Goal: Task Accomplishment & Management: Complete application form

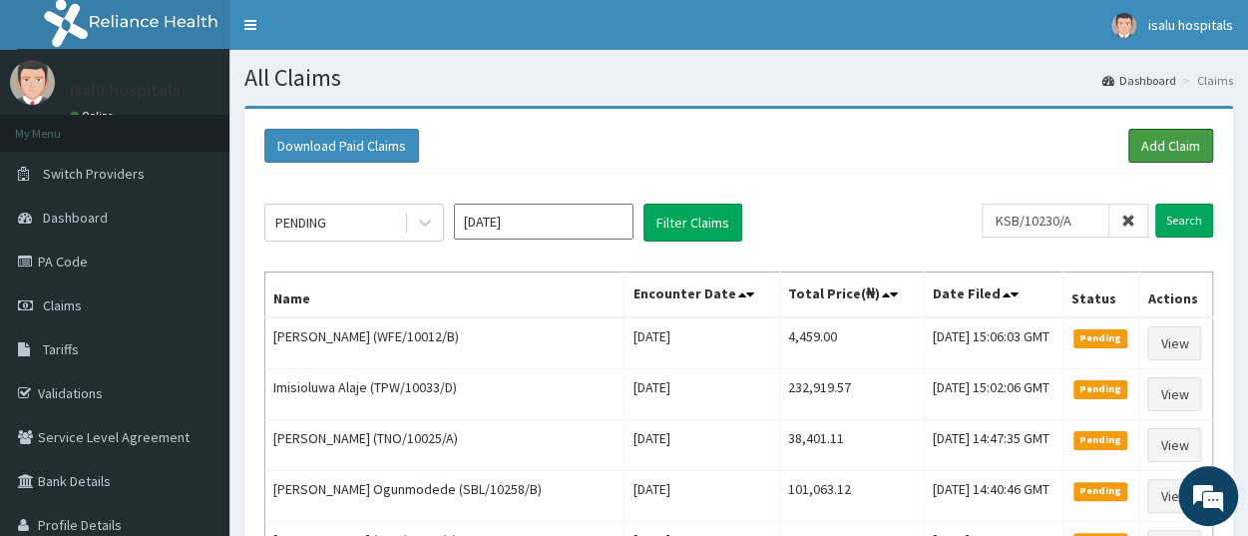
click at [1175, 147] on link "Add Claim" at bounding box center [1171, 146] width 85 height 34
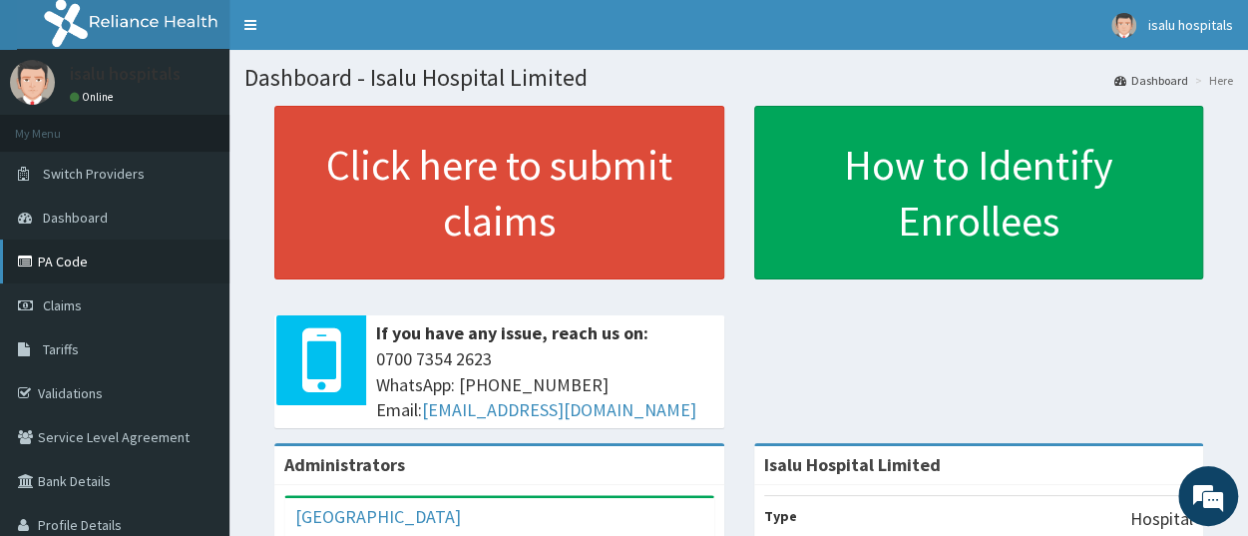
click at [80, 252] on link "PA Code" at bounding box center [115, 261] width 230 height 44
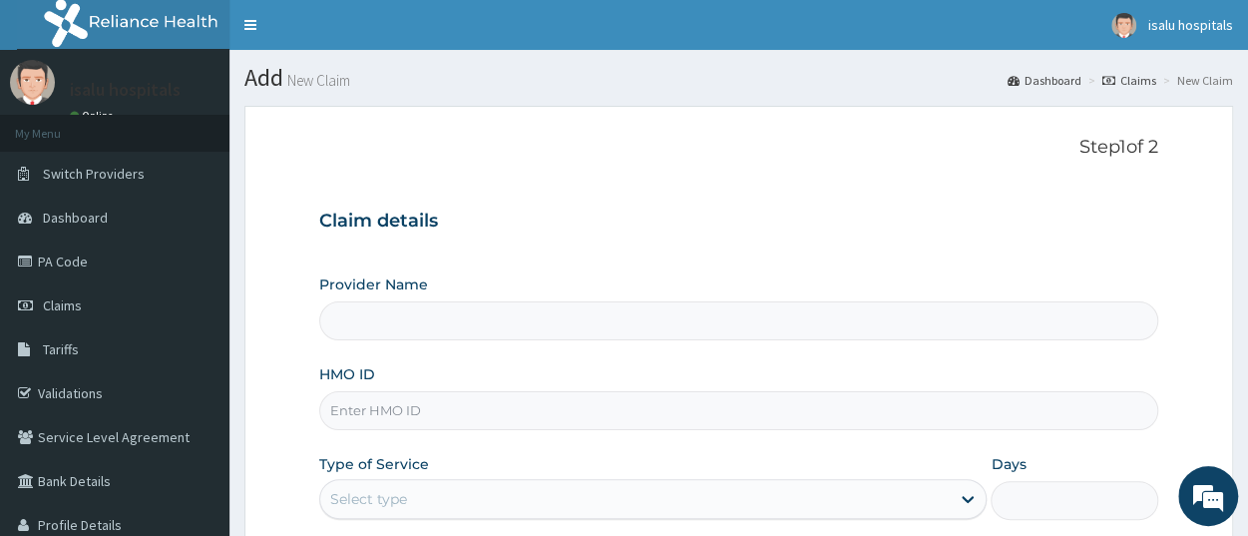
type input "Isalu Hospital Limited"
click at [388, 401] on input "HMO ID" at bounding box center [738, 410] width 839 height 39
paste input "KSB/11081/A"
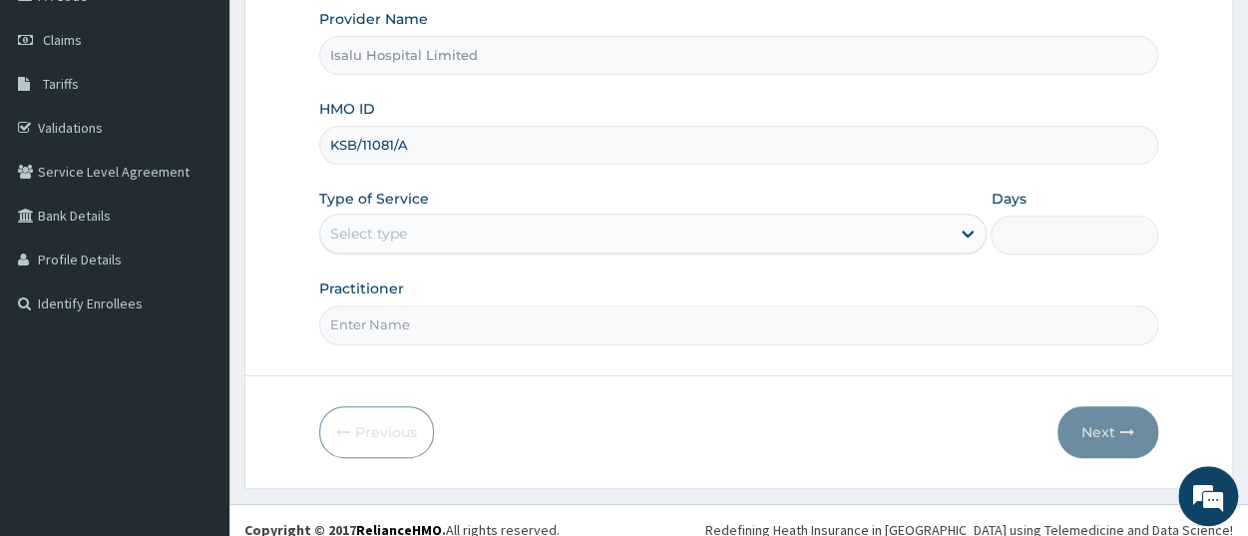
scroll to position [279, 0]
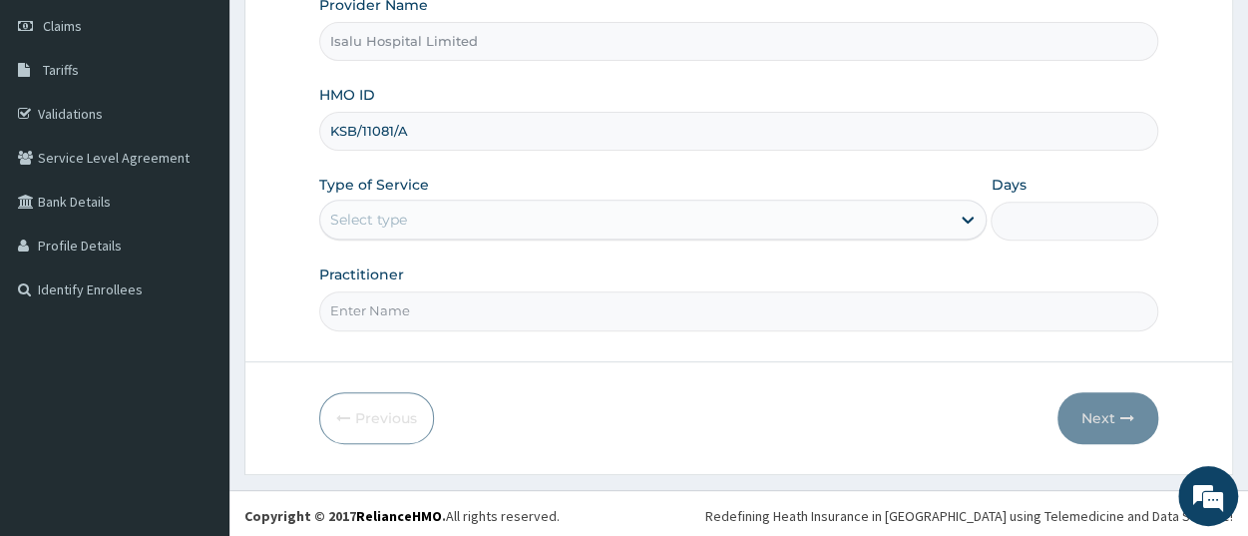
type input "KSB/11081/A"
click at [378, 214] on div "Select type" at bounding box center [368, 220] width 77 height 20
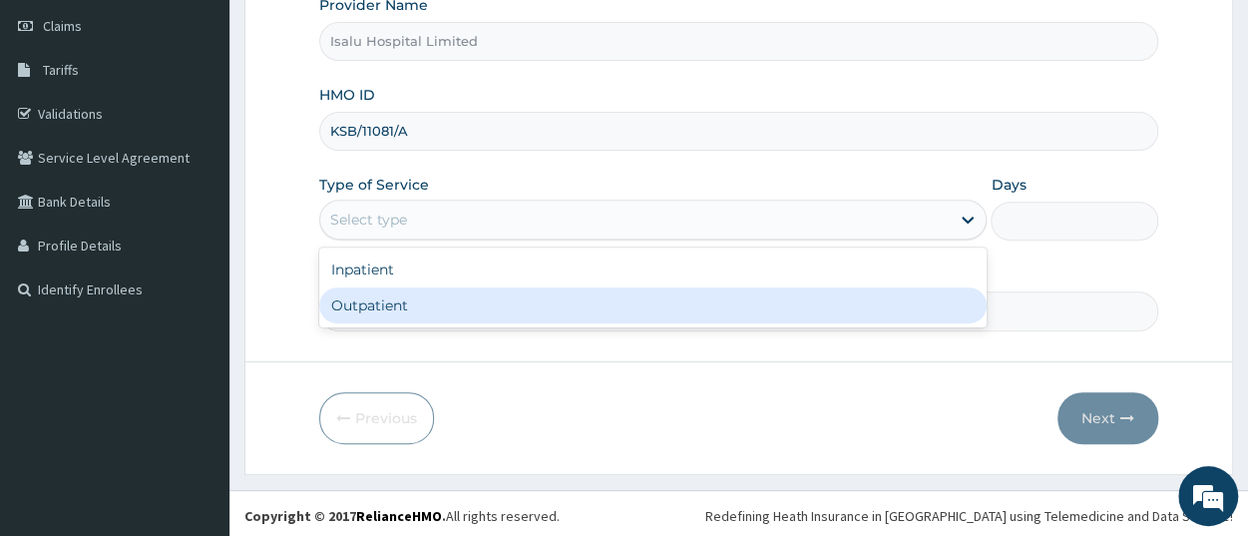
click at [352, 316] on div "Outpatient" at bounding box center [653, 305] width 668 height 36
type input "1"
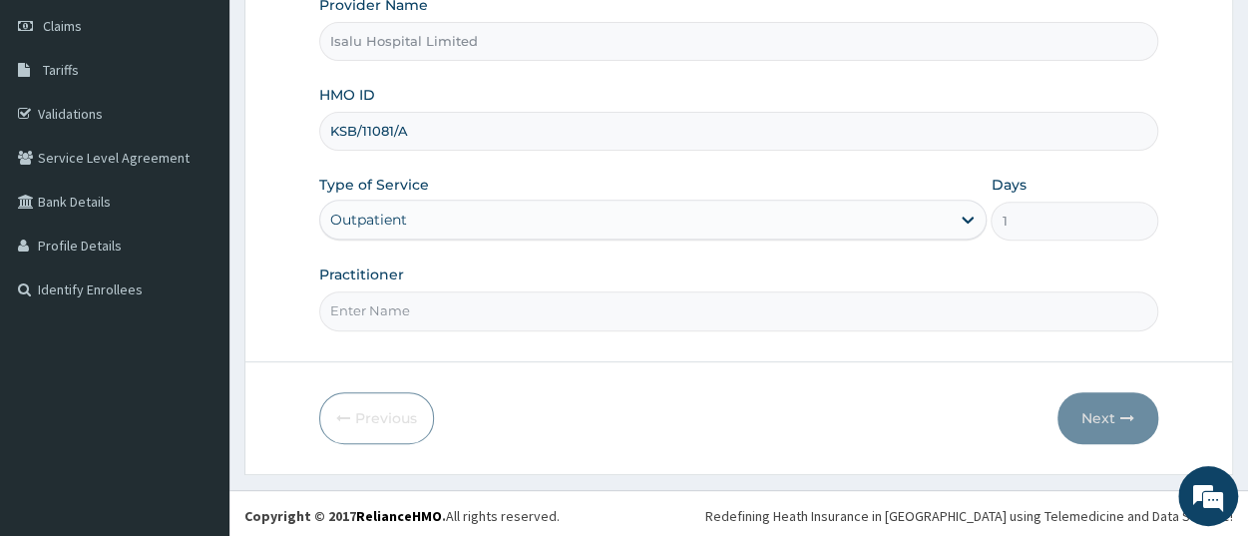
scroll to position [0, 0]
paste input "[PERSON_NAME]"
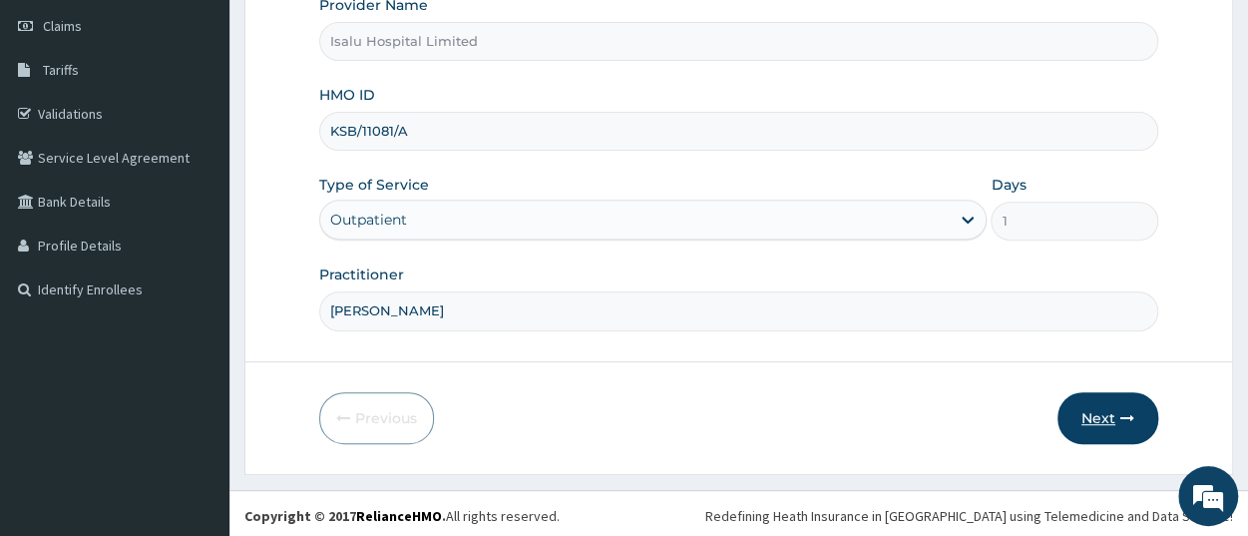
type input "LATEEFAT AYODELE"
click at [1121, 414] on button "Next" at bounding box center [1108, 418] width 101 height 52
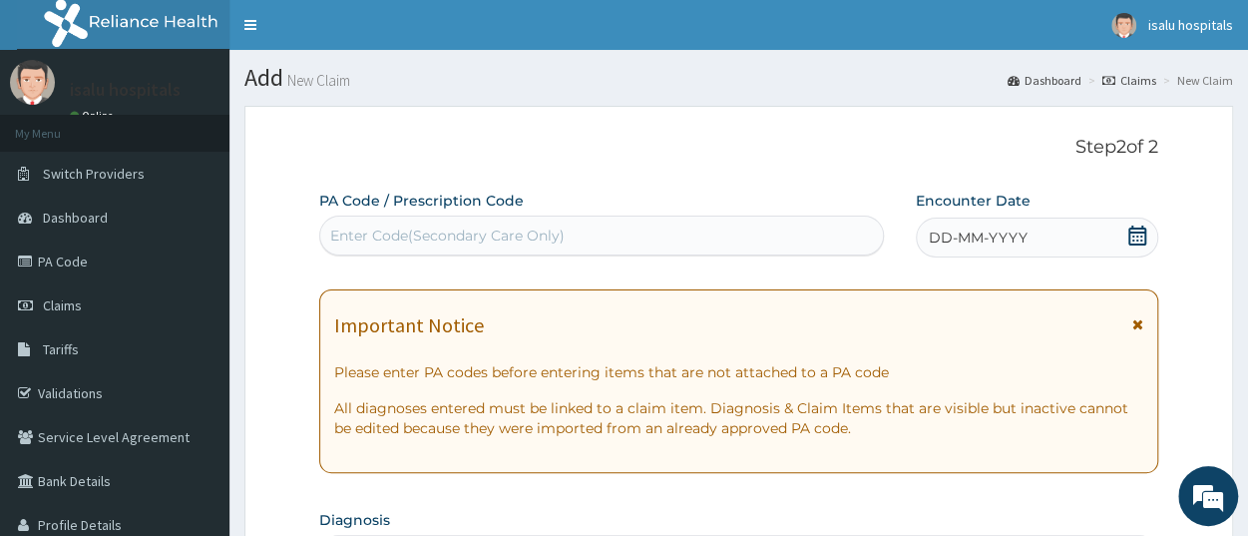
click at [508, 236] on div "Enter Code(Secondary Care Only)" at bounding box center [447, 236] width 235 height 20
paste input "PA/A426F6"
type input "PA/A426F6"
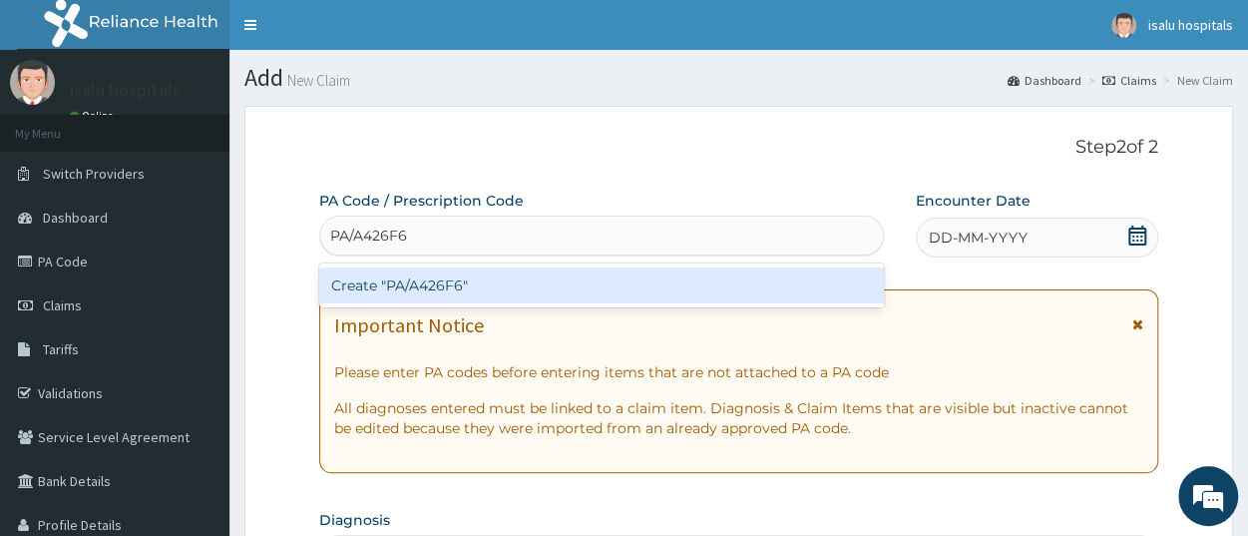
click at [480, 282] on div "Create "PA/A426F6"" at bounding box center [601, 285] width 565 height 36
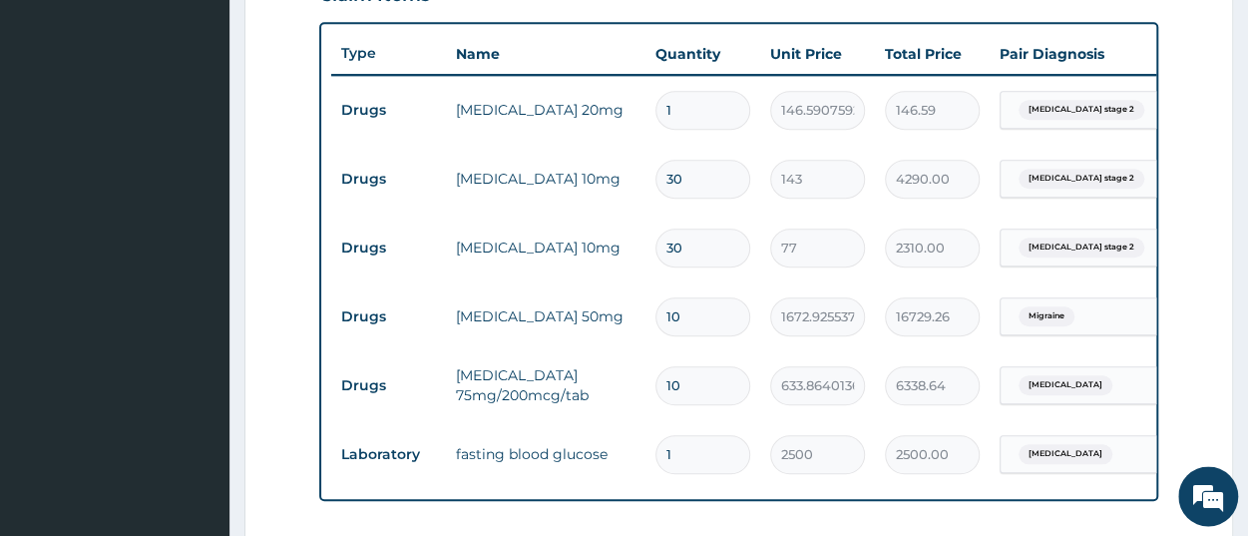
scroll to position [697, 0]
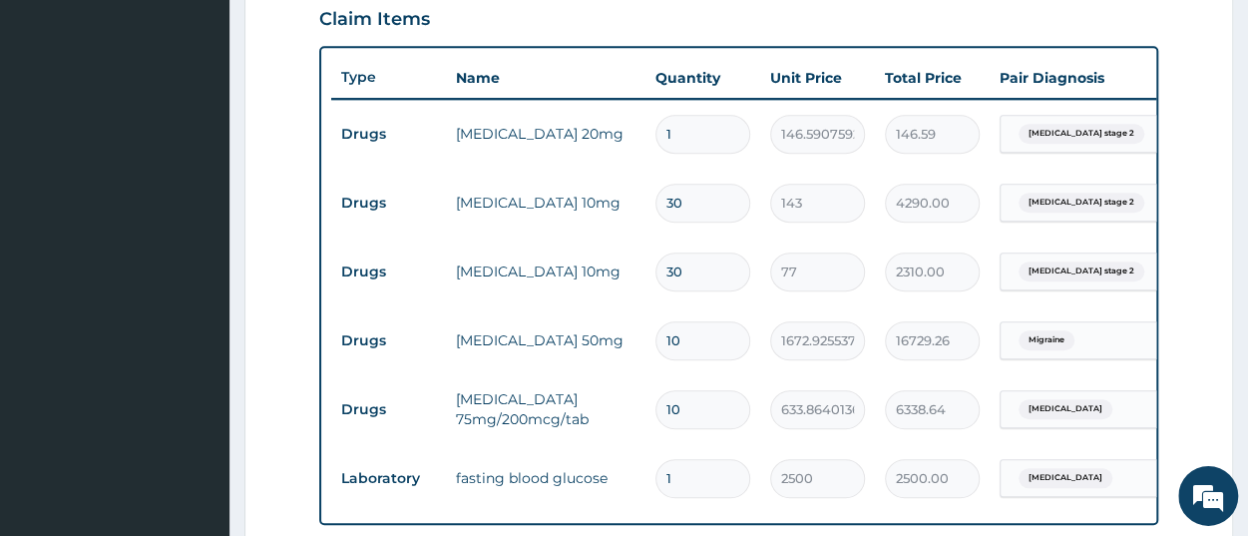
click at [685, 201] on input "30" at bounding box center [703, 203] width 95 height 39
type input "3"
type input "429.00"
type input "0.00"
type input "1"
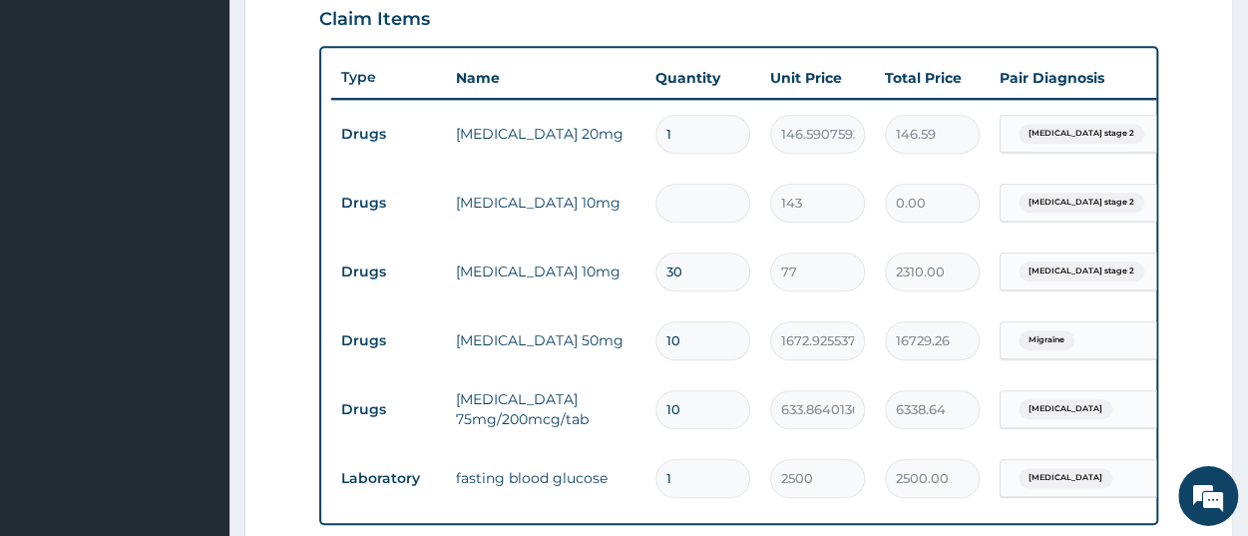
type input "143.00"
type input "14"
type input "2002.00"
type input "14"
click at [683, 265] on input "30" at bounding box center [703, 271] width 95 height 39
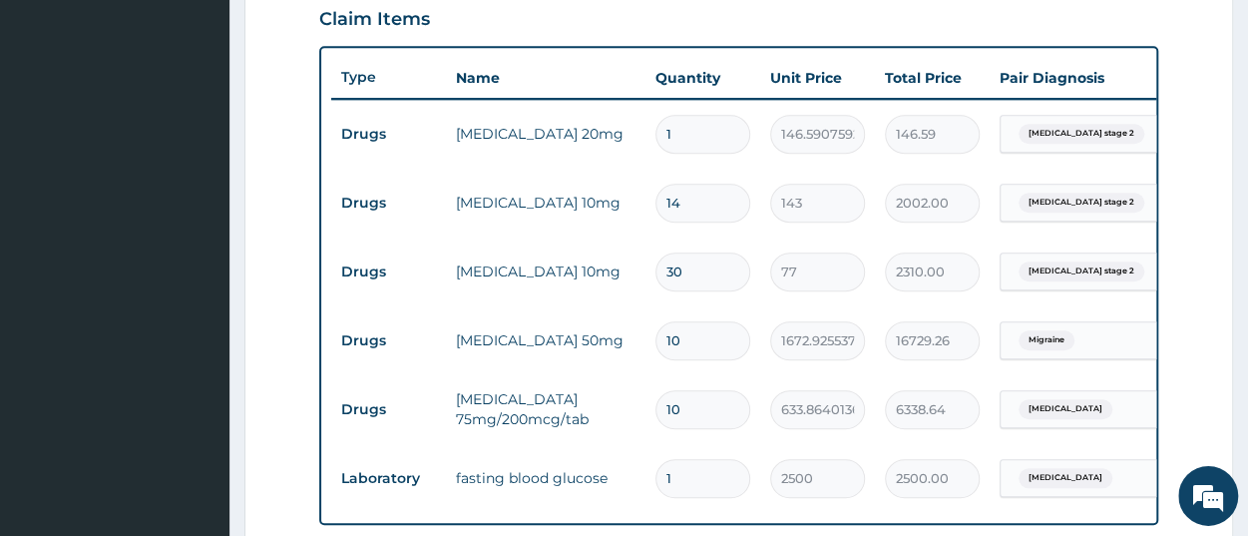
type input "3"
type input "231.00"
type input "0.00"
type input "1"
type input "77.00"
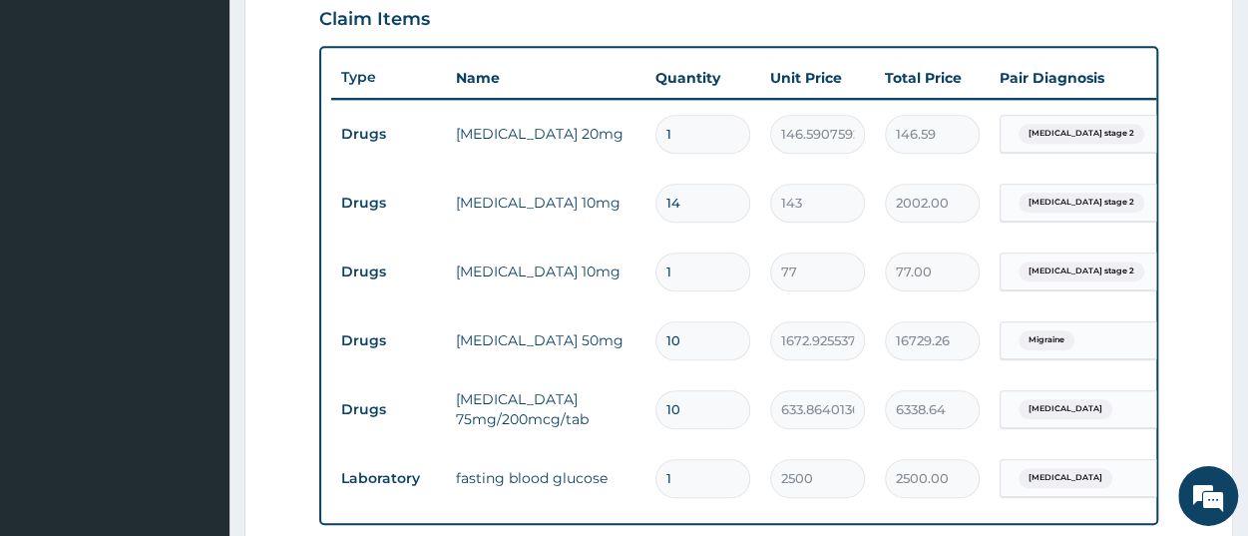
type input "14"
type input "1078.00"
type input "14"
click at [717, 415] on input "10" at bounding box center [703, 409] width 95 height 39
type input "1"
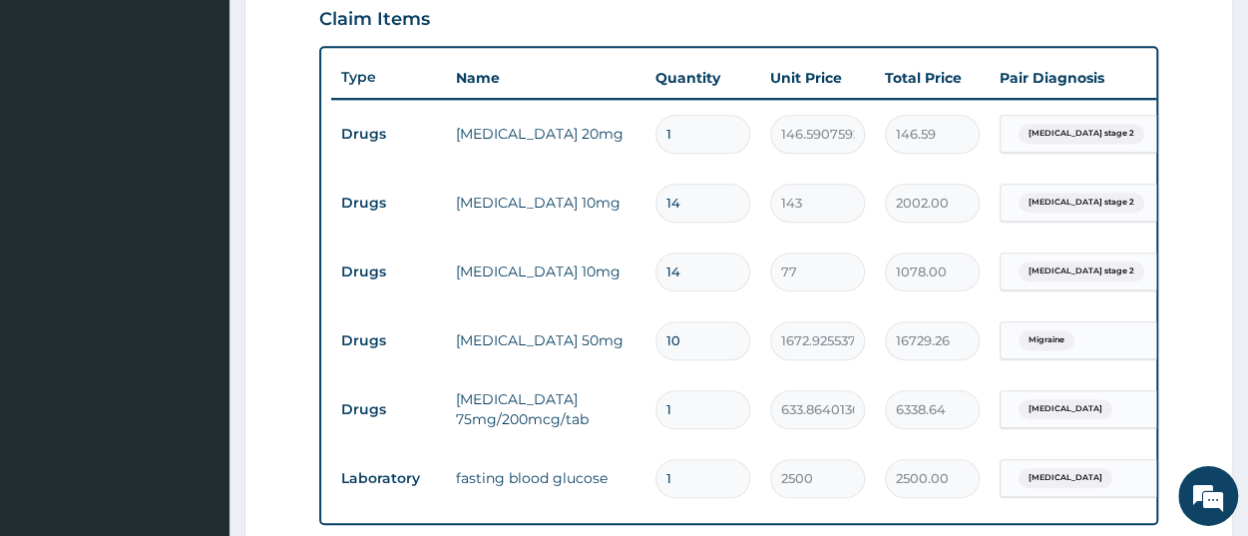
type input "633.86"
type input "1"
click at [855, 438] on tr "Drugs arthrotec 75mg/200mcg/tab 1 633.864013671875 633.86 Spondylitis Delete" at bounding box center [820, 409] width 978 height 69
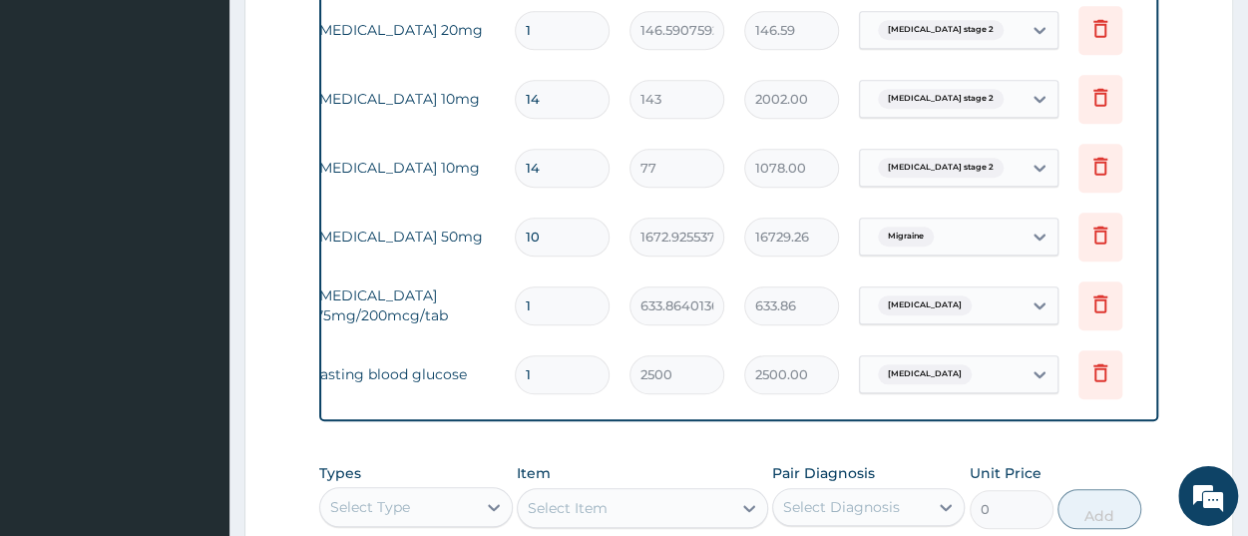
scroll to position [0, 153]
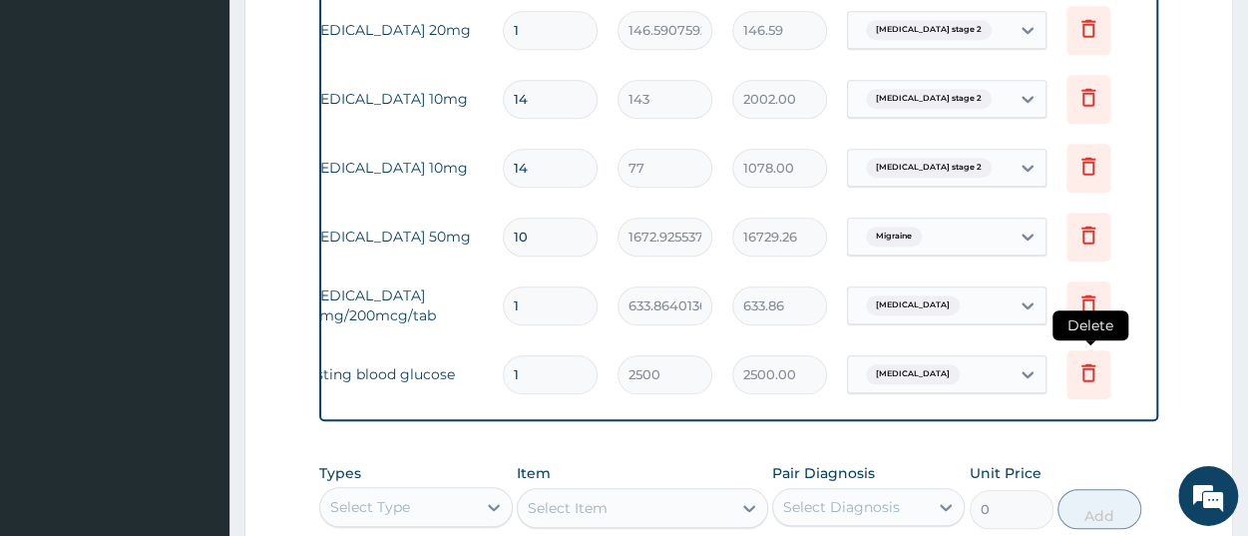
click at [1078, 369] on icon at bounding box center [1089, 372] width 24 height 24
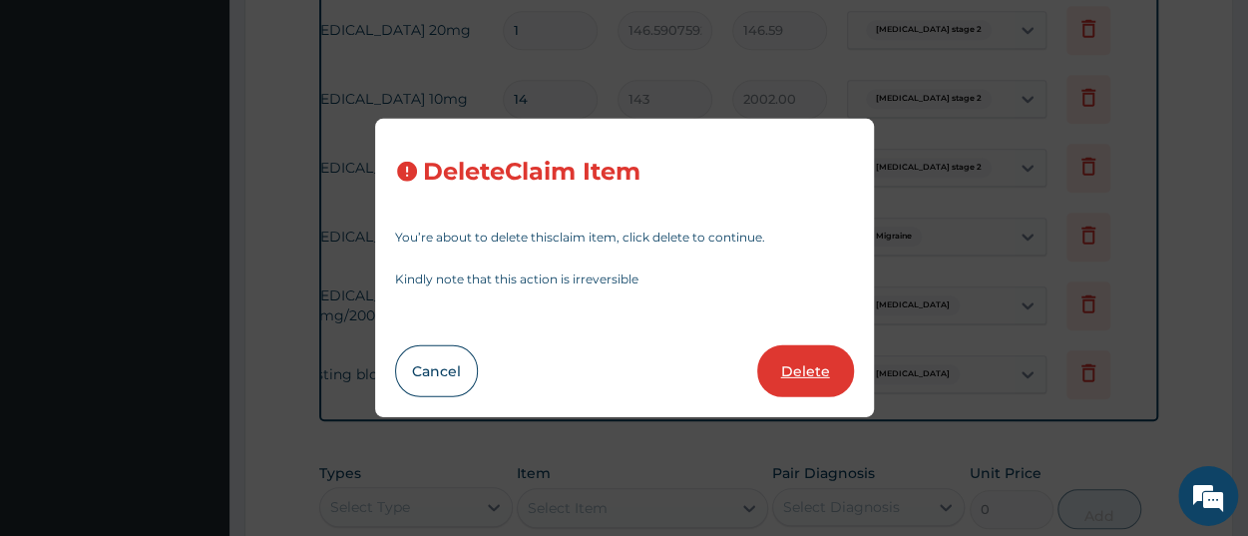
click at [775, 377] on button "Delete" at bounding box center [805, 371] width 97 height 52
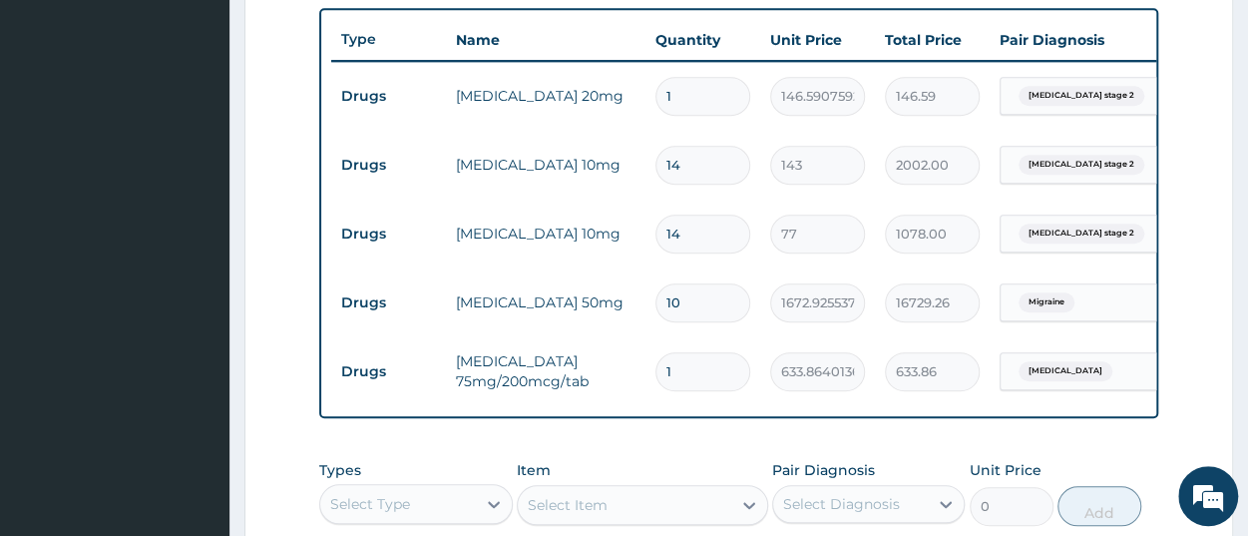
scroll to position [697, 0]
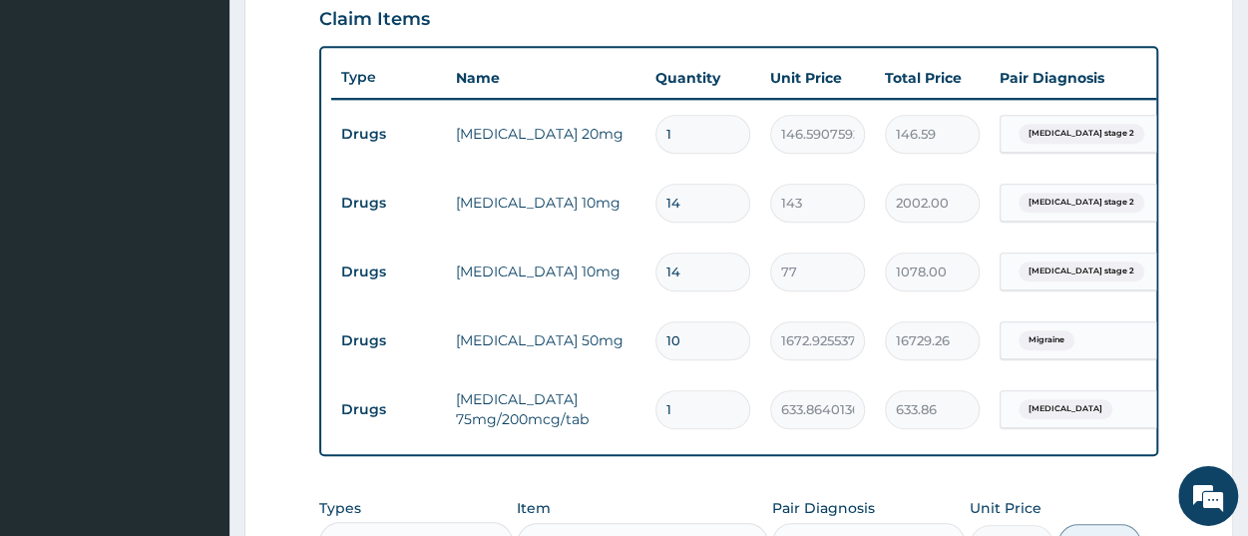
click at [697, 405] on input "1" at bounding box center [703, 409] width 95 height 39
type input "0.00"
type input "2"
type input "1267.73"
type input "2"
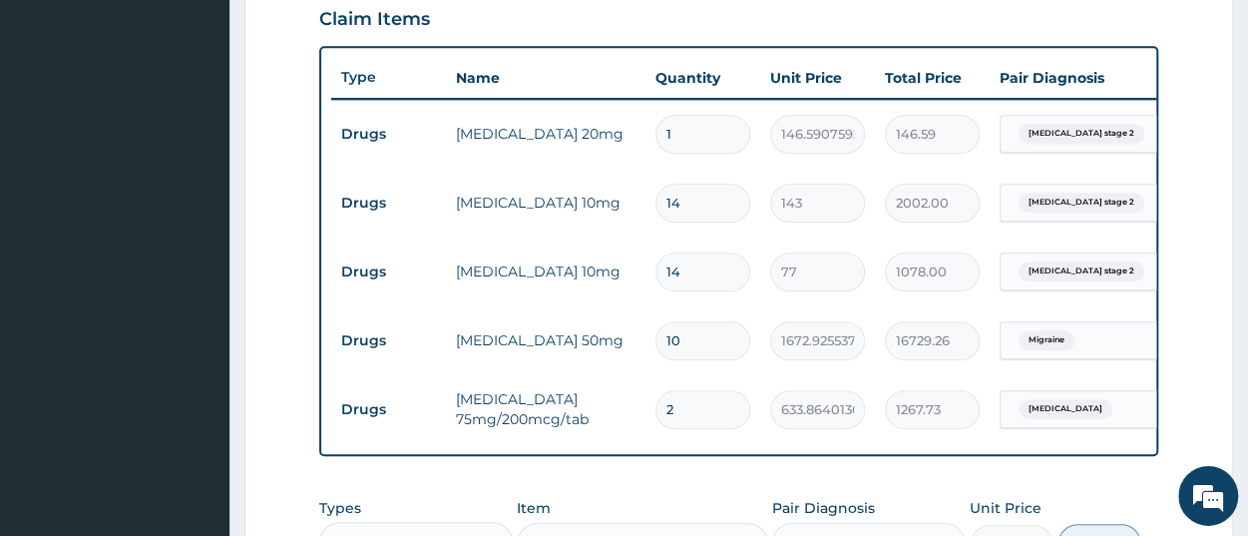
click at [1099, 439] on tr "Drugs arthrotec 75mg/200mcg/tab 2 633.864013671875 1267.73 Spondylitis Delete" at bounding box center [820, 409] width 978 height 69
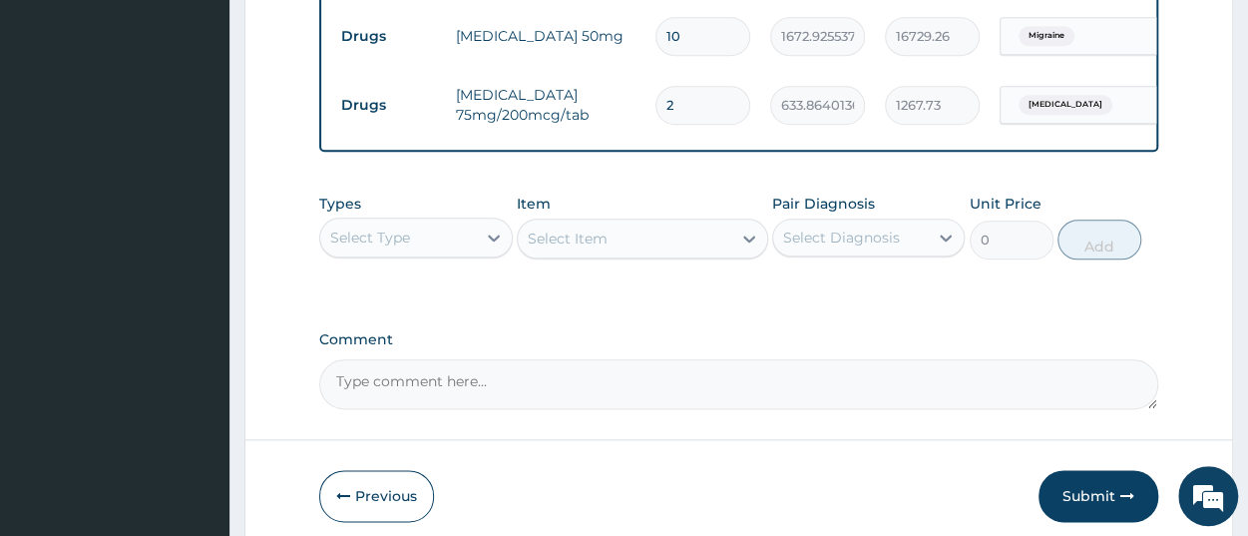
scroll to position [1098, 0]
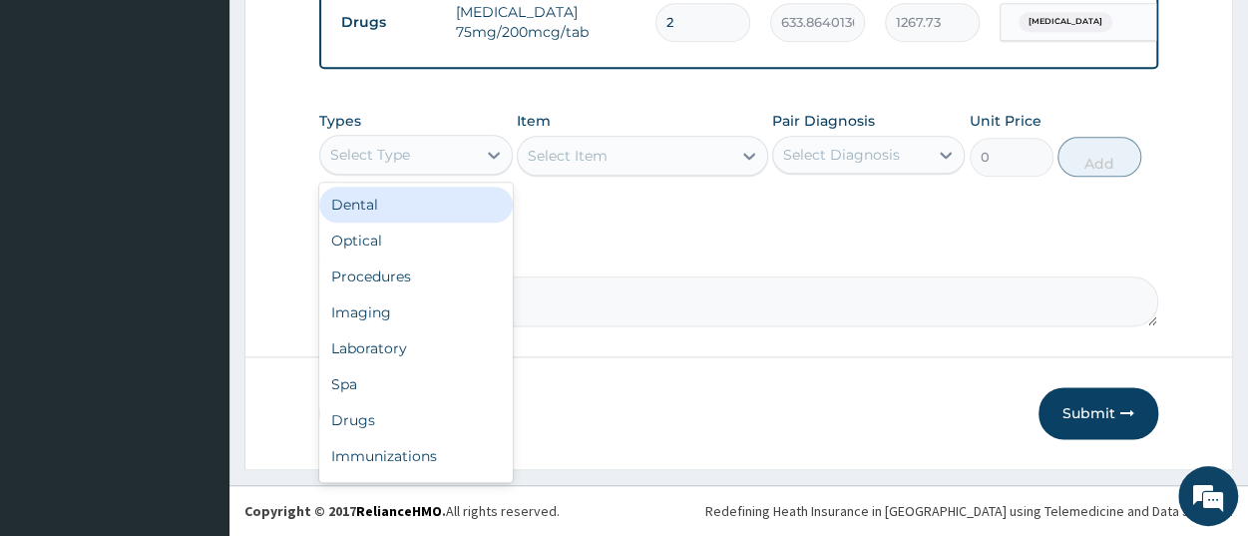
click at [384, 155] on div "Select Type" at bounding box center [370, 155] width 80 height 20
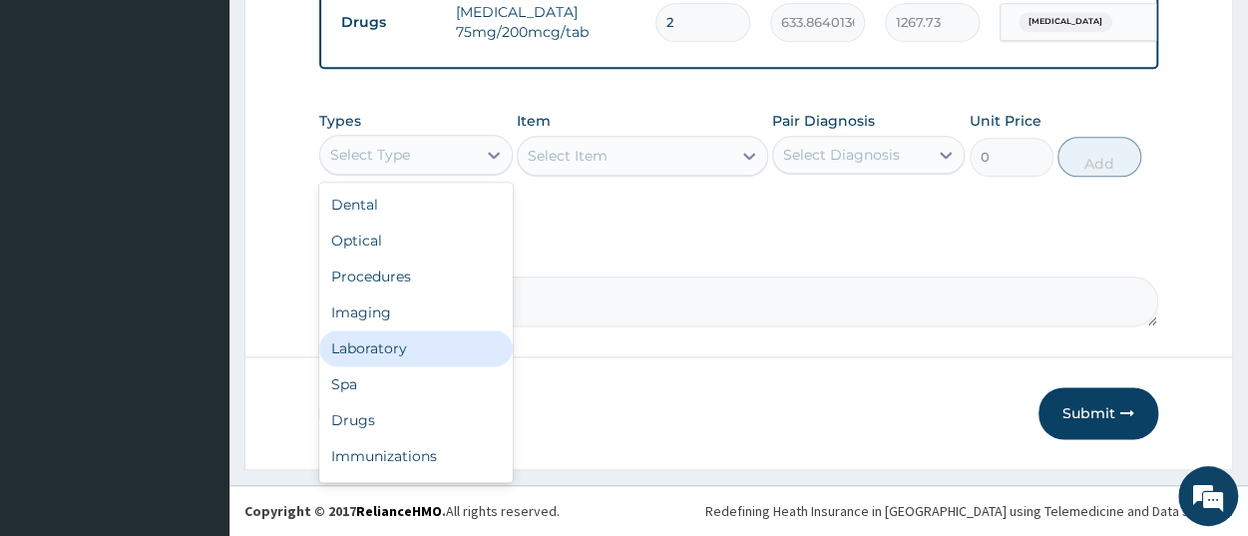
click at [404, 352] on div "Laboratory" at bounding box center [415, 348] width 193 height 36
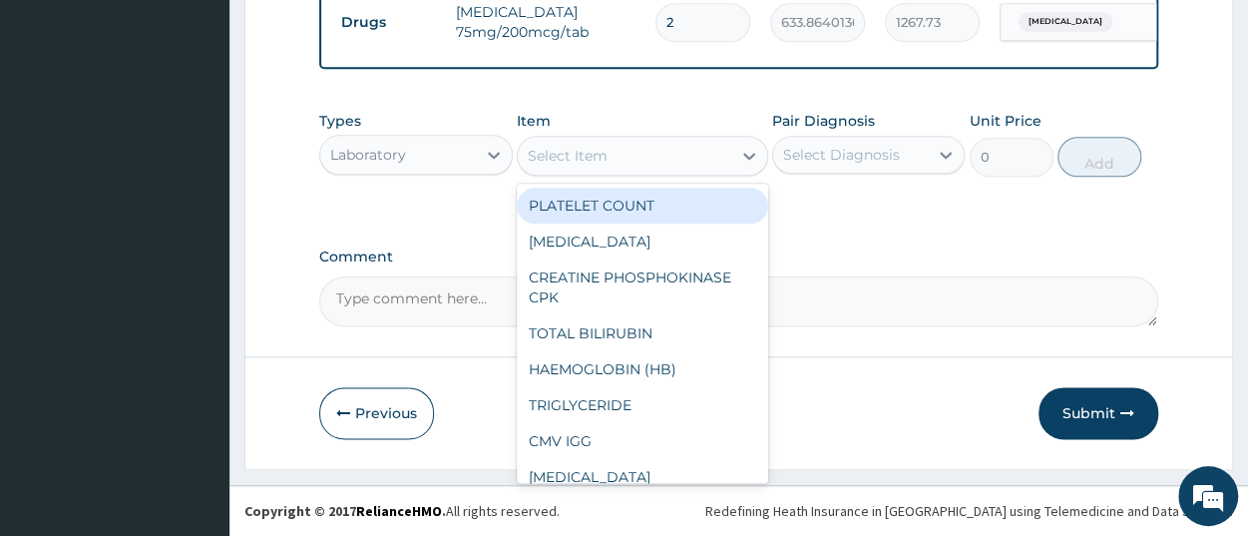
click at [617, 161] on div "Select Item" at bounding box center [625, 156] width 214 height 32
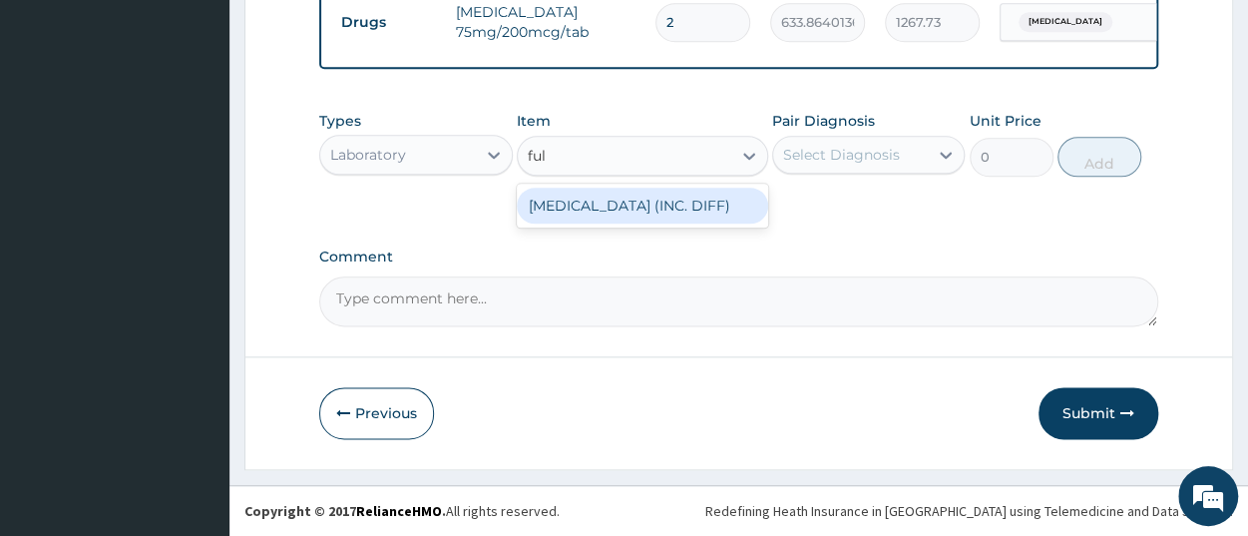
type input "full"
click at [729, 208] on div "FULL BLOOD COUNT (INC. DIFF)" at bounding box center [642, 206] width 251 height 36
type input "4341.60009765625"
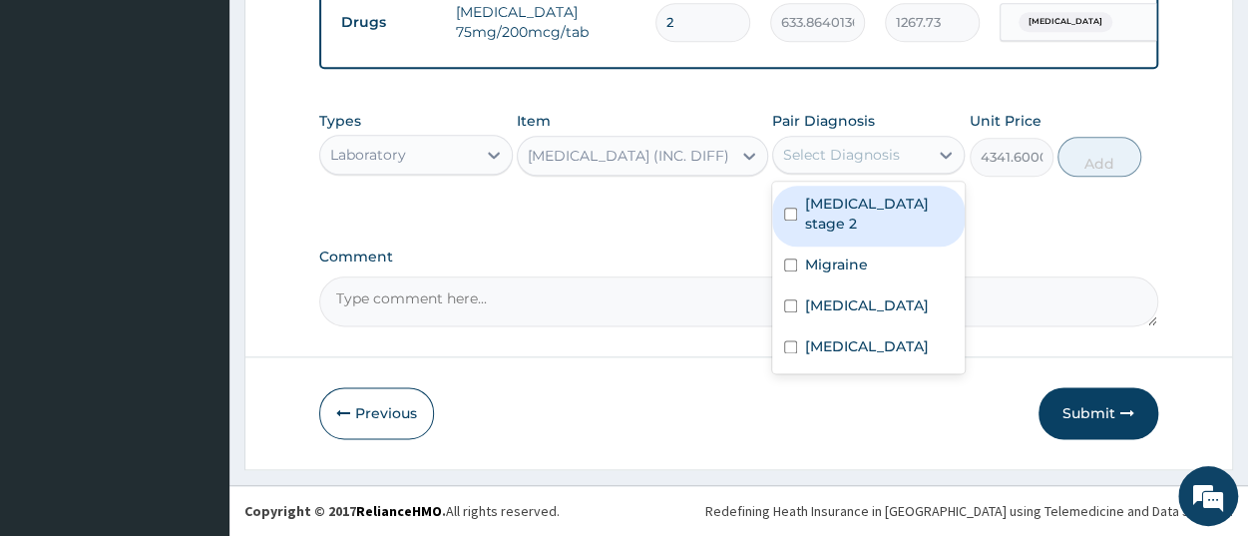
click at [866, 157] on div "Select Diagnosis" at bounding box center [841, 155] width 117 height 20
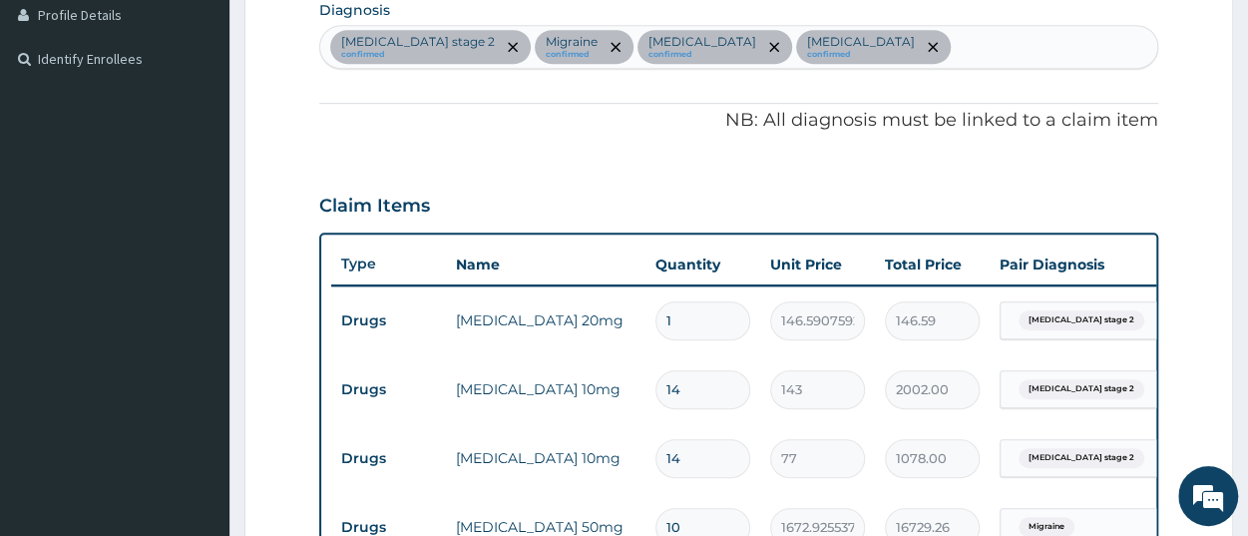
scroll to position [475, 0]
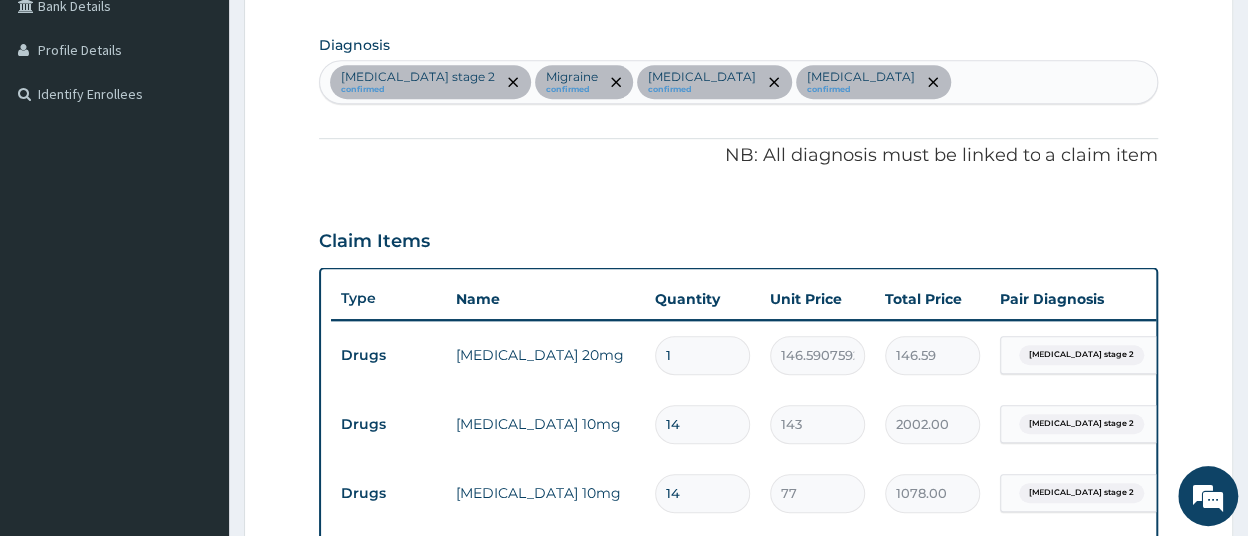
click at [884, 77] on div "Hypertension stage 2 confirmed Migraine confirmed Spondylitis confirmed Diabeti…" at bounding box center [738, 82] width 837 height 42
type input "sepsi"
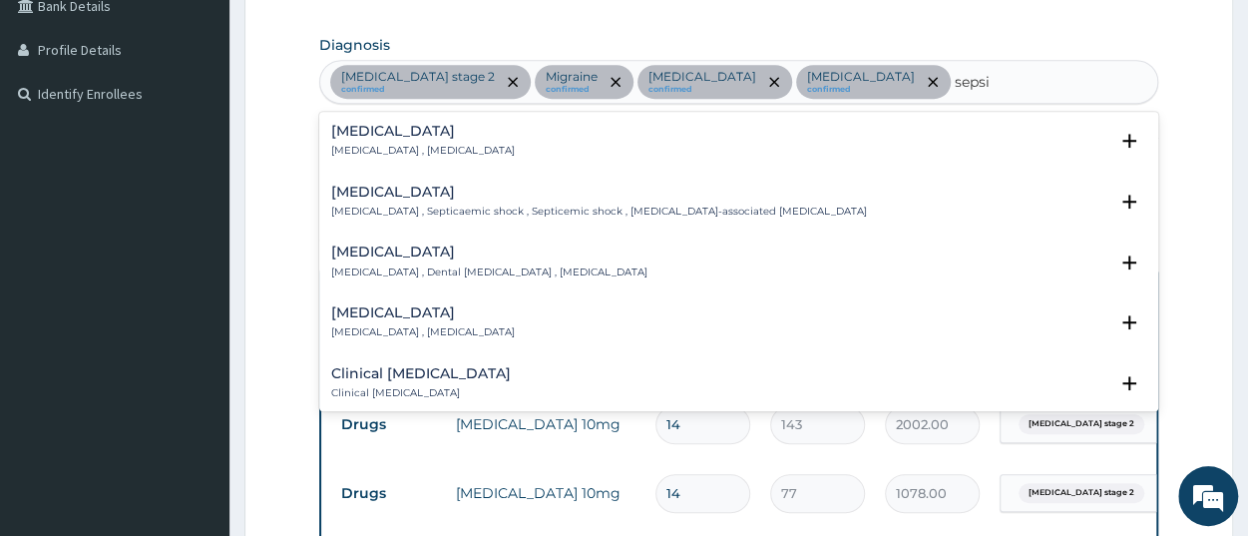
click at [376, 147] on p "Systemic infection , Sepsis" at bounding box center [423, 151] width 184 height 14
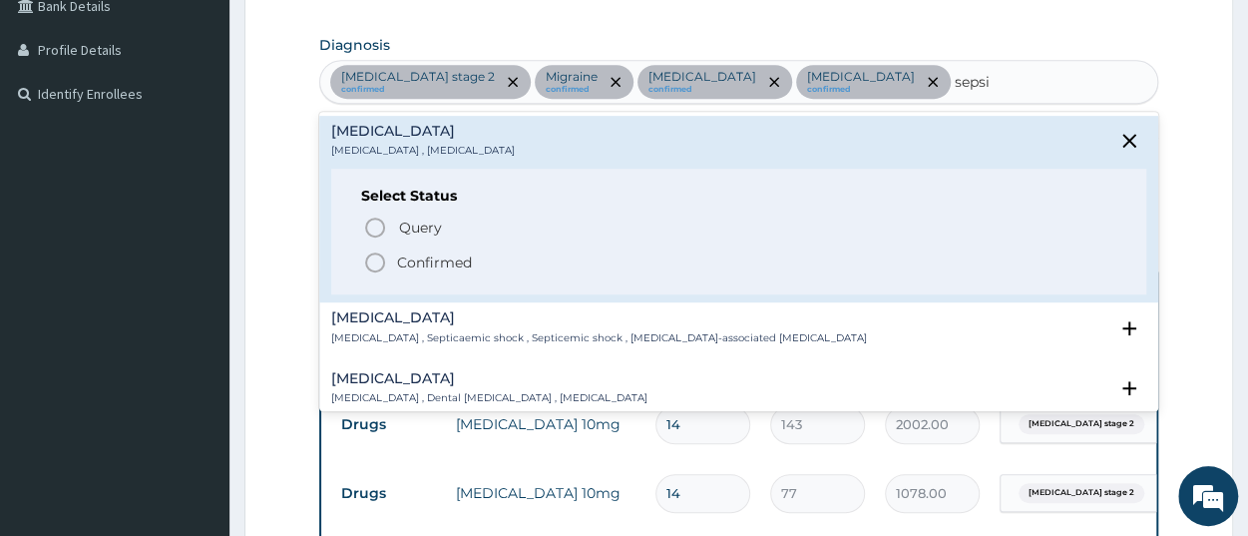
click at [403, 259] on p "Confirmed" at bounding box center [434, 262] width 75 height 20
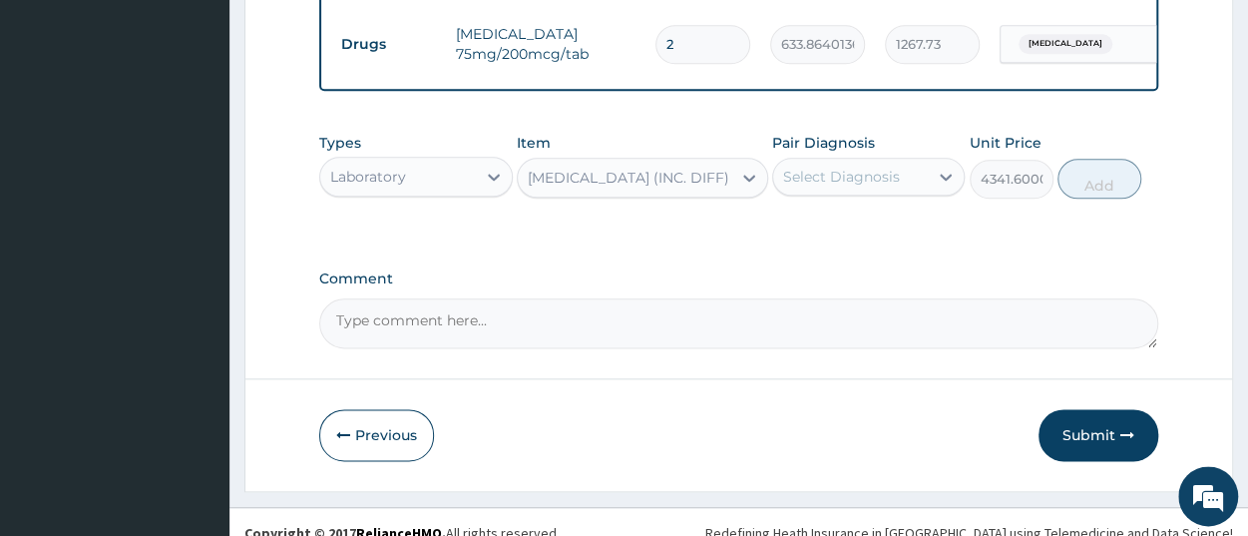
scroll to position [1098, 0]
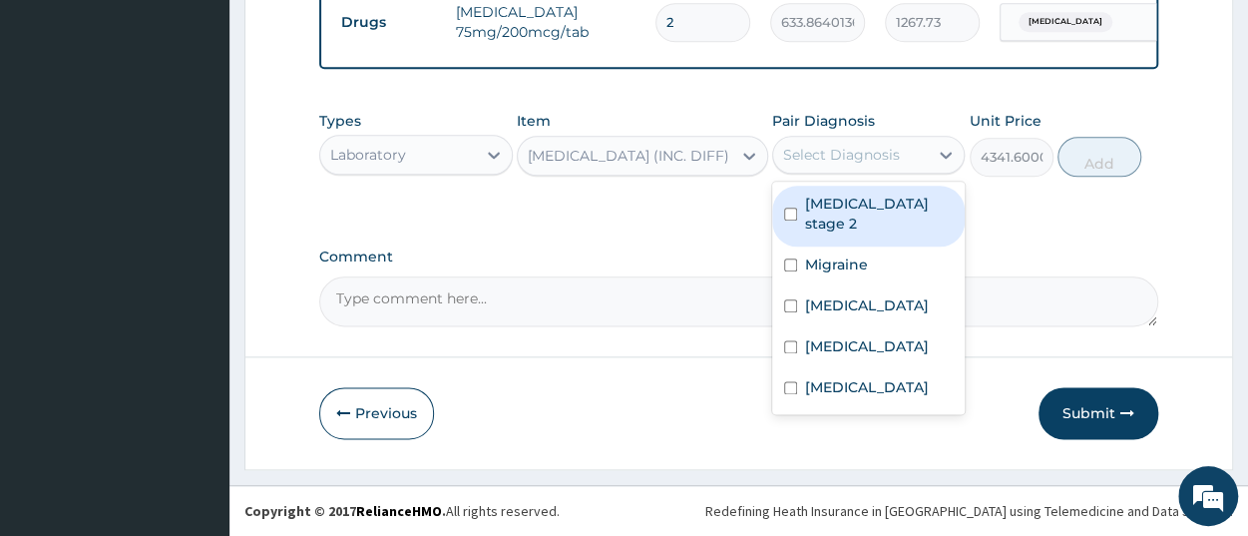
click at [835, 169] on div "Select Diagnosis" at bounding box center [850, 155] width 155 height 32
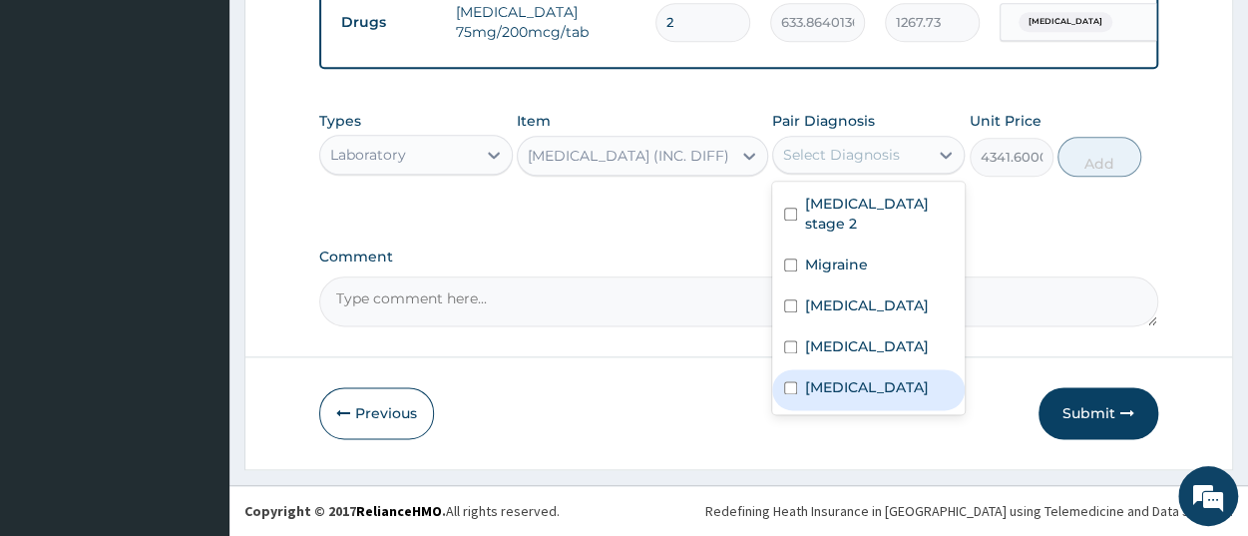
click at [855, 394] on div "Sepsis" at bounding box center [868, 389] width 193 height 41
checkbox input "true"
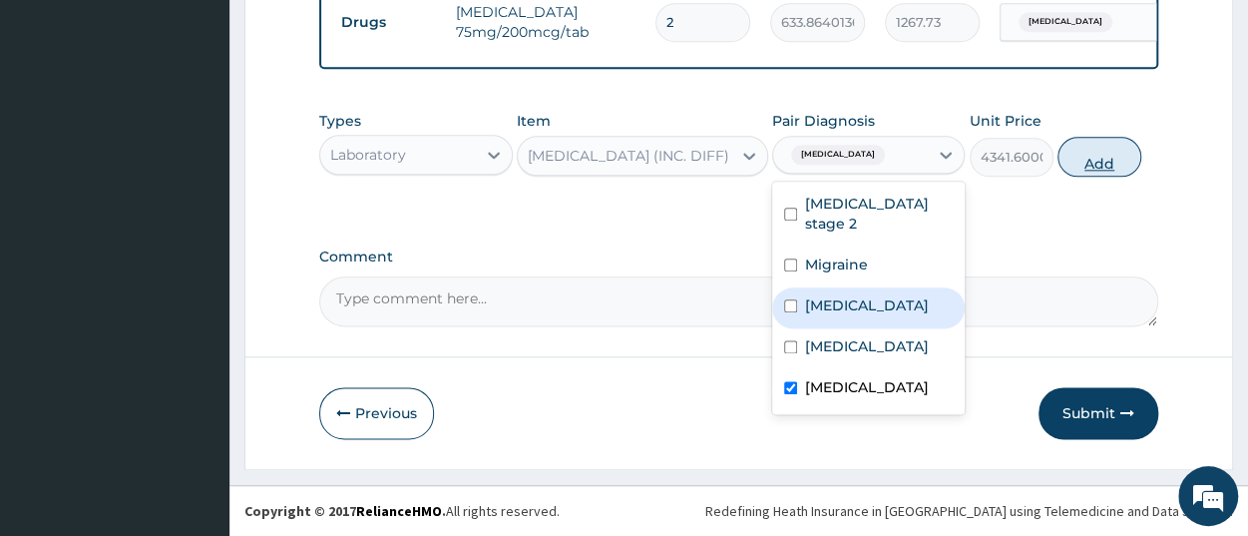
click at [1083, 164] on button "Add" at bounding box center [1100, 157] width 84 height 40
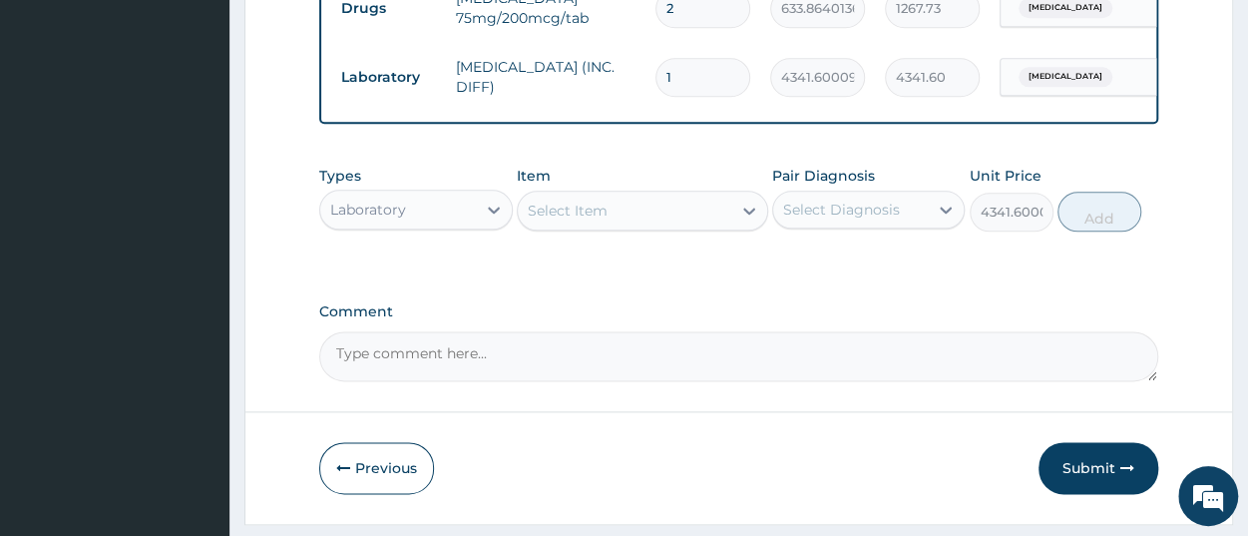
type input "0"
click at [390, 220] on div "Laboratory" at bounding box center [368, 210] width 76 height 20
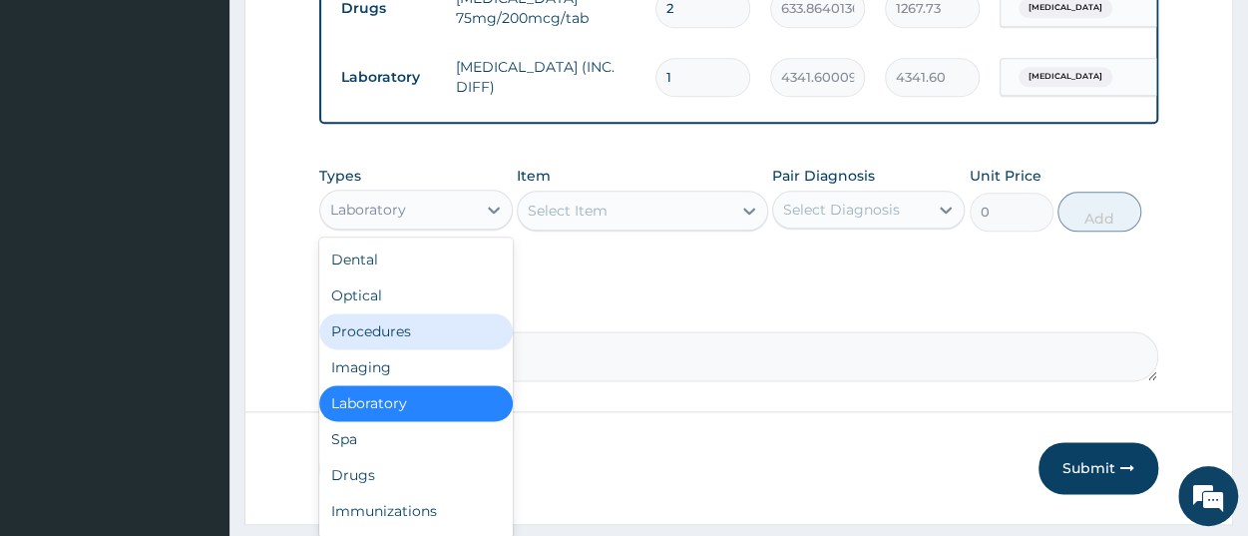
click at [425, 349] on div "Procedures" at bounding box center [415, 331] width 193 height 36
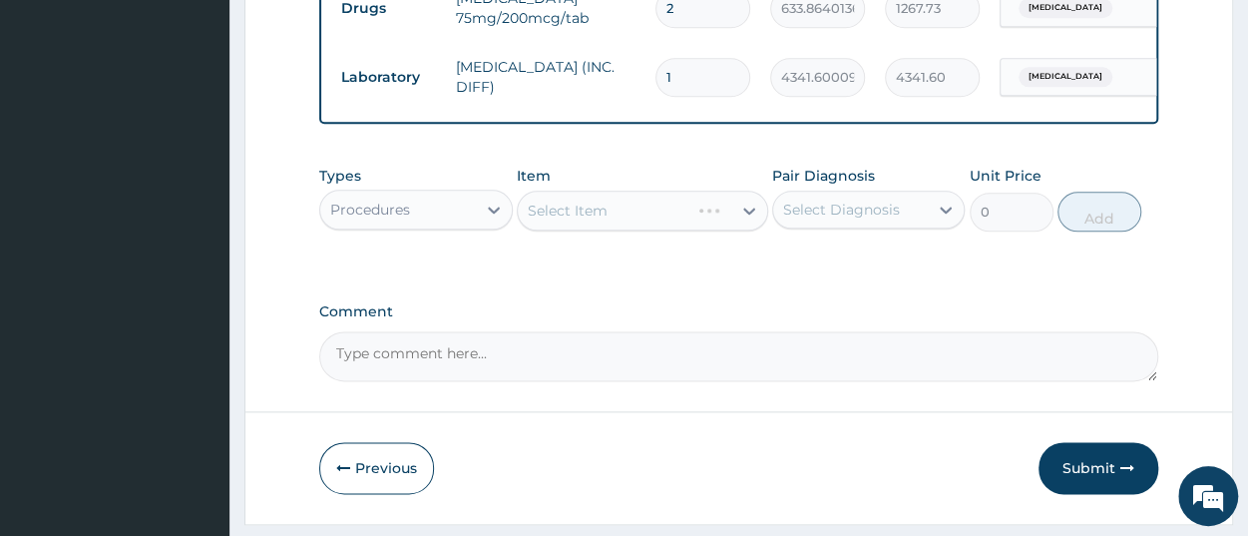
click at [588, 231] on div "Select Item" at bounding box center [642, 211] width 251 height 40
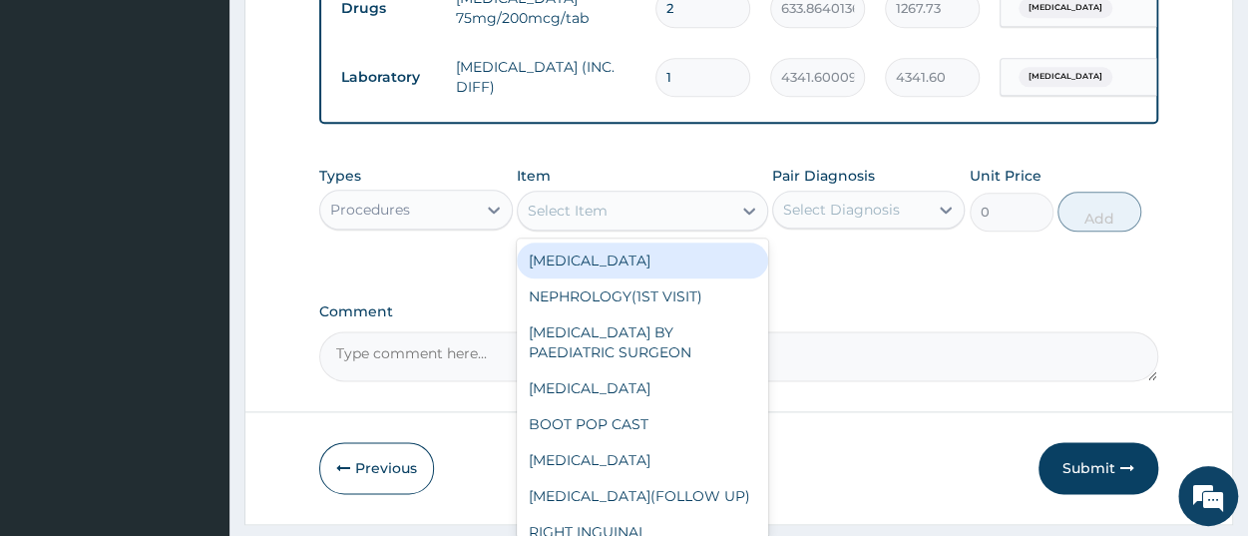
click at [588, 221] on div "Select Item" at bounding box center [568, 211] width 80 height 20
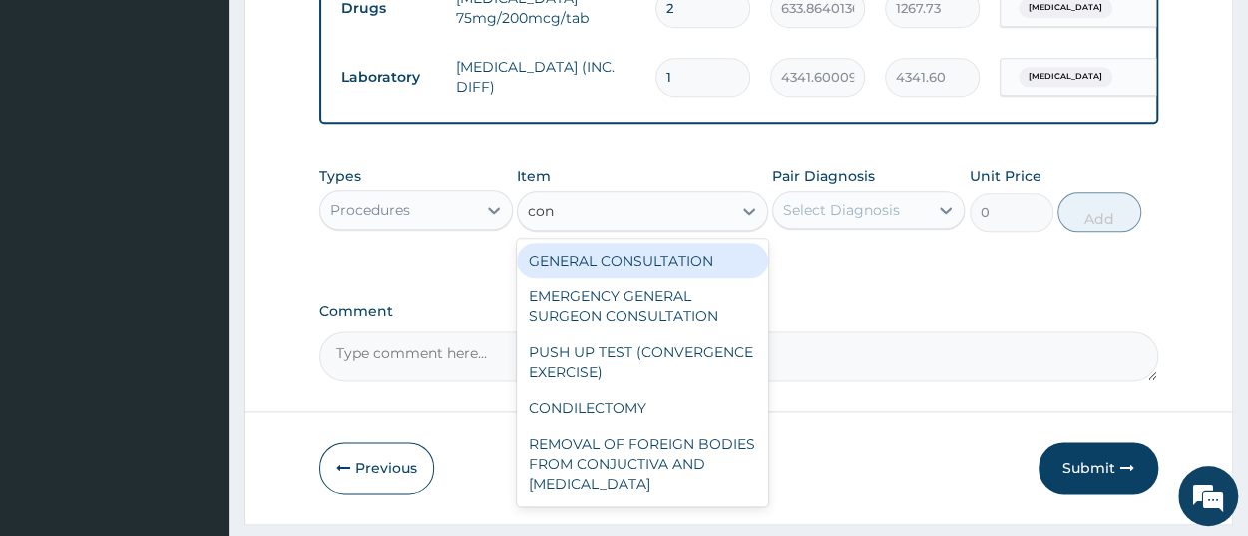
type input "cons"
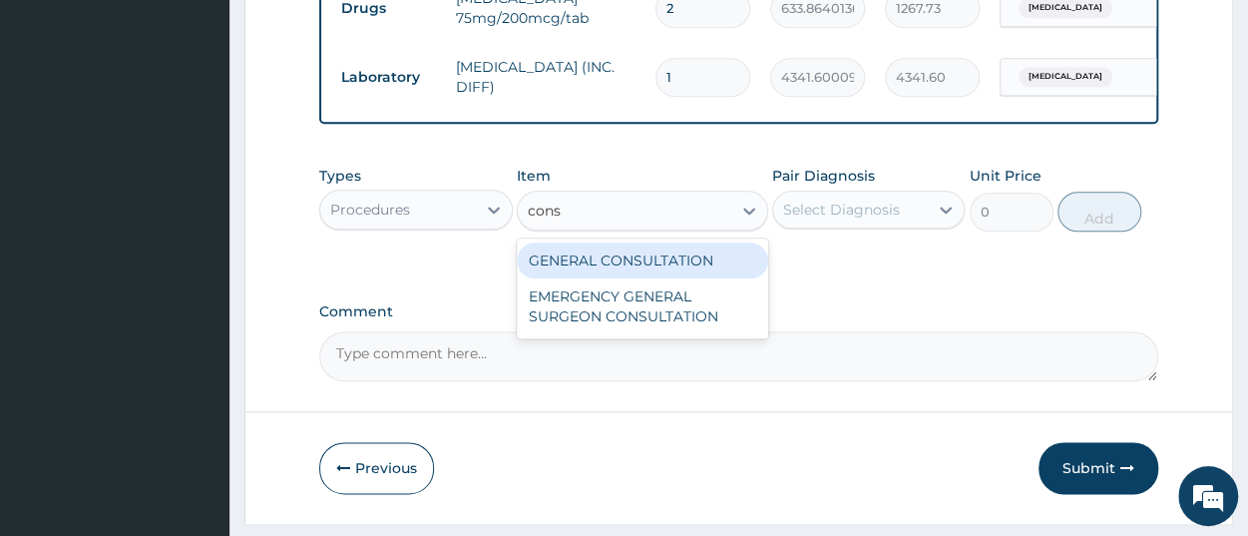
click at [579, 277] on div "GENERAL CONSULTATION" at bounding box center [642, 260] width 251 height 36
type input "3150"
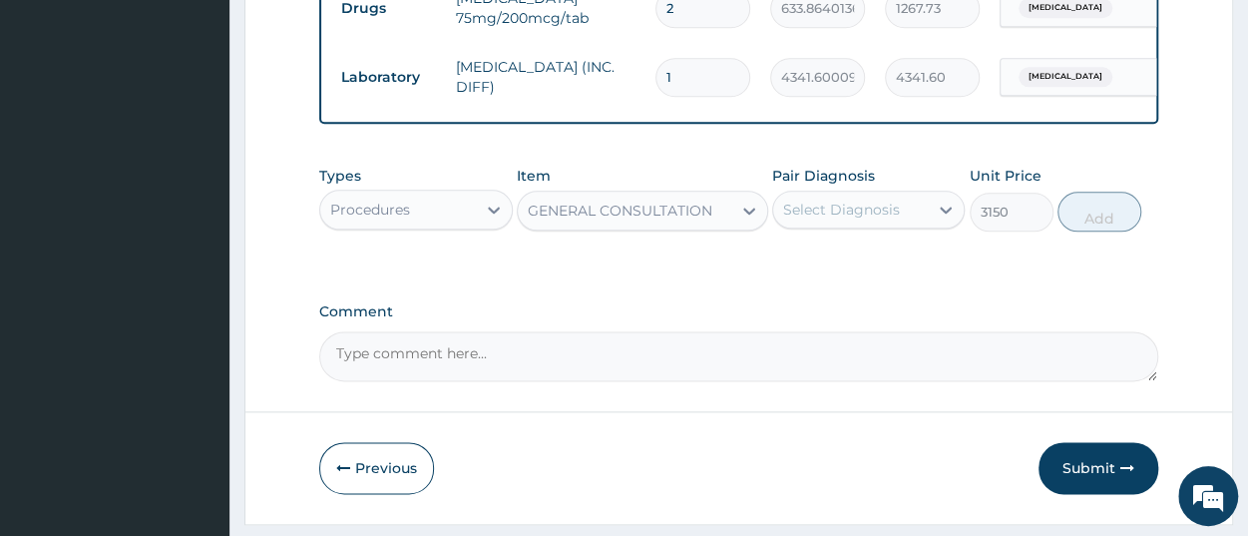
click at [833, 220] on div "Select Diagnosis" at bounding box center [841, 210] width 117 height 20
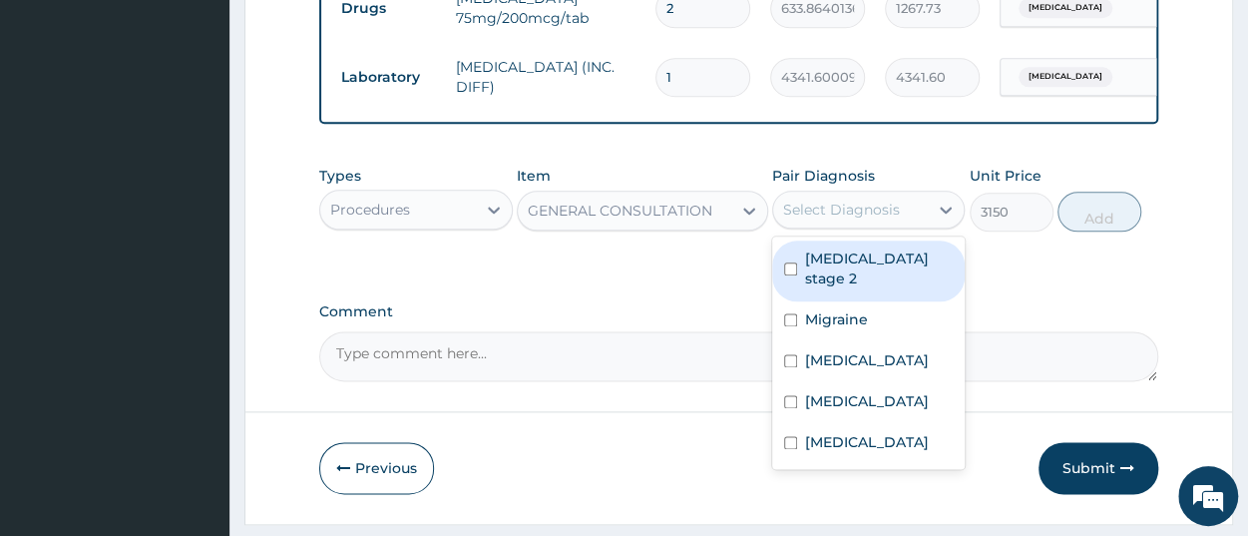
click at [847, 288] on label "Hypertension stage 2" at bounding box center [879, 268] width 148 height 40
checkbox input "true"
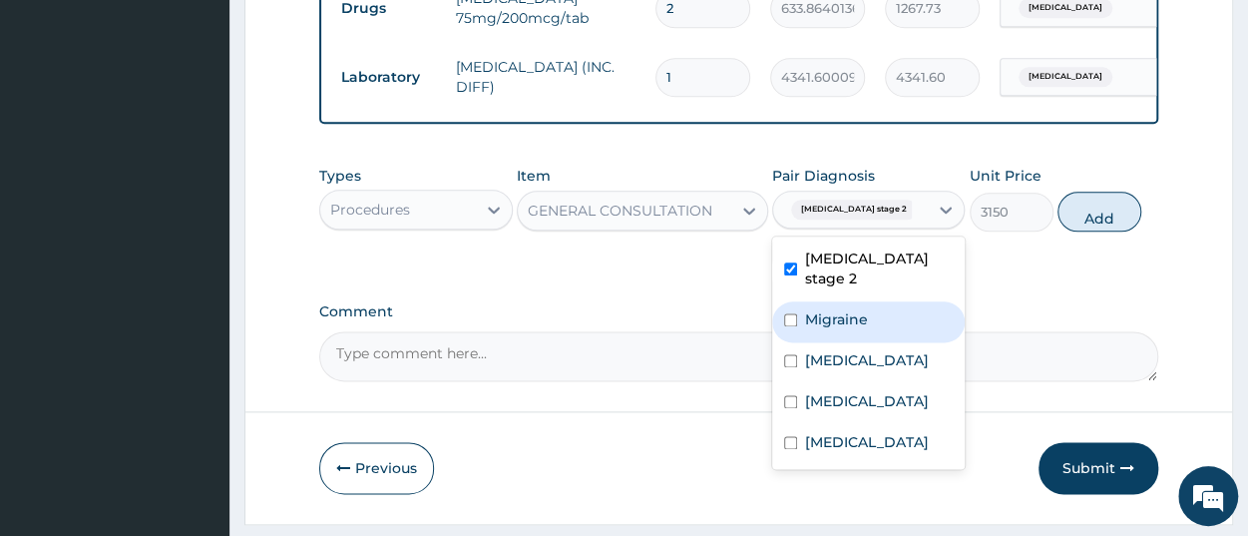
click at [853, 342] on div "Migraine" at bounding box center [868, 321] width 193 height 41
checkbox input "true"
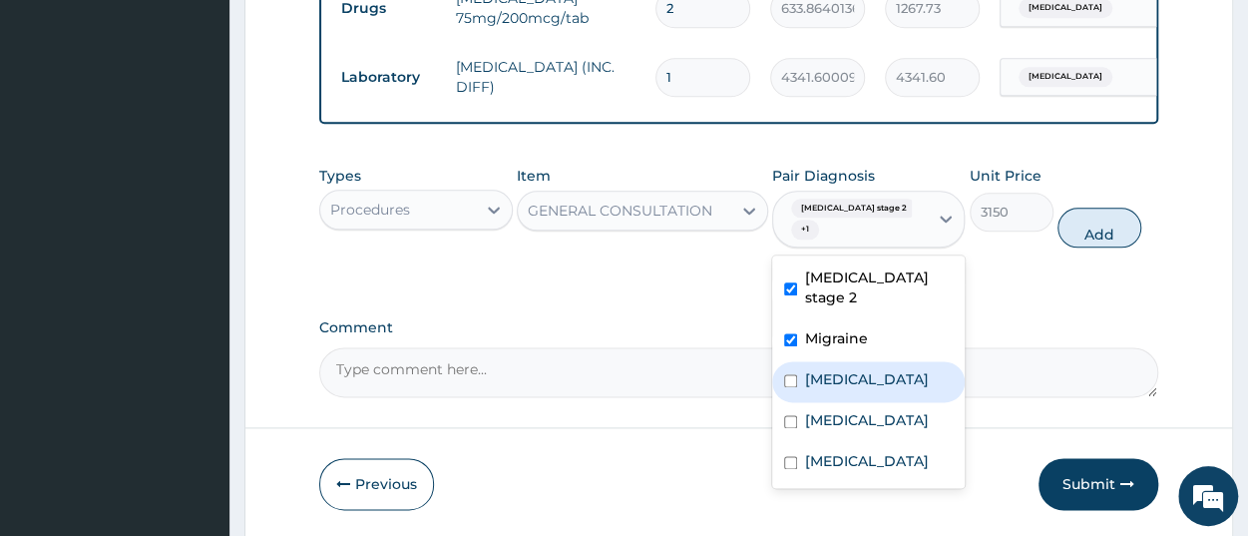
click at [857, 386] on label "Spondylitis" at bounding box center [867, 379] width 124 height 20
checkbox input "true"
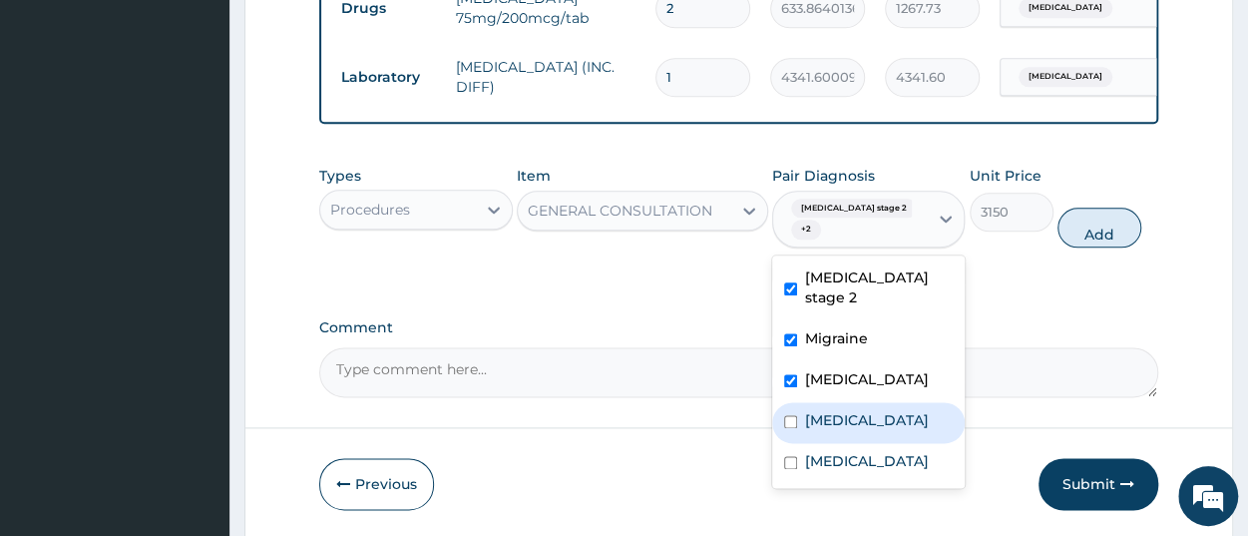
click at [862, 430] on label "Diabetic diet" at bounding box center [867, 420] width 124 height 20
checkbox input "true"
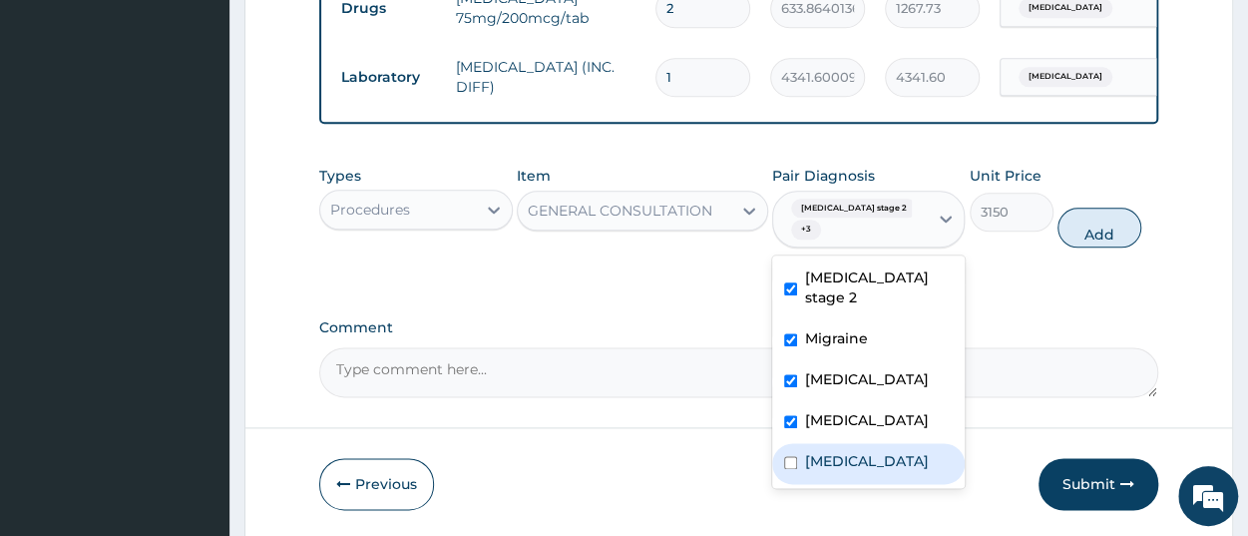
click at [853, 473] on div "Sepsis" at bounding box center [868, 463] width 193 height 41
checkbox input "true"
click at [1085, 247] on button "Add" at bounding box center [1100, 228] width 84 height 40
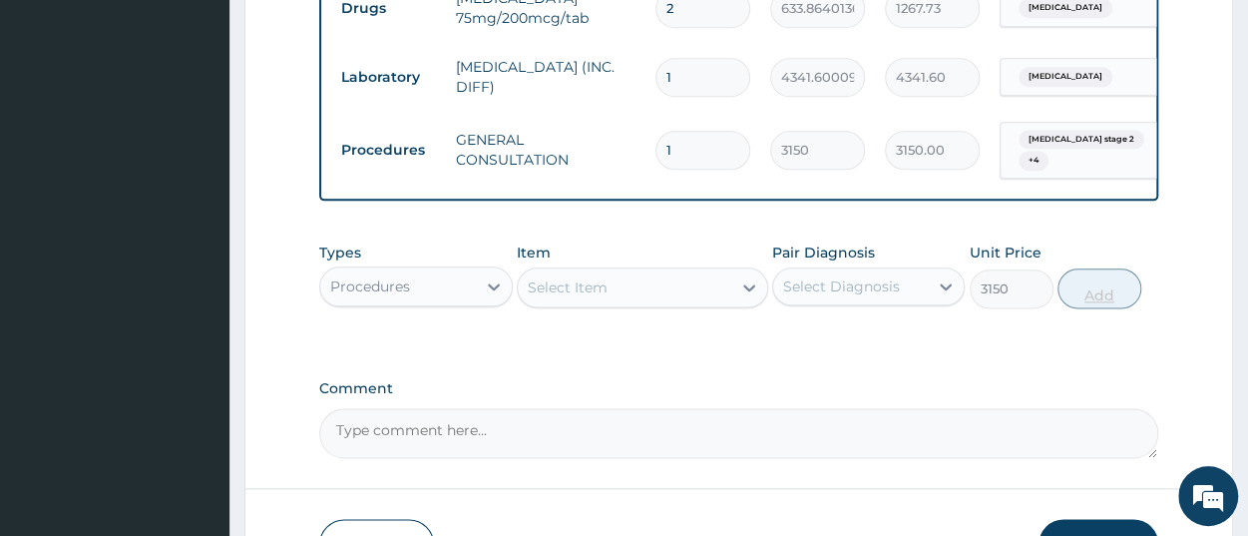
type input "0"
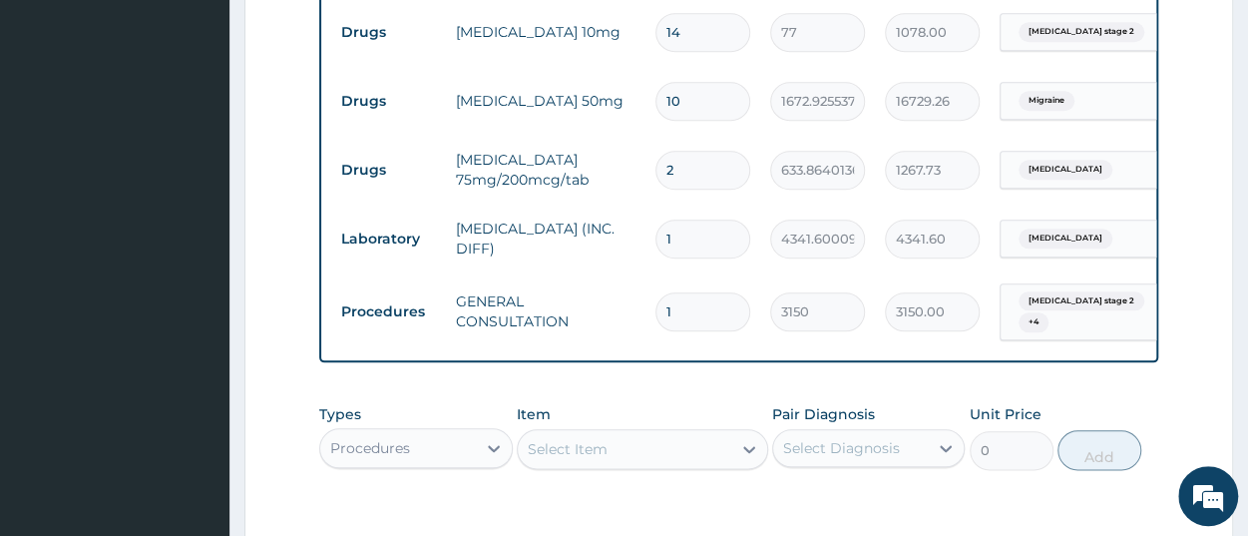
scroll to position [890, 0]
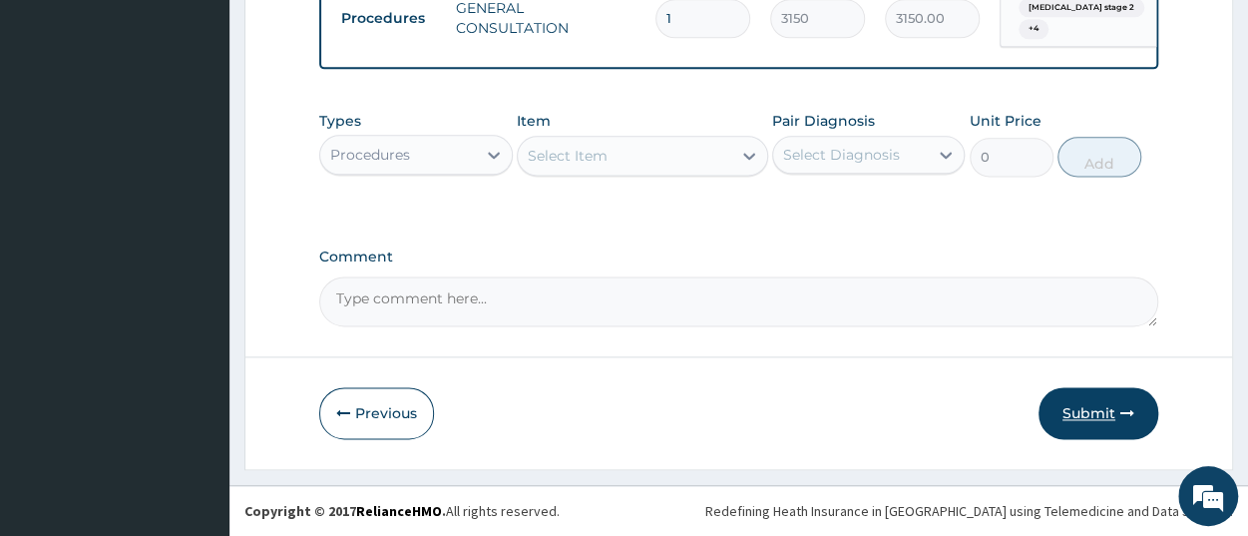
click at [1103, 416] on button "Submit" at bounding box center [1099, 413] width 120 height 52
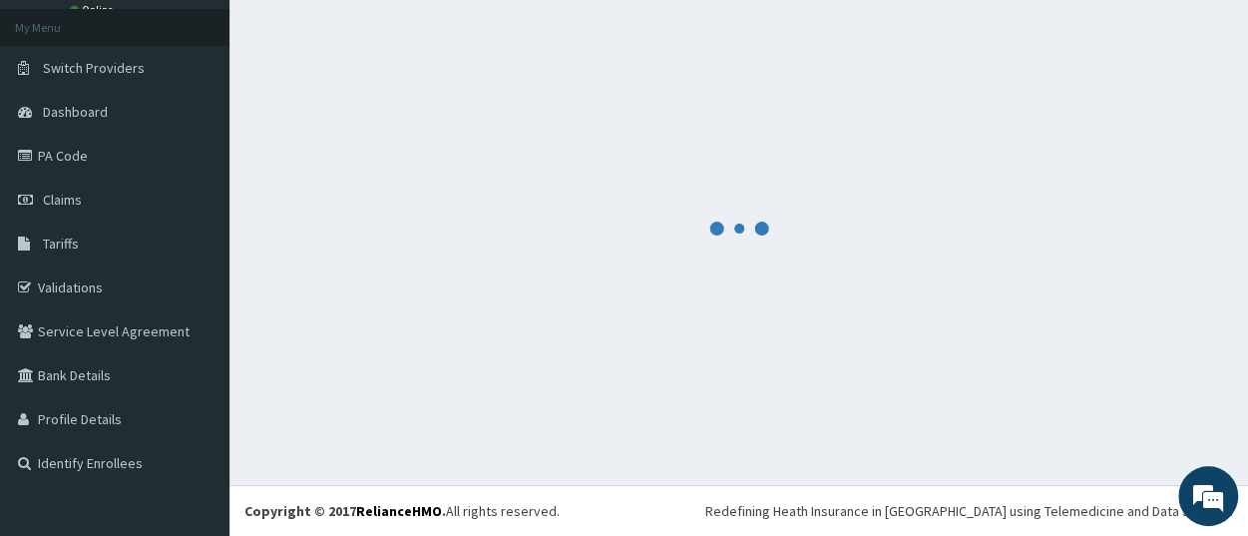
scroll to position [105, 0]
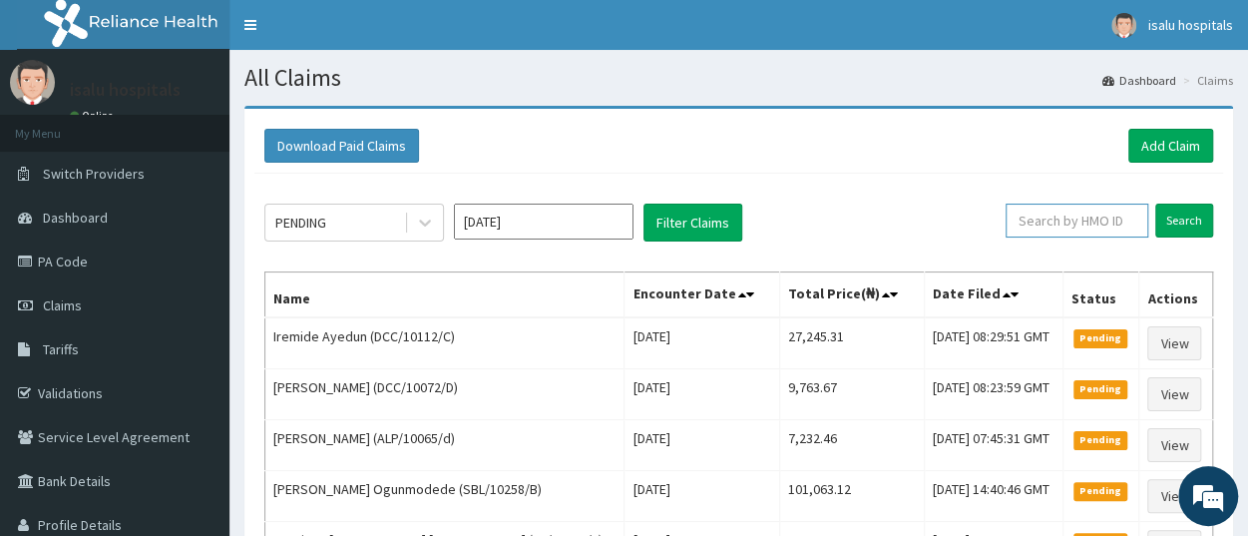
paste input "KSB/11081/A"
type input "KSB/11081/A"
click at [1183, 231] on input "Search" at bounding box center [1185, 221] width 58 height 34
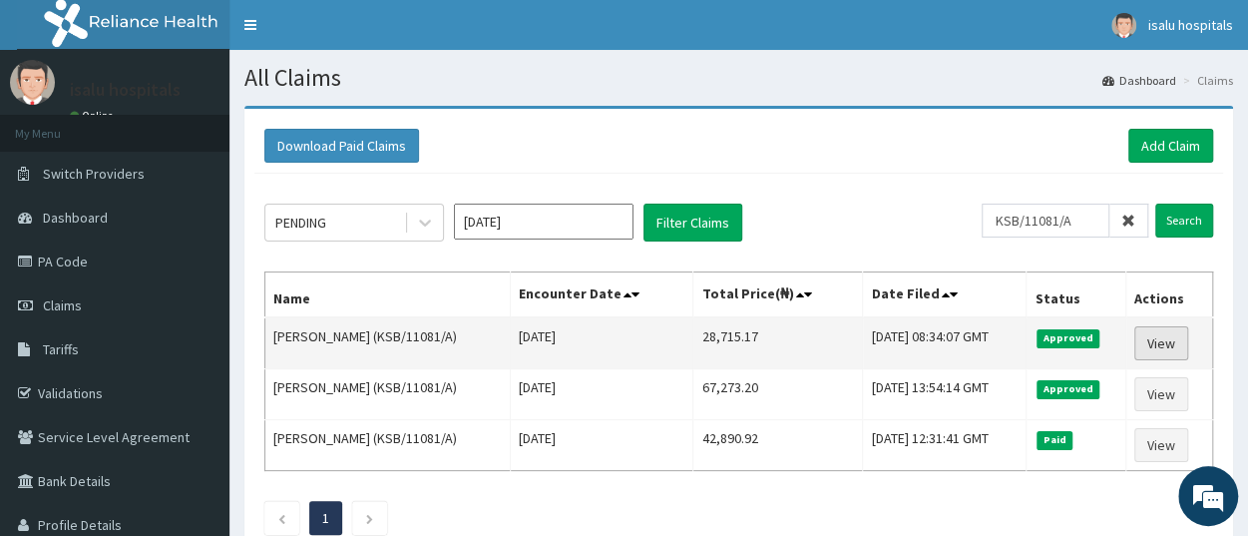
click at [1166, 345] on link "View" at bounding box center [1162, 343] width 54 height 34
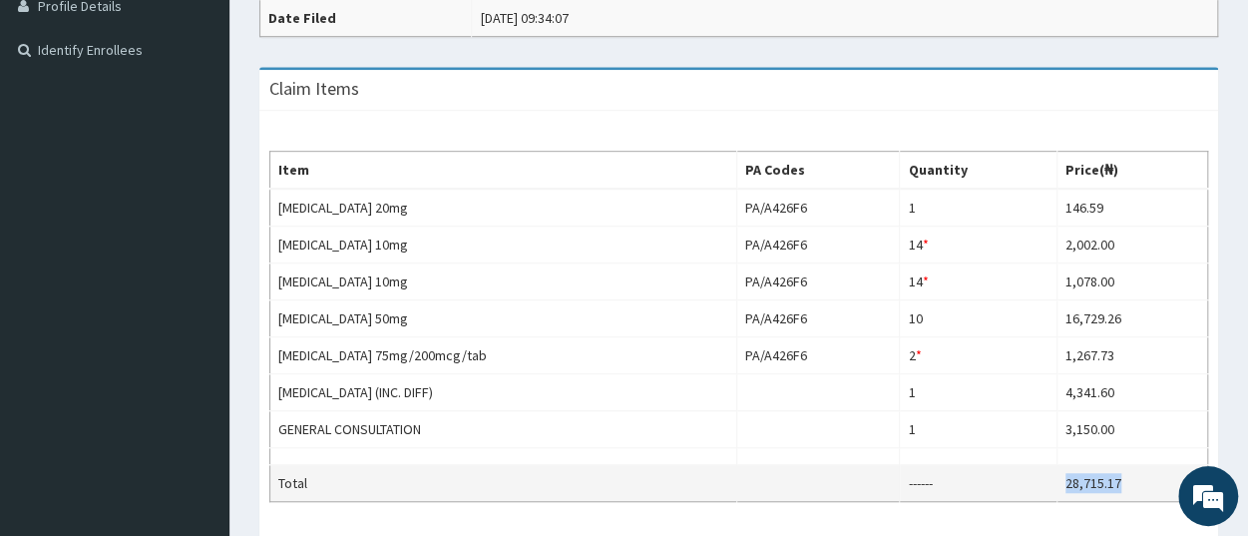
drag, startPoint x: 1059, startPoint y: 480, endPoint x: 1109, endPoint y: 477, distance: 50.0
click at [1109, 477] on td "28,715.17" at bounding box center [1132, 483] width 151 height 37
copy td "28,715.17"
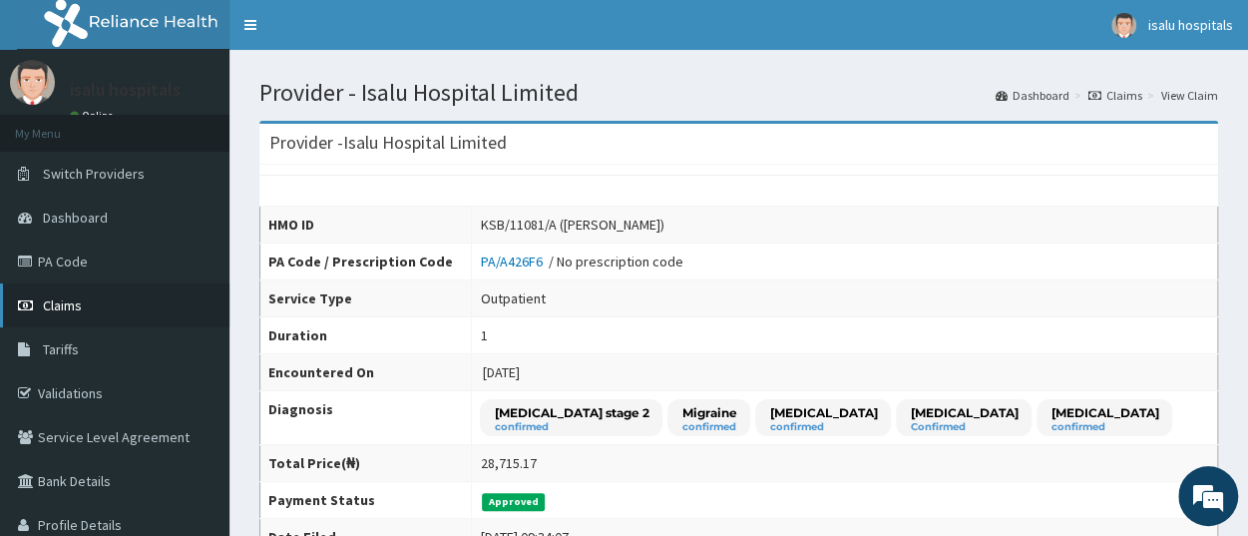
click at [75, 305] on span "Claims" at bounding box center [62, 305] width 39 height 18
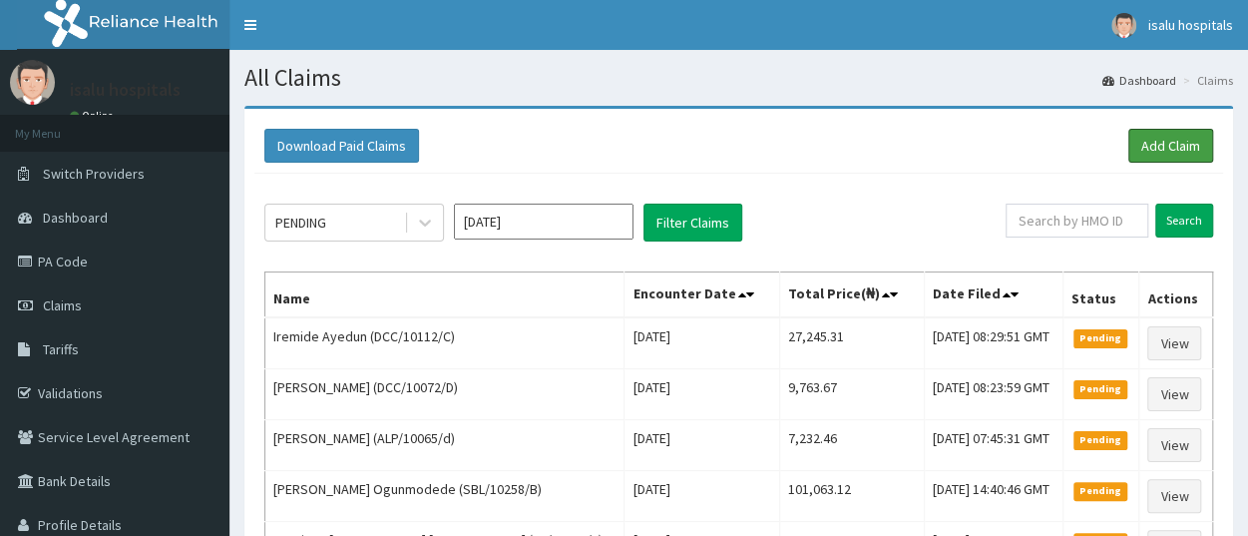
click at [1173, 147] on link "Add Claim" at bounding box center [1171, 146] width 85 height 34
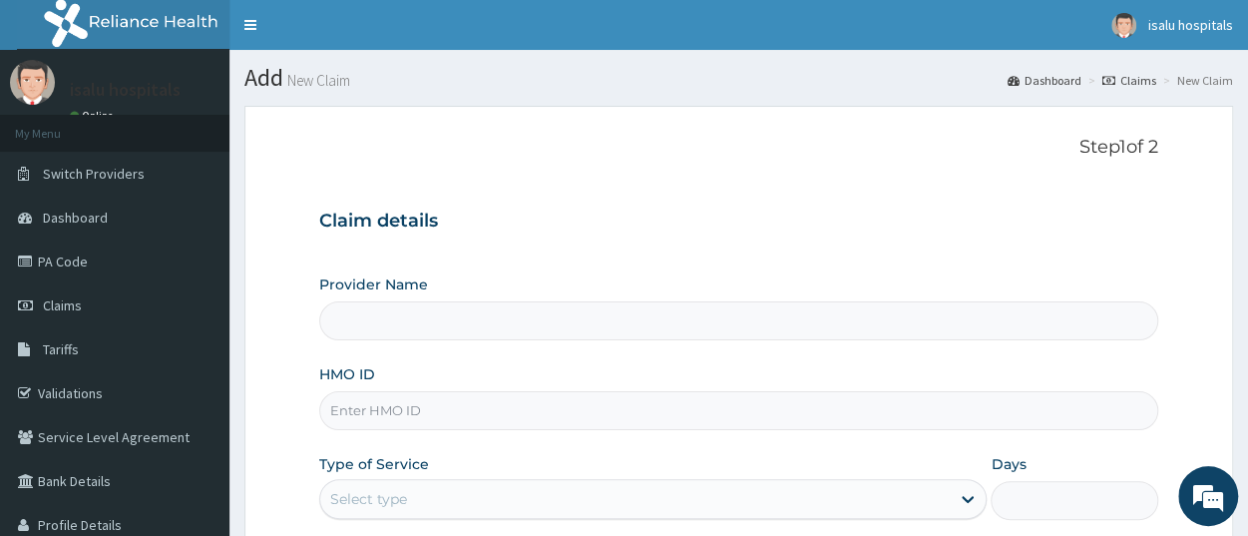
type input "Isalu Hospital Limited"
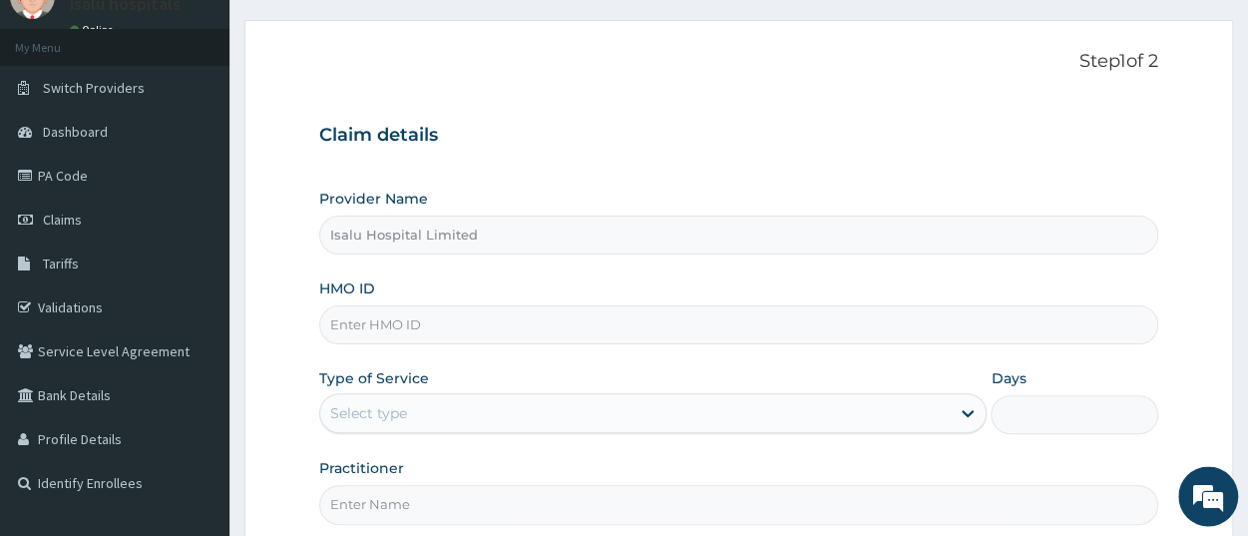
scroll to position [104, 0]
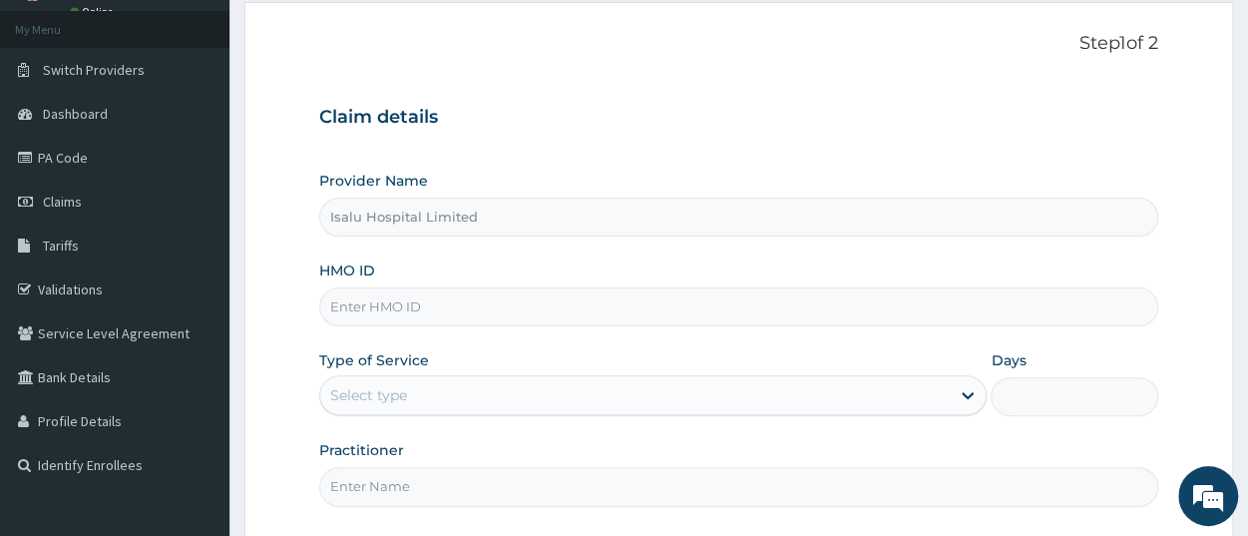
paste input "LKP/10006/A"
click at [334, 302] on input "LKP/10006/A" at bounding box center [738, 306] width 839 height 39
type input "LKP/10006/A"
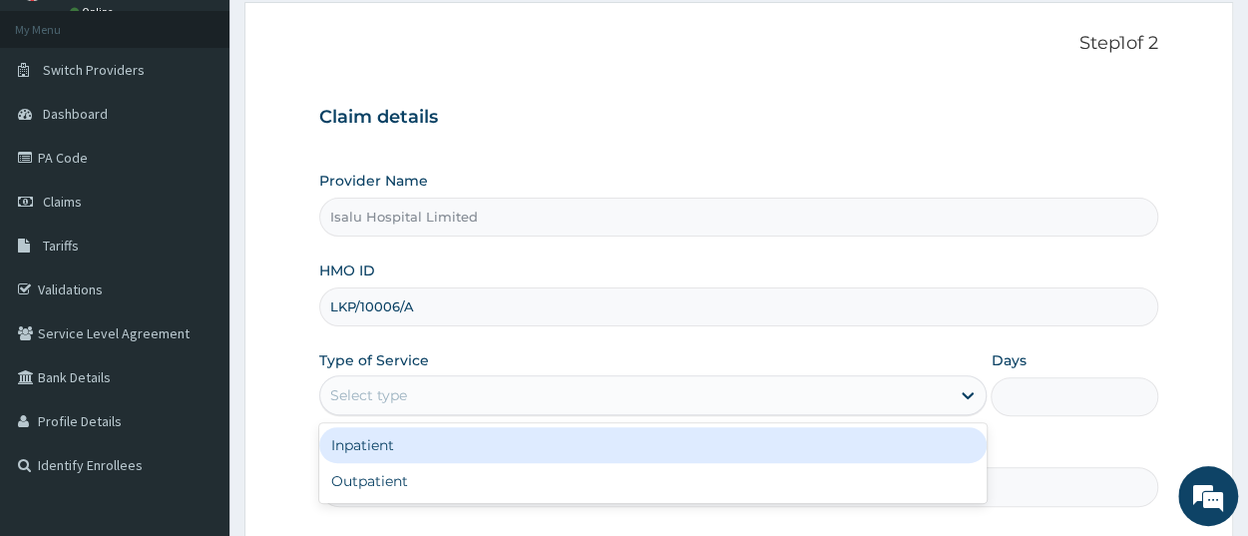
click at [383, 404] on div "Select type" at bounding box center [635, 395] width 630 height 32
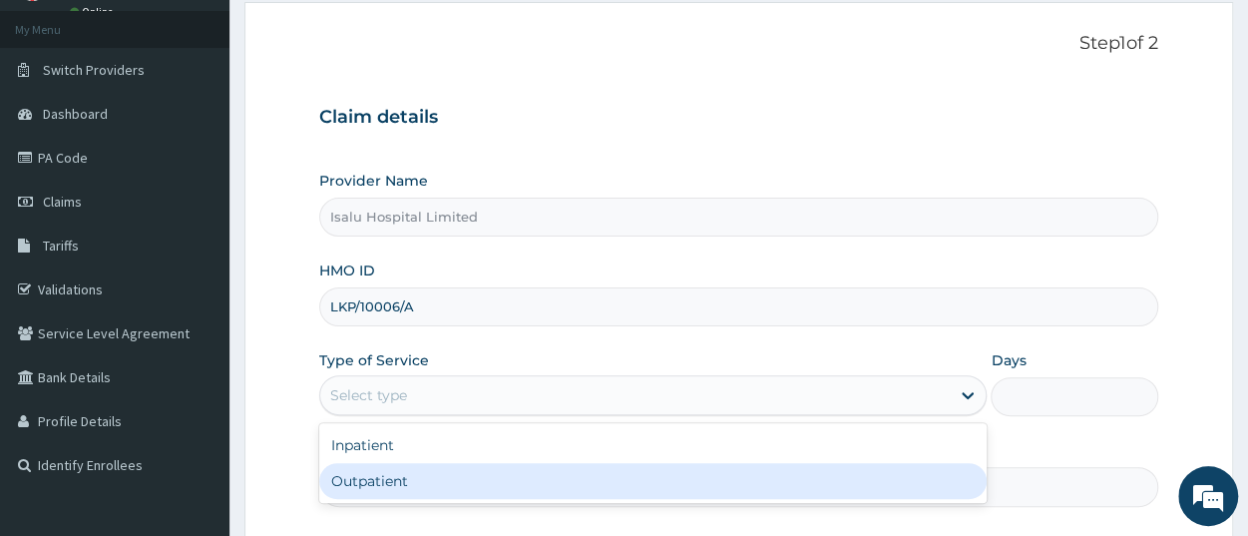
click at [390, 484] on div "Outpatient" at bounding box center [653, 481] width 668 height 36
type input "1"
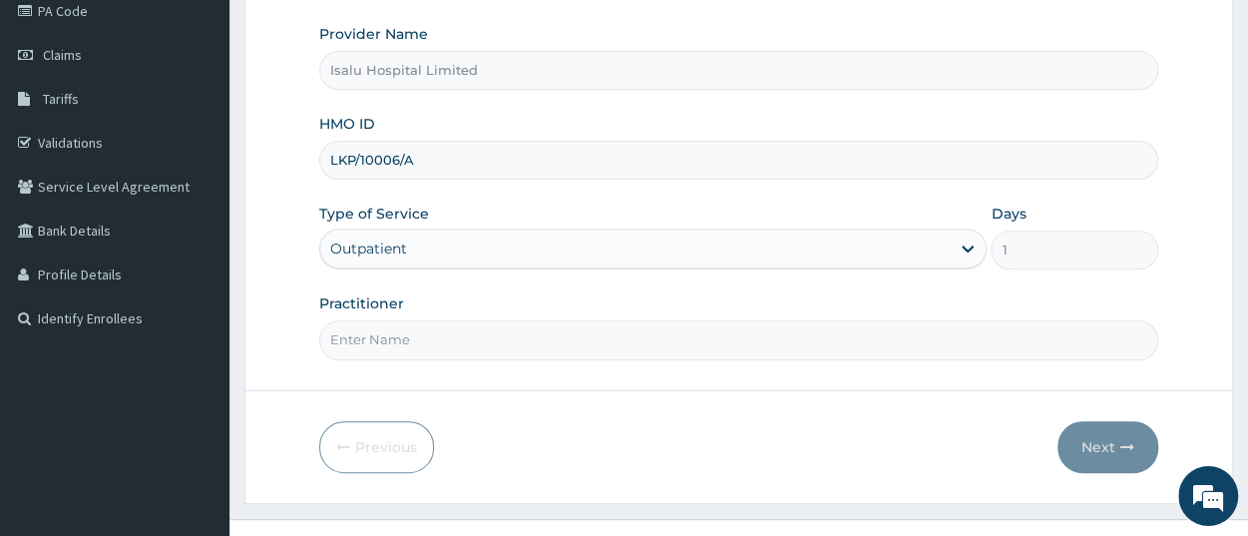
scroll to position [279, 0]
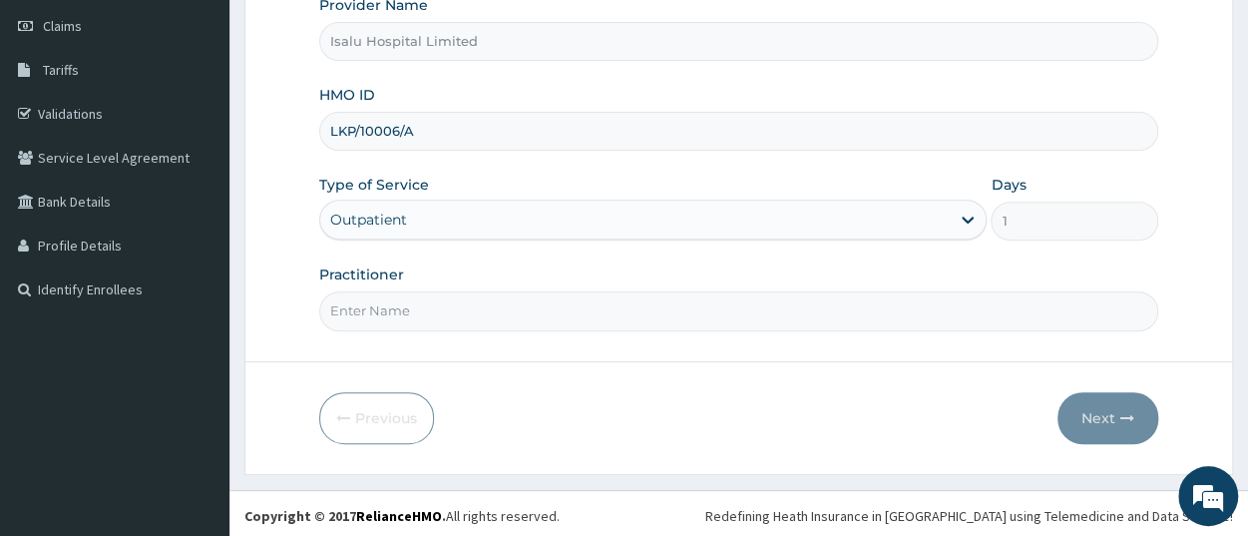
paste input "LATEEFAT AYODELE"
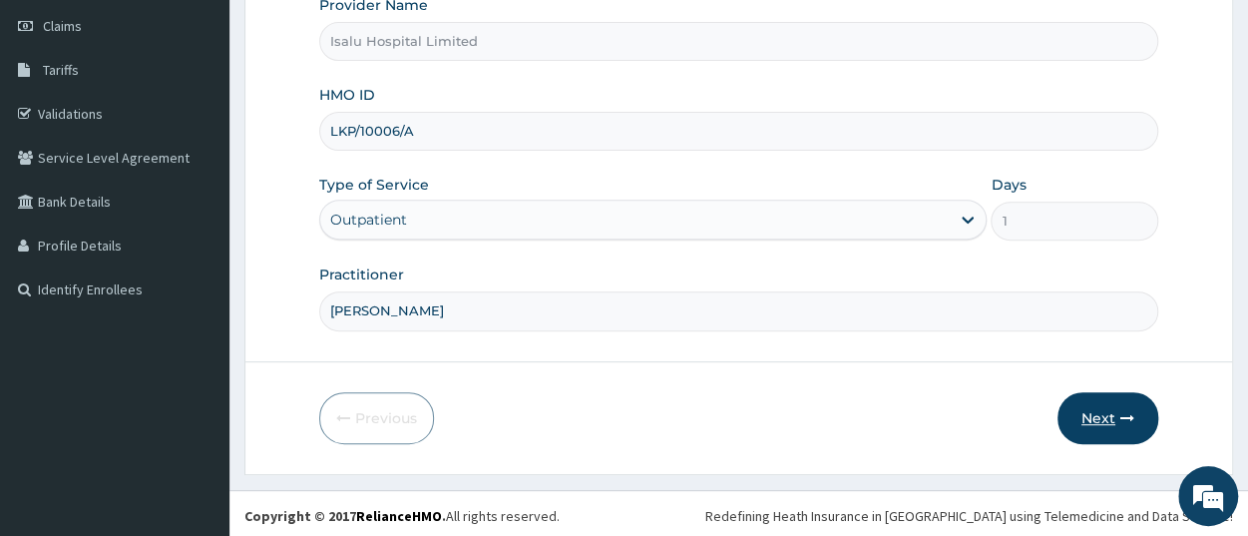
type input "LATEEFAT AYODELE"
click at [1113, 423] on button "Next" at bounding box center [1108, 418] width 101 height 52
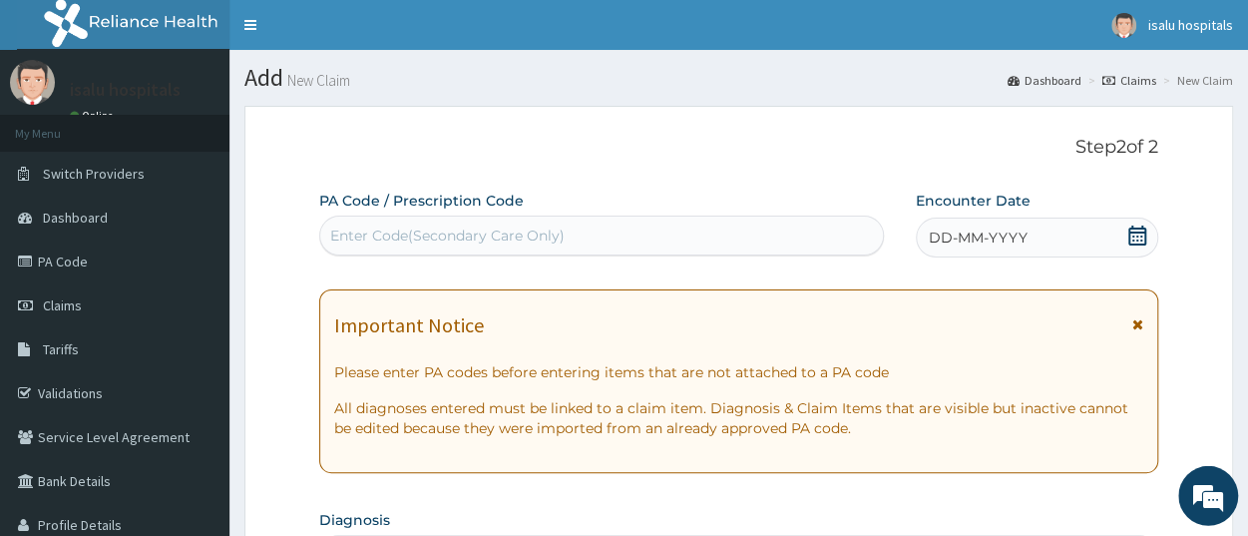
scroll to position [0, 0]
click at [576, 246] on div "Enter Code(Secondary Care Only)" at bounding box center [601, 236] width 563 height 32
paste input "PA/061F0F"
type input "PA/061F0F"
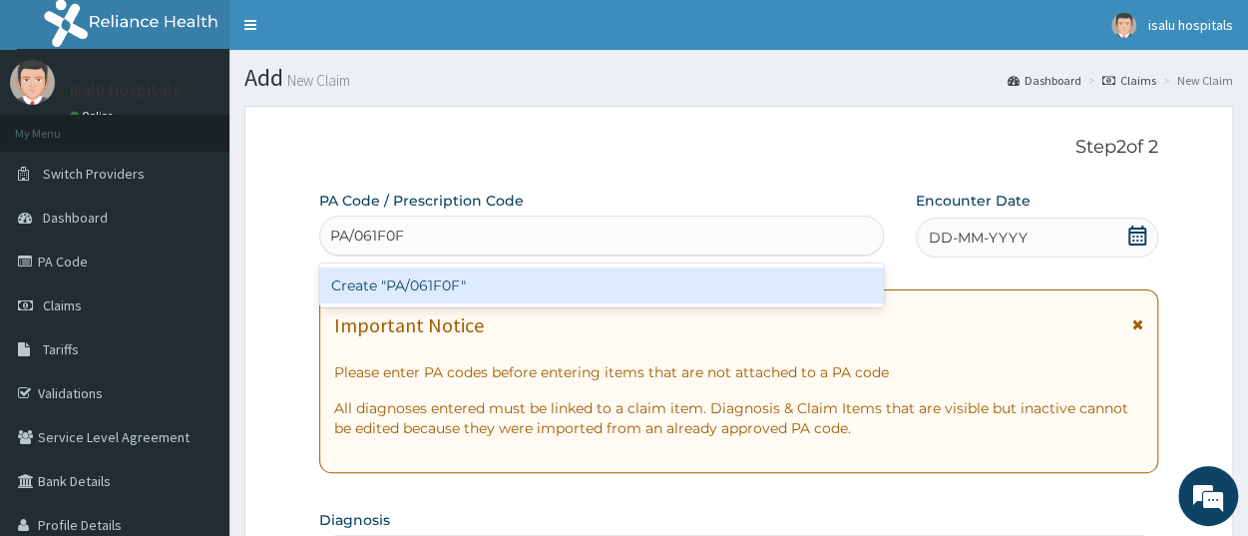
click at [516, 284] on div "Create "PA/061F0F"" at bounding box center [601, 285] width 565 height 36
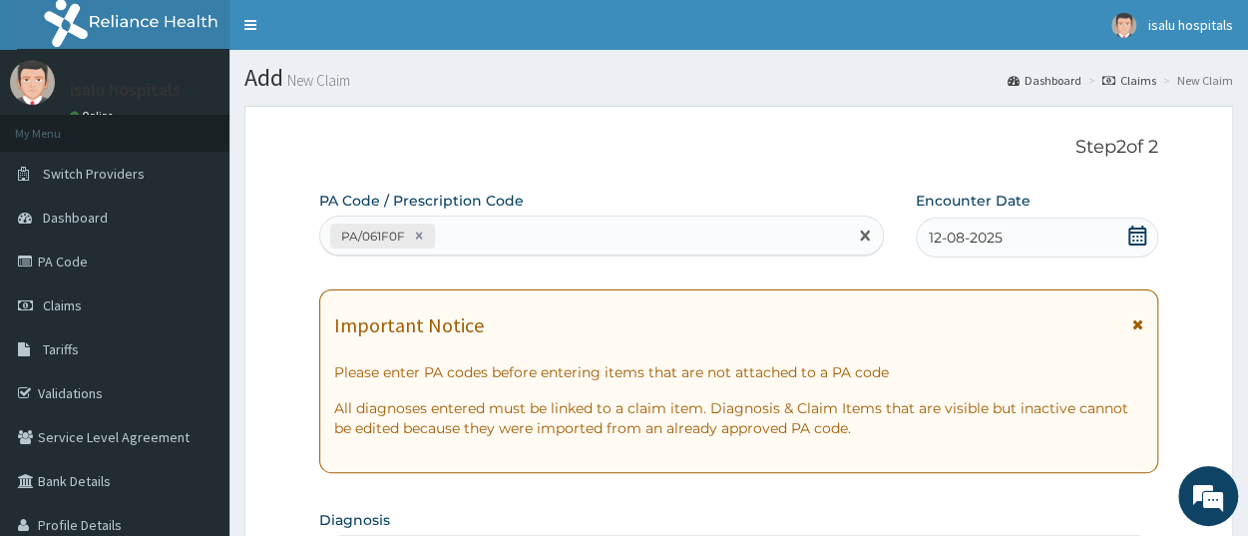
click at [540, 237] on div "PA/061F0F" at bounding box center [583, 236] width 527 height 33
paste input "PA/660BB2"
type input "PA/660BB2"
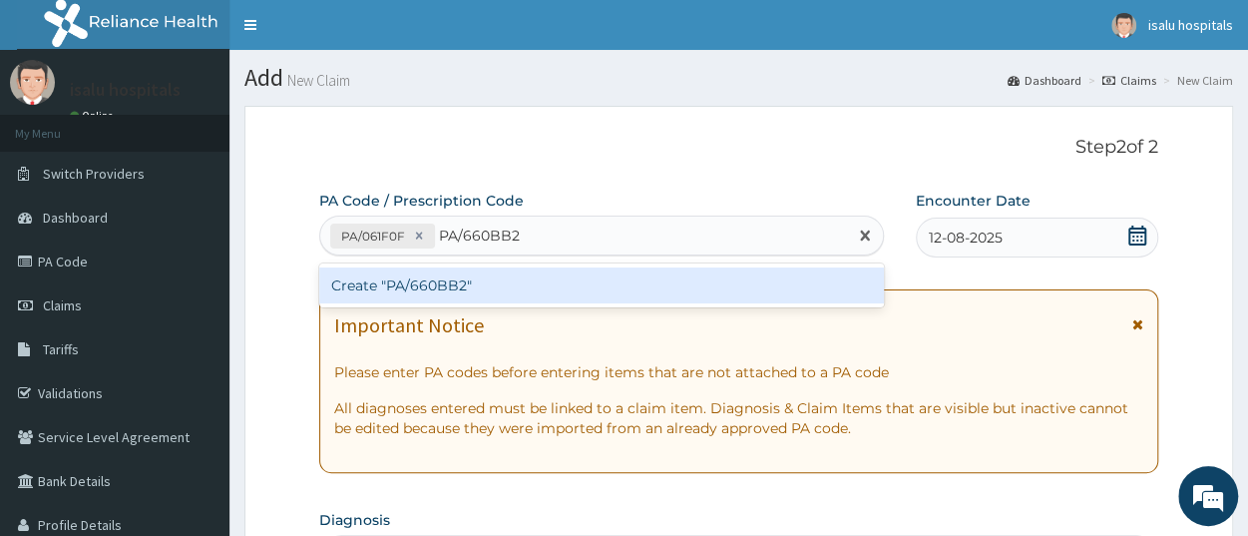
click at [498, 286] on div "Create "PA/660BB2"" at bounding box center [601, 285] width 565 height 36
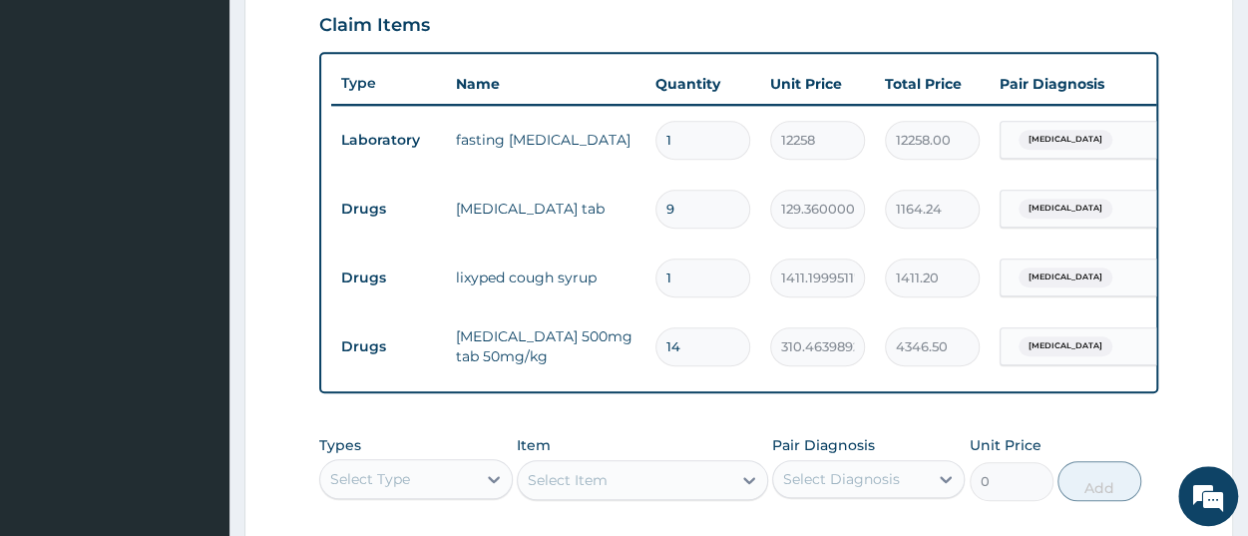
scroll to position [663, 0]
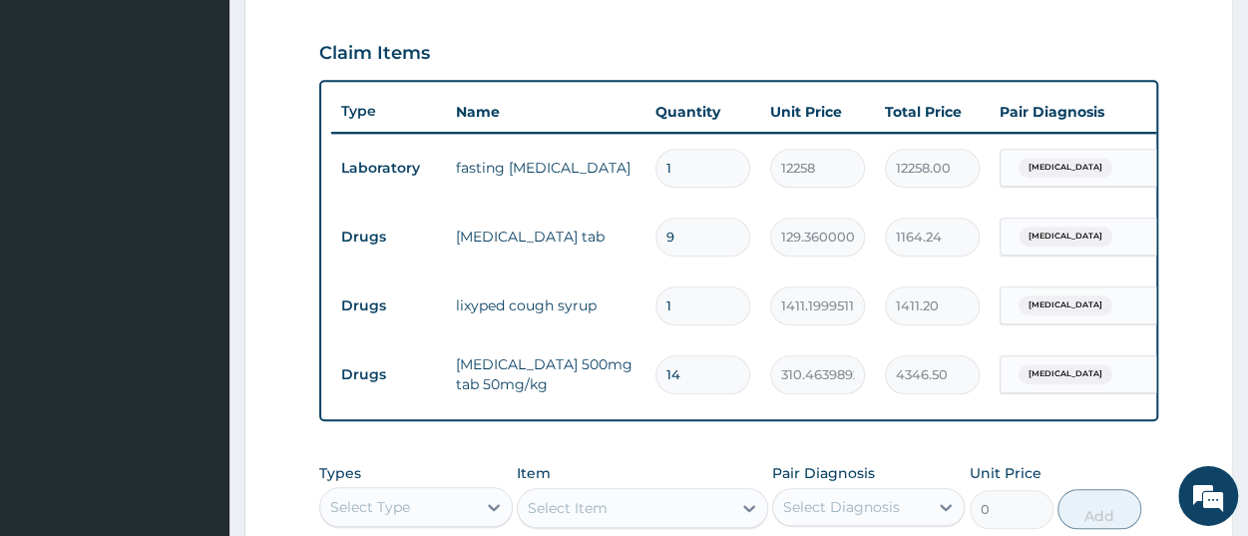
click at [686, 244] on input "9" at bounding box center [703, 237] width 95 height 39
type input "0.00"
type input "6"
type input "776.16"
type input "6"
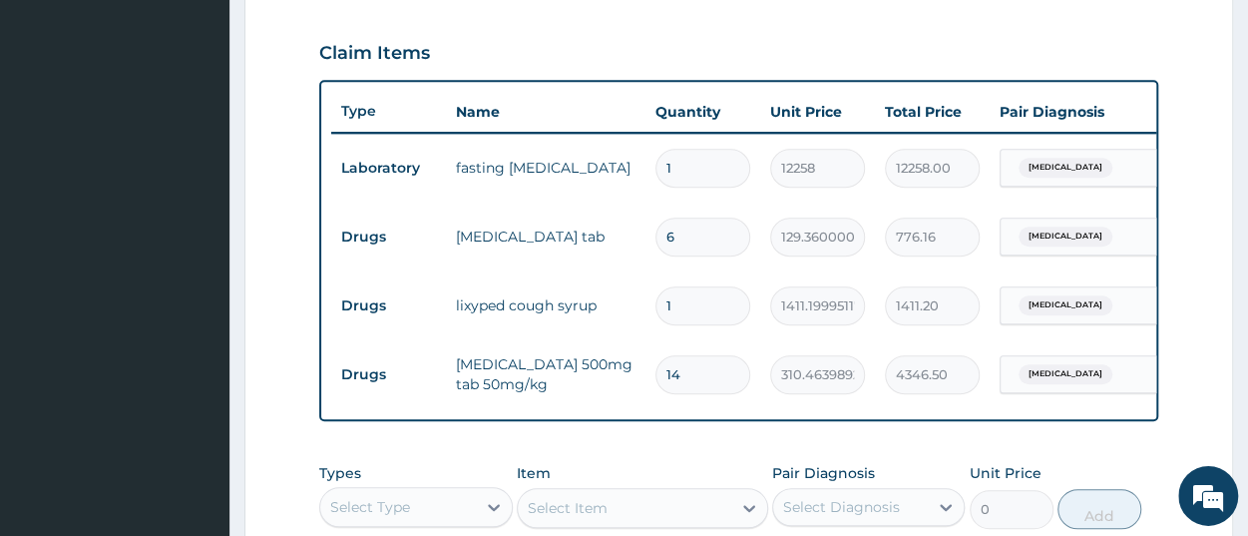
click at [487, 334] on tr "Drugs lixyped cough syrup 1 1411.199951171875 1411.20 Upper respiratory infecti…" at bounding box center [820, 305] width 978 height 69
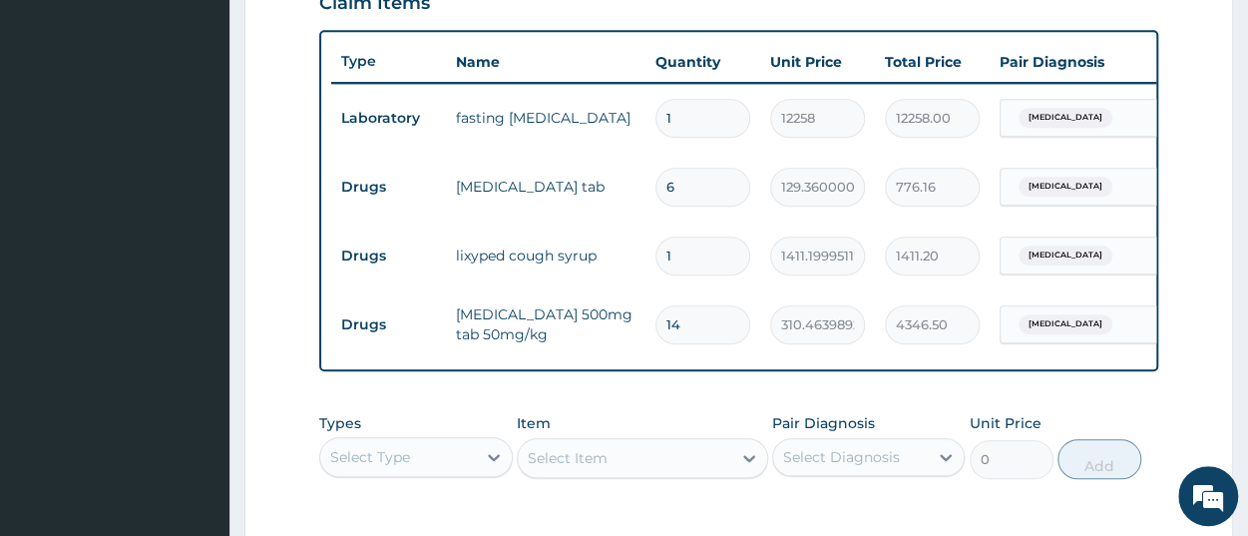
scroll to position [766, 0]
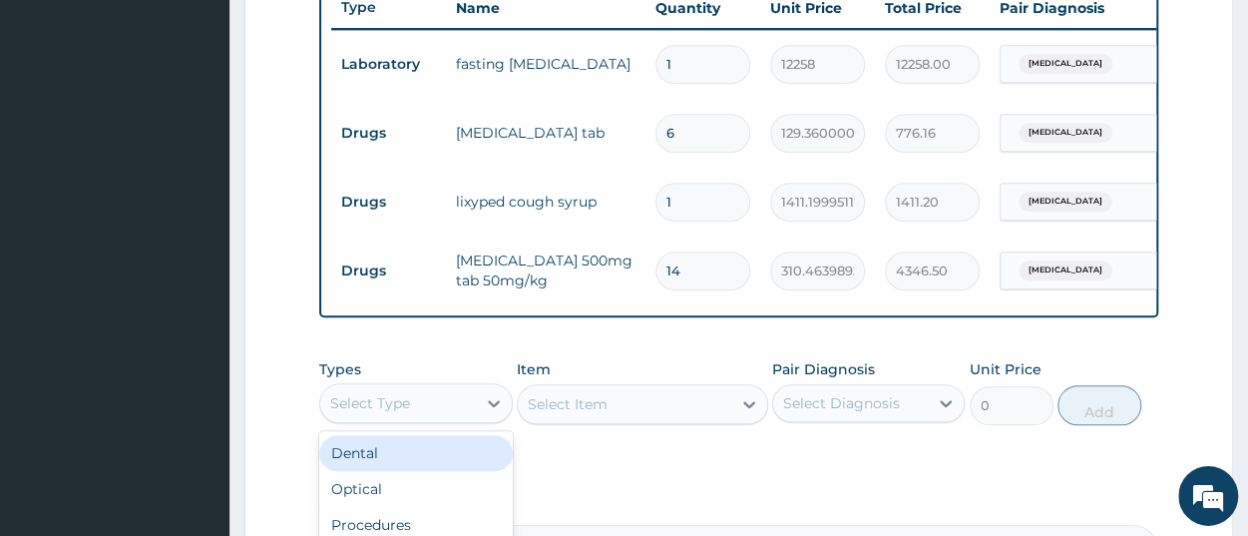
click at [405, 413] on div "Select Type" at bounding box center [370, 403] width 80 height 20
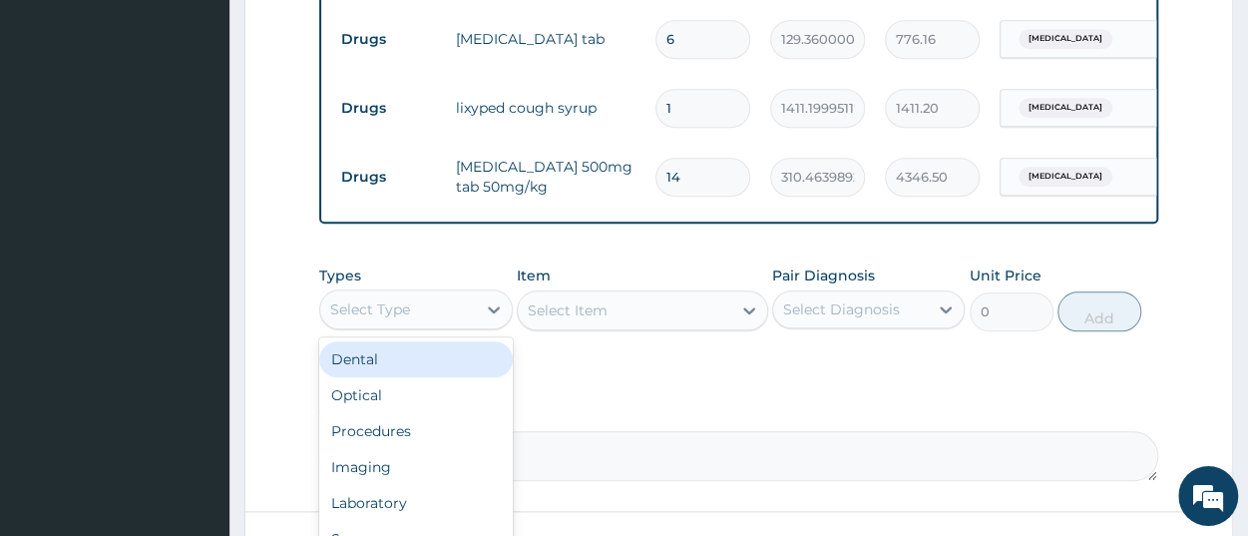
scroll to position [974, 0]
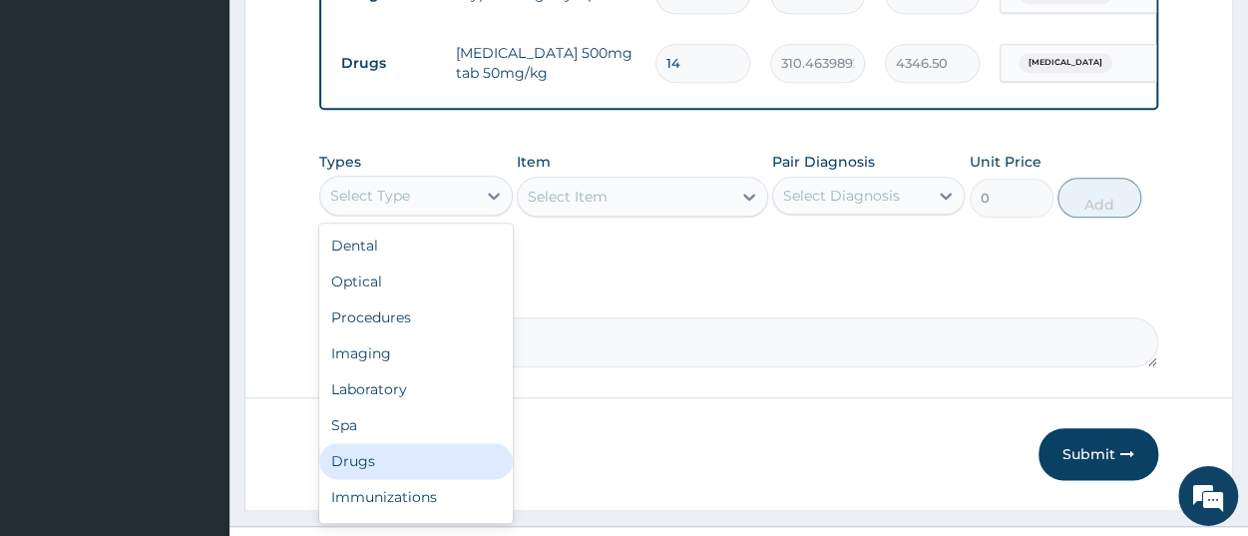
click at [408, 479] on div "Drugs" at bounding box center [415, 461] width 193 height 36
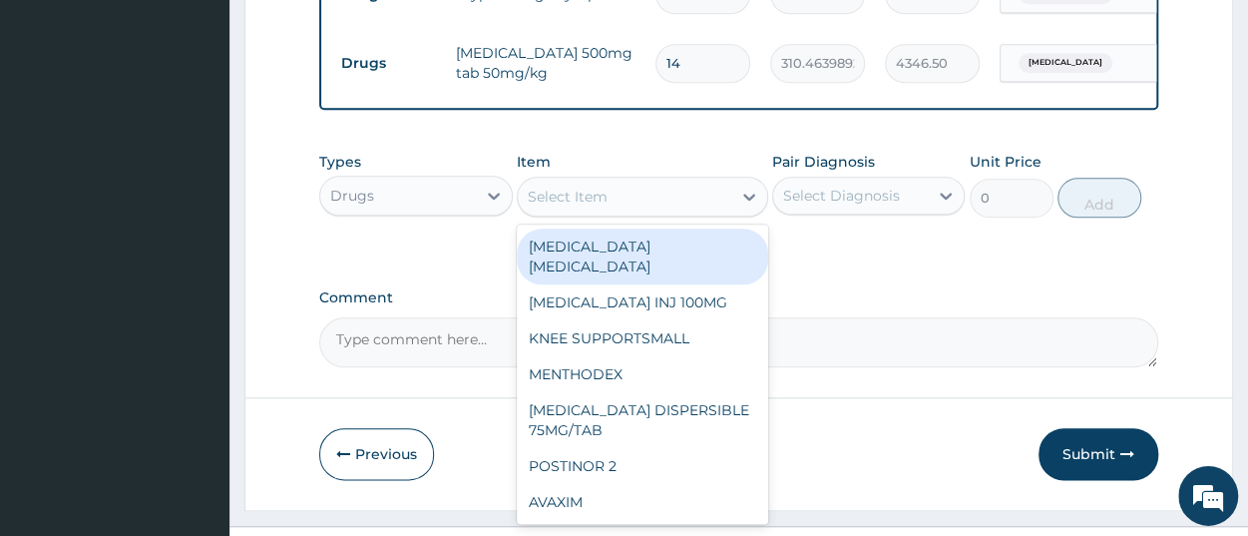
click at [672, 213] on div "Select Item" at bounding box center [625, 197] width 214 height 32
paste input "TUXIL D SYR ADULT"
type input "TUXIL D SYR ADULT"
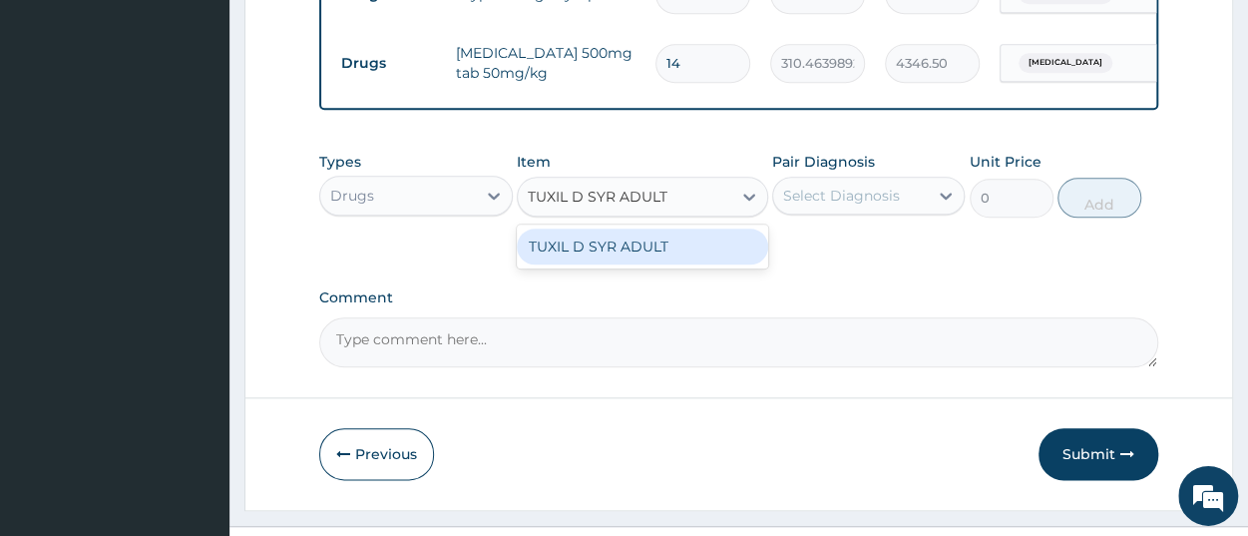
click at [631, 262] on div "TUXIL D SYR ADULT" at bounding box center [642, 247] width 251 height 36
type input "1397.088012695312"
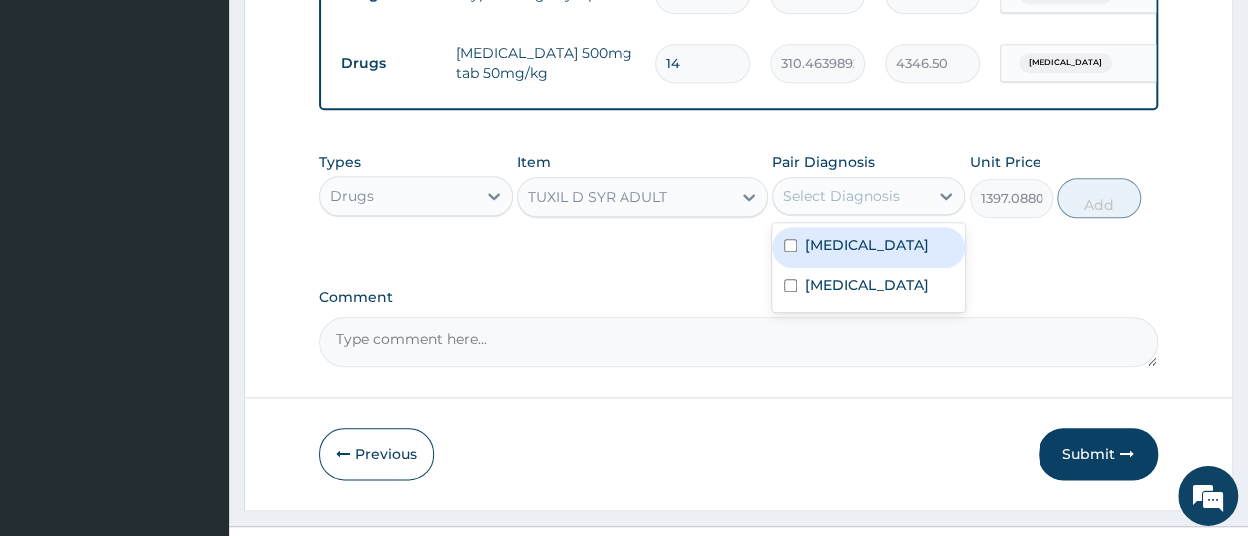
click at [825, 206] on div "Select Diagnosis" at bounding box center [841, 196] width 117 height 20
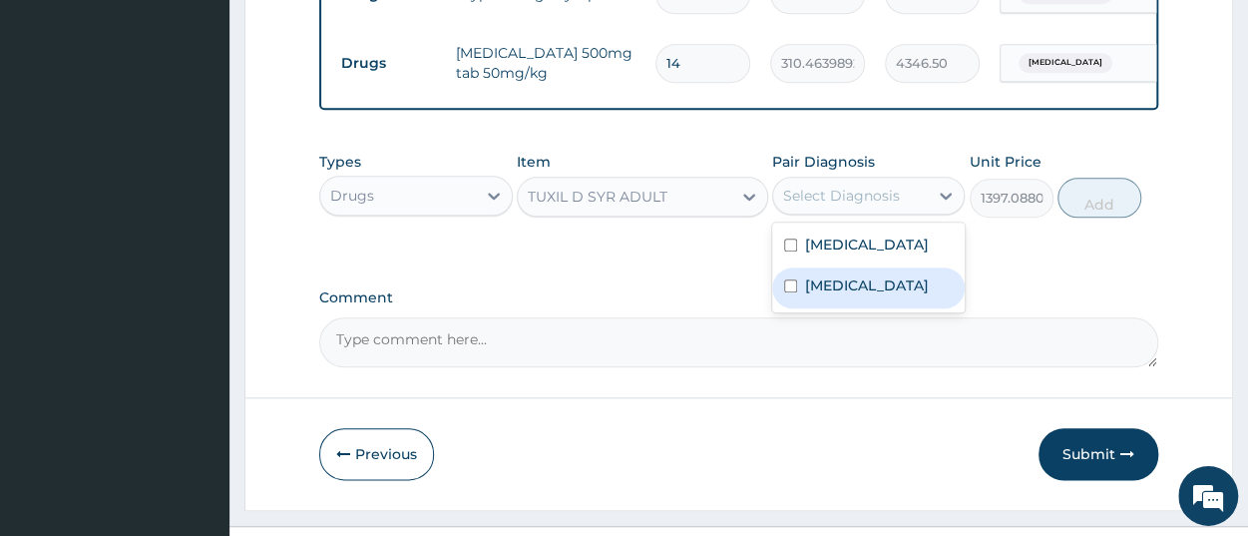
click at [864, 295] on label "Upper respiratory infection" at bounding box center [867, 285] width 124 height 20
checkbox input "true"
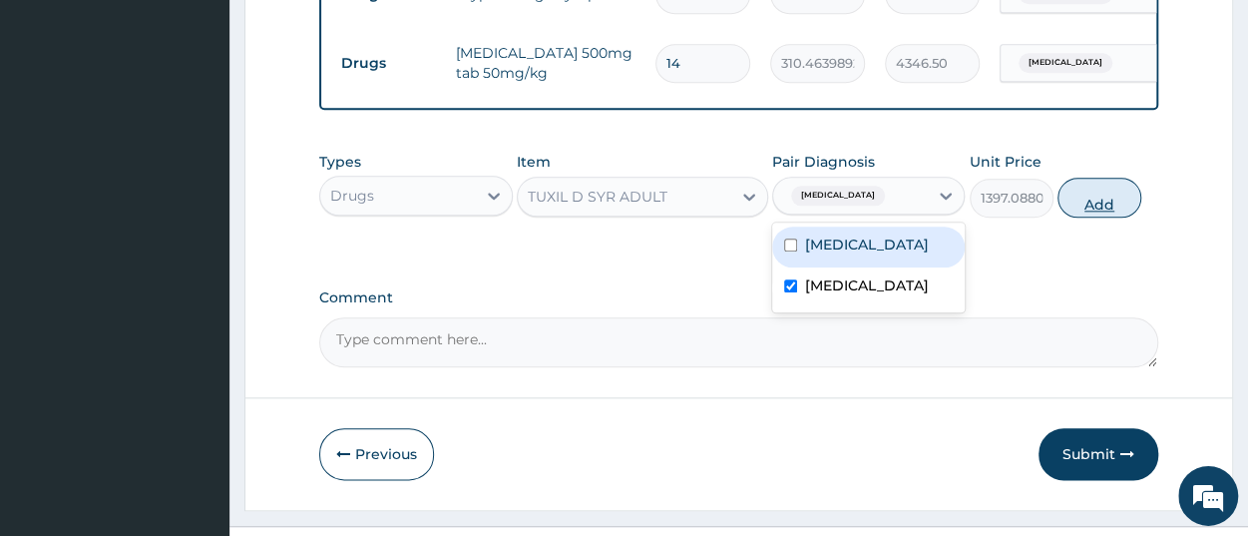
click at [1092, 213] on button "Add" at bounding box center [1100, 198] width 84 height 40
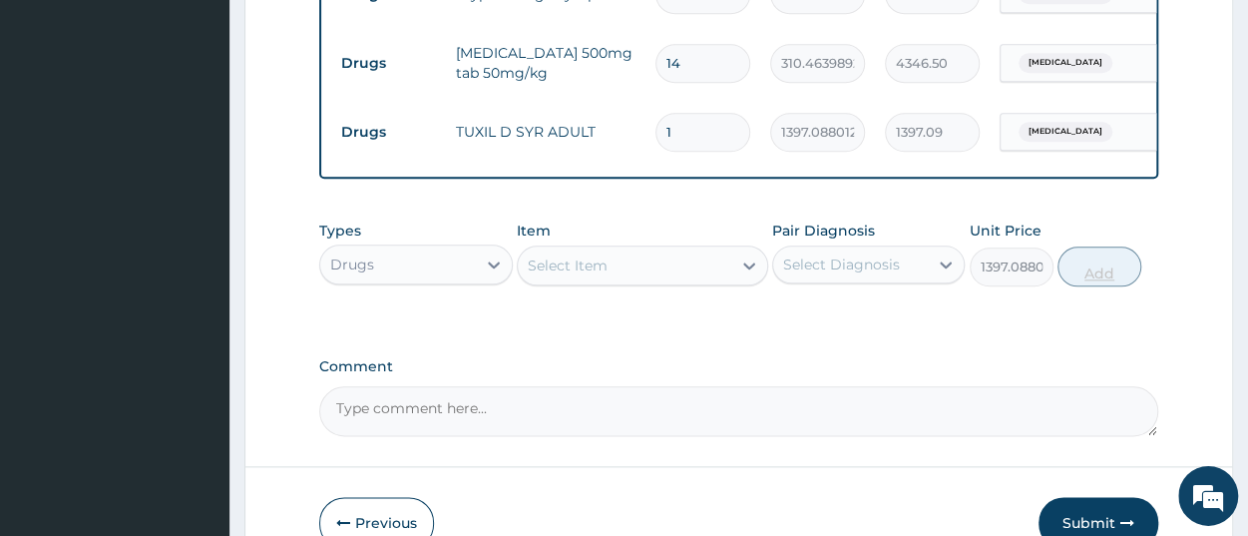
type input "0"
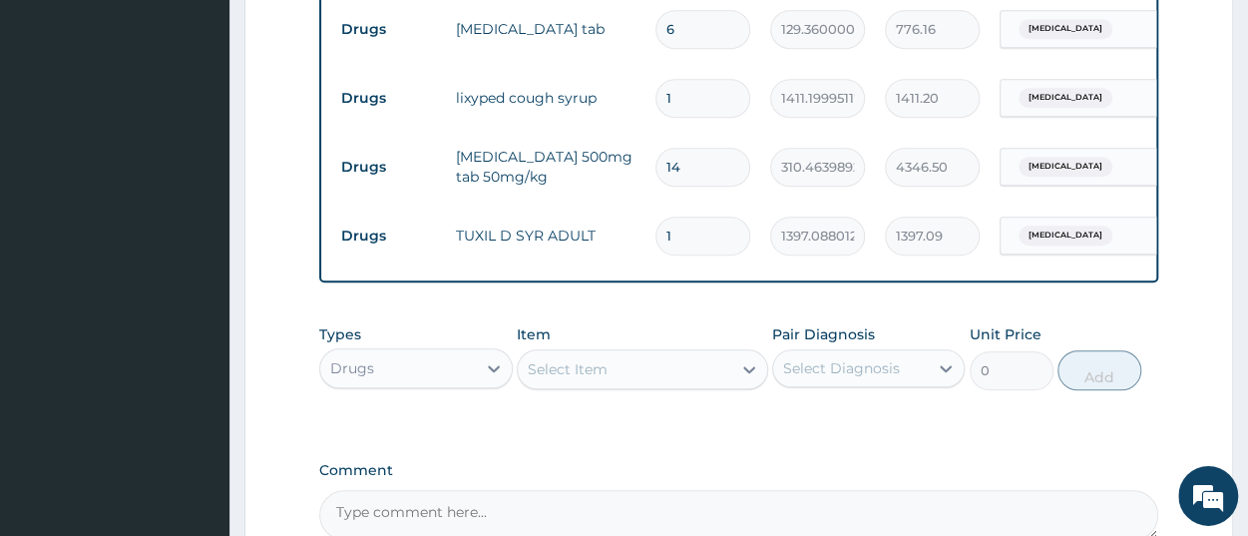
scroll to position [0, 153]
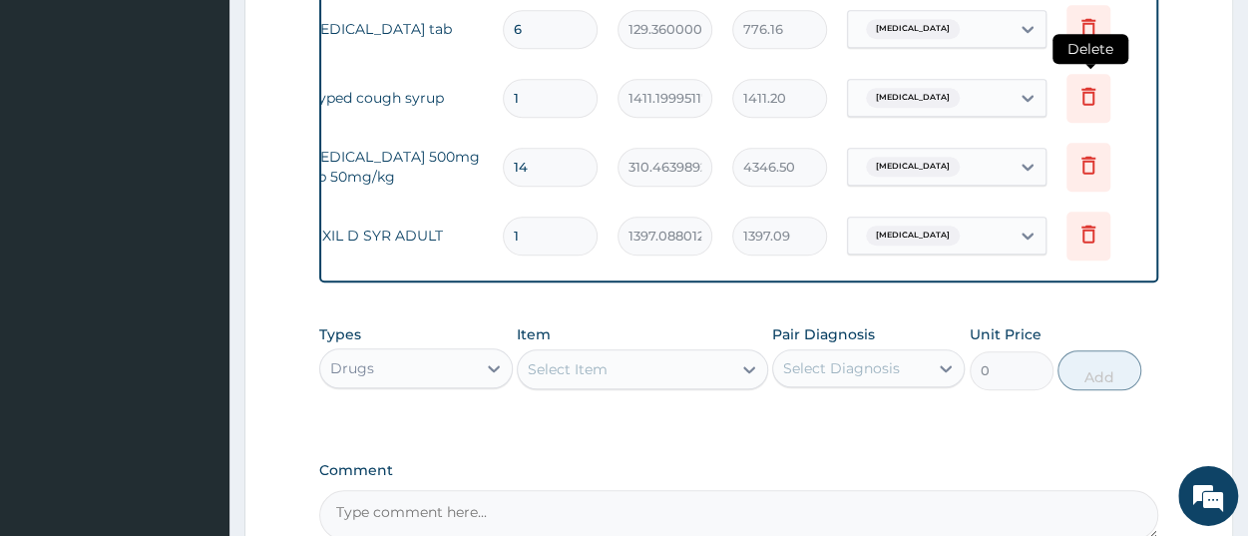
click at [1089, 99] on icon at bounding box center [1089, 96] width 24 height 24
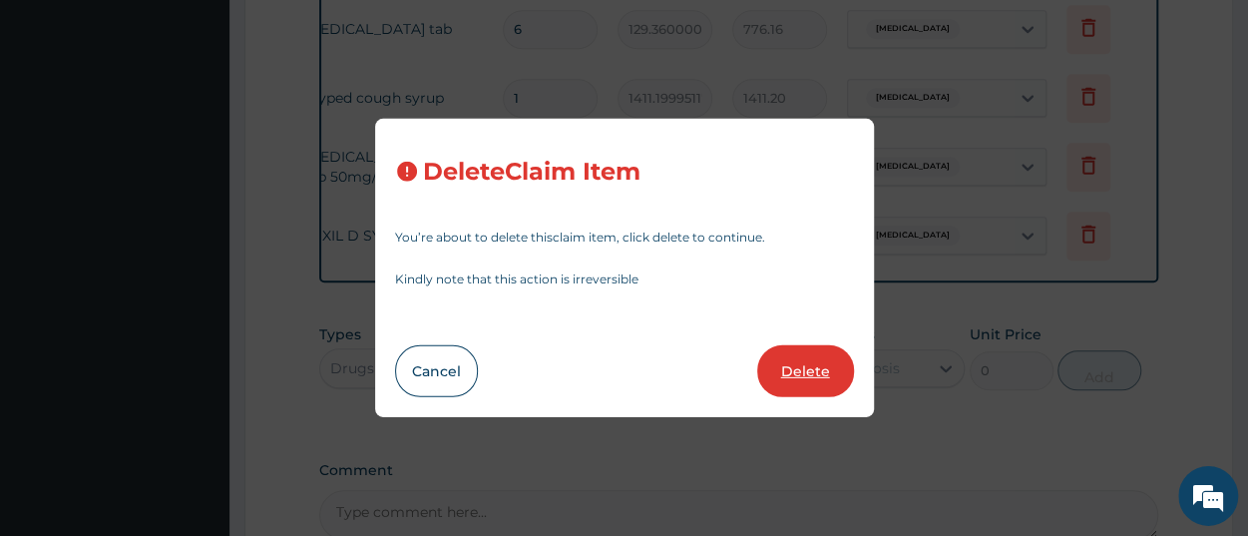
click at [807, 379] on button "Delete" at bounding box center [805, 371] width 97 height 52
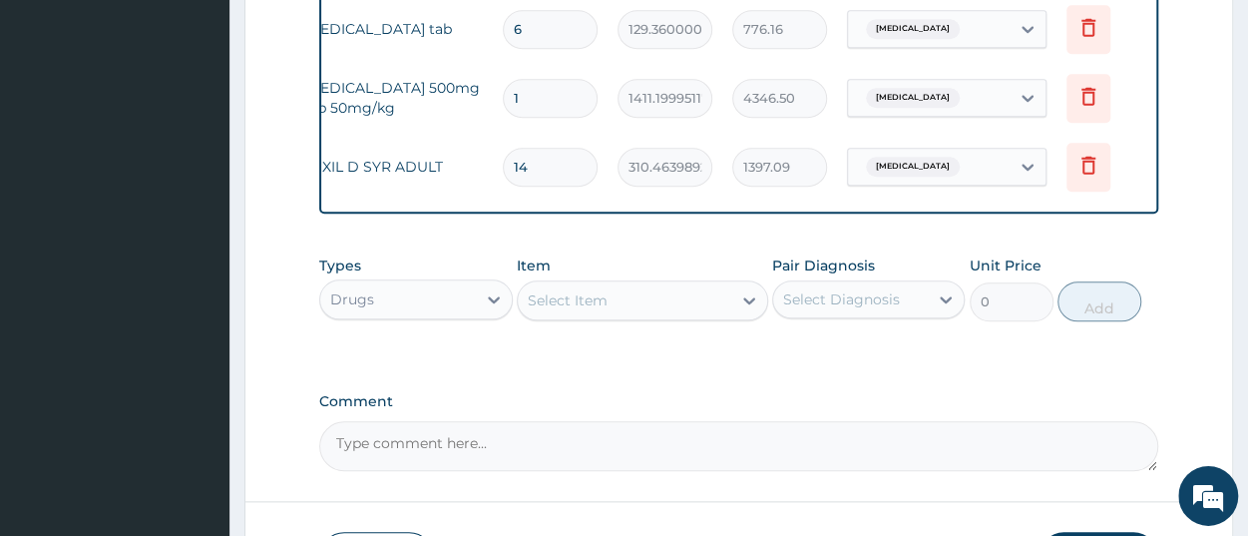
type input "14"
type input "310.4639892578125"
type input "4346.50"
type input "1"
type input "1397.088012695312"
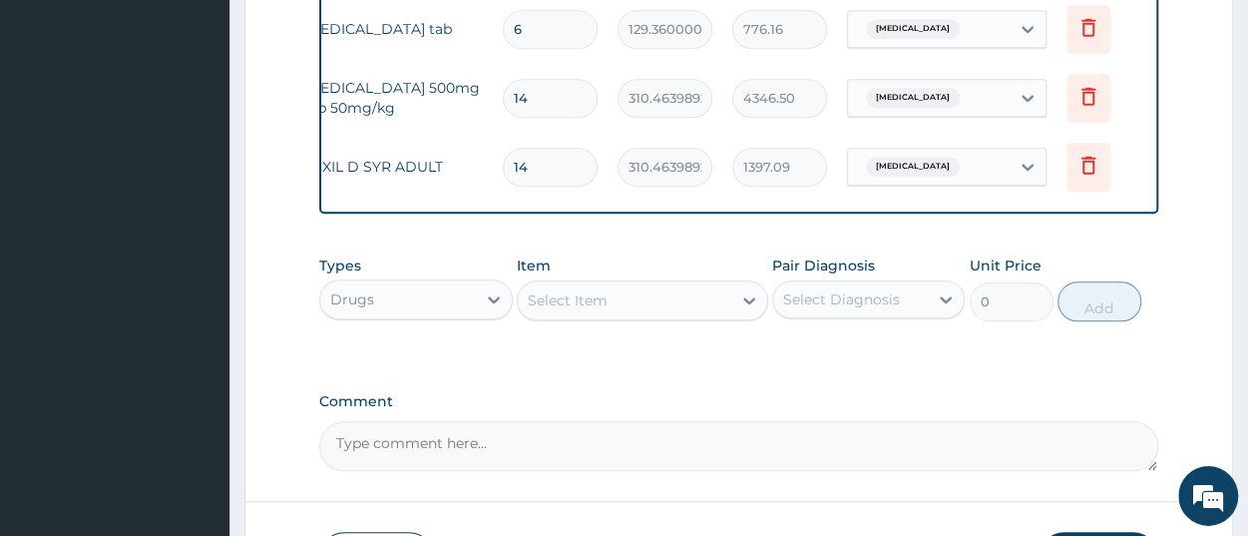
type input "1397.09"
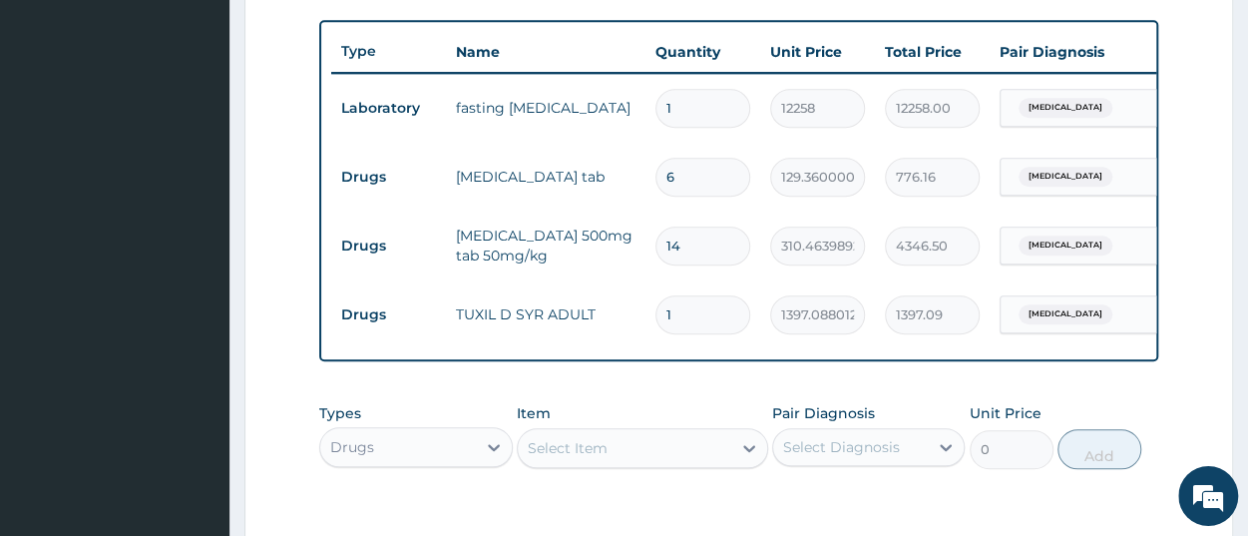
scroll to position [766, 0]
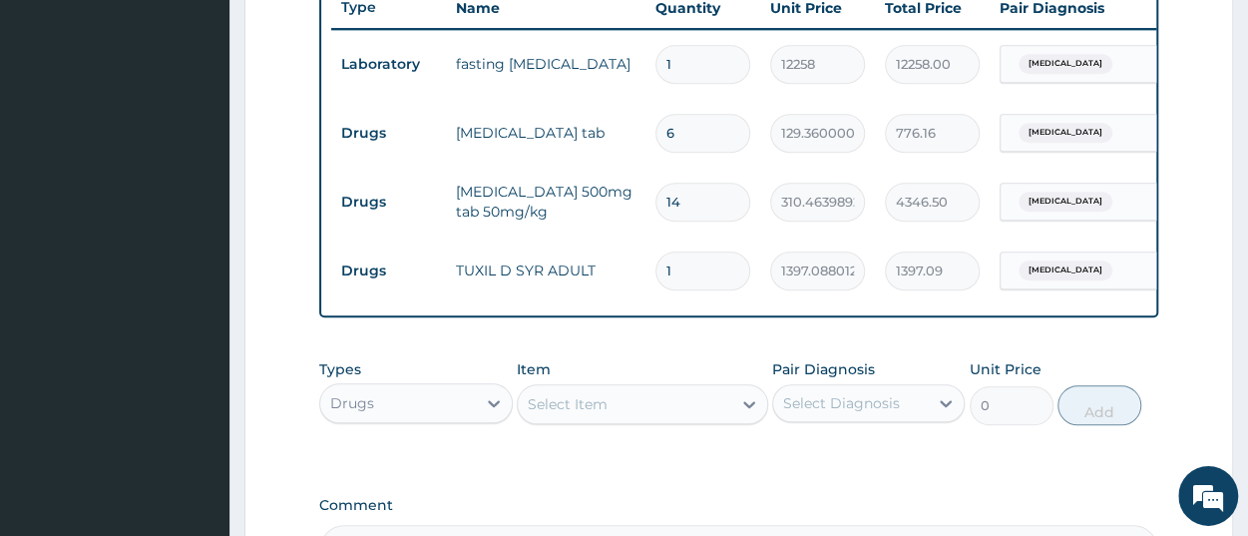
click at [565, 414] on div "Select Item" at bounding box center [568, 404] width 80 height 20
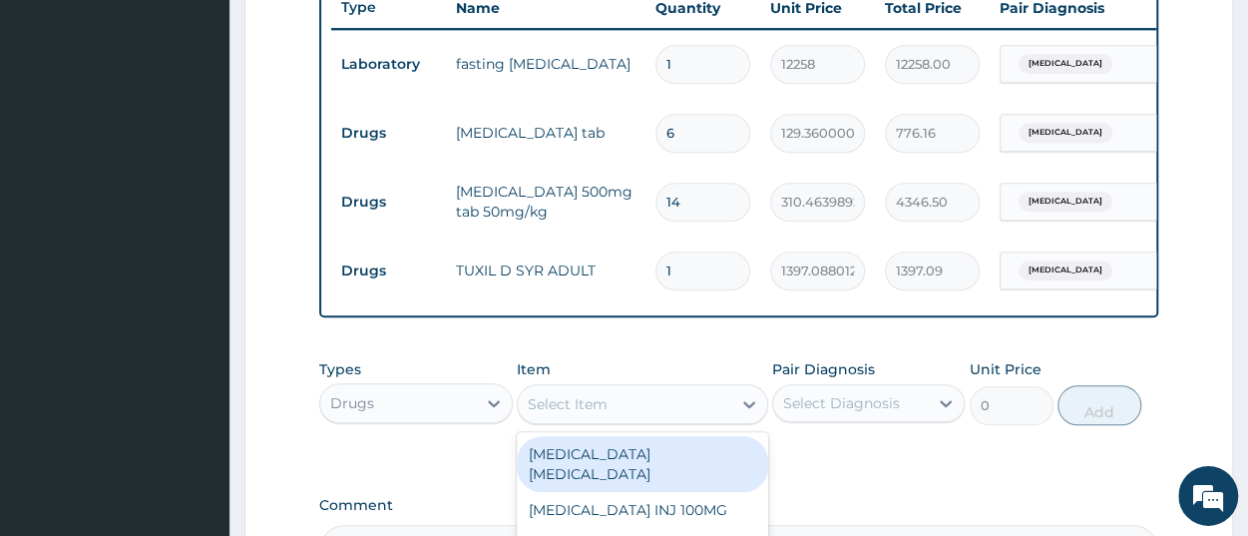
paste input "LORATIDINE TAB 10MG/TAB"
type input "LORATIDINE TAB 10MG/TAB"
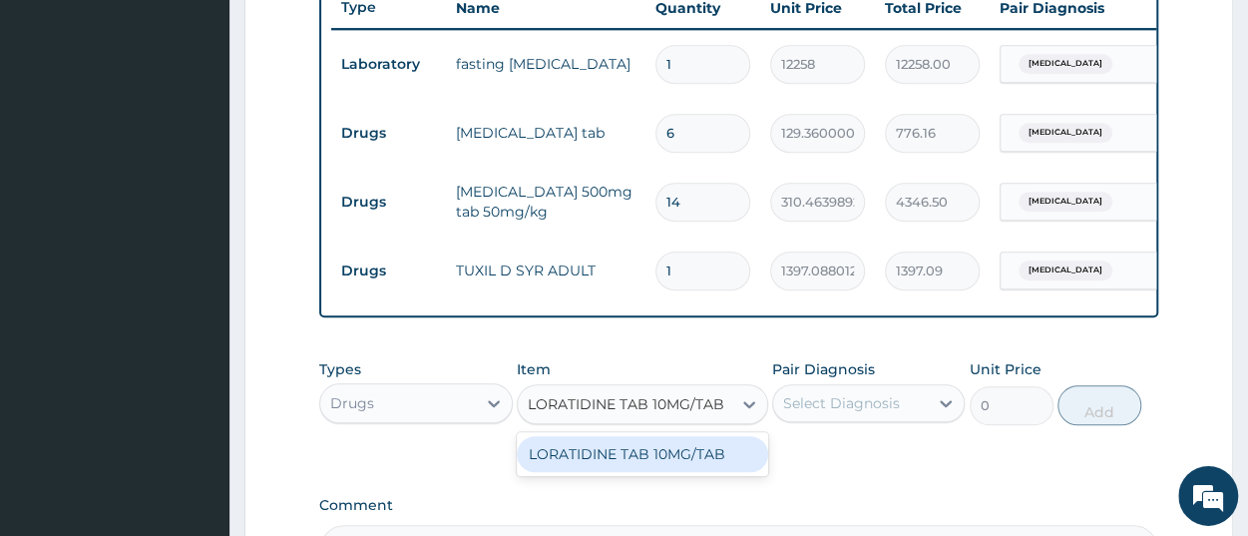
click at [642, 470] on div "LORATIDINE TAB 10MG/TAB" at bounding box center [642, 454] width 251 height 36
type input "49.5"
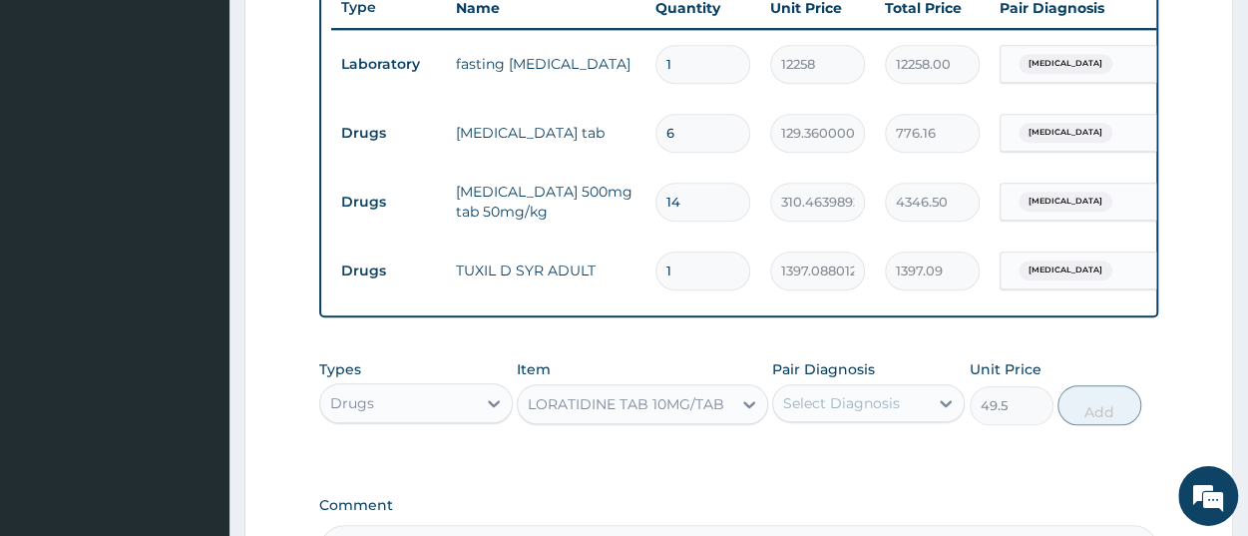
click at [862, 419] on div "Select Diagnosis" at bounding box center [850, 403] width 155 height 32
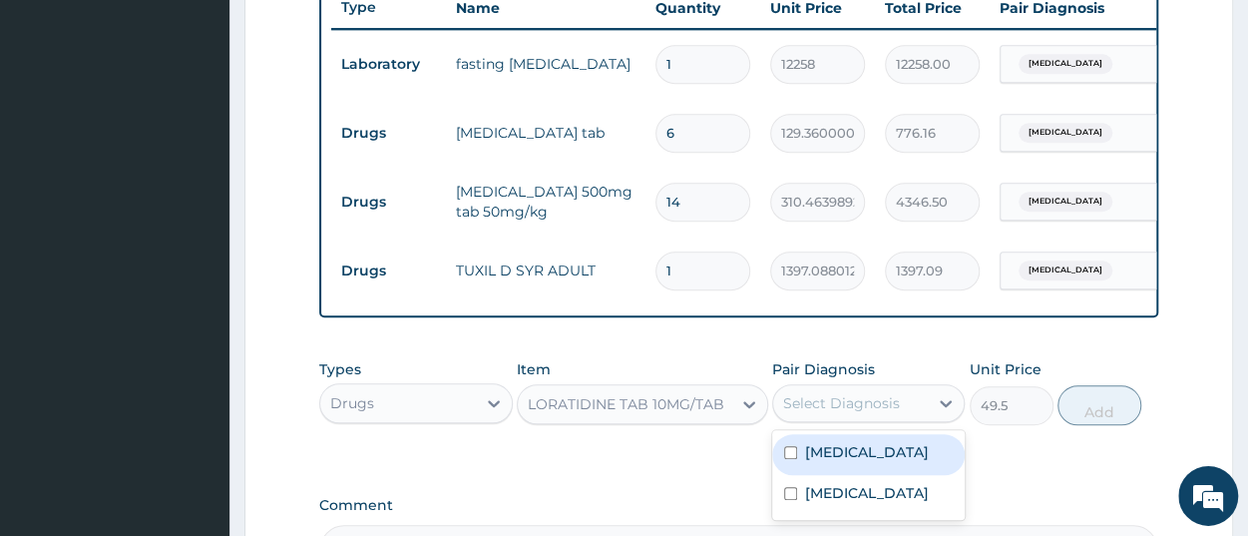
scroll to position [974, 0]
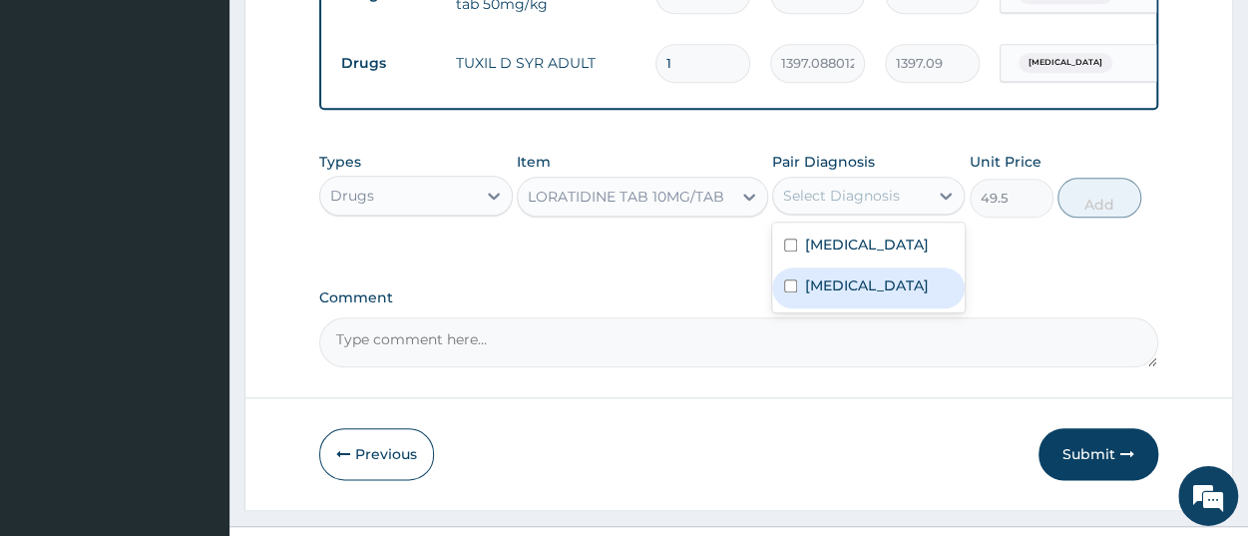
click at [831, 295] on label "Upper respiratory infection" at bounding box center [867, 285] width 124 height 20
checkbox input "true"
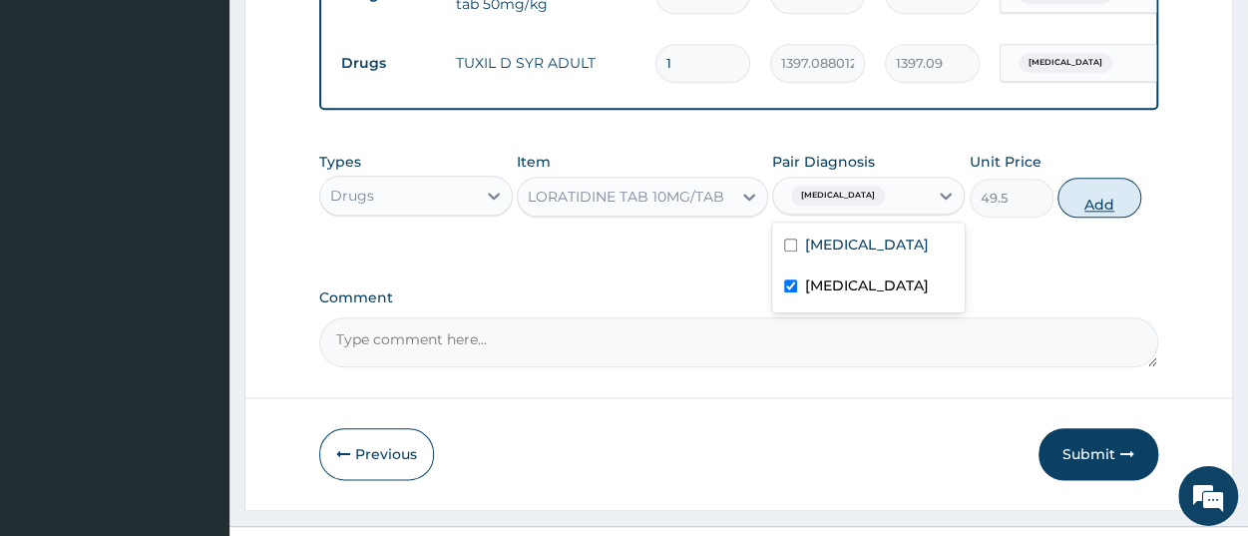
click at [1119, 218] on button "Add" at bounding box center [1100, 198] width 84 height 40
type input "0"
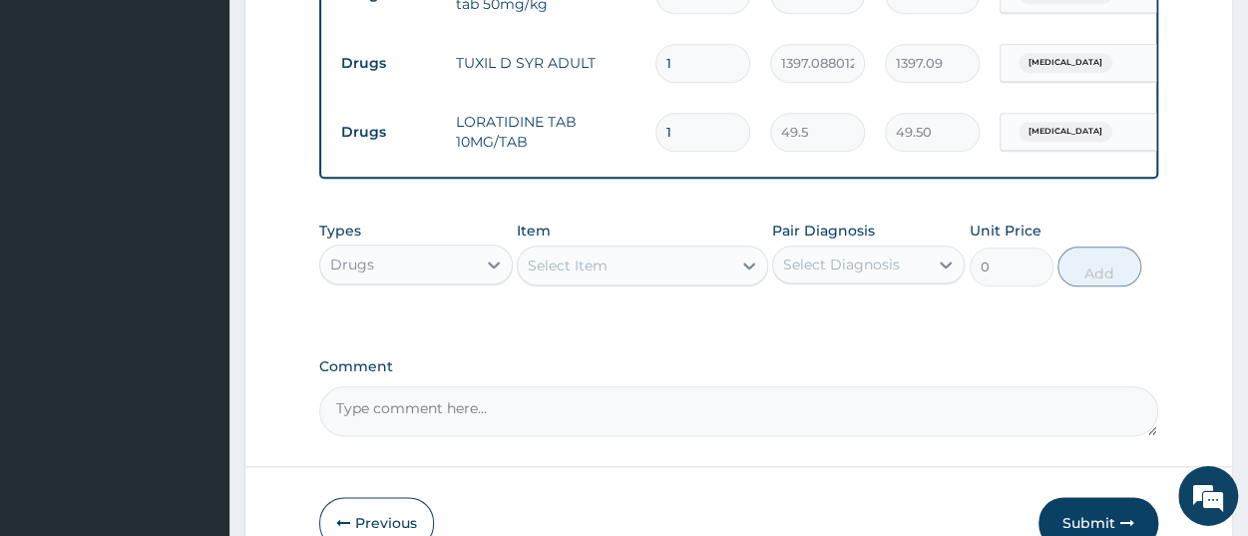
click at [703, 132] on input "1" at bounding box center [703, 132] width 95 height 39
type input "0.00"
type input "5"
type input "247.50"
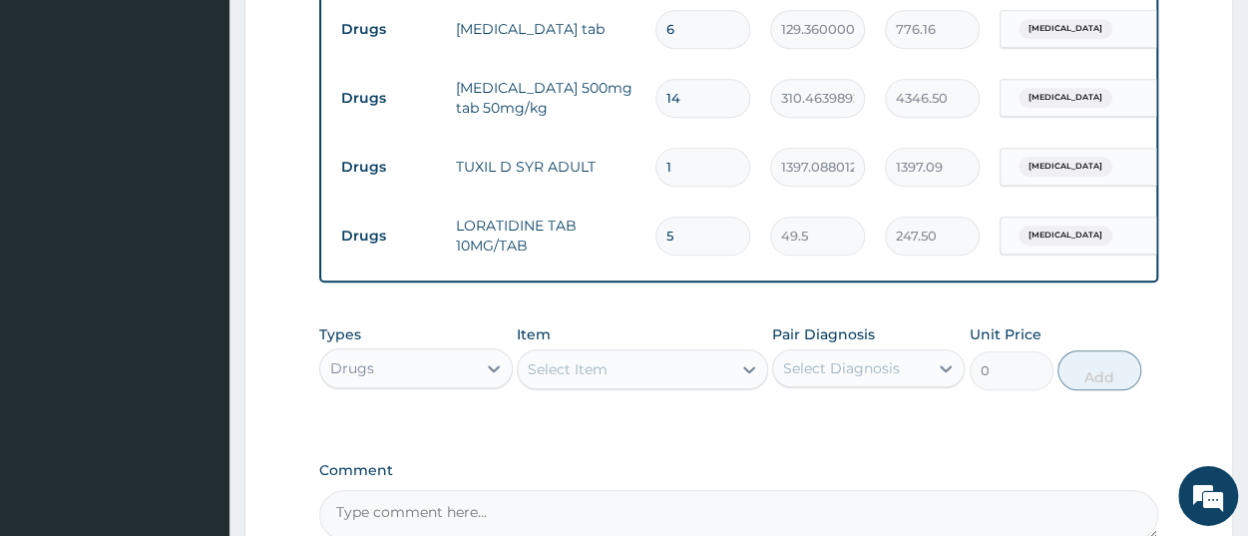
scroll to position [766, 0]
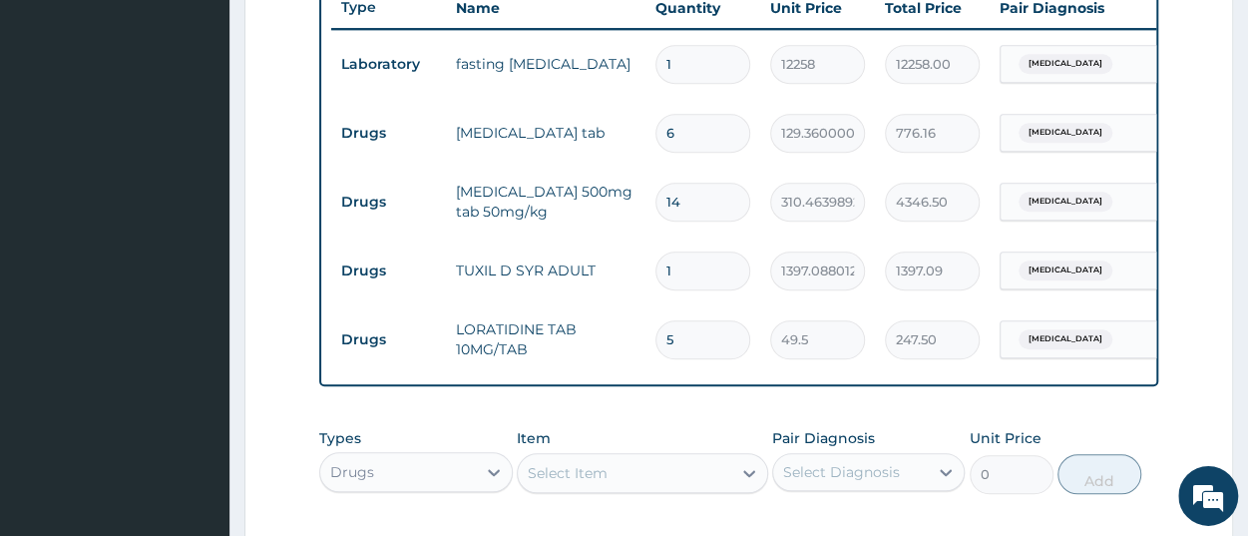
type input "5"
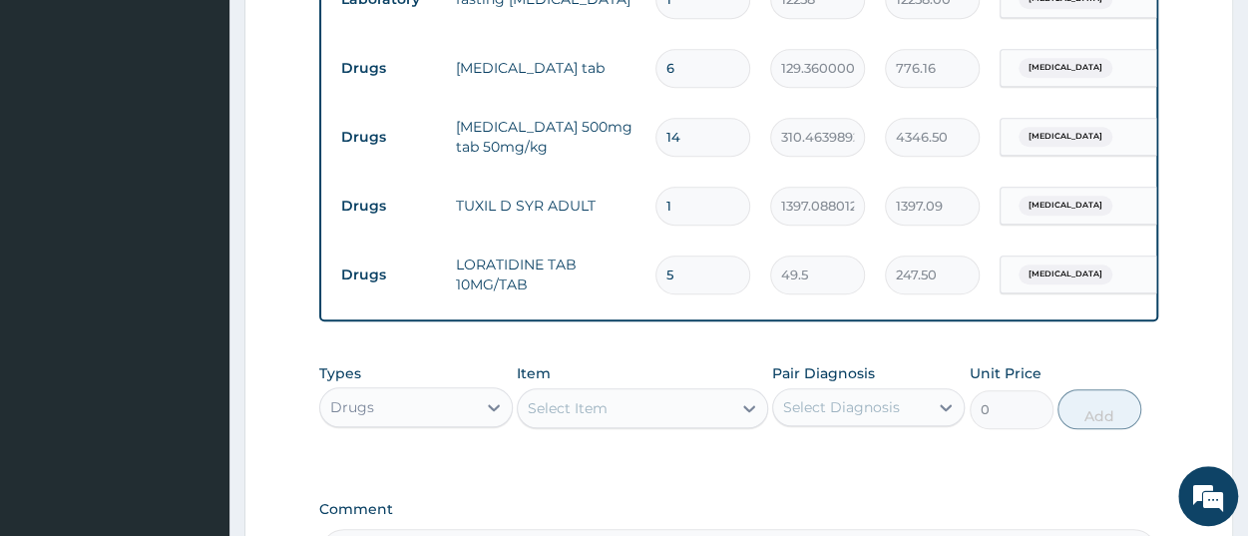
scroll to position [870, 0]
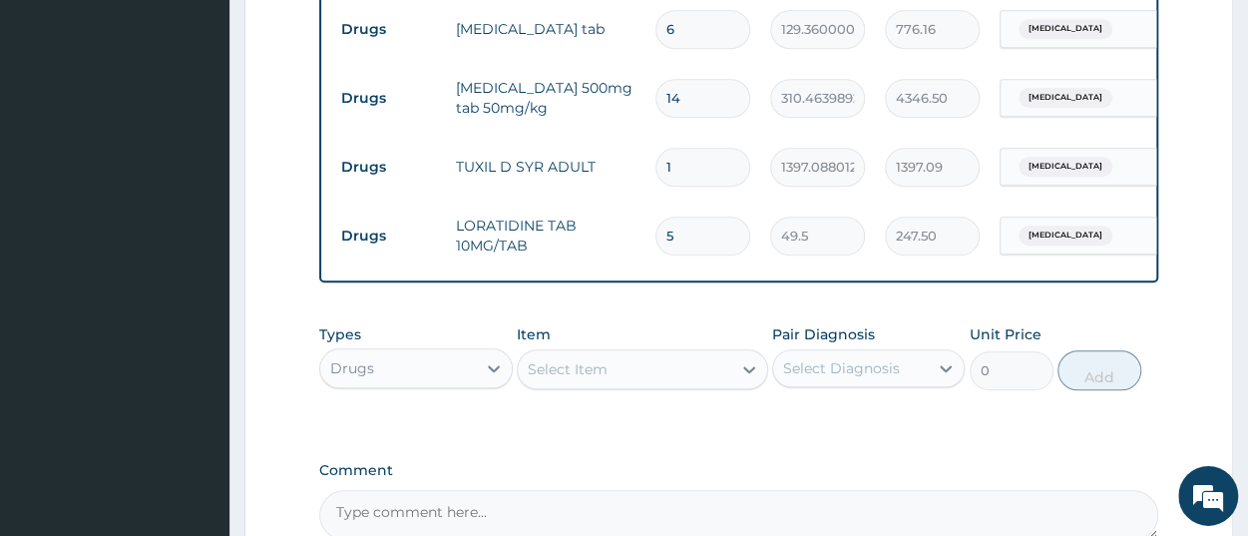
click at [590, 379] on div "Select Item" at bounding box center [568, 369] width 80 height 20
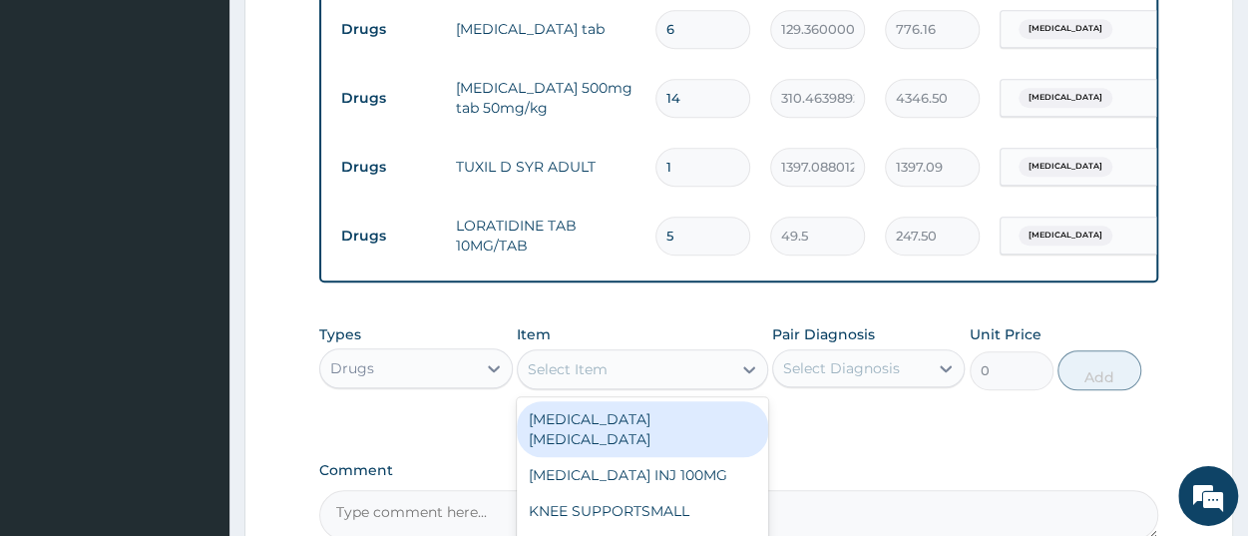
paste input "PCM INJ 150MG/CC10-15MG/"
type input "PCM INJ 150MG/CC10-15MG/"
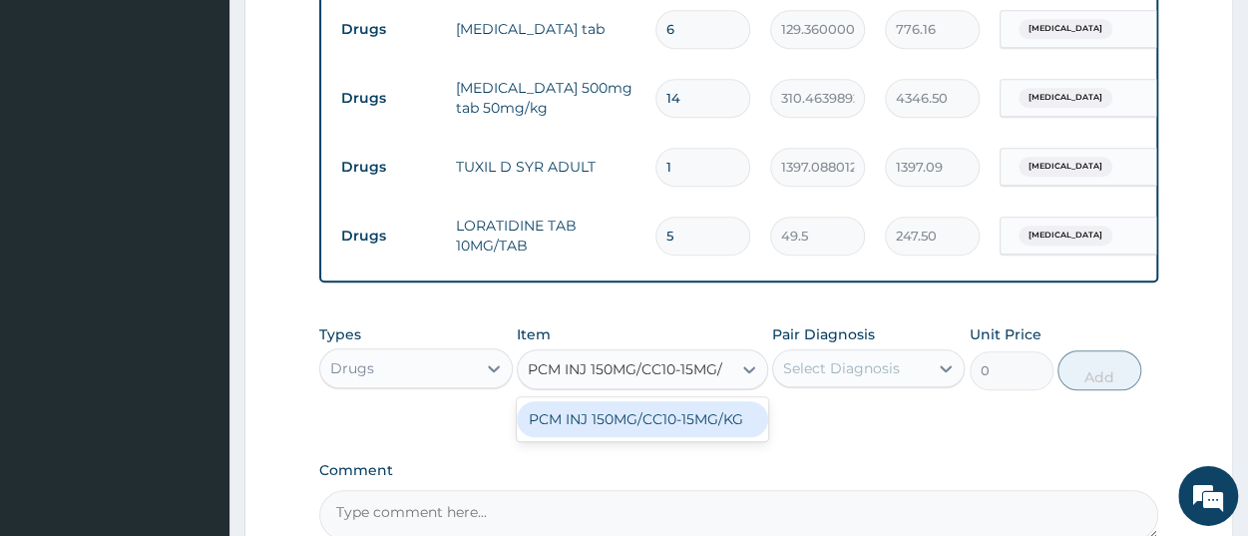
click at [608, 429] on div "PCM INJ 150MG/CC10-15MG/KG" at bounding box center [642, 419] width 251 height 36
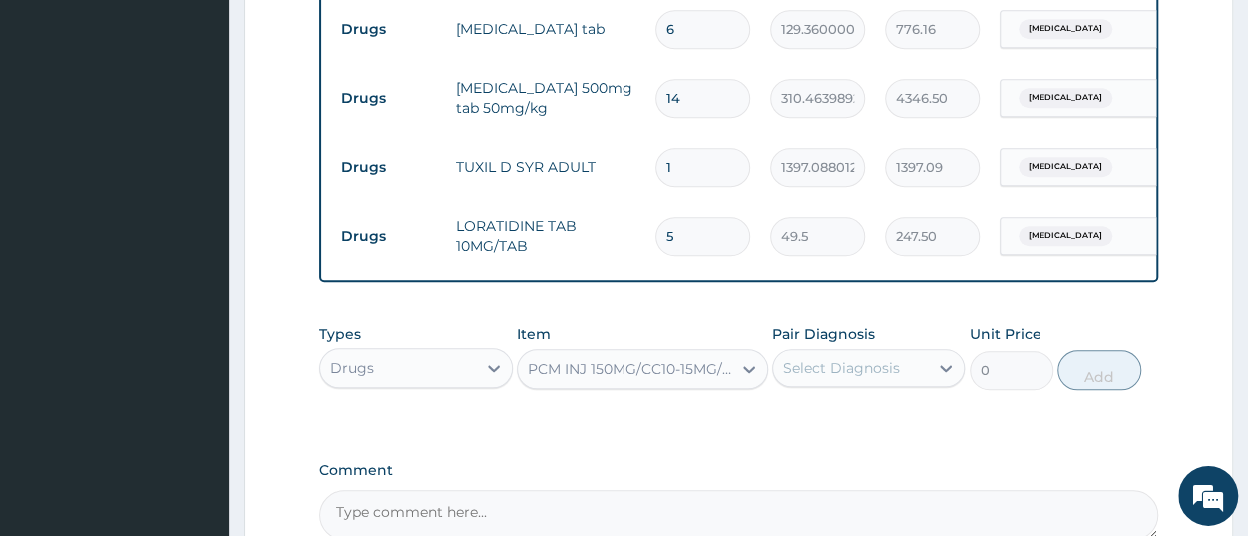
type input "428.8460388183594"
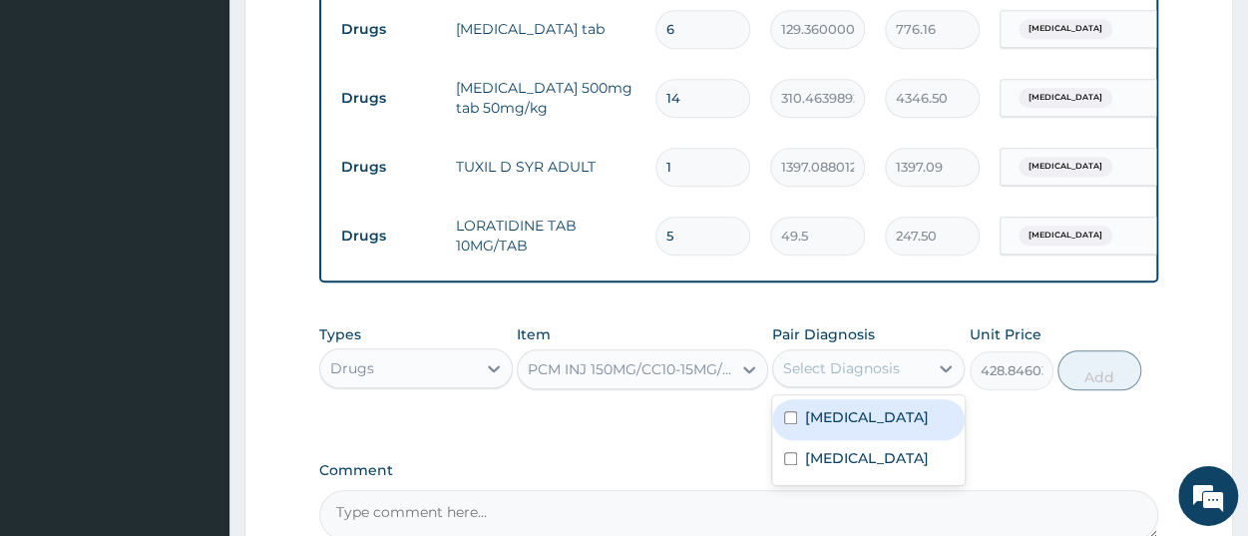
click at [805, 378] on div "Select Diagnosis" at bounding box center [841, 368] width 117 height 20
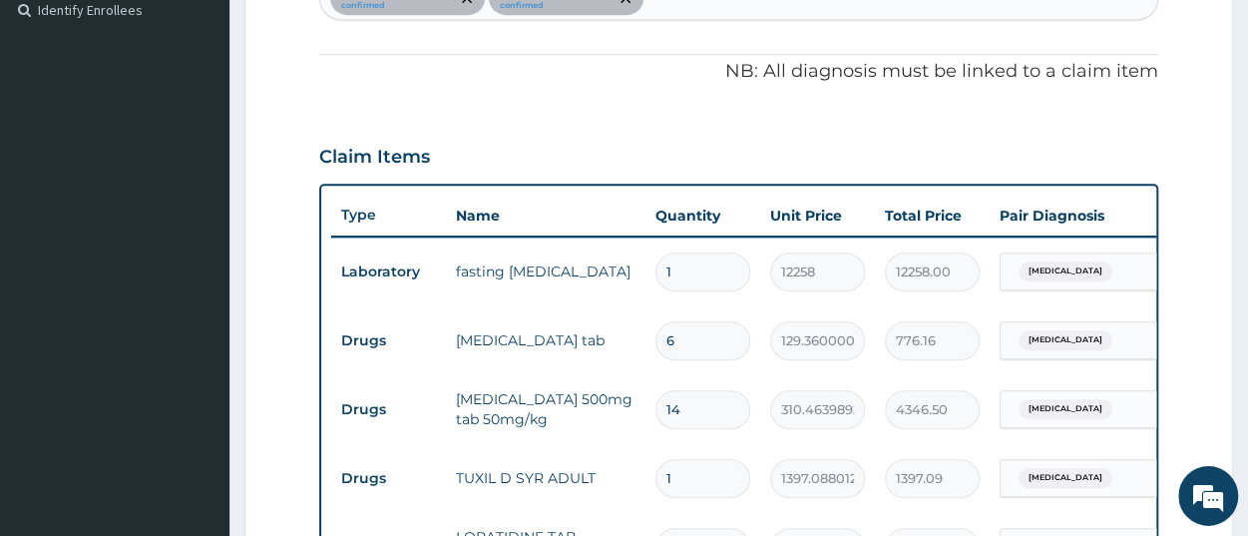
scroll to position [351, 0]
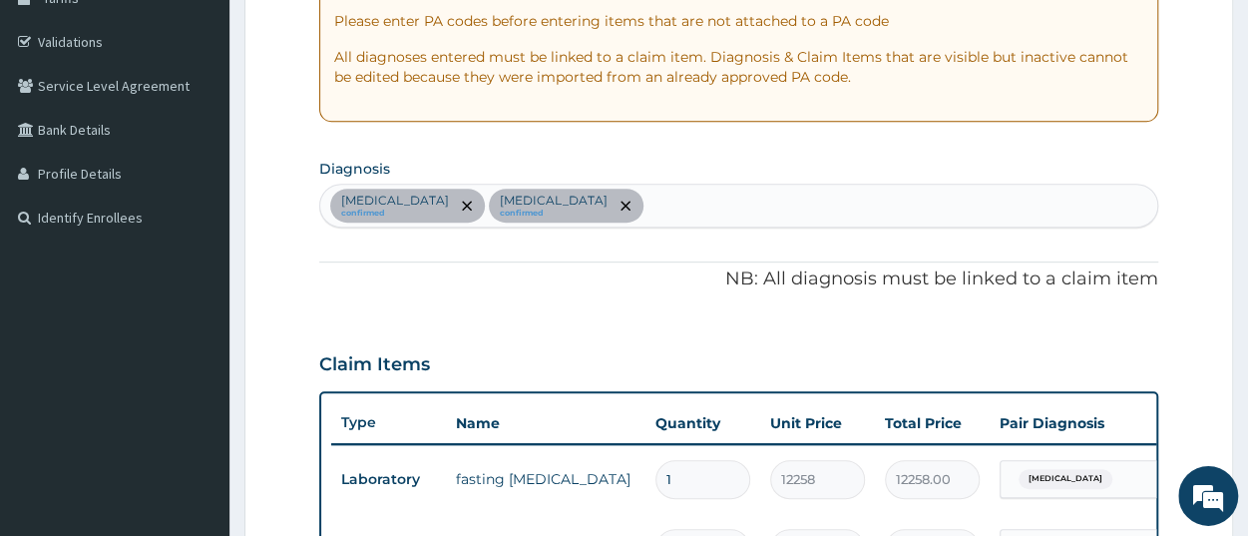
click at [734, 208] on div "Dyslipidemia confirmed Upper respiratory infection confirmed" at bounding box center [738, 206] width 837 height 42
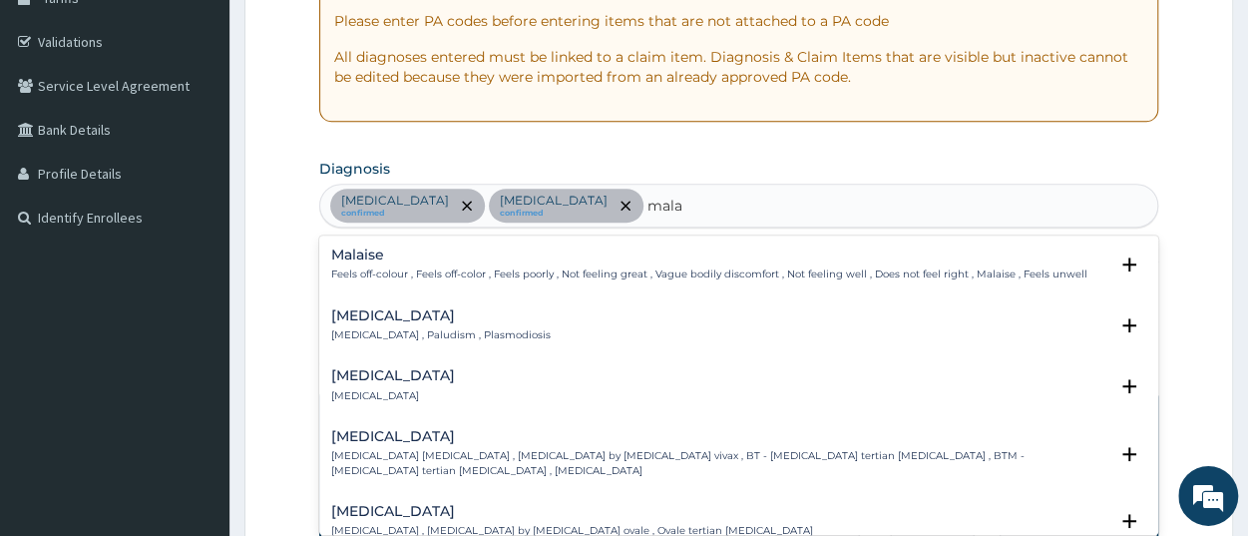
type input "malar"
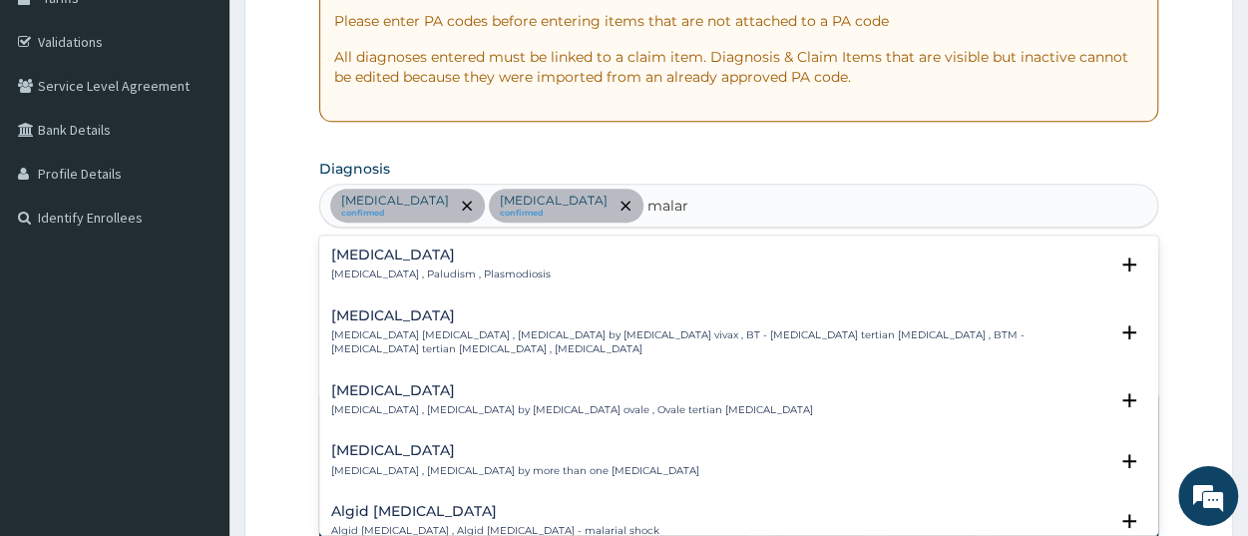
click at [438, 268] on p "Malaria , Paludism , Plasmodiosis" at bounding box center [441, 274] width 220 height 14
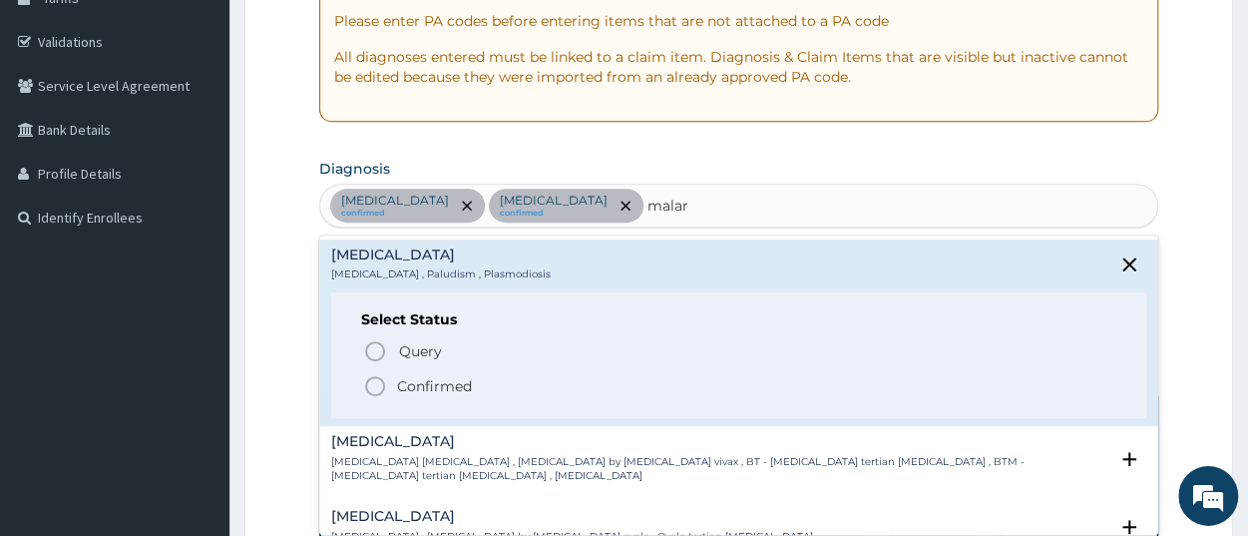
click at [445, 385] on p "Confirmed" at bounding box center [434, 386] width 75 height 20
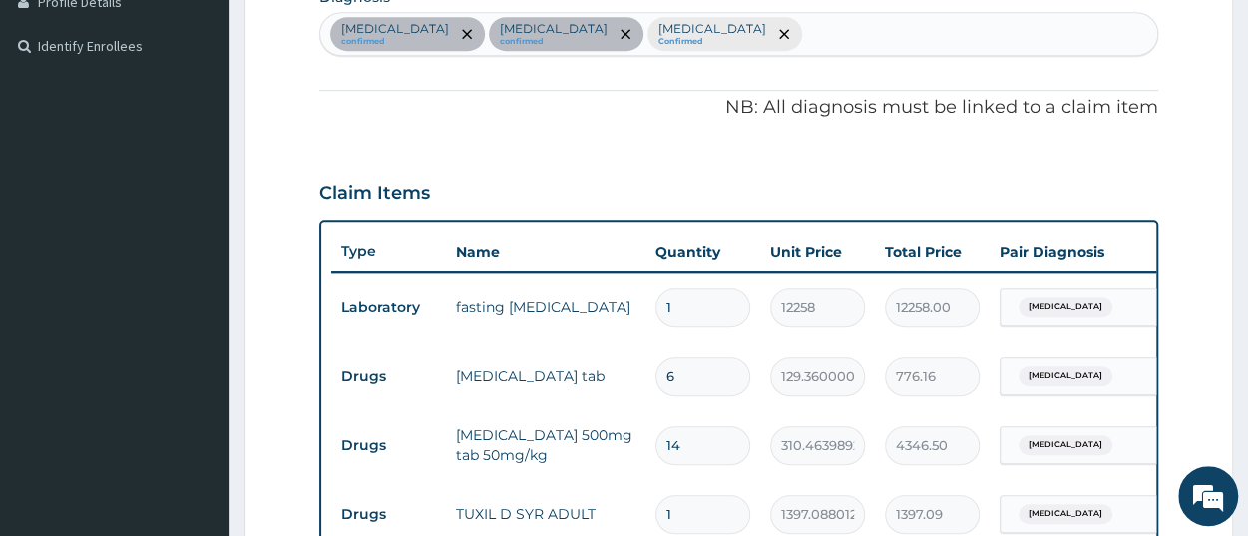
scroll to position [455, 0]
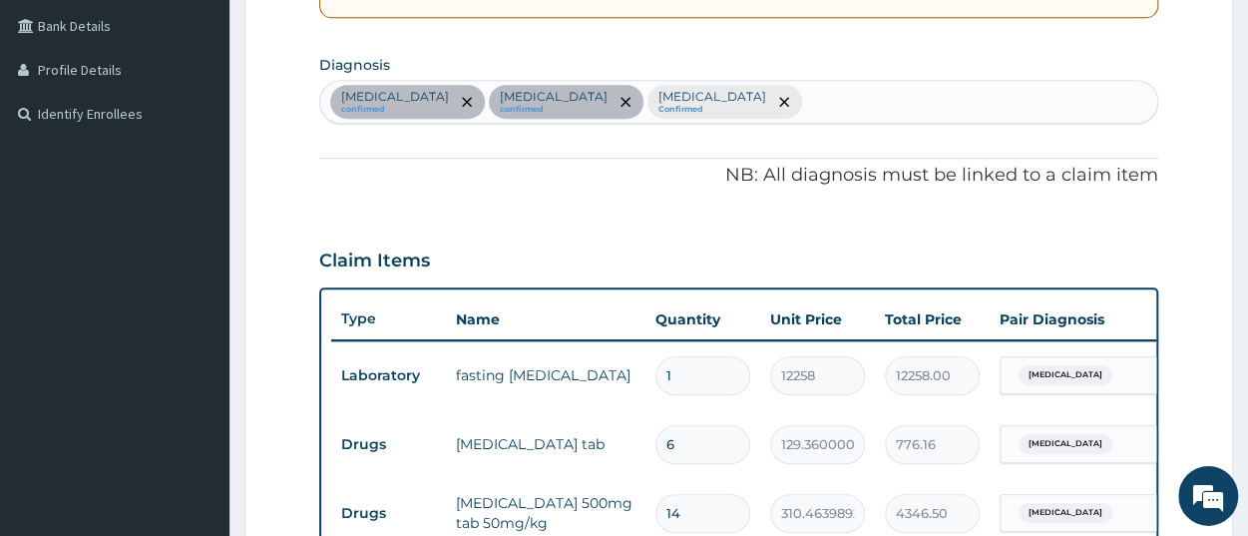
click at [833, 96] on div "Dyslipidemia confirmed Upper respiratory infection confirmed Malaria Confirmed" at bounding box center [738, 102] width 837 height 42
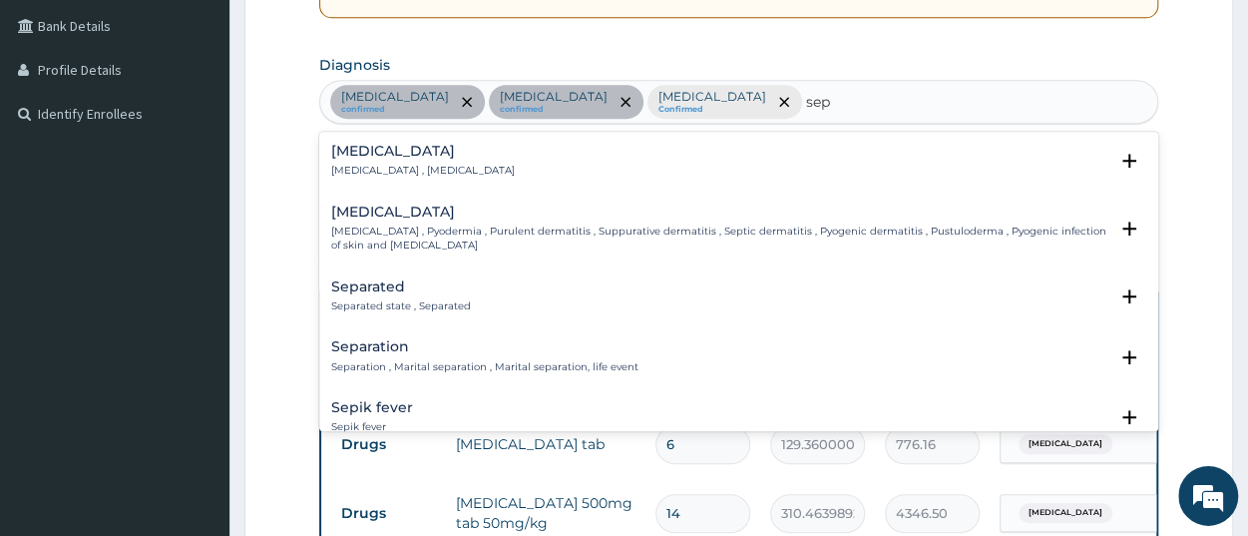
type input "seps"
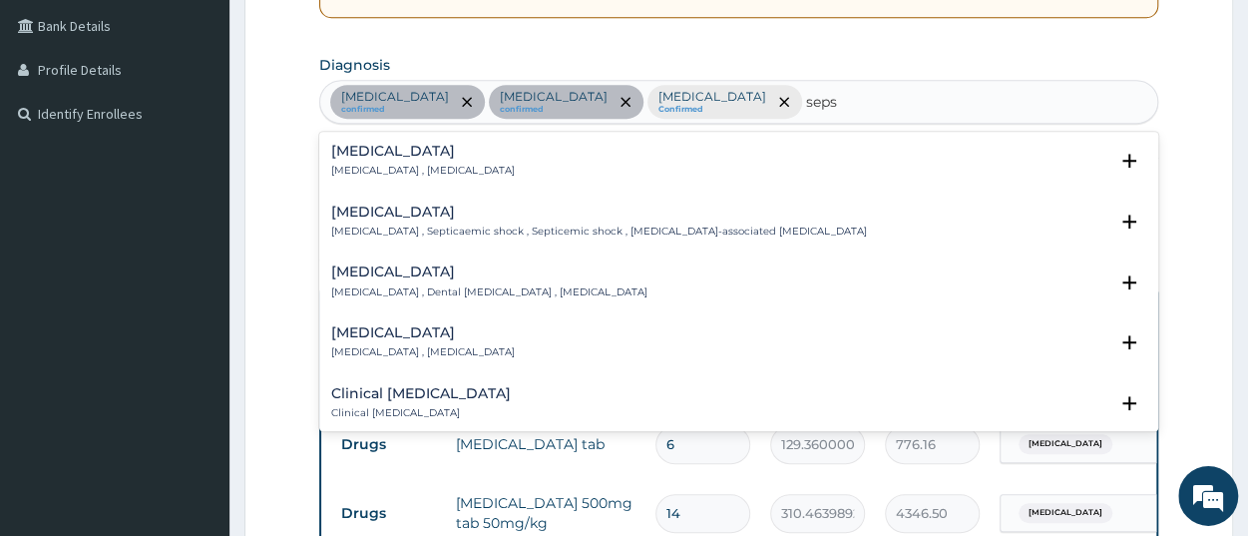
click at [429, 168] on p "Systemic infection , Sepsis" at bounding box center [423, 171] width 184 height 14
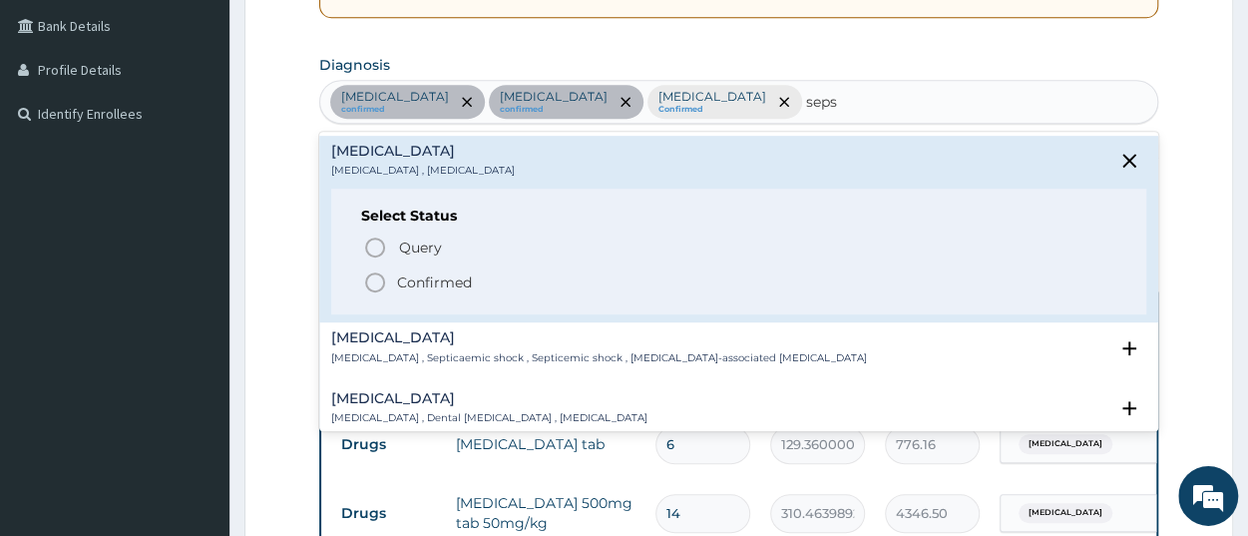
click at [453, 281] on p "Confirmed" at bounding box center [434, 282] width 75 height 20
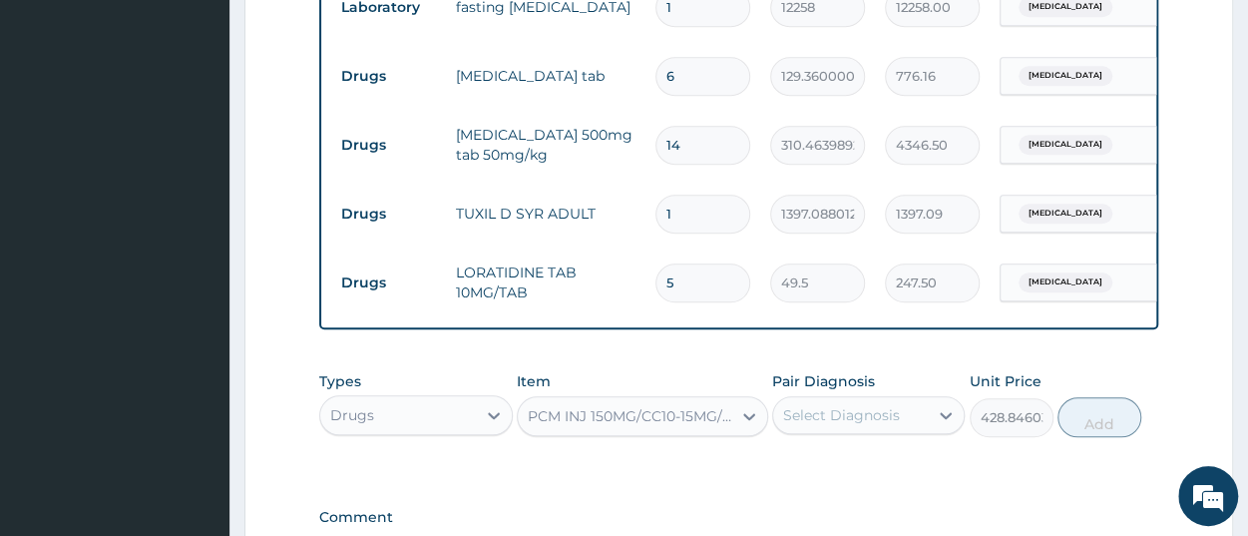
scroll to position [870, 0]
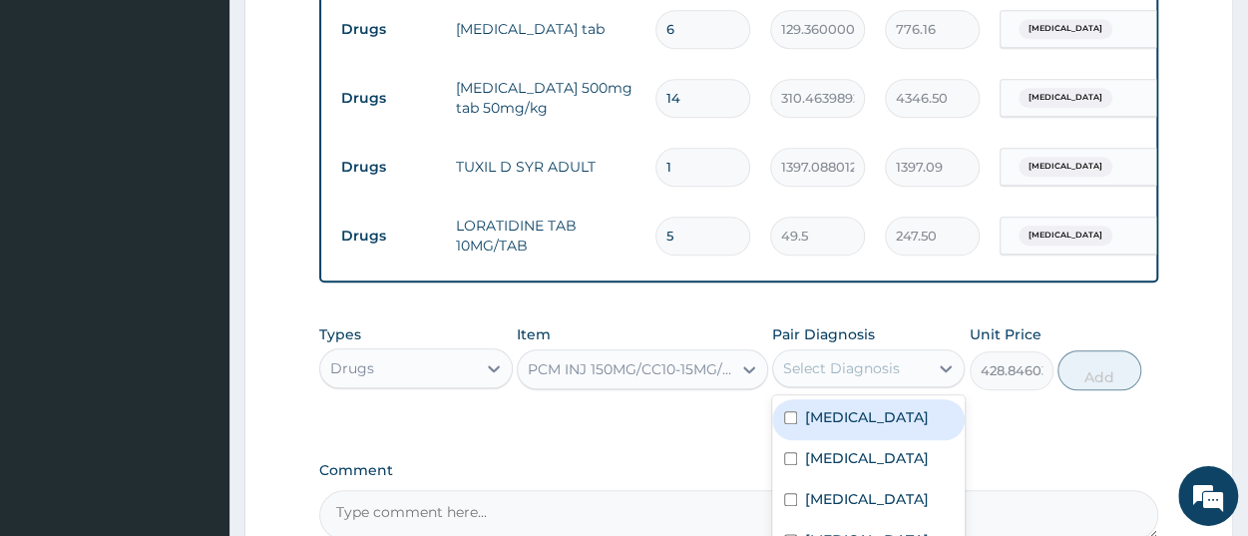
click at [823, 378] on div "Select Diagnosis" at bounding box center [841, 368] width 117 height 20
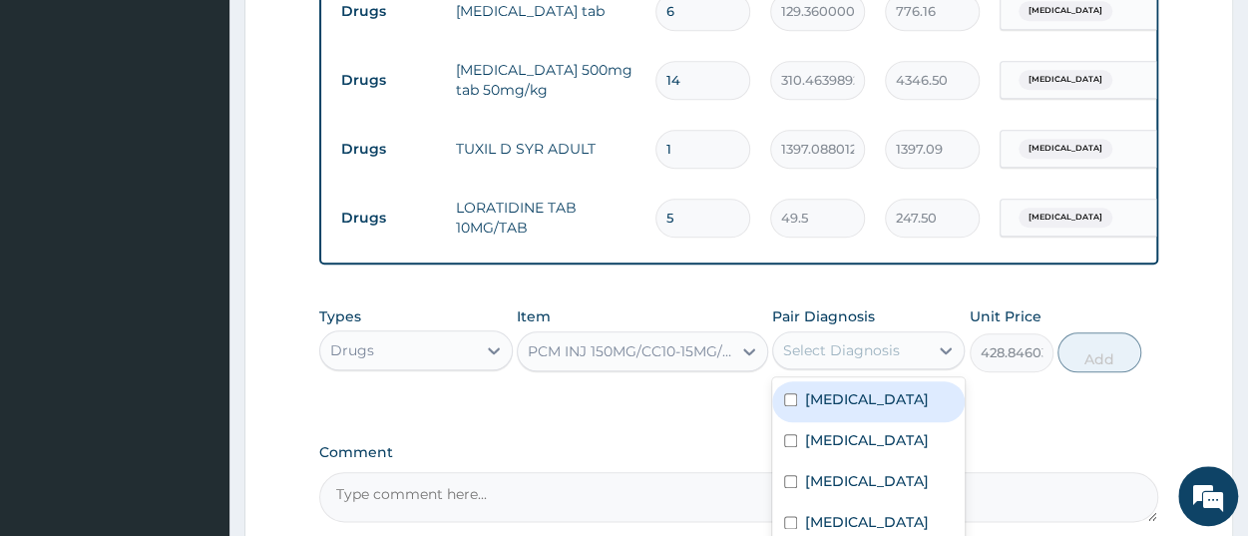
scroll to position [1078, 0]
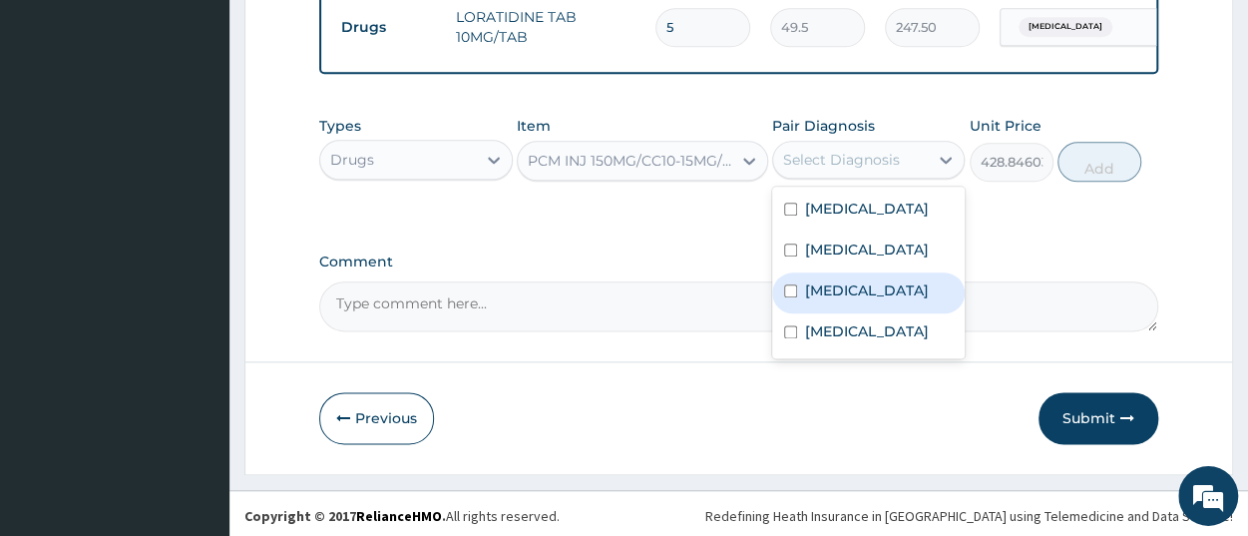
click at [879, 314] on div "Malaria" at bounding box center [868, 293] width 193 height 41
checkbox input "true"
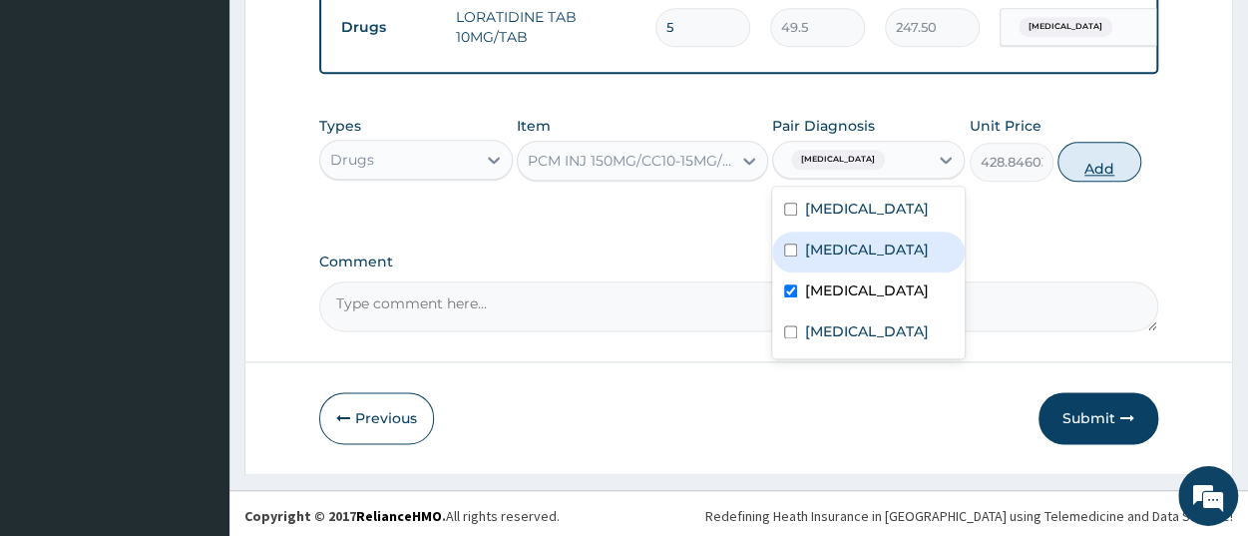
click at [1092, 183] on button "Add" at bounding box center [1100, 163] width 84 height 40
type input "0"
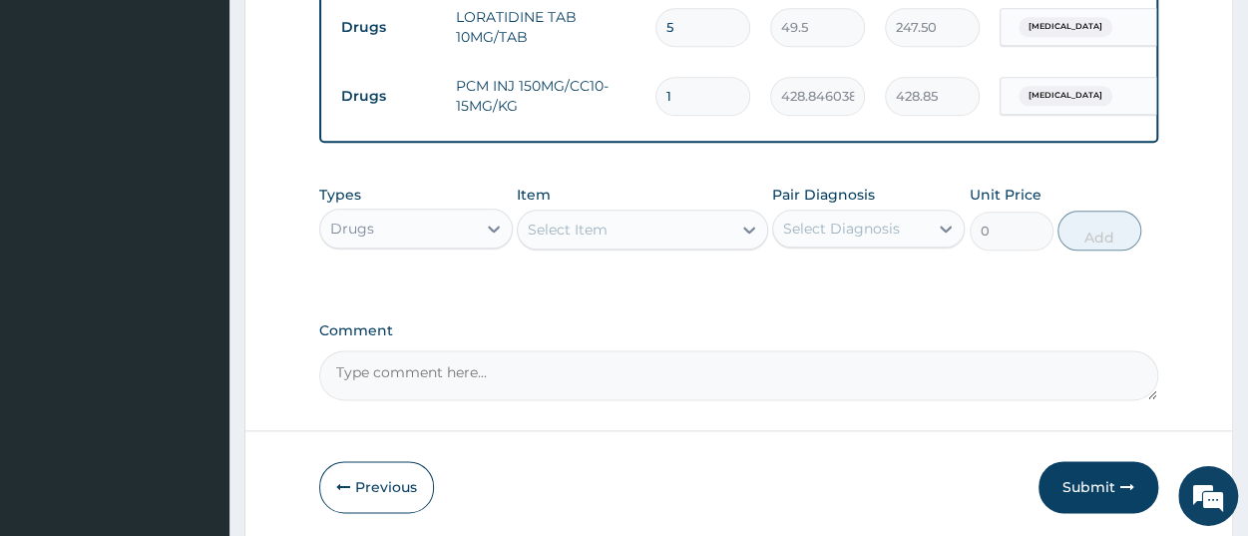
click at [679, 94] on input "1" at bounding box center [703, 97] width 95 height 39
type input "0.00"
type input "4"
type input "1715.38"
type input "4"
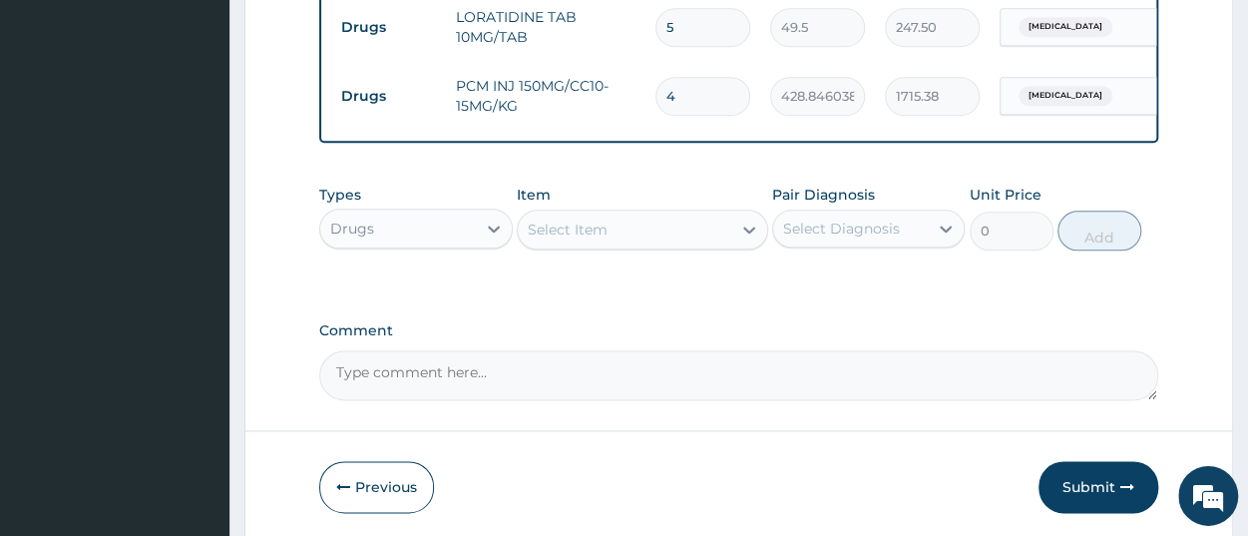
click at [598, 240] on div "Select Item" at bounding box center [568, 231] width 80 height 20
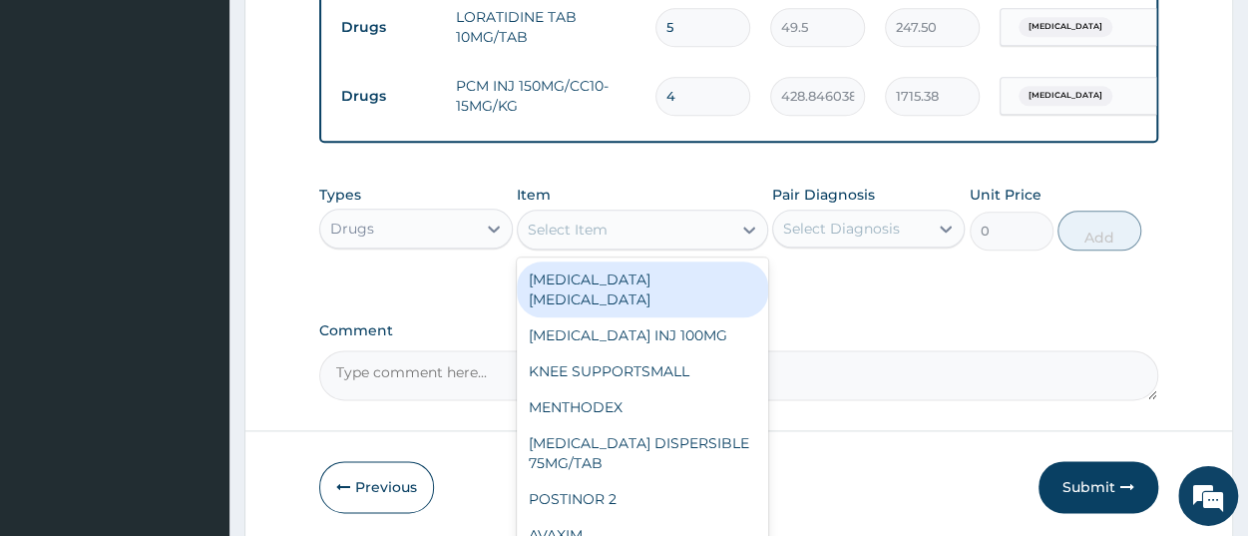
paste input "ARTEMETER LUMEFANTRINE 80/480 GVITHER"
type input "ARTEMETER LUMEFANTRINE 80/480 GVITHER"
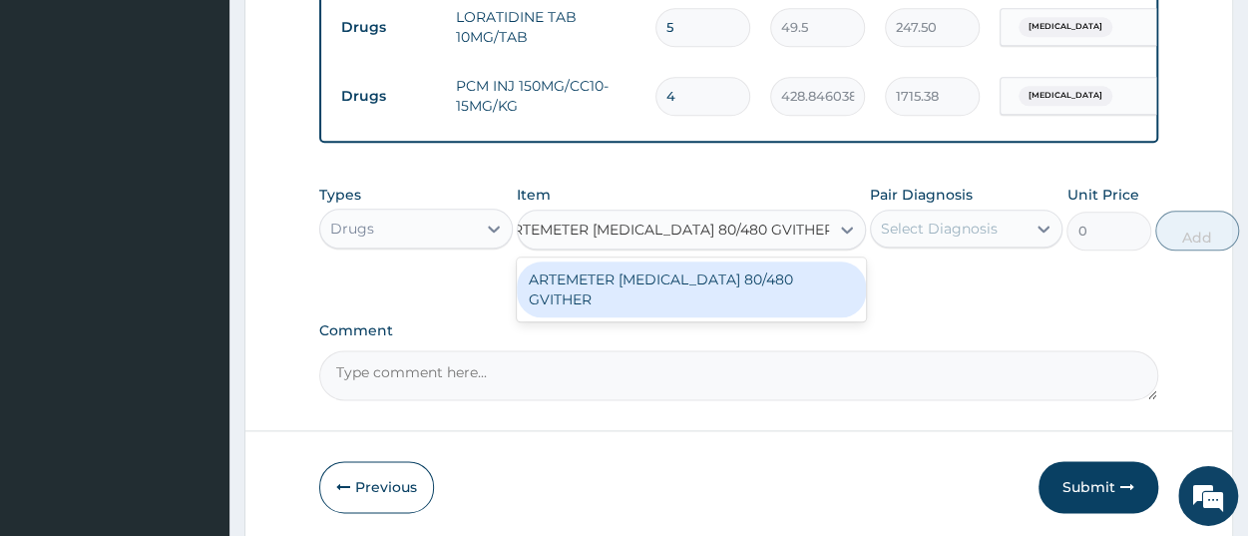
click at [608, 311] on div "ARTEMETER LUMEFANTRINE 80/480 GVITHER" at bounding box center [691, 290] width 349 height 56
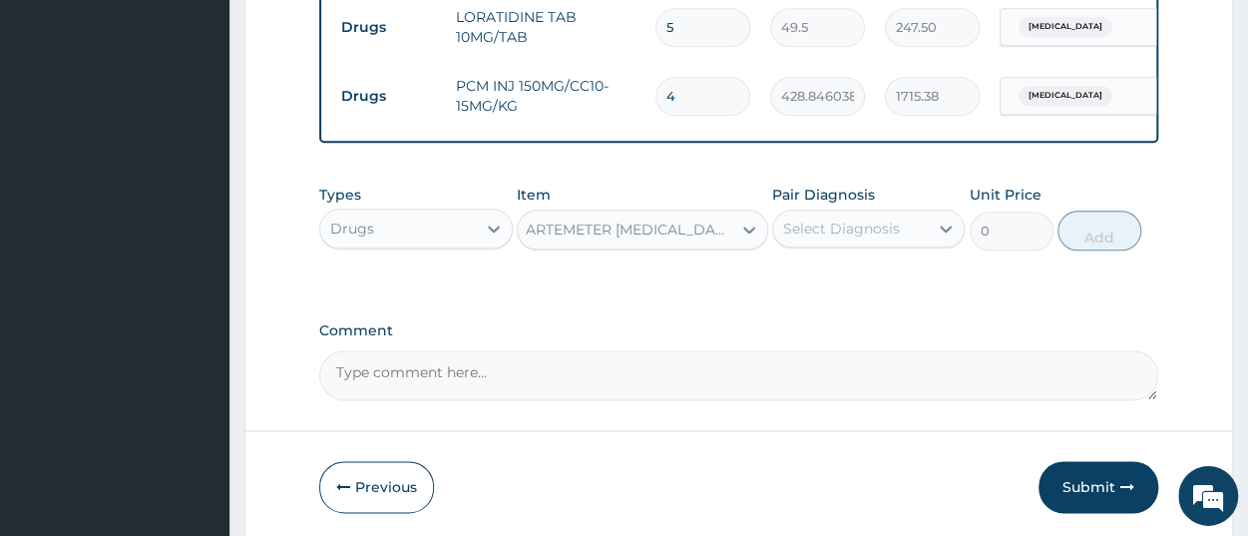
type input "1472.177368164062"
click at [853, 245] on div "Select Diagnosis" at bounding box center [850, 230] width 155 height 32
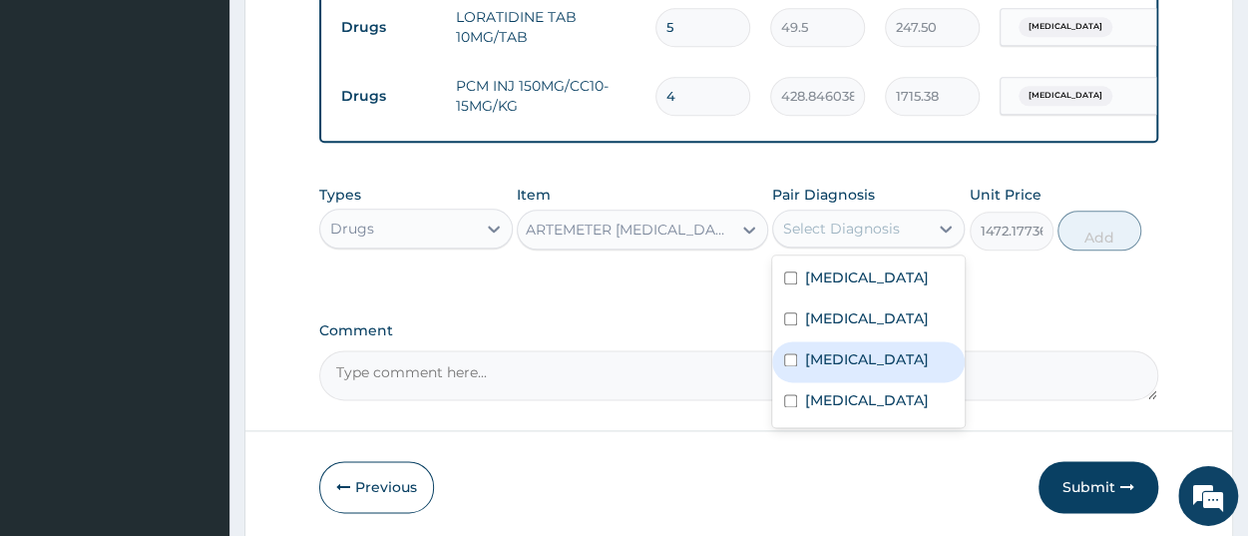
click at [857, 370] on label "Malaria" at bounding box center [867, 360] width 124 height 20
checkbox input "true"
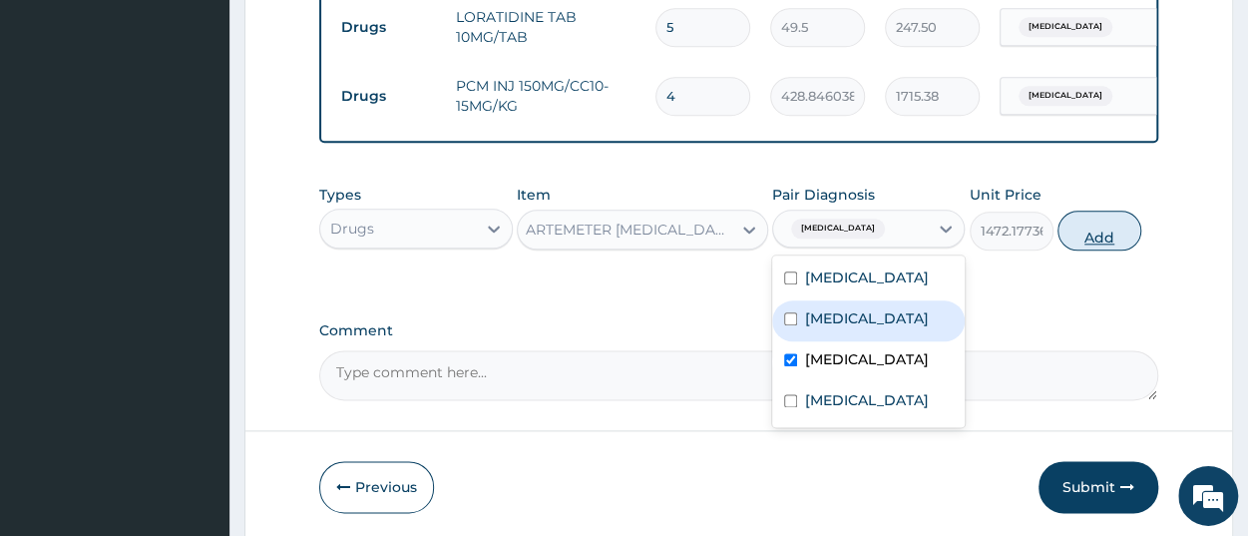
click at [1105, 251] on button "Add" at bounding box center [1100, 232] width 84 height 40
type input "0"
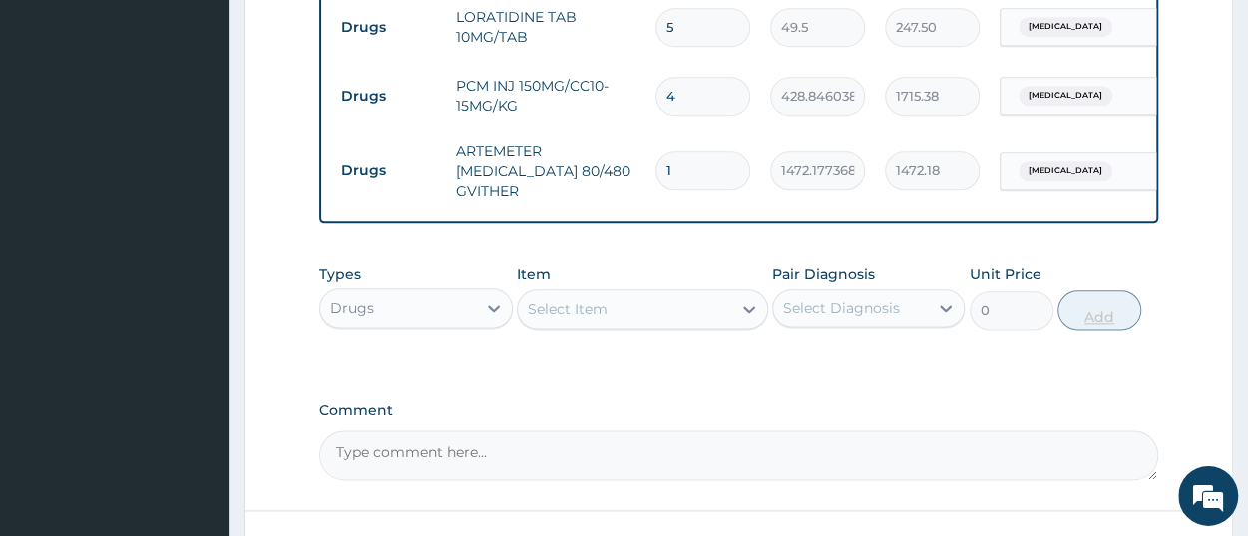
scroll to position [0, 0]
type input "0.00"
type input "6"
type input "8833.06"
type input "6"
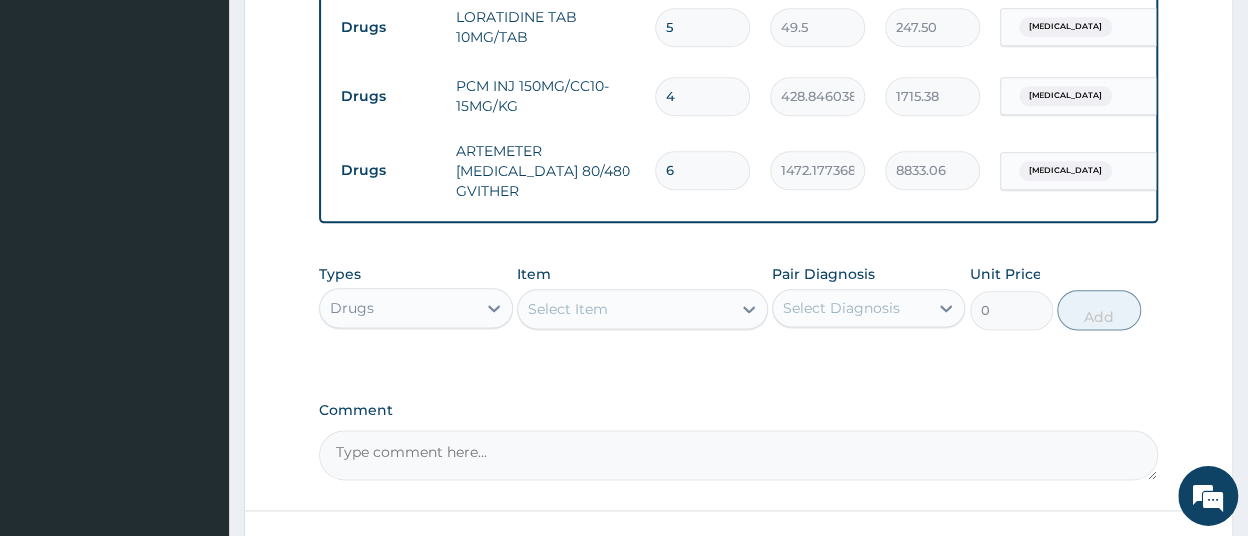
click at [891, 435] on div "Comment" at bounding box center [738, 442] width 839 height 78
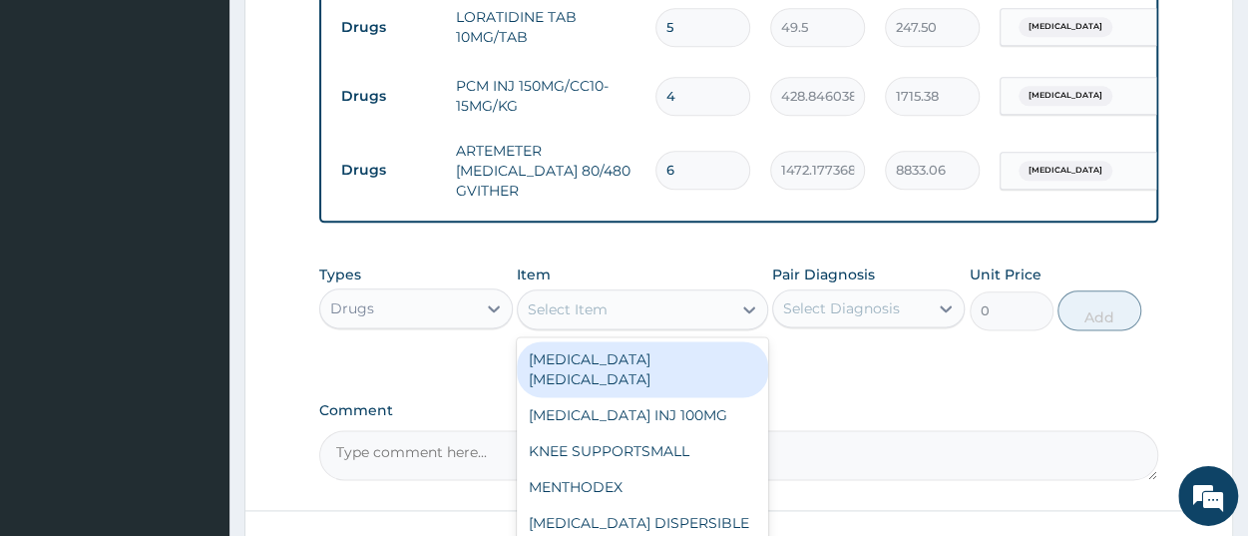
click at [597, 320] on div "Select Item" at bounding box center [568, 310] width 80 height 20
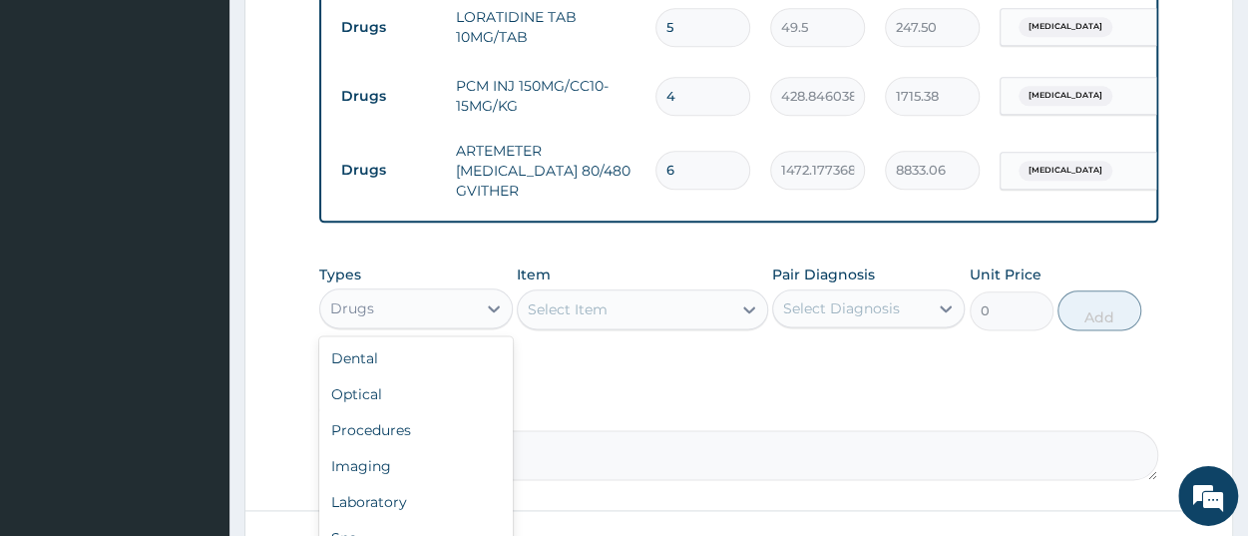
click at [418, 323] on div "Drugs" at bounding box center [397, 309] width 155 height 32
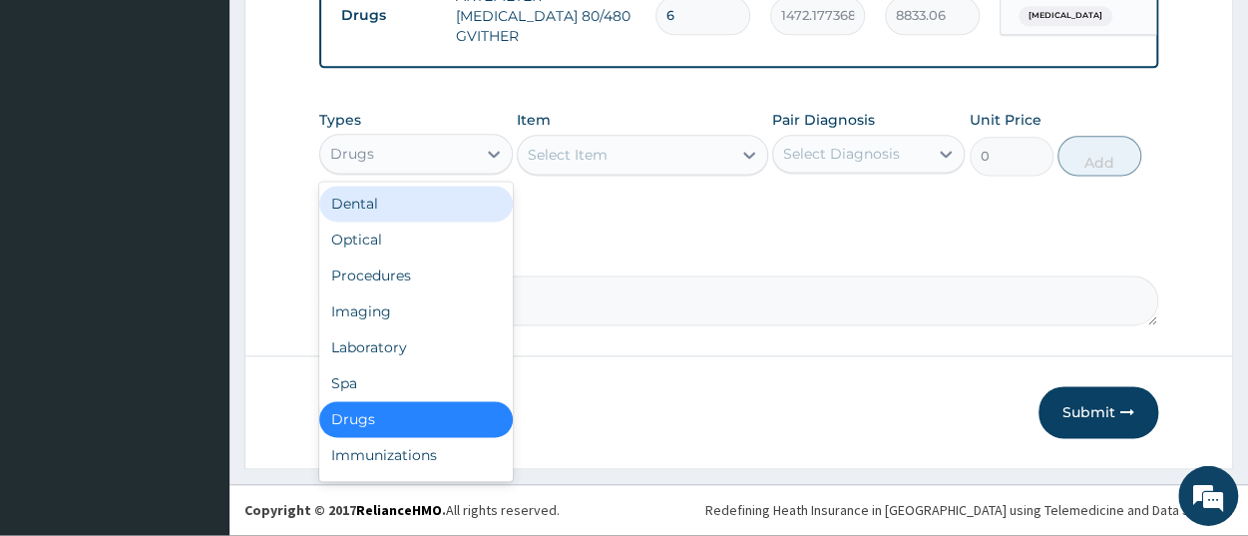
scroll to position [1245, 0]
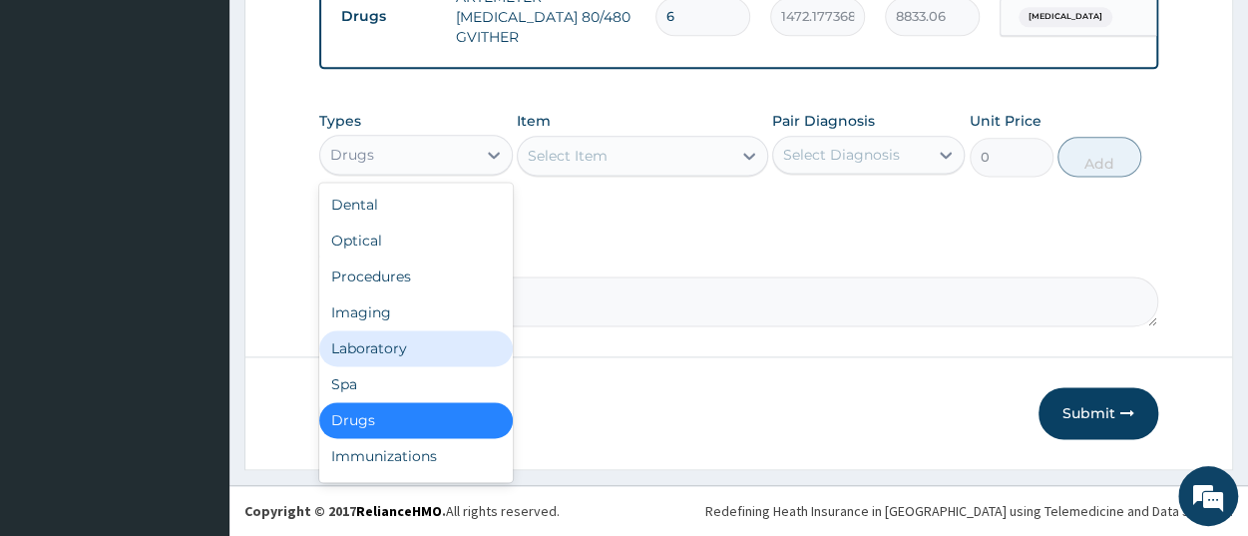
click at [420, 353] on div "Laboratory" at bounding box center [415, 348] width 193 height 36
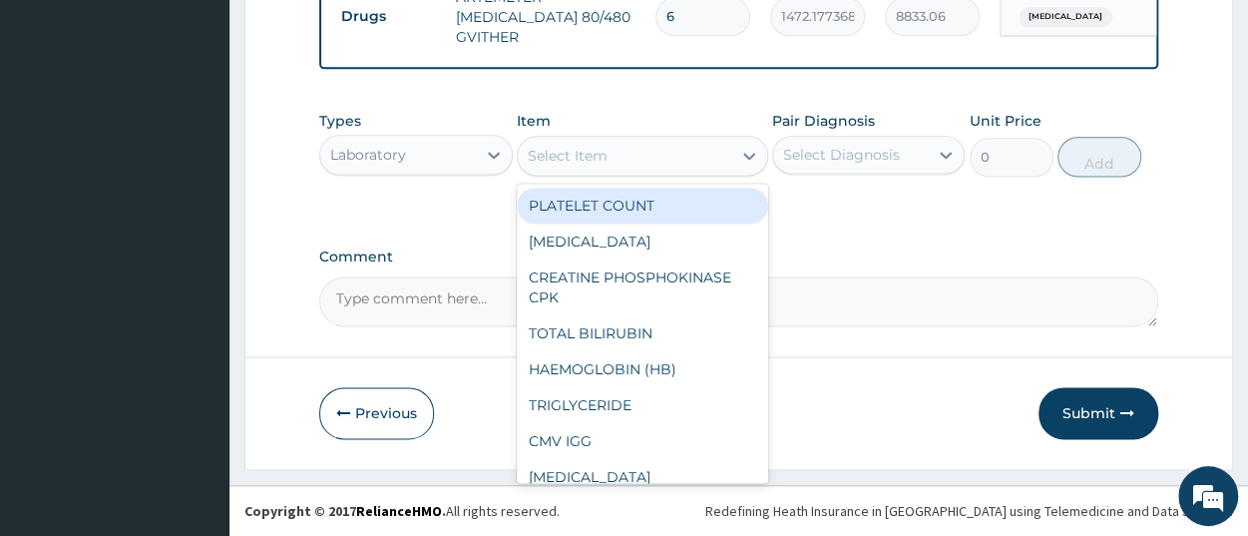
click at [578, 168] on div "Select Item" at bounding box center [625, 156] width 214 height 32
paste input "Full Blood Coun"
type input "Full Blood Coun"
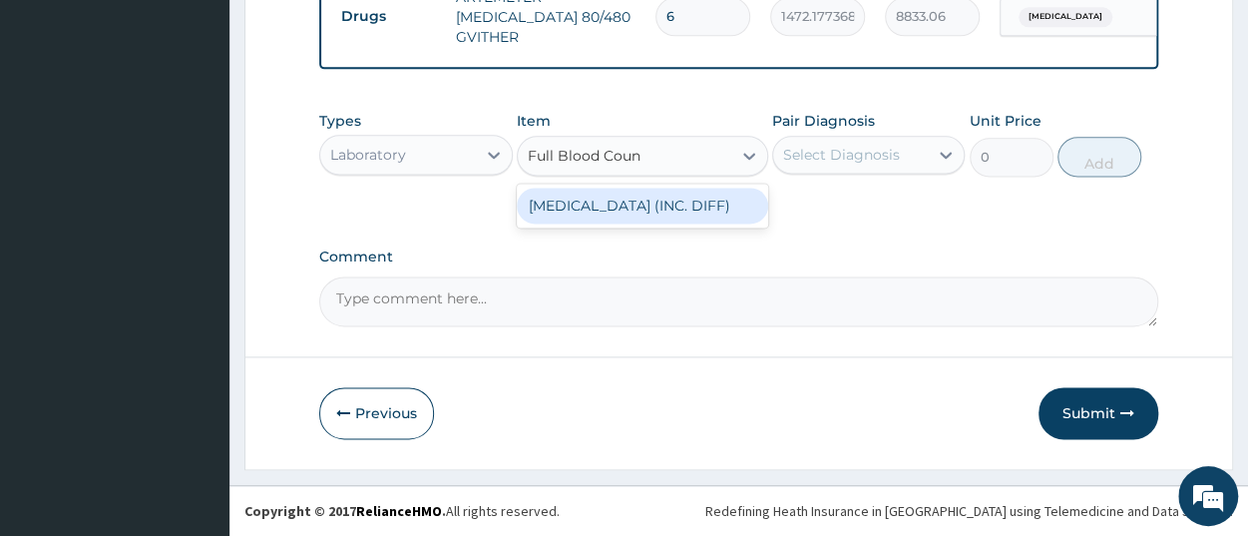
click at [612, 207] on div "[MEDICAL_DATA] (INC. DIFF)" at bounding box center [642, 206] width 251 height 36
type input "4341.60009765625"
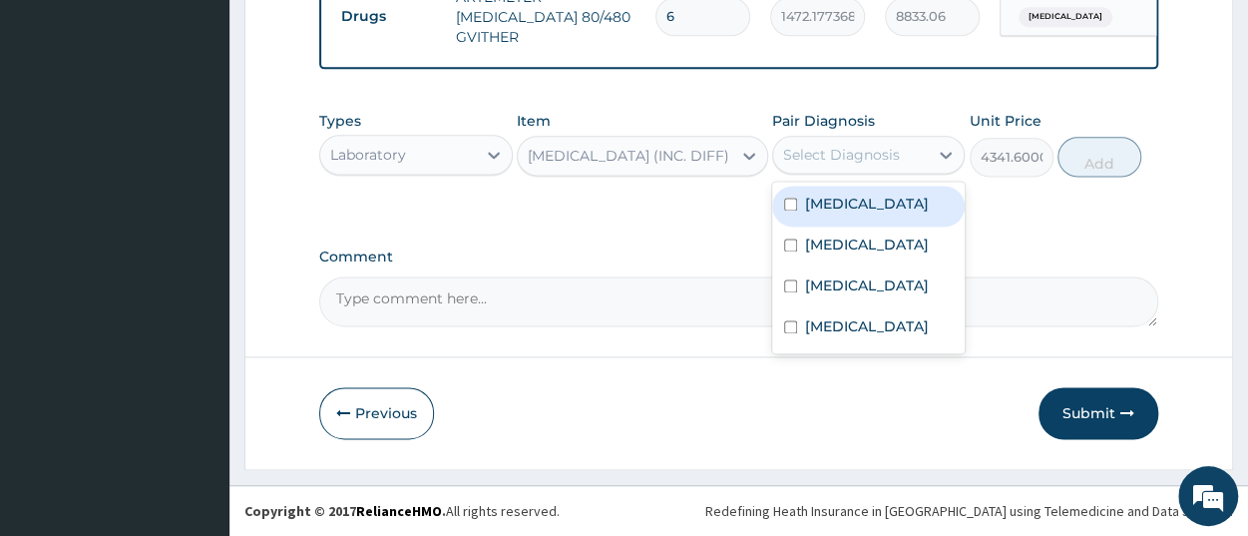
click at [834, 173] on div "Select Diagnosis" at bounding box center [868, 155] width 193 height 38
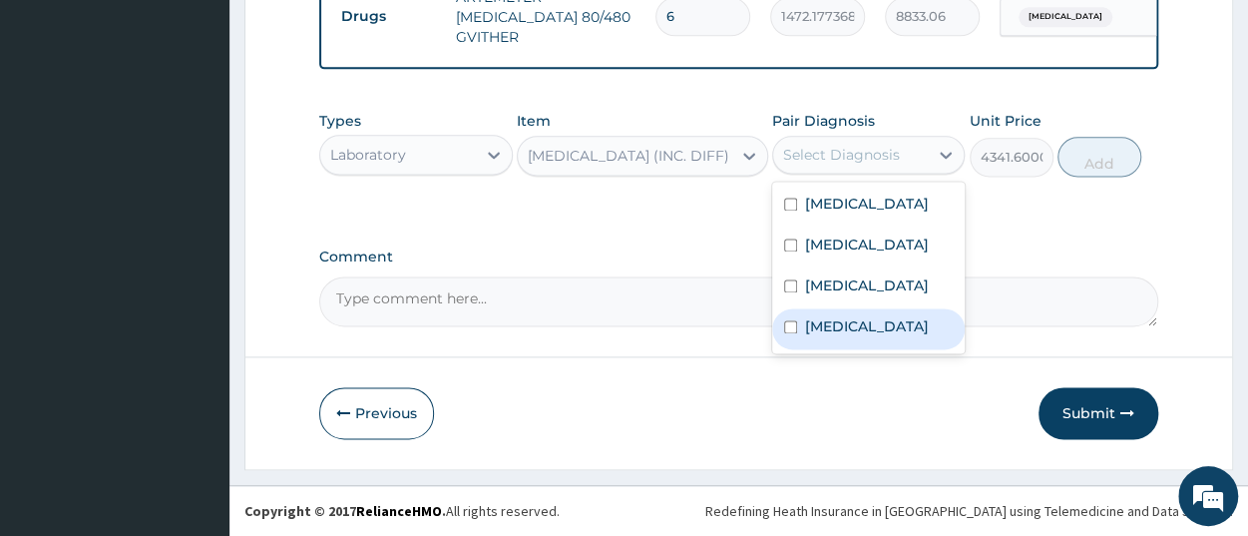
click at [851, 336] on label "[MEDICAL_DATA]" at bounding box center [867, 326] width 124 height 20
checkbox input "true"
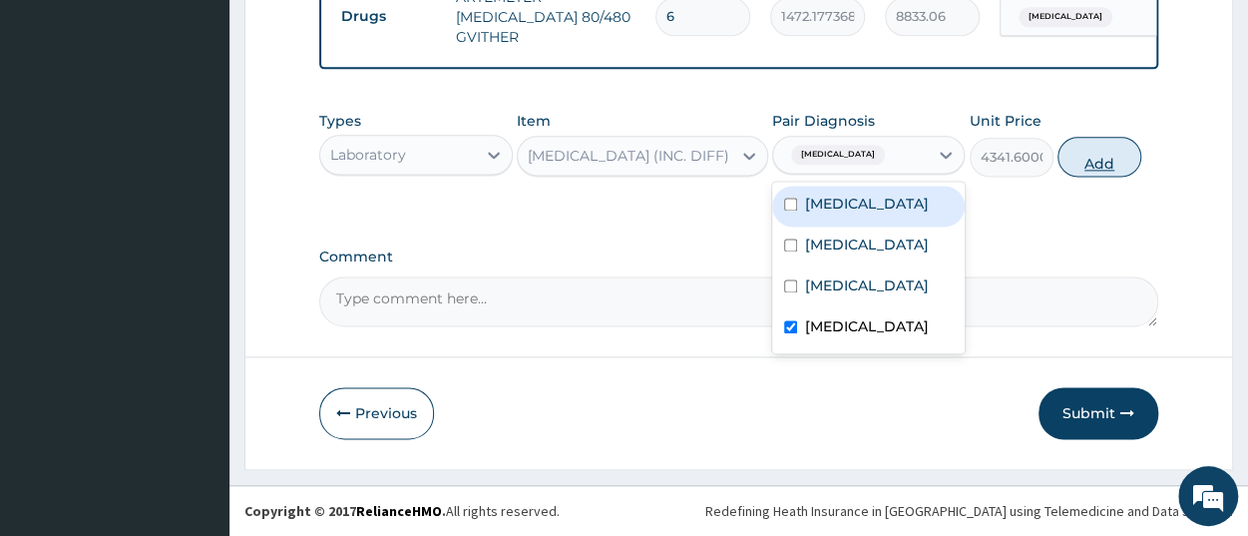
click at [1085, 165] on button "Add" at bounding box center [1100, 157] width 84 height 40
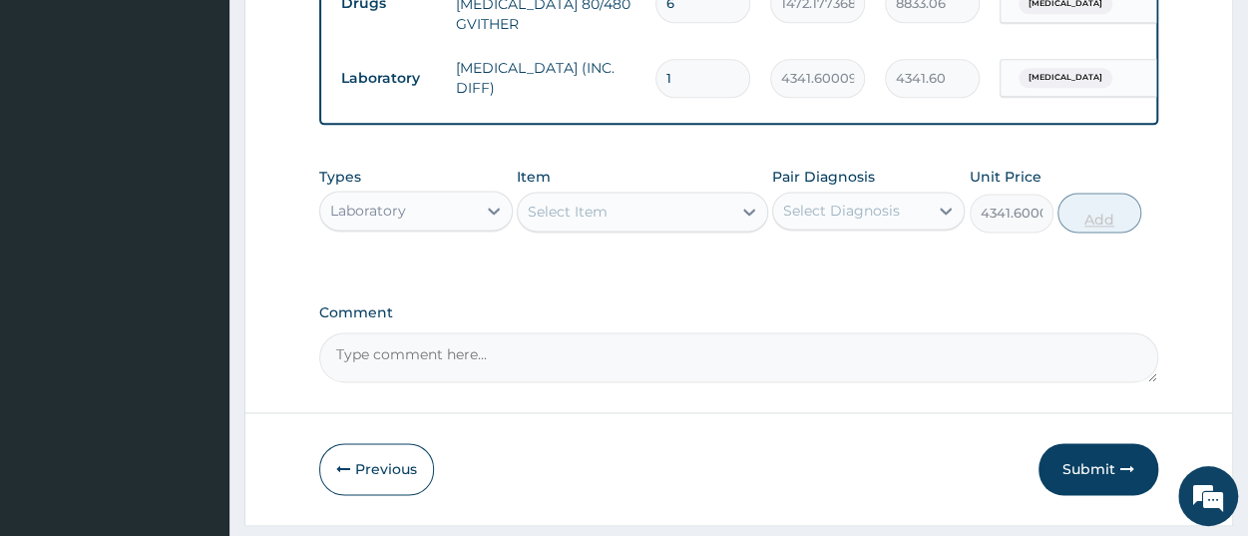
type input "0"
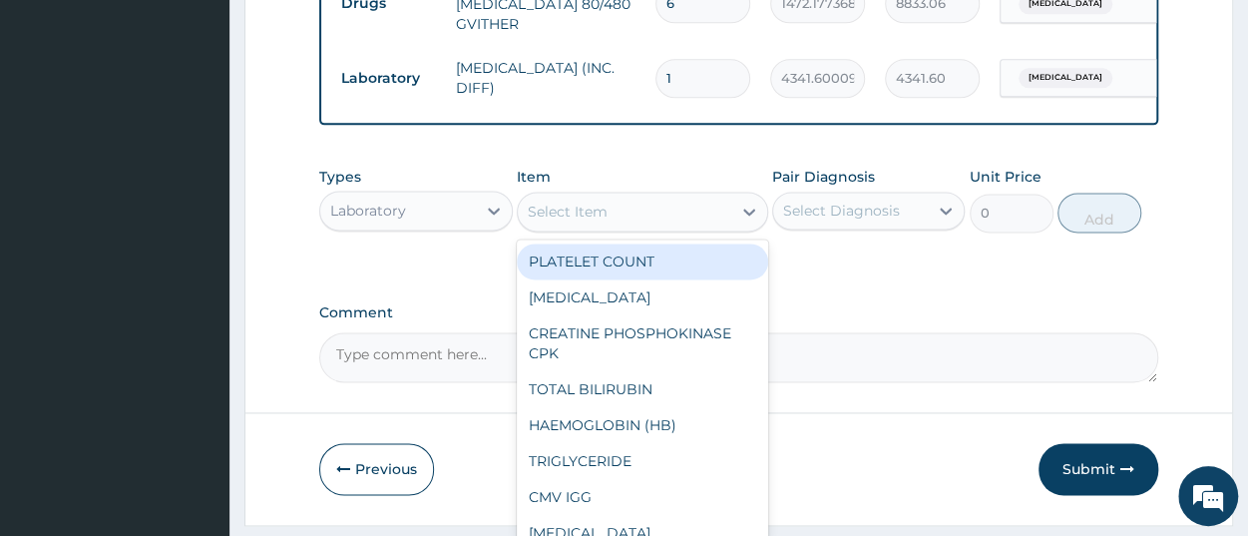
click at [555, 222] on div "Select Item" at bounding box center [568, 212] width 80 height 20
paste input "Malaria Parasite"
type input "Malaria Parasite"
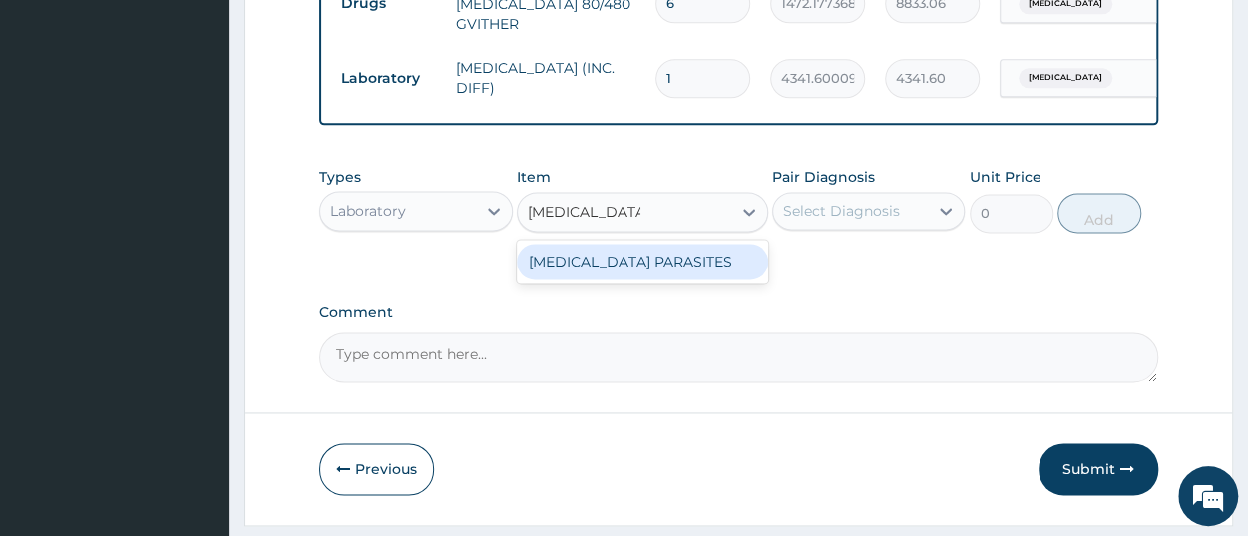
click at [580, 276] on div "[MEDICAL_DATA] PARASITES" at bounding box center [642, 261] width 251 height 36
type input "2500"
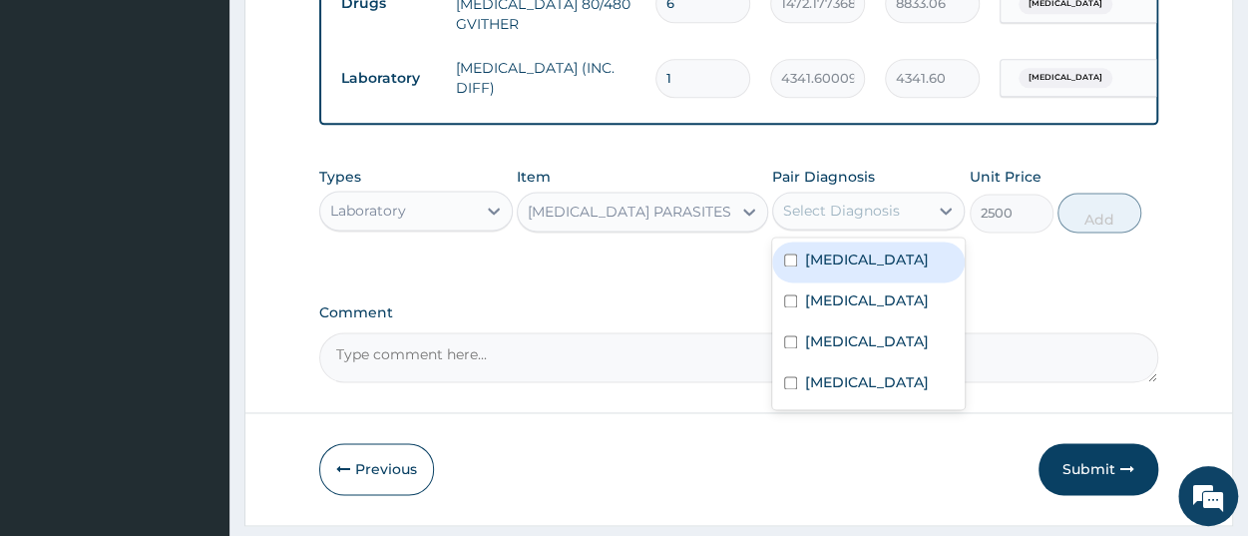
click at [817, 221] on div "Select Diagnosis" at bounding box center [841, 211] width 117 height 20
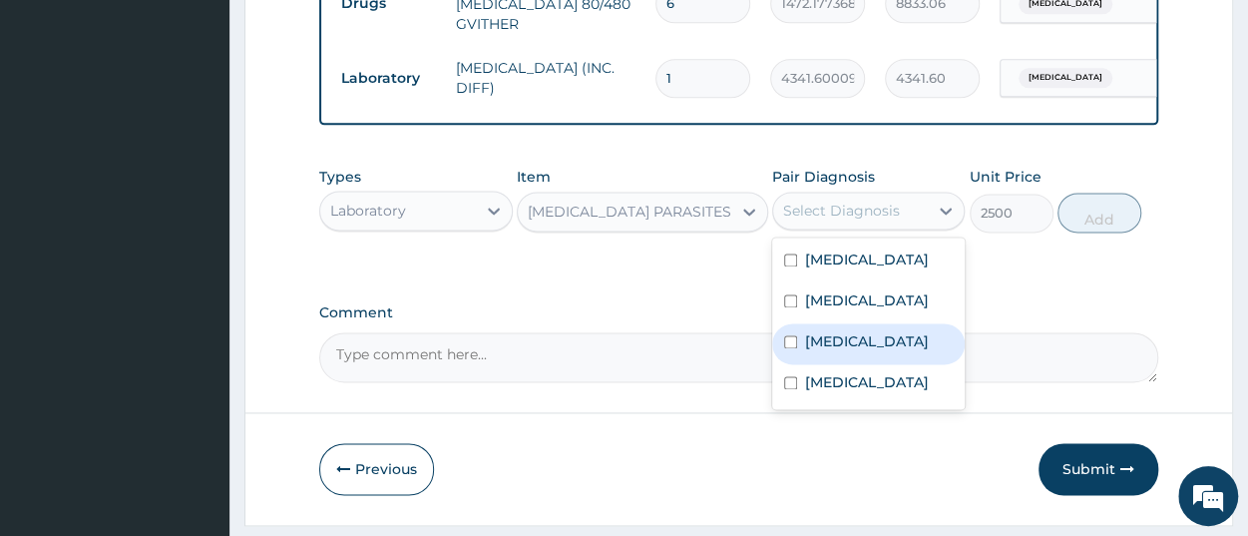
click at [853, 351] on label "Malaria" at bounding box center [867, 341] width 124 height 20
checkbox input "true"
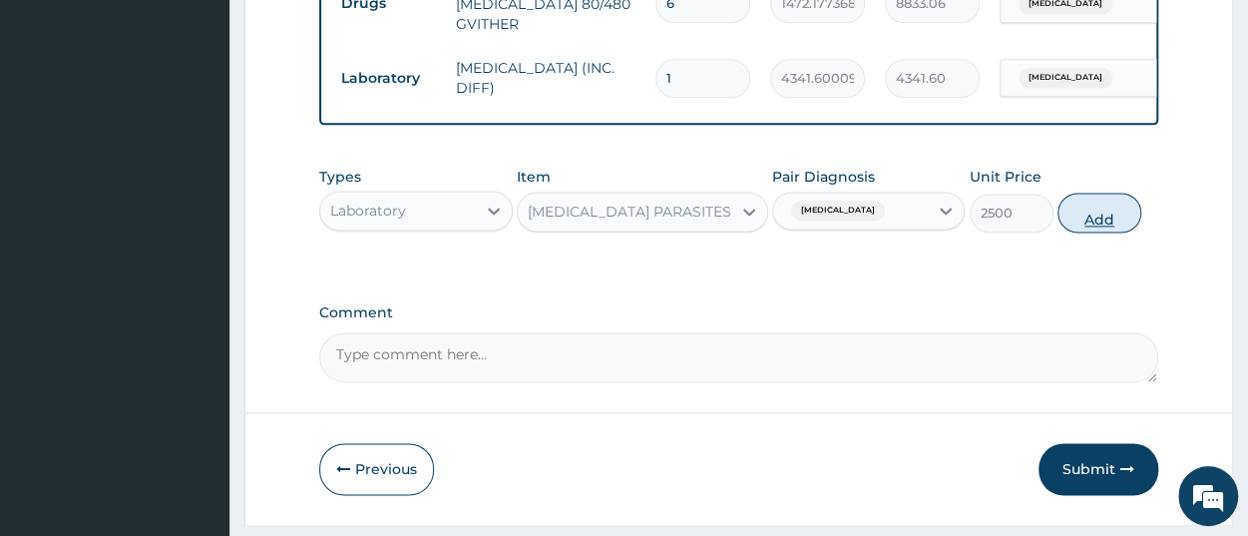
click at [1105, 230] on button "Add" at bounding box center [1100, 213] width 84 height 40
type input "0"
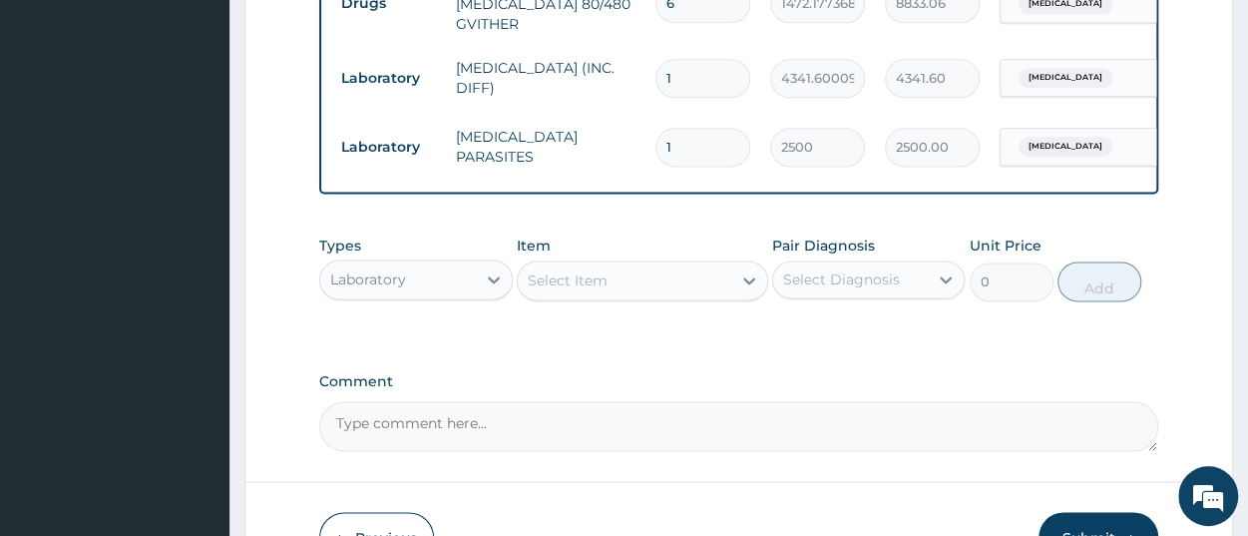
click at [403, 289] on div "Laboratory" at bounding box center [368, 279] width 76 height 20
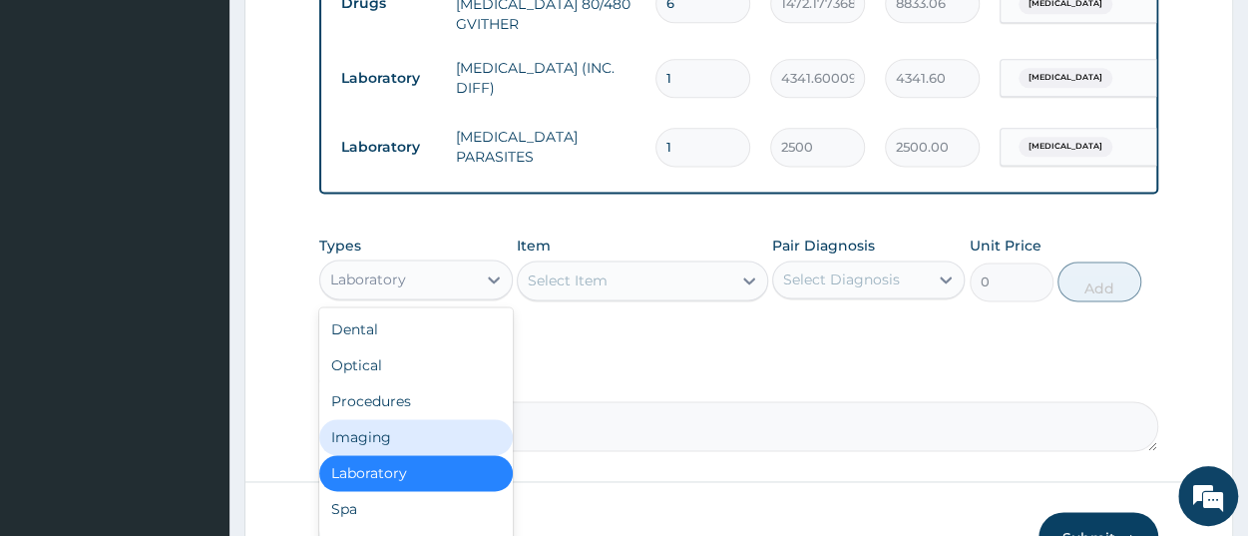
scroll to position [68, 0]
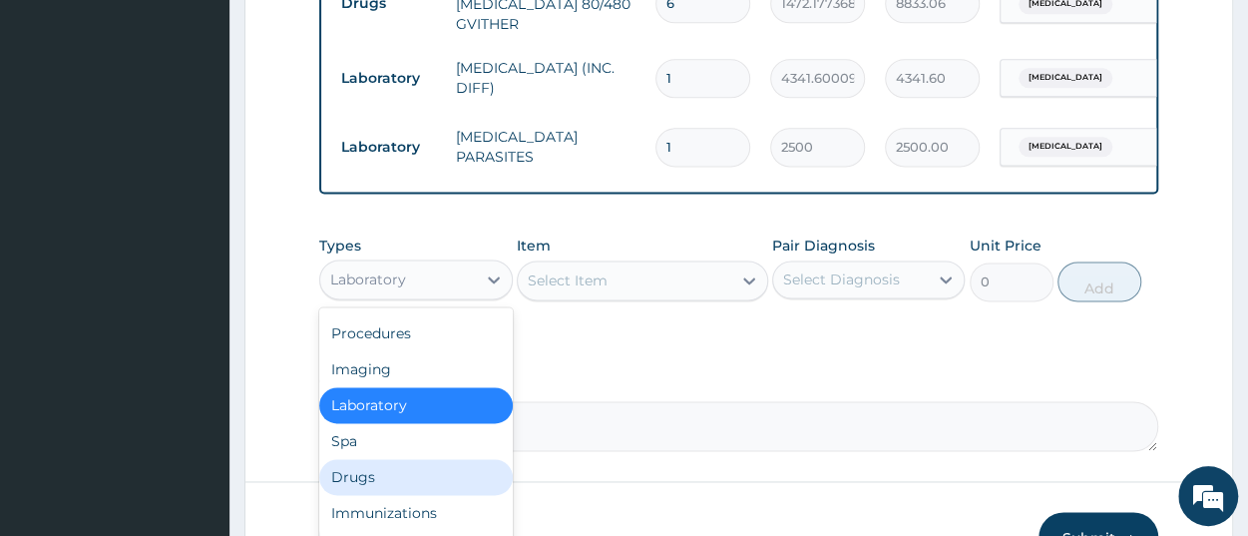
click at [381, 486] on div "Drugs" at bounding box center [415, 477] width 193 height 36
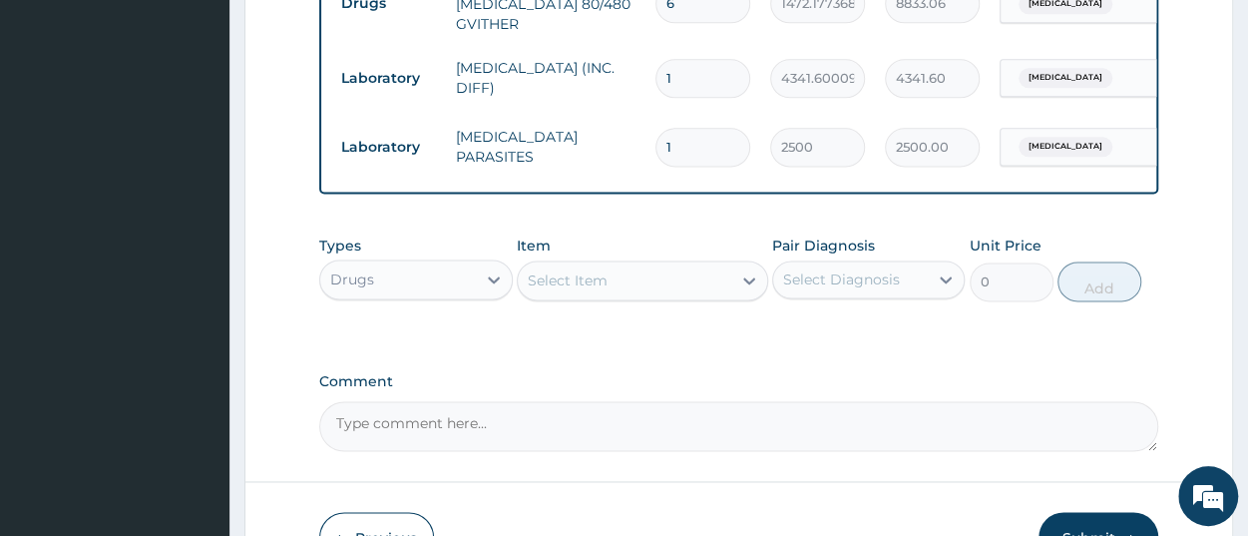
click at [594, 290] on div "Select Item" at bounding box center [568, 280] width 80 height 20
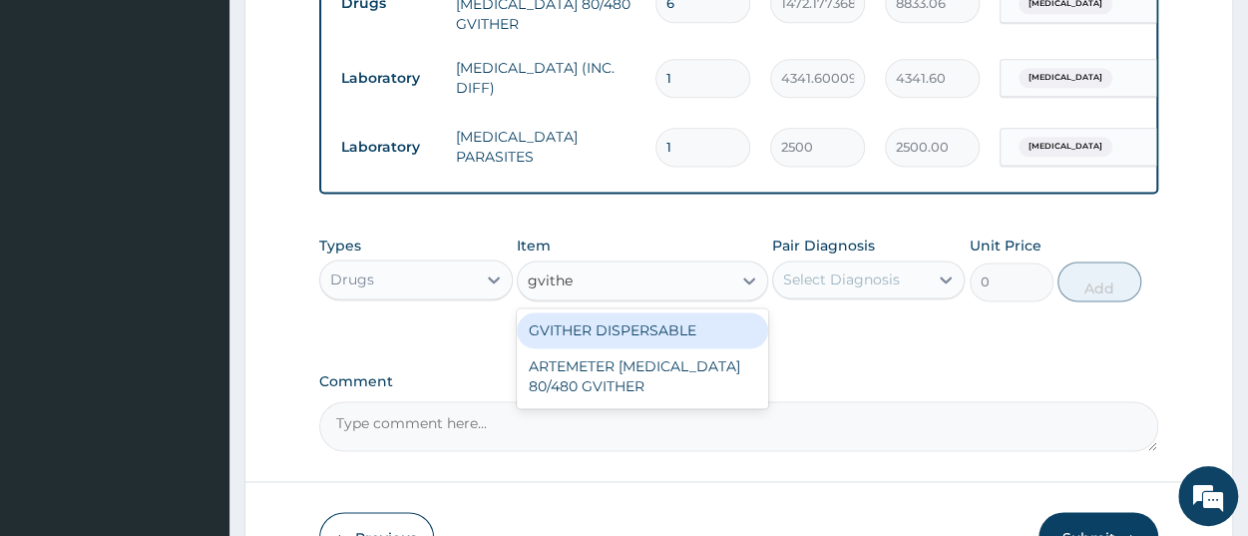
type input "gvither"
click at [667, 342] on div "GVITHER DISPERSABLE" at bounding box center [642, 330] width 251 height 36
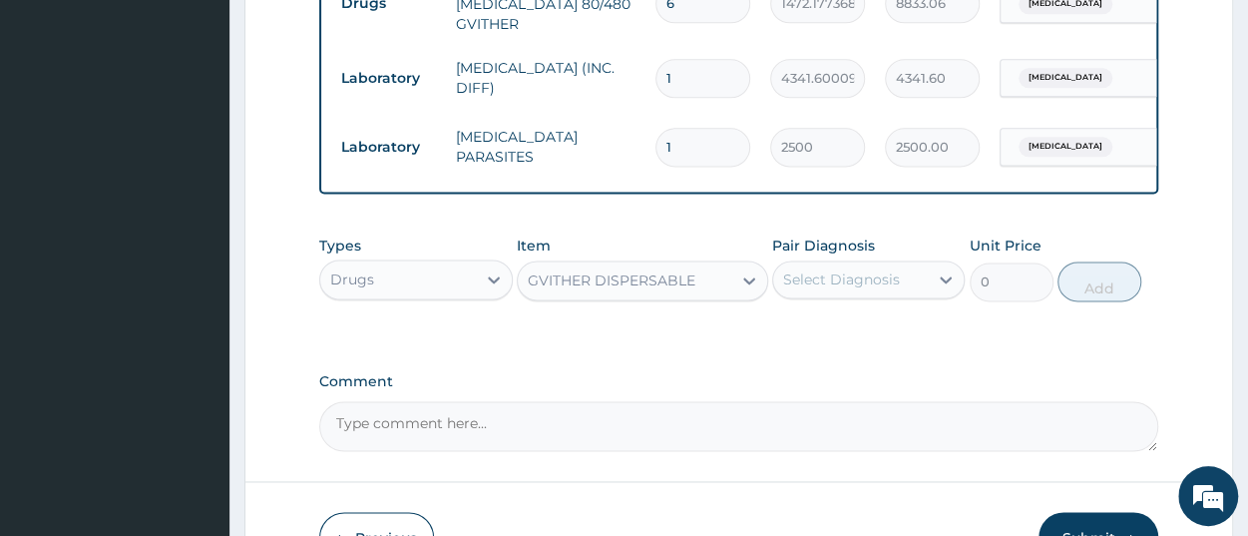
type input "194.0399932861328"
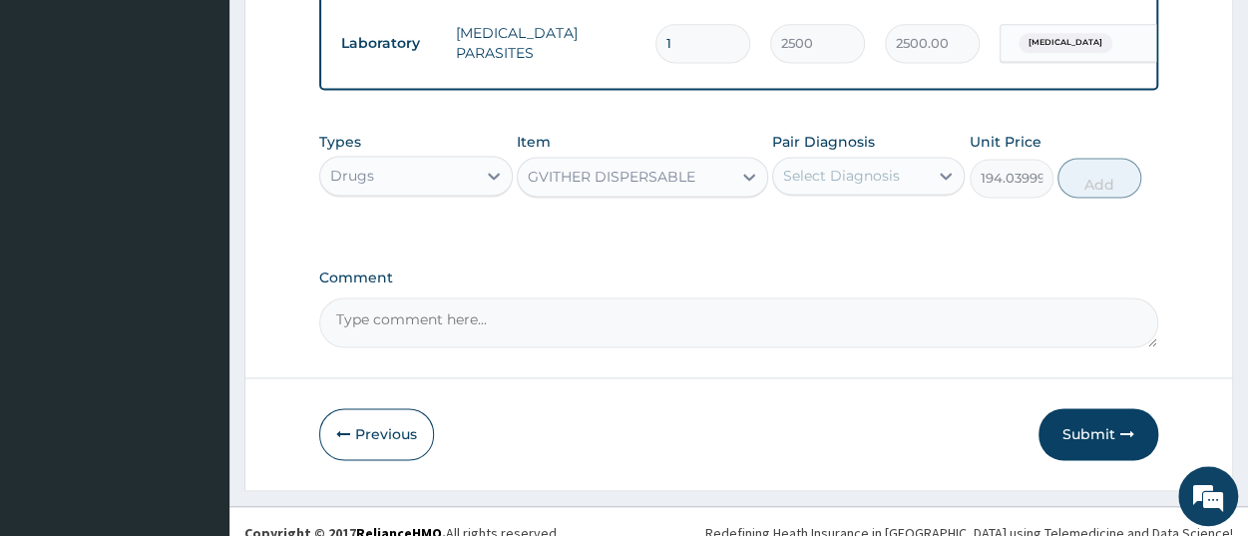
scroll to position [1383, 0]
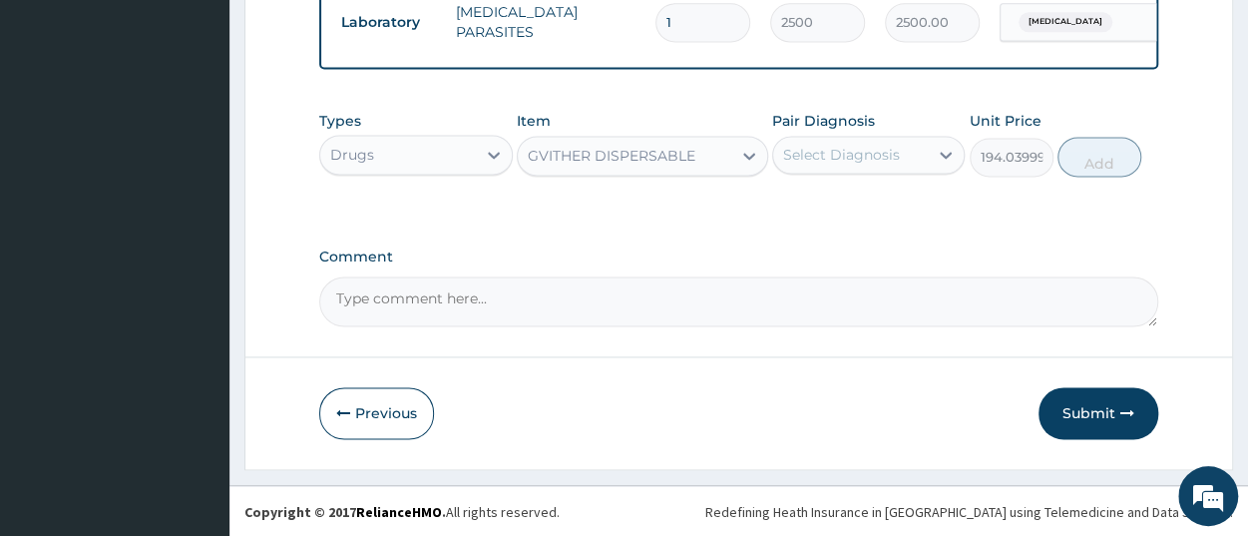
click at [803, 254] on label "Comment" at bounding box center [738, 256] width 839 height 17
click at [803, 276] on textarea "Comment" at bounding box center [738, 301] width 839 height 50
click at [1097, 428] on button "Submit" at bounding box center [1099, 413] width 120 height 52
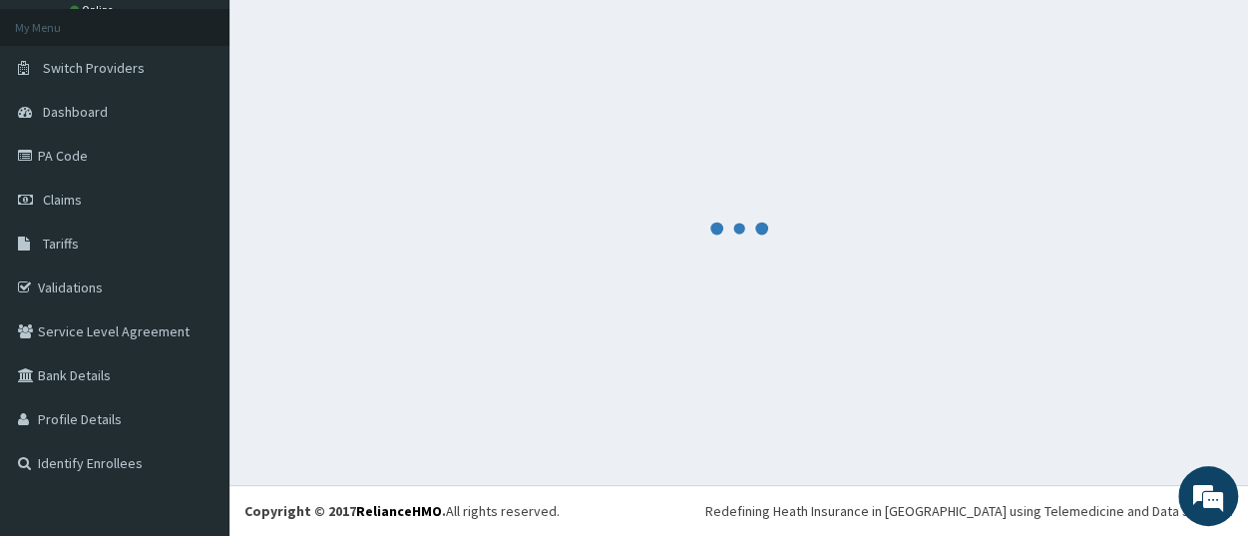
scroll to position [105, 0]
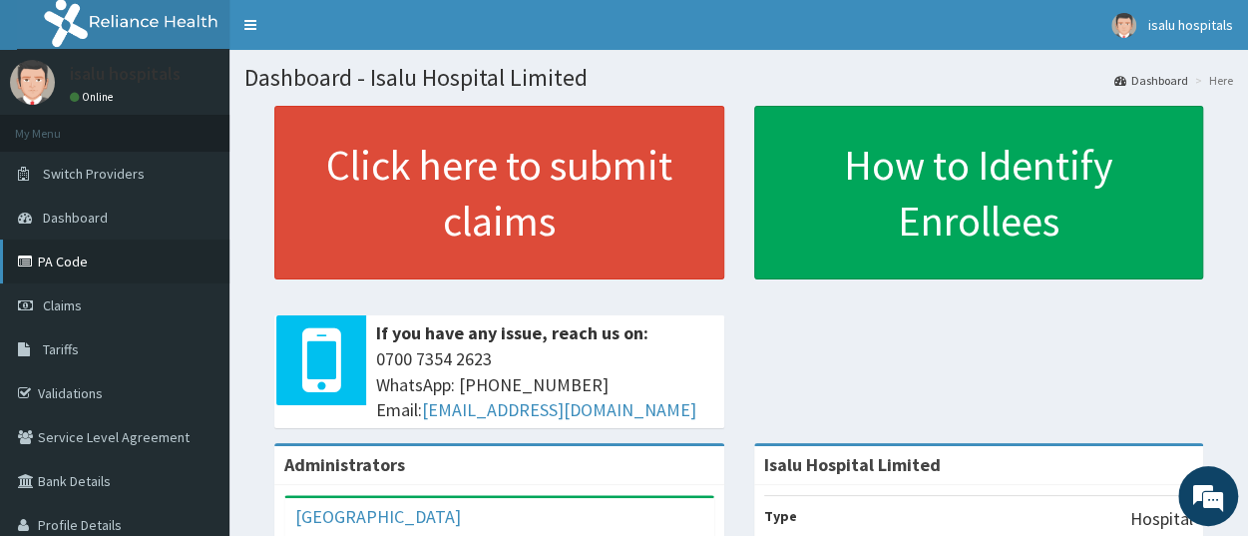
click at [77, 256] on link "PA Code" at bounding box center [115, 261] width 230 height 44
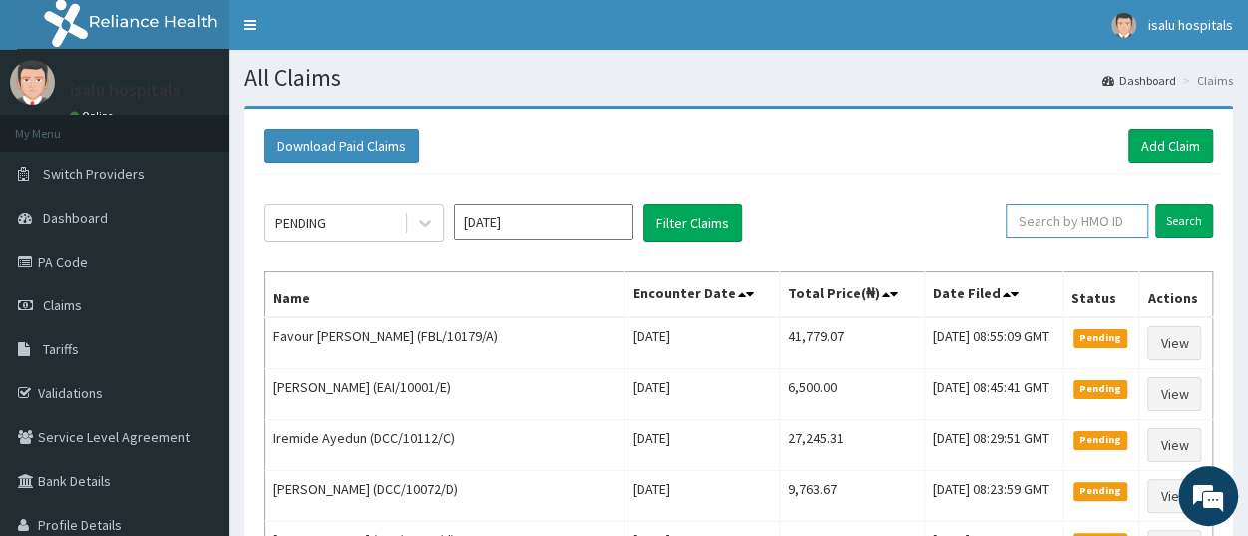
paste input "LKP/10006/A"
type input "LKP/10006/A"
click at [1181, 229] on input "Search" at bounding box center [1185, 221] width 58 height 34
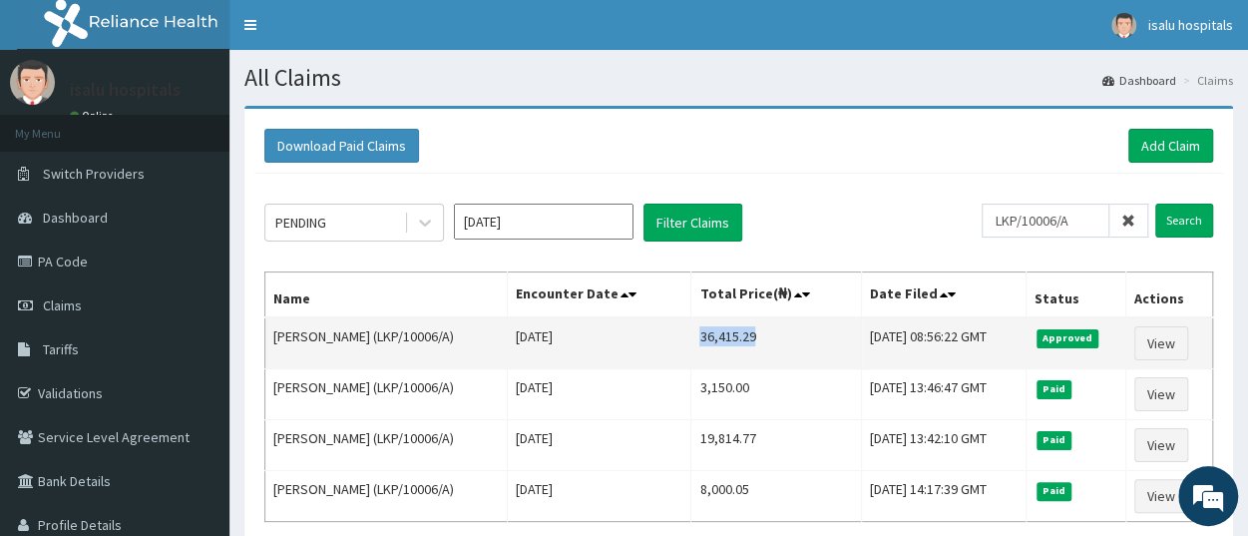
drag, startPoint x: 675, startPoint y: 335, endPoint x: 730, endPoint y: 337, distance: 55.9
click at [730, 337] on td "36,415.29" at bounding box center [777, 343] width 171 height 52
copy td "36,415.29"
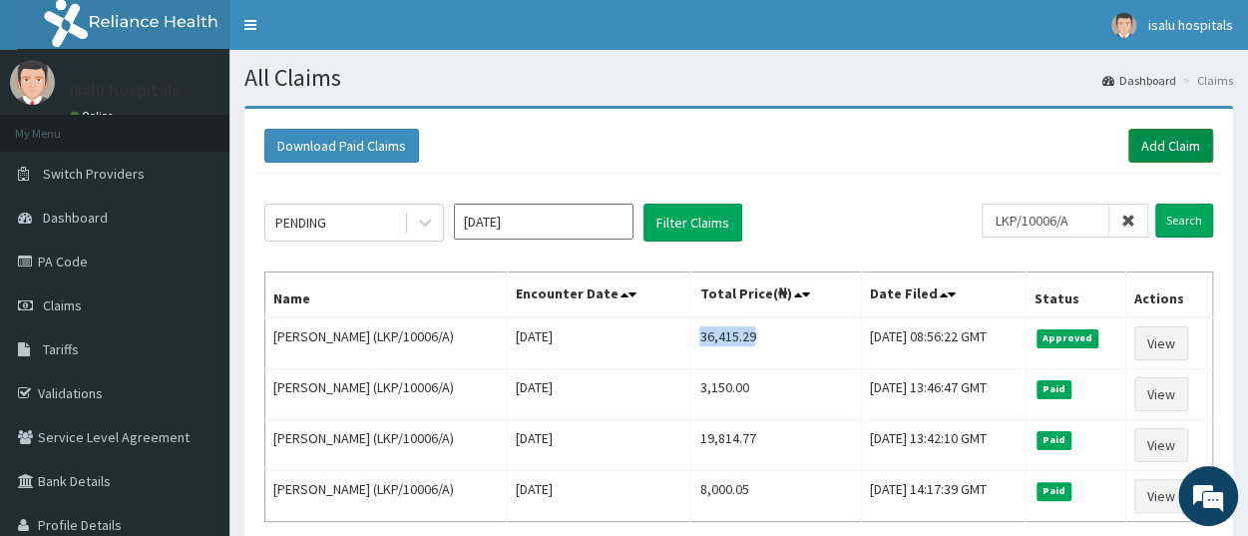
click at [1169, 148] on link "Add Claim" at bounding box center [1171, 146] width 85 height 34
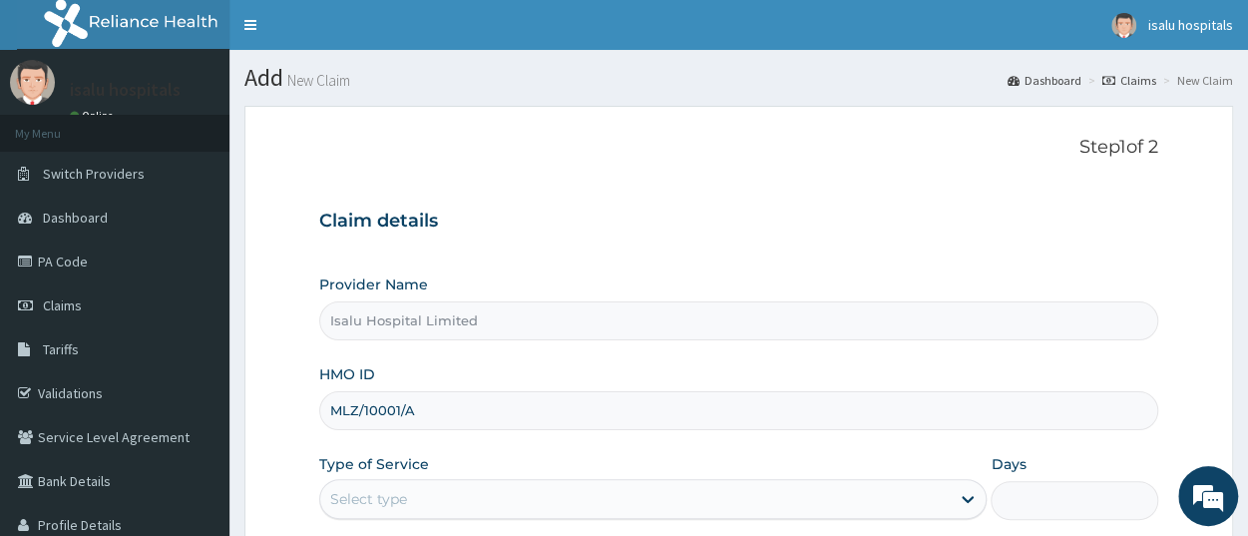
scroll to position [279, 0]
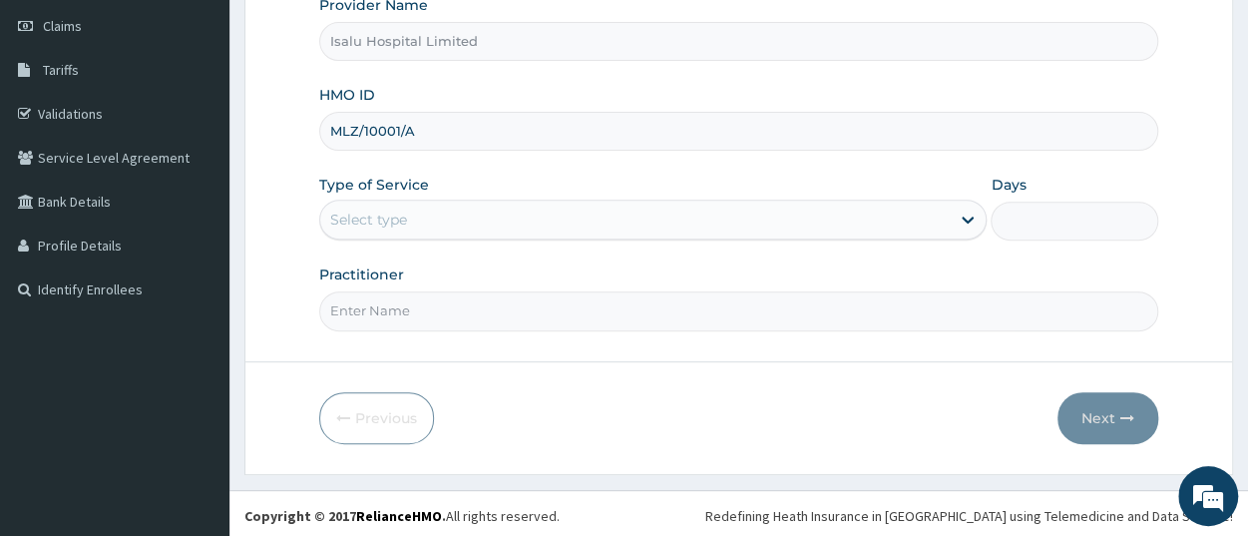
type input "MLZ/10001/A"
click at [360, 196] on div "Type of Service Select type" at bounding box center [653, 208] width 668 height 66
click at [398, 224] on div "Select type" at bounding box center [368, 220] width 77 height 20
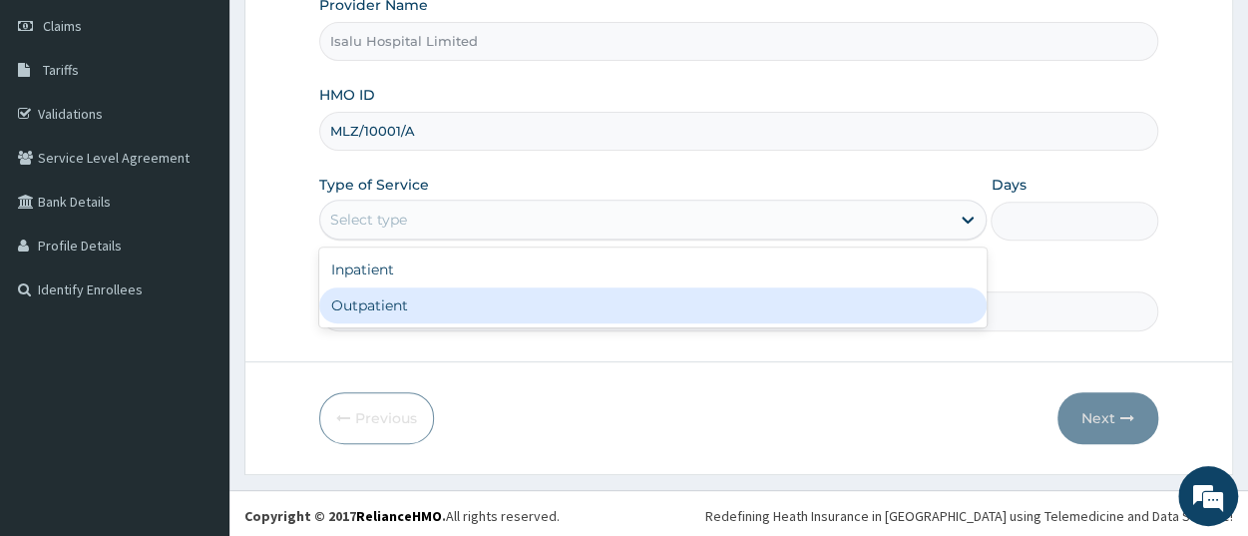
click at [407, 310] on div "Outpatient" at bounding box center [653, 305] width 668 height 36
type input "1"
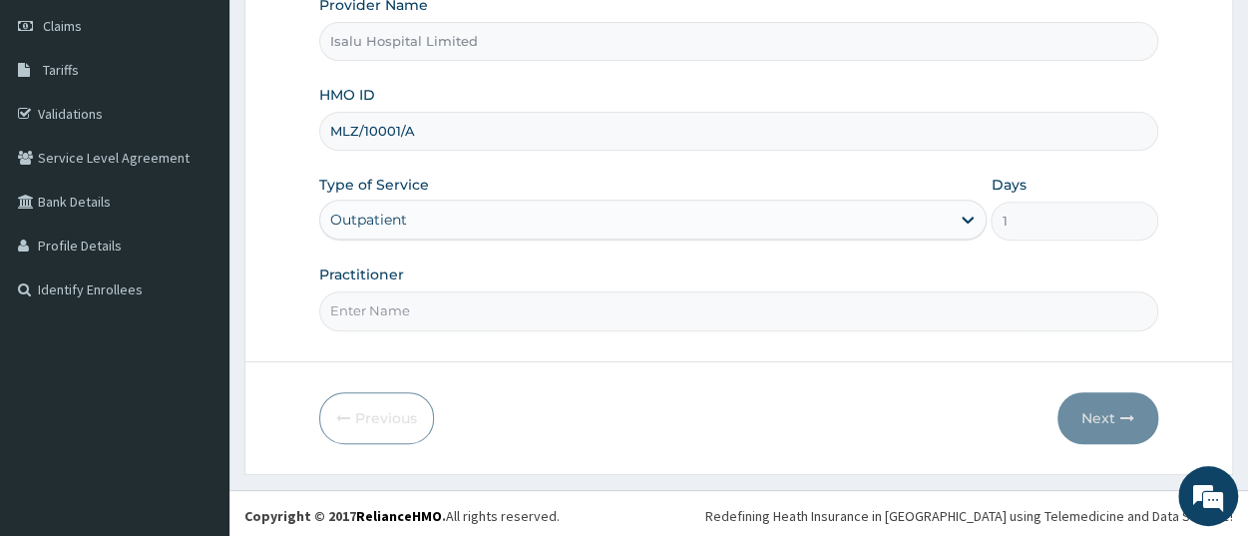
scroll to position [0, 0]
paste input "OLARINOYE OLUSHOLA"
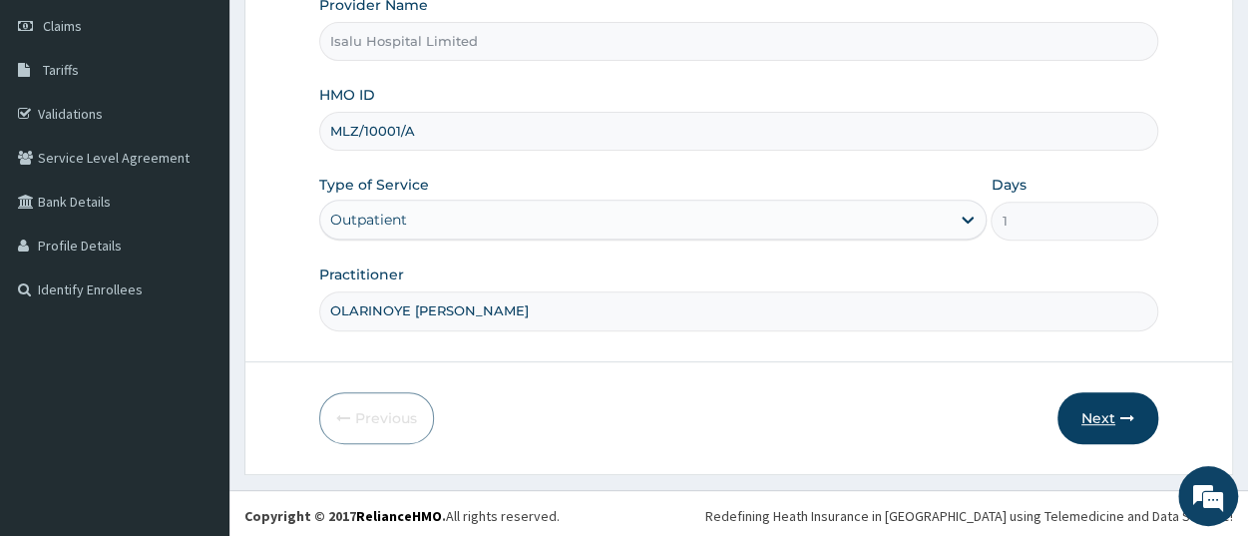
type input "OLARINOYE OLUSHOLA"
click at [1099, 413] on button "Next" at bounding box center [1108, 418] width 101 height 52
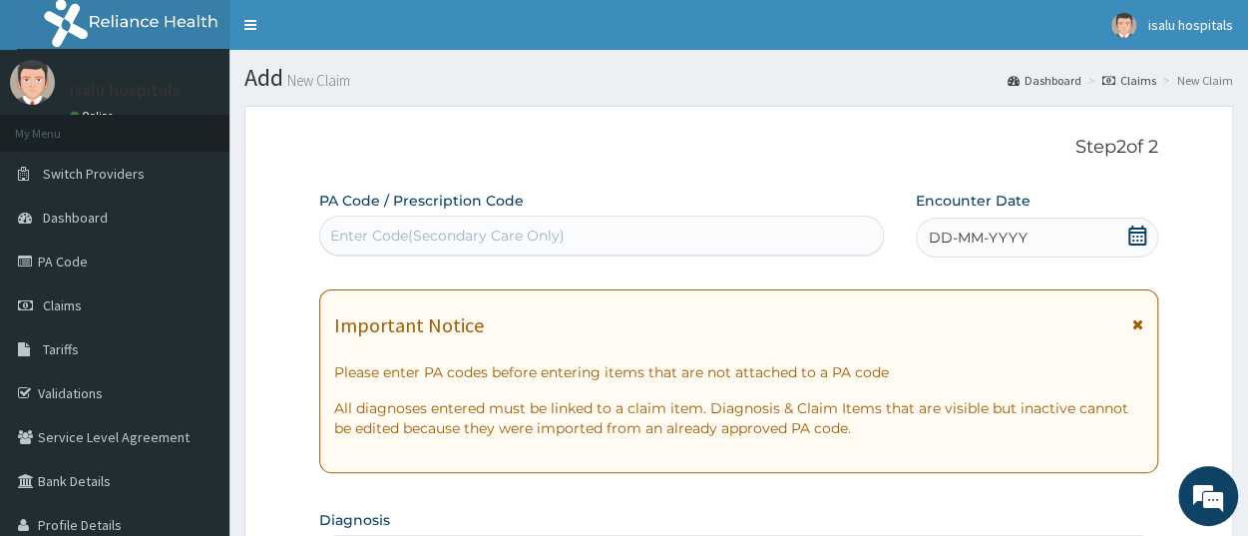
click at [1136, 239] on icon at bounding box center [1138, 236] width 20 height 20
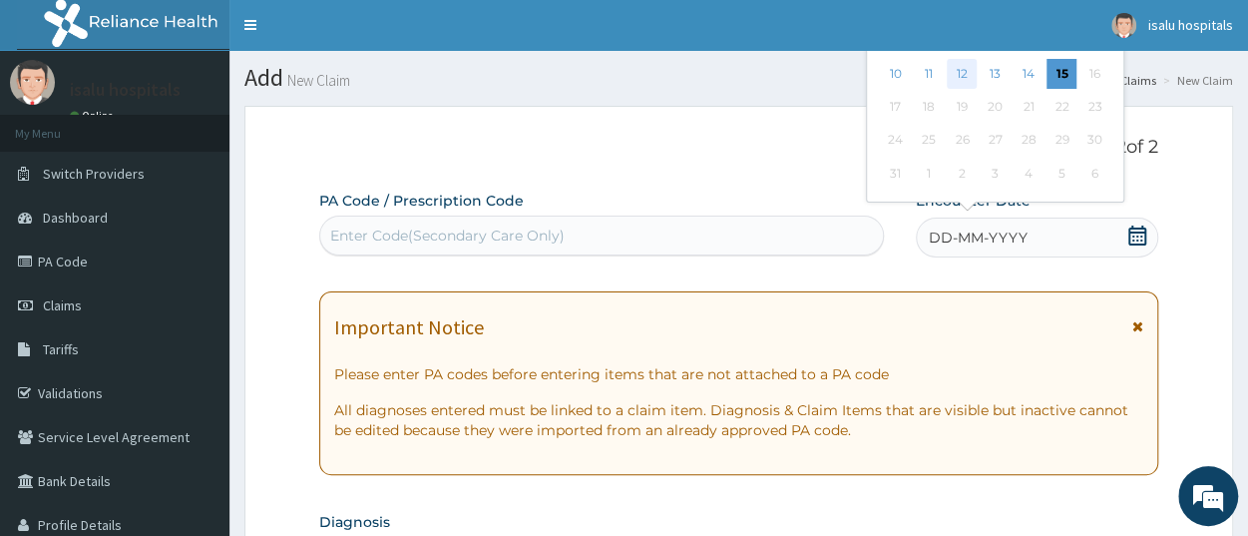
click at [956, 76] on div "12" at bounding box center [963, 74] width 30 height 30
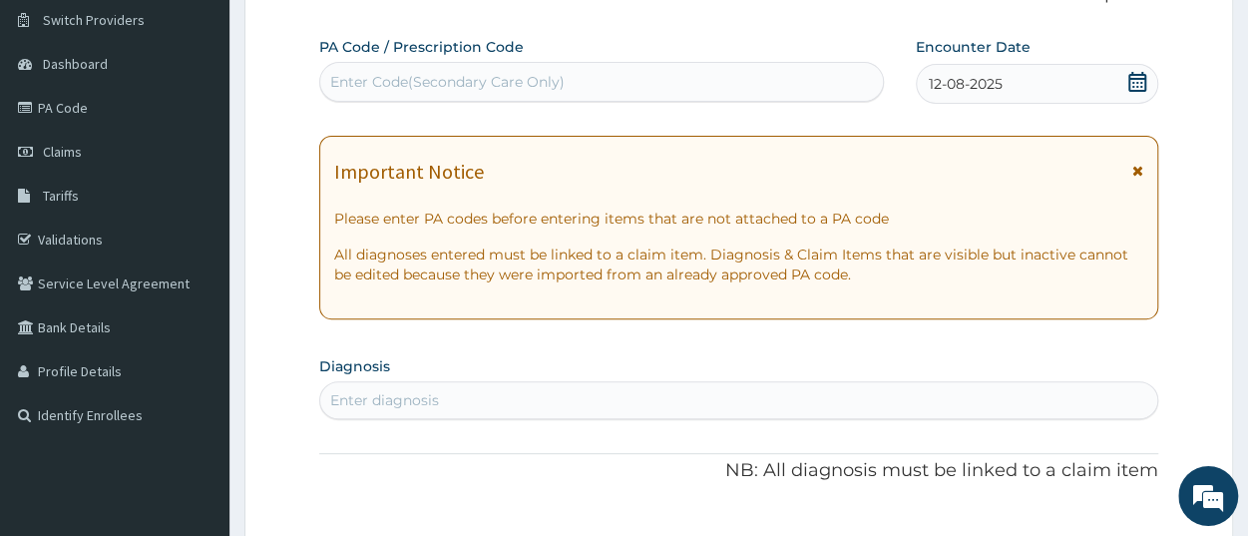
scroll to position [311, 0]
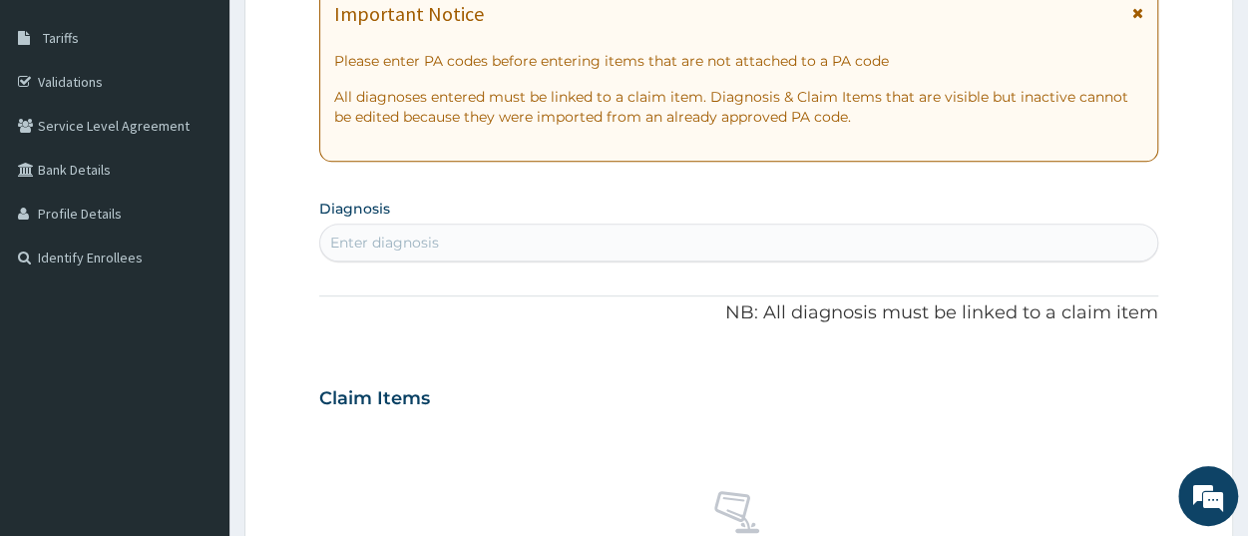
click at [458, 246] on div "Enter diagnosis" at bounding box center [738, 243] width 837 height 32
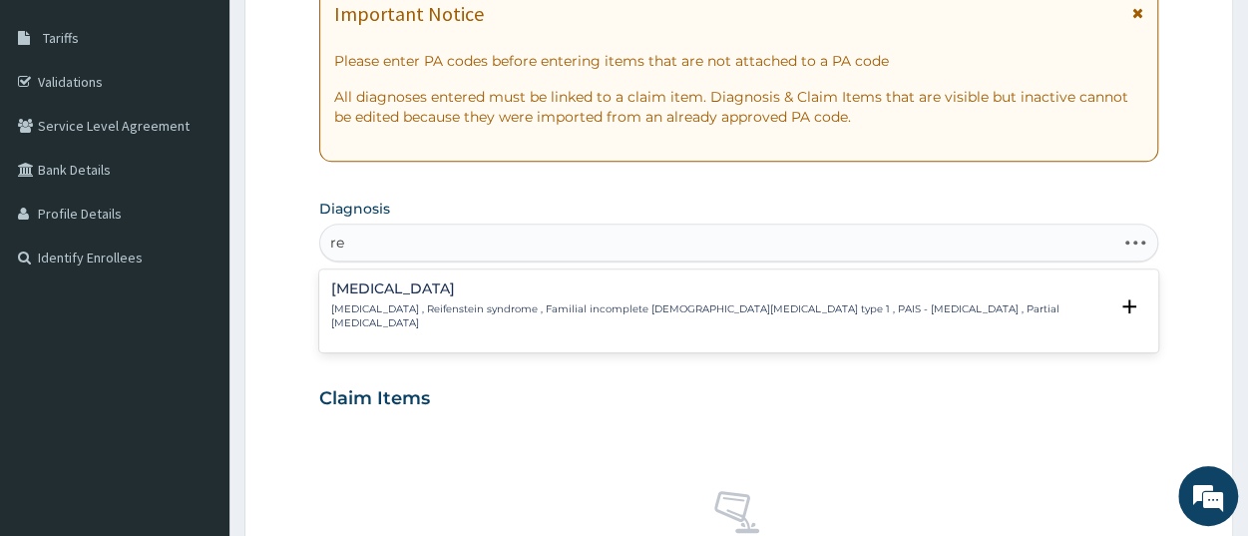
type input "r"
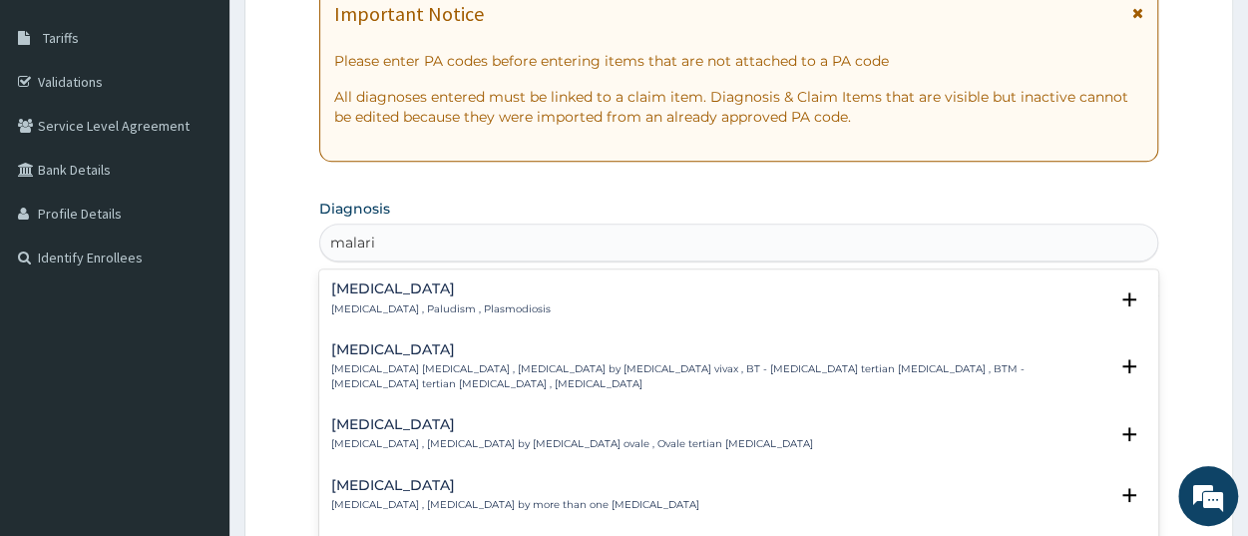
type input "malaria"
click at [376, 304] on p "Malaria , Paludism , Plasmodiosis" at bounding box center [441, 309] width 220 height 14
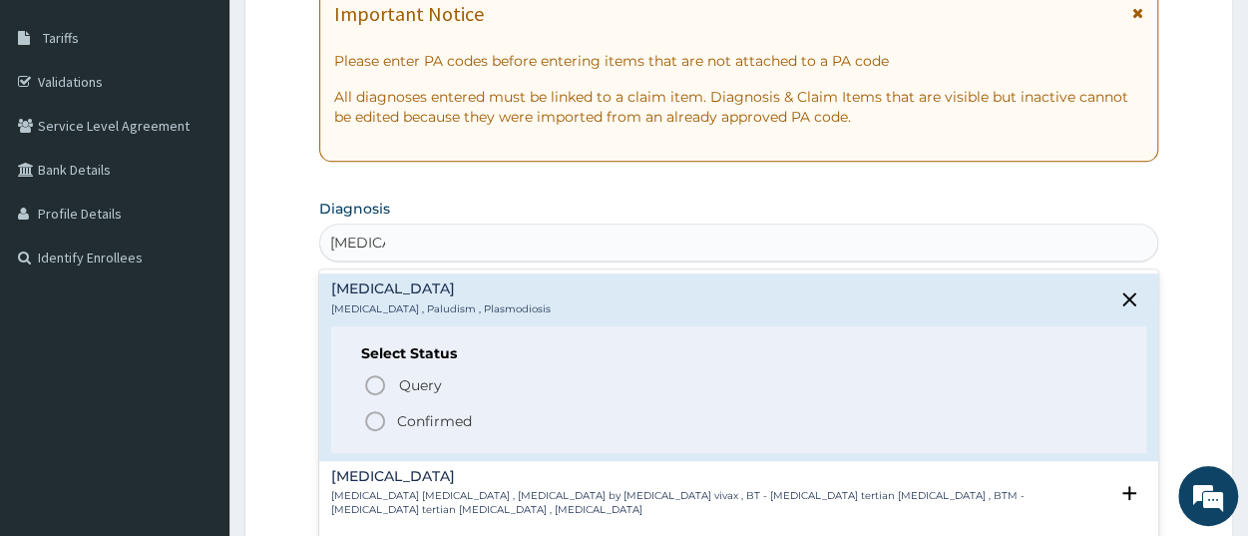
click at [413, 424] on p "Confirmed" at bounding box center [434, 421] width 75 height 20
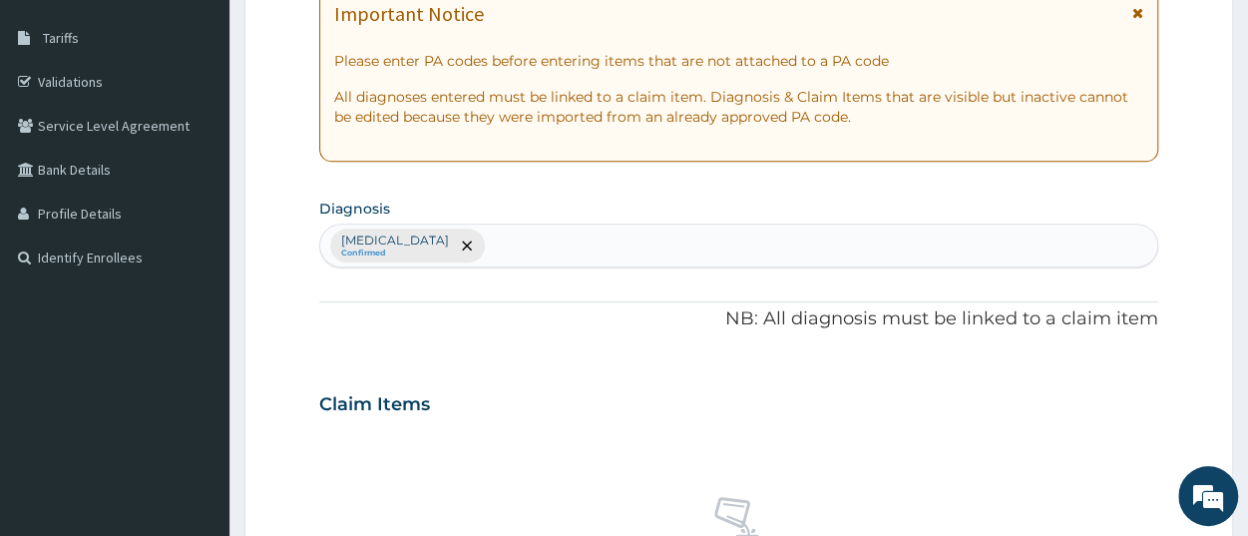
click at [571, 256] on div "Malaria Confirmed" at bounding box center [738, 246] width 837 height 42
type input "pain"
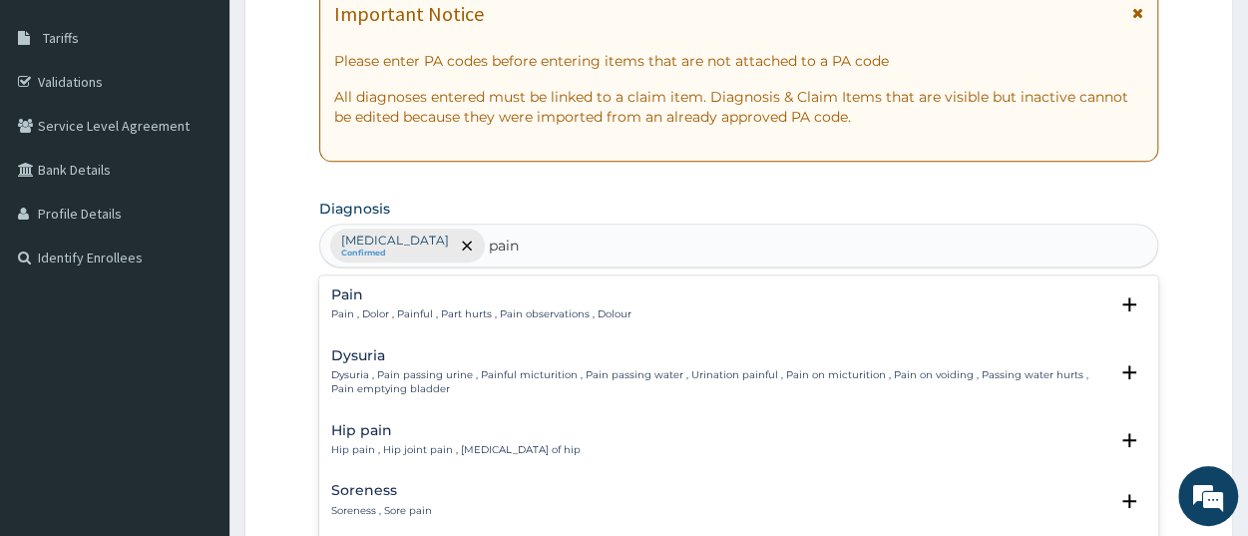
click at [384, 317] on p "Pain , Dolor , Painful , Part hurts , Pain observations , Dolour" at bounding box center [481, 314] width 300 height 14
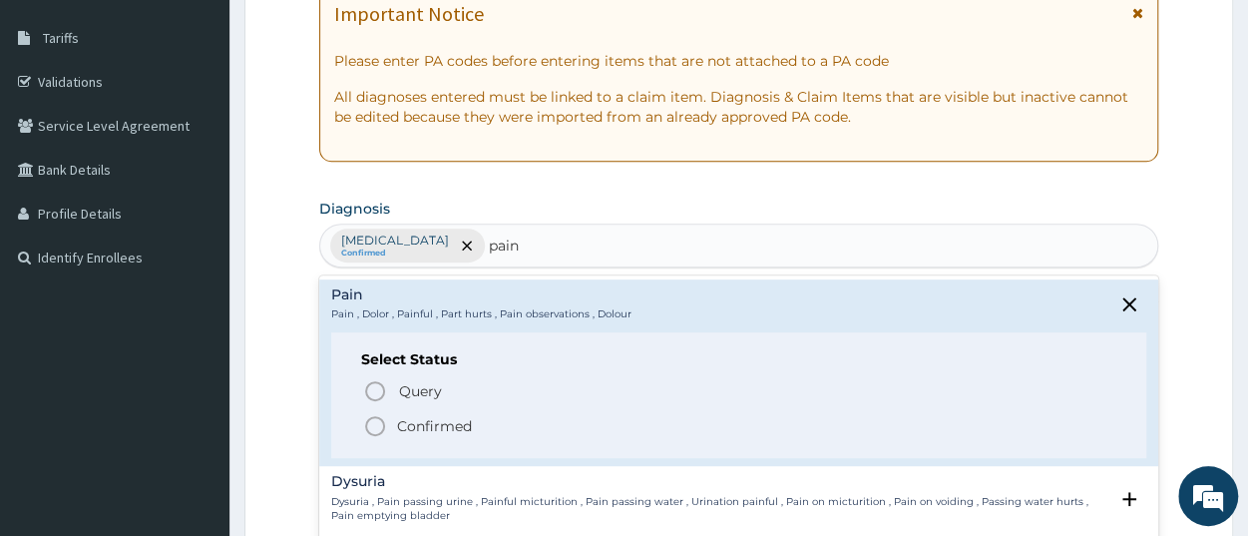
click at [388, 422] on span "Confirmed" at bounding box center [739, 426] width 753 height 24
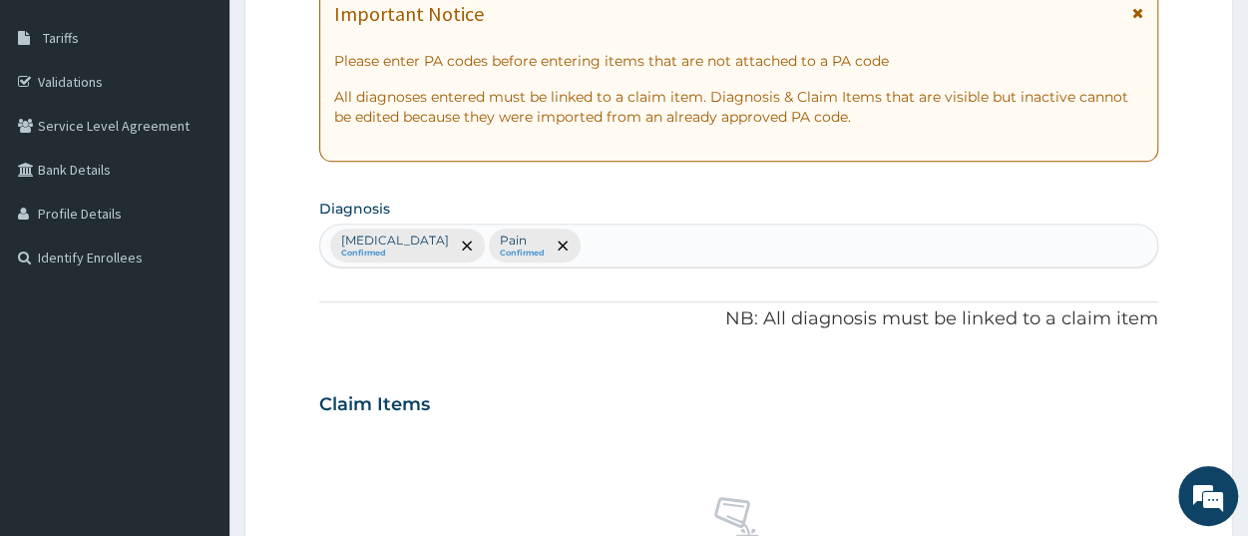
scroll to position [726, 0]
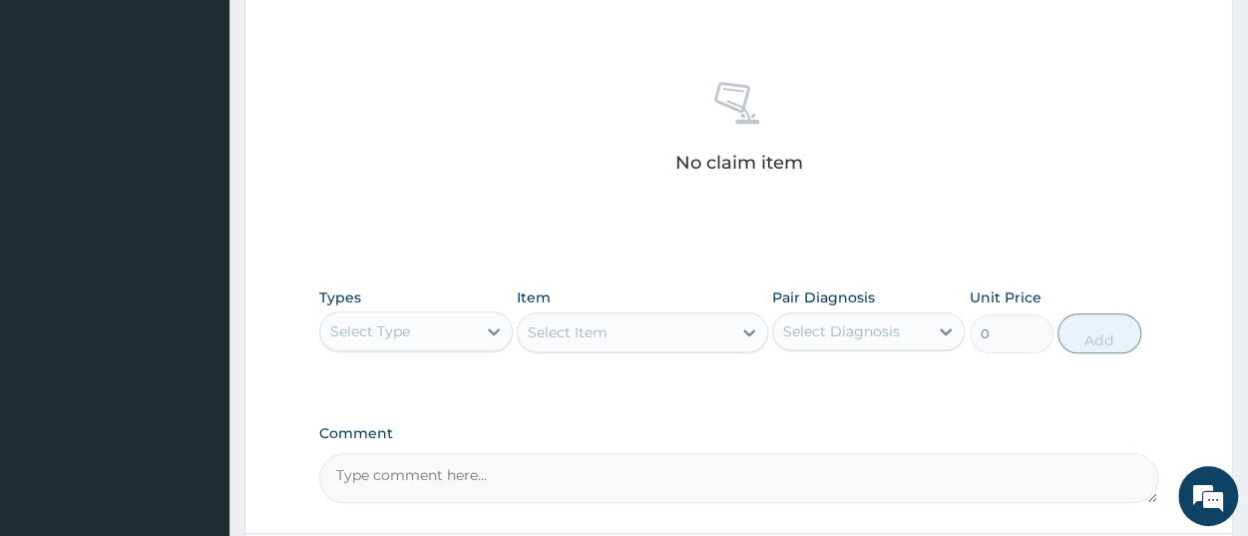
click at [424, 338] on div "Select Type" at bounding box center [397, 331] width 155 height 32
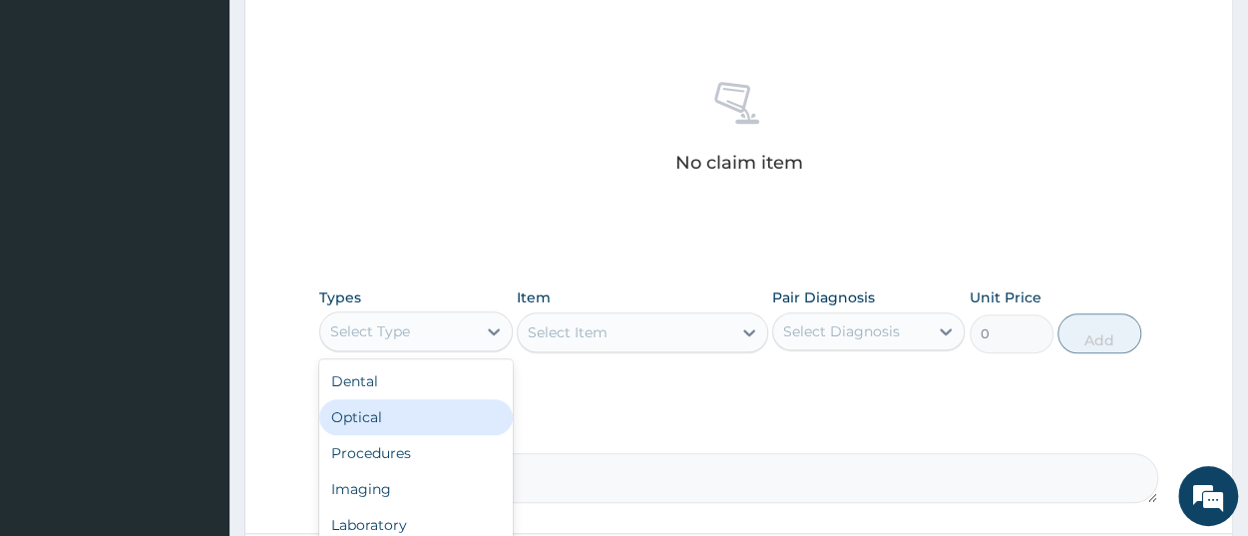
scroll to position [68, 0]
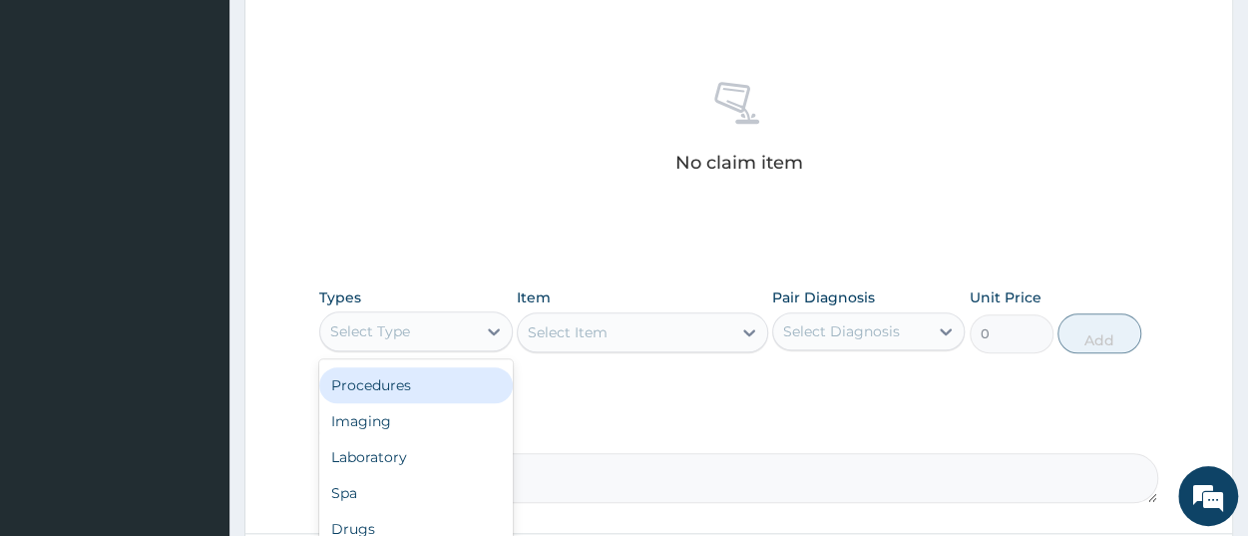
click at [417, 388] on div "Procedures" at bounding box center [415, 385] width 193 height 36
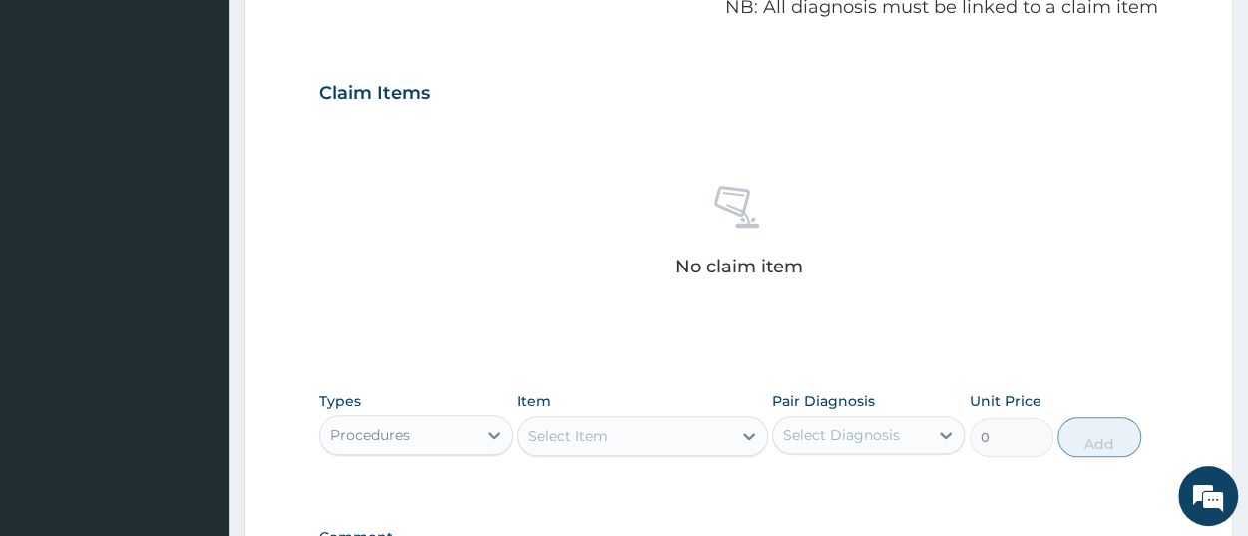
scroll to position [726, 0]
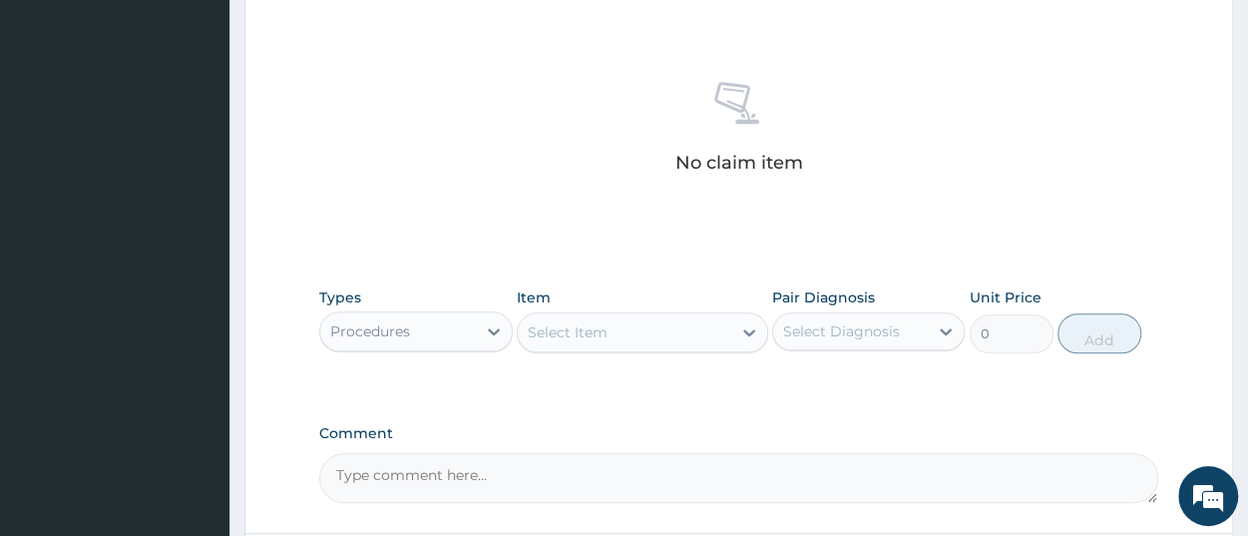
click at [431, 318] on div "Procedures" at bounding box center [397, 331] width 155 height 32
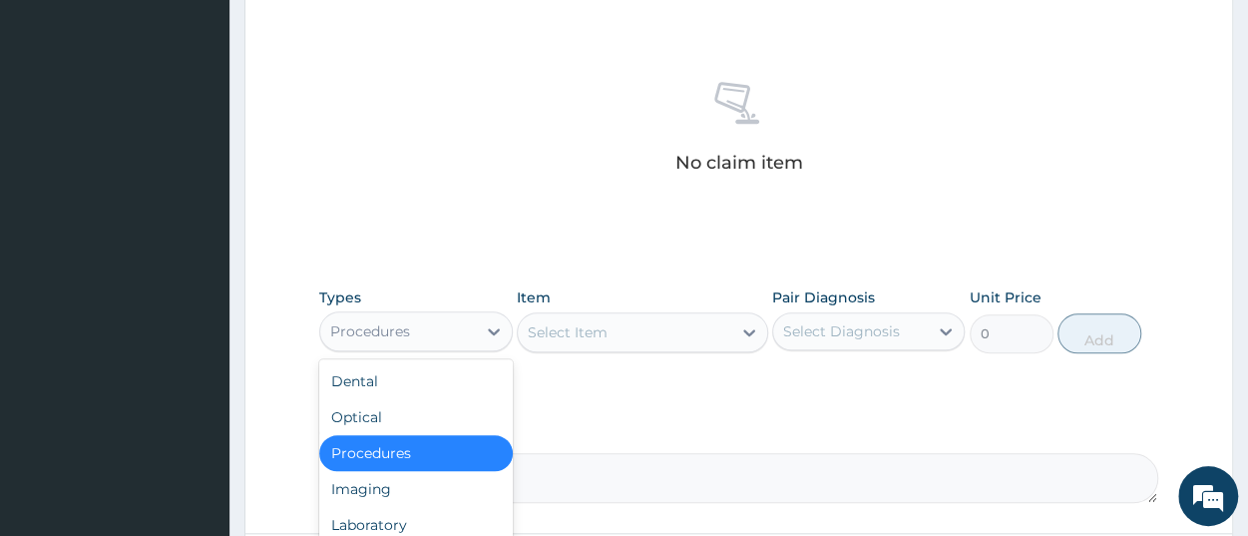
click at [596, 334] on div "Select Item" at bounding box center [568, 332] width 80 height 20
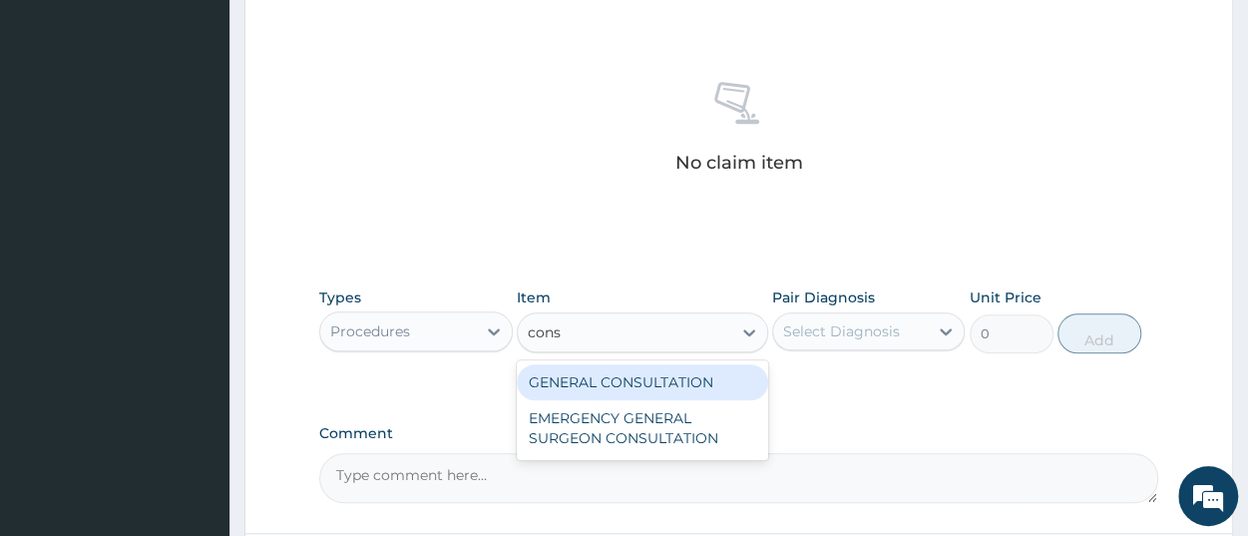
type input "consu"
click at [632, 382] on div "GENERAL CONSULTATION" at bounding box center [642, 382] width 251 height 36
type input "3150"
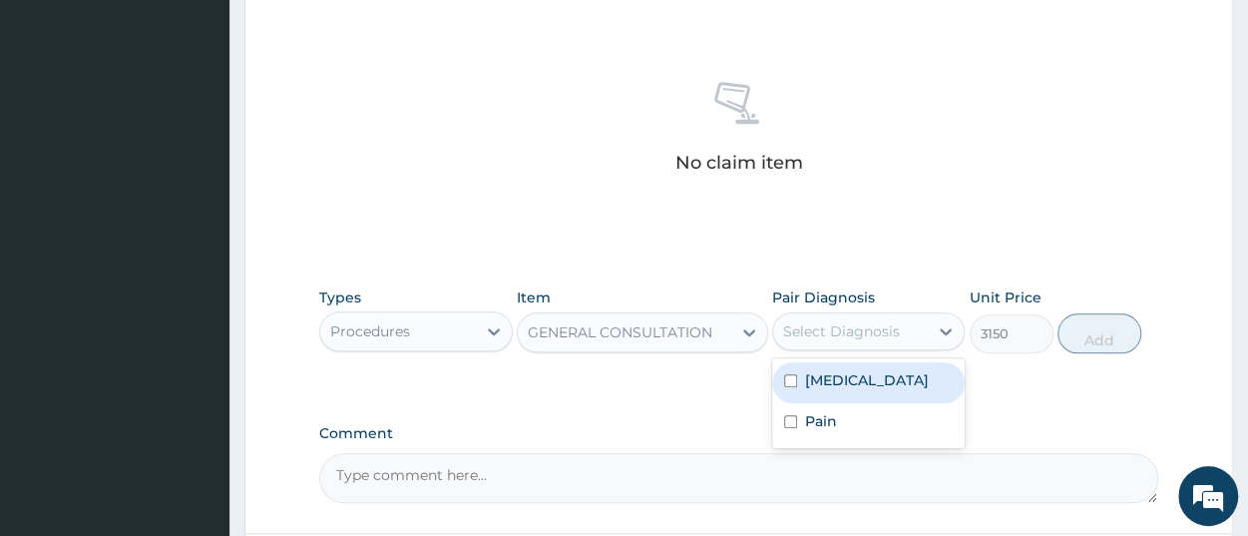
click at [807, 332] on div "Select Diagnosis" at bounding box center [841, 331] width 117 height 20
click at [820, 389] on div "Malaria" at bounding box center [868, 382] width 193 height 41
checkbox input "true"
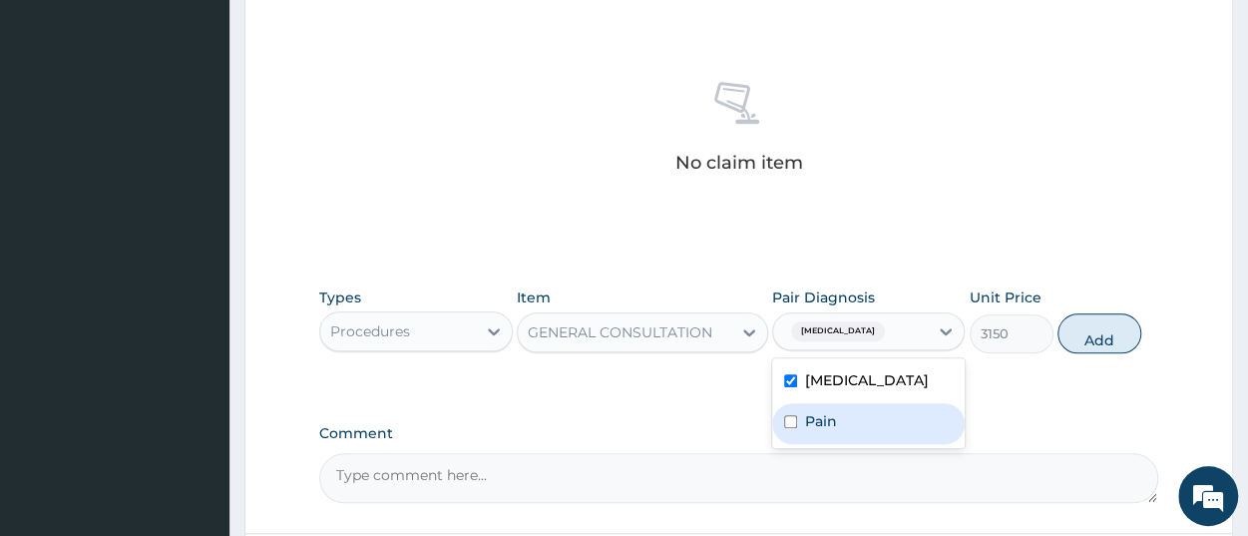
click at [825, 426] on label "Pain" at bounding box center [821, 421] width 32 height 20
checkbox input "true"
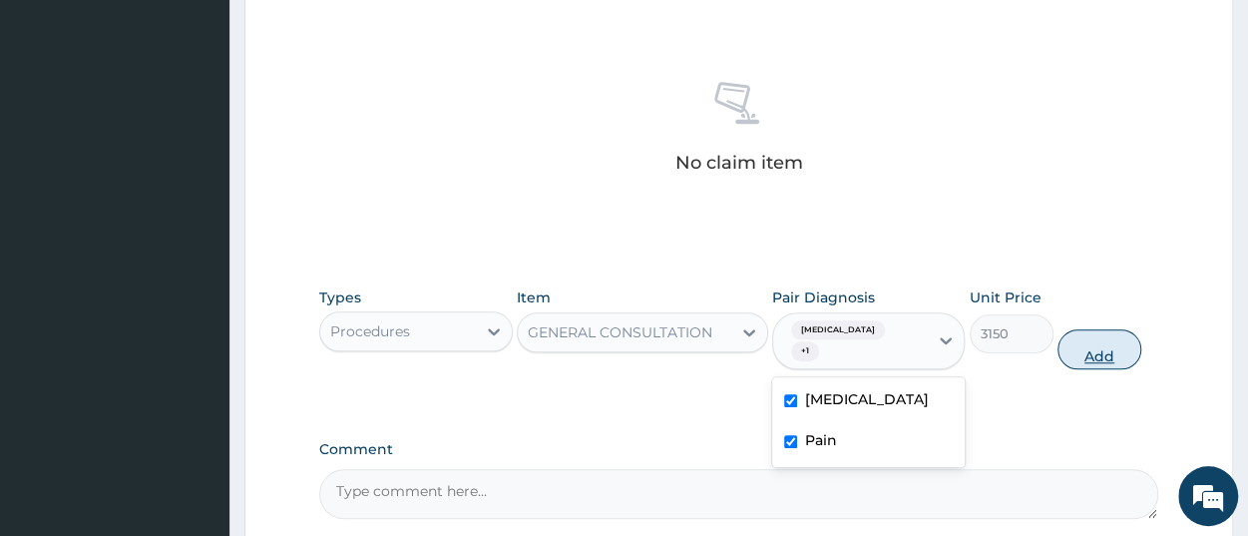
click at [1081, 332] on button "Add" at bounding box center [1100, 349] width 84 height 40
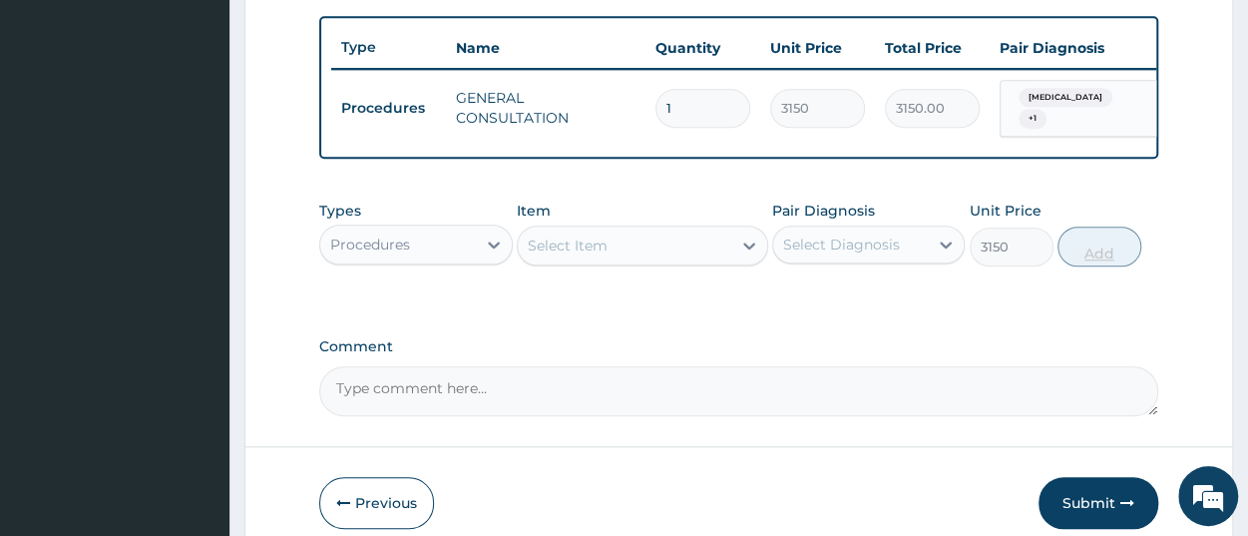
type input "0"
click at [418, 246] on div "Procedures" at bounding box center [397, 245] width 155 height 32
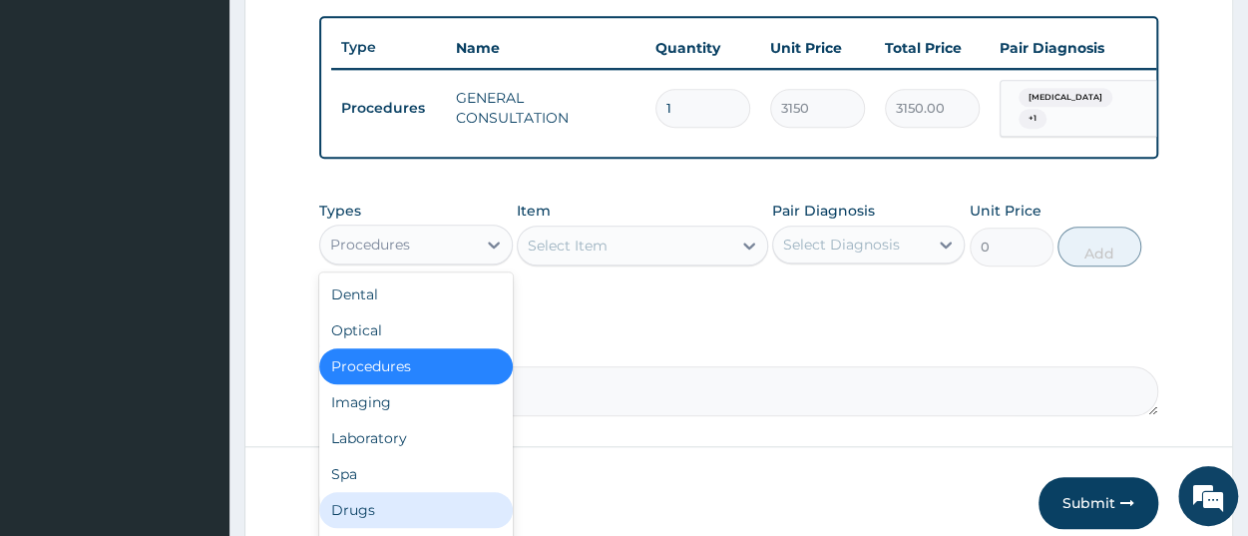
click at [406, 507] on div "Drugs" at bounding box center [415, 510] width 193 height 36
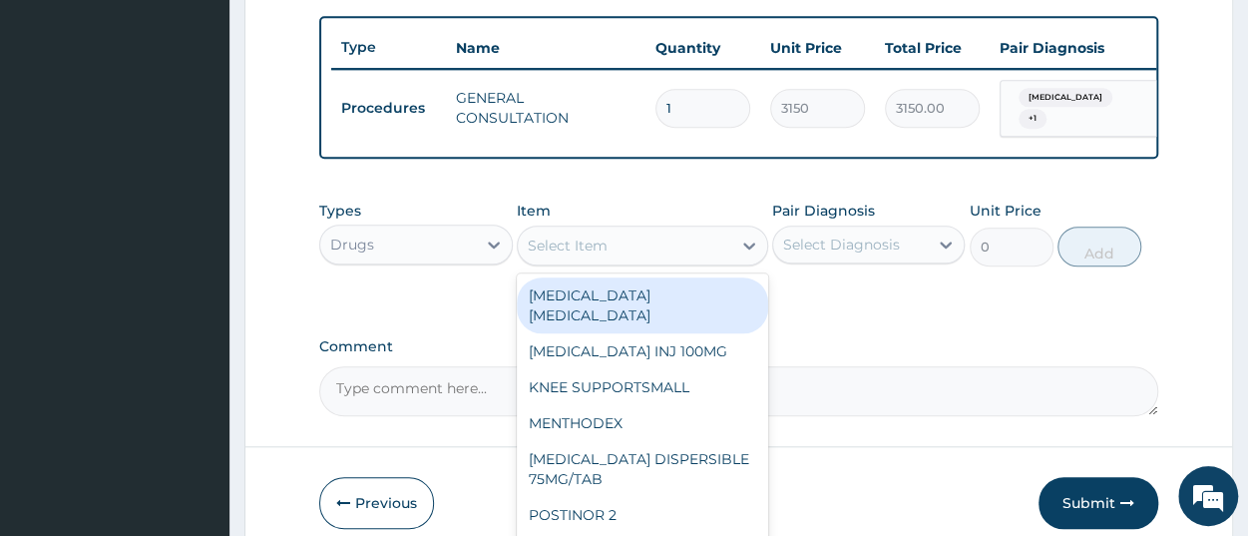
click at [609, 257] on div "Select Item" at bounding box center [625, 246] width 214 height 32
paste input "EMAL INJ ARTEETER150MG/AMP3MG/KG"
type input "EMAL INJ ARTEETER150MG/AMP3MG/KG"
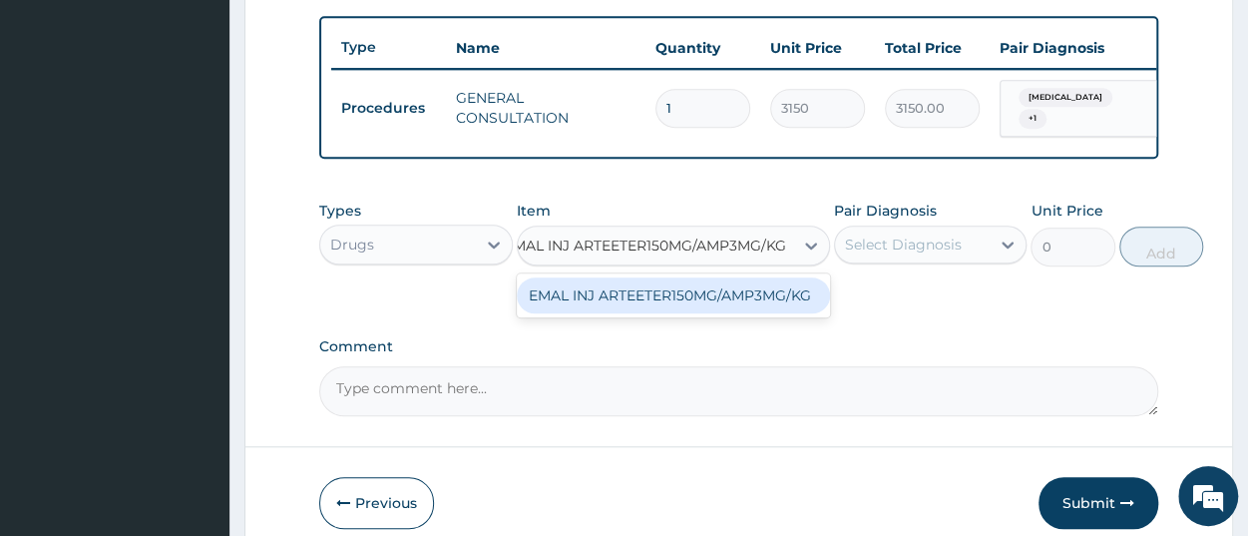
click at [630, 309] on div "EMAL INJ ARTEETER150MG/AMP3MG/KG" at bounding box center [673, 295] width 313 height 36
type input "1672.925537109375"
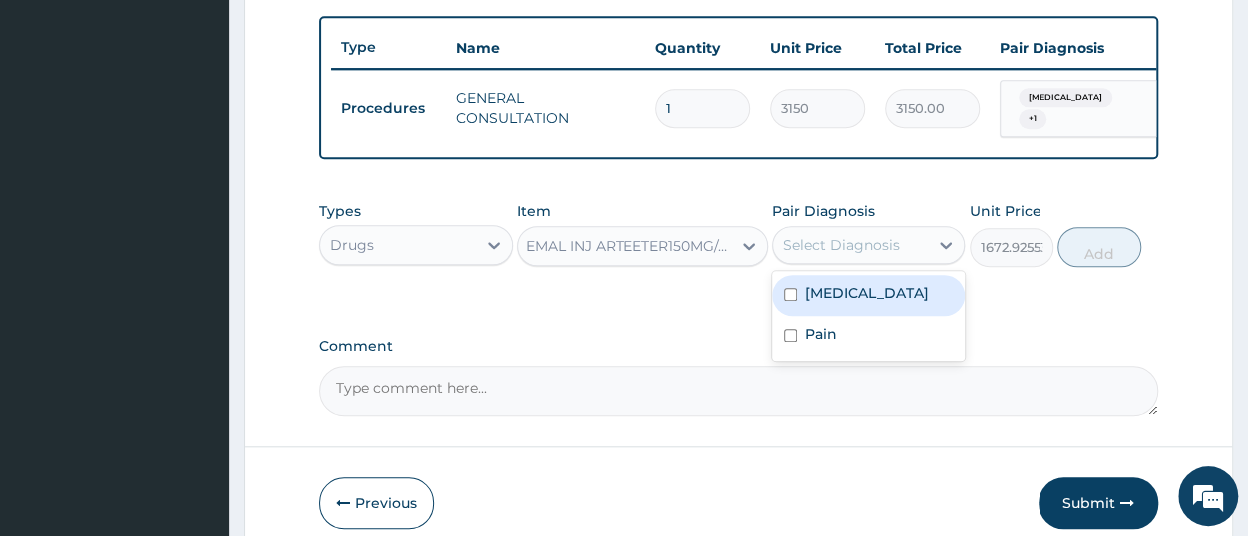
click at [923, 260] on div "Select Diagnosis" at bounding box center [850, 245] width 155 height 32
click at [877, 300] on div "Malaria" at bounding box center [868, 295] width 193 height 41
checkbox input "true"
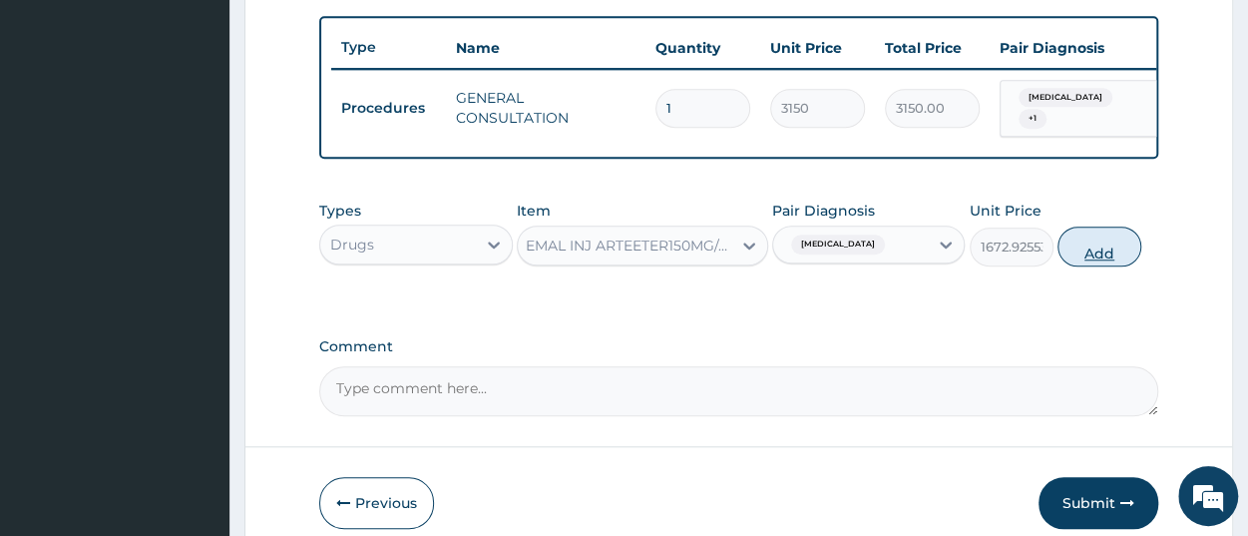
click at [1107, 256] on button "Add" at bounding box center [1100, 247] width 84 height 40
type input "0"
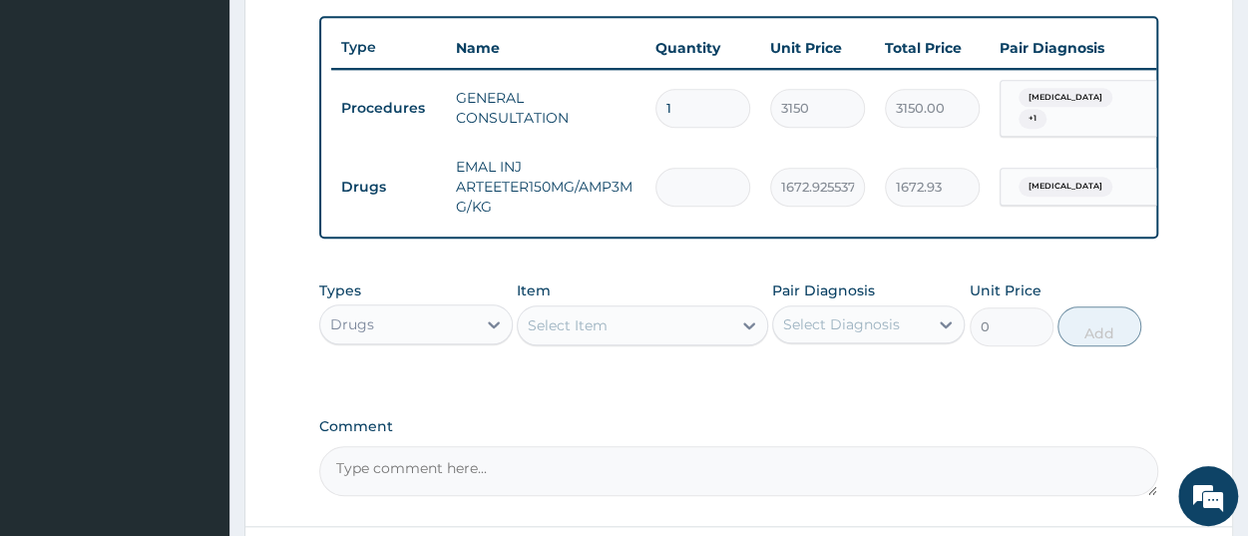
type input "0.00"
type input "6"
type input "10037.55"
type input "6"
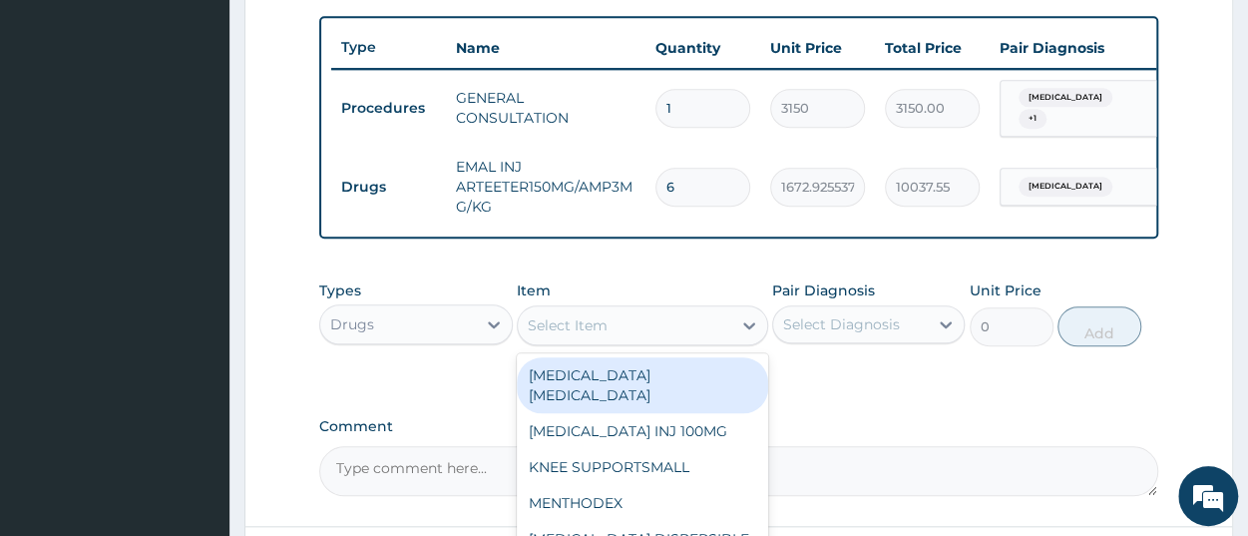
click at [602, 335] on div "Select Item" at bounding box center [568, 325] width 80 height 20
paste input "PCM TAB"
type input "PCM TAB"
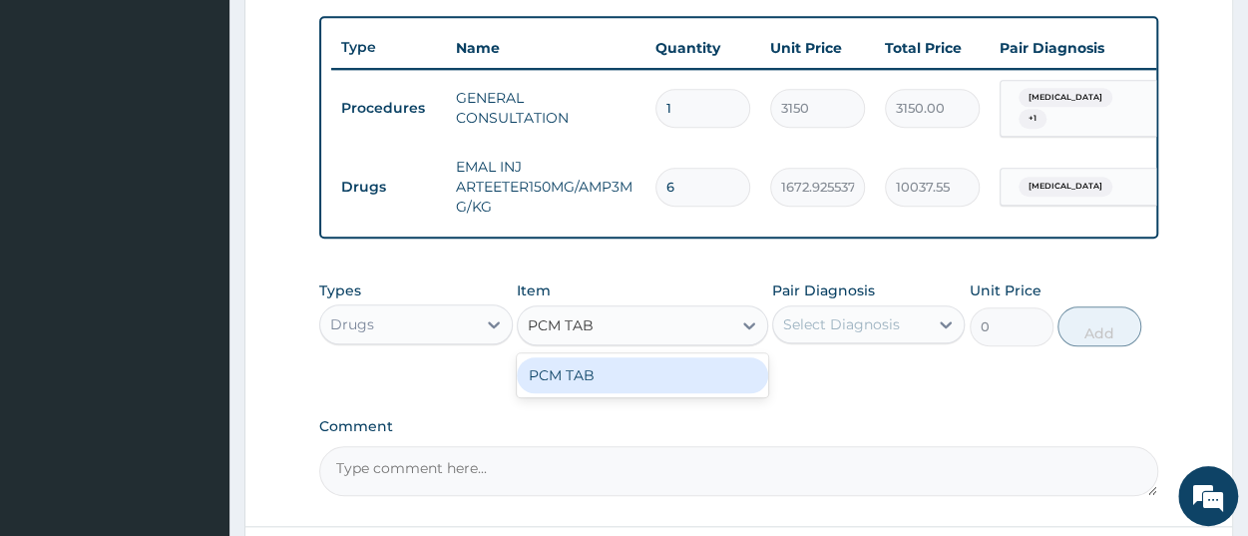
click at [604, 382] on div "PCM TAB" at bounding box center [642, 375] width 251 height 36
type input "201.0959930419922"
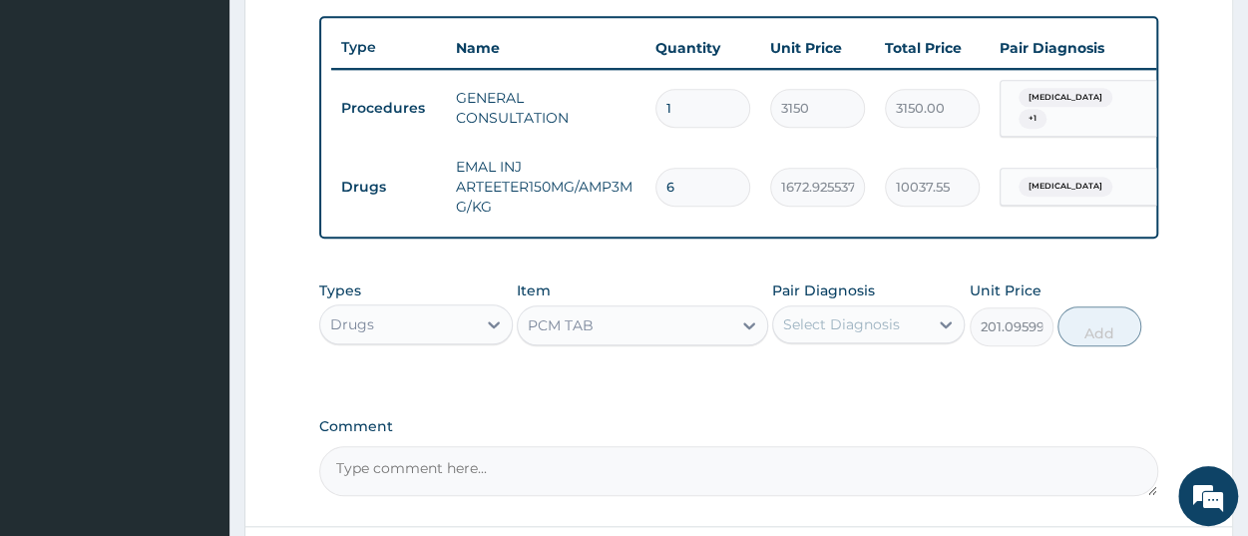
click at [825, 340] on div "Select Diagnosis" at bounding box center [850, 324] width 155 height 32
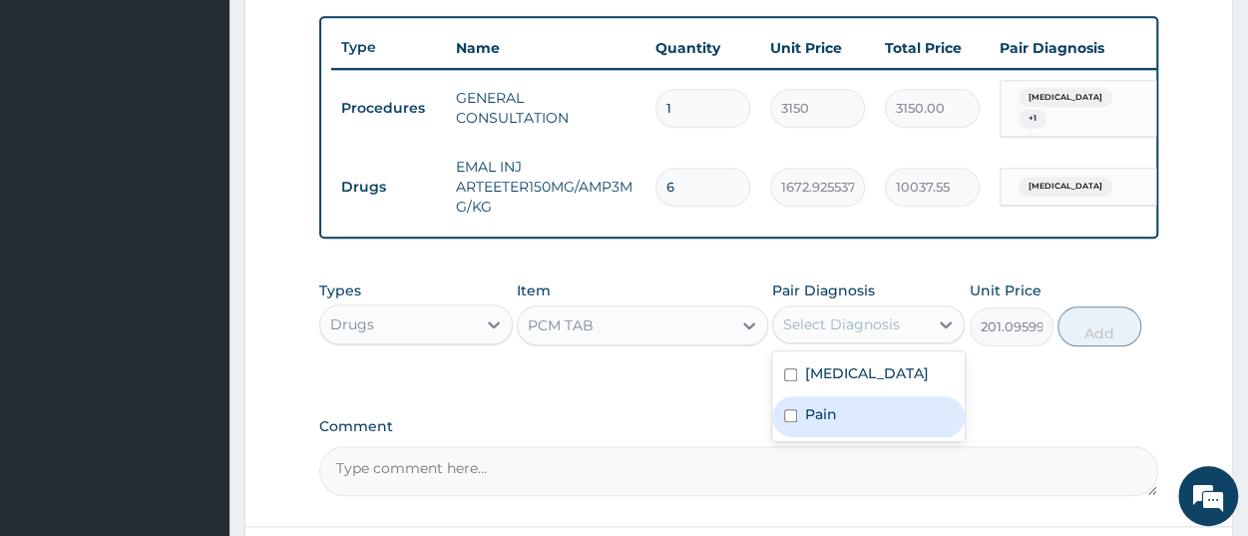
click at [826, 420] on label "Pain" at bounding box center [821, 414] width 32 height 20
checkbox input "true"
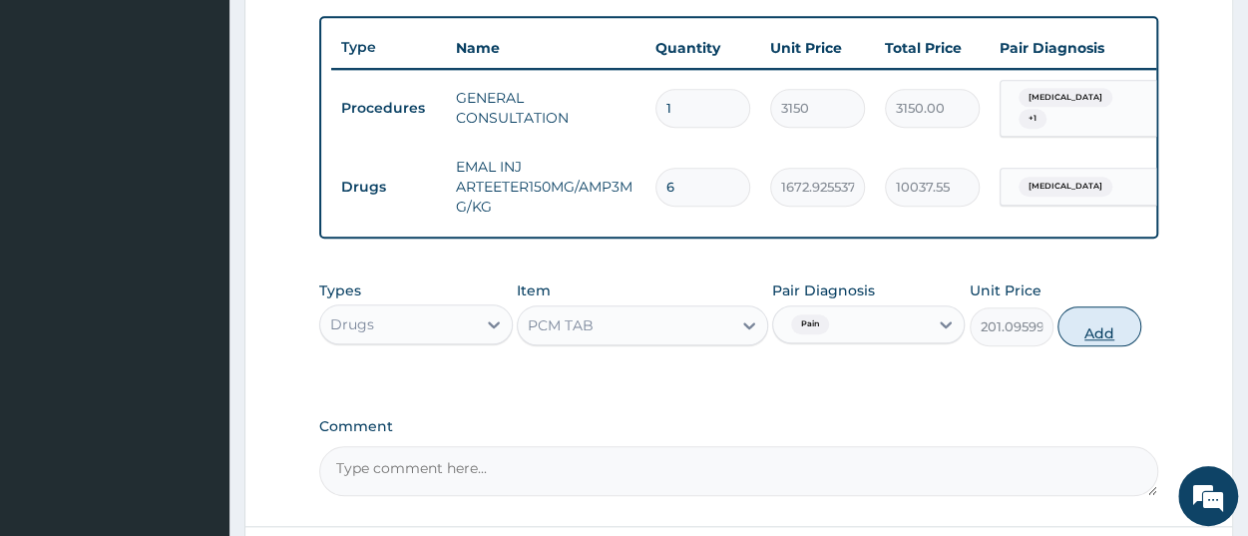
click at [1083, 334] on button "Add" at bounding box center [1100, 326] width 84 height 40
type input "0"
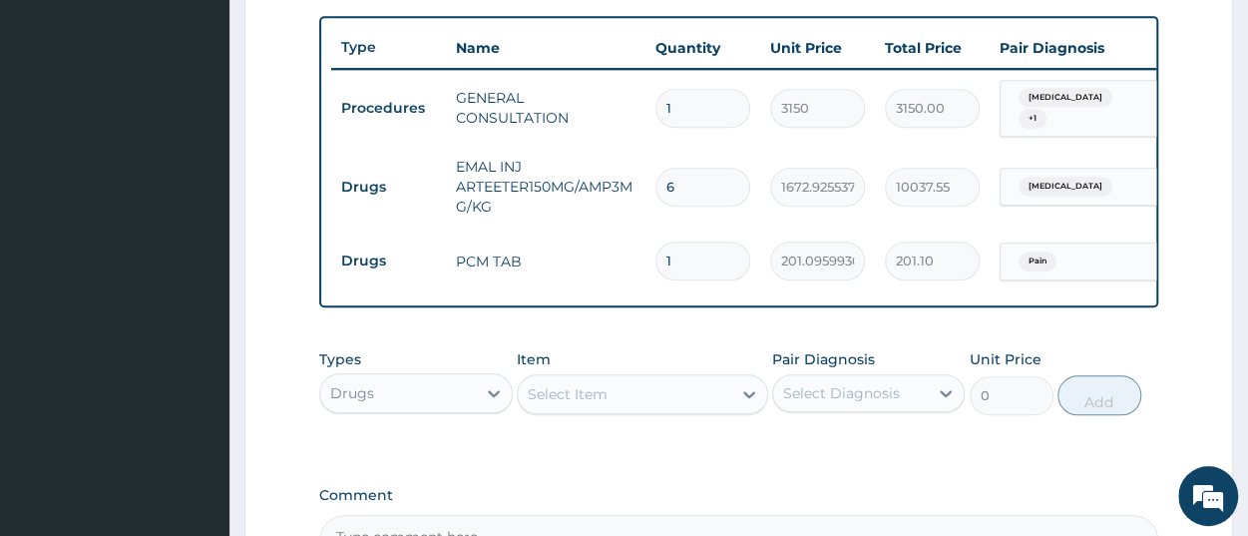
type input "18"
type input "3619.73"
type input "18"
click at [606, 403] on div "Select Item" at bounding box center [568, 394] width 80 height 20
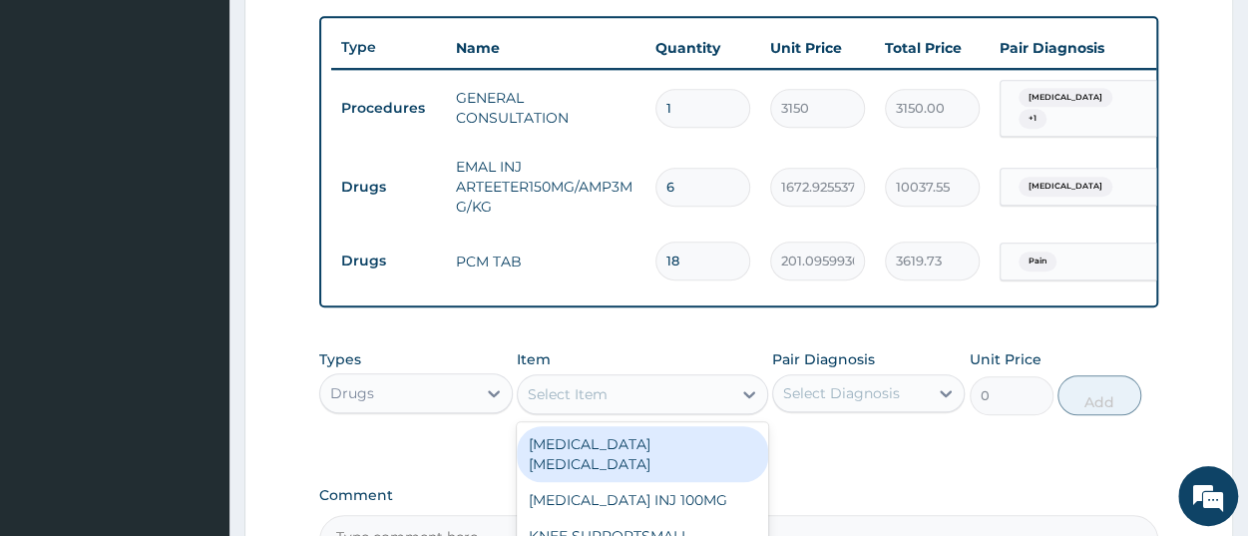
paste input "EMAL INJ 75MGARTEETER 3MG/KG"
type input "EMAL INJ 75MGARTEETER 3MG/KG"
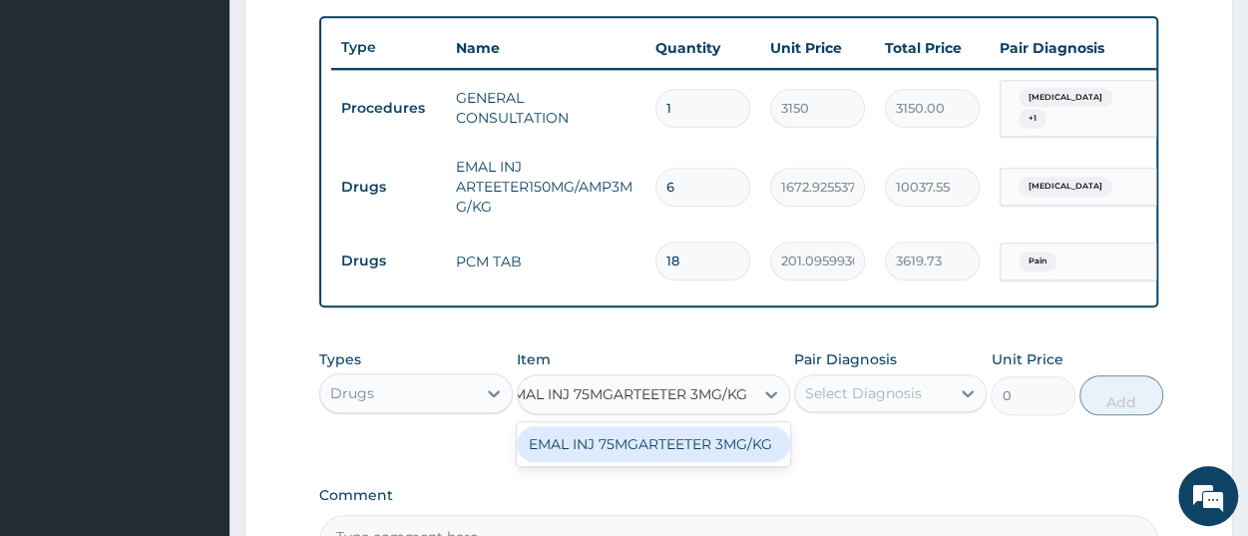
click at [629, 456] on div "EMAL INJ 75MGARTEETER 3MG/KG" at bounding box center [653, 444] width 273 height 36
type input "1862.784057617188"
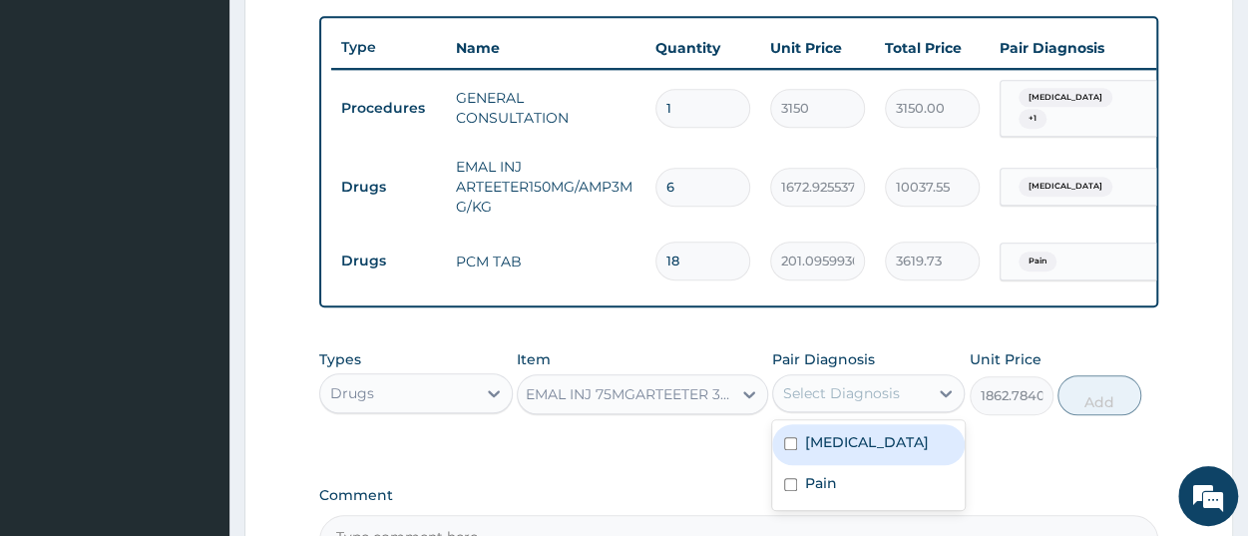
click at [809, 397] on div "Select Diagnosis" at bounding box center [841, 393] width 117 height 20
click at [821, 448] on label "Malaria" at bounding box center [867, 442] width 124 height 20
checkbox input "true"
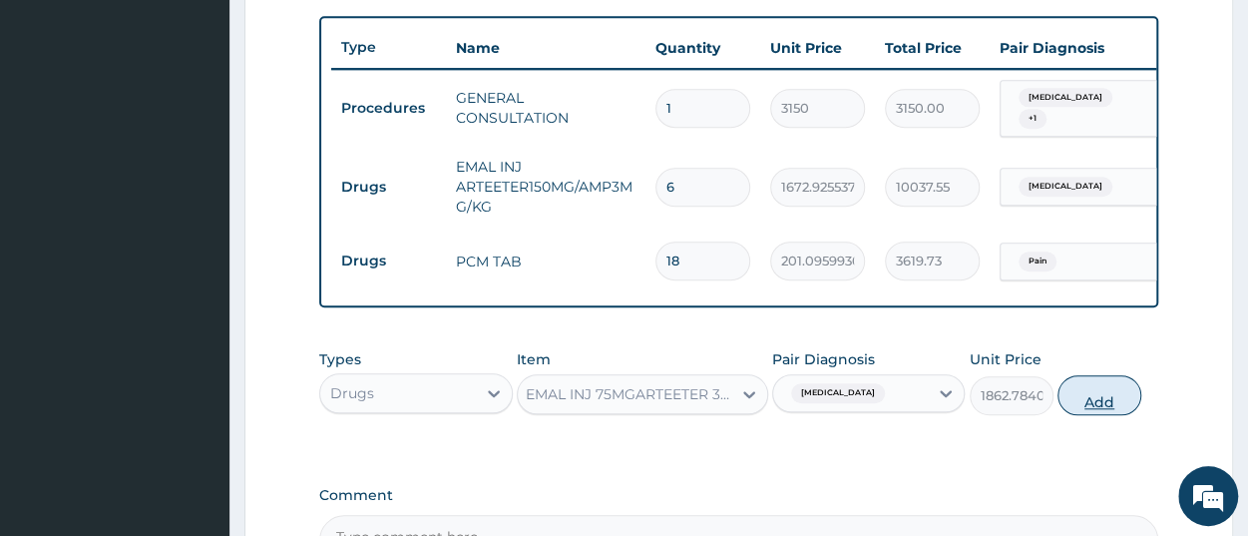
click at [1088, 398] on button "Add" at bounding box center [1100, 395] width 84 height 40
type input "0"
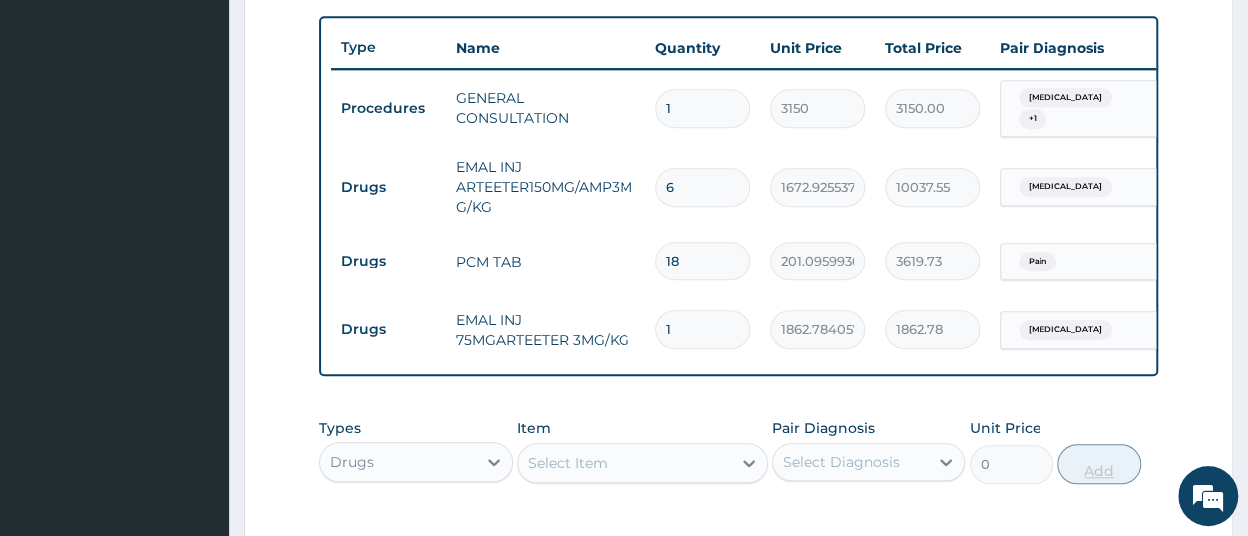
scroll to position [0, 0]
type input "0.00"
type input "3"
type input "5588.35"
type input "3"
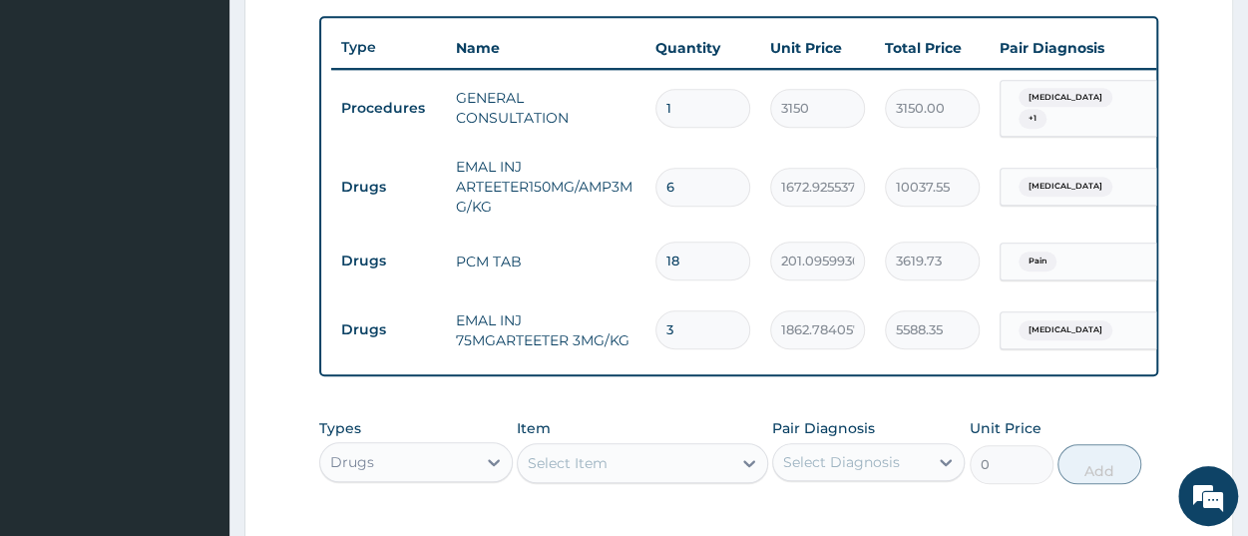
click at [709, 433] on div "Item Select Item" at bounding box center [642, 451] width 251 height 66
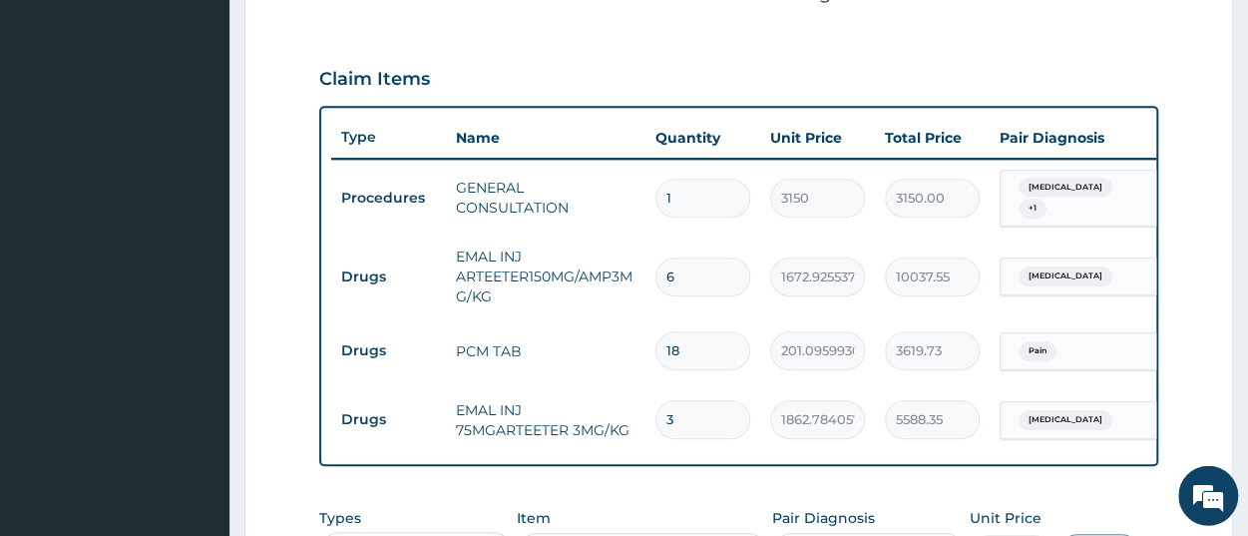
scroll to position [519, 0]
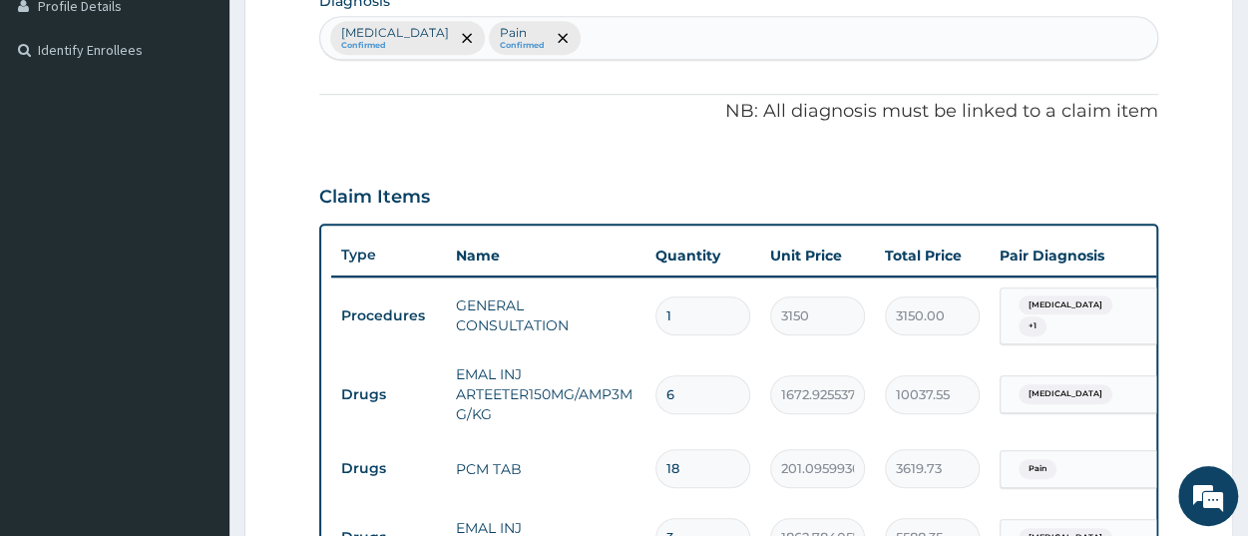
click at [554, 25] on div "Malaria Confirmed Pain Confirmed" at bounding box center [738, 38] width 837 height 42
type input "sepsis"
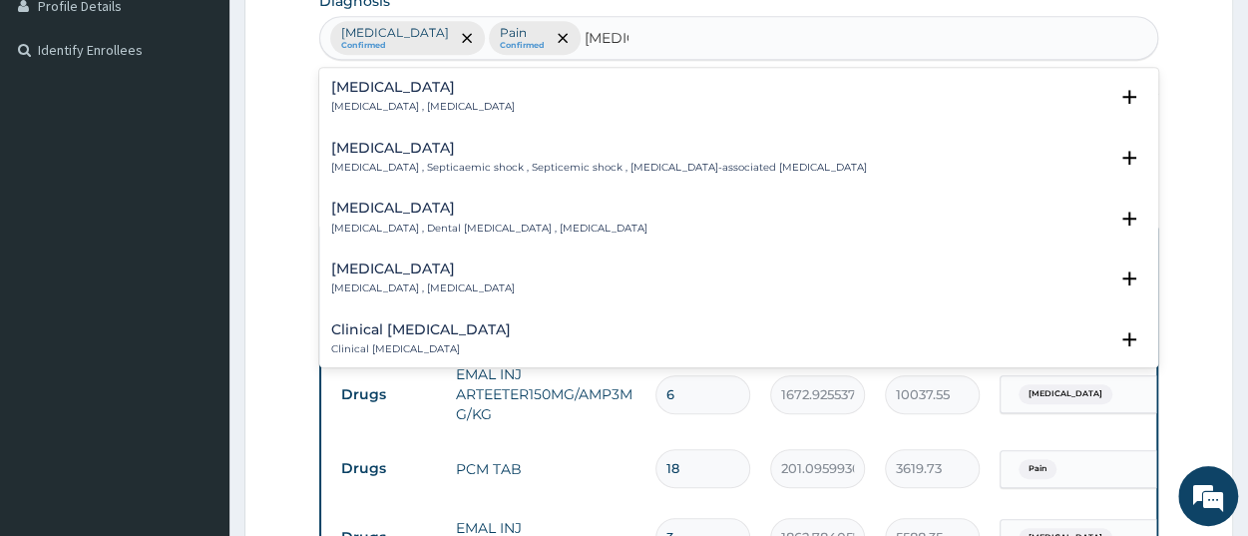
click at [388, 119] on div "Sepsis Systemic infection , Sepsis Select Status Query Query covers suspected (…" at bounding box center [738, 102] width 815 height 45
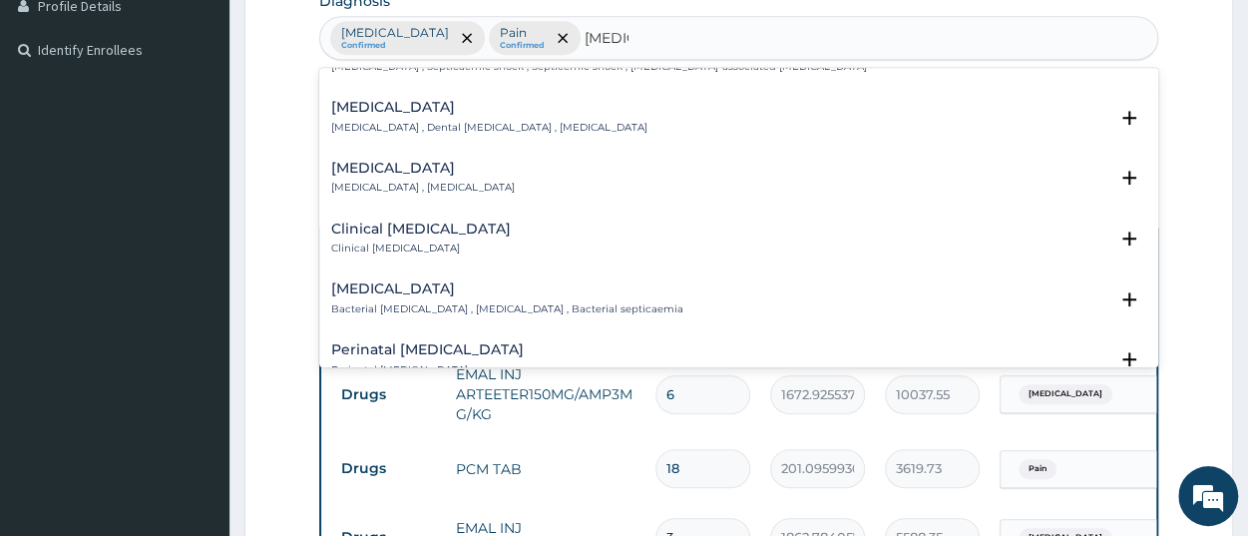
scroll to position [0, 0]
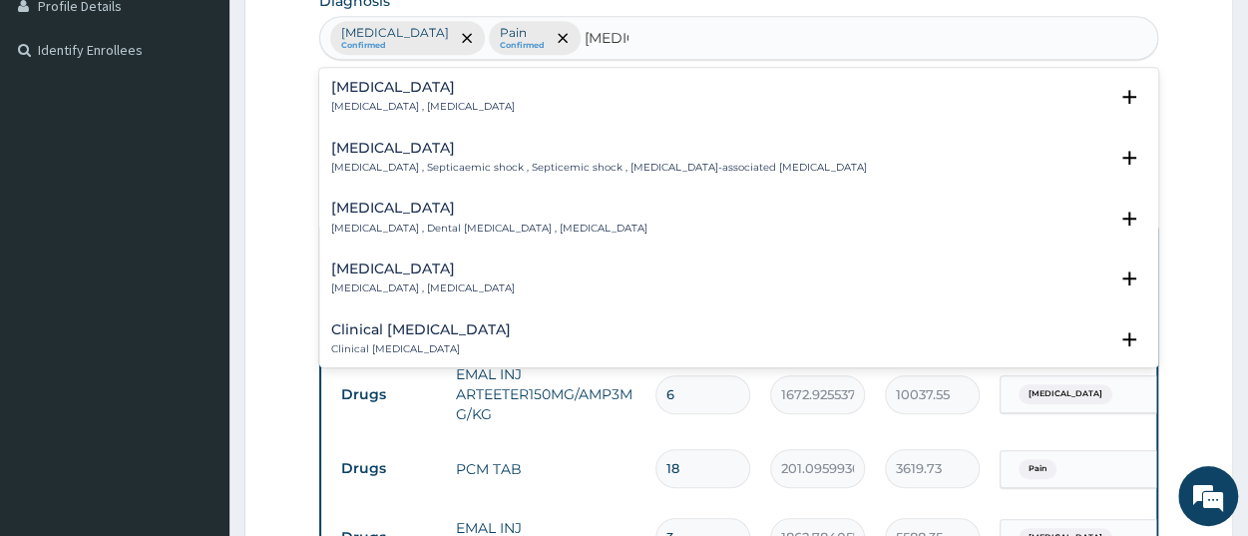
click at [384, 96] on div "Sepsis Systemic infection , Sepsis" at bounding box center [423, 97] width 184 height 35
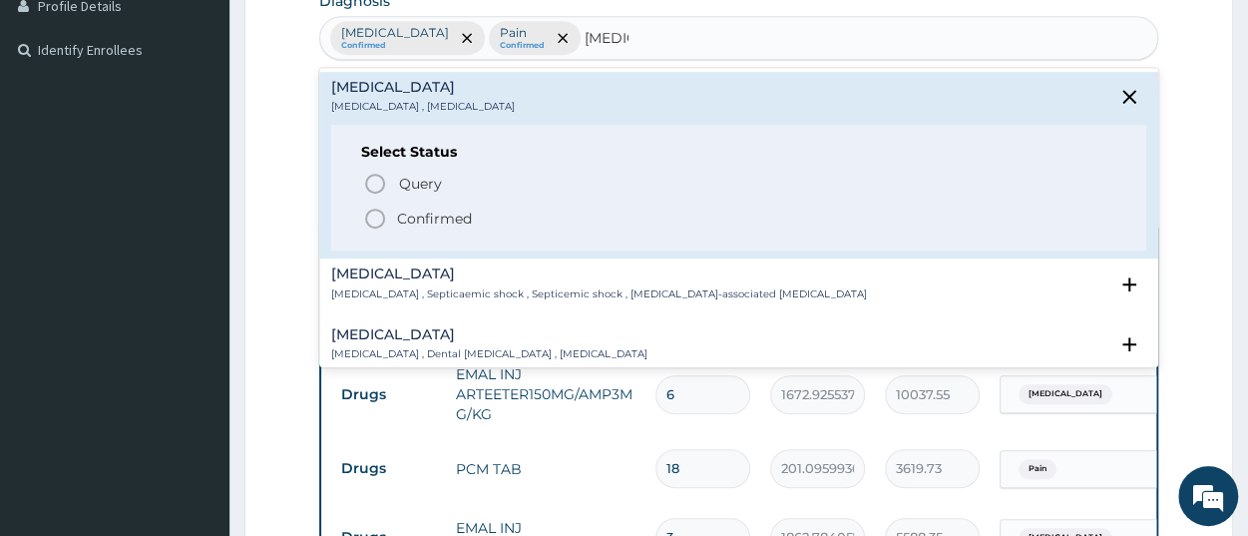
click at [400, 220] on p "Confirmed" at bounding box center [434, 219] width 75 height 20
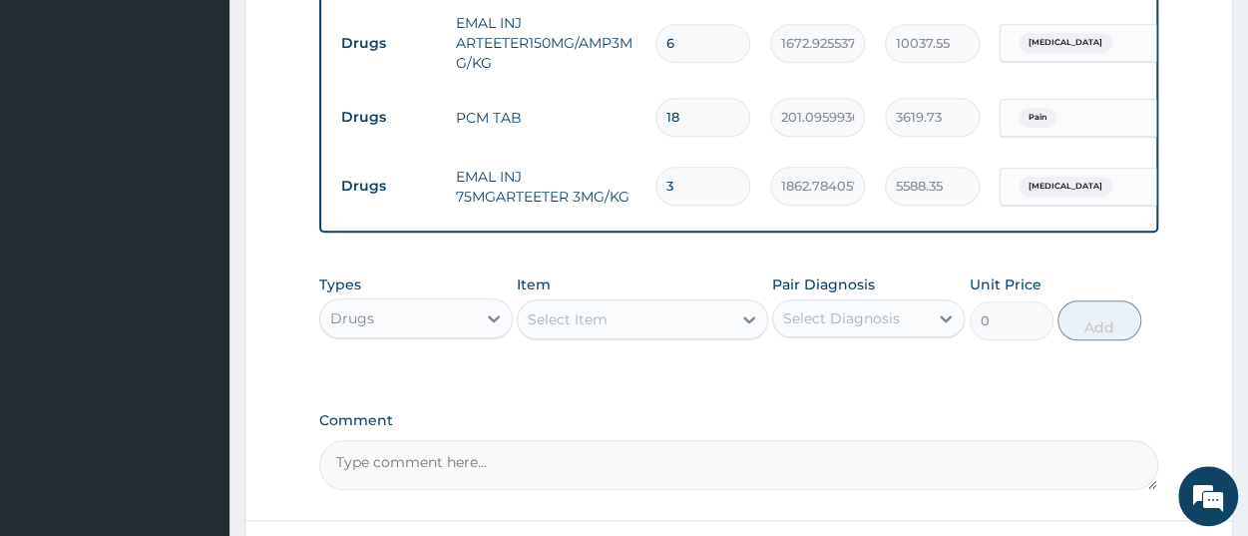
scroll to position [934, 0]
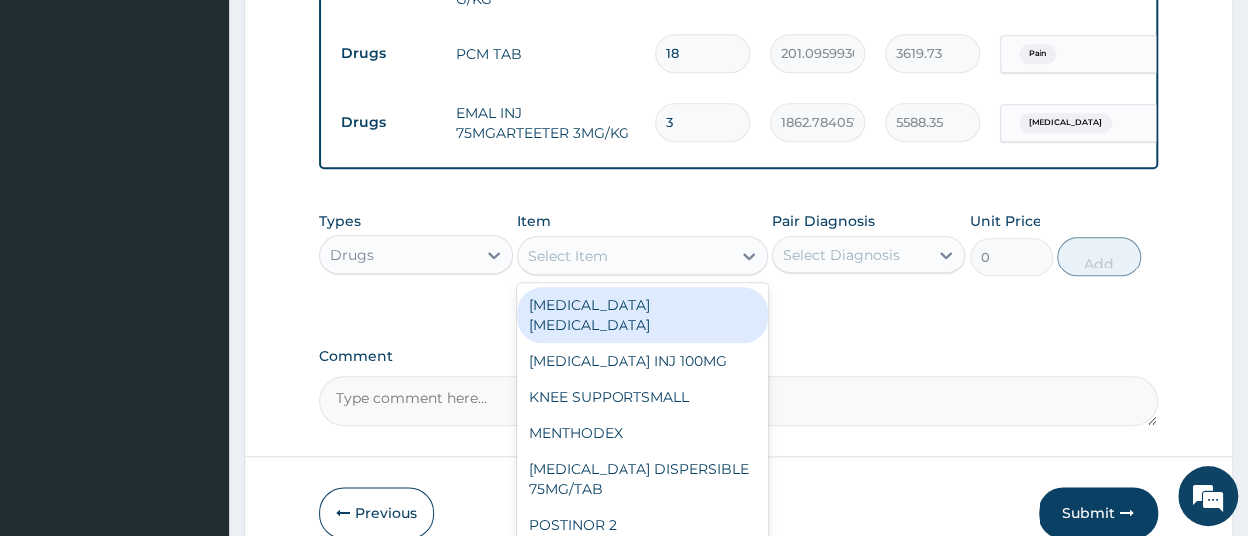
click at [628, 269] on div "Select Item" at bounding box center [625, 255] width 214 height 32
paste input "EMAL INJ 75MGARTEETER 3MG/KG"
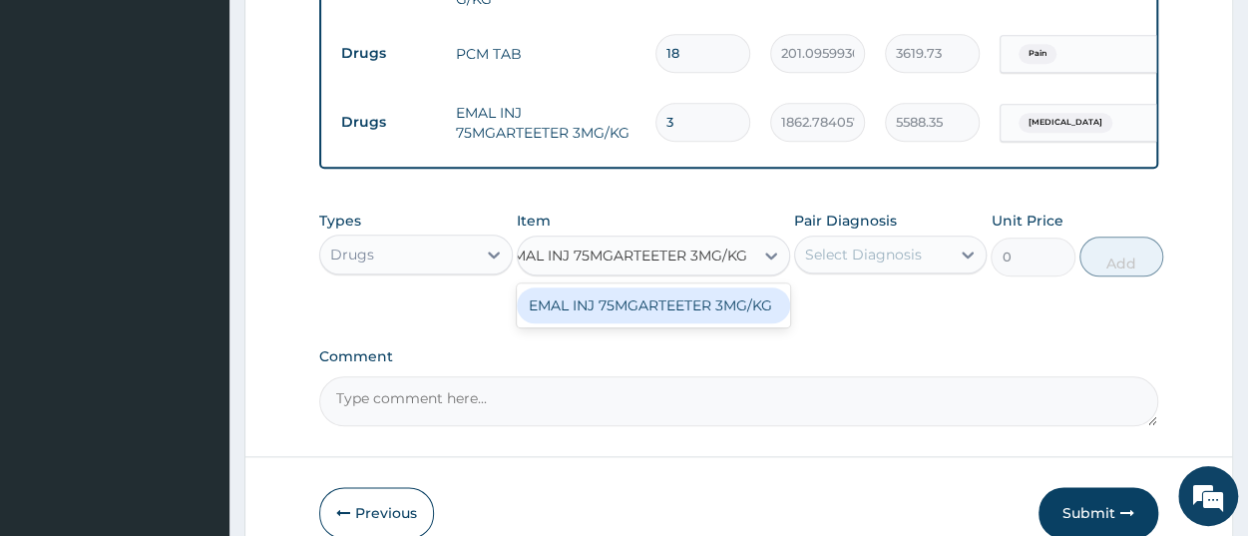
type input "EMAL INJ 75MGARTEETER 3MG/KG"
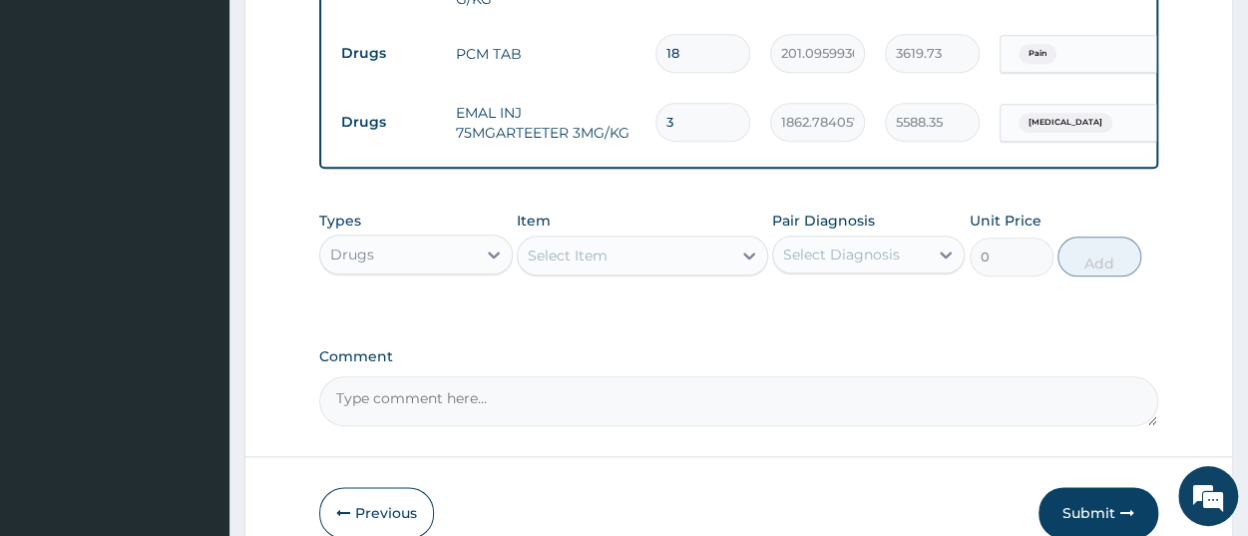
scroll to position [0, 0]
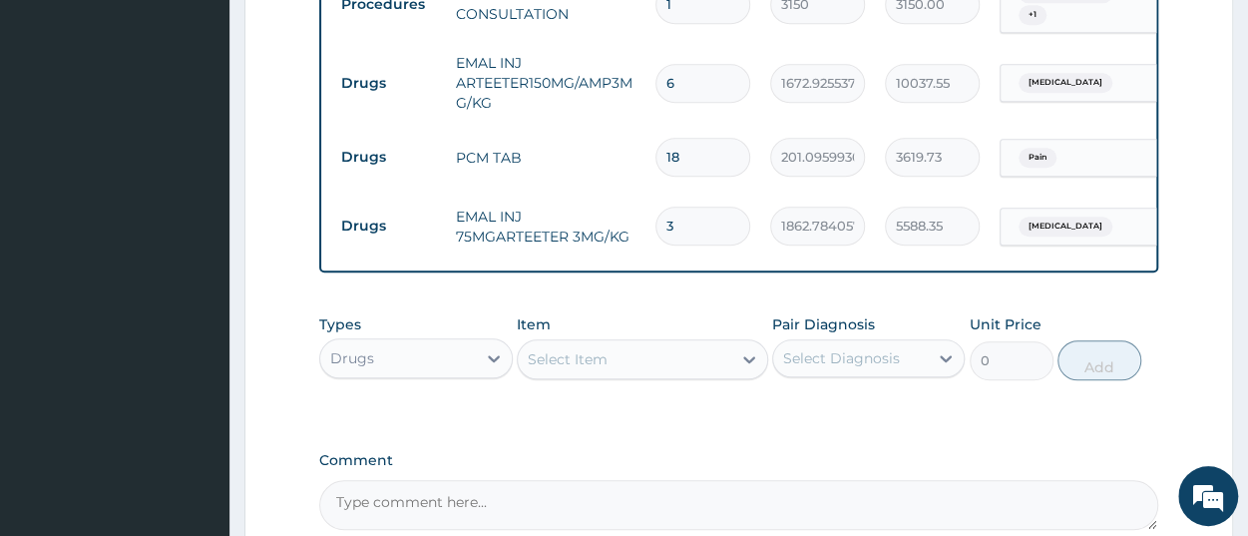
scroll to position [726, 0]
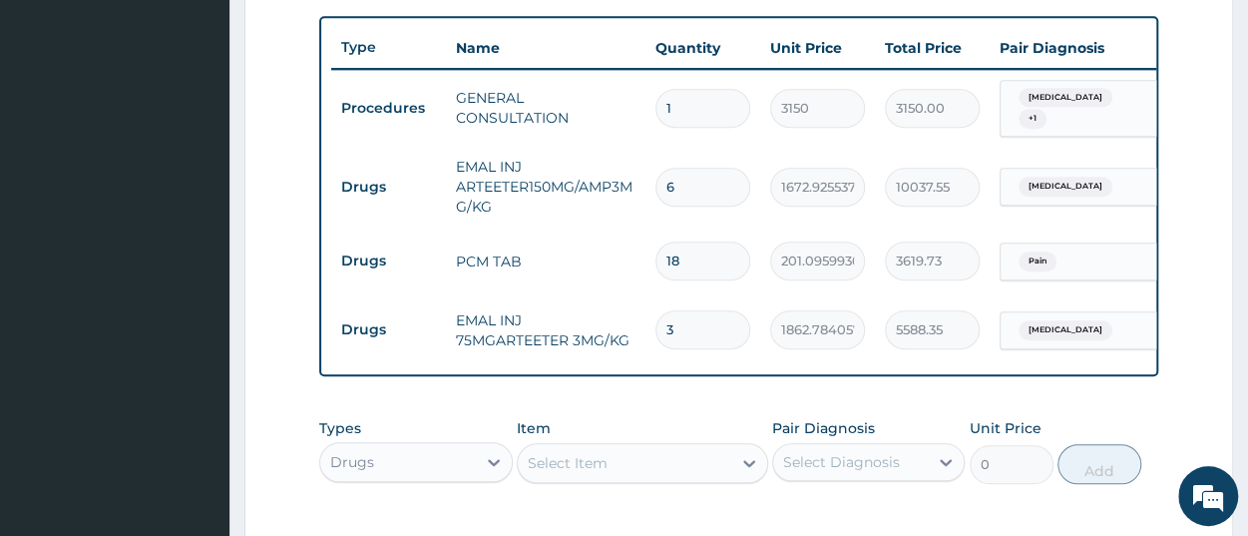
click at [700, 319] on input "3" at bounding box center [703, 329] width 95 height 39
type input "0.00"
type input "6"
type input "11176.70"
type input "0.00"
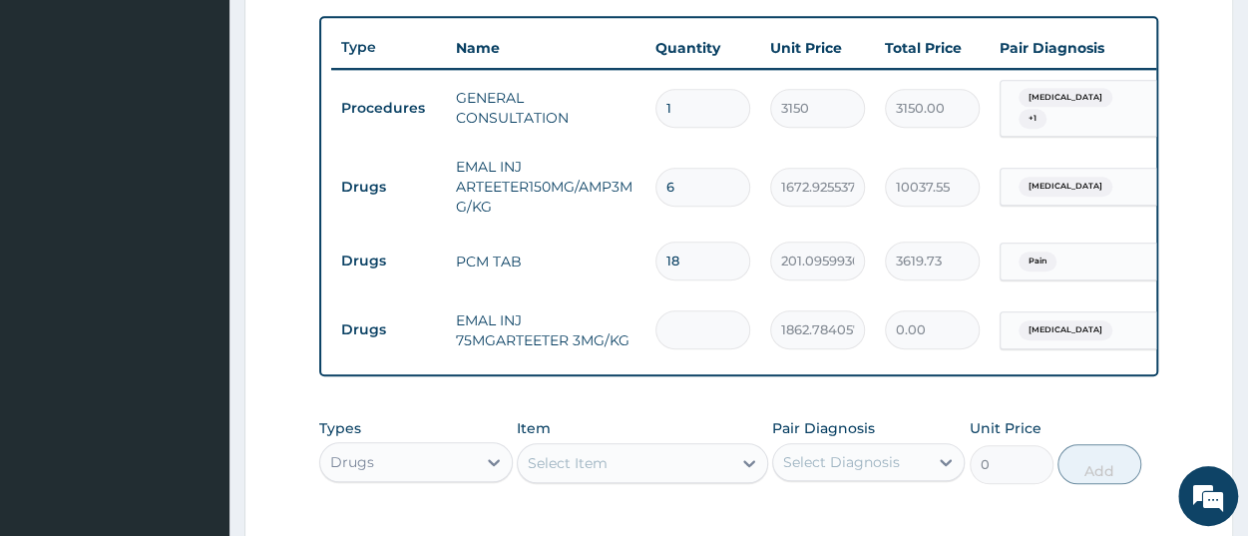
type input "3"
type input "5588.35"
type input "3"
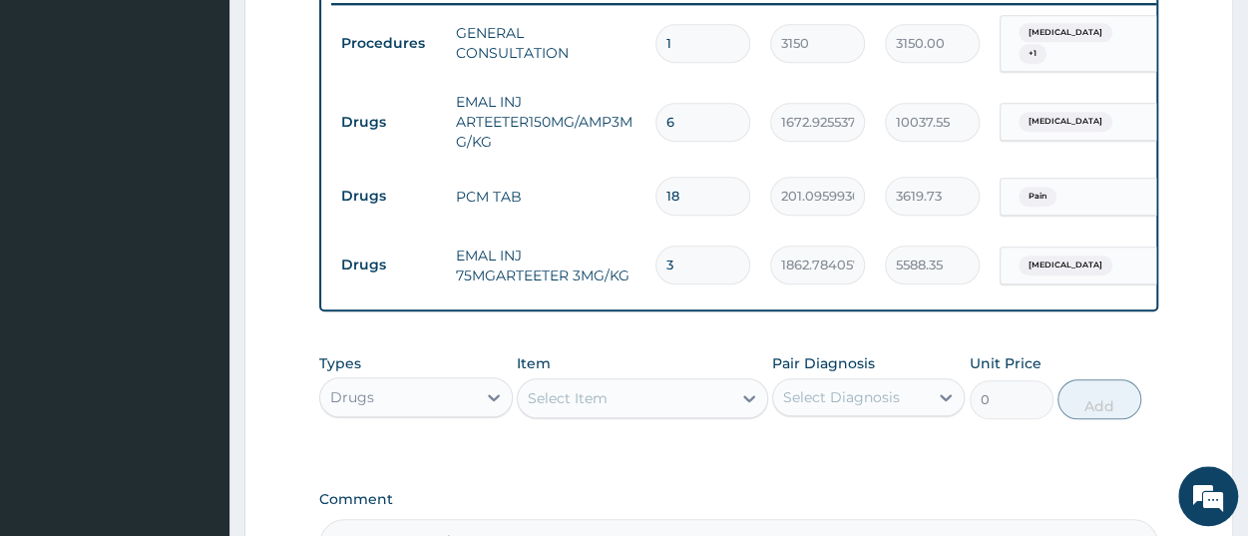
scroll to position [830, 0]
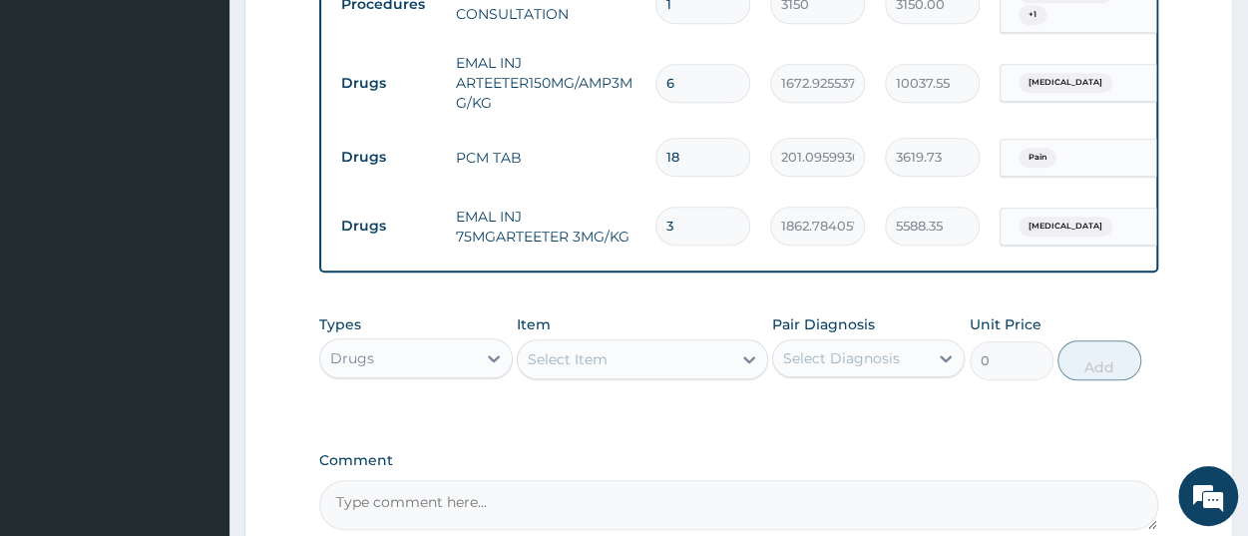
click at [390, 367] on div "Drugs" at bounding box center [397, 358] width 155 height 32
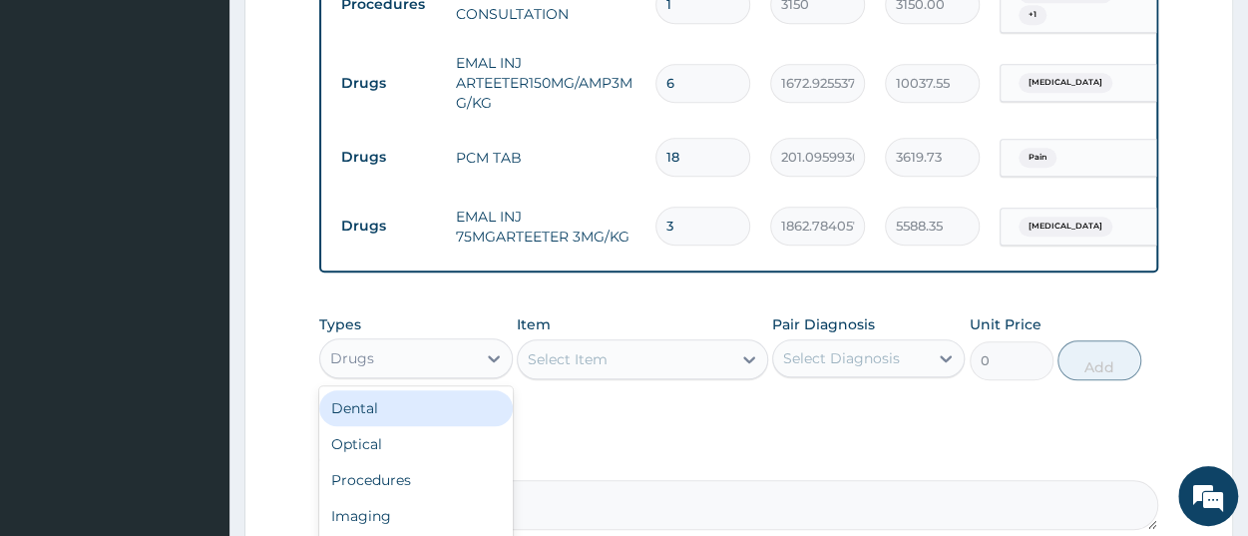
scroll to position [68, 0]
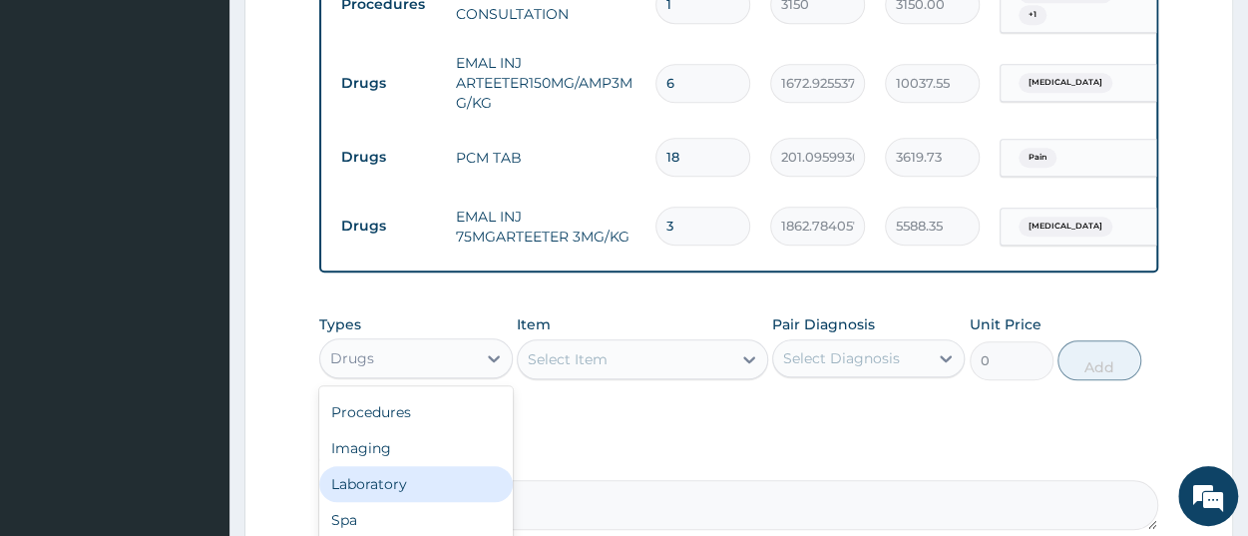
click at [372, 488] on div "Laboratory" at bounding box center [415, 484] width 193 height 36
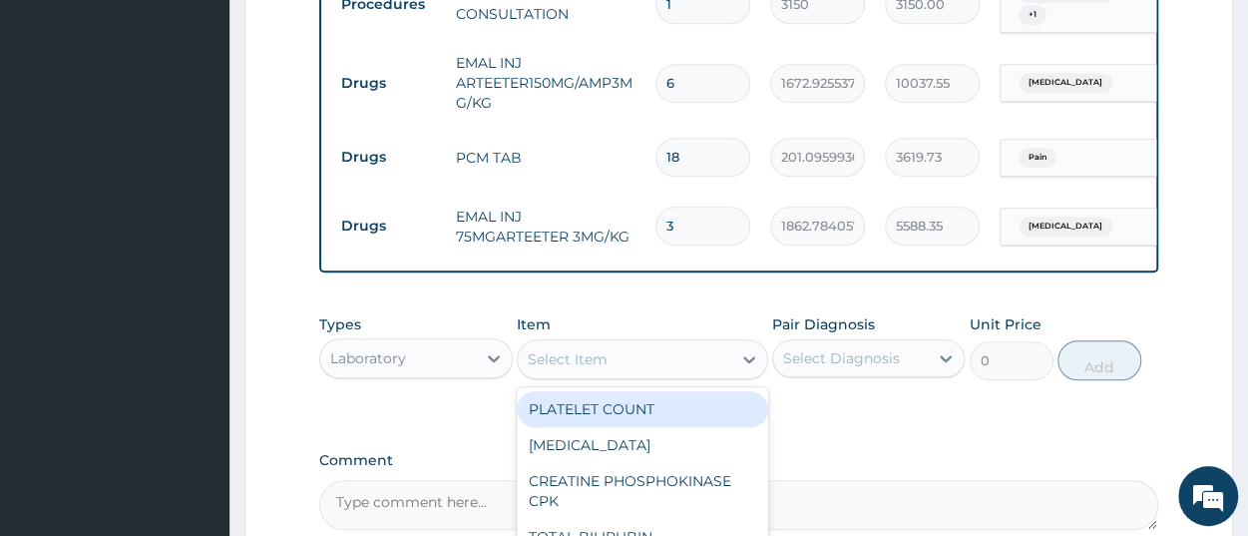
click at [648, 372] on div "Select Item" at bounding box center [625, 359] width 214 height 32
paste input "Full Blood Count"
type input "Full Blood Count"
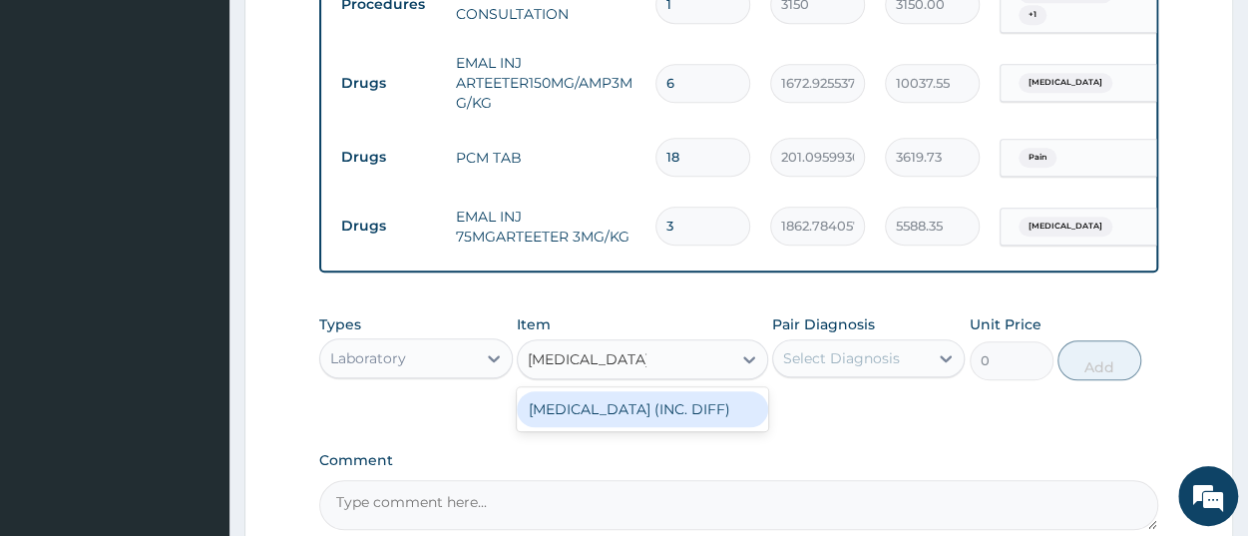
click at [653, 422] on div "FULL BLOOD COUNT (INC. DIFF)" at bounding box center [642, 409] width 251 height 36
type input "4341.60009765625"
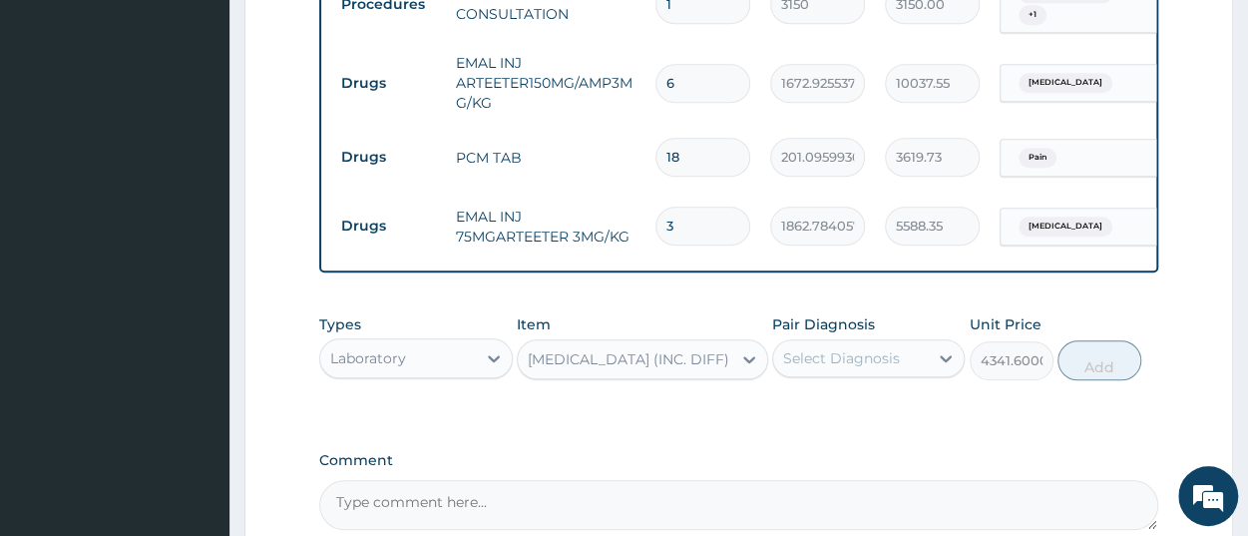
click at [847, 368] on div "Select Diagnosis" at bounding box center [841, 358] width 117 height 20
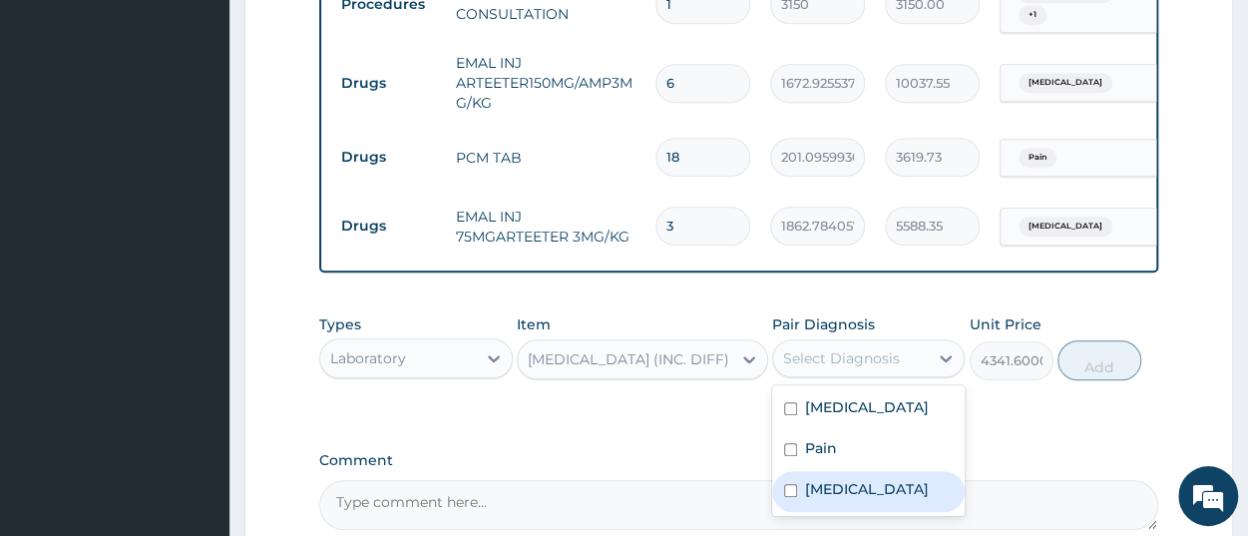
click at [845, 499] on label "Sepsis" at bounding box center [867, 489] width 124 height 20
checkbox input "true"
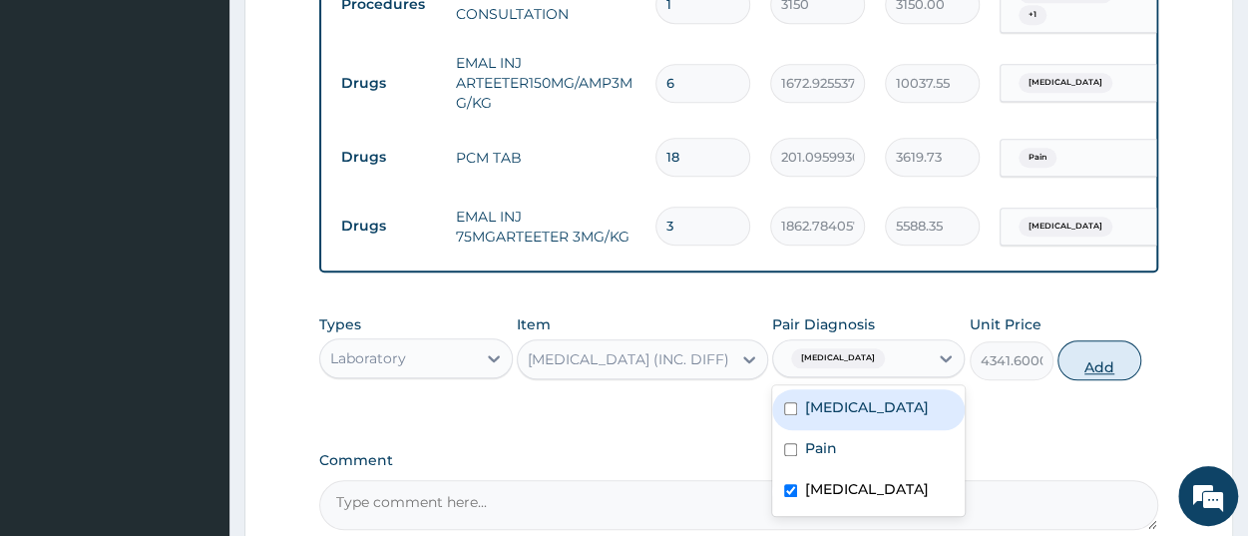
click at [1117, 370] on button "Add" at bounding box center [1100, 360] width 84 height 40
type input "0"
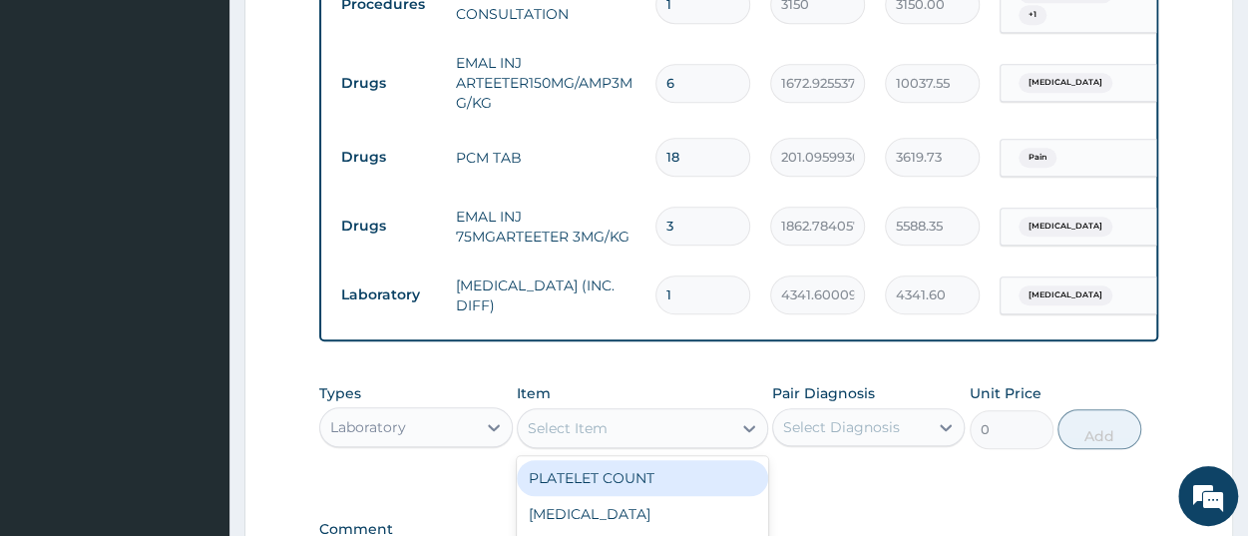
click at [651, 435] on div "Select Item" at bounding box center [625, 428] width 214 height 32
paste input "Malaria Parasi"
type input "Malaria Parasi"
click at [649, 479] on div "MALARIA PARASITES" at bounding box center [642, 478] width 251 height 36
type input "2500"
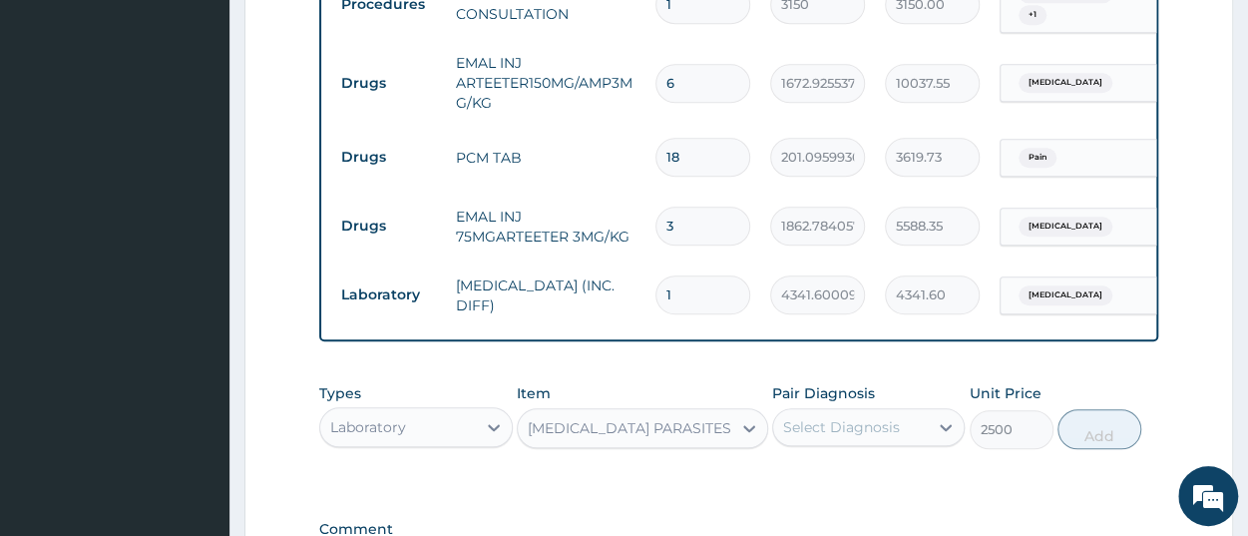
click at [872, 437] on div "Select Diagnosis" at bounding box center [841, 427] width 117 height 20
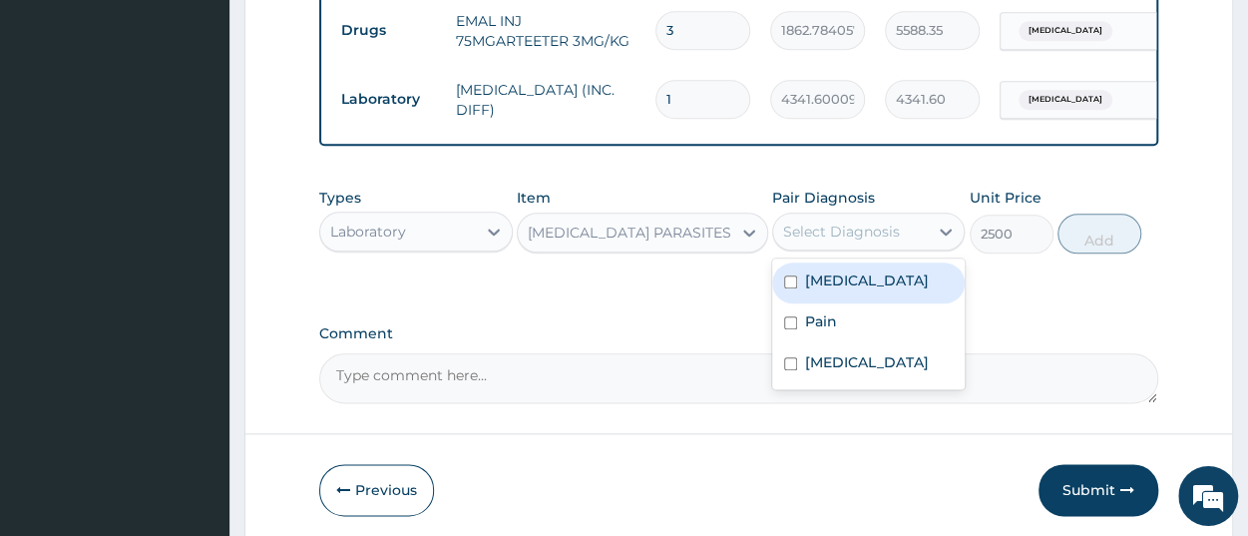
scroll to position [1038, 0]
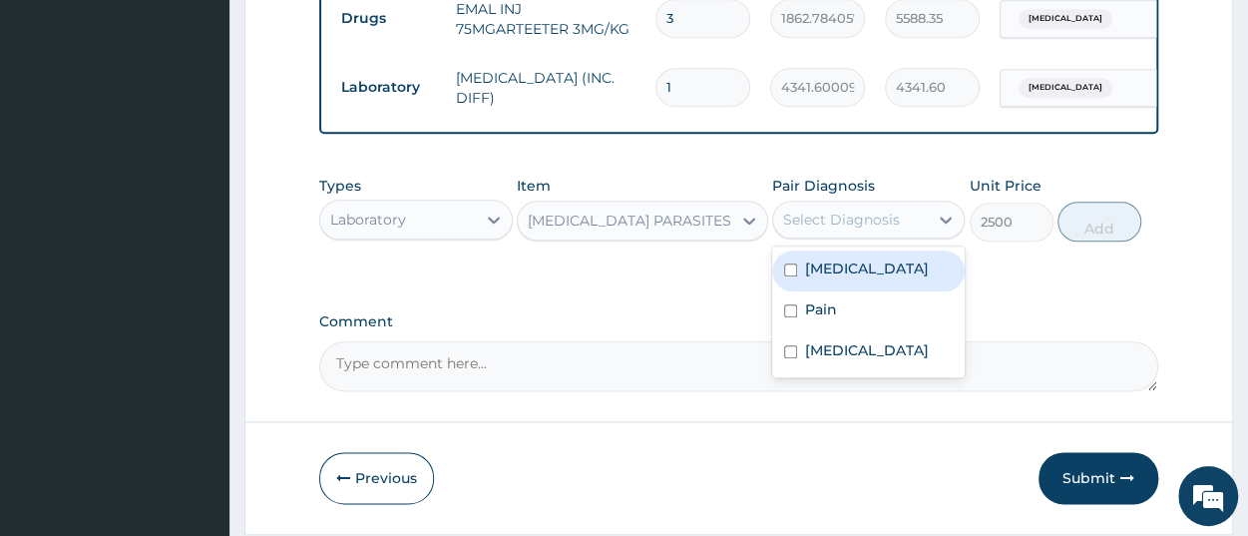
click at [876, 282] on div "[MEDICAL_DATA]" at bounding box center [868, 270] width 193 height 41
checkbox input "true"
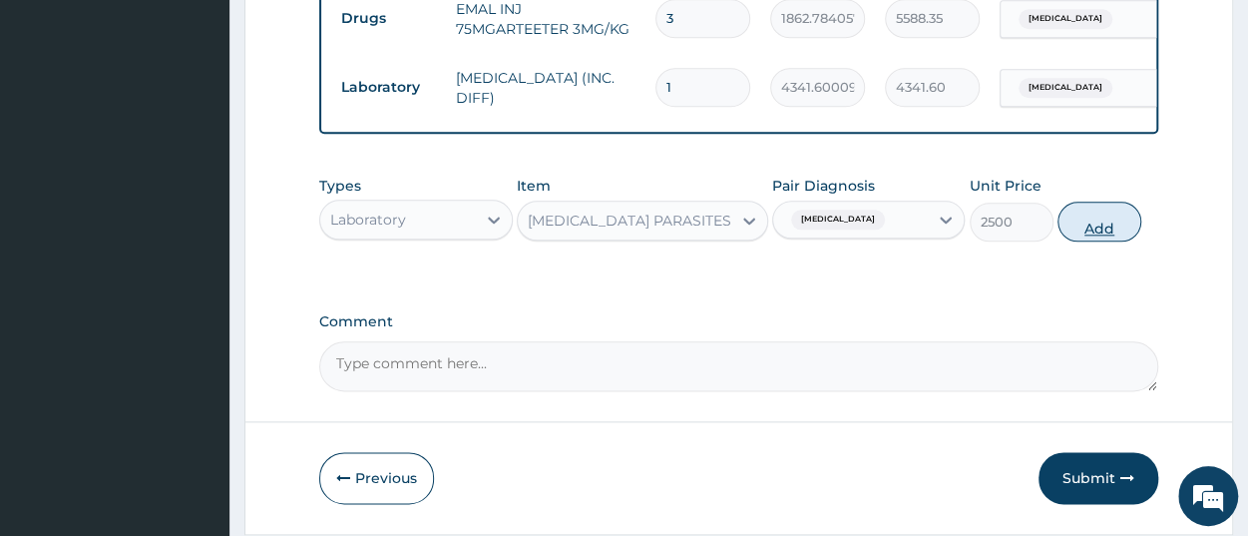
click at [1091, 229] on button "Add" at bounding box center [1100, 222] width 84 height 40
type input "0"
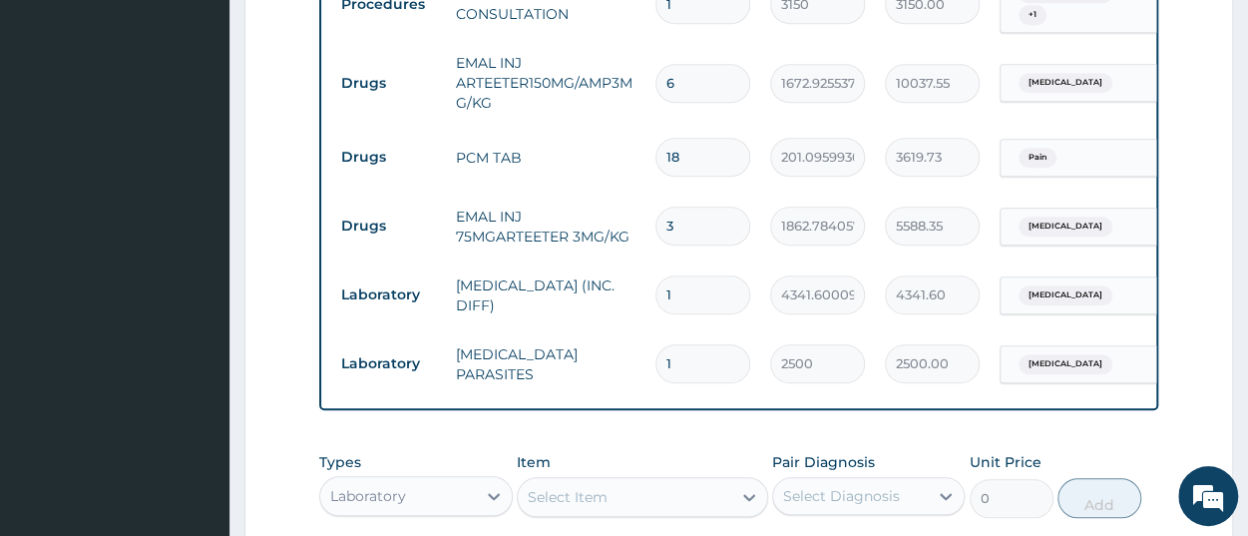
scroll to position [1178, 0]
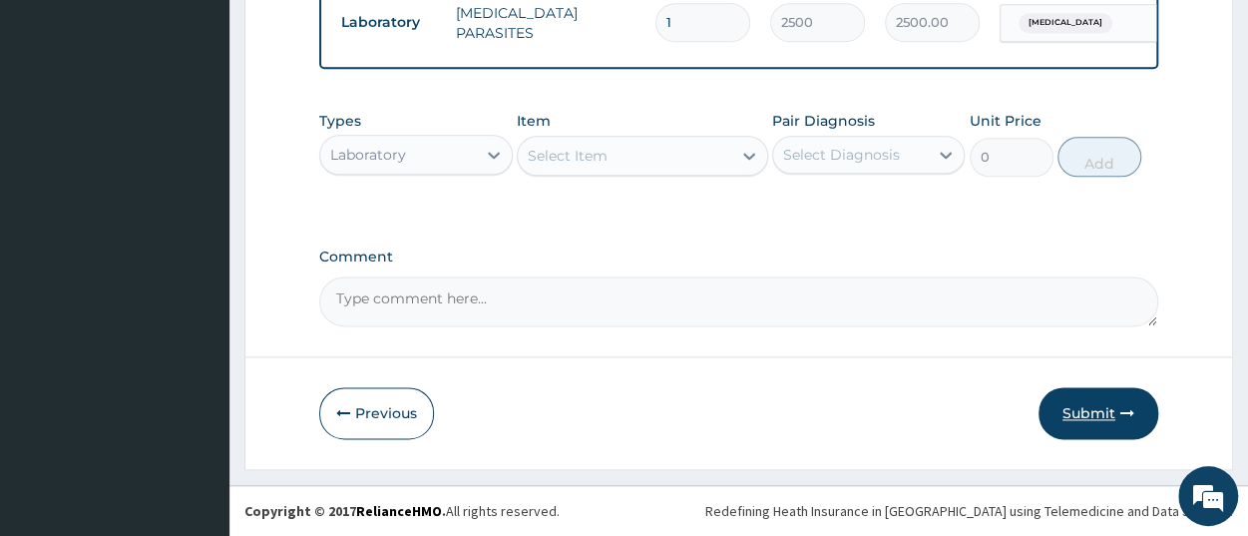
click at [1070, 405] on button "Submit" at bounding box center [1099, 413] width 120 height 52
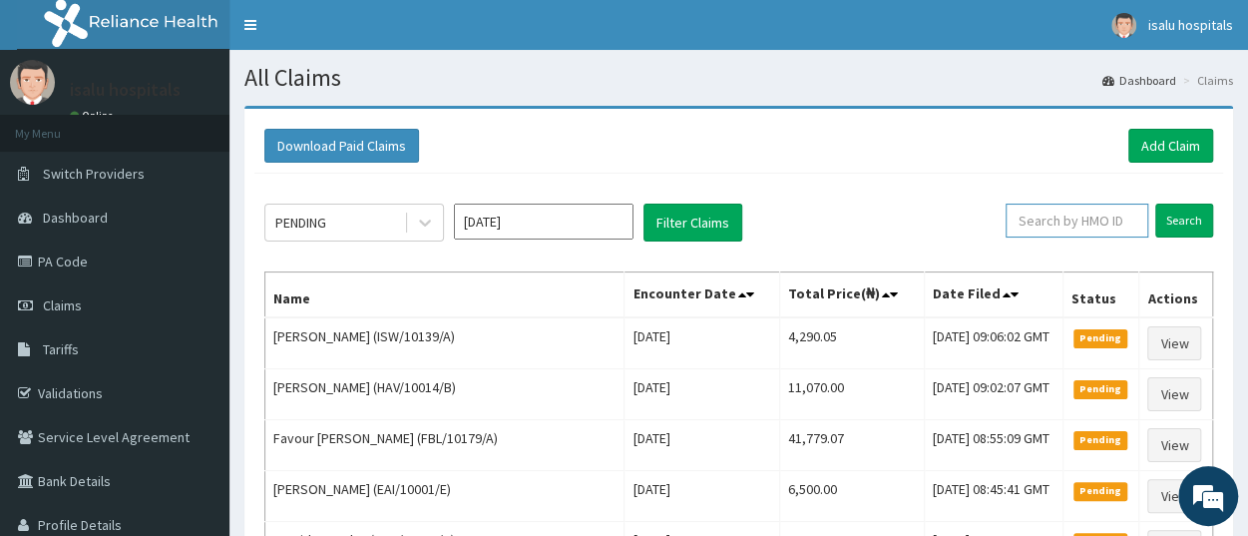
paste input "MLZ/10001/A"
type input "MLZ/10001/A"
click at [1175, 231] on input "Search" at bounding box center [1185, 221] width 58 height 34
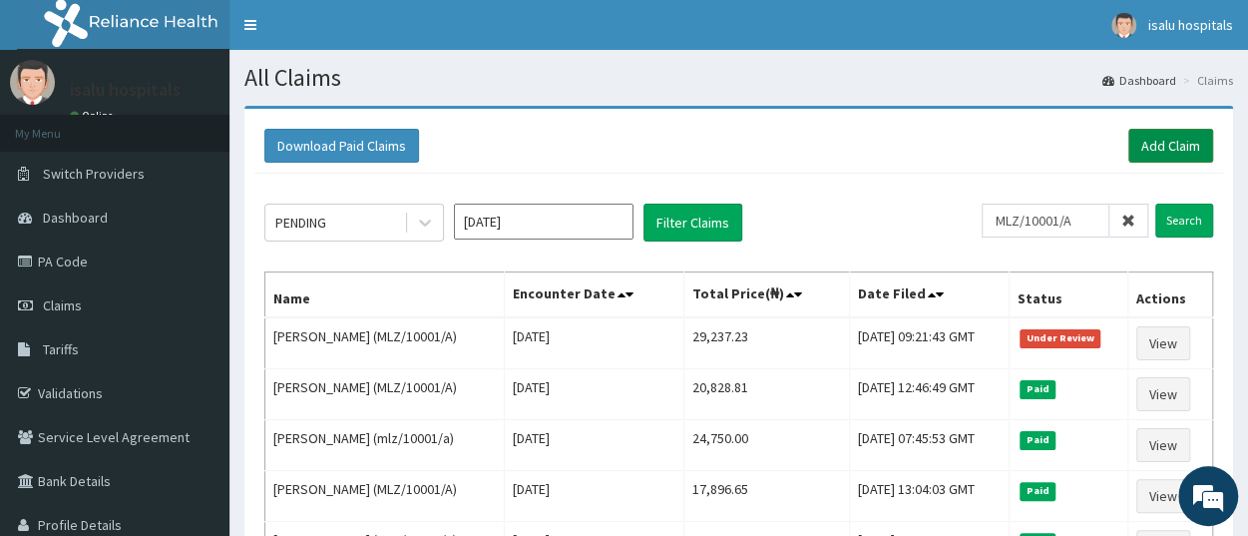
click at [1160, 151] on link "Add Claim" at bounding box center [1171, 146] width 85 height 34
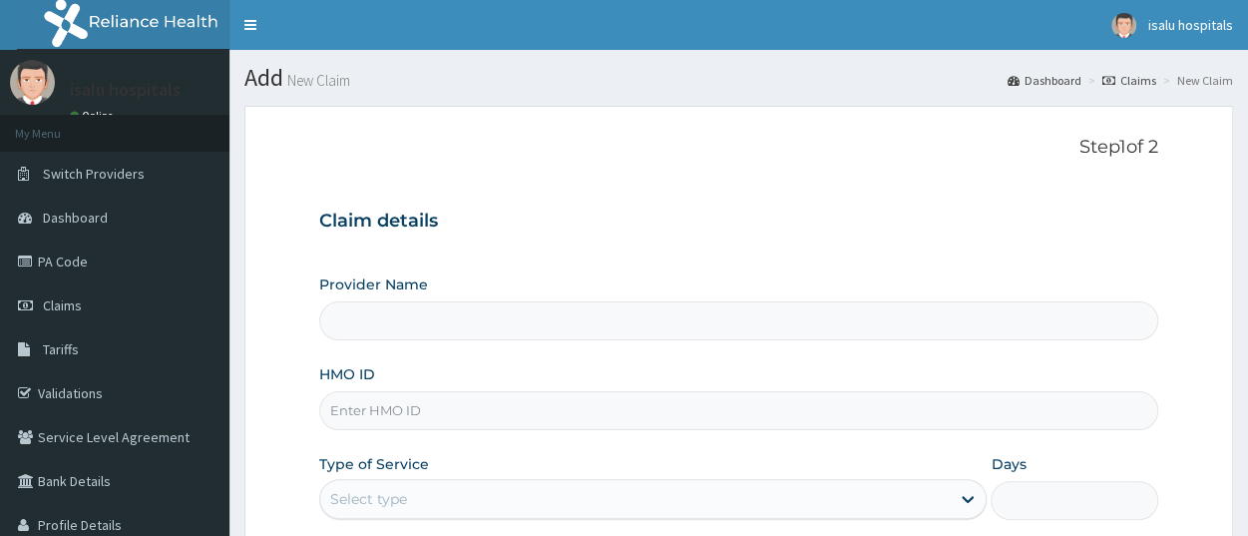
paste input "MOP/10002/A"
type input "MOP/10002/A"
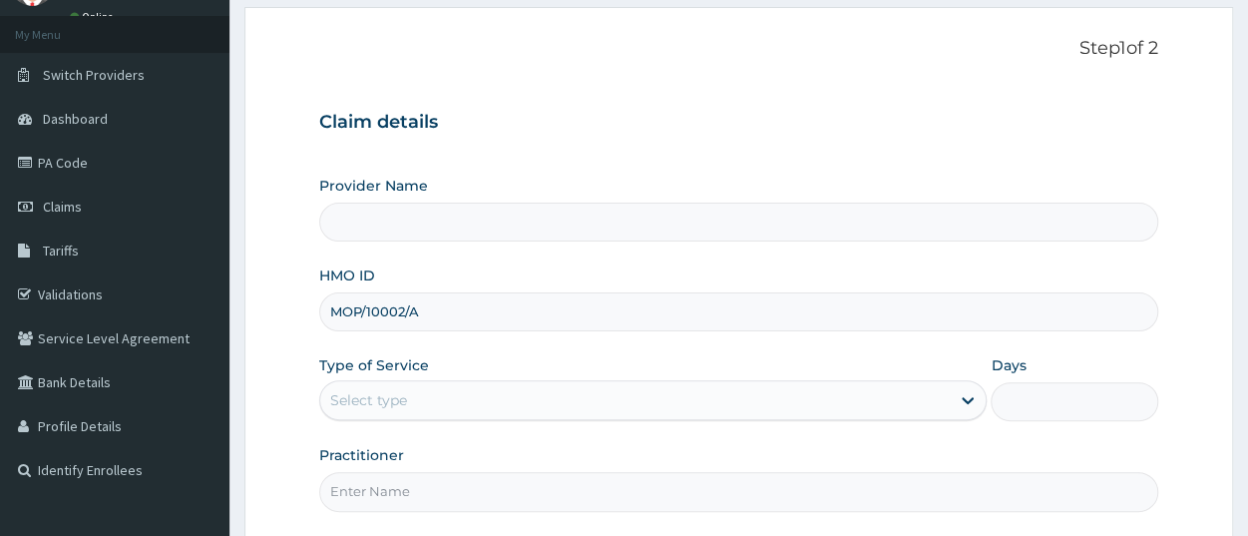
scroll to position [208, 0]
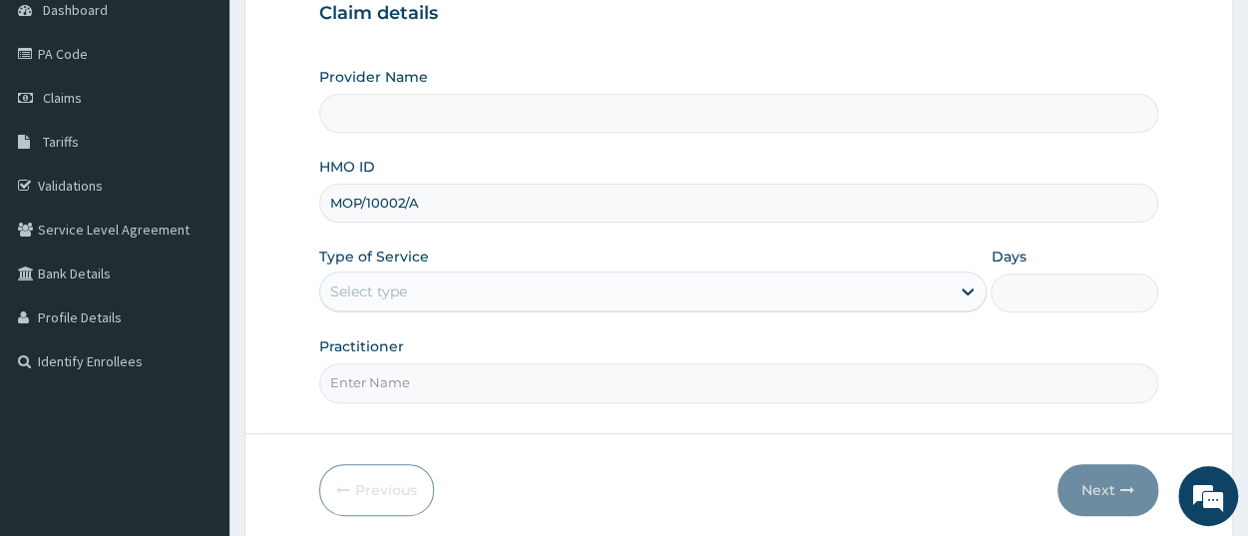
type input "Isalu Hospital Limited"
type input "MOP/10002/A"
click at [412, 288] on div "Select type" at bounding box center [635, 291] width 630 height 32
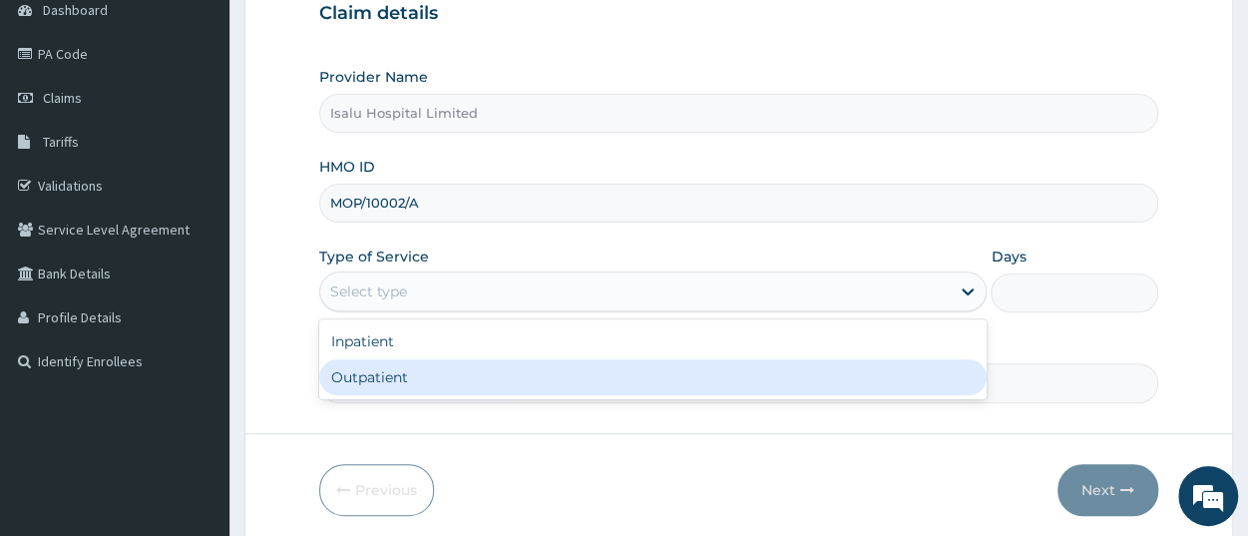
click at [429, 383] on div "Outpatient" at bounding box center [653, 377] width 668 height 36
type input "1"
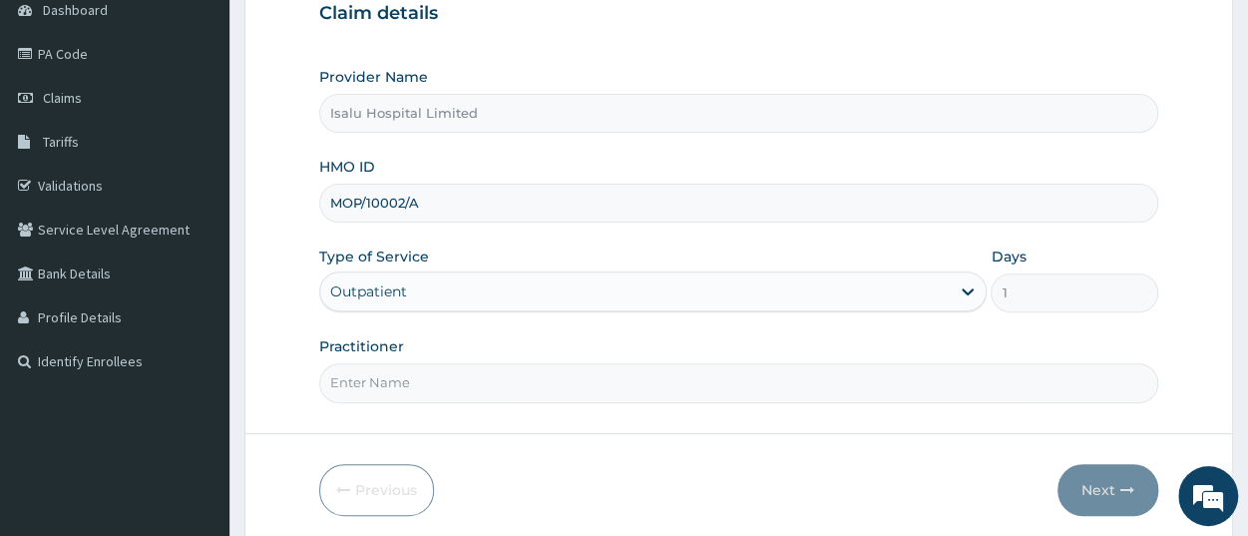
scroll to position [0, 0]
paste input "Sangobiyi Temitope"
paste input "Yahya Sanusi"
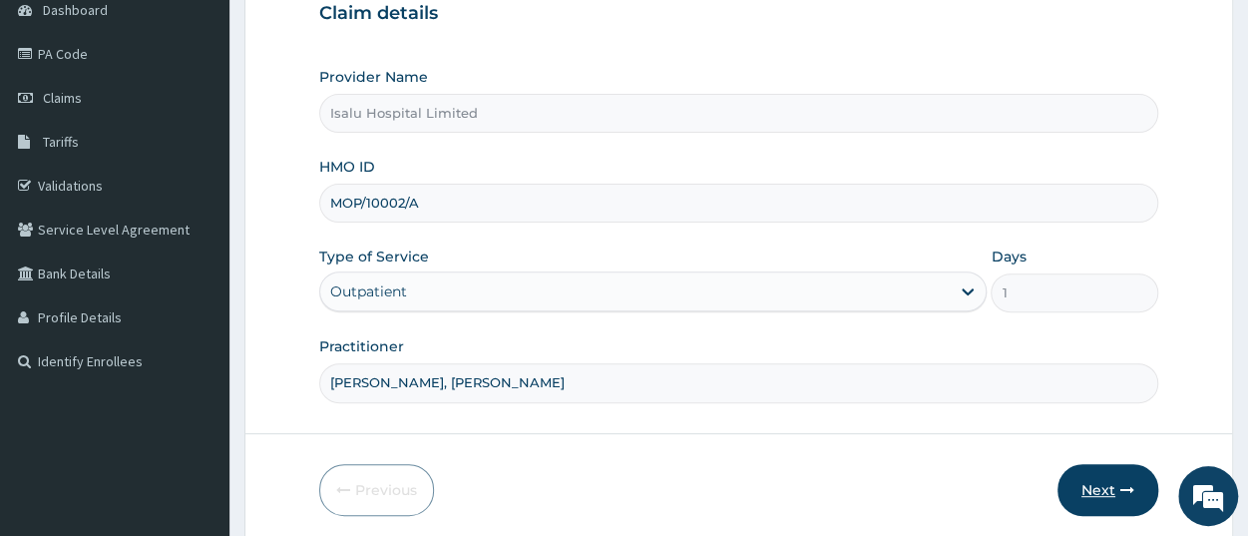
type input "Sangobiyi Temitope, Yahya Sanusi"
click at [1143, 504] on button "Next" at bounding box center [1108, 490] width 101 height 52
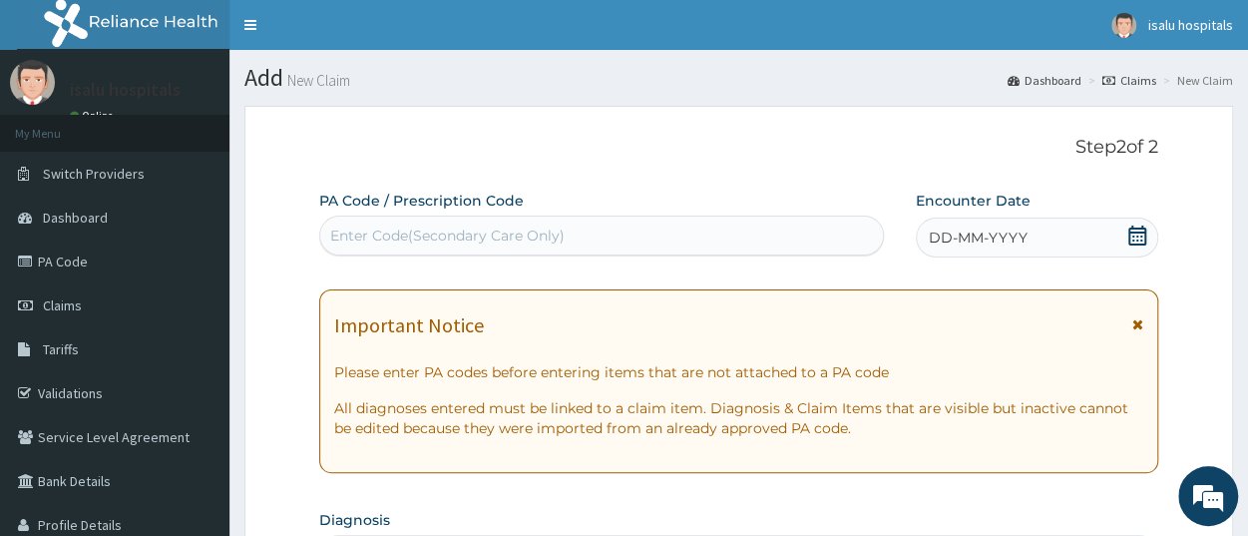
click at [601, 242] on div "Enter Code(Secondary Care Only)" at bounding box center [601, 236] width 563 height 32
paste input "PA/5BA3F3"
type input "PA/5BA3F3"
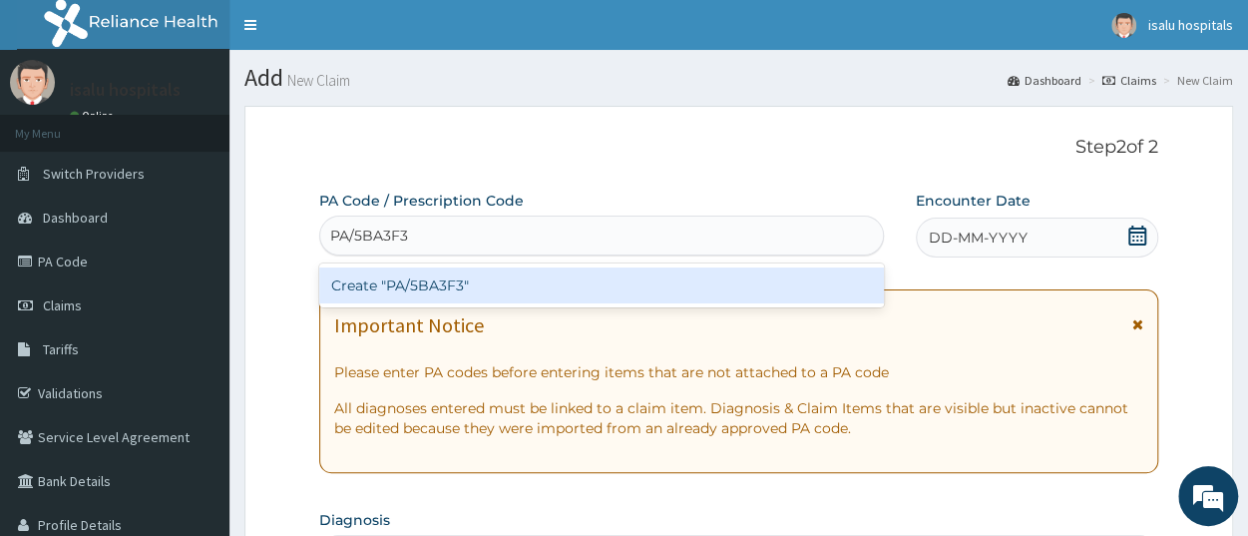
click at [579, 270] on div "Create "PA/5BA3F3"" at bounding box center [601, 285] width 565 height 36
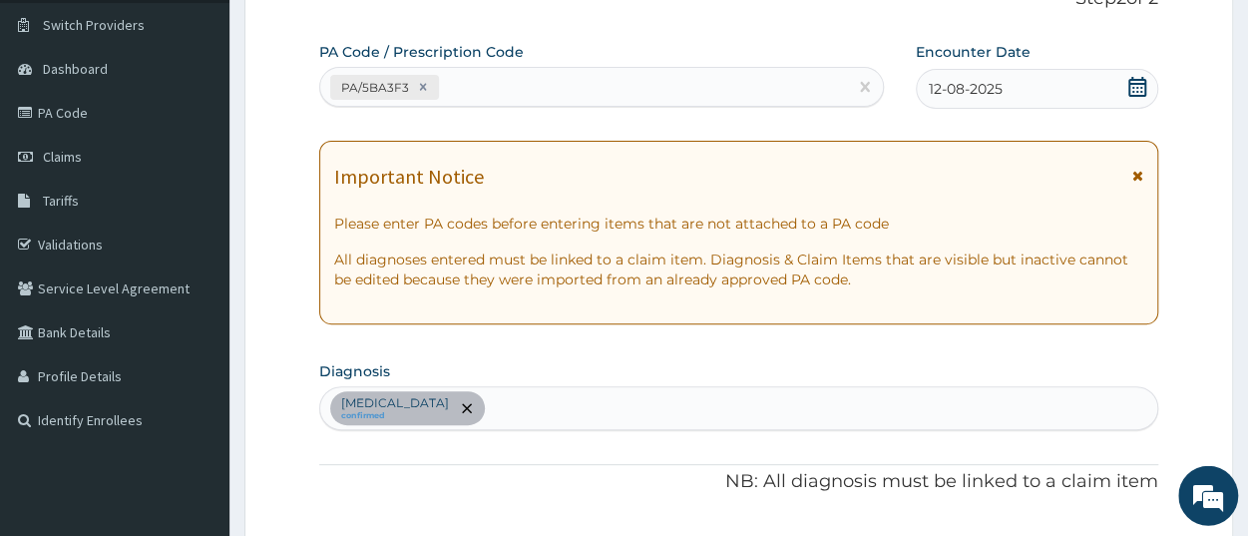
scroll to position [146, 0]
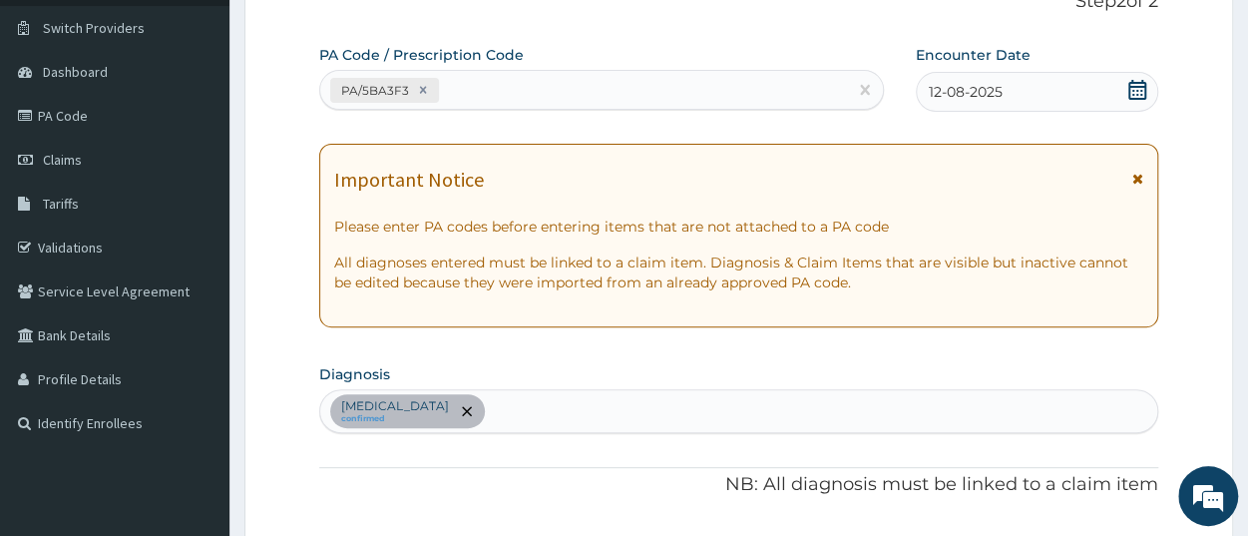
click at [514, 95] on div "PA/5BA3F3" at bounding box center [583, 90] width 527 height 33
paste input "PA/E47FC9"
type input "PA/E47FC9"
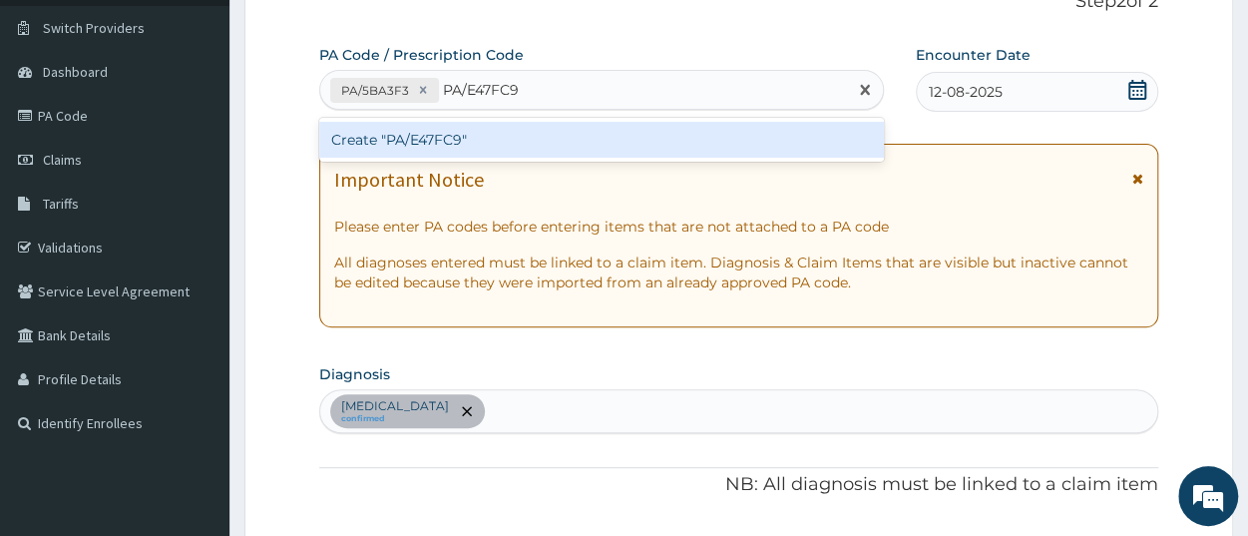
click at [496, 139] on div "Create "PA/E47FC9"" at bounding box center [601, 140] width 565 height 36
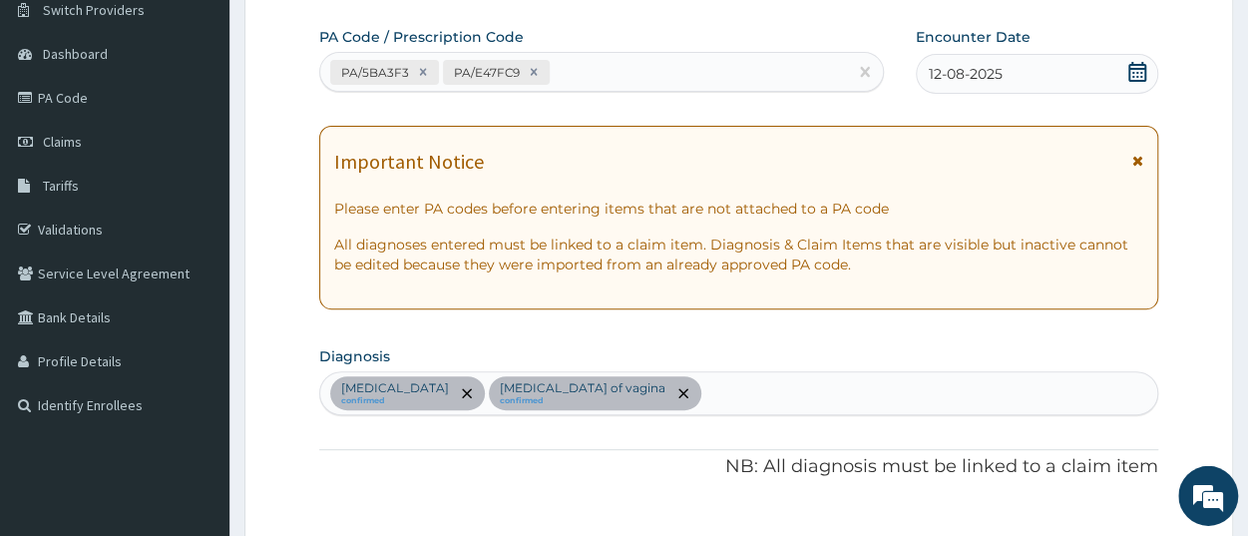
scroll to position [76, 0]
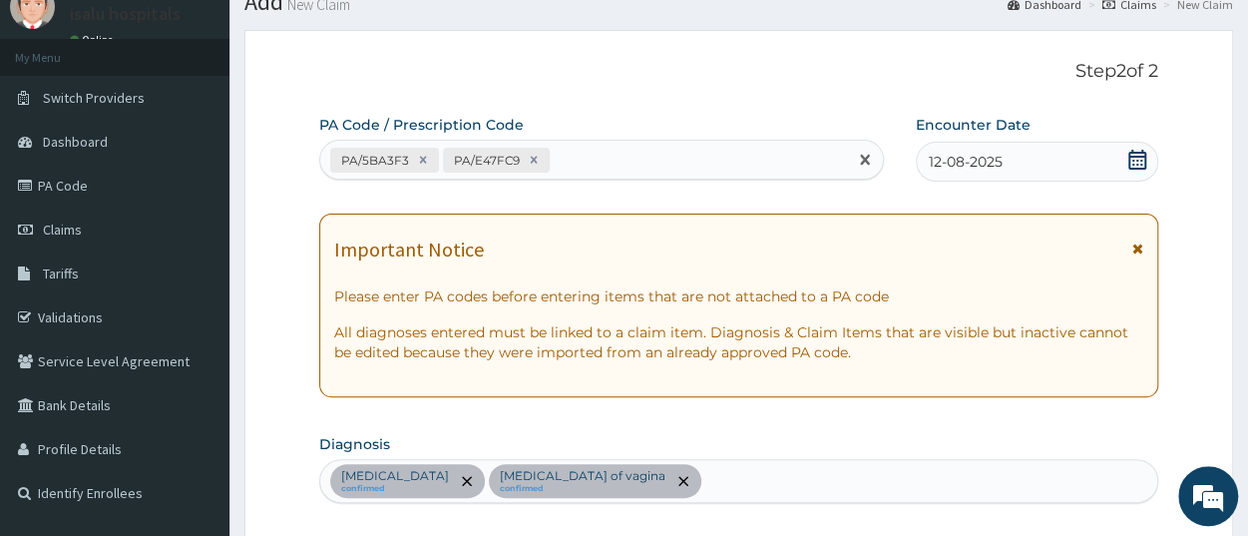
click at [582, 167] on div "PA/5BA3F3 PA/E47FC9" at bounding box center [583, 160] width 527 height 33
paste input "PA/997EDA"
type input "PA/997EDA"
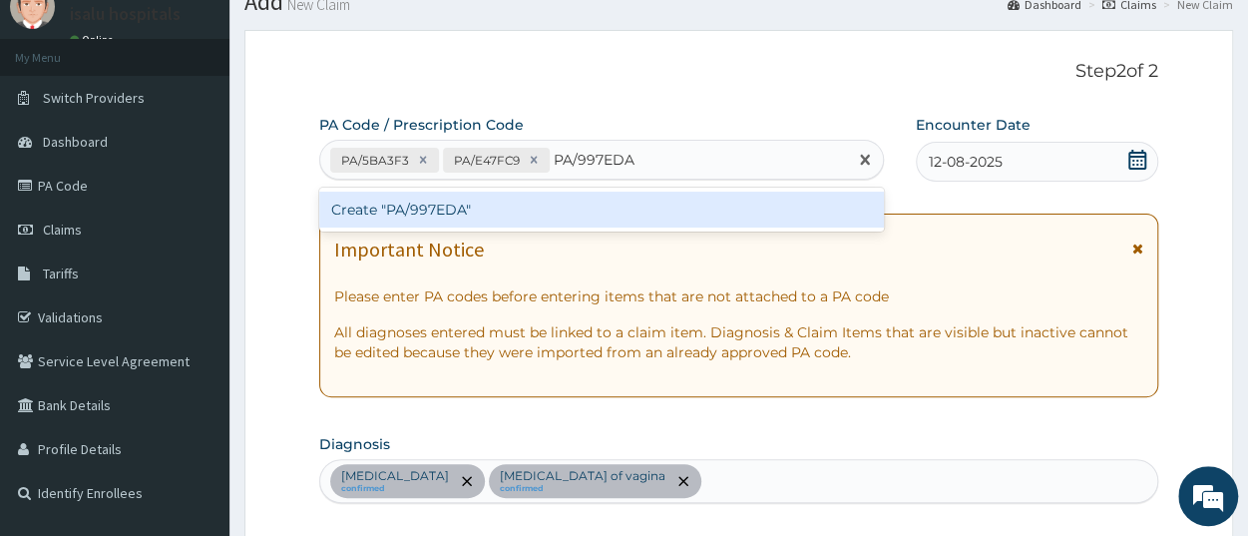
click at [488, 205] on div "Create "PA/997EDA"" at bounding box center [601, 210] width 565 height 36
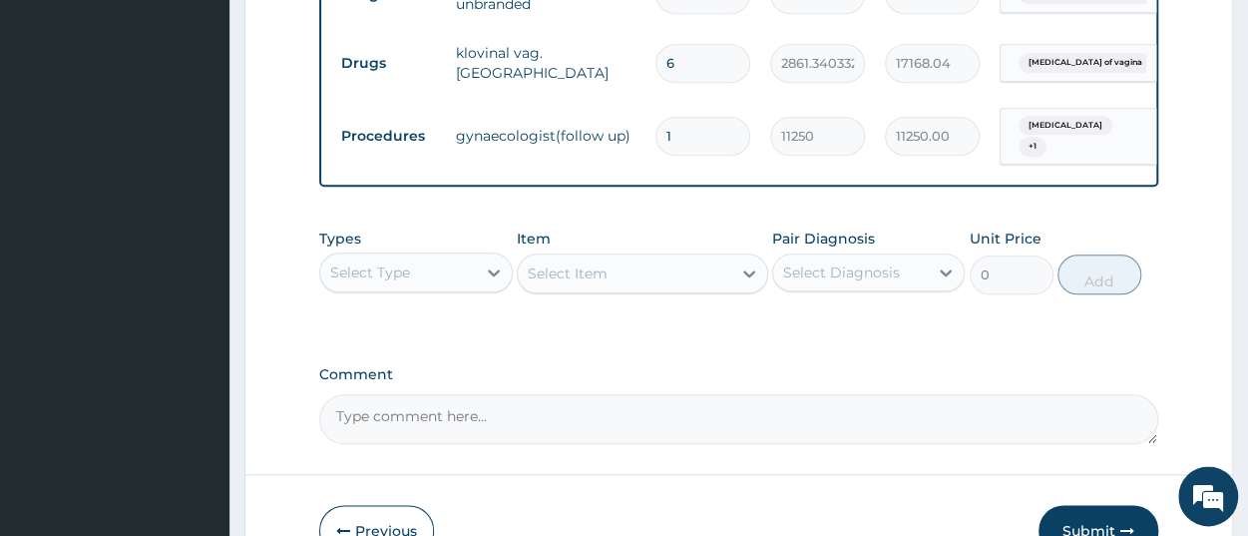
scroll to position [974, 0]
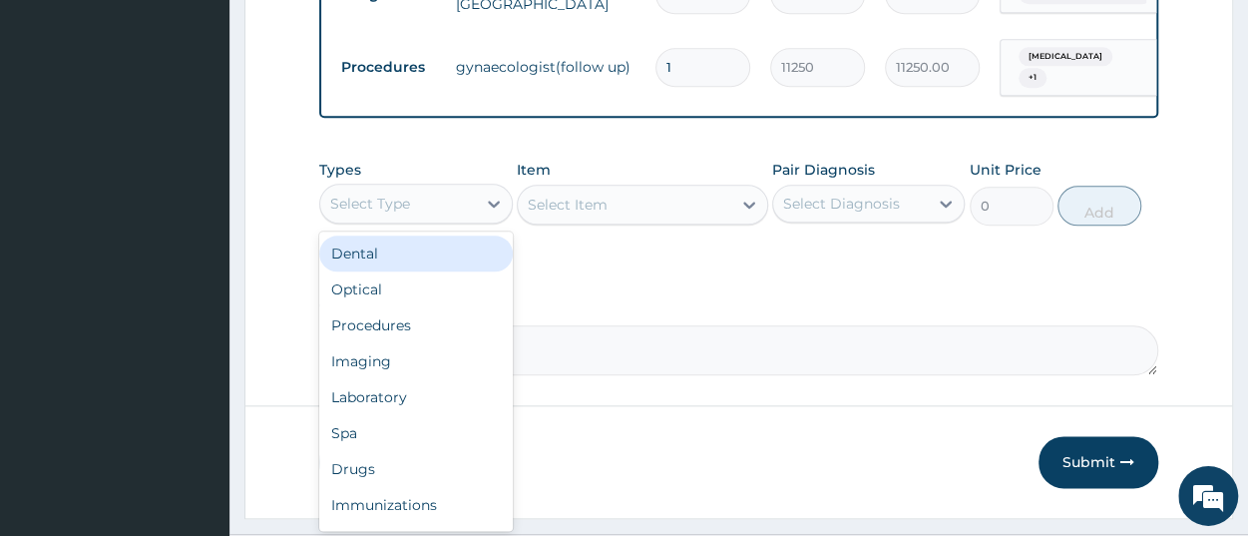
click at [389, 206] on div "Select Type" at bounding box center [370, 204] width 80 height 20
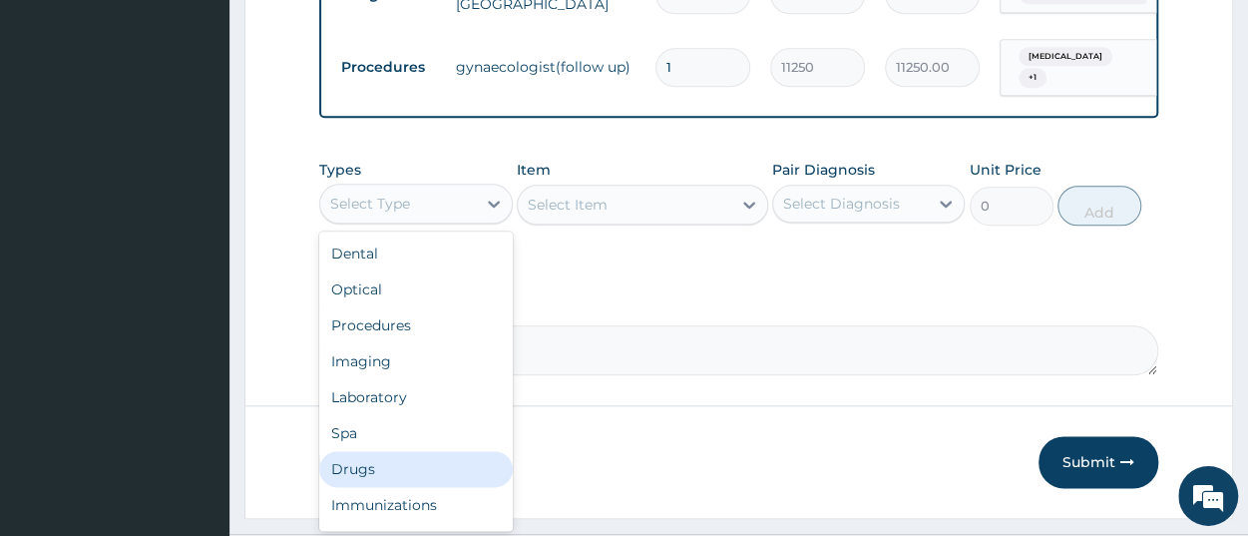
click at [411, 487] on div "Drugs" at bounding box center [415, 469] width 193 height 36
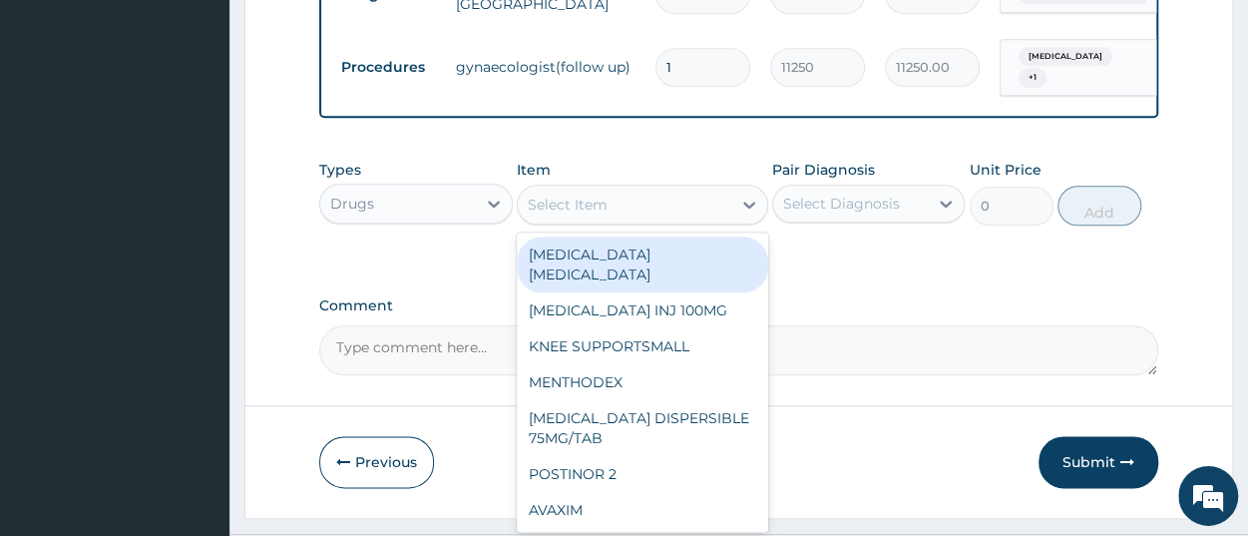
click at [607, 215] on div "Select Item" at bounding box center [625, 205] width 214 height 32
paste input "DICLOMOL GEL"
type input "DICLOMOL GEL"
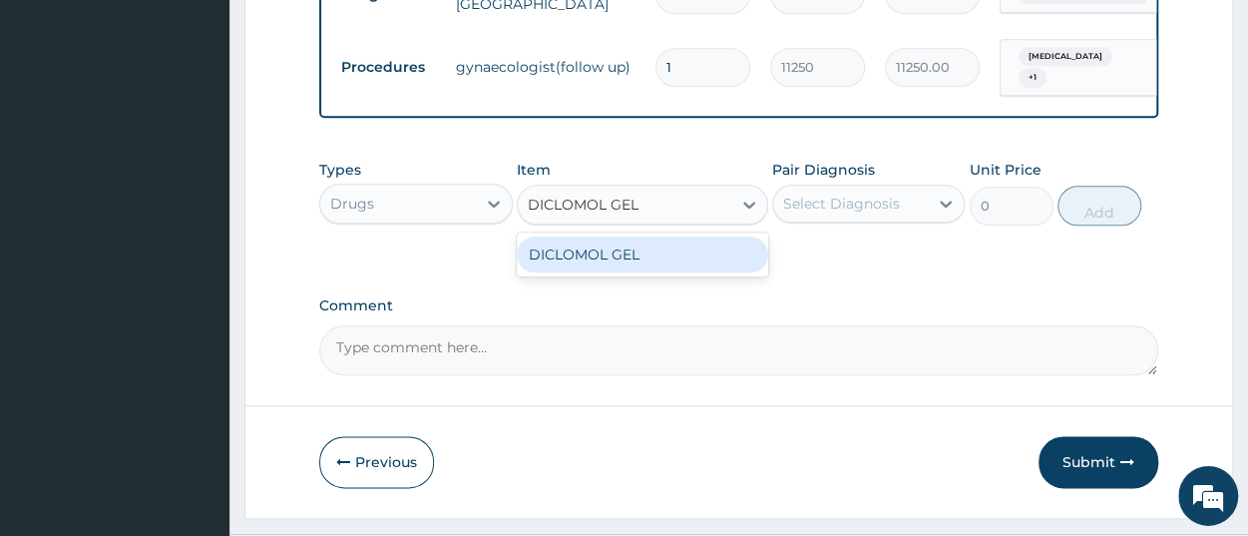
click at [620, 257] on div "DICLOMOL GEL" at bounding box center [642, 255] width 251 height 36
type input "1896.65283203125"
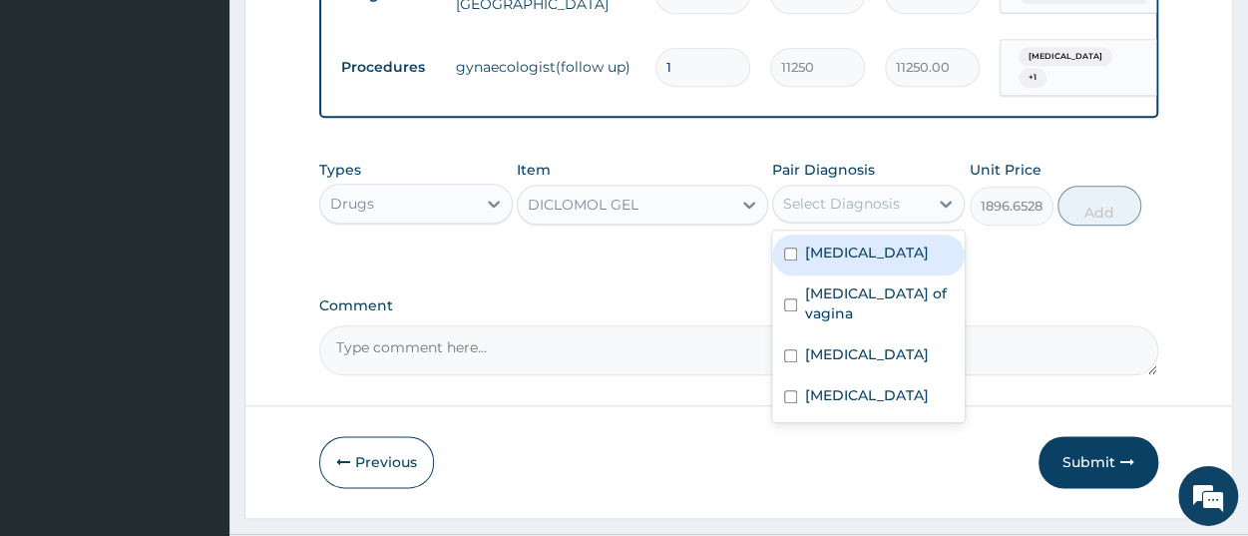
click at [845, 214] on div "Select Diagnosis" at bounding box center [841, 204] width 117 height 20
click at [885, 269] on div "Low back pain" at bounding box center [868, 255] width 193 height 41
checkbox input "true"
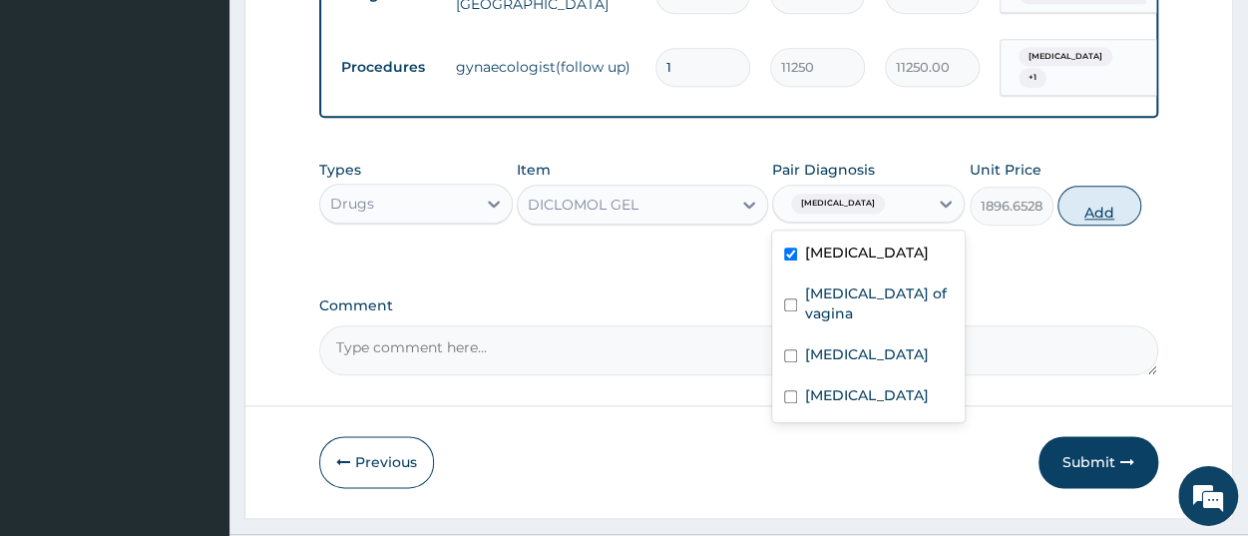
click at [1094, 226] on button "Add" at bounding box center [1100, 206] width 84 height 40
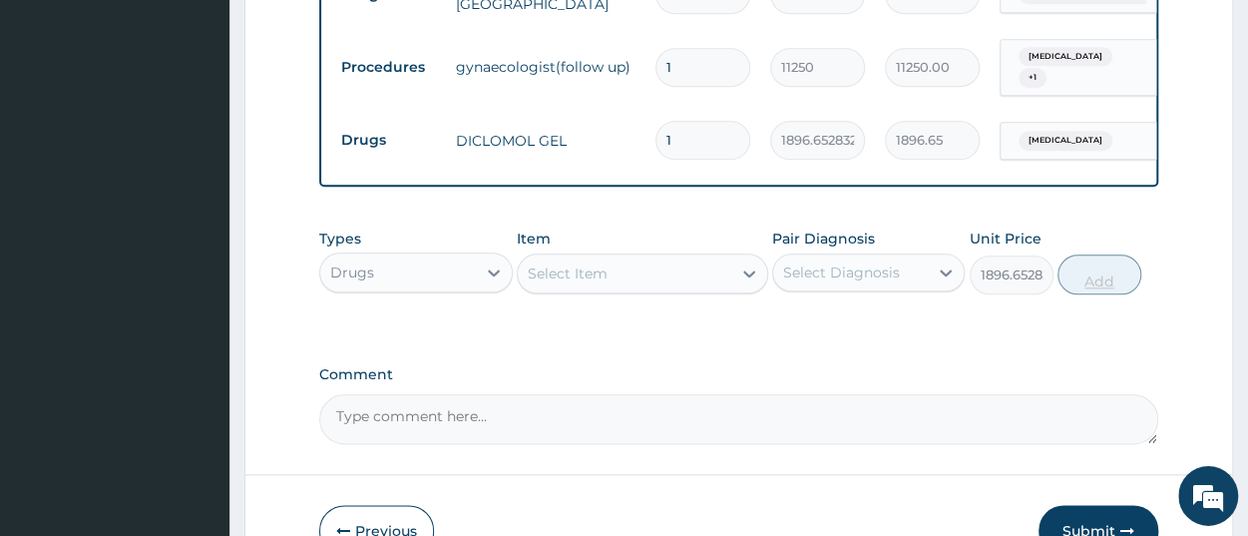
type input "0"
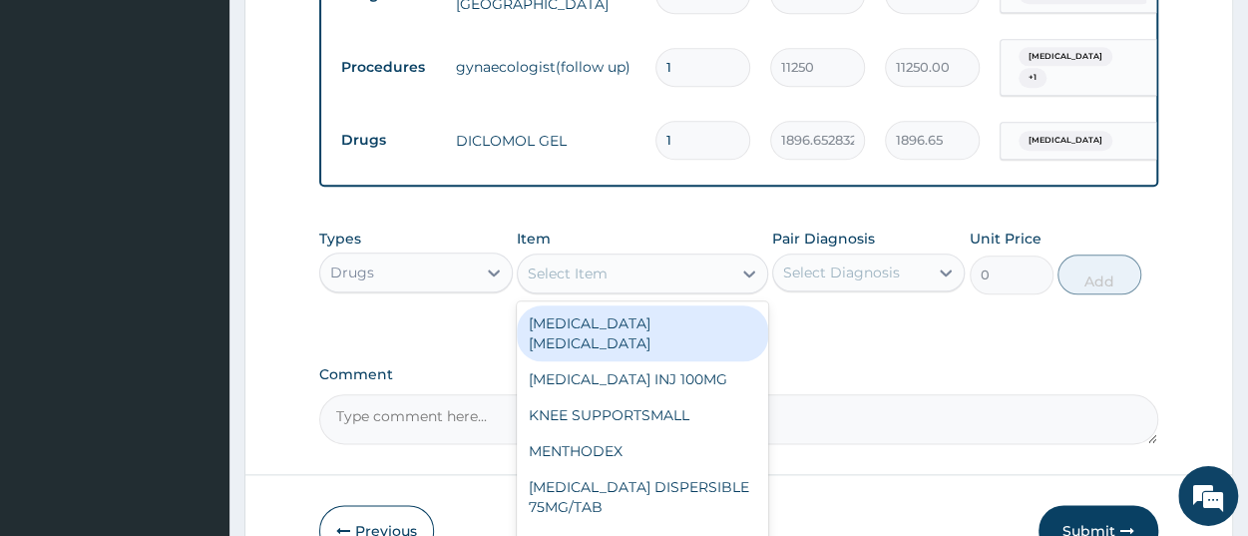
click at [620, 287] on div "Select Item" at bounding box center [625, 273] width 214 height 32
paste input "PCM TAB"
type input "PCM TAB"
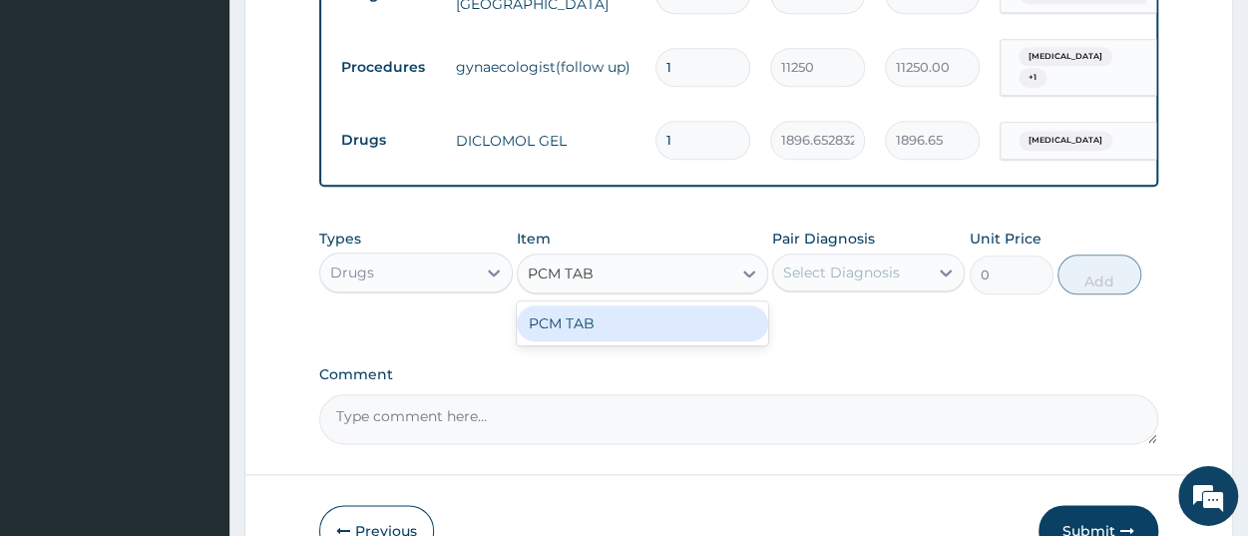
click at [628, 335] on div "PCM TAB" at bounding box center [642, 323] width 251 height 36
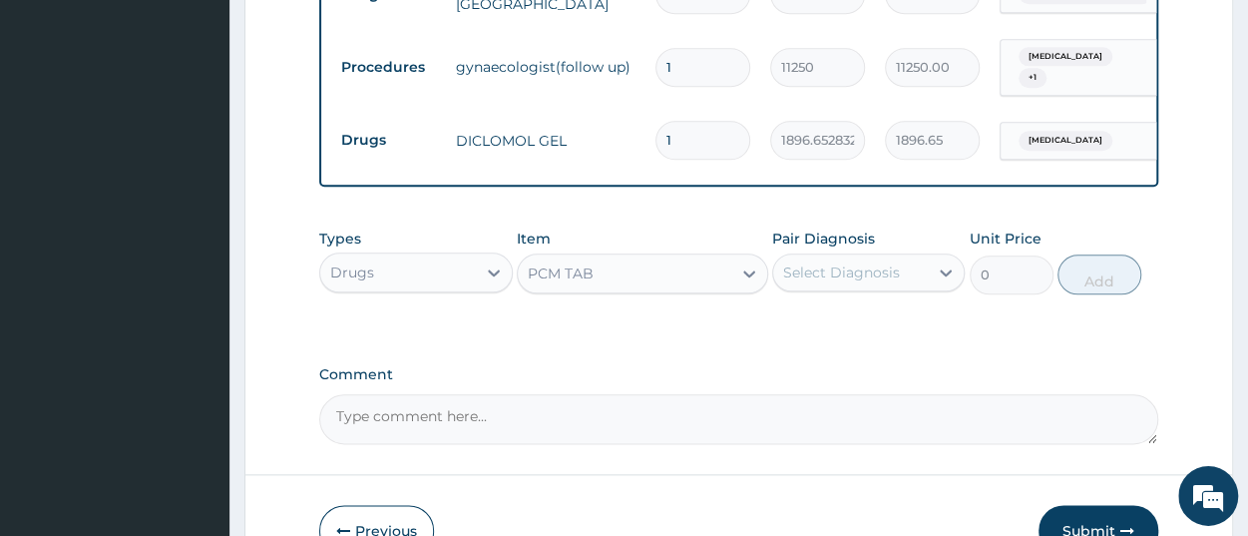
type input "201.0959930419922"
click at [879, 288] on div "Select Diagnosis" at bounding box center [850, 272] width 155 height 32
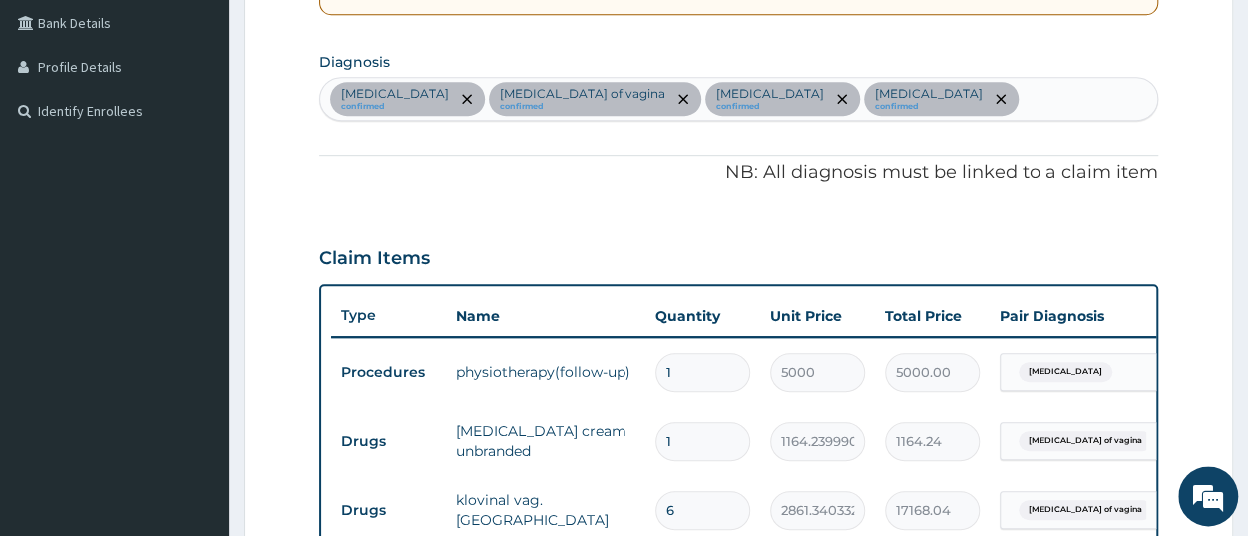
scroll to position [455, 0]
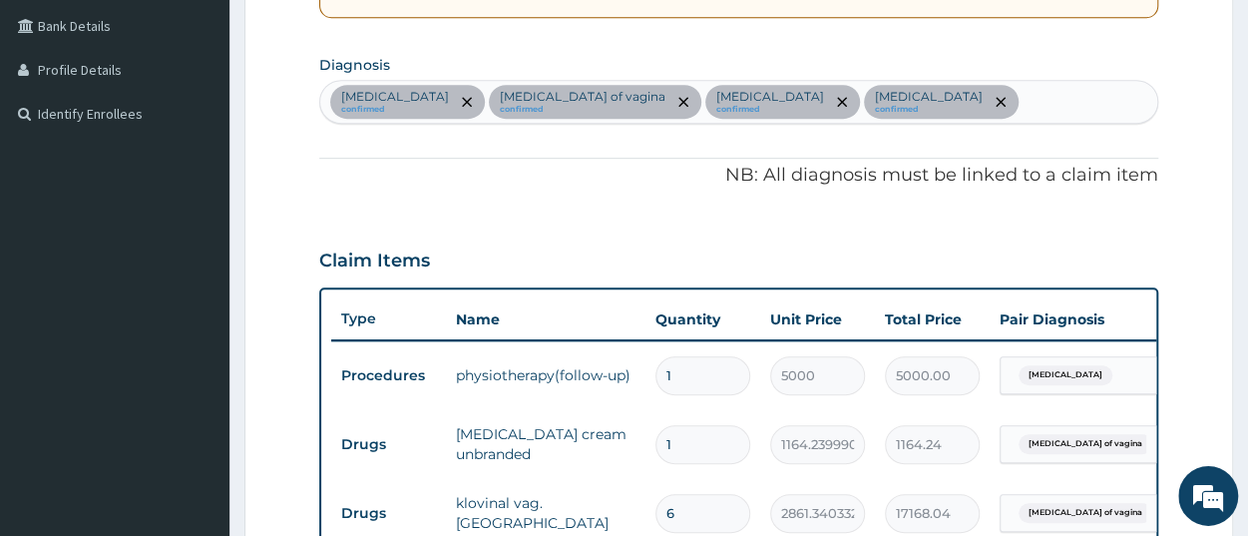
click at [883, 96] on div "Low back pain confirmed Candidiasis of vagina confirmed Candidiasis confirmed V…" at bounding box center [738, 102] width 837 height 42
type input "pain"
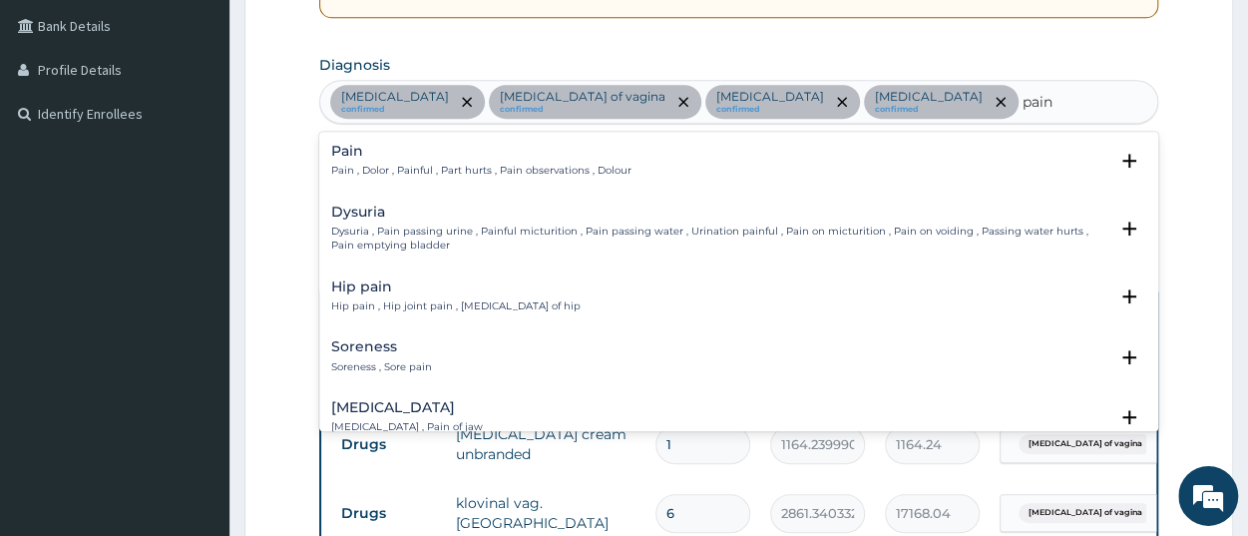
click at [556, 171] on p "Pain , Dolor , Painful , Part hurts , Pain observations , Dolour" at bounding box center [481, 171] width 300 height 14
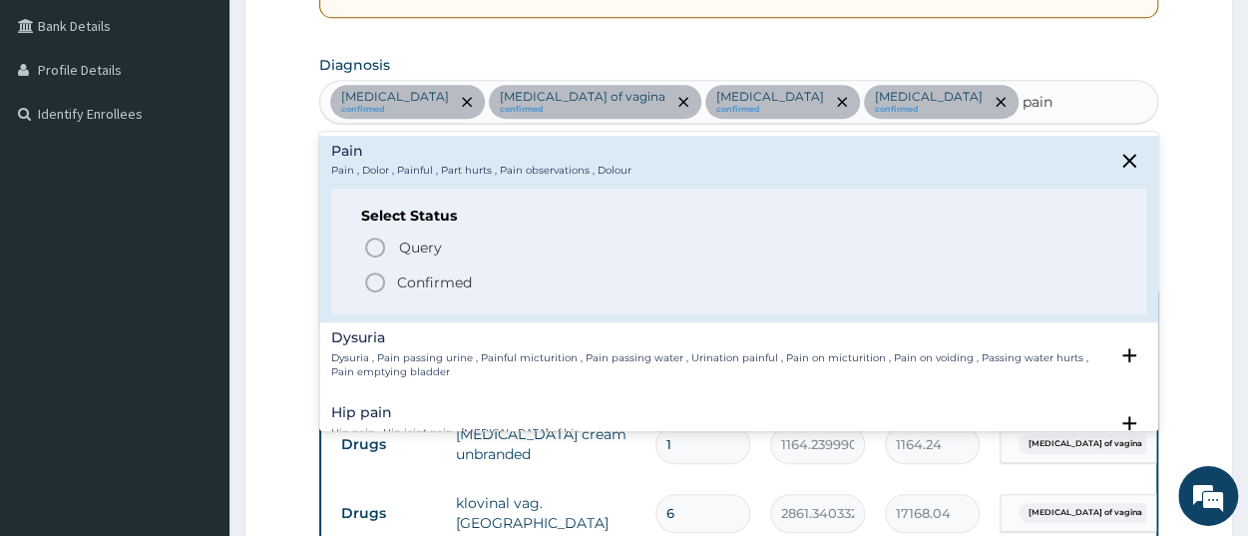
click at [444, 284] on p "Confirmed" at bounding box center [434, 282] width 75 height 20
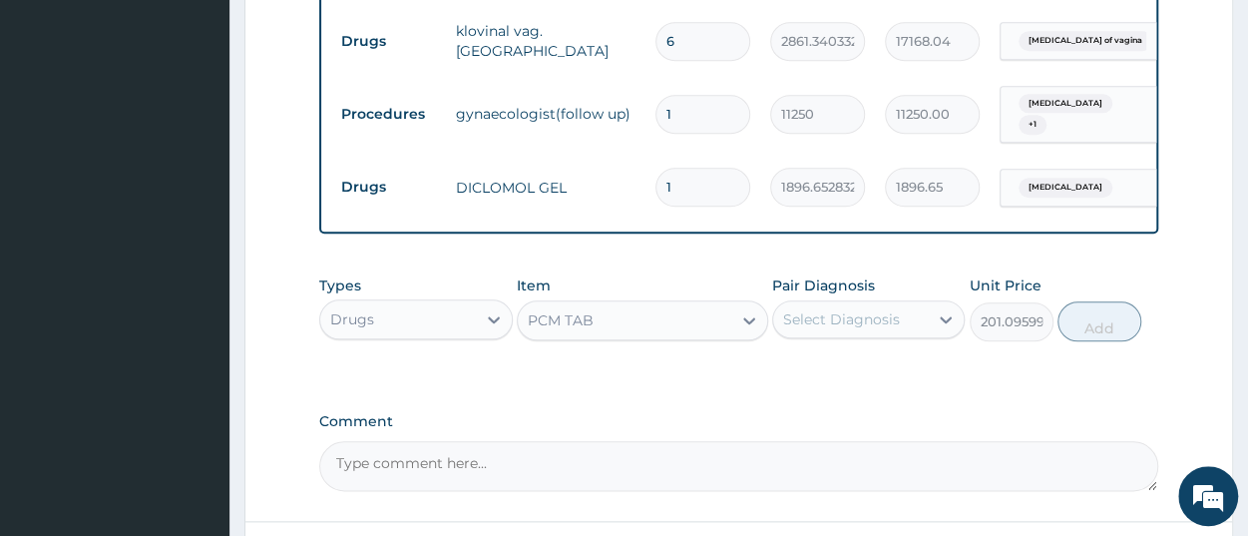
scroll to position [974, 0]
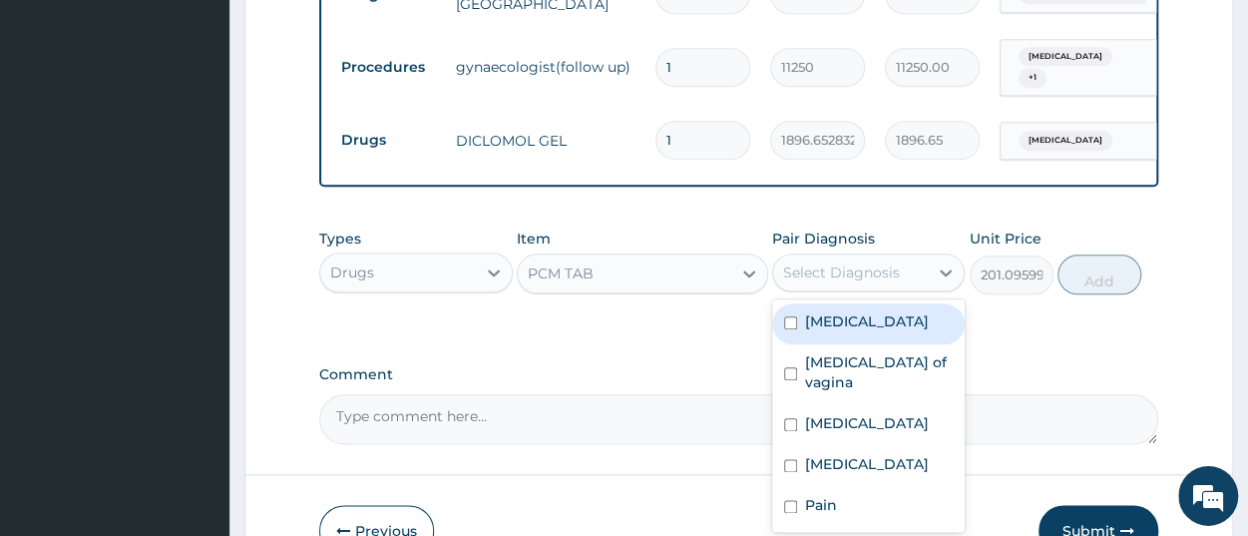
click at [829, 277] on div "Select Diagnosis" at bounding box center [841, 272] width 117 height 20
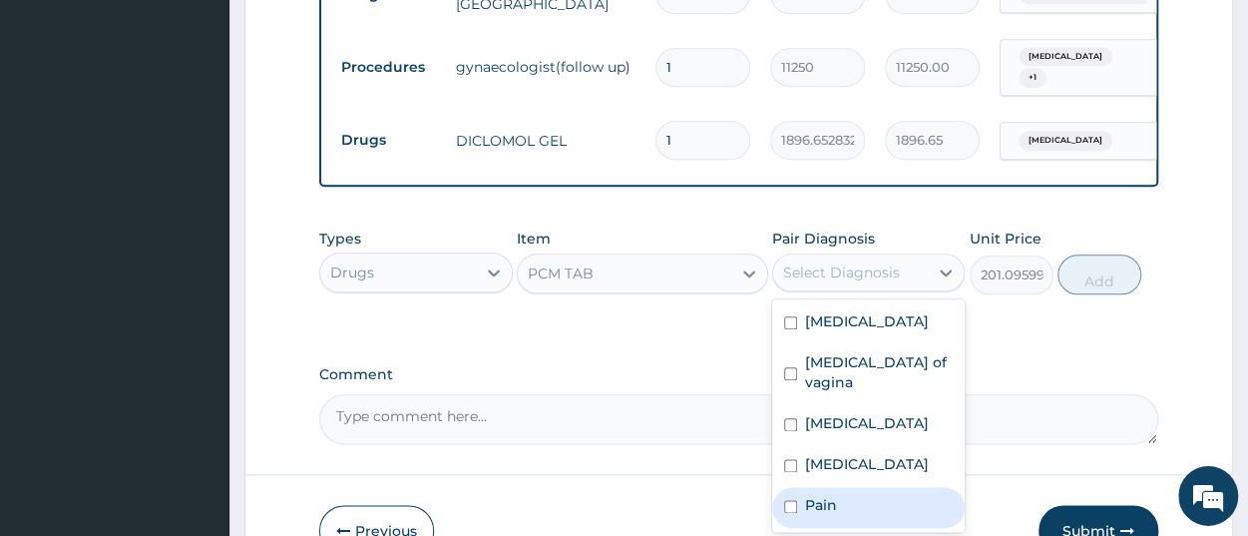
click at [818, 507] on label "Pain" at bounding box center [821, 505] width 32 height 20
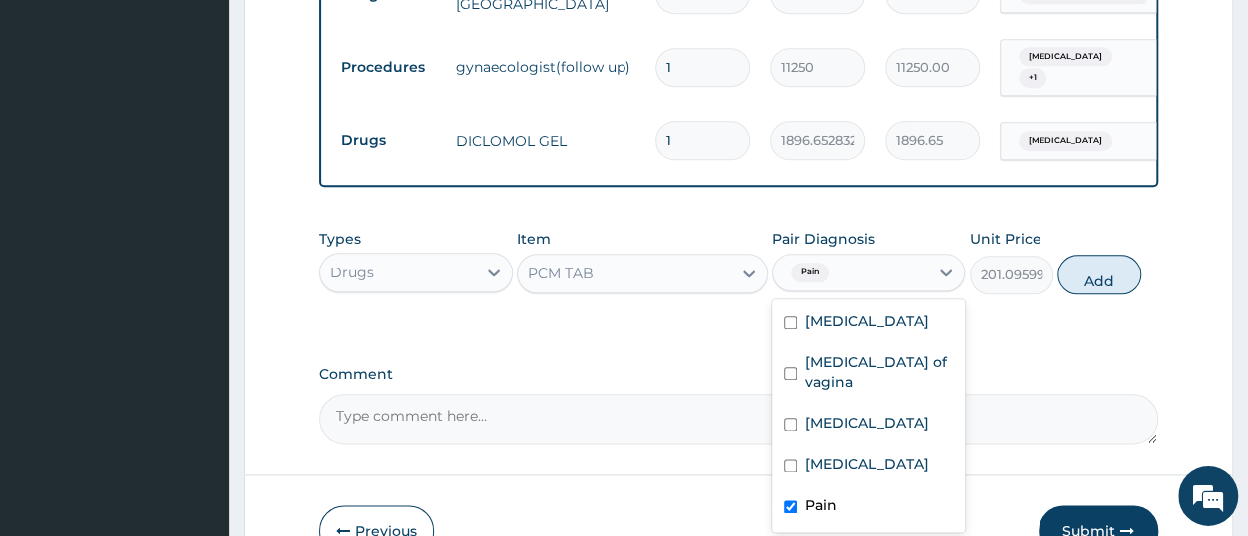
checkbox input "true"
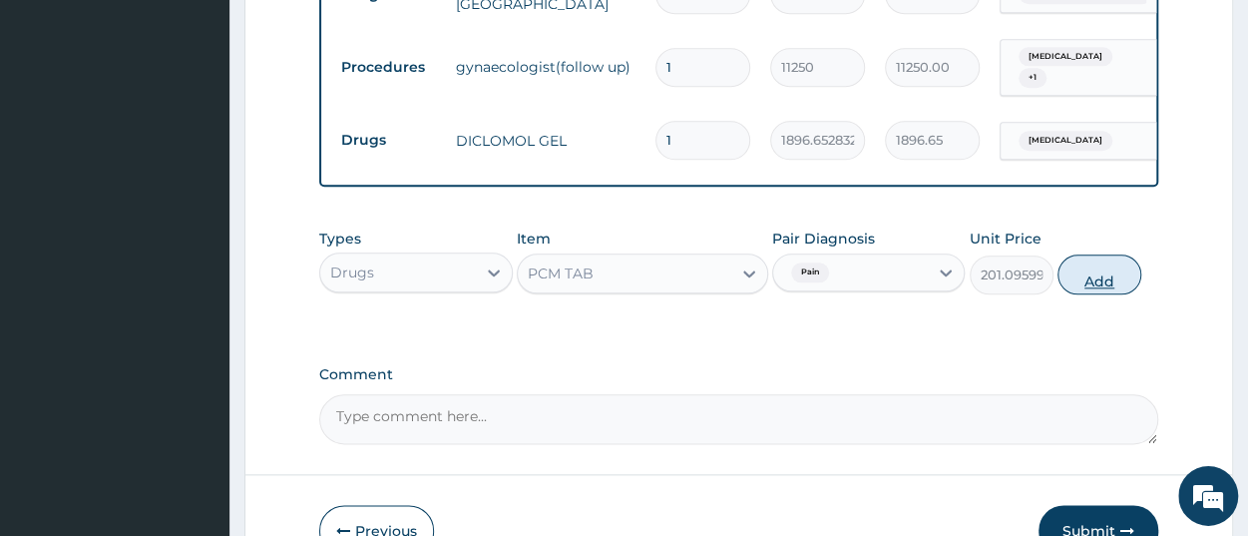
click at [1095, 279] on button "Add" at bounding box center [1100, 274] width 84 height 40
type input "0"
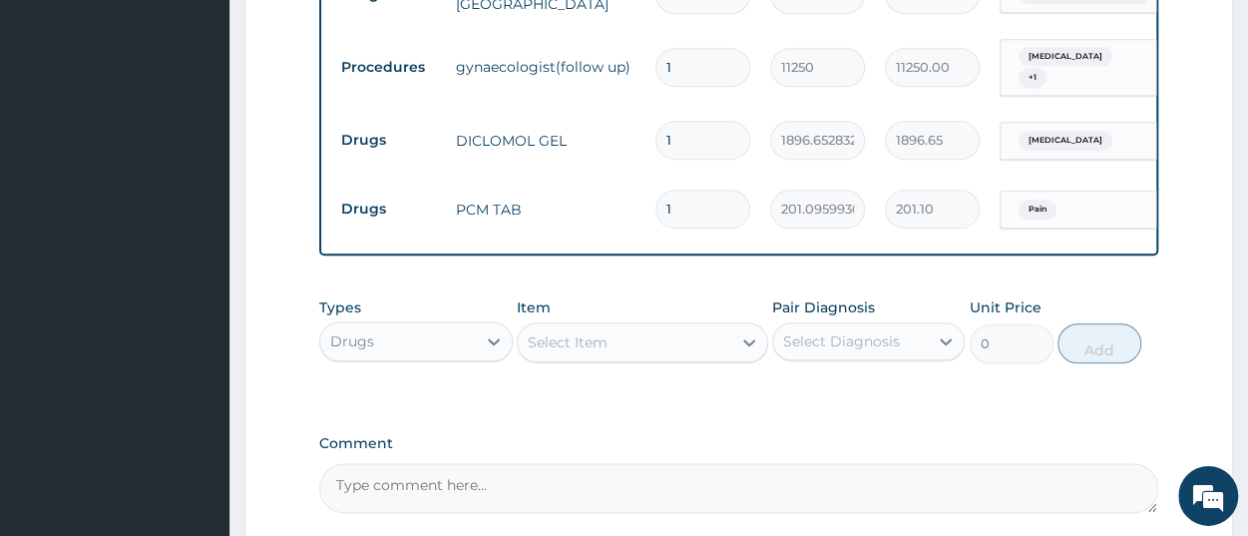
type input "0.00"
type input "9"
type input "1809.86"
type input "9"
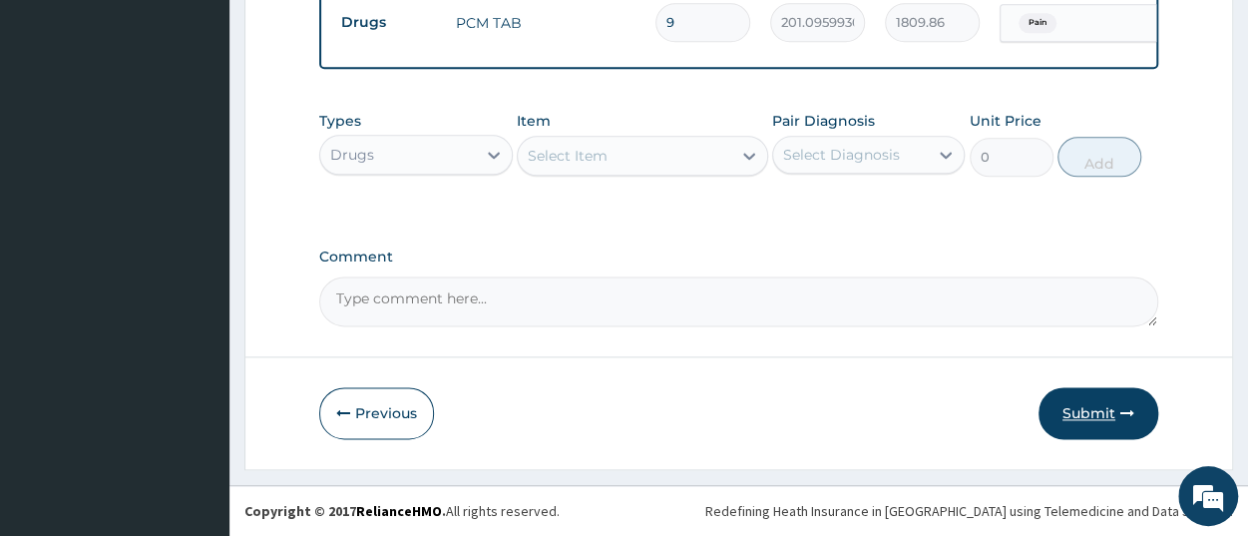
click at [1068, 426] on button "Submit" at bounding box center [1099, 413] width 120 height 52
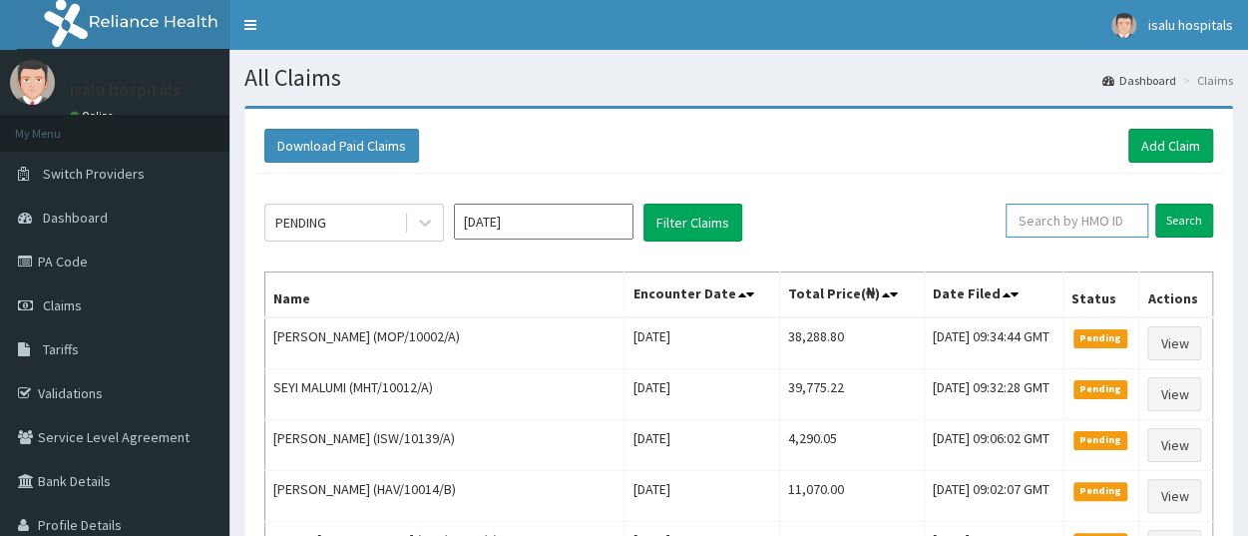
paste input "MOP/10002/A"
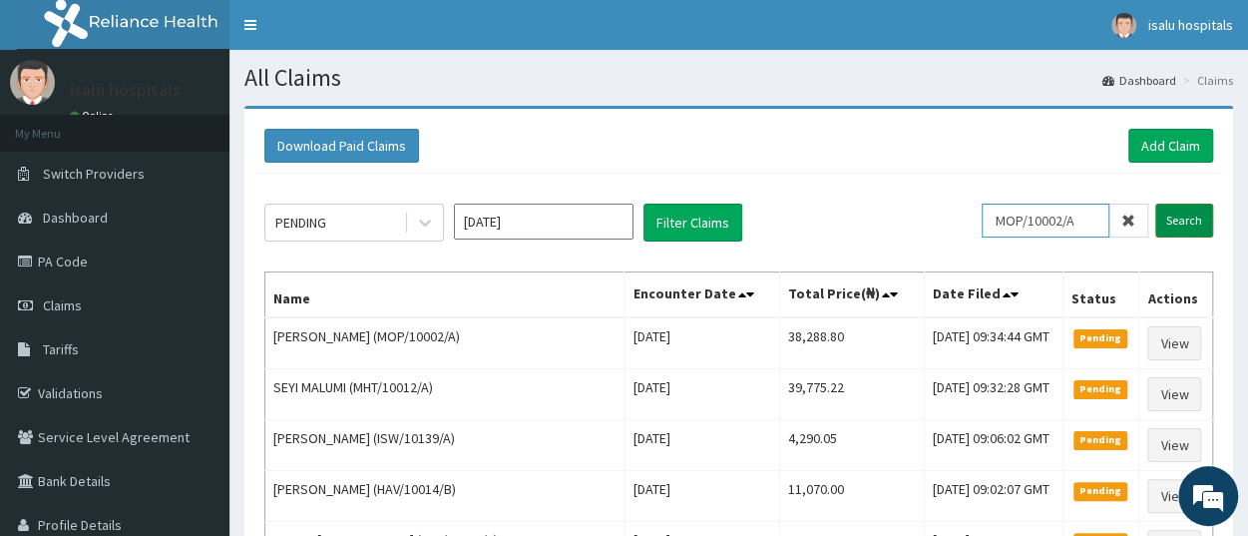
type input "MOP/10002/A"
click at [1181, 231] on input "Search" at bounding box center [1185, 221] width 58 height 34
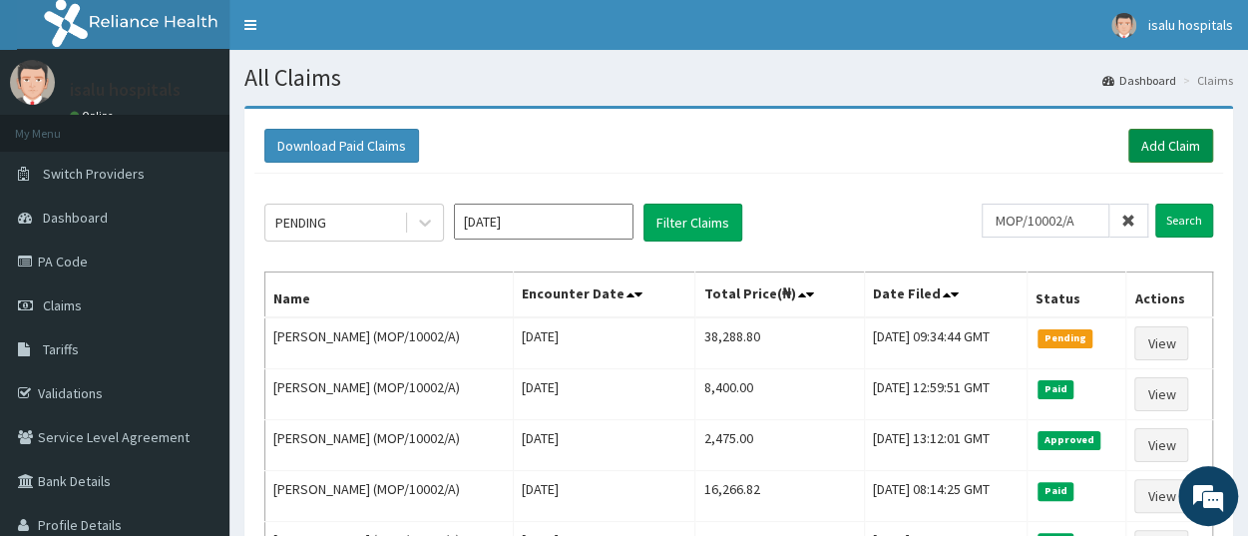
click at [1177, 142] on link "Add Claim" at bounding box center [1171, 146] width 85 height 34
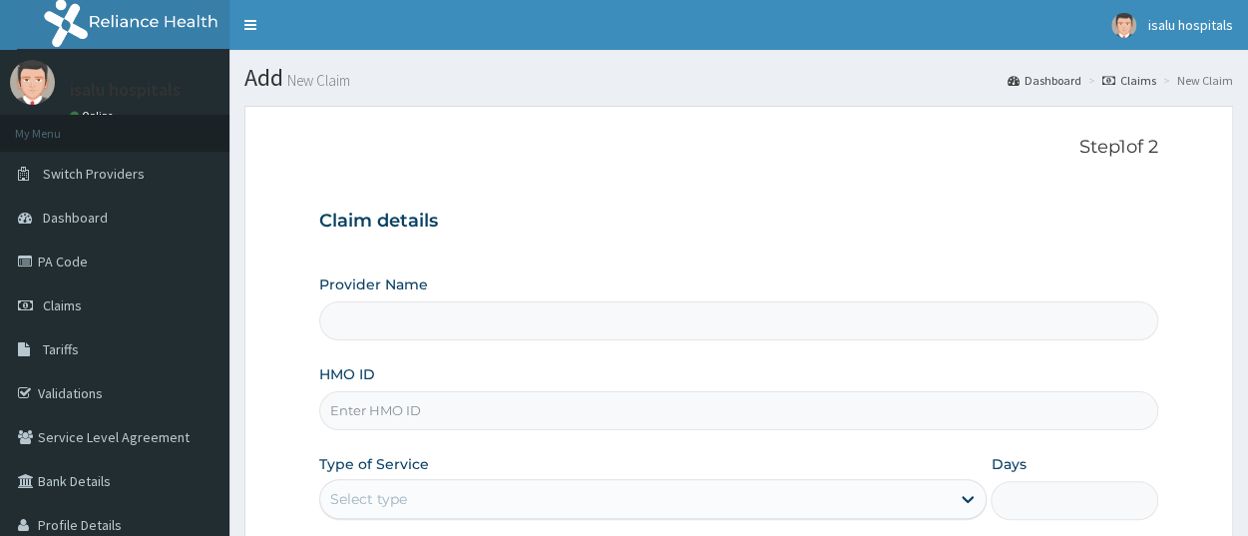
type input "RH/89765A"
type input "Isalu Hospital Limited"
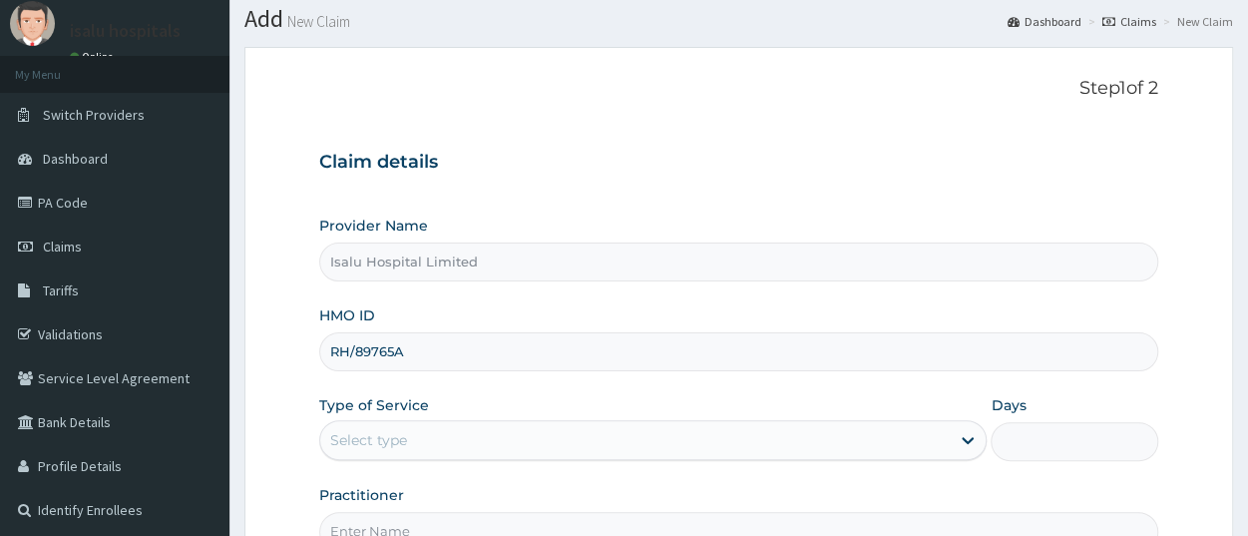
scroll to position [104, 0]
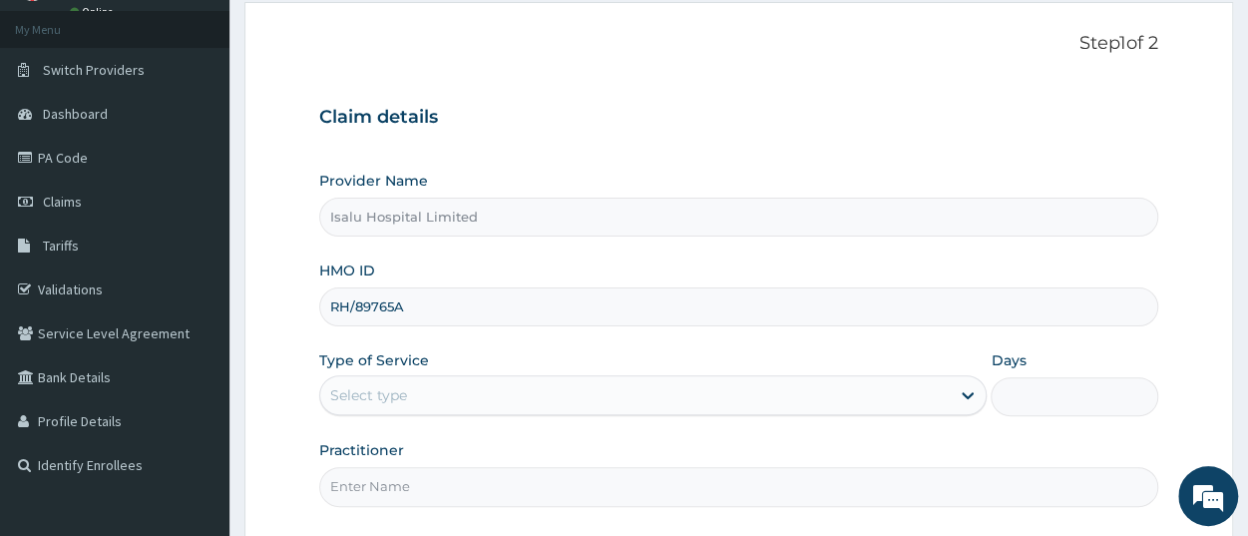
drag, startPoint x: 333, startPoint y: 310, endPoint x: 430, endPoint y: 306, distance: 96.9
click at [430, 306] on input "RH/89765A" at bounding box center [738, 306] width 839 height 39
paste input "MWX/10053/A"
type input "MWX/10053/A"
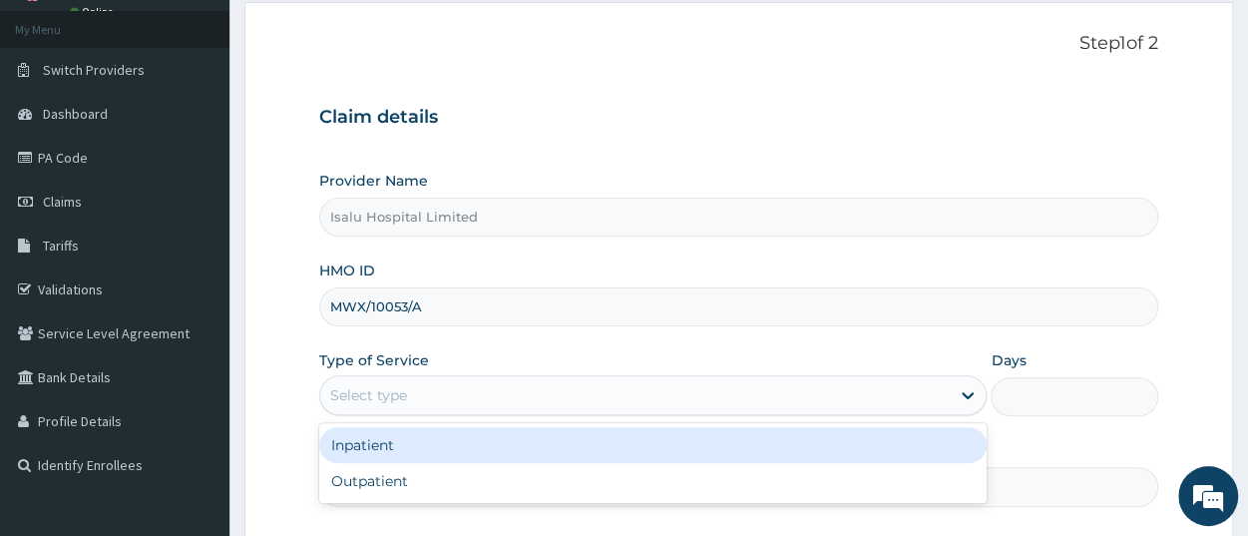
click at [364, 404] on div "Select type" at bounding box center [635, 395] width 630 height 32
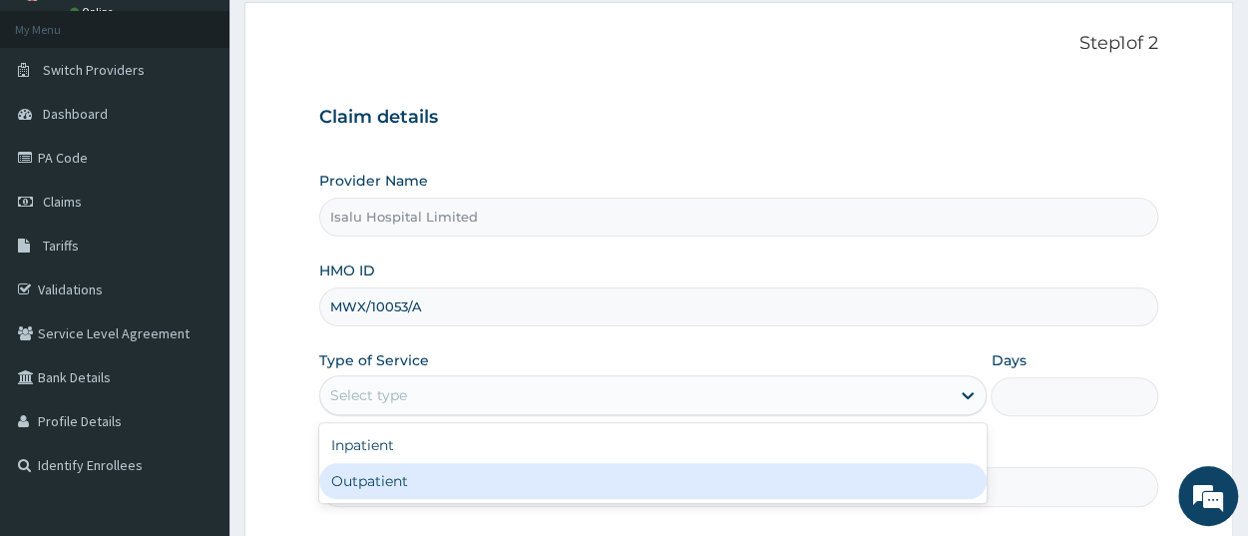
click at [400, 480] on div "Outpatient" at bounding box center [653, 481] width 668 height 36
type input "1"
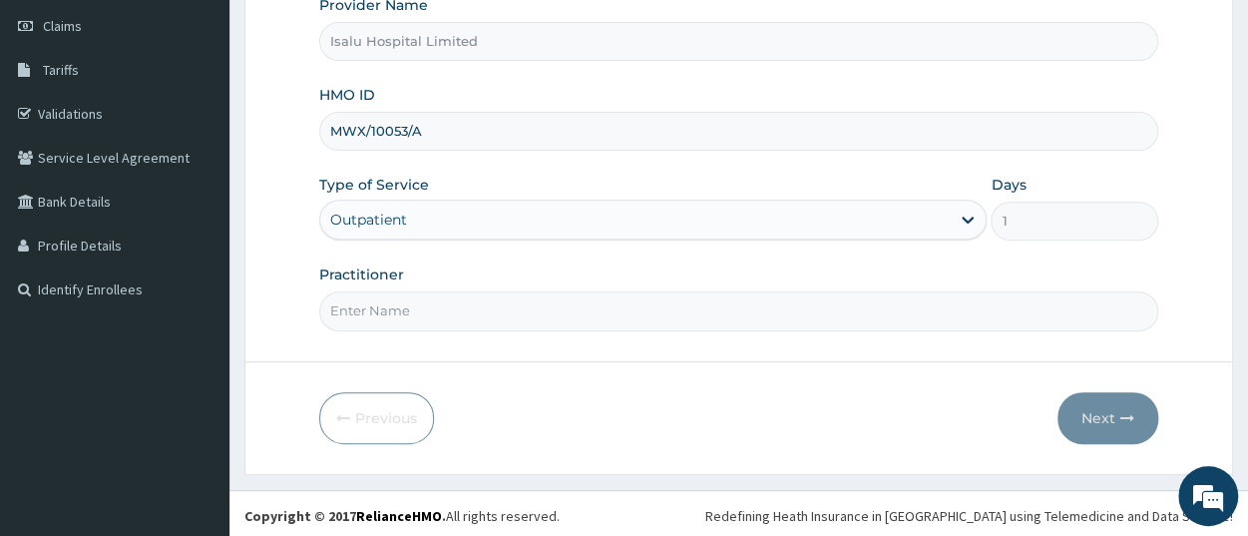
scroll to position [0, 0]
paste input "DR OLUWASIJI JOSEPH ROTIMI"
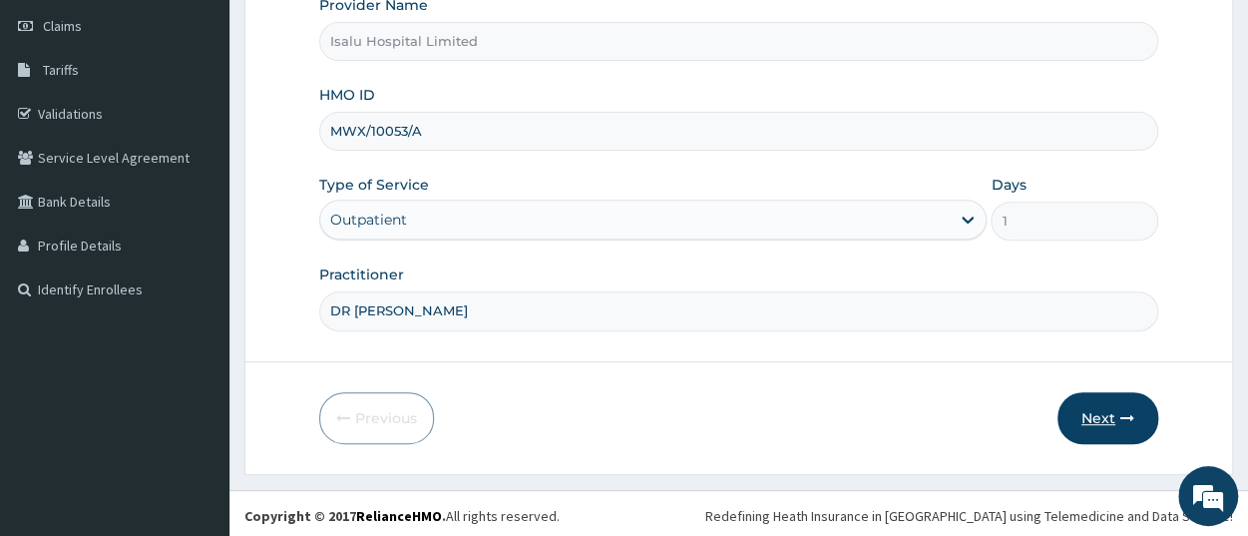
type input "DR OLUWASIJI JOSEPH ROTIMI"
click at [1115, 434] on button "Next" at bounding box center [1108, 418] width 101 height 52
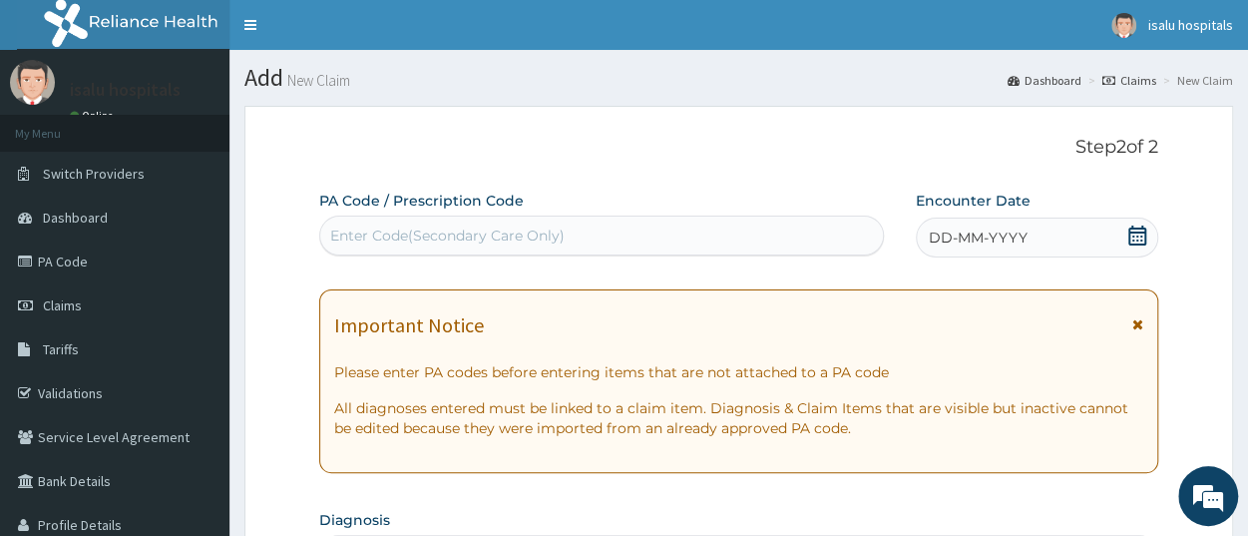
click at [579, 226] on div "Enter Code(Secondary Care Only)" at bounding box center [601, 236] width 563 height 32
paste input "PA/D4D199"
type input "PA/D4D199"
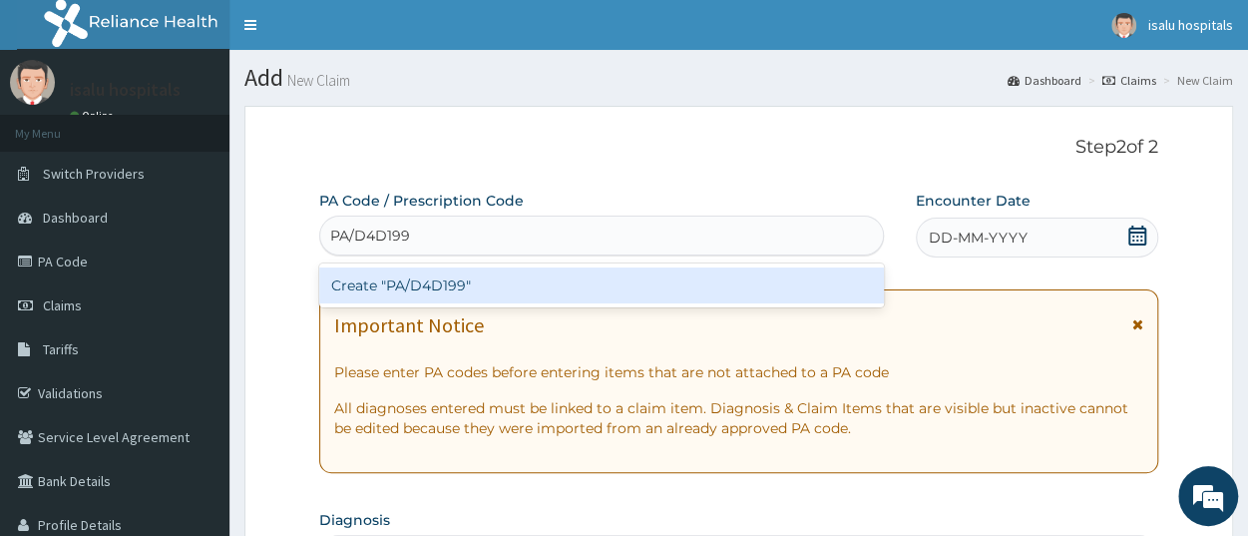
click at [559, 277] on div "Create "PA/D4D199"" at bounding box center [601, 285] width 565 height 36
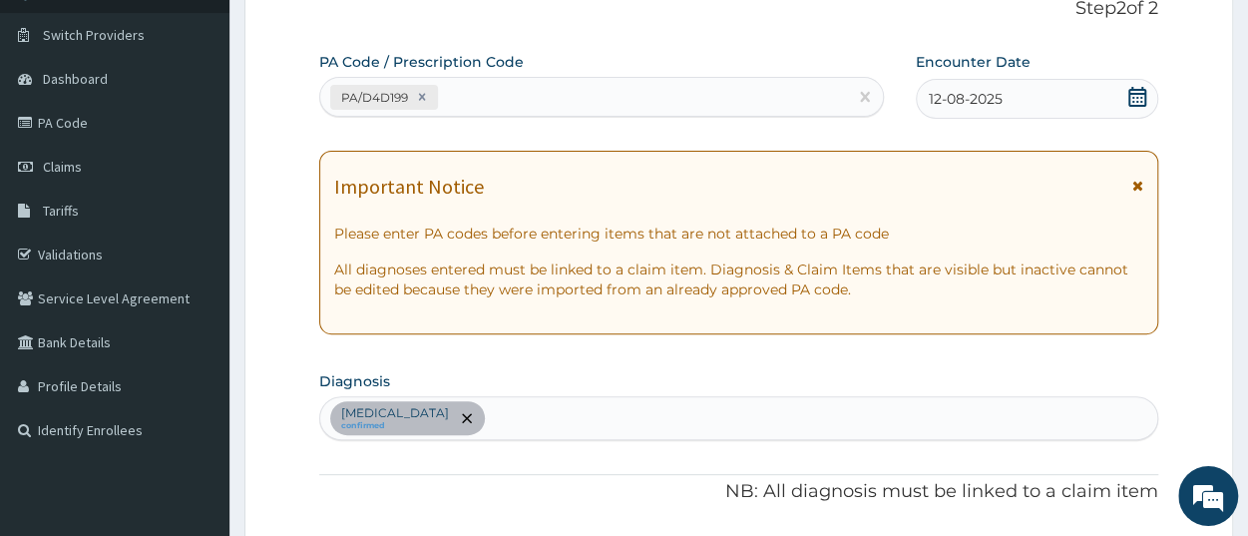
scroll to position [110, 0]
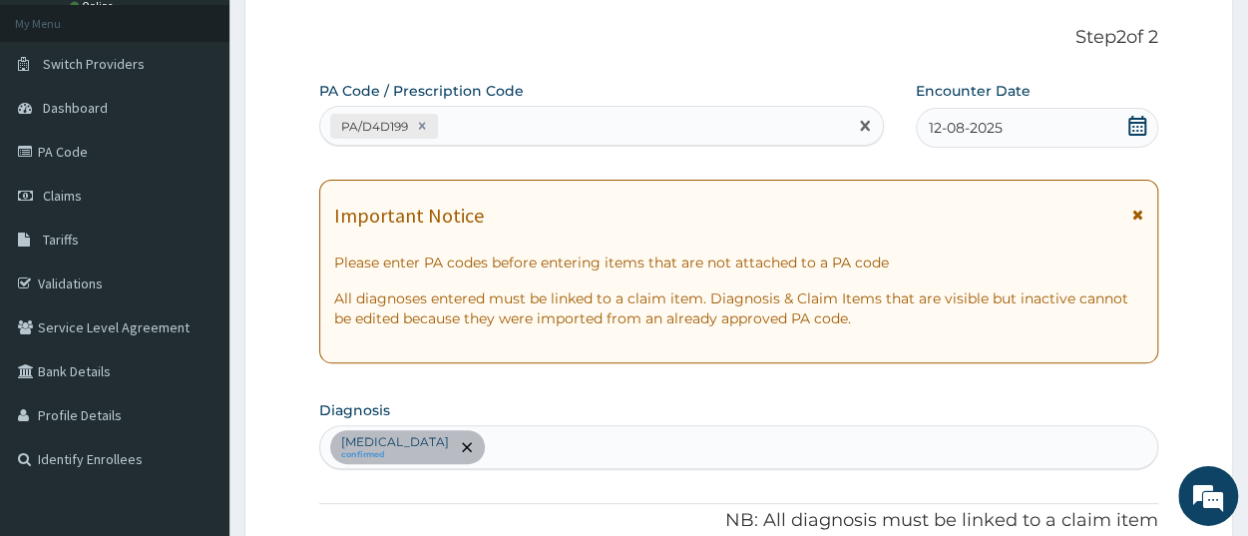
click at [512, 125] on div "PA/D4D199" at bounding box center [583, 126] width 527 height 33
paste input "PA/2BAAAB"
type input "PA/2BAAAB"
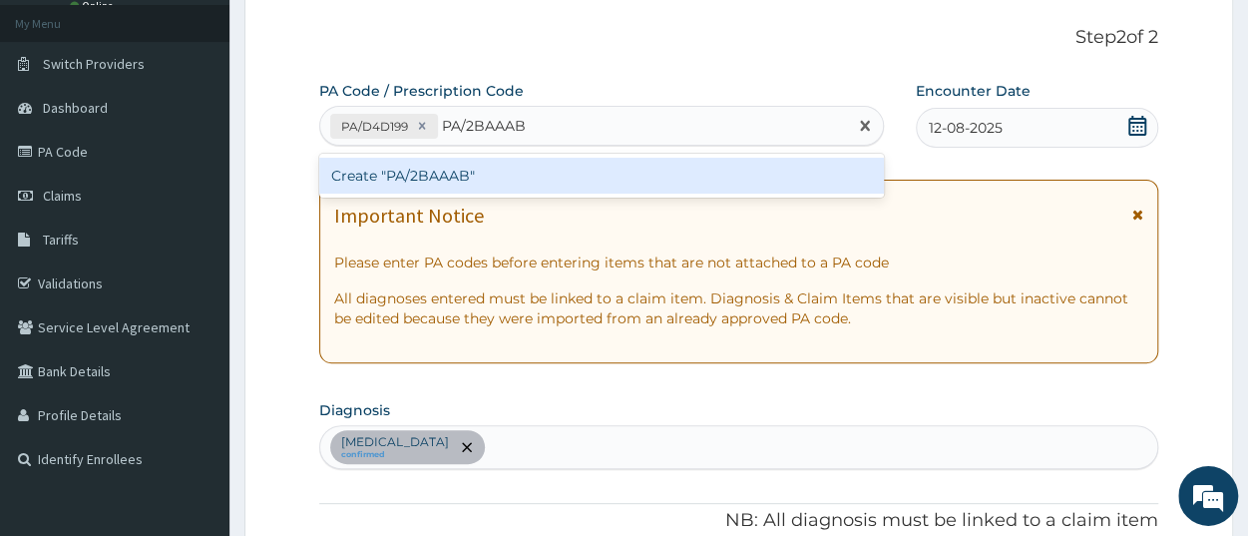
click at [498, 178] on div "Create "PA/2BAAAB"" at bounding box center [601, 176] width 565 height 36
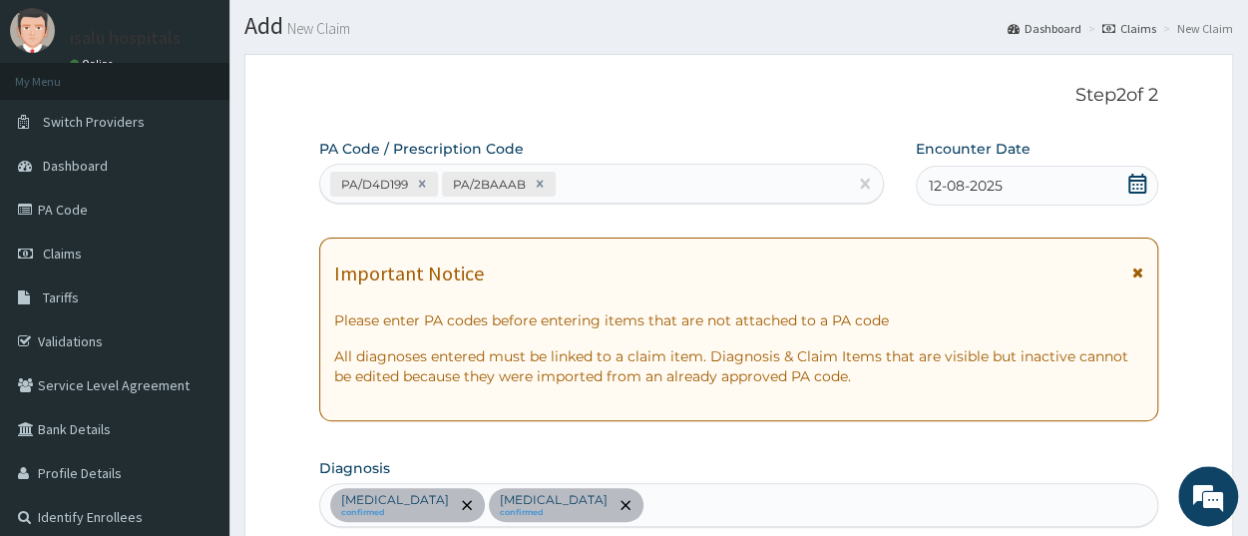
scroll to position [0, 0]
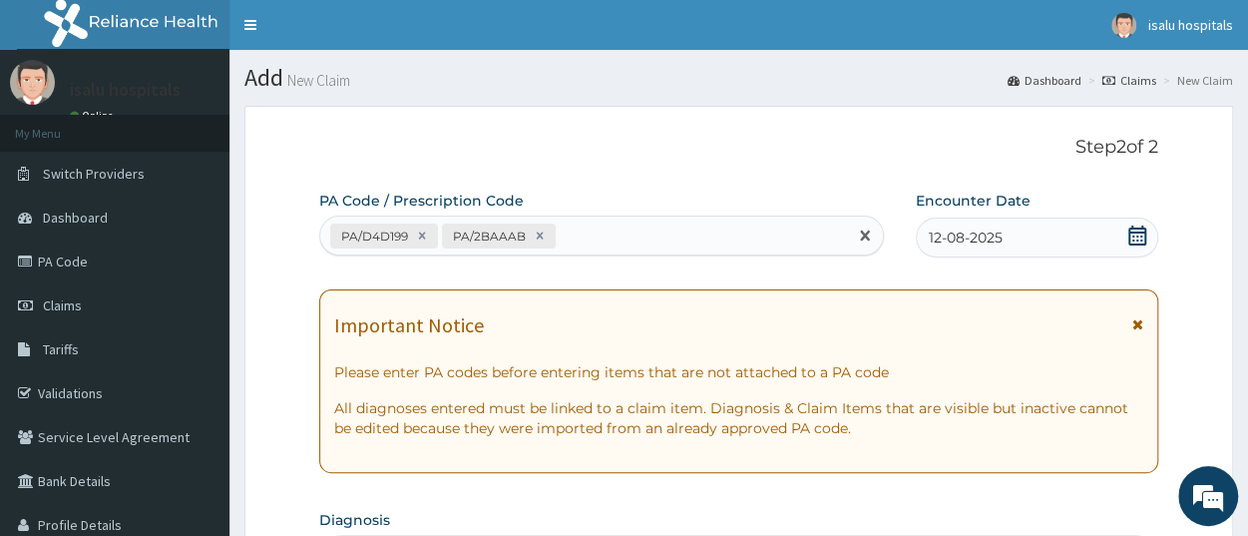
click at [588, 234] on div "PA/D4D199 PA/2BAAAB" at bounding box center [583, 236] width 527 height 33
paste input "PA/B84F3E"
type input "PA/B84F3E"
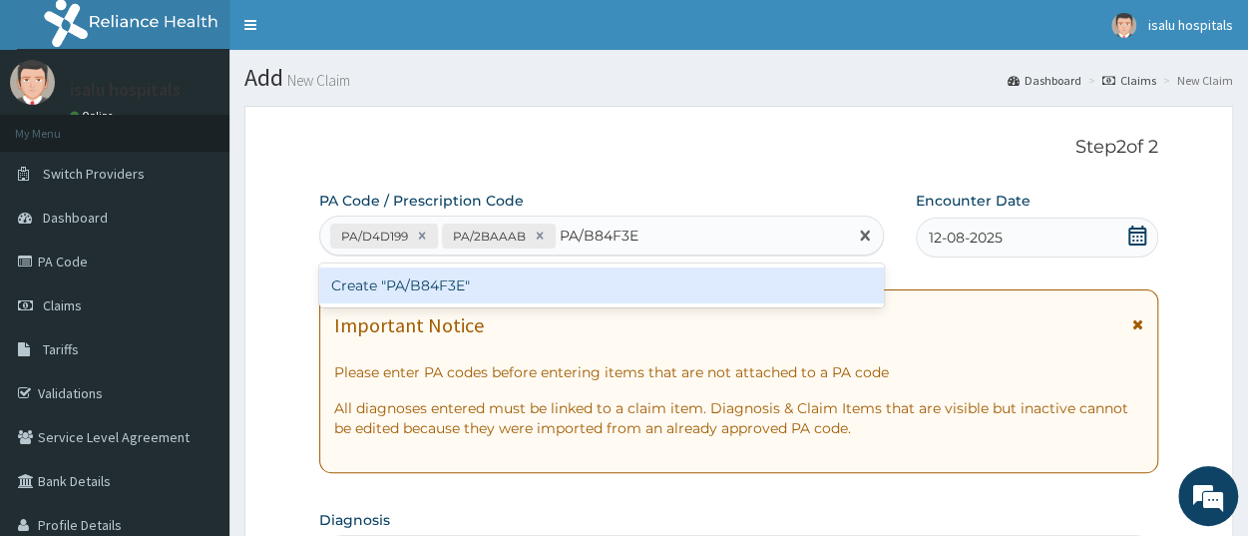
click at [570, 293] on div "Create "PA/B84F3E"" at bounding box center [601, 285] width 565 height 36
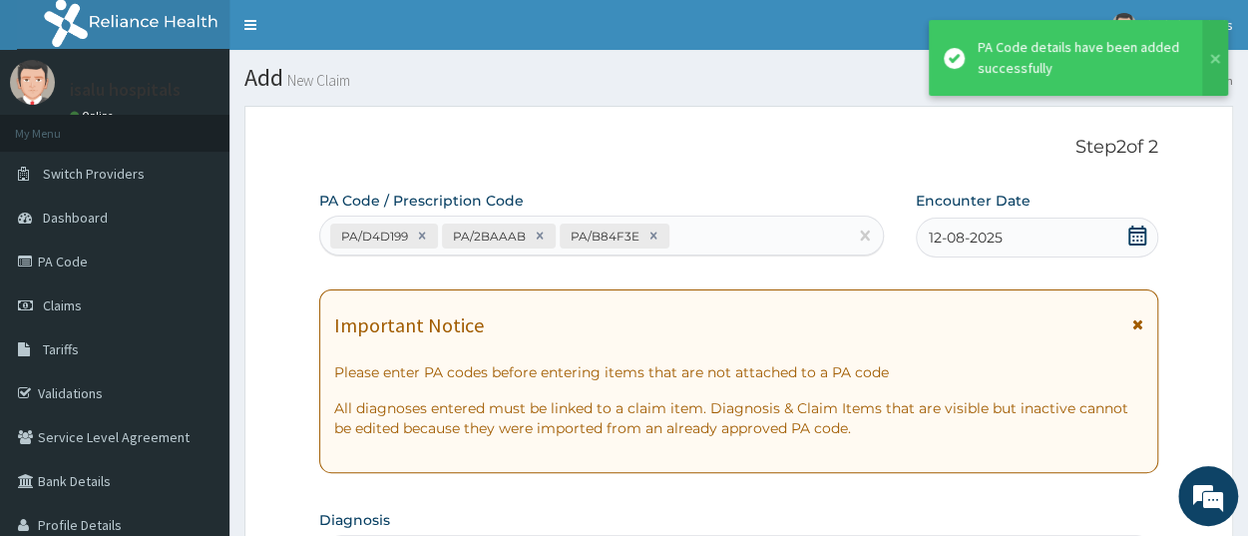
scroll to position [766, 0]
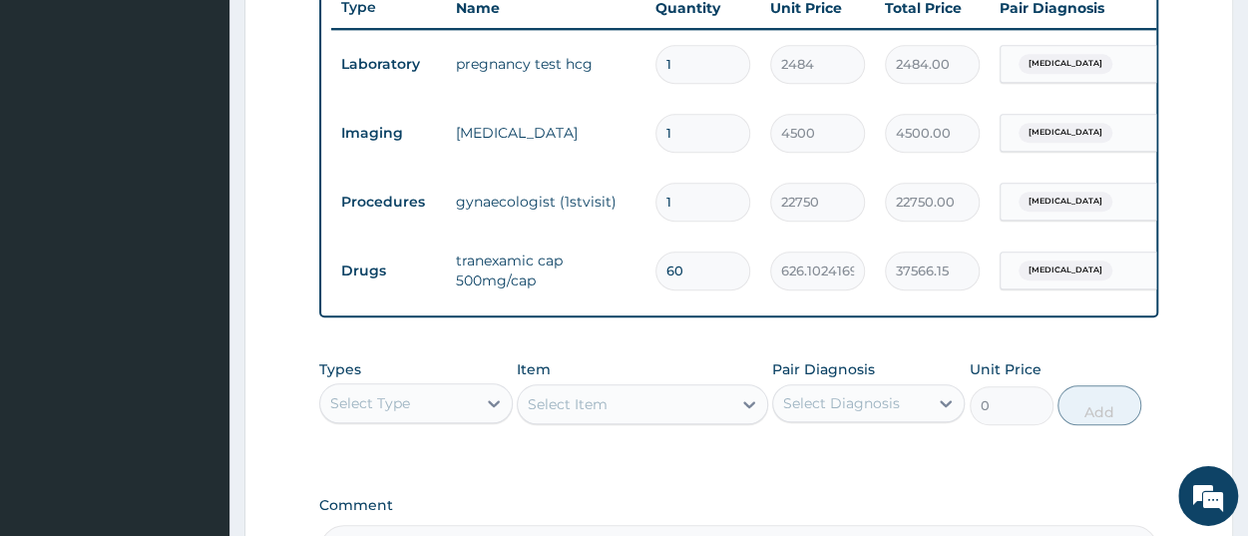
click at [354, 413] on div "Select Type" at bounding box center [370, 403] width 80 height 20
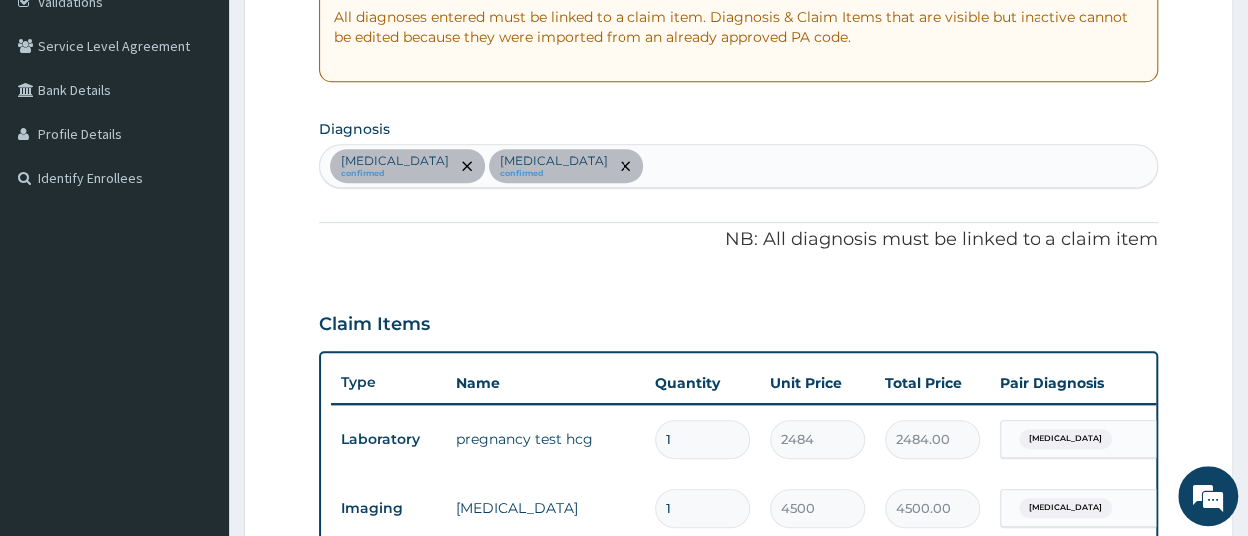
scroll to position [351, 0]
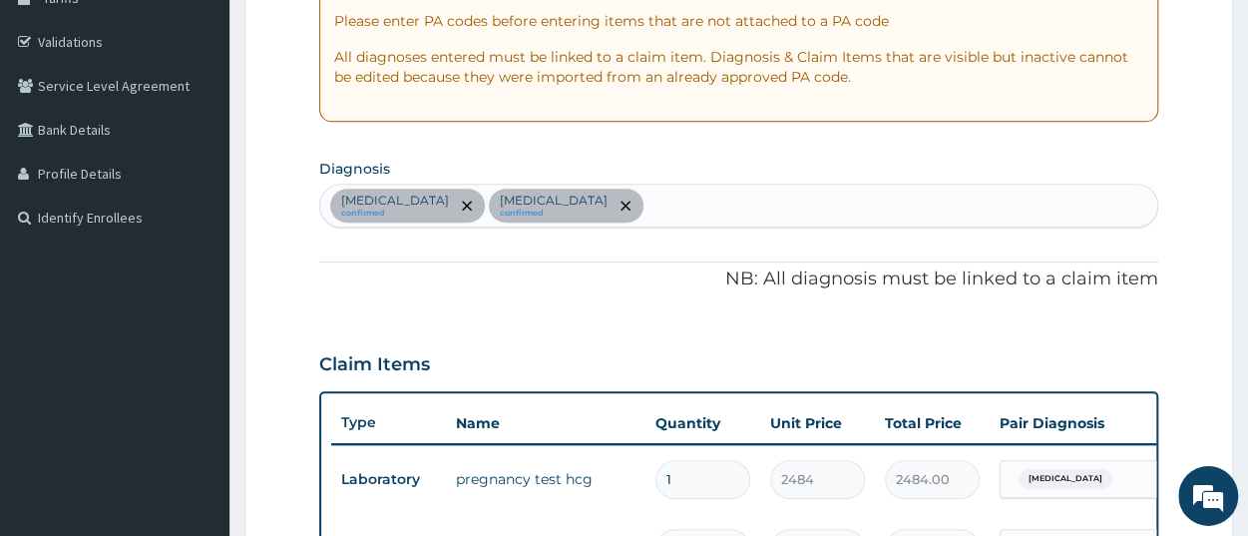
click at [706, 202] on div "Abnormal uterine bleeding confirmed Miscarriage confirmed" at bounding box center [738, 206] width 837 height 42
type input "l"
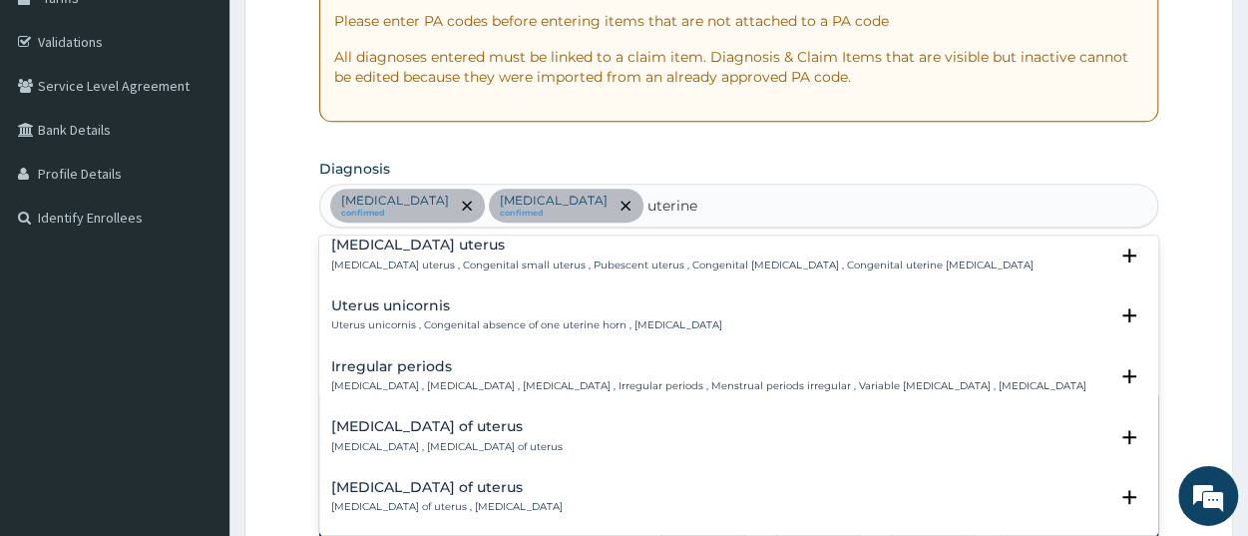
scroll to position [599, 0]
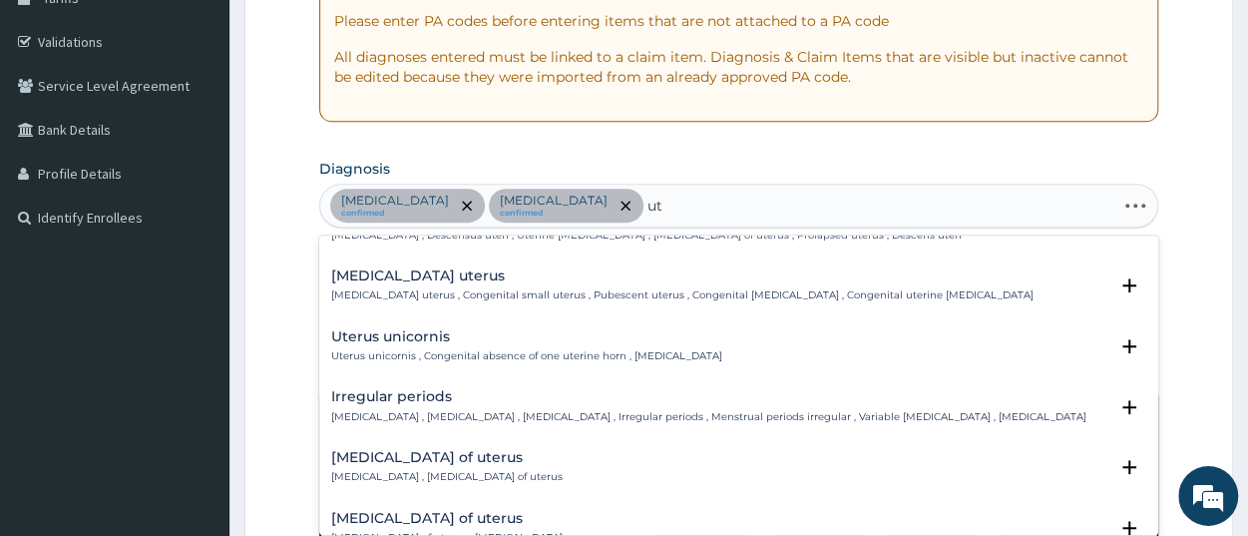
type input "u"
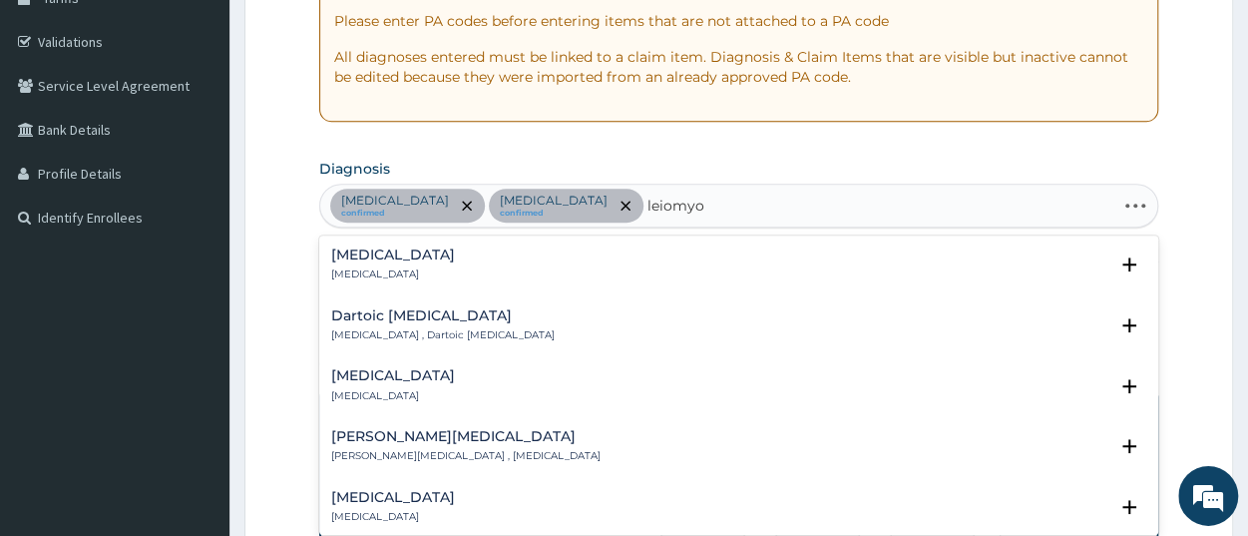
type input "leiomyom"
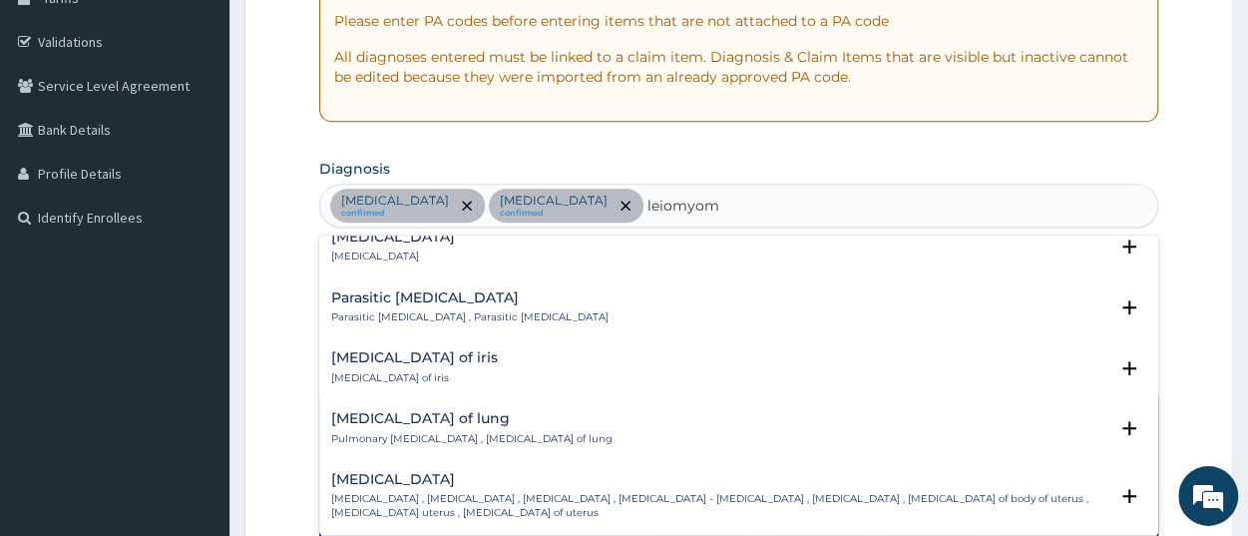
scroll to position [299, 0]
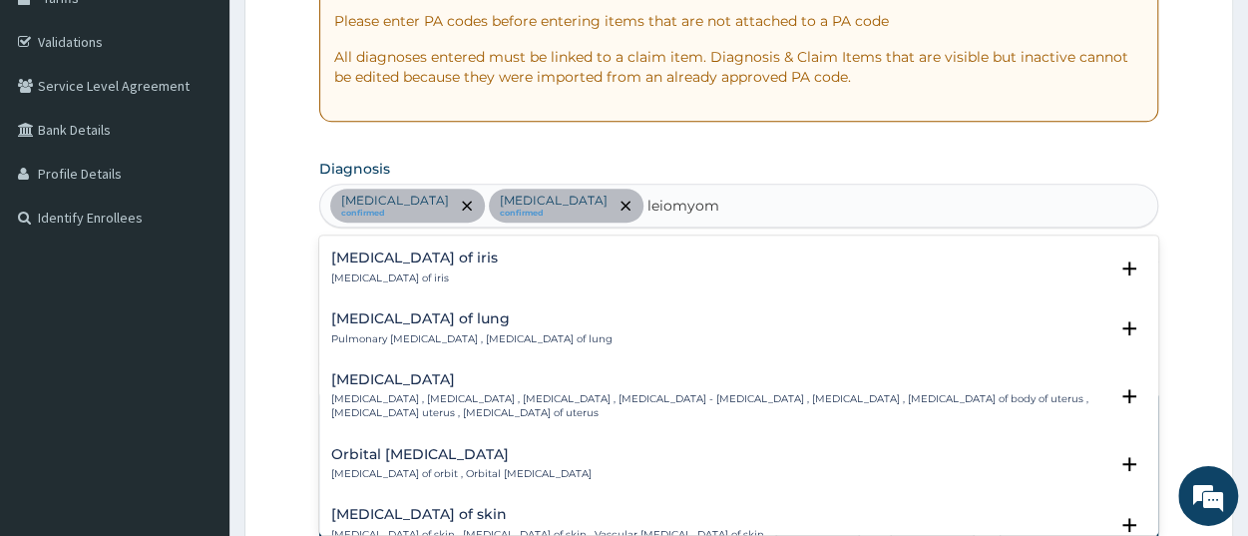
click at [449, 384] on h4 "Uterine leiomyoma" at bounding box center [719, 379] width 776 height 15
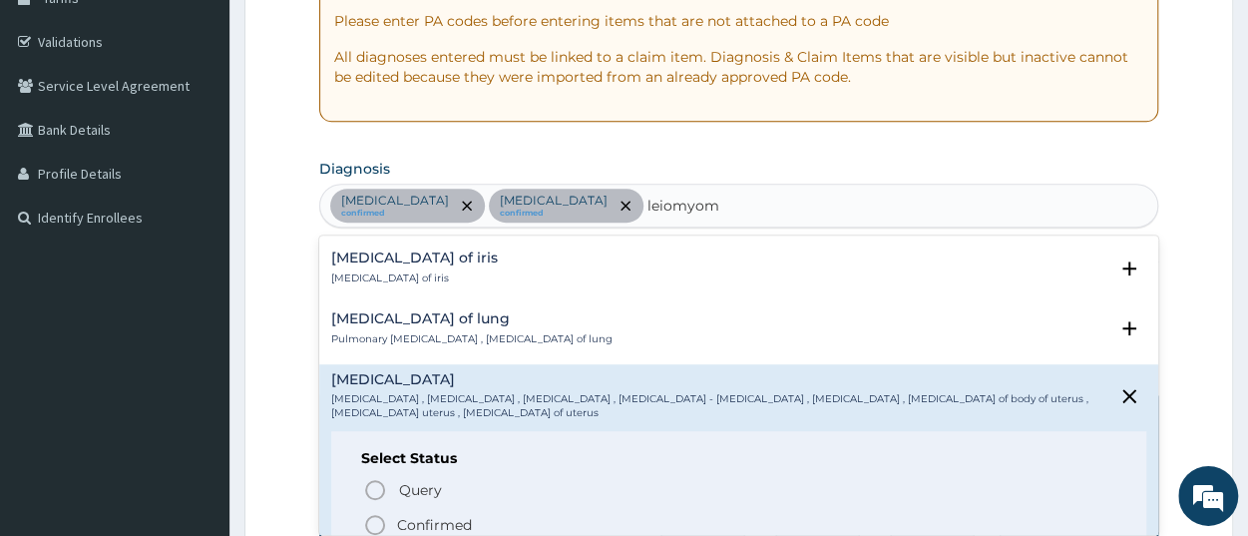
click at [431, 523] on p "Confirmed" at bounding box center [434, 525] width 75 height 20
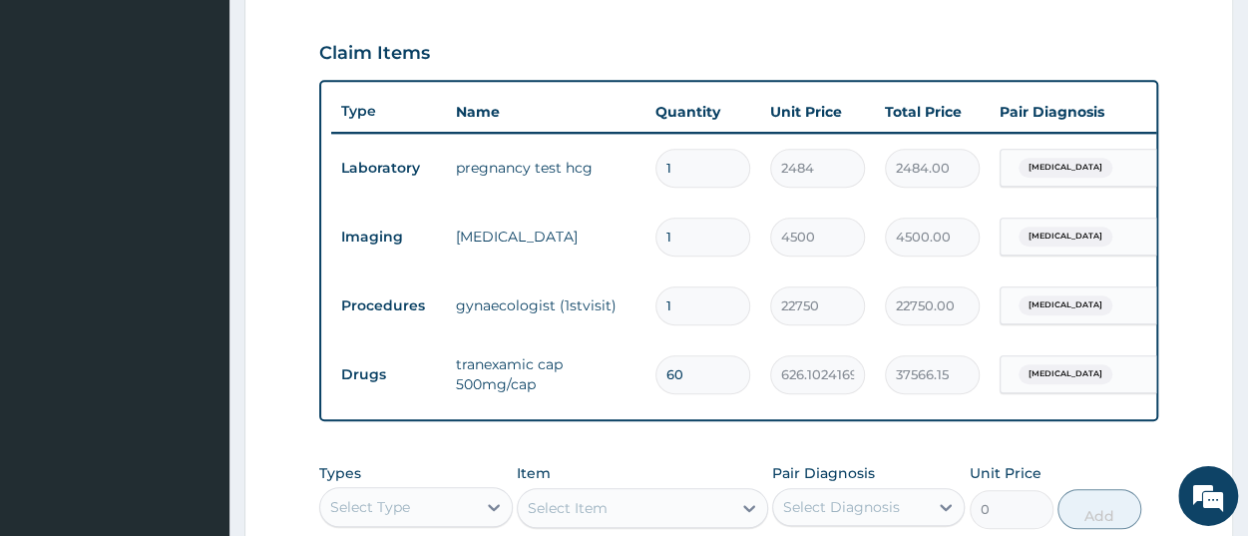
scroll to position [766, 0]
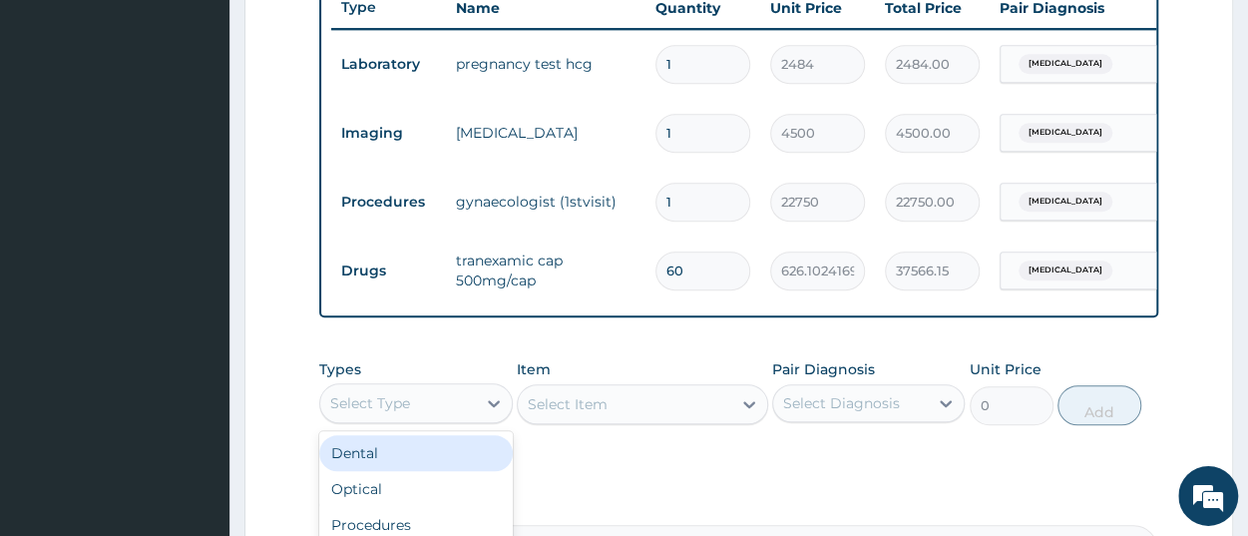
click at [373, 413] on div "Select Type" at bounding box center [370, 403] width 80 height 20
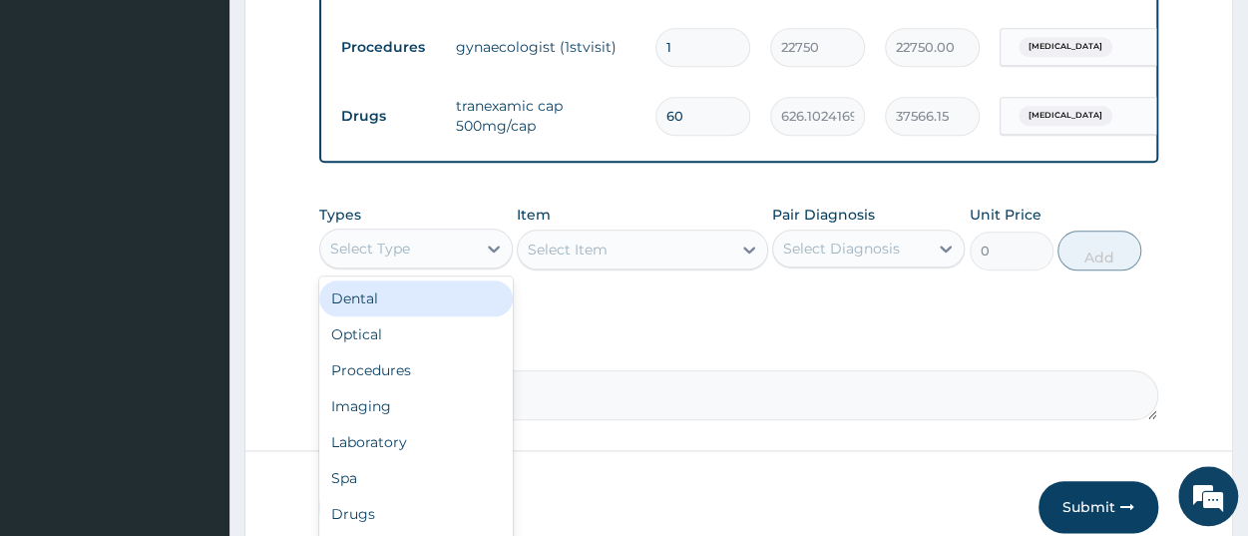
scroll to position [974, 0]
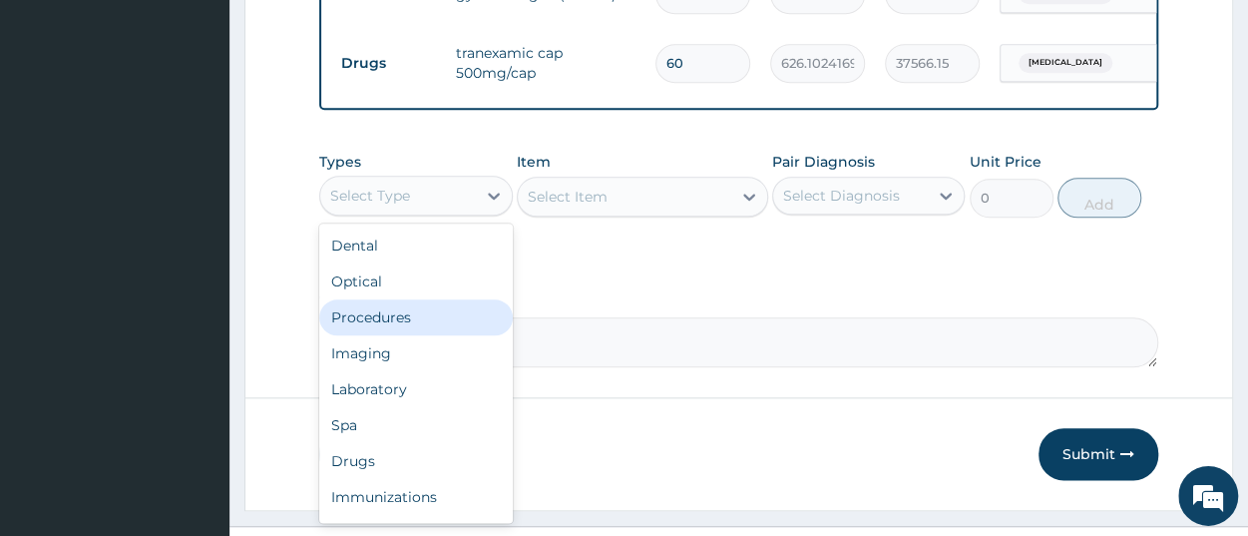
click at [386, 335] on div "Procedures" at bounding box center [415, 317] width 193 height 36
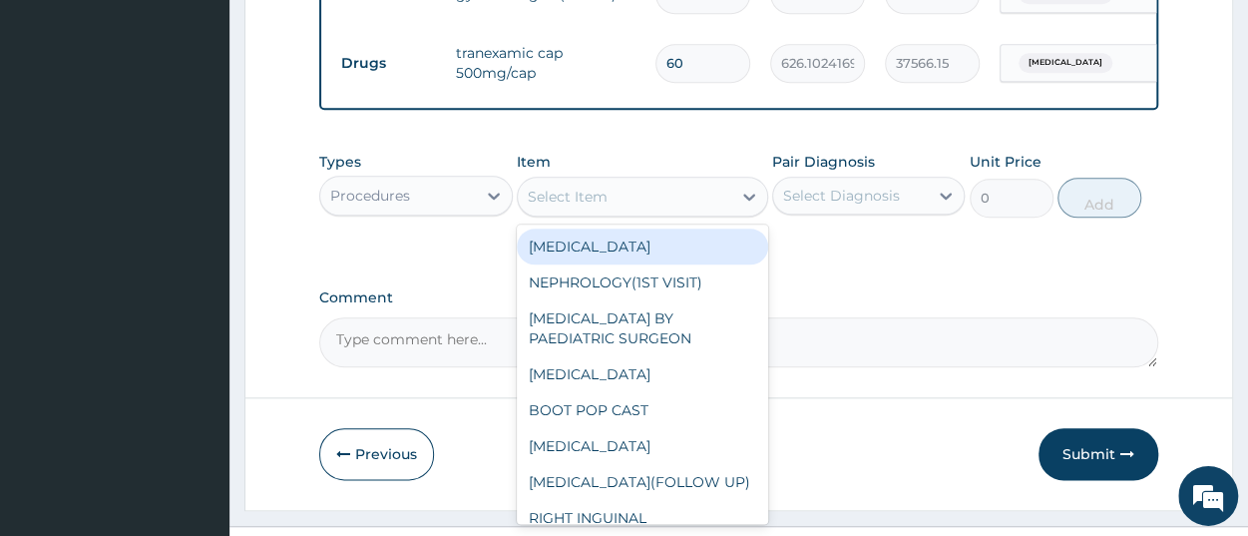
click at [619, 213] on div "Select Item" at bounding box center [625, 197] width 214 height 32
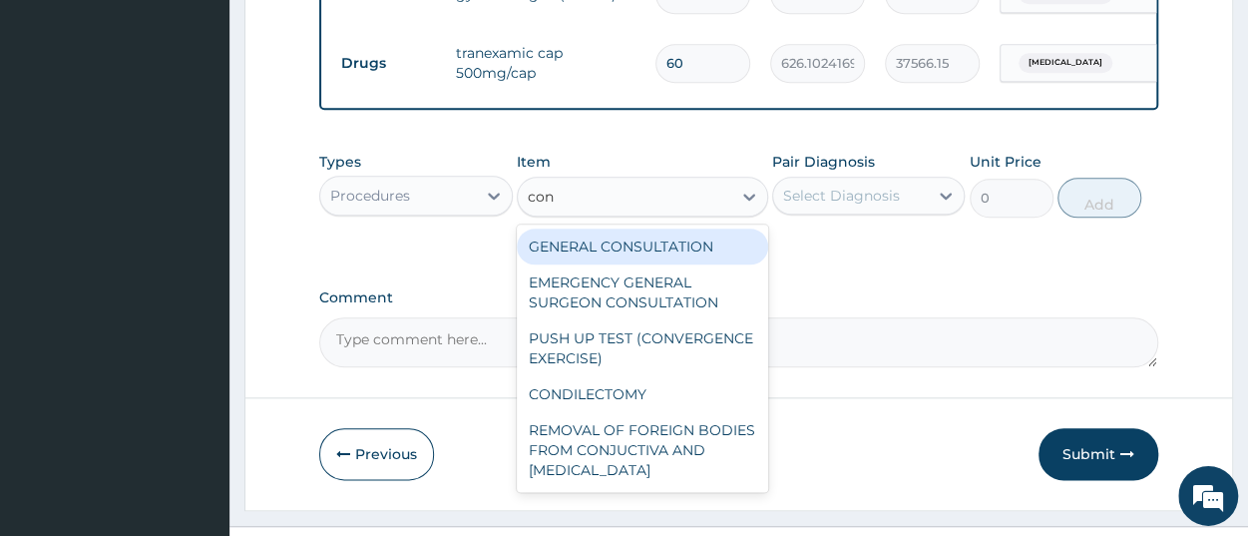
type input "cons"
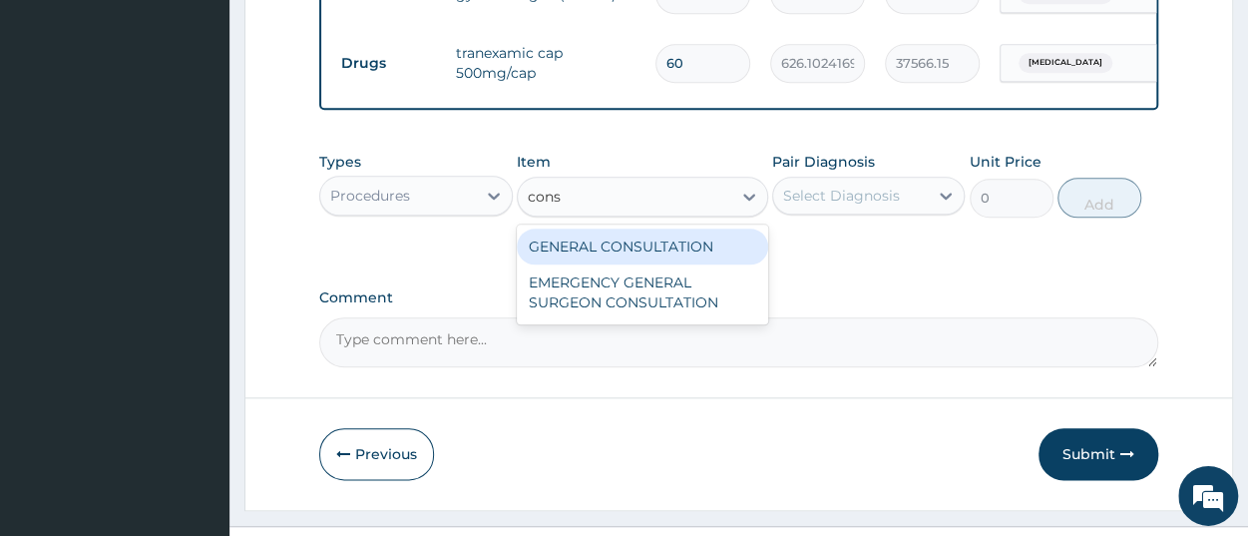
click at [654, 260] on div "GENERAL CONSULTATION" at bounding box center [642, 247] width 251 height 36
type input "3150"
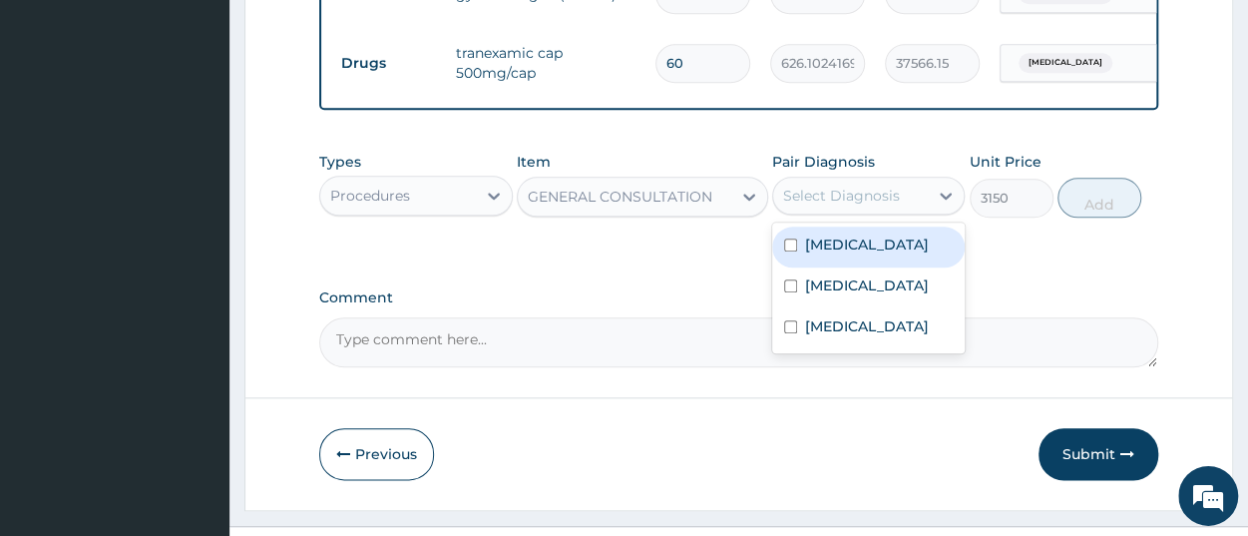
click at [837, 206] on div "Select Diagnosis" at bounding box center [841, 196] width 117 height 20
drag, startPoint x: 879, startPoint y: 280, endPoint x: 875, endPoint y: 315, distance: 35.2
click at [879, 254] on label "Abnormal uterine bleeding" at bounding box center [867, 245] width 124 height 20
checkbox input "true"
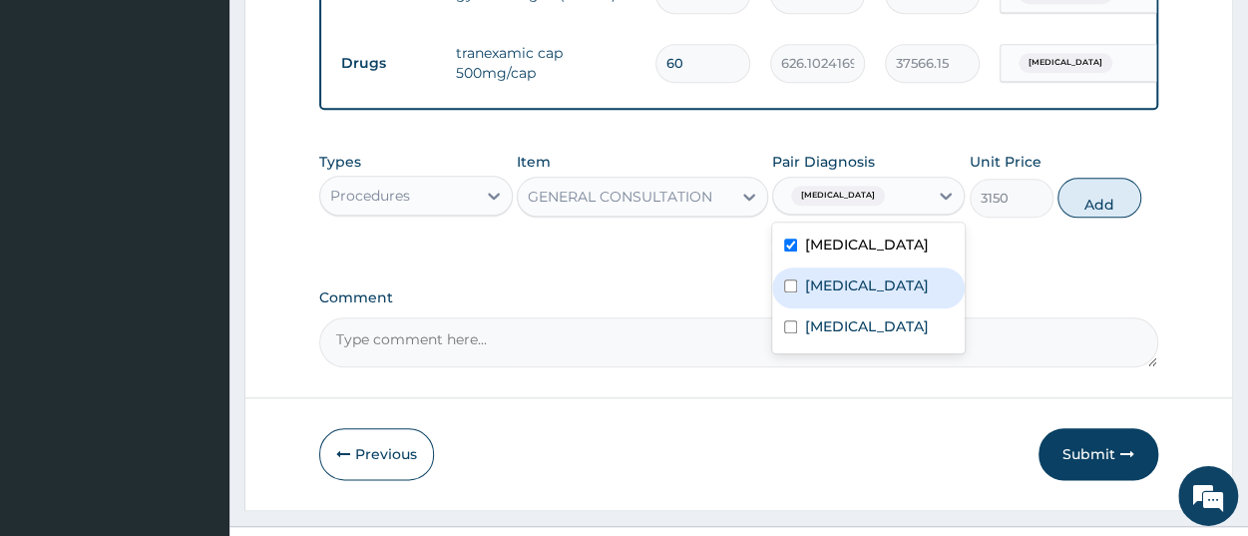
click at [875, 295] on label "Miscarriage" at bounding box center [867, 285] width 124 height 20
checkbox input "true"
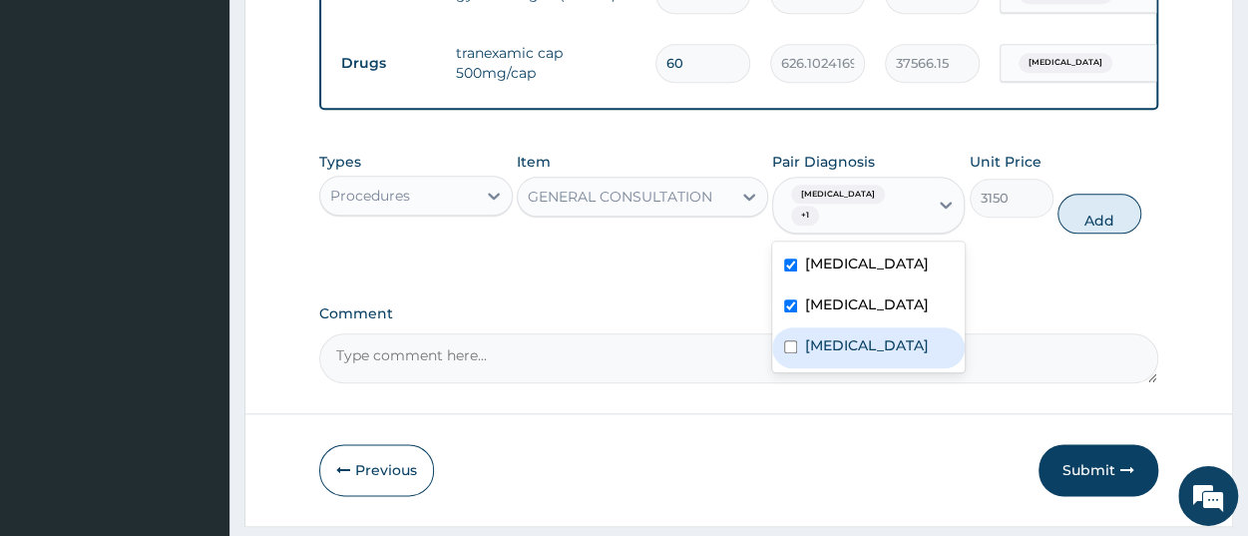
click at [889, 355] on label "Uterine leiomyoma" at bounding box center [867, 345] width 124 height 20
checkbox input "true"
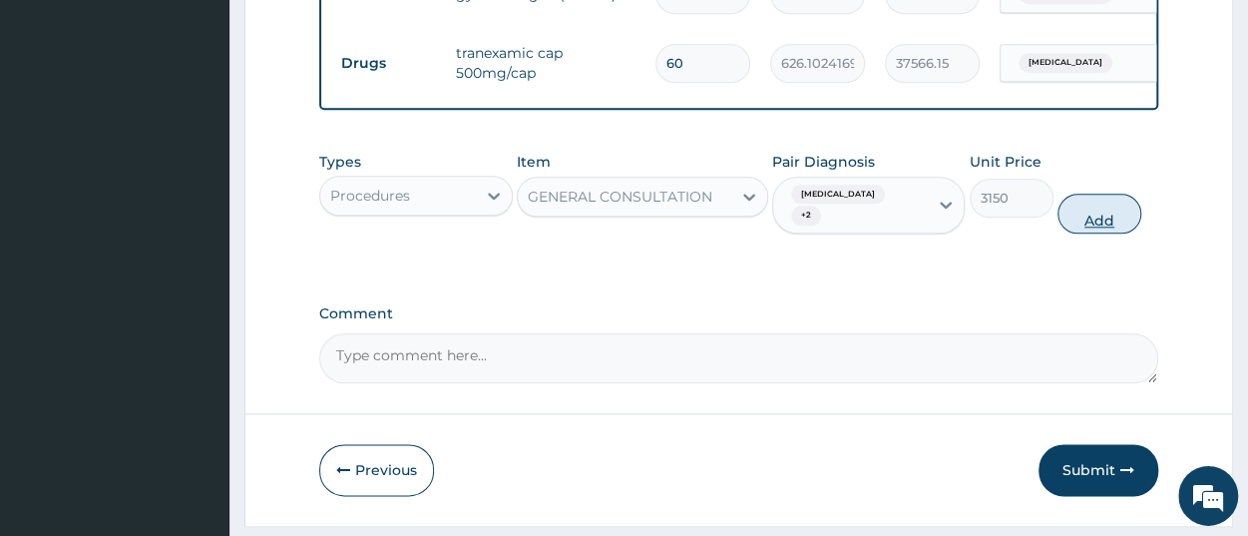
click at [1095, 234] on button "Add" at bounding box center [1100, 214] width 84 height 40
type input "0"
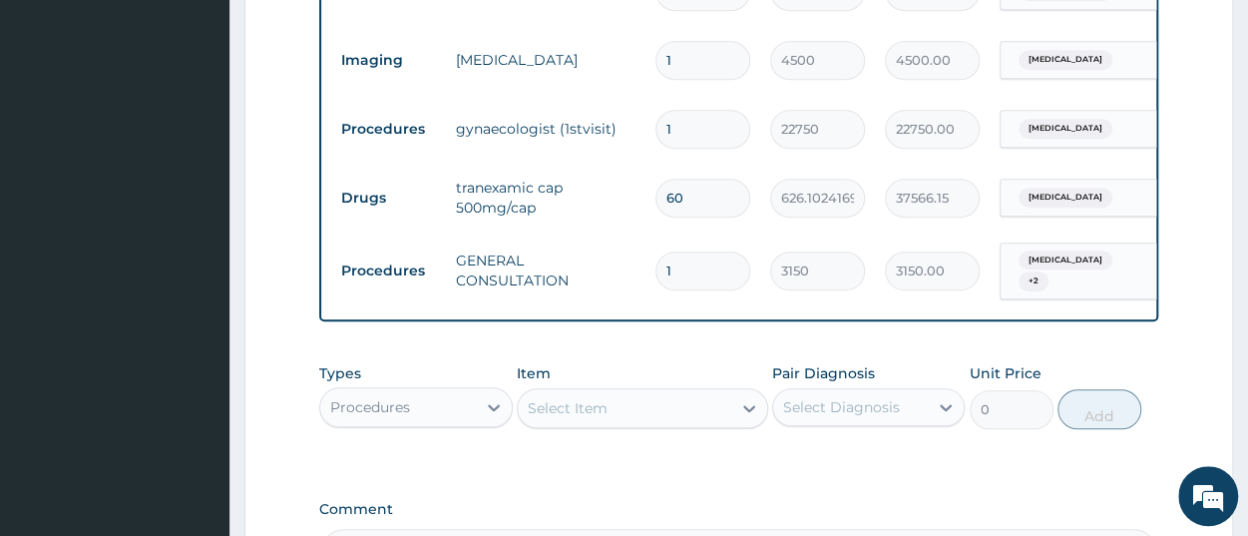
scroll to position [766, 0]
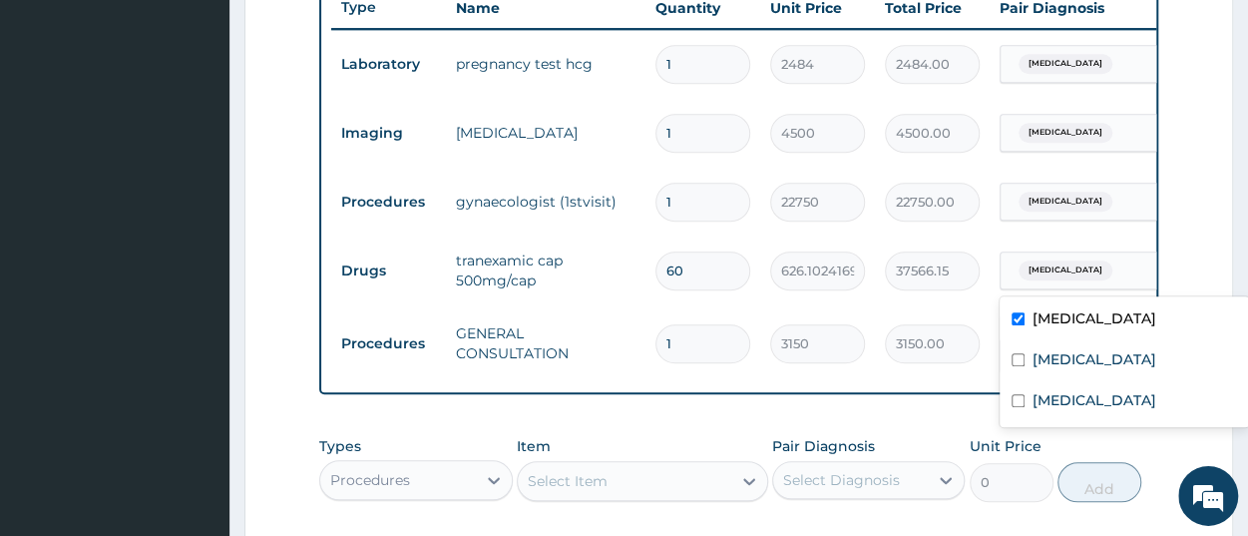
click at [1046, 277] on span "Abnormal uterine bleeding" at bounding box center [1066, 270] width 94 height 20
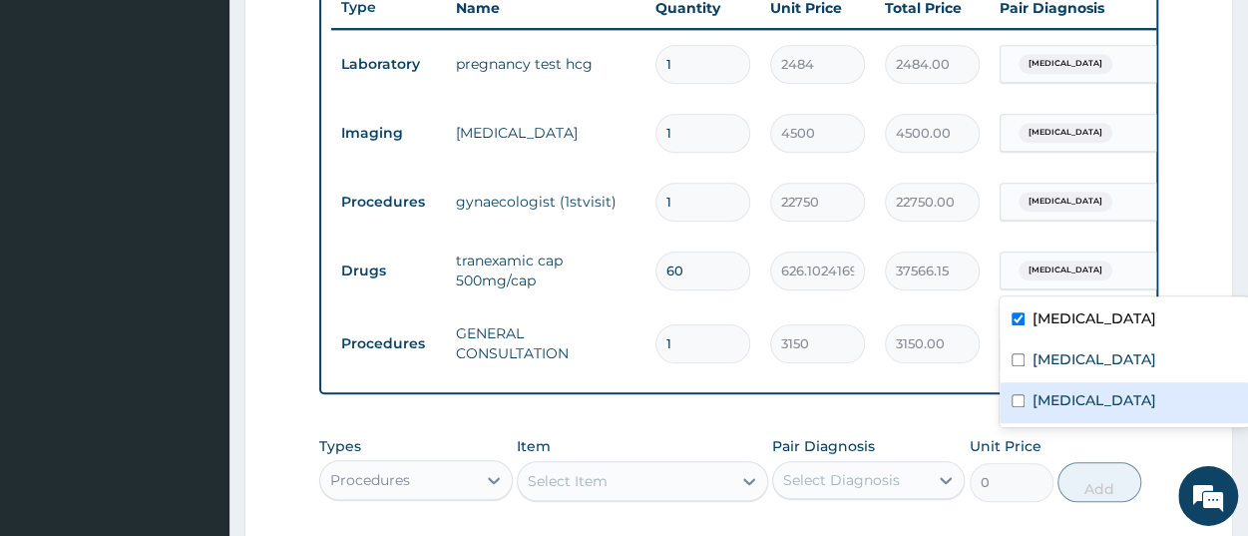
click at [1063, 403] on label "Uterine leiomyoma" at bounding box center [1095, 400] width 124 height 20
checkbox input "true"
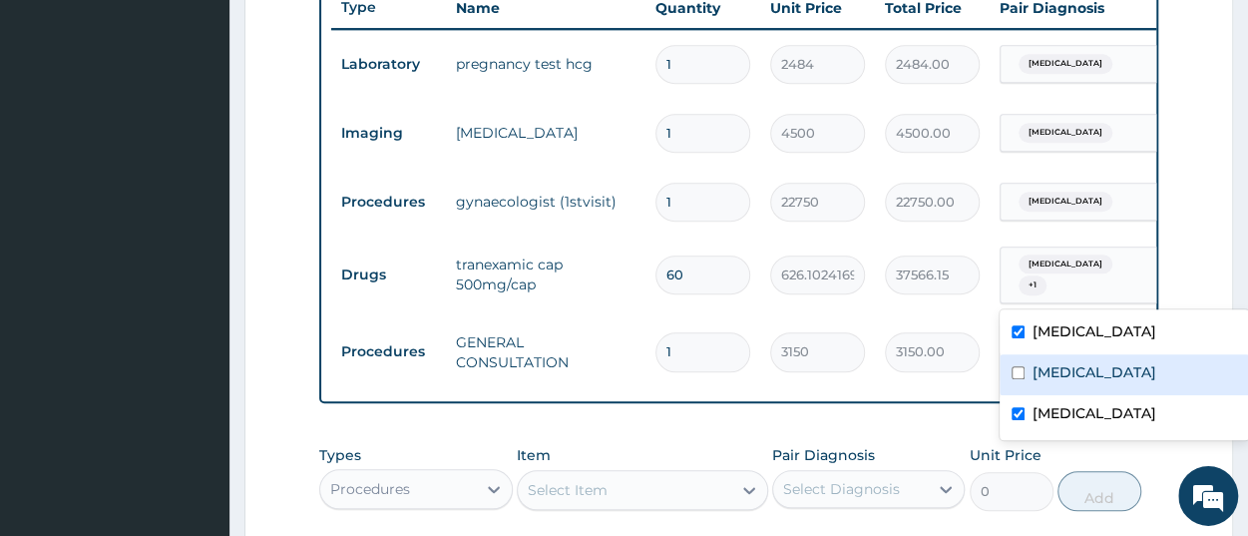
click at [1073, 370] on label "Miscarriage" at bounding box center [1095, 372] width 124 height 20
checkbox input "true"
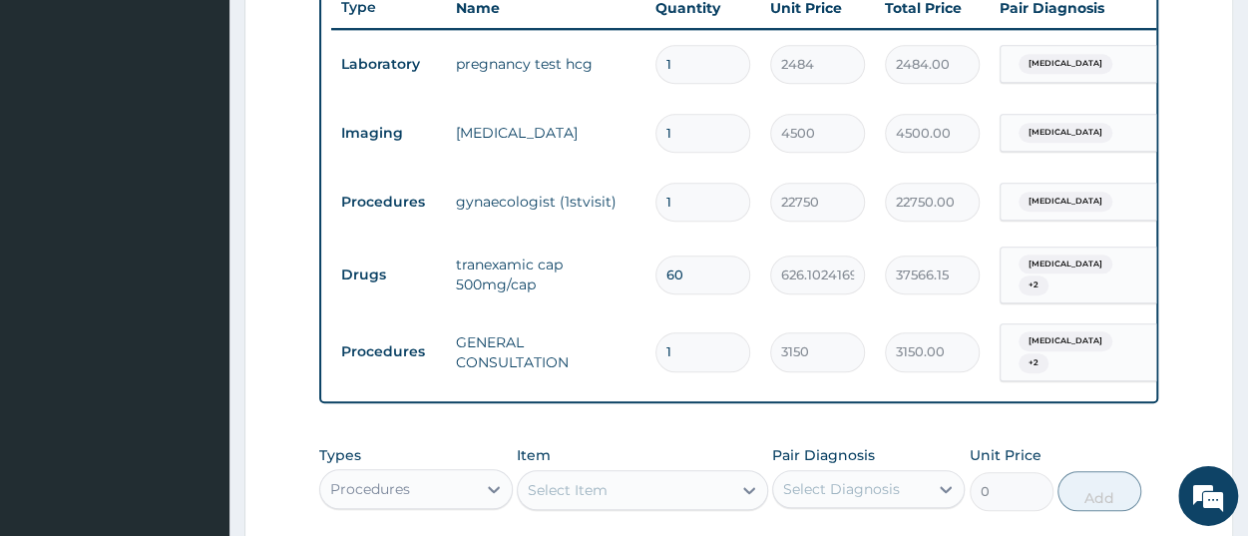
click at [857, 379] on tr "Procedures GENERAL CONSULTATION 1 3150 3150.00 Abnormal uterine bleeding + 2 De…" at bounding box center [820, 352] width 978 height 78
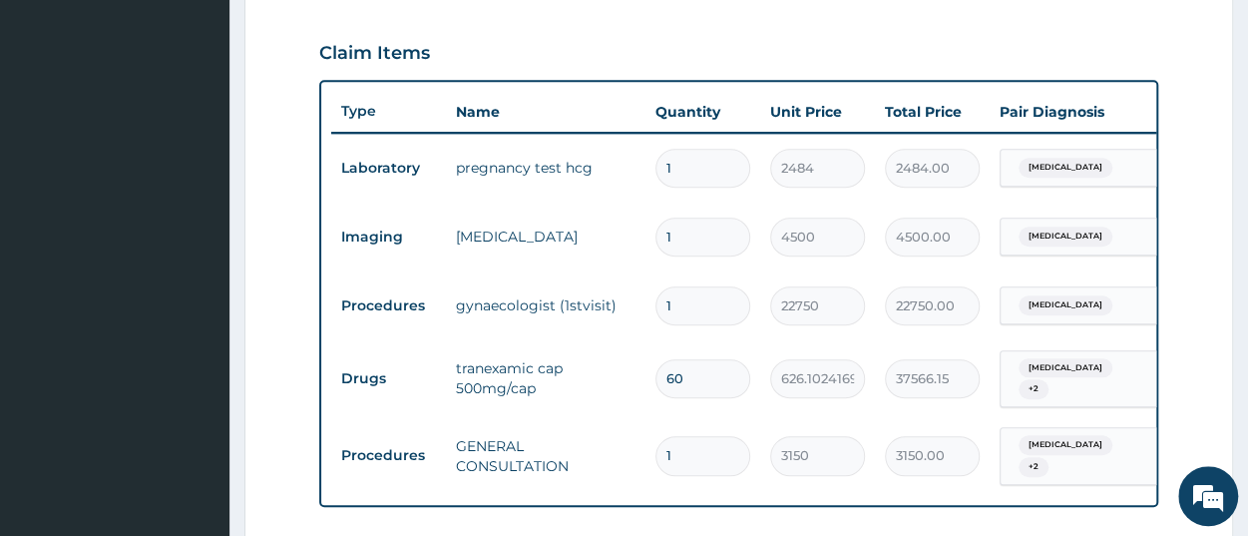
scroll to position [559, 0]
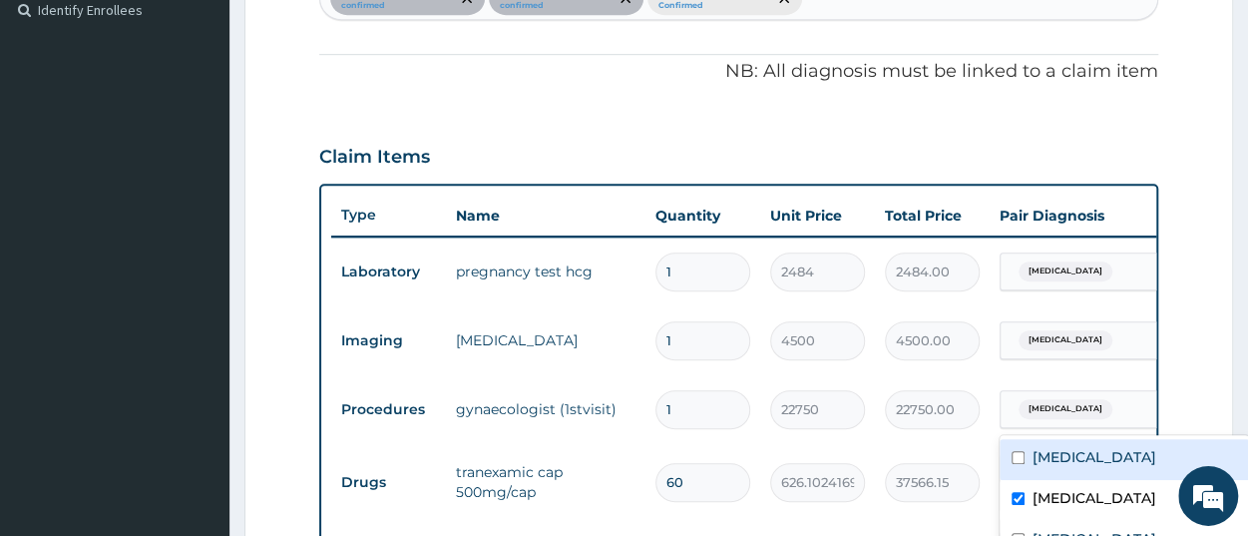
click at [1059, 406] on span "Miscarriage" at bounding box center [1066, 409] width 94 height 20
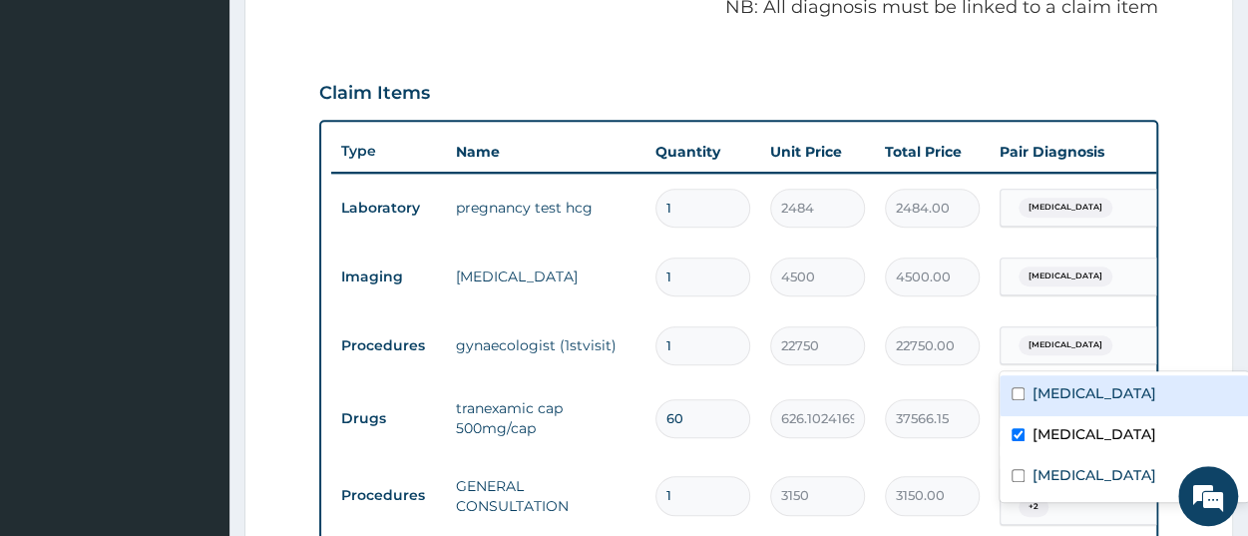
scroll to position [663, 0]
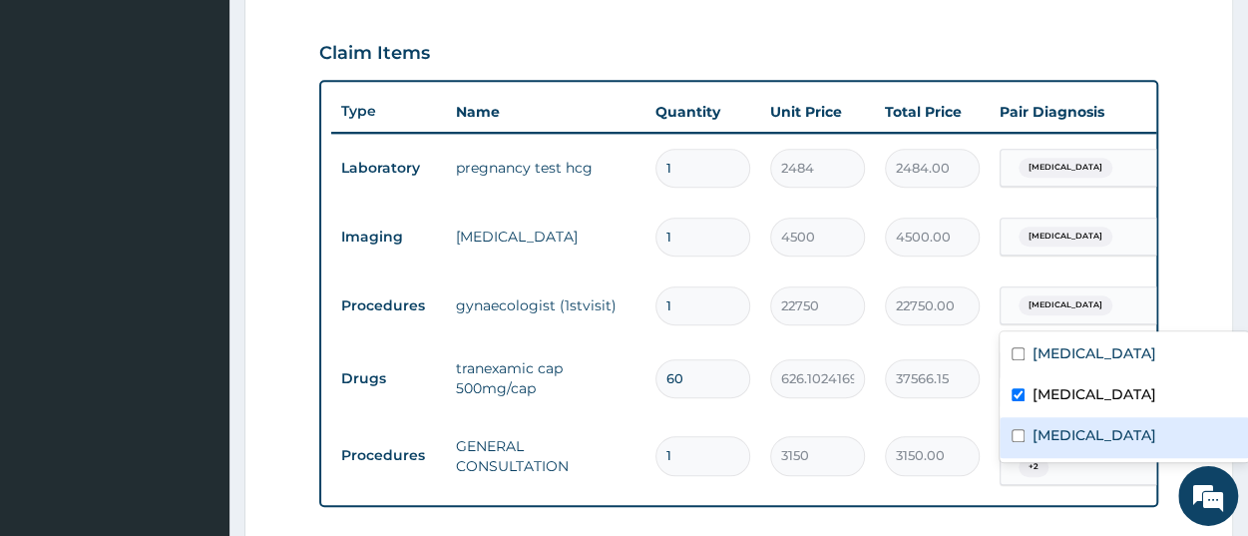
click at [1074, 439] on label "Uterine leiomyoma" at bounding box center [1095, 435] width 124 height 20
checkbox input "true"
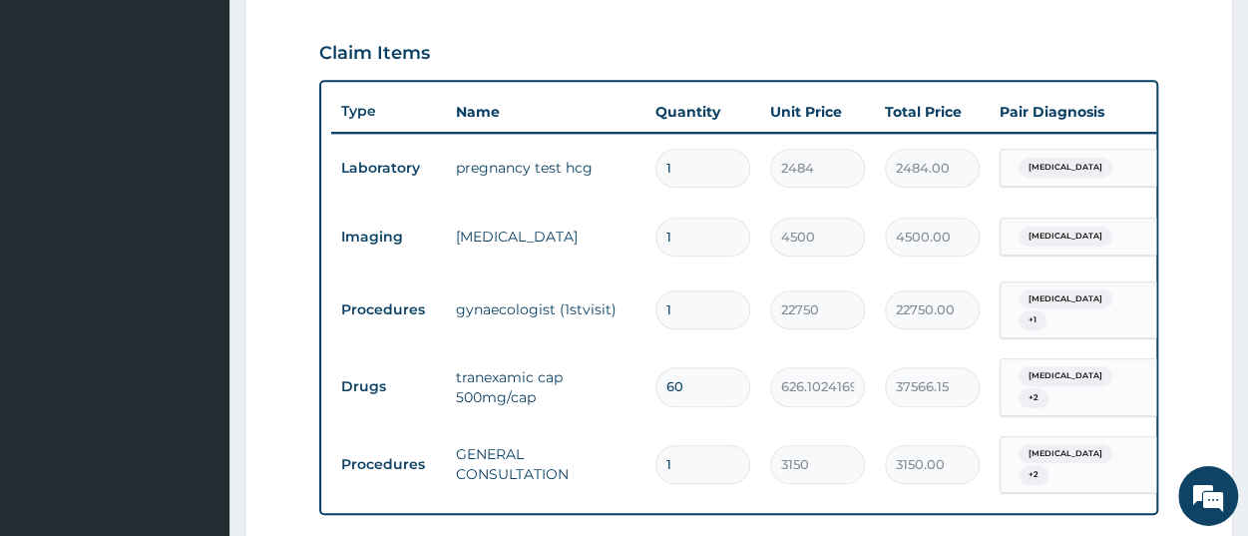
click at [929, 337] on tr "Procedures gynaecologist (1stvisit) 1 22750 22750.00 Miscarriage + 1 Delete" at bounding box center [820, 310] width 978 height 78
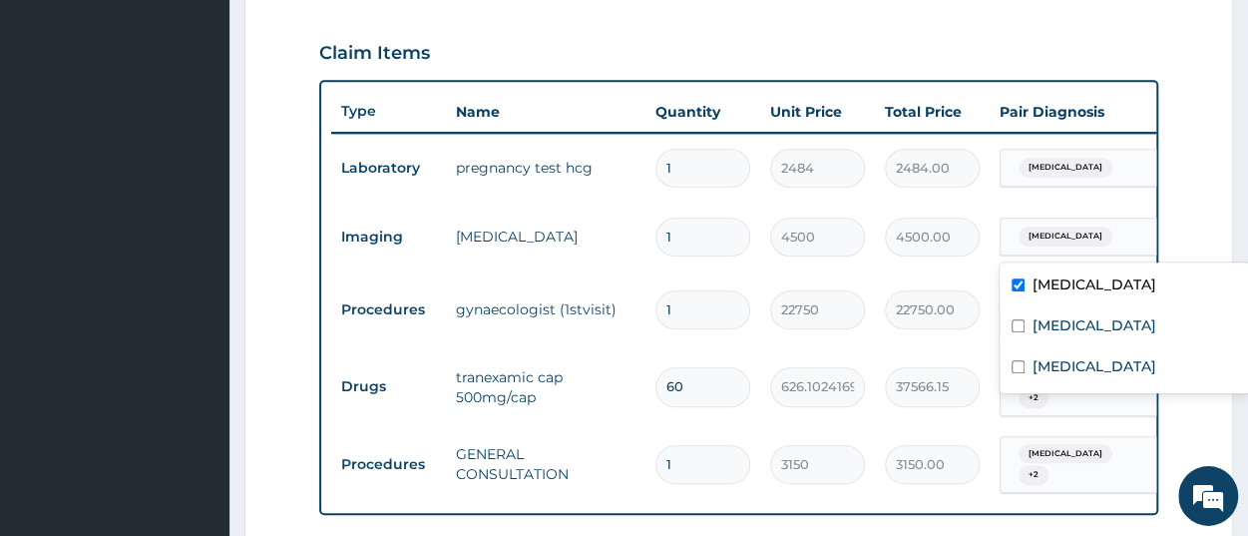
click at [1045, 241] on span "Abnormal uterine bleeding" at bounding box center [1066, 237] width 94 height 20
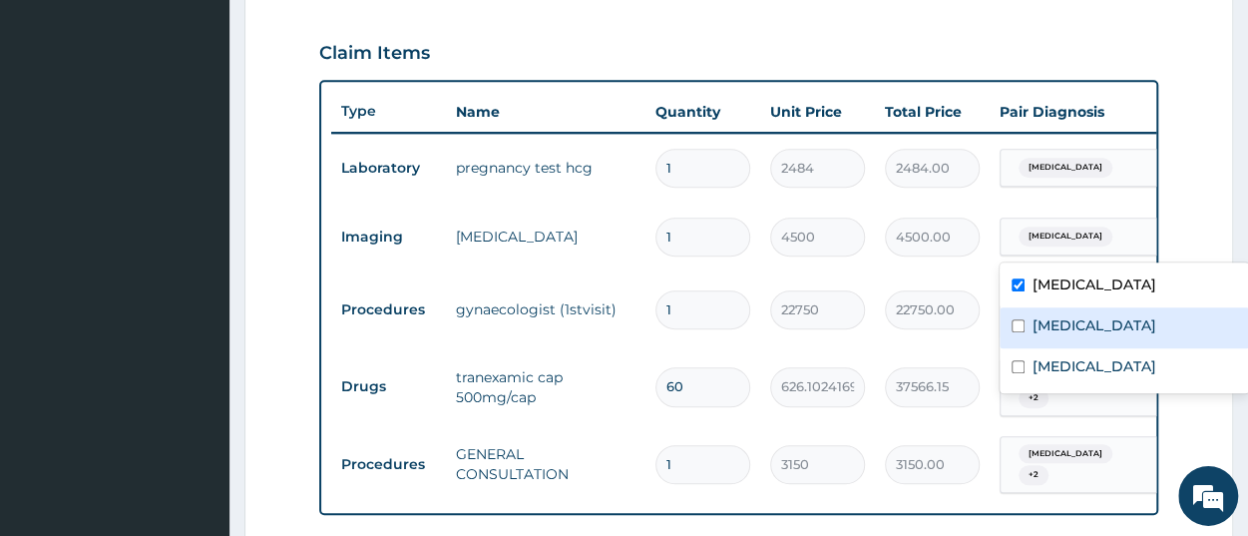
click at [1034, 330] on label "Miscarriage" at bounding box center [1095, 325] width 124 height 20
checkbox input "true"
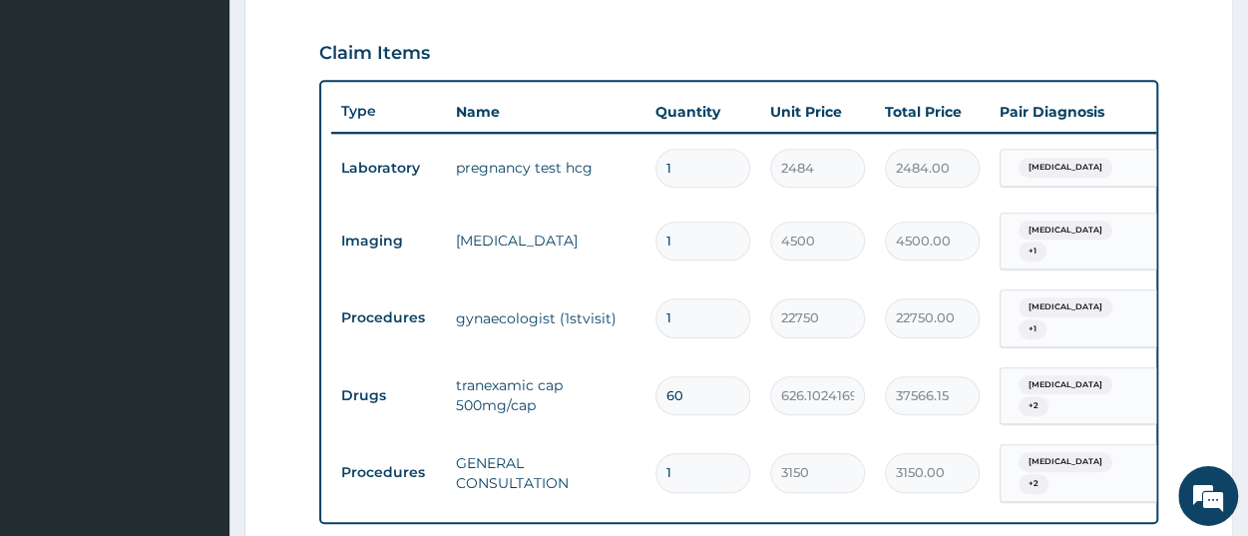
click at [881, 344] on tr "Procedures gynaecologist (1stvisit) 1 22750 22750.00 Miscarriage + 1 Delete" at bounding box center [820, 318] width 978 height 78
click at [1077, 173] on span "Abnormal uterine bleeding" at bounding box center [1066, 168] width 94 height 20
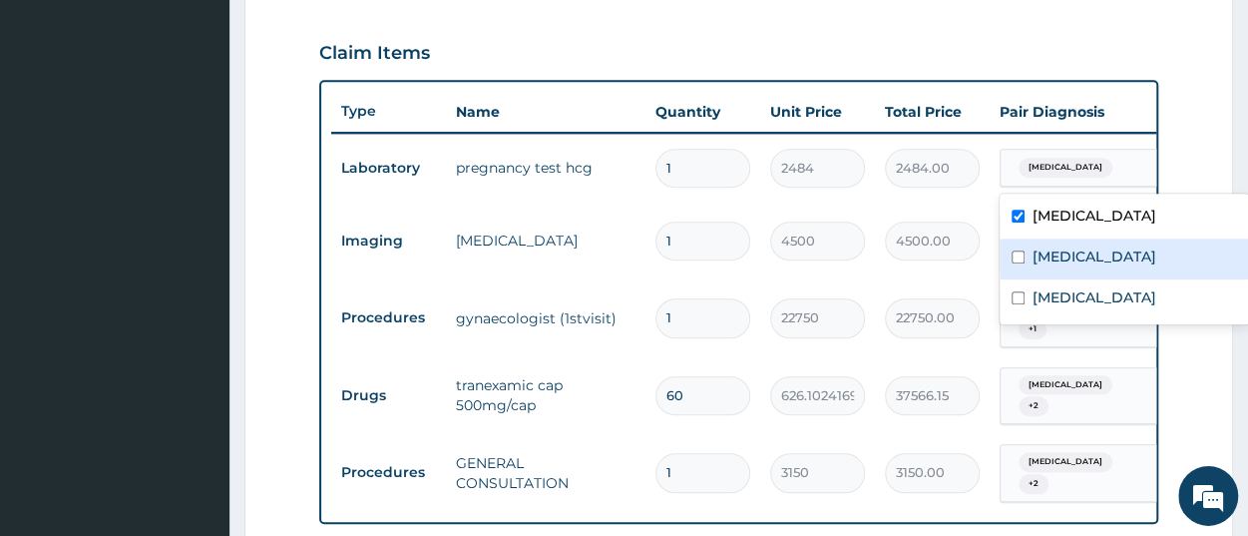
click at [1101, 250] on label "Miscarriage" at bounding box center [1095, 256] width 124 height 20
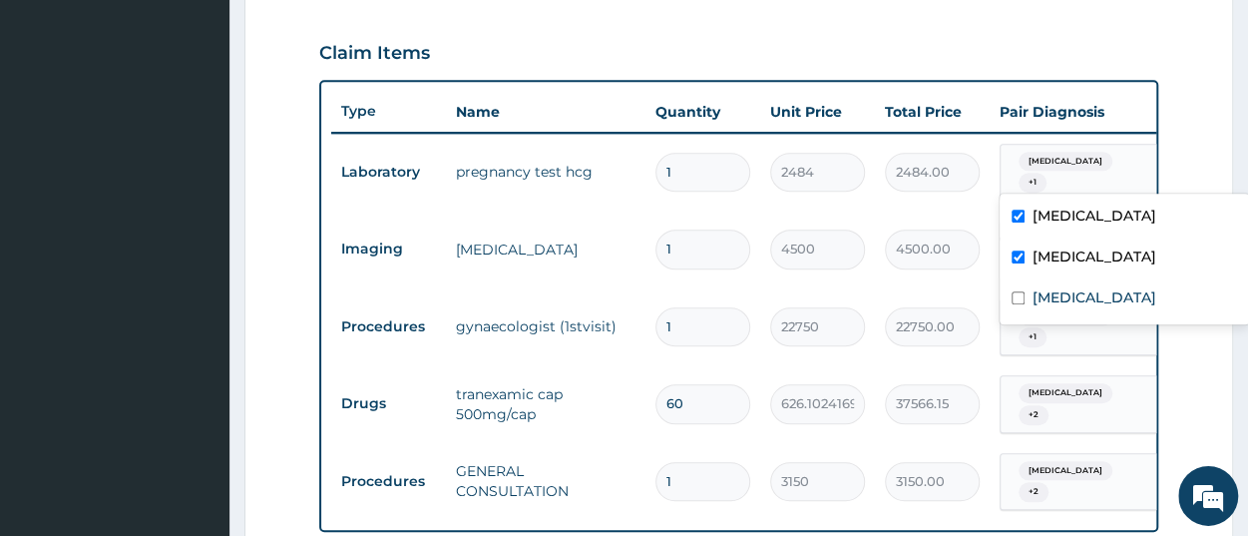
checkbox input "true"
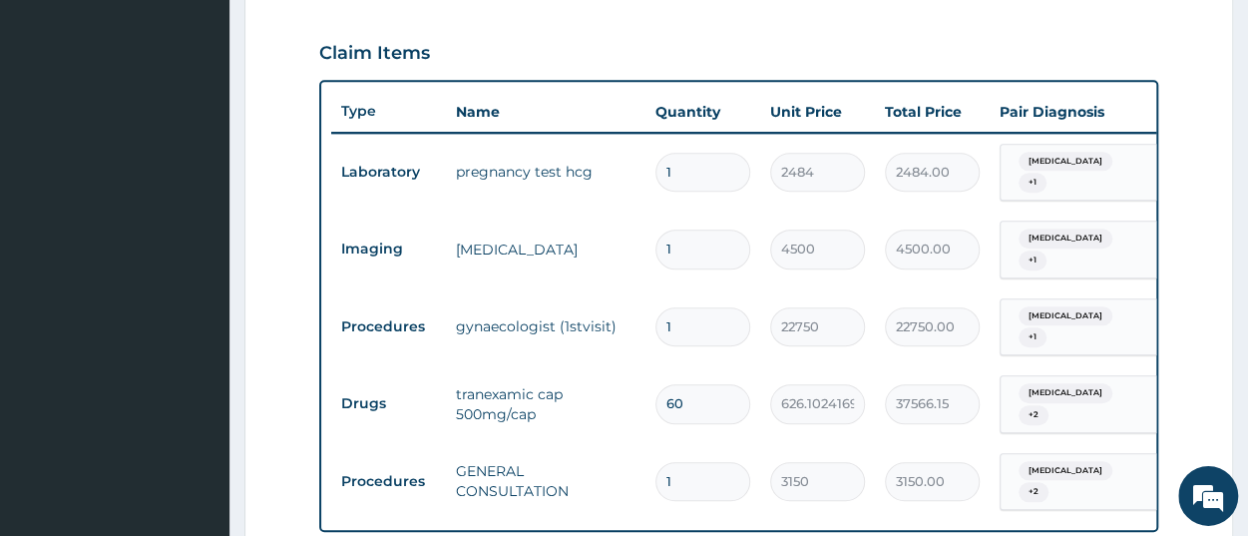
click at [847, 279] on tr "Imaging pelvic ultrasound 1 4500 4500.00 Abnormal uterine bleeding + 1 Delete" at bounding box center [820, 250] width 978 height 78
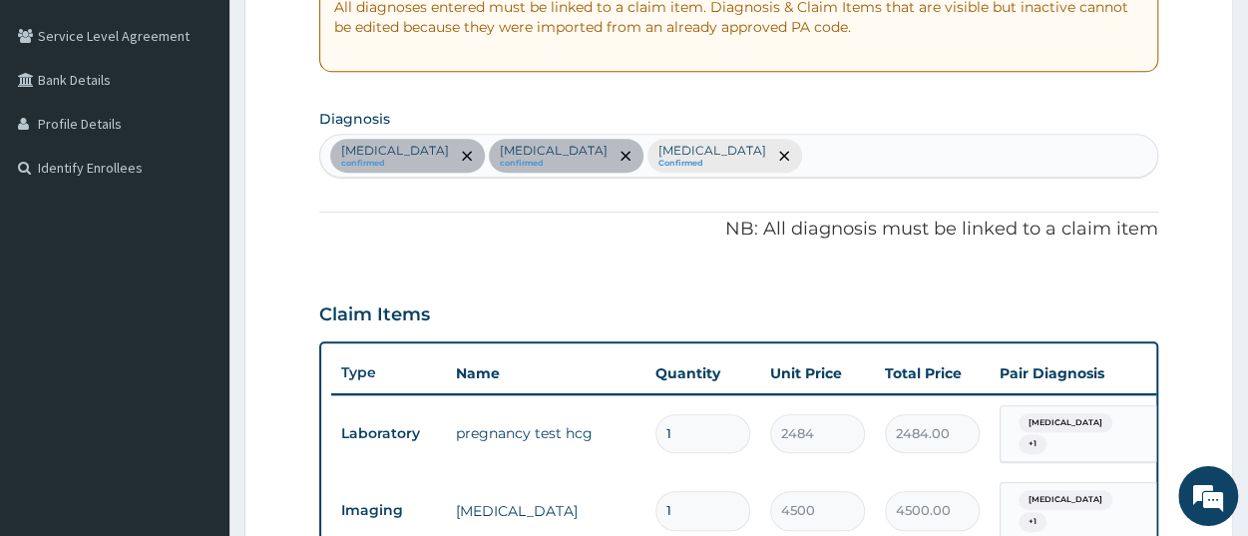
scroll to position [351, 0]
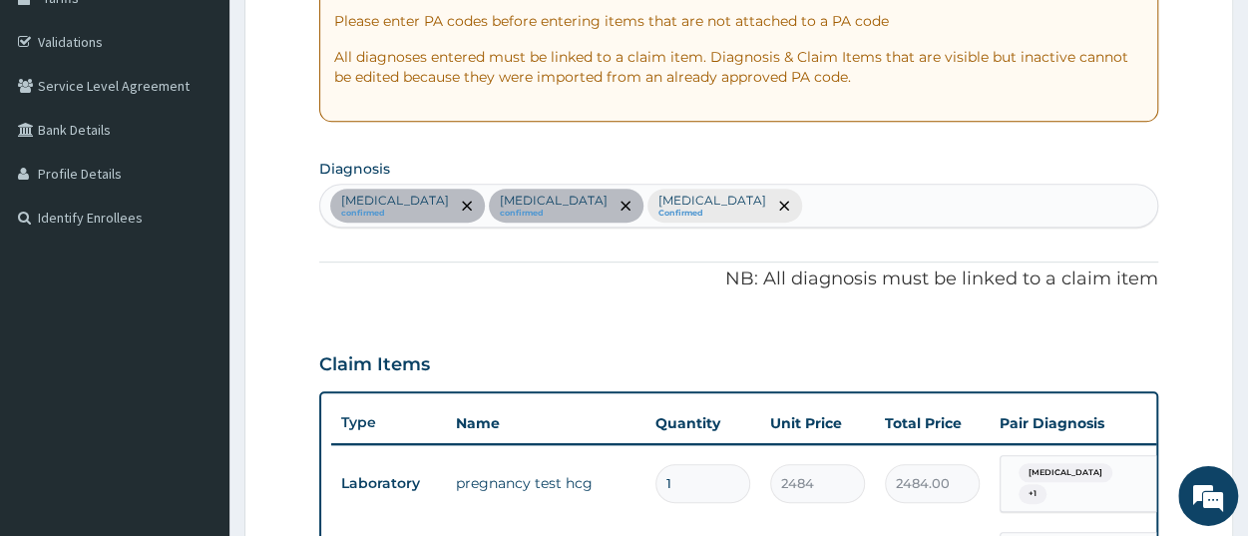
click at [858, 195] on div "Abnormal uterine bleeding confirmed Miscarriage confirmed Uterine leiomyoma Con…" at bounding box center [738, 206] width 837 height 42
type input "sepsi"
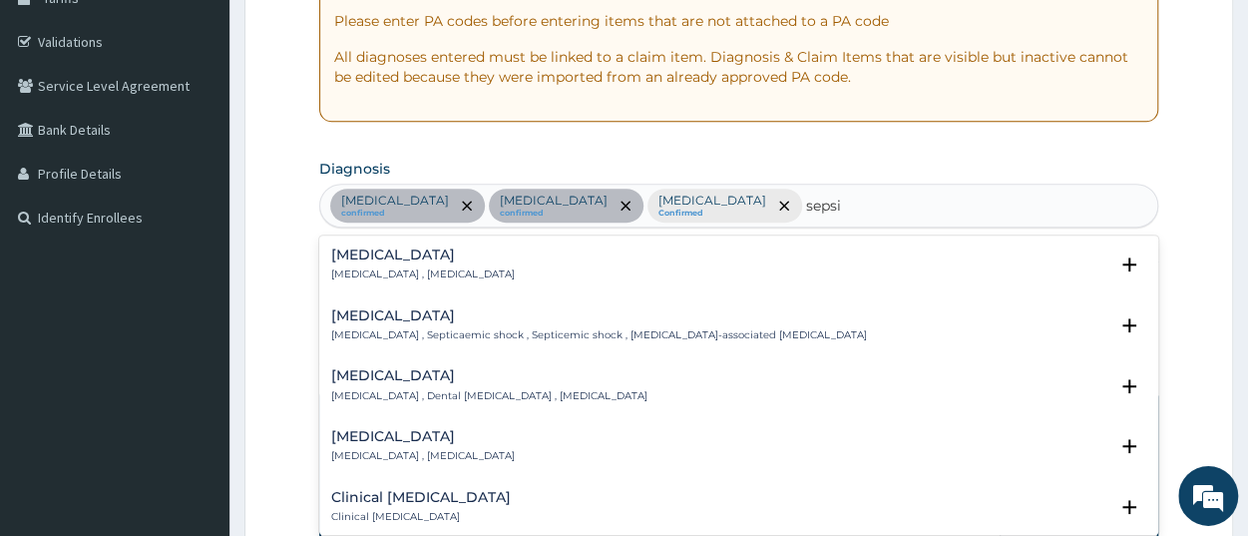
click at [350, 251] on h4 "Sepsis" at bounding box center [423, 254] width 184 height 15
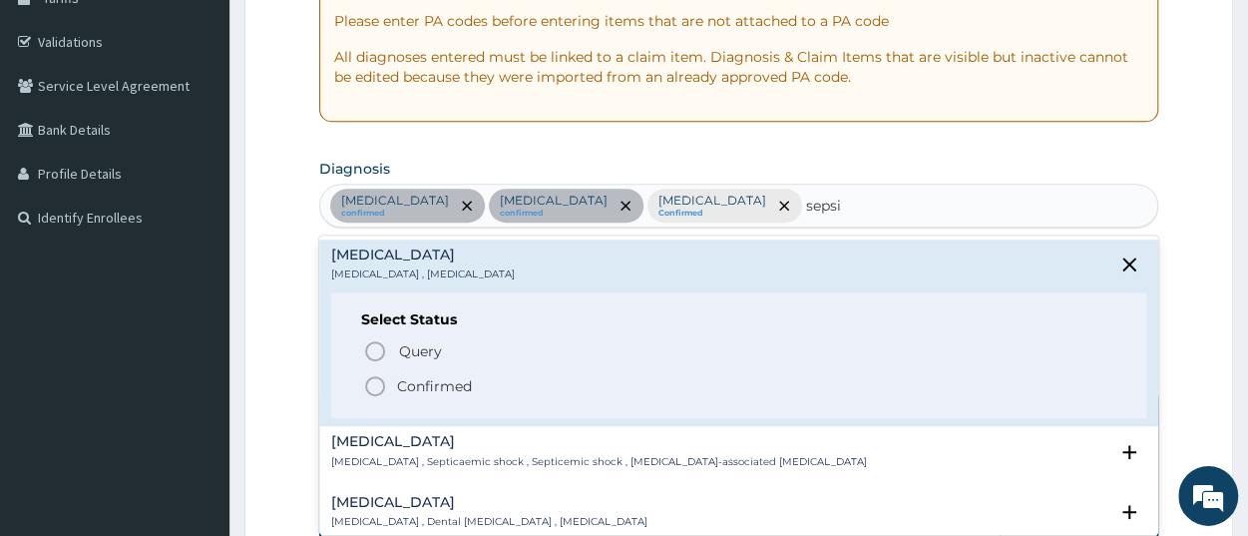
click at [409, 387] on p "Confirmed" at bounding box center [434, 386] width 75 height 20
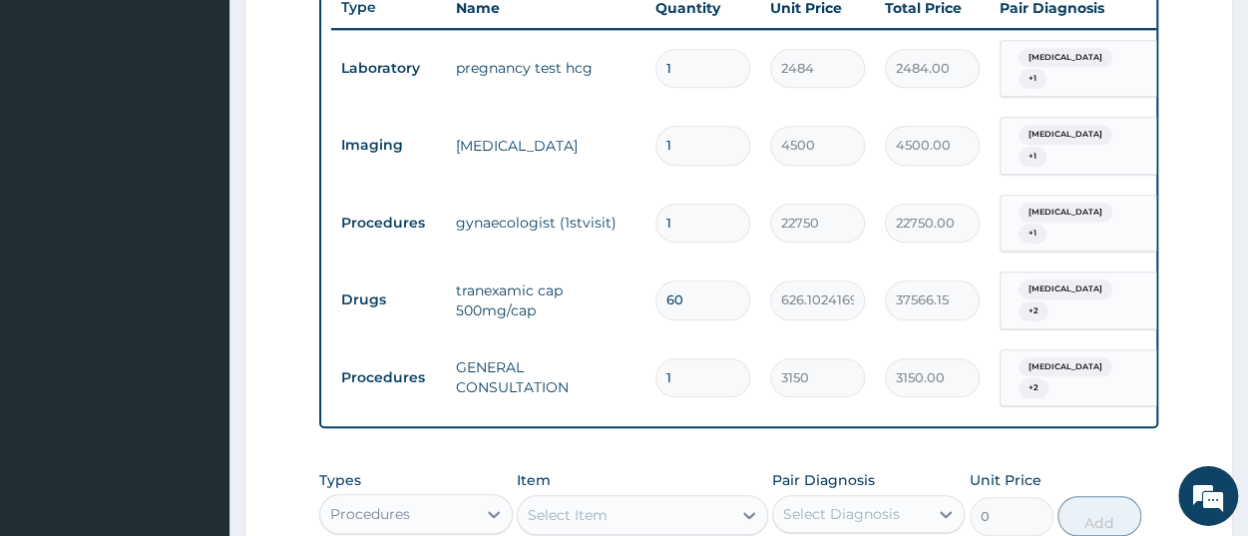
scroll to position [1129, 0]
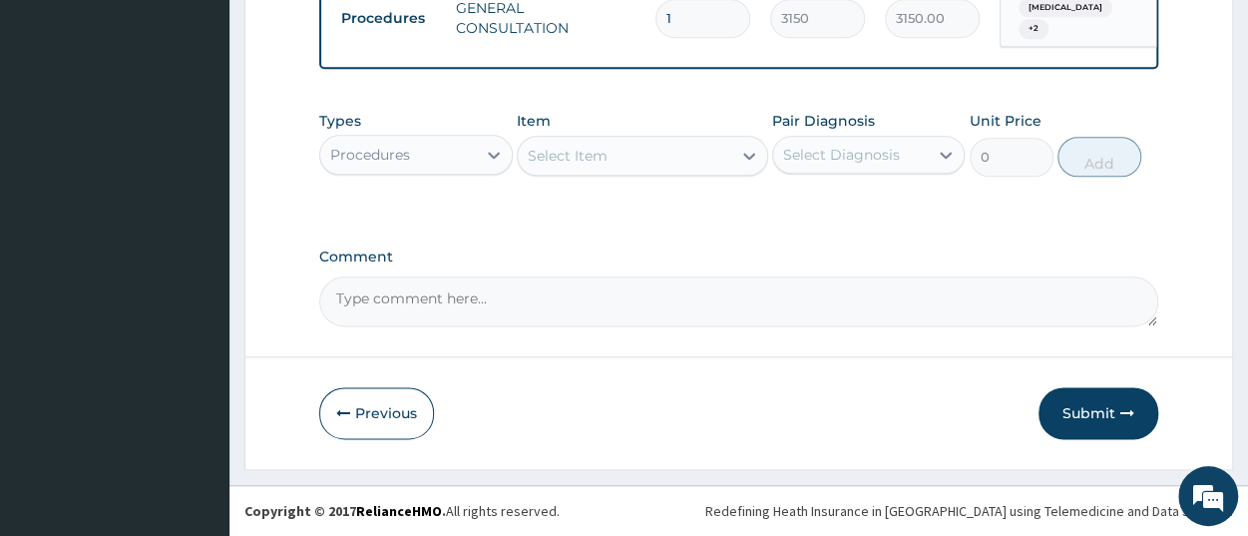
click at [400, 154] on div "Procedures" at bounding box center [370, 155] width 80 height 20
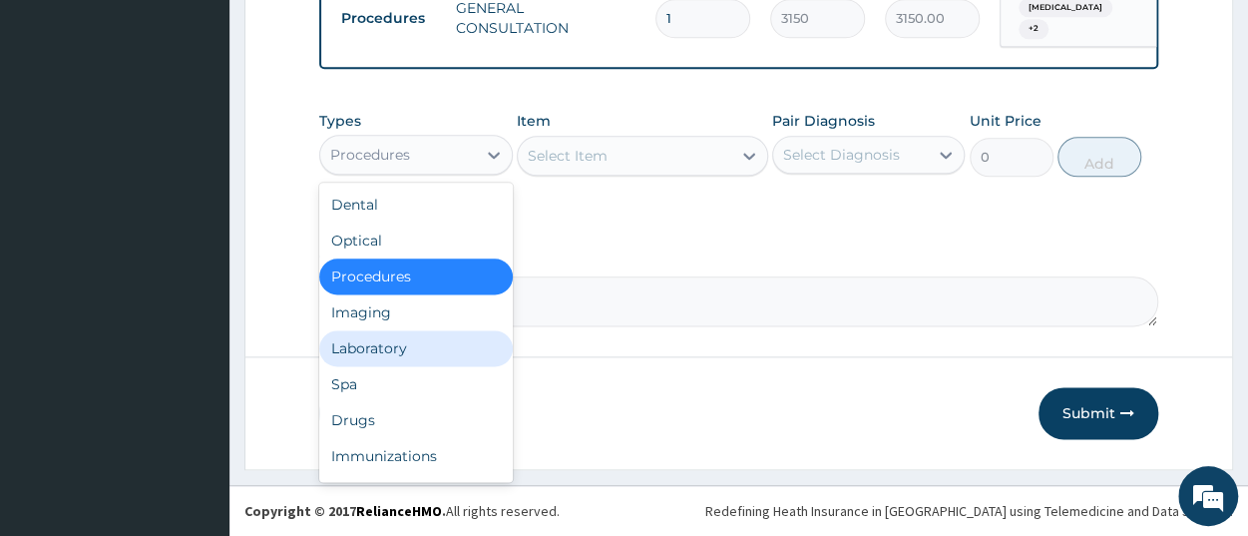
click at [402, 348] on div "Laboratory" at bounding box center [415, 348] width 193 height 36
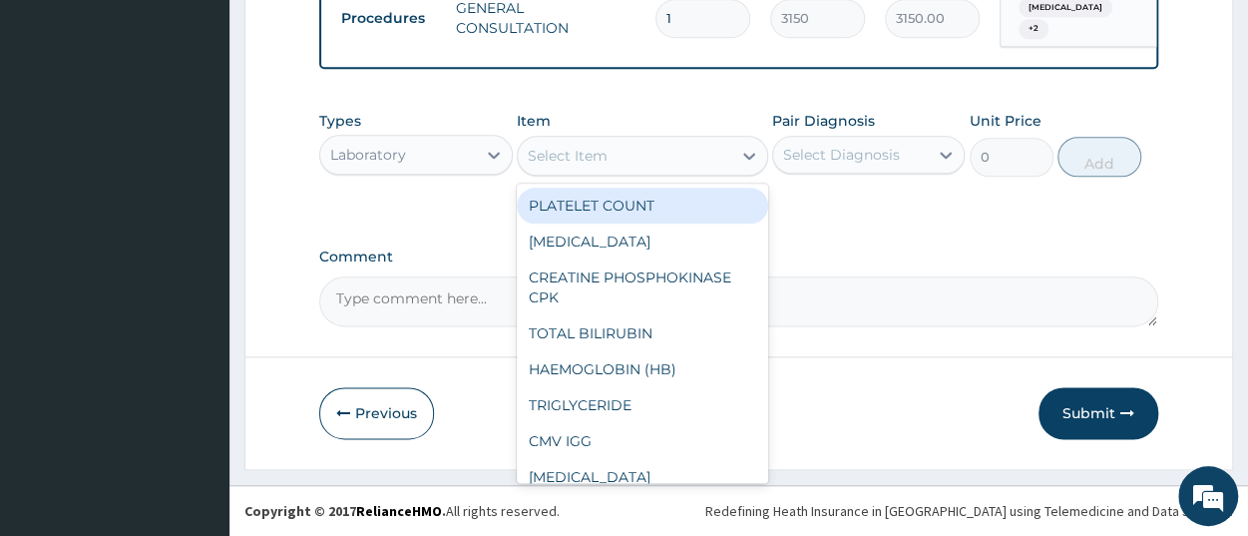
click at [626, 165] on div "Select Item" at bounding box center [625, 156] width 214 height 32
paste input "Full Blood Coun"
type input "Full Blood Coun"
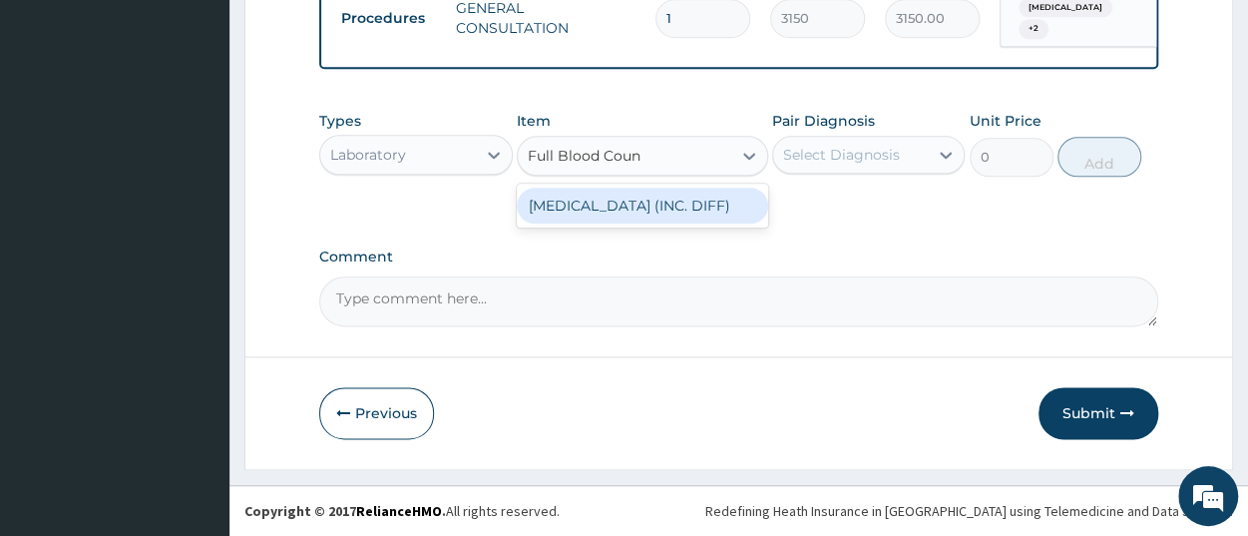
click at [660, 209] on div "FULL BLOOD COUNT (INC. DIFF)" at bounding box center [642, 206] width 251 height 36
type input "4341.60009765625"
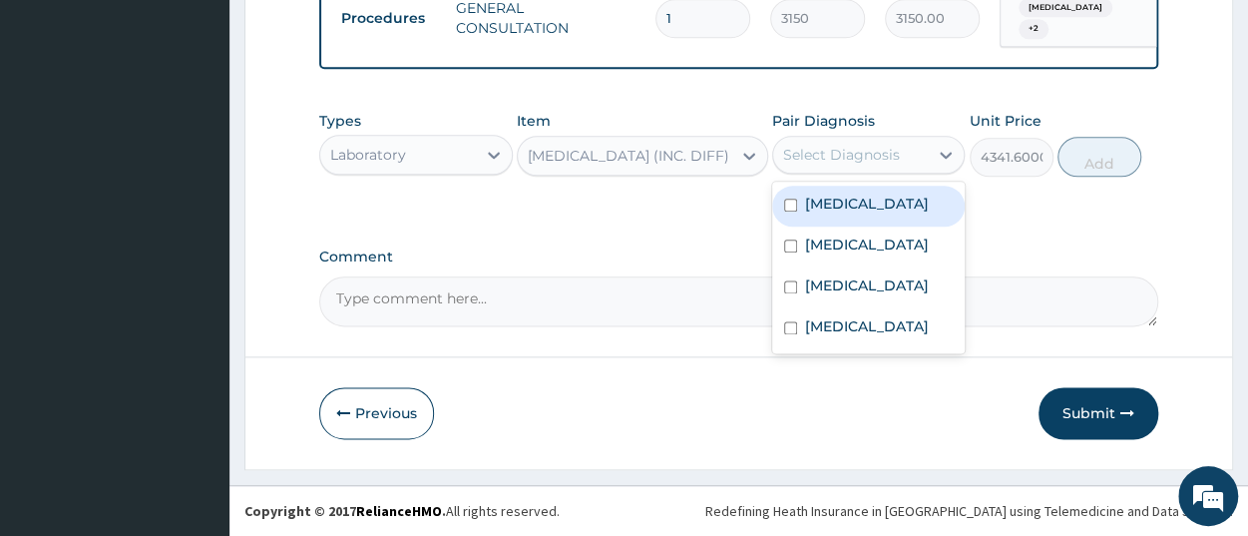
click at [889, 174] on div "Select Diagnosis" at bounding box center [868, 155] width 193 height 38
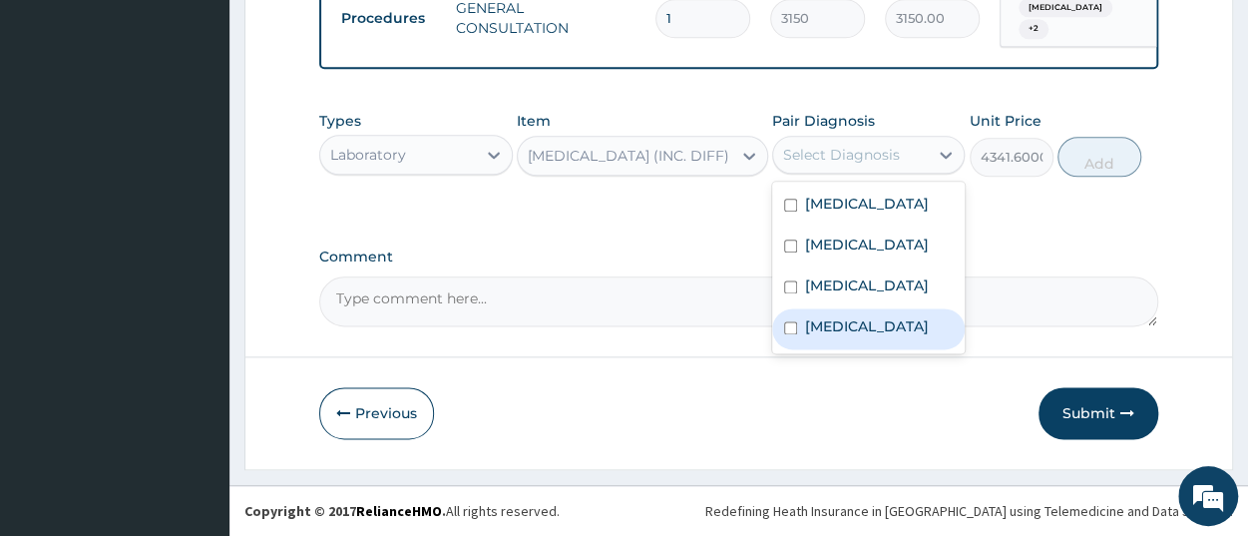
click at [895, 349] on div "Sepsis" at bounding box center [868, 328] width 193 height 41
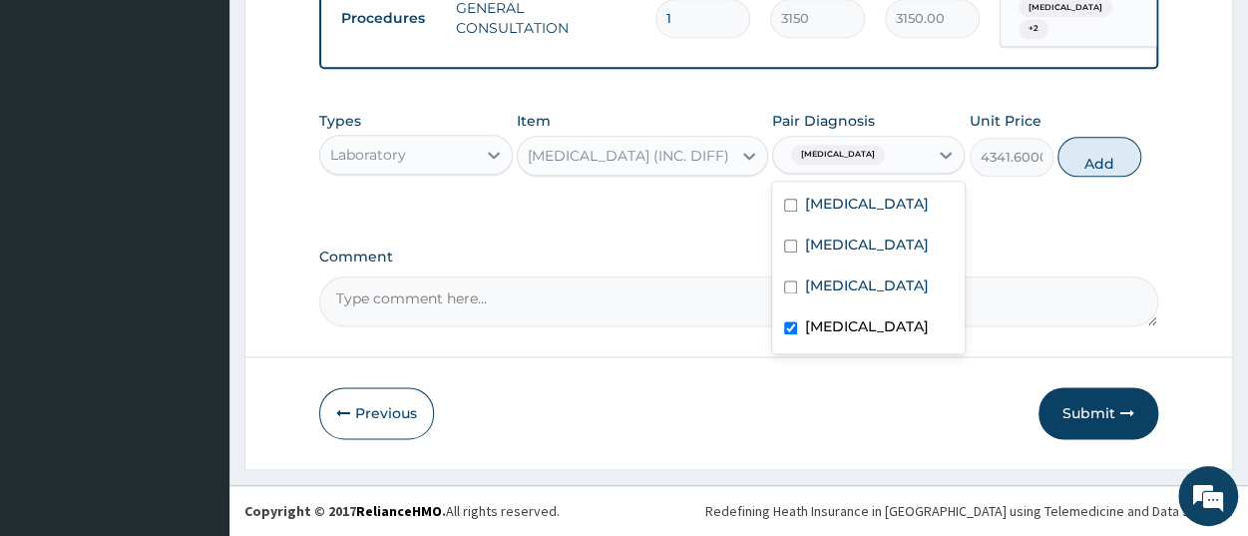
checkbox input "true"
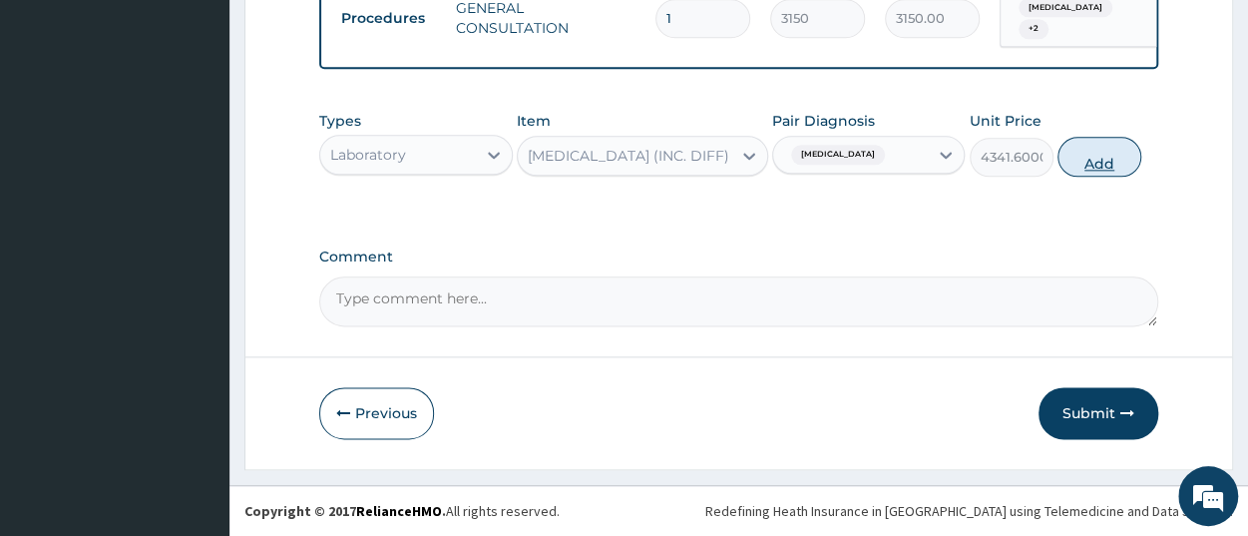
click at [1102, 167] on button "Add" at bounding box center [1100, 157] width 84 height 40
type input "0"
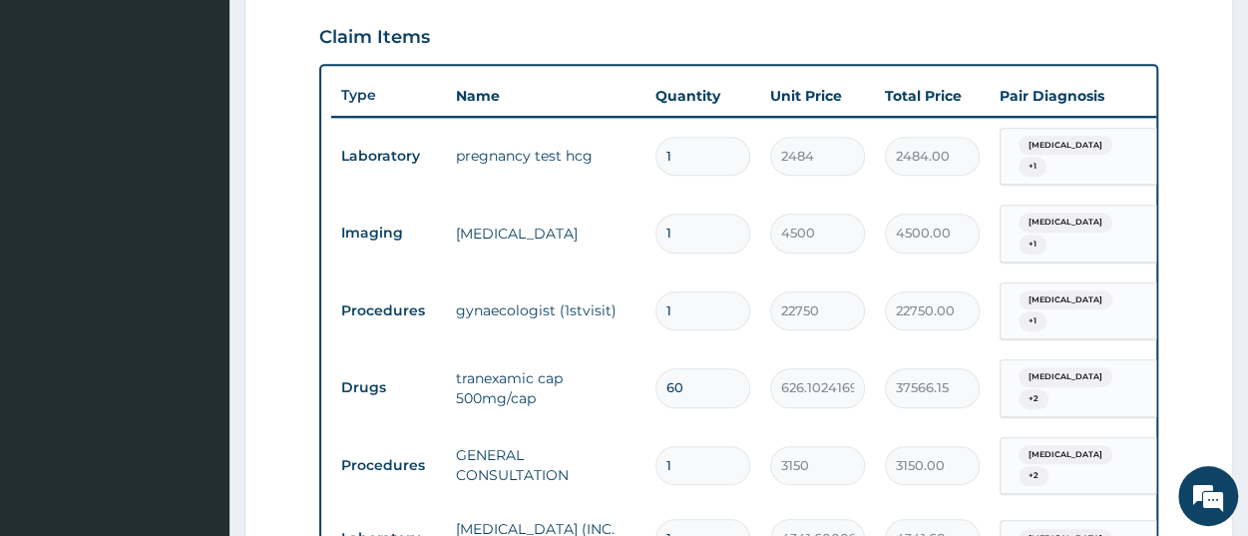
scroll to position [782, 0]
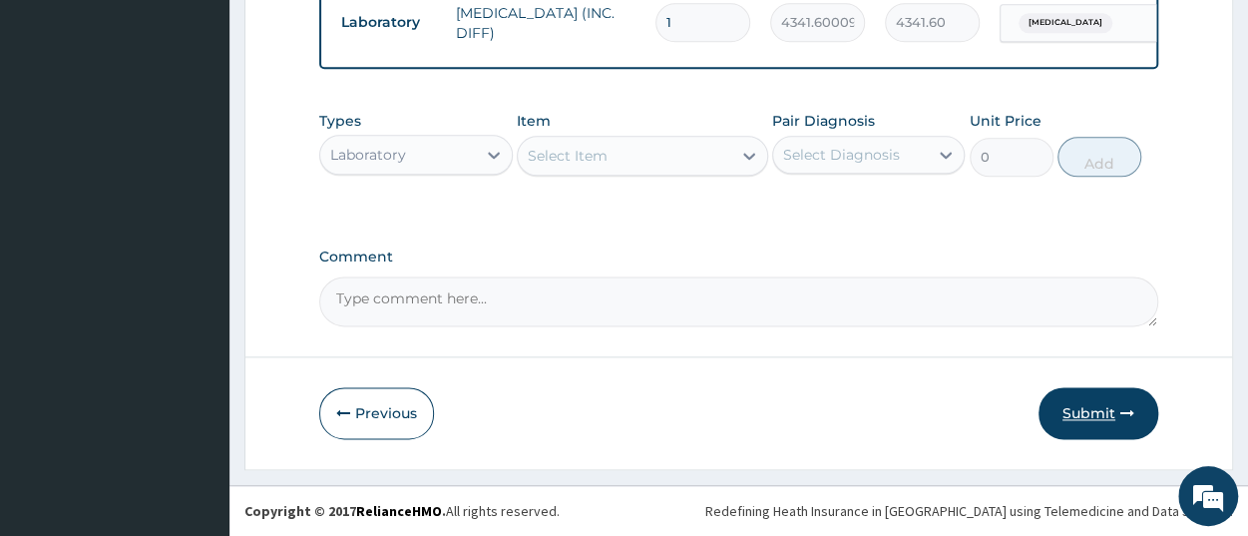
click at [1104, 428] on button "Submit" at bounding box center [1099, 413] width 120 height 52
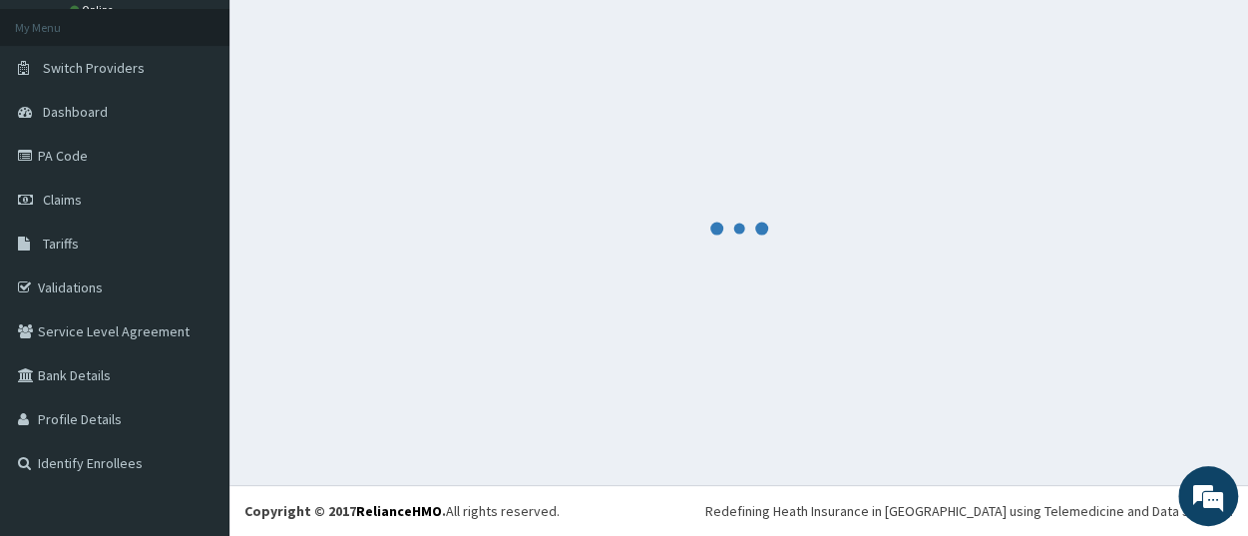
scroll to position [105, 0]
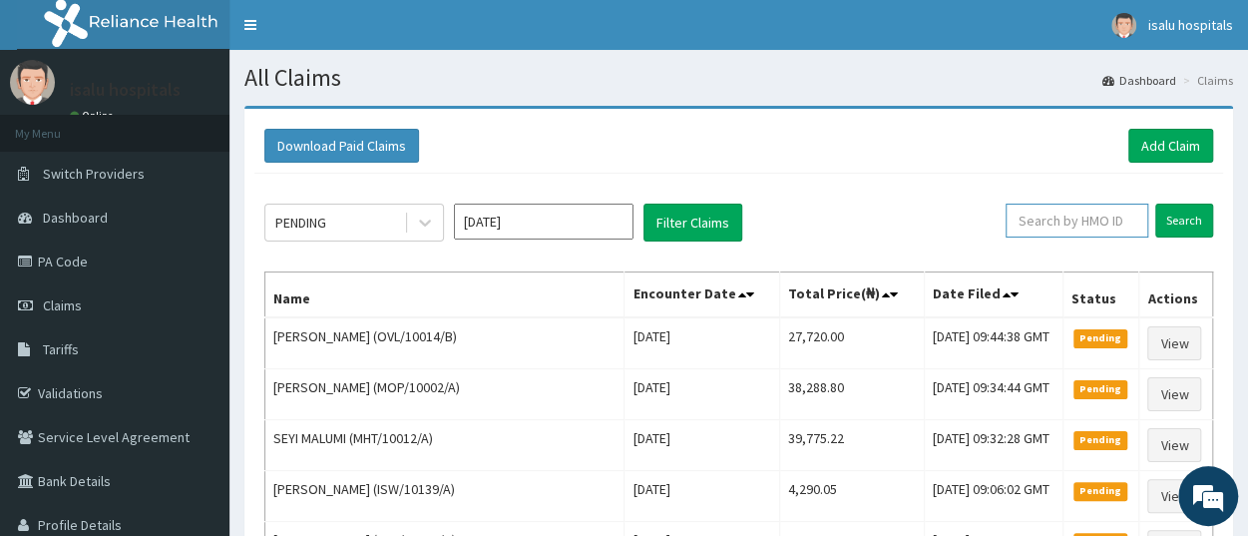
paste input "MWX/10053/A"
type input "MWX/10053/A"
click at [1191, 219] on input "Search" at bounding box center [1185, 221] width 58 height 34
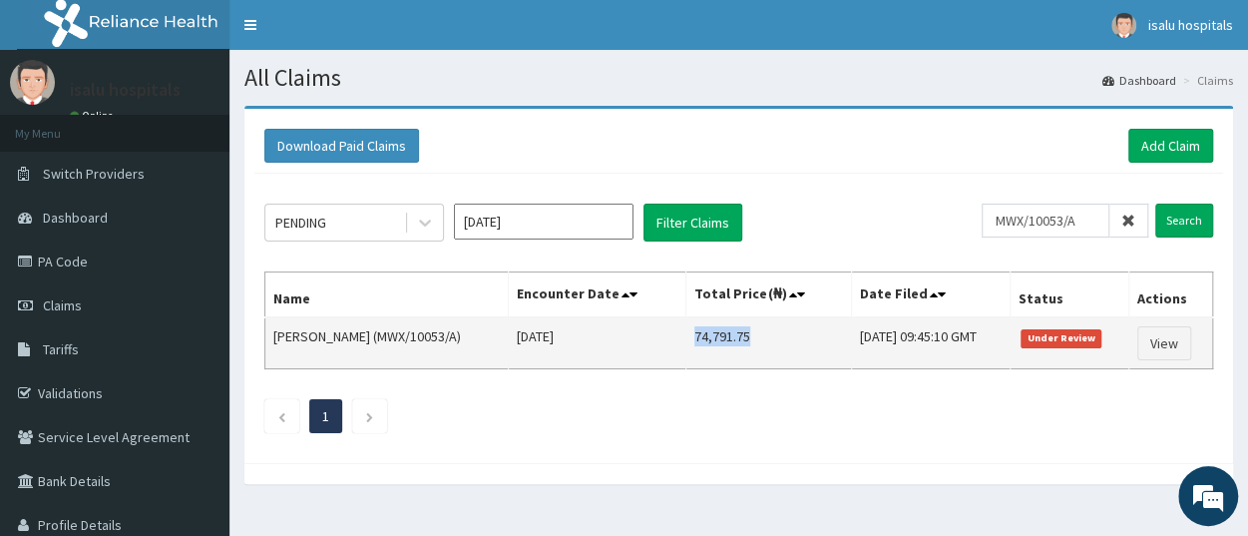
drag, startPoint x: 648, startPoint y: 334, endPoint x: 716, endPoint y: 336, distance: 67.9
click at [716, 336] on td "74,791.75" at bounding box center [769, 343] width 165 height 52
copy td "74,791.75"
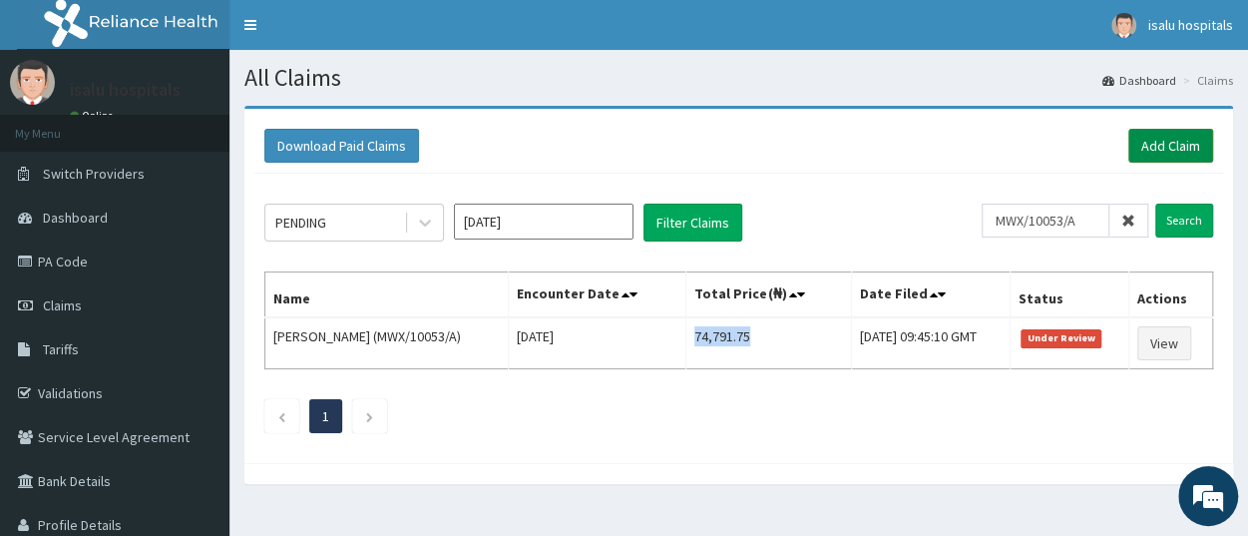
click at [1154, 142] on link "Add Claim" at bounding box center [1171, 146] width 85 height 34
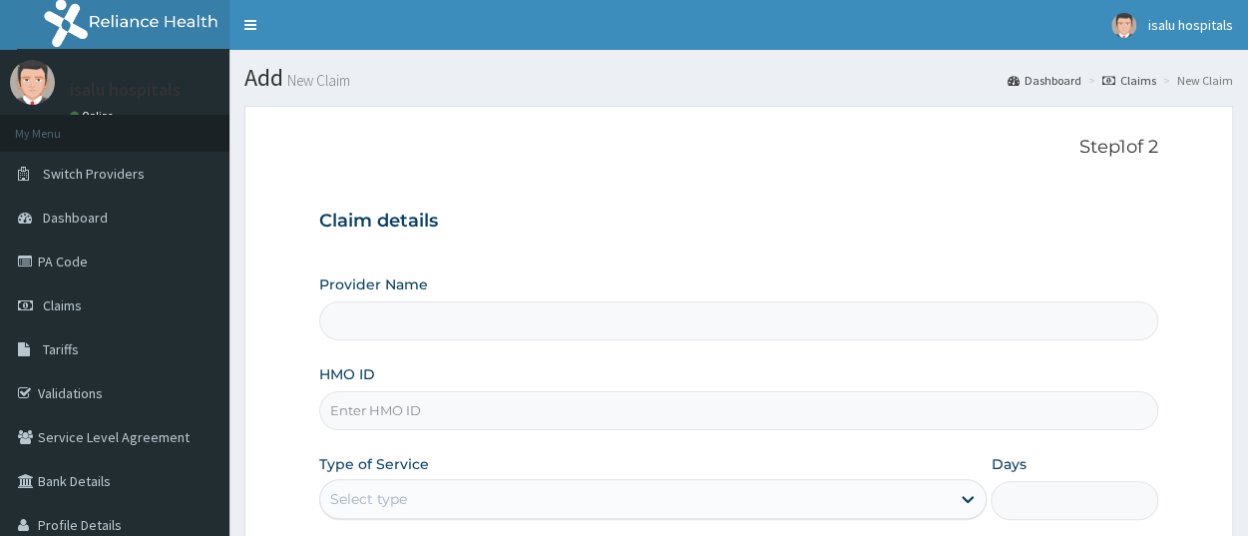
type input "Isalu Hospital Limited"
paste input "NBC/10626/A"
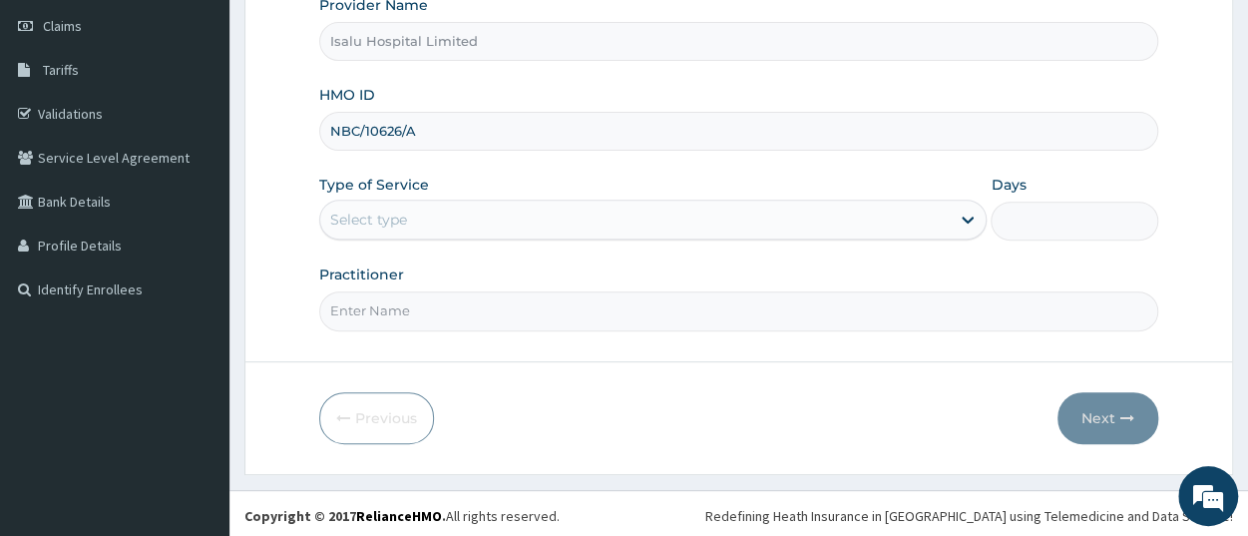
type input "NBC/10626/A"
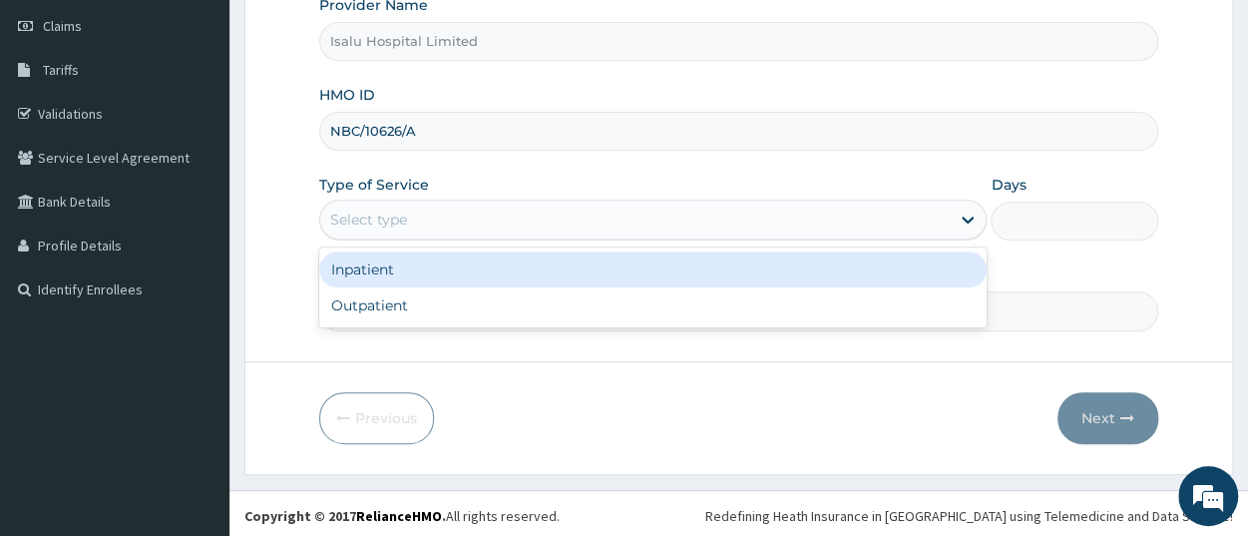
click at [439, 227] on div "Select type" at bounding box center [635, 220] width 630 height 32
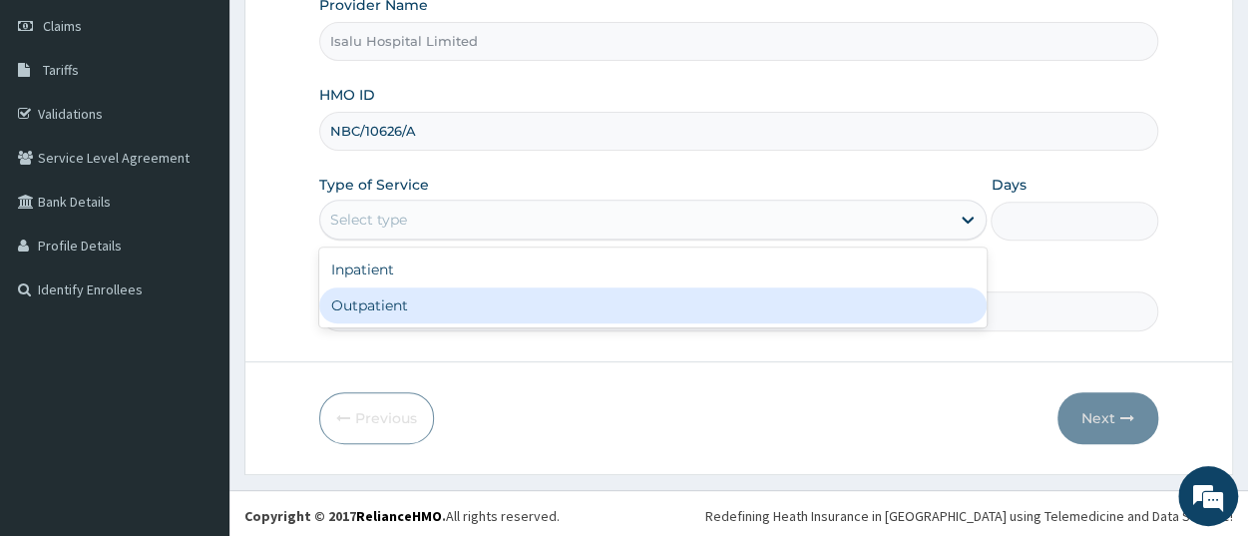
click at [432, 302] on div "Outpatient" at bounding box center [653, 305] width 668 height 36
type input "1"
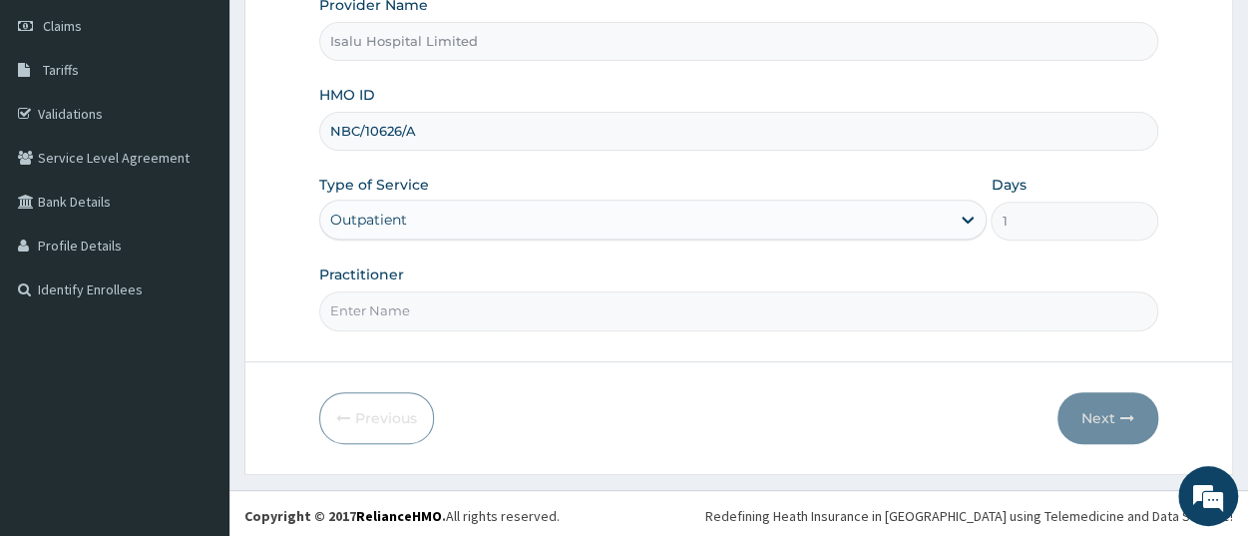
scroll to position [0, 0]
paste input "TROPHY OGWEZI"
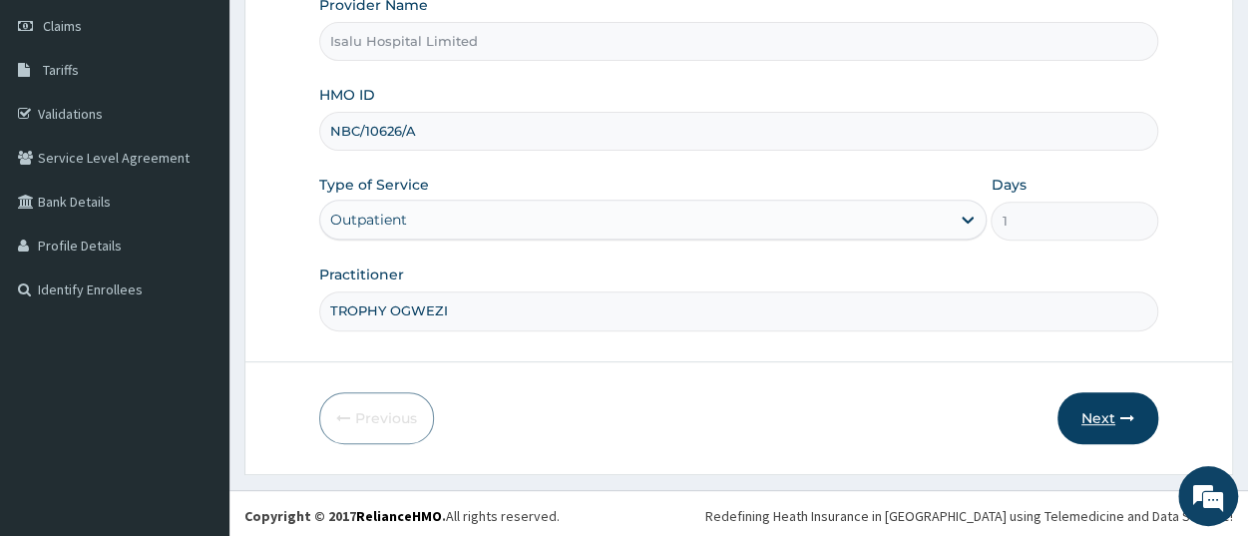
type input "TROPHY OGWEZI"
click at [1128, 412] on icon "button" at bounding box center [1128, 418] width 14 height 14
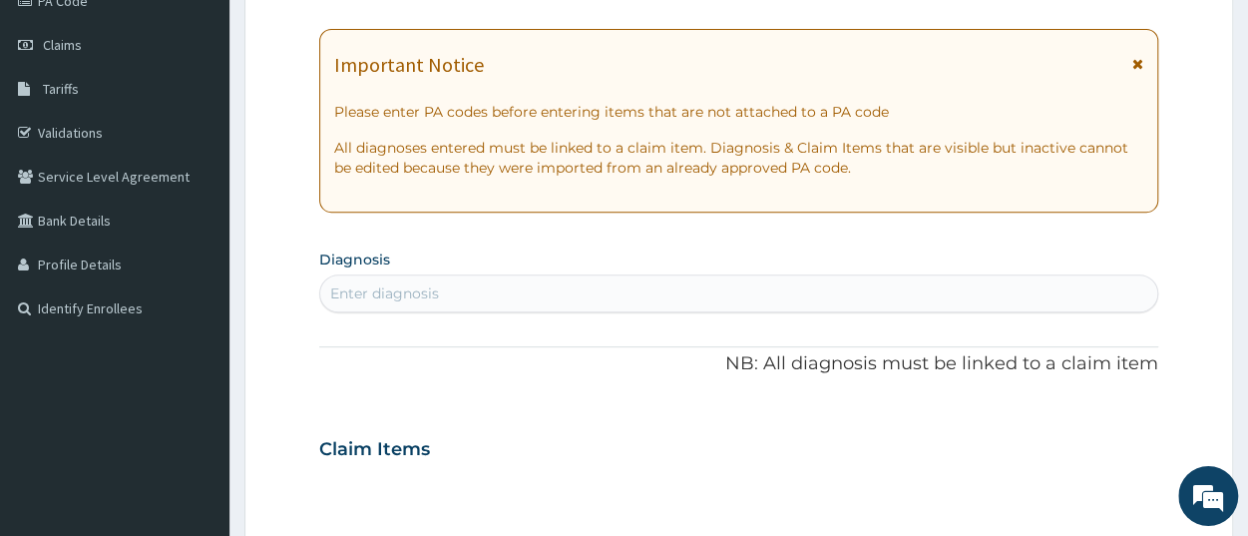
scroll to position [72, 0]
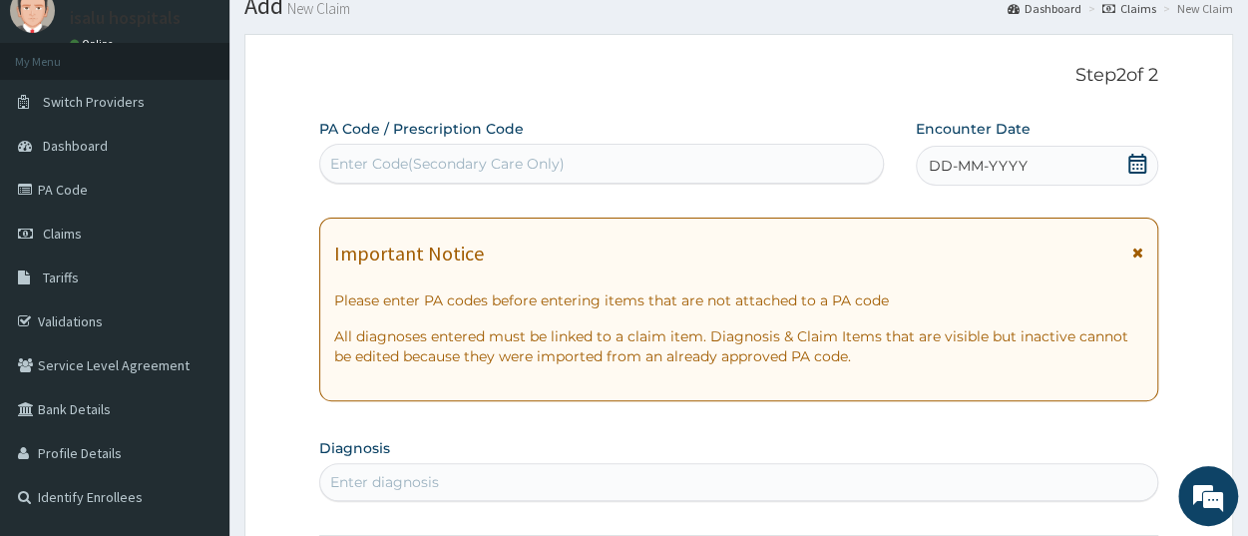
click at [644, 170] on div "Enter Code(Secondary Care Only)" at bounding box center [601, 164] width 563 height 32
paste input "PA/5BAE1B"
type input "PA/5BAE1B"
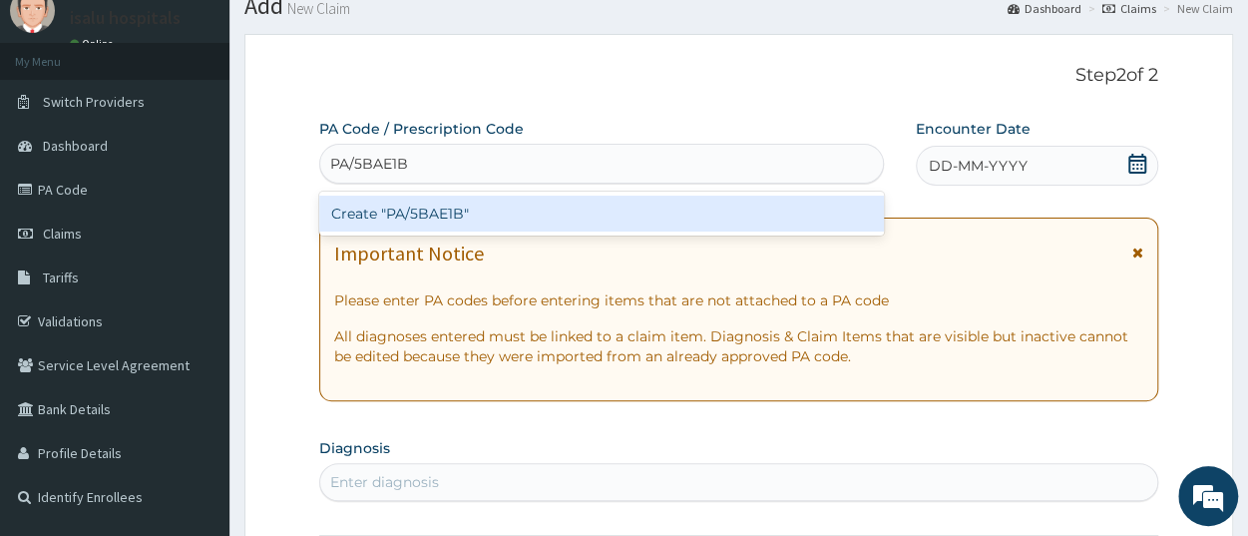
click at [464, 224] on div "Create "PA/5BAE1B"" at bounding box center [601, 214] width 565 height 36
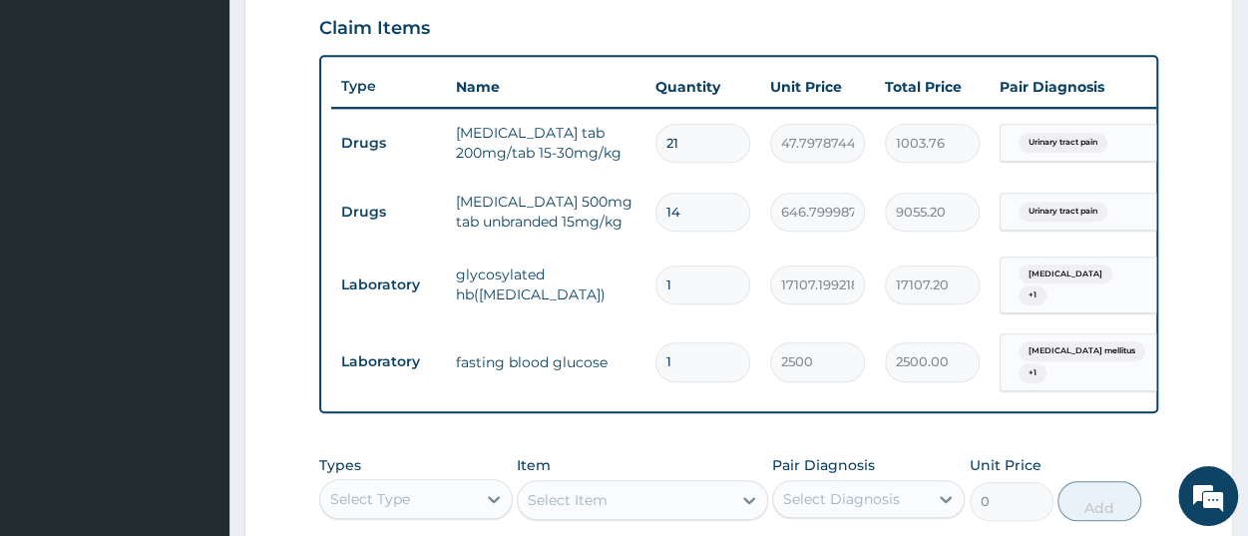
scroll to position [663, 0]
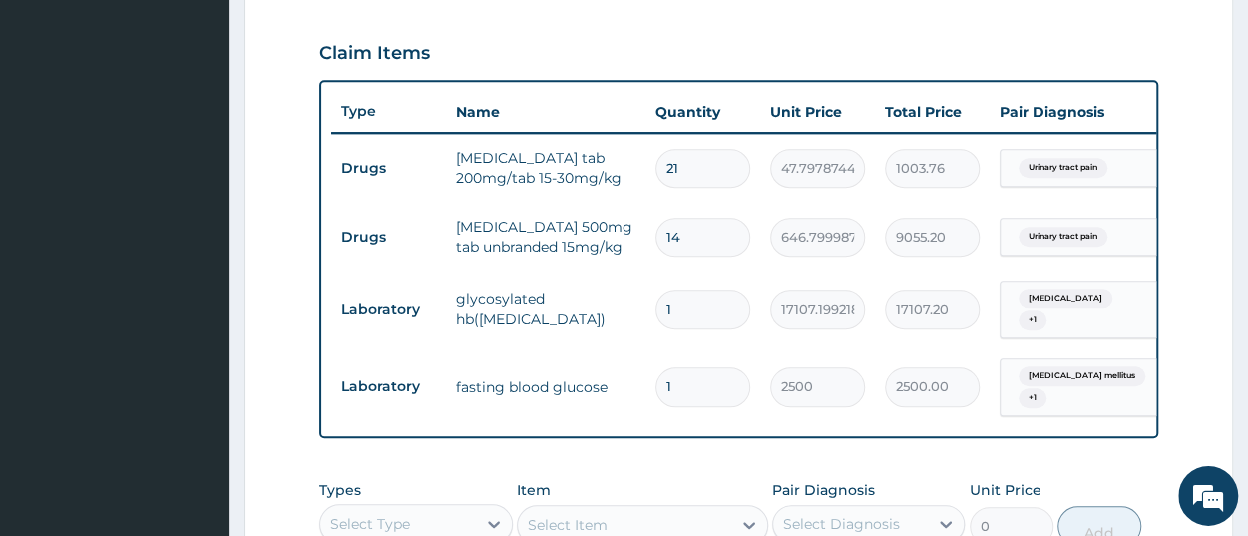
click at [705, 176] on input "21" at bounding box center [703, 168] width 95 height 39
type input "2"
type input "95.60"
type input "0.00"
type input "4"
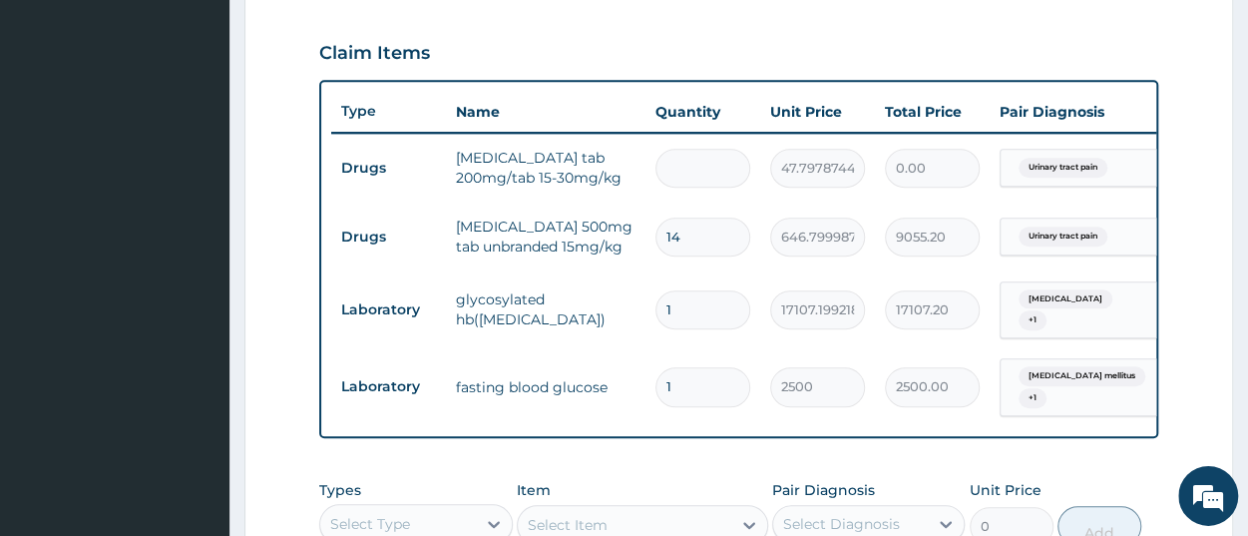
type input "191.19"
type input "42"
type input "2007.51"
type input "42"
click at [1212, 196] on form "Step 2 of 2 PA Code / Prescription Code PA/5BAE1B Encounter Date [DATE] Importa…" at bounding box center [738, 140] width 989 height 1395
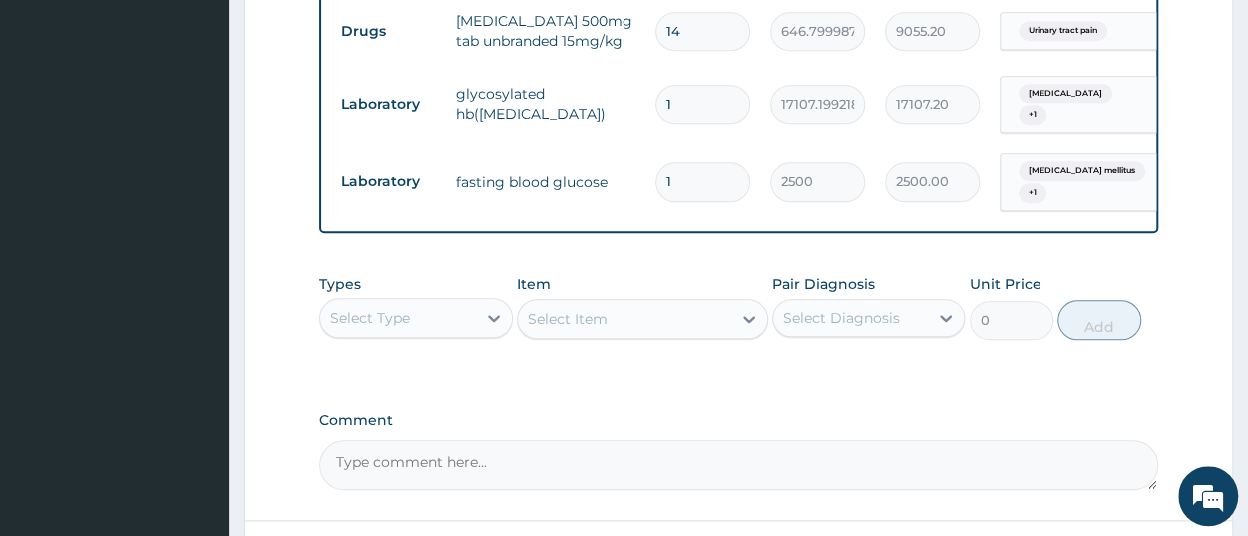
scroll to position [870, 0]
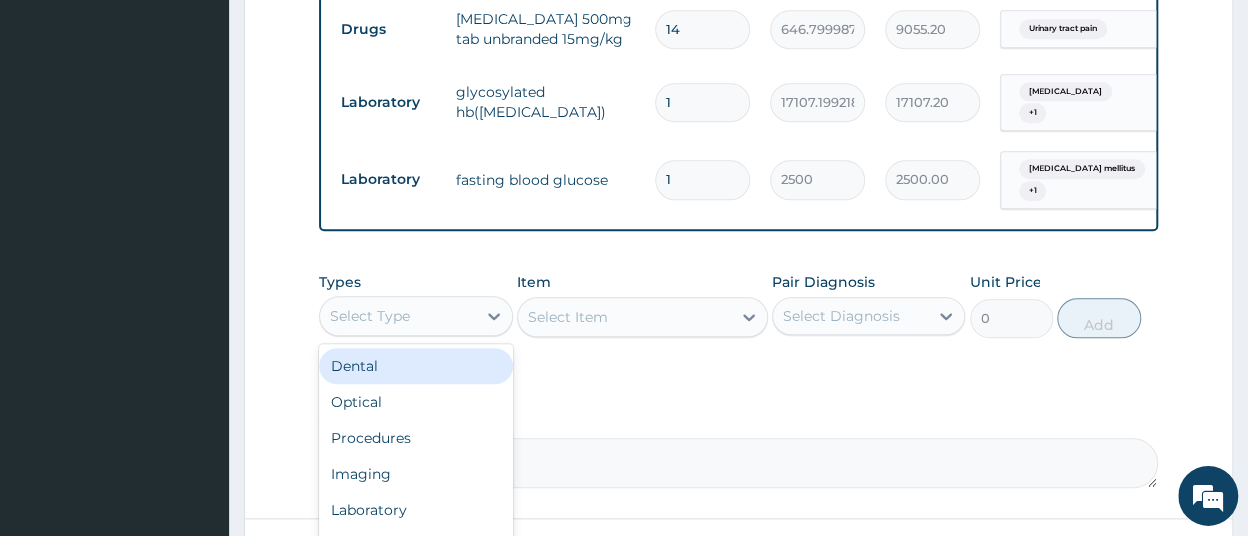
click at [378, 321] on div "Select Type" at bounding box center [370, 316] width 80 height 20
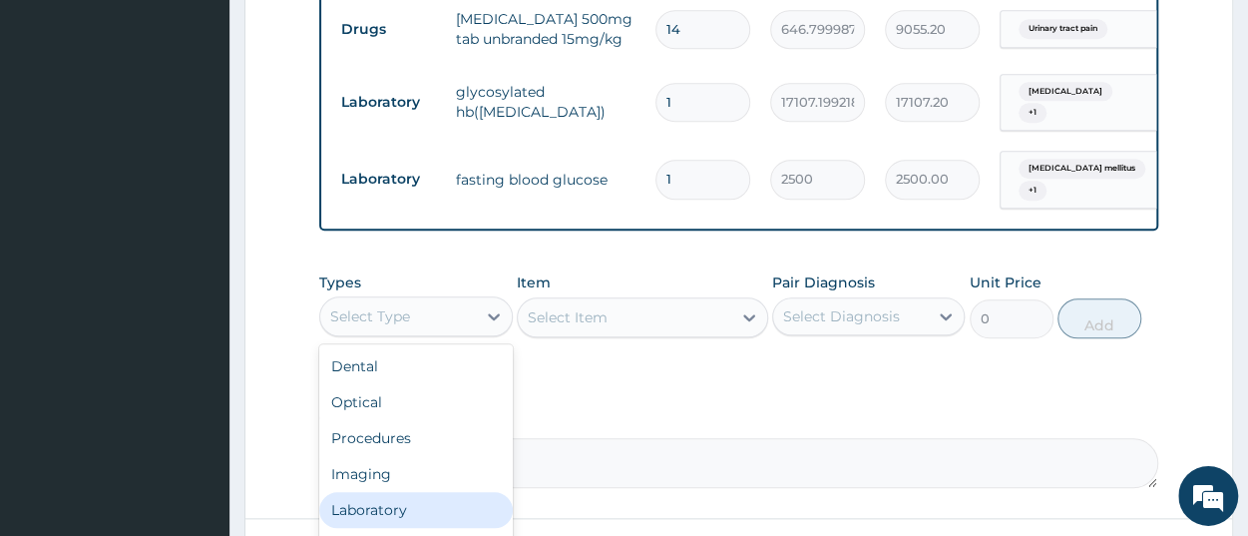
click at [429, 510] on div "Laboratory" at bounding box center [415, 510] width 193 height 36
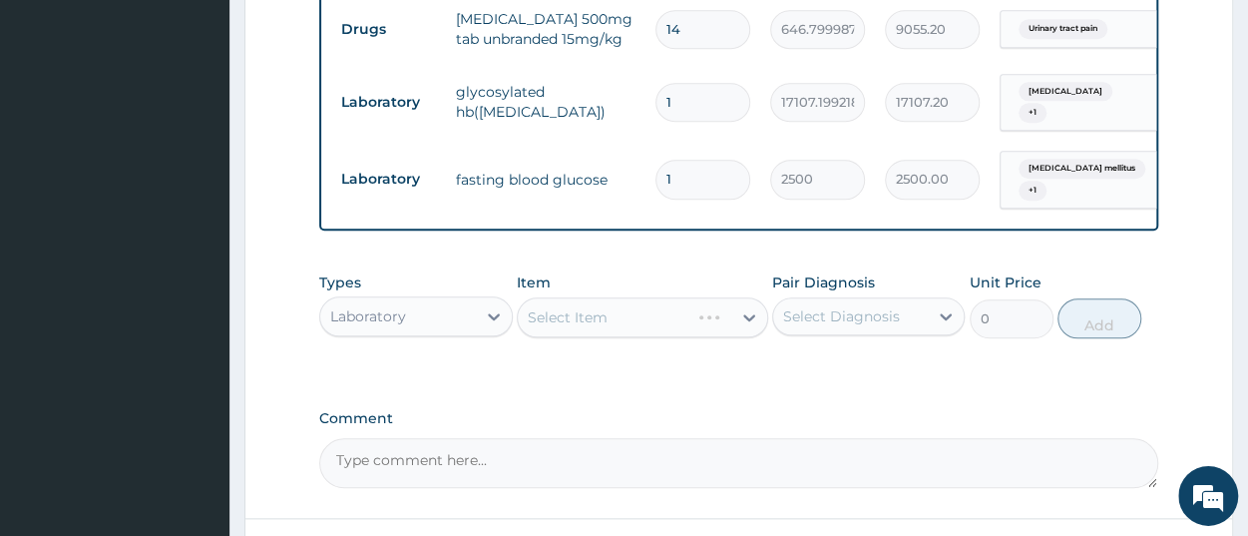
click at [665, 332] on div "Select Item" at bounding box center [642, 317] width 251 height 40
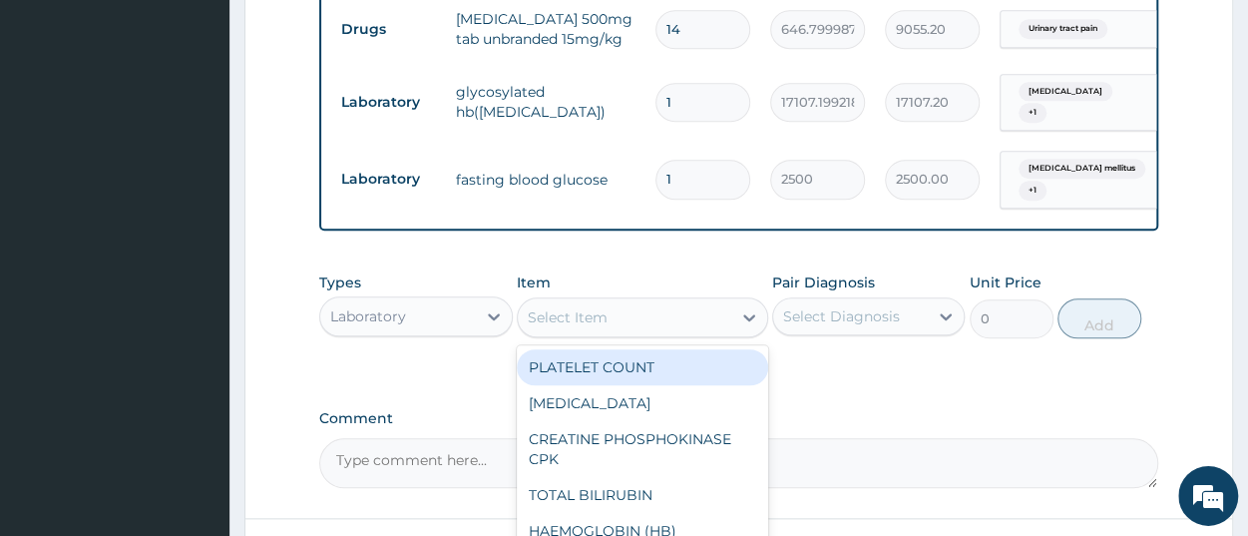
click at [605, 310] on div "Select Item" at bounding box center [568, 317] width 80 height 20
paste input "Random Blood Sugar/Glucose"
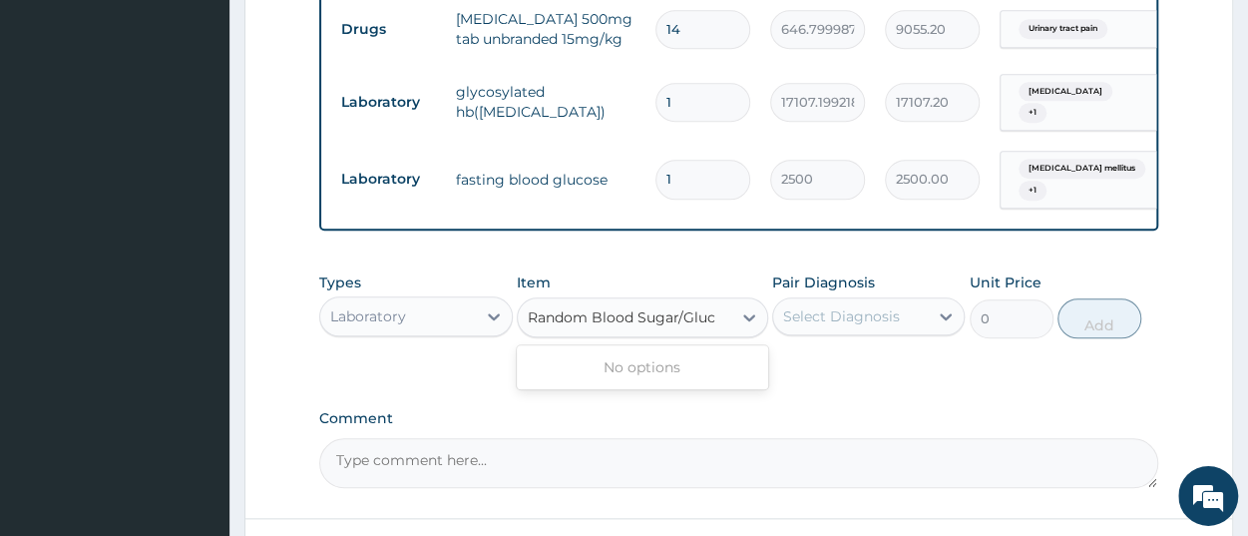
scroll to position [0, 0]
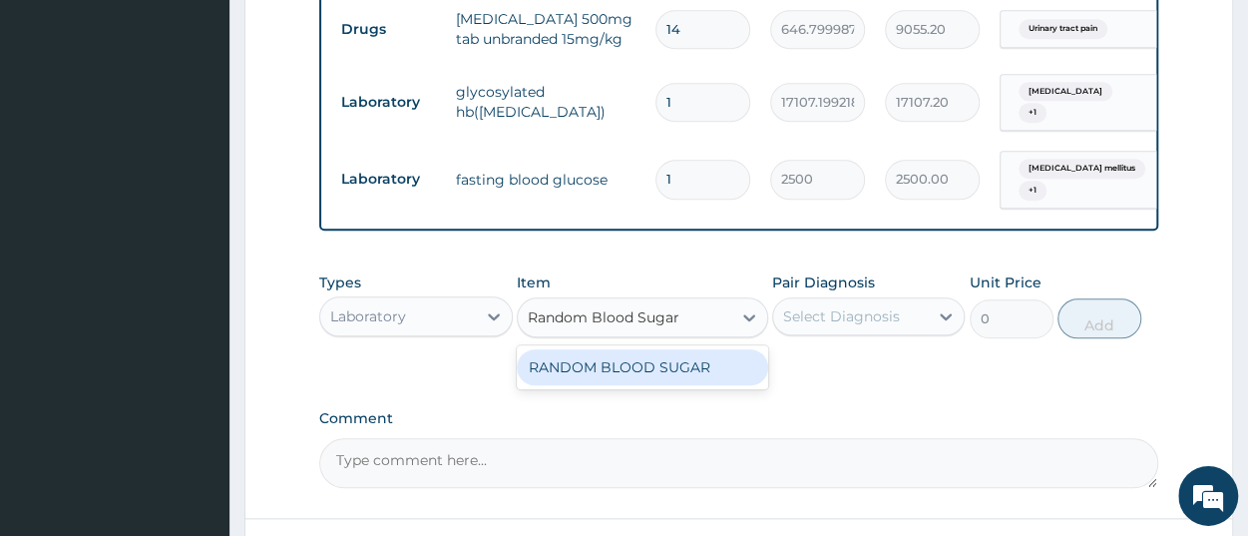
type input "Random Blood Suga"
click at [708, 369] on div "RANDOM BLOOD SUGAR" at bounding box center [642, 367] width 251 height 36
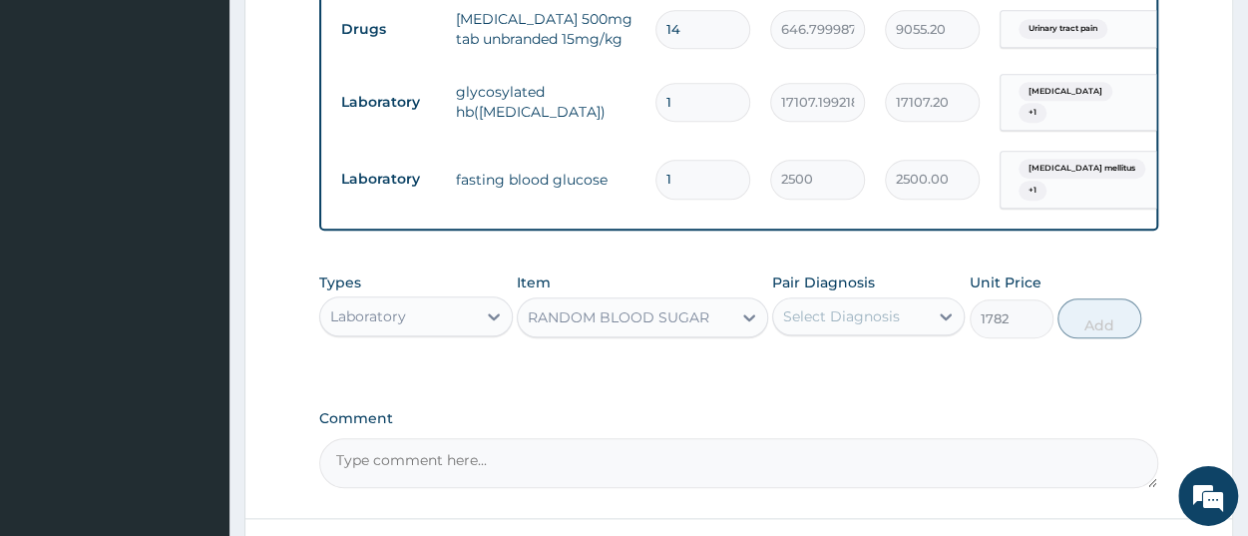
type input "1782"
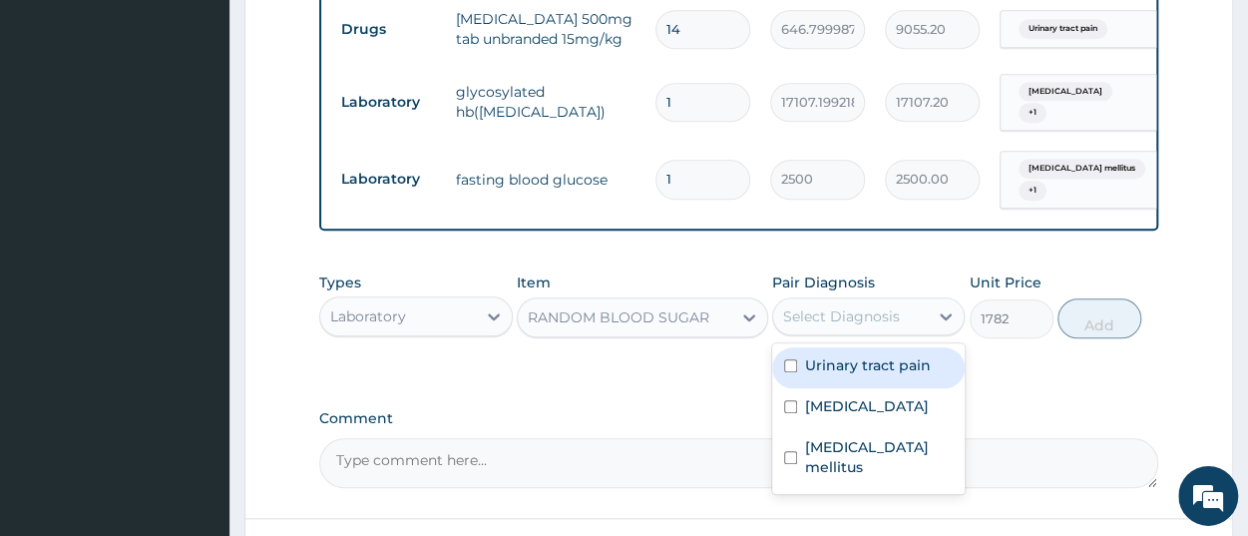
click at [857, 306] on div "Select Diagnosis" at bounding box center [841, 316] width 117 height 20
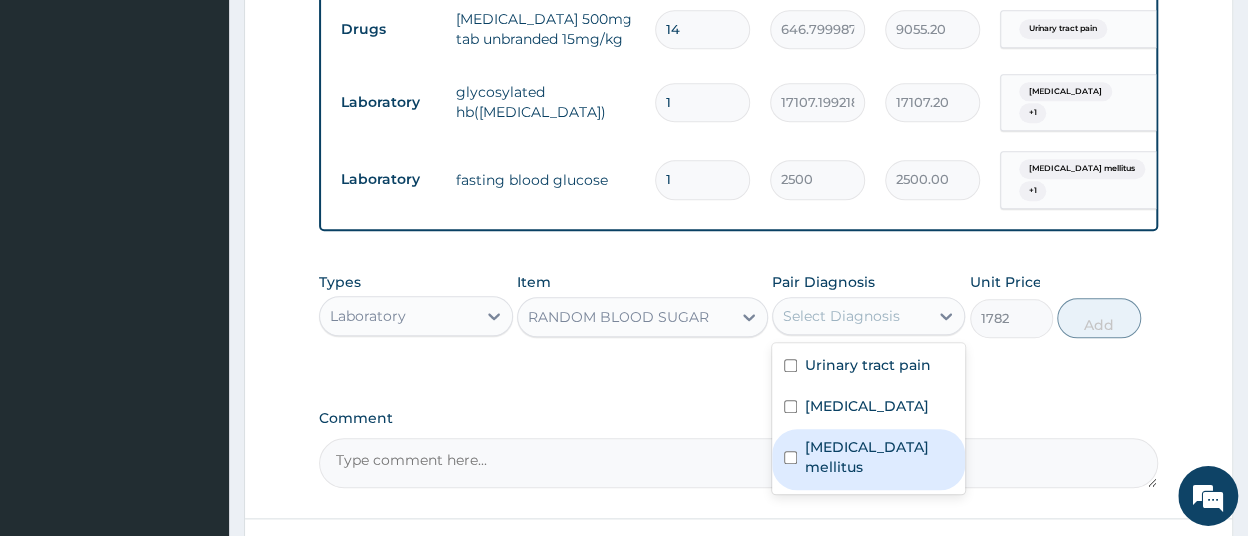
click at [873, 442] on label "[MEDICAL_DATA] mellitus" at bounding box center [879, 457] width 148 height 40
checkbox input "true"
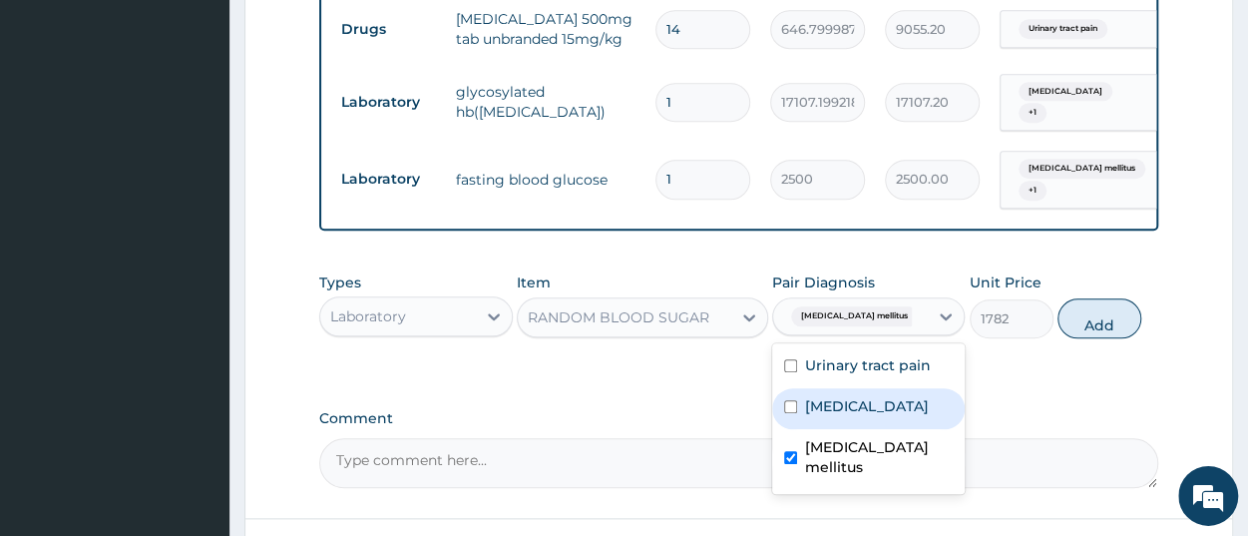
click at [877, 399] on label "[MEDICAL_DATA]" at bounding box center [867, 406] width 124 height 20
checkbox input "true"
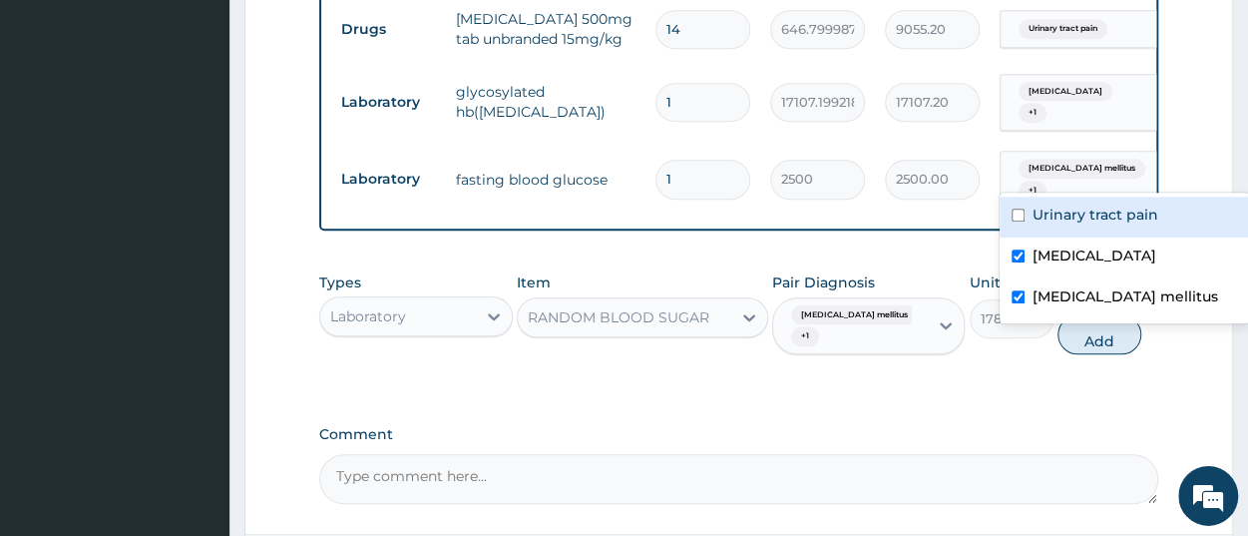
click at [1097, 168] on span "[MEDICAL_DATA] mellitus" at bounding box center [1082, 169] width 127 height 20
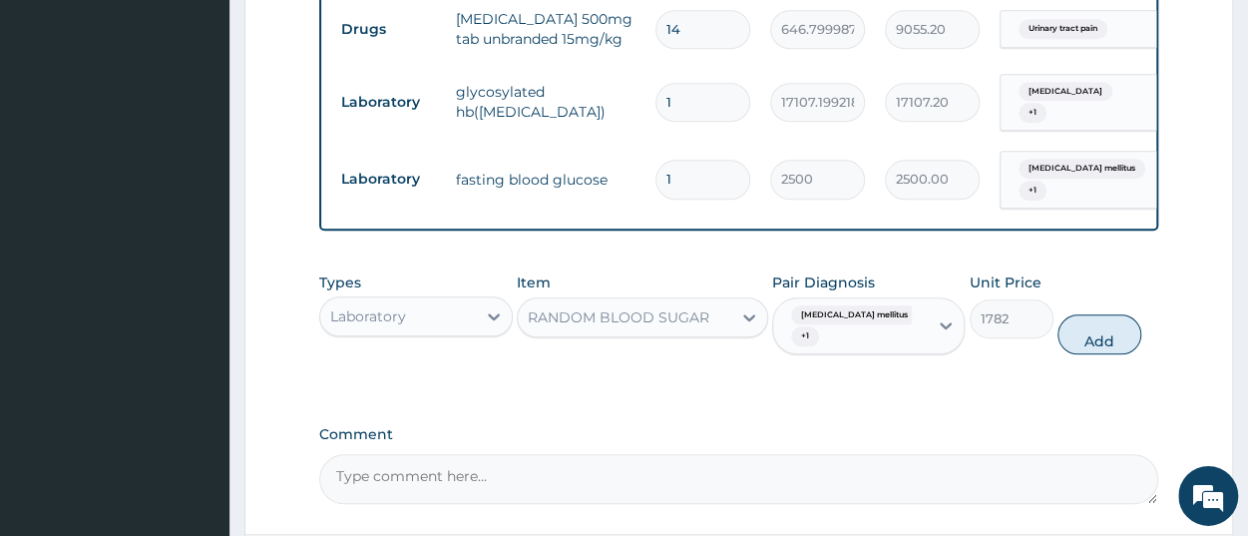
click at [1109, 329] on button "Add" at bounding box center [1100, 334] width 84 height 40
type input "0"
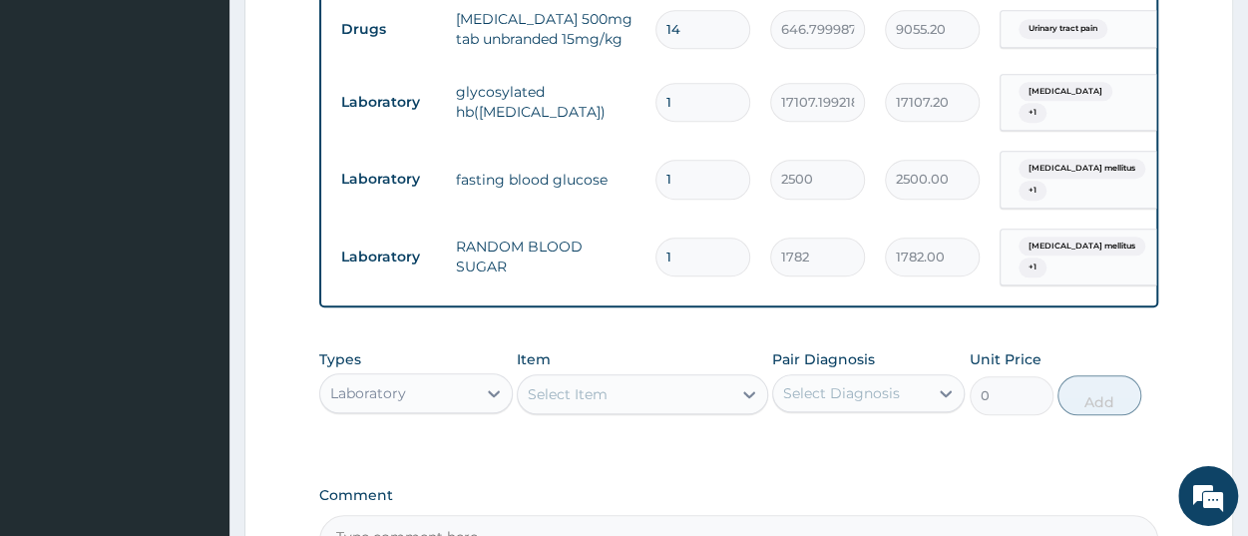
scroll to position [0, 153]
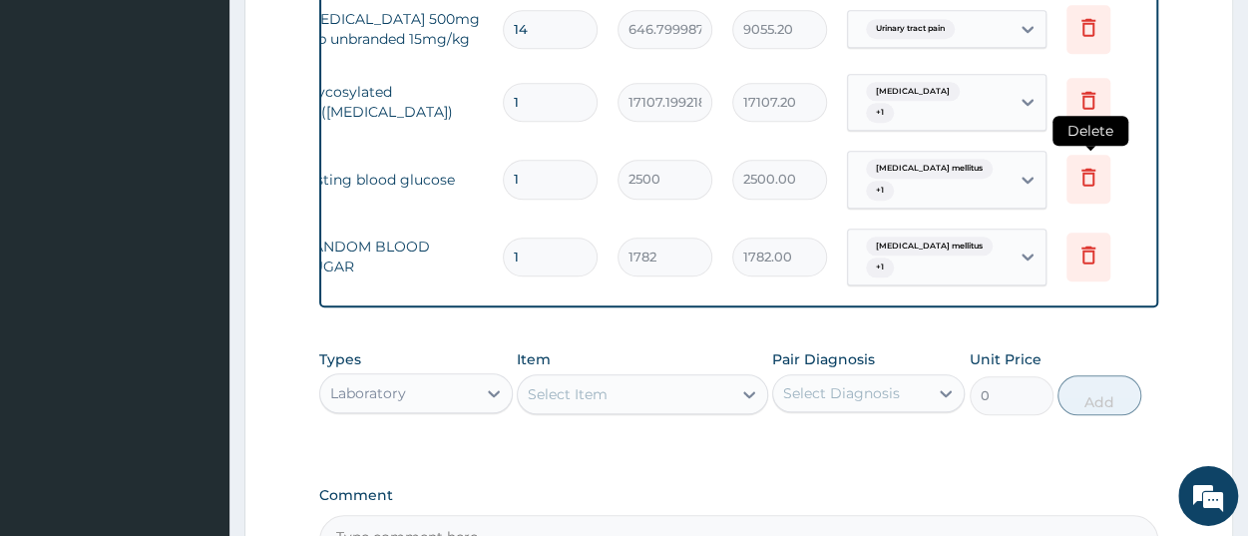
click at [1095, 165] on icon at bounding box center [1089, 177] width 24 height 24
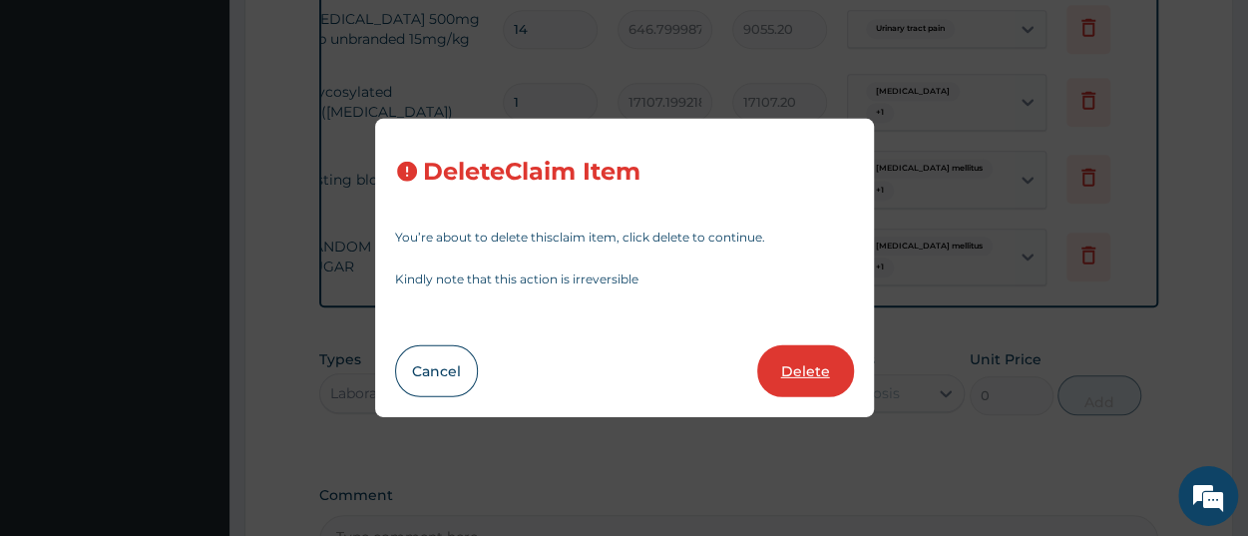
click at [779, 376] on button "Delete" at bounding box center [805, 371] width 97 height 52
type input "1782"
type input "1782.00"
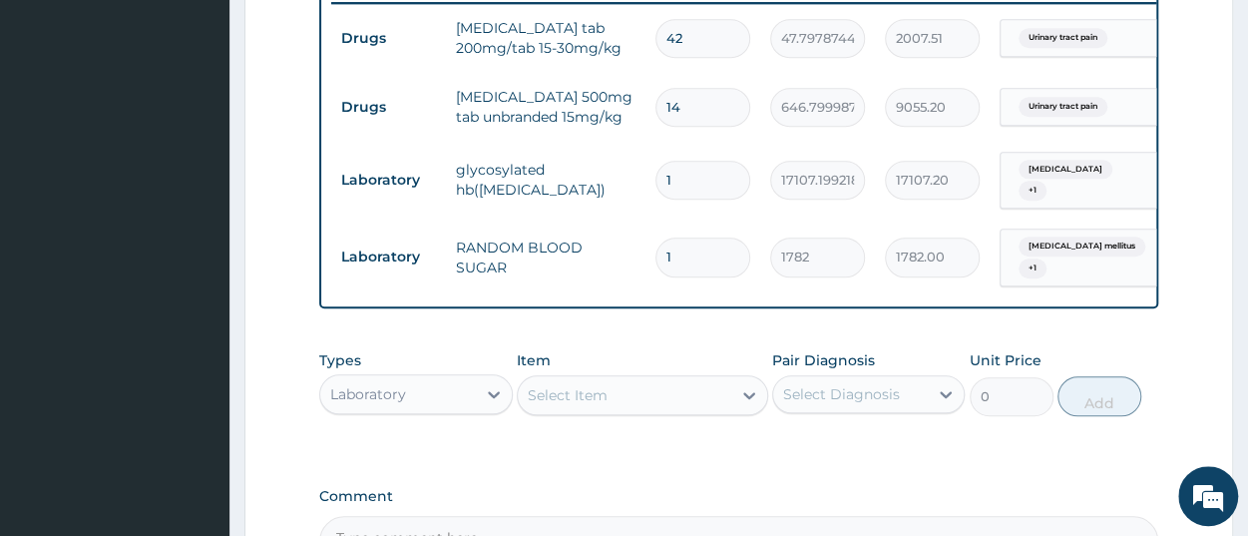
scroll to position [766, 0]
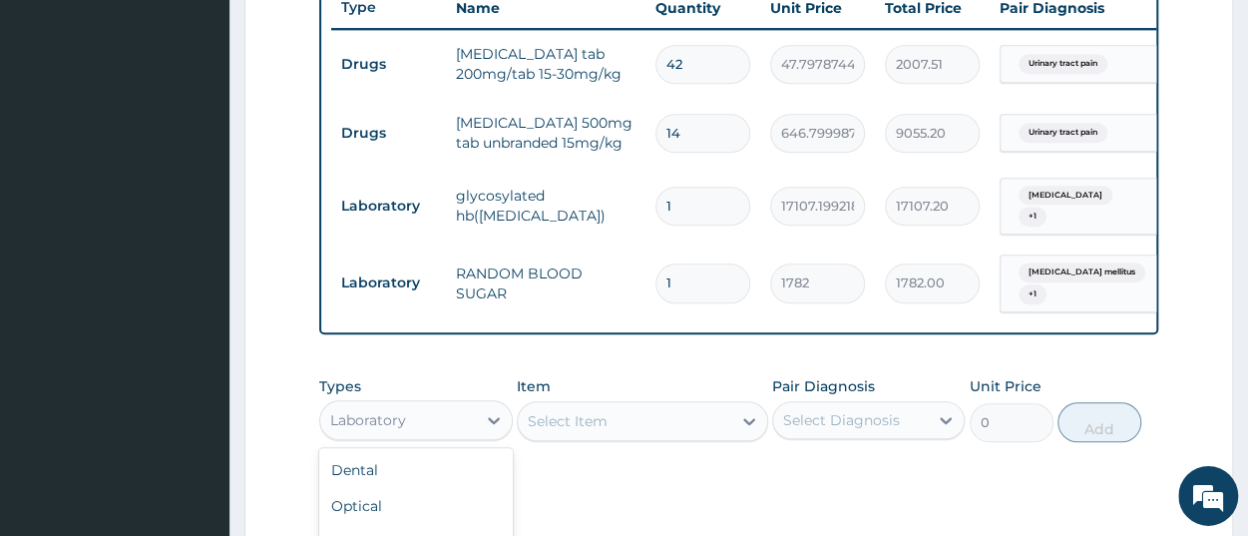
click at [339, 427] on div "Laboratory" at bounding box center [397, 420] width 155 height 32
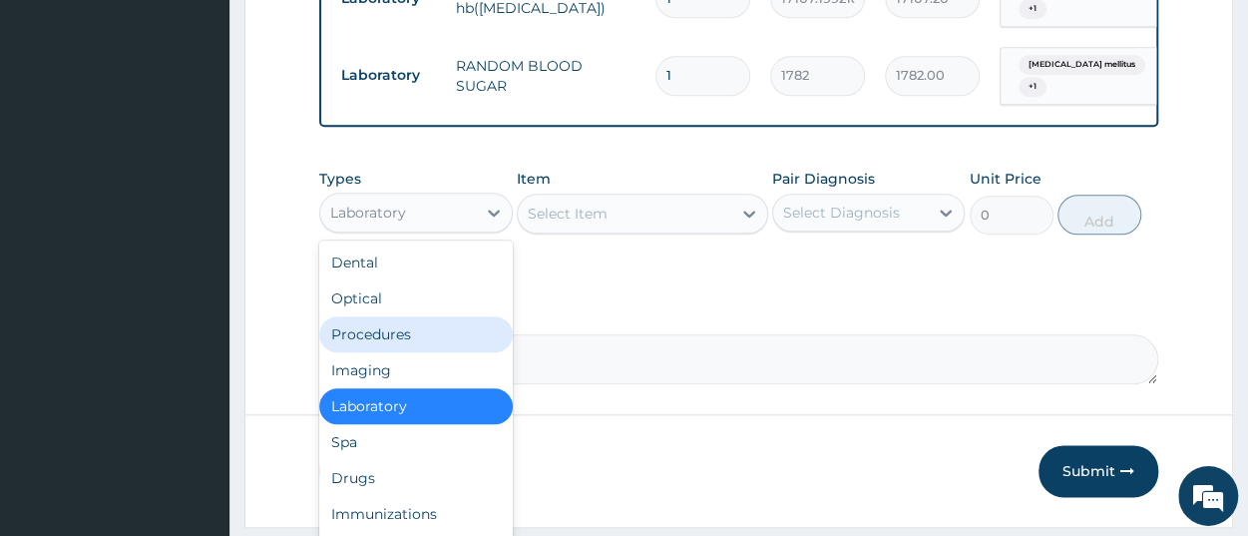
click at [373, 335] on div "Procedures" at bounding box center [415, 334] width 193 height 36
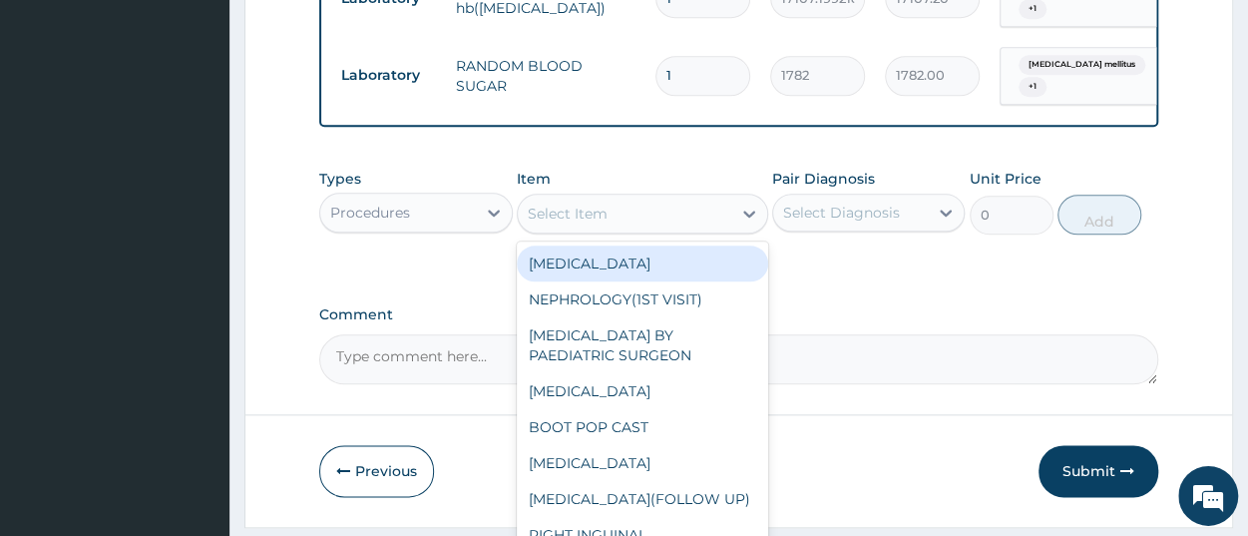
click at [610, 221] on div "Select Item" at bounding box center [625, 214] width 214 height 32
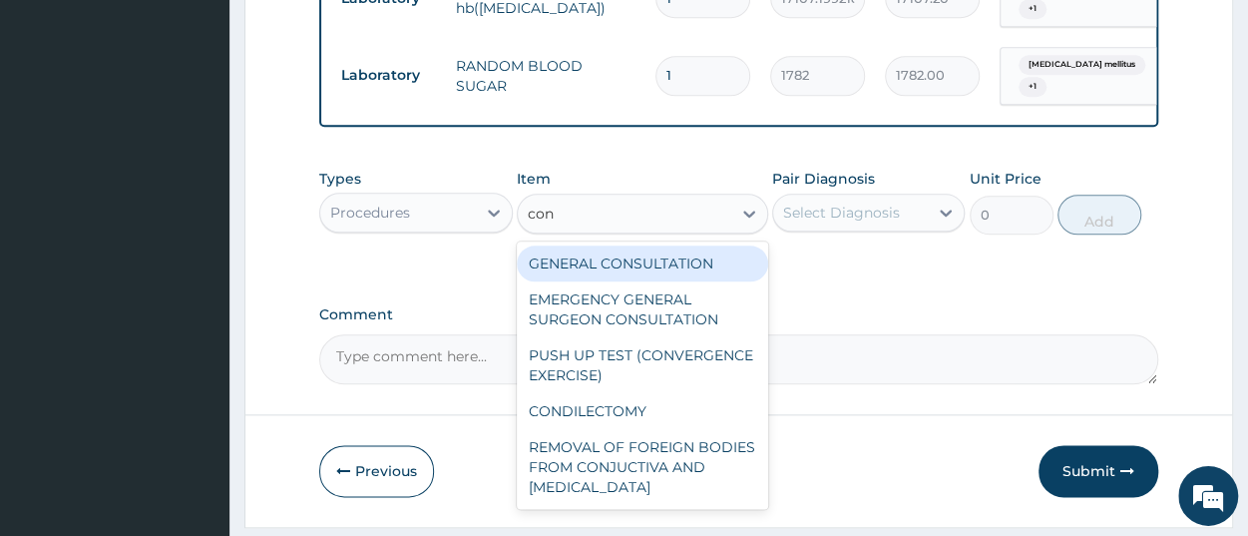
type input "cons"
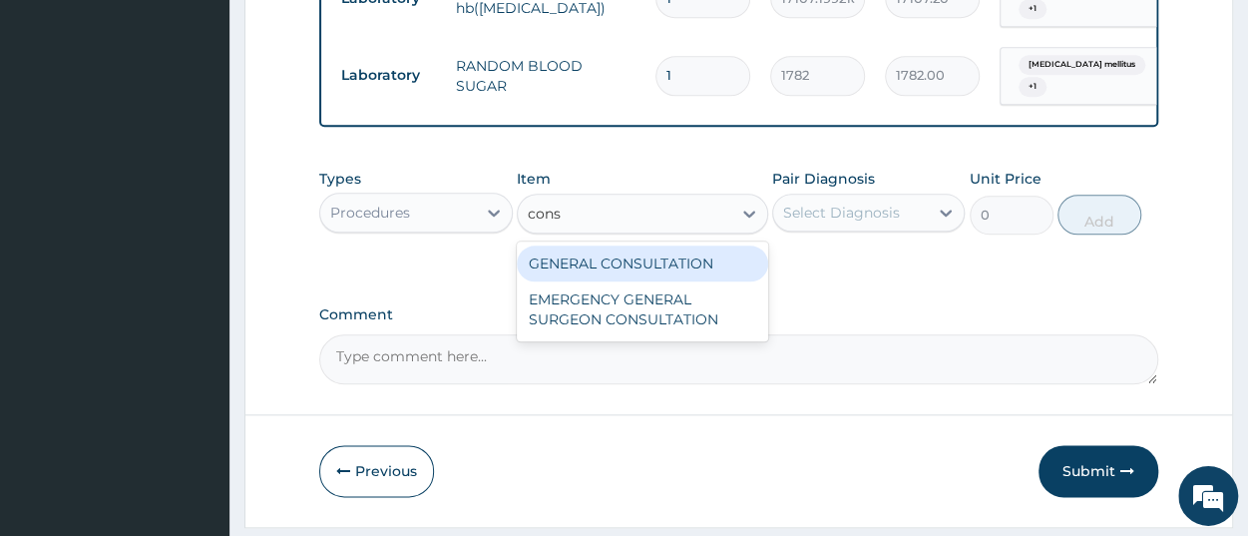
click at [632, 261] on div "GENERAL CONSULTATION" at bounding box center [642, 263] width 251 height 36
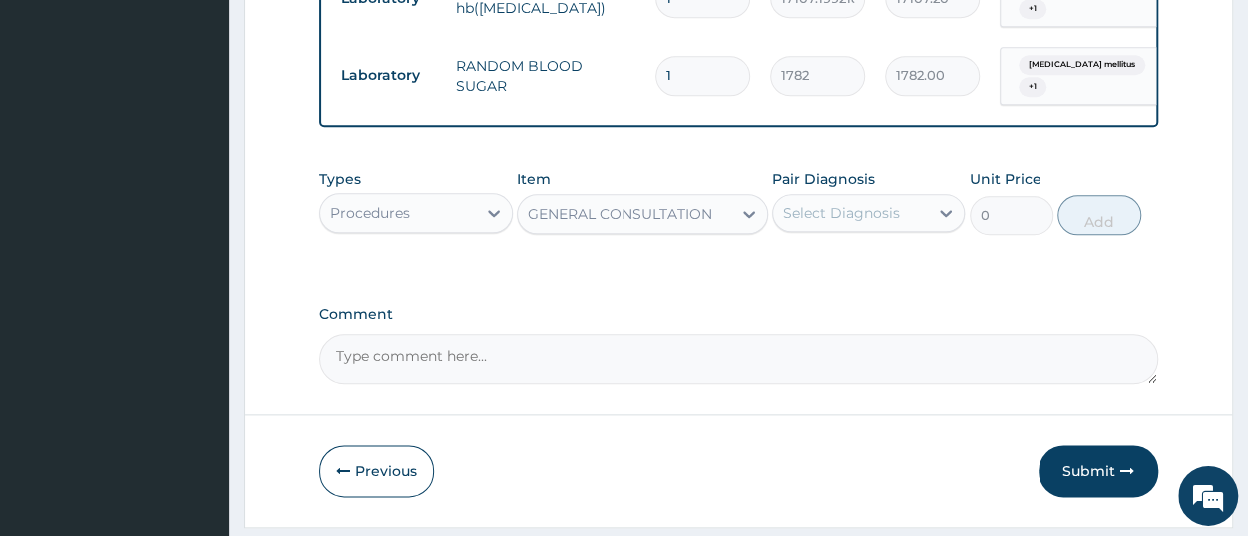
type input "3150"
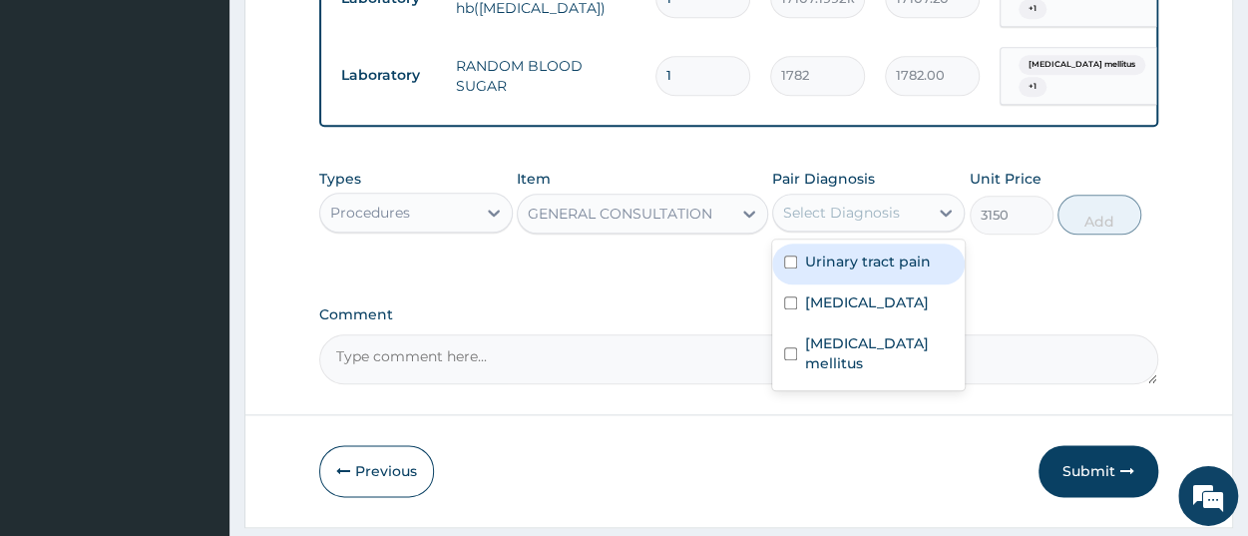
click at [905, 229] on div "Select Diagnosis" at bounding box center [868, 213] width 193 height 38
click at [909, 267] on label "Urinary tract pain" at bounding box center [868, 261] width 126 height 20
checkbox input "true"
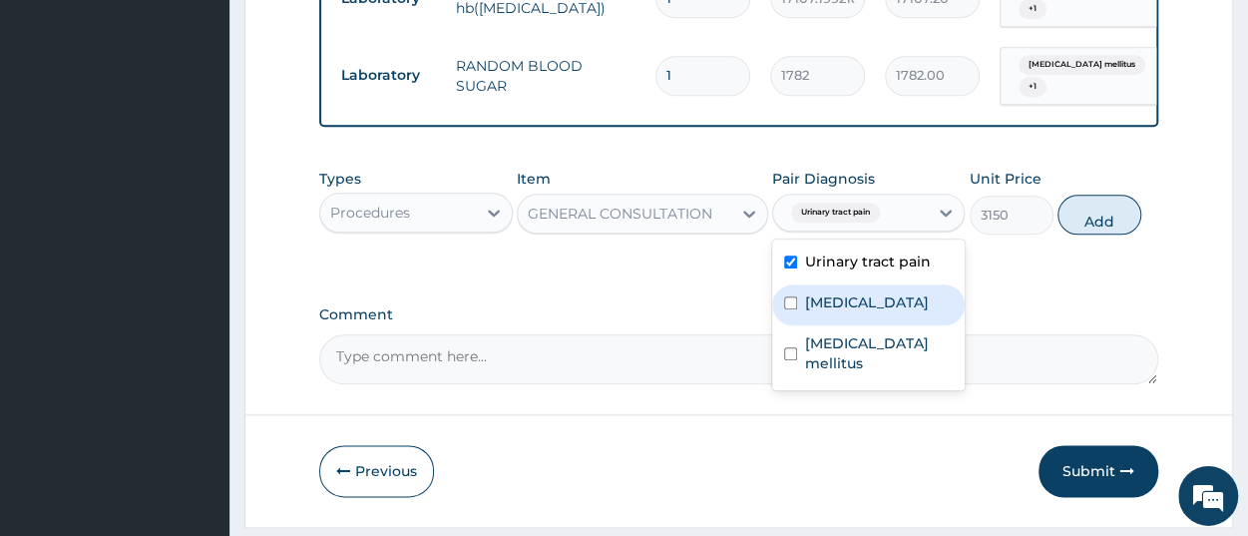
click at [908, 297] on label "[MEDICAL_DATA]" at bounding box center [867, 302] width 124 height 20
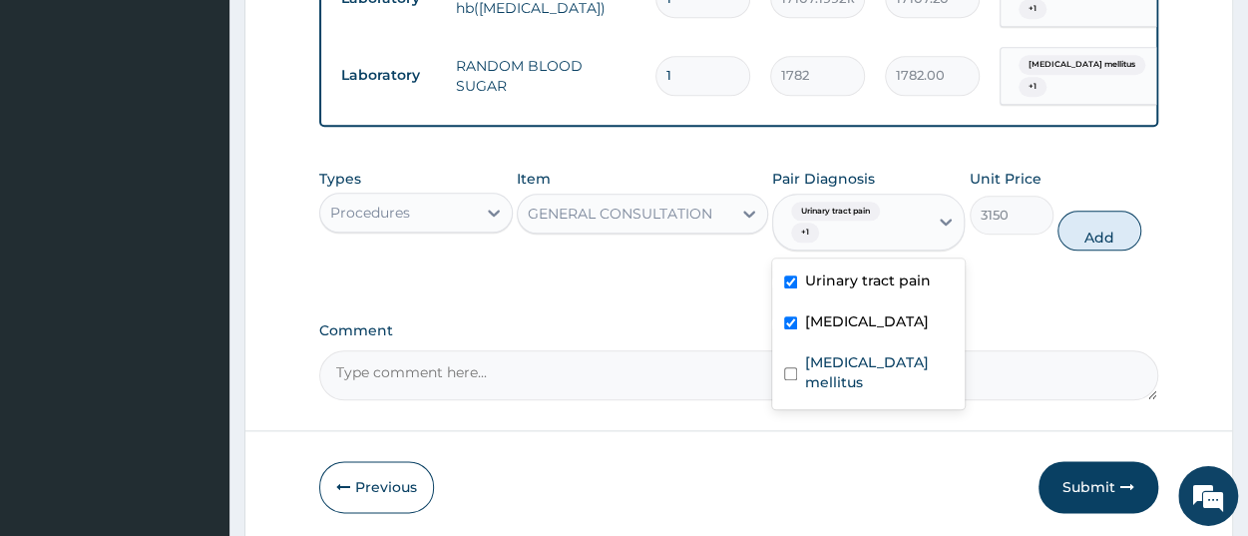
click at [905, 336] on div "[MEDICAL_DATA]" at bounding box center [868, 323] width 193 height 41
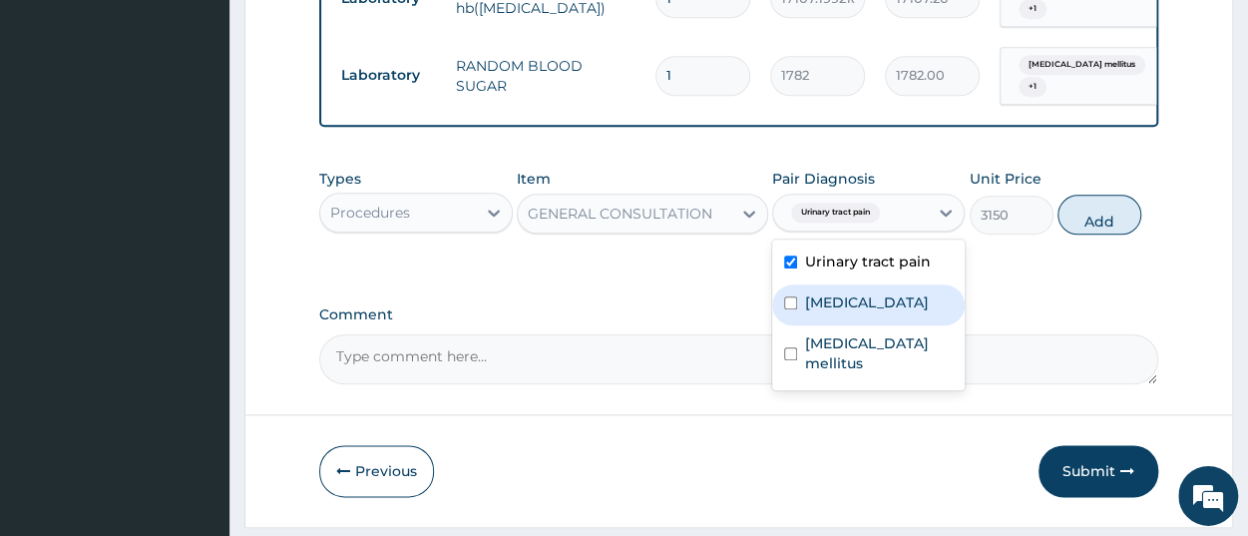
click at [882, 306] on label "[MEDICAL_DATA]" at bounding box center [867, 302] width 124 height 20
checkbox input "true"
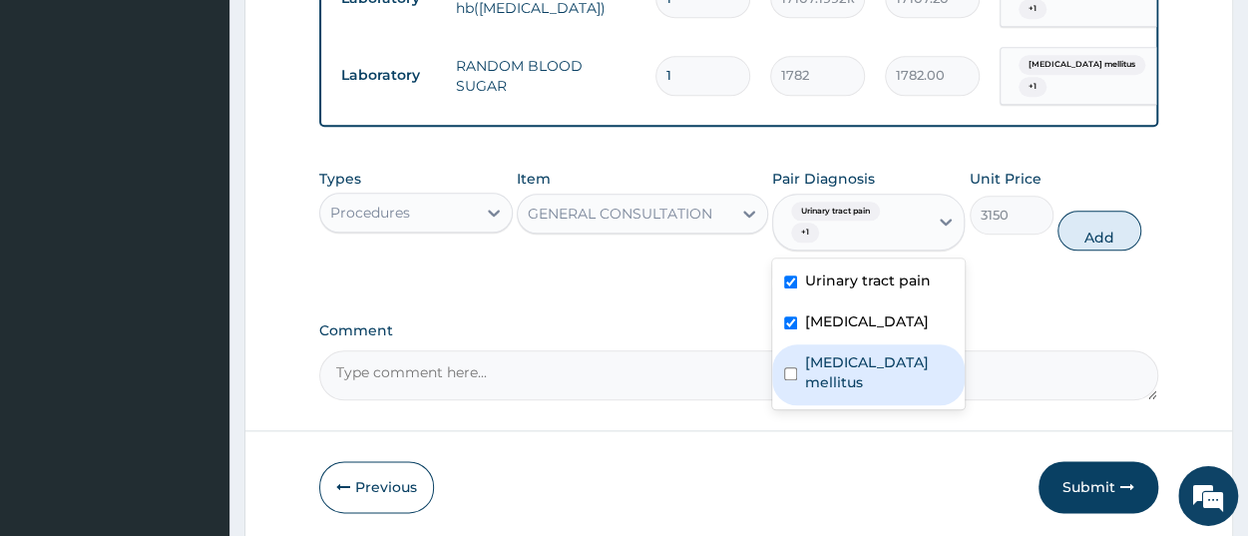
click at [883, 349] on div "[MEDICAL_DATA] mellitus" at bounding box center [868, 374] width 193 height 61
checkbox input "true"
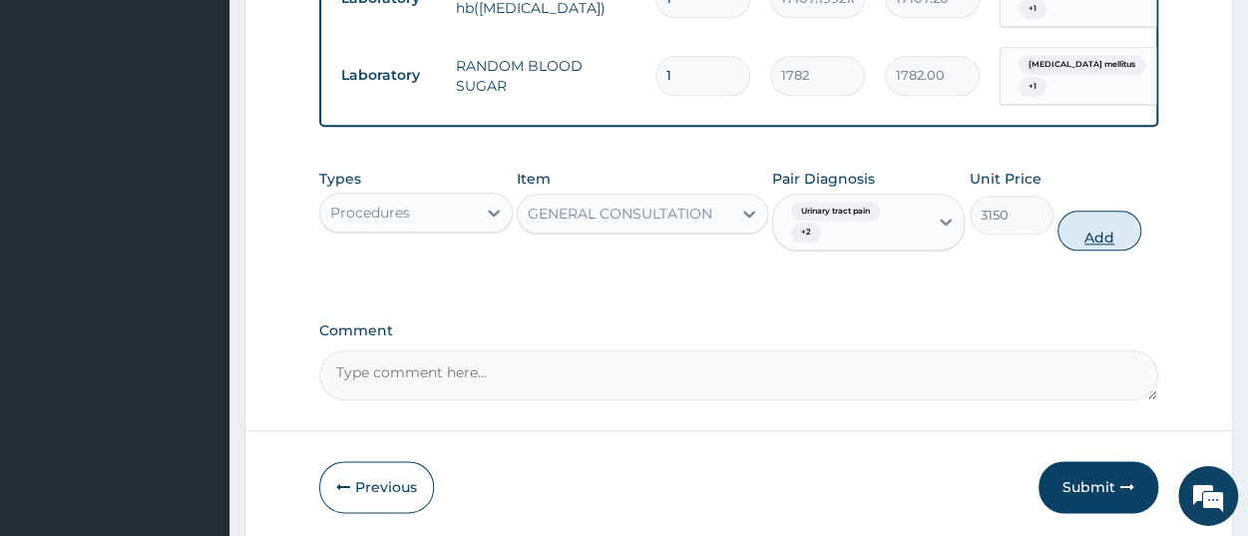
click at [1082, 238] on button "Add" at bounding box center [1100, 231] width 84 height 40
type input "0"
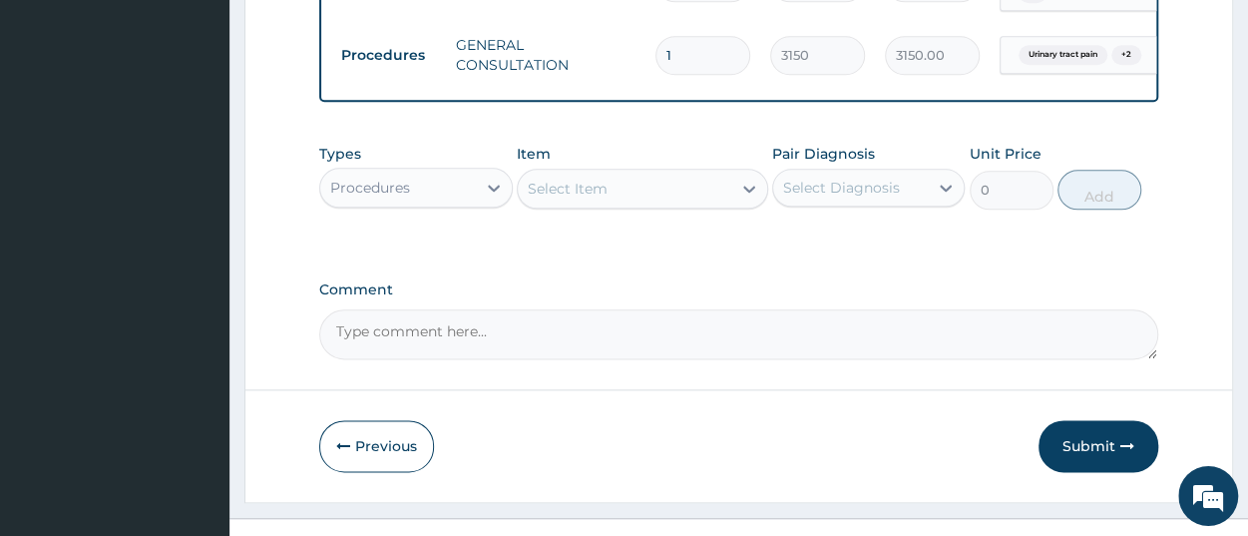
scroll to position [1098, 0]
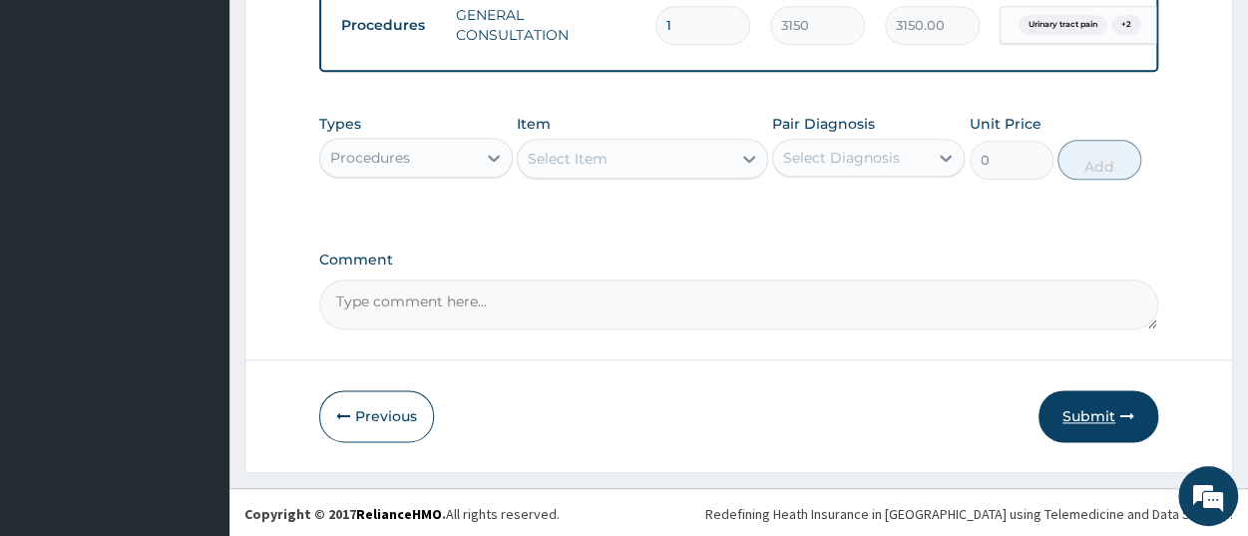
click at [1115, 424] on button "Submit" at bounding box center [1099, 416] width 120 height 52
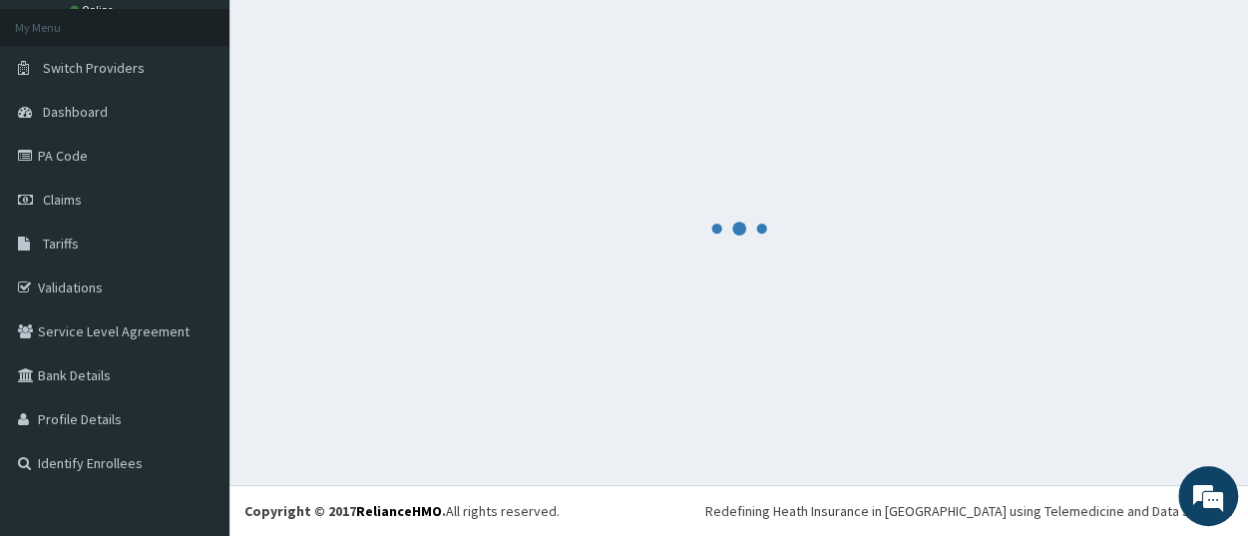
scroll to position [105, 0]
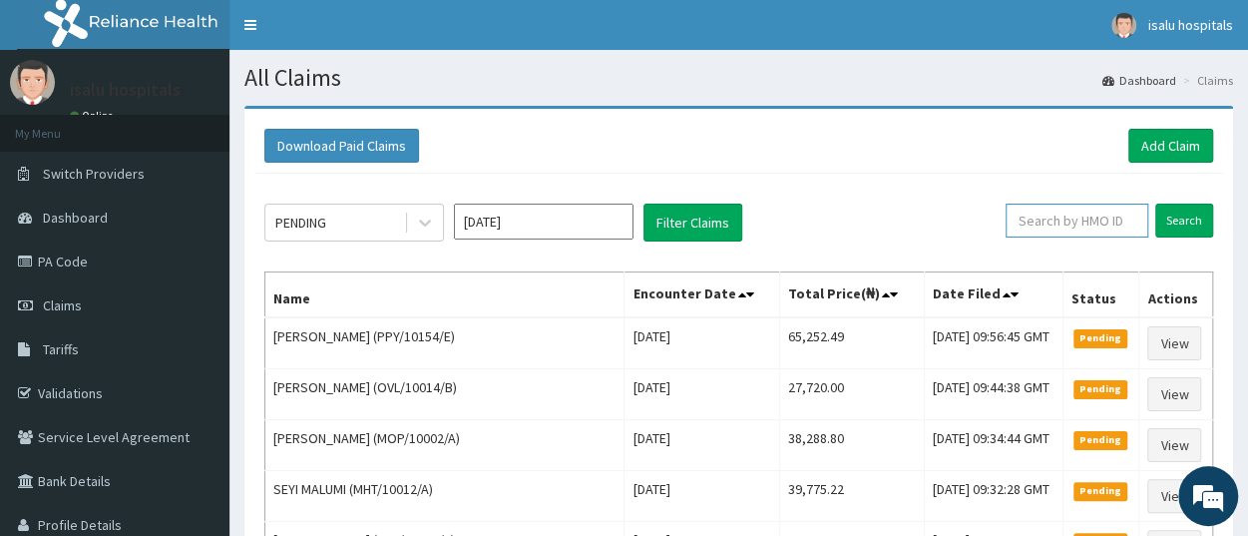
paste input "NBC/10626/A"
type input "NBC/10626/A"
click at [1175, 229] on input "Search" at bounding box center [1185, 221] width 58 height 34
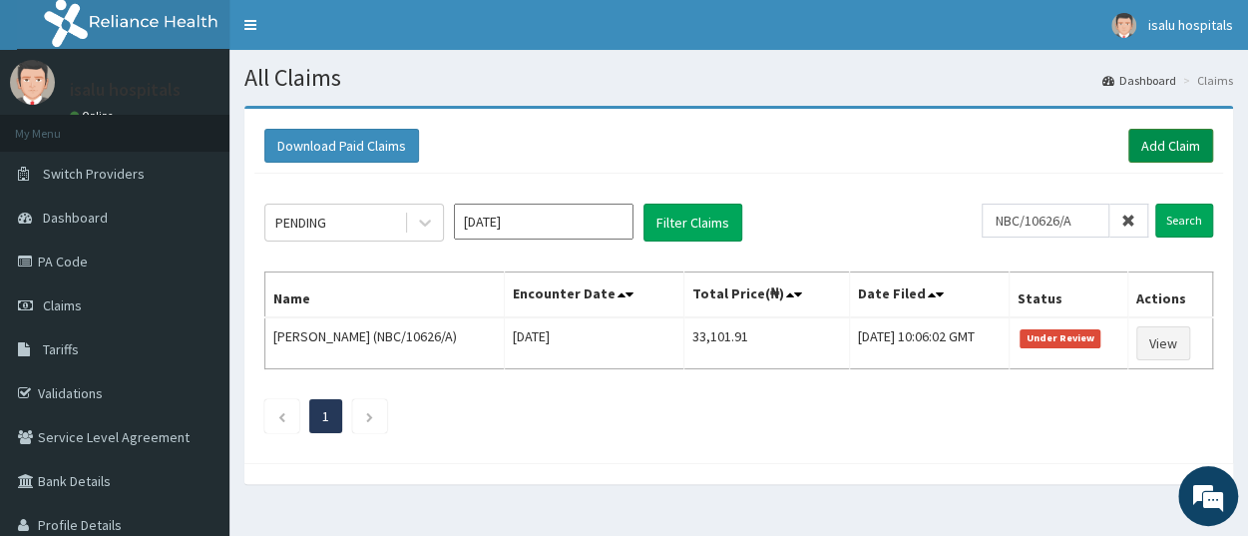
click at [1181, 156] on link "Add Claim" at bounding box center [1171, 146] width 85 height 34
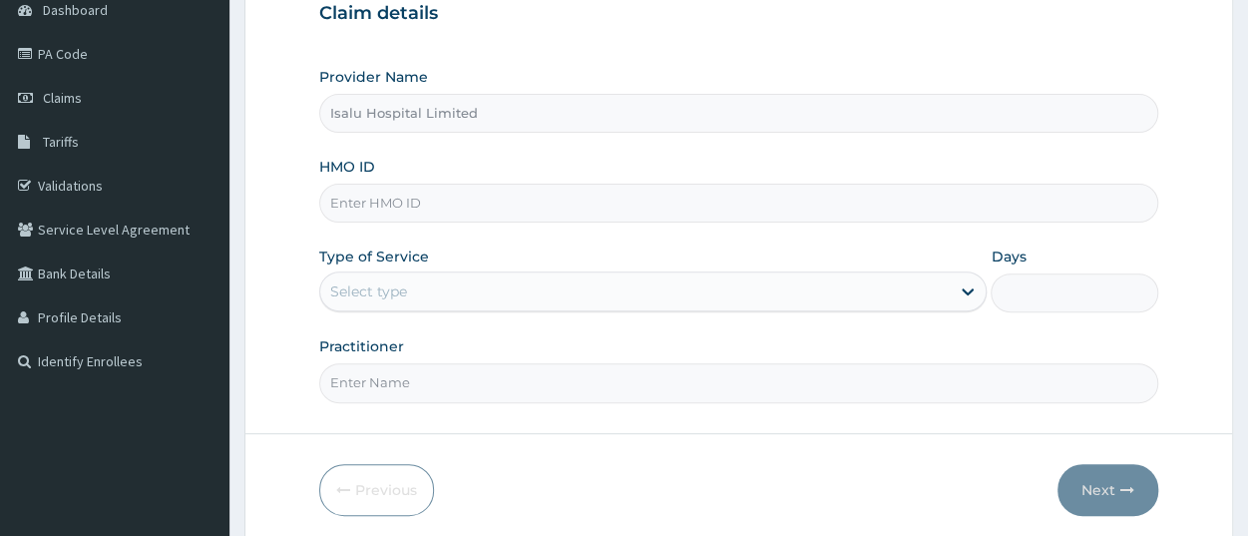
scroll to position [208, 0]
paste input "PAA/10136/A"
type input "PAA/10136/A"
click at [419, 281] on div "Select type" at bounding box center [635, 291] width 630 height 32
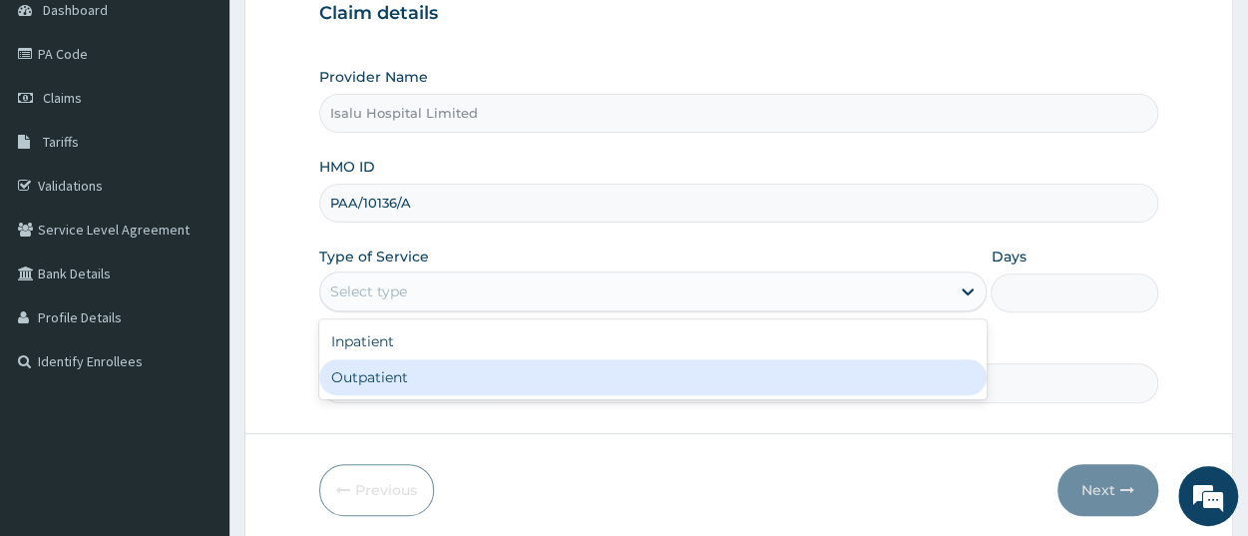
click at [425, 376] on div "Outpatient" at bounding box center [653, 377] width 668 height 36
type input "1"
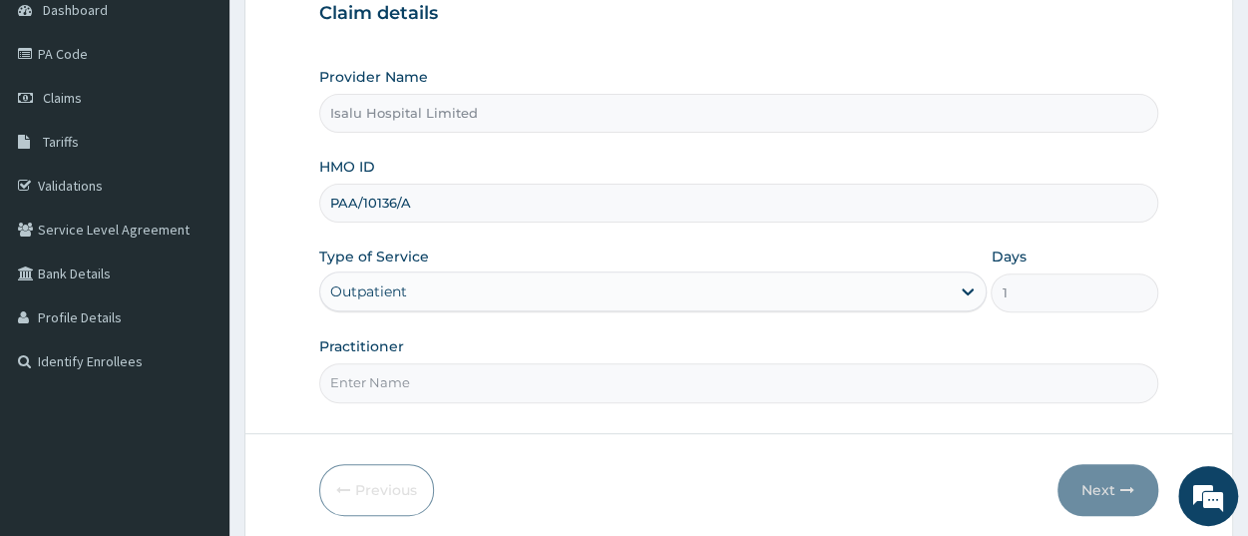
scroll to position [0, 0]
paste input "[PERSON_NAME]"
type input "[PERSON_NAME]"
click at [1121, 501] on button "Next" at bounding box center [1108, 490] width 101 height 52
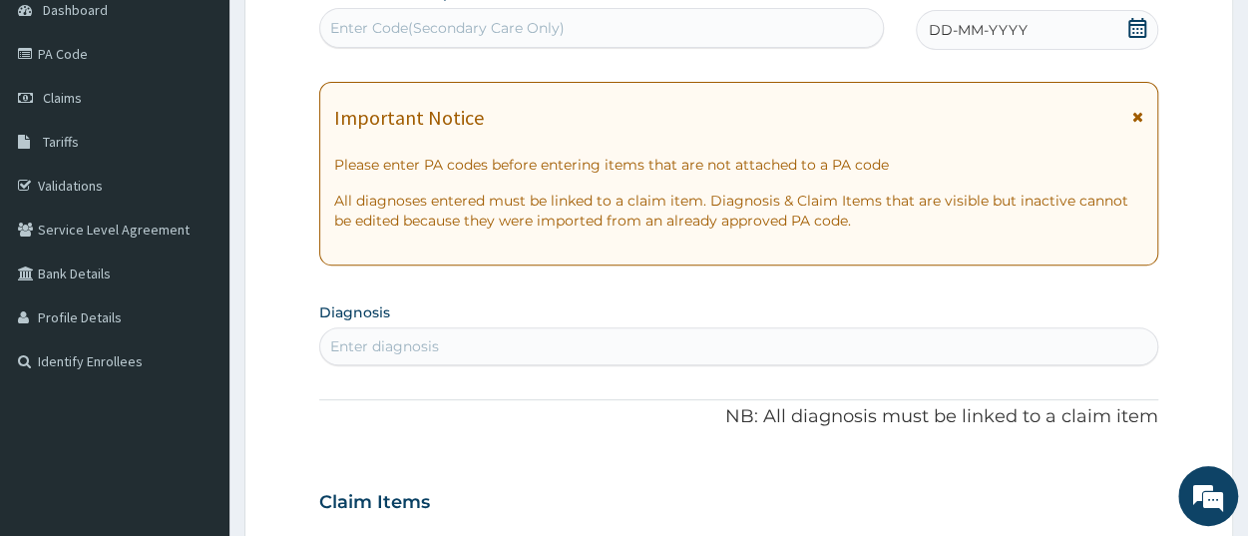
click at [1128, 34] on div "DD-MM-YYYY" at bounding box center [1037, 30] width 242 height 40
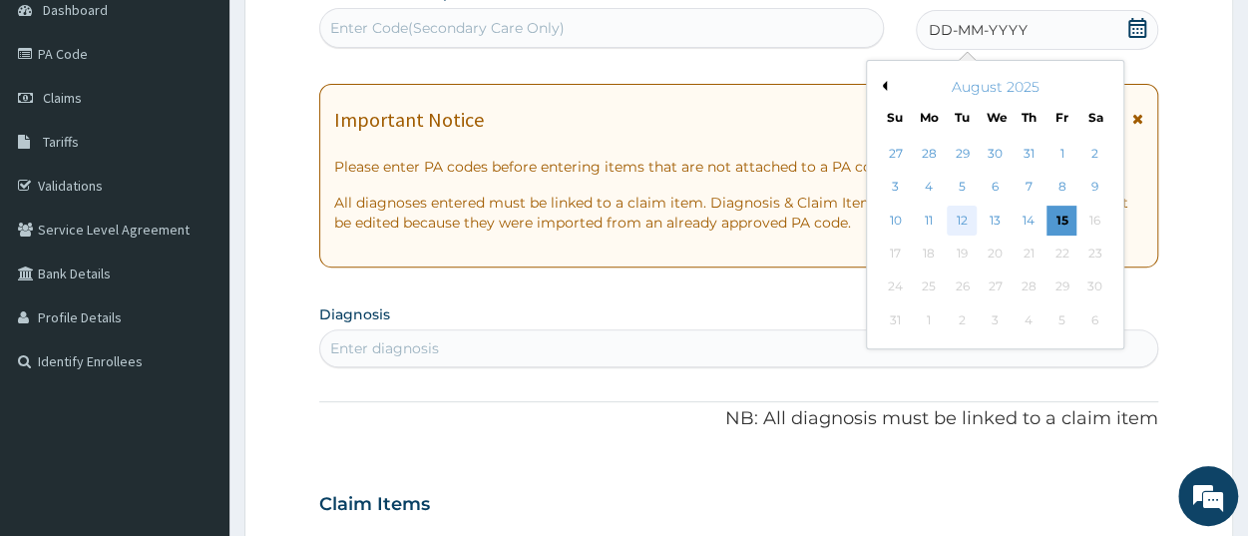
click at [964, 227] on div "12" at bounding box center [963, 221] width 30 height 30
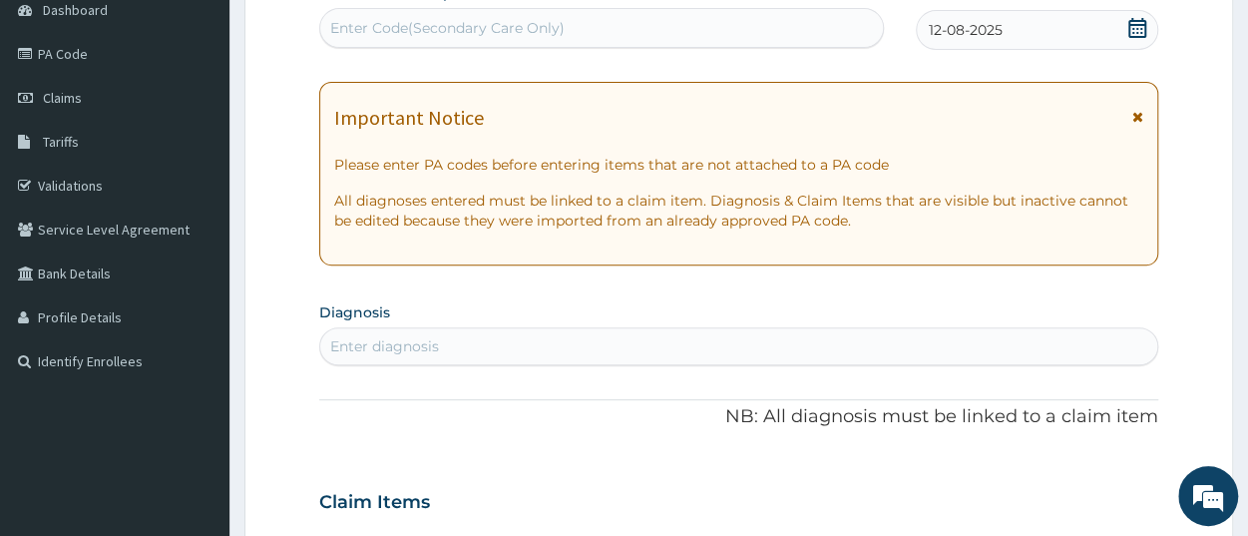
click at [454, 356] on div "Enter diagnosis" at bounding box center [738, 346] width 837 height 32
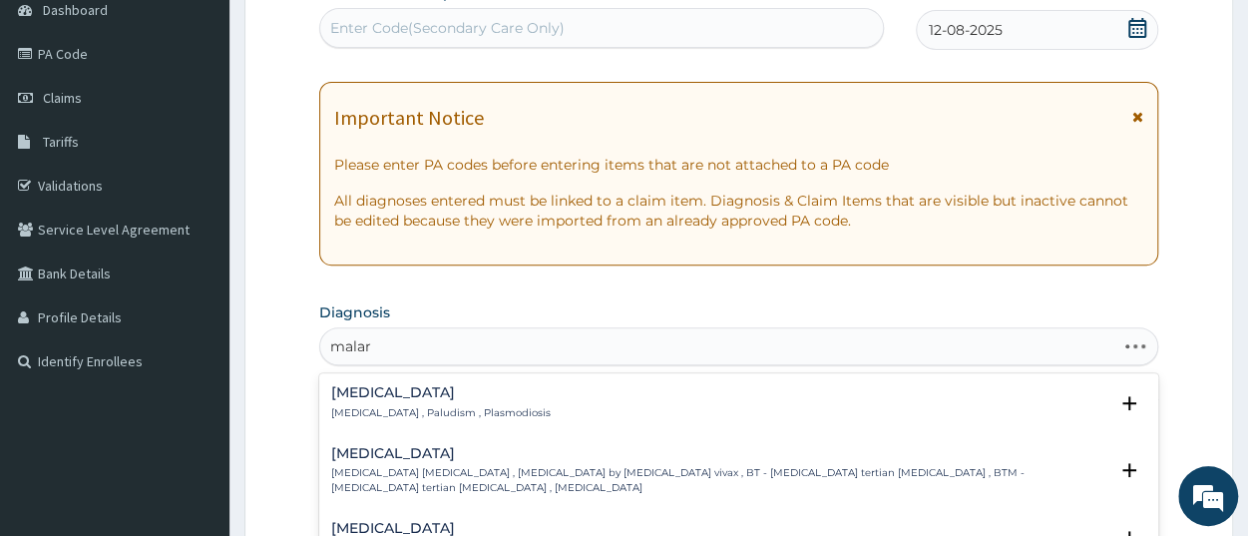
type input "malari"
click at [383, 387] on h4 "[MEDICAL_DATA]" at bounding box center [441, 392] width 220 height 15
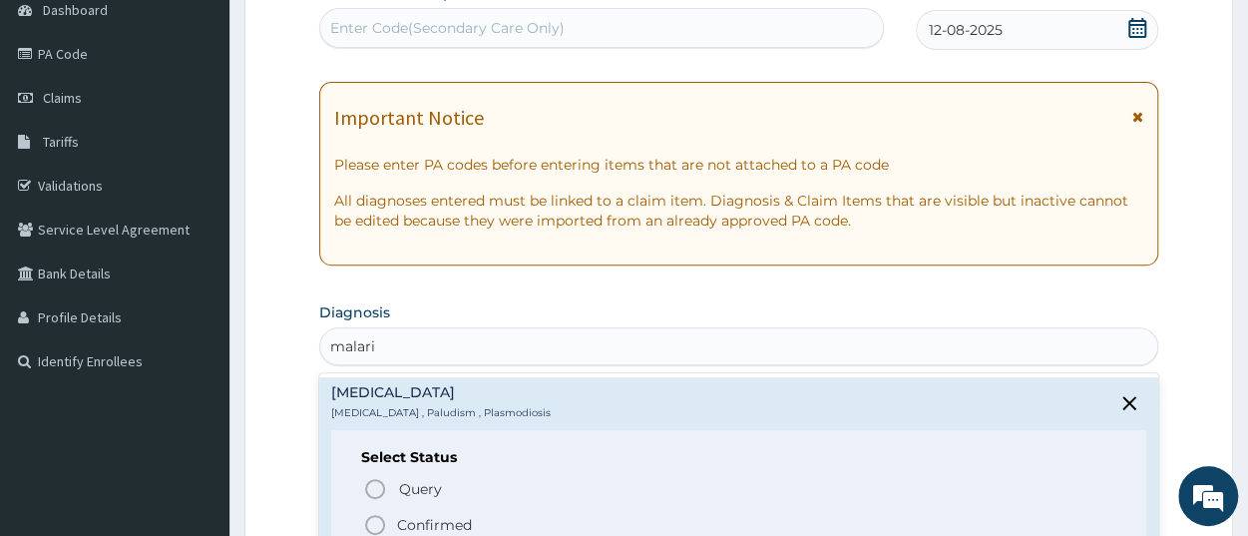
click at [418, 524] on p "Confirmed" at bounding box center [434, 525] width 75 height 20
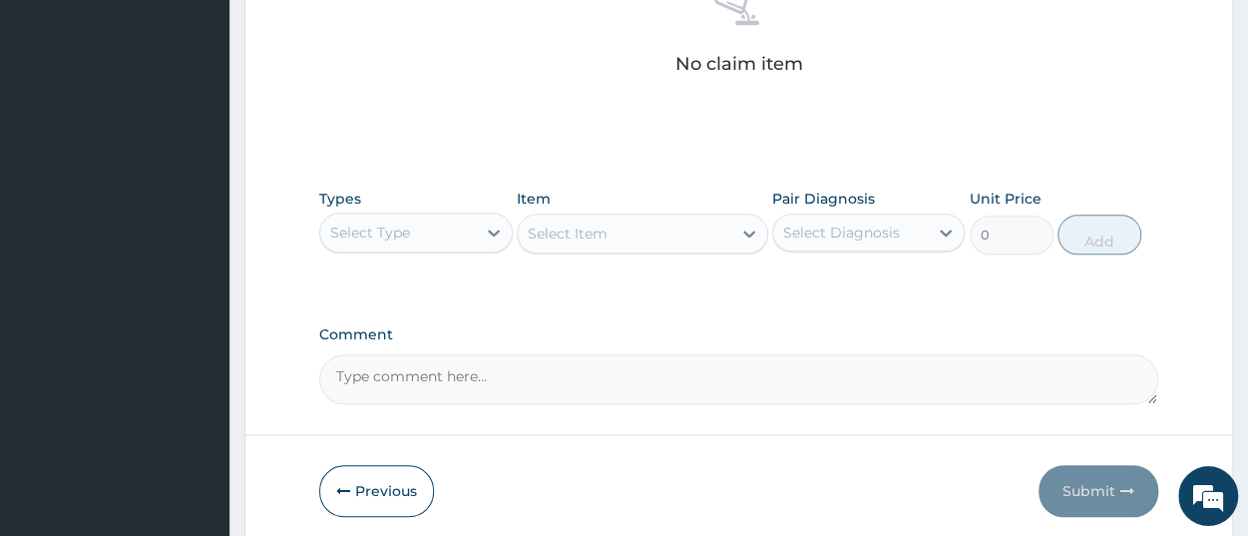
scroll to position [830, 0]
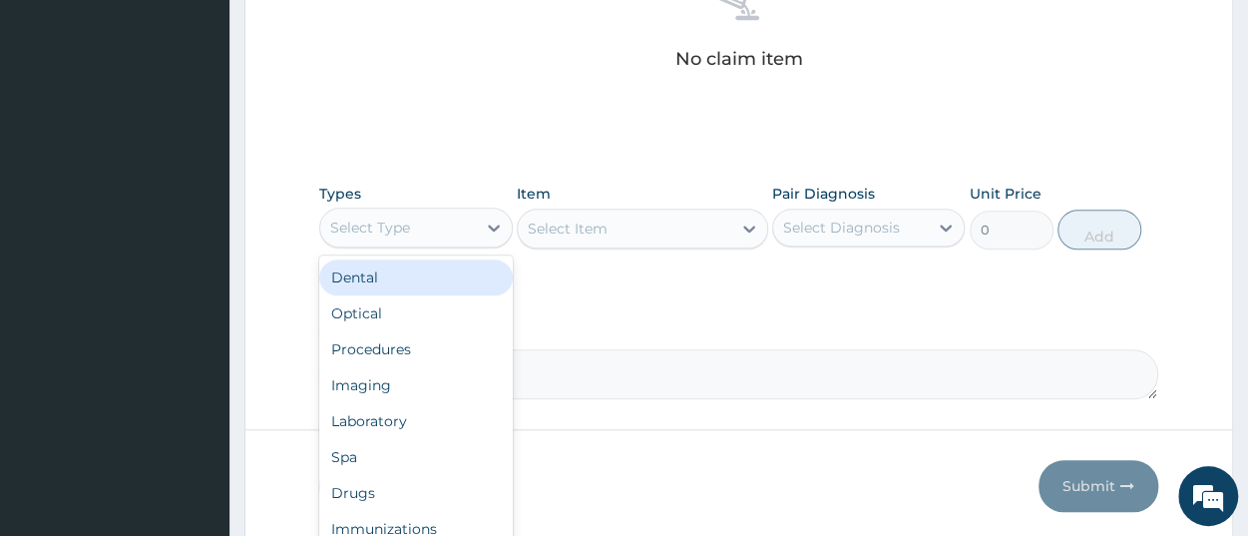
click at [404, 233] on div "Select Type" at bounding box center [370, 228] width 80 height 20
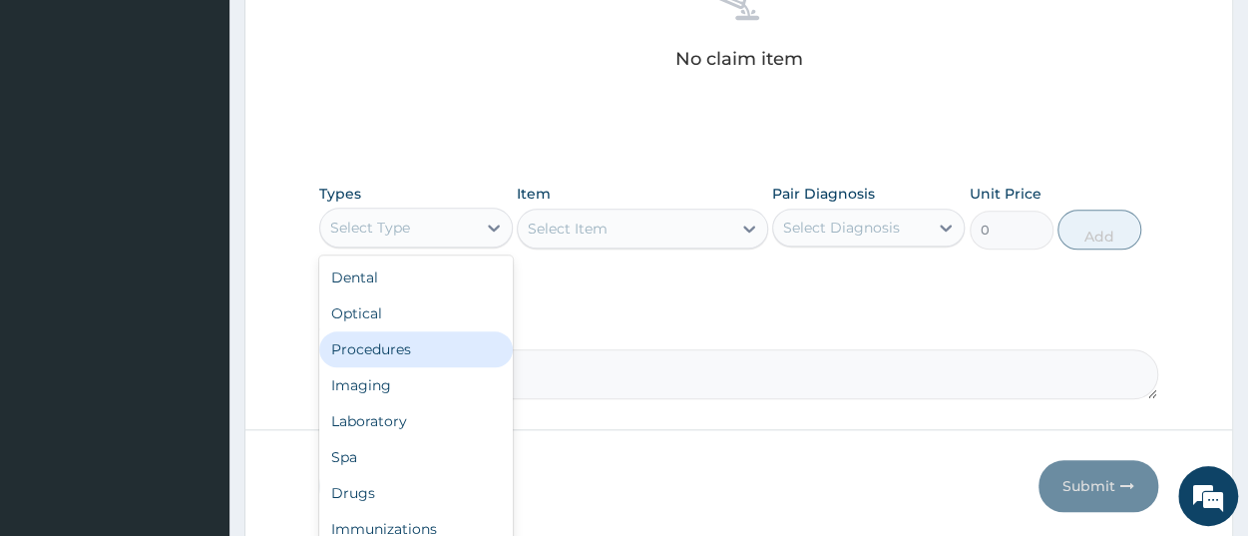
click at [420, 356] on div "Procedures" at bounding box center [415, 349] width 193 height 36
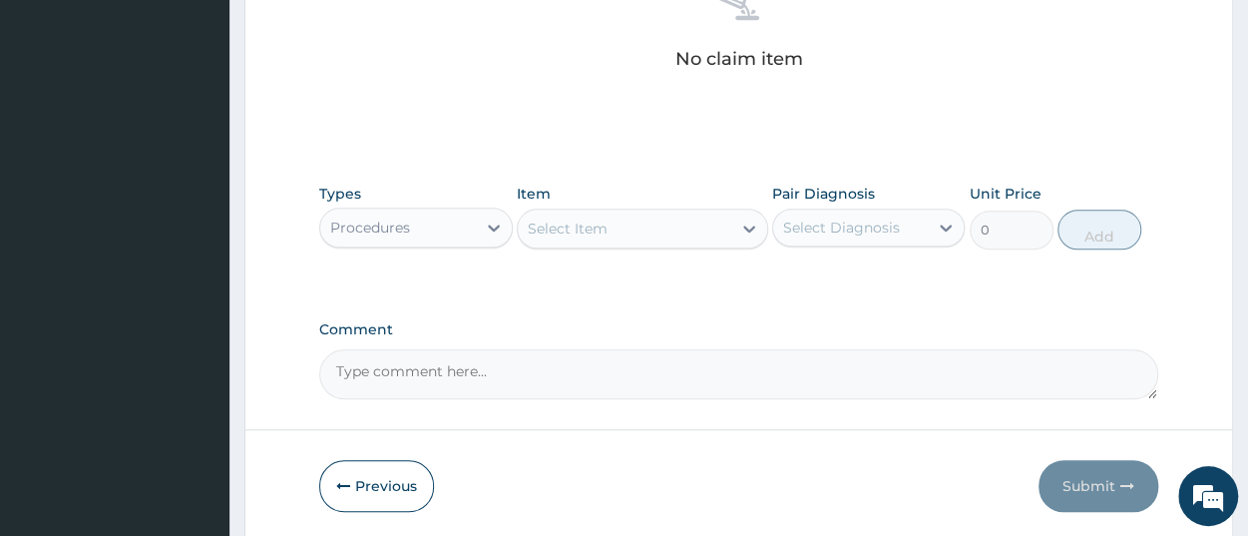
click at [639, 239] on div "Select Item" at bounding box center [625, 229] width 214 height 32
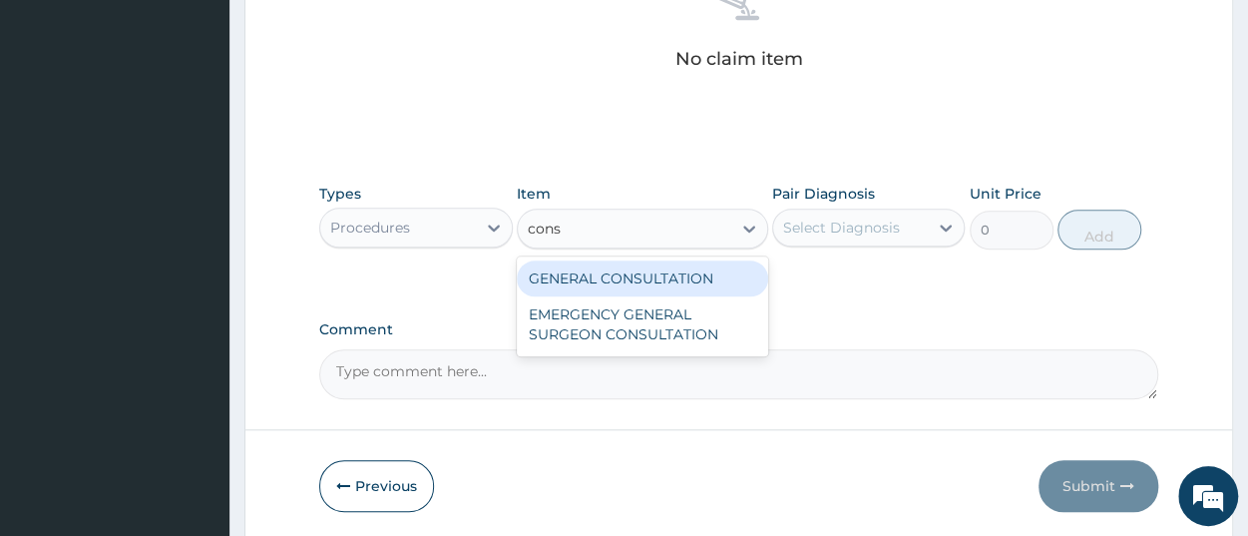
type input "consu"
click at [648, 278] on div "GENERAL CONSULTATION" at bounding box center [642, 278] width 251 height 36
type input "3150"
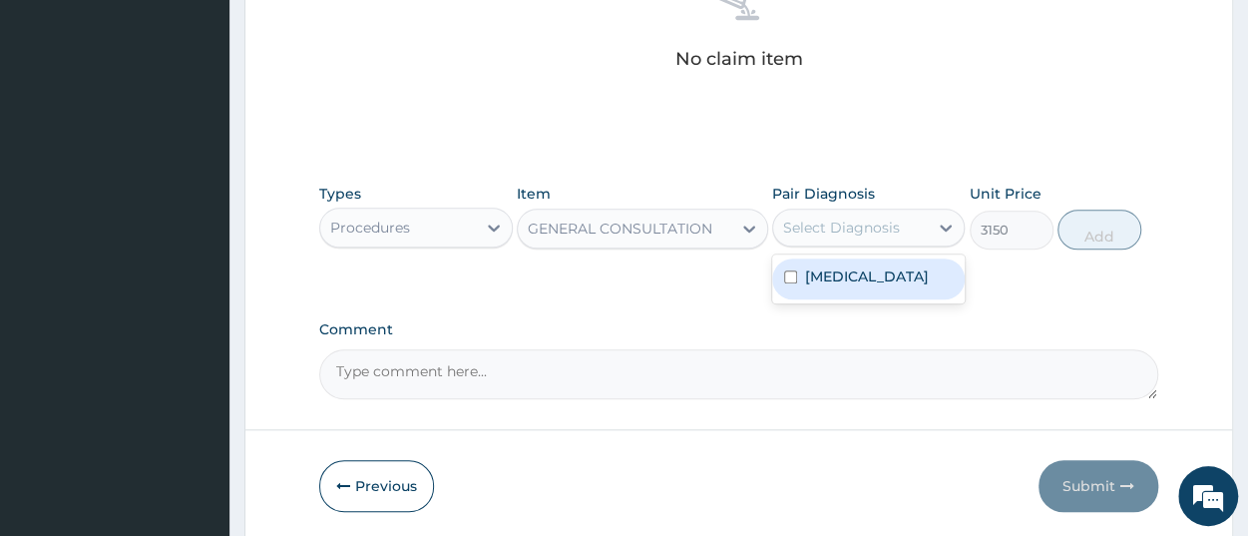
click at [823, 231] on div "Select Diagnosis" at bounding box center [841, 228] width 117 height 20
click at [841, 280] on label "[MEDICAL_DATA]" at bounding box center [867, 276] width 124 height 20
checkbox input "true"
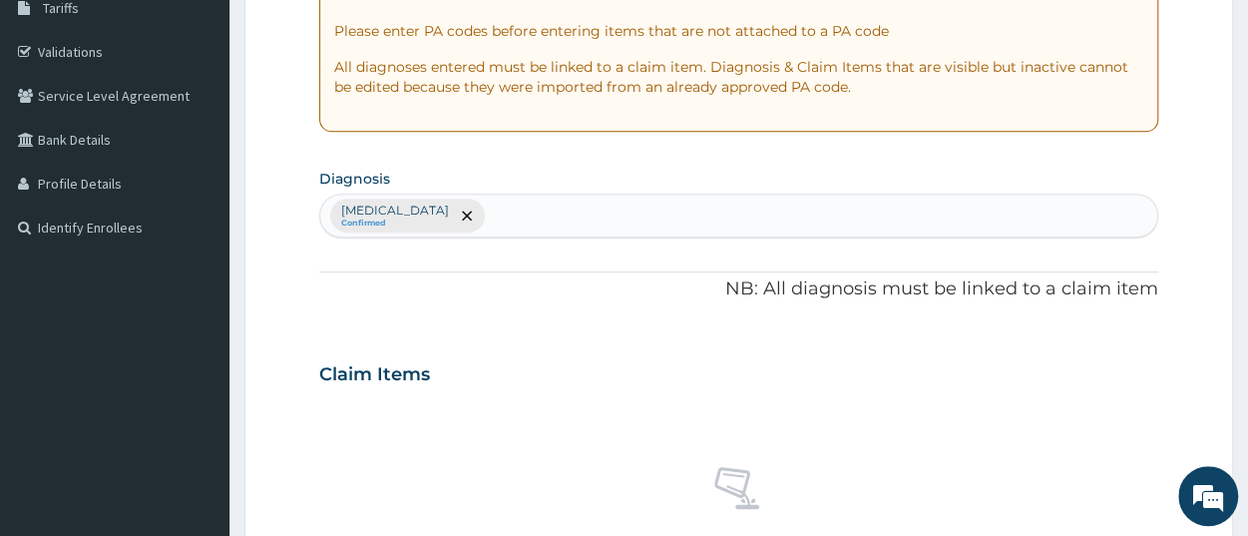
scroll to position [311, 0]
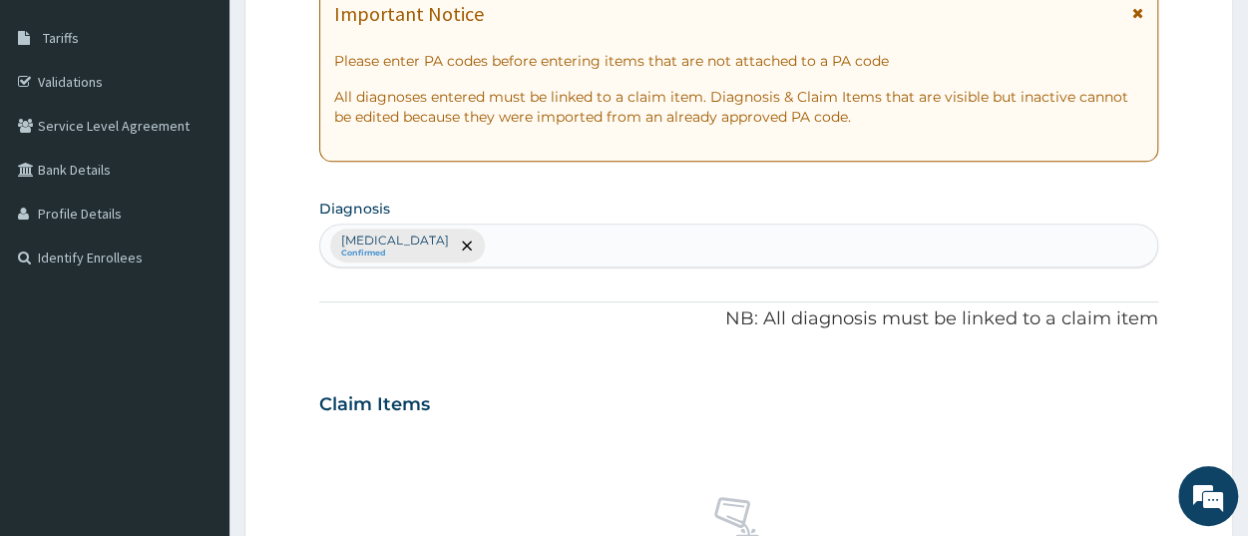
click at [519, 240] on div "[MEDICAL_DATA] Confirmed" at bounding box center [738, 246] width 837 height 42
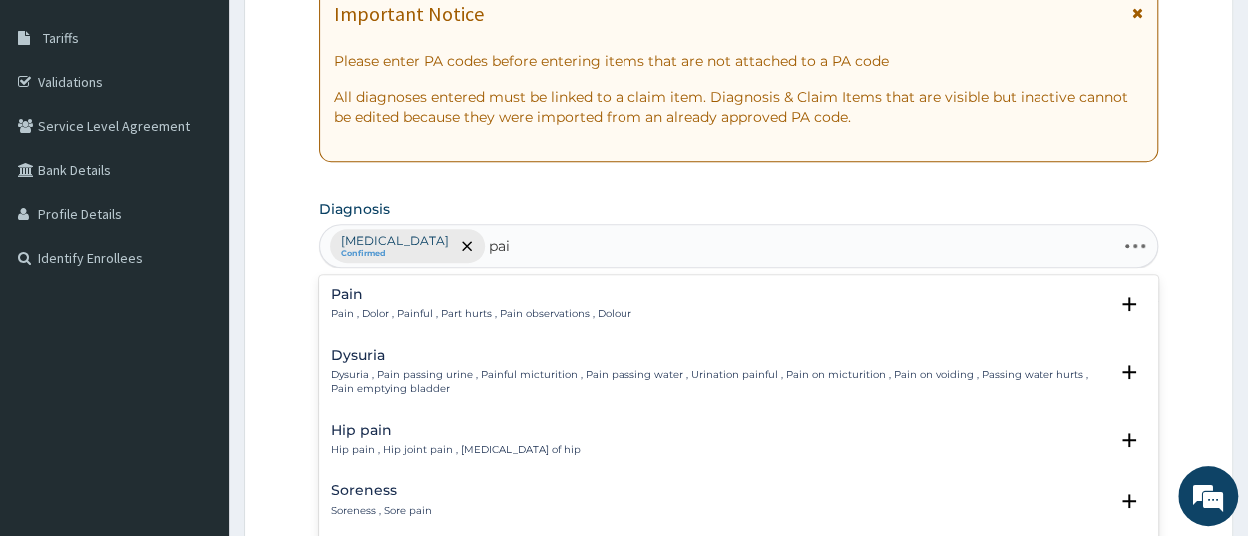
type input "pain"
click at [377, 319] on p "Pain , Dolor , Painful , Part hurts , Pain observations , Dolour" at bounding box center [481, 314] width 300 height 14
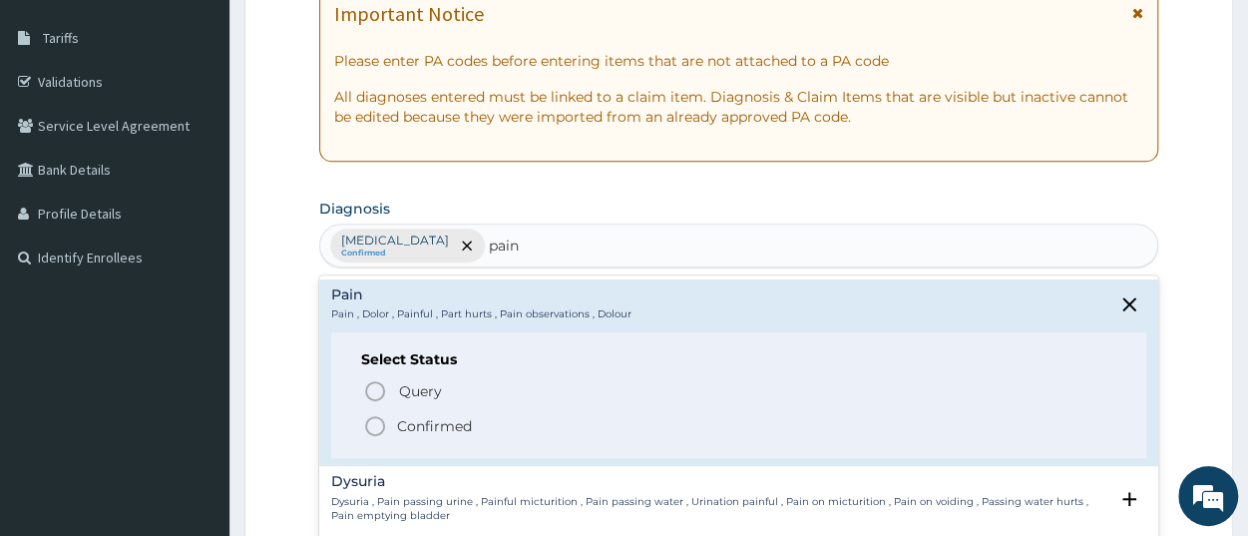
click at [418, 417] on p "Confirmed" at bounding box center [434, 426] width 75 height 20
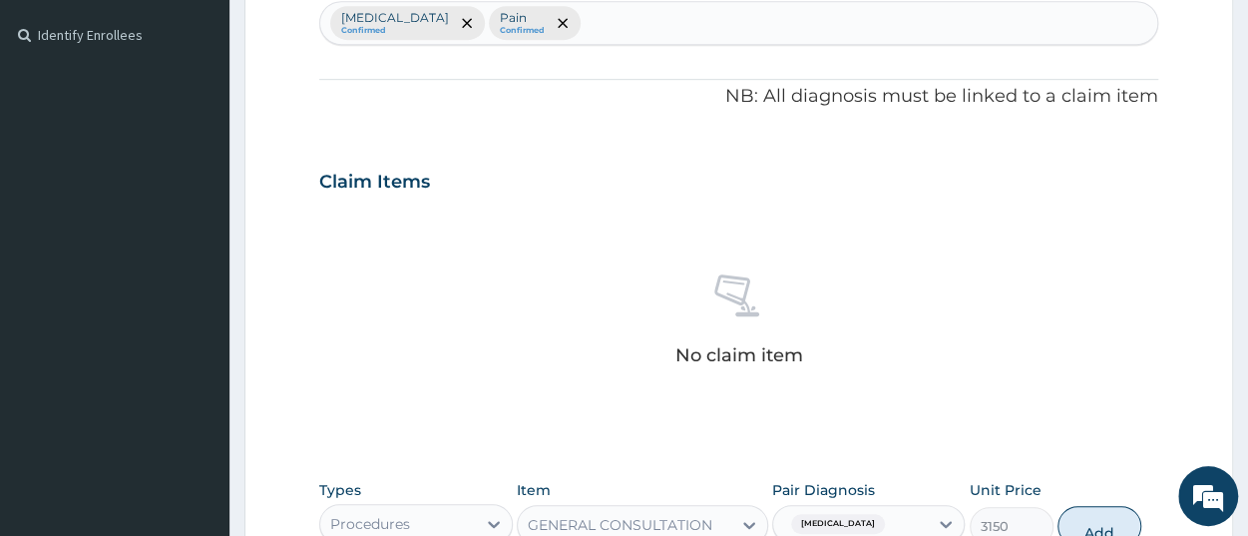
scroll to position [726, 0]
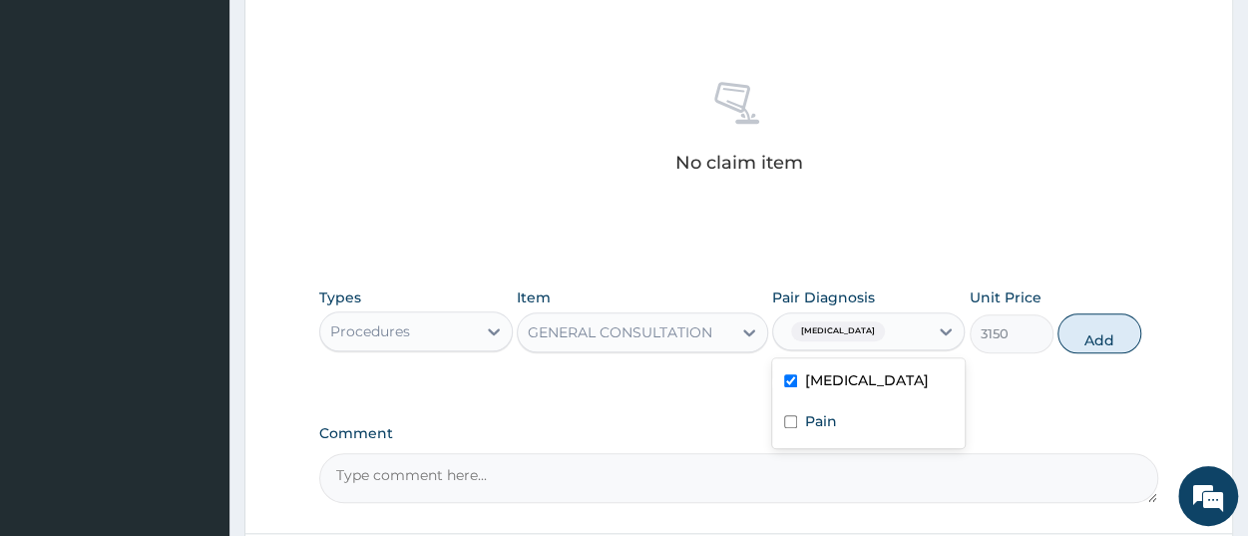
click at [889, 338] on div "[MEDICAL_DATA]" at bounding box center [850, 331] width 155 height 34
click at [793, 431] on div "Pain" at bounding box center [868, 423] width 193 height 41
checkbox input "true"
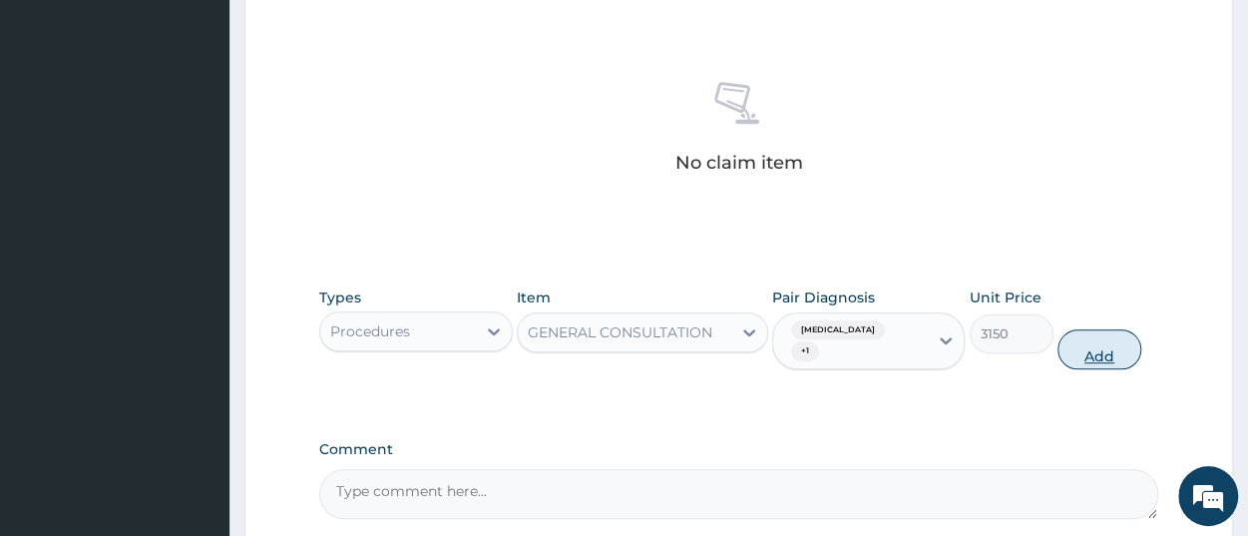
click at [1109, 329] on button "Add" at bounding box center [1100, 349] width 84 height 40
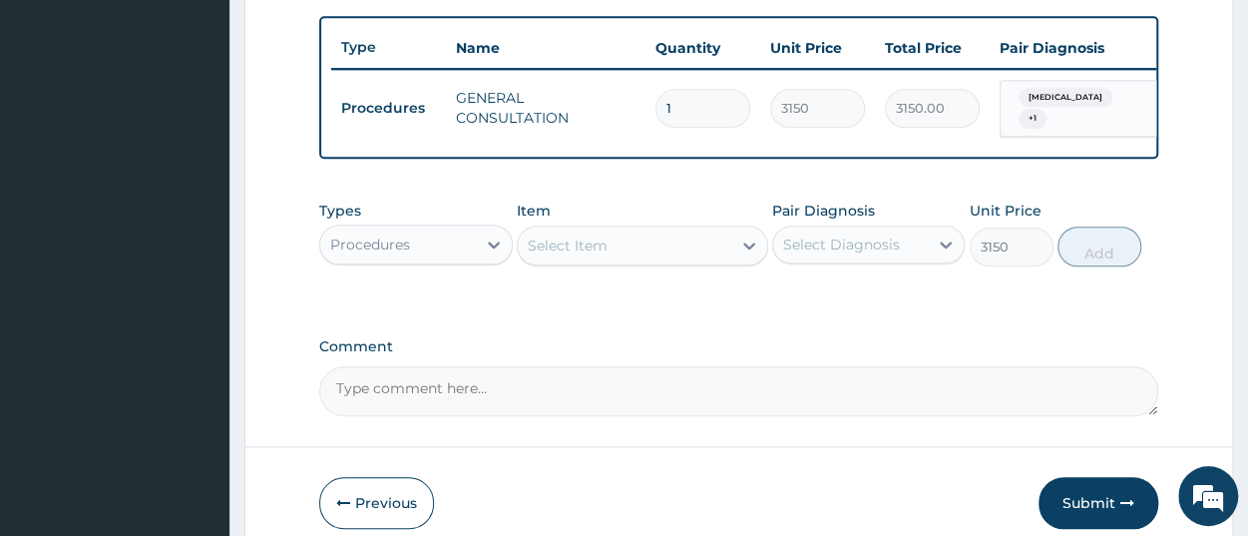
type input "0"
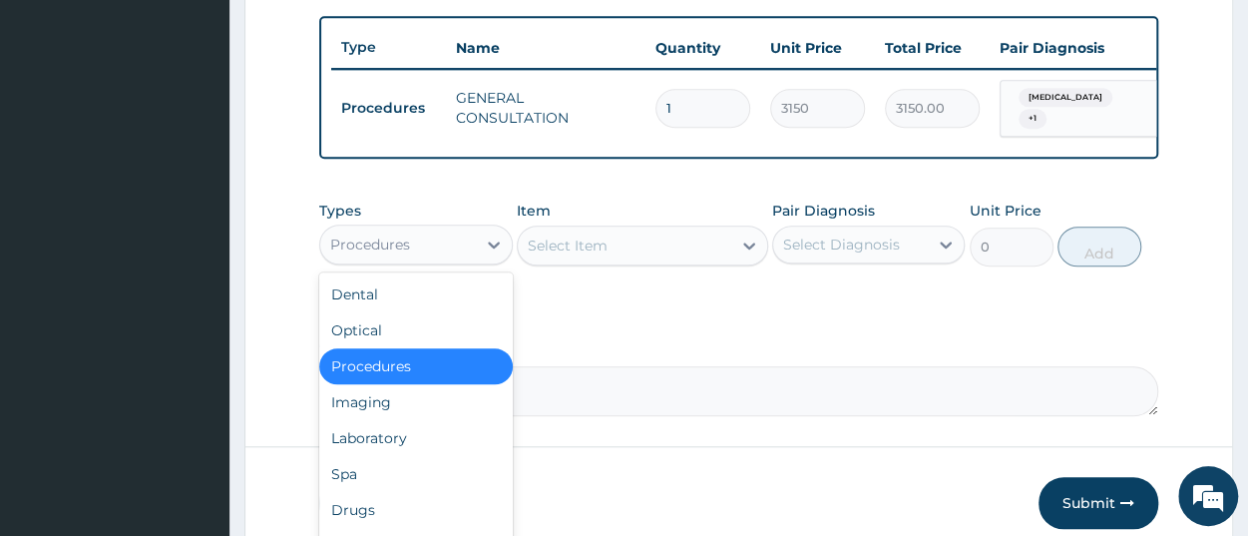
click at [406, 250] on div "Procedures" at bounding box center [370, 245] width 80 height 20
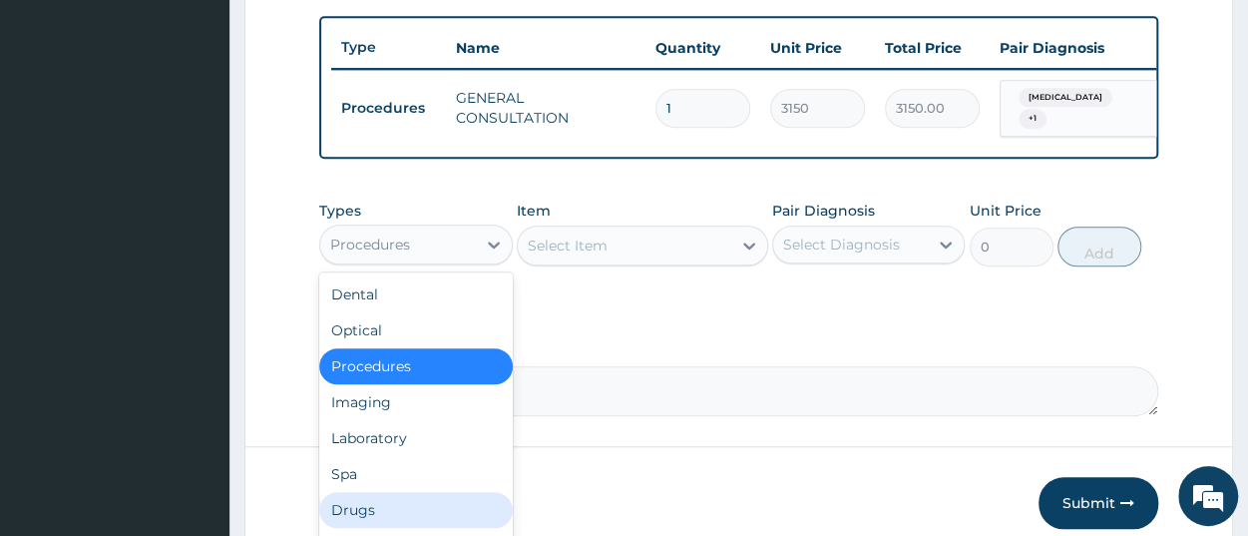
click at [357, 511] on div "Drugs" at bounding box center [415, 510] width 193 height 36
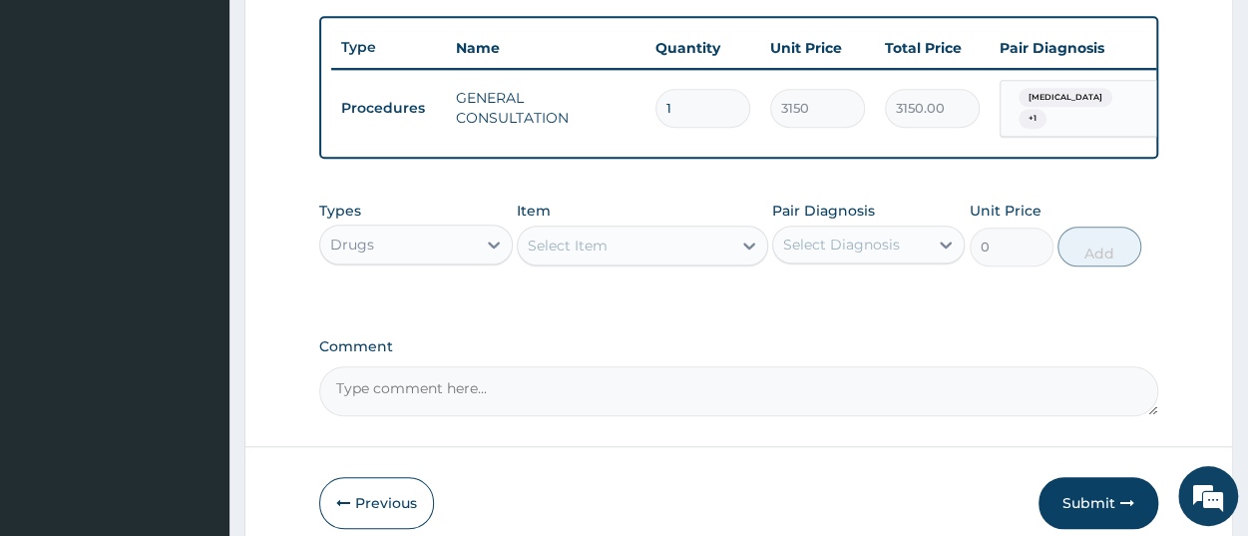
click at [590, 255] on div "Select Item" at bounding box center [568, 246] width 80 height 20
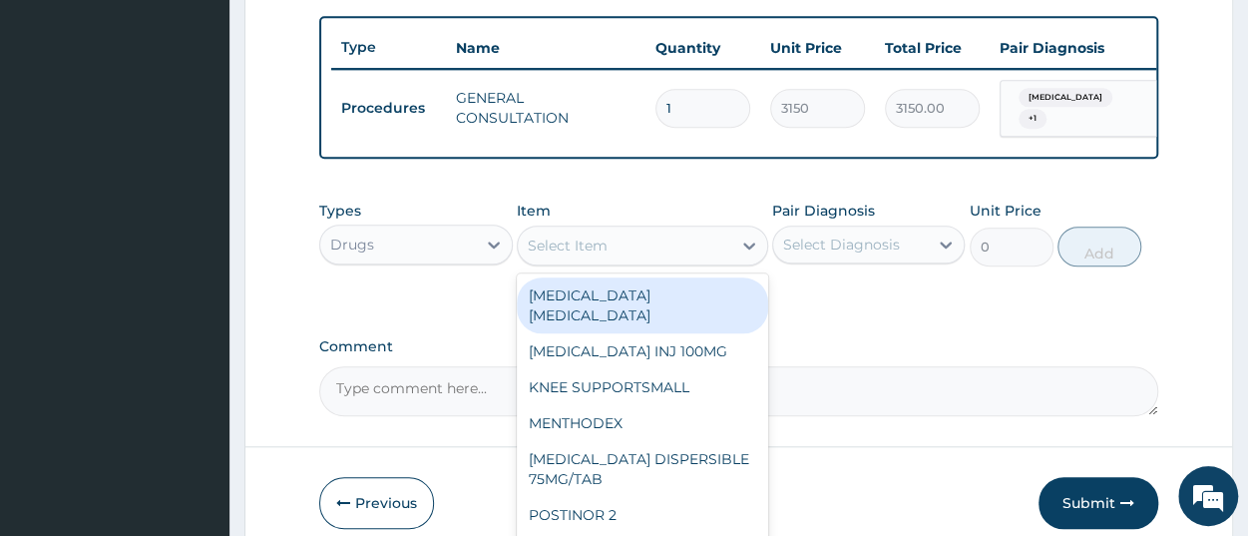
paste input "ARTEMETER [MEDICAL_DATA] 80/480 GVITHER"
type input "ARTEMETER [MEDICAL_DATA] 80/480 GVITHER"
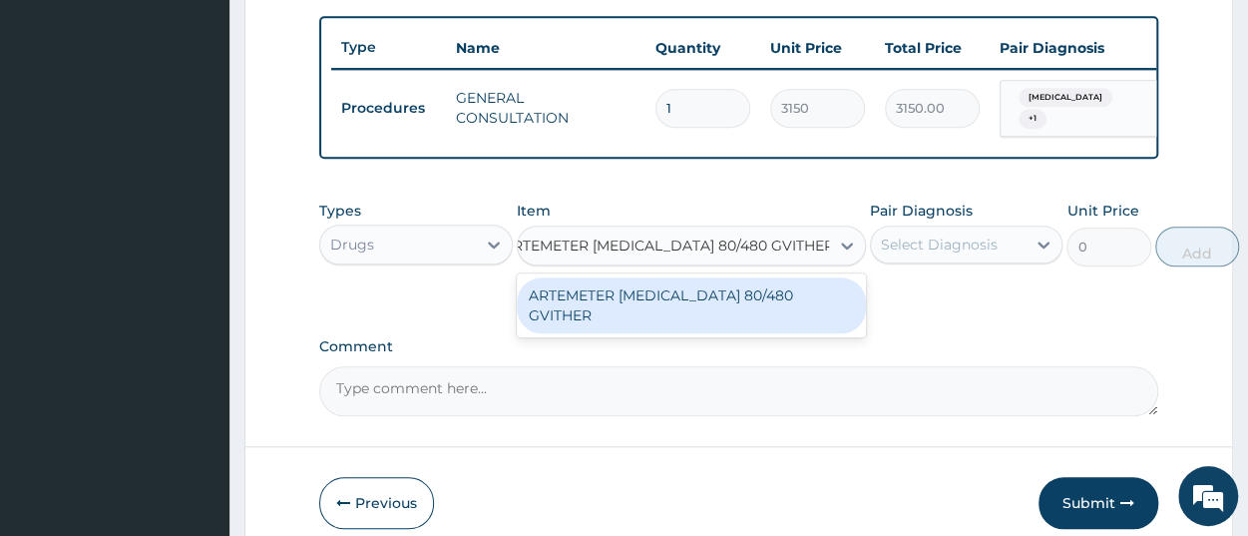
click at [609, 322] on div "ARTEMETER [MEDICAL_DATA] 80/480 GVITHER" at bounding box center [691, 305] width 349 height 56
type input "1472.177368164062"
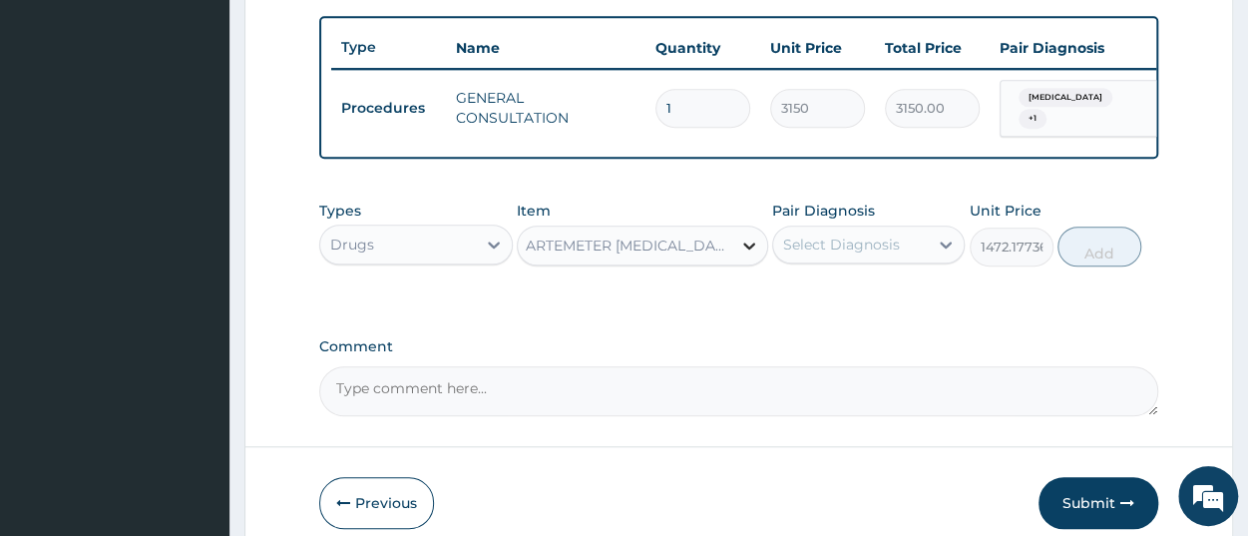
scroll to position [0, 2]
click at [898, 260] on div "Select Diagnosis" at bounding box center [850, 245] width 155 height 32
click at [883, 298] on div "[MEDICAL_DATA]" at bounding box center [868, 295] width 193 height 41
checkbox input "true"
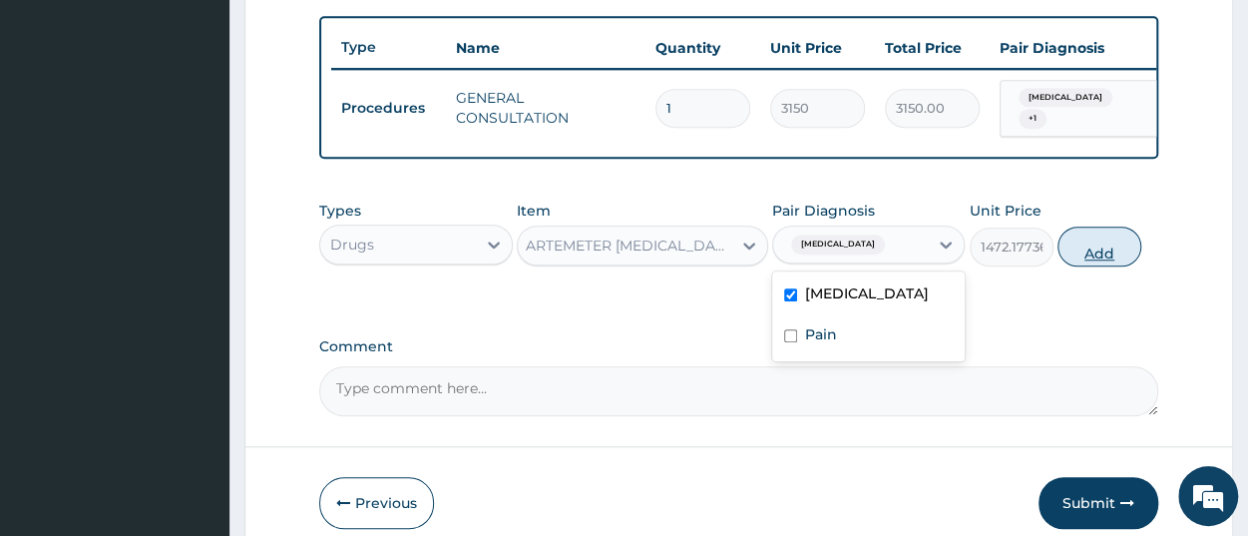
click at [1105, 264] on button "Add" at bounding box center [1100, 247] width 84 height 40
type input "0"
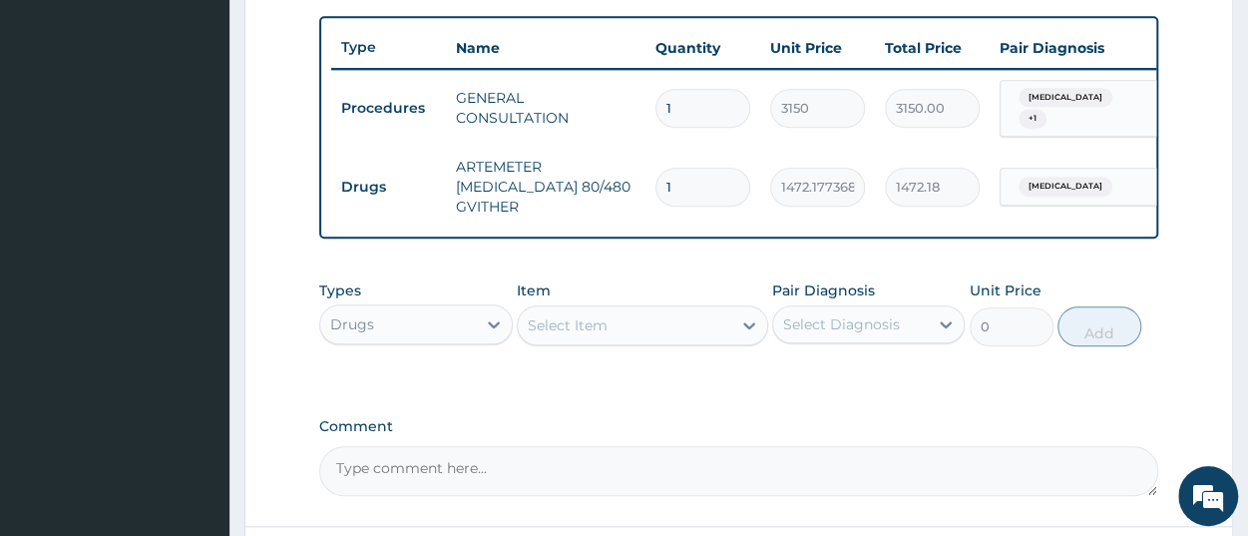
scroll to position [0, 0]
type input "0.00"
type input "6"
type input "8833.06"
type input "6"
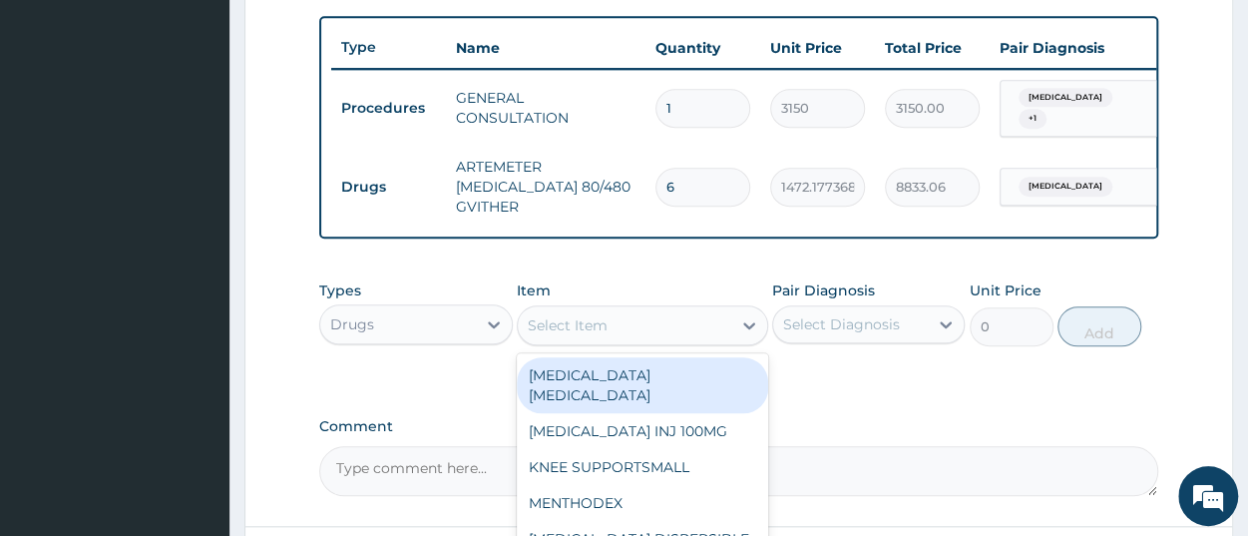
click at [656, 340] on div "Select Item" at bounding box center [625, 325] width 214 height 32
paste input "PCM TAB"
type input "PCM TAB"
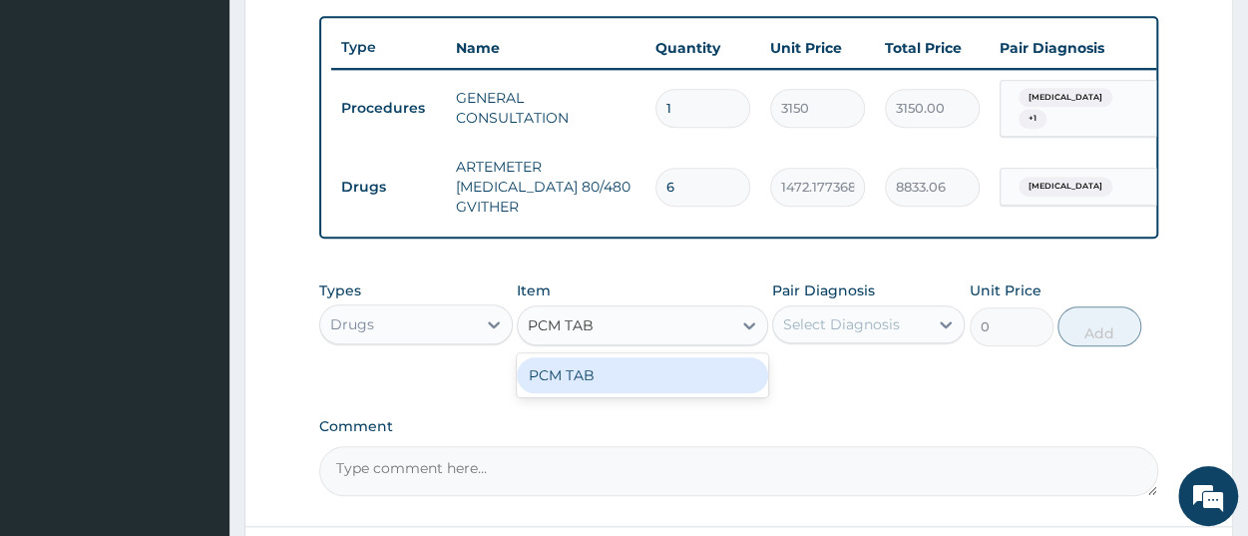
click at [646, 380] on div "PCM TAB" at bounding box center [642, 375] width 251 height 36
type input "201.0959930419922"
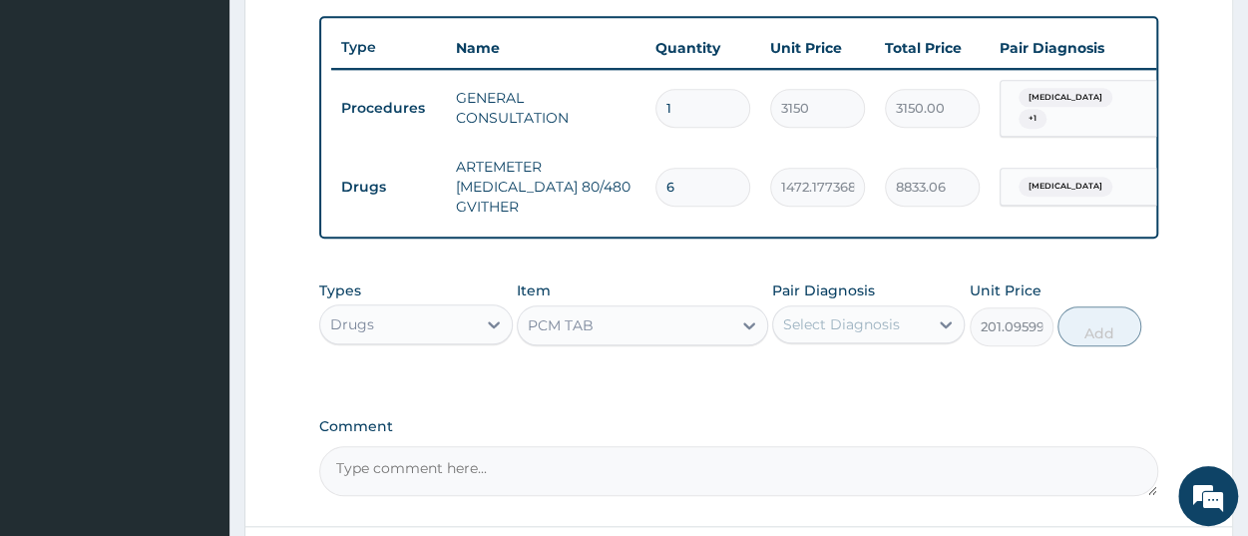
click at [814, 334] on div "Select Diagnosis" at bounding box center [841, 324] width 117 height 20
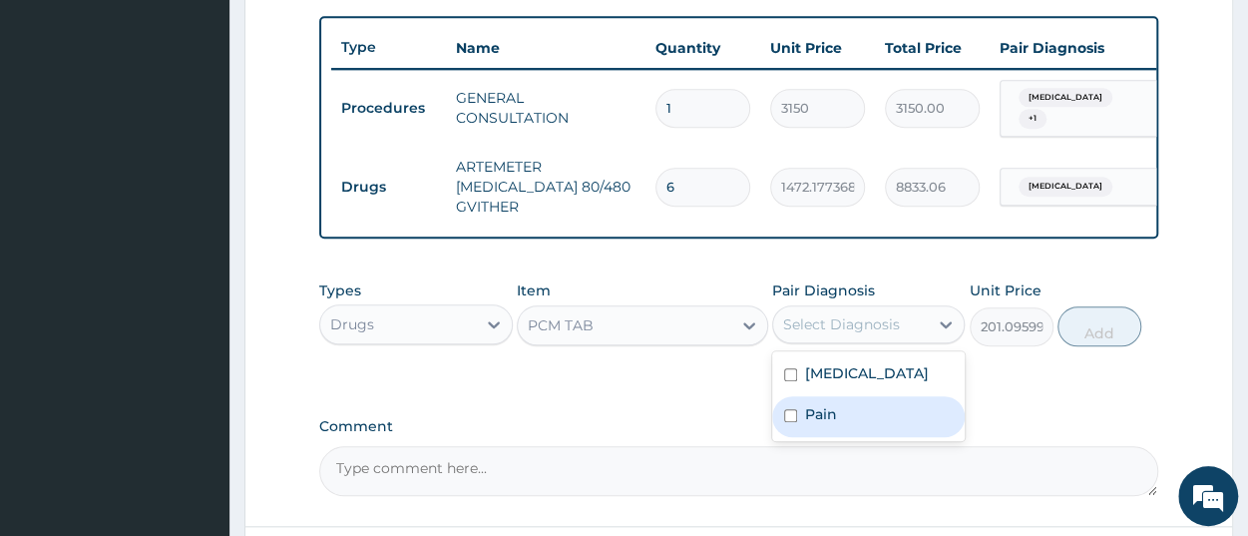
click at [825, 424] on label "Pain" at bounding box center [821, 414] width 32 height 20
checkbox input "true"
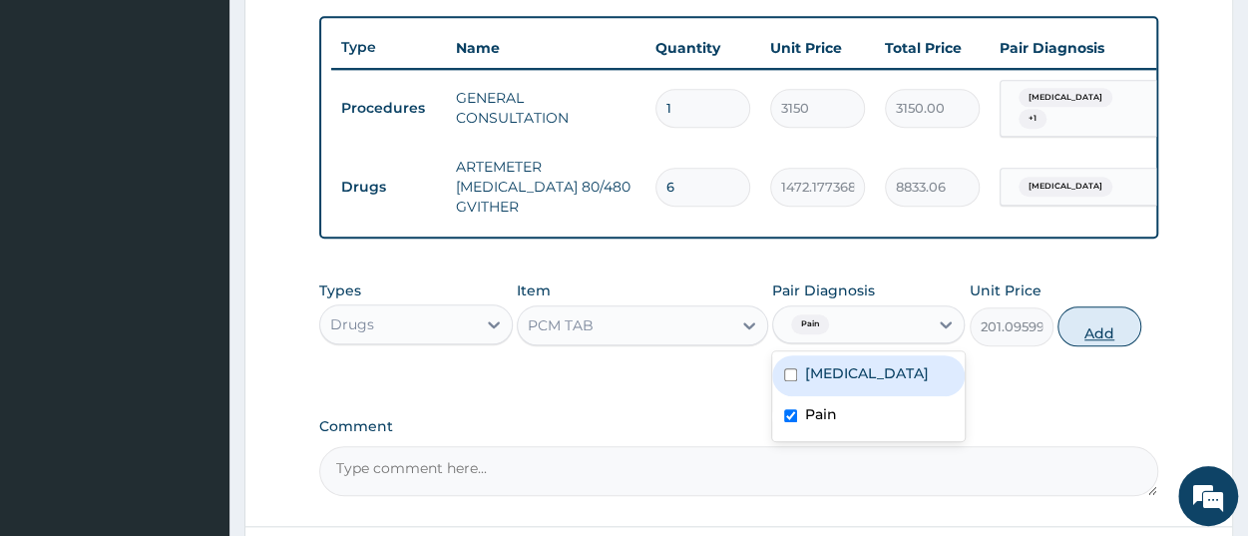
click at [1098, 342] on button "Add" at bounding box center [1100, 326] width 84 height 40
type input "0"
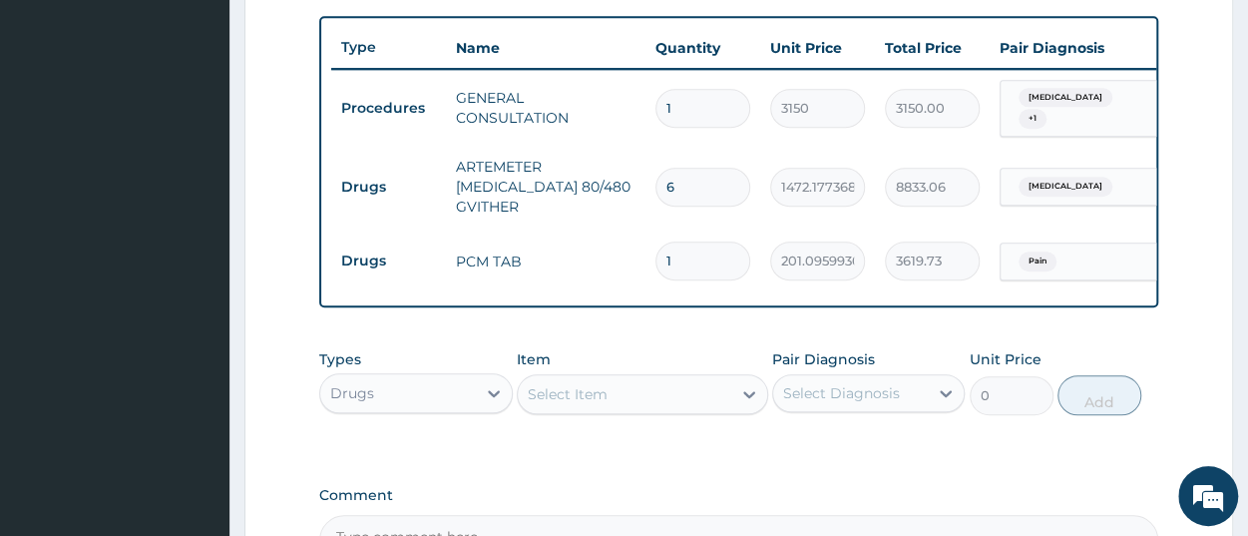
type input "18"
type input "3619.73"
type input "18"
click at [1035, 434] on div "Types Drugs Item Select Item Pair Diagnosis Select Diagnosis Unit Price 0 Add" at bounding box center [738, 397] width 839 height 116
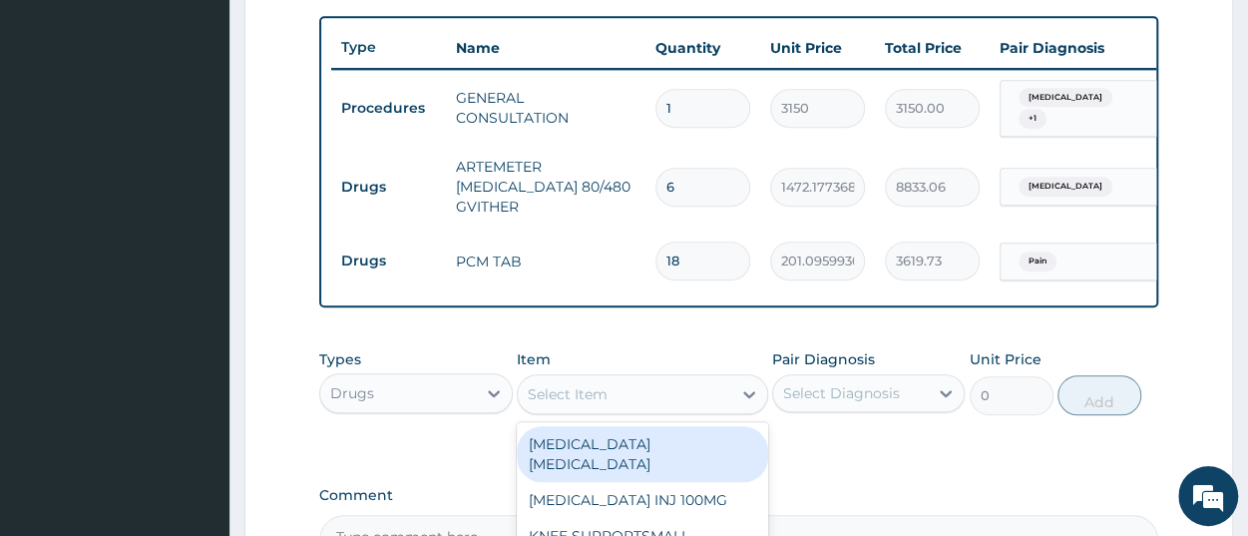
click at [654, 406] on div "Select Item" at bounding box center [625, 394] width 214 height 32
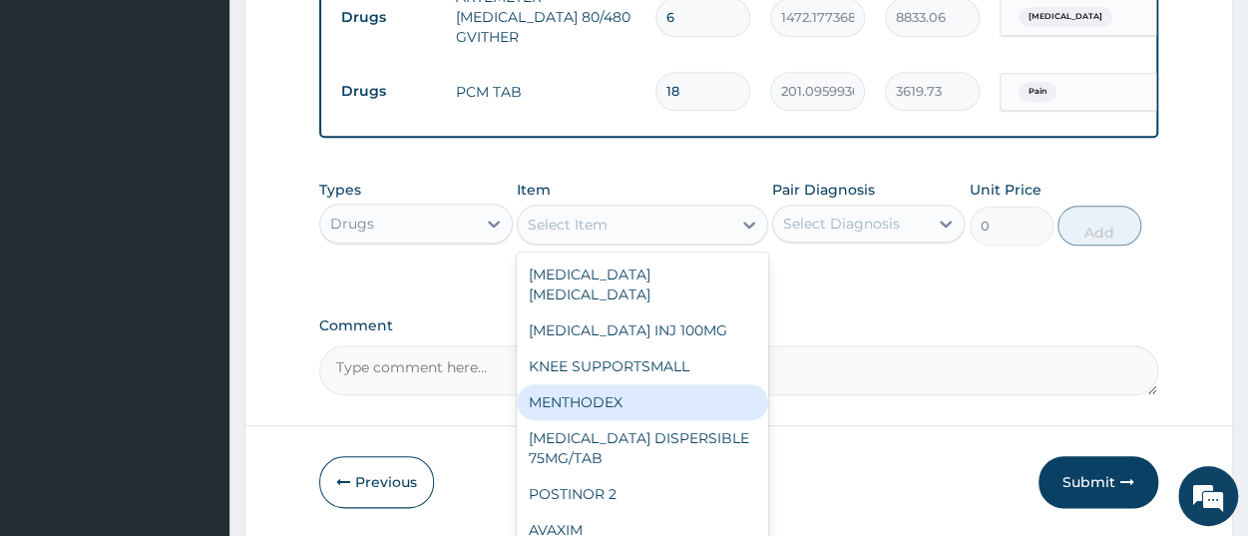
scroll to position [934, 0]
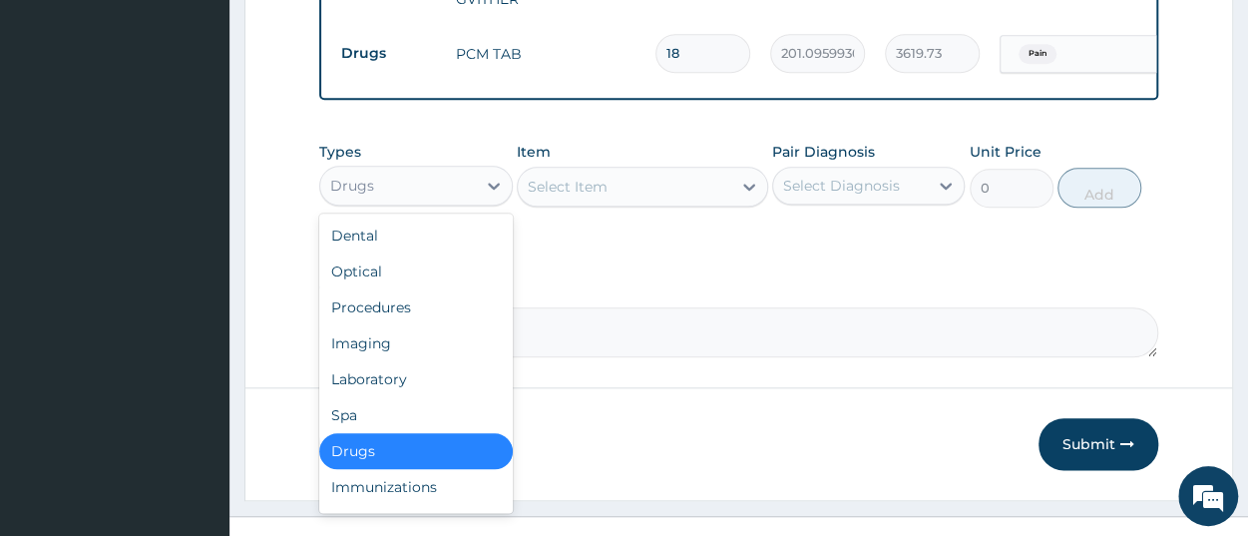
click at [400, 191] on div "Drugs" at bounding box center [397, 186] width 155 height 32
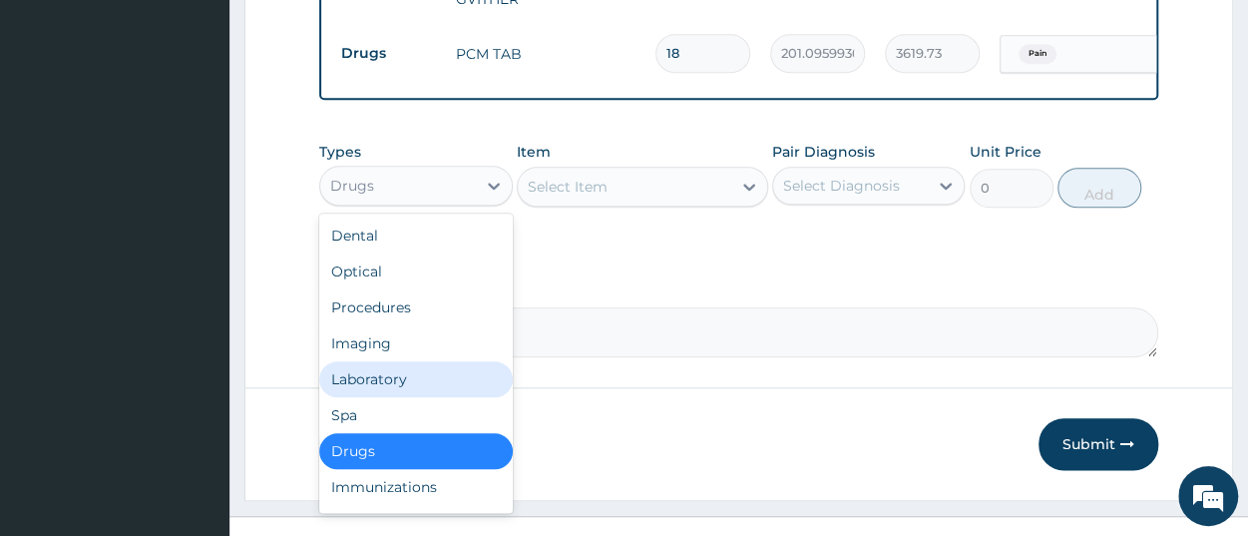
click at [386, 386] on div "Laboratory" at bounding box center [415, 379] width 193 height 36
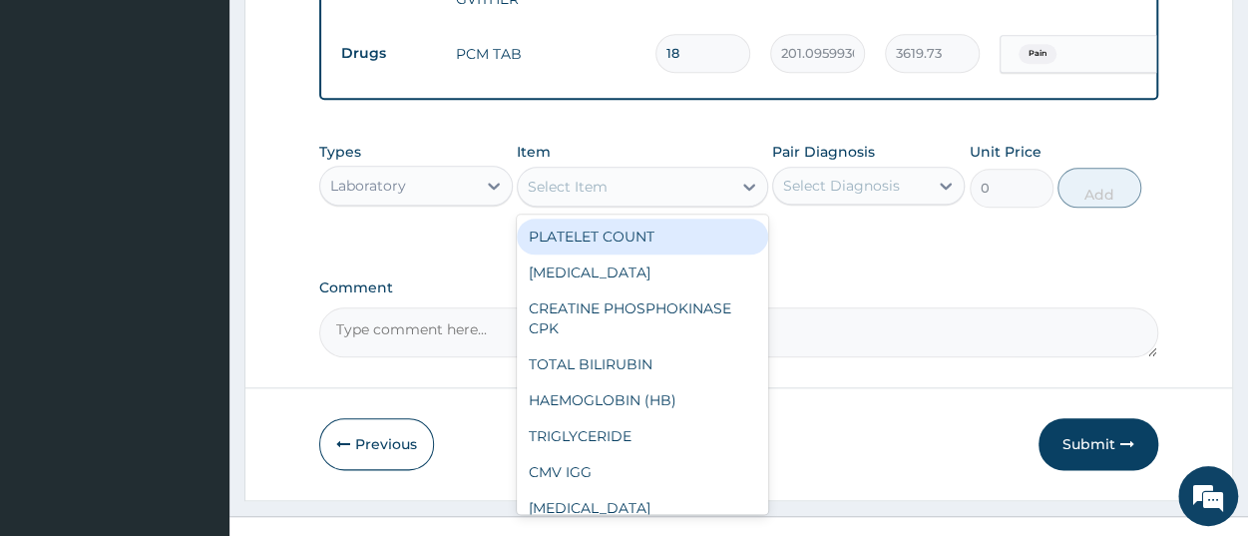
click at [619, 196] on div "Select Item" at bounding box center [625, 187] width 214 height 32
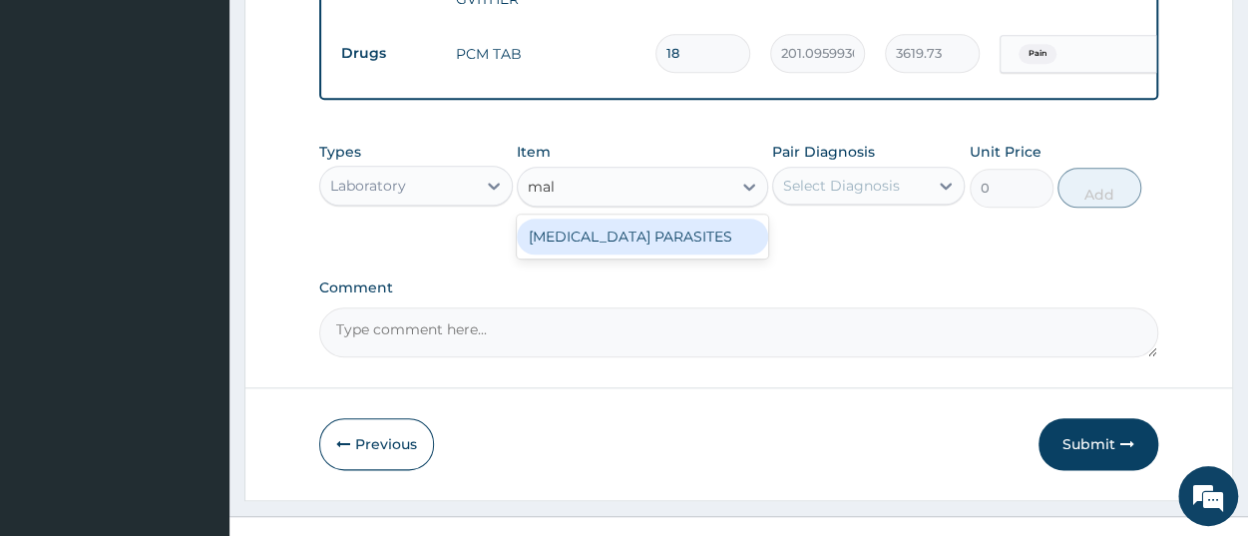
type input "mala"
click at [695, 242] on div "[MEDICAL_DATA] PARASITES" at bounding box center [642, 237] width 251 height 36
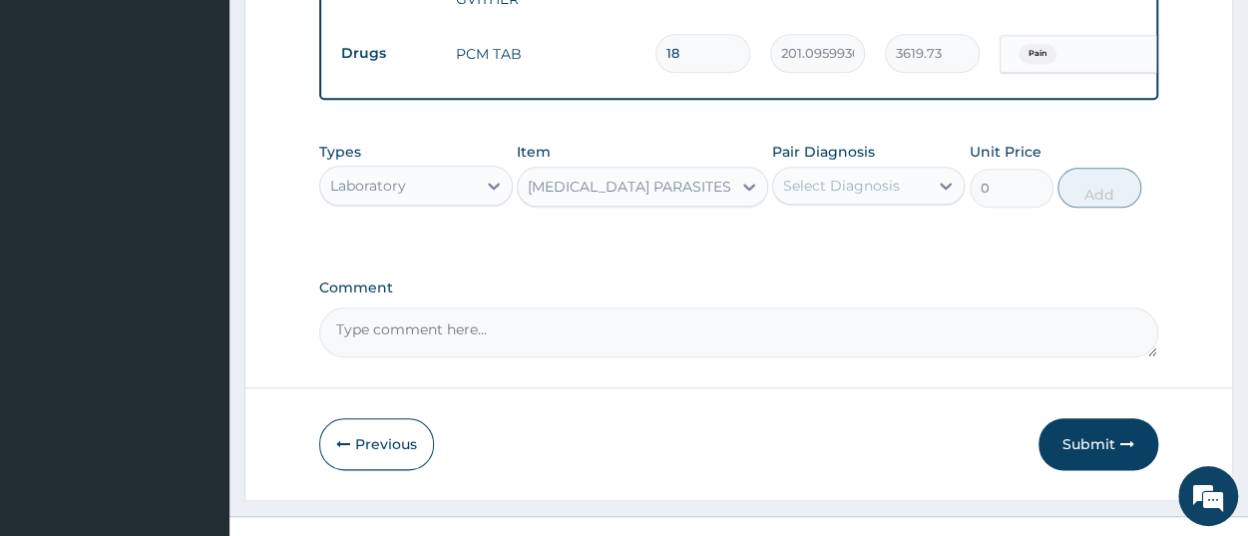
type input "2500"
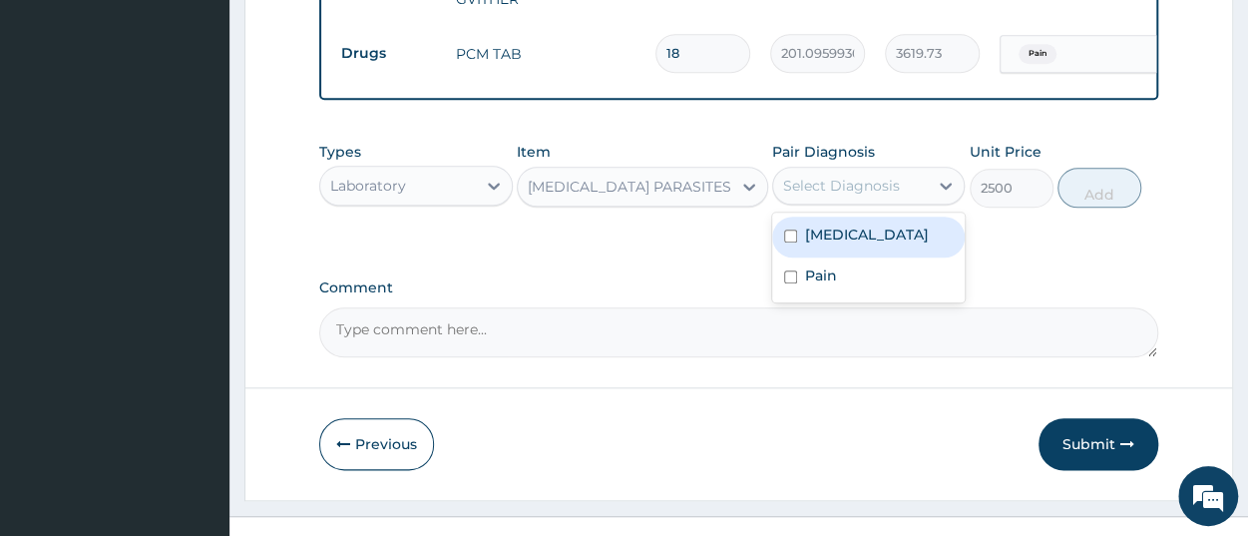
click at [849, 191] on div "Select Diagnosis" at bounding box center [841, 186] width 117 height 20
click at [849, 244] on label "[MEDICAL_DATA]" at bounding box center [867, 235] width 124 height 20
checkbox input "true"
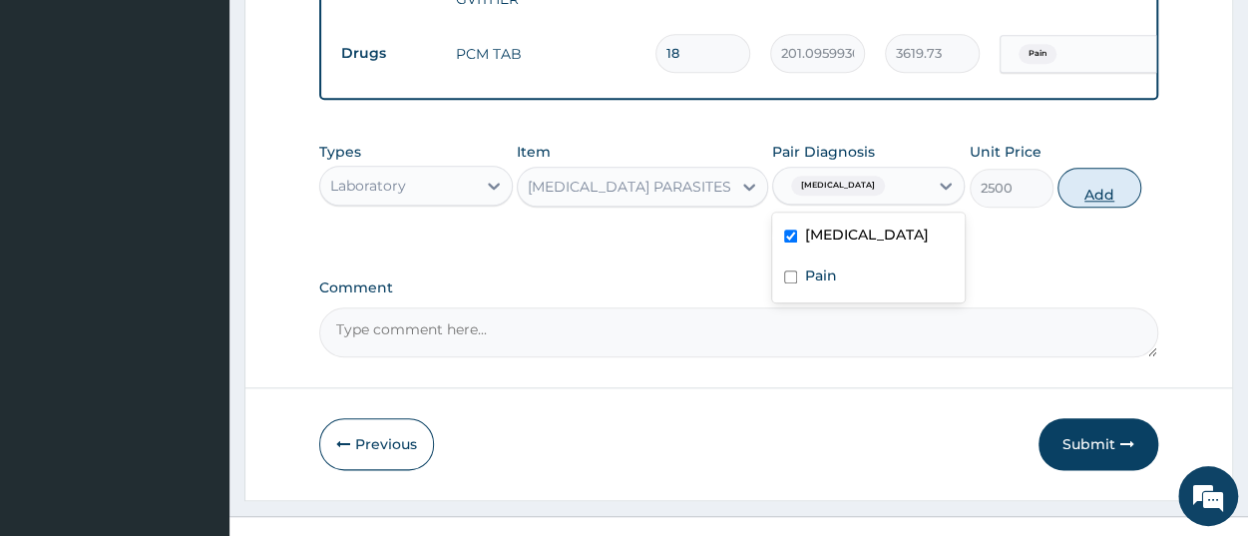
click at [1092, 189] on button "Add" at bounding box center [1100, 188] width 84 height 40
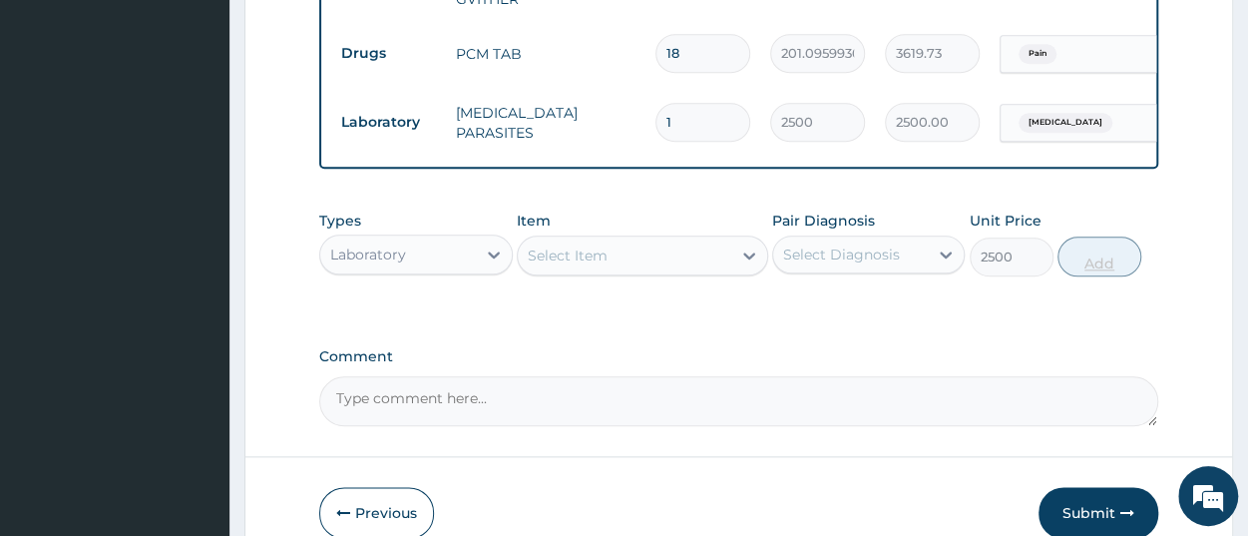
type input "0"
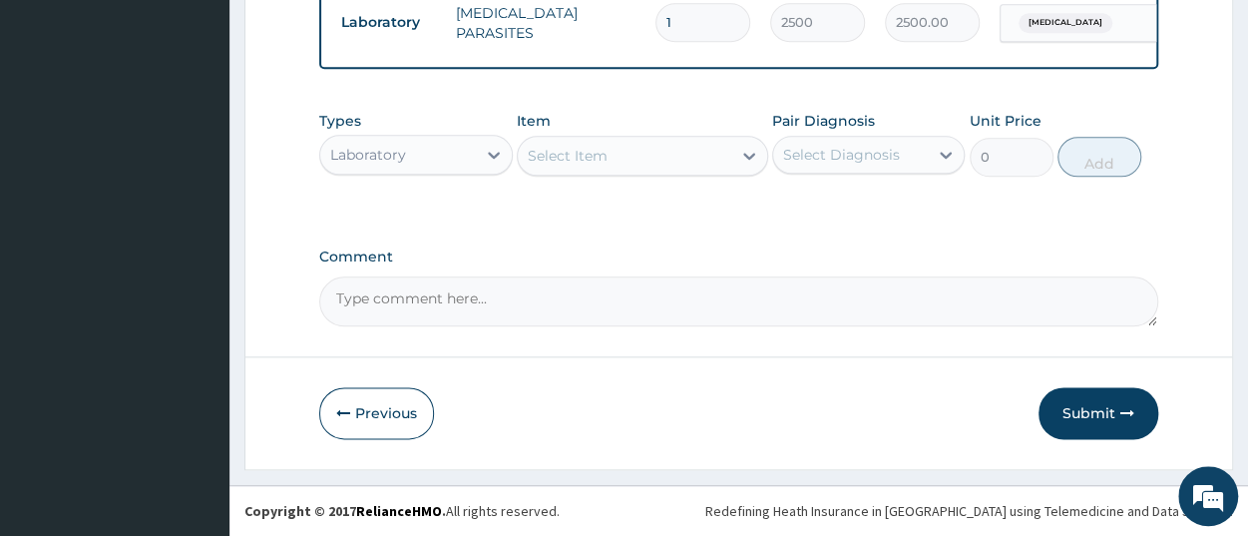
scroll to position [1040, 0]
click at [1100, 417] on button "Submit" at bounding box center [1099, 413] width 120 height 52
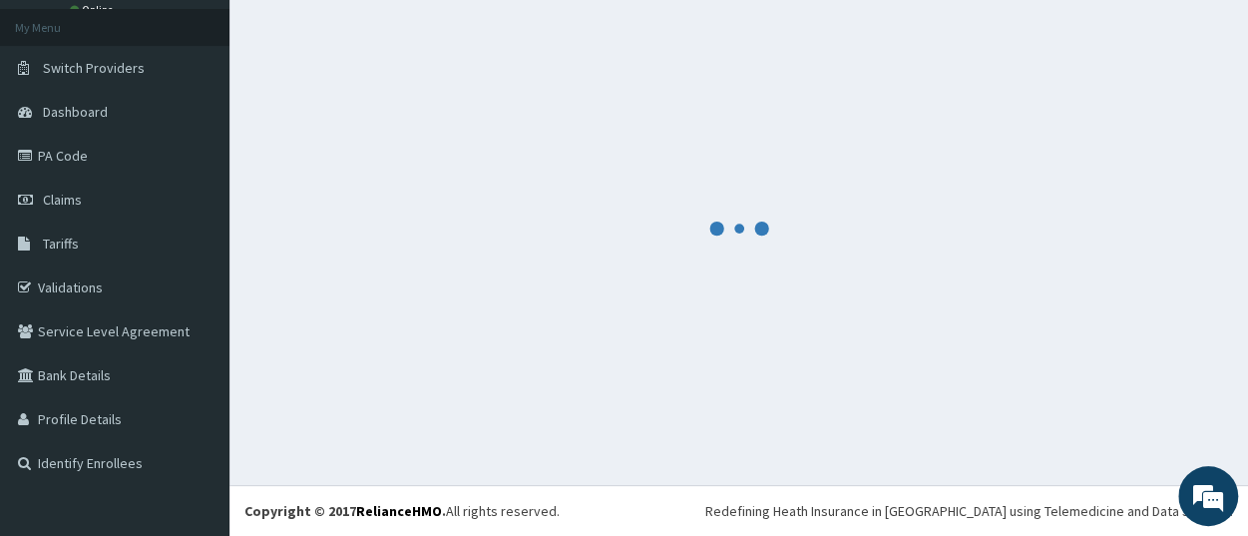
scroll to position [105, 0]
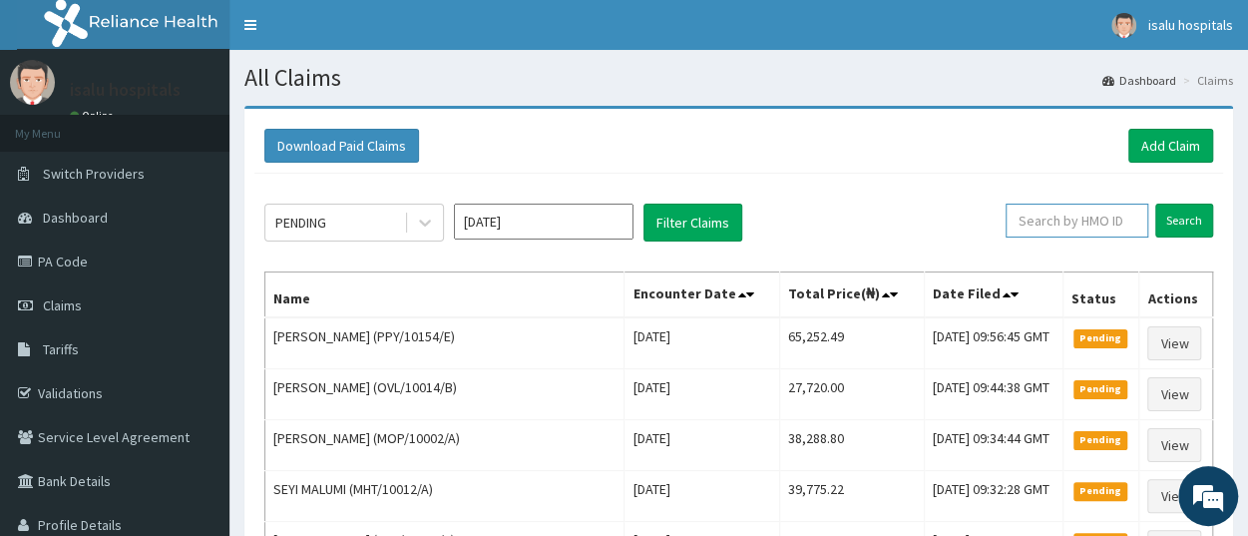
paste input "PAA/10136/A"
click at [1185, 233] on input "Search" at bounding box center [1185, 221] width 58 height 34
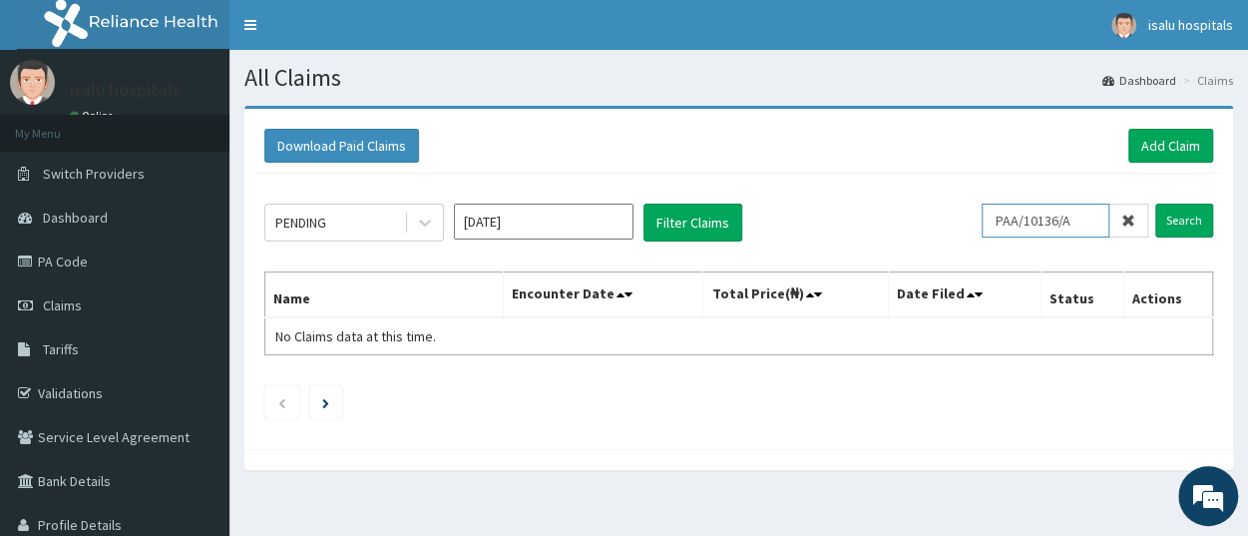
click at [1014, 222] on input "PAA/10136/A" at bounding box center [1046, 221] width 128 height 34
type input "PAA/10136/A"
click at [1193, 217] on input "Search" at bounding box center [1185, 221] width 58 height 34
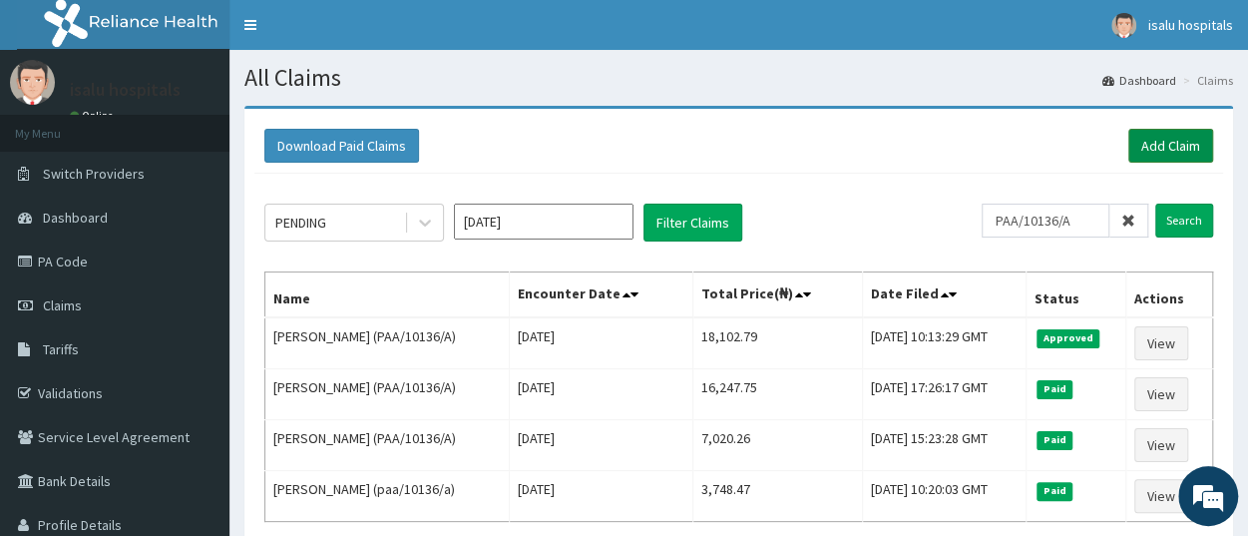
click at [1151, 142] on link "Add Claim" at bounding box center [1171, 146] width 85 height 34
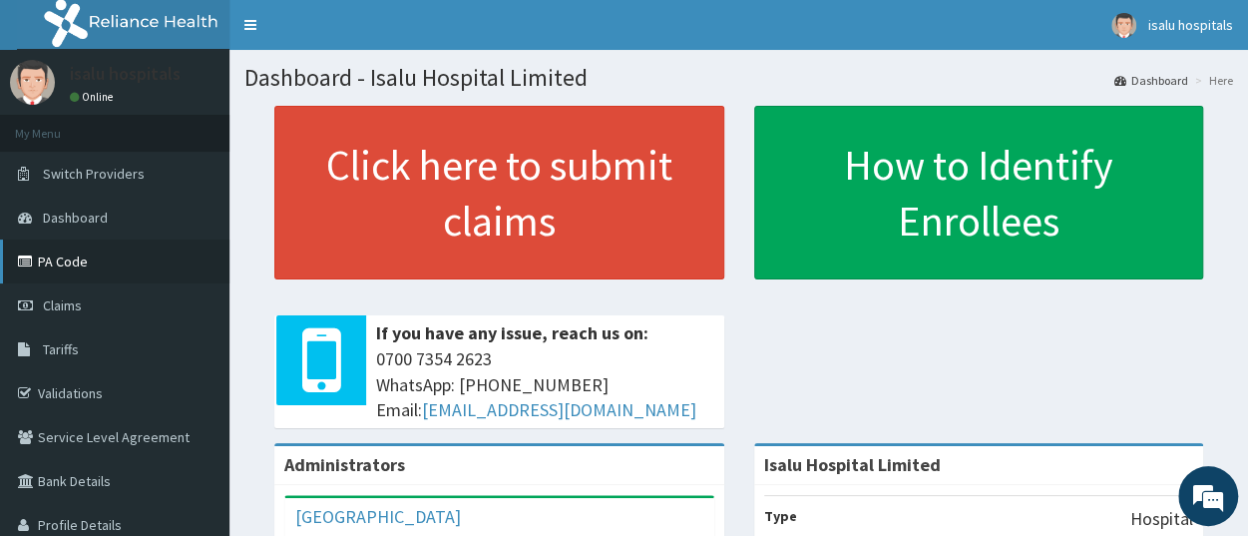
click at [132, 268] on link "PA Code" at bounding box center [115, 261] width 230 height 44
click at [113, 257] on link "PA Code" at bounding box center [115, 261] width 230 height 44
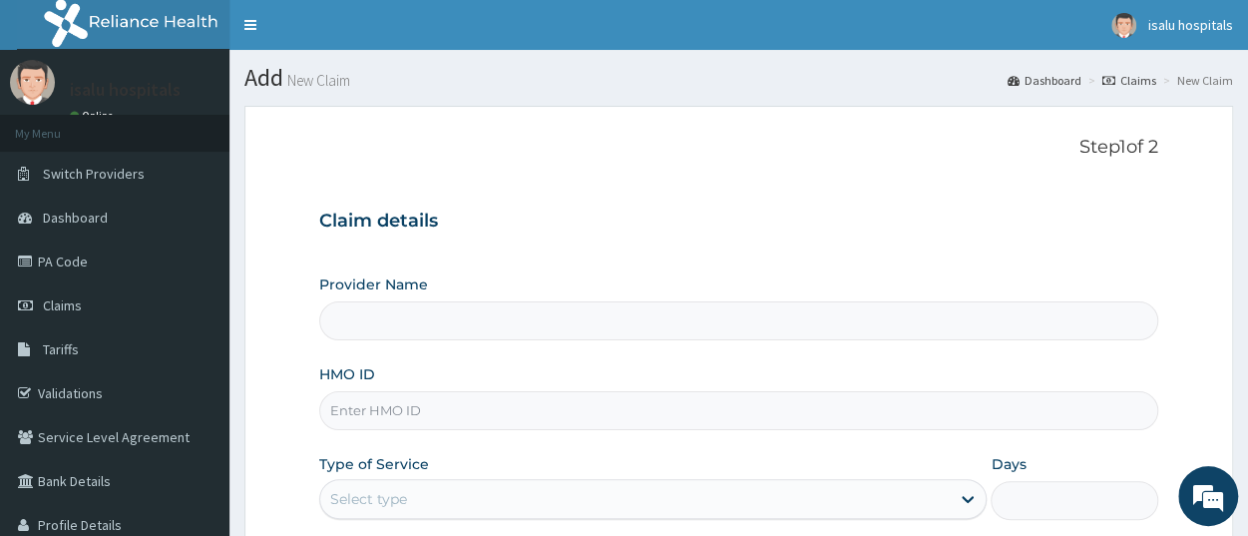
type input "Isalu Hospital Limited"
paste input "PRS/10020/A"
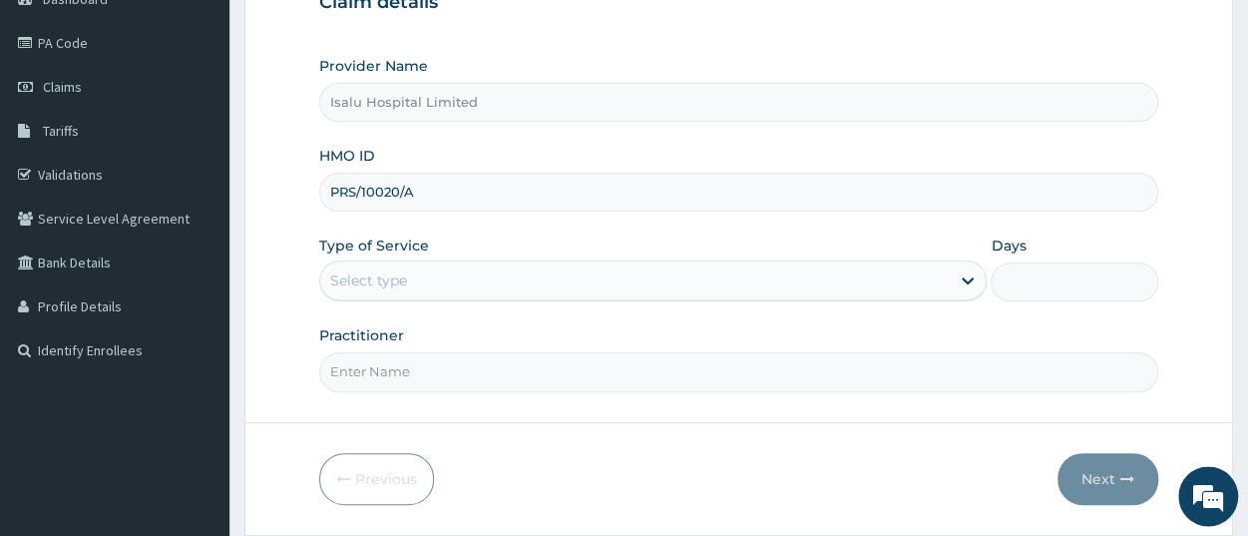
scroll to position [279, 0]
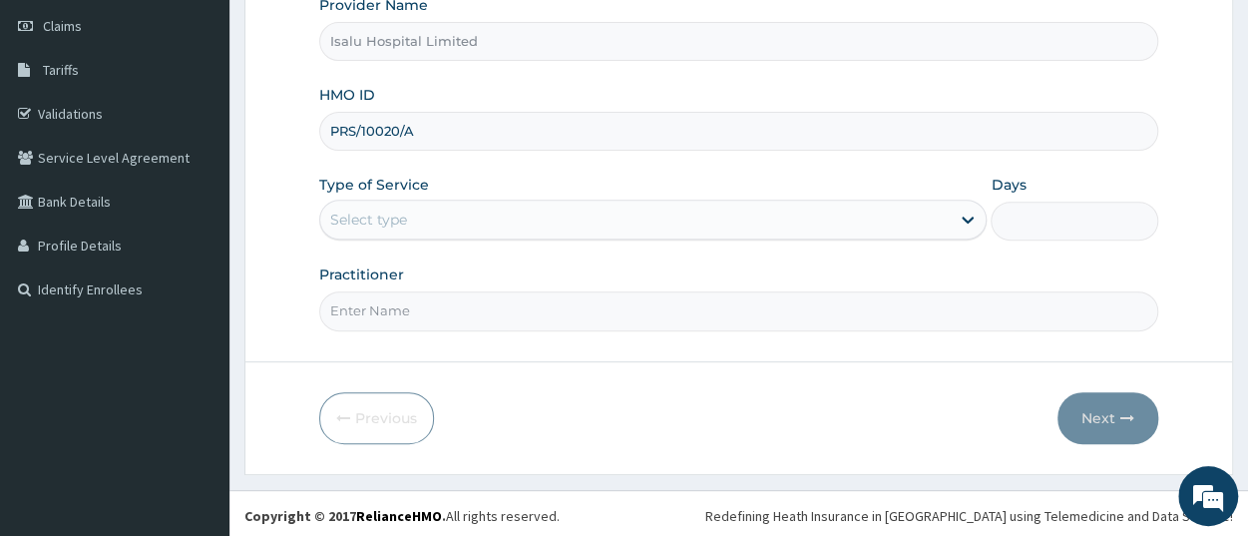
type input "PRS/10020/A"
click at [400, 216] on div "Select type" at bounding box center [368, 220] width 77 height 20
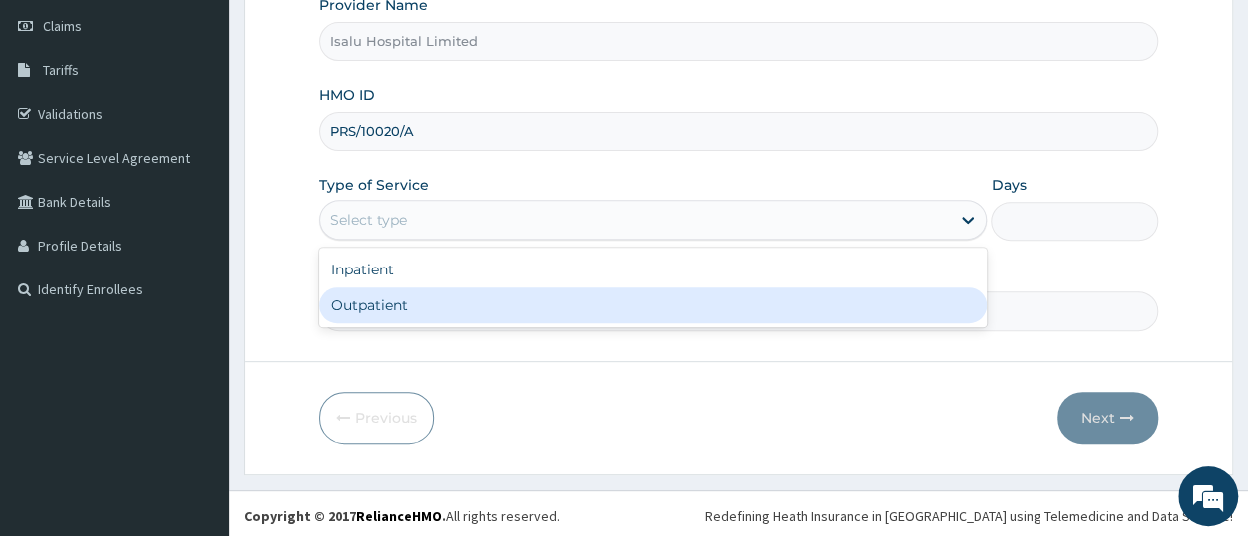
click at [430, 312] on div "Outpatient" at bounding box center [653, 305] width 668 height 36
type input "1"
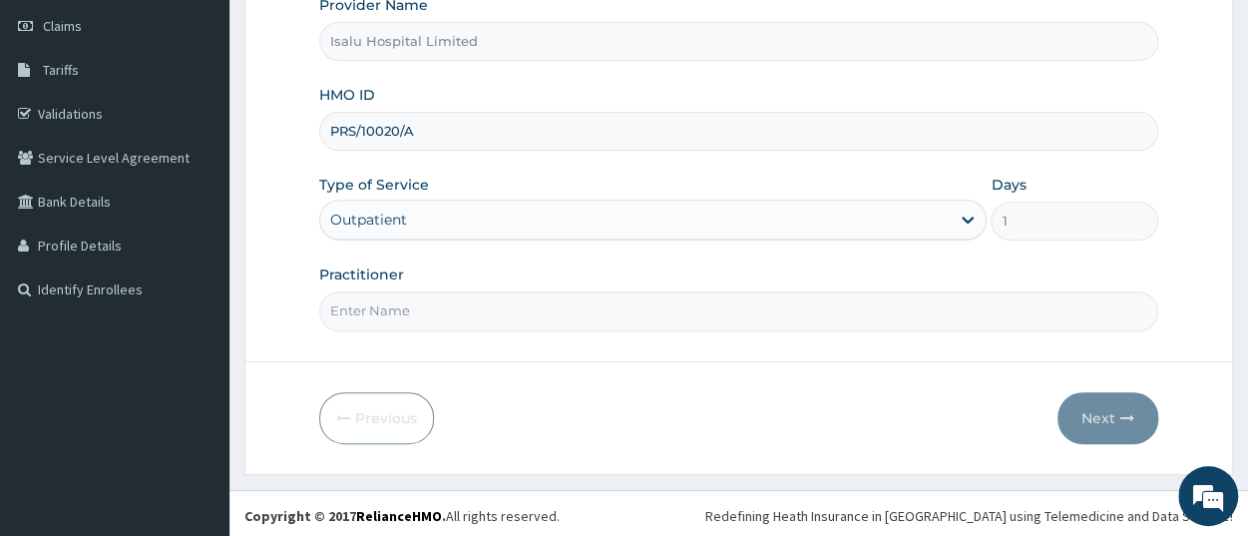
scroll to position [0, 0]
paste input "LATEEFAT AYODELE"
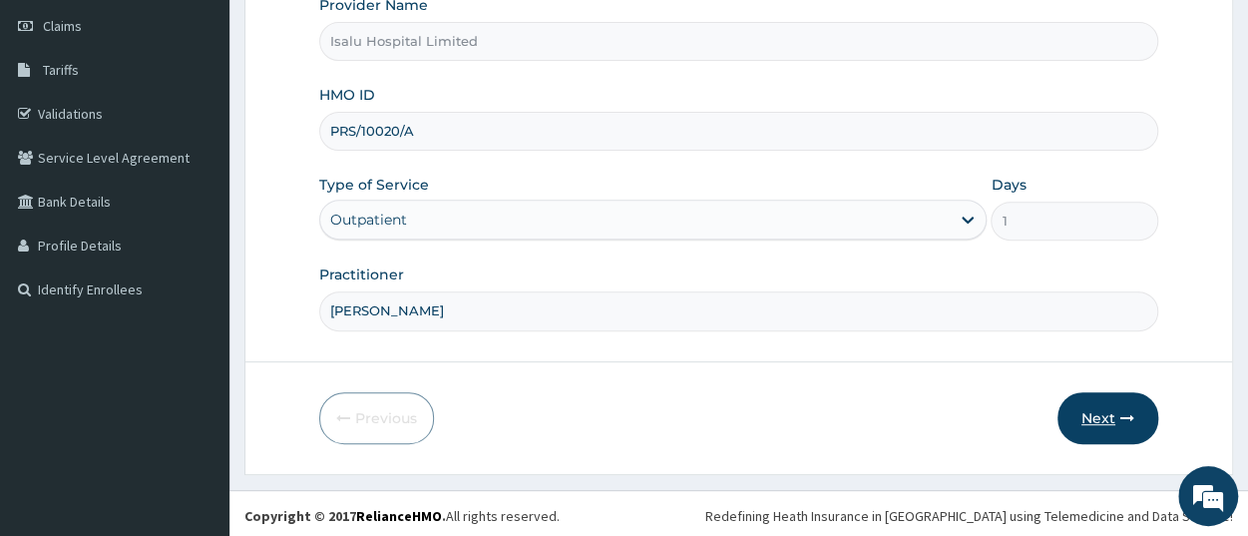
type input "LATEEFAT AYODELE"
click at [1099, 434] on button "Next" at bounding box center [1108, 418] width 101 height 52
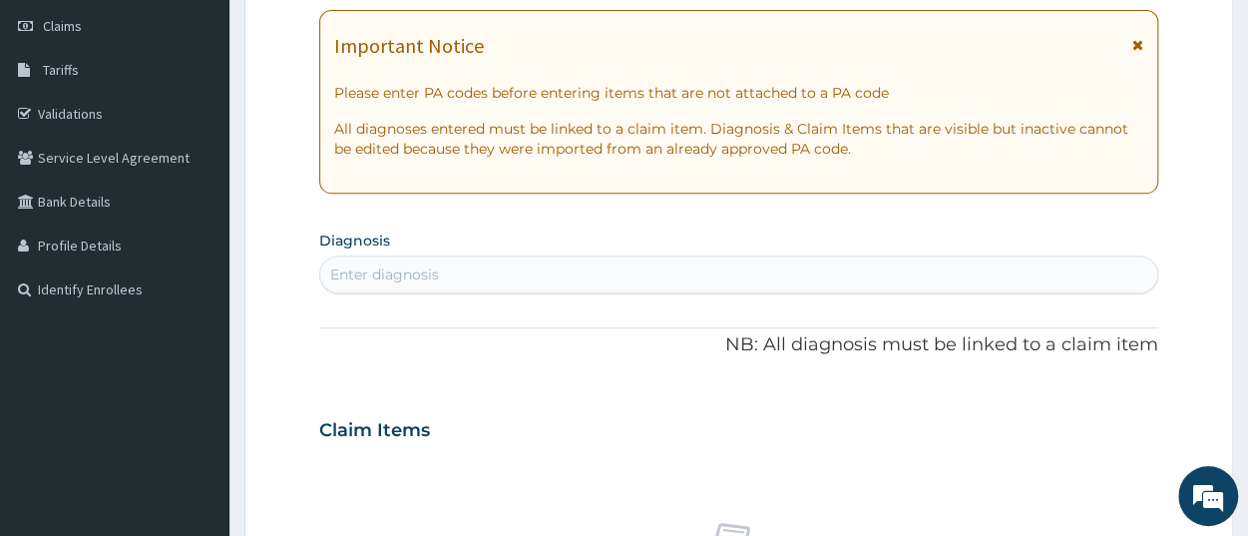
scroll to position [72, 0]
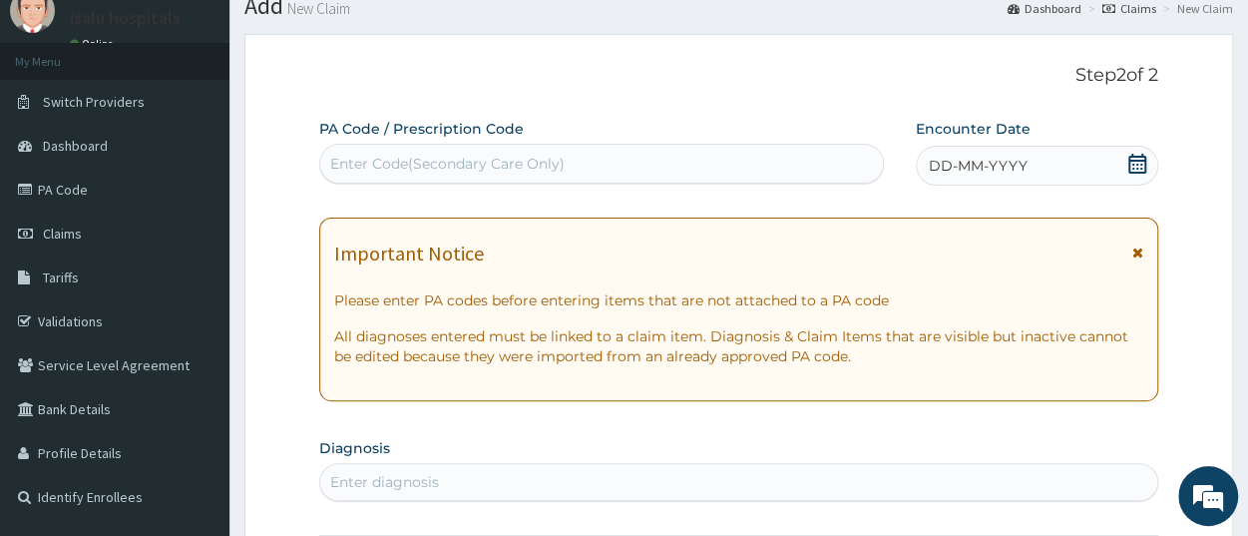
click at [1141, 166] on icon at bounding box center [1138, 164] width 20 height 20
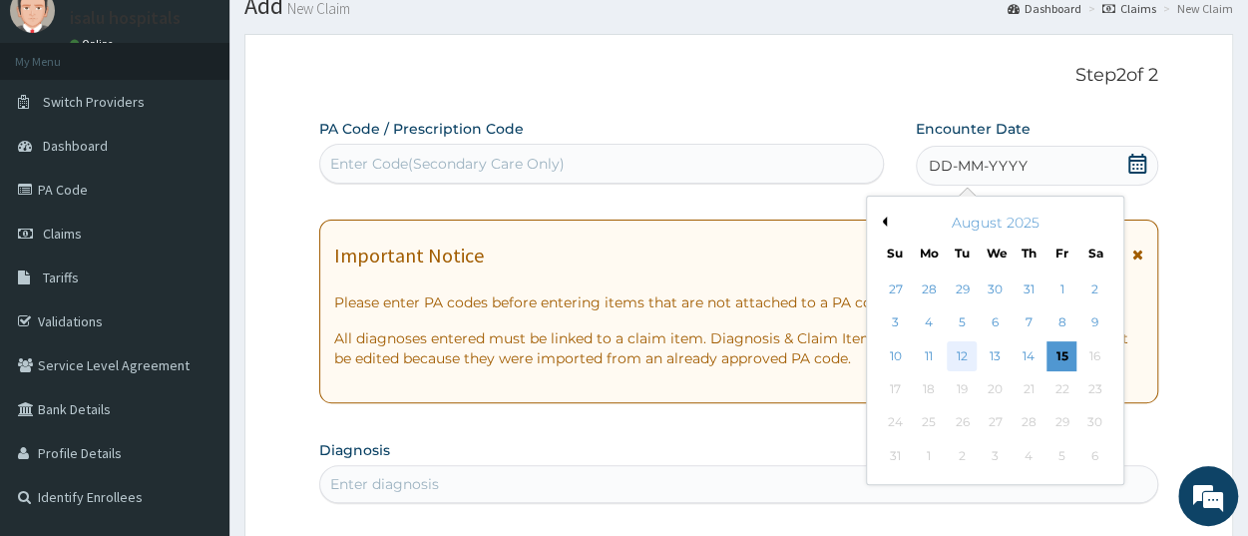
click at [965, 359] on div "12" at bounding box center [963, 356] width 30 height 30
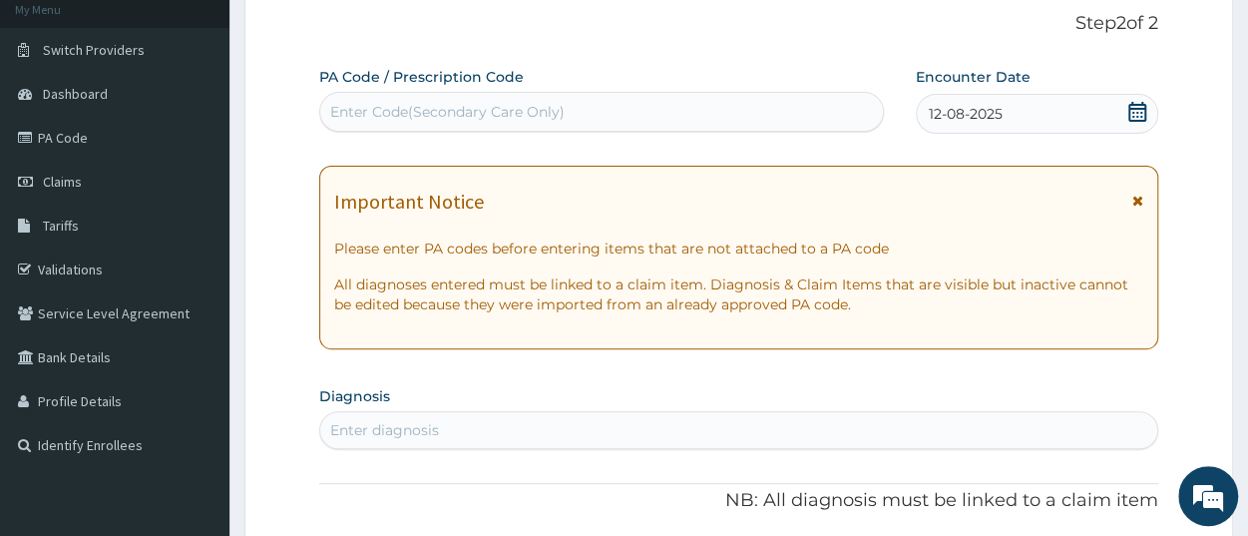
scroll to position [176, 0]
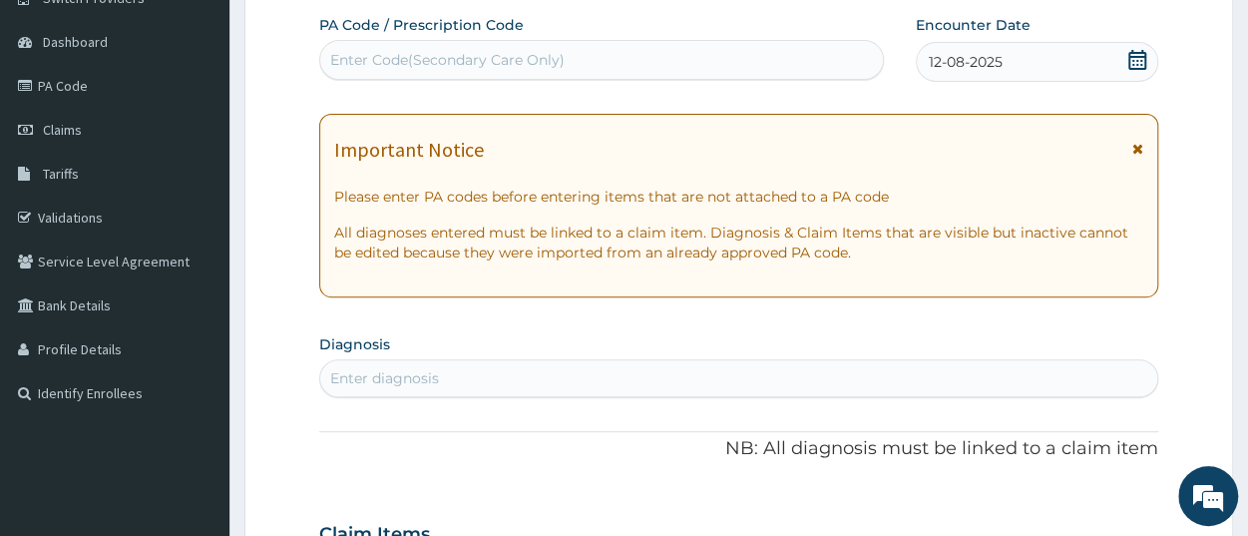
click at [520, 378] on div "Enter diagnosis" at bounding box center [738, 378] width 837 height 32
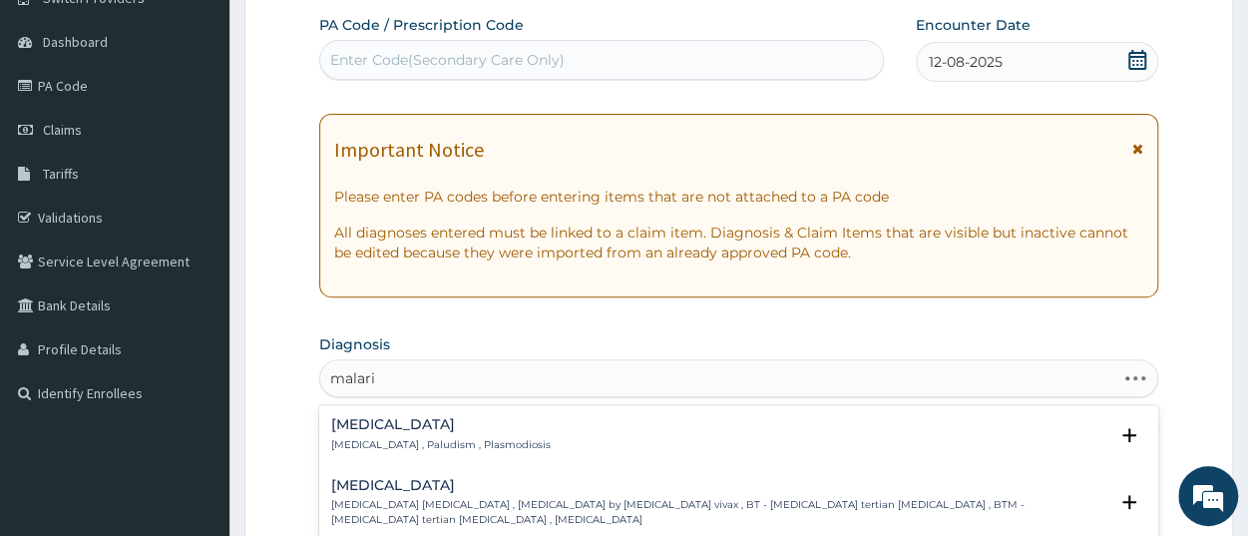
type input "malaria"
click at [410, 444] on p "Malaria , Paludism , Plasmodiosis" at bounding box center [441, 445] width 220 height 14
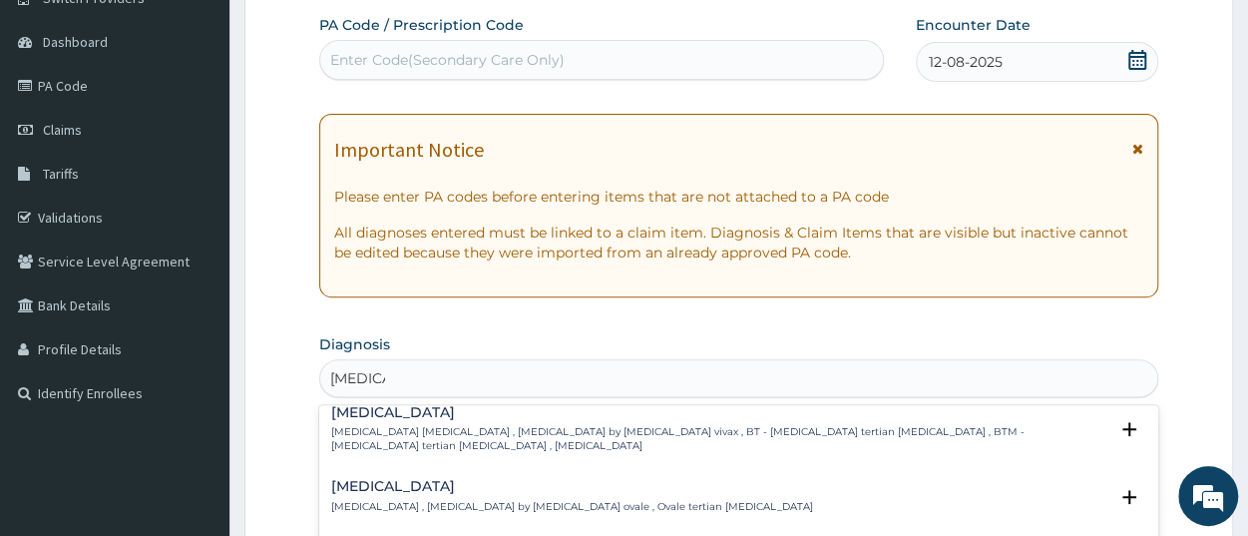
scroll to position [100, 0]
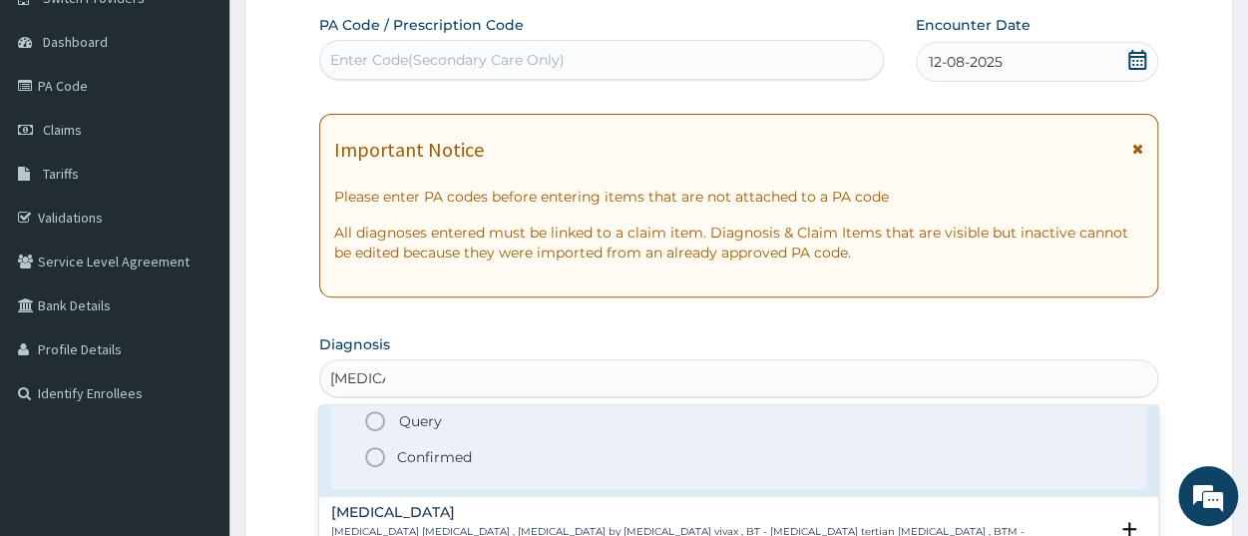
click at [434, 459] on p "Confirmed" at bounding box center [434, 457] width 75 height 20
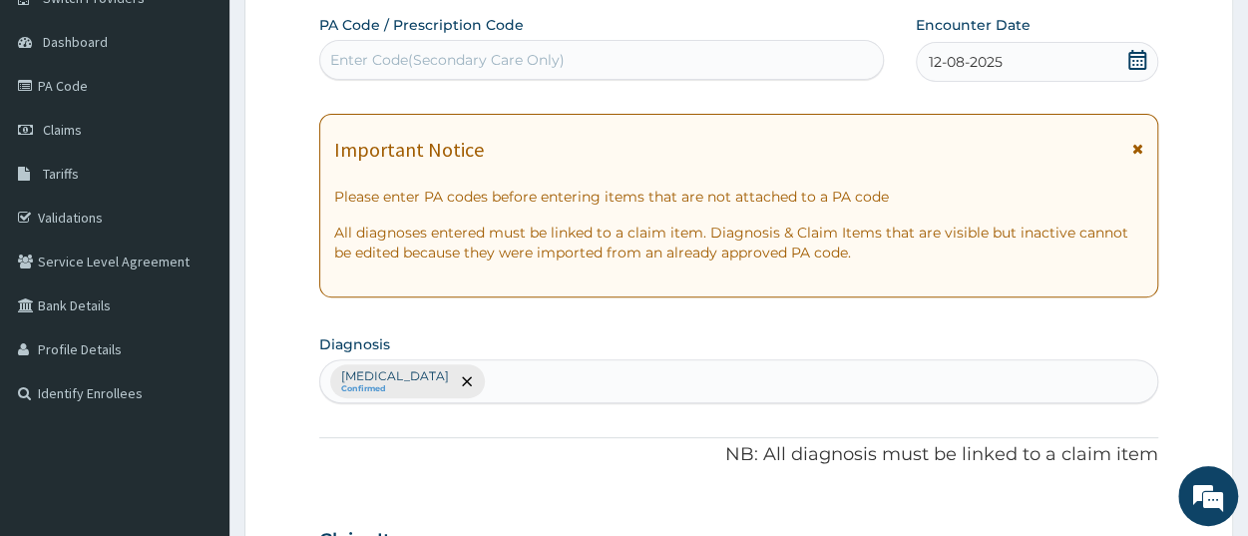
click at [474, 378] on div "Malaria Confirmed" at bounding box center [738, 381] width 837 height 42
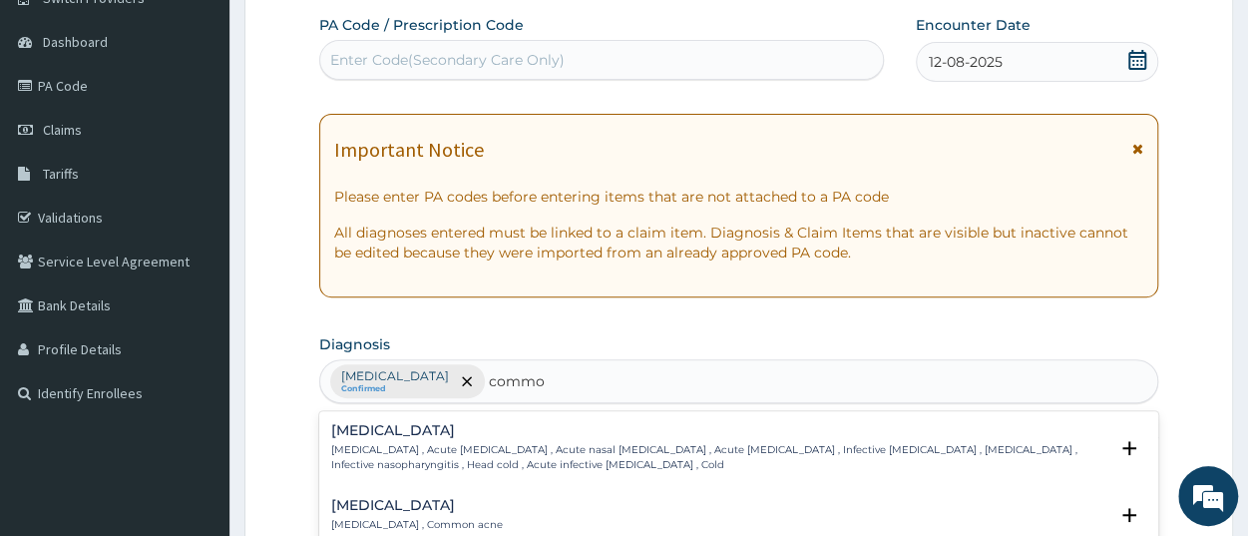
type input "common"
click at [362, 440] on div "Common cold Common cold , Acute coryza , Acute nasal catarrh , Acute rhinitis ,…" at bounding box center [719, 447] width 776 height 49
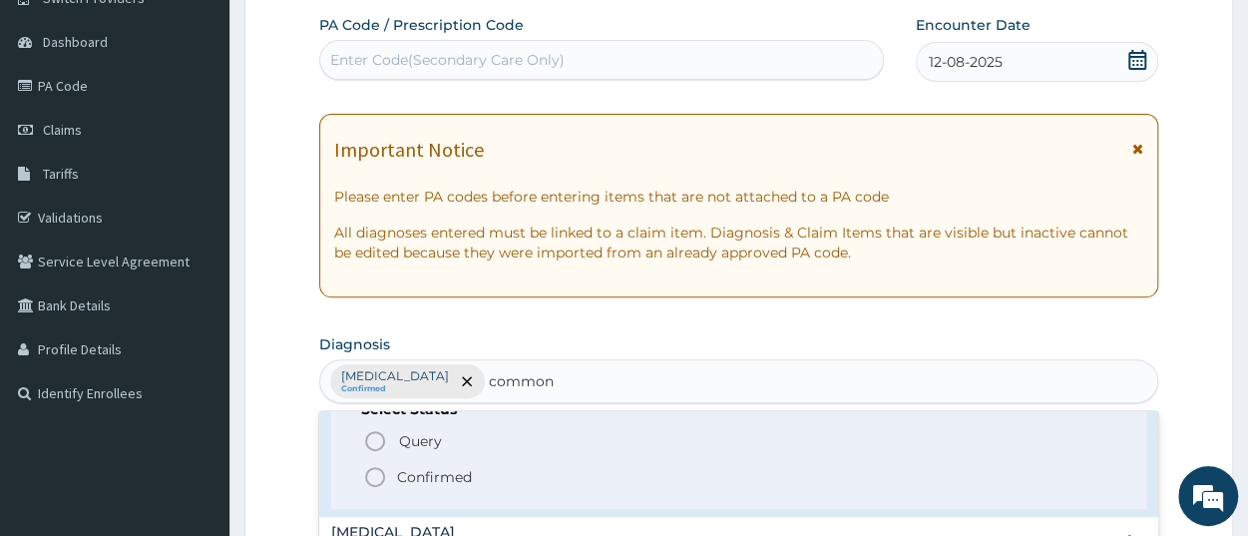
click at [461, 481] on p "Confirmed" at bounding box center [434, 477] width 75 height 20
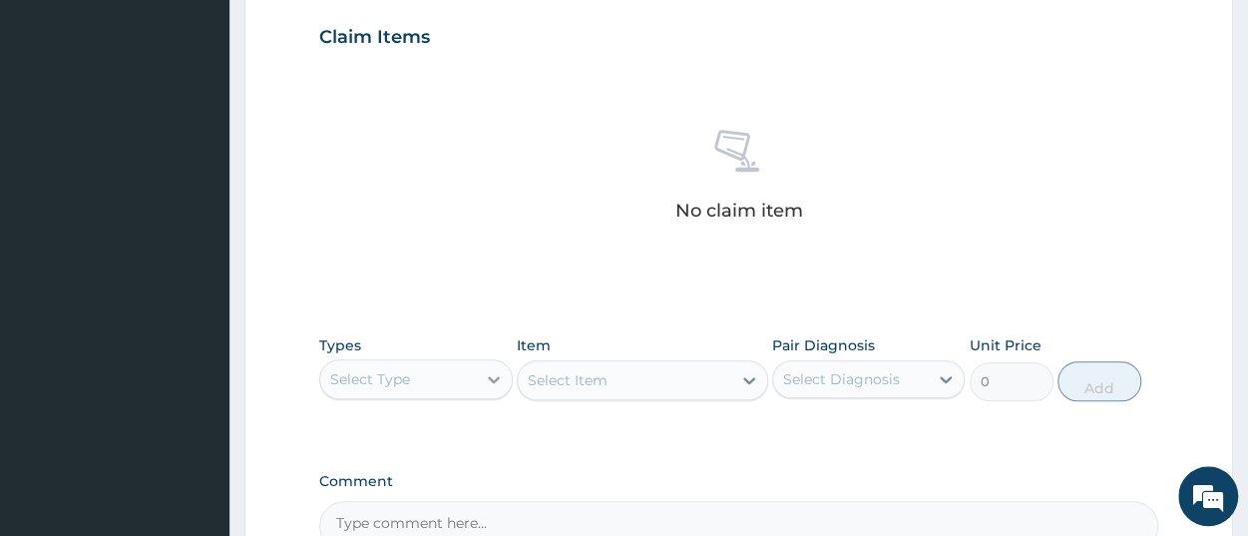
scroll to position [695, 0]
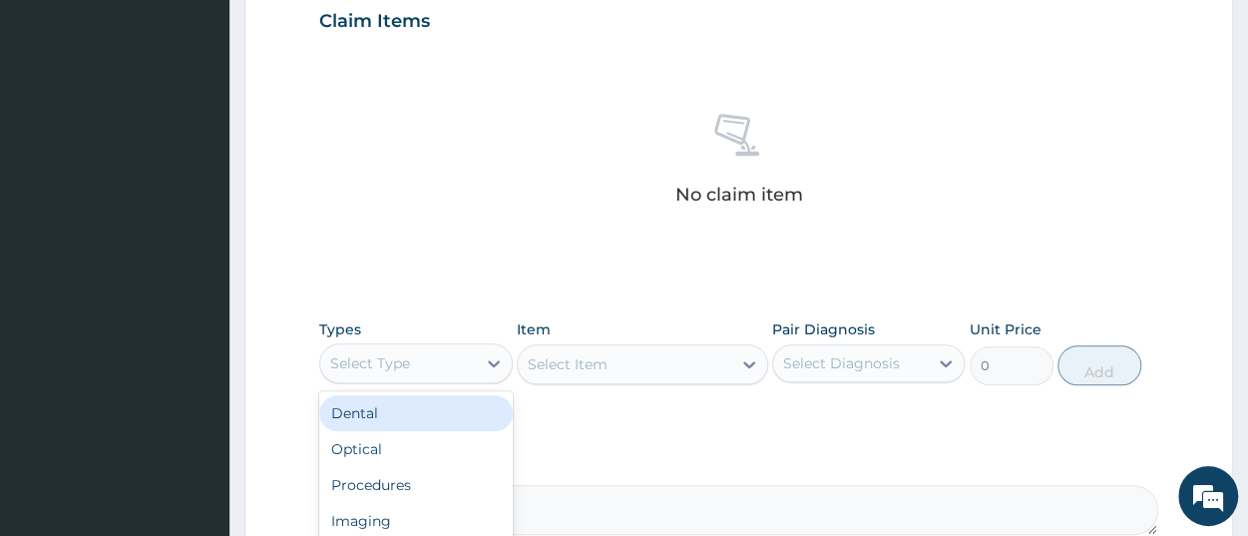
click at [433, 365] on div "Select Type" at bounding box center [397, 363] width 155 height 32
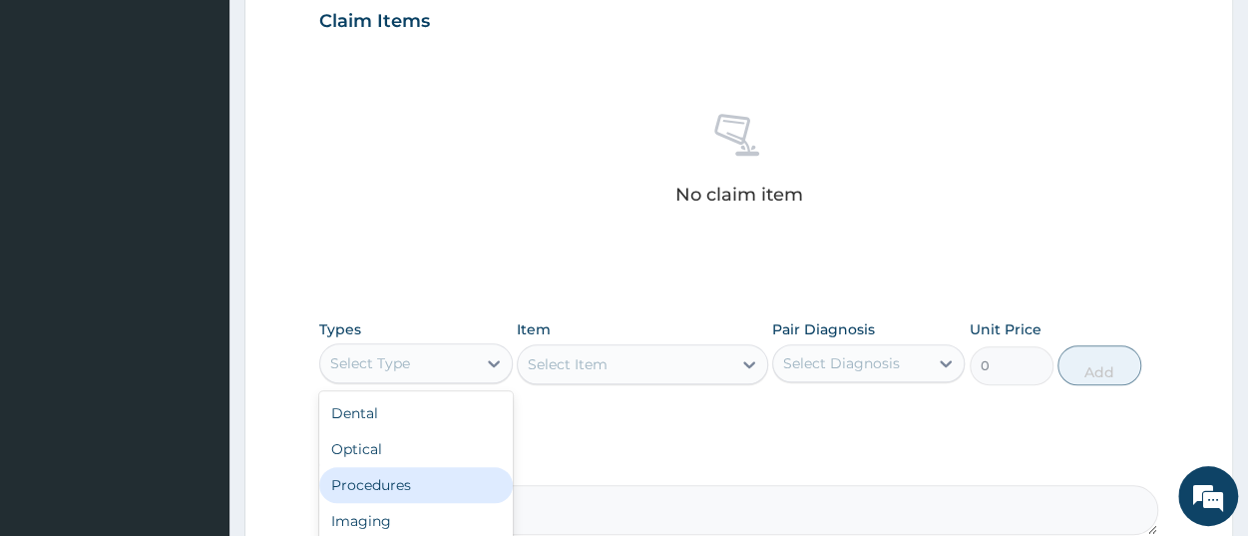
click at [415, 481] on div "Procedures" at bounding box center [415, 485] width 193 height 36
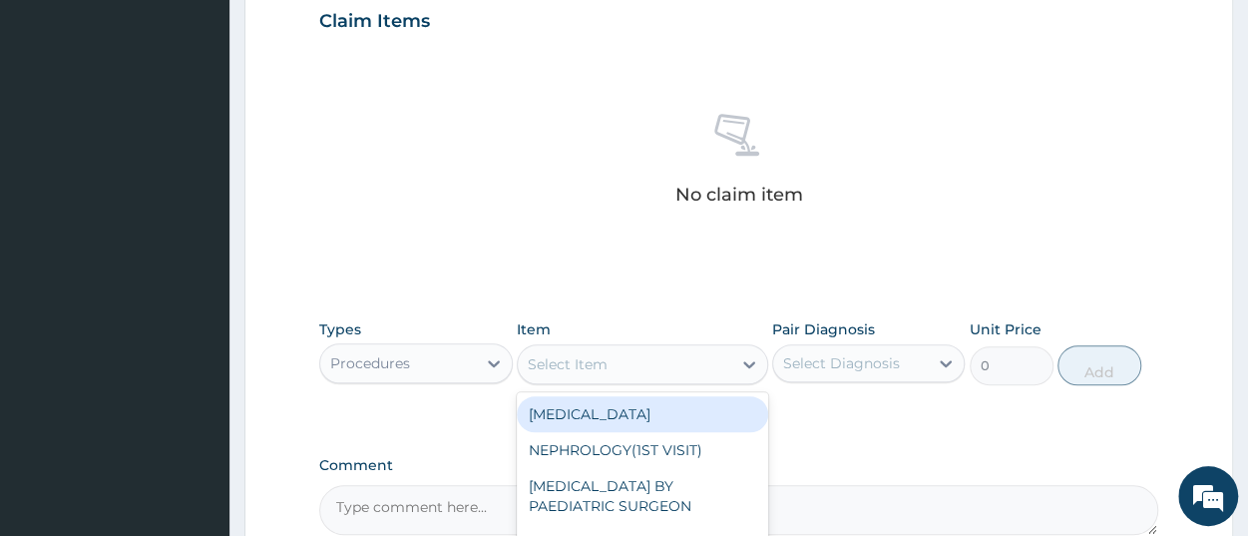
click at [624, 365] on div "Select Item" at bounding box center [625, 364] width 214 height 32
paste input "Consultati"
type input "Consultati"
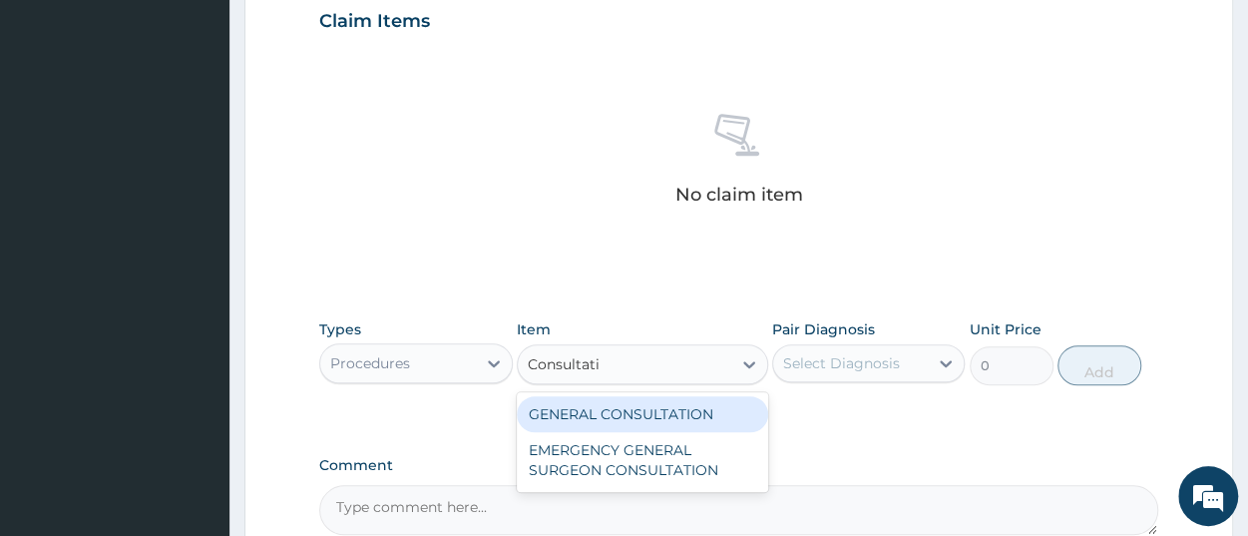
click at [614, 418] on div "GENERAL CONSULTATION" at bounding box center [642, 414] width 251 height 36
type input "3150"
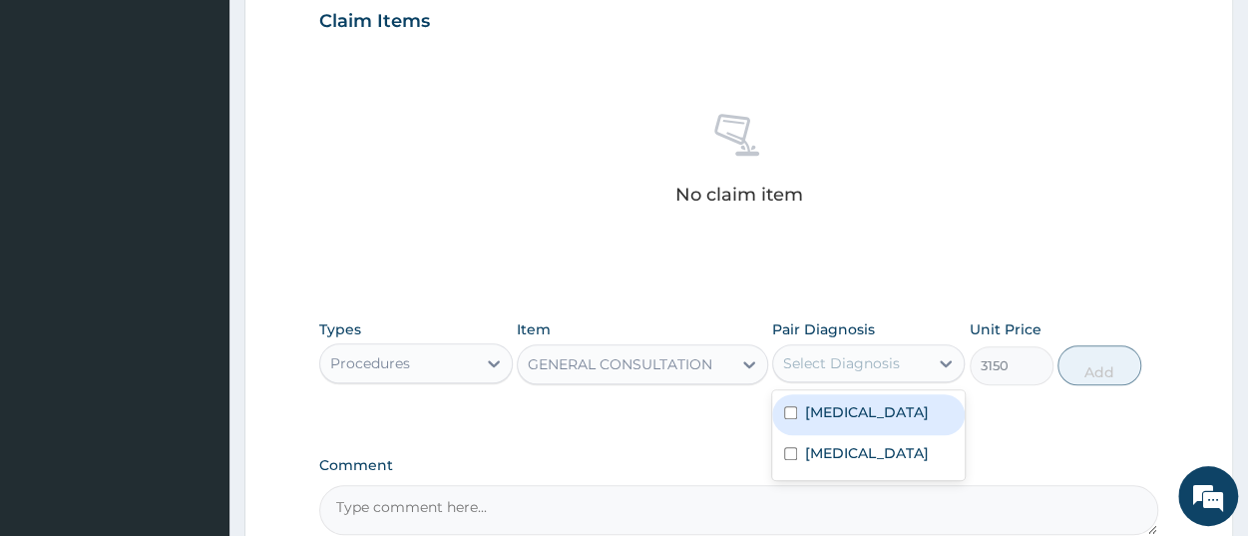
click at [795, 372] on div "Select Diagnosis" at bounding box center [850, 363] width 155 height 32
click at [819, 412] on label "[MEDICAL_DATA]" at bounding box center [867, 412] width 124 height 20
checkbox input "true"
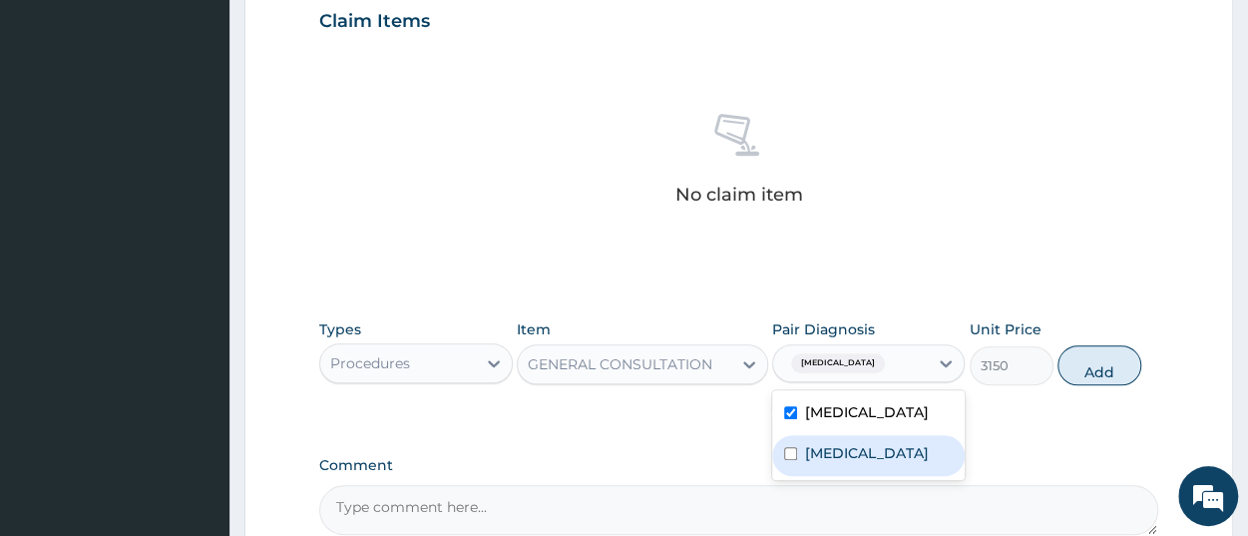
click at [843, 464] on div "Common cold" at bounding box center [868, 455] width 193 height 41
checkbox input "true"
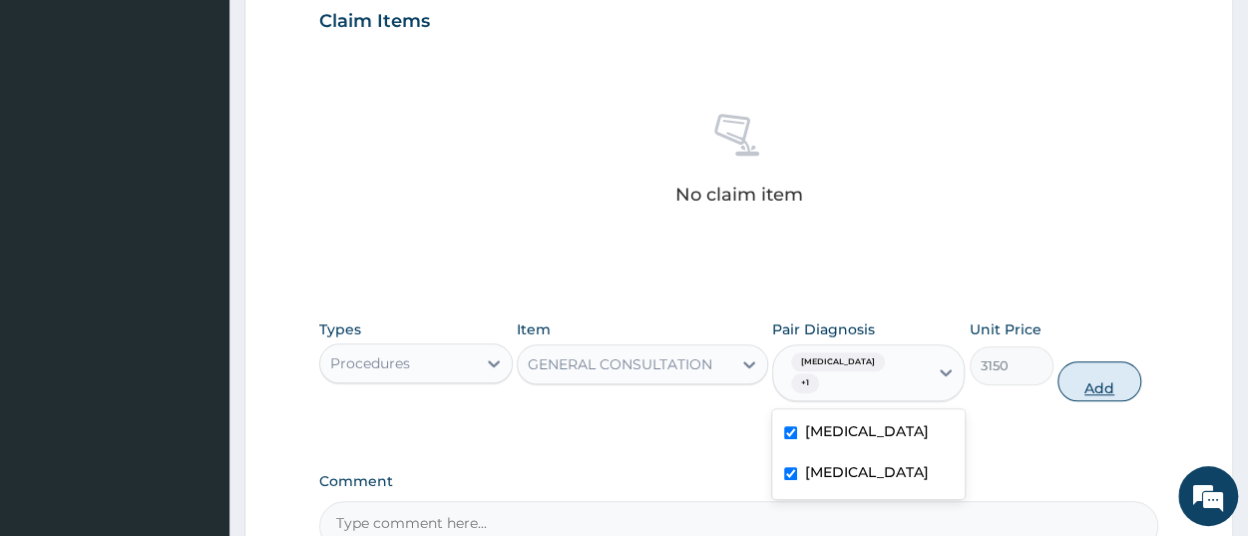
click at [1106, 372] on button "Add" at bounding box center [1100, 381] width 84 height 40
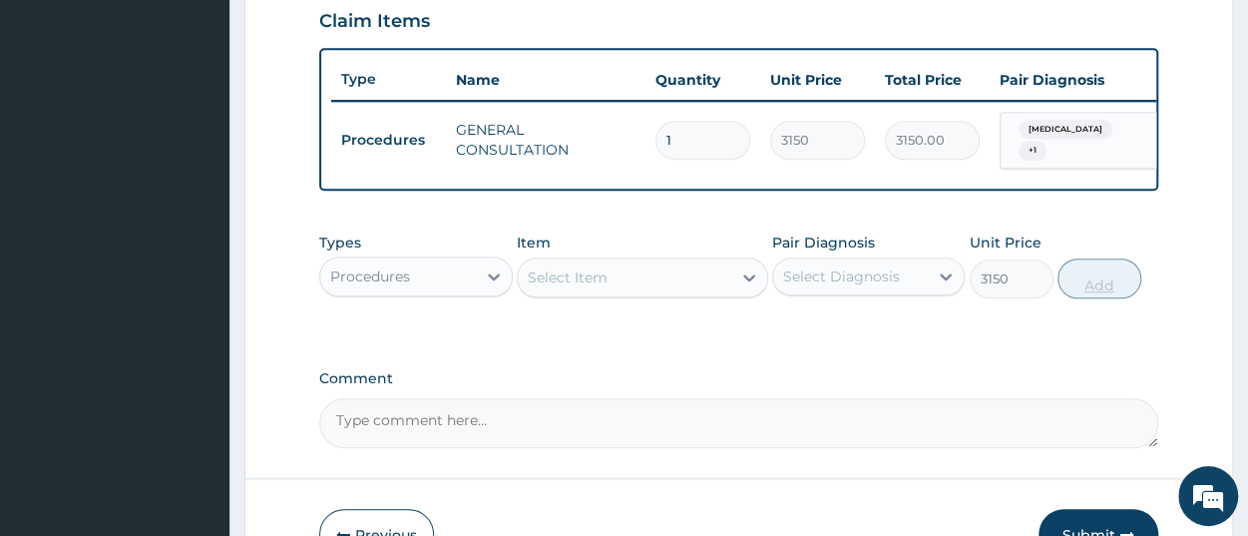
type input "0"
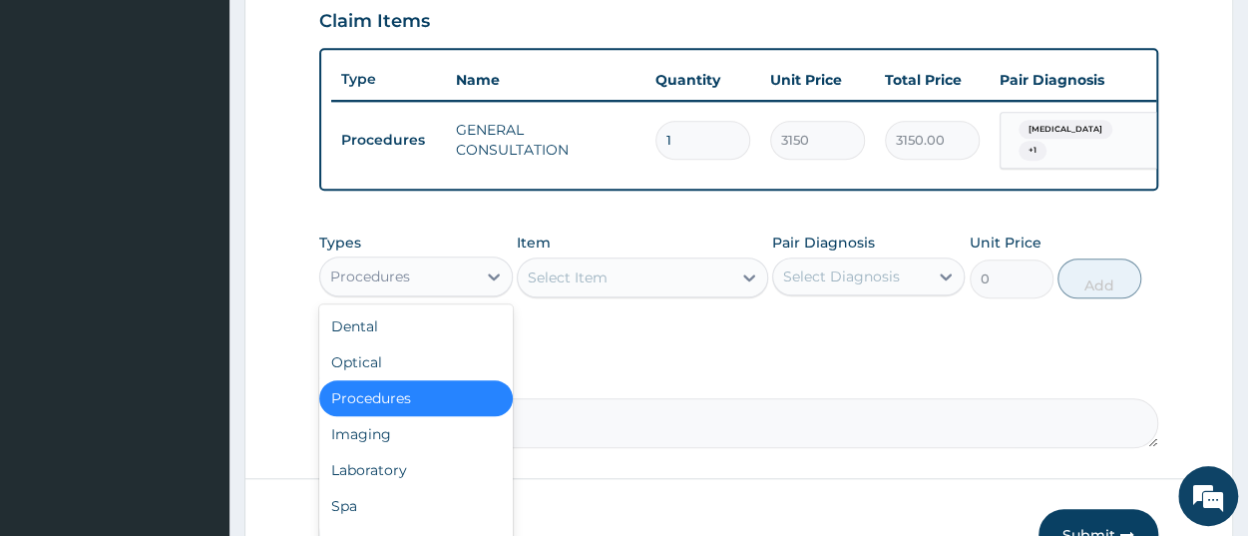
click at [374, 286] on div "Procedures" at bounding box center [370, 276] width 80 height 20
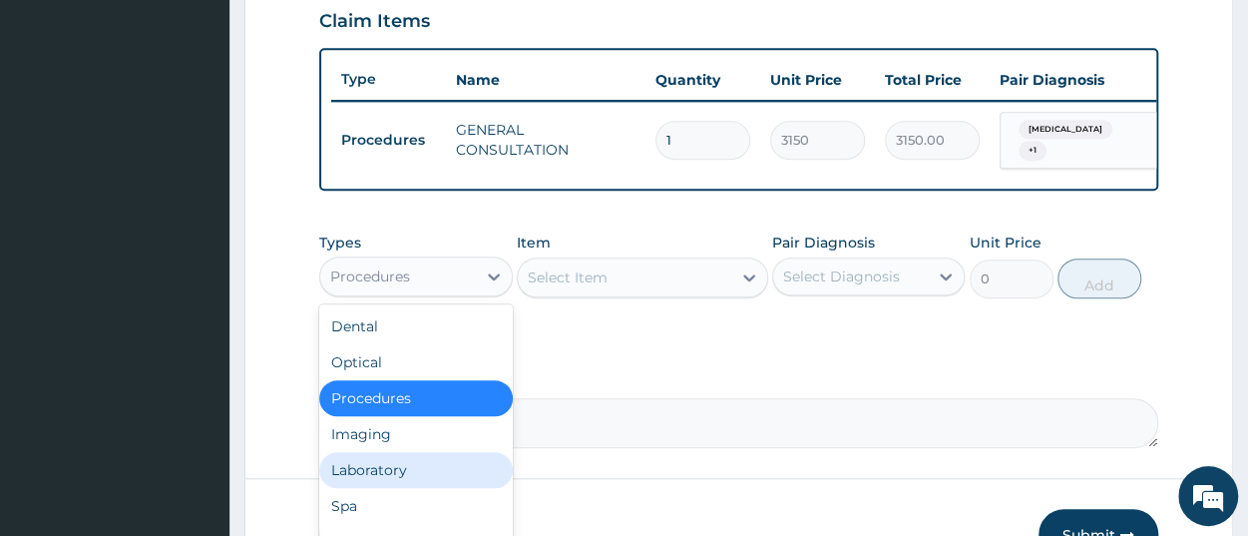
scroll to position [68, 0]
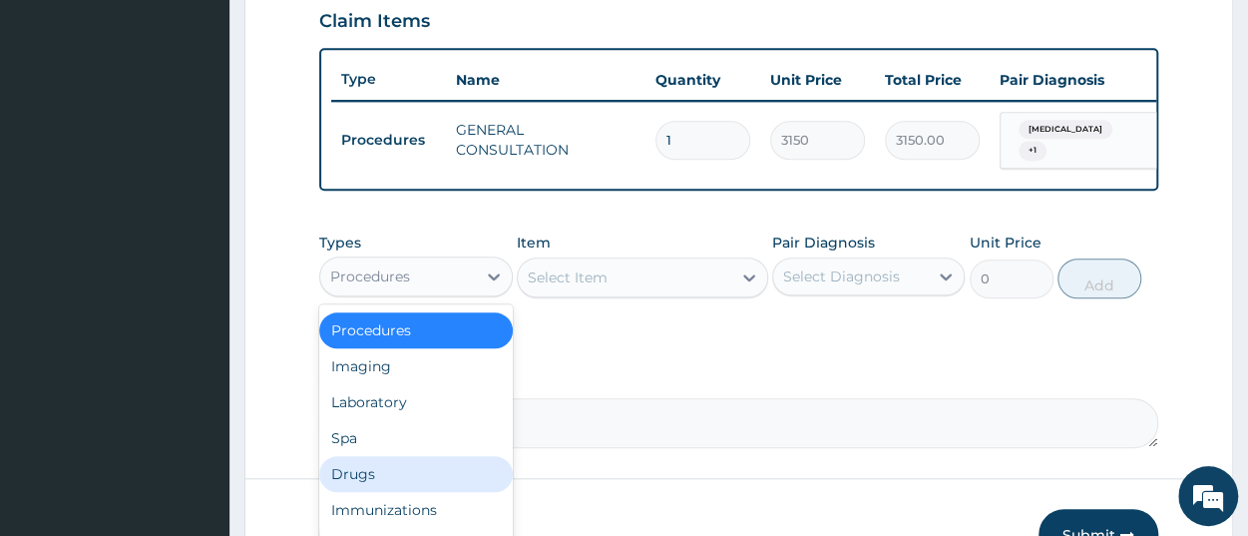
click at [402, 492] on div "Drugs" at bounding box center [415, 474] width 193 height 36
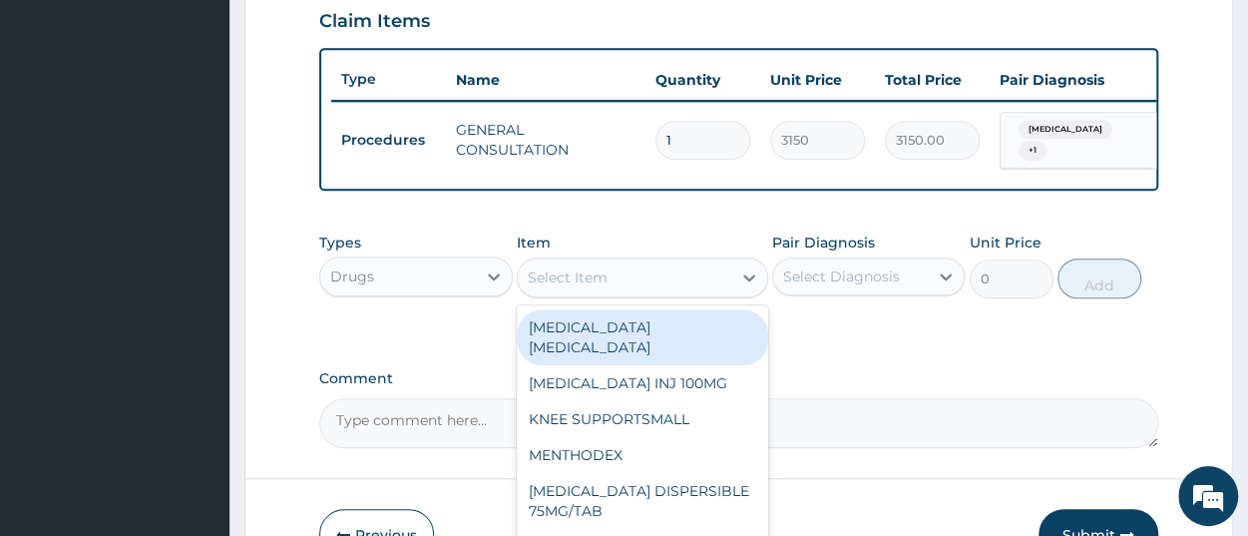
click at [584, 293] on div "Select Item" at bounding box center [625, 277] width 214 height 32
paste input "ARTEMETER [MEDICAL_DATA] 80/480 GVITHER"
type input "ARTEMETER [MEDICAL_DATA] 80/480 GVITHER"
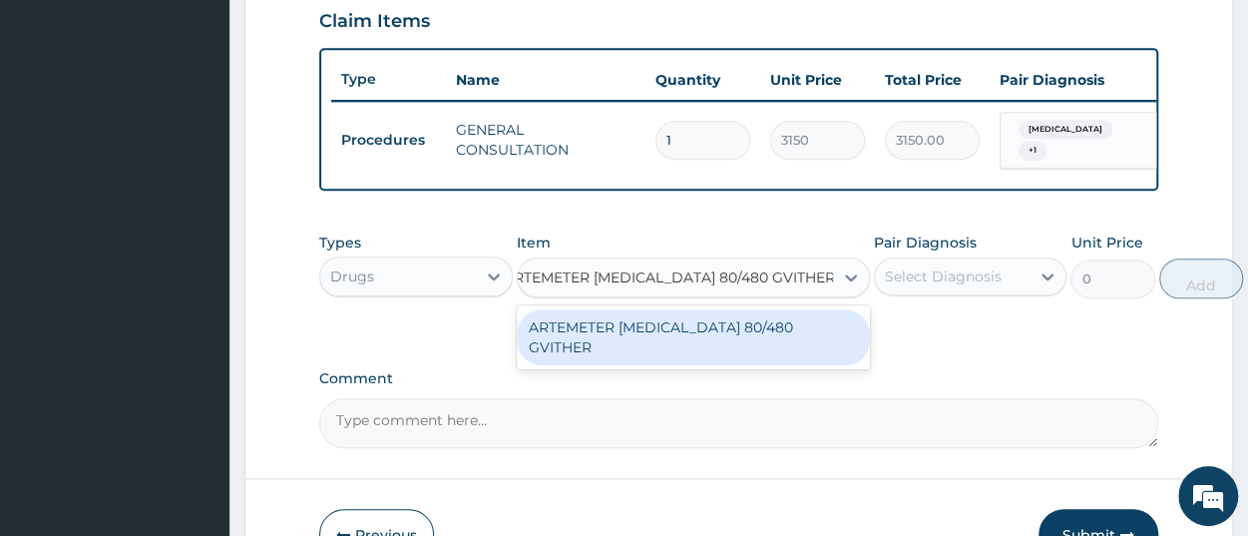
click at [596, 334] on div "ARTEMETER [MEDICAL_DATA] 80/480 GVITHER" at bounding box center [693, 337] width 353 height 56
type input "1472.177368164062"
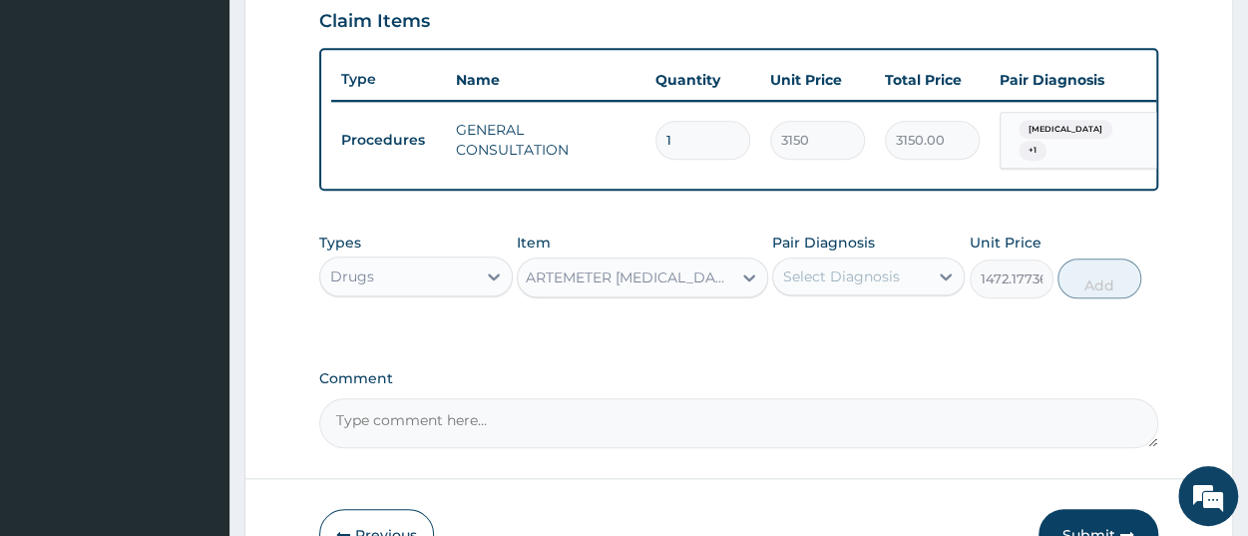
scroll to position [0, 2]
click at [821, 286] on div "Select Diagnosis" at bounding box center [841, 276] width 117 height 20
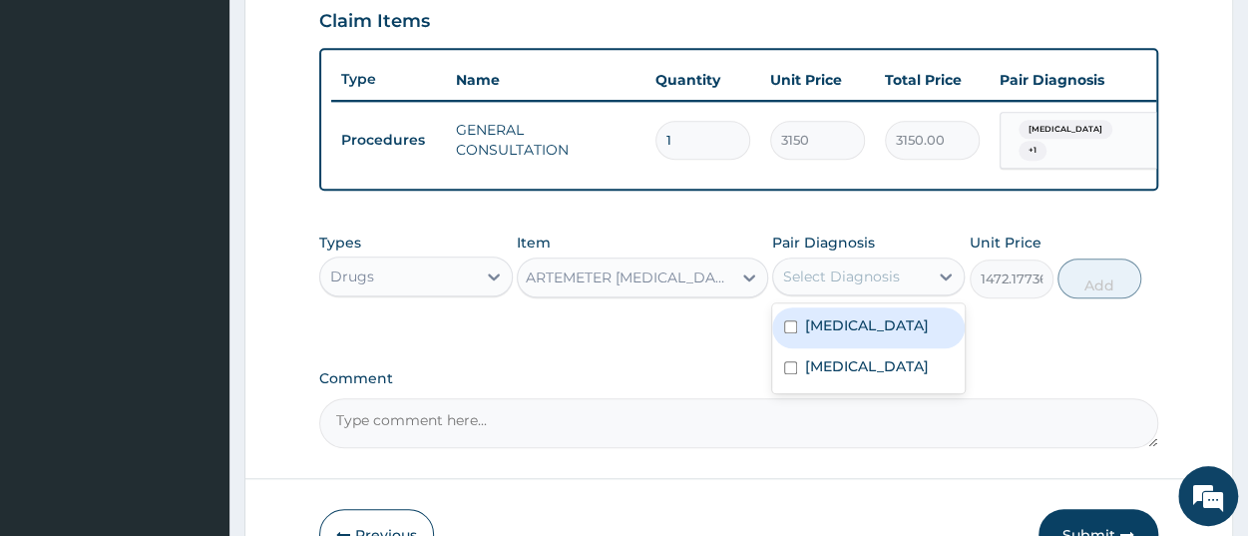
click at [832, 331] on label "[MEDICAL_DATA]" at bounding box center [867, 325] width 124 height 20
checkbox input "true"
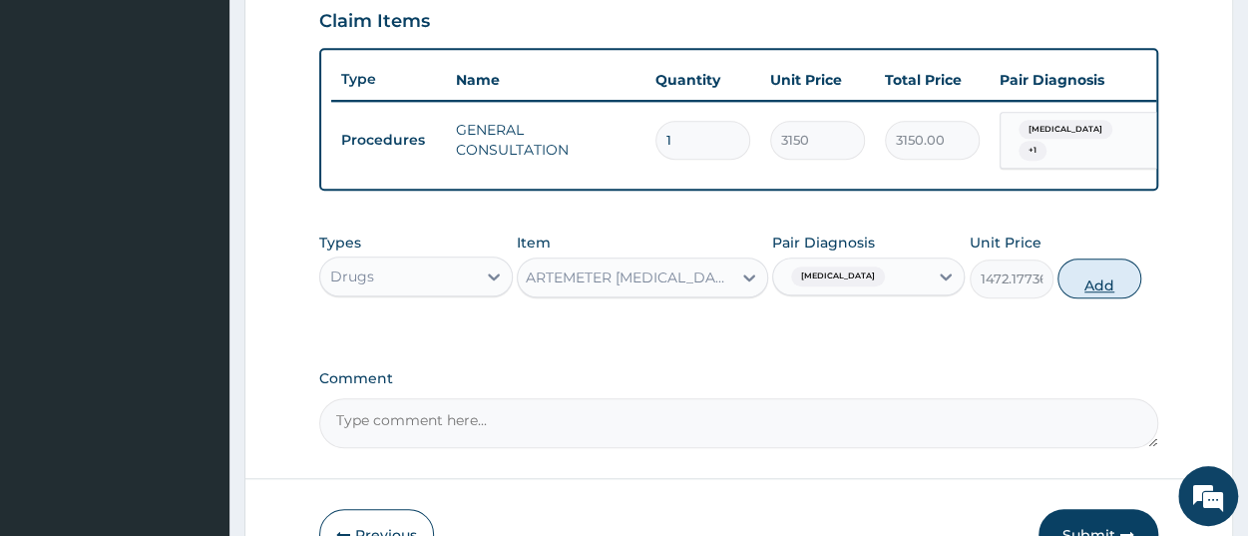
click at [1109, 286] on button "Add" at bounding box center [1100, 278] width 84 height 40
type input "0"
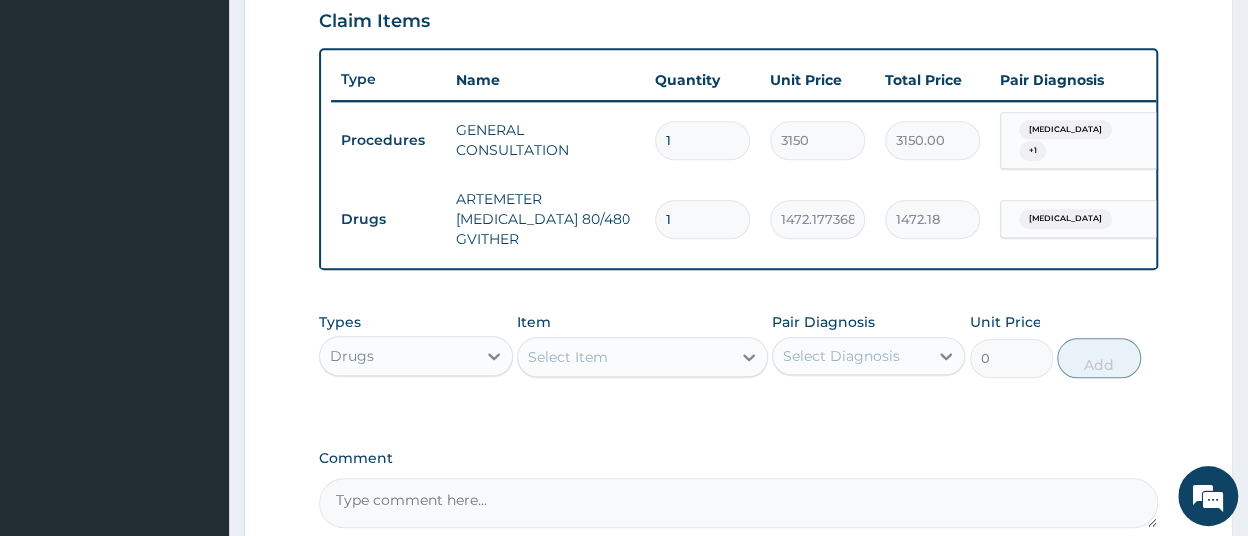
type input "0.00"
type input "6"
type input "8833.06"
type input "6"
click at [664, 300] on div "PA Code / Prescription Code Enter Code(Secondary Care Only) Encounter Date 12-0…" at bounding box center [738, 12] width 839 height 1032
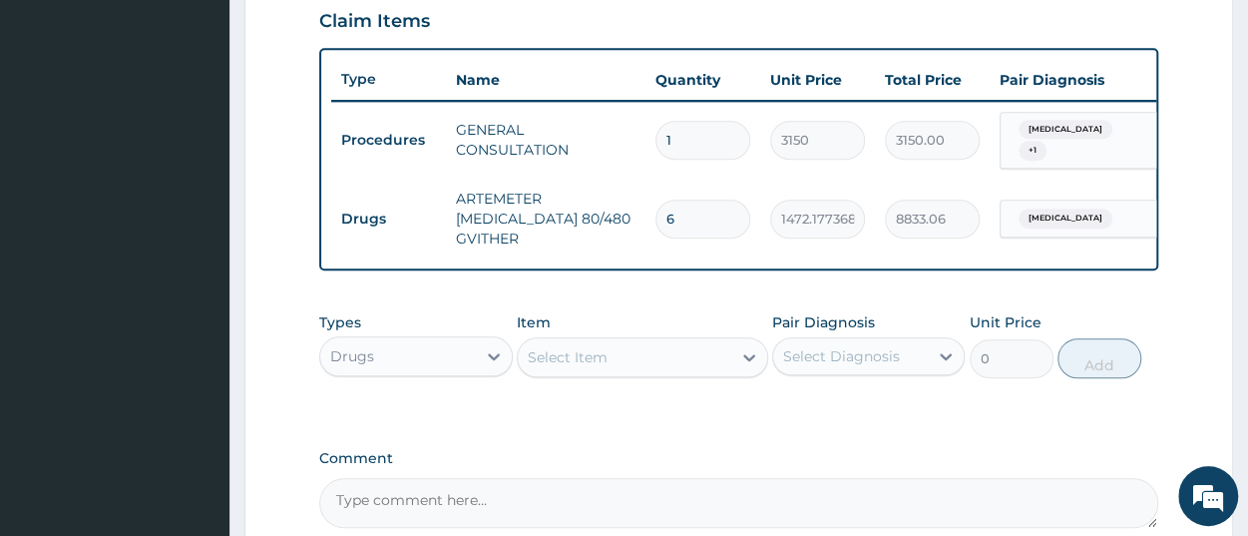
click at [590, 362] on div "Select Item" at bounding box center [568, 357] width 80 height 20
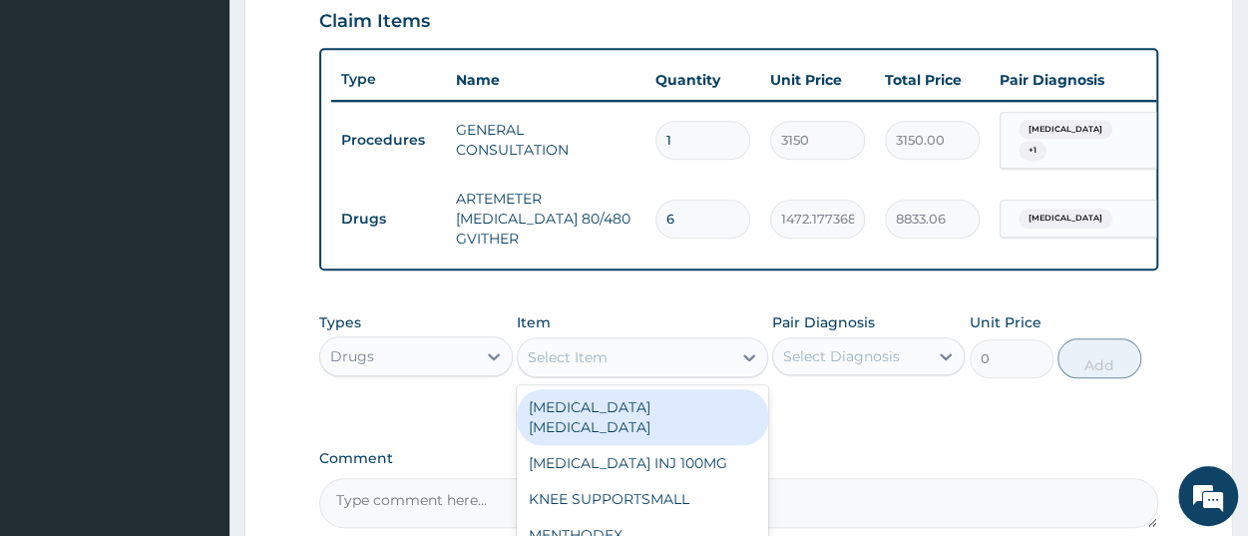
paste input "LORATIDINE TAB 10MG/TAB"
type input "LORATIDINE TAB 10MG/TAB"
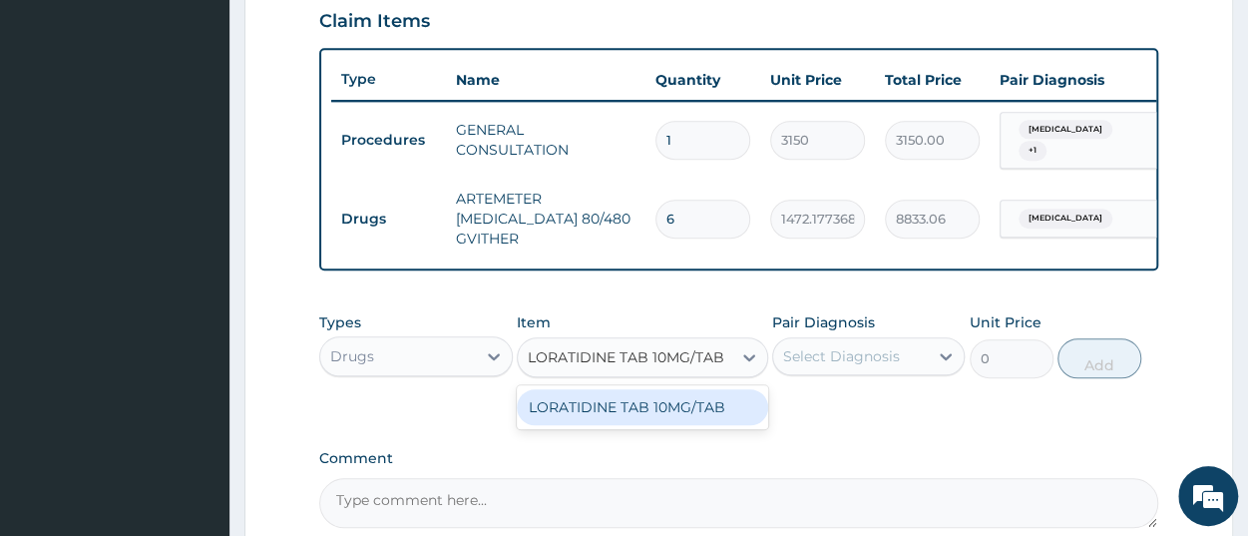
click at [609, 406] on div "LORATIDINE TAB 10MG/TAB" at bounding box center [642, 407] width 251 height 36
type input "49.5"
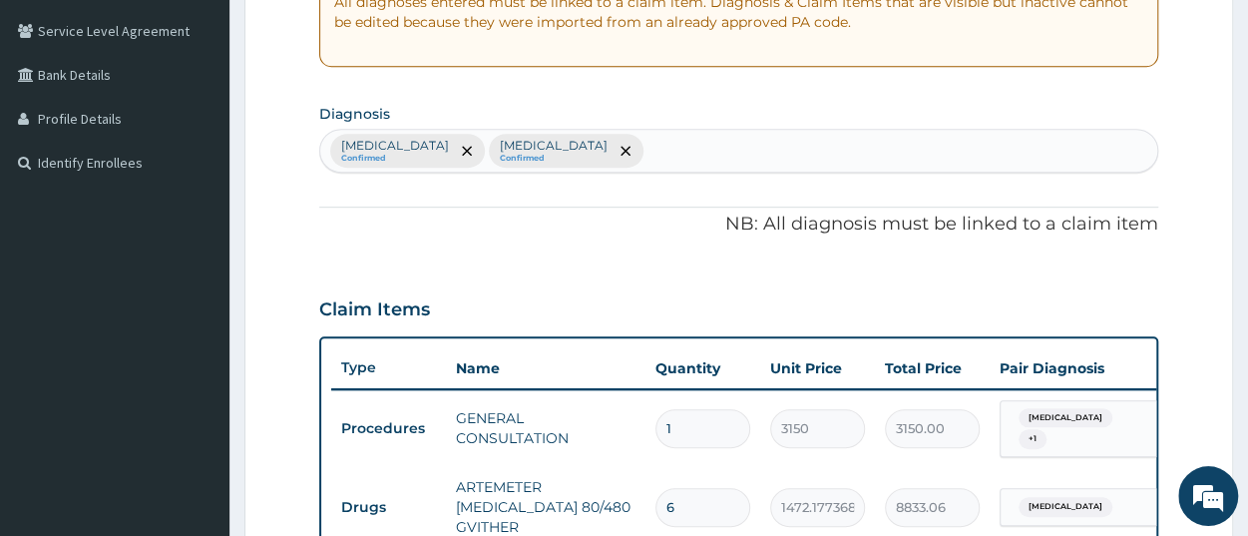
scroll to position [383, 0]
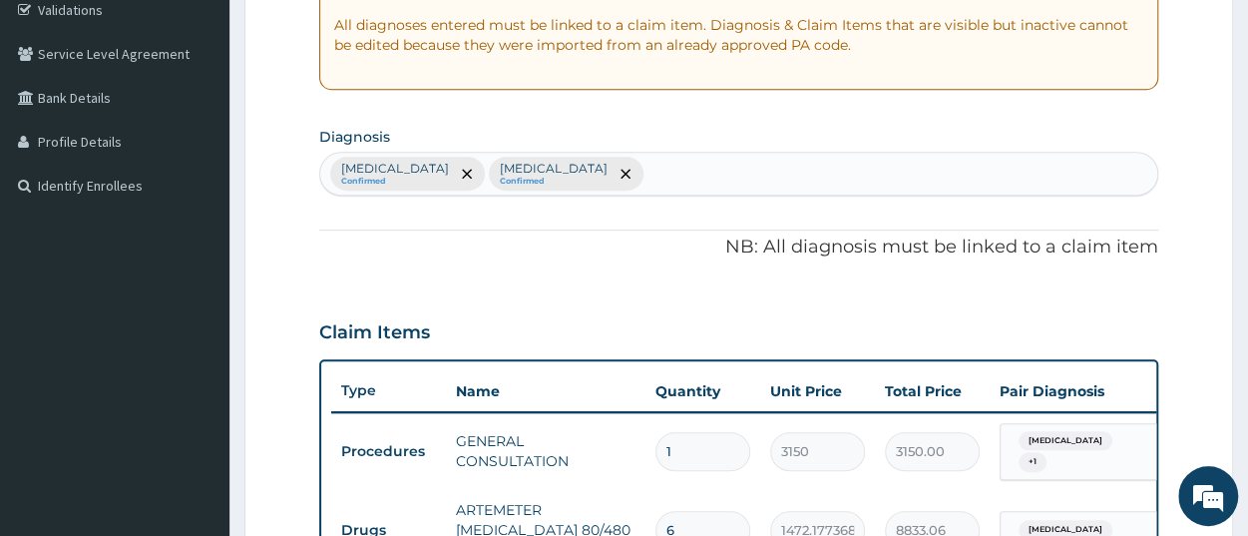
click at [644, 167] on div "Malaria Confirmed Common cold Confirmed" at bounding box center [738, 174] width 837 height 42
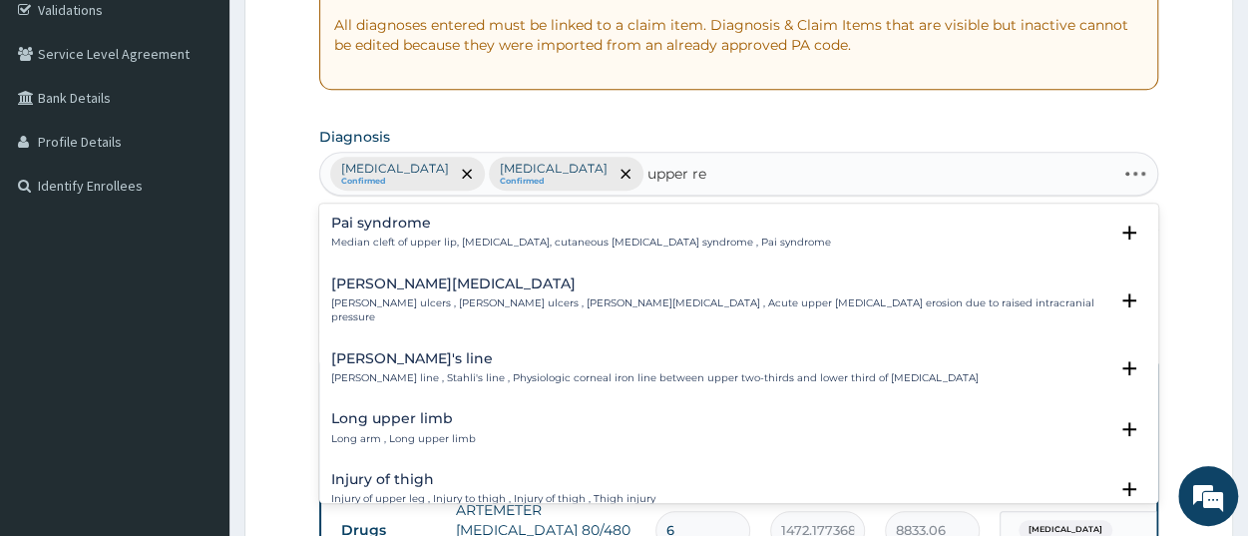
type input "upper res"
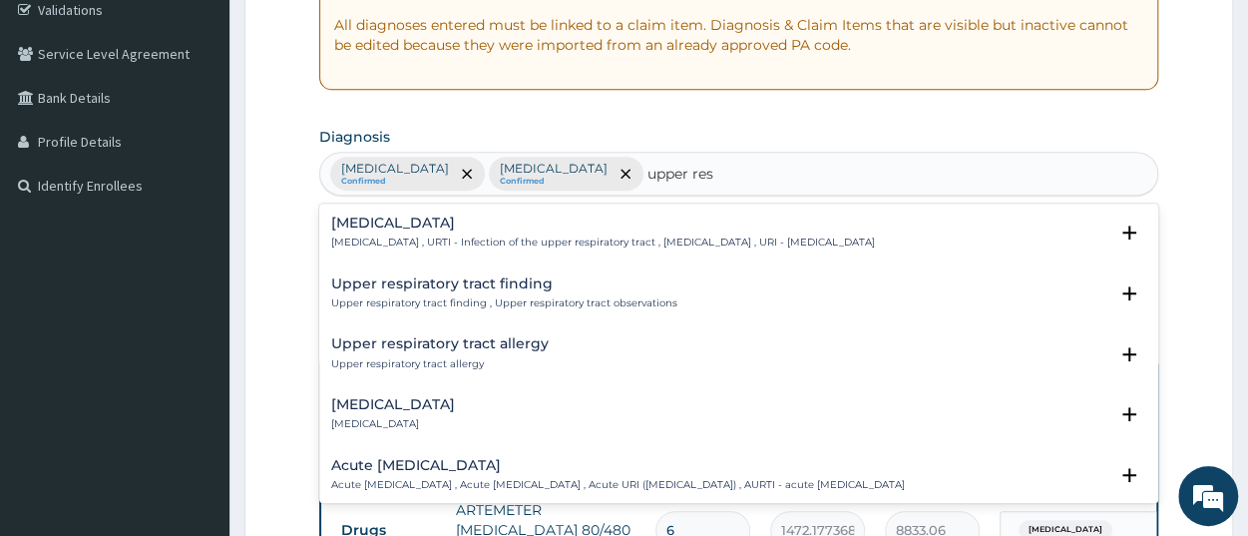
click at [498, 227] on h4 "[MEDICAL_DATA]" at bounding box center [603, 223] width 544 height 15
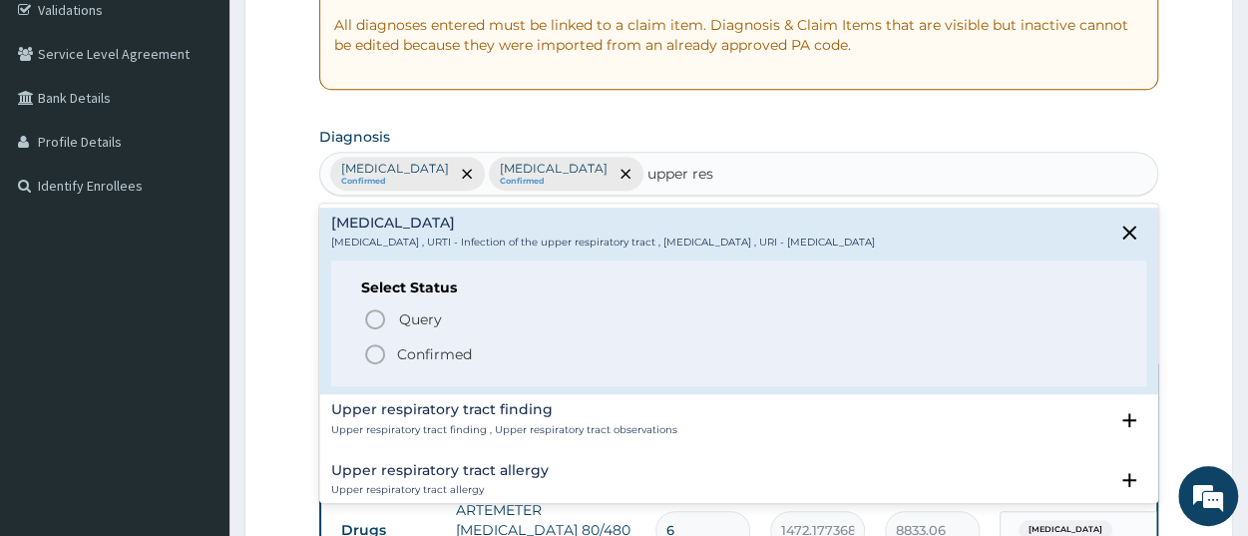
click at [487, 348] on span "Confirmed" at bounding box center [739, 354] width 753 height 24
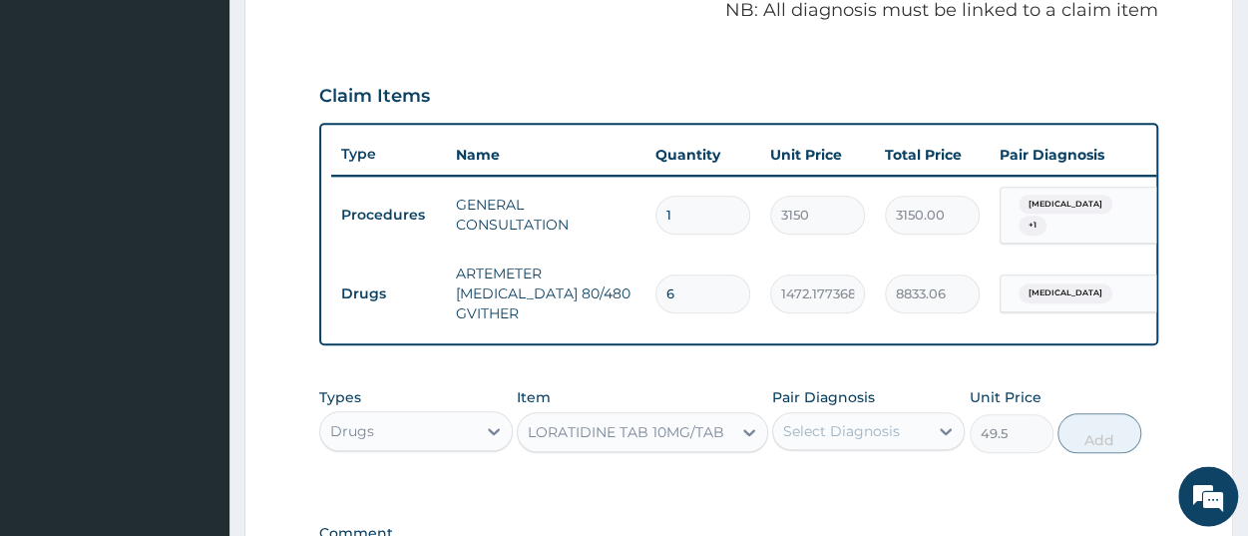
scroll to position [695, 0]
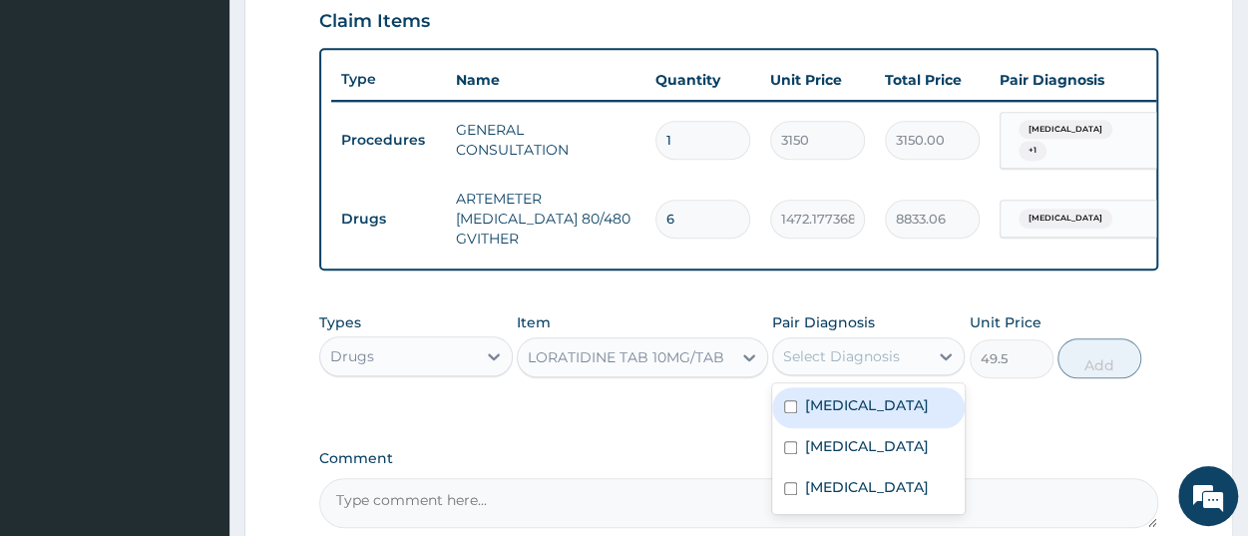
click at [836, 364] on div "Select Diagnosis" at bounding box center [841, 356] width 117 height 20
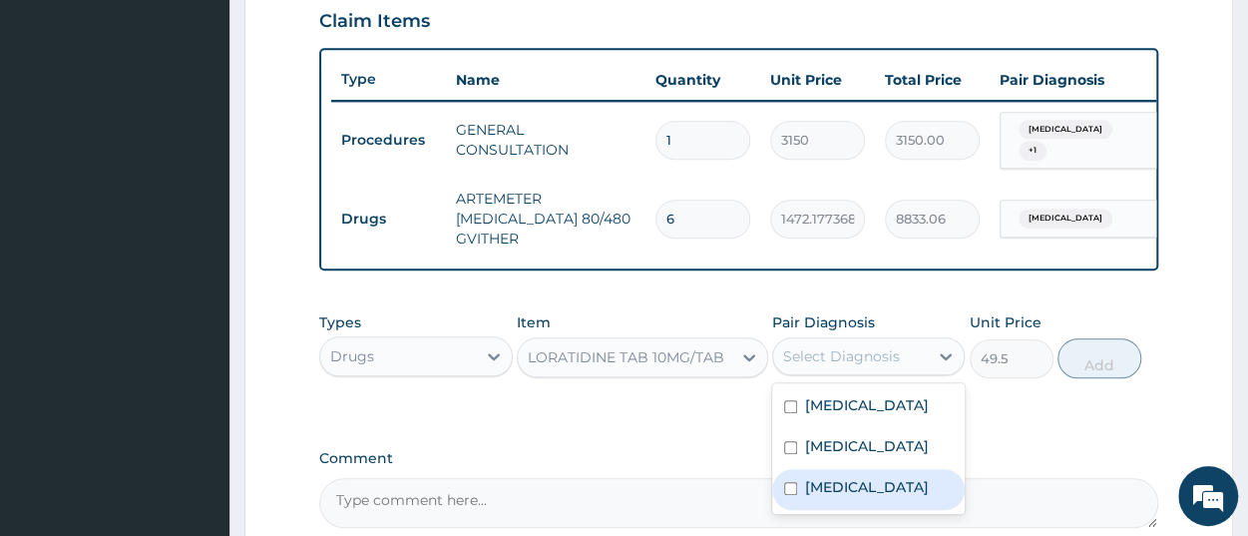
click at [851, 497] on label "[MEDICAL_DATA]" at bounding box center [867, 487] width 124 height 20
checkbox input "true"
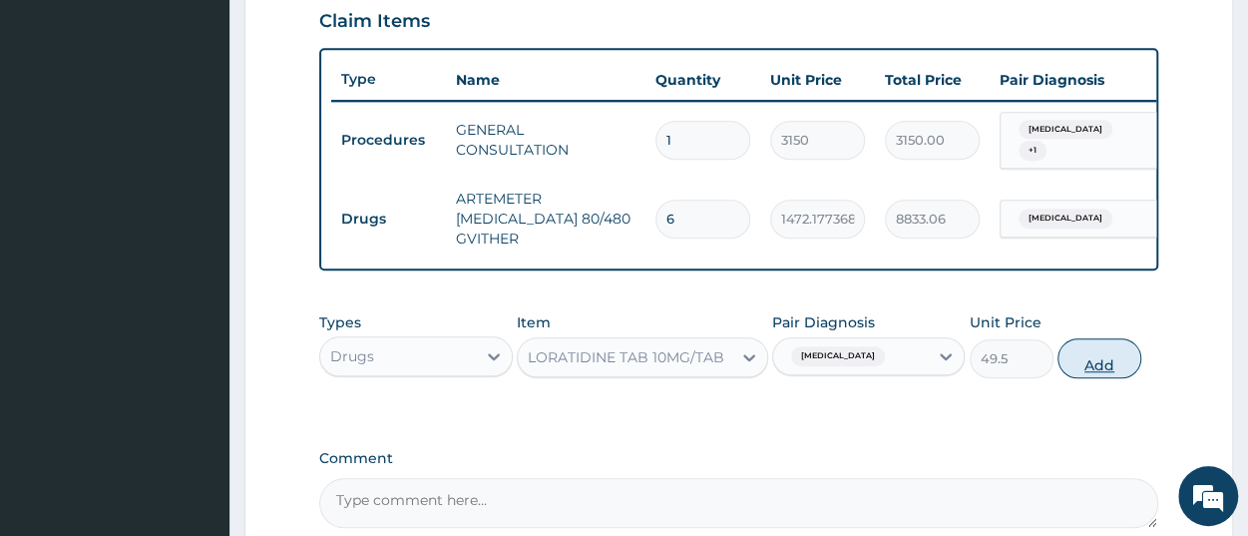
click at [1119, 370] on button "Add" at bounding box center [1100, 358] width 84 height 40
type input "0"
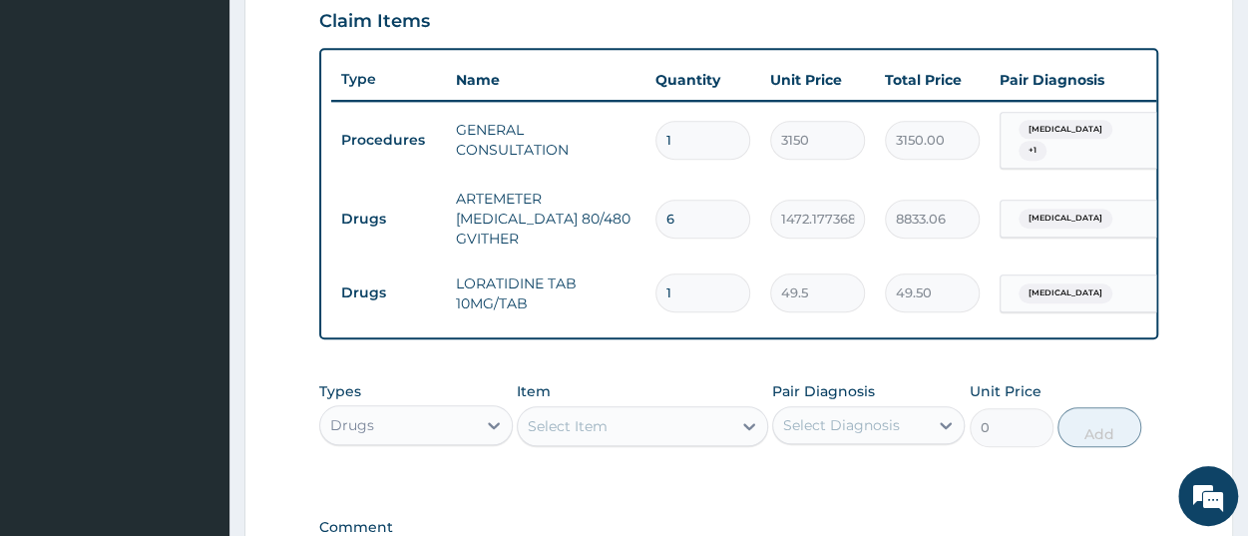
click at [701, 285] on input "1" at bounding box center [703, 292] width 95 height 39
type input "0.00"
type input "5"
type input "247.50"
type input "5"
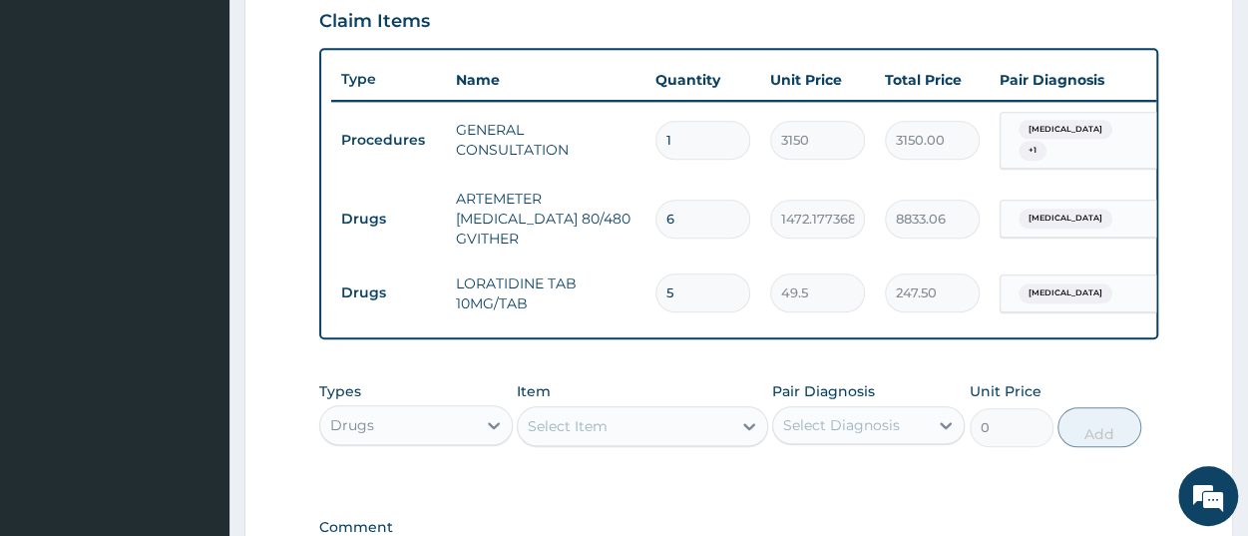
click at [1095, 388] on div "Types Drugs Item Select Item Pair Diagnosis Select Diagnosis Unit Price 0 Add" at bounding box center [738, 414] width 839 height 86
click at [628, 429] on div "Select Item" at bounding box center [625, 426] width 214 height 32
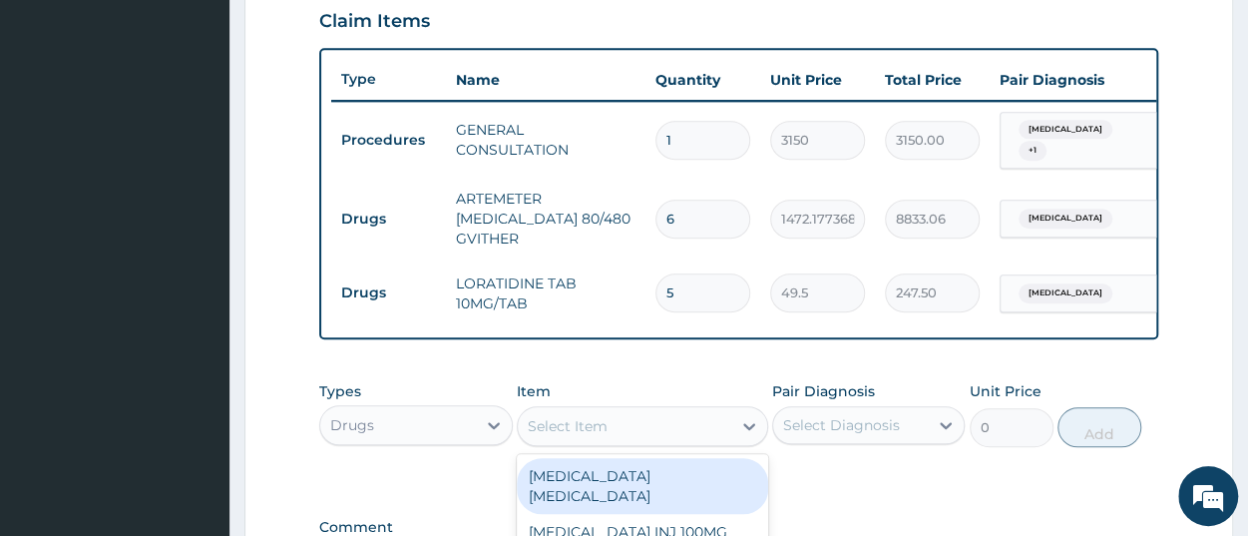
paste input "[MEDICAL_DATA] CAP UNBRANDED500MG/CAP50-90MG/KG"
type input "[MEDICAL_DATA] CAP UNBRANDED500MG/CAP50-90MG/KG"
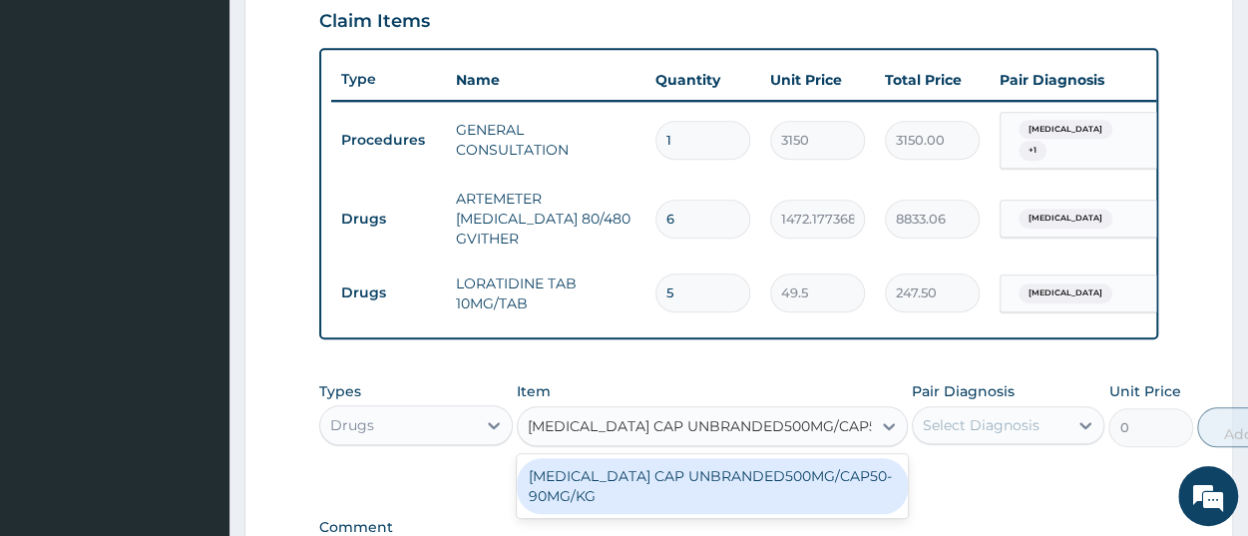
scroll to position [0, 25]
click at [638, 483] on div "[MEDICAL_DATA] CAP UNBRANDED500MG/CAP50-90MG/KG" at bounding box center [712, 486] width 391 height 56
type input "823.2000122070312"
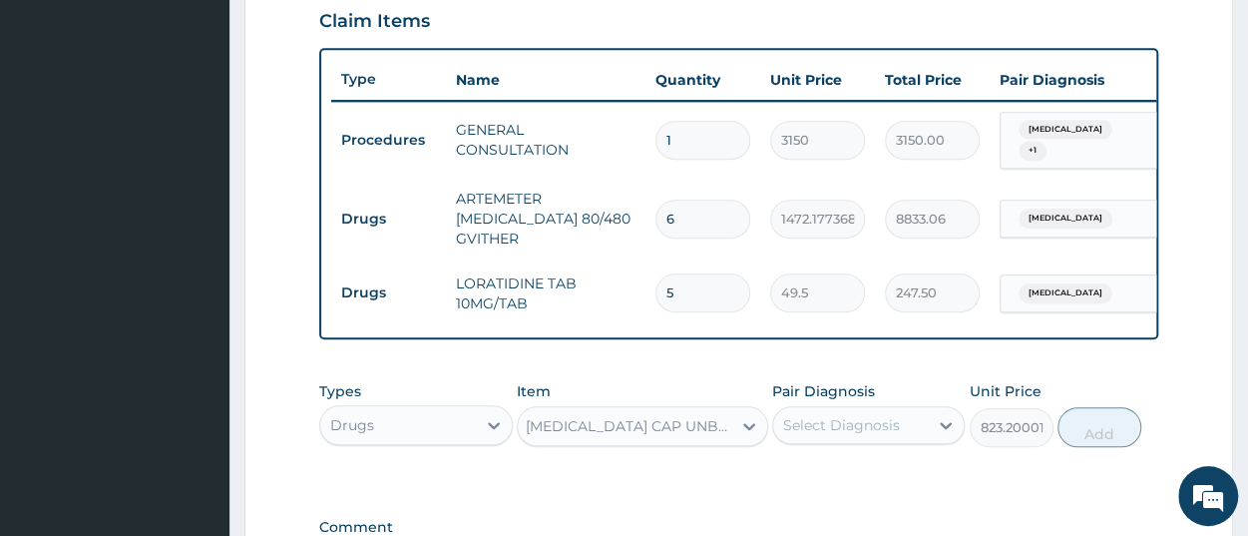
click at [879, 441] on div "Select Diagnosis" at bounding box center [850, 425] width 155 height 32
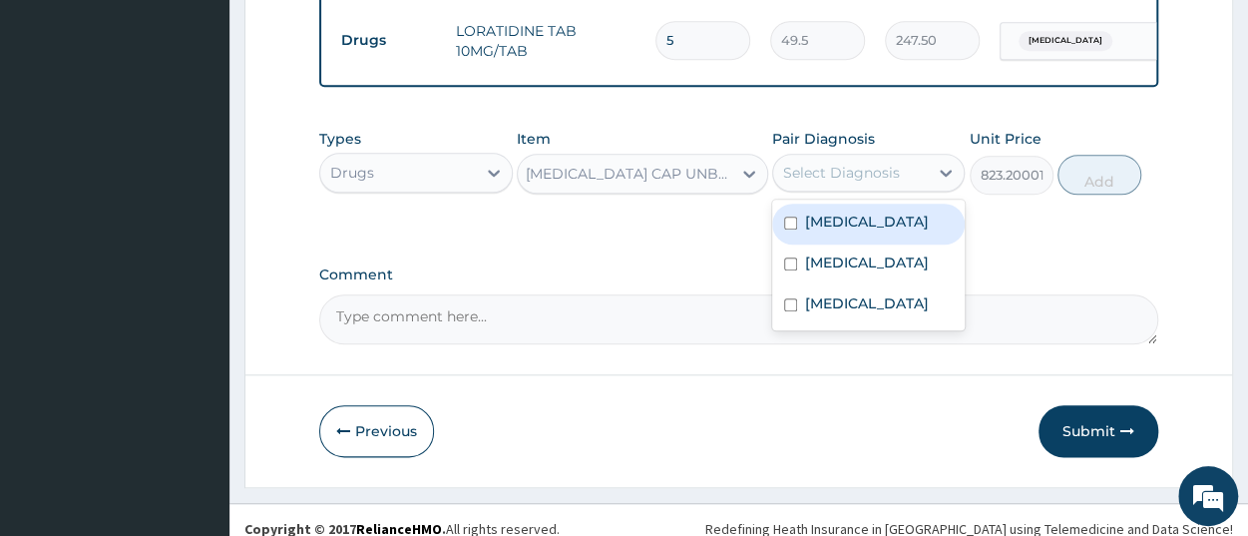
scroll to position [970, 0]
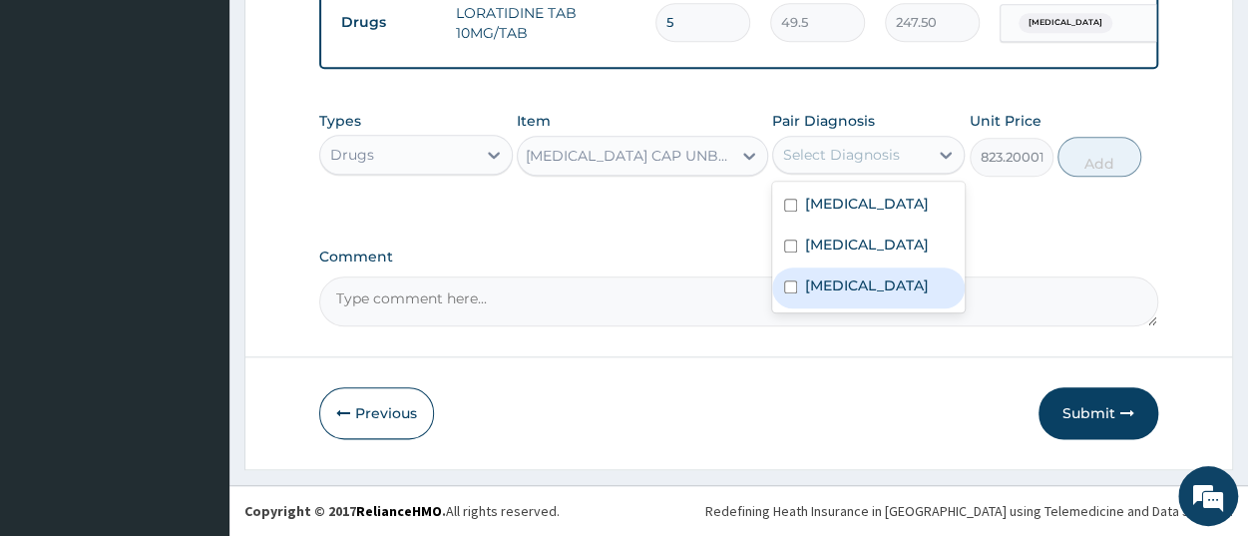
click at [824, 274] on div "[MEDICAL_DATA]" at bounding box center [868, 287] width 193 height 41
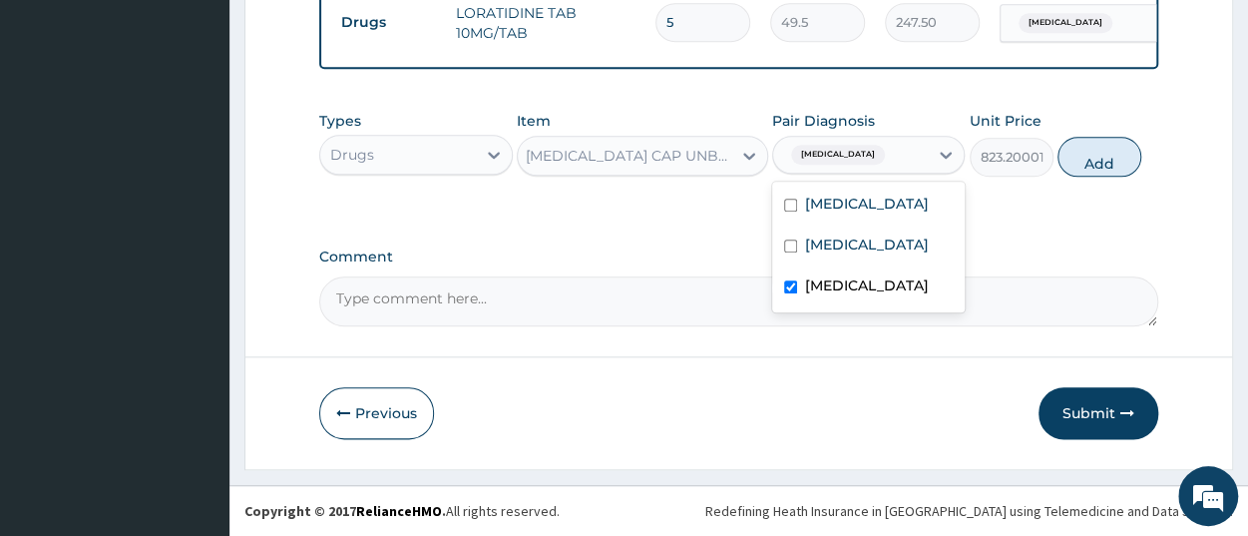
checkbox input "true"
click at [1122, 158] on button "Add" at bounding box center [1100, 157] width 84 height 40
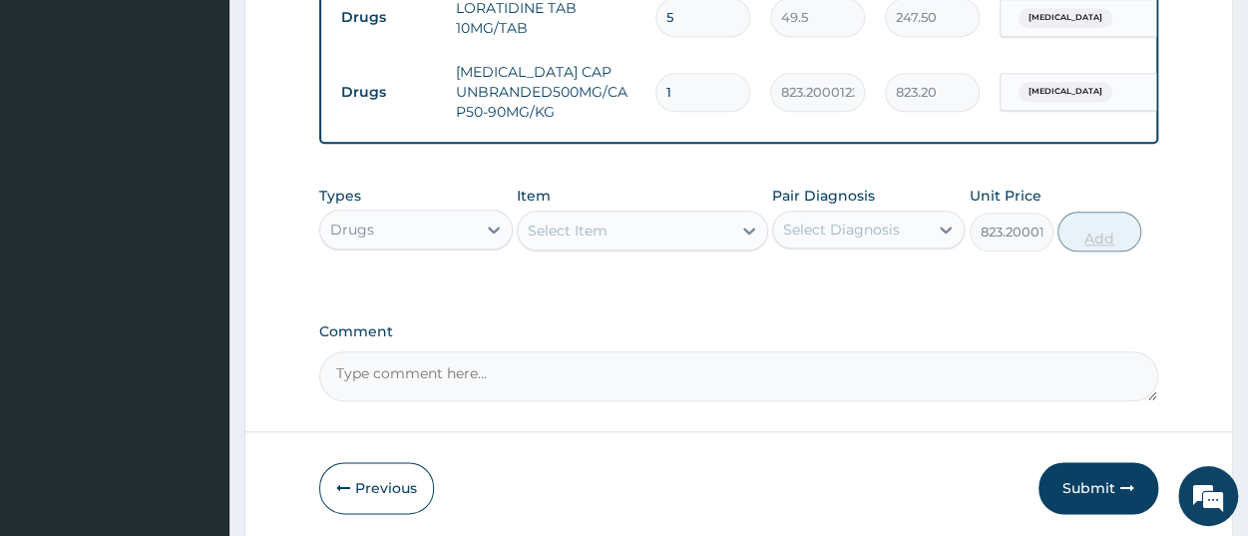
type input "0"
click at [696, 87] on input "1" at bounding box center [703, 92] width 95 height 39
type input "15"
type input "12348.00"
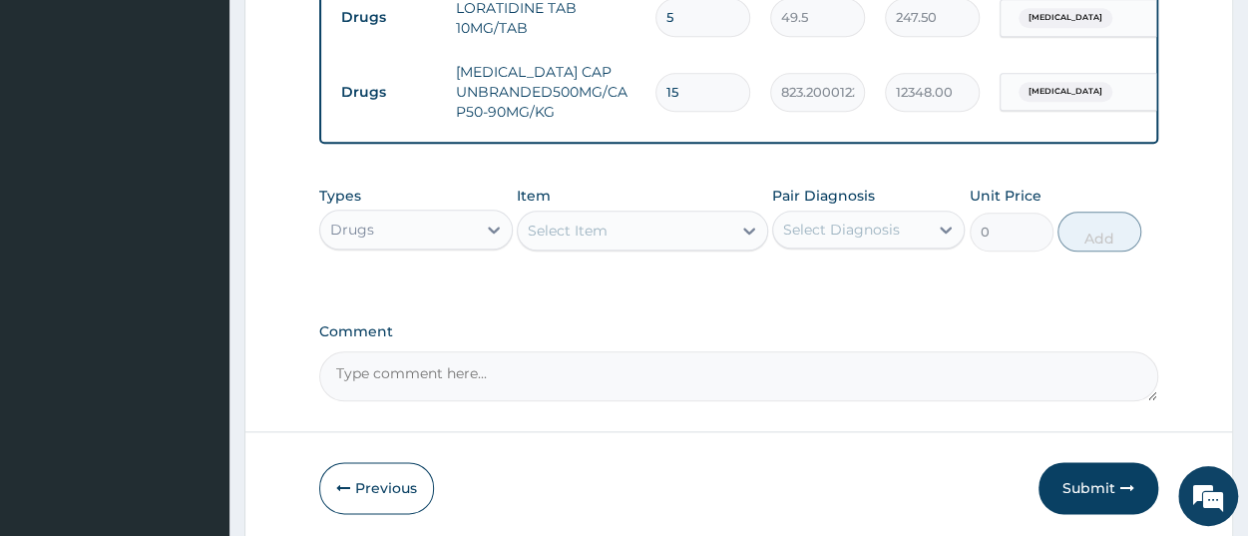
type input "15"
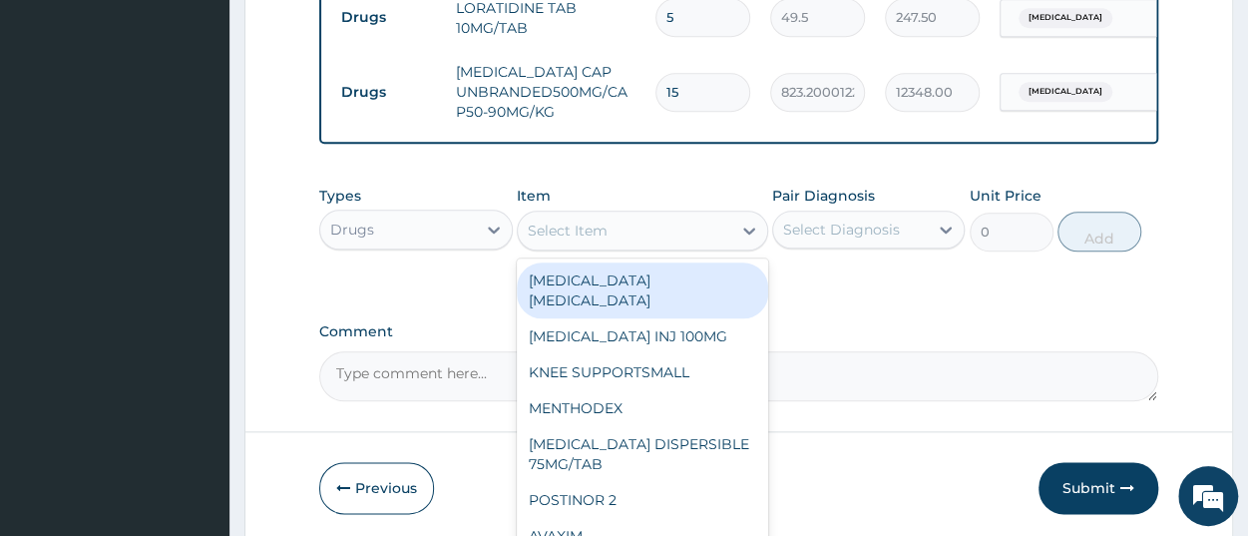
click at [640, 240] on div "Select Item" at bounding box center [625, 231] width 214 height 32
paste input "PCM TAB"
type input "PCM TAB"
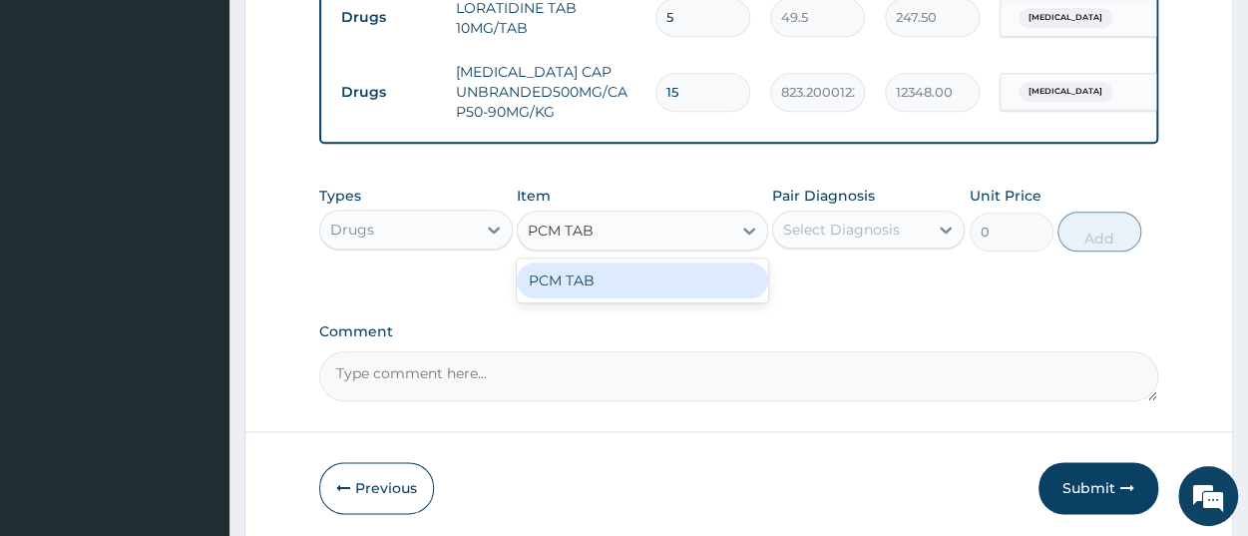
click at [636, 298] on div "PCM TAB" at bounding box center [642, 280] width 251 height 36
type input "201.0959930419922"
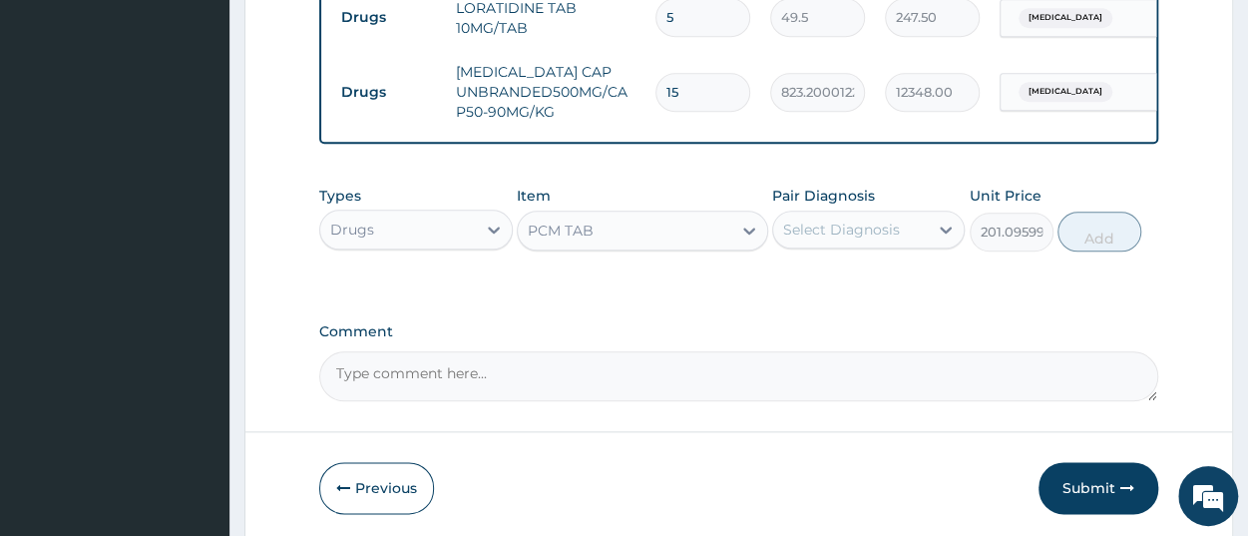
click at [780, 243] on div "Select Diagnosis" at bounding box center [850, 230] width 155 height 32
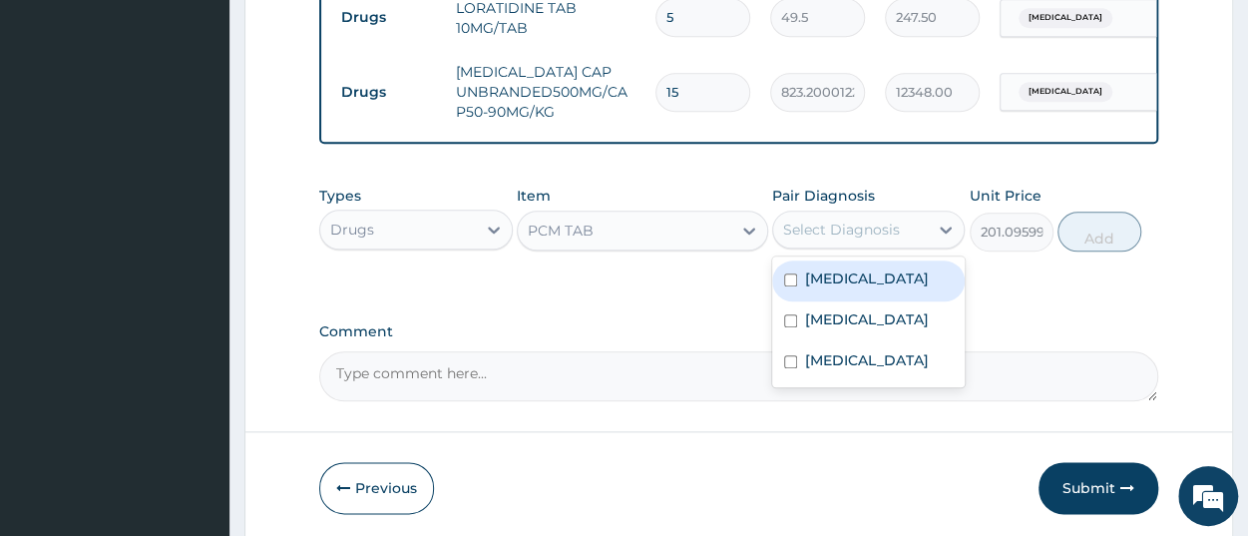
click at [834, 288] on label "[MEDICAL_DATA]" at bounding box center [867, 278] width 124 height 20
checkbox input "true"
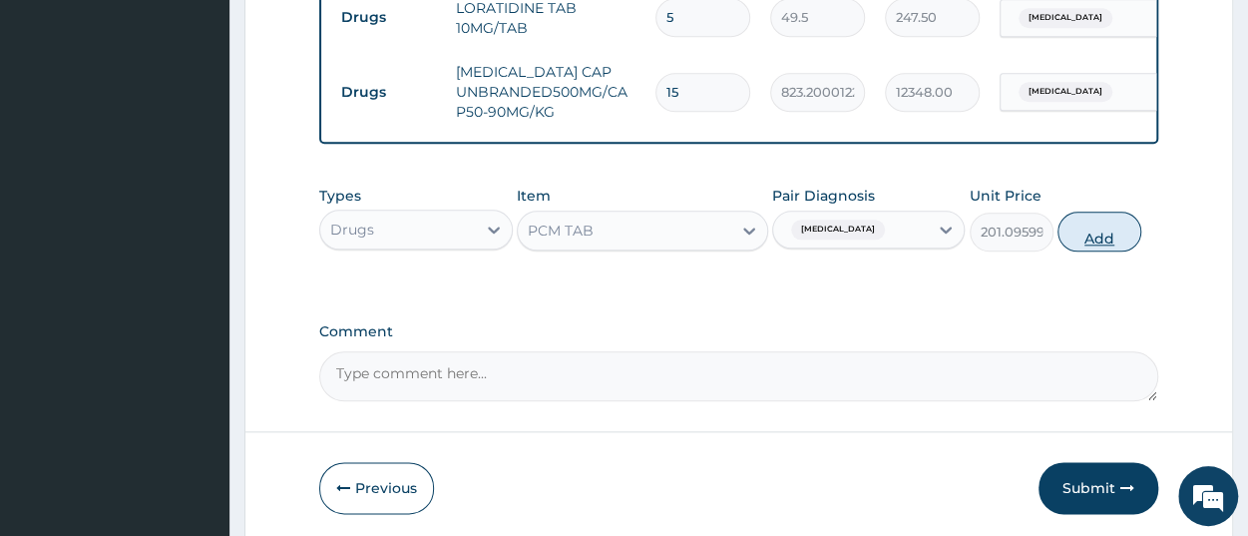
click at [1098, 244] on button "Add" at bounding box center [1100, 232] width 84 height 40
type input "0"
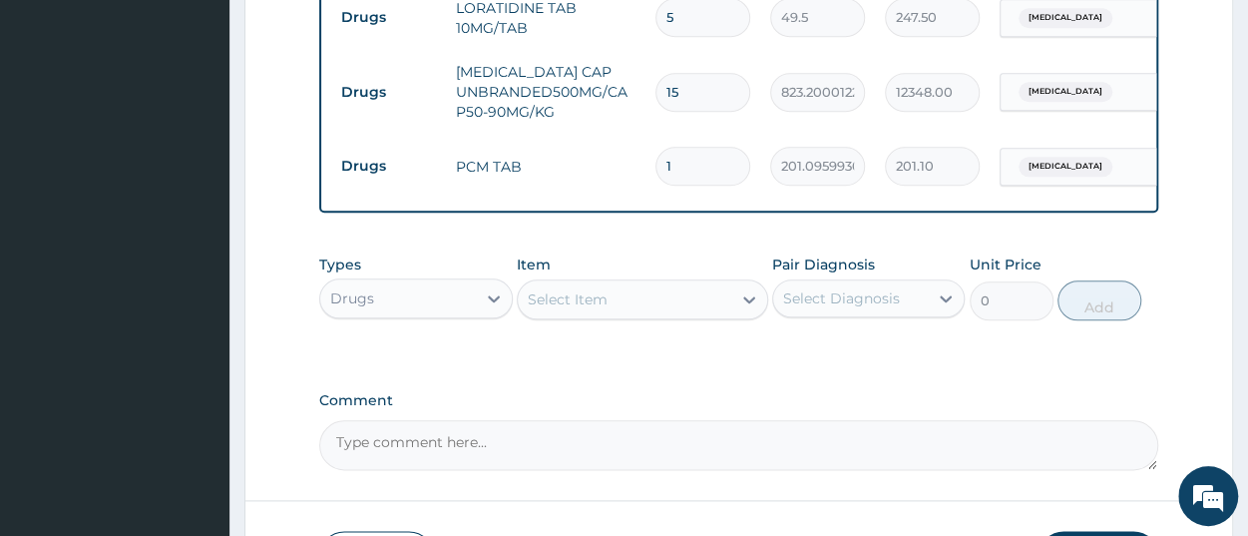
type input "18"
type input "3619.73"
type input "18"
click at [397, 292] on div "Drugs" at bounding box center [397, 298] width 155 height 32
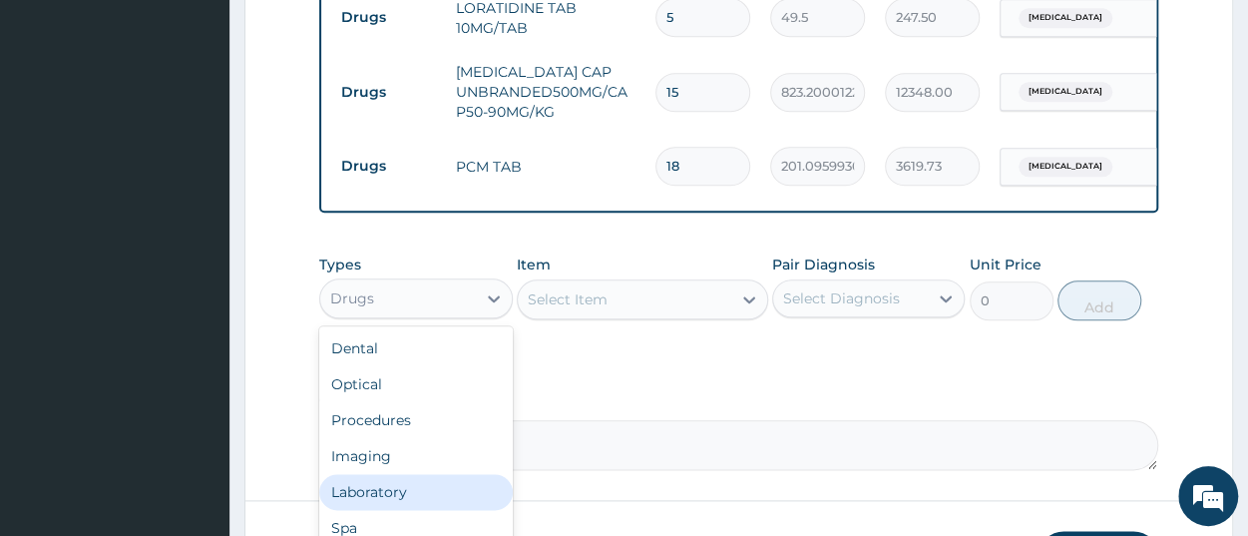
click at [418, 489] on div "Laboratory" at bounding box center [415, 492] width 193 height 36
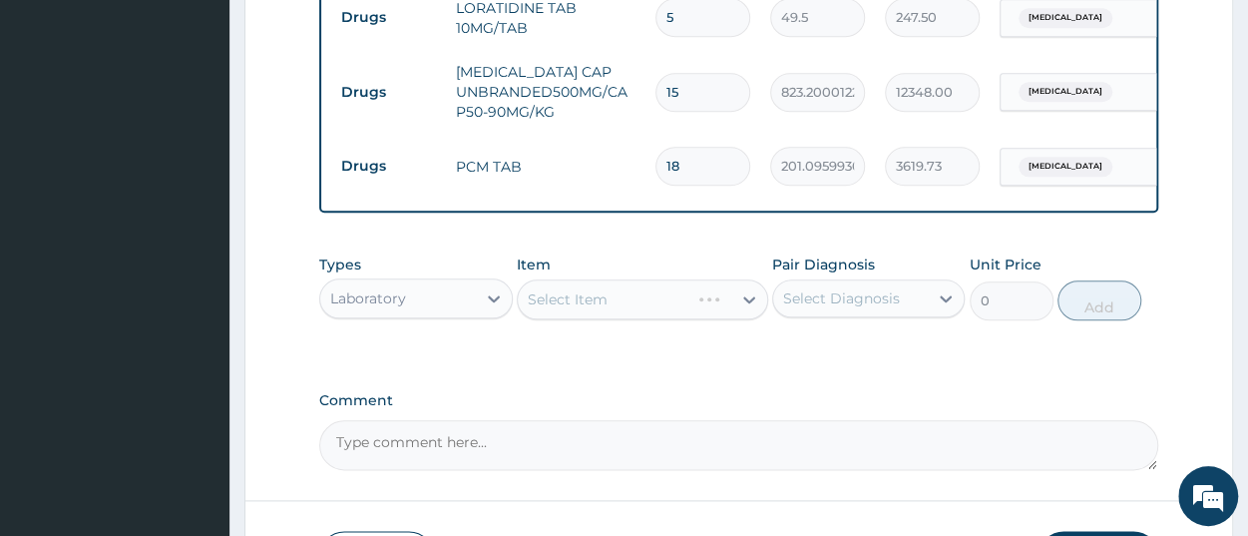
click at [598, 315] on div "Select Item" at bounding box center [642, 299] width 251 height 40
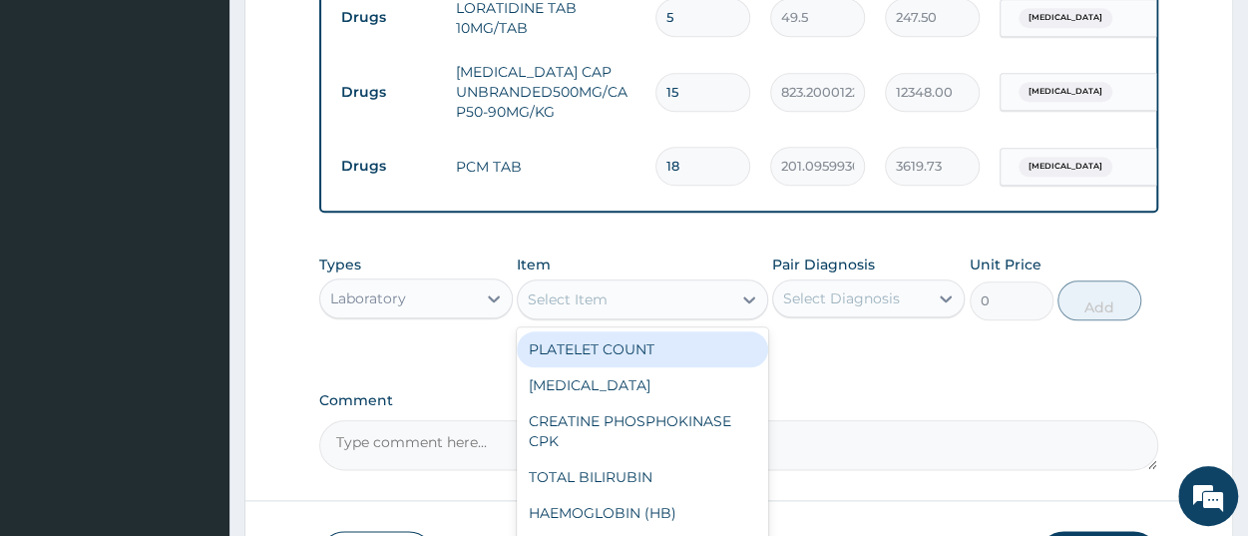
click at [647, 315] on div "Select Item" at bounding box center [625, 299] width 214 height 32
paste input "Malaria Parasites("
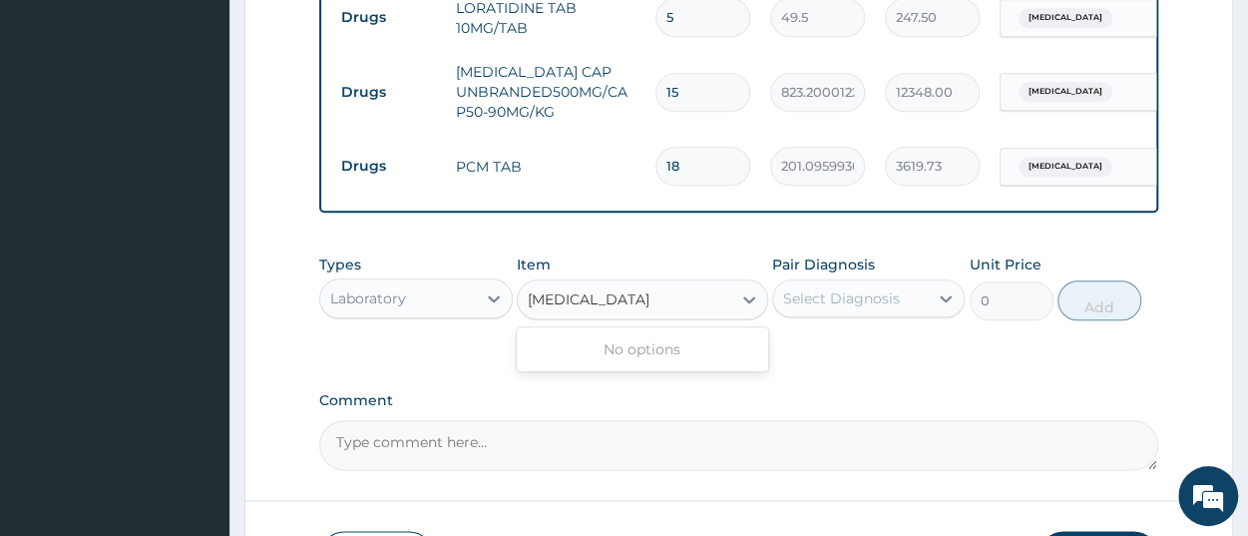
type input "Malaria Parasites"
click at [677, 350] on div "MALARIA PARASITES" at bounding box center [642, 349] width 251 height 36
type input "2500"
click at [855, 314] on div "Select Diagnosis" at bounding box center [850, 298] width 155 height 32
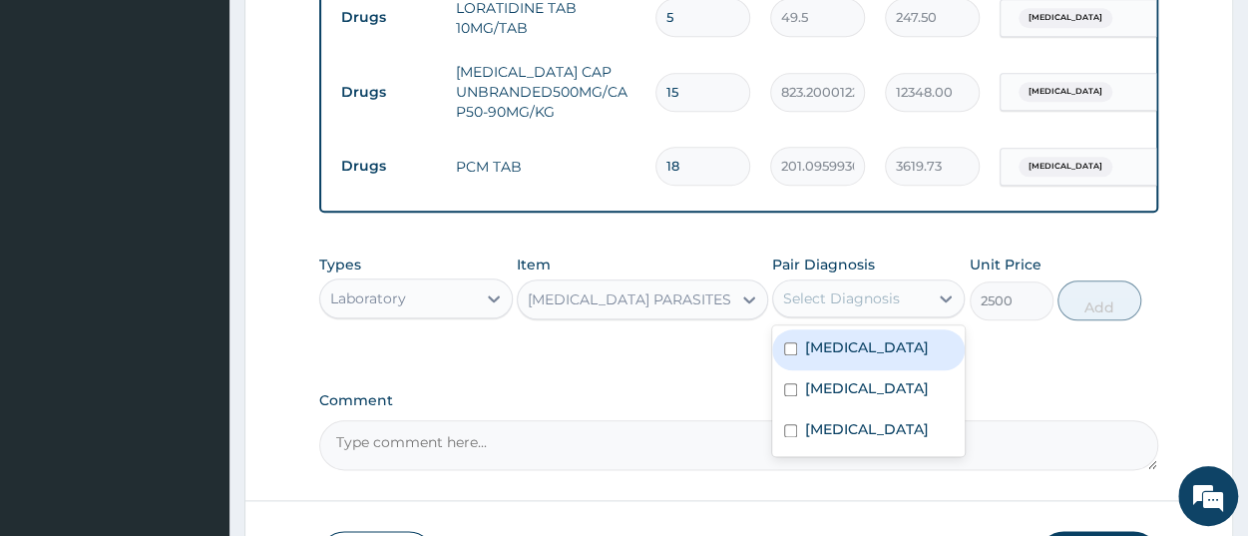
click at [862, 368] on div "[MEDICAL_DATA]" at bounding box center [868, 349] width 193 height 41
checkbox input "true"
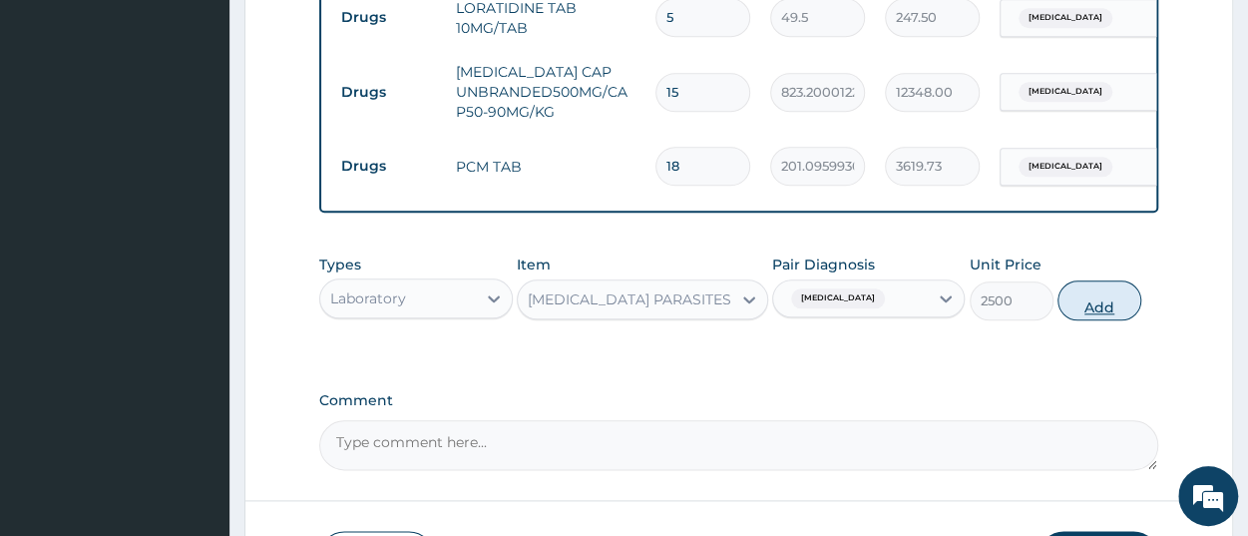
click at [1091, 317] on button "Add" at bounding box center [1100, 300] width 84 height 40
type input "0"
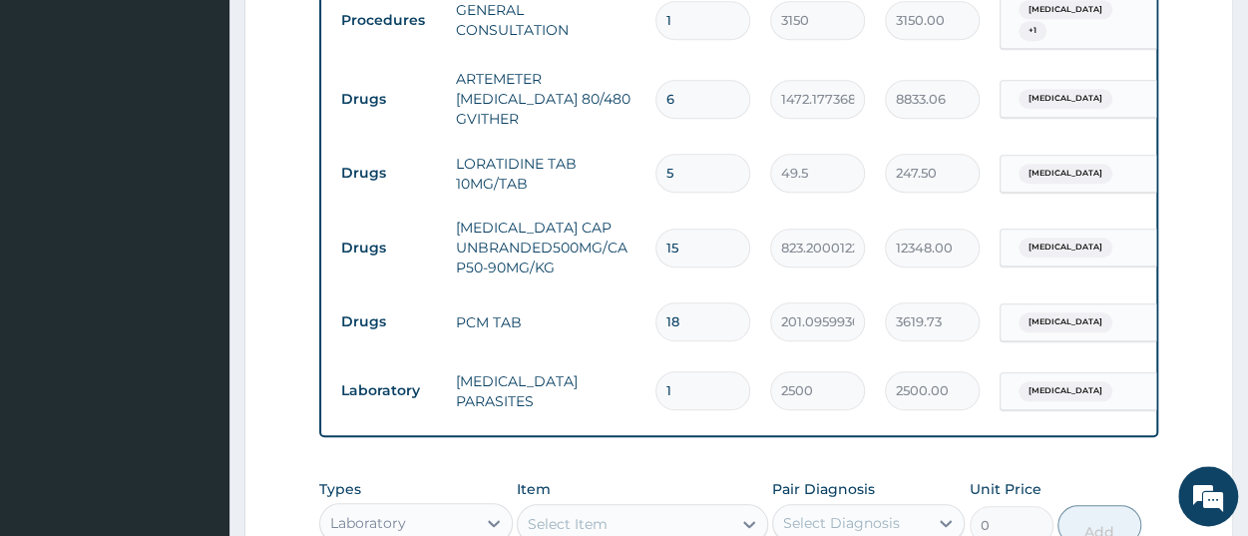
scroll to position [762, 0]
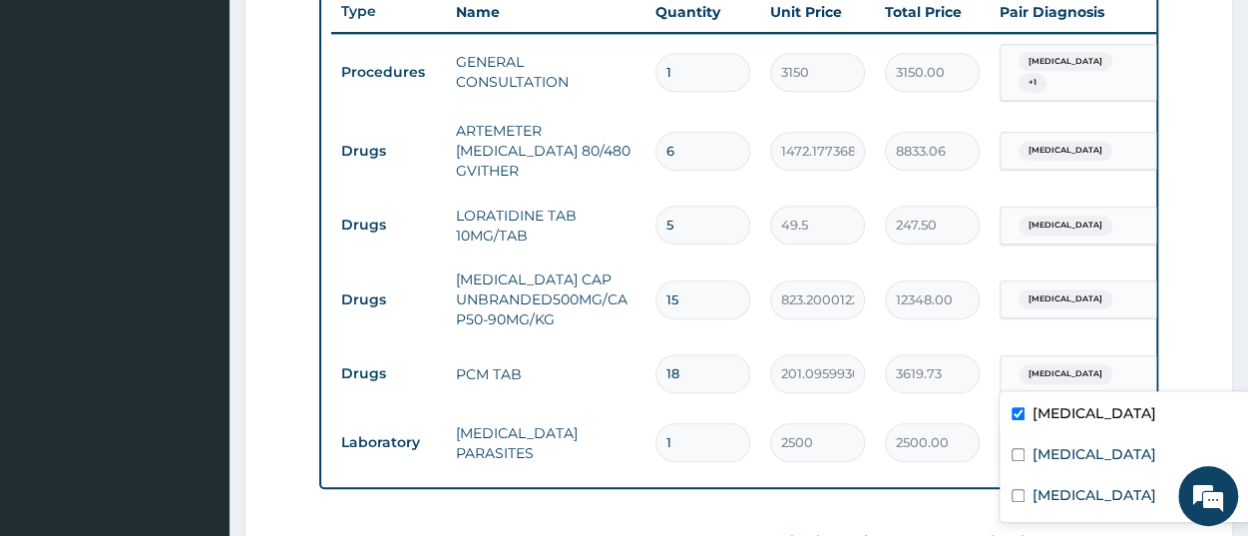
click at [1052, 367] on span "[MEDICAL_DATA]" at bounding box center [1066, 374] width 94 height 20
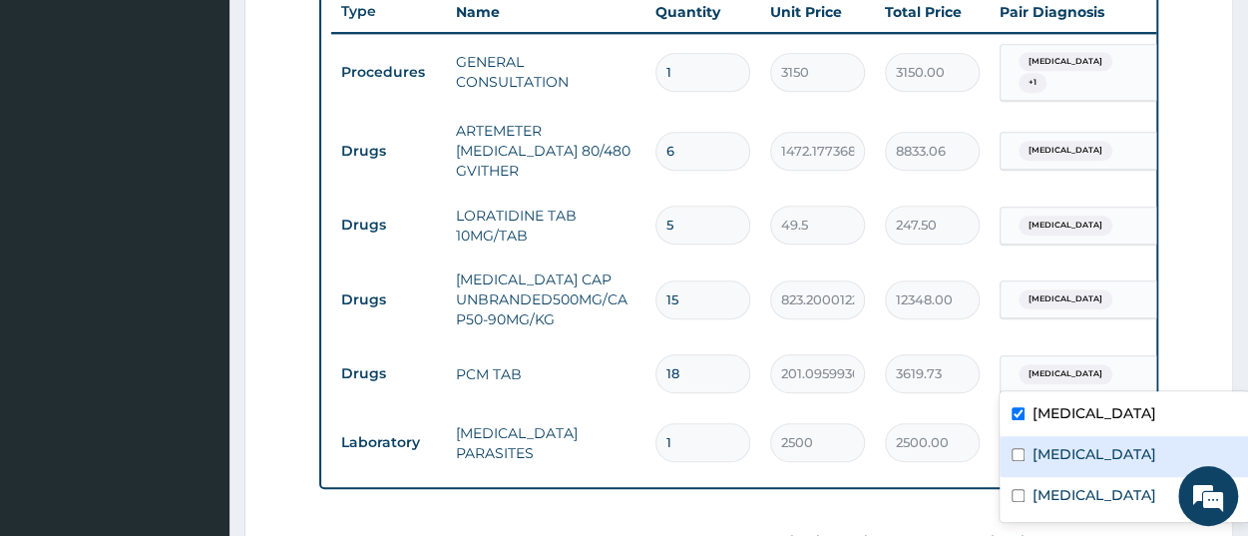
click at [1113, 464] on div "Common cold" at bounding box center [1124, 456] width 249 height 41
checkbox input "true"
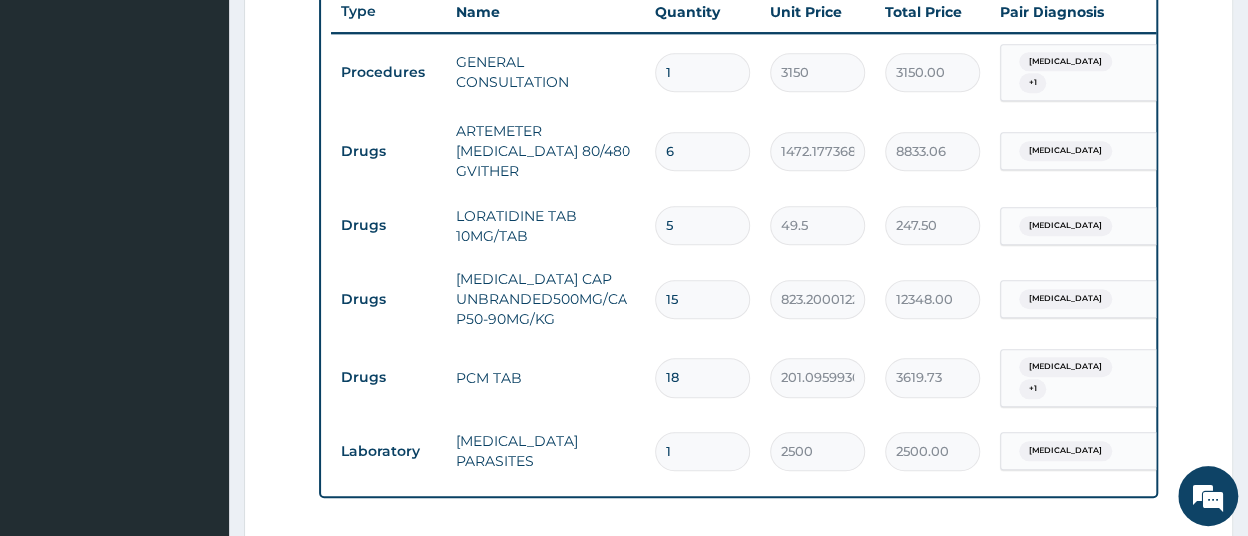
click at [1193, 344] on form "Step 2 of 2 PA Code / Prescription Code Enter Code(Secondary Care Only) Encount…" at bounding box center [738, 120] width 989 height 1555
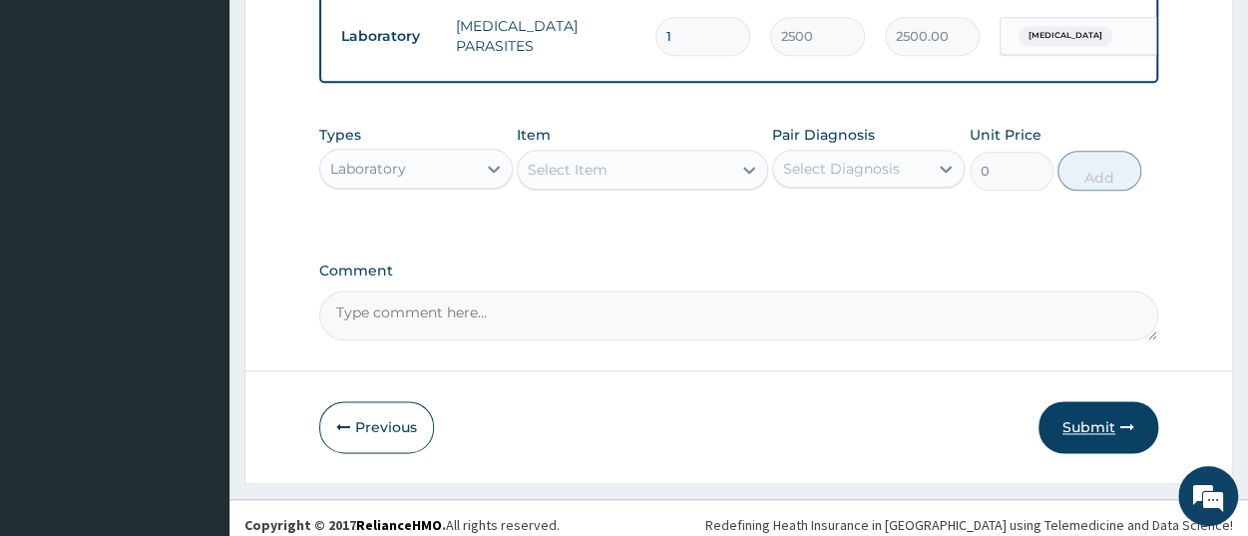
click at [1068, 431] on button "Submit" at bounding box center [1099, 427] width 120 height 52
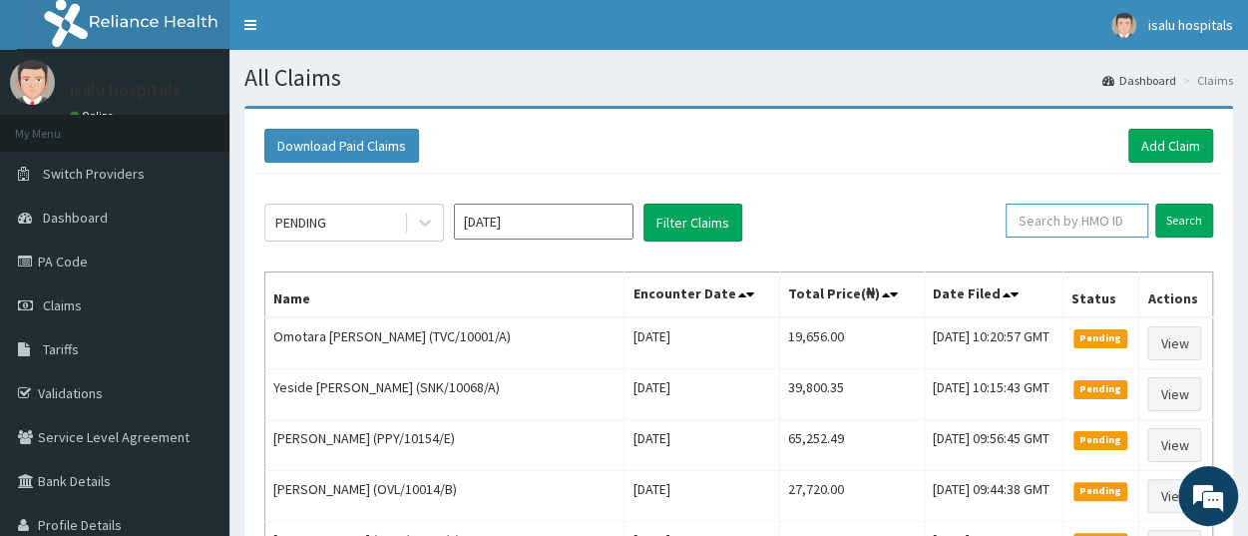
paste input "PRS/10020/A"
click at [1172, 221] on input "Search" at bounding box center [1185, 221] width 58 height 34
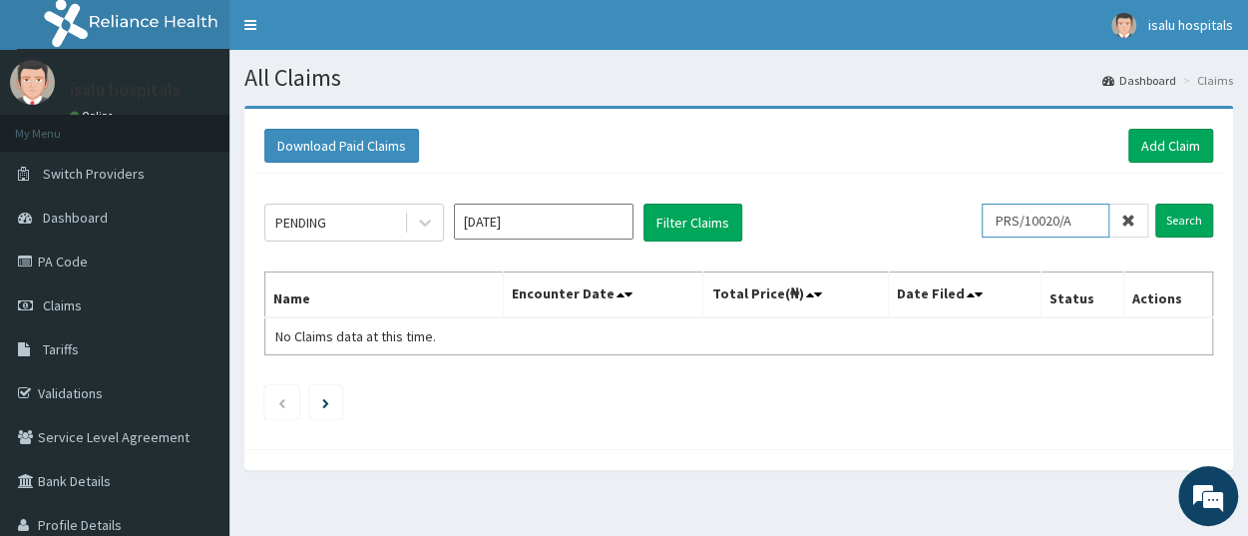
click at [1011, 221] on input "PRS/10020/A" at bounding box center [1046, 221] width 128 height 34
type input "PRS/10020/A"
click at [1165, 229] on input "Search" at bounding box center [1185, 221] width 58 height 34
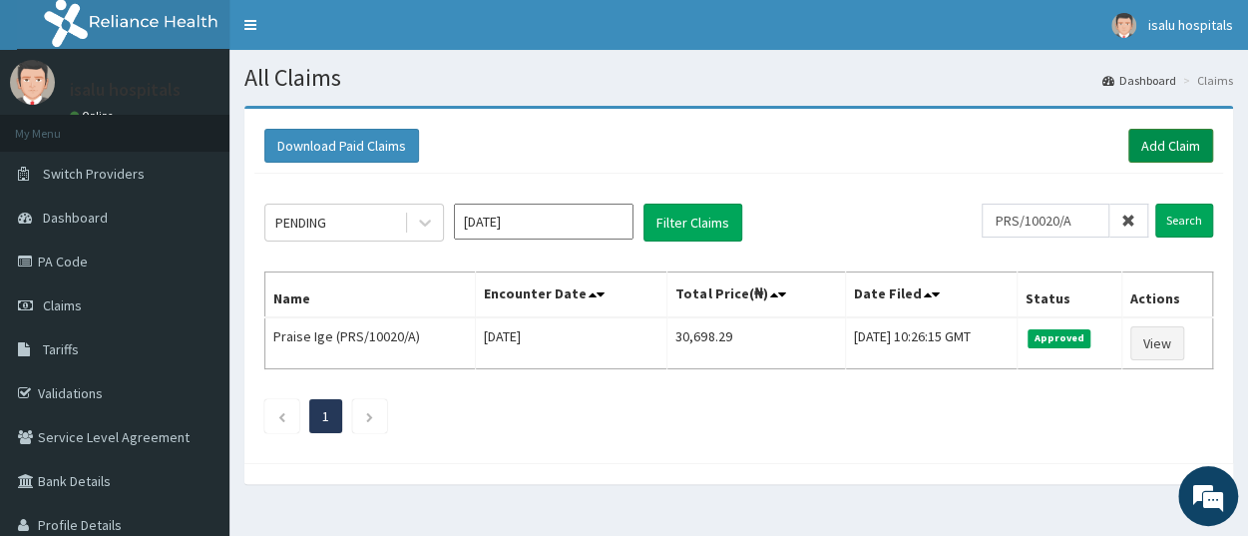
click at [1172, 144] on link "Add Claim" at bounding box center [1171, 146] width 85 height 34
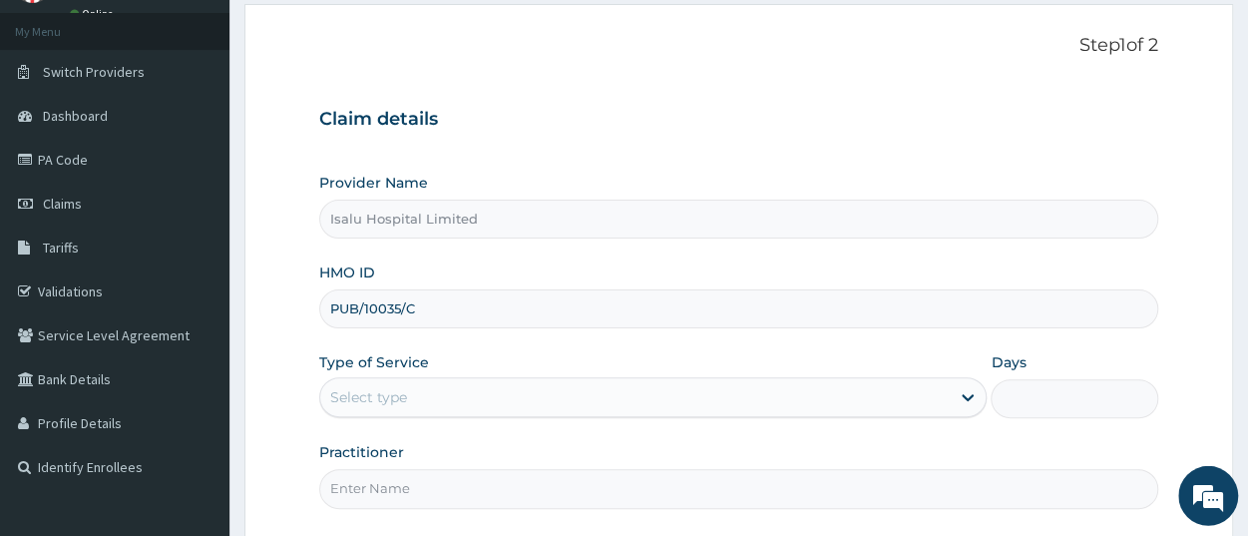
scroll to position [104, 0]
type input "PUB/10035/C"
click at [436, 393] on div "Select type" at bounding box center [635, 395] width 630 height 32
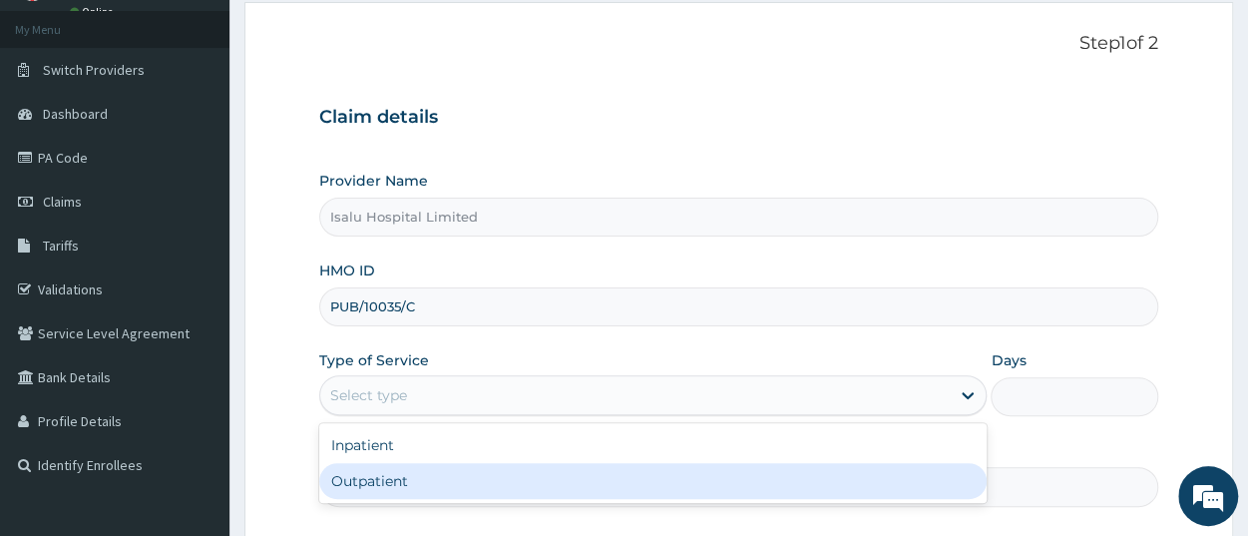
click at [406, 484] on div "Outpatient" at bounding box center [653, 481] width 668 height 36
type input "1"
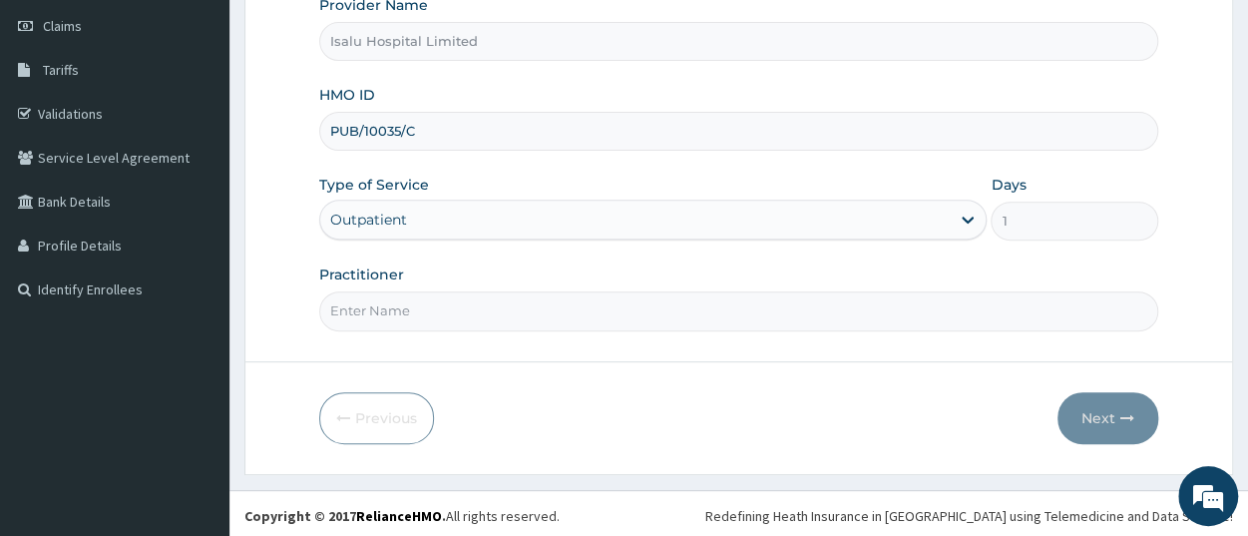
scroll to position [0, 0]
paste input "[PERSON_NAME]"
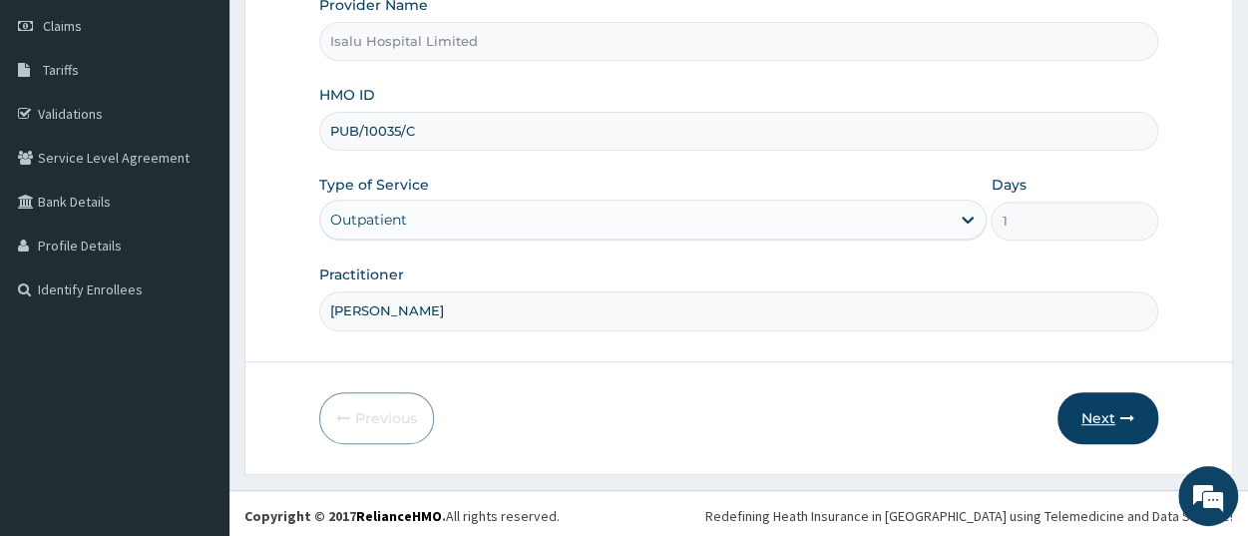
type input "[PERSON_NAME]"
click at [1115, 426] on button "Next" at bounding box center [1108, 418] width 101 height 52
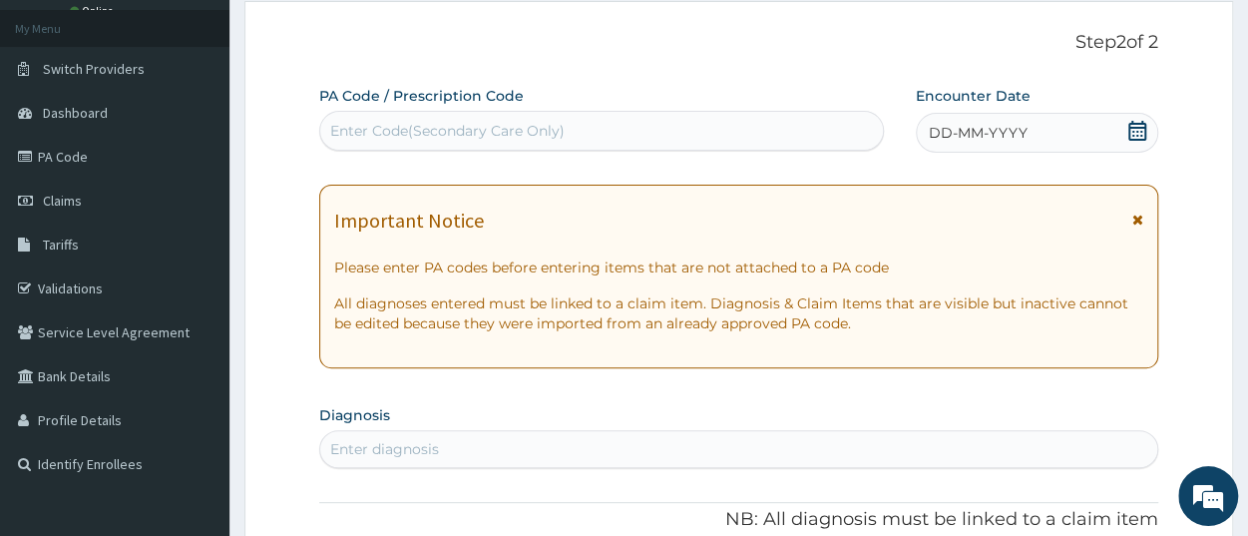
scroll to position [72, 0]
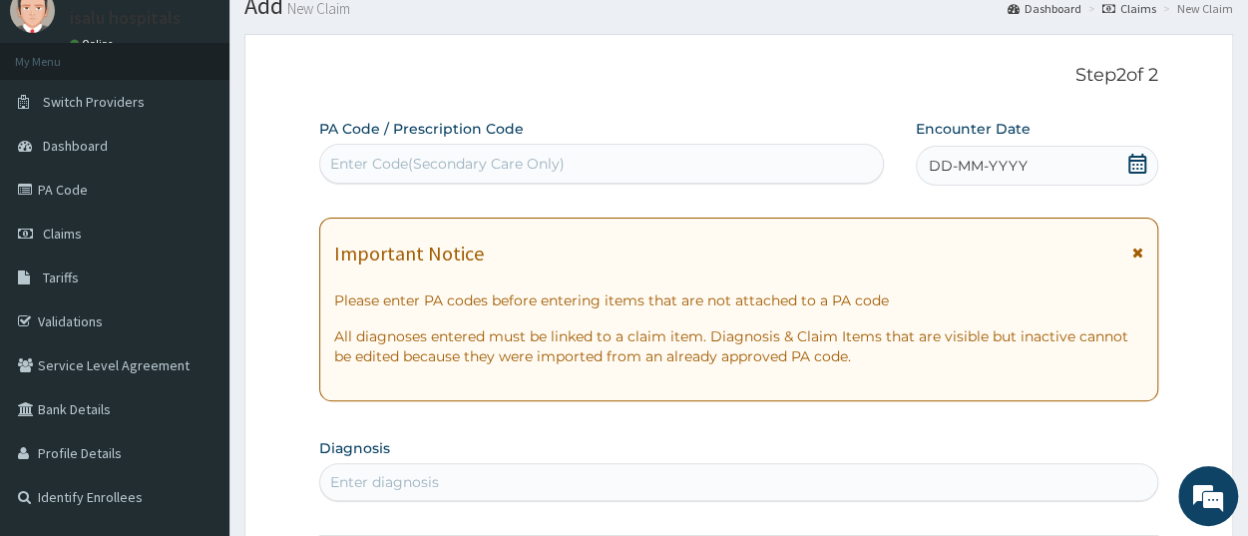
click at [1146, 163] on icon at bounding box center [1138, 164] width 18 height 20
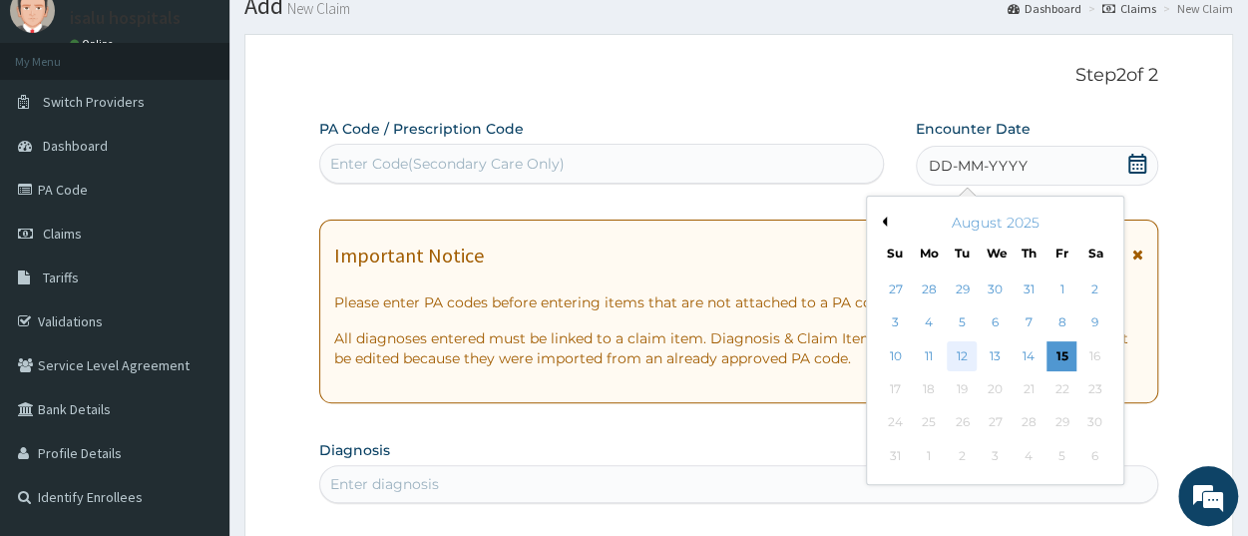
click at [962, 360] on div "12" at bounding box center [963, 356] width 30 height 30
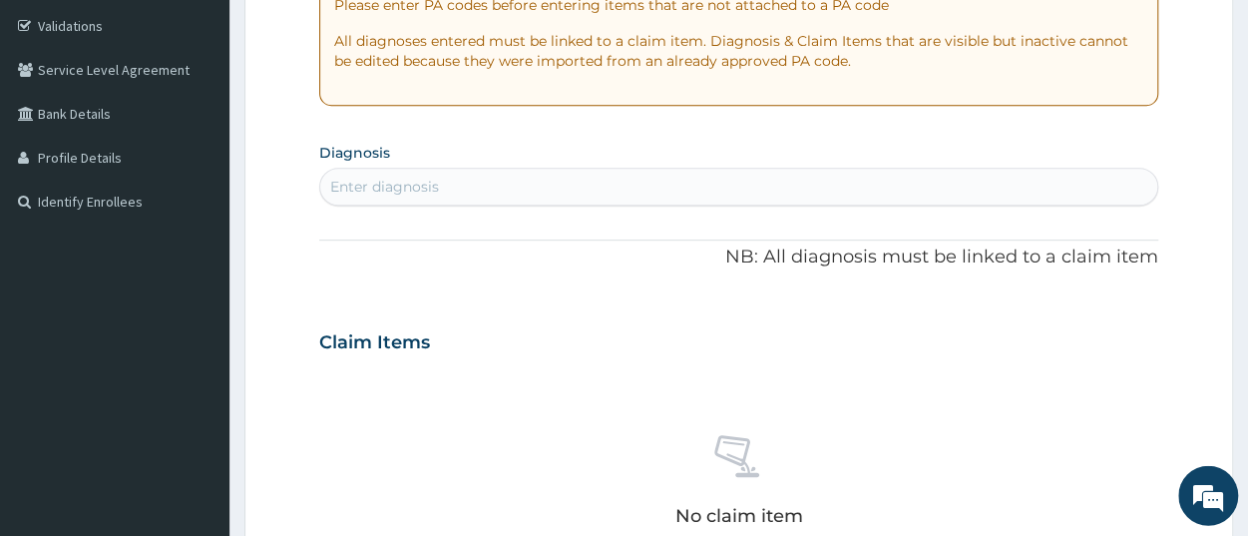
scroll to position [383, 0]
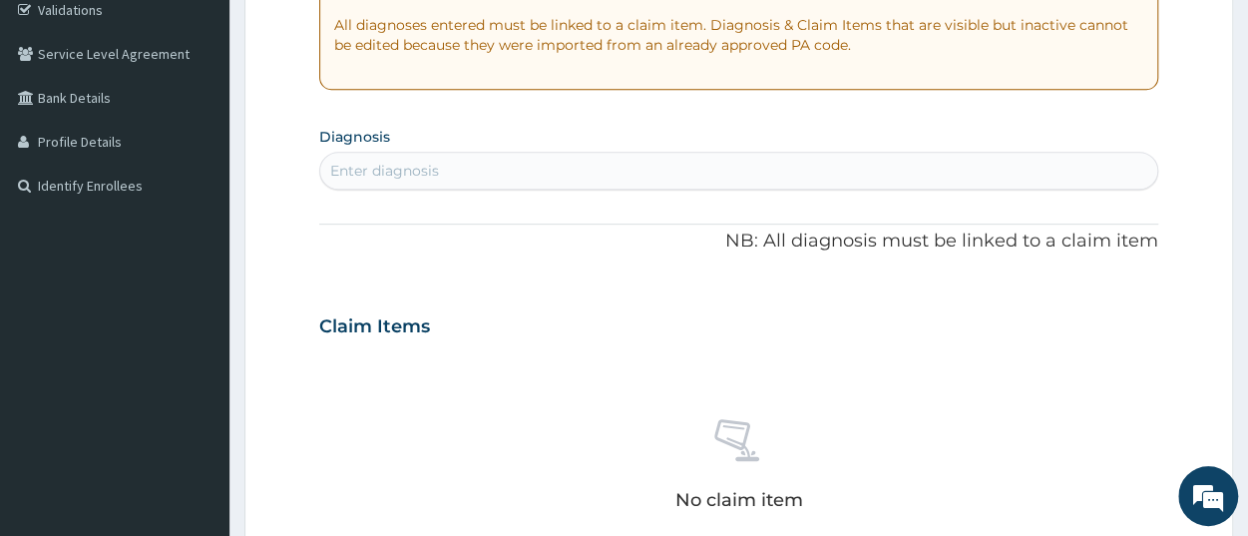
click at [530, 176] on div "Enter diagnosis" at bounding box center [738, 171] width 837 height 32
type input "malaria"
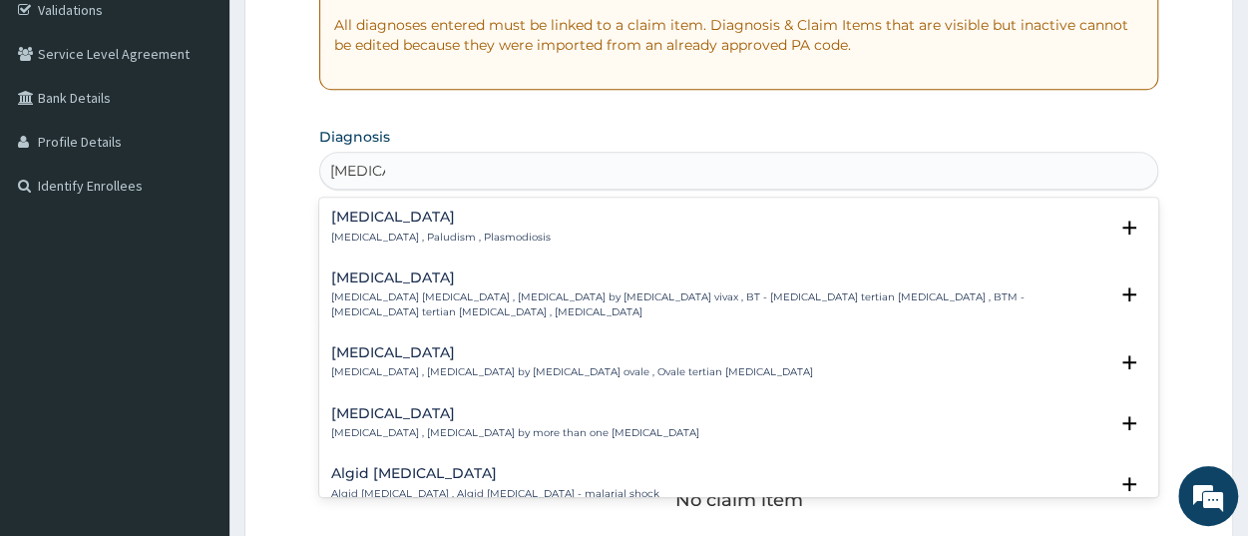
click at [436, 234] on p "Malaria , Paludism , Plasmodiosis" at bounding box center [441, 238] width 220 height 14
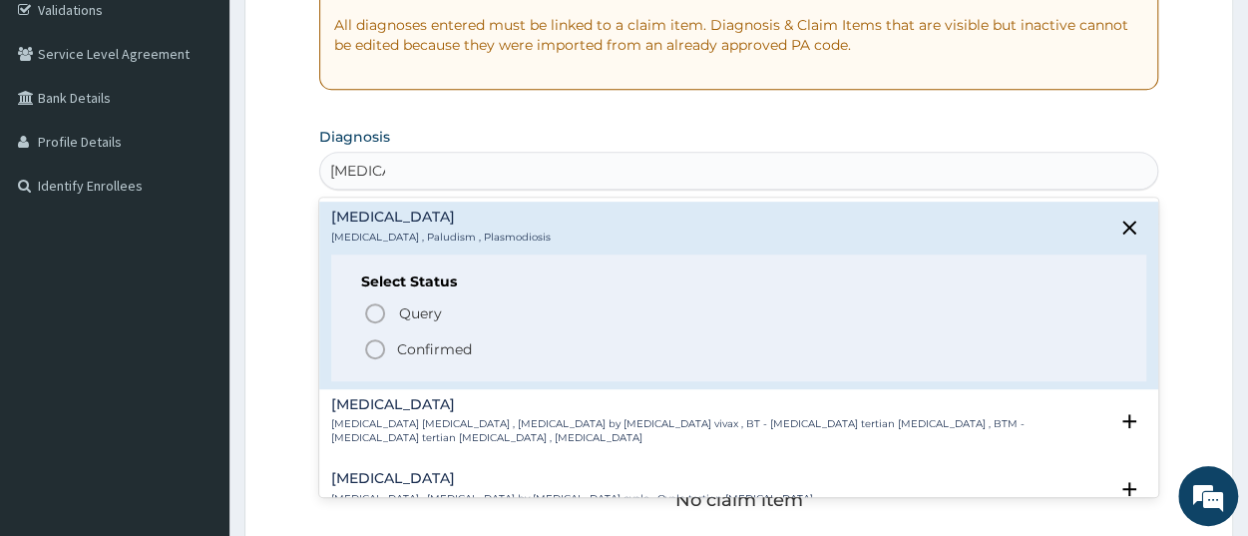
click at [441, 348] on p "Confirmed" at bounding box center [434, 349] width 75 height 20
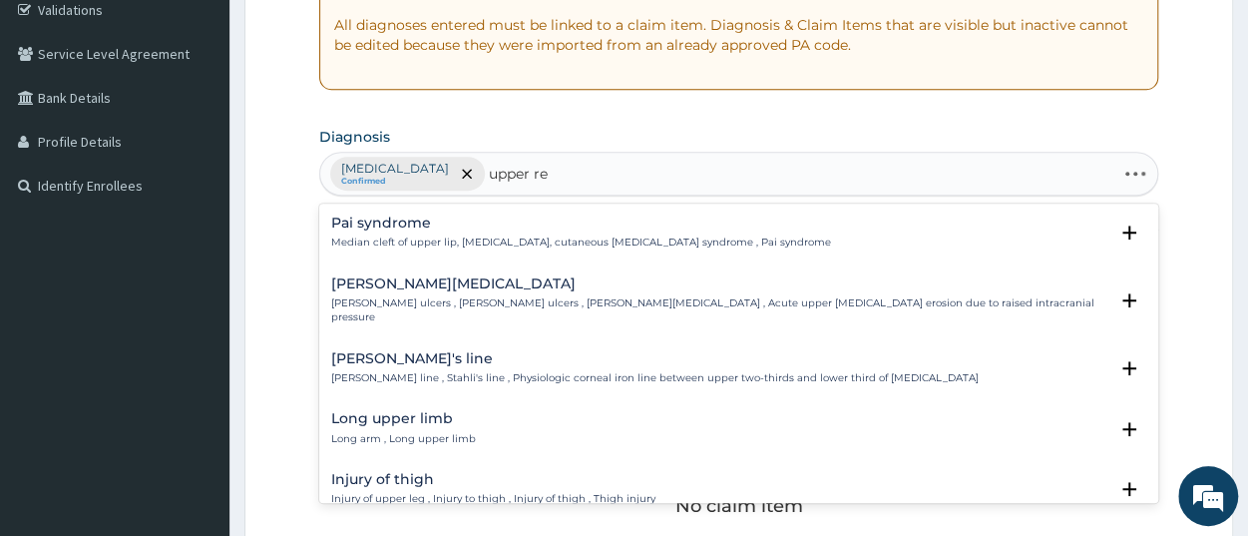
type input "upper res"
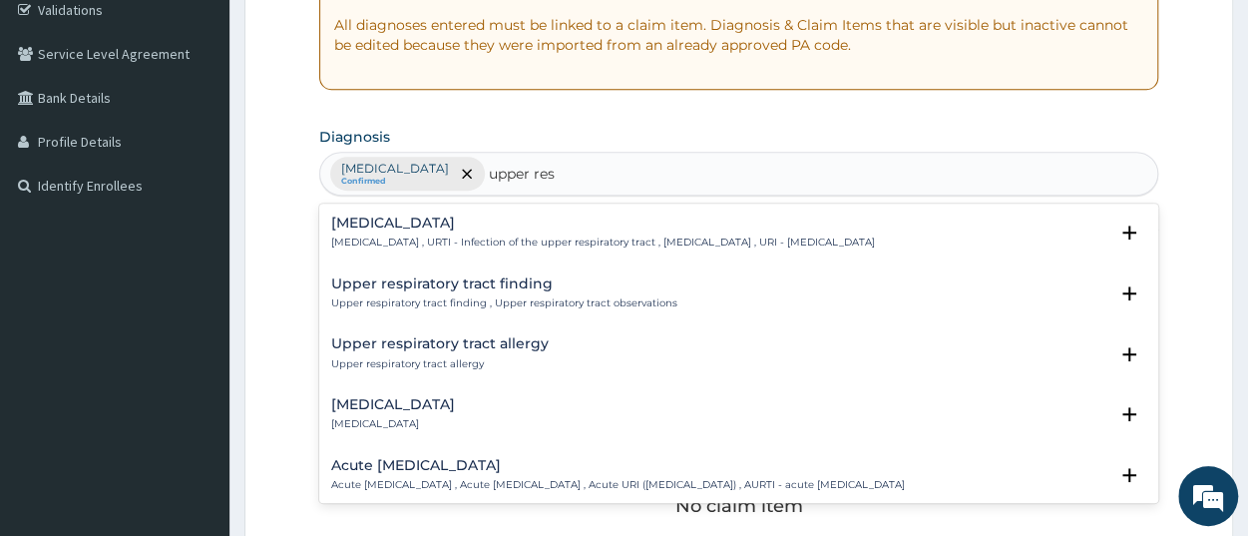
click at [445, 231] on div "Upper respiratory infection Upper respiratory infection , URTI - Infection of t…" at bounding box center [603, 233] width 544 height 35
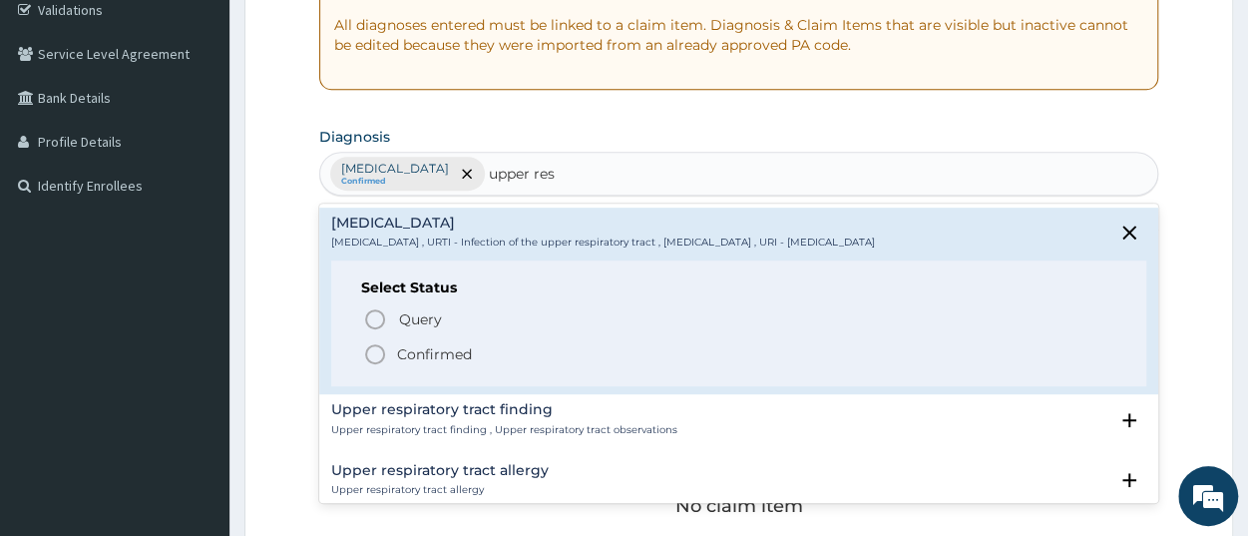
click at [461, 350] on p "Confirmed" at bounding box center [434, 354] width 75 height 20
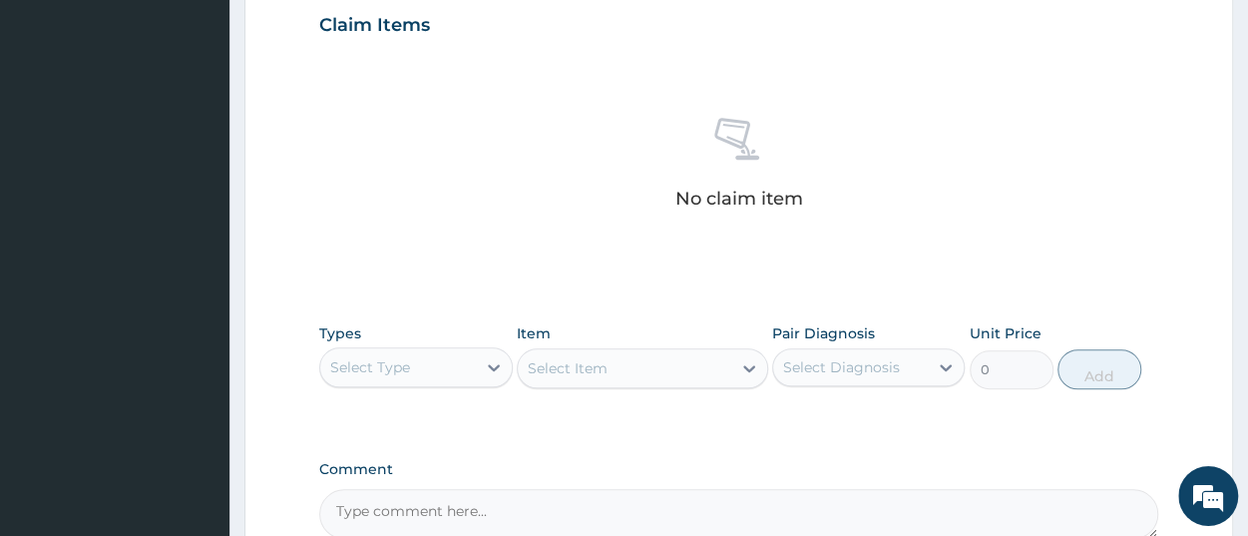
scroll to position [798, 0]
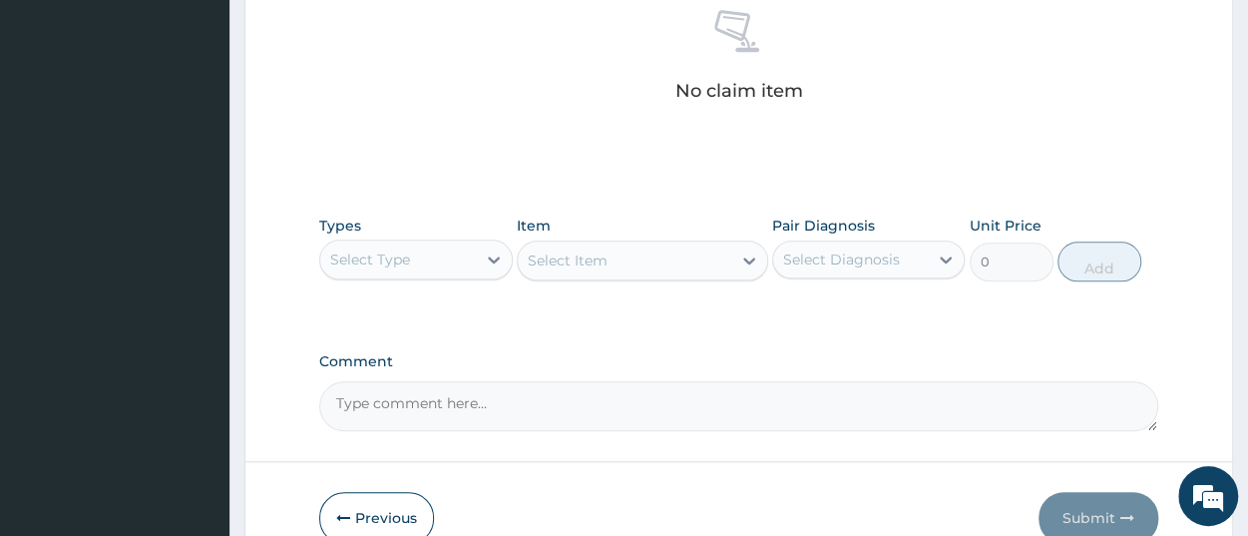
click at [422, 267] on div "Select Type" at bounding box center [397, 259] width 155 height 32
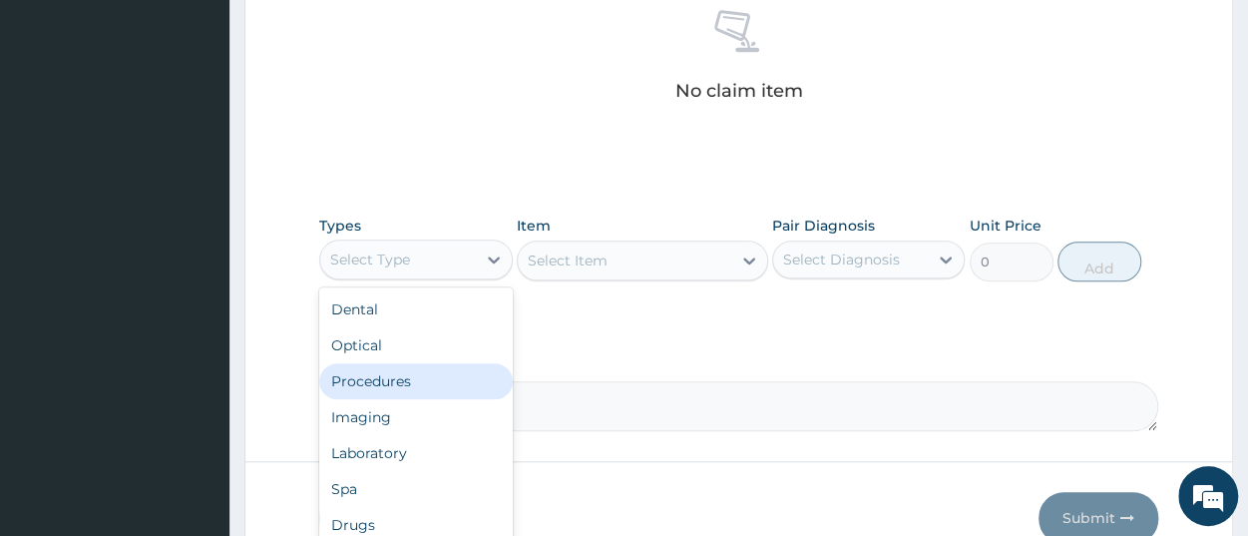
click at [391, 381] on div "Procedures" at bounding box center [415, 381] width 193 height 36
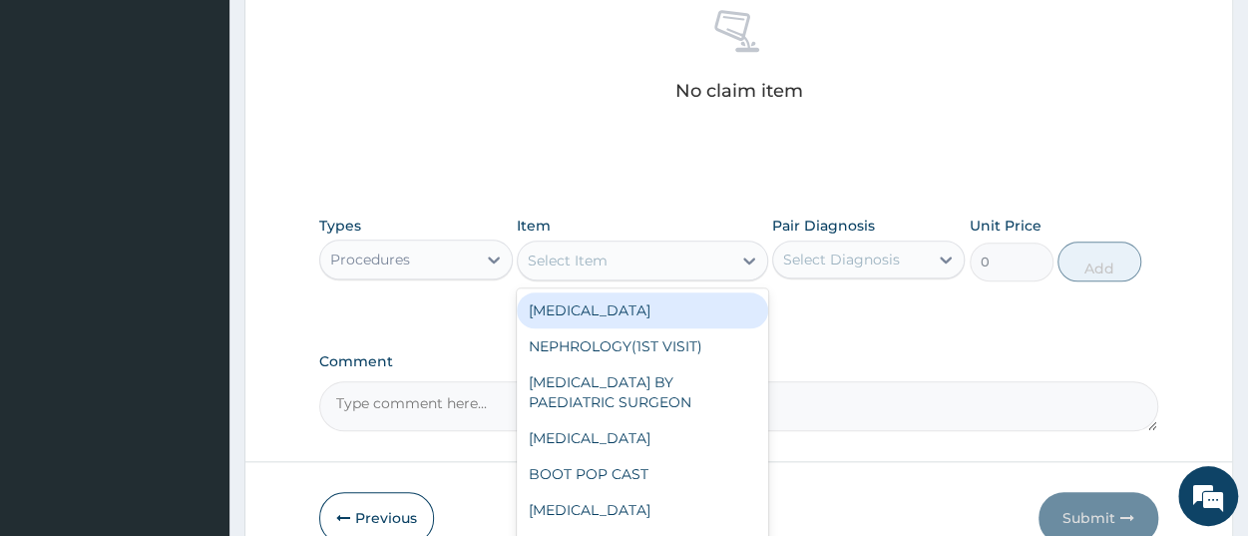
click at [620, 272] on div "Select Item" at bounding box center [625, 260] width 214 height 32
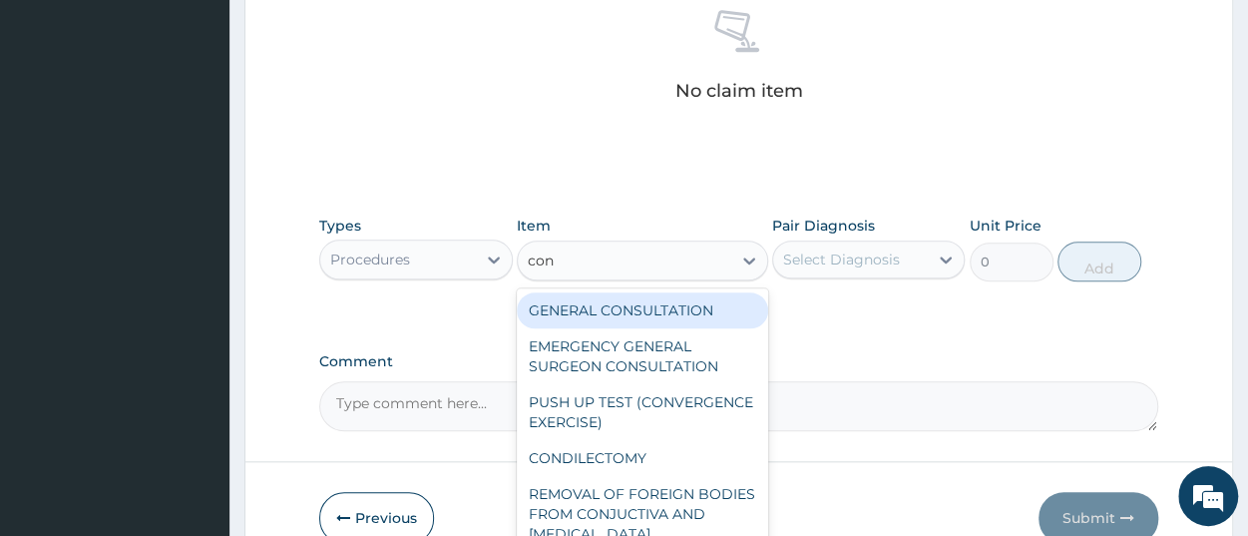
type input "cons"
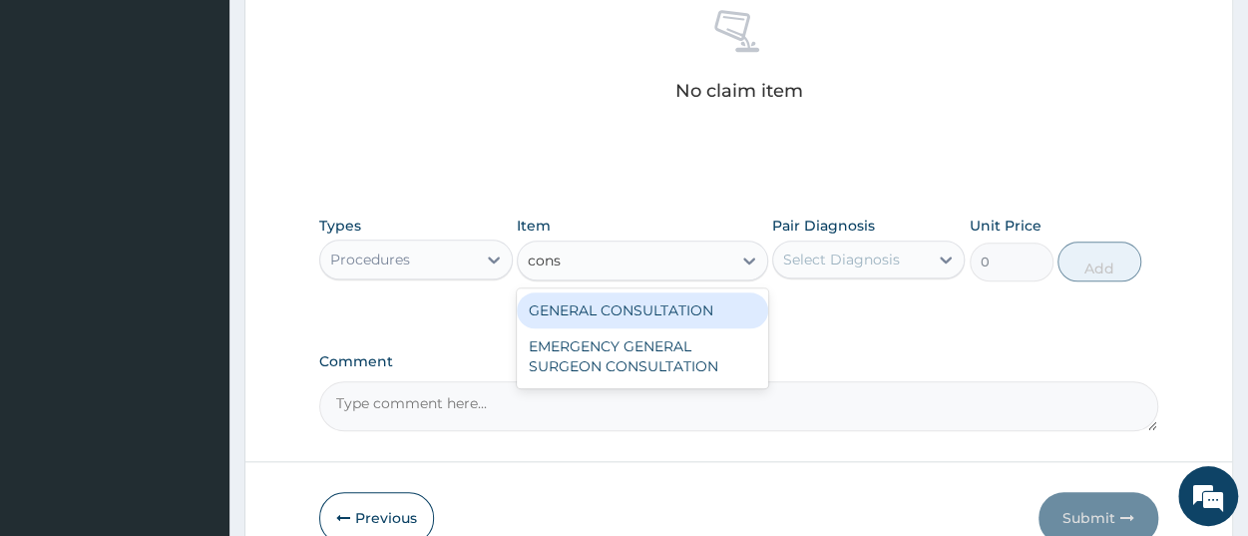
click at [614, 317] on div "GENERAL CONSULTATION" at bounding box center [642, 310] width 251 height 36
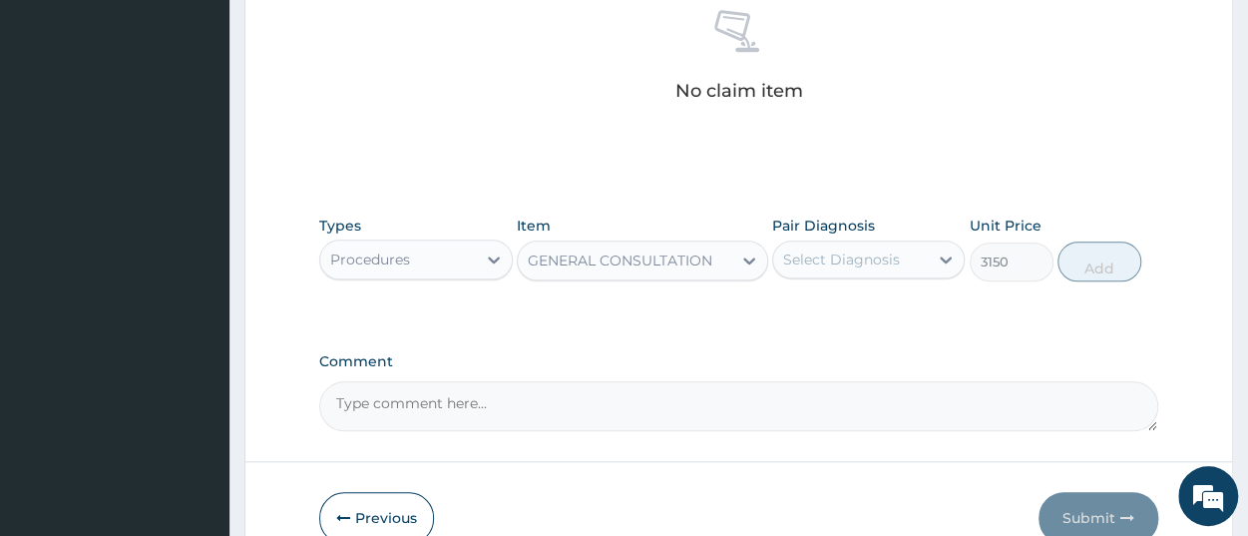
type input "3150"
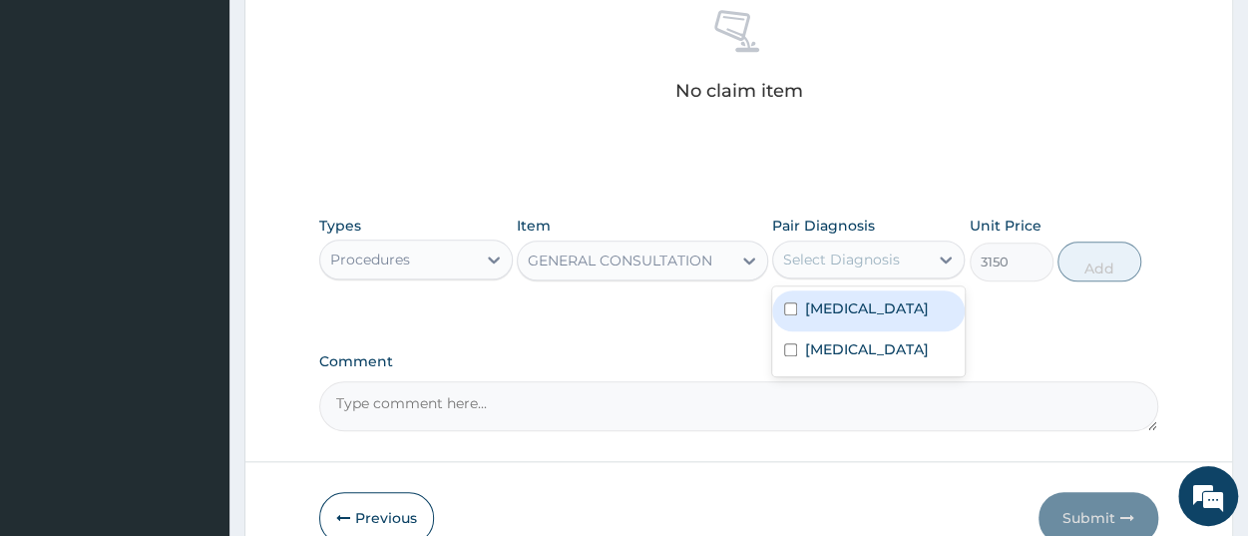
click at [890, 256] on div "Select Diagnosis" at bounding box center [841, 259] width 117 height 20
click at [870, 319] on div "[MEDICAL_DATA]" at bounding box center [868, 310] width 193 height 41
checkbox input "true"
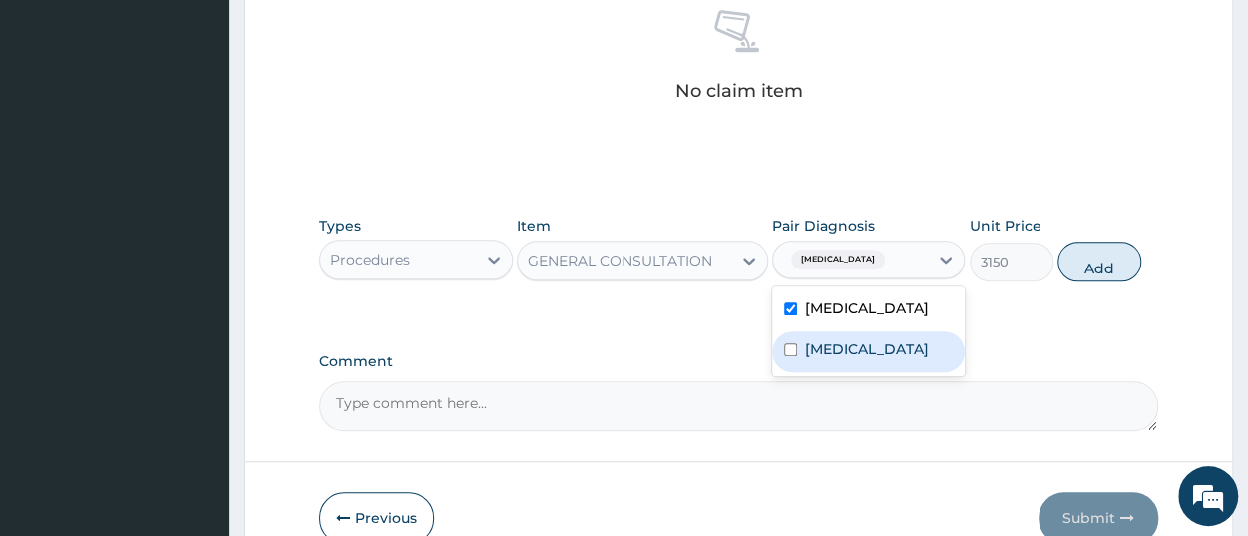
click at [869, 355] on label "Upper respiratory infection" at bounding box center [867, 349] width 124 height 20
checkbox input "true"
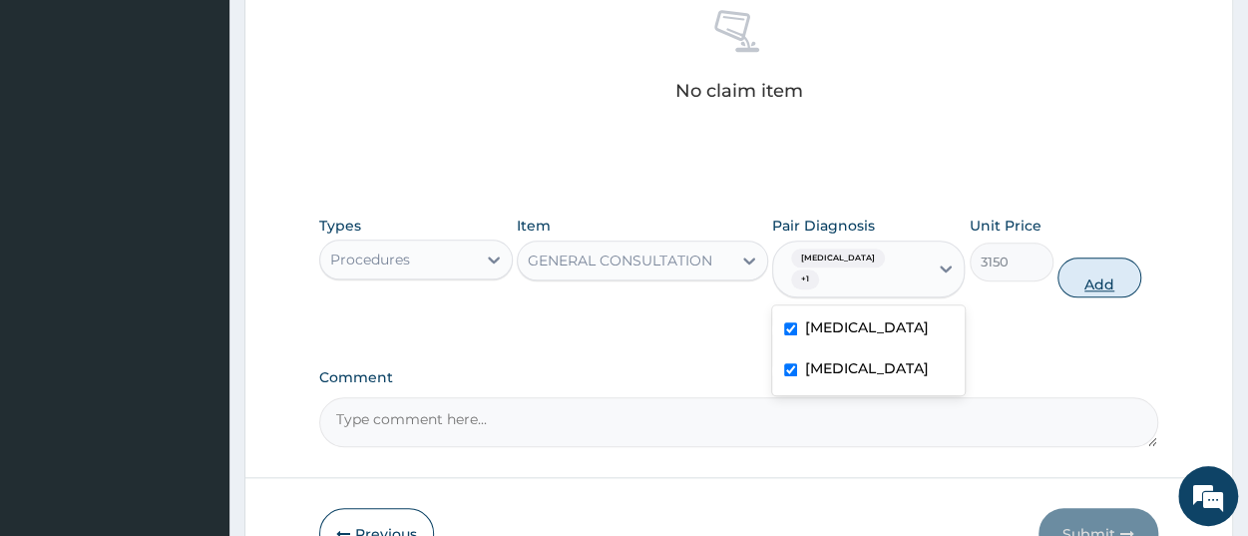
click at [1087, 269] on button "Add" at bounding box center [1100, 277] width 84 height 40
type input "0"
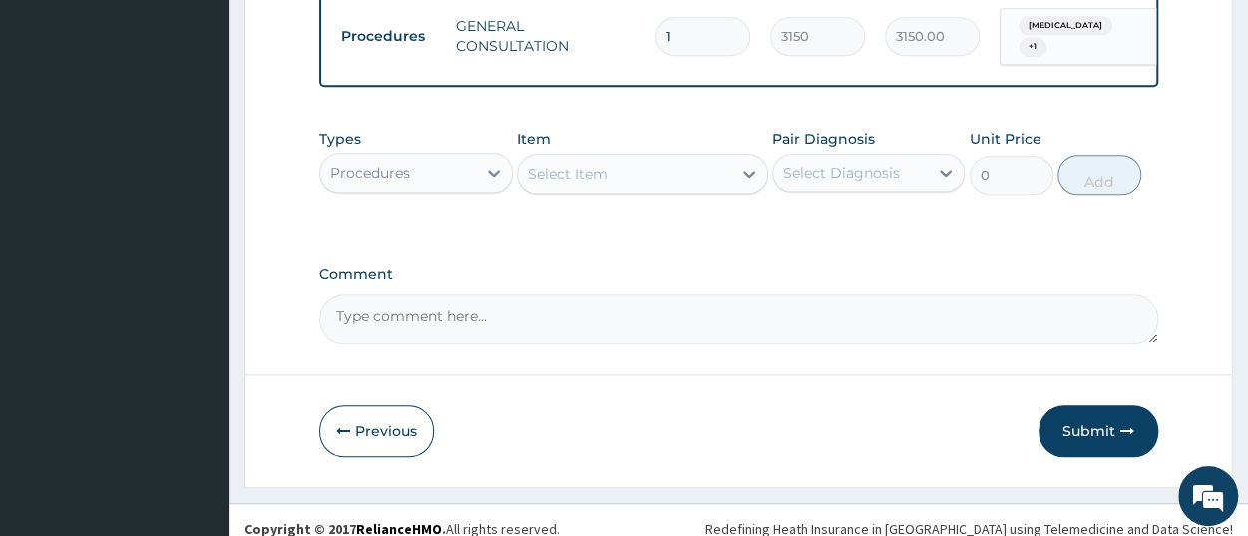
click at [395, 174] on div "Procedures" at bounding box center [370, 173] width 80 height 20
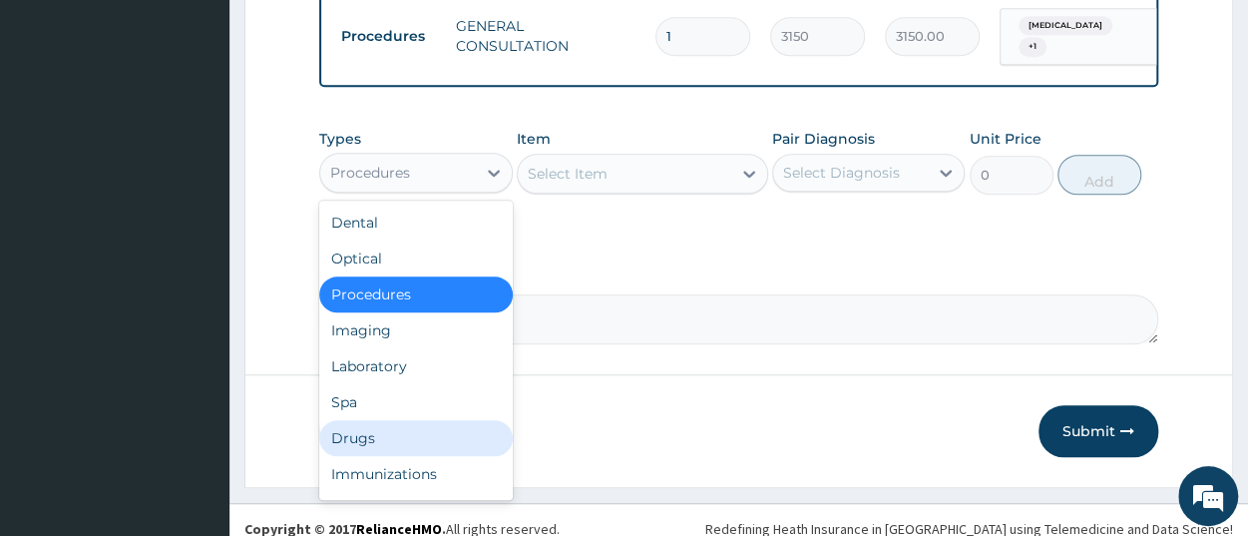
click at [380, 445] on div "Drugs" at bounding box center [415, 438] width 193 height 36
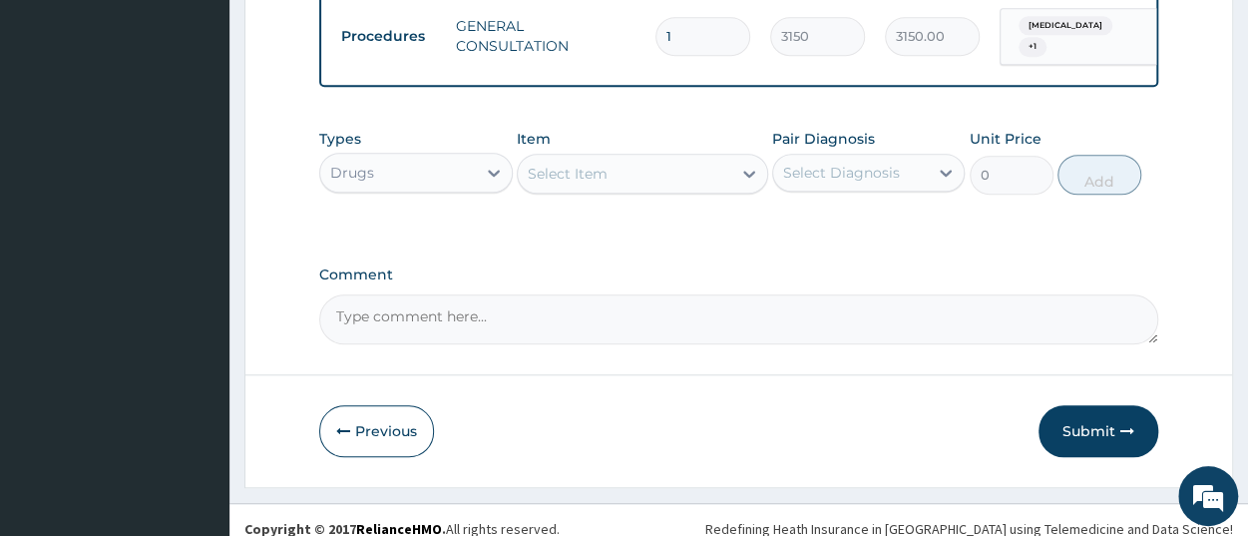
click at [890, 312] on textarea "Comment" at bounding box center [738, 319] width 839 height 50
click at [619, 182] on div "Select Item" at bounding box center [625, 174] width 214 height 32
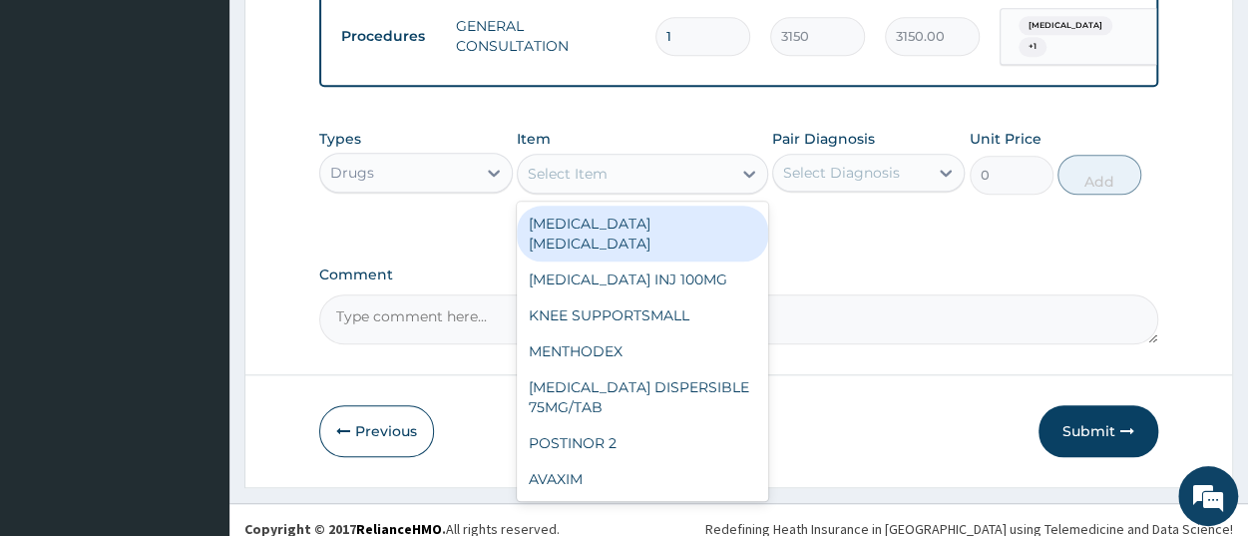
paste input "PCM RECTAL 125MG/1 &amp;amp;amp;lt;2YRS"
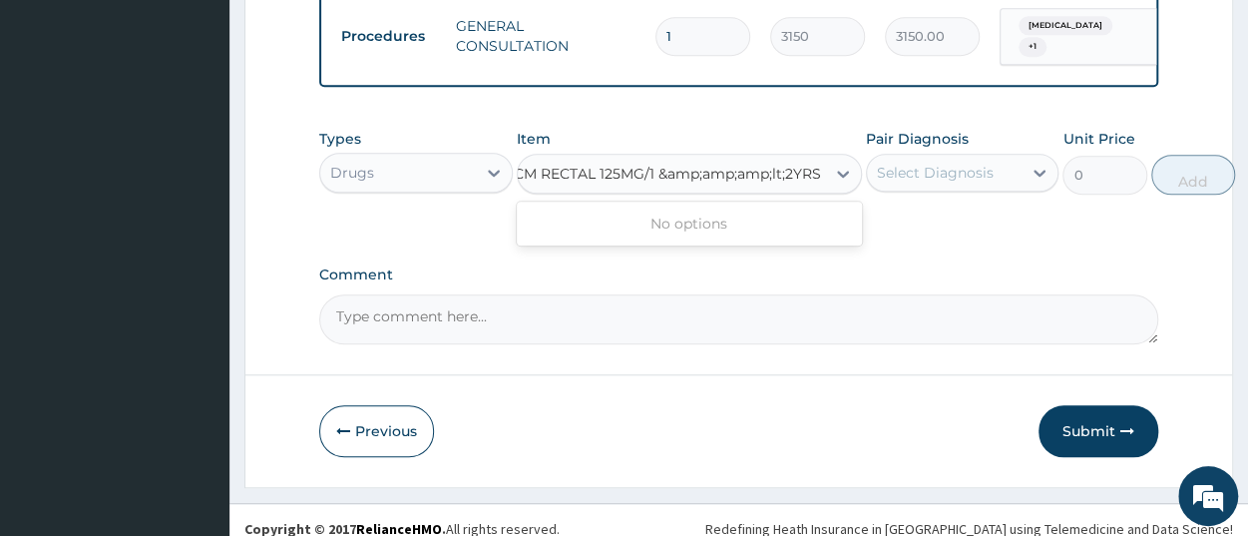
scroll to position [0, 25]
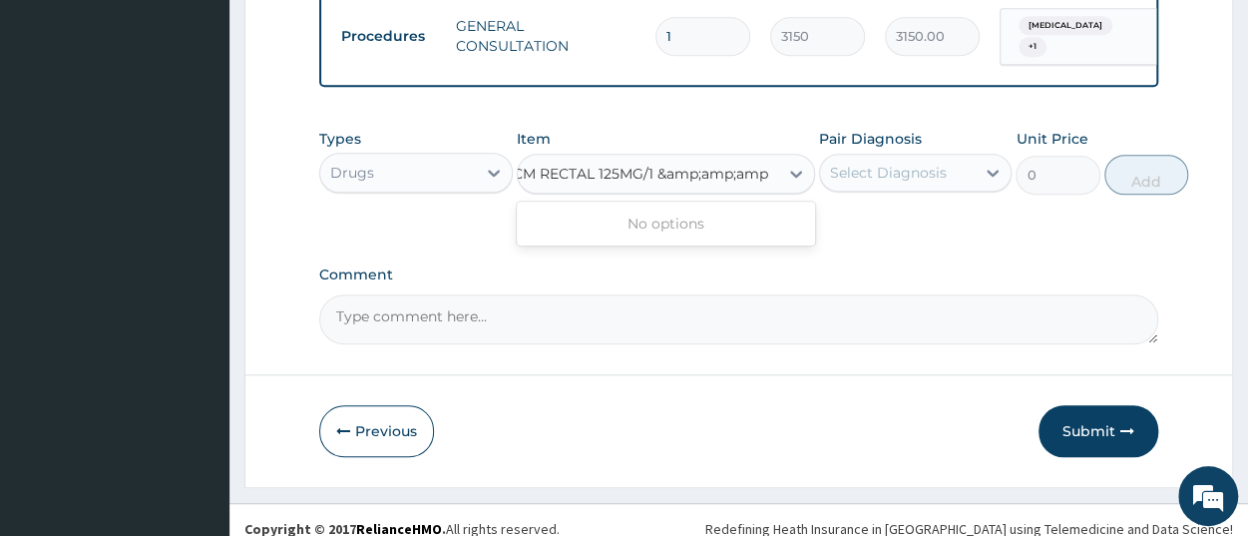
type input "PCM RECTAL 125MG/1 &amp;amp;am"
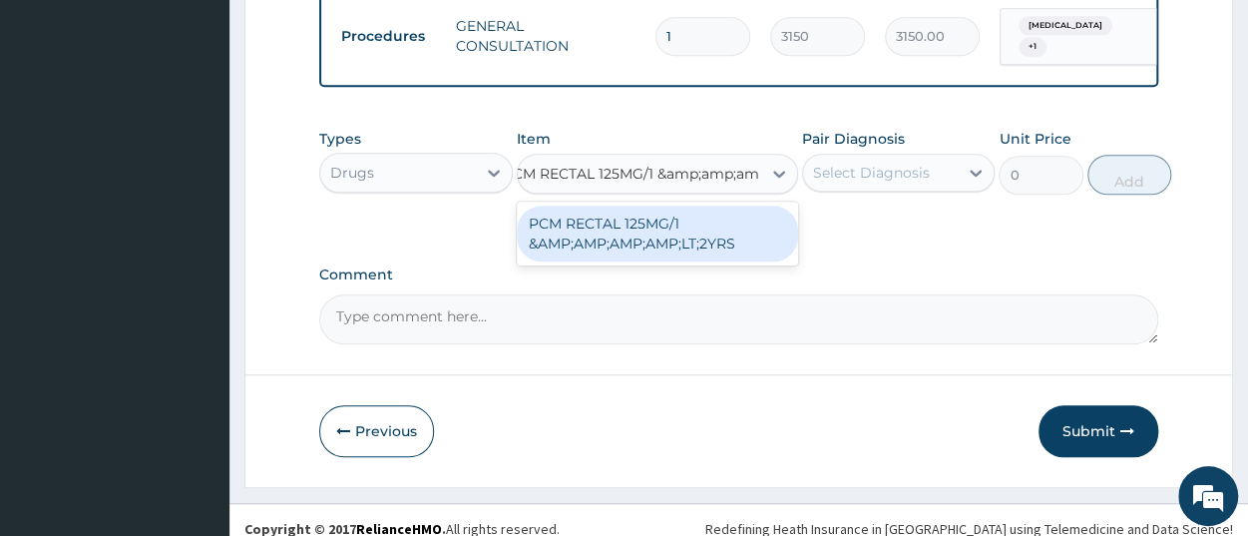
click at [700, 234] on div "PCM RECTAL 125MG/1 &AMP;AMP;AMP;AMP;LT;2YRS" at bounding box center [657, 234] width 281 height 56
type input "535.96435546875"
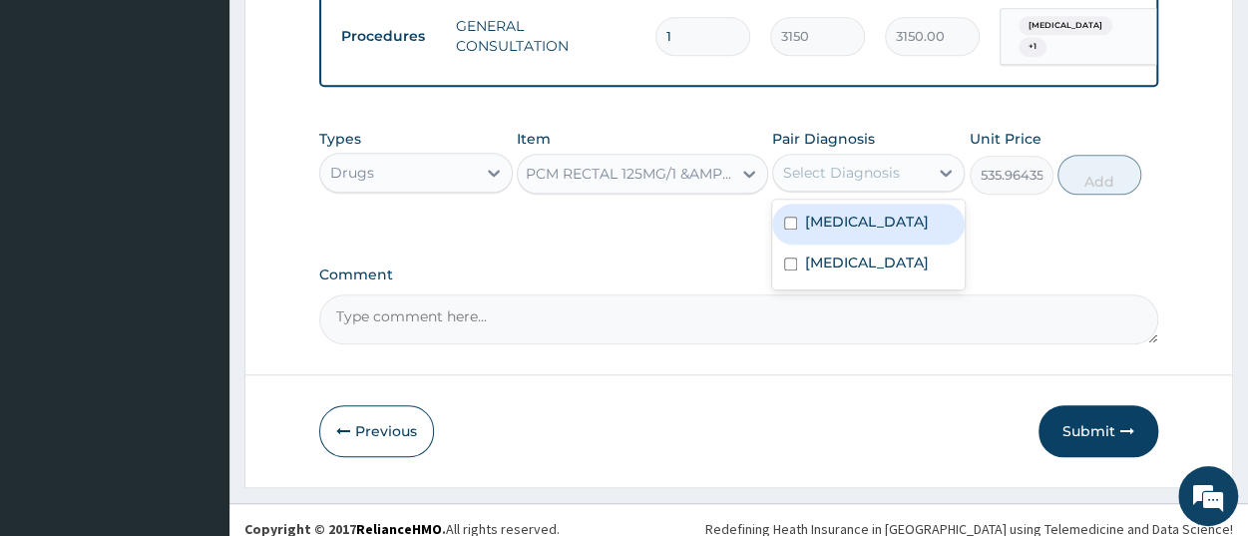
click at [839, 189] on div "Select Diagnosis" at bounding box center [850, 173] width 155 height 32
click at [839, 232] on label "[MEDICAL_DATA]" at bounding box center [867, 222] width 124 height 20
checkbox input "true"
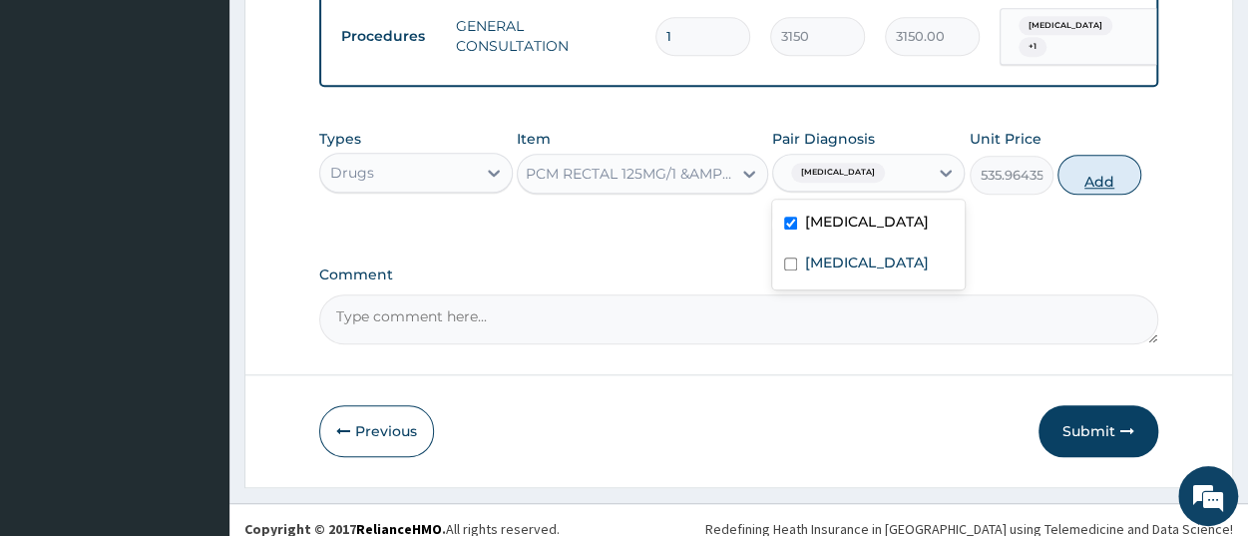
click at [1081, 194] on button "Add" at bounding box center [1100, 175] width 84 height 40
type input "0"
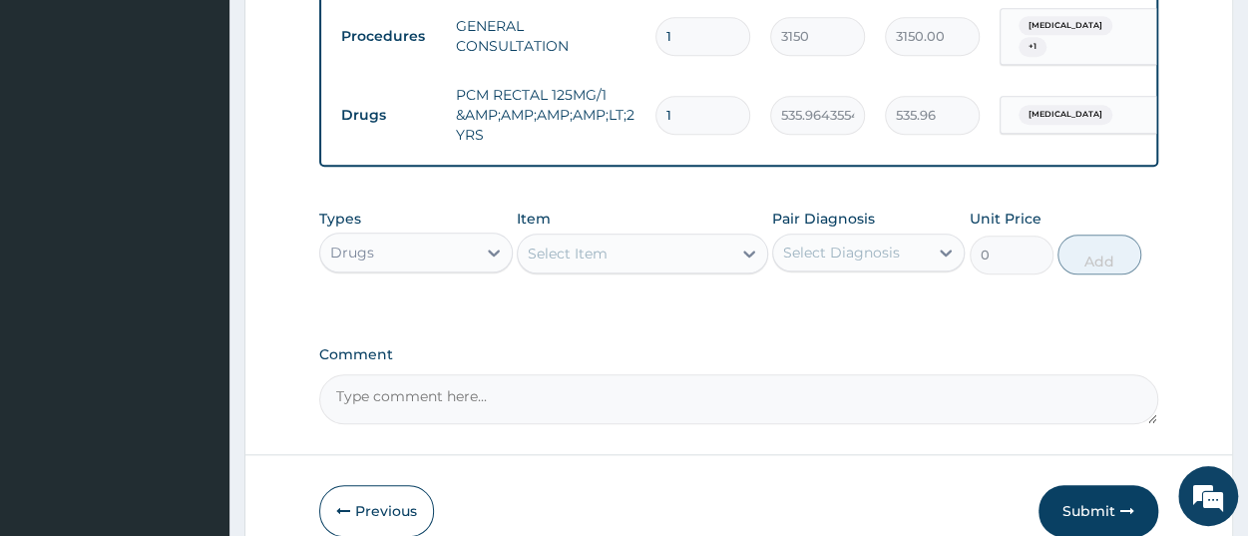
scroll to position [902, 0]
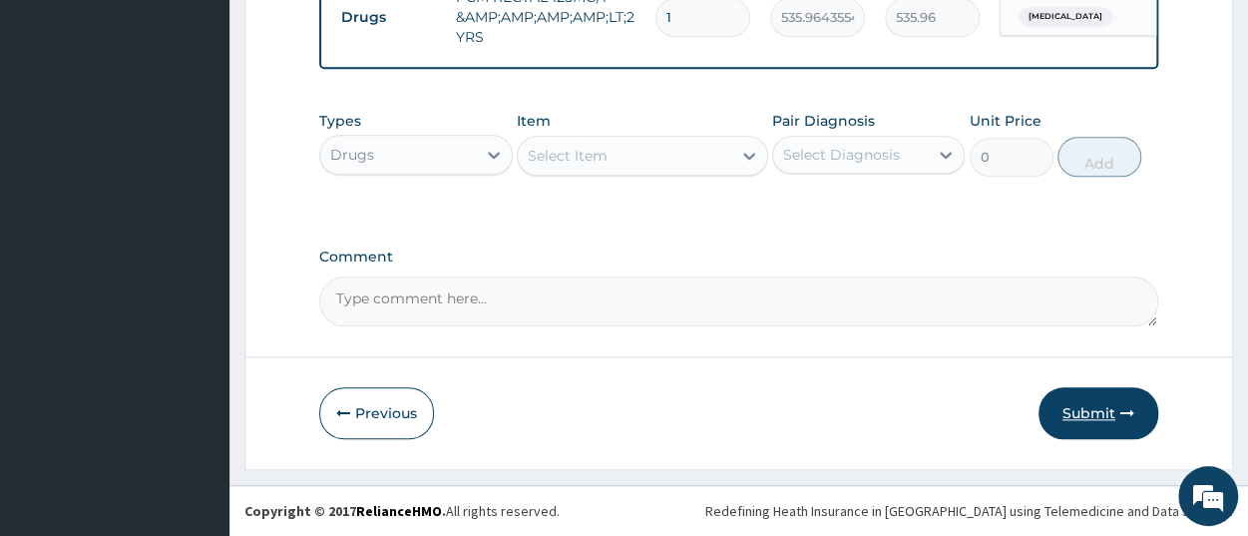
click at [1086, 406] on button "Submit" at bounding box center [1099, 413] width 120 height 52
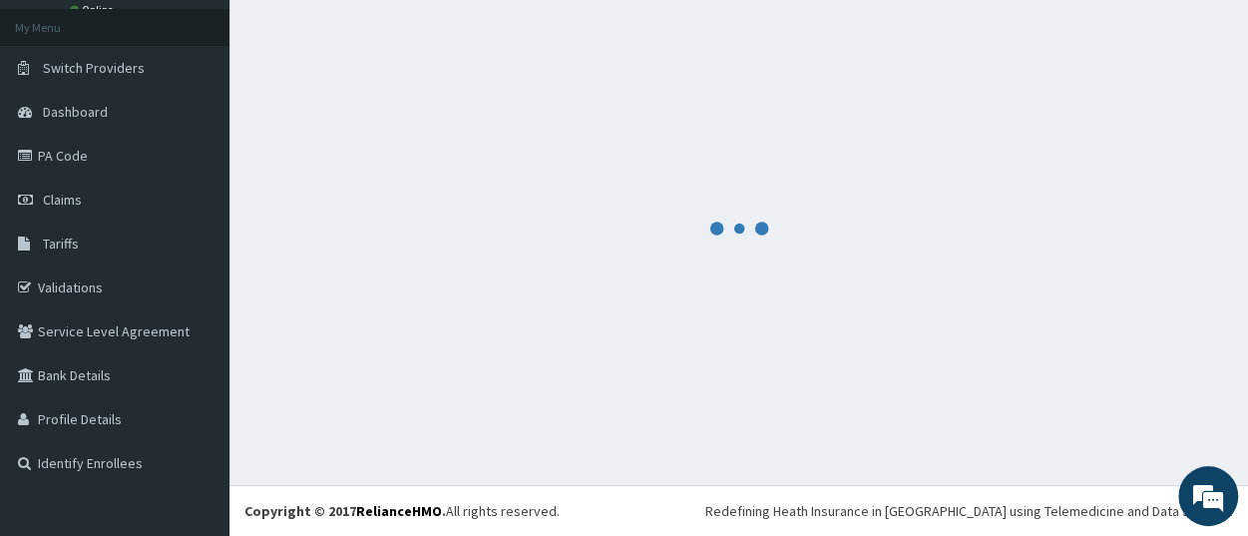
scroll to position [105, 0]
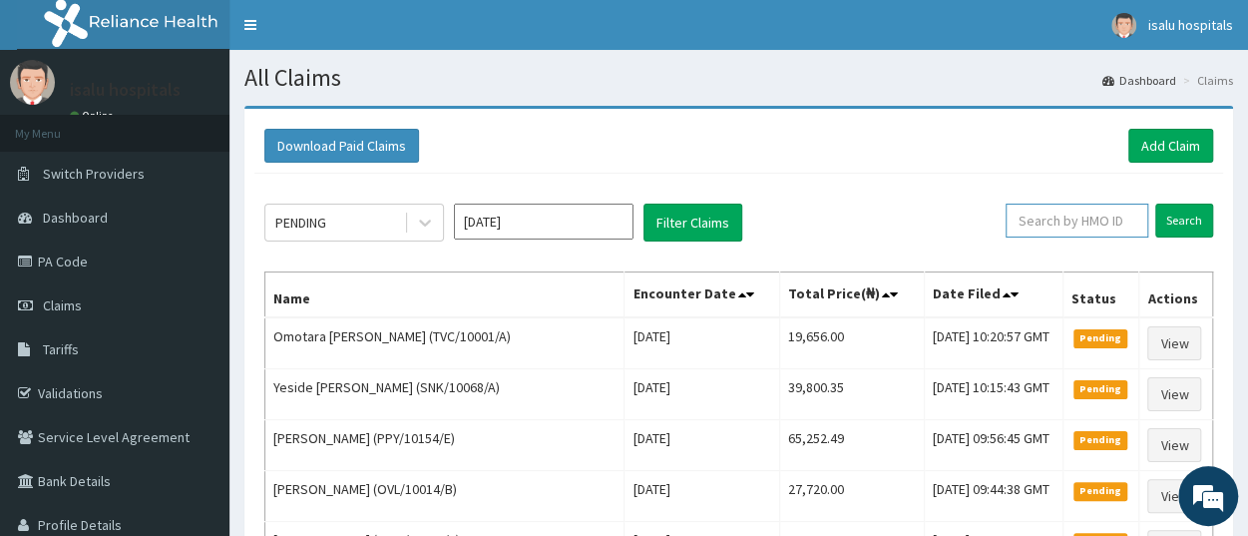
paste input "PUB/10035/C"
type input "PUB/10035/C"
click at [1193, 209] on input "Search" at bounding box center [1185, 221] width 58 height 34
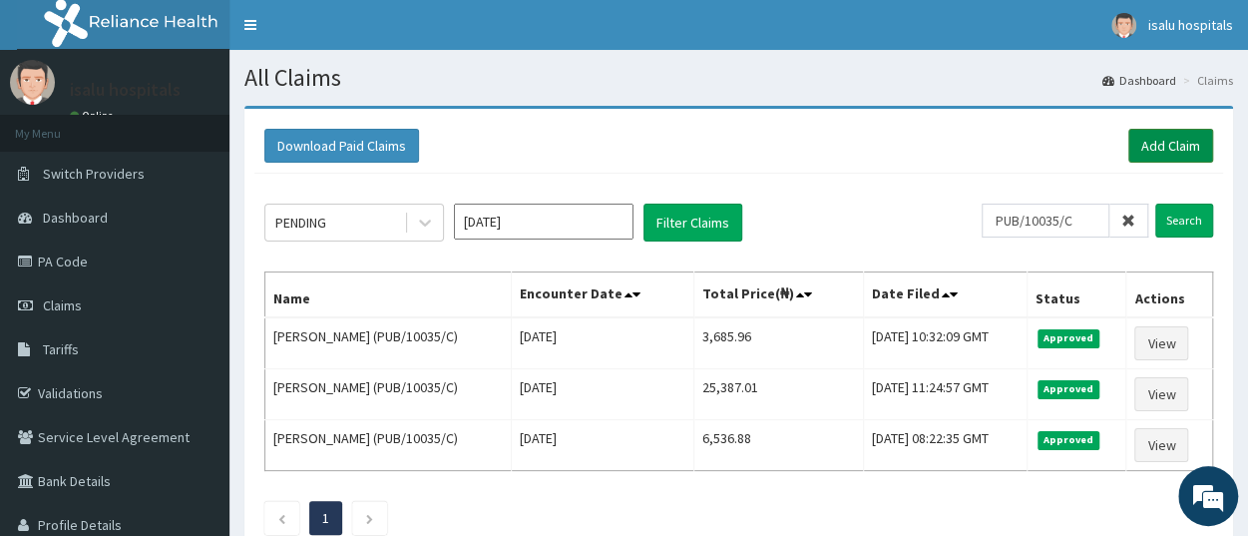
click at [1165, 150] on link "Add Claim" at bounding box center [1171, 146] width 85 height 34
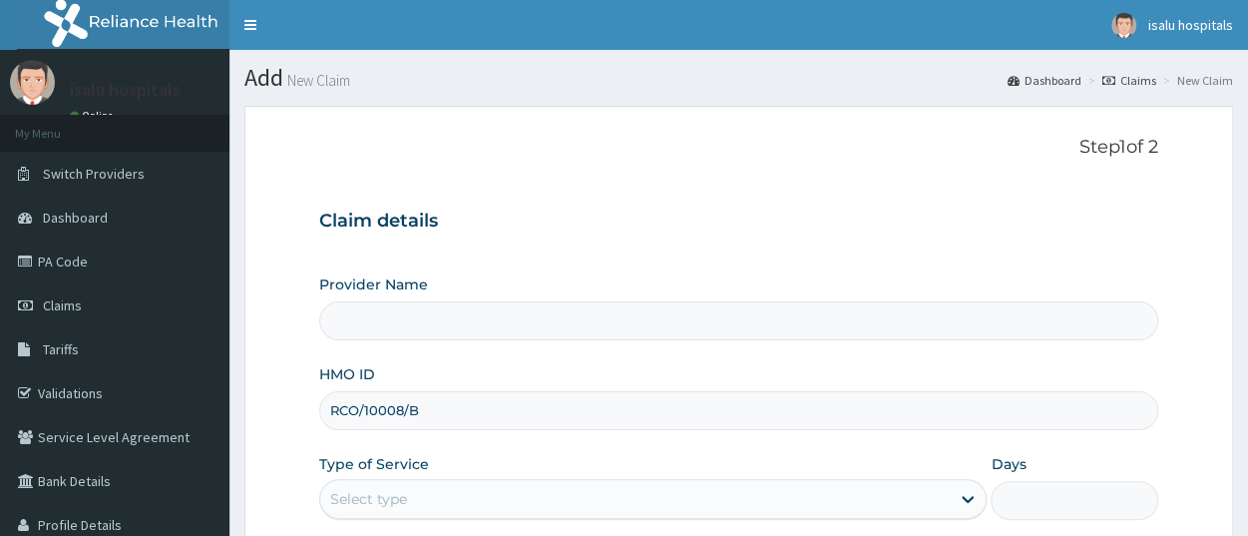
scroll to position [279, 0]
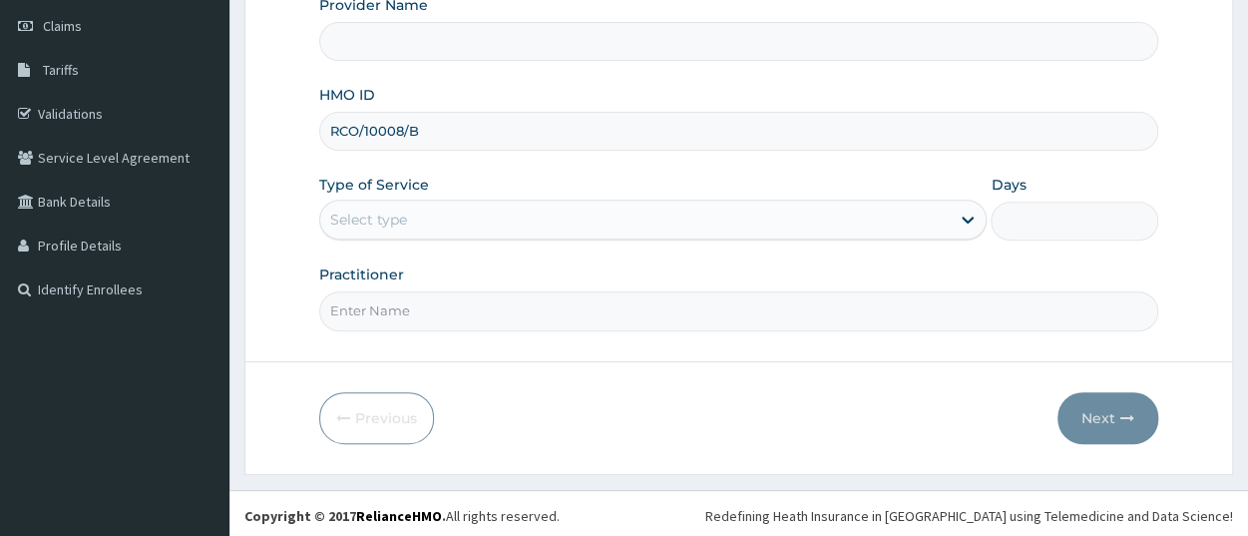
type input "RCO/10008/B"
click at [440, 214] on div "Select type" at bounding box center [635, 220] width 630 height 32
type input "Isalu Hospital Limited"
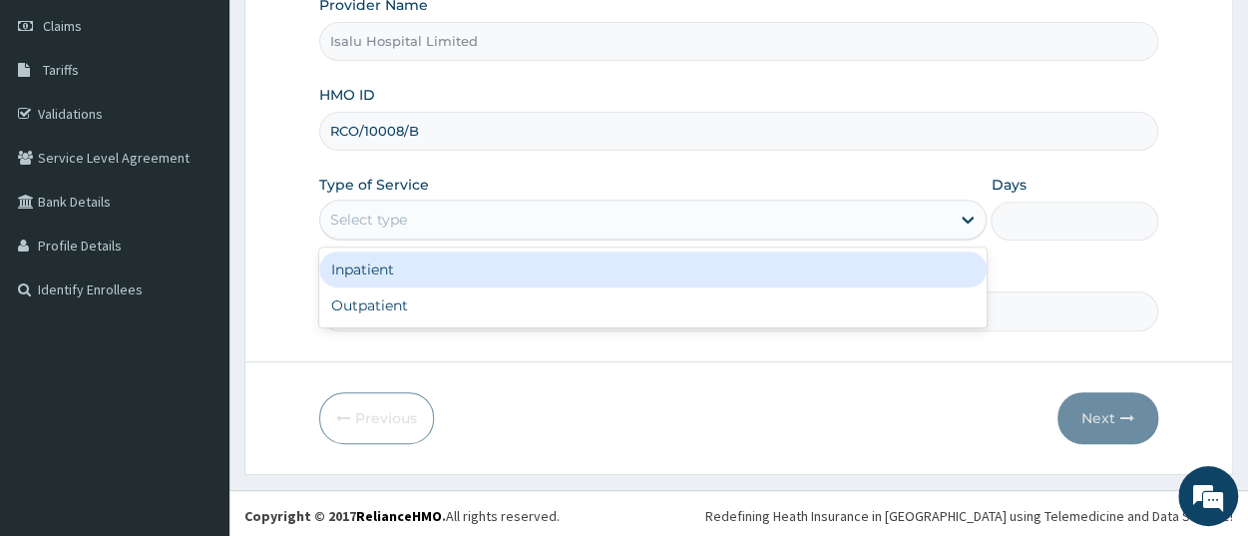
click at [432, 223] on div "Select type" at bounding box center [635, 220] width 630 height 32
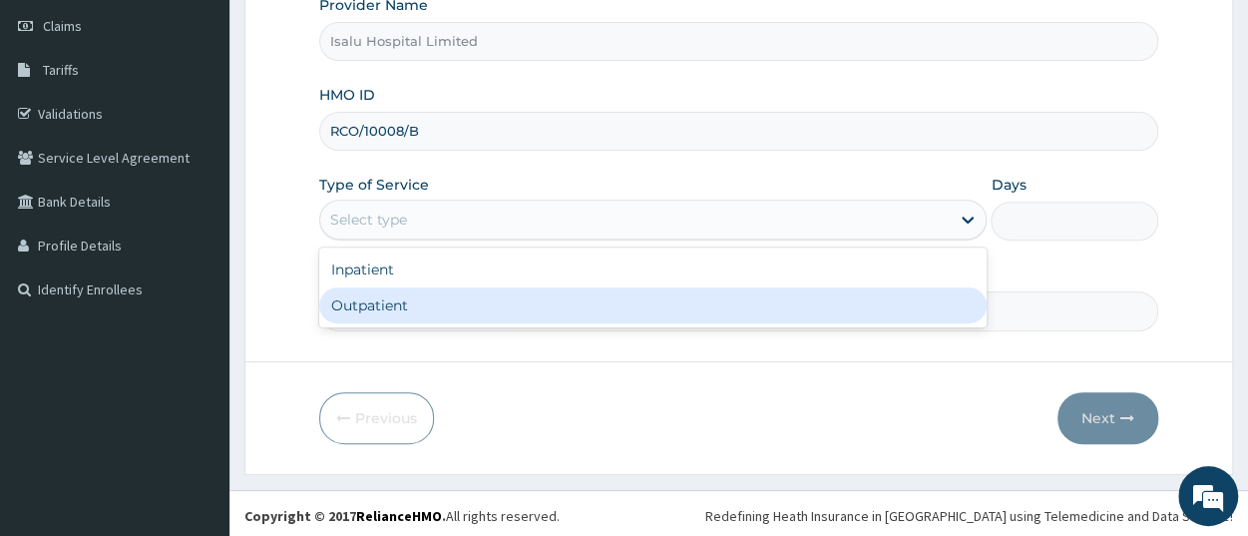
click at [442, 300] on div "Outpatient" at bounding box center [653, 305] width 668 height 36
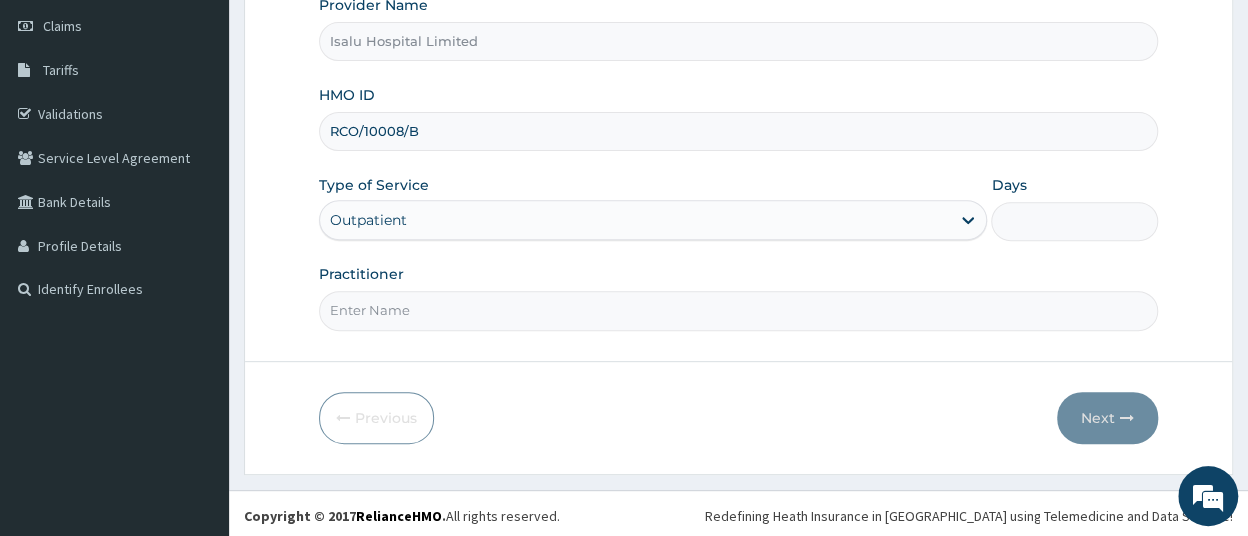
type input "1"
click at [446, 315] on input "Practitioner" at bounding box center [738, 310] width 839 height 39
paste input "[PERSON_NAME]"
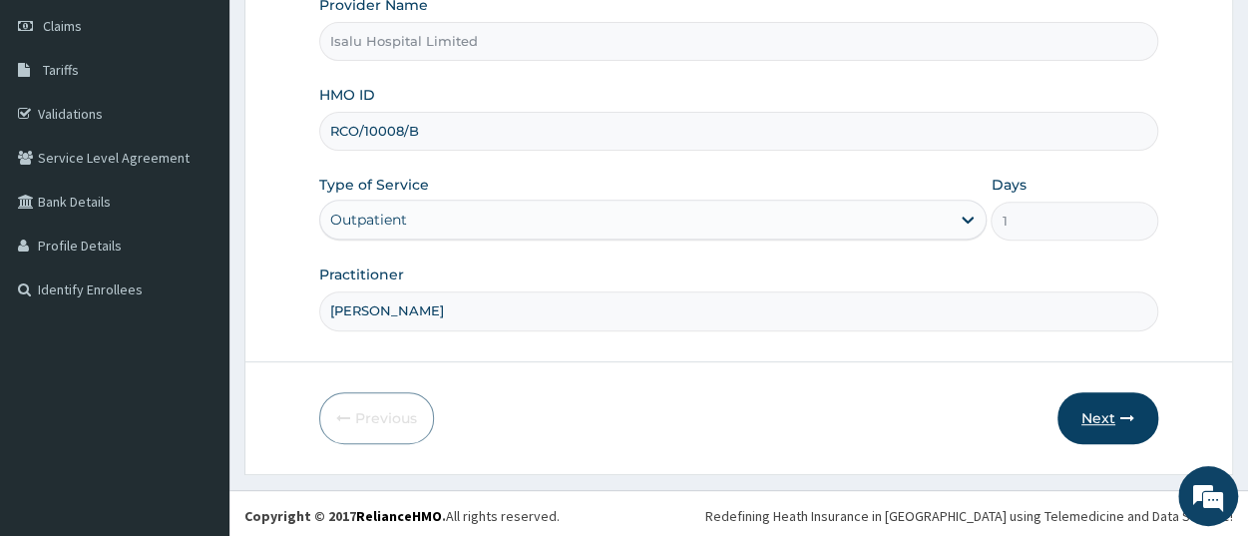
type input "[PERSON_NAME]"
click at [1105, 409] on button "Next" at bounding box center [1108, 418] width 101 height 52
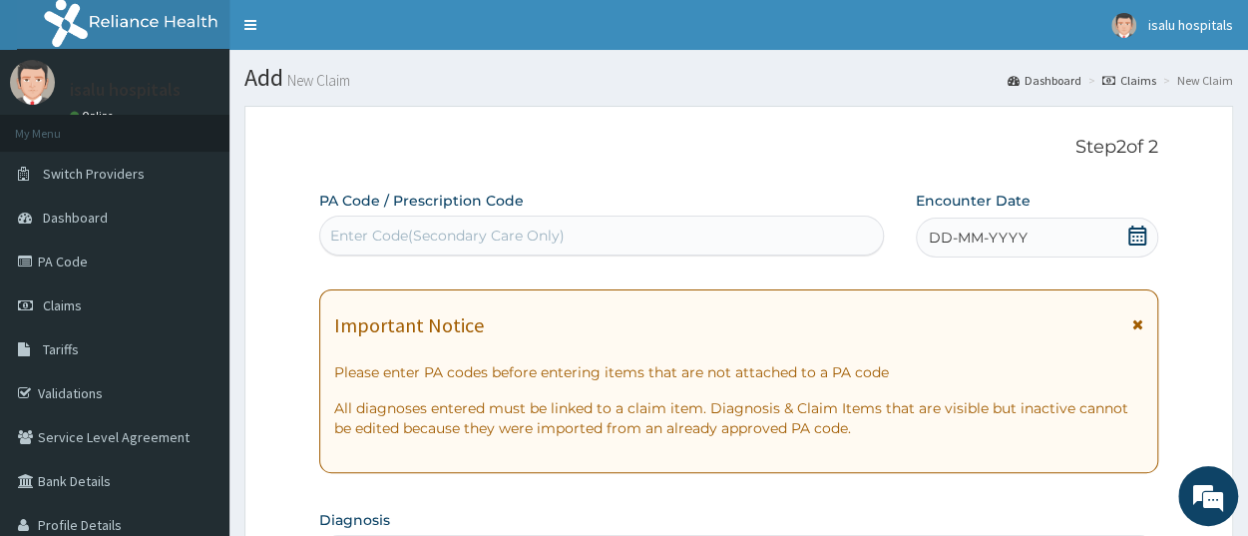
click at [510, 235] on div "Enter Code(Secondary Care Only)" at bounding box center [447, 236] width 235 height 20
paste input "PA/6253F9"
type input "PA/6253F9"
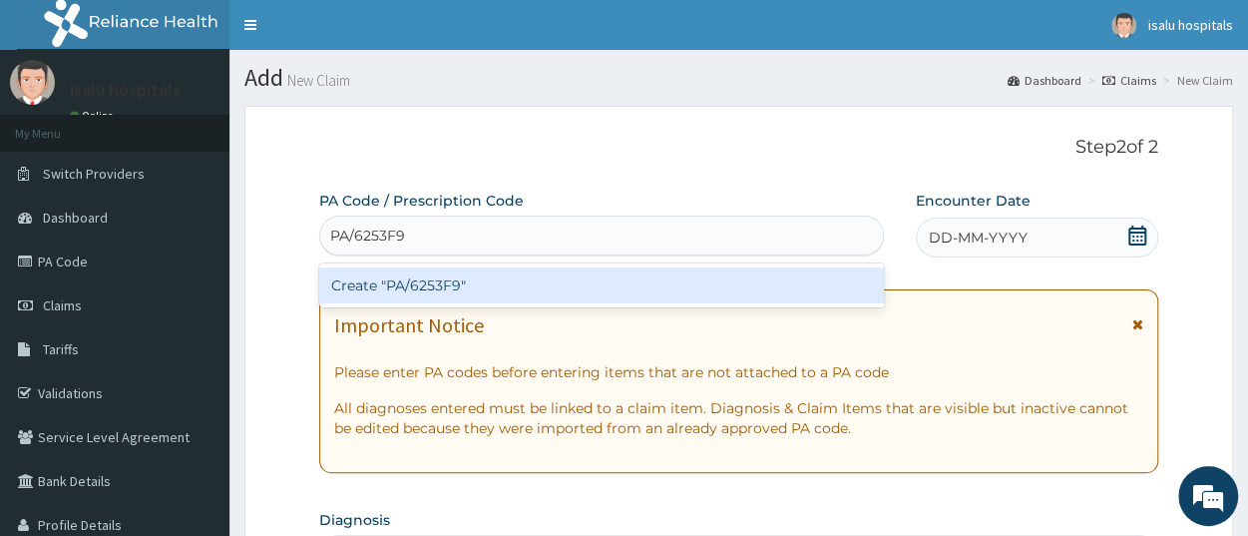
click at [506, 284] on div "Create "PA/6253F9"" at bounding box center [601, 285] width 565 height 36
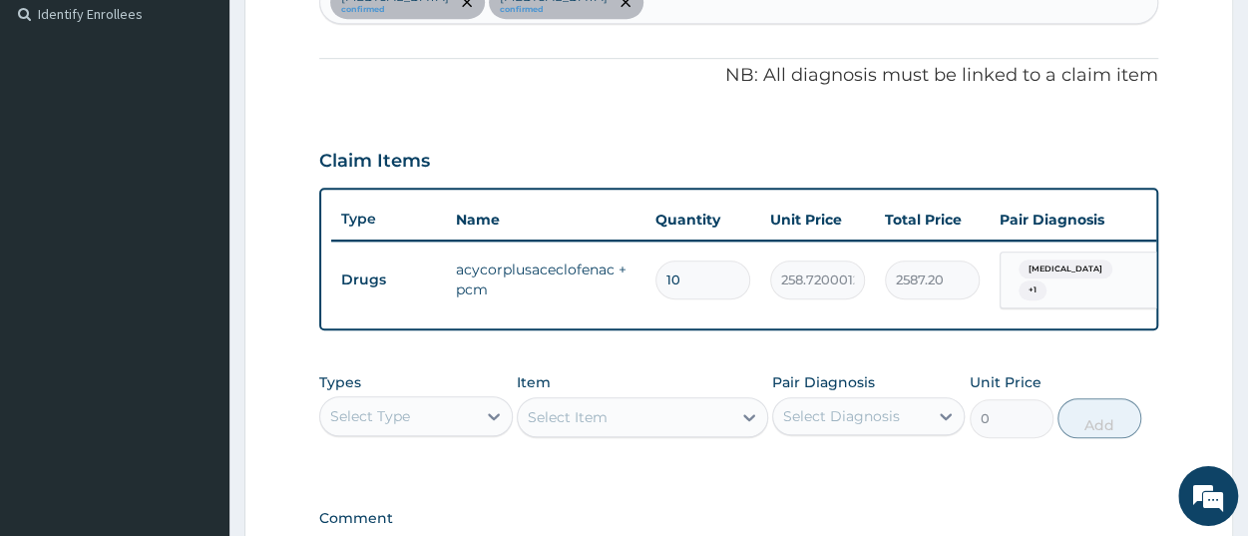
scroll to position [665, 0]
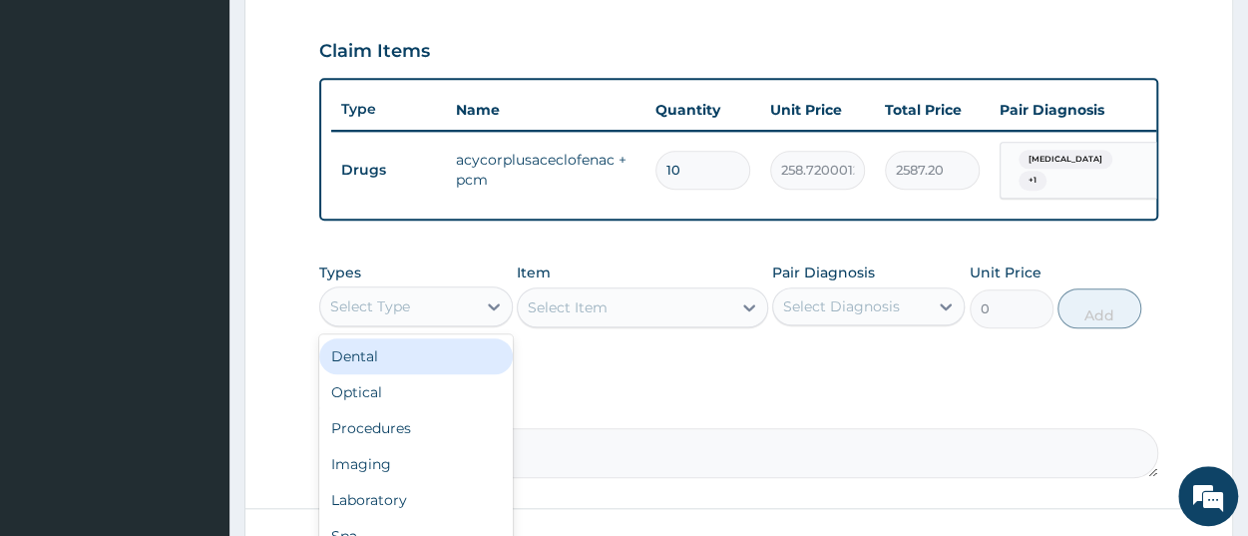
click at [427, 322] on div "Select Type" at bounding box center [397, 306] width 155 height 32
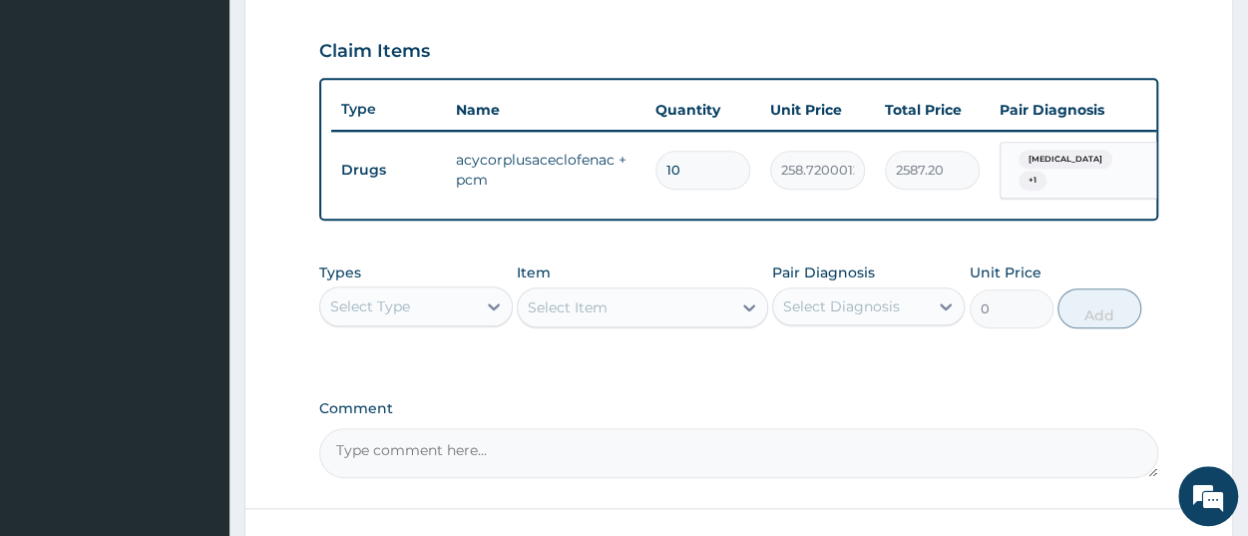
click at [419, 322] on div "Select Type" at bounding box center [397, 306] width 155 height 32
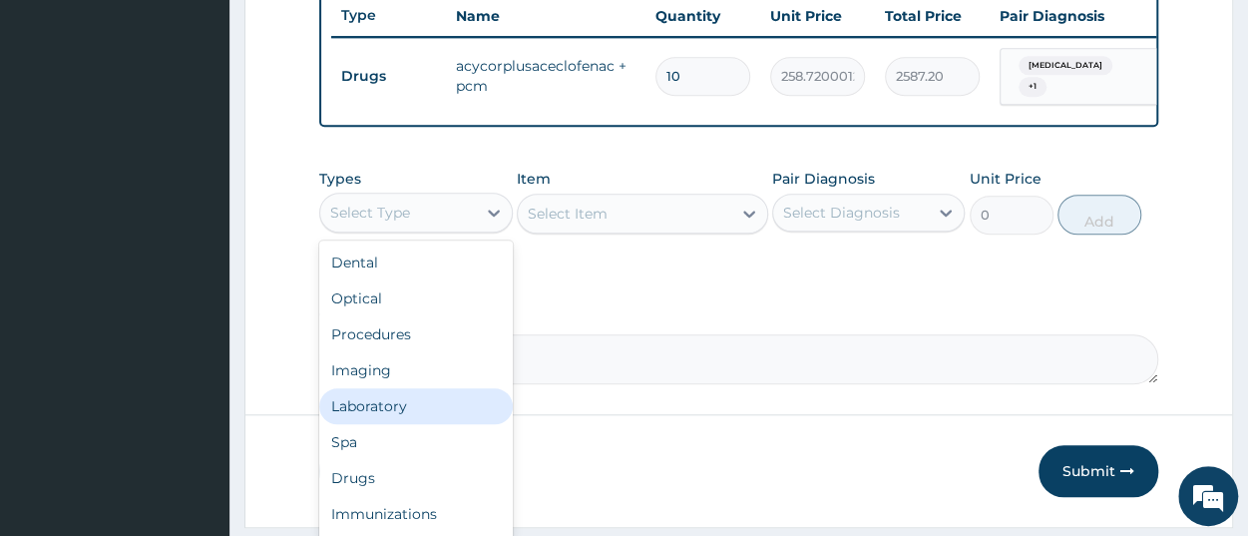
scroll to position [822, 0]
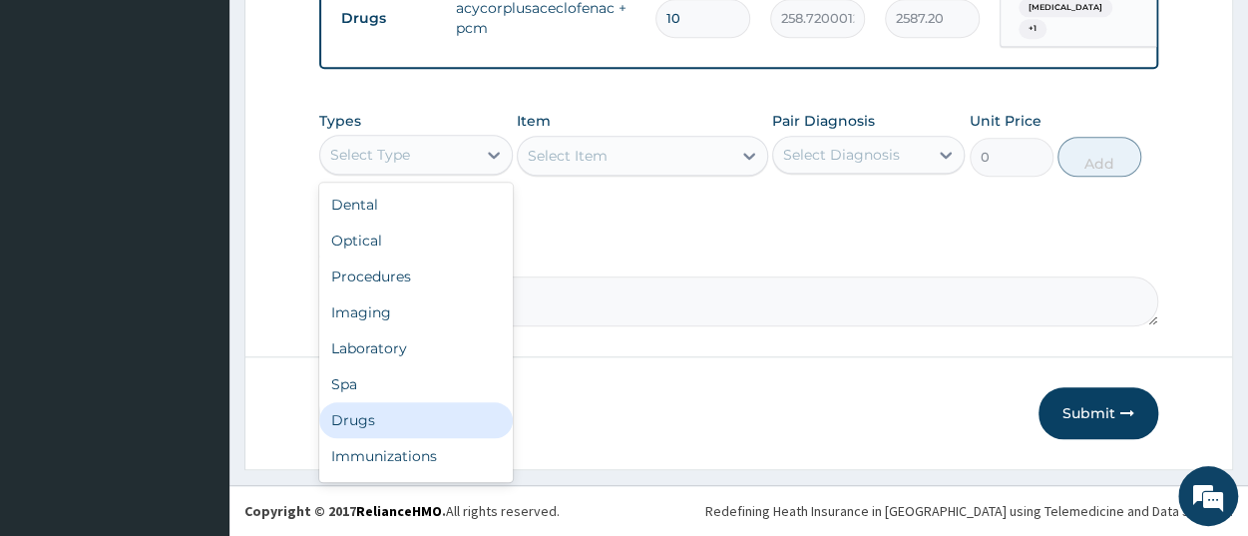
click at [344, 424] on div "Drugs" at bounding box center [415, 420] width 193 height 36
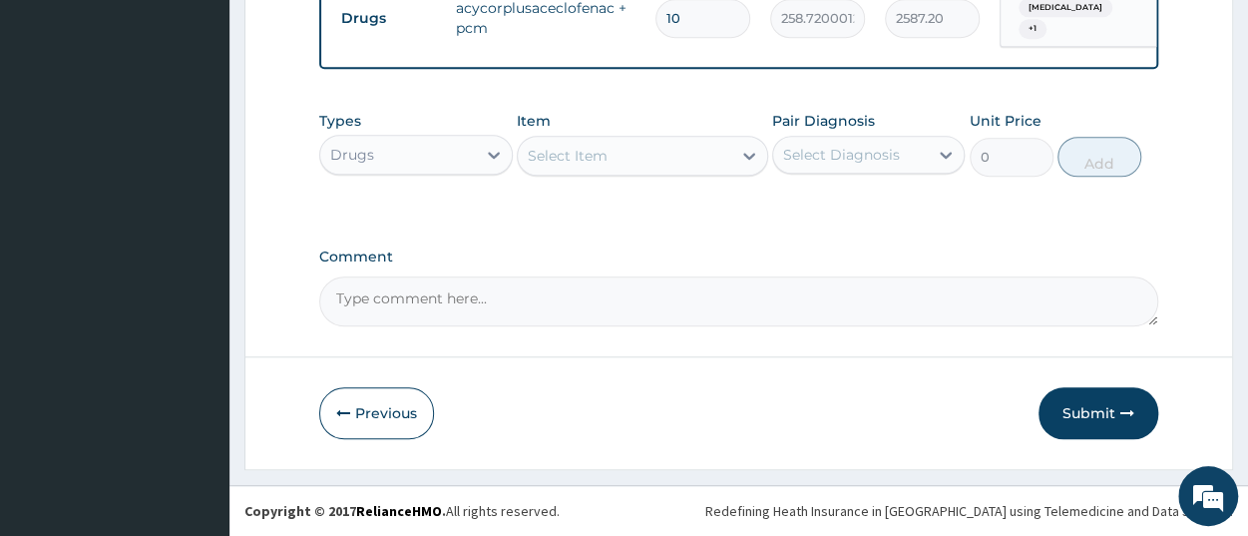
click at [605, 162] on div "Select Item" at bounding box center [568, 156] width 80 height 20
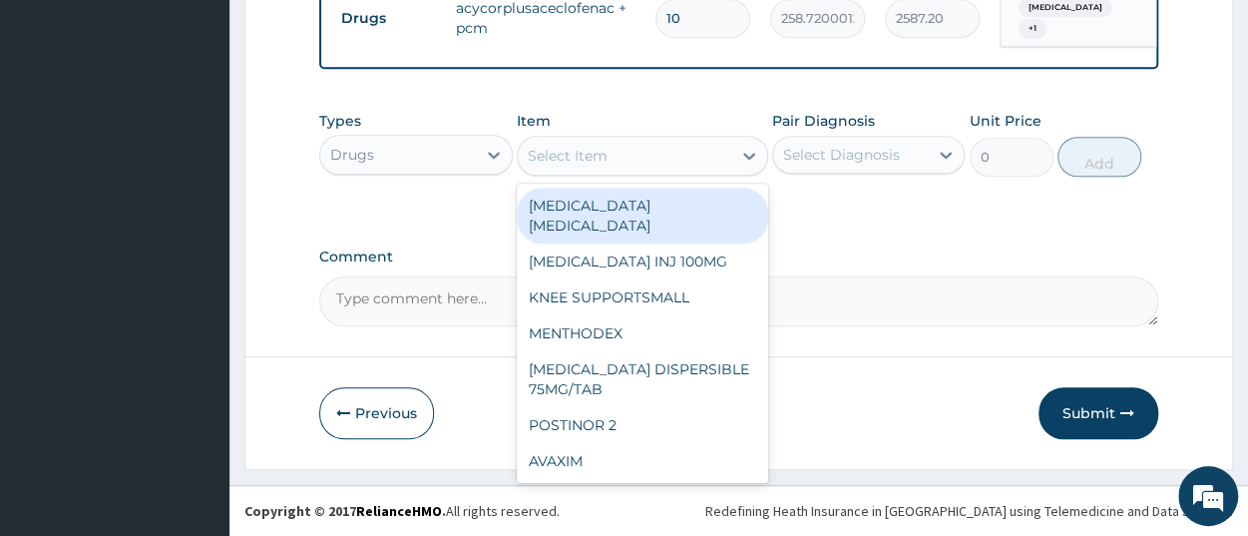
paste input "[MEDICAL_DATA] 200MG/TAB15MG/KG"
type input "[MEDICAL_DATA] 200MG/TAB15MG/KG"
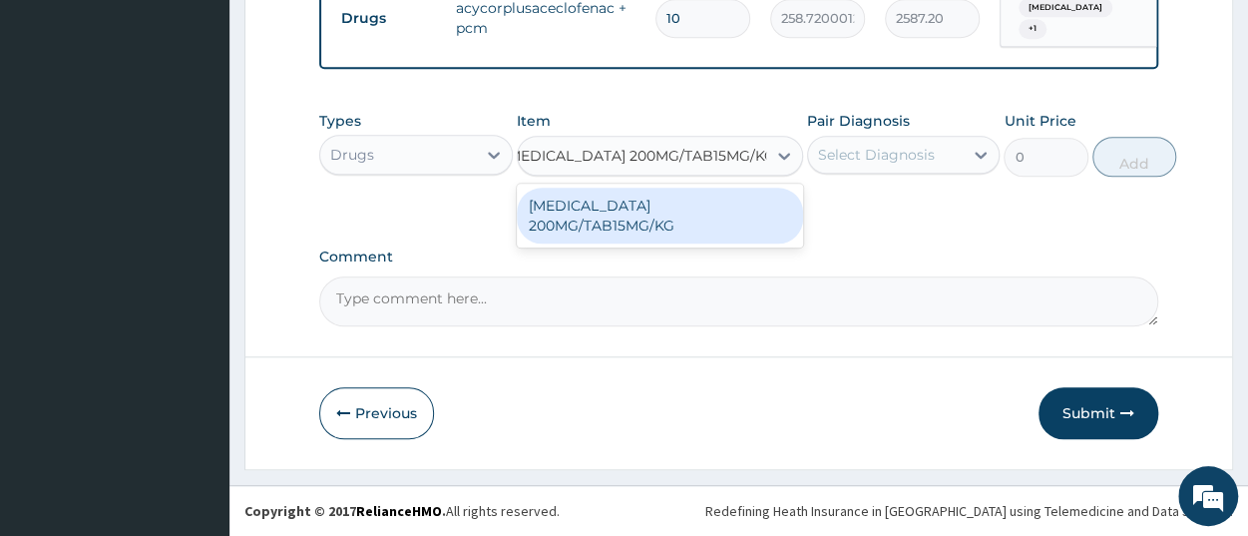
click at [617, 205] on div "[MEDICAL_DATA] 200MG/TAB15MG/KG" at bounding box center [660, 216] width 286 height 56
type input "476.7859191894531"
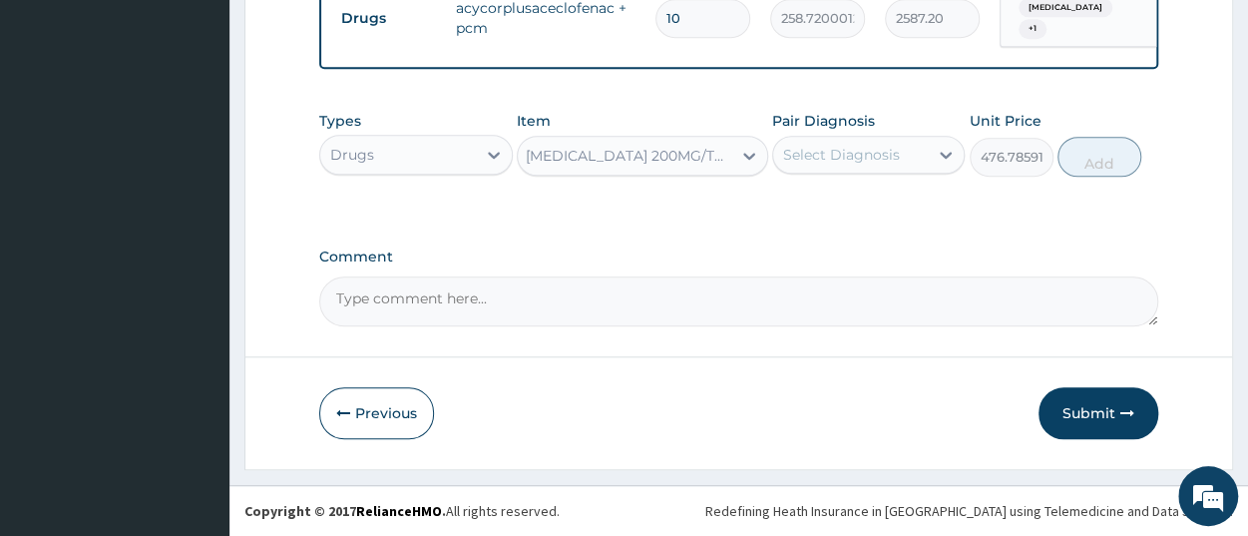
click at [810, 167] on div "Select Diagnosis" at bounding box center [850, 155] width 155 height 32
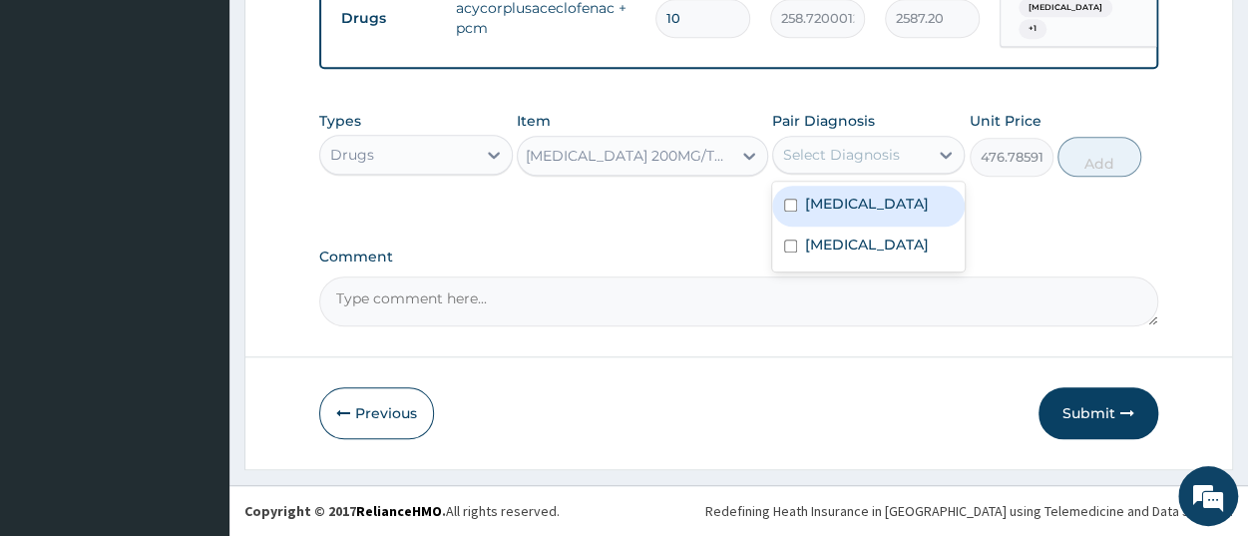
click at [694, 204] on div "Types Drugs Item [MEDICAL_DATA] 200MG/TAB15MG/KG Pair Diagnosis option [MEDICAL…" at bounding box center [738, 159] width 839 height 116
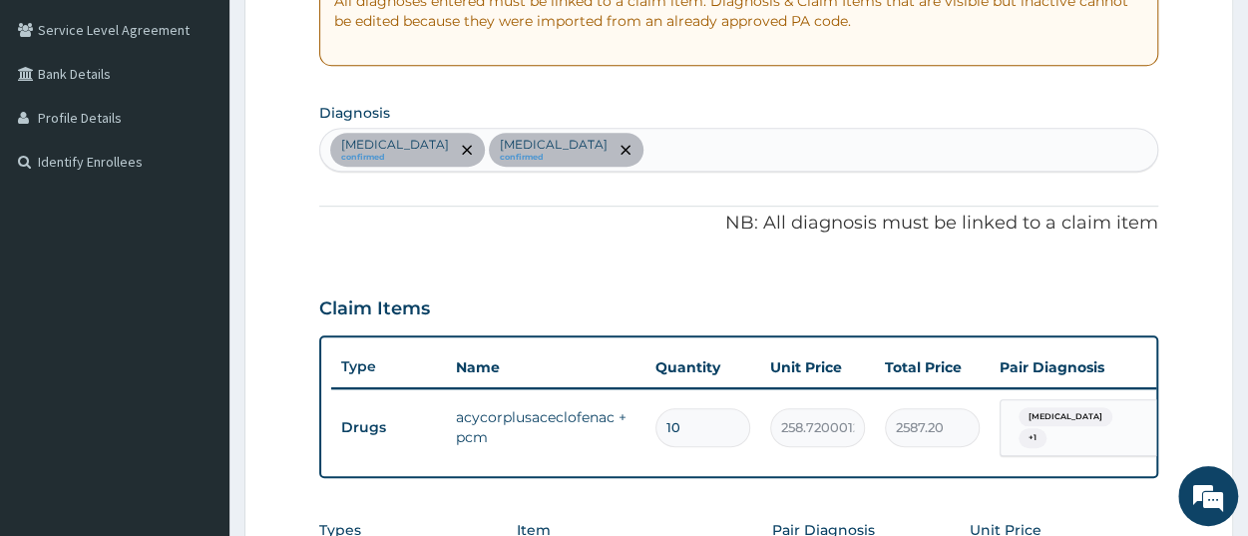
scroll to position [303, 0]
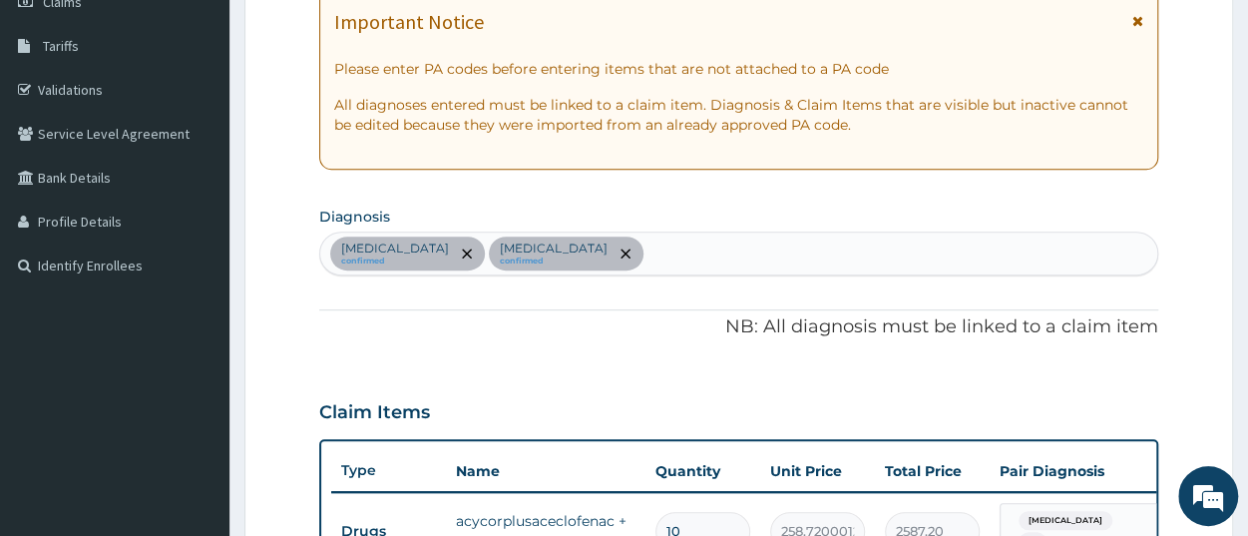
click at [681, 254] on div "[MEDICAL_DATA] confirmed [MEDICAL_DATA] confirmed" at bounding box center [738, 254] width 837 height 42
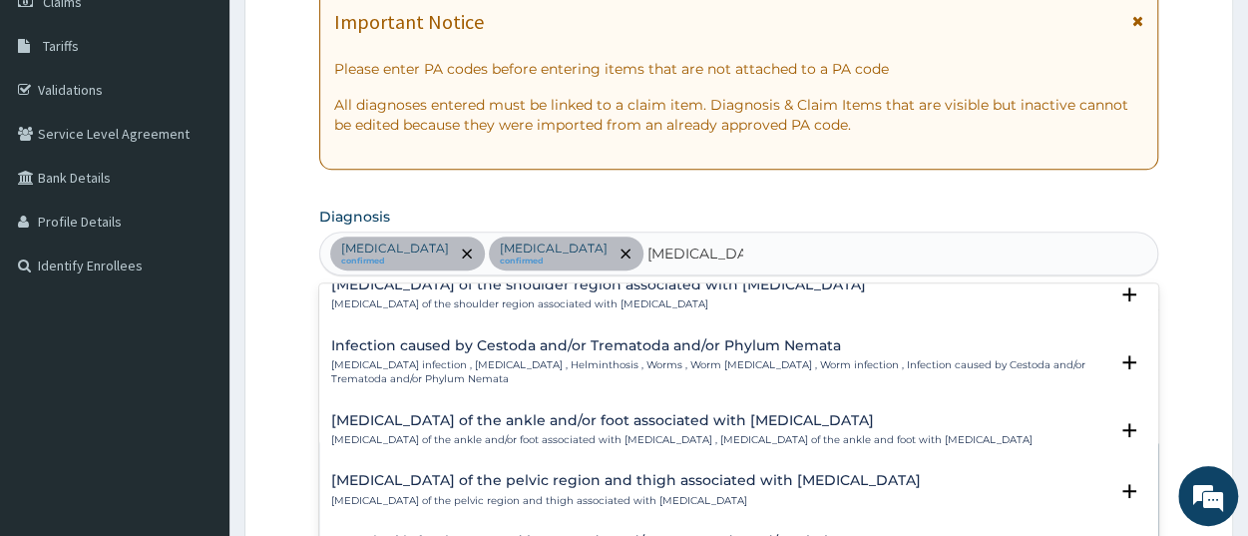
scroll to position [267, 0]
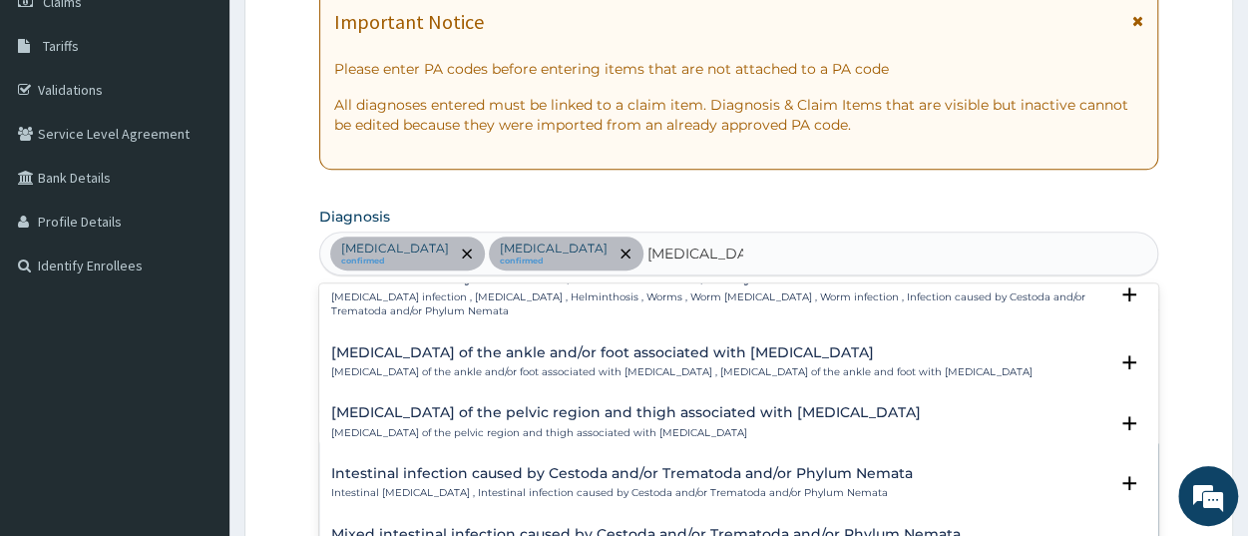
type input "[MEDICAL_DATA]"
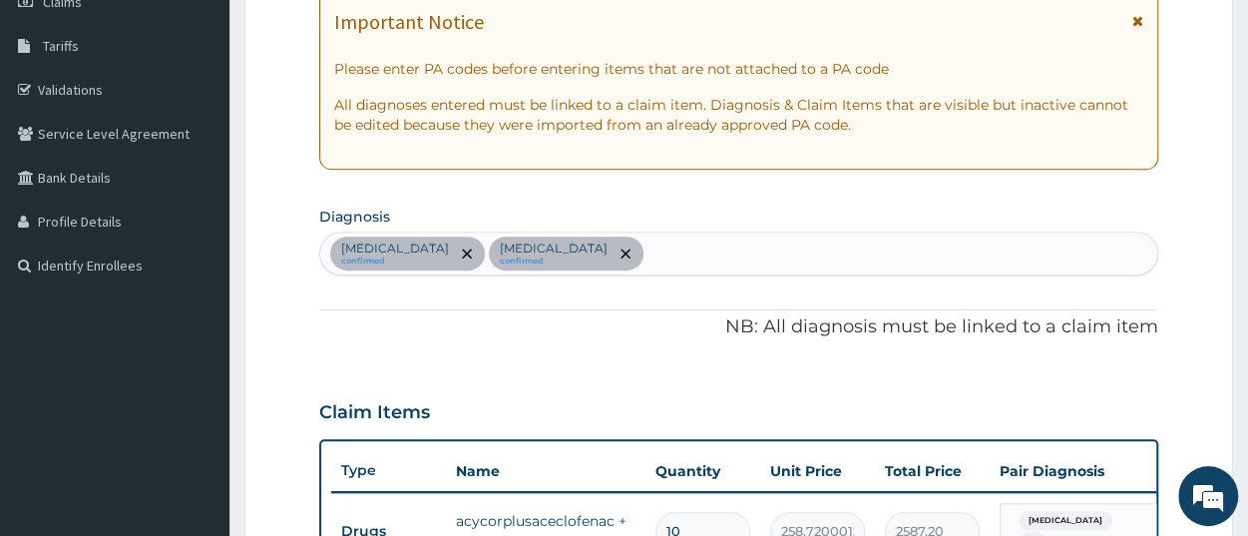
click at [655, 264] on div "[MEDICAL_DATA] confirmed [MEDICAL_DATA] confirmed" at bounding box center [738, 254] width 837 height 42
click at [662, 243] on div "[MEDICAL_DATA] confirmed [MEDICAL_DATA] confirmed" at bounding box center [738, 254] width 837 height 42
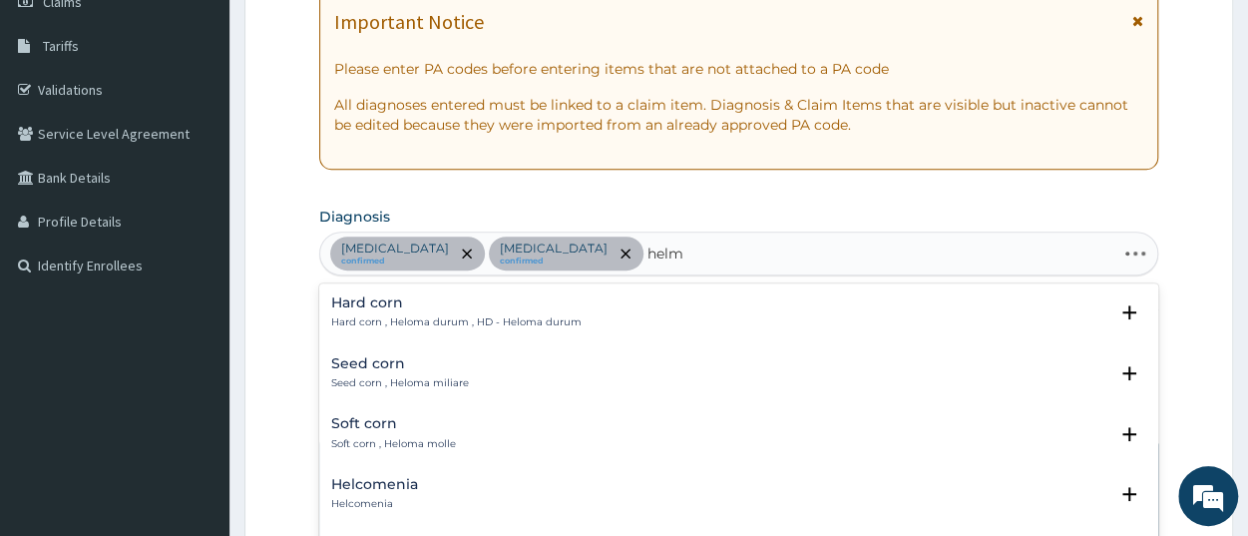
type input "helmi"
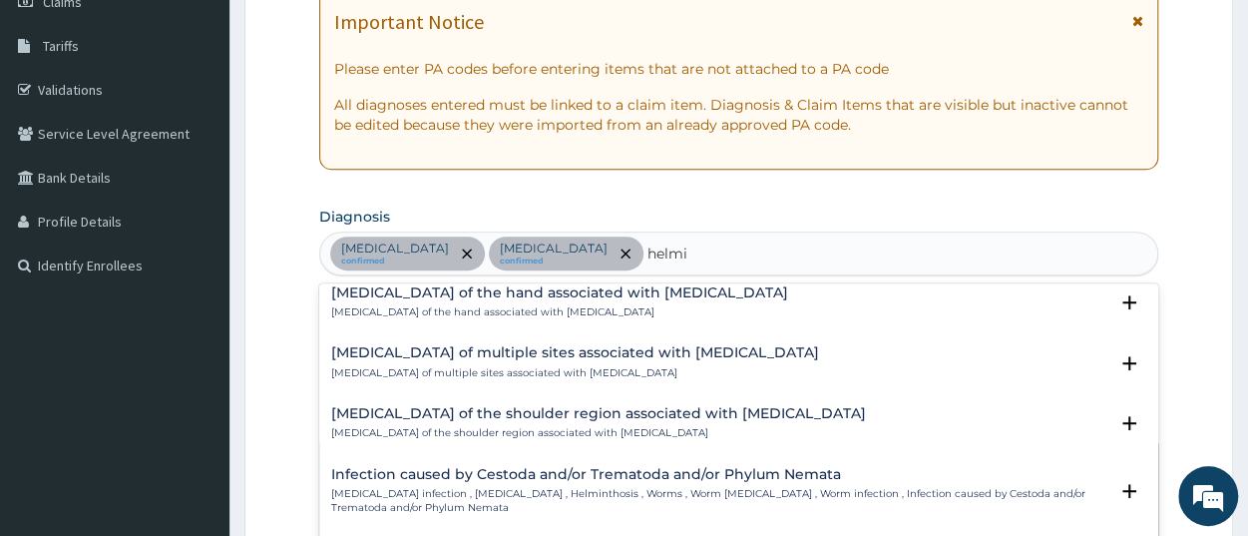
scroll to position [100, 0]
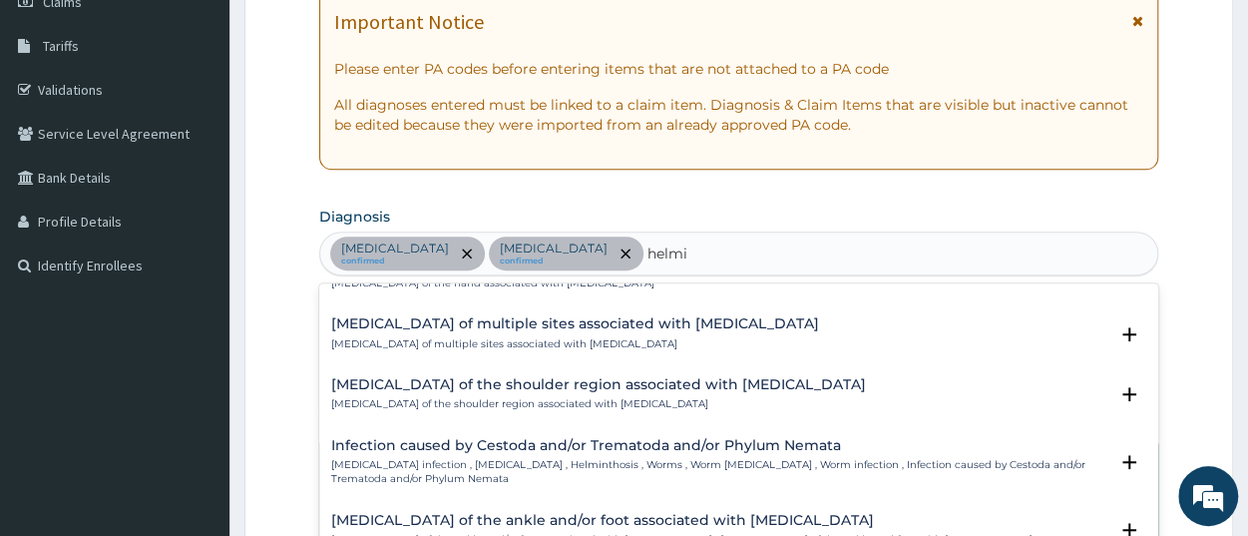
click at [479, 470] on p "[MEDICAL_DATA] infection , [MEDICAL_DATA] , Helminthosis , Worms , Worm [MEDICA…" at bounding box center [719, 472] width 776 height 29
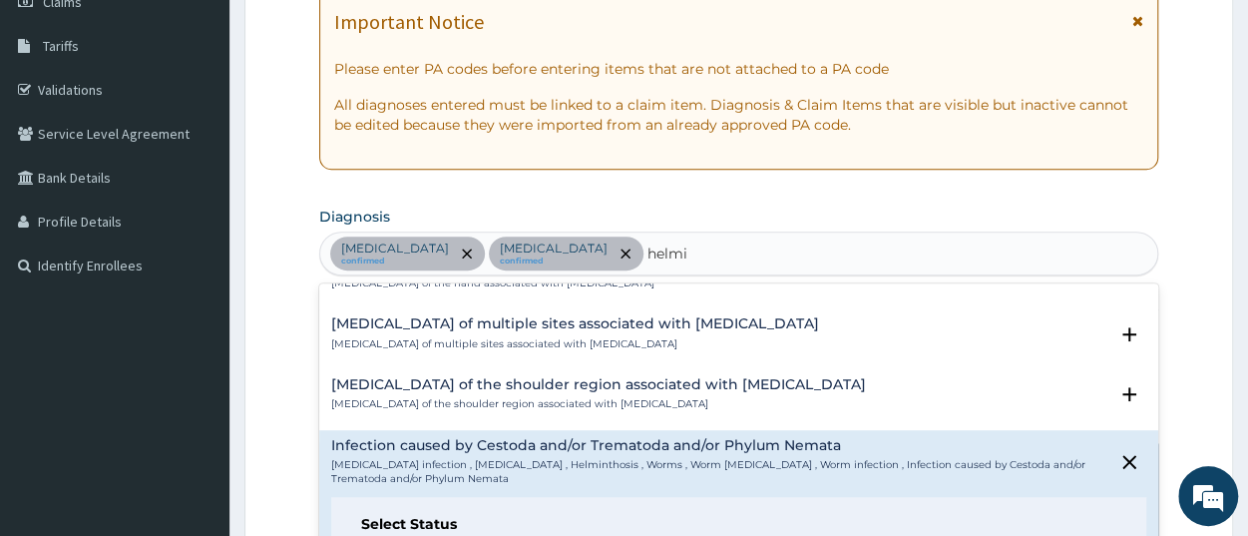
scroll to position [299, 0]
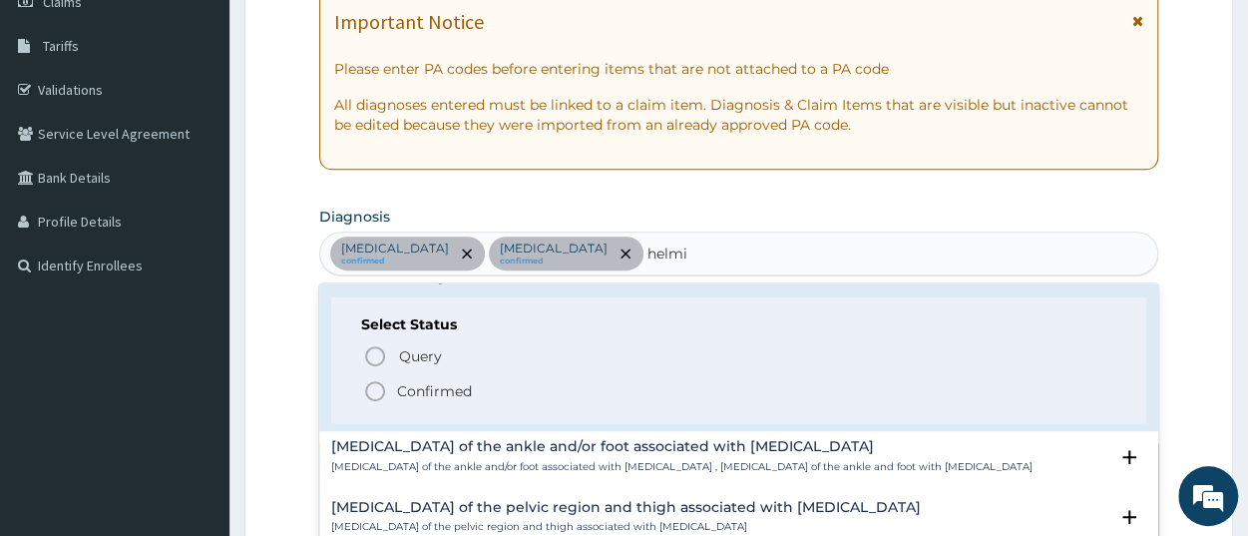
click at [424, 396] on p "Confirmed" at bounding box center [434, 391] width 75 height 20
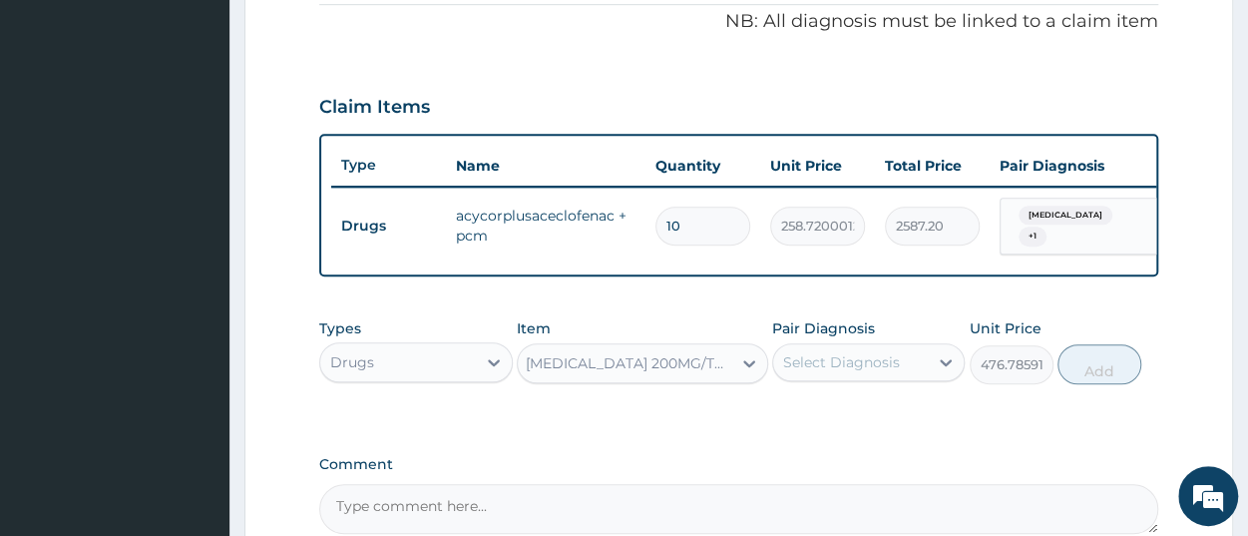
scroll to position [615, 0]
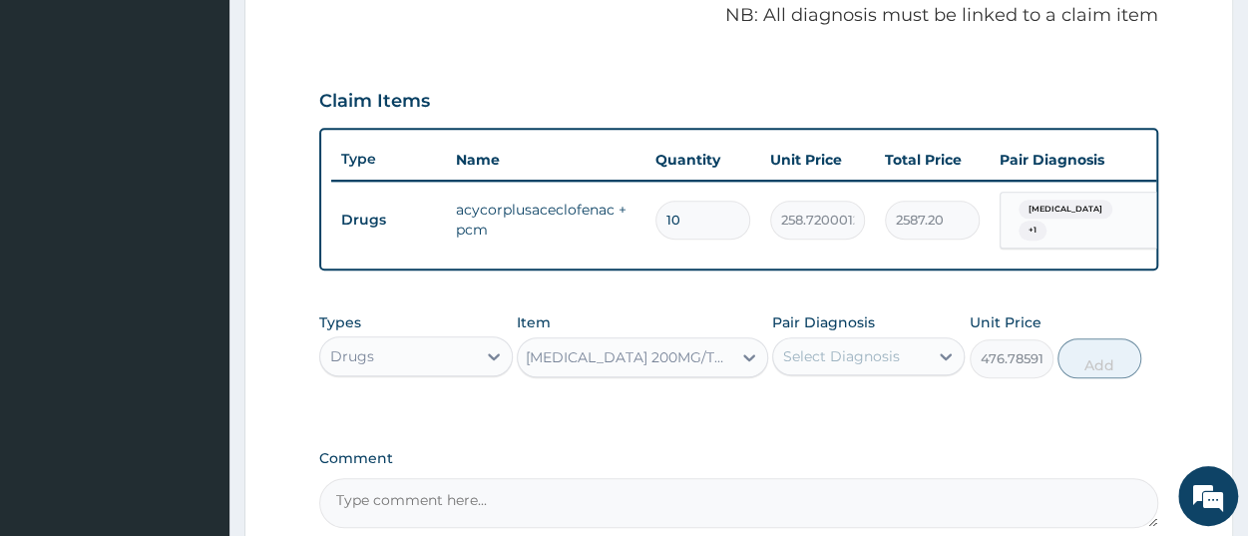
click at [827, 366] on div "Select Diagnosis" at bounding box center [841, 356] width 117 height 20
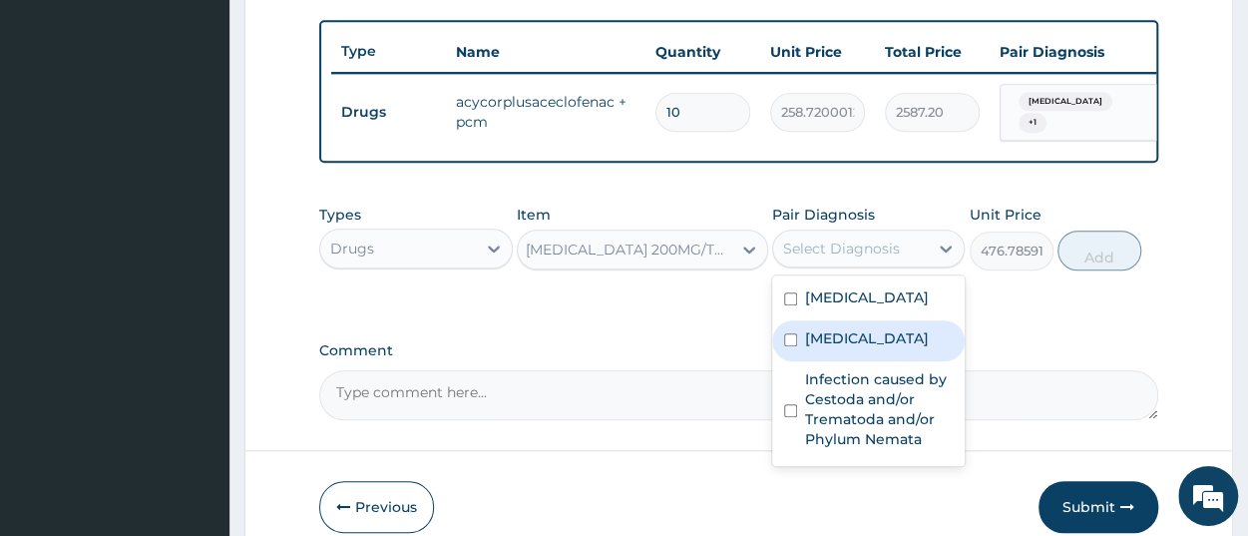
scroll to position [822, 0]
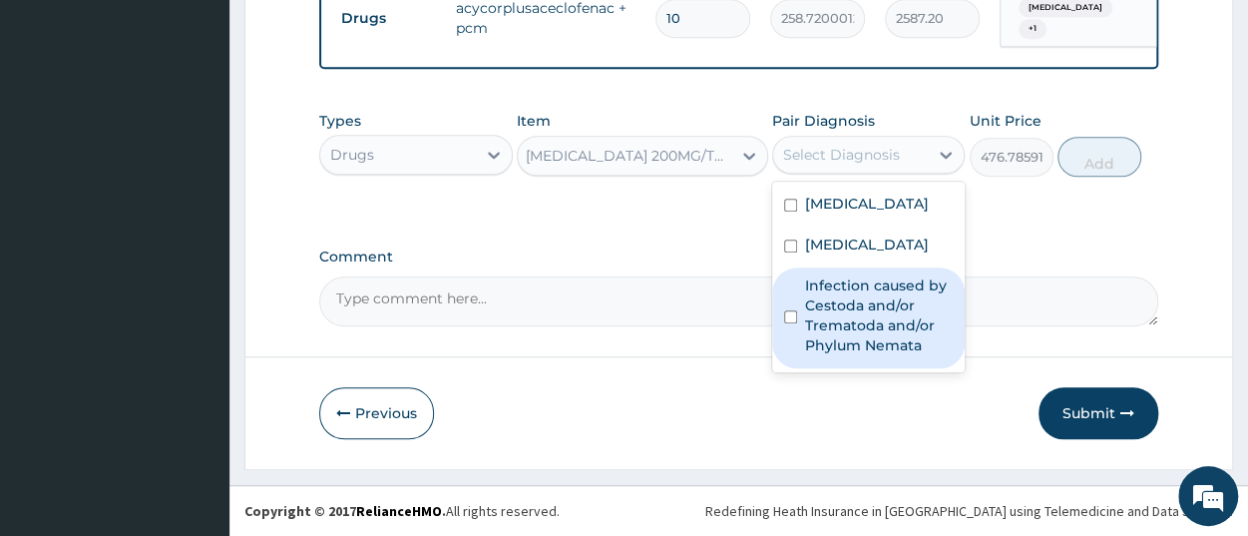
click at [875, 348] on label "Infection caused by Cestoda and/or Trematoda and/or Phylum Nemata" at bounding box center [879, 315] width 148 height 80
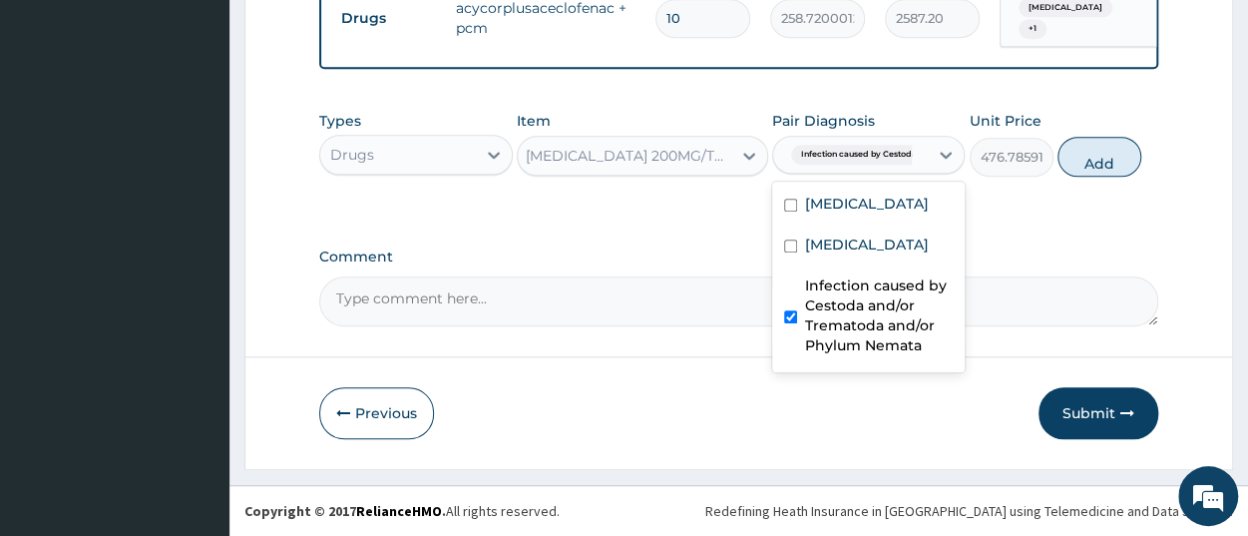
checkbox input "true"
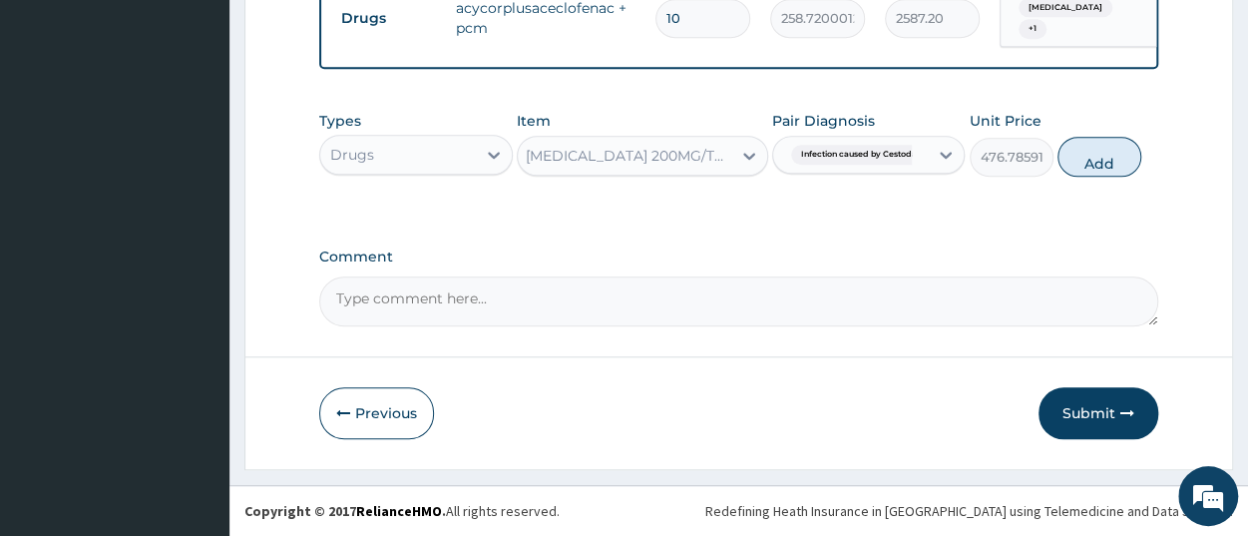
click at [1101, 171] on button "Add" at bounding box center [1100, 157] width 84 height 40
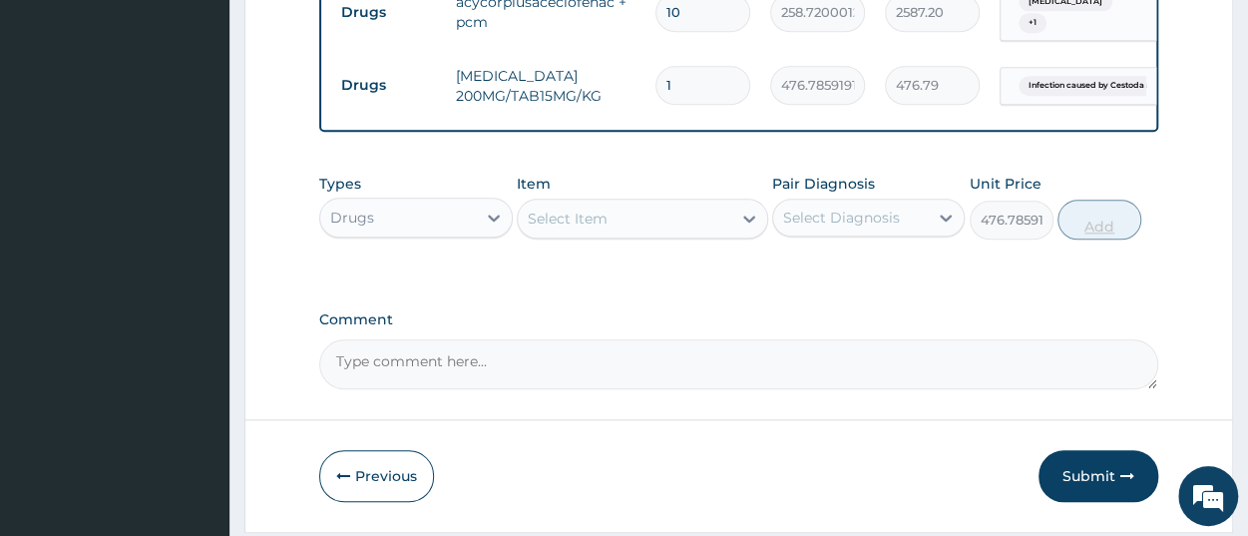
type input "0"
click at [692, 75] on input "1" at bounding box center [703, 85] width 95 height 39
type input "0.00"
type input "2"
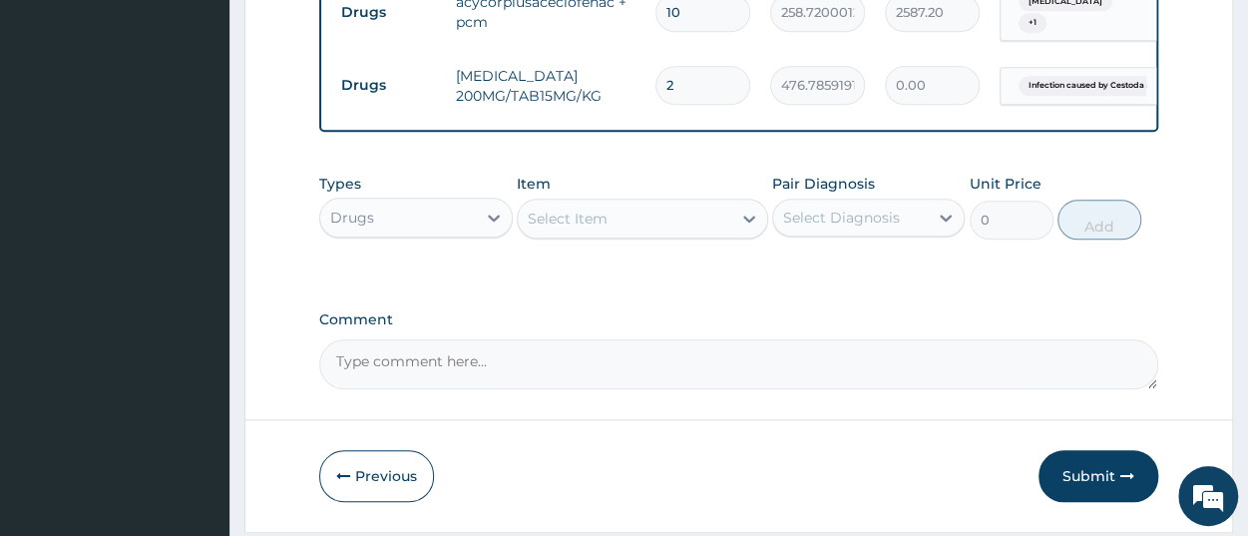
type input "953.57"
type input "2"
drag, startPoint x: 1015, startPoint y: 352, endPoint x: 846, endPoint y: 209, distance: 221.6
click at [1012, 340] on textarea "Comment" at bounding box center [738, 364] width 839 height 50
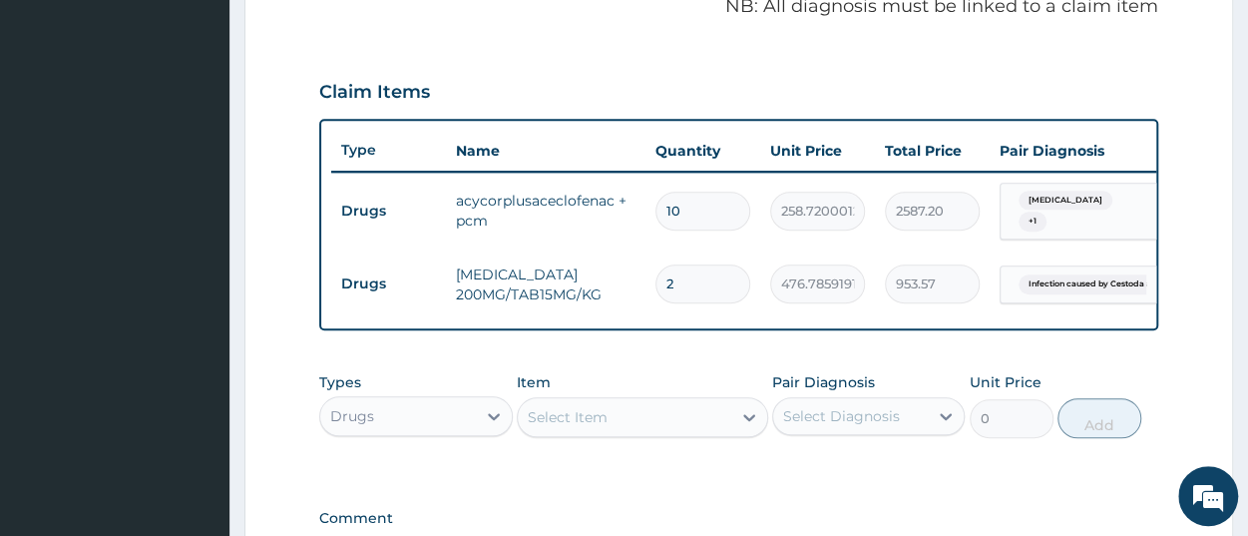
scroll to position [718, 0]
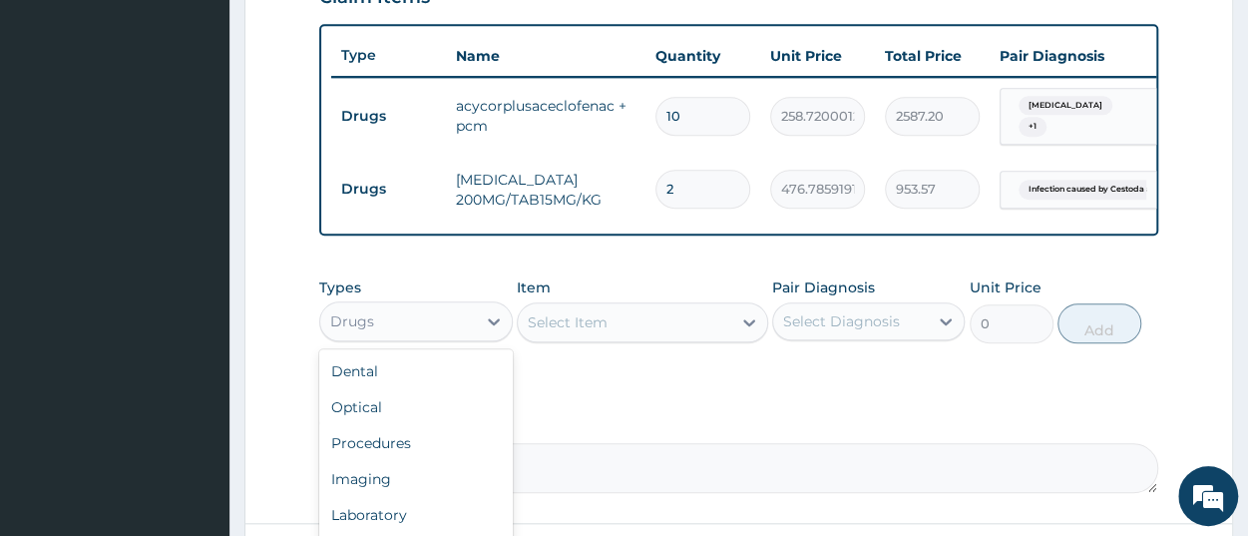
click at [454, 333] on div "Drugs" at bounding box center [397, 321] width 155 height 32
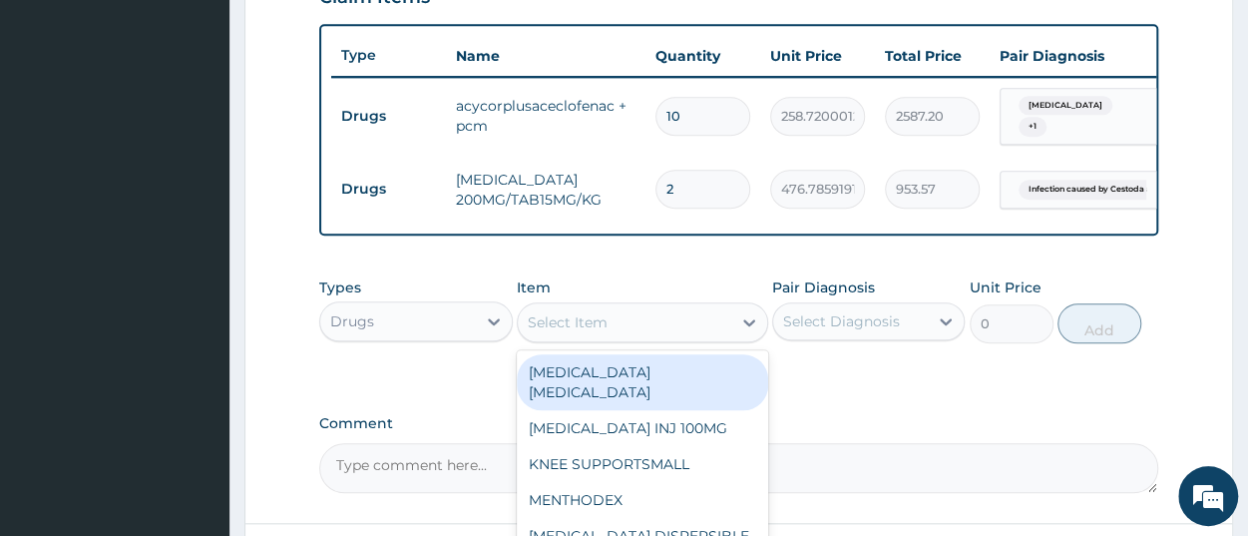
click at [622, 338] on div "Select Item" at bounding box center [625, 322] width 214 height 32
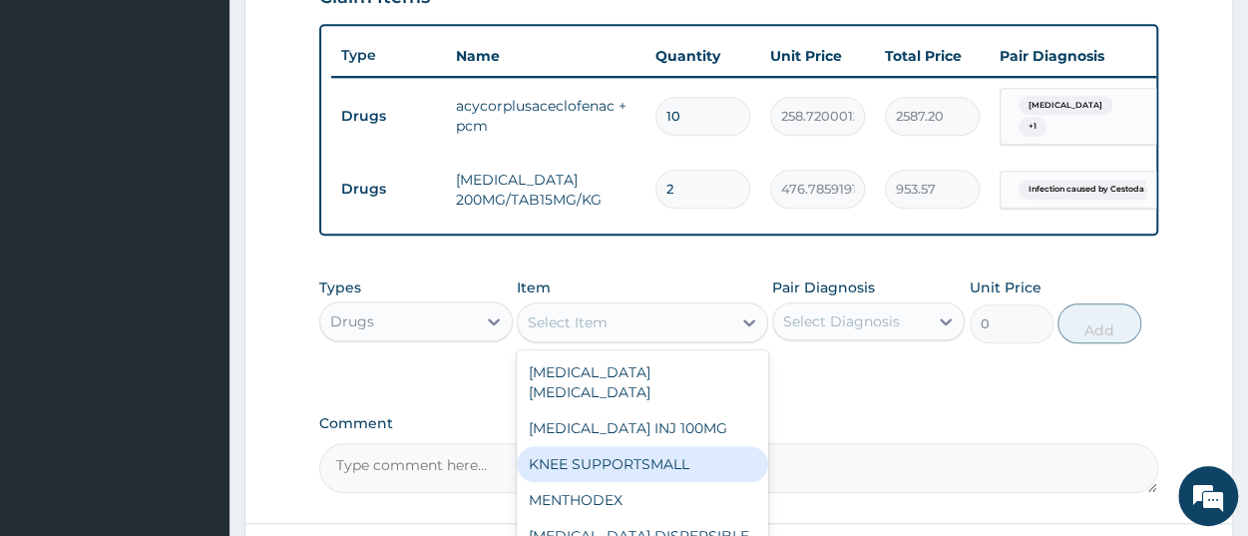
paste input "ARTEMETER [MEDICAL_DATA] 80/480 GVITHER"
type input "ARTEMETER [MEDICAL_DATA] 80/480 GVITHER"
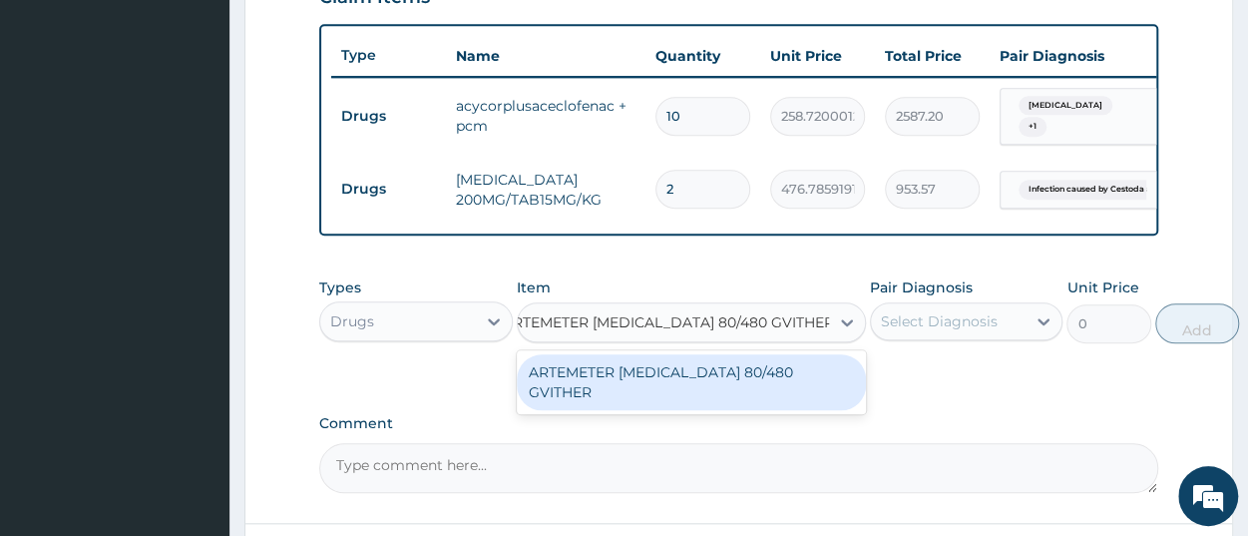
click at [663, 402] on div "ARTEMETER [MEDICAL_DATA] 80/480 GVITHER" at bounding box center [691, 382] width 349 height 56
type input "1472.177368164062"
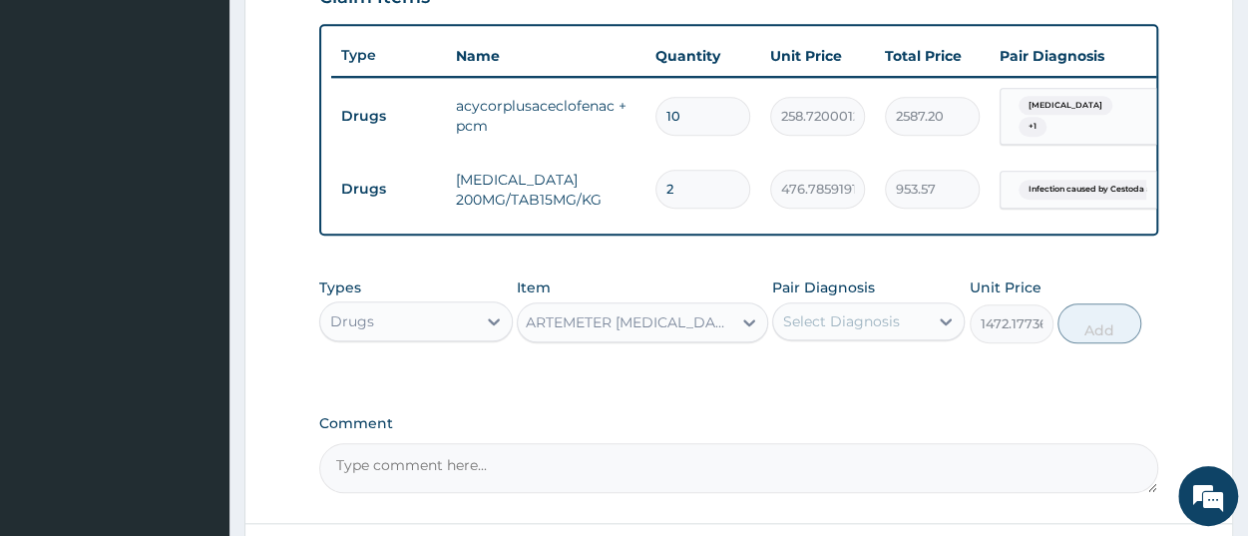
scroll to position [0, 2]
click at [833, 352] on div "Types Drugs Item ARTEMETER [MEDICAL_DATA] 80/480 GVITHER Pair Diagnosis Select …" at bounding box center [738, 310] width 839 height 86
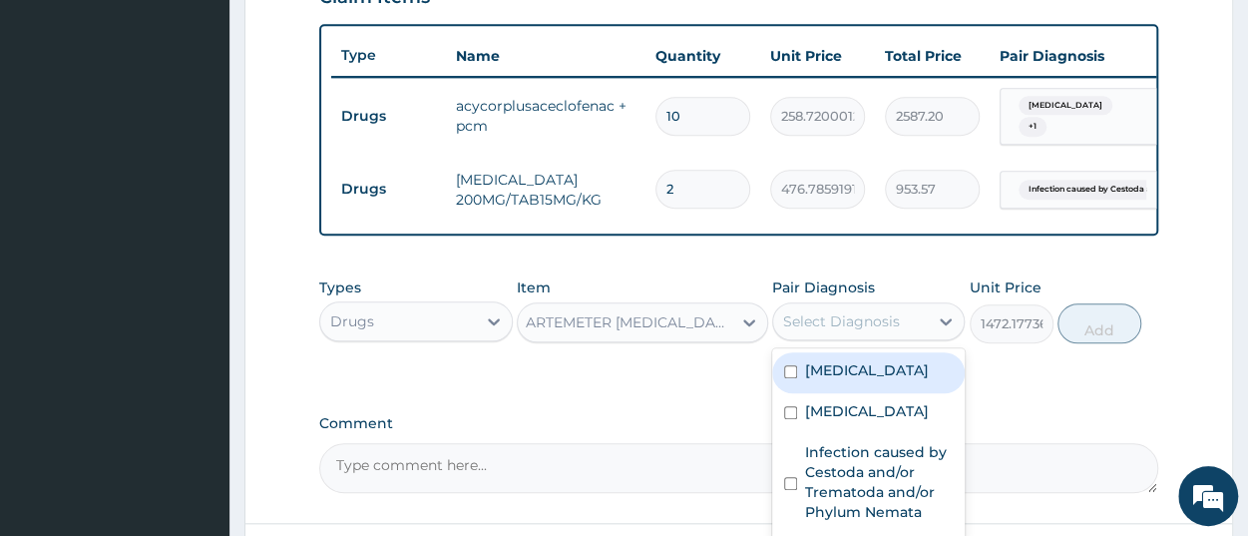
click at [839, 331] on div "Select Diagnosis" at bounding box center [841, 321] width 117 height 20
click at [848, 380] on label "[MEDICAL_DATA]" at bounding box center [867, 370] width 124 height 20
checkbox input "true"
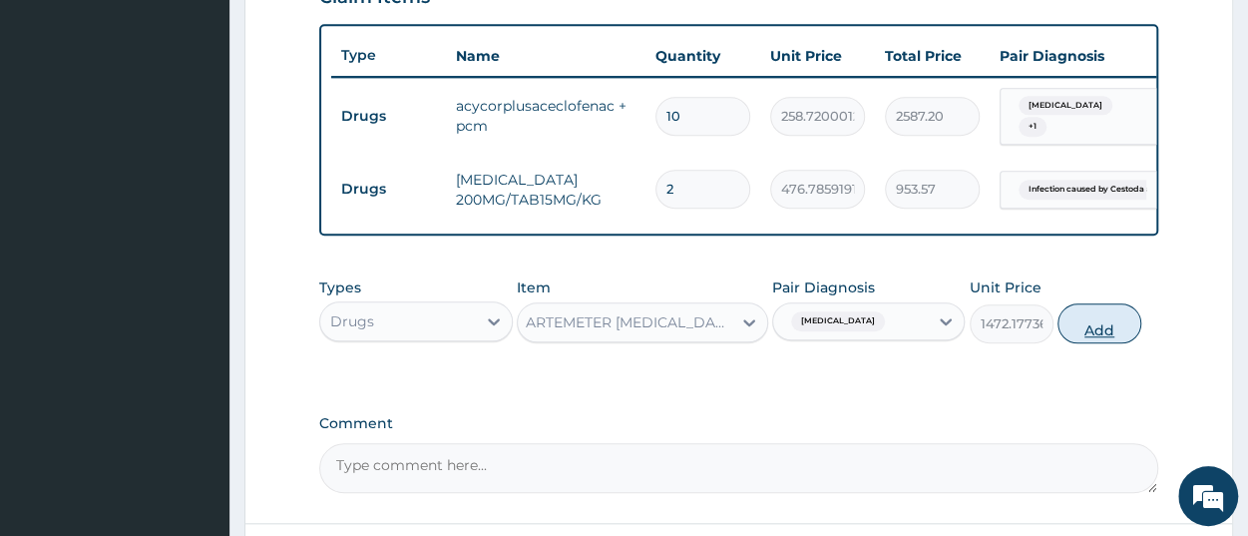
click at [1111, 332] on button "Add" at bounding box center [1100, 323] width 84 height 40
type input "0"
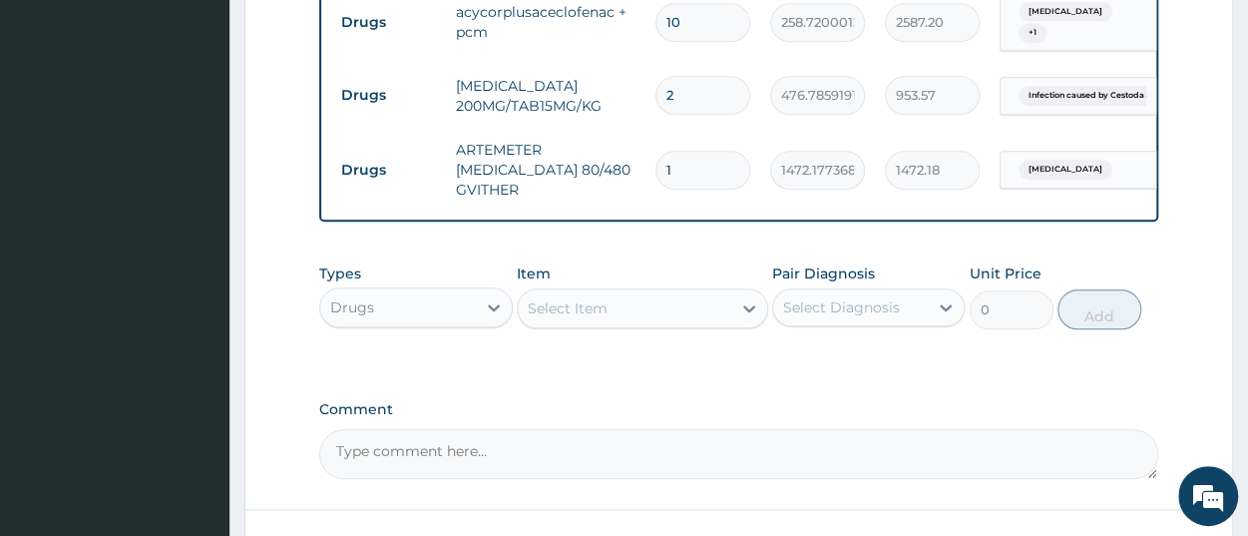
scroll to position [926, 0]
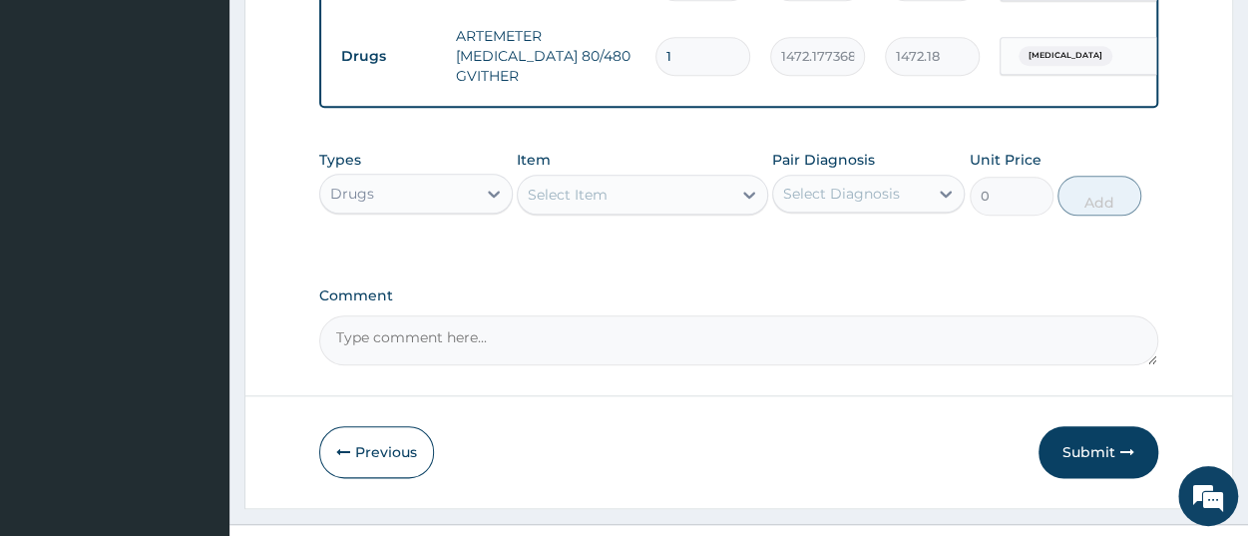
click at [398, 210] on div "Drugs" at bounding box center [397, 194] width 155 height 32
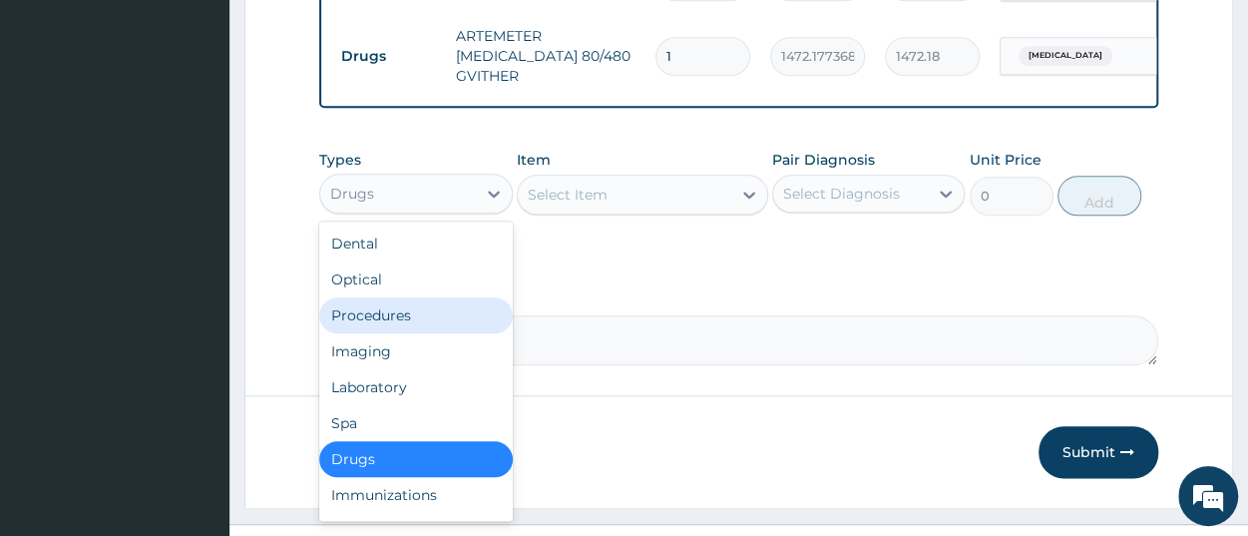
click at [396, 330] on div "Procedures" at bounding box center [415, 315] width 193 height 36
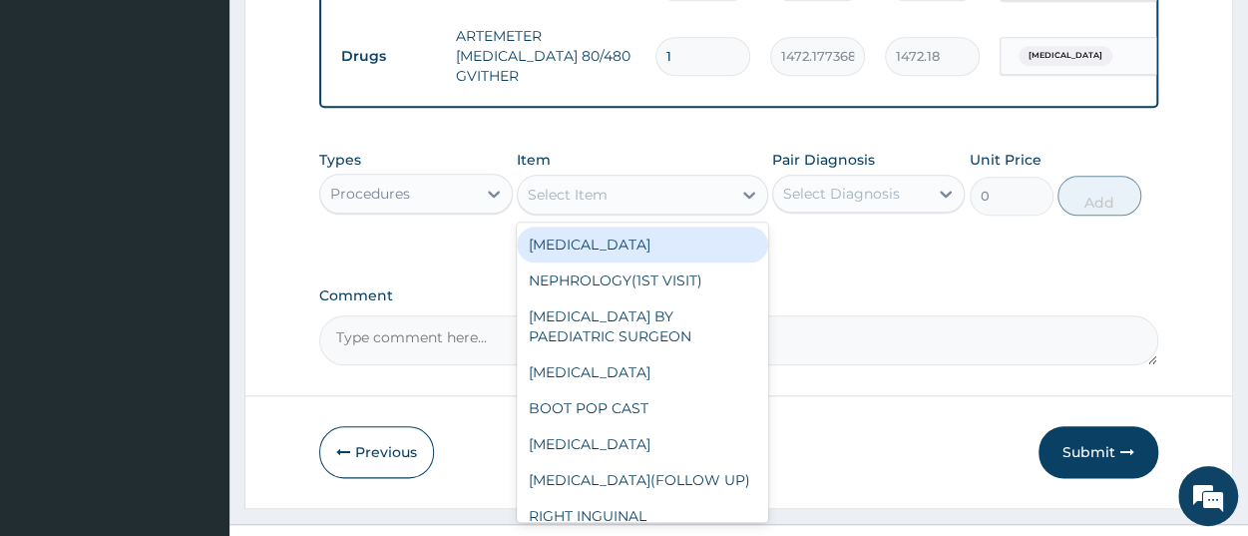
click at [632, 211] on div "Select Item" at bounding box center [625, 195] width 214 height 32
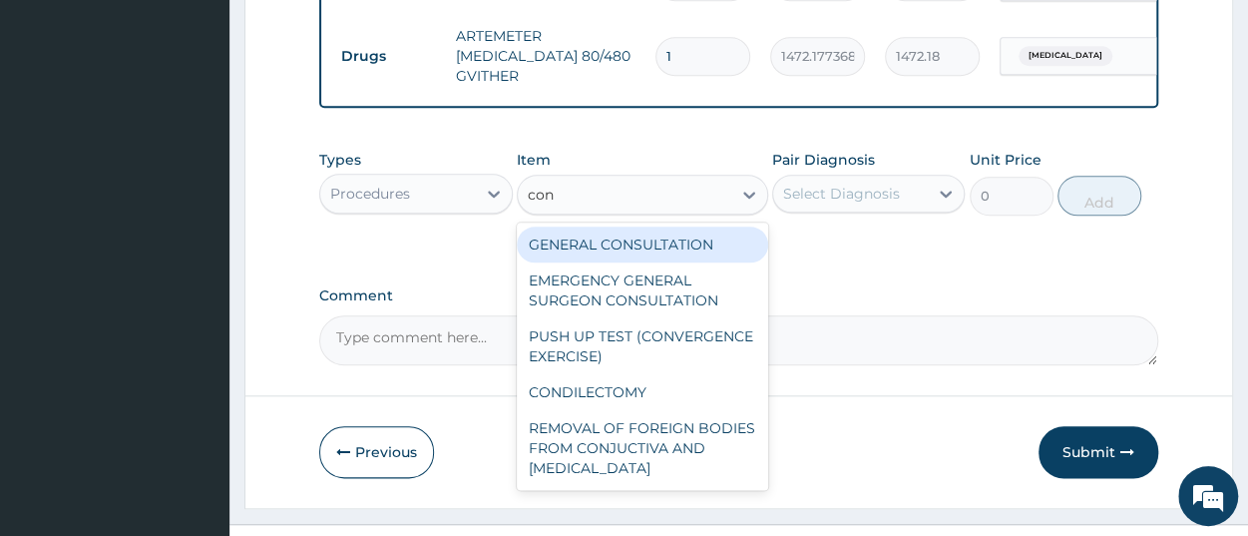
type input "cons"
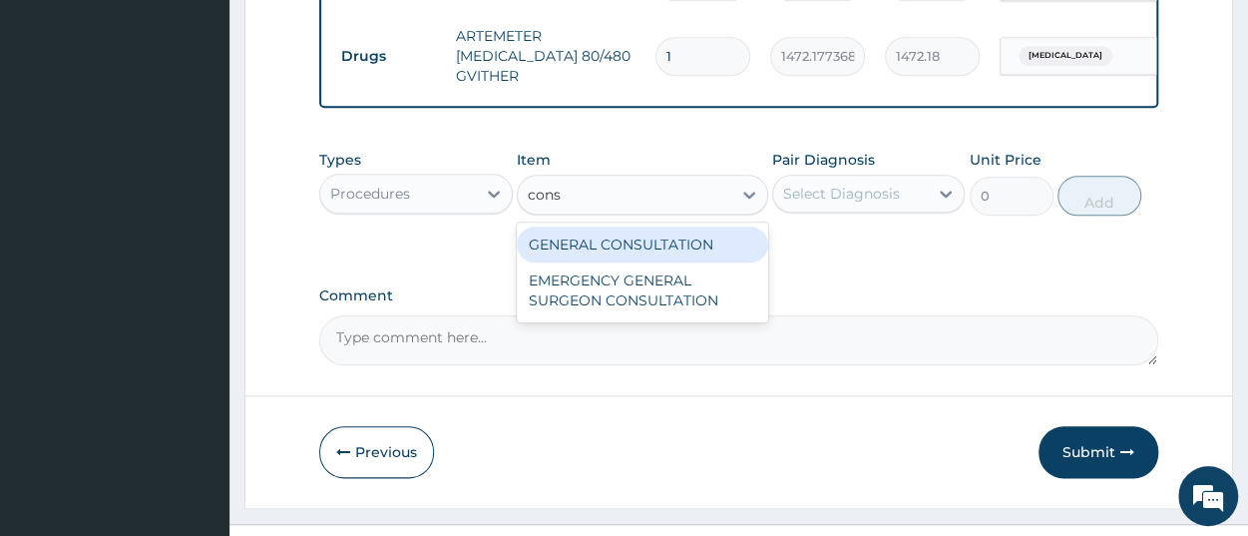
click at [635, 252] on div "GENERAL CONSULTATION" at bounding box center [642, 245] width 251 height 36
type input "3150"
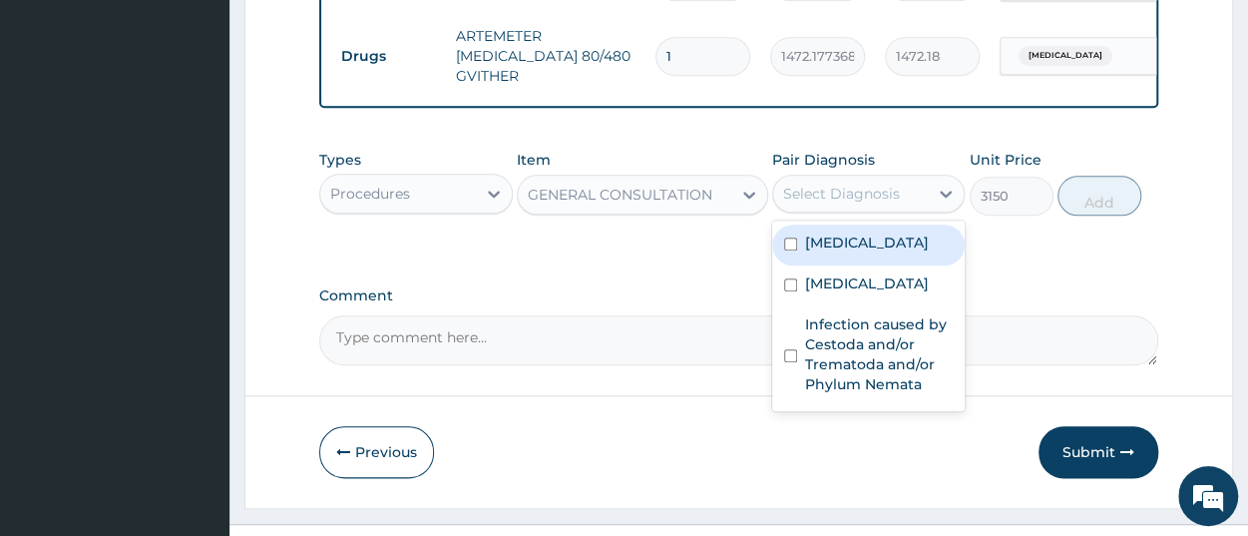
click at [833, 213] on div "Select Diagnosis" at bounding box center [868, 194] width 193 height 38
click at [848, 252] on label "Malaria" at bounding box center [867, 243] width 124 height 20
checkbox input "true"
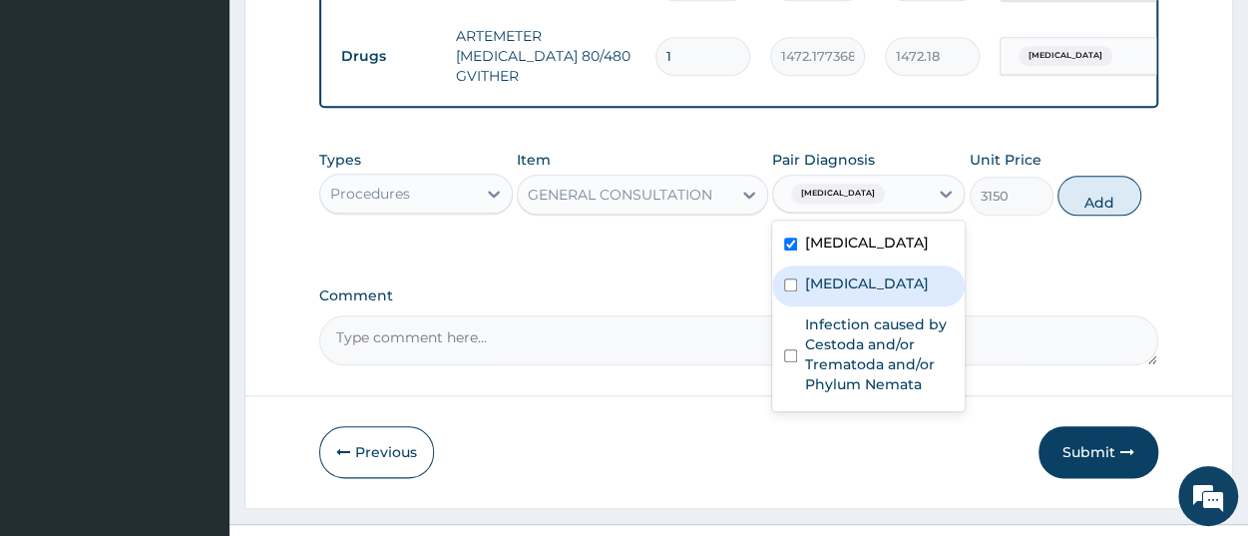
click at [856, 293] on label "[MEDICAL_DATA]" at bounding box center [867, 283] width 124 height 20
checkbox input "true"
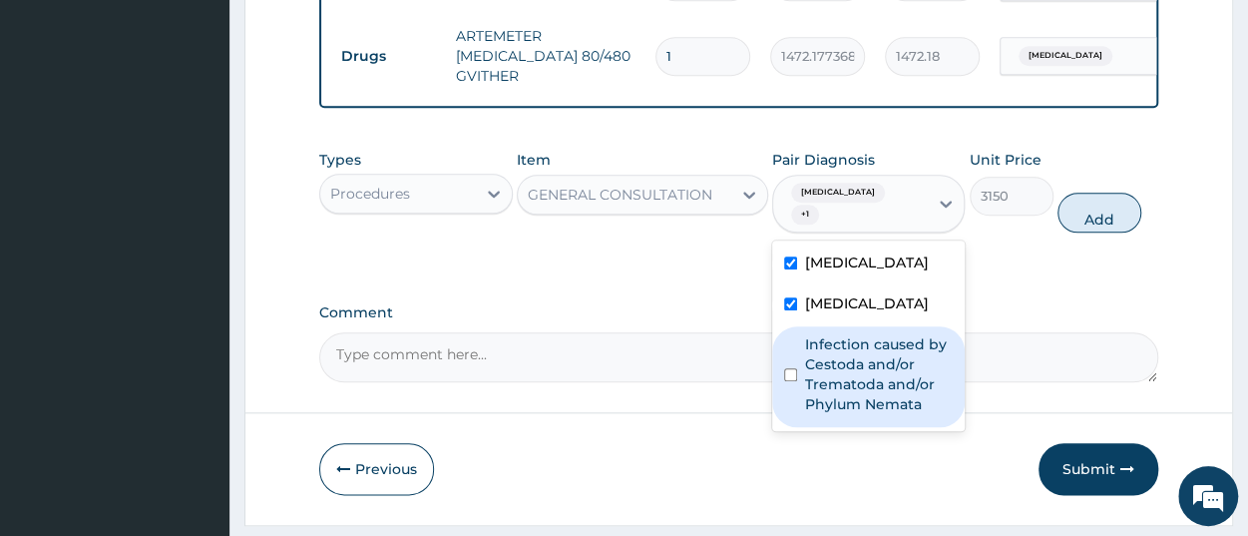
click at [863, 358] on label "Infection caused by Cestoda and/or Trematoda and/or Phylum Nemata" at bounding box center [879, 374] width 148 height 80
checkbox input "true"
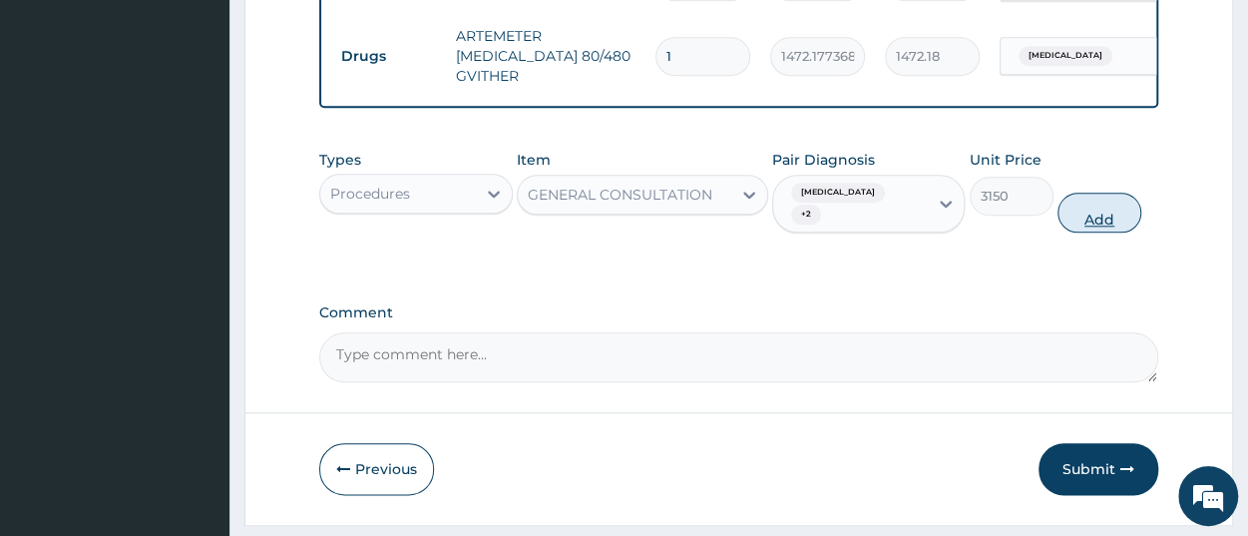
click at [1089, 201] on button "Add" at bounding box center [1100, 213] width 84 height 40
type input "0"
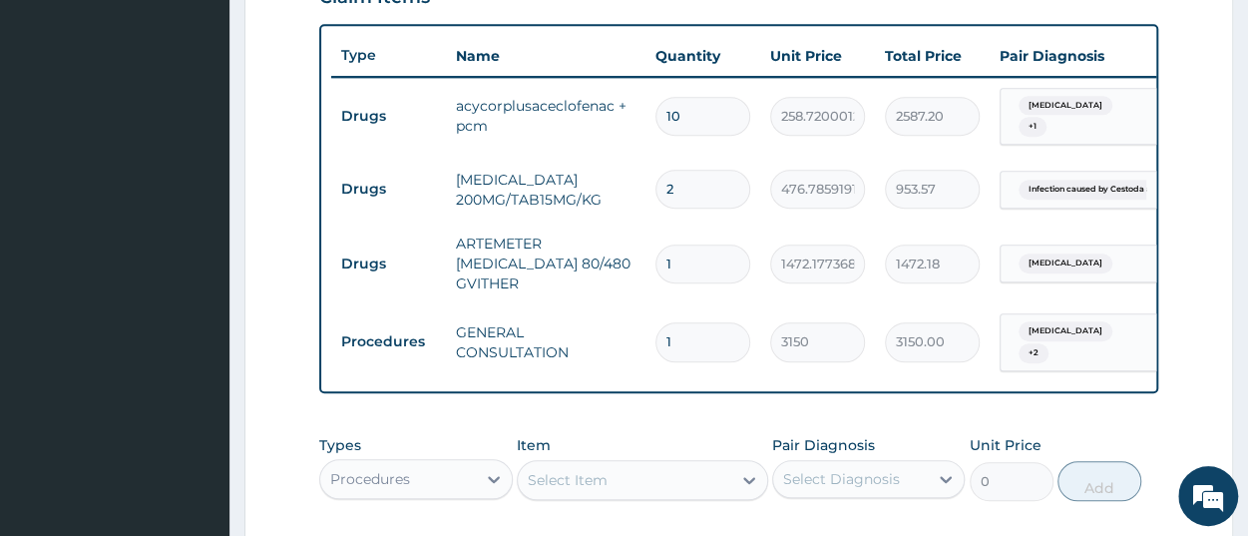
scroll to position [1040, 0]
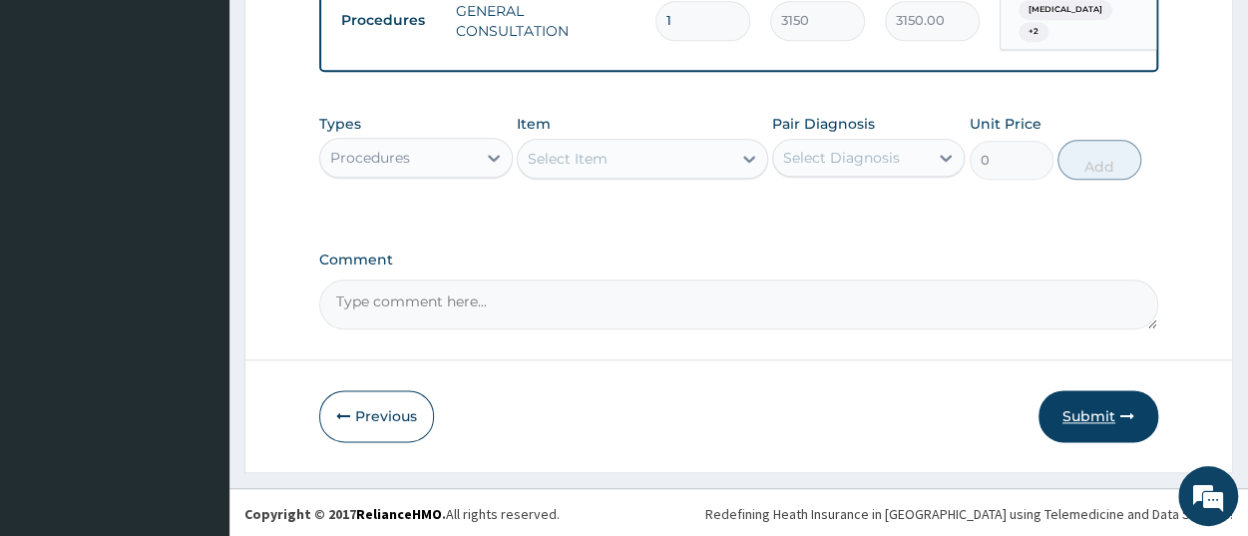
click at [1091, 418] on button "Submit" at bounding box center [1099, 416] width 120 height 52
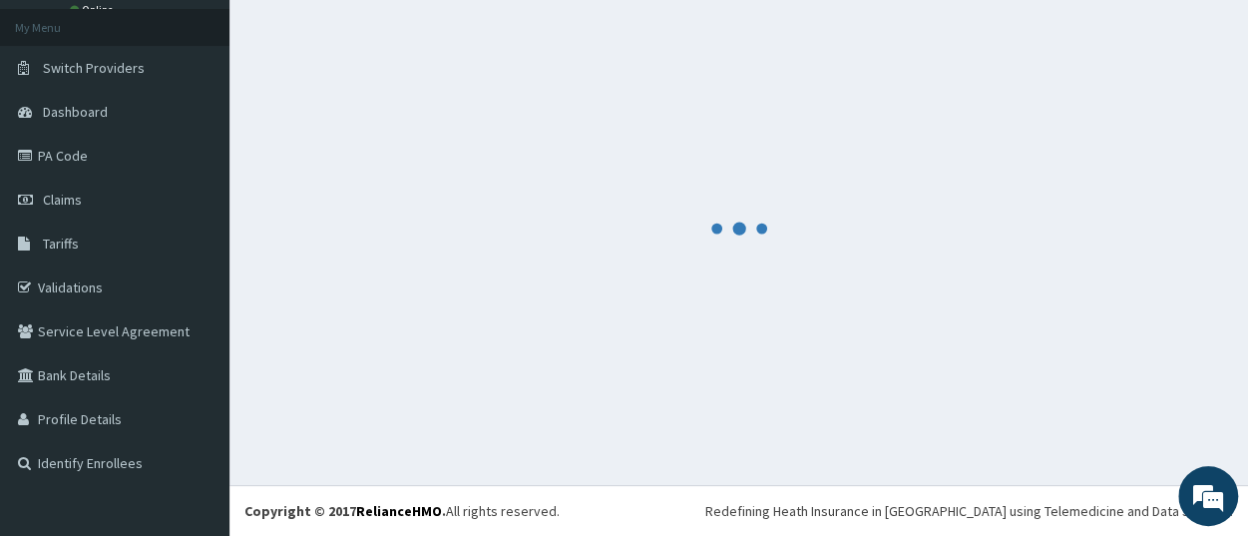
scroll to position [105, 0]
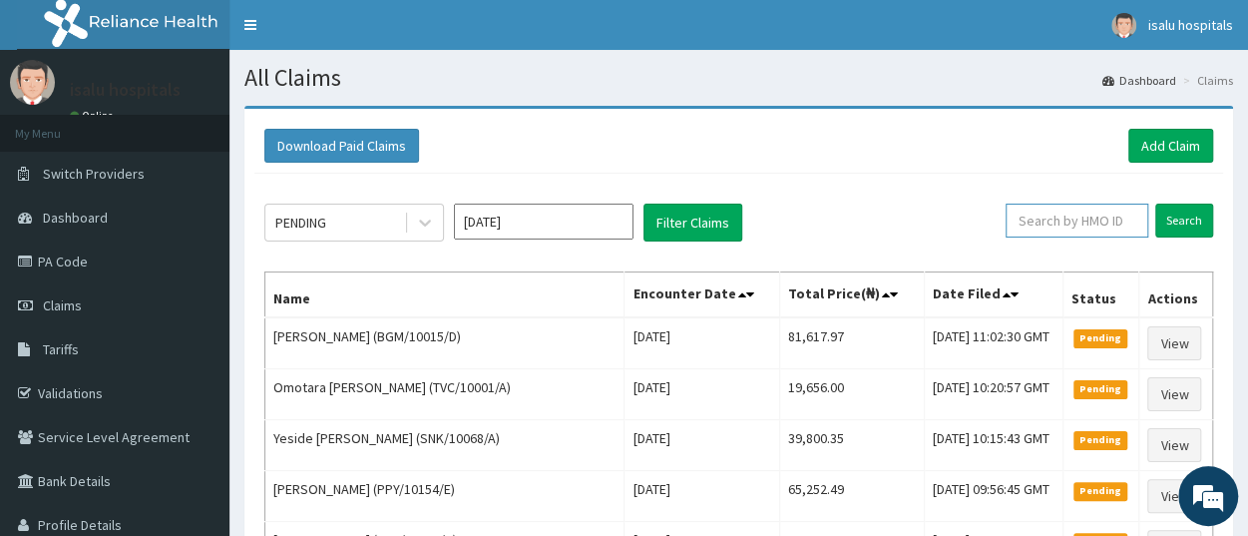
paste input "RCO/10008/B"
type input "RCO/10008/B"
click at [1156, 204] on input "Search" at bounding box center [1185, 221] width 58 height 34
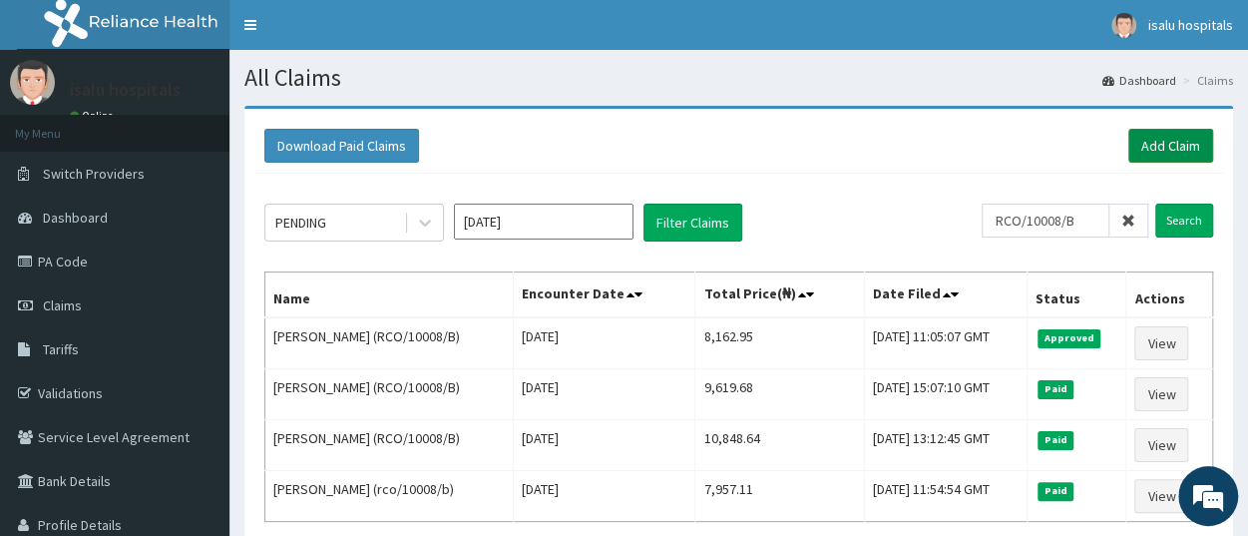
click at [1158, 143] on link "Add Claim" at bounding box center [1171, 146] width 85 height 34
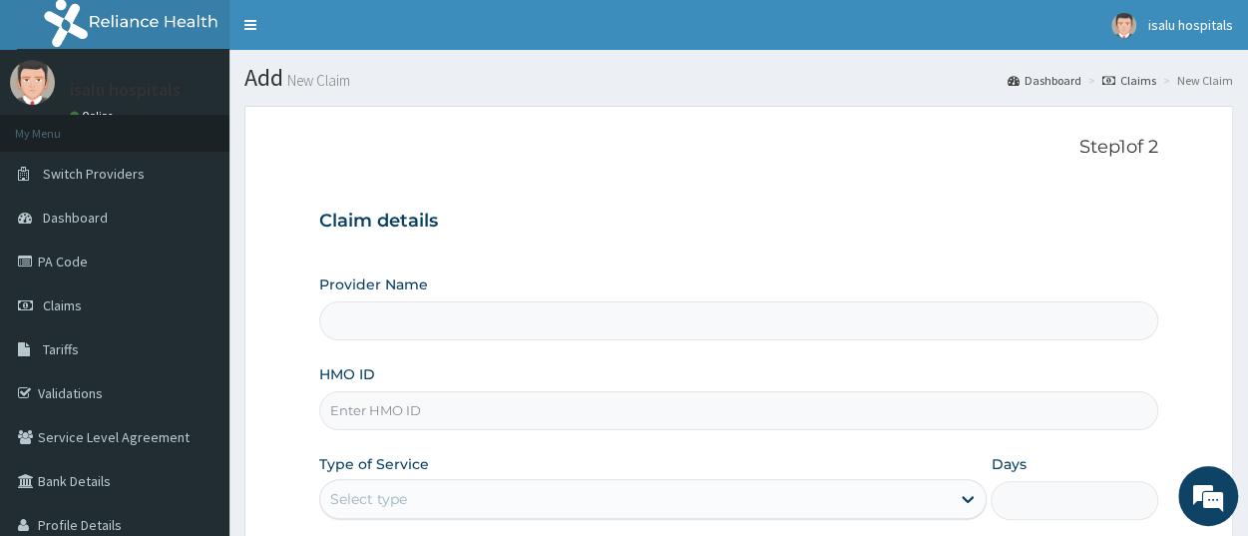
type input "Isalu Hospital Limited"
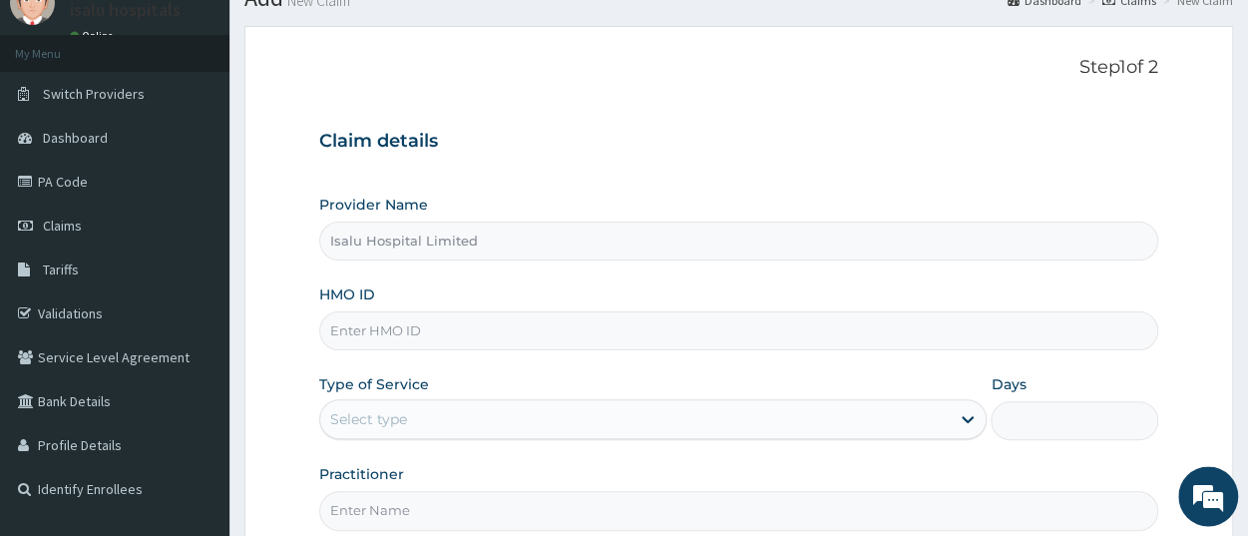
scroll to position [104, 0]
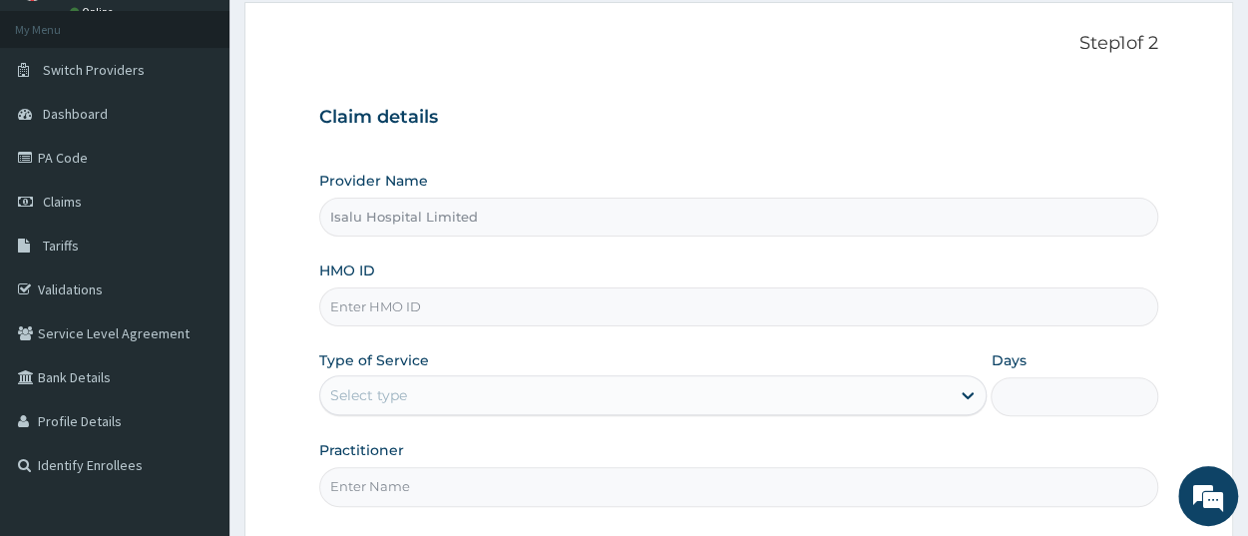
click at [464, 308] on input "HMO ID" at bounding box center [738, 306] width 839 height 39
paste input "RCO/10008/B"
type input "RCO/10008/B"
click at [487, 402] on div "Select type" at bounding box center [635, 395] width 630 height 32
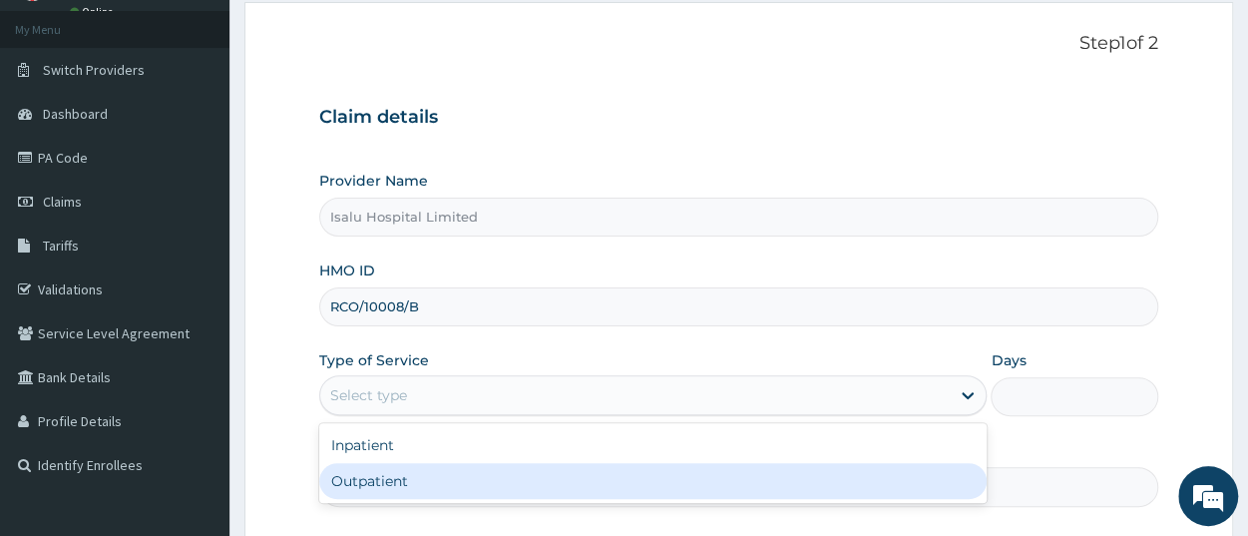
click at [483, 489] on div "Outpatient" at bounding box center [653, 481] width 668 height 36
type input "1"
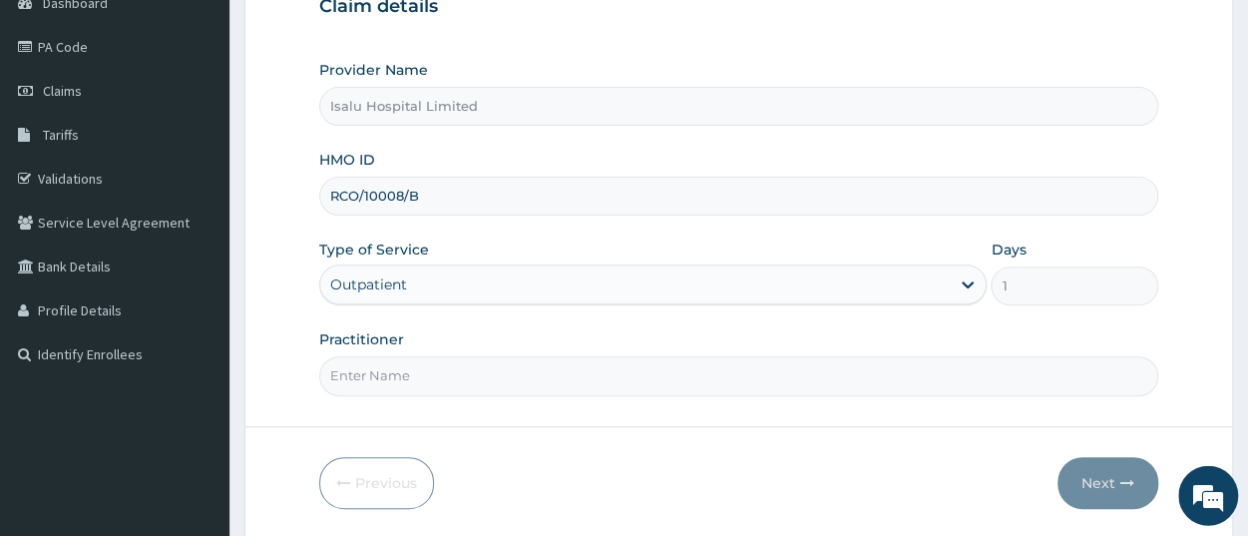
scroll to position [279, 0]
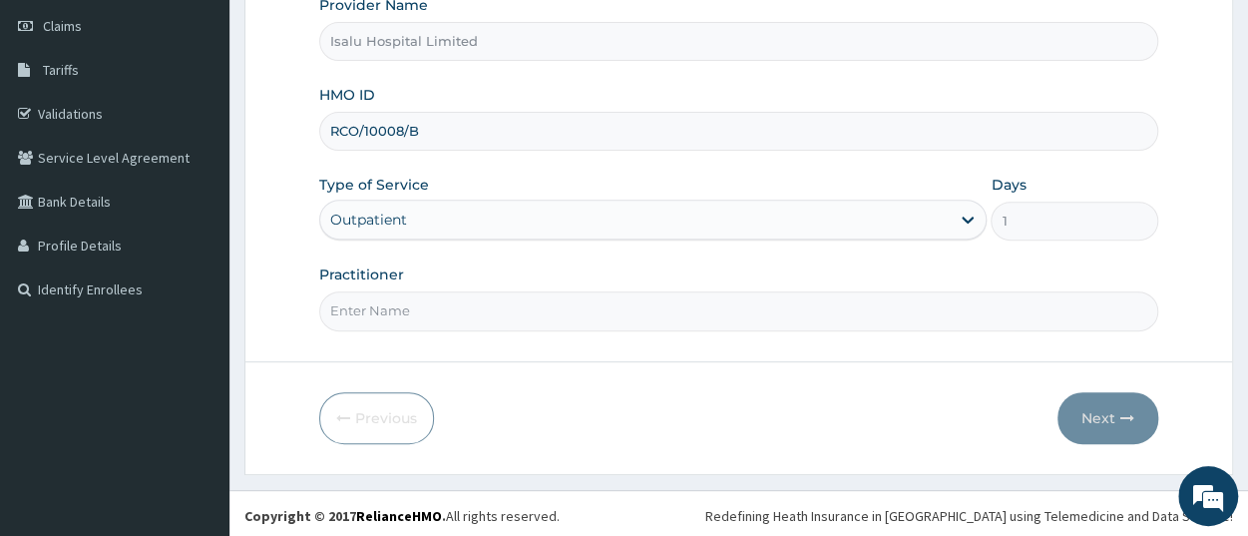
paste input "[PERSON_NAME]"
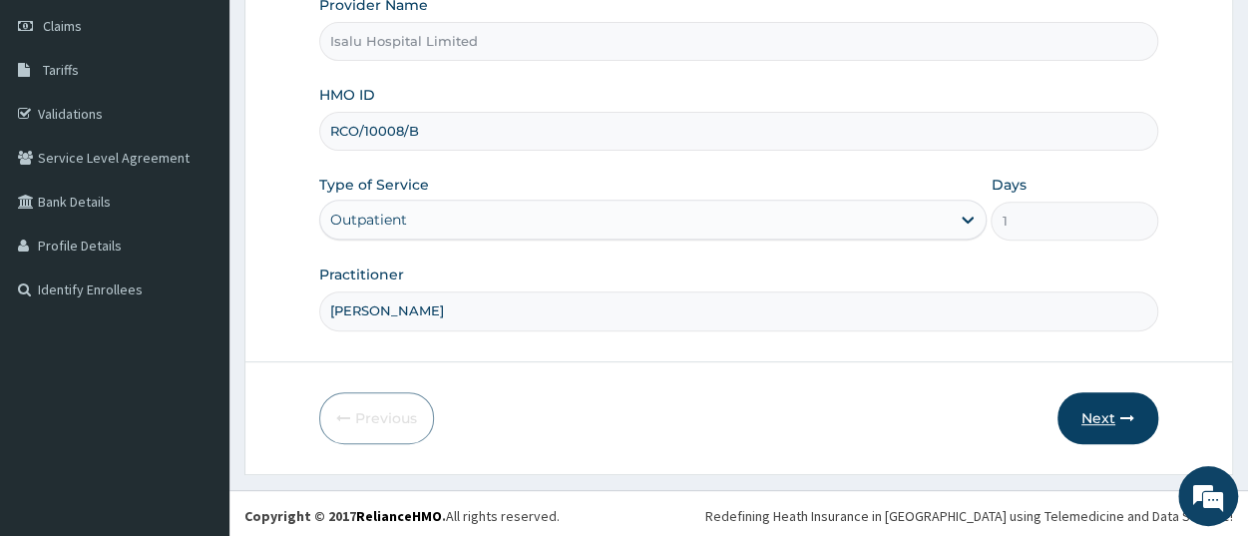
type input "[PERSON_NAME]"
click at [1123, 411] on icon "button" at bounding box center [1128, 418] width 14 height 14
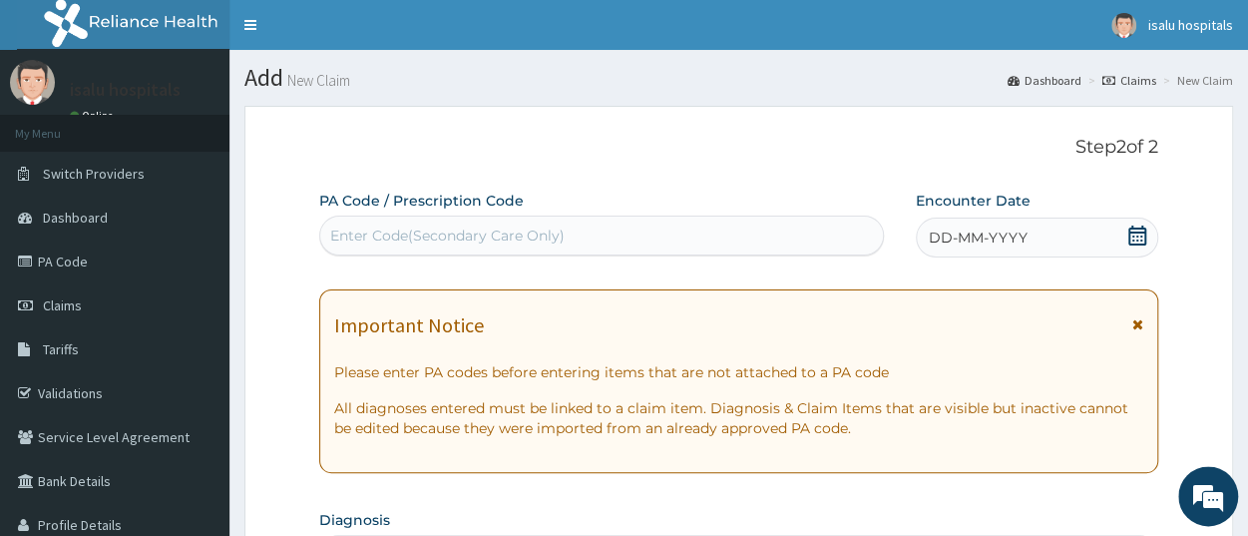
scroll to position [0, 0]
click at [1129, 231] on icon at bounding box center [1138, 236] width 20 height 20
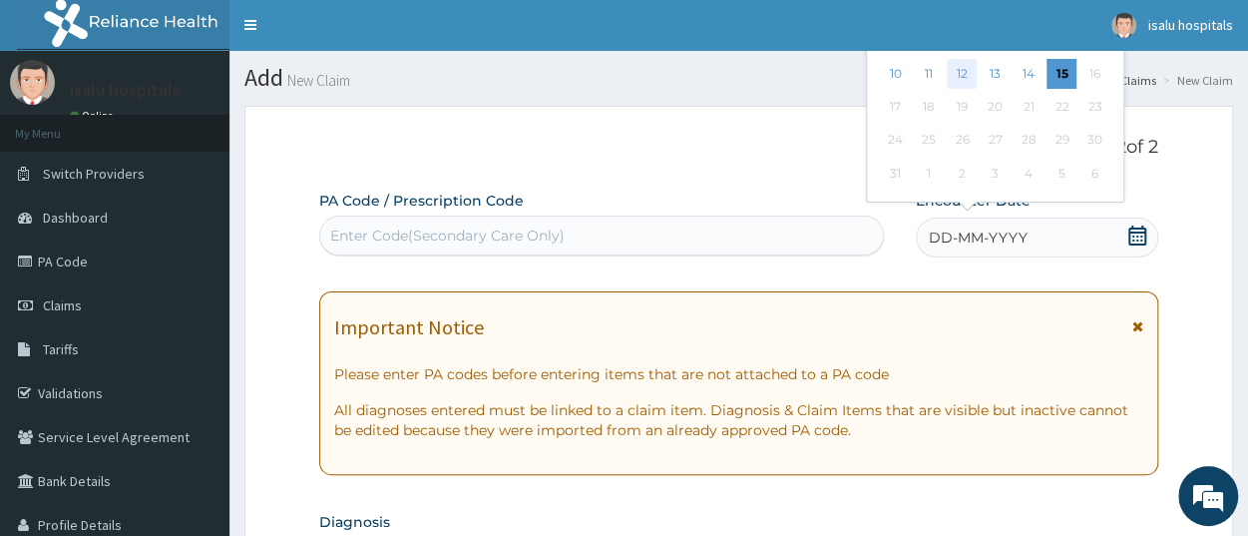
click at [963, 74] on div "12" at bounding box center [963, 74] width 30 height 30
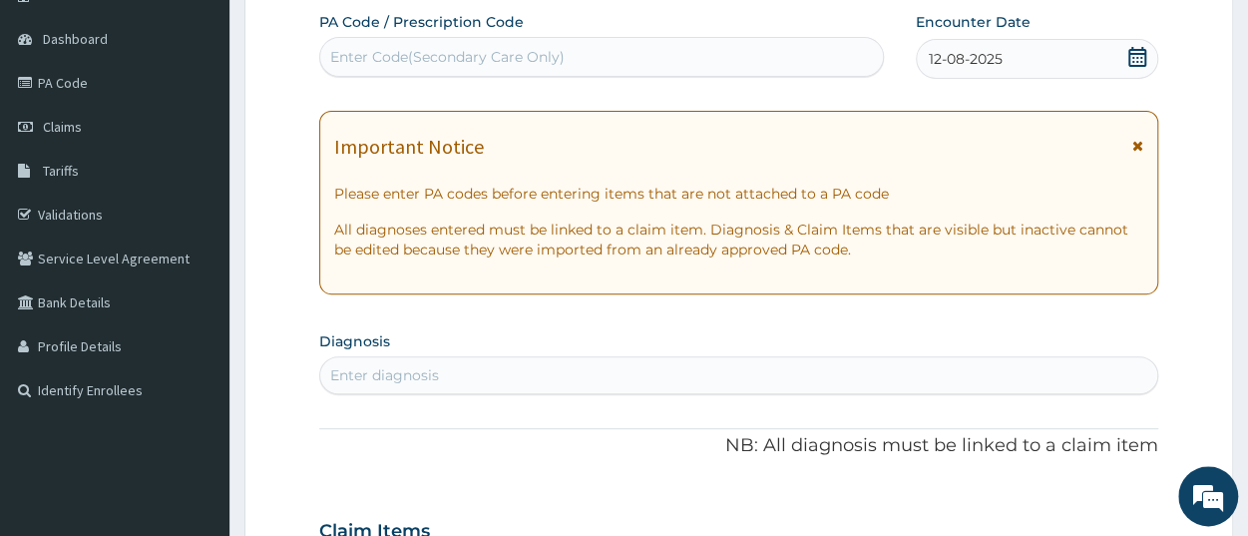
scroll to position [311, 0]
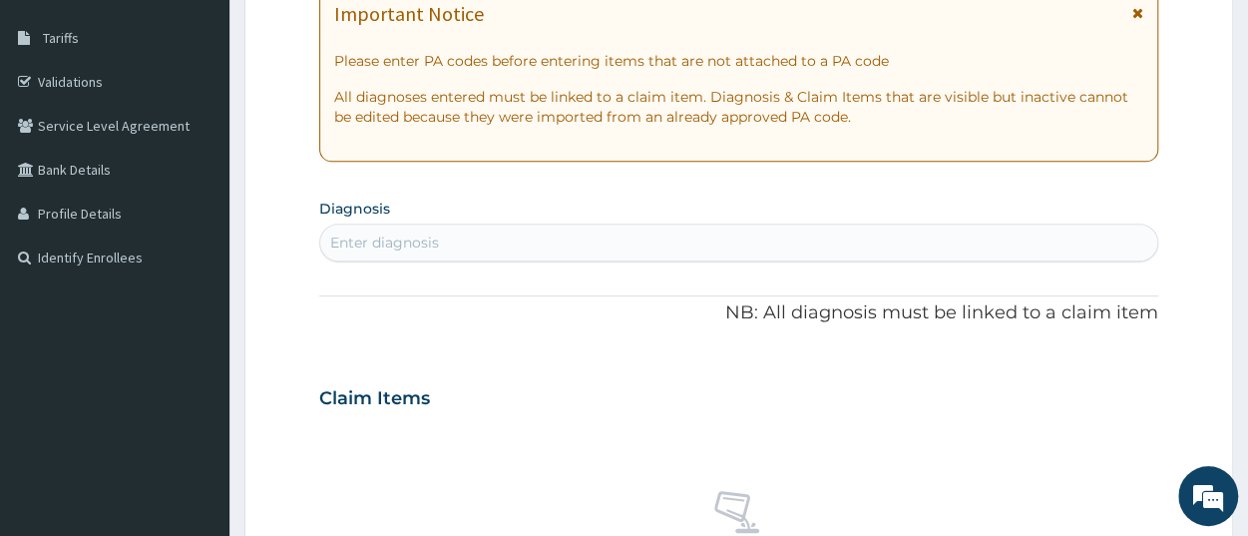
click at [583, 236] on div "Enter diagnosis" at bounding box center [738, 243] width 837 height 32
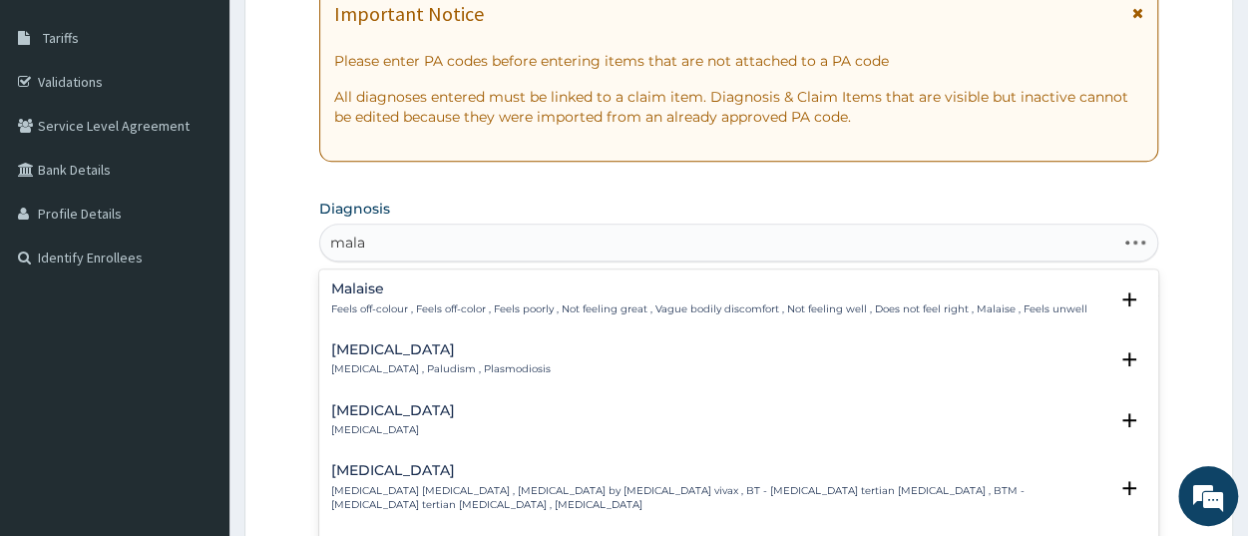
type input "malar"
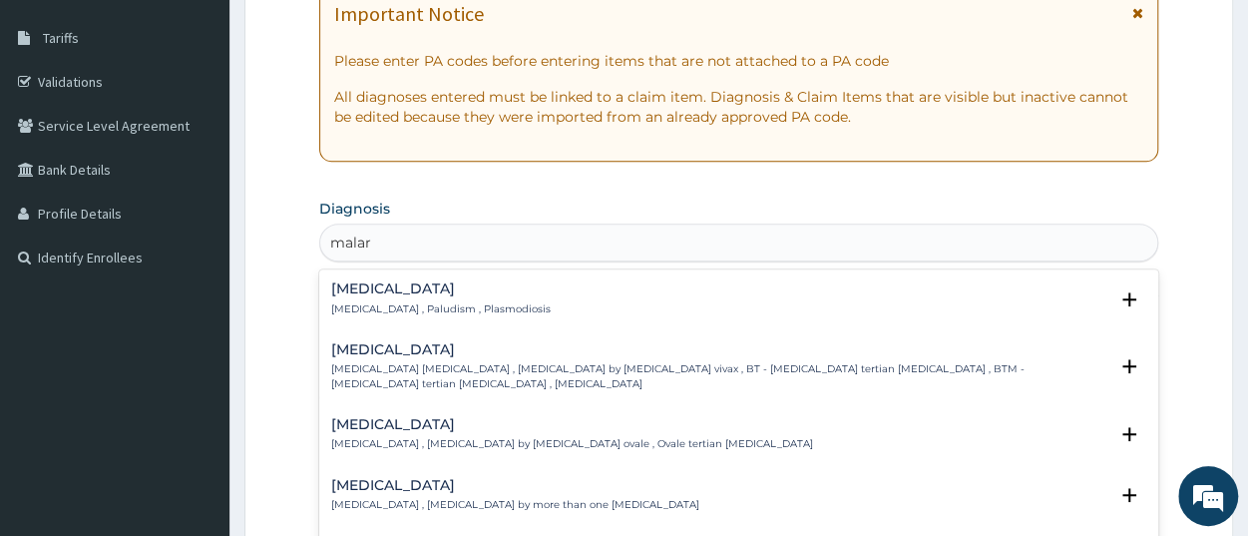
click at [374, 304] on p "[MEDICAL_DATA] , Paludism , Plasmodiosis" at bounding box center [441, 309] width 220 height 14
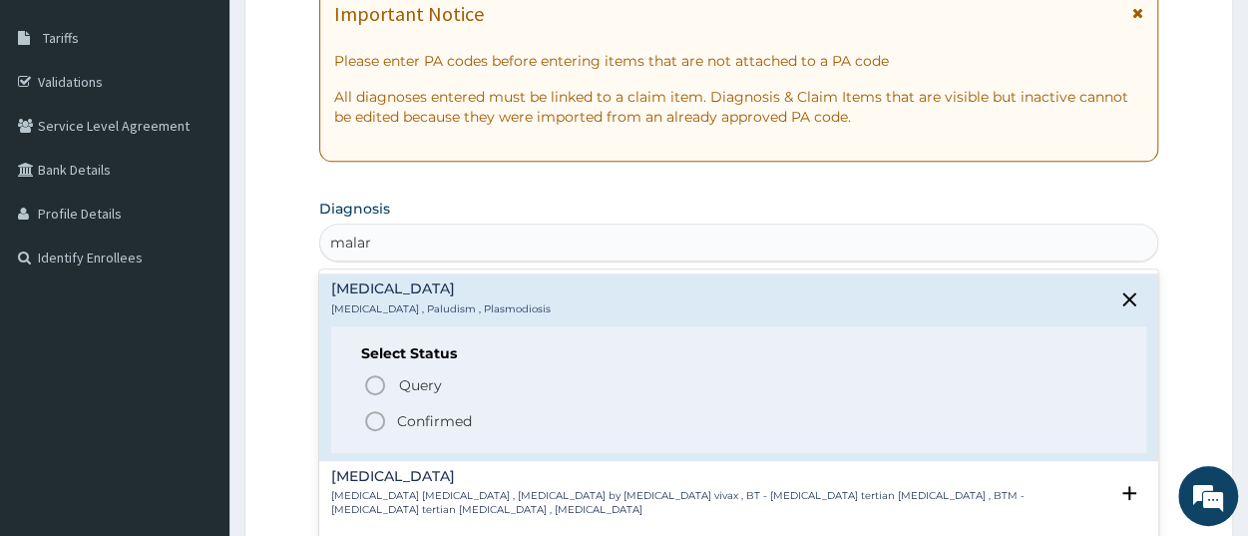
click at [428, 409] on span "Confirmed" at bounding box center [739, 421] width 753 height 24
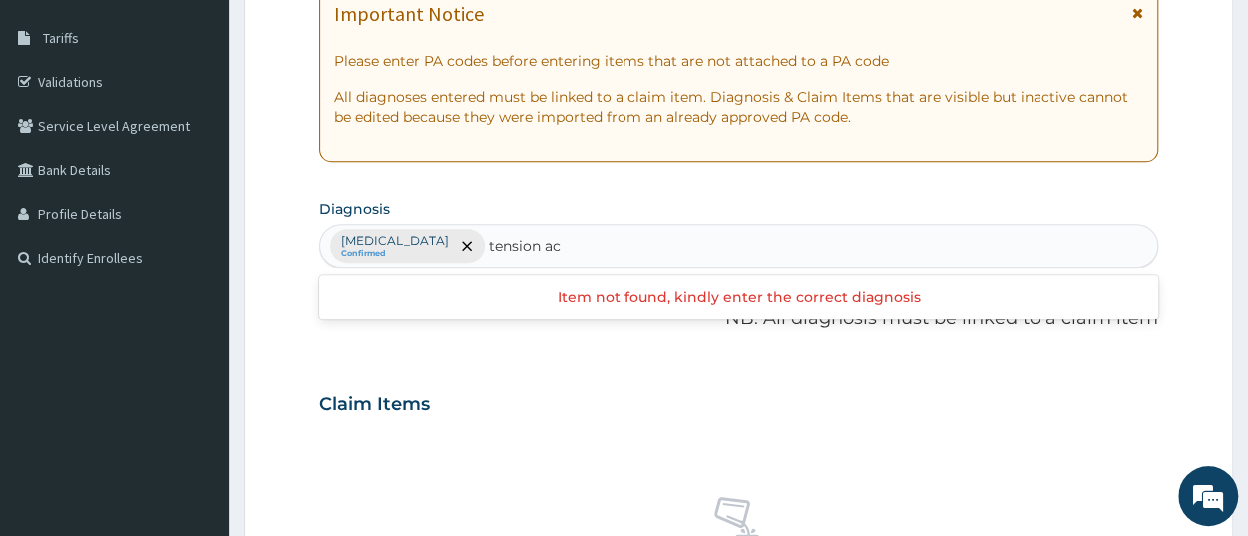
type input "tension ac"
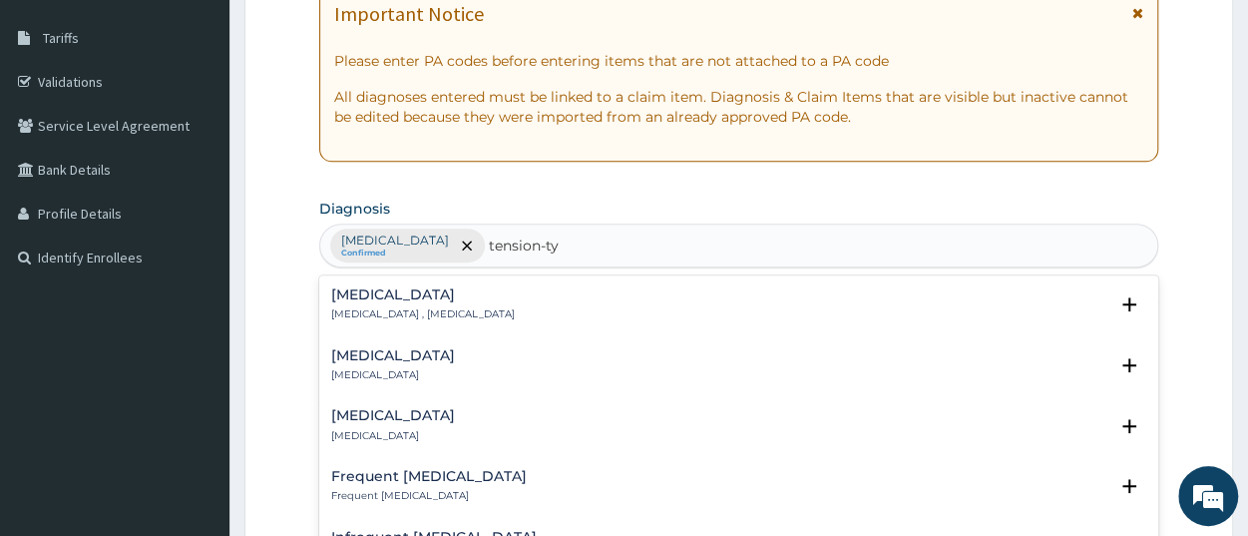
type input "tension-typ"
click at [426, 305] on div "Tension-type headache Tension-type headache , Tension headache" at bounding box center [423, 304] width 184 height 35
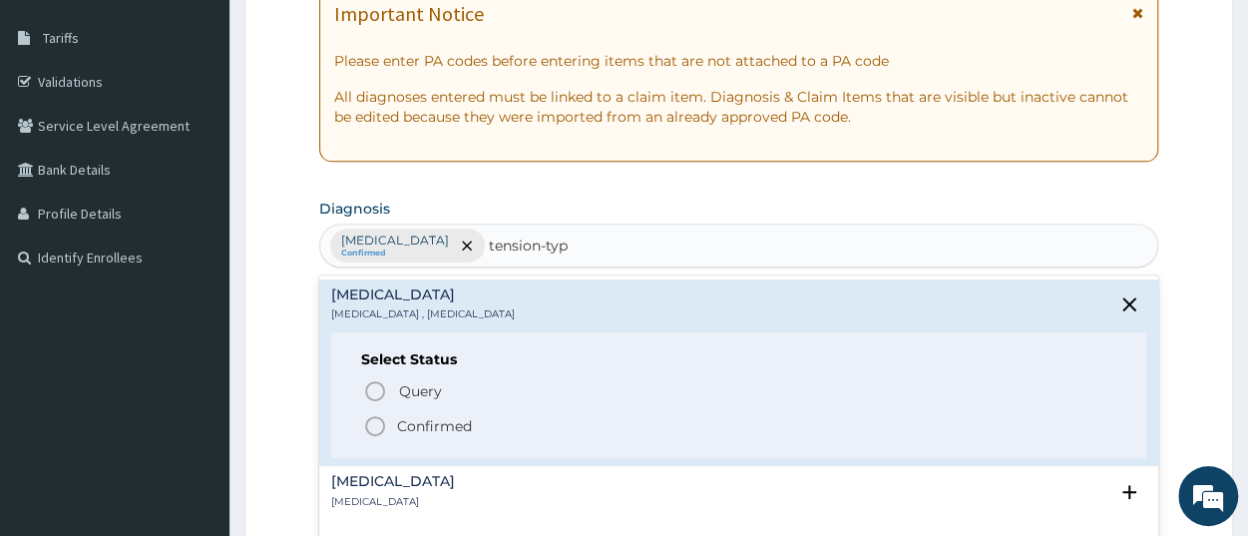
click at [434, 420] on p "Confirmed" at bounding box center [434, 426] width 75 height 20
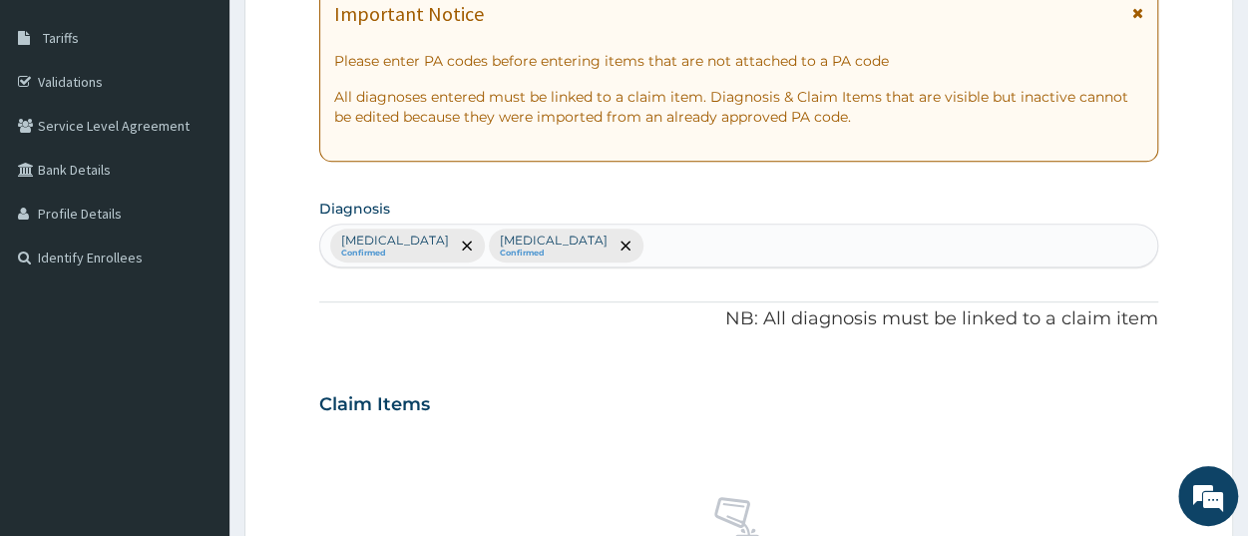
click at [673, 248] on div "Malaria Confirmed Tension-type headache Confirmed" at bounding box center [738, 246] width 837 height 42
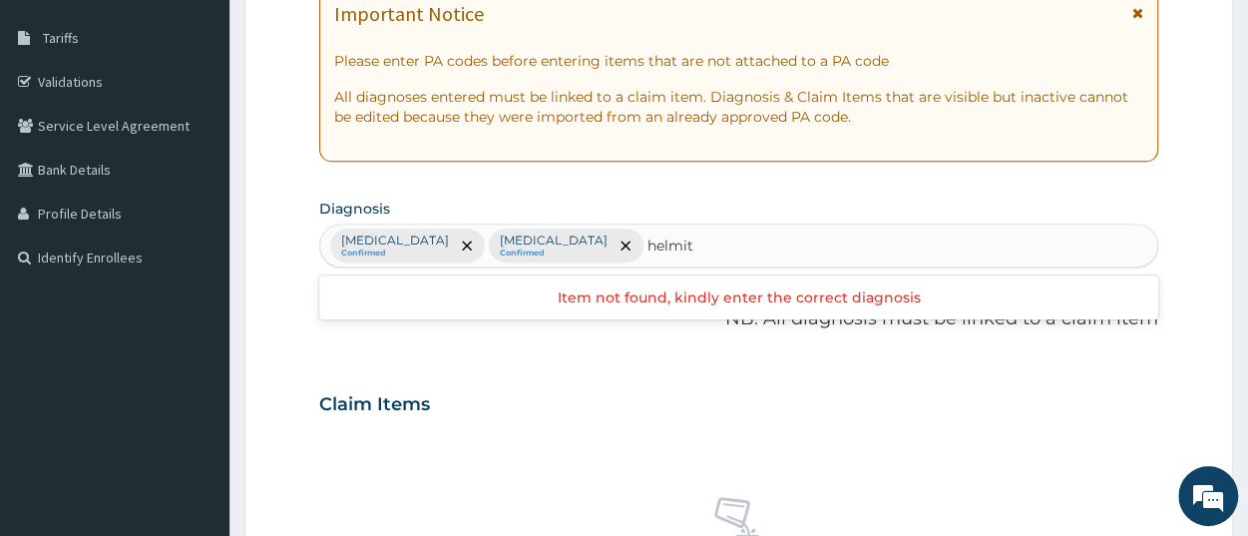
type input "helmi"
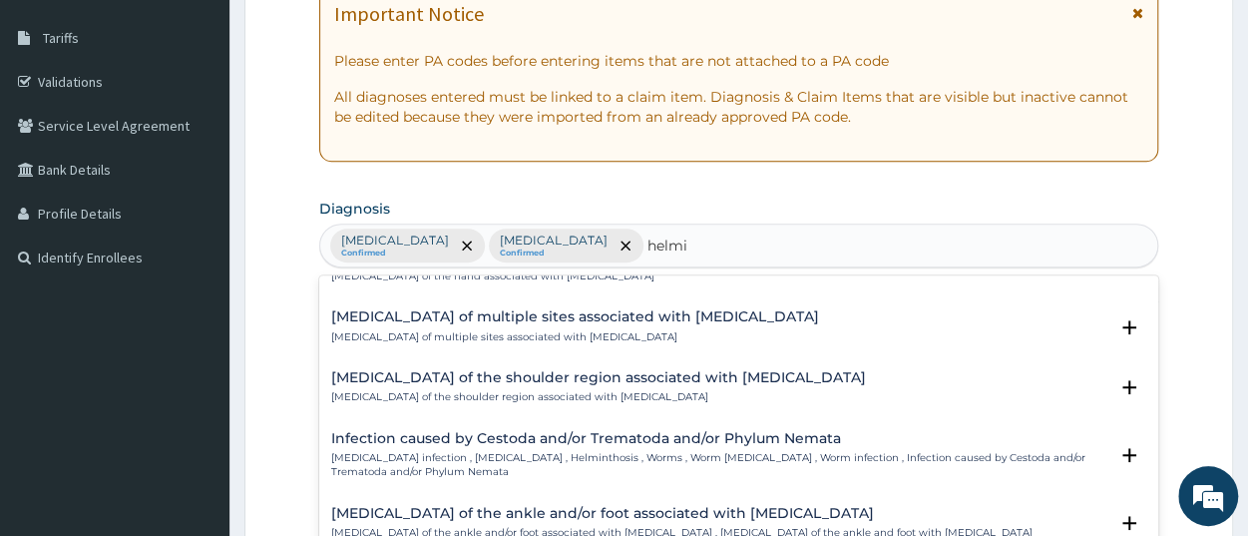
scroll to position [100, 0]
click at [409, 451] on p "Helminth infection , Helminthiasis , Helminthosis , Worms , Worm infestation , …" at bounding box center [719, 464] width 776 height 29
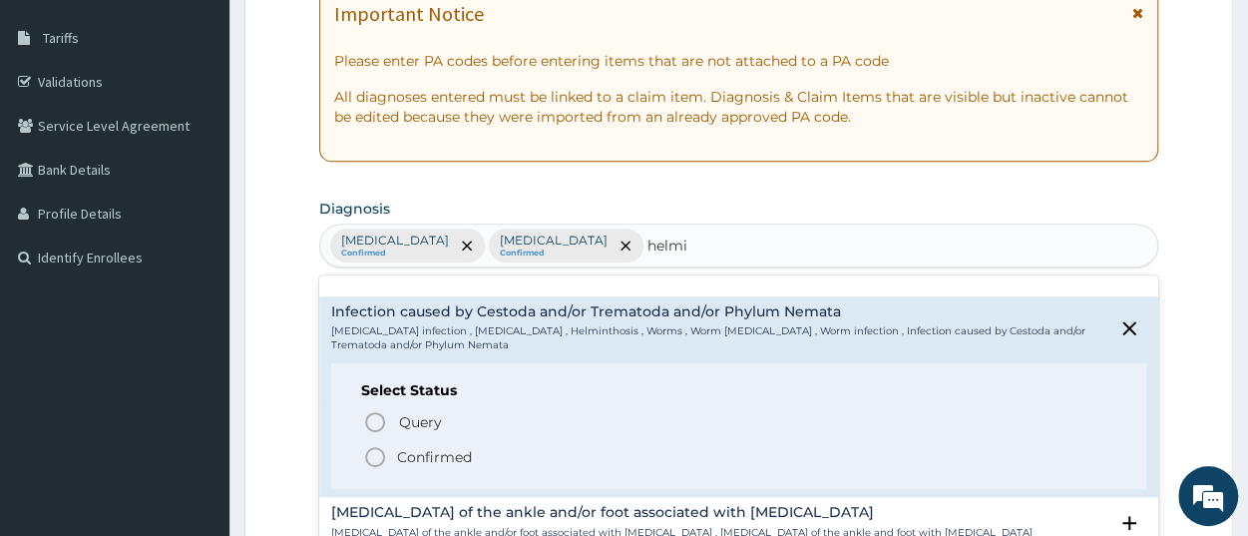
scroll to position [394, 0]
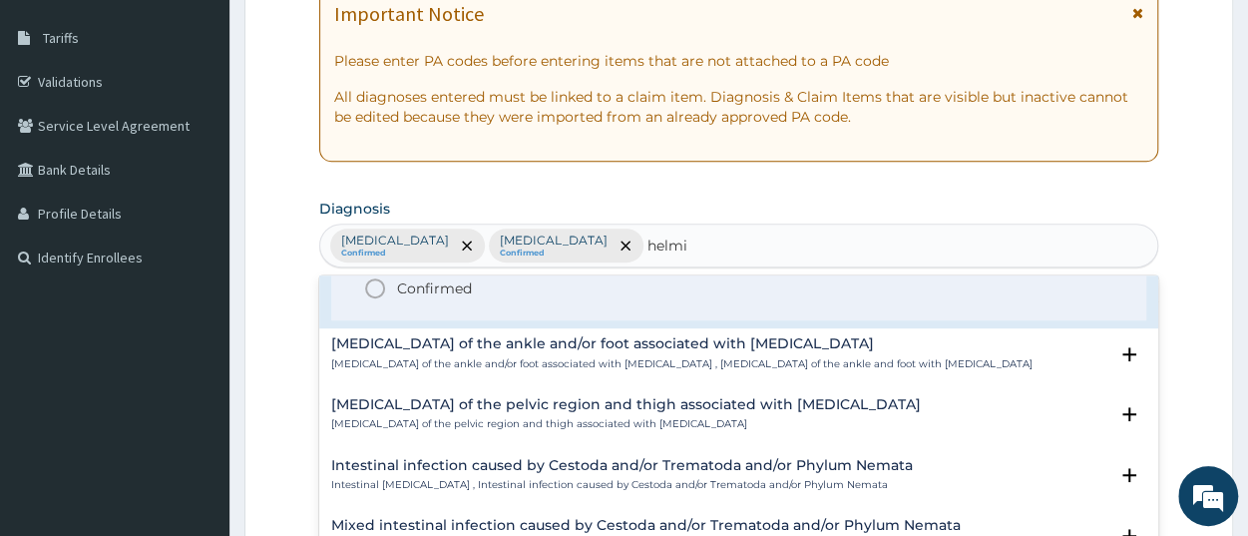
click at [436, 304] on div "Select Status Query Query covers suspected (?), Keep in view (kiv), Ruled out (…" at bounding box center [738, 258] width 815 height 127
click at [448, 293] on p "Confirmed" at bounding box center [434, 288] width 75 height 20
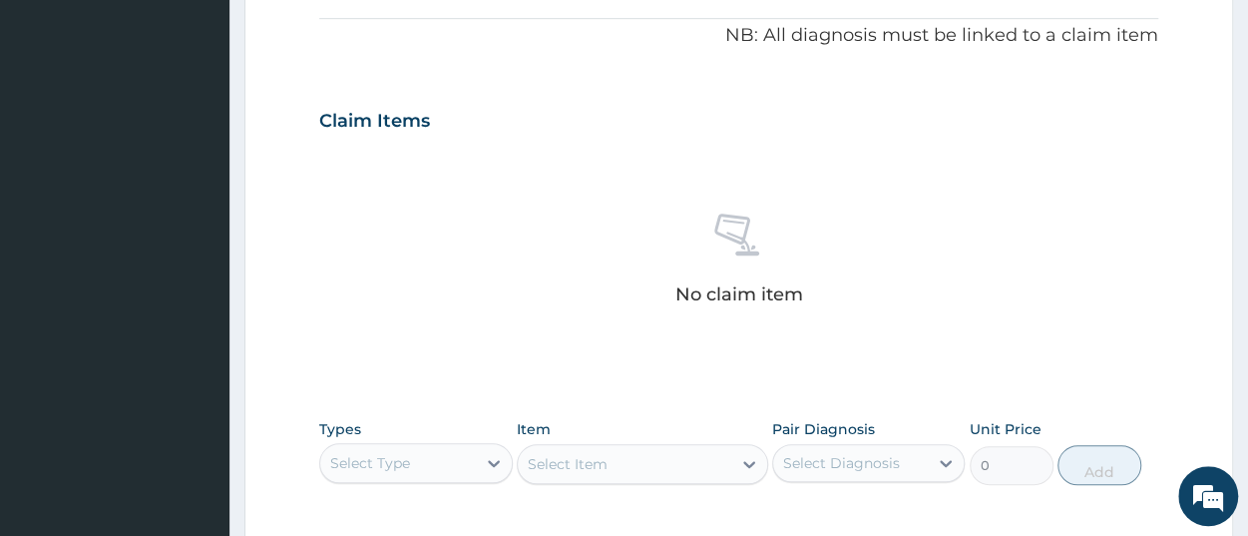
scroll to position [623, 0]
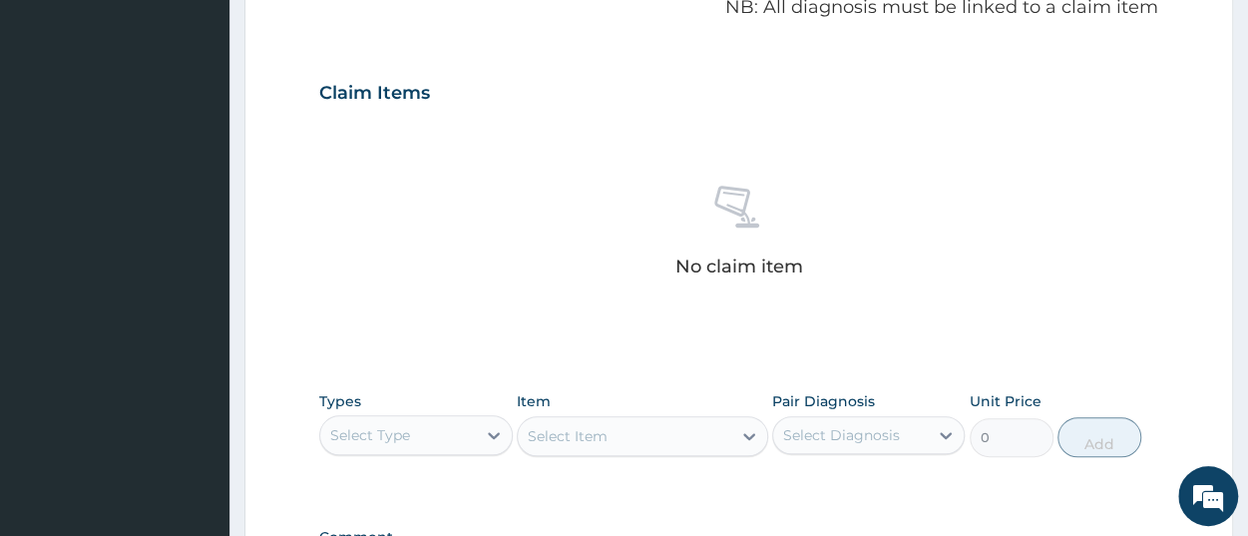
click at [464, 444] on div "Select Type" at bounding box center [397, 435] width 155 height 32
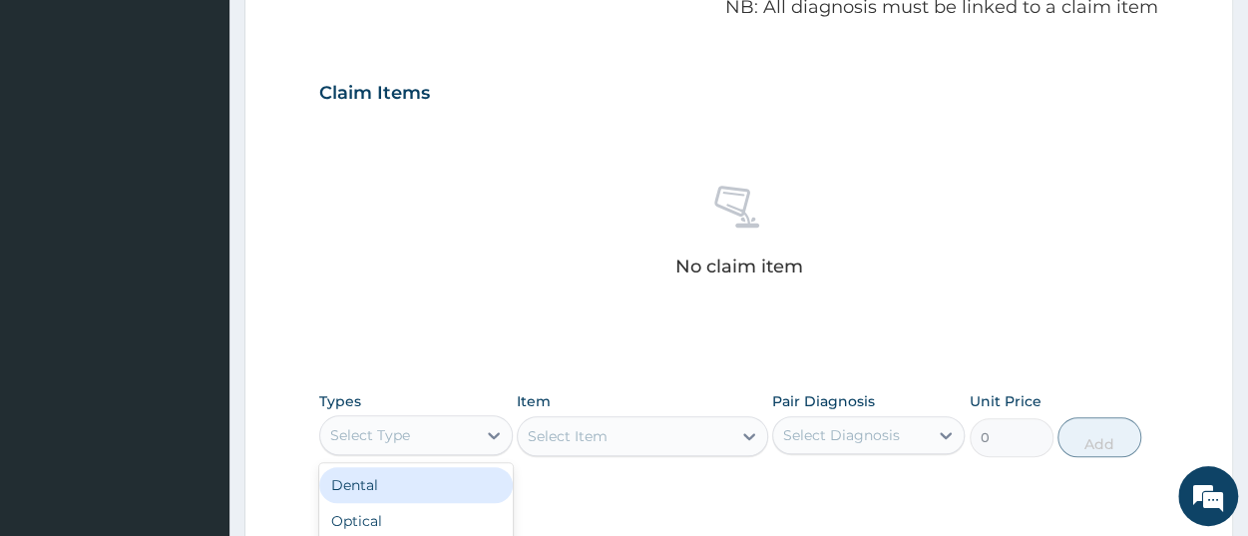
scroll to position [899, 0]
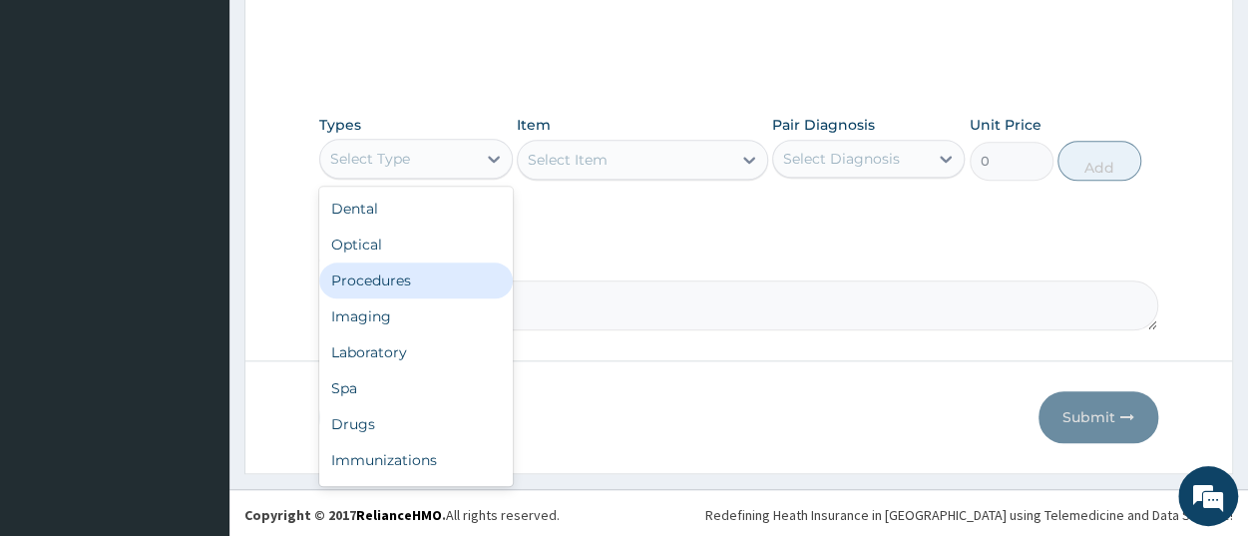
click at [428, 278] on div "Procedures" at bounding box center [415, 280] width 193 height 36
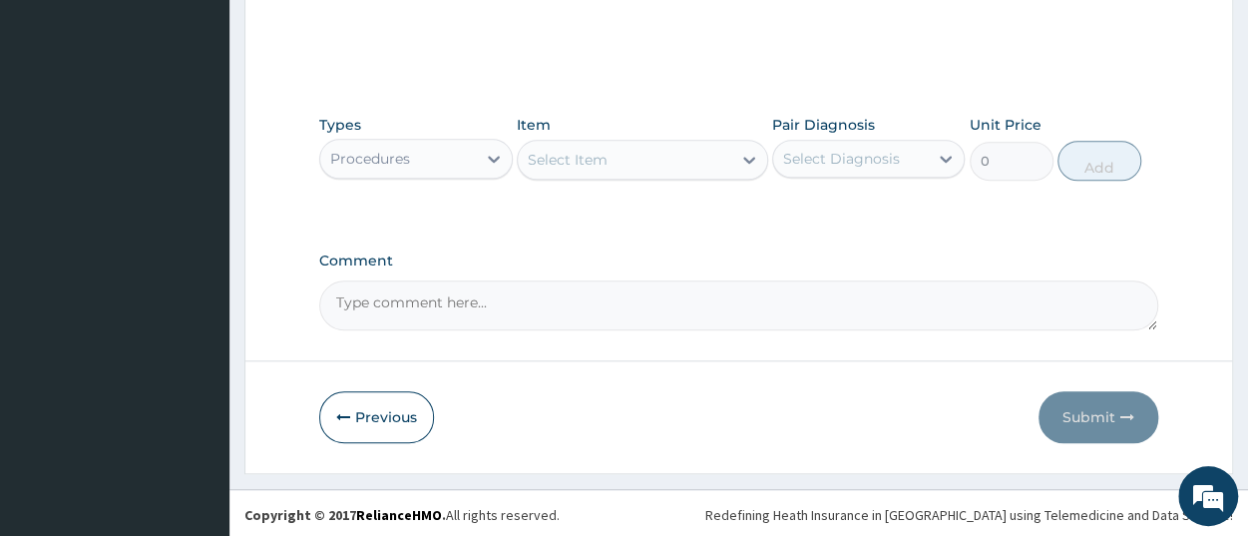
click at [627, 167] on div "Select Item" at bounding box center [625, 160] width 214 height 32
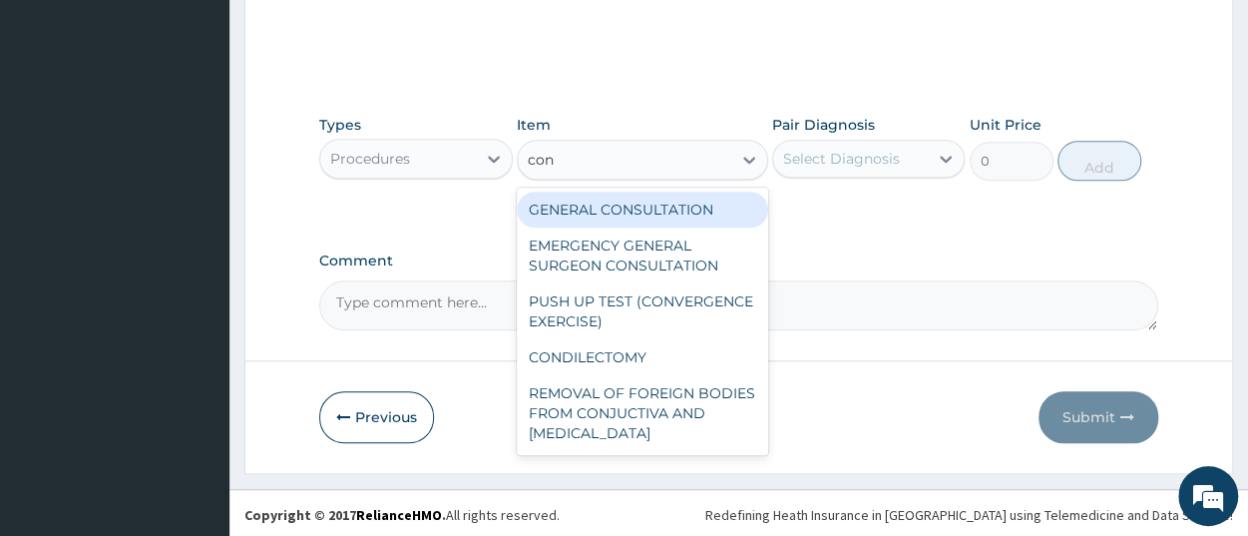
type input "cons"
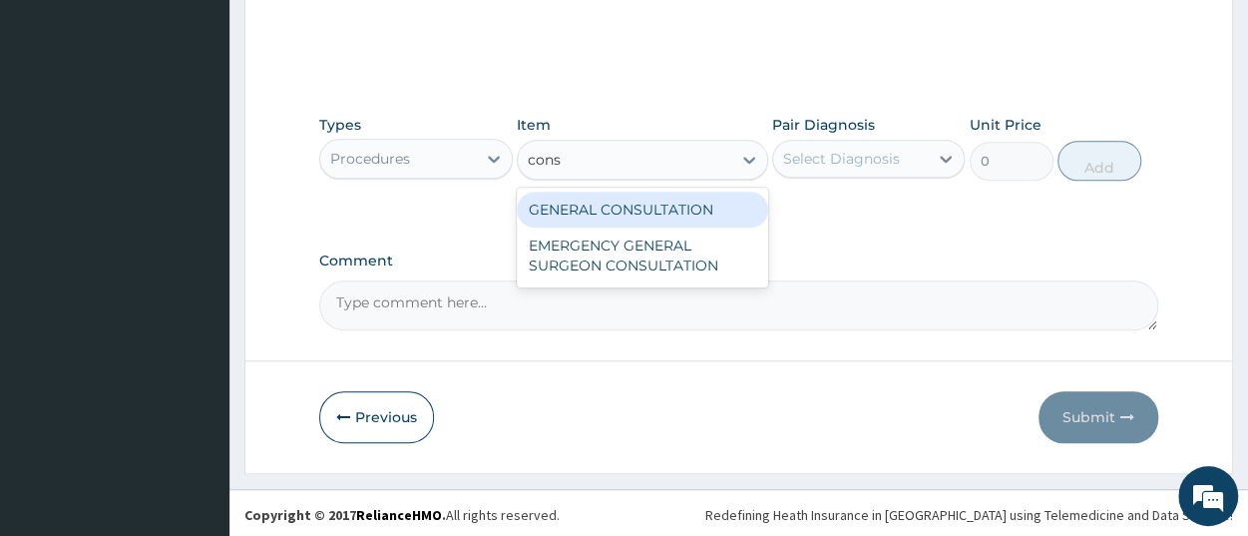
click at [594, 207] on div "GENERAL CONSULTATION" at bounding box center [642, 210] width 251 height 36
type input "3150"
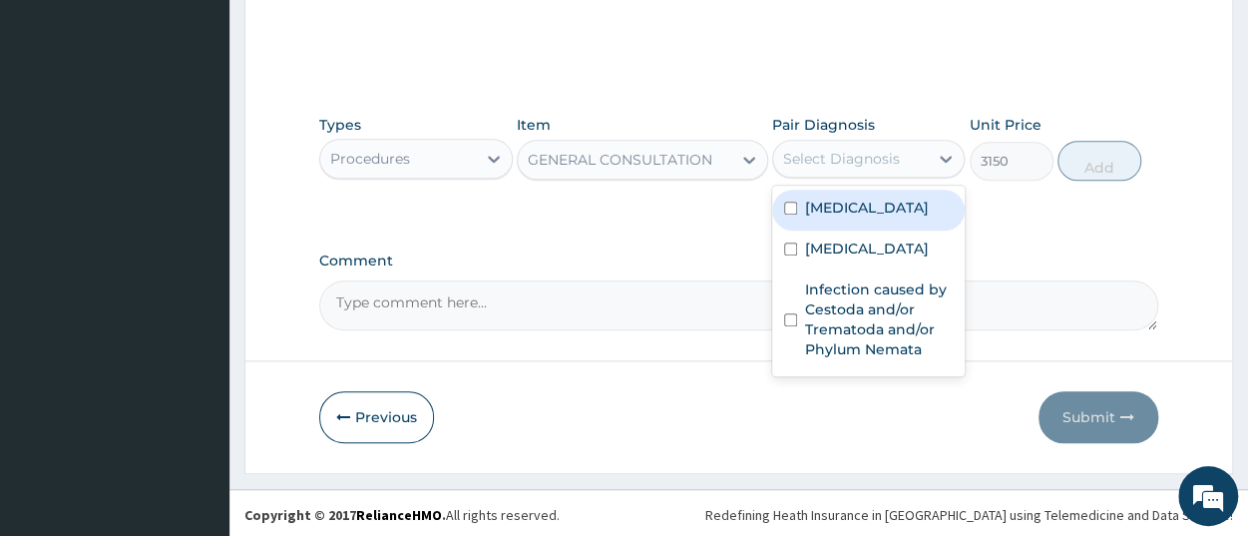
click at [792, 152] on div "Select Diagnosis" at bounding box center [841, 159] width 117 height 20
drag, startPoint x: 861, startPoint y: 209, endPoint x: 855, endPoint y: 239, distance: 30.5
click at [861, 210] on div "Malaria" at bounding box center [868, 210] width 193 height 41
checkbox input "true"
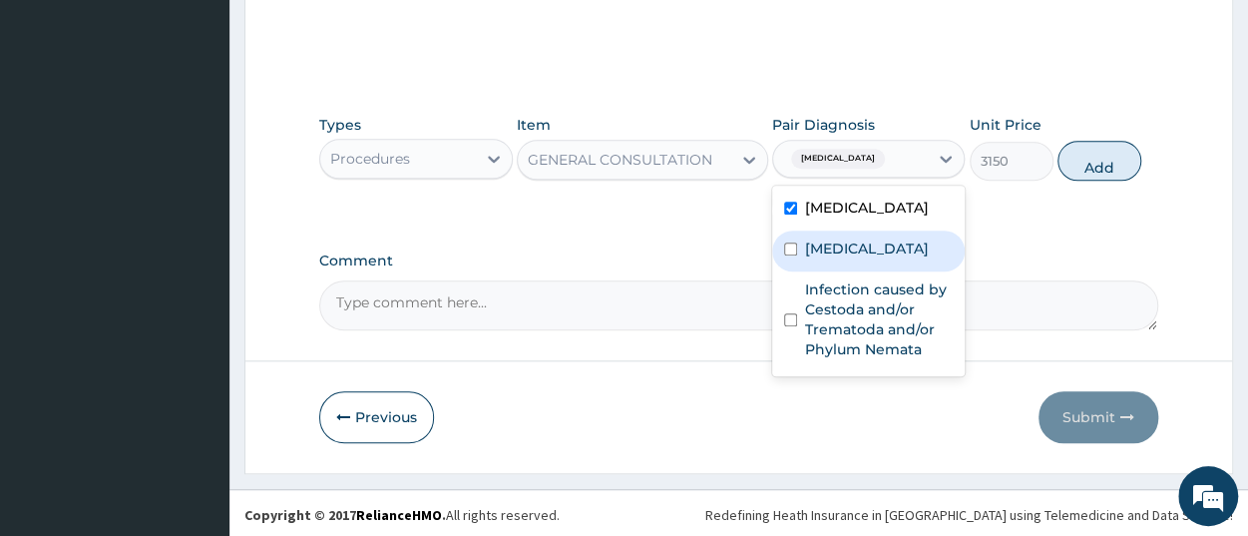
click at [853, 252] on label "Tension-type headache" at bounding box center [867, 249] width 124 height 20
checkbox input "true"
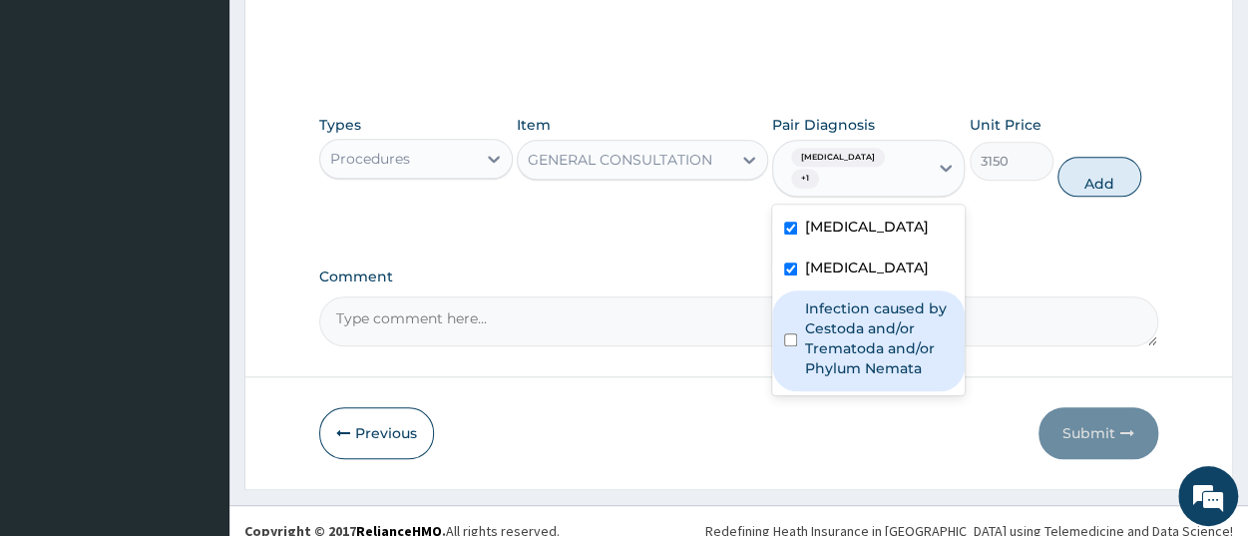
click at [857, 347] on label "Infection caused by Cestoda and/or Trematoda and/or Phylum Nemata" at bounding box center [879, 338] width 148 height 80
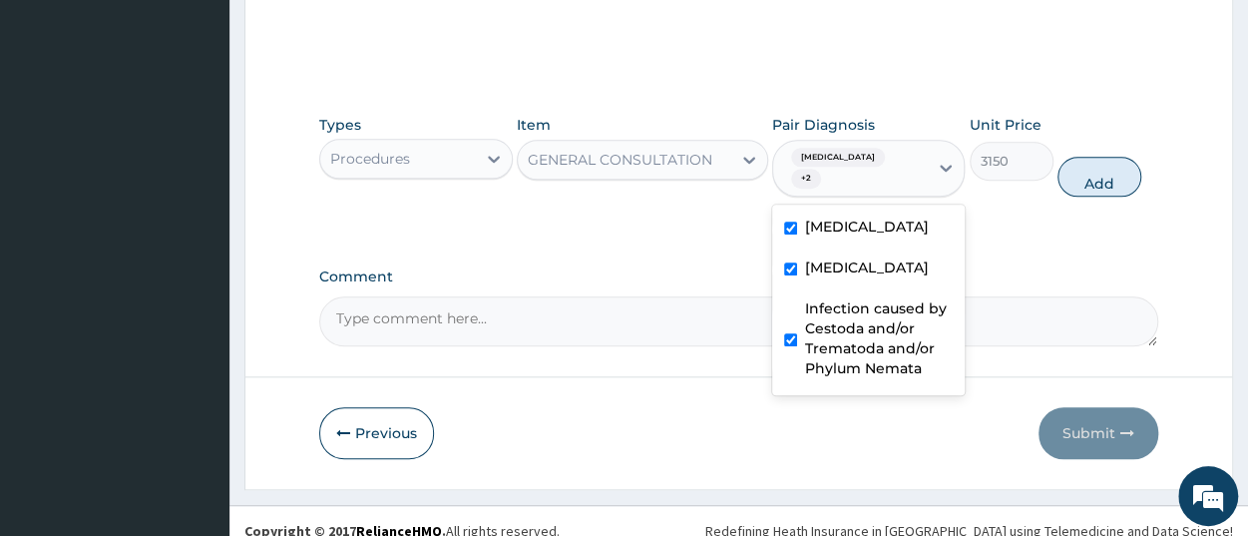
checkbox input "true"
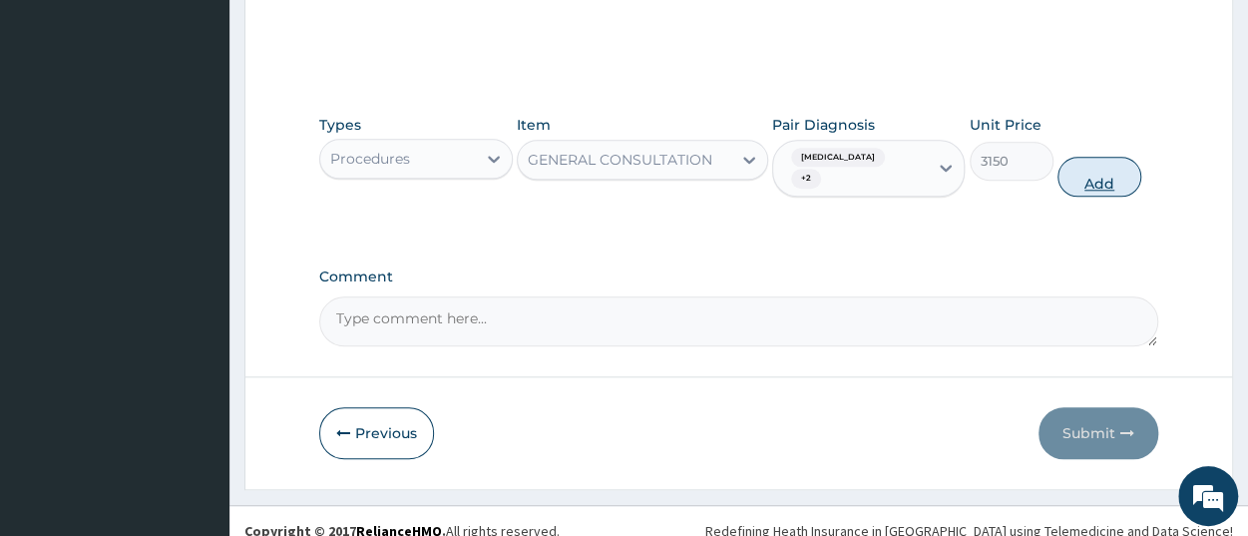
click at [1097, 163] on button "Add" at bounding box center [1100, 177] width 84 height 40
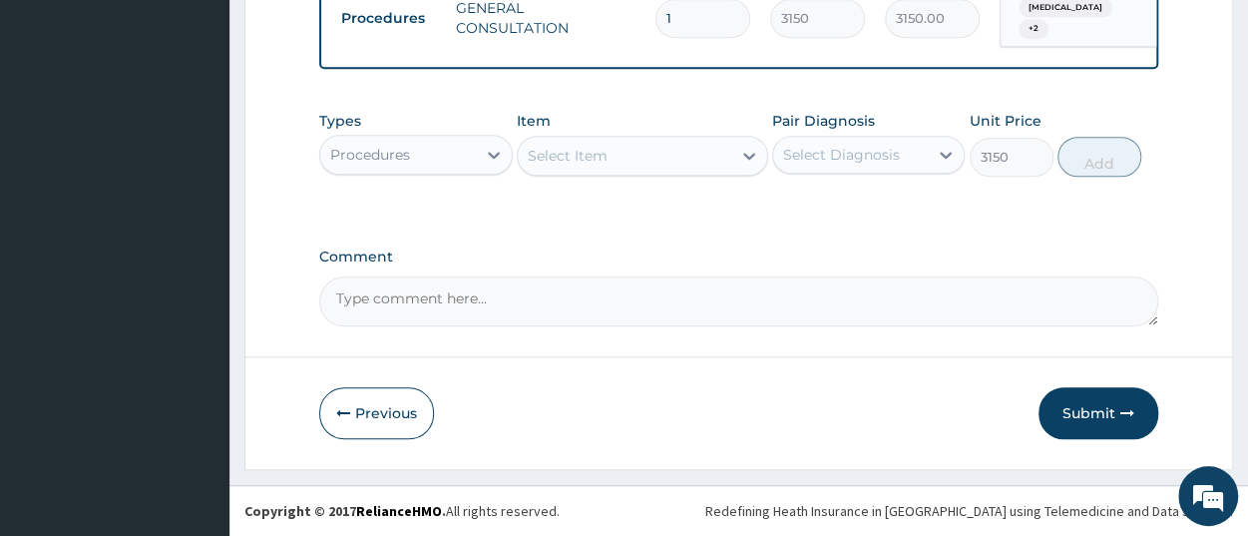
type input "0"
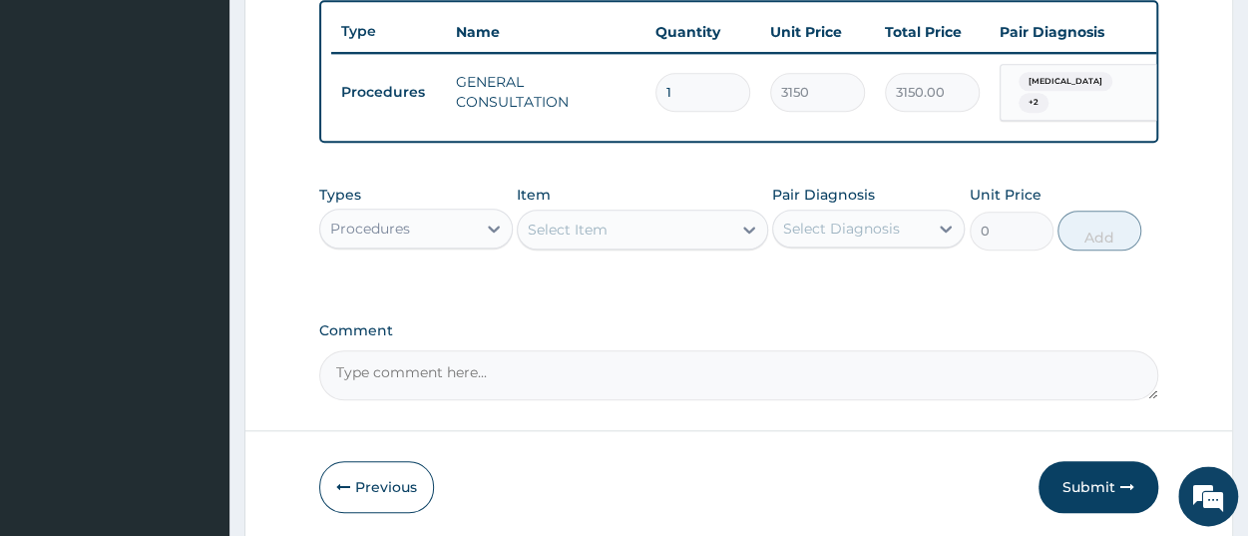
scroll to position [717, 0]
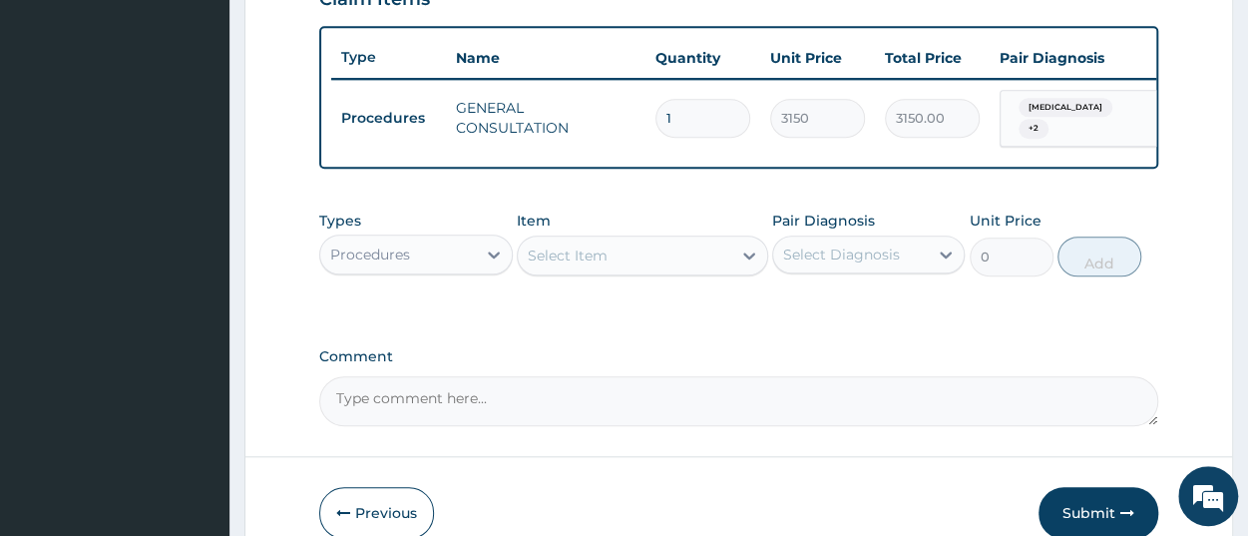
click at [1092, 123] on div "Malaria + 2" at bounding box center [1079, 119] width 136 height 48
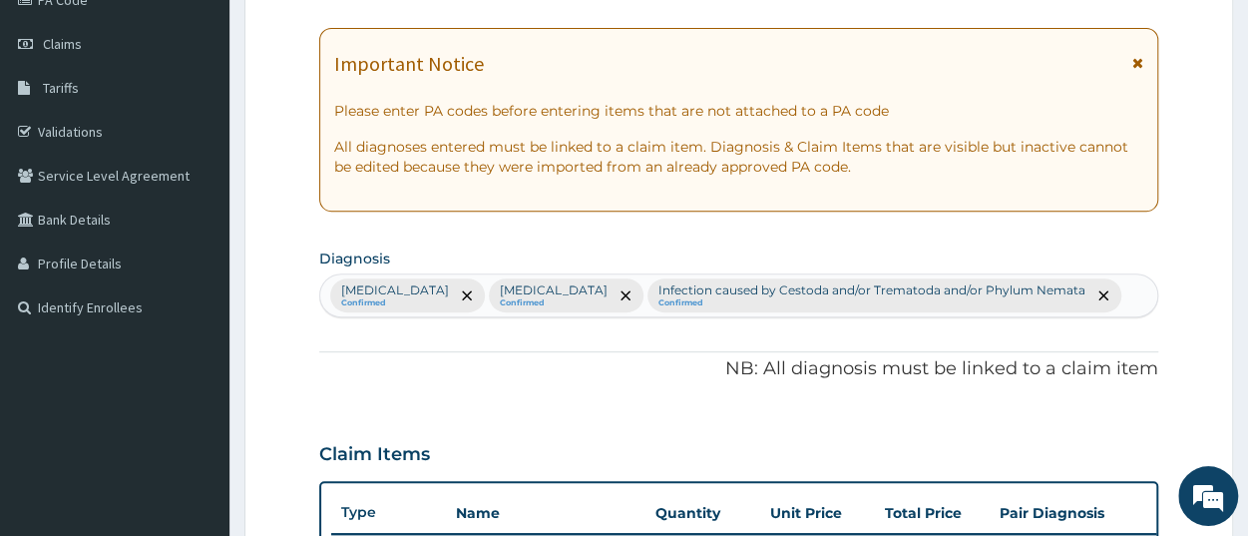
scroll to position [198, 0]
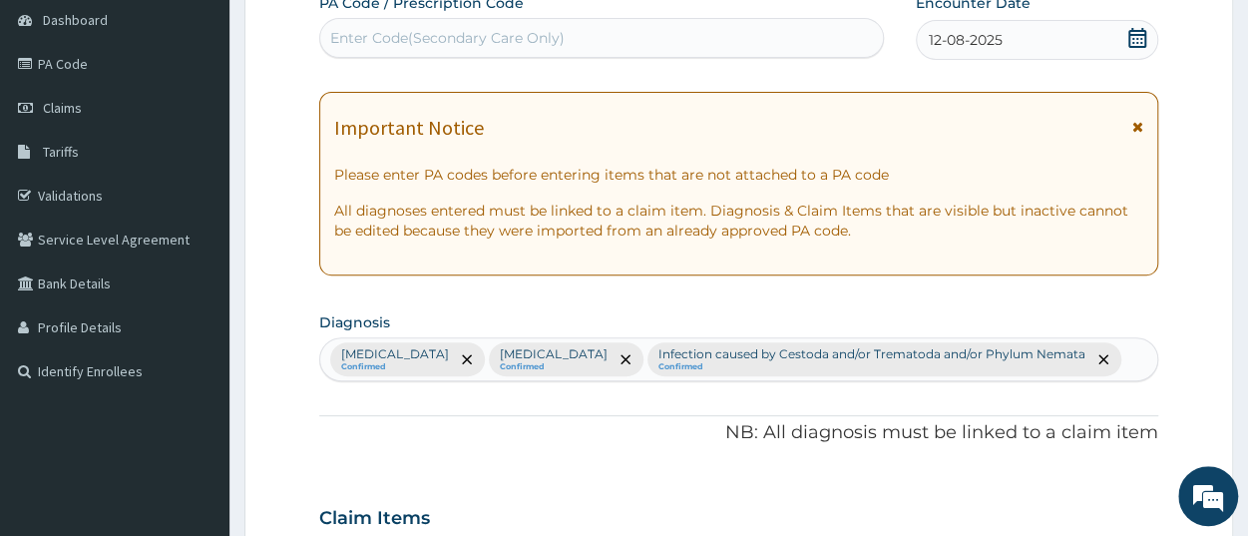
click at [1114, 359] on div "Malaria Confirmed Tension-type headache Confirmed Infection caused by Cestoda a…" at bounding box center [738, 359] width 837 height 42
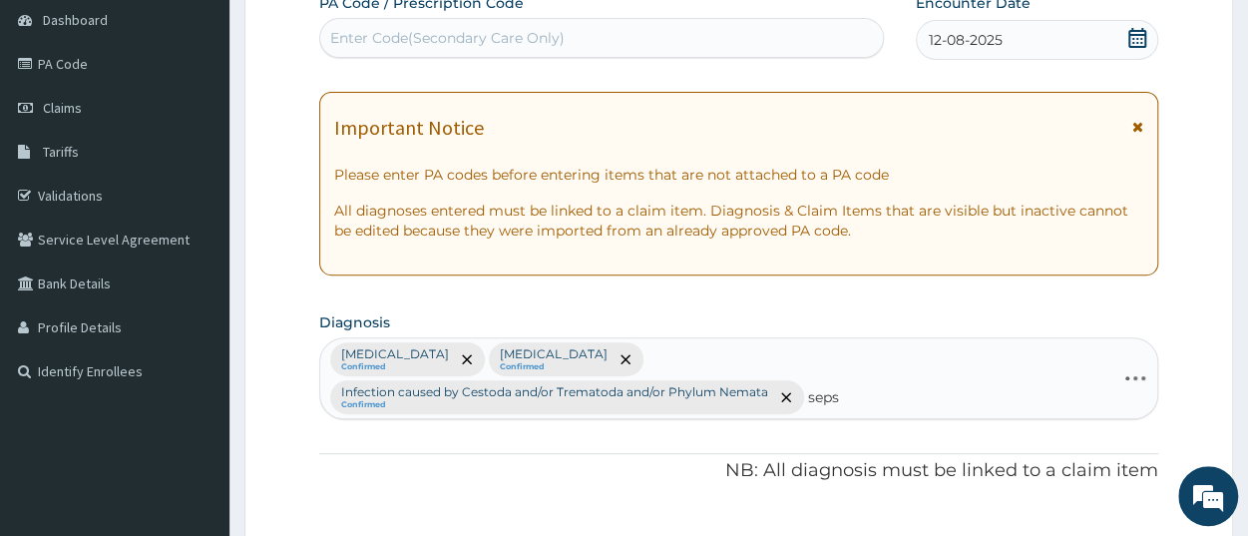
type input "sepsi"
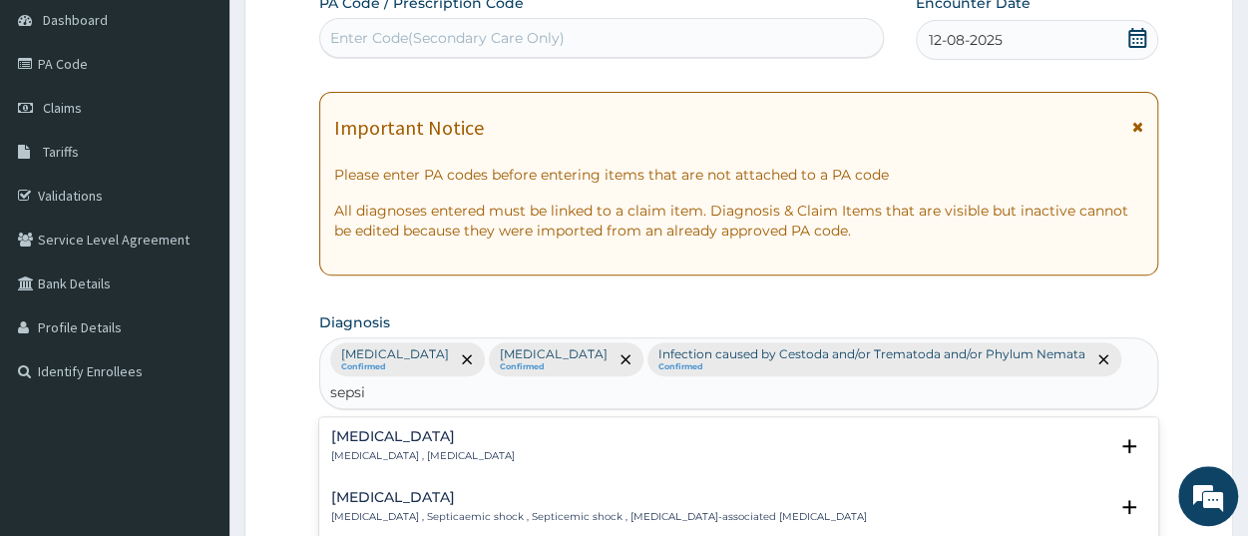
click at [358, 449] on p "Systemic infection , Sepsis" at bounding box center [423, 456] width 184 height 14
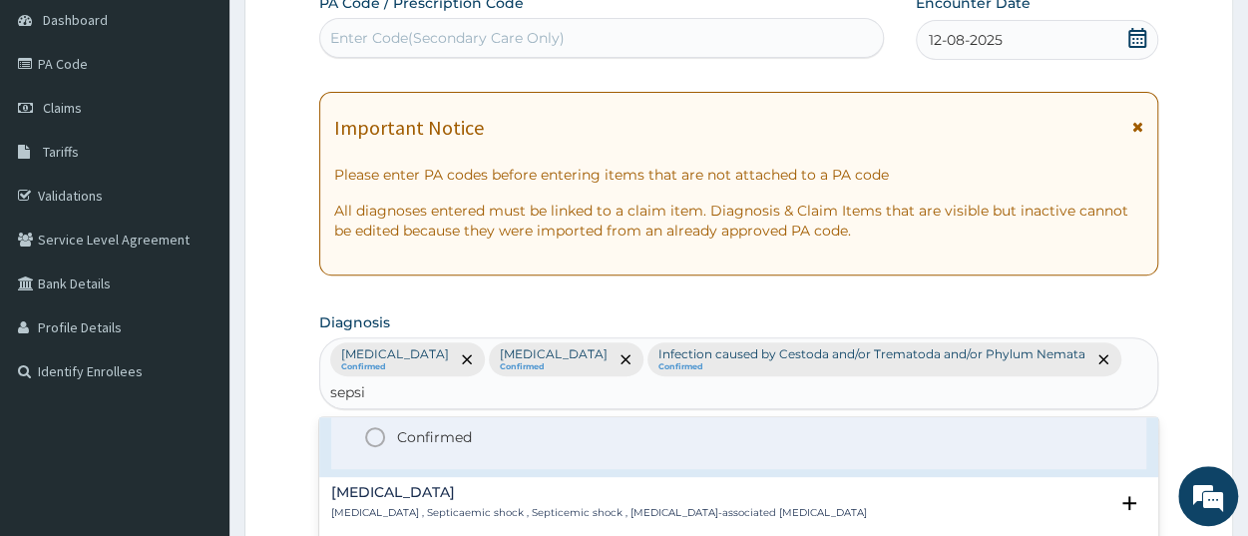
scroll to position [100, 0]
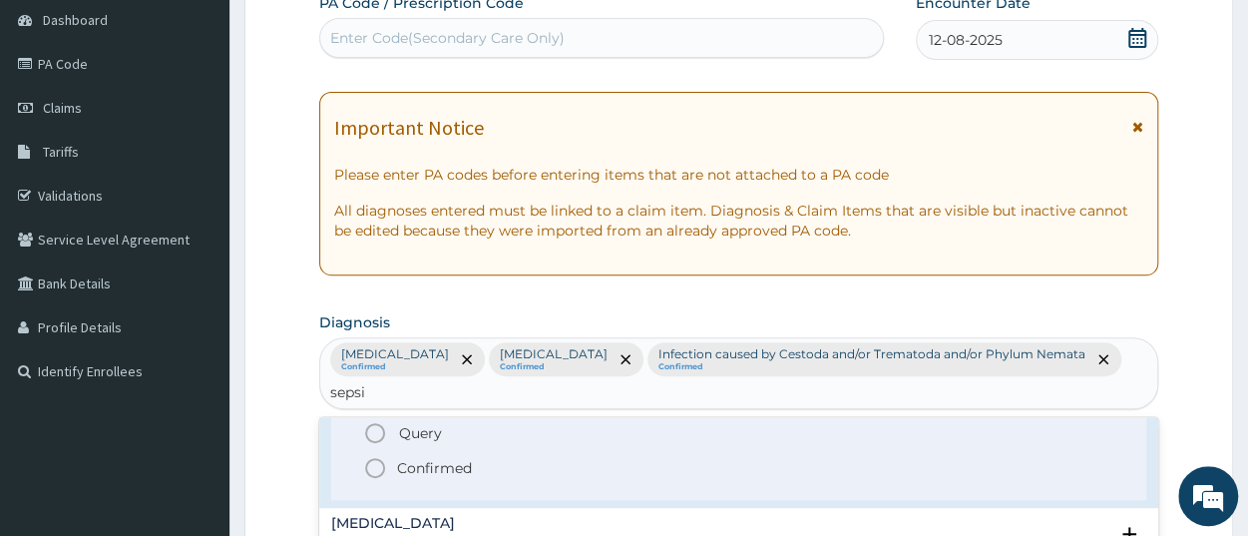
click at [426, 458] on p "Confirmed" at bounding box center [434, 468] width 75 height 20
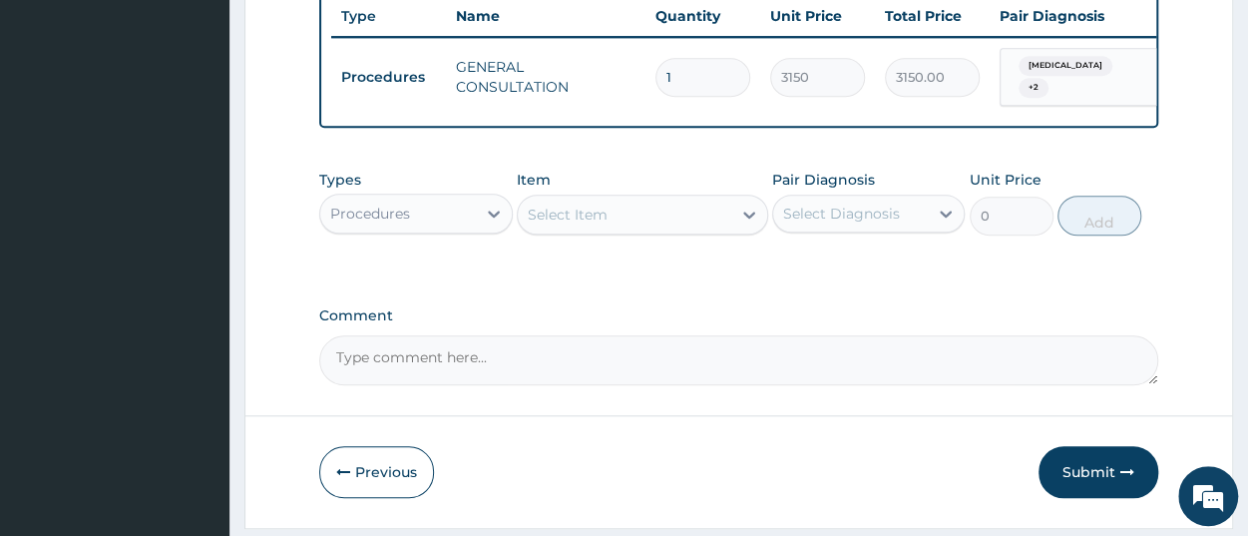
scroll to position [820, 0]
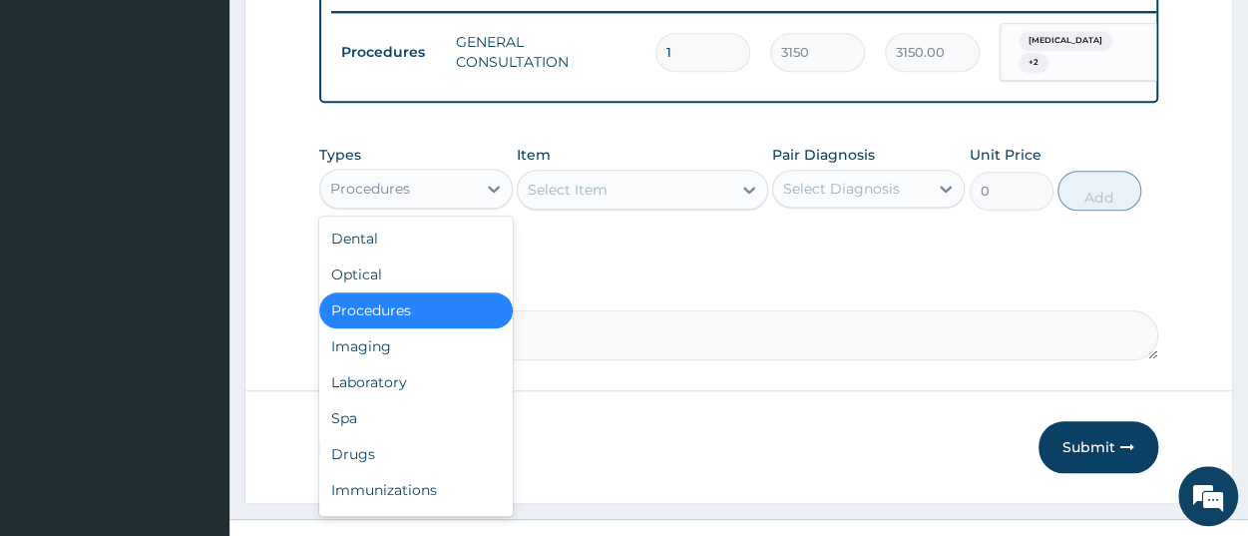
click at [430, 205] on div "Procedures" at bounding box center [397, 189] width 155 height 32
click at [418, 398] on div "Laboratory" at bounding box center [415, 382] width 193 height 36
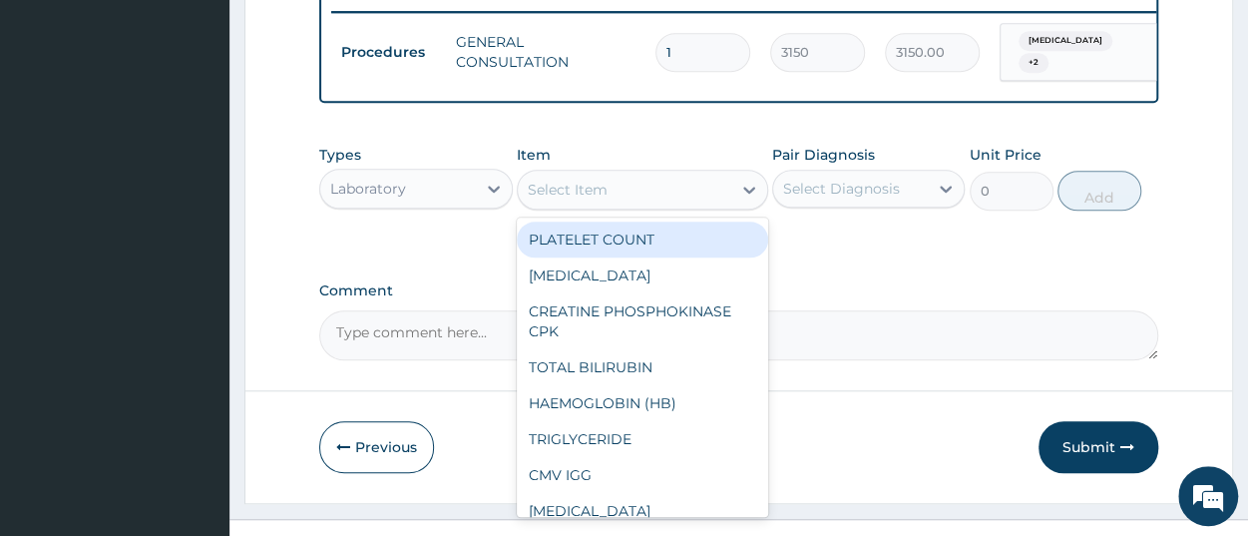
click at [622, 191] on div "Select Item" at bounding box center [625, 190] width 214 height 32
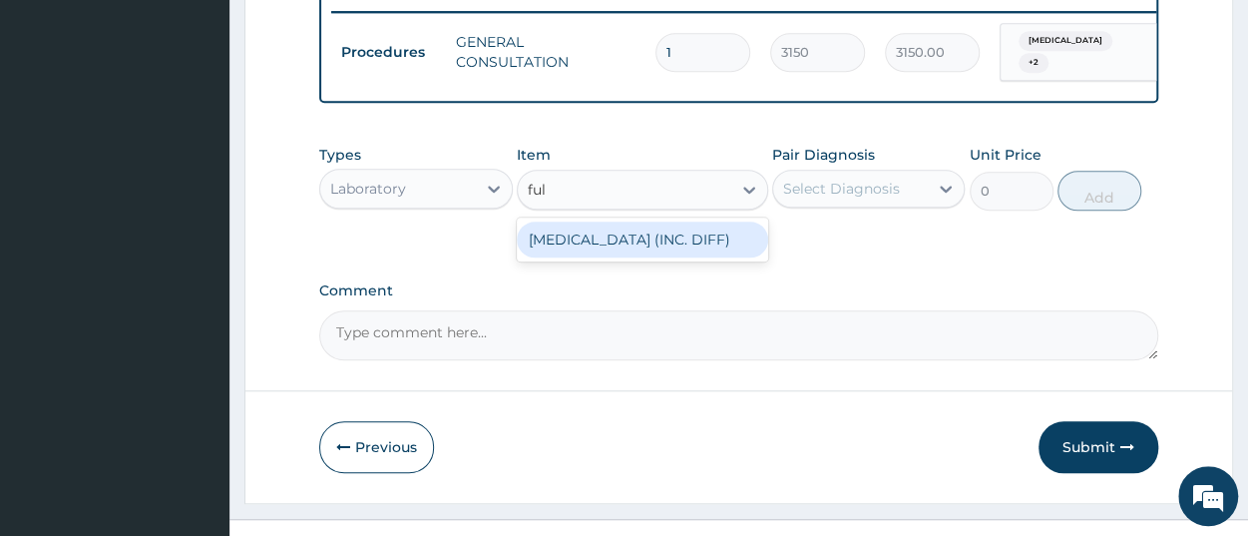
type input "full"
click at [646, 247] on div "FULL BLOOD COUNT (INC. DIFF)" at bounding box center [642, 240] width 251 height 36
type input "4341.60009765625"
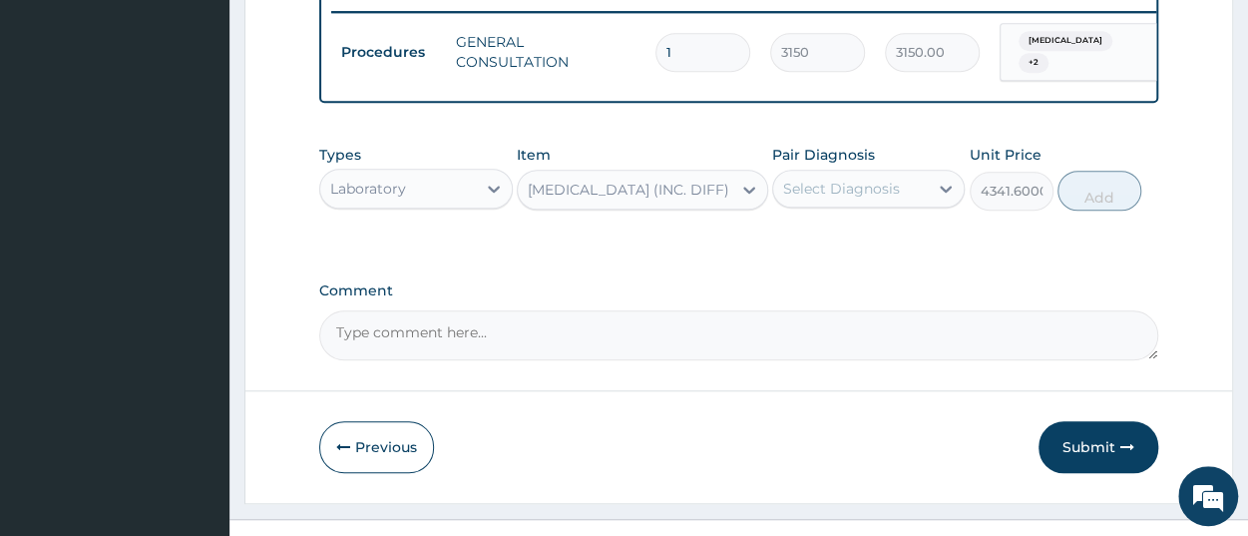
click at [811, 199] on div "Select Diagnosis" at bounding box center [841, 189] width 117 height 20
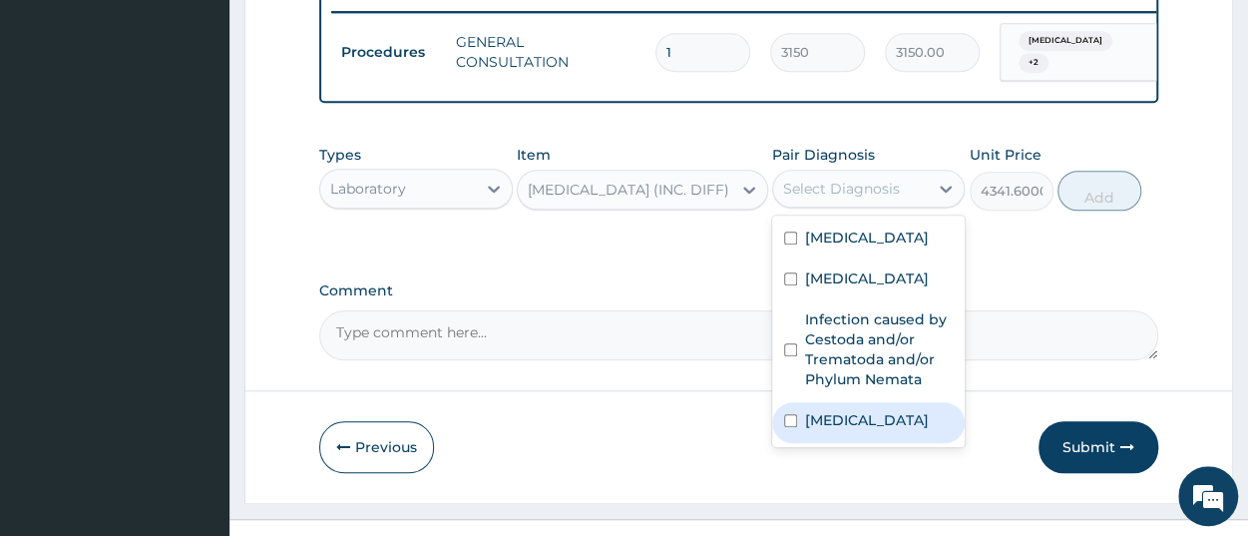
click at [836, 430] on label "Sepsis" at bounding box center [867, 420] width 124 height 20
checkbox input "true"
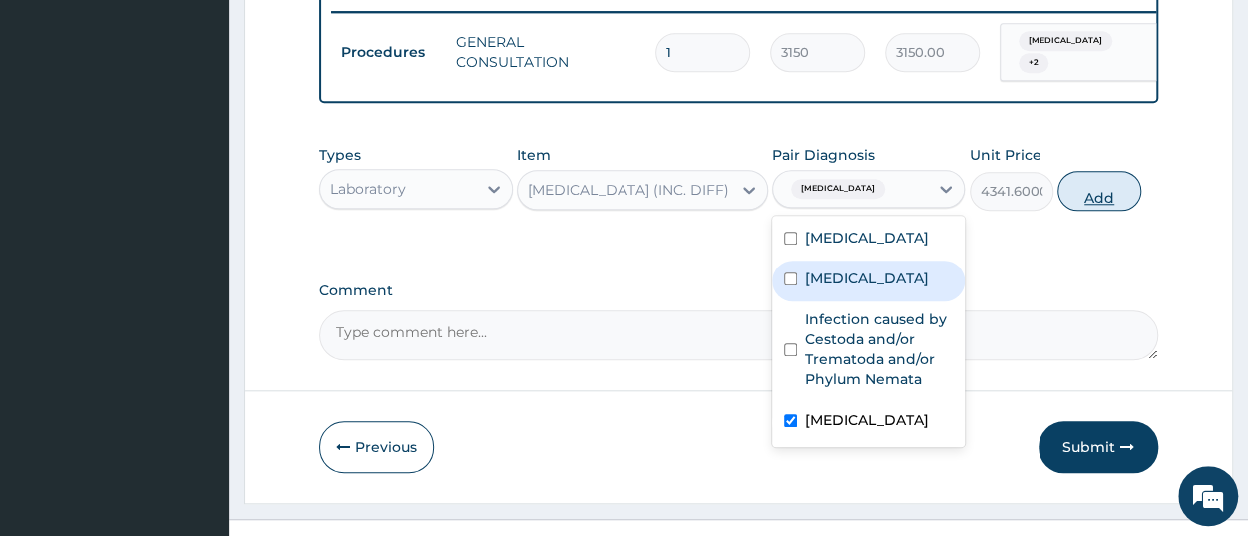
click at [1104, 207] on button "Add" at bounding box center [1100, 191] width 84 height 40
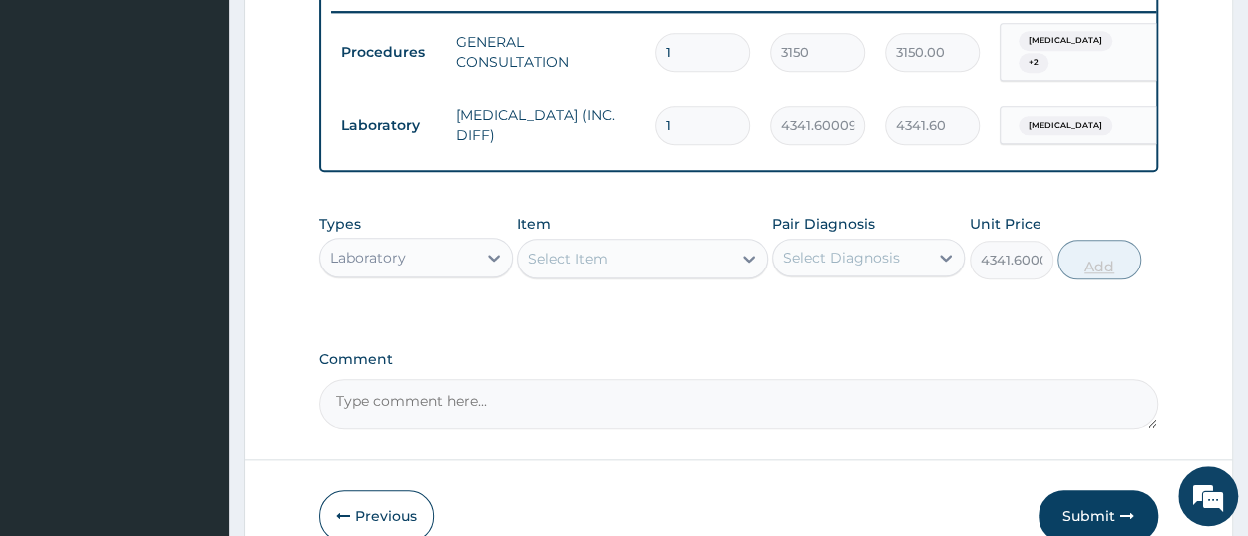
type input "0"
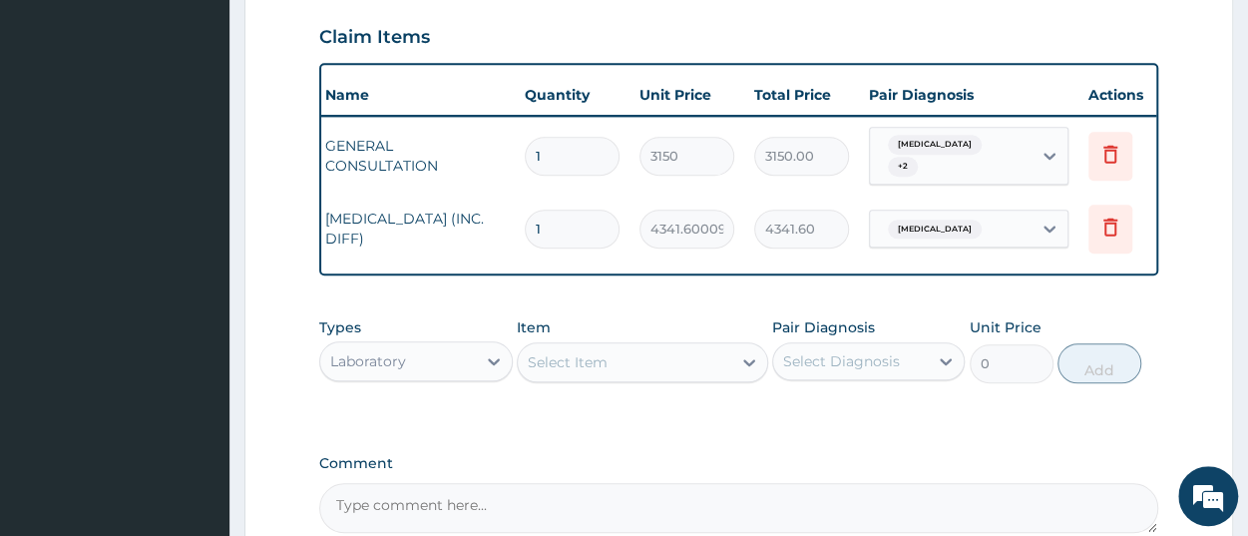
scroll to position [0, 153]
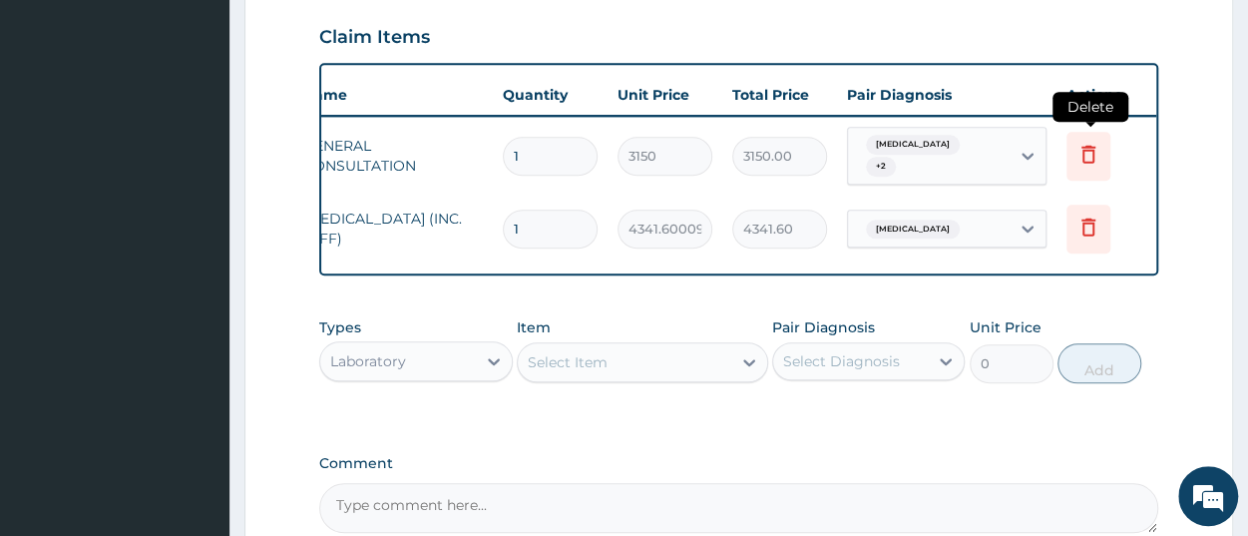
click at [1094, 160] on icon at bounding box center [1089, 156] width 44 height 49
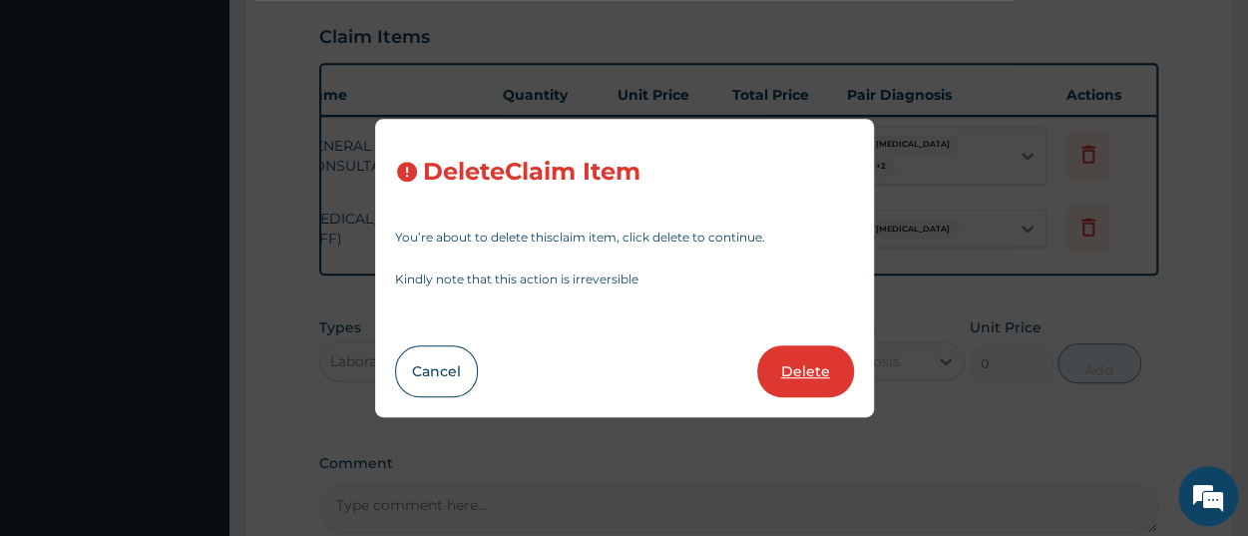
click at [806, 371] on button "Delete" at bounding box center [805, 371] width 97 height 52
type input "4341.60009765625"
type input "4341.60"
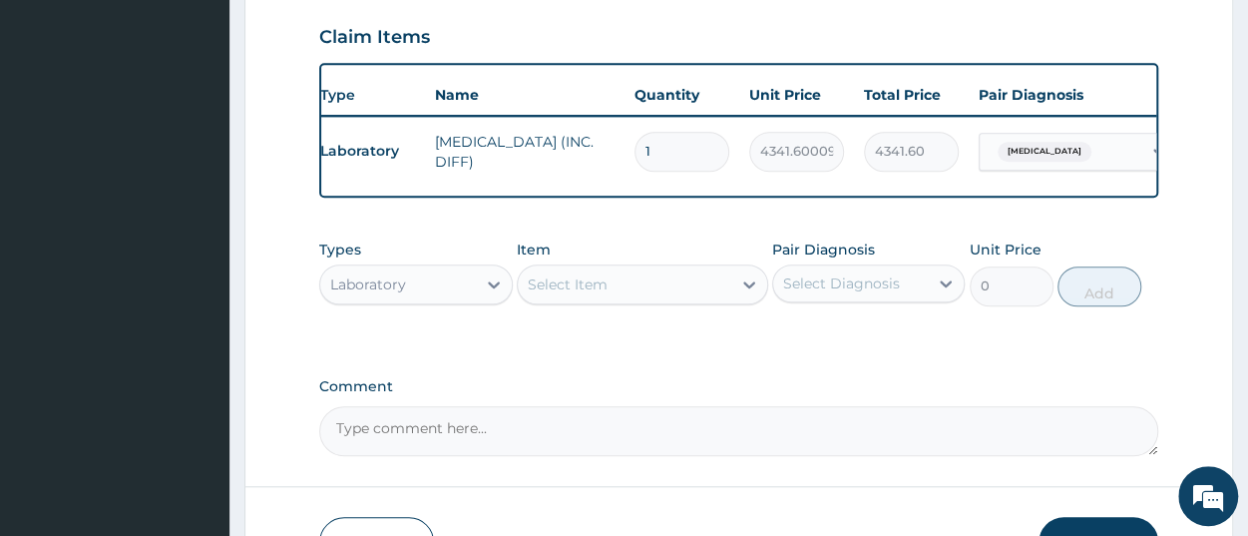
scroll to position [0, 0]
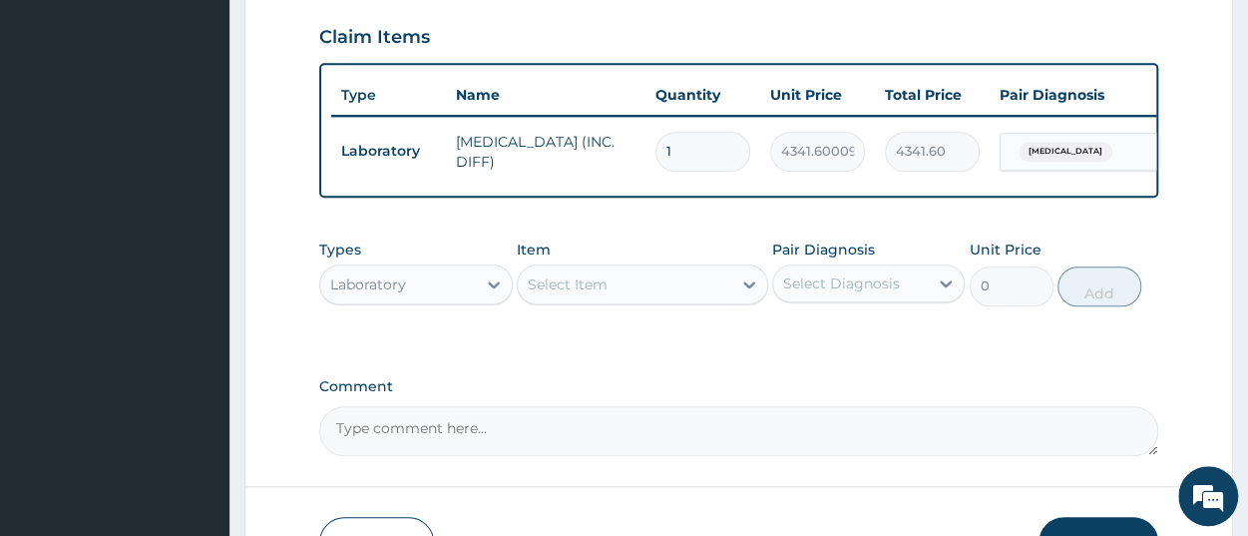
click at [624, 300] on div "Select Item" at bounding box center [625, 284] width 214 height 32
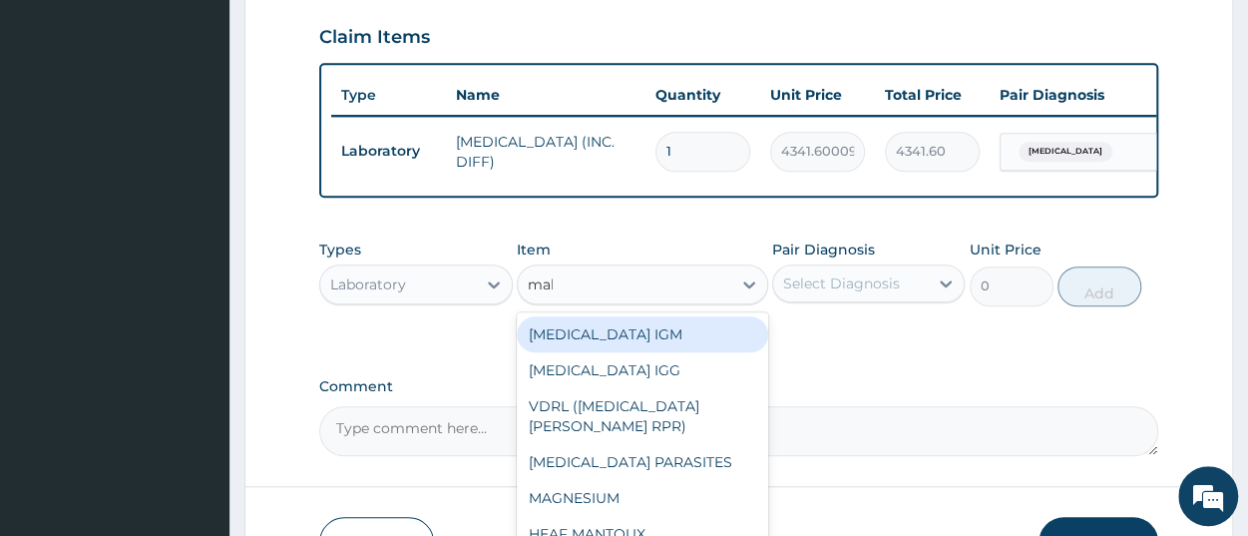
type input "mala"
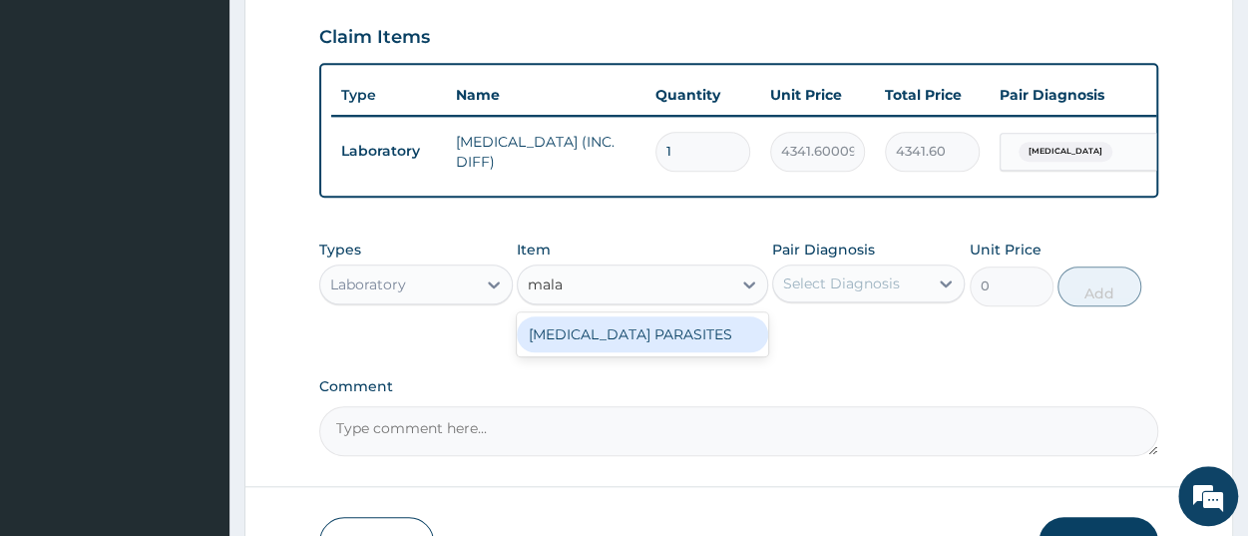
click at [658, 347] on div "MALARIA PARASITES" at bounding box center [642, 334] width 251 height 36
type input "2500"
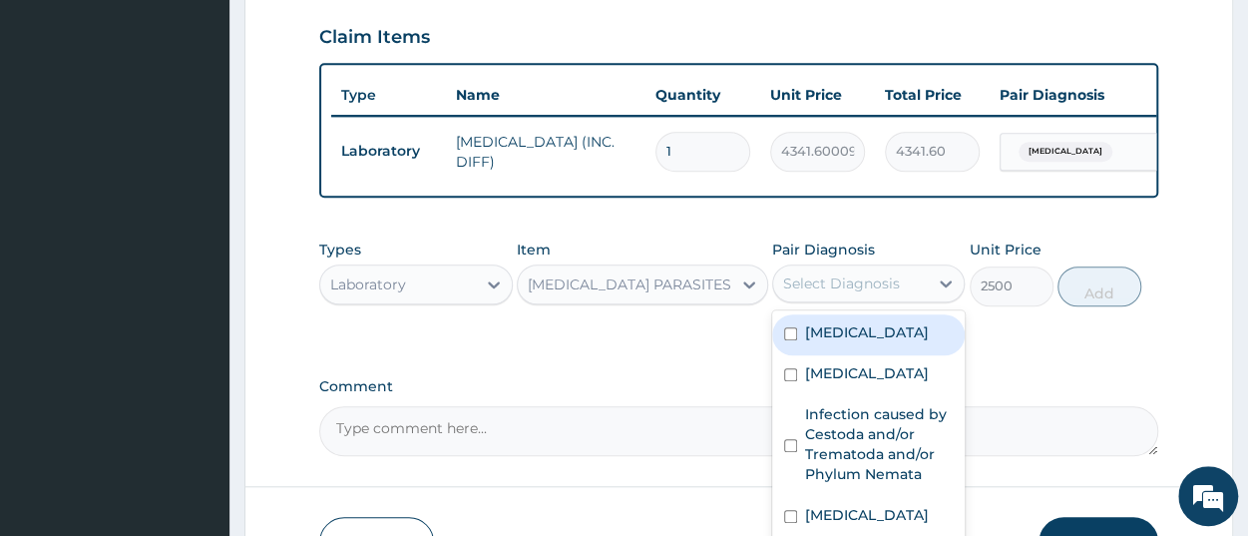
click at [837, 293] on div "Select Diagnosis" at bounding box center [841, 283] width 117 height 20
click at [834, 342] on label "[MEDICAL_DATA]" at bounding box center [867, 332] width 124 height 20
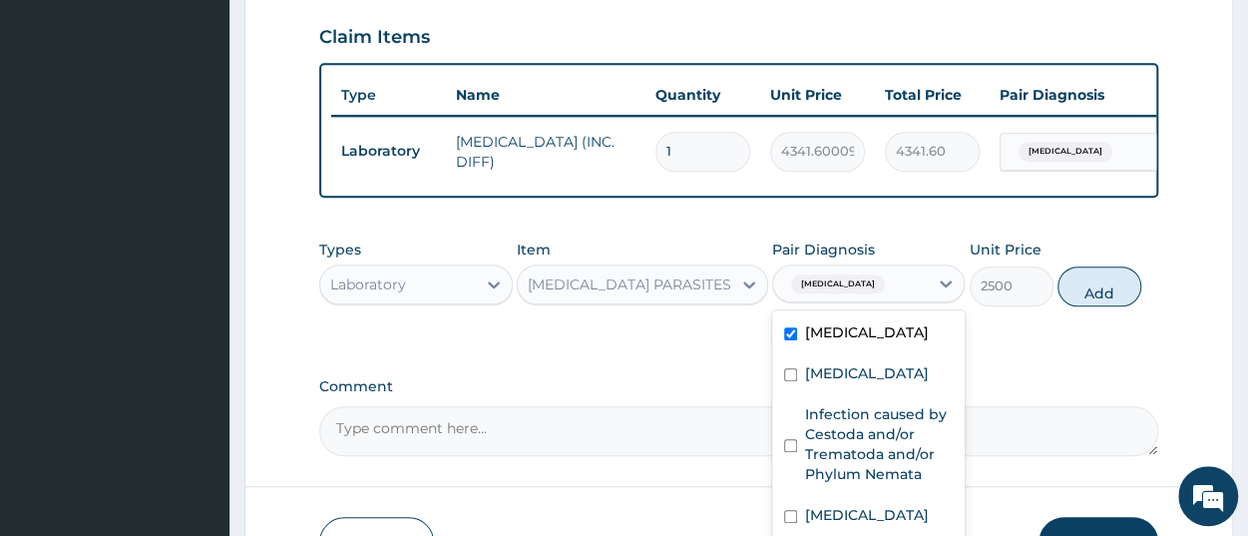
checkbox input "true"
click at [1085, 306] on button "Add" at bounding box center [1100, 286] width 84 height 40
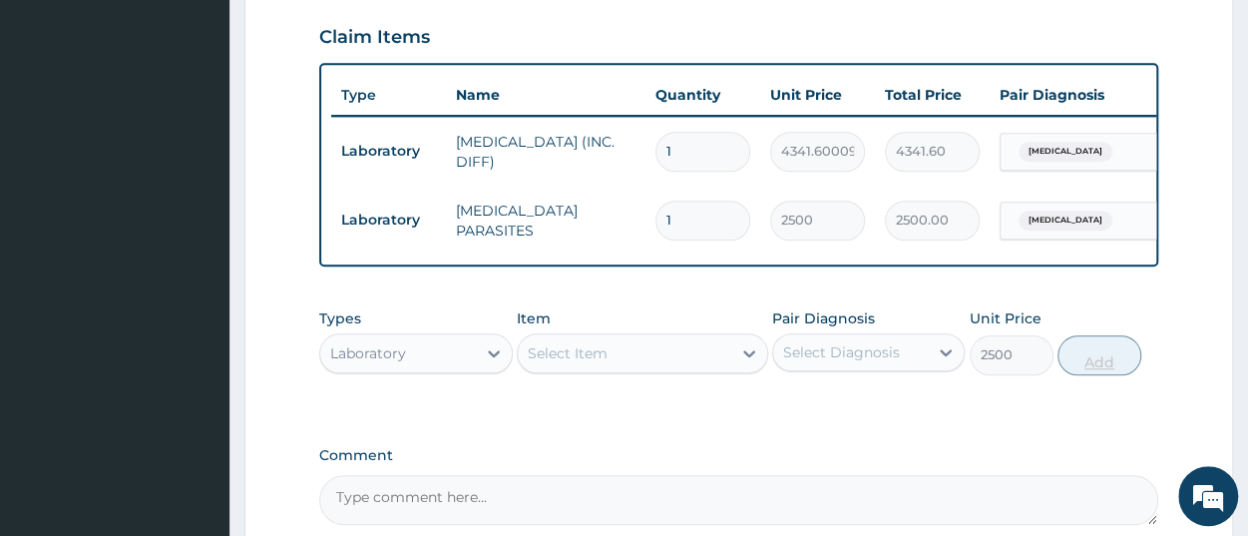
type input "0"
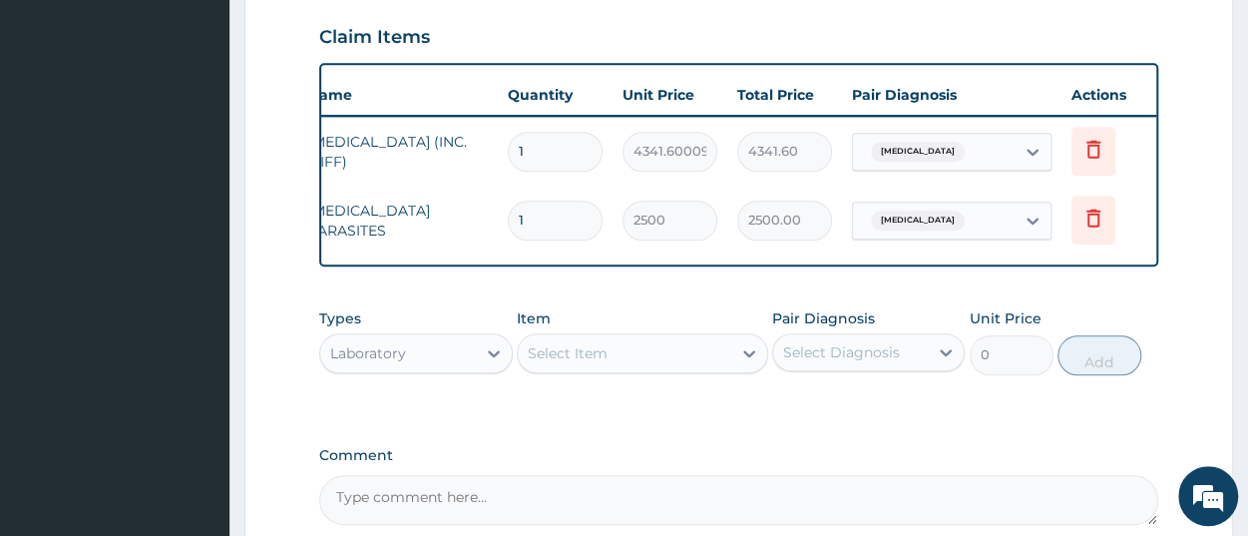
scroll to position [0, 153]
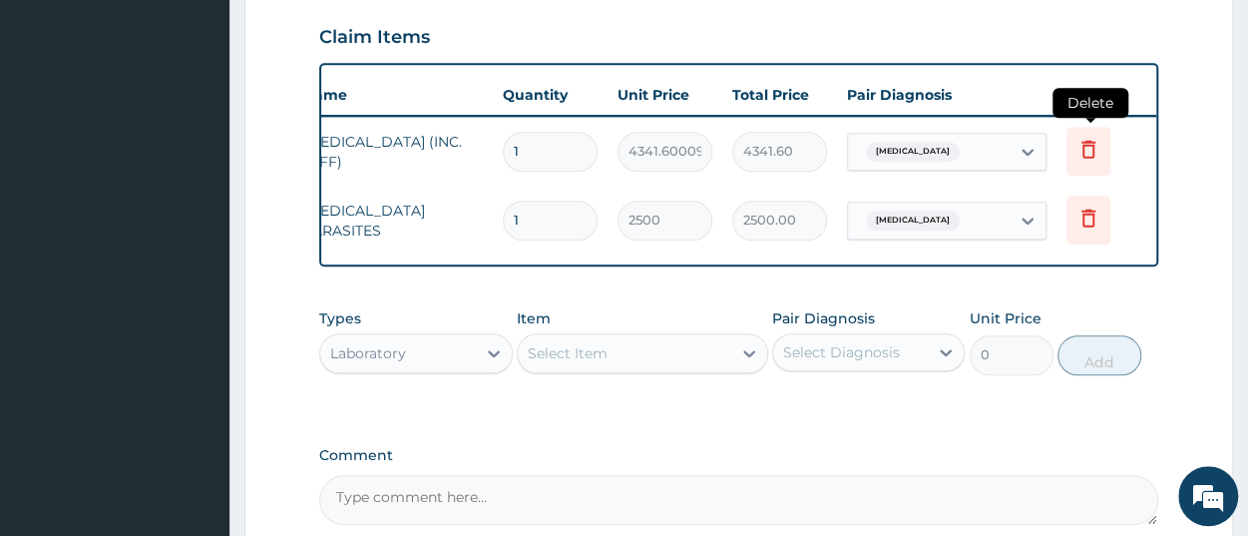
click at [1087, 149] on icon at bounding box center [1089, 149] width 24 height 24
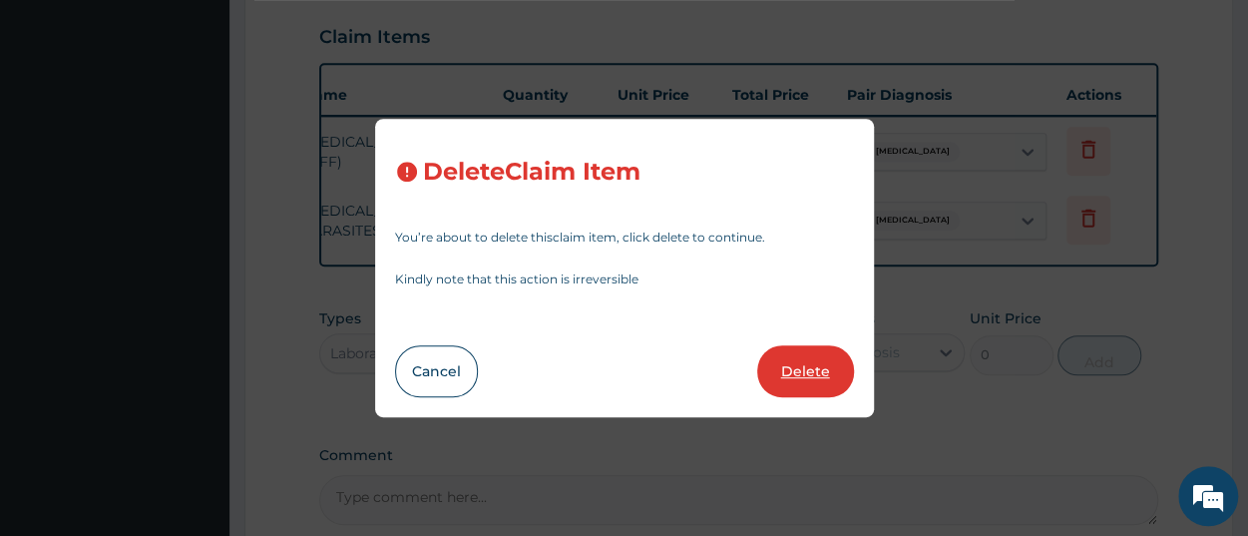
click at [787, 374] on button "Delete" at bounding box center [805, 371] width 97 height 52
type input "2500"
type input "2500.00"
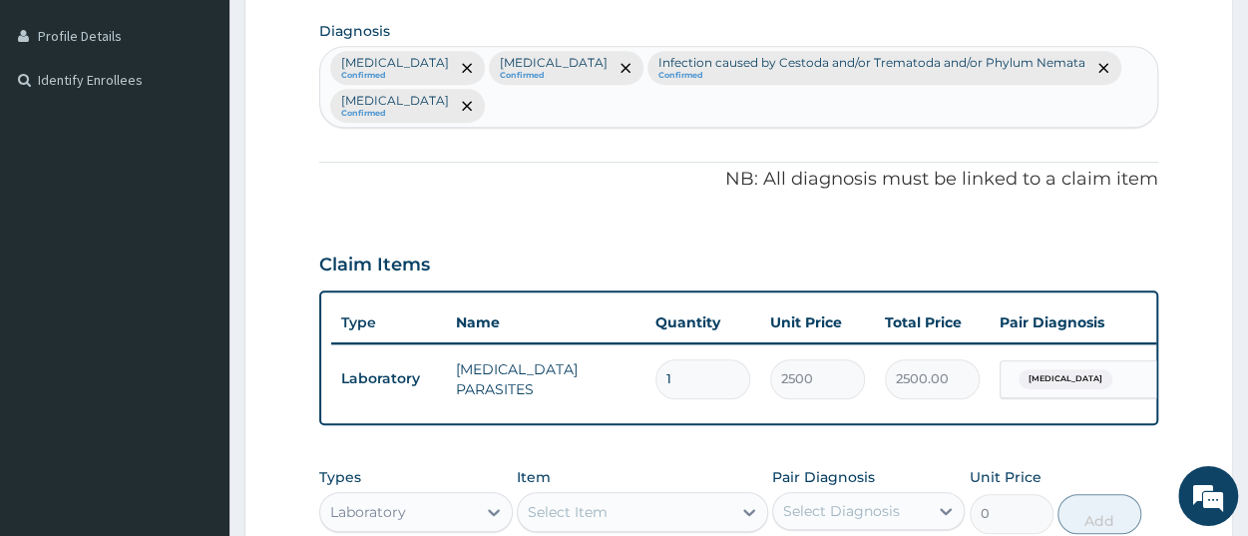
scroll to position [444, 0]
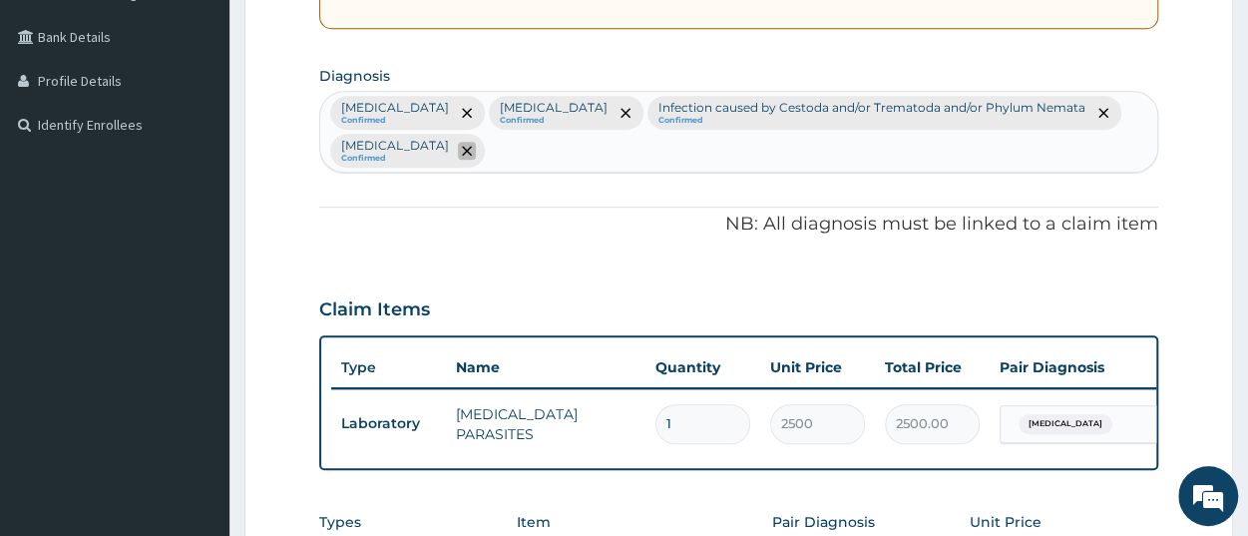
click at [462, 151] on icon "remove selection option" at bounding box center [467, 151] width 10 height 10
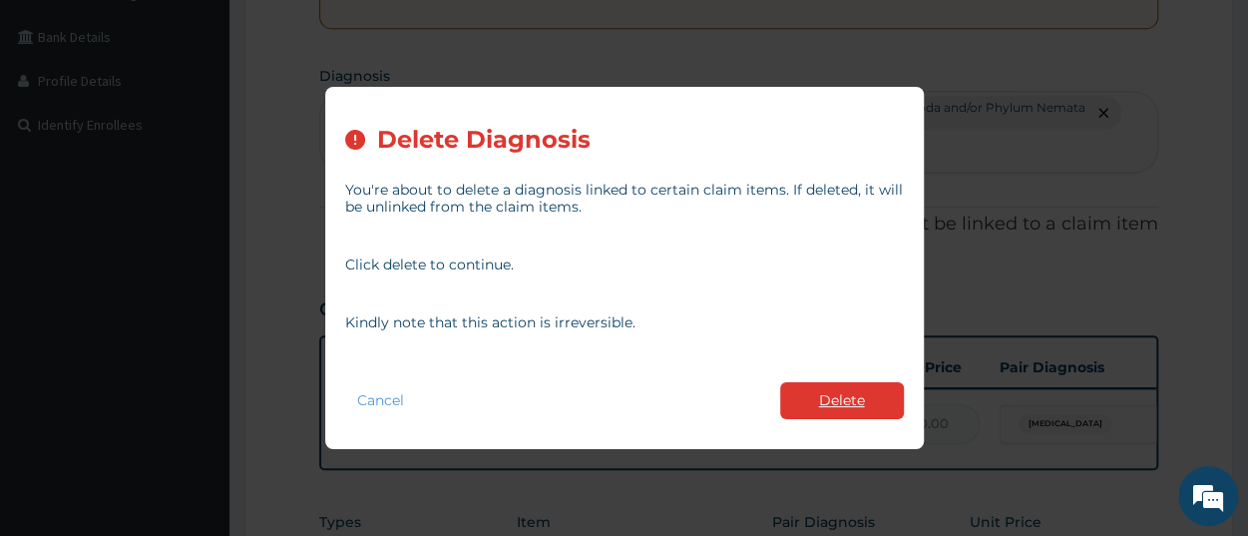
click at [805, 408] on button "Delete" at bounding box center [842, 400] width 124 height 37
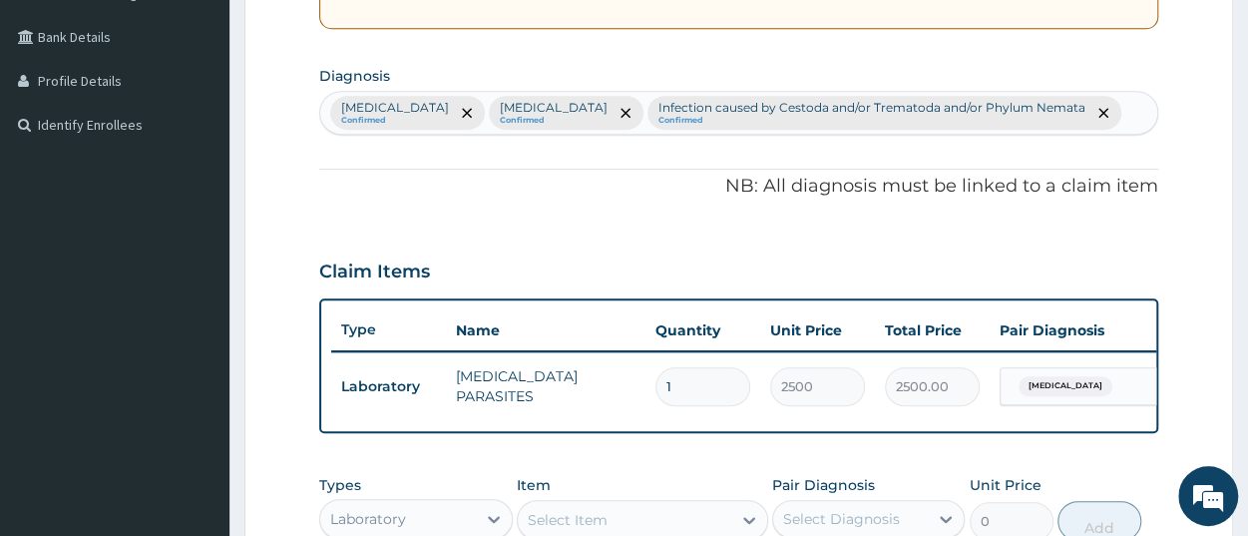
scroll to position [822, 0]
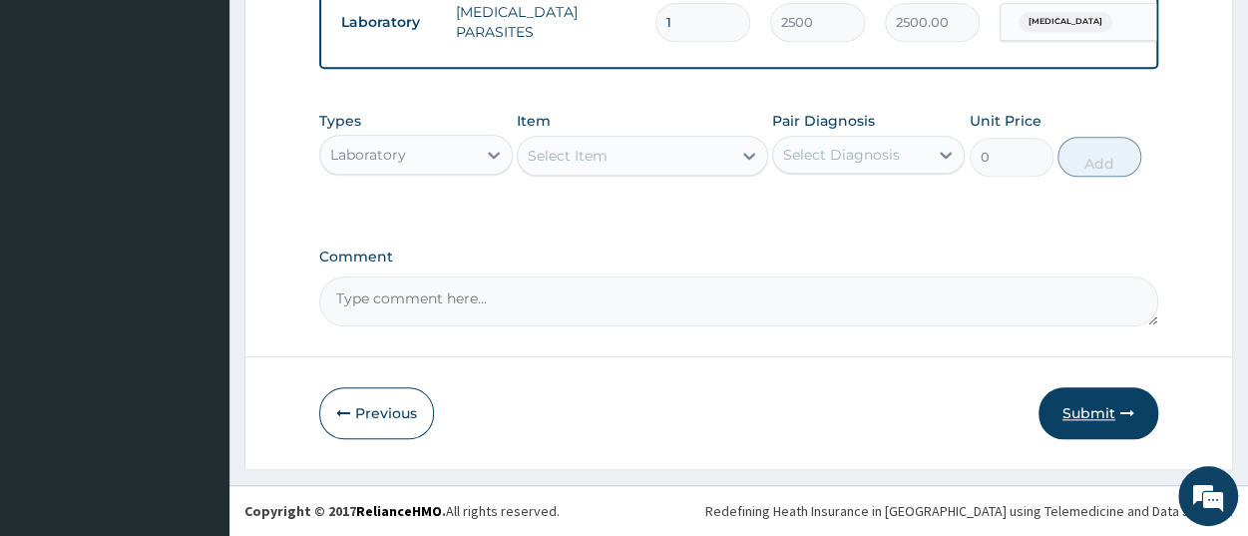
click at [1111, 414] on button "Submit" at bounding box center [1099, 413] width 120 height 52
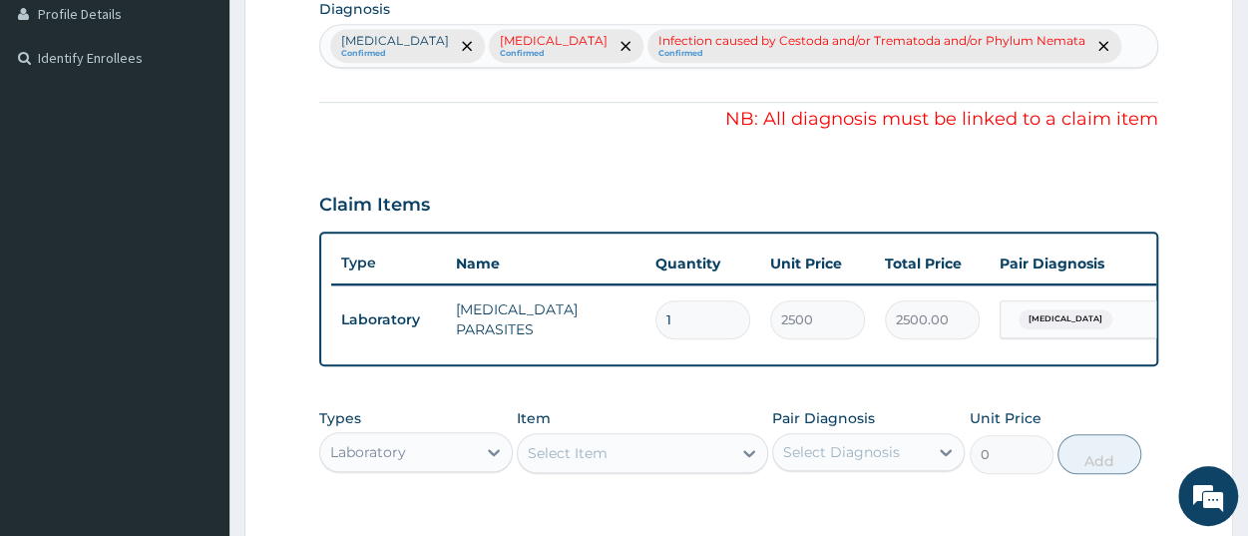
scroll to position [200, 0]
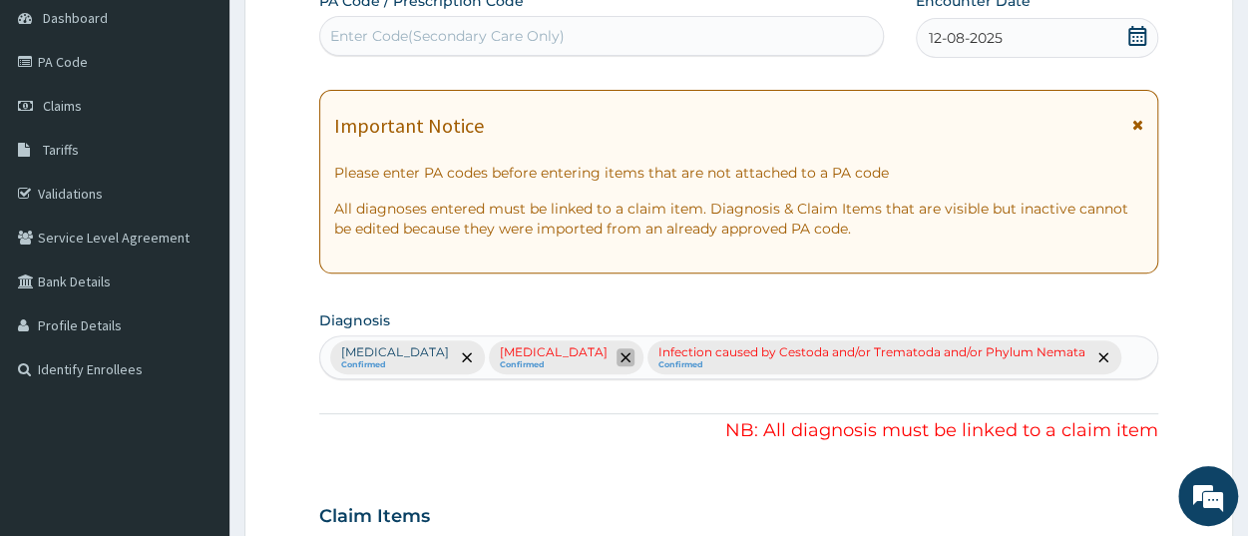
click at [617, 360] on span "remove selection option" at bounding box center [626, 357] width 18 height 18
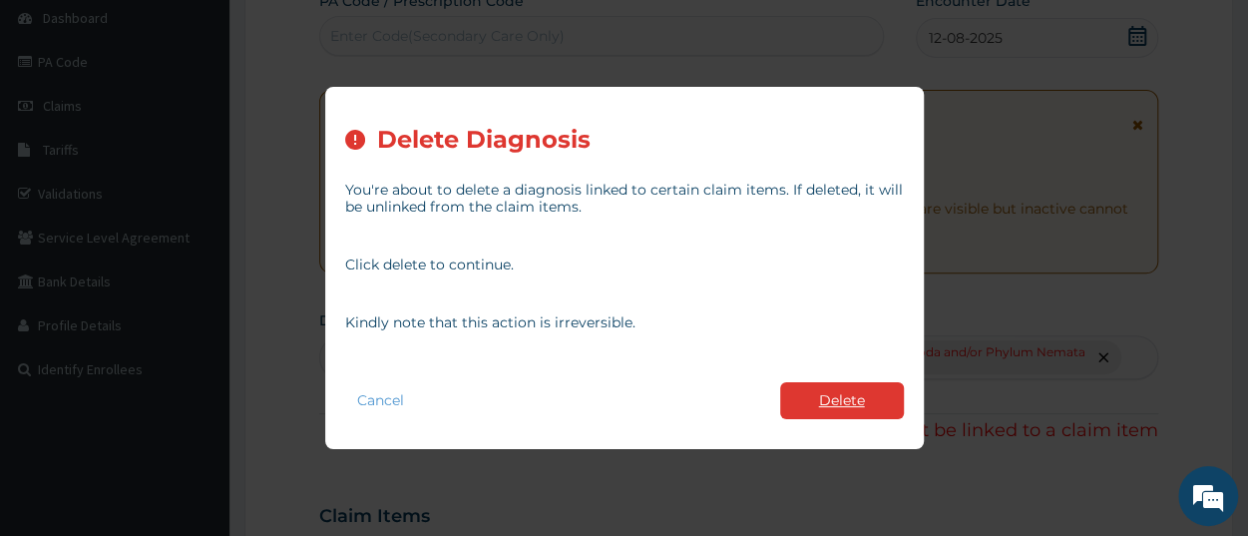
click at [824, 404] on button "Delete" at bounding box center [842, 400] width 124 height 37
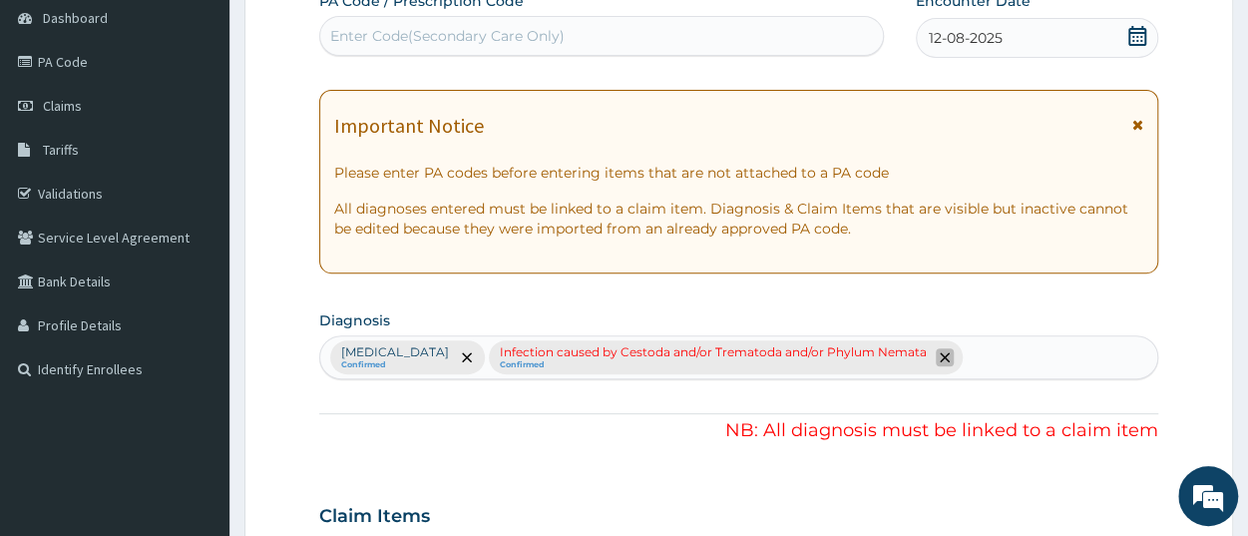
click at [940, 360] on icon "remove selection option" at bounding box center [945, 357] width 10 height 10
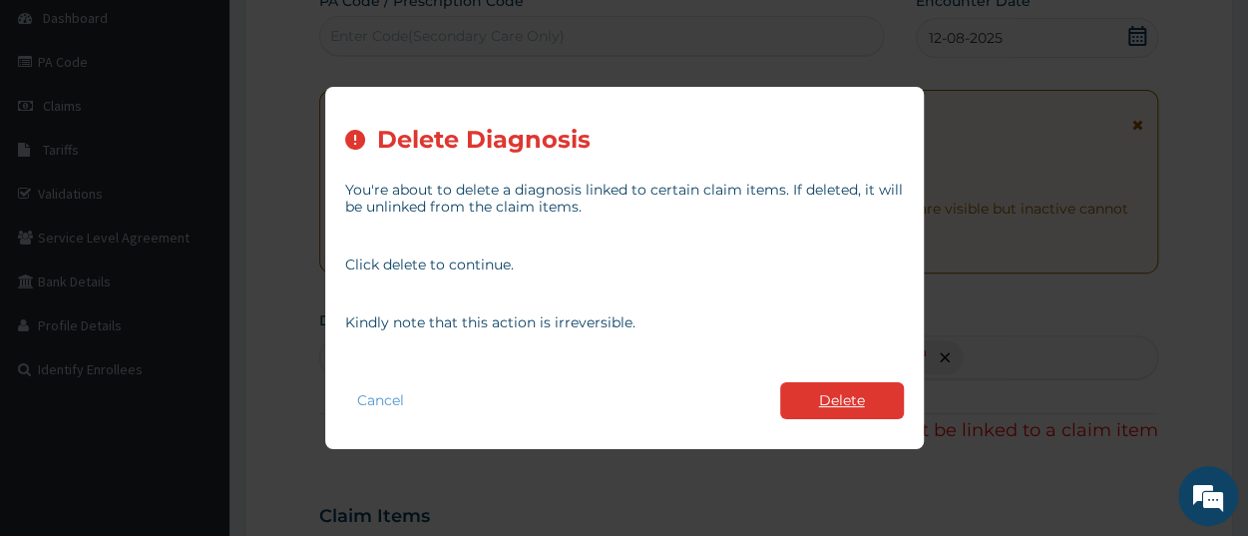
click at [848, 405] on button "Delete" at bounding box center [842, 400] width 124 height 37
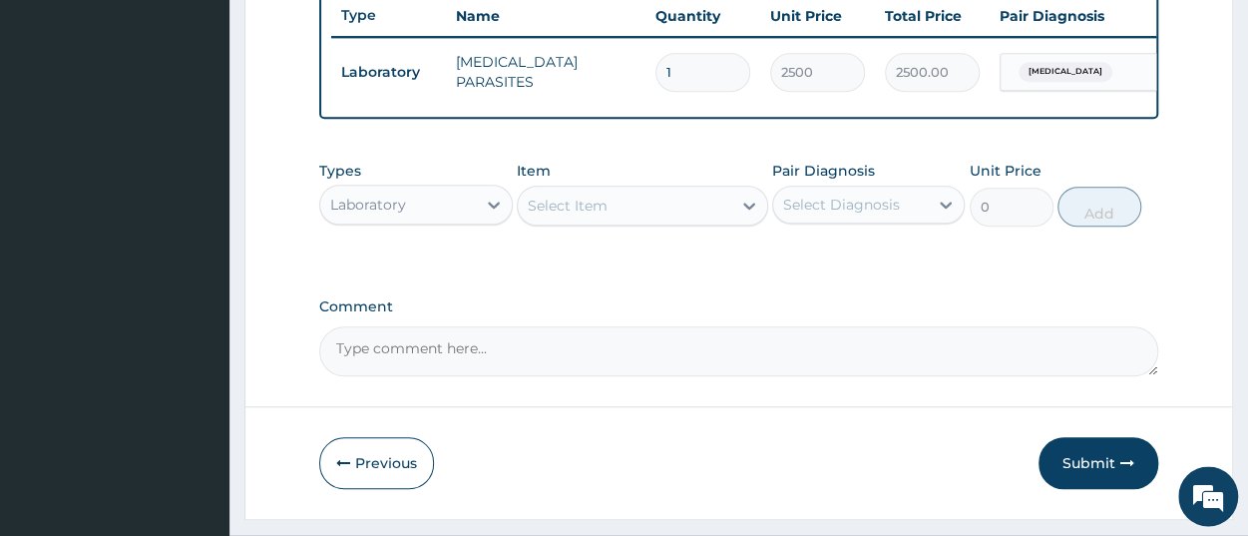
scroll to position [718, 0]
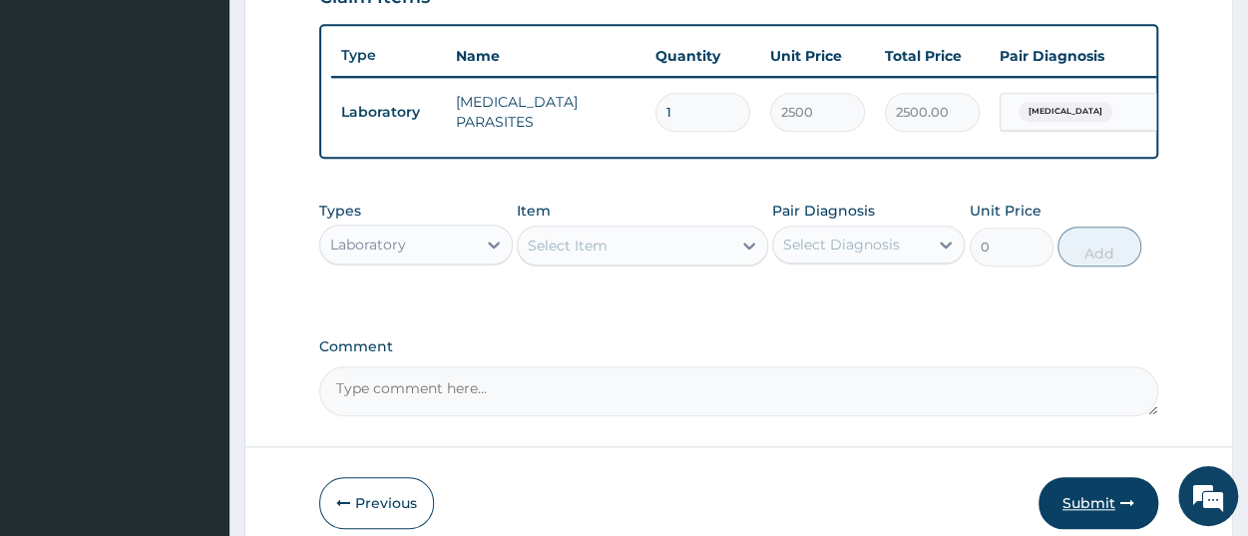
click at [1117, 497] on button "Submit" at bounding box center [1099, 503] width 120 height 52
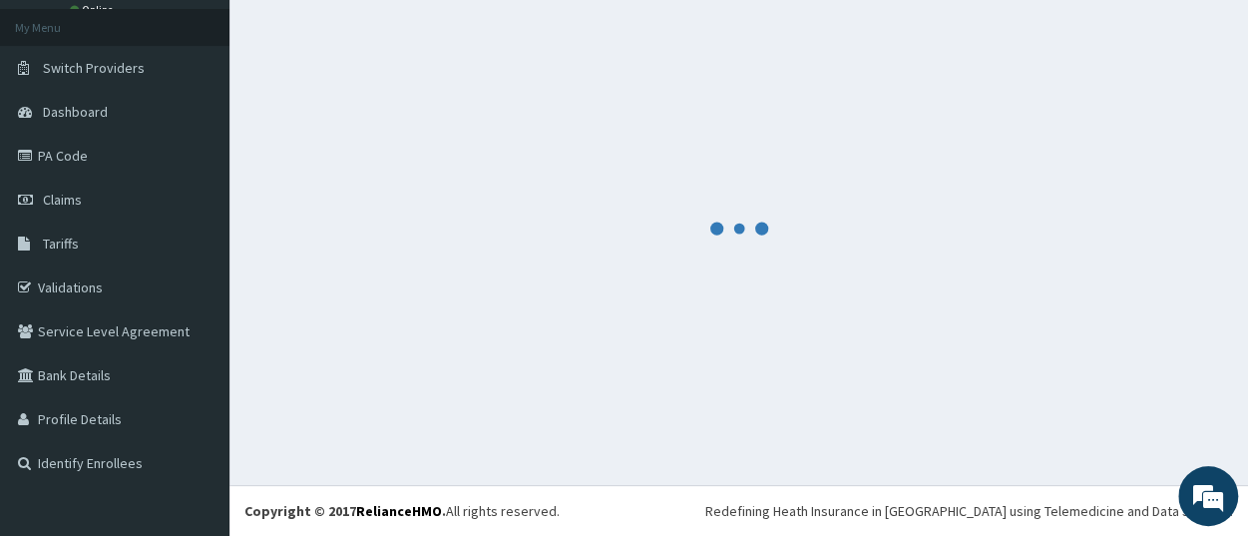
scroll to position [105, 0]
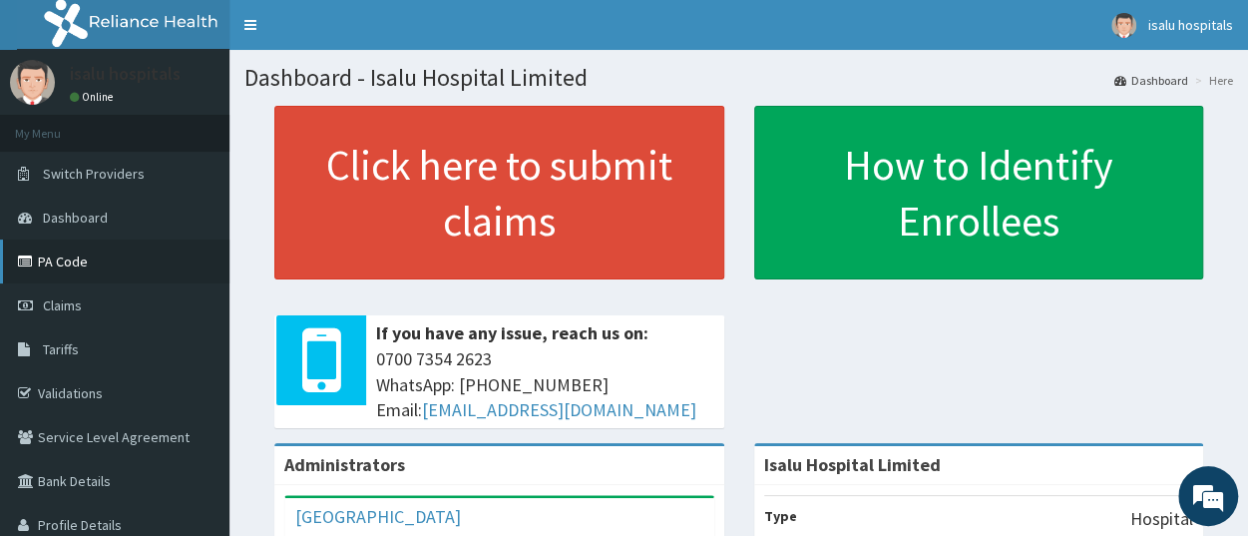
click at [41, 260] on link "PA Code" at bounding box center [115, 261] width 230 height 44
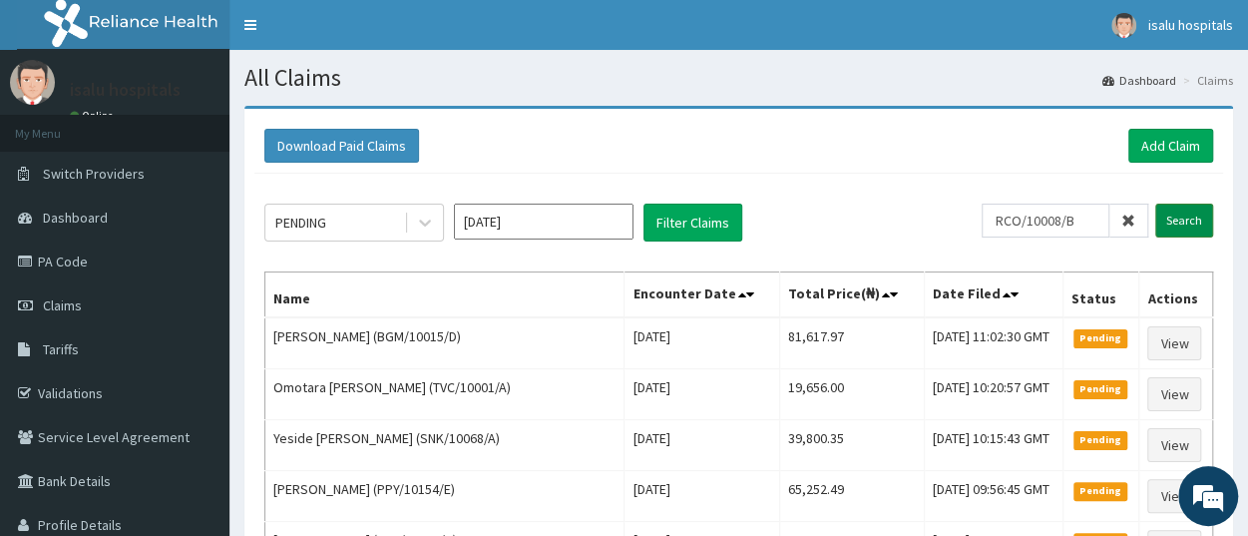
type input "RCO/10008/B"
click at [1184, 221] on input "Search" at bounding box center [1185, 221] width 58 height 34
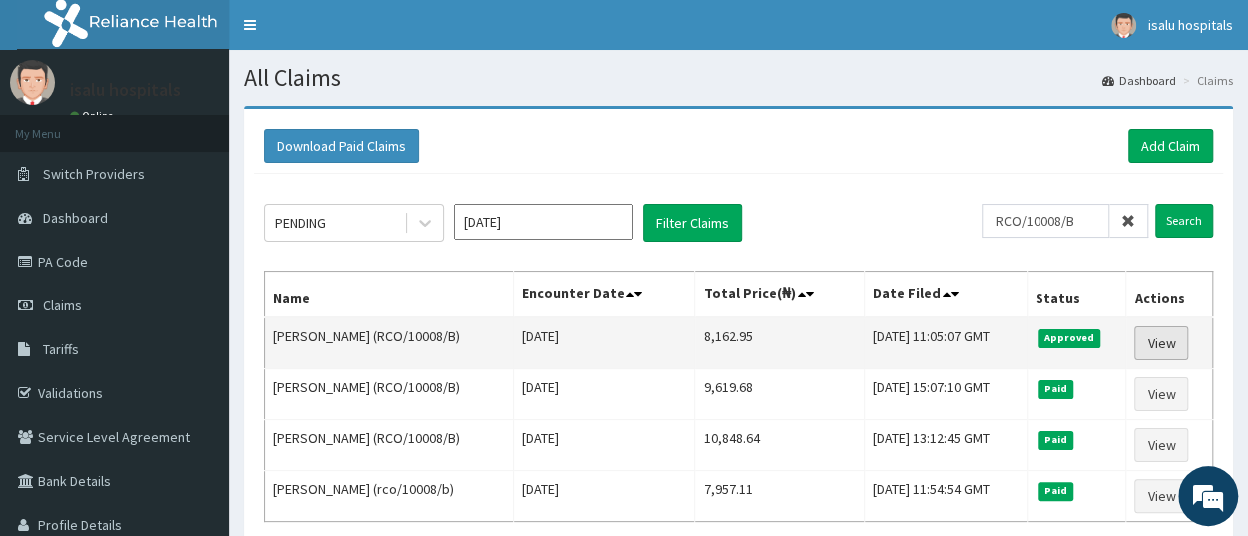
click at [1161, 343] on link "View" at bounding box center [1162, 343] width 54 height 34
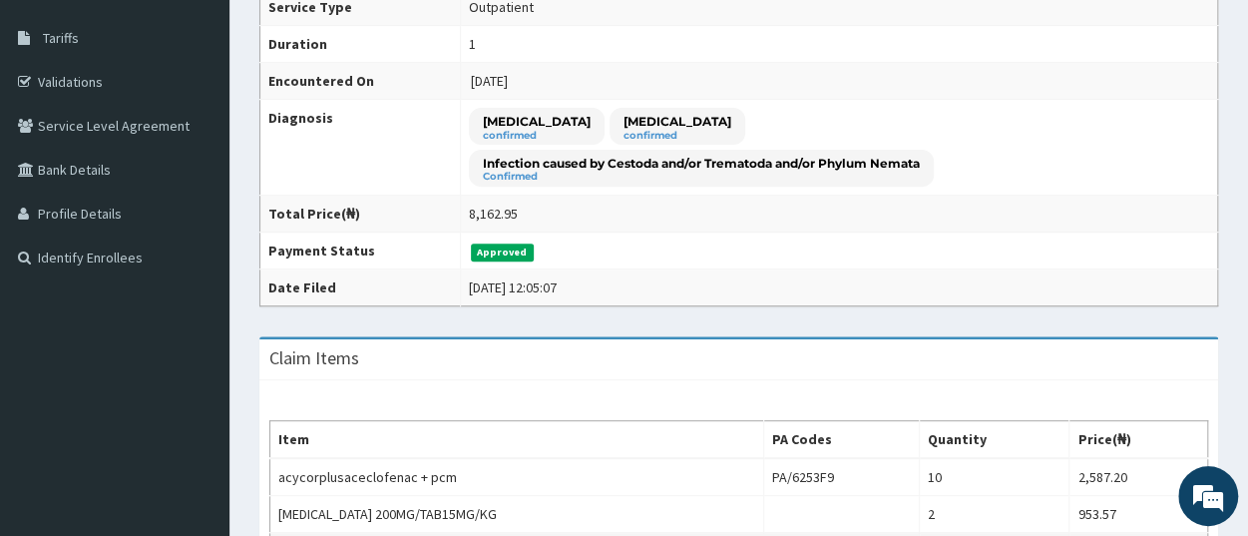
scroll to position [208, 0]
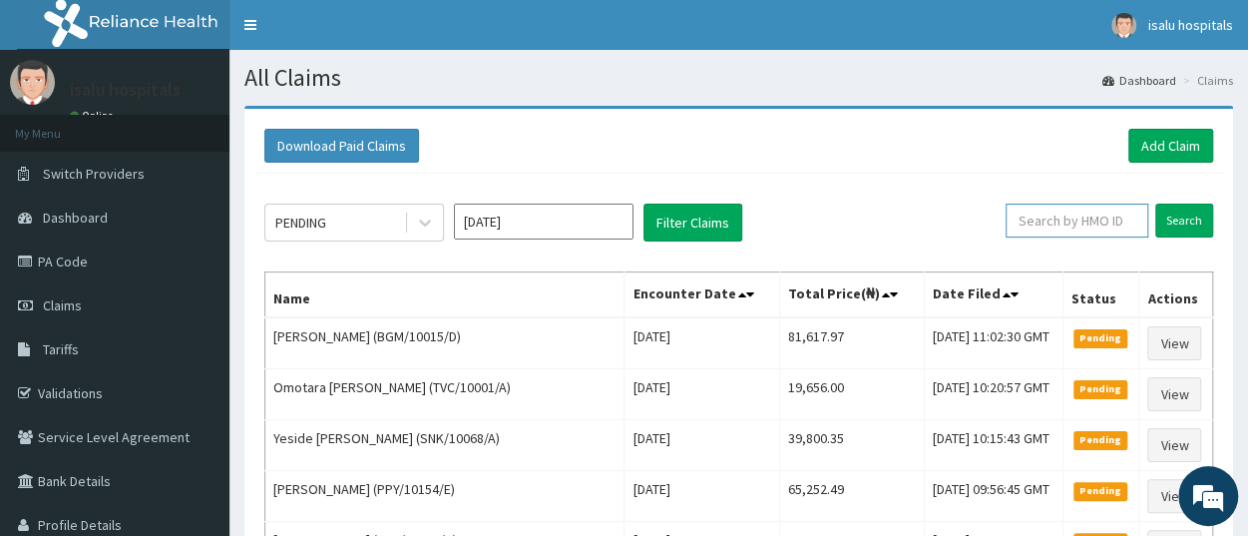
paste input "RCO/10008/B"
type input "RCO/10008/B"
click at [1175, 227] on input "Search" at bounding box center [1185, 221] width 58 height 34
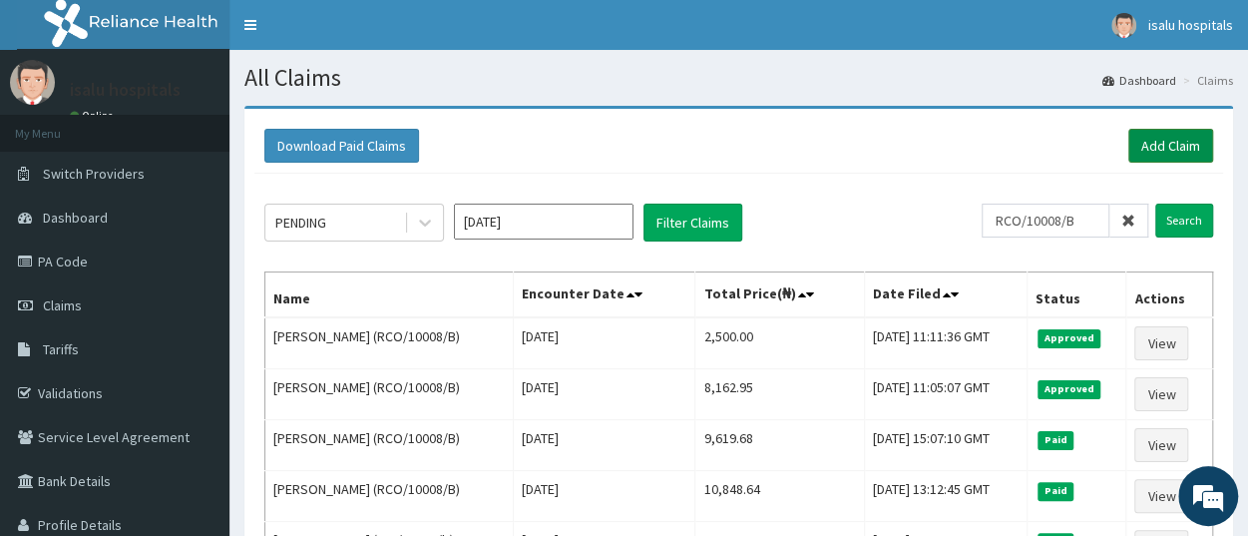
click at [1151, 151] on link "Add Claim" at bounding box center [1171, 146] width 85 height 34
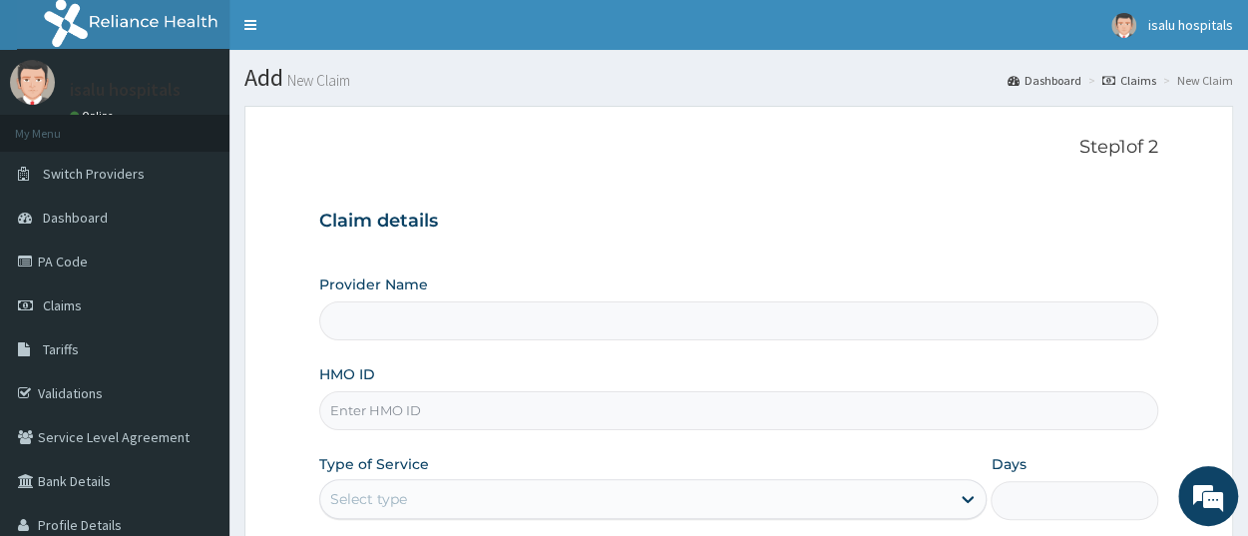
type input "Isalu Hospital Limited"
paste input "RET/46402/A"
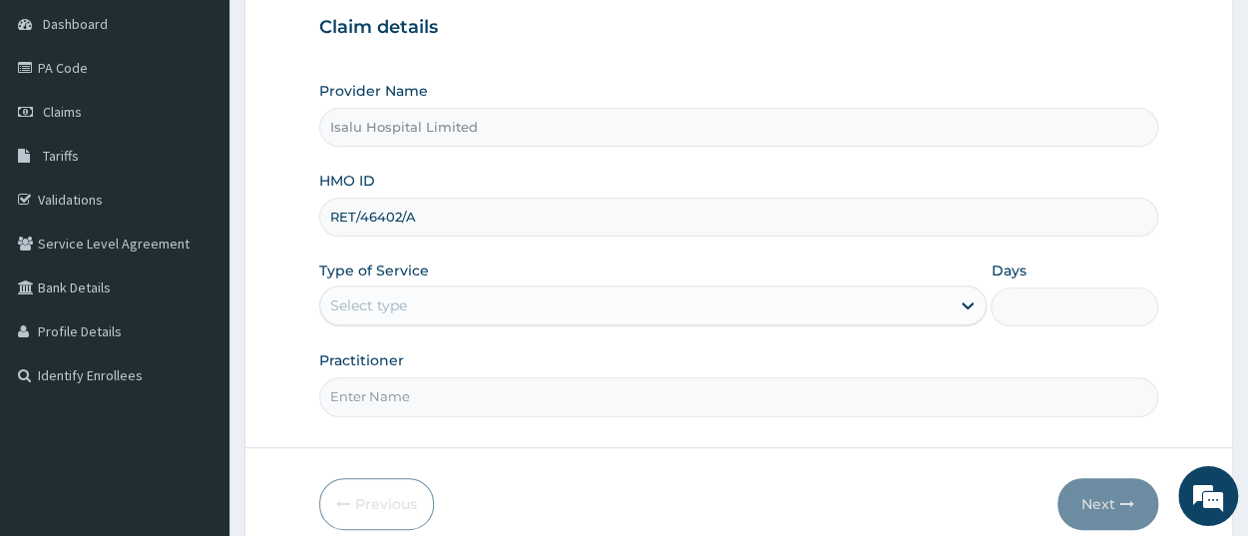
scroll to position [208, 0]
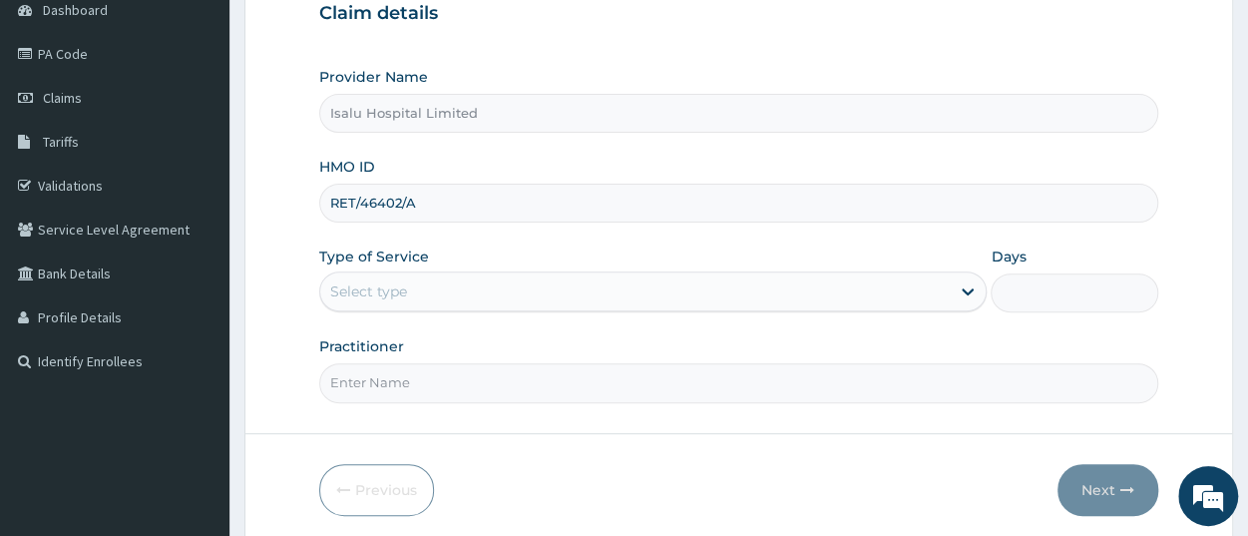
type input "RET/46402/A"
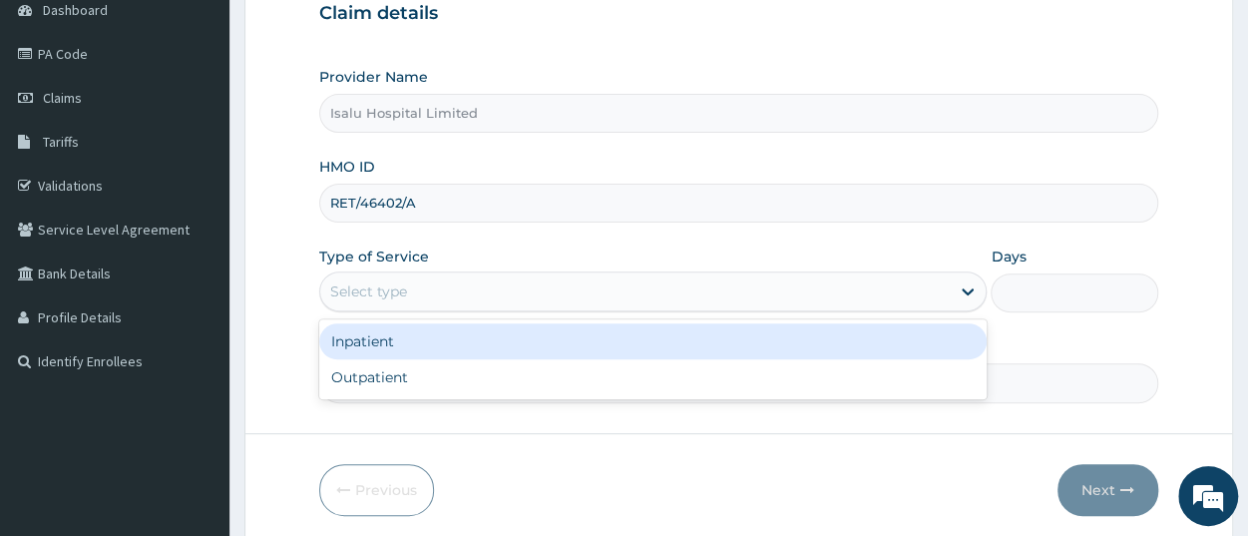
click at [467, 286] on div "Select type" at bounding box center [635, 291] width 630 height 32
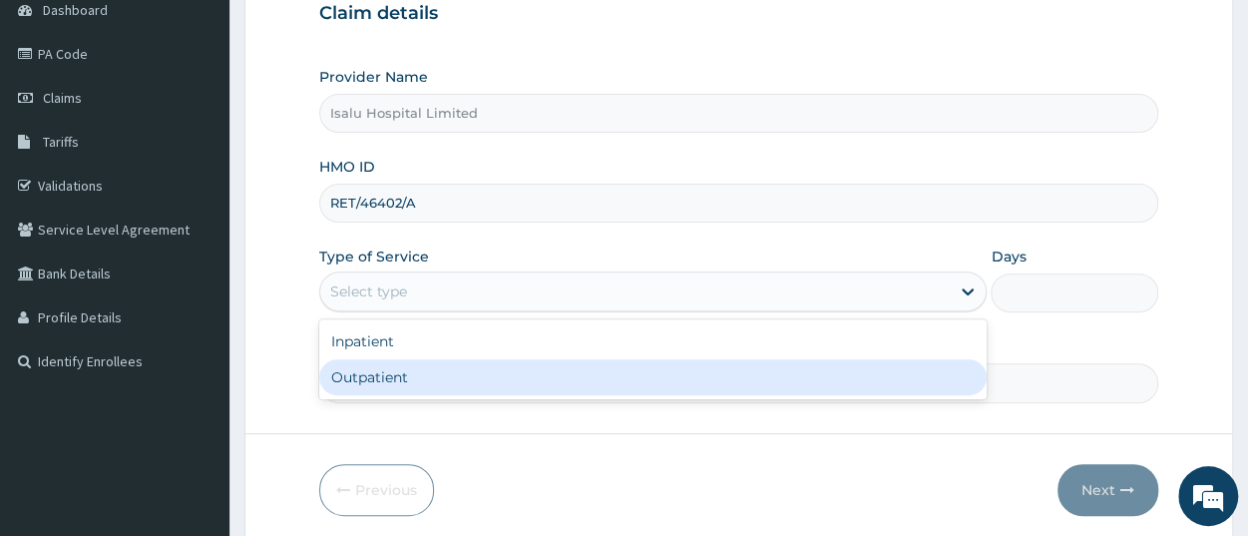
click at [453, 379] on div "Outpatient" at bounding box center [653, 377] width 668 height 36
type input "1"
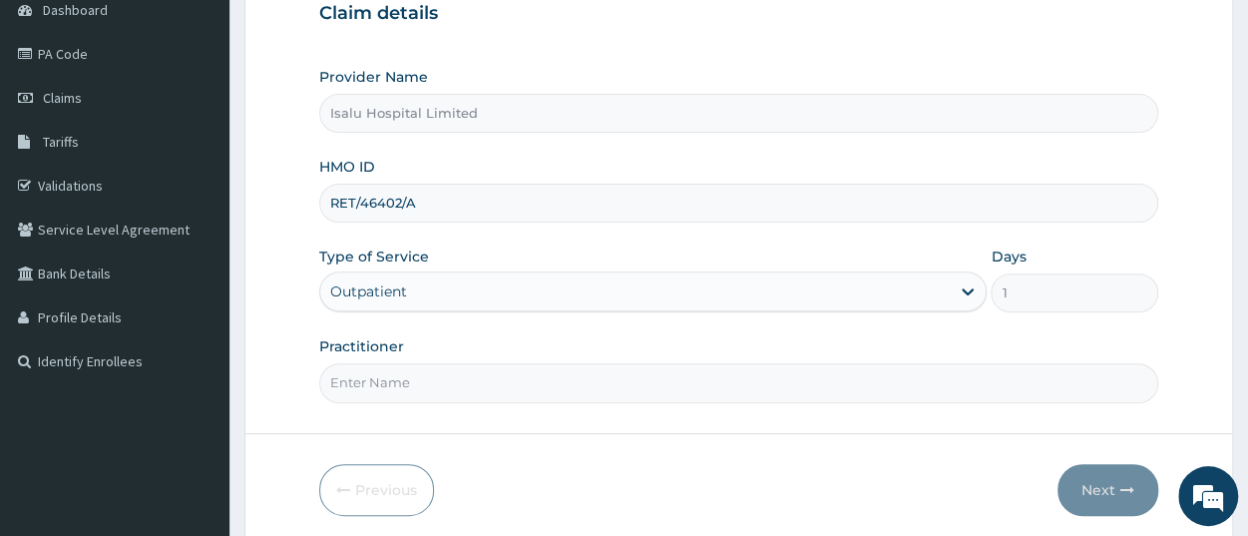
scroll to position [0, 0]
paste input "[PERSON_NAME]"
type input "[PERSON_NAME]"
click at [1098, 496] on button "Next" at bounding box center [1108, 490] width 101 height 52
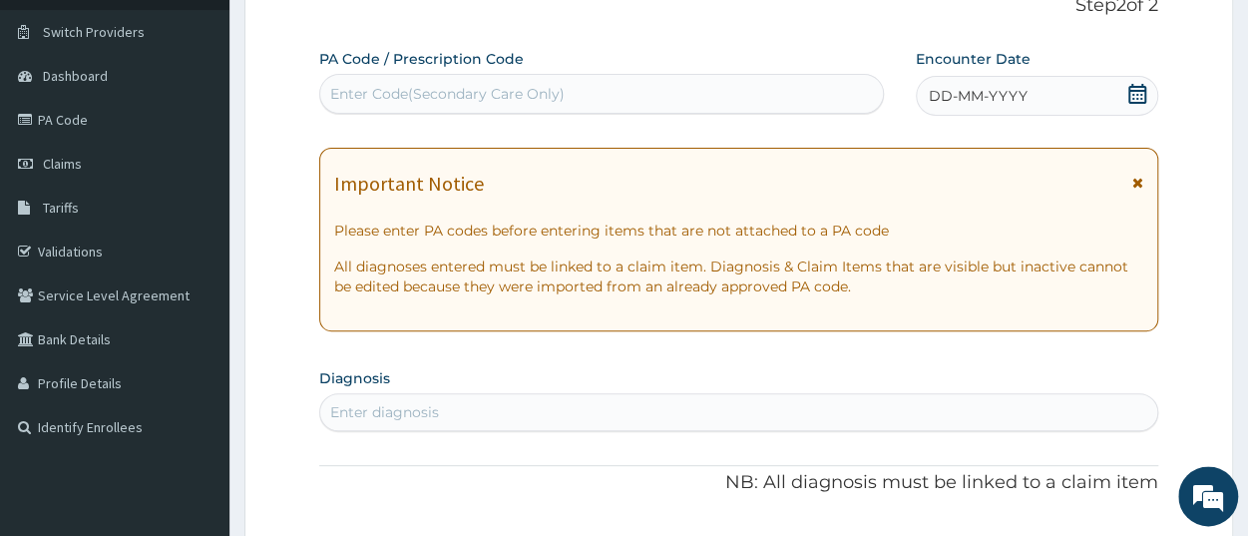
scroll to position [104, 0]
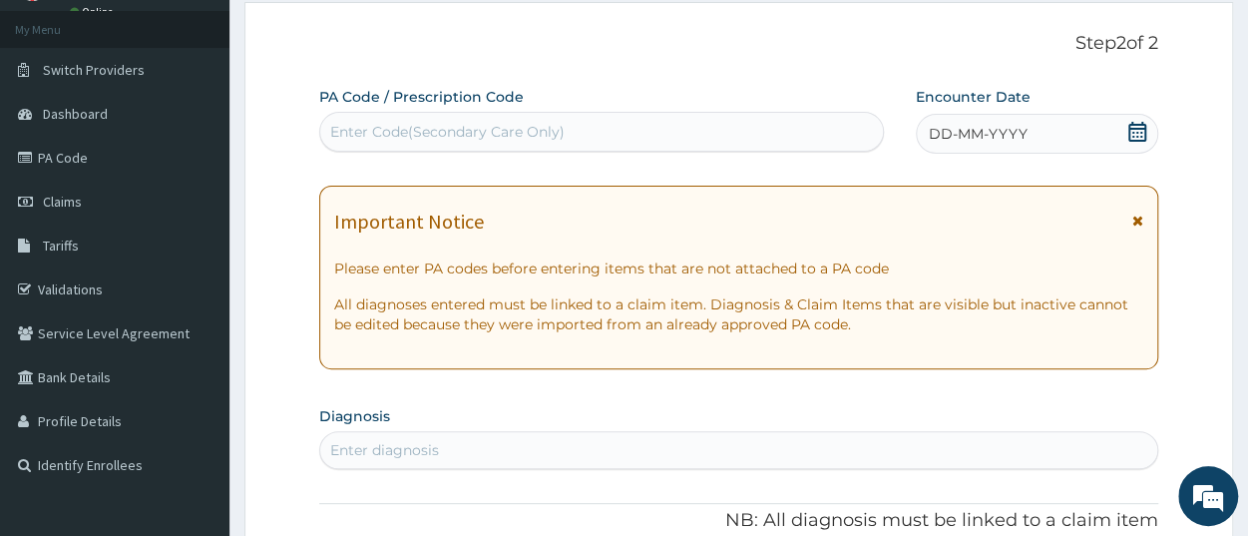
click at [556, 136] on div "Enter Code(Secondary Care Only)" at bounding box center [447, 132] width 235 height 20
paste input "PA/3AE926"
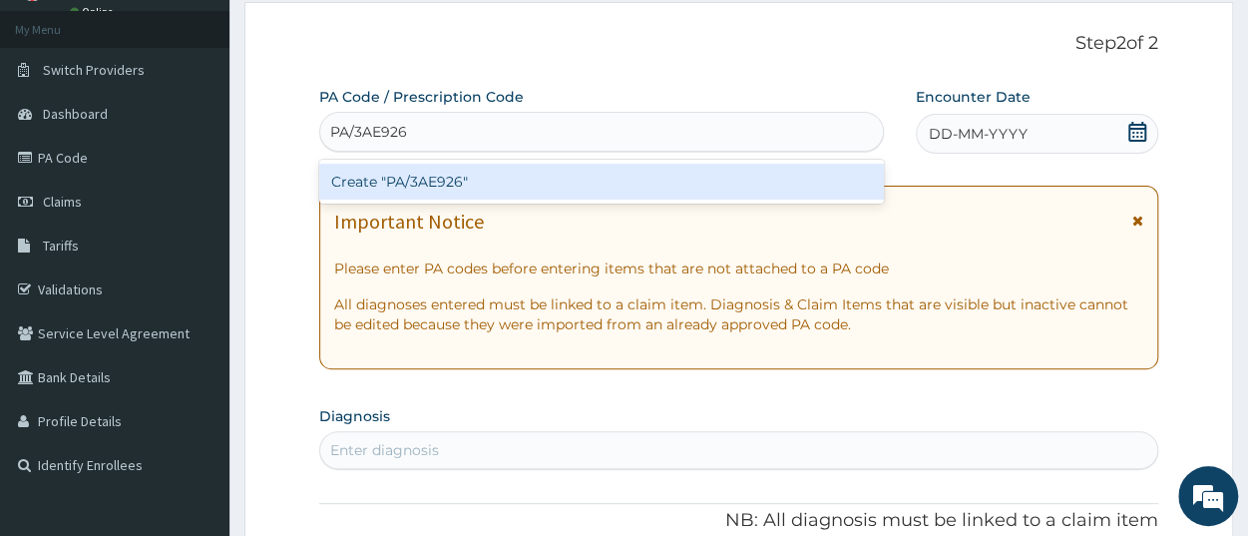
type input "PA/3AE926"
click at [548, 182] on div "Create "PA/3AE926"" at bounding box center [601, 182] width 565 height 36
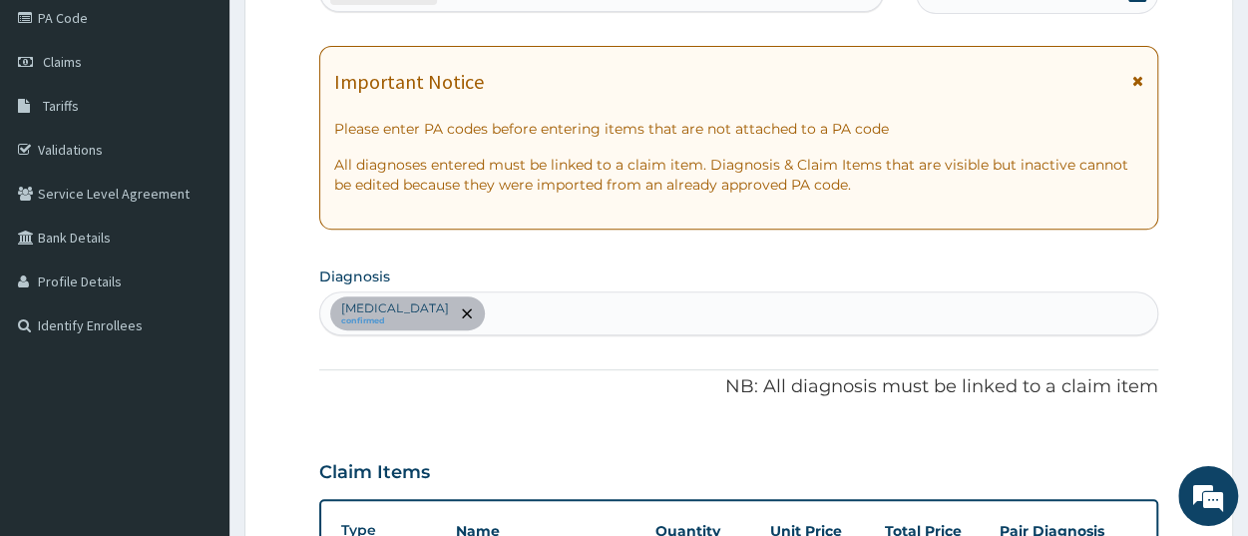
scroll to position [146, 0]
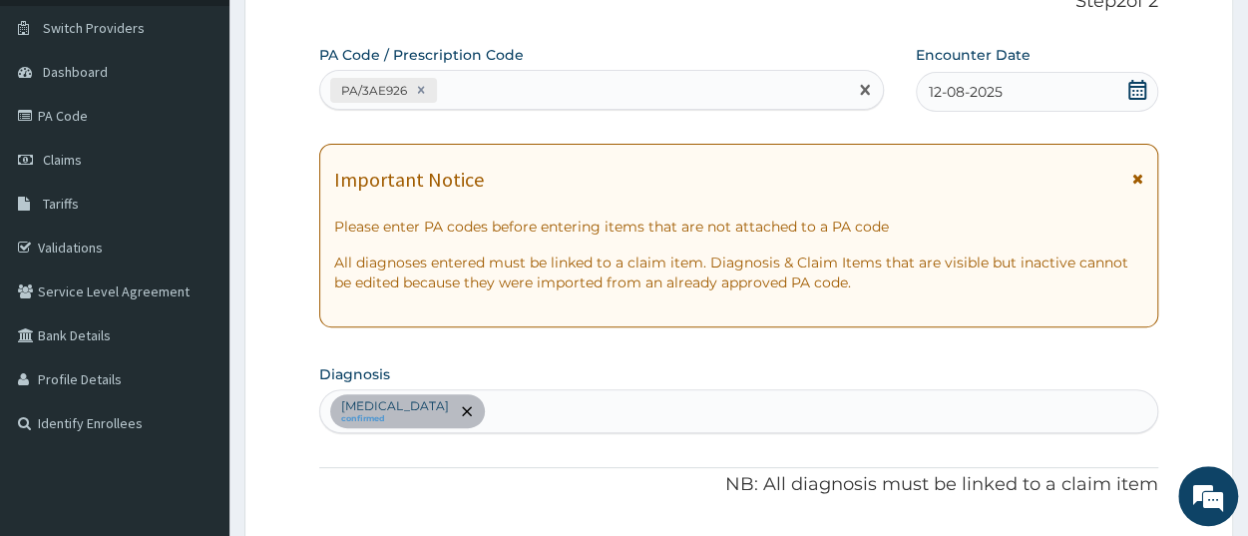
click at [512, 98] on div "PA/3AE926" at bounding box center [583, 90] width 527 height 33
paste input "PA/940362"
type input "PA/940362"
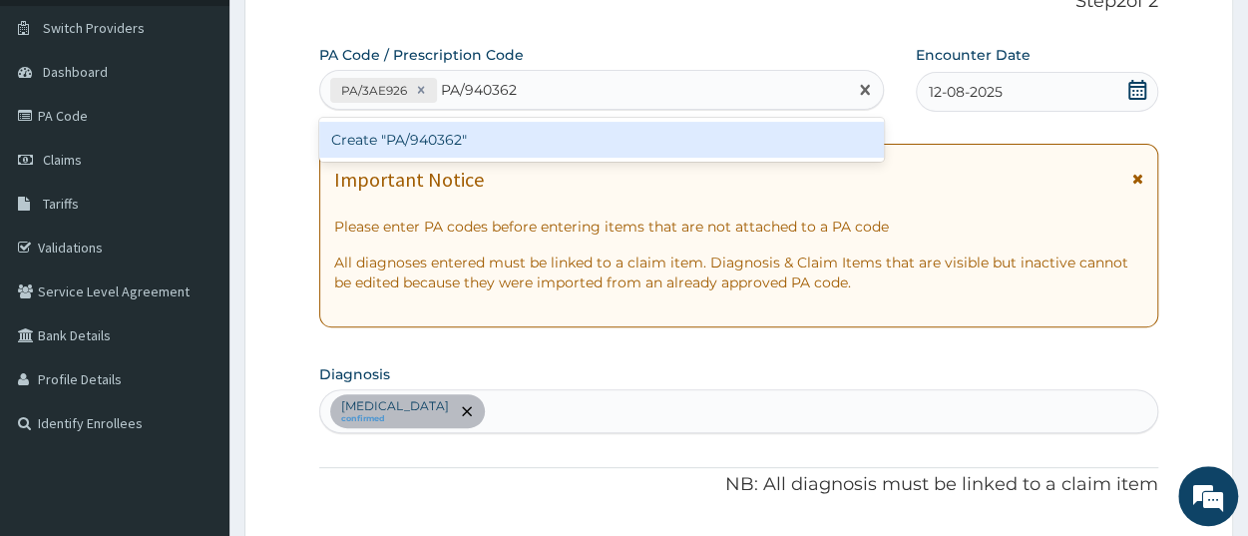
click at [496, 143] on div "Create "PA/940362"" at bounding box center [601, 140] width 565 height 36
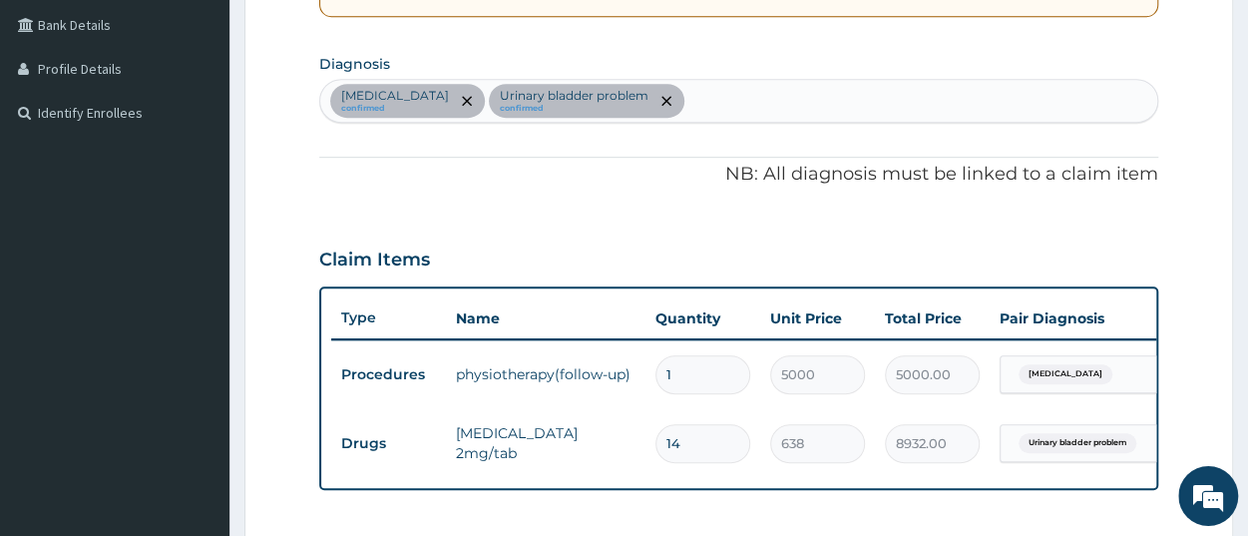
scroll to position [421, 0]
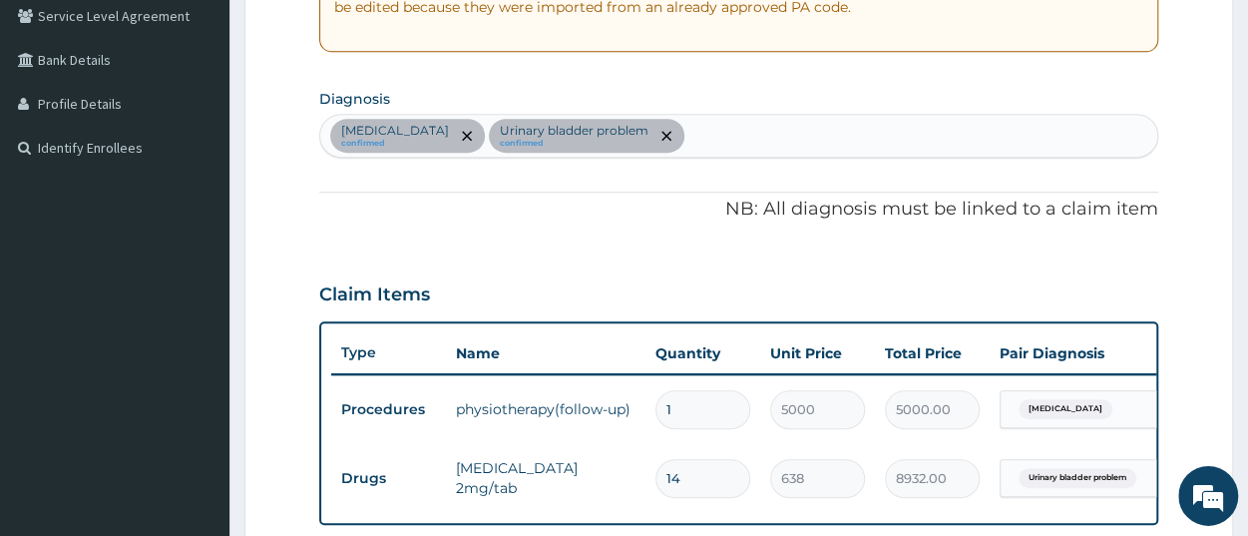
click at [686, 131] on div "Spondylitis confirmed Urinary bladder problem confirmed" at bounding box center [738, 136] width 837 height 42
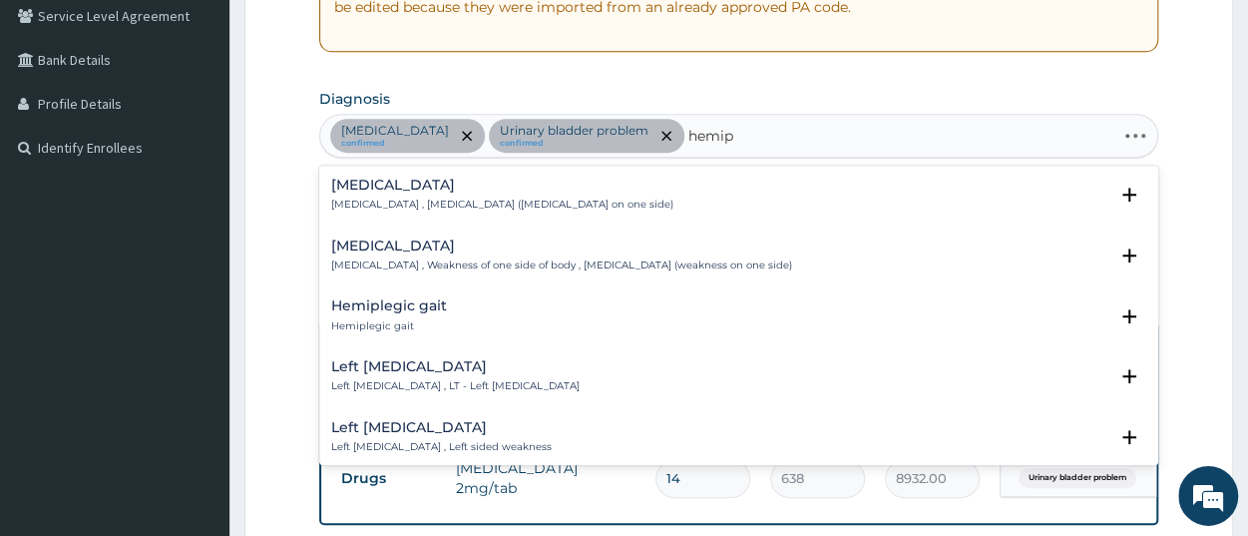
type input "hemipa"
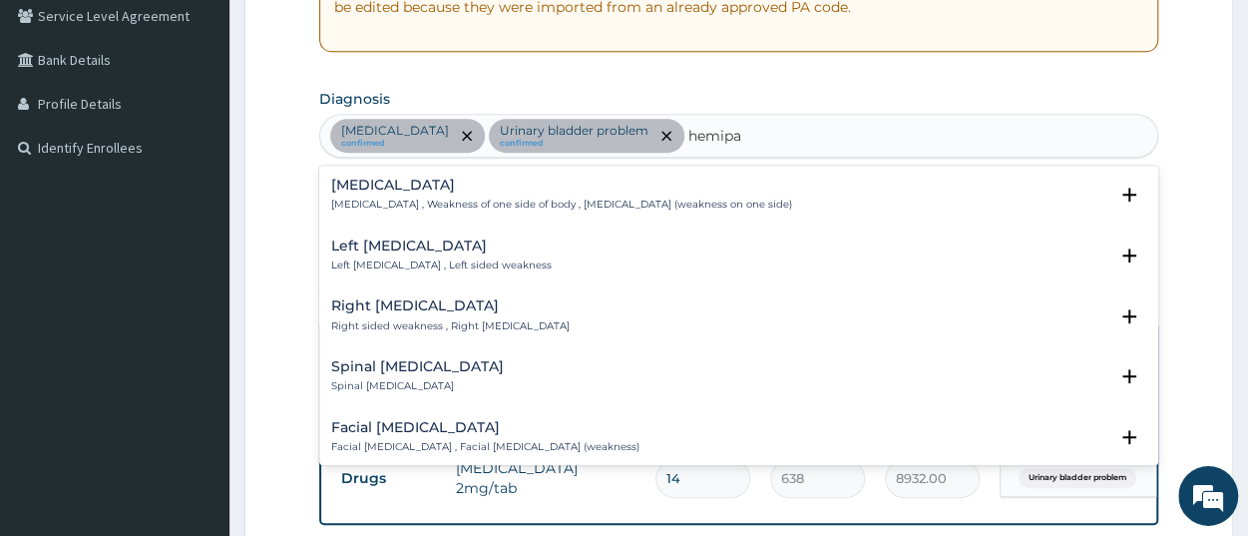
click at [432, 201] on p "Hemiparesis , Weakness of one side of body , Hemiparesis (weakness on one side)" at bounding box center [561, 205] width 461 height 14
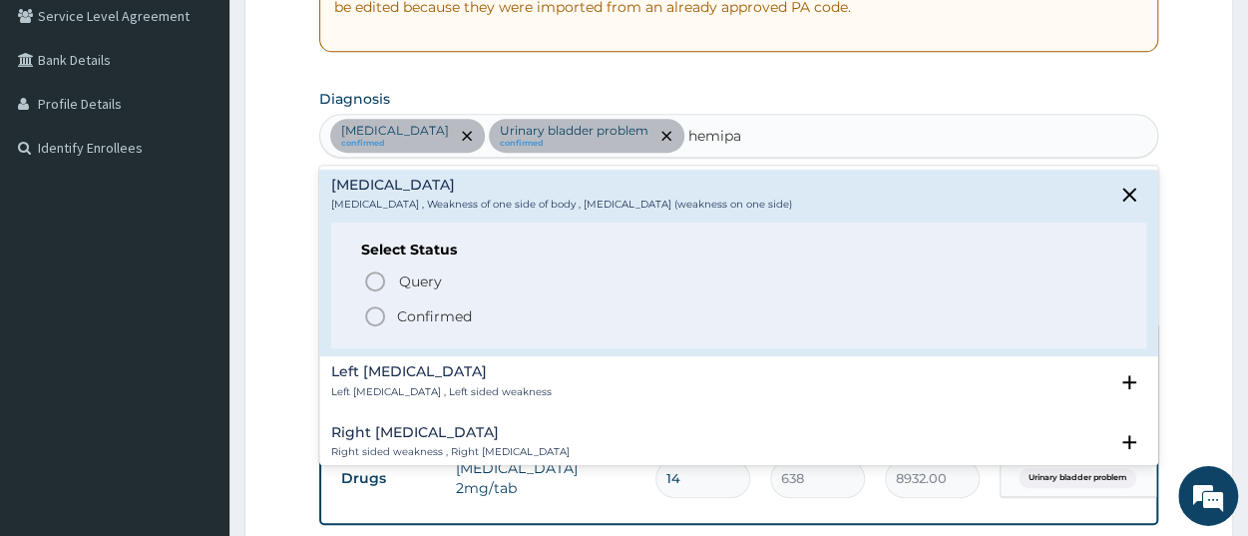
click at [449, 313] on p "Confirmed" at bounding box center [434, 316] width 75 height 20
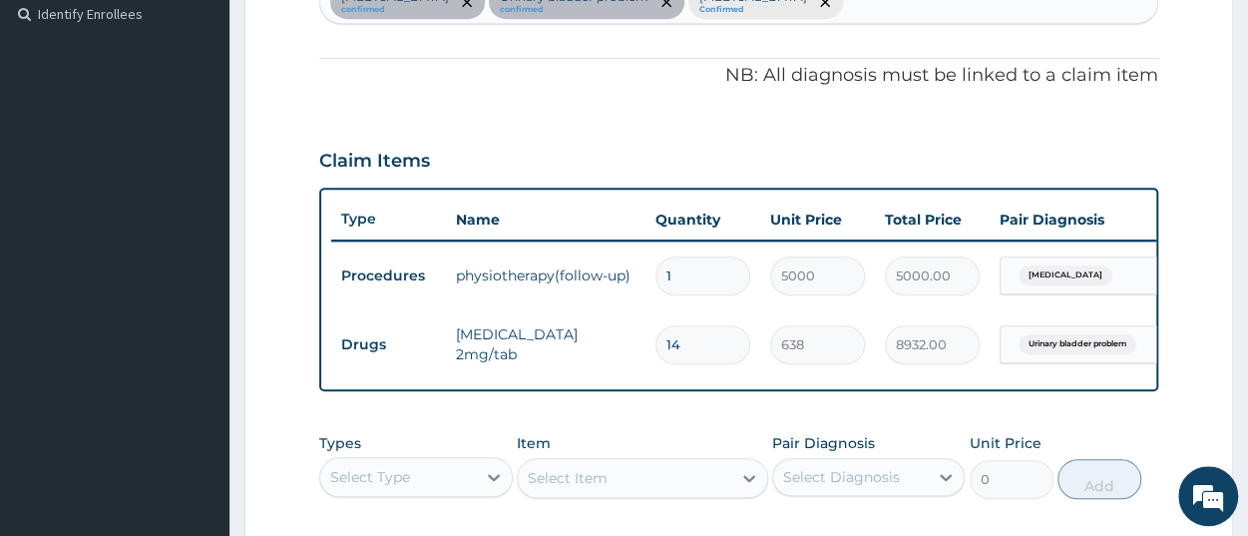
scroll to position [629, 0]
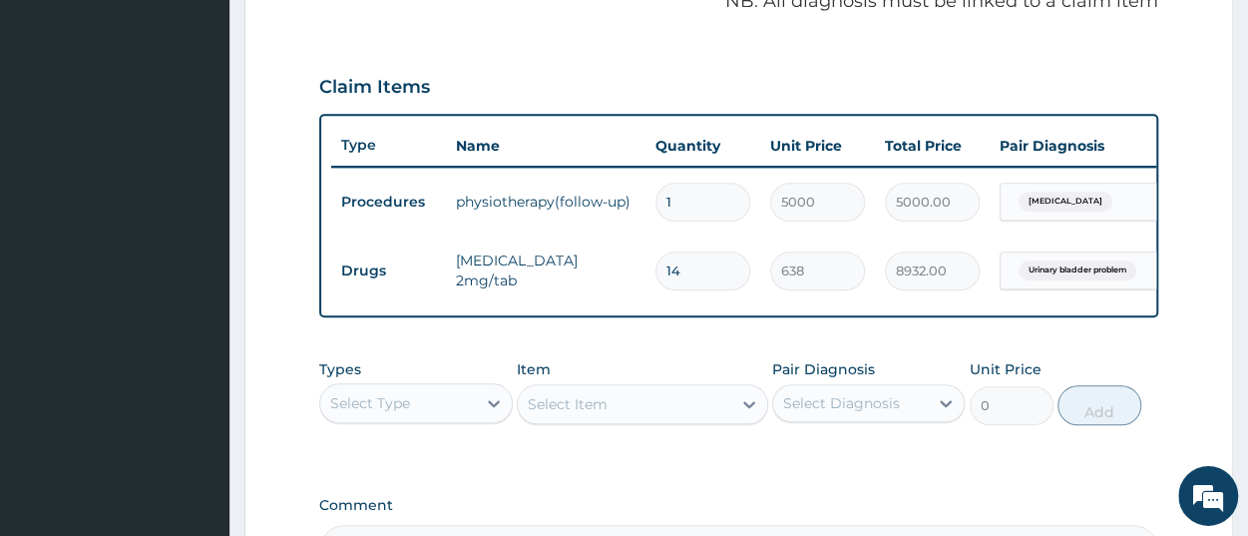
click at [1069, 281] on div "Urinary bladder problem" at bounding box center [1075, 270] width 129 height 26
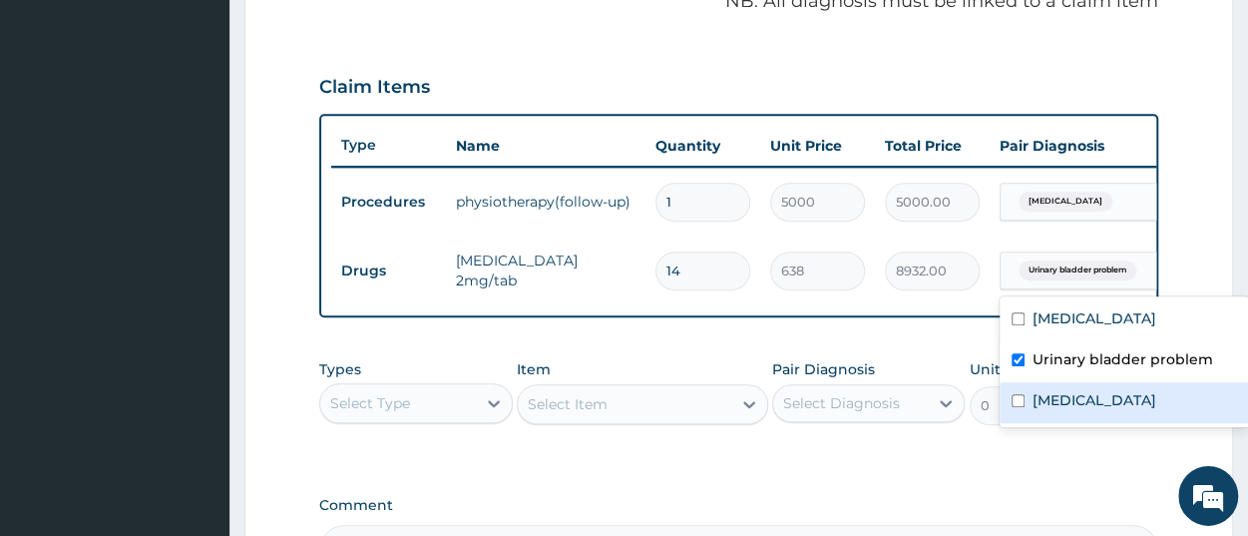
click at [1099, 406] on label "Hemiparesis" at bounding box center [1095, 400] width 124 height 20
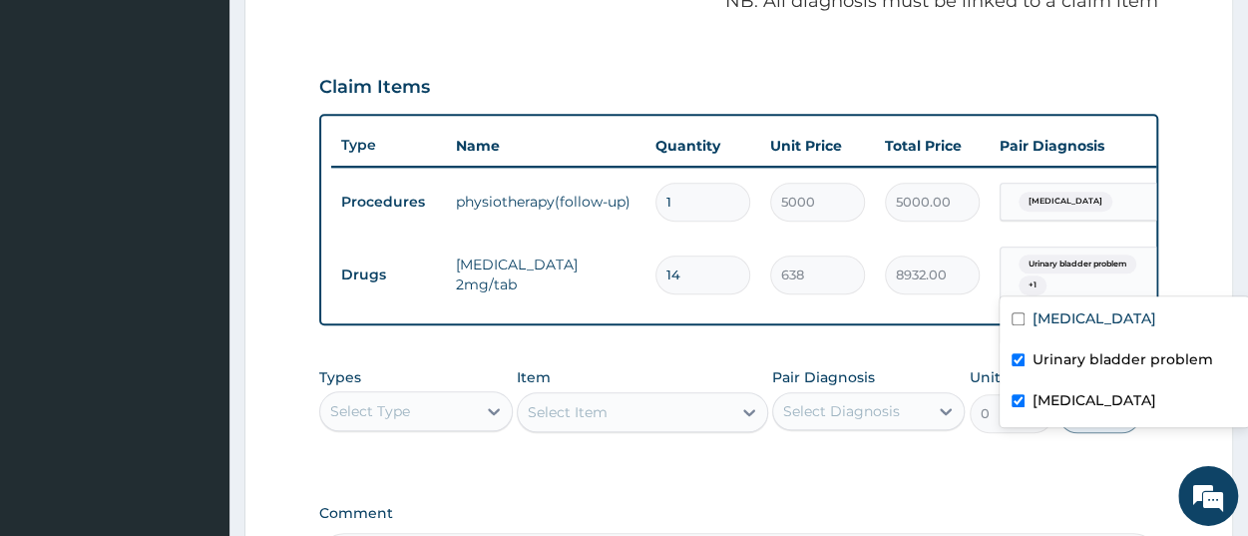
checkbox input "true"
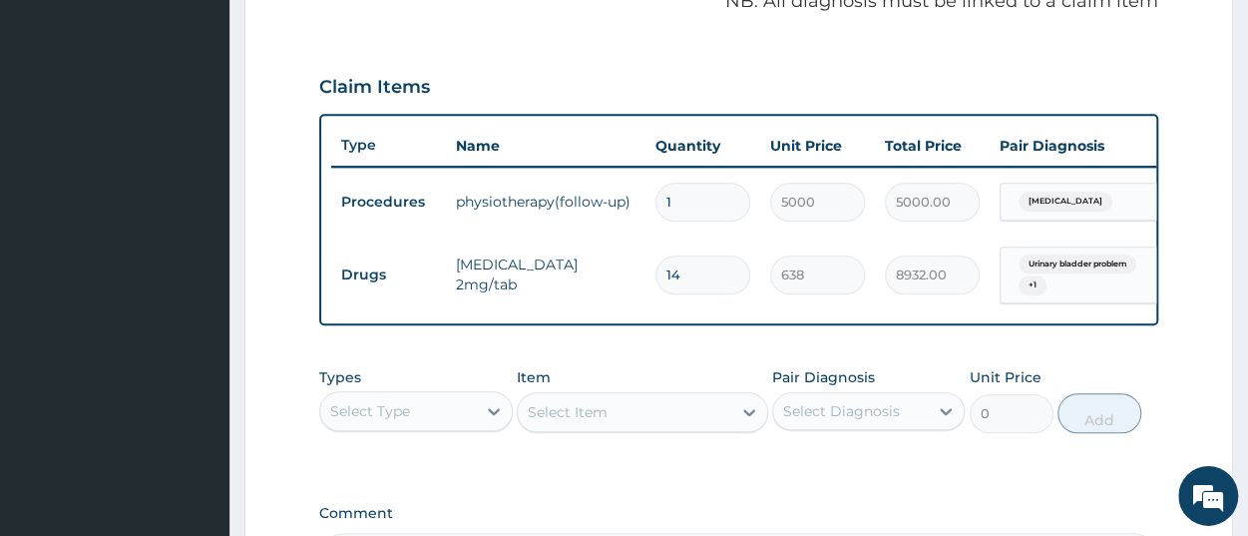
click at [721, 365] on div "PA Code / Prescription Code PA/3AE926 PA/940362 Encounter Date 12-08-2025 Impor…" at bounding box center [738, 72] width 839 height 1021
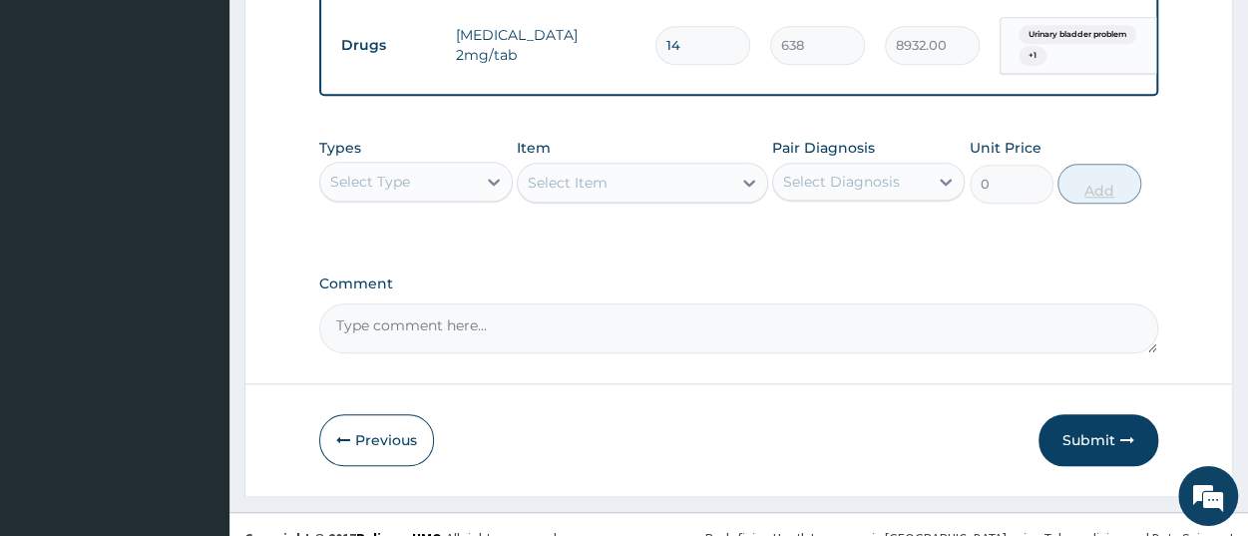
scroll to position [898, 0]
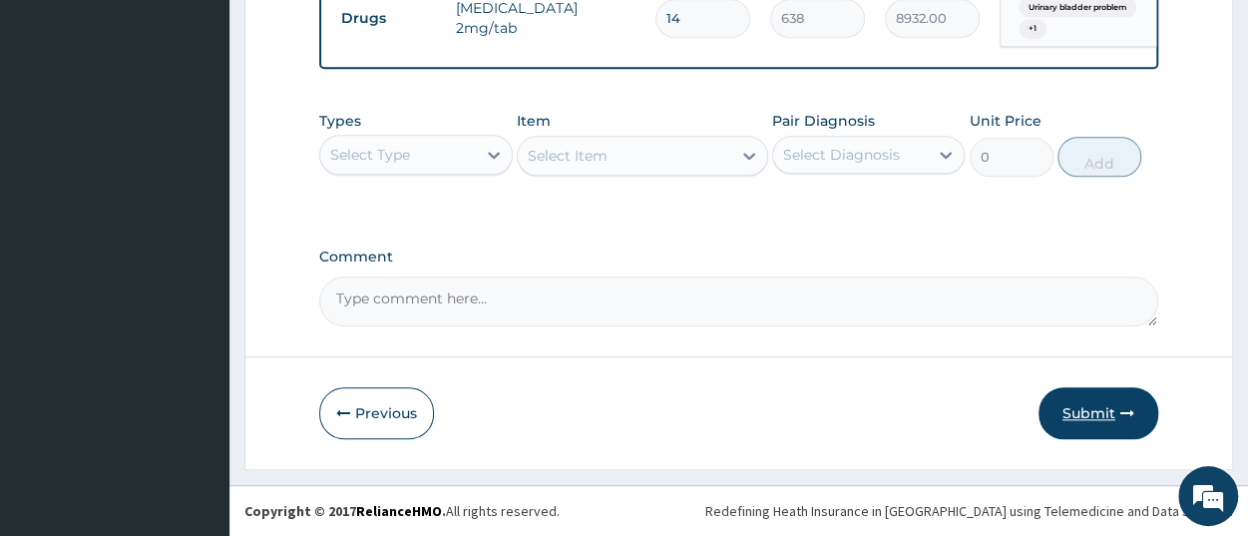
click at [1090, 428] on button "Submit" at bounding box center [1099, 413] width 120 height 52
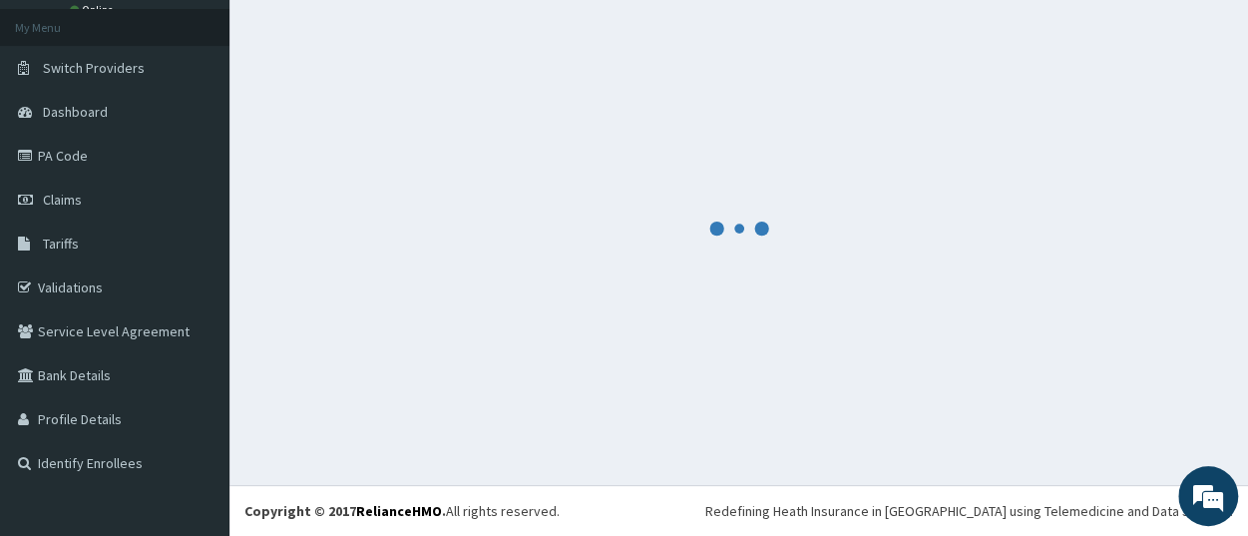
scroll to position [105, 0]
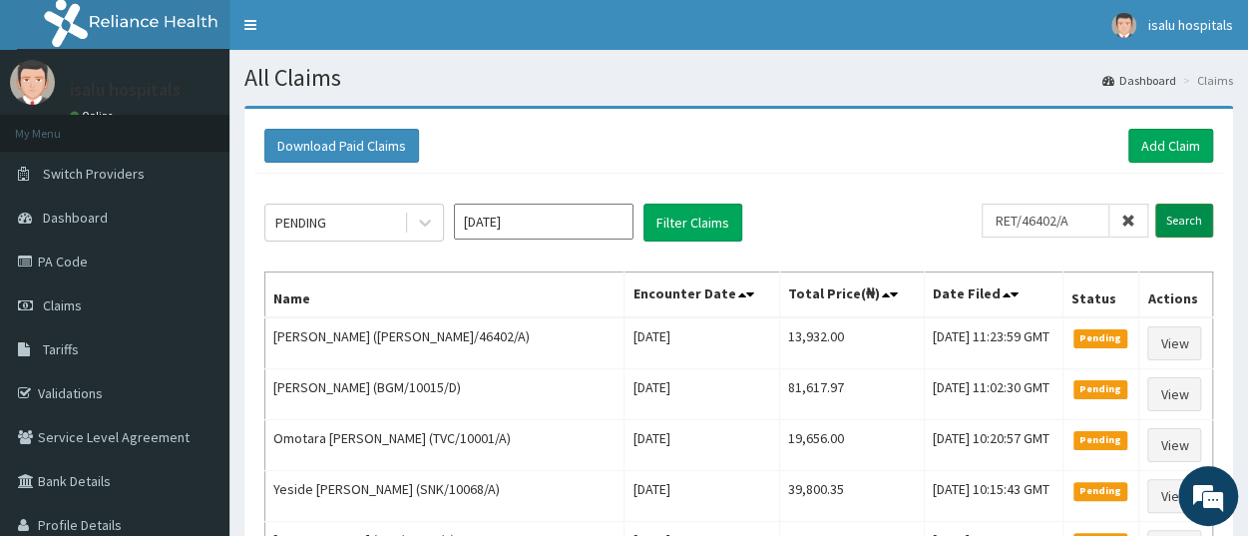
type input "RET/46402/A"
click at [1174, 223] on input "Search" at bounding box center [1185, 221] width 58 height 34
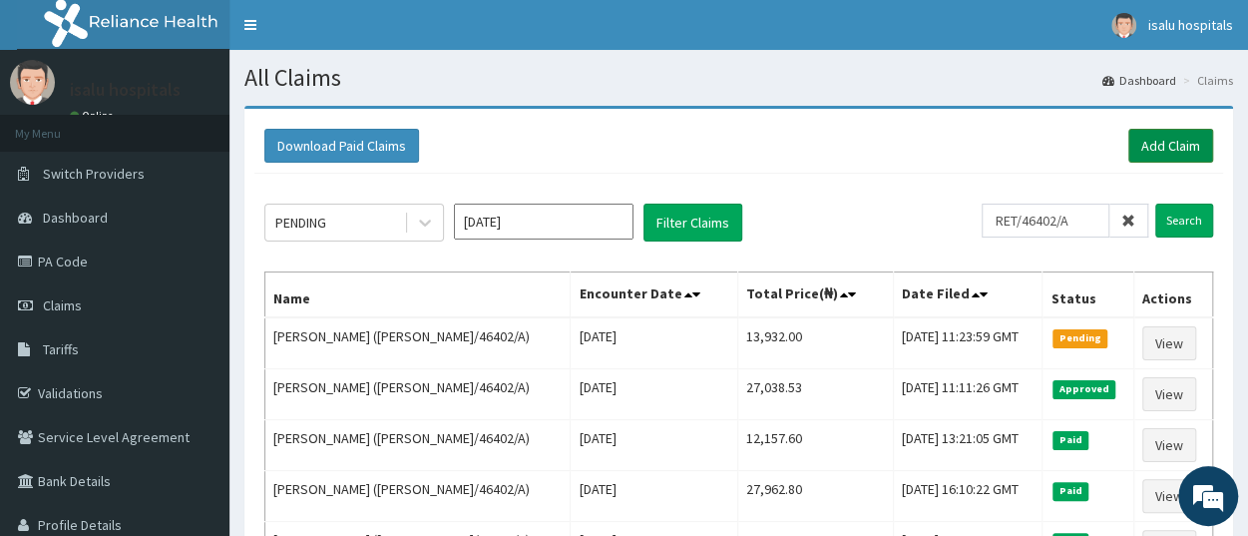
click at [1171, 157] on link "Add Claim" at bounding box center [1171, 146] width 85 height 34
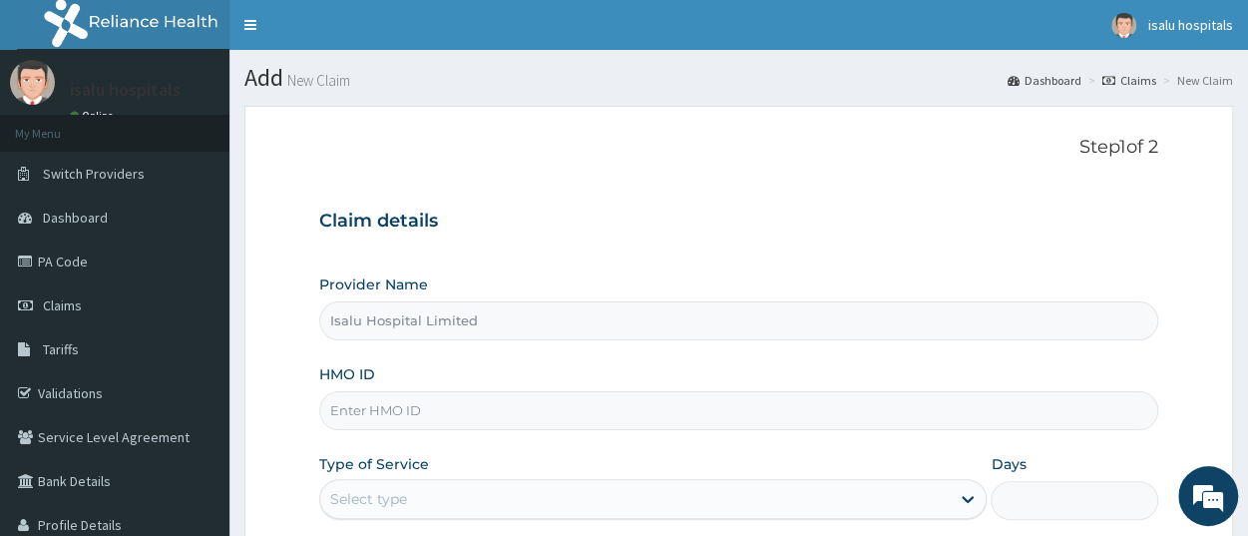
paste input "SLB/10954/A"
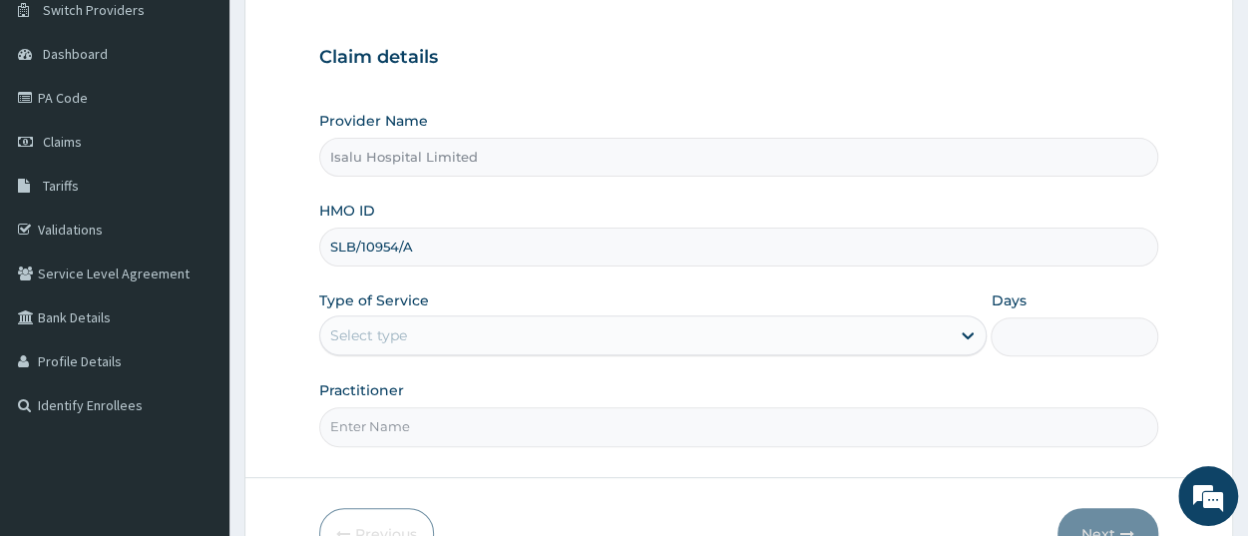
scroll to position [208, 0]
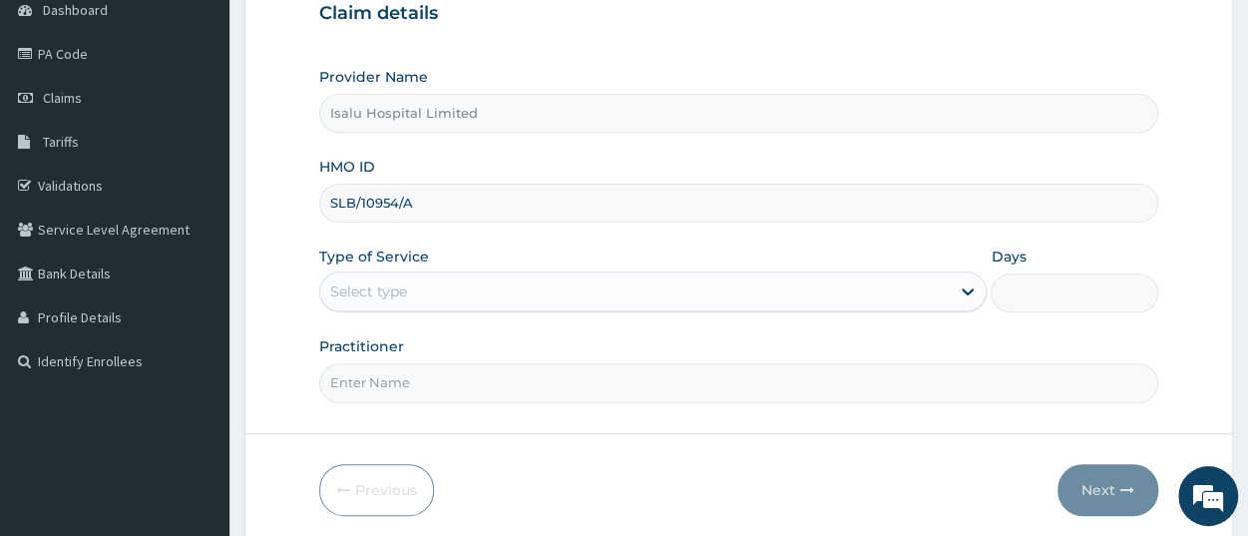
type input "SLB/10954/A"
click at [435, 279] on div "Select type" at bounding box center [635, 291] width 630 height 32
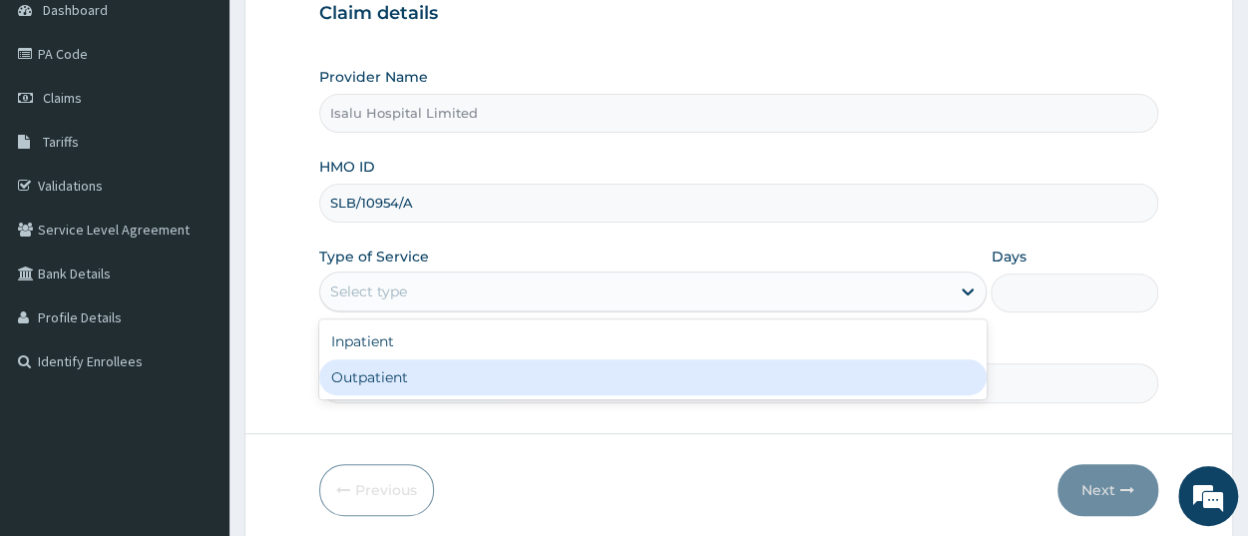
click at [437, 385] on div "Outpatient" at bounding box center [653, 377] width 668 height 36
type input "1"
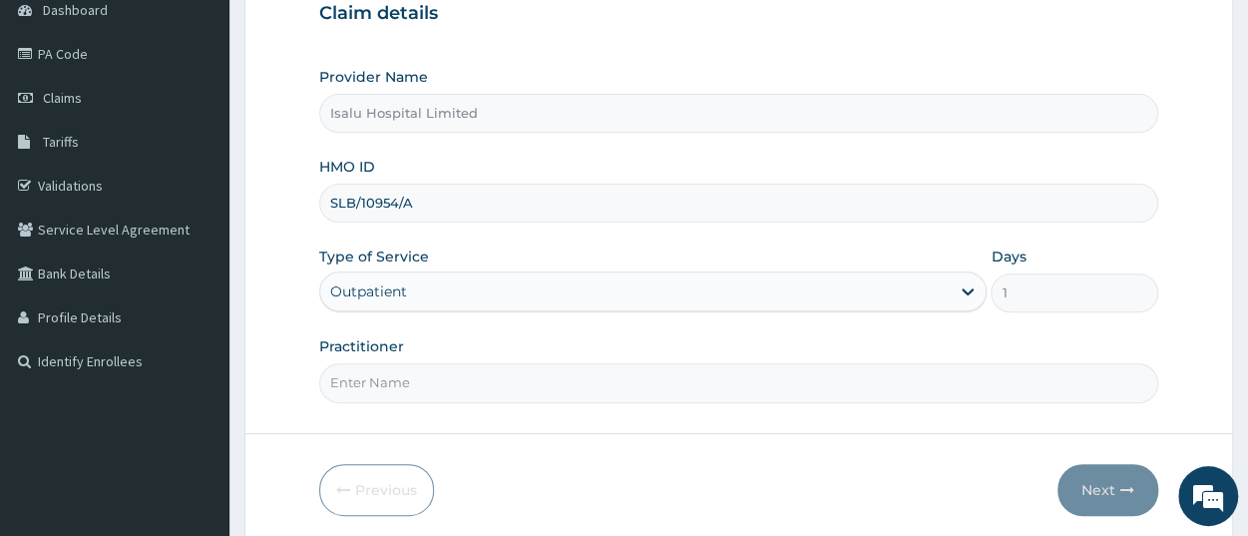
scroll to position [0, 0]
paste input "[PERSON_NAME]"
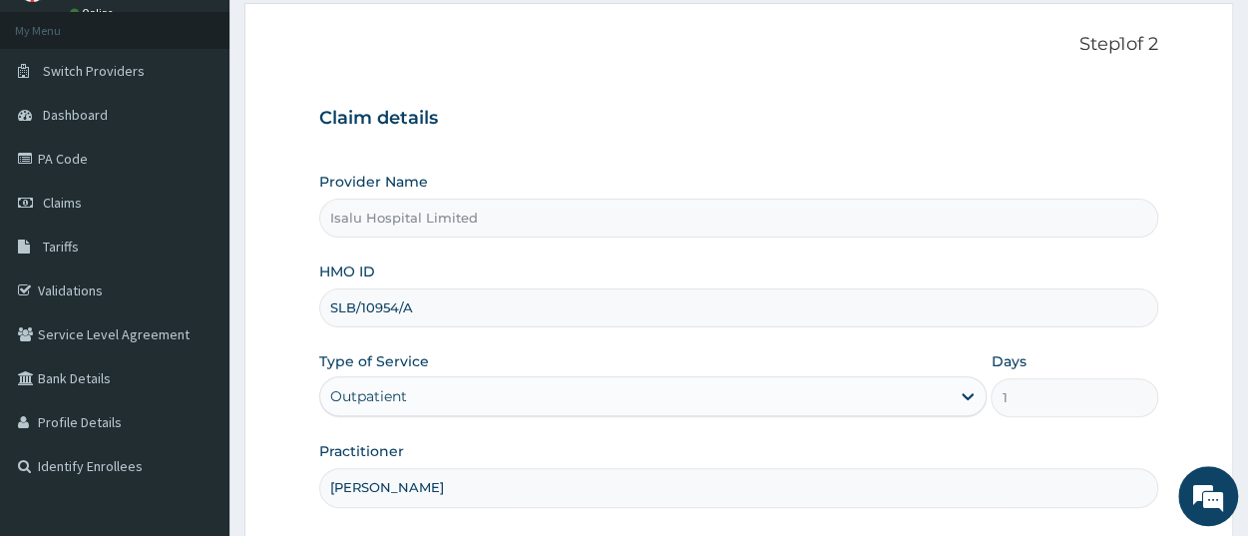
scroll to position [104, 0]
type input "[PERSON_NAME]"
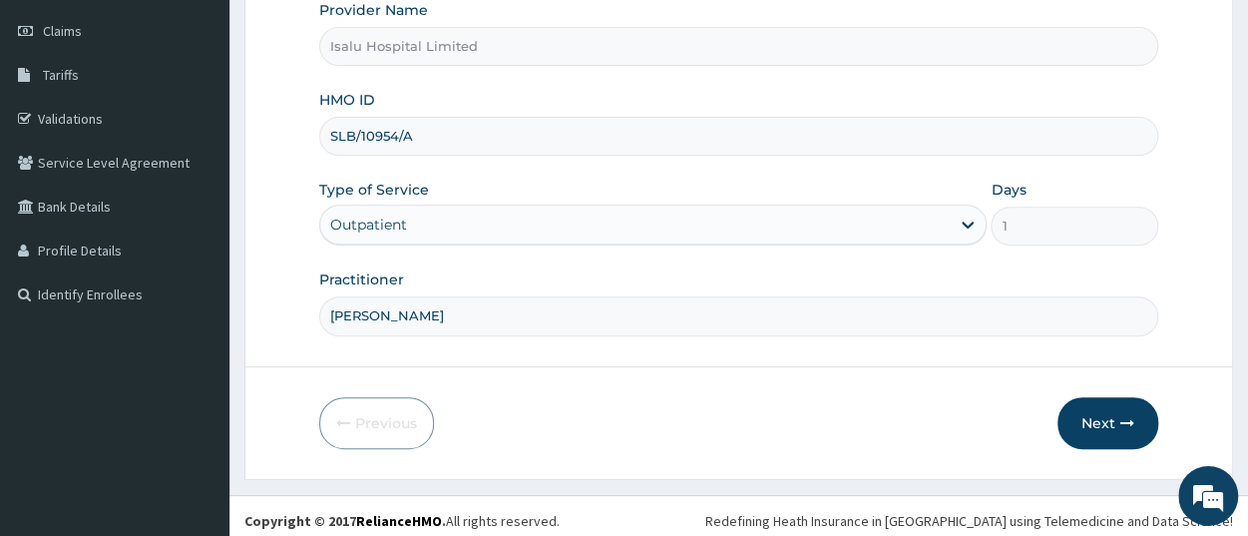
scroll to position [279, 0]
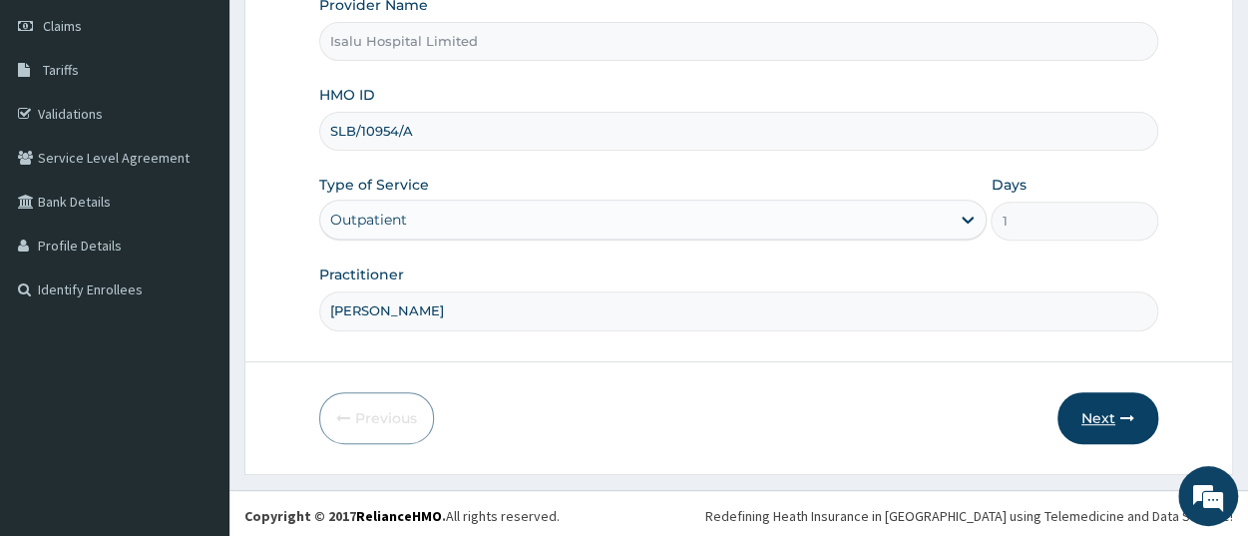
click at [1125, 414] on icon "button" at bounding box center [1128, 418] width 14 height 14
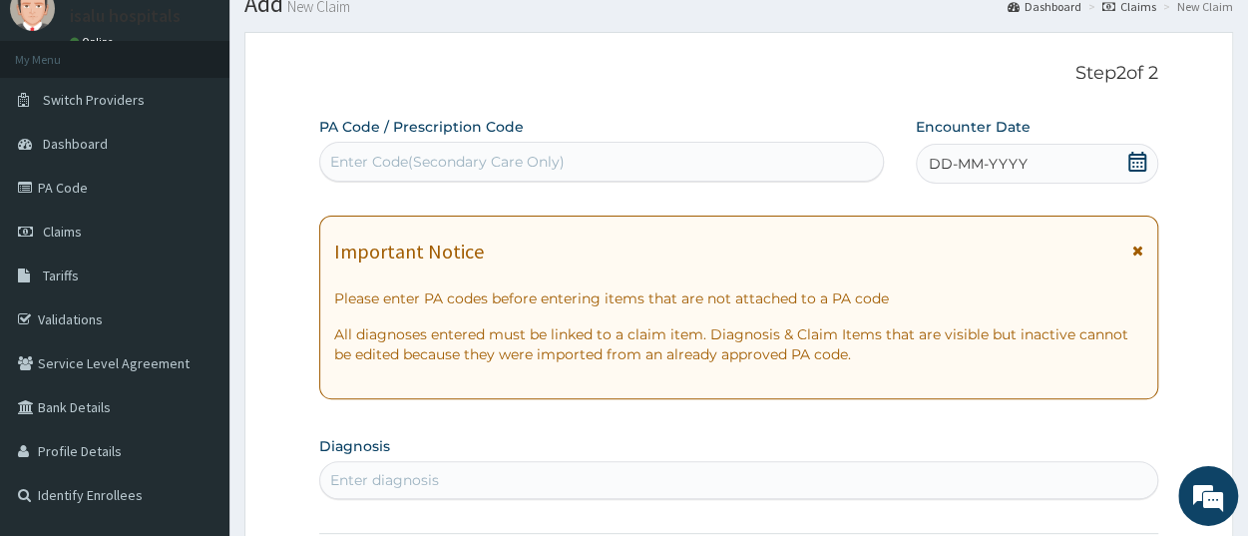
scroll to position [72, 0]
click at [592, 172] on div "Enter Code(Secondary Care Only)" at bounding box center [601, 164] width 563 height 32
paste input "PA/0D2BFC"
type input "PA/0D2BFC"
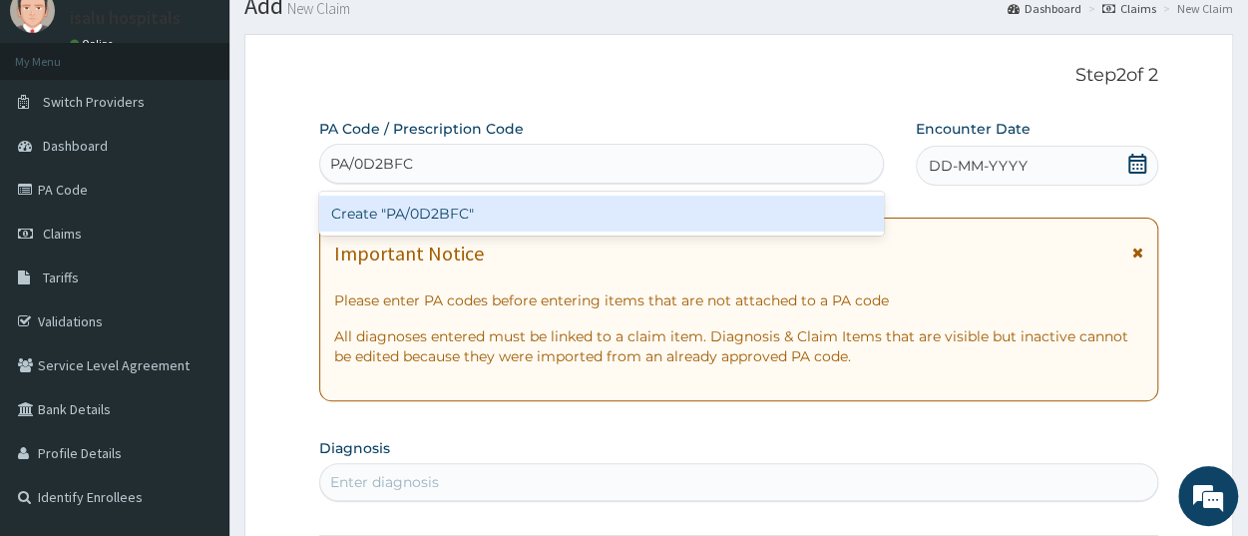
click at [621, 209] on div "Create "PA/0D2BFC"" at bounding box center [601, 214] width 565 height 36
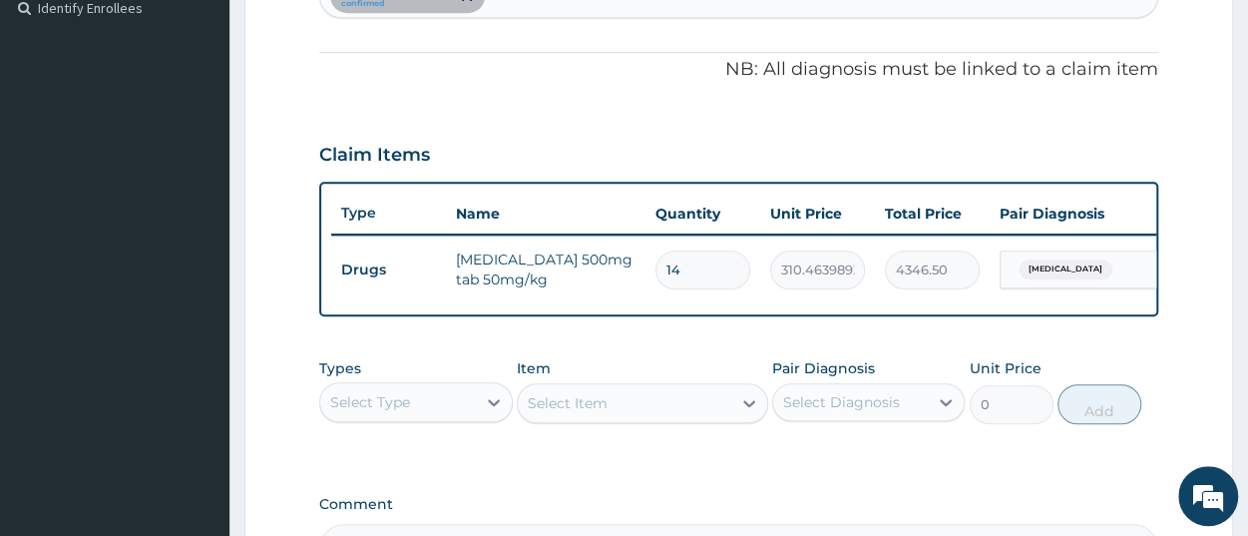
scroll to position [457, 0]
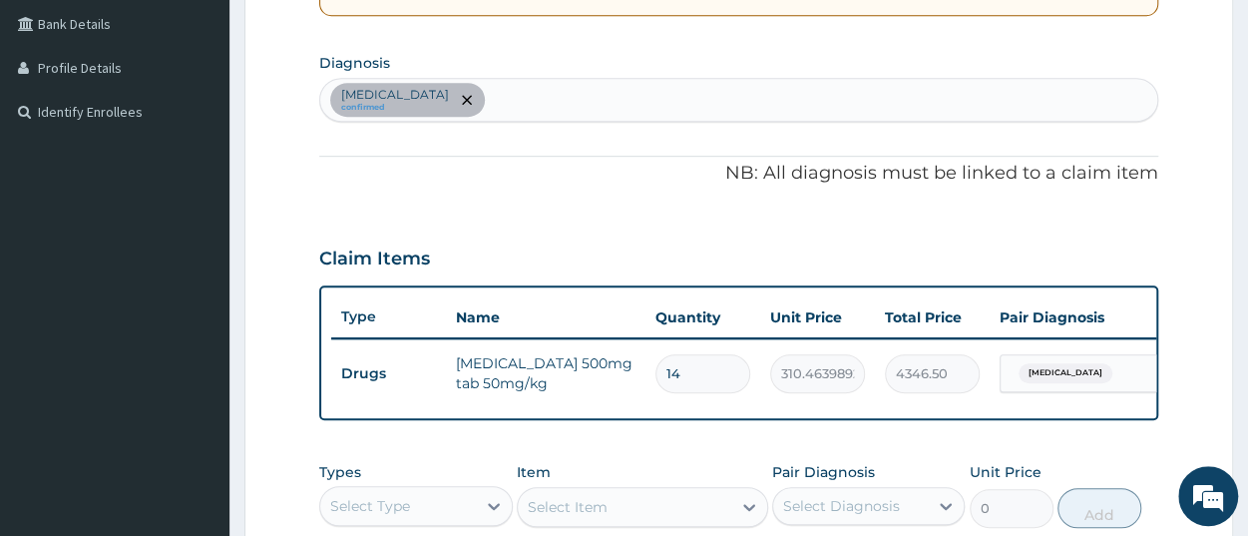
click at [569, 110] on div "Upper respiratory infection confirmed" at bounding box center [738, 100] width 837 height 42
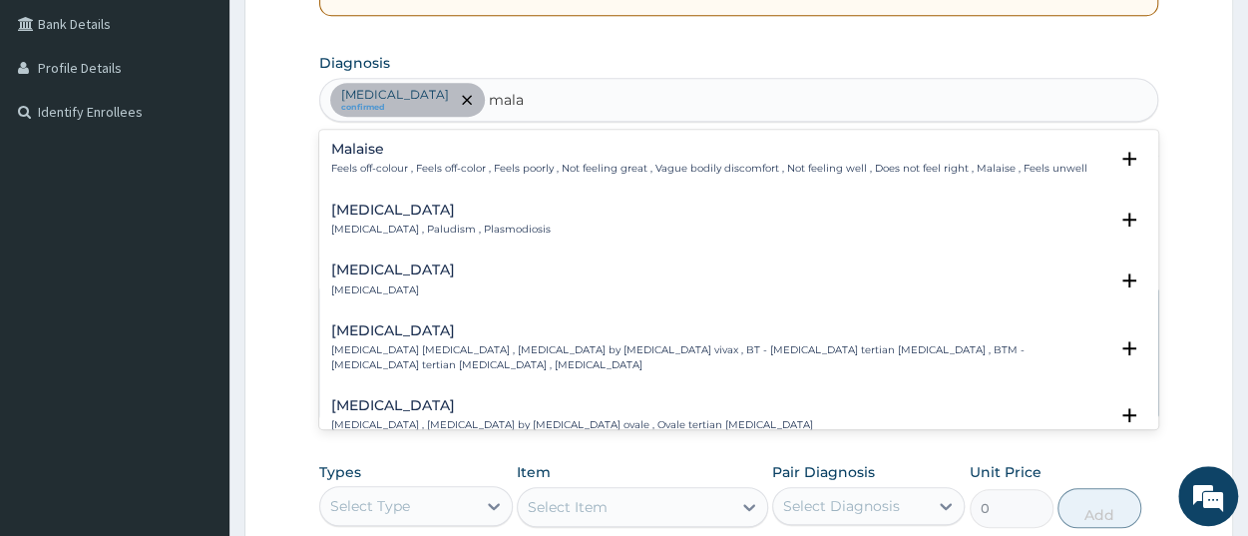
type input "malar"
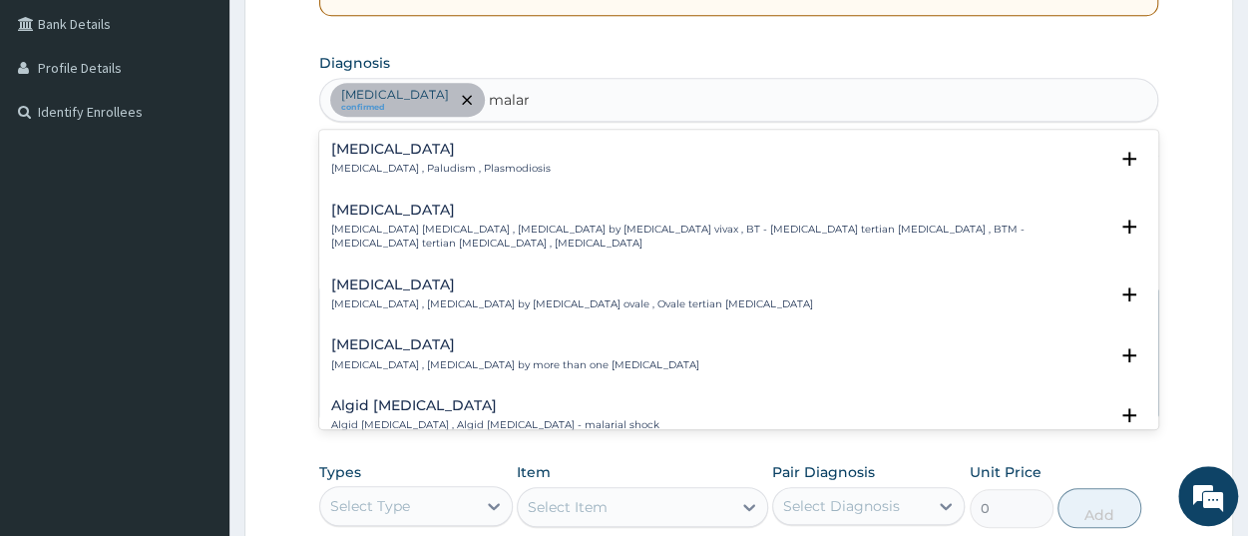
click at [363, 156] on h4 "Malaria" at bounding box center [441, 149] width 220 height 15
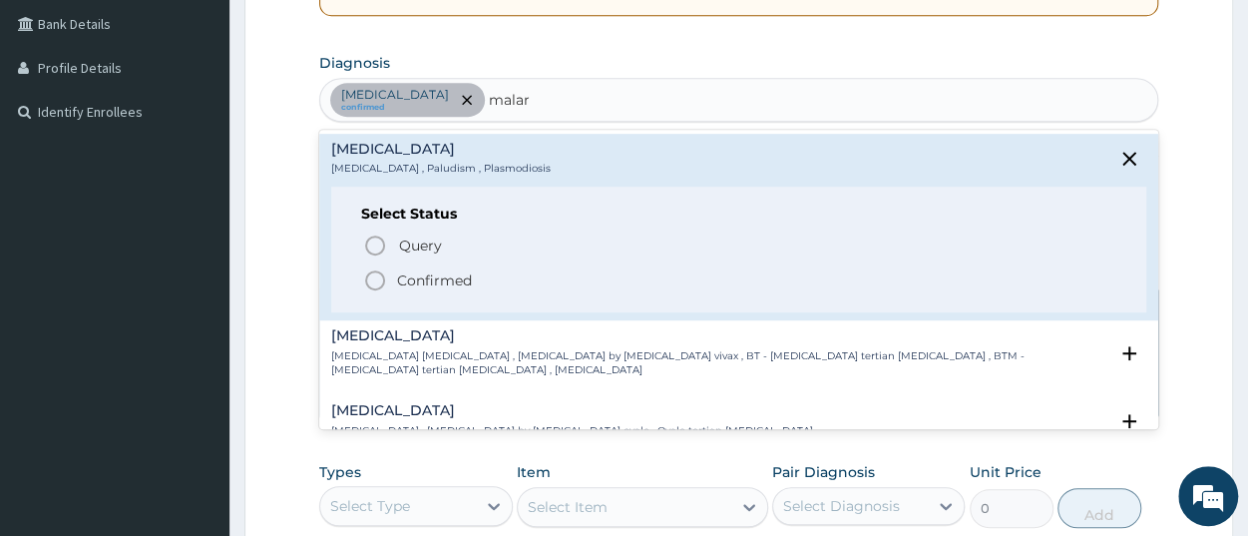
click at [430, 282] on p "Confirmed" at bounding box center [434, 280] width 75 height 20
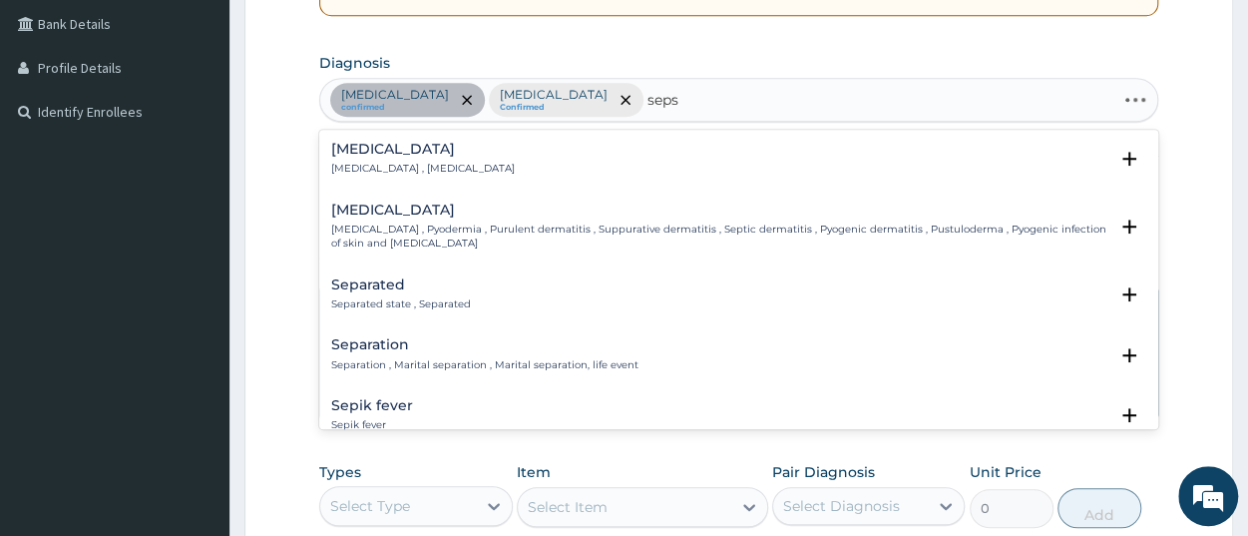
type input "sepsi"
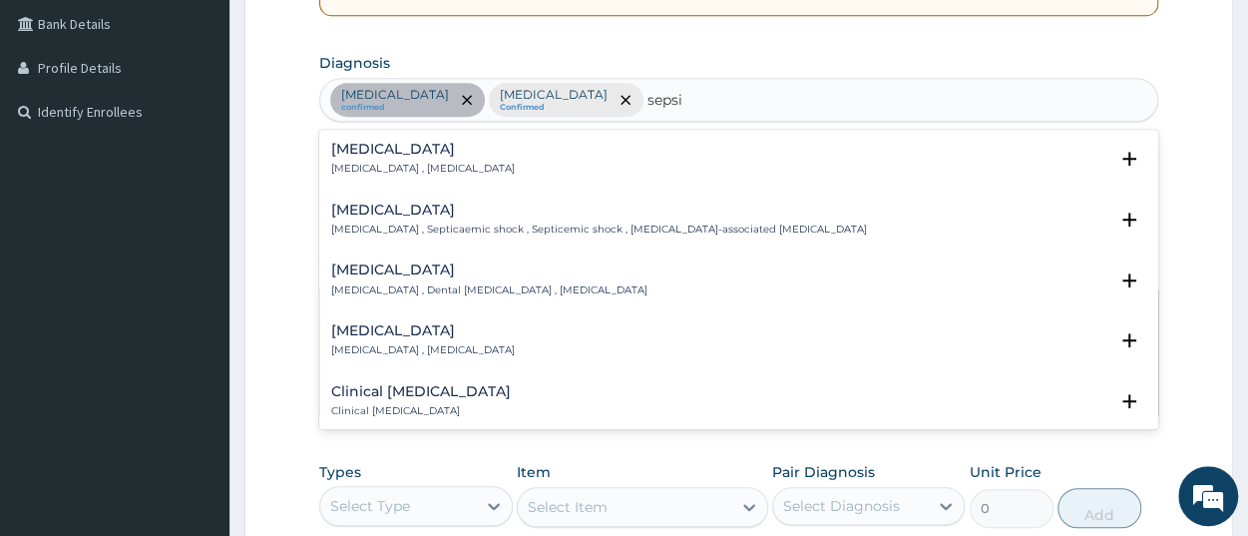
click at [374, 167] on p "Systemic infection , Sepsis" at bounding box center [423, 169] width 184 height 14
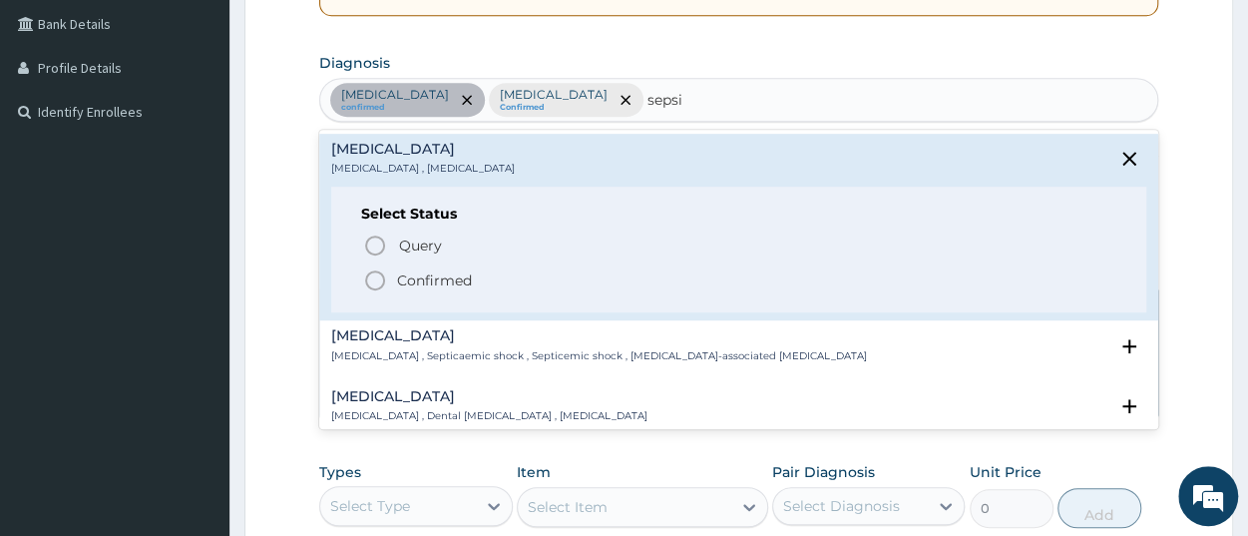
click at [420, 278] on p "Confirmed" at bounding box center [434, 280] width 75 height 20
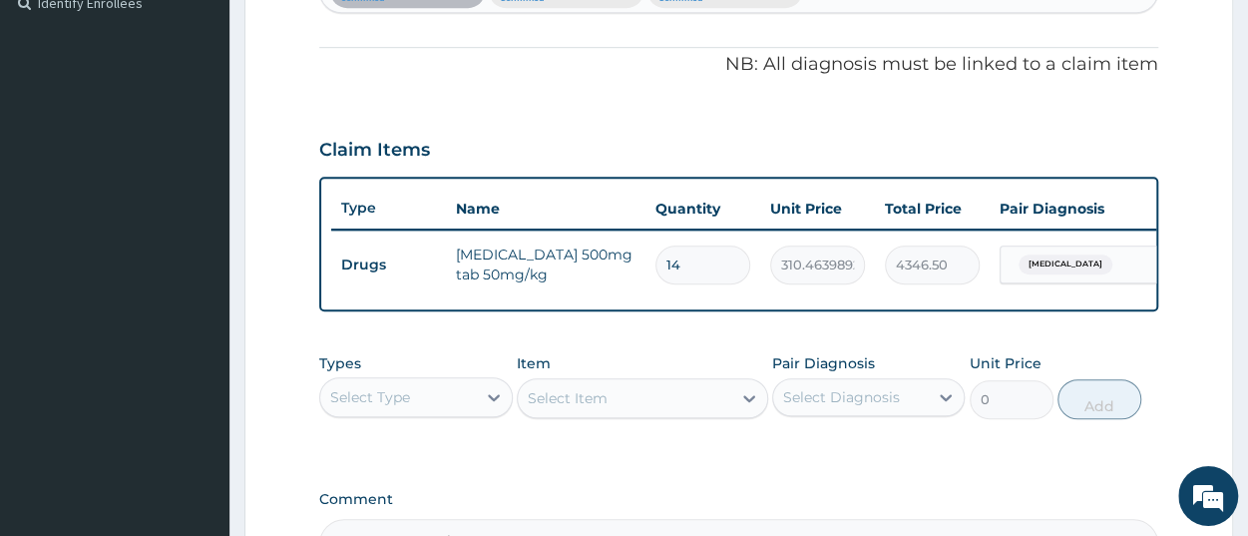
scroll to position [665, 0]
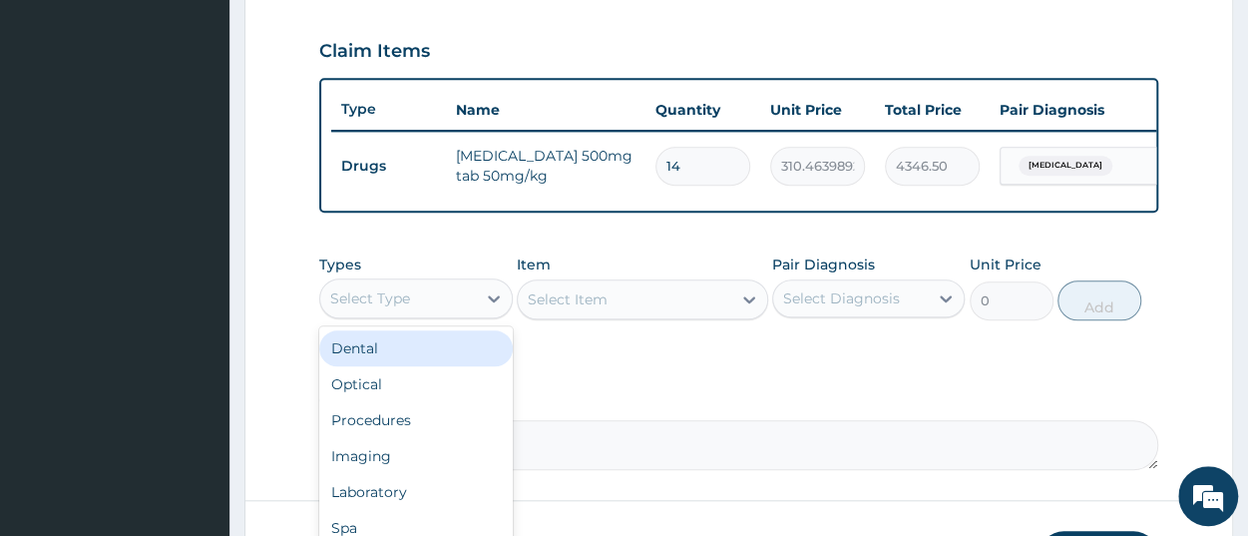
click at [403, 308] on div "Select Type" at bounding box center [370, 298] width 80 height 20
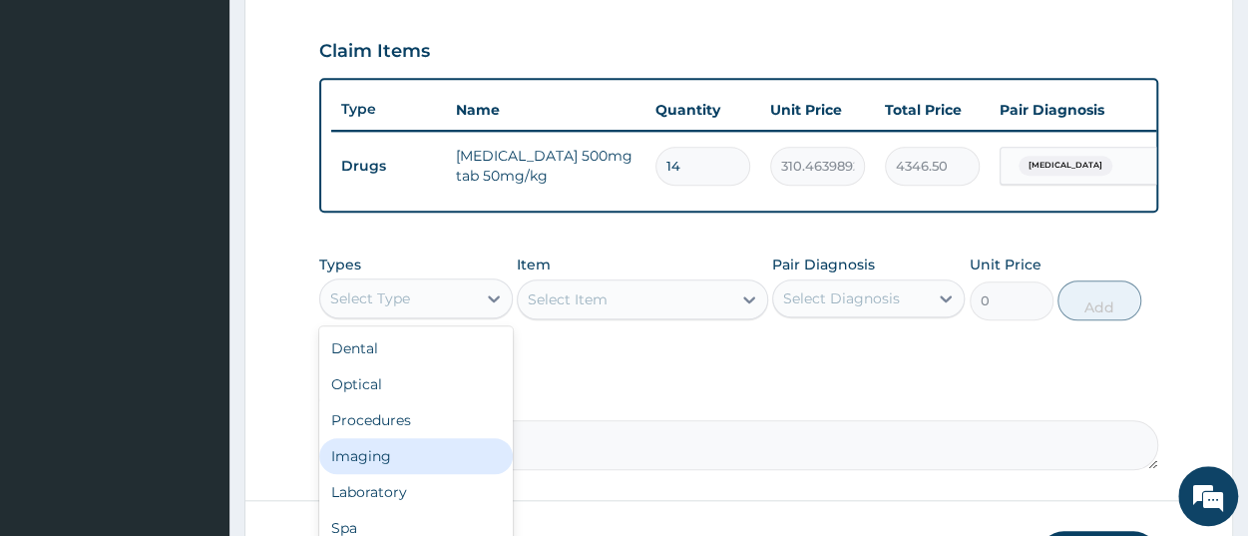
scroll to position [68, 0]
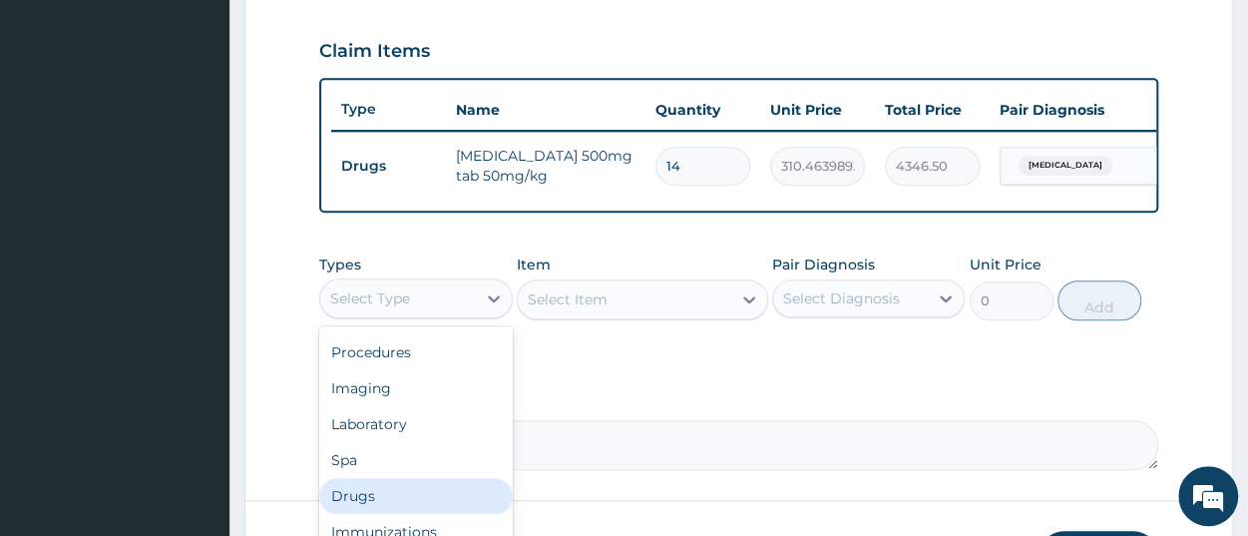
click at [412, 502] on div "Drugs" at bounding box center [415, 496] width 193 height 36
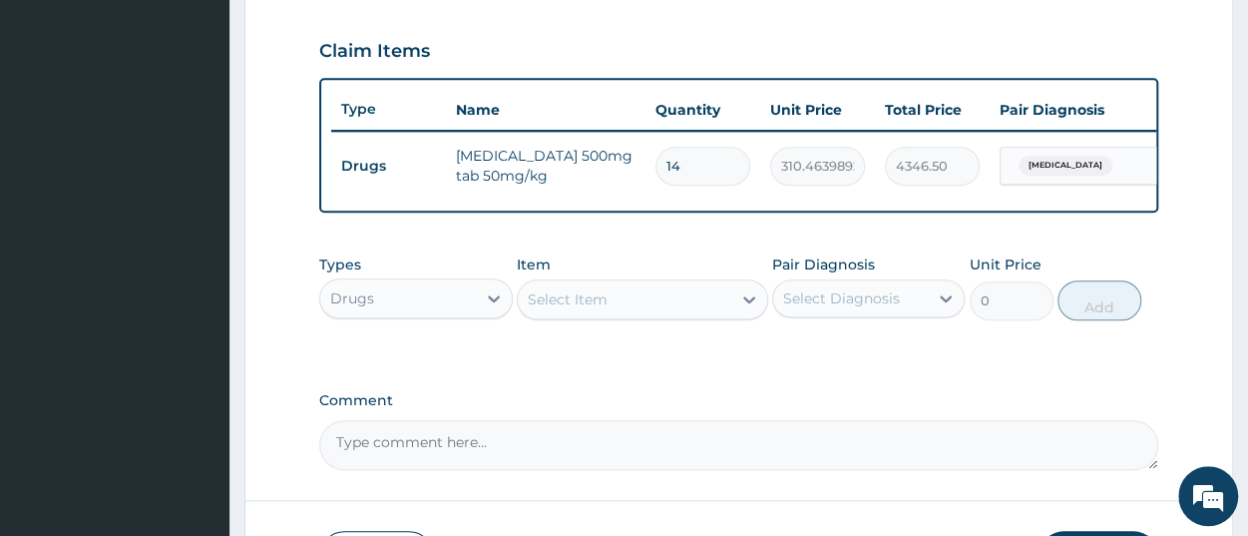
click at [602, 309] on div "Select Item" at bounding box center [568, 299] width 80 height 20
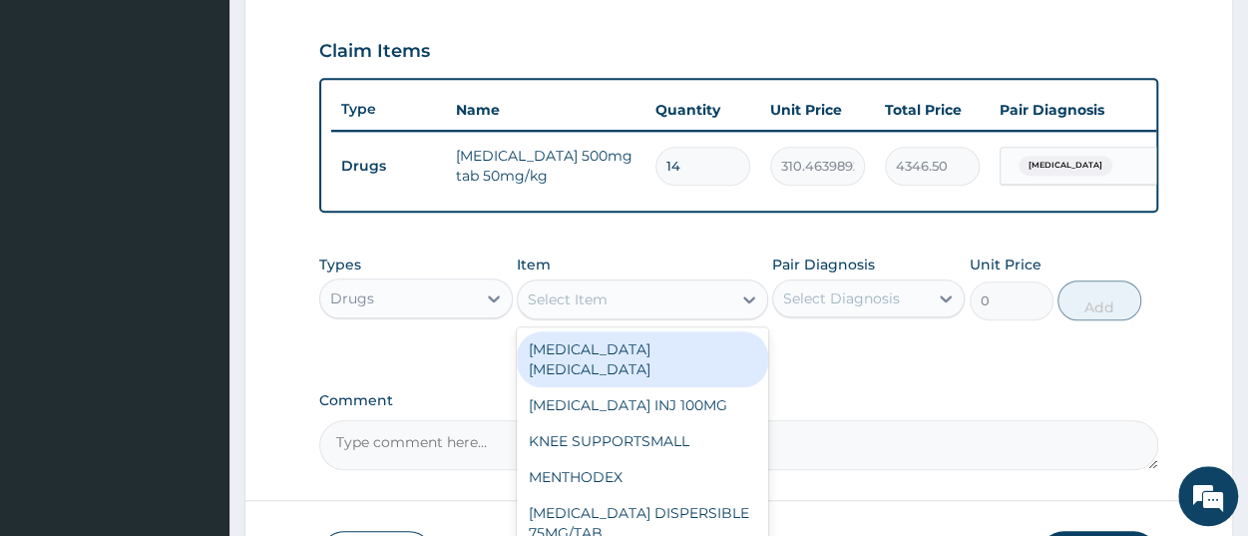
paste input "ARTEMETER LUMEFANTRINE 80/480 LONART DS 1 TWICE DL"
type input "ARTEMETER LUMEFANTRINE 80/480 LONART DS 1 TWICE DL"
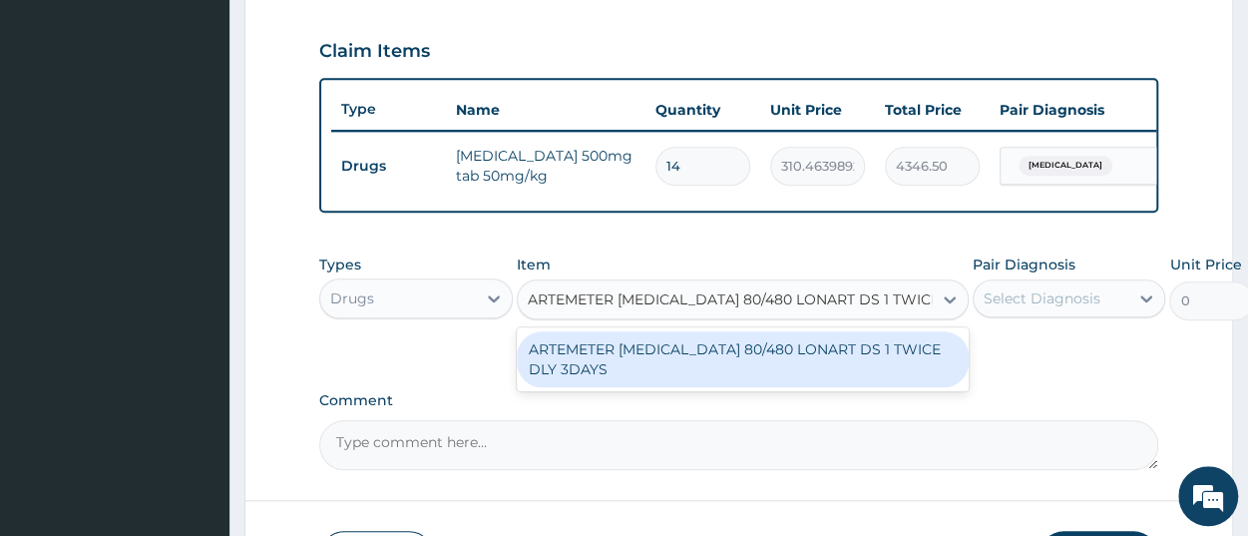
scroll to position [0, 24]
click at [639, 380] on div "ARTEMETER LUMEFANTRINE 80/480 LONART DS 1 TWICE DLY 3DAYS" at bounding box center [743, 359] width 452 height 56
type input "921.184326171875"
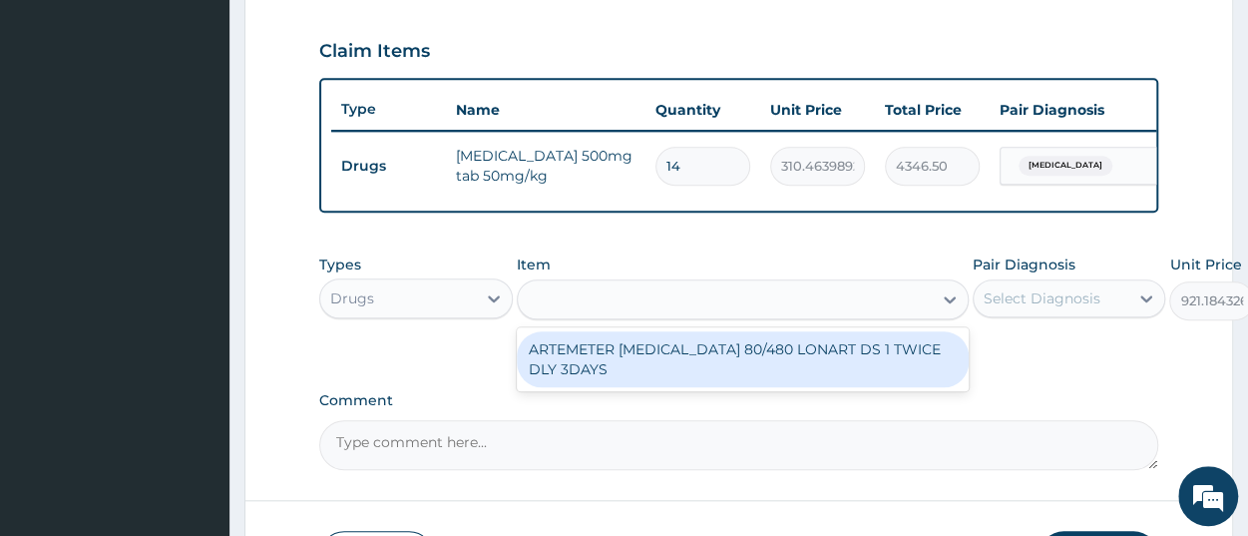
scroll to position [0, 2]
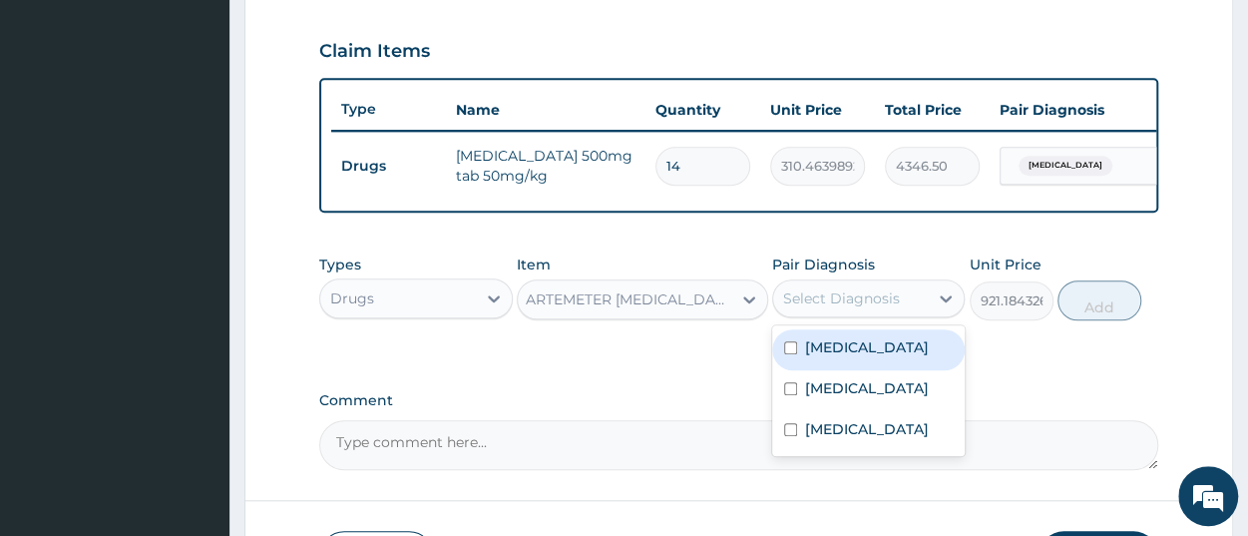
click at [874, 314] on div "Select Diagnosis" at bounding box center [850, 298] width 155 height 32
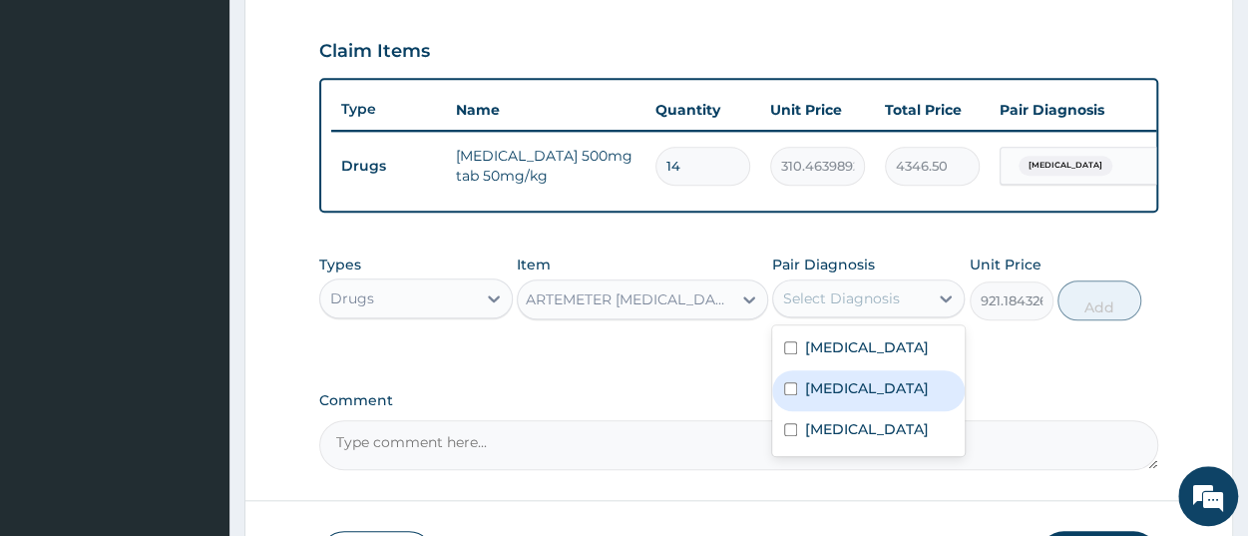
click at [866, 411] on div "Malaria" at bounding box center [868, 390] width 193 height 41
checkbox input "true"
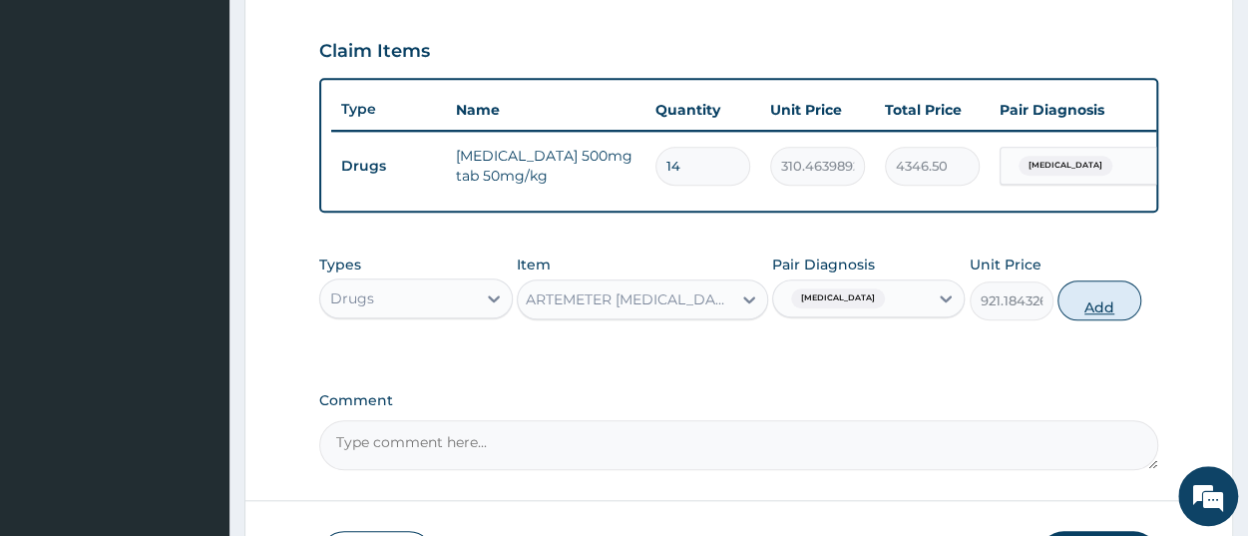
click at [1100, 320] on button "Add" at bounding box center [1100, 300] width 84 height 40
type input "0"
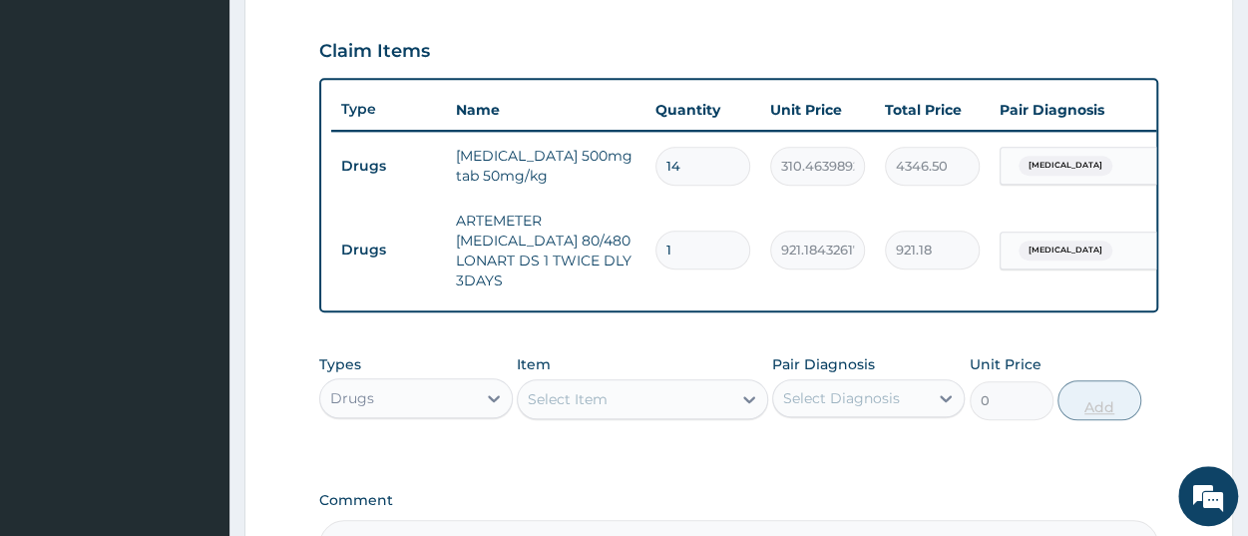
scroll to position [0, 0]
type input "0.00"
type input "6"
type input "5527.11"
type input "6"
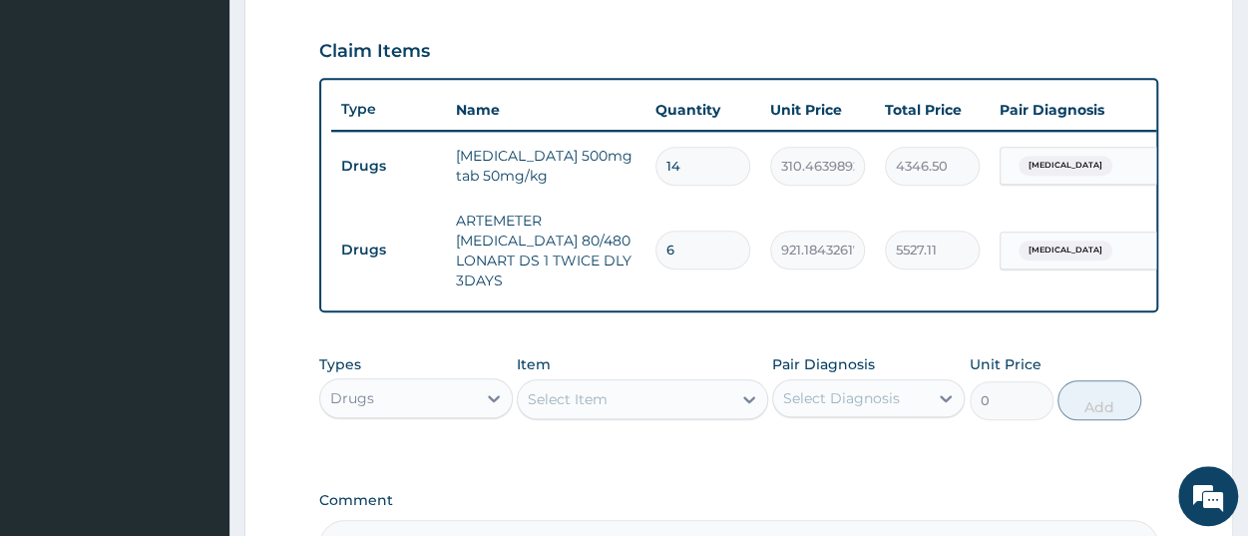
click at [567, 409] on div "Select Item" at bounding box center [568, 399] width 80 height 20
paste input "LORATIDINE TAB 10MG/TAB"
type input "LORATIDINE TAB 10MG/TAB"
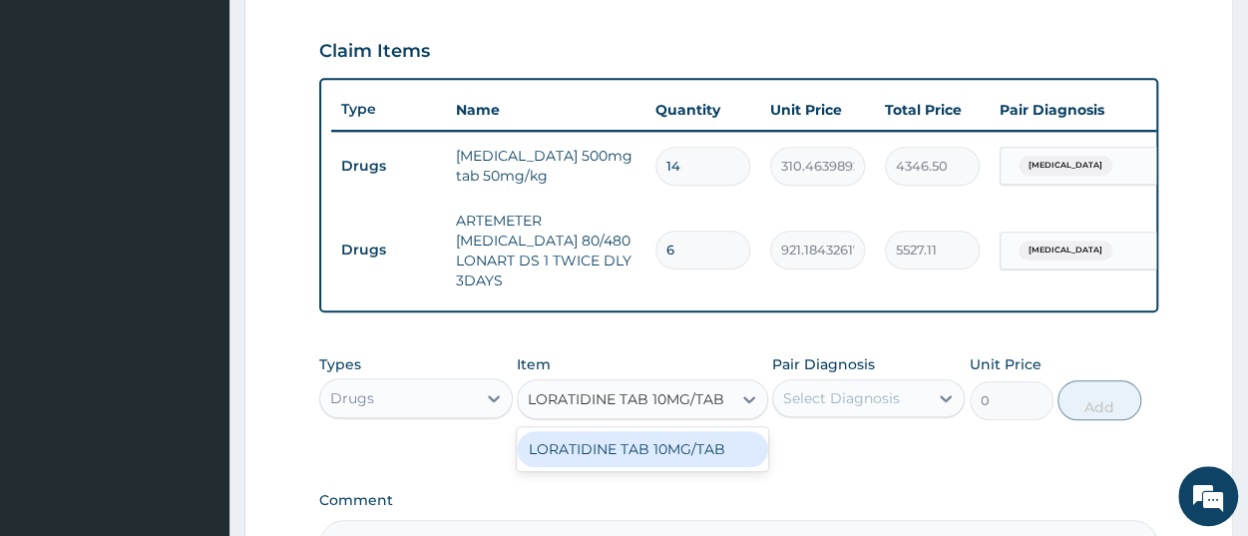
click at [583, 464] on div "LORATIDINE TAB 10MG/TAB" at bounding box center [642, 449] width 251 height 36
type input "49.5"
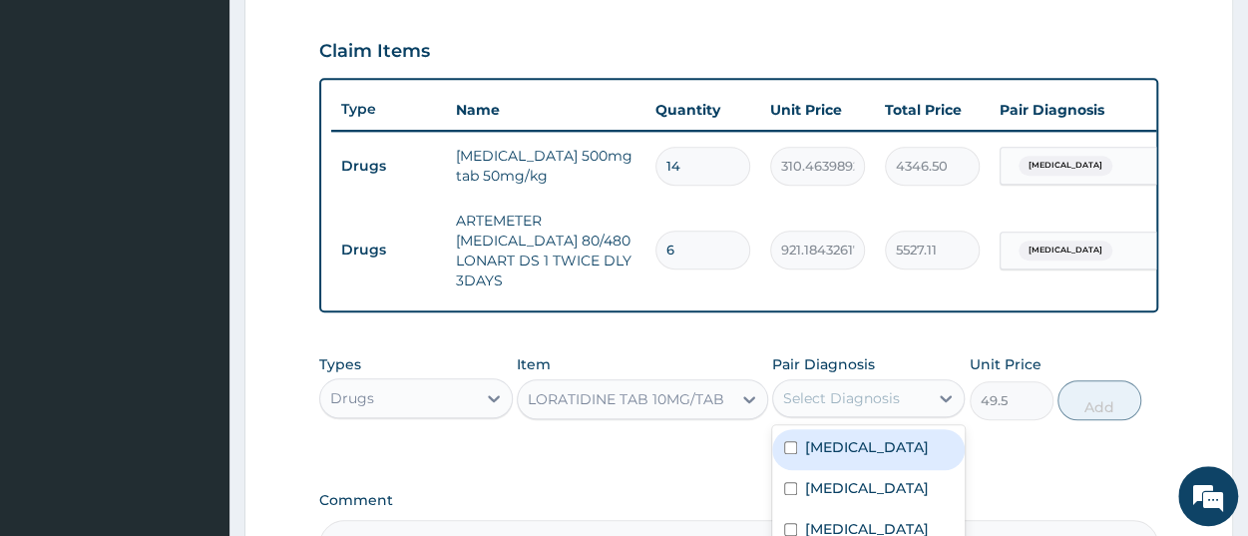
click at [795, 408] on div "Select Diagnosis" at bounding box center [841, 398] width 117 height 20
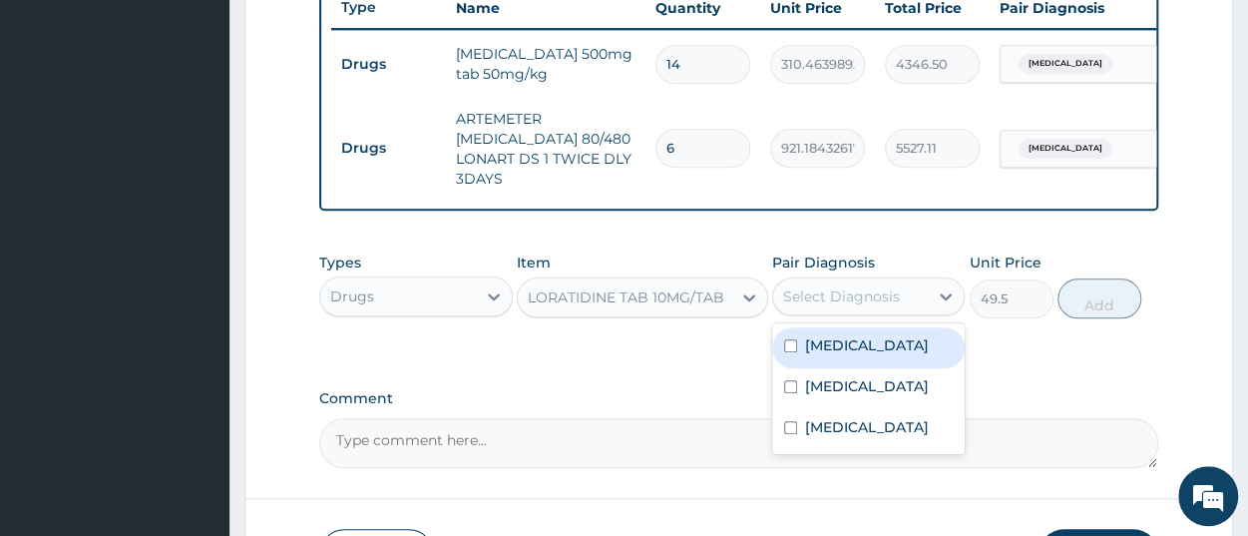
scroll to position [768, 0]
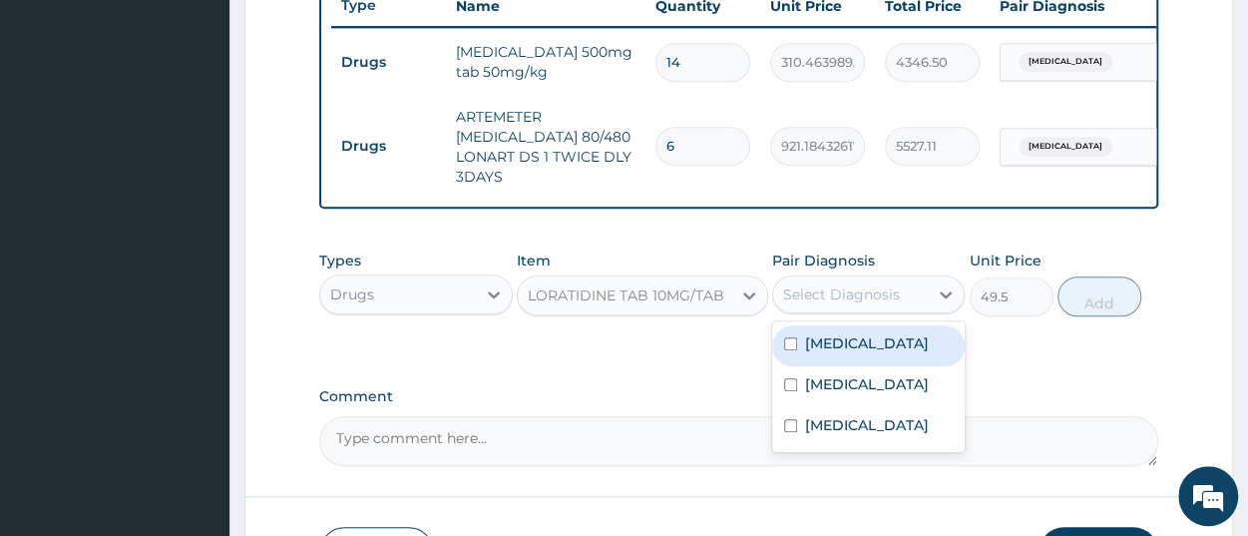
click at [880, 353] on label "Upper respiratory infection" at bounding box center [867, 343] width 124 height 20
checkbox input "true"
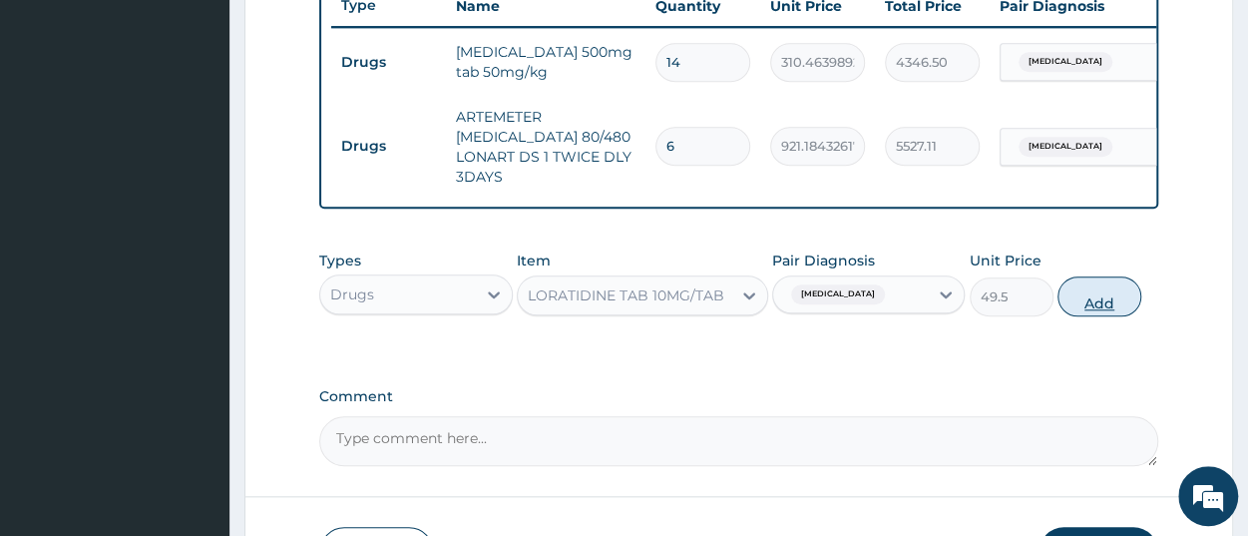
click at [1073, 316] on button "Add" at bounding box center [1100, 296] width 84 height 40
type input "0"
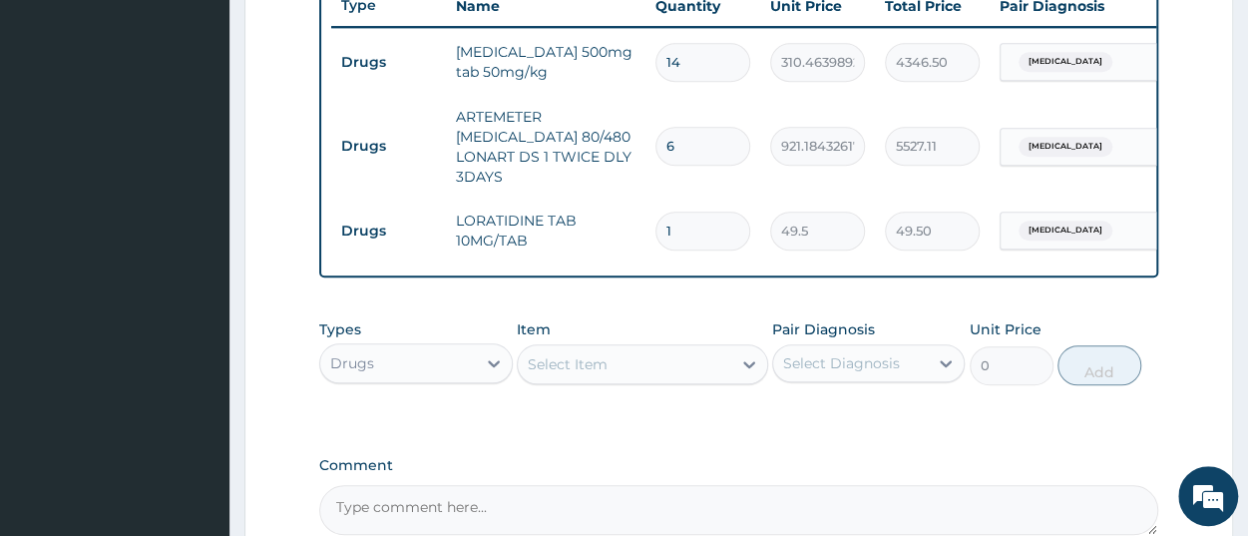
type input "0.00"
type input "5"
type input "247.50"
type input "5"
click at [600, 374] on div "Select Item" at bounding box center [568, 364] width 80 height 20
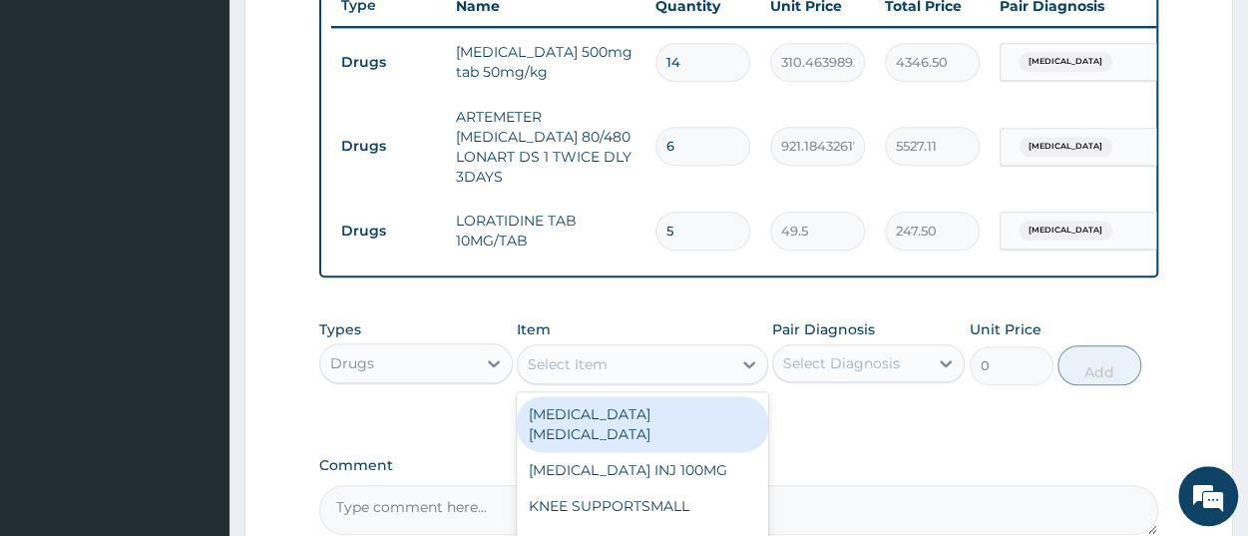
paste input "PCM TAB"
type input "PCM TAB"
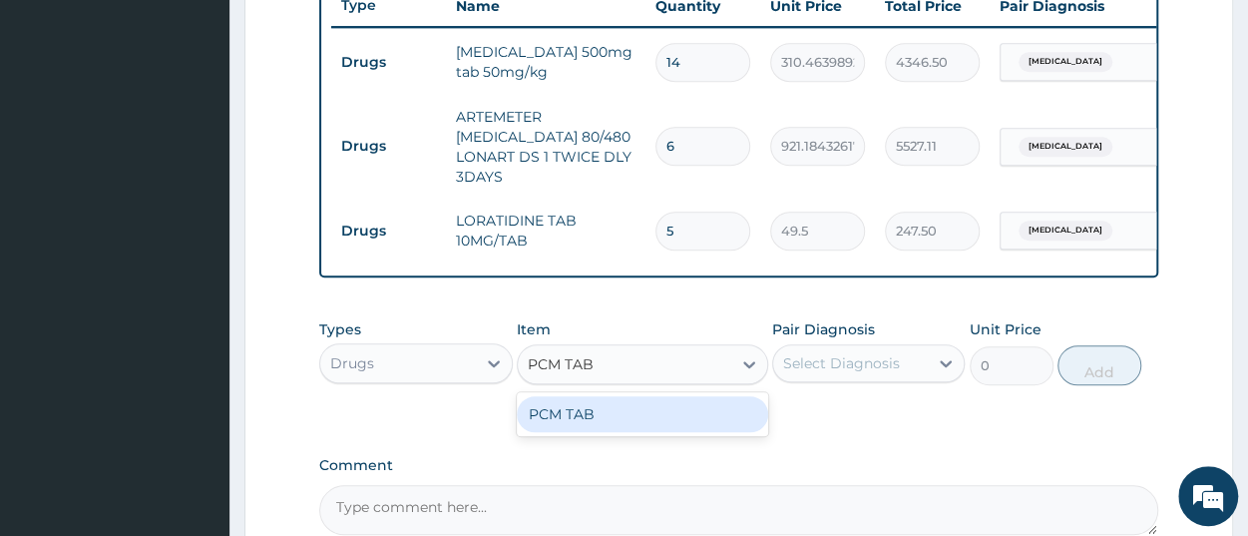
click at [603, 432] on div "PCM TAB" at bounding box center [642, 414] width 251 height 36
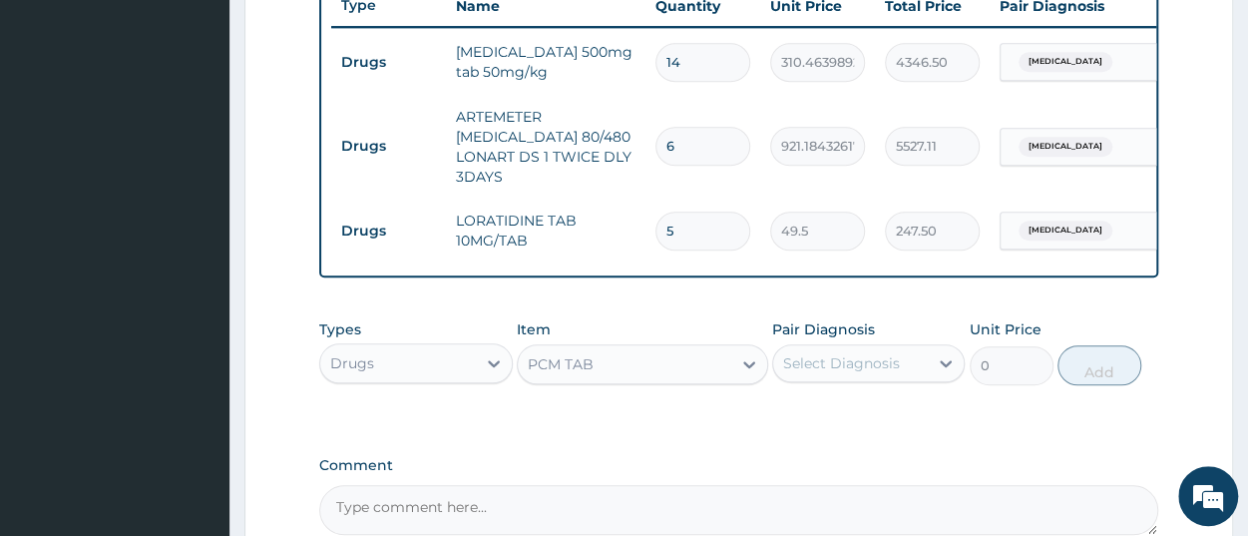
type input "201.0959930419922"
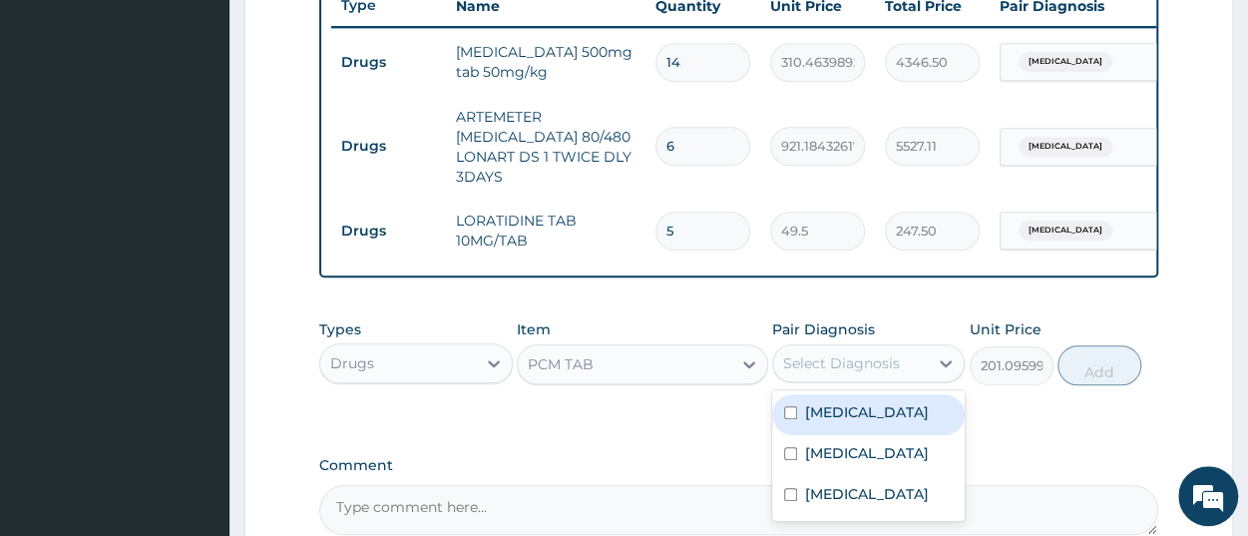
click at [808, 373] on div "Select Diagnosis" at bounding box center [841, 363] width 117 height 20
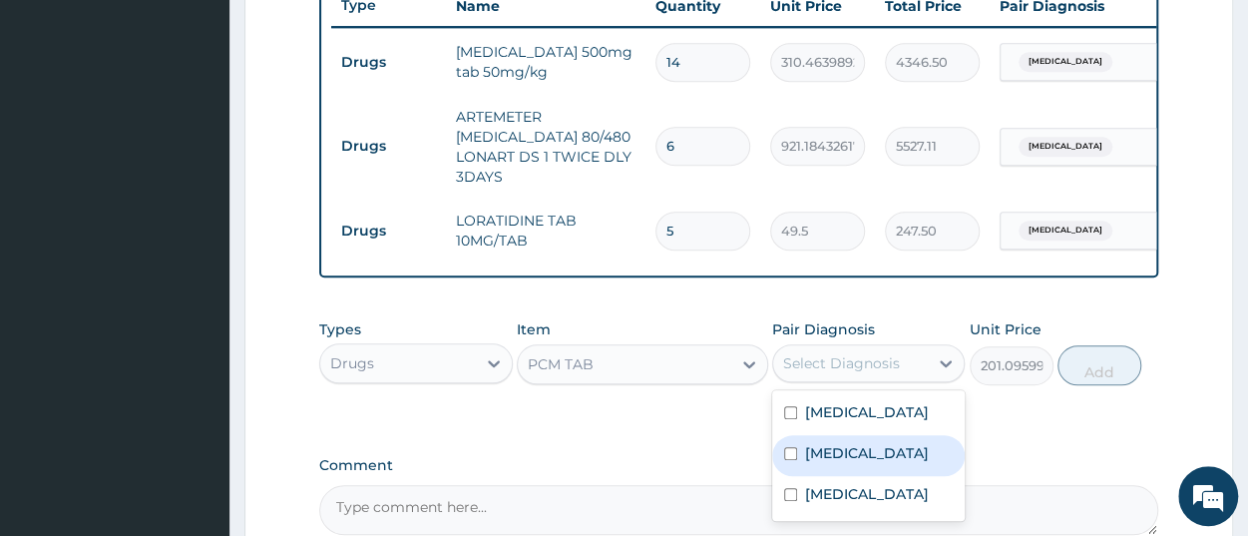
click at [857, 463] on label "Malaria" at bounding box center [867, 453] width 124 height 20
checkbox input "true"
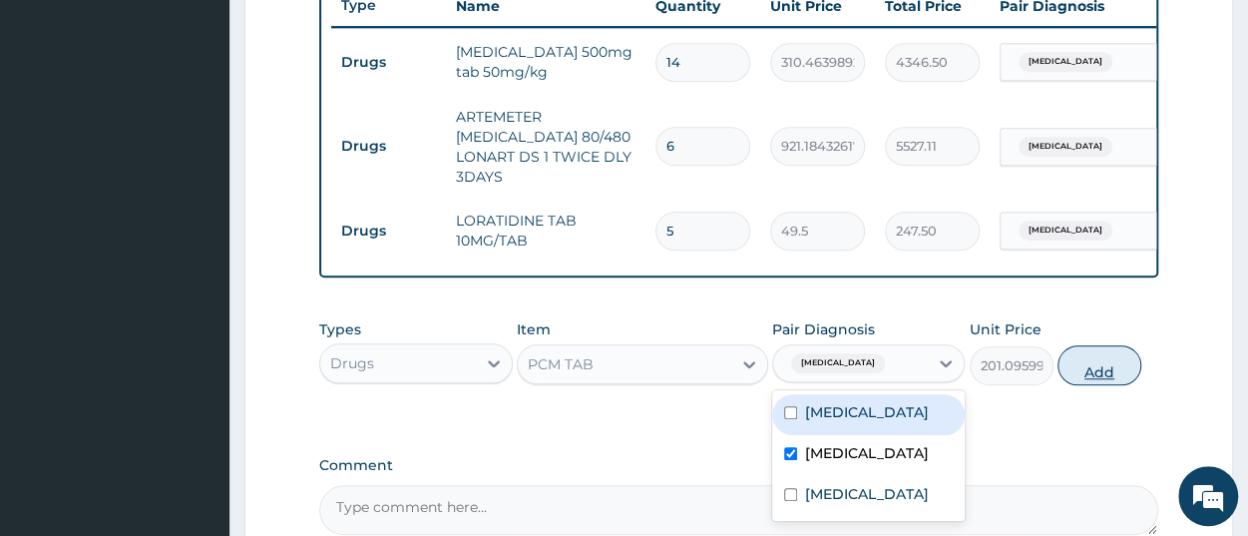
click at [1088, 385] on button "Add" at bounding box center [1100, 365] width 84 height 40
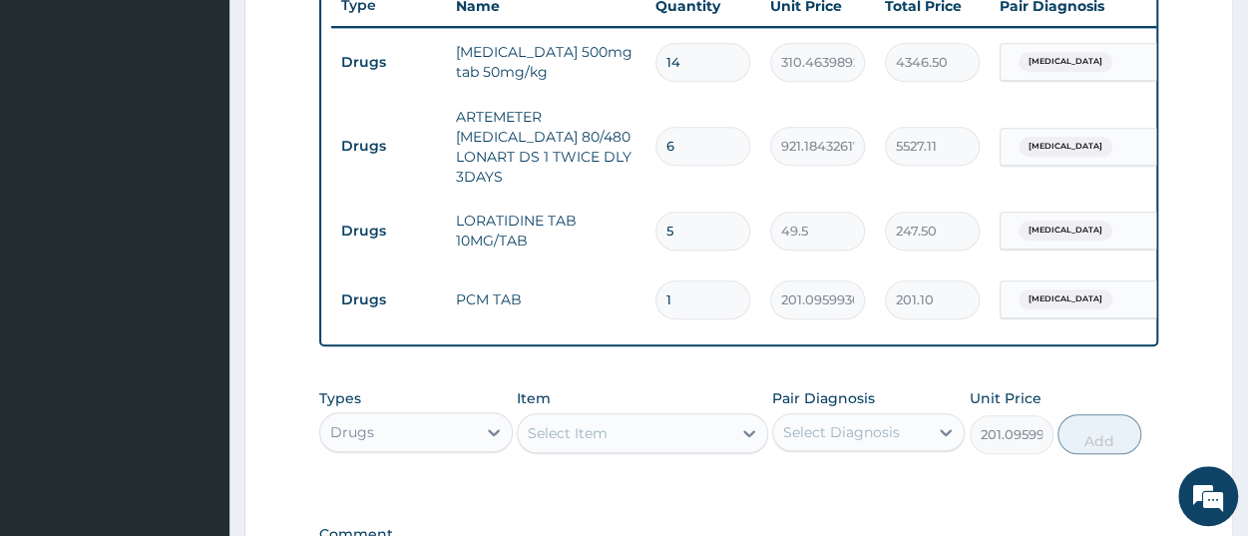
type input "0"
type input "18"
type input "3619.73"
type input "18"
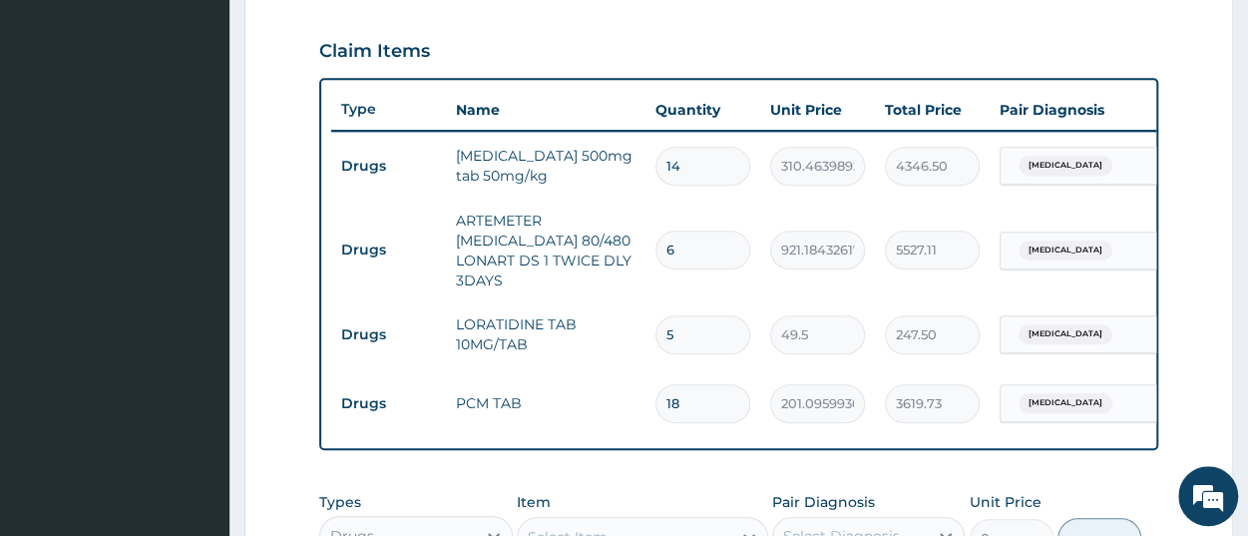
scroll to position [872, 0]
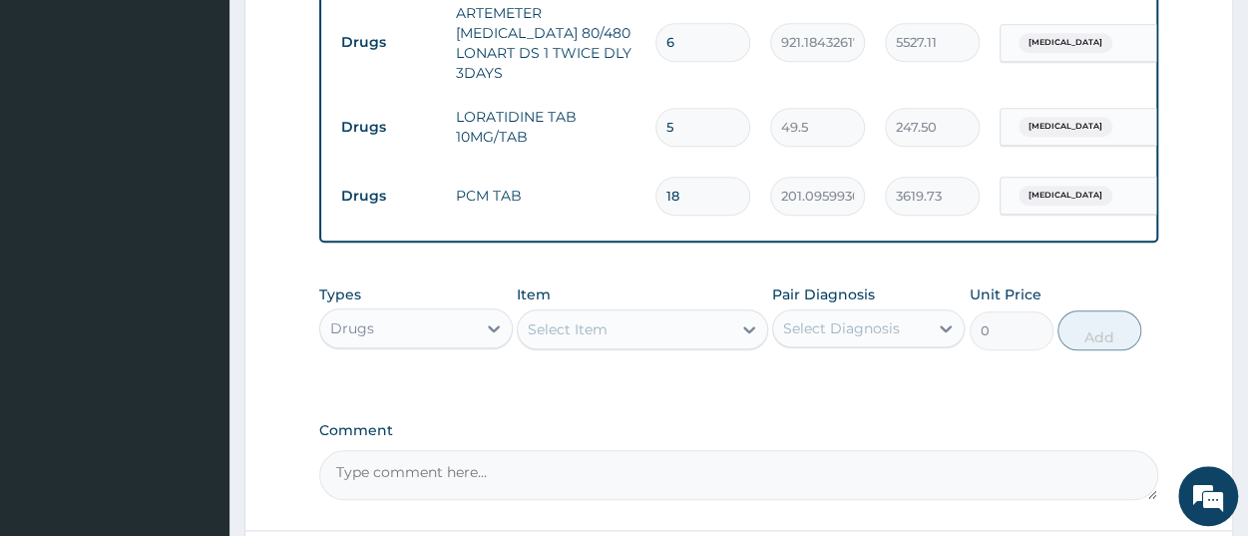
click at [376, 338] on div "Drugs" at bounding box center [397, 328] width 155 height 32
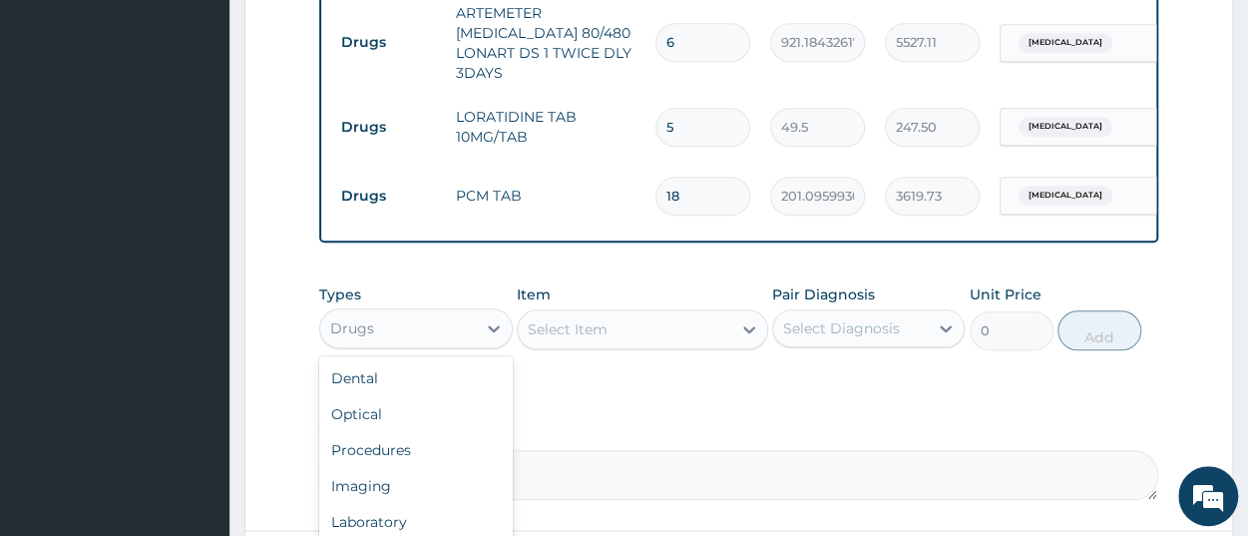
scroll to position [976, 0]
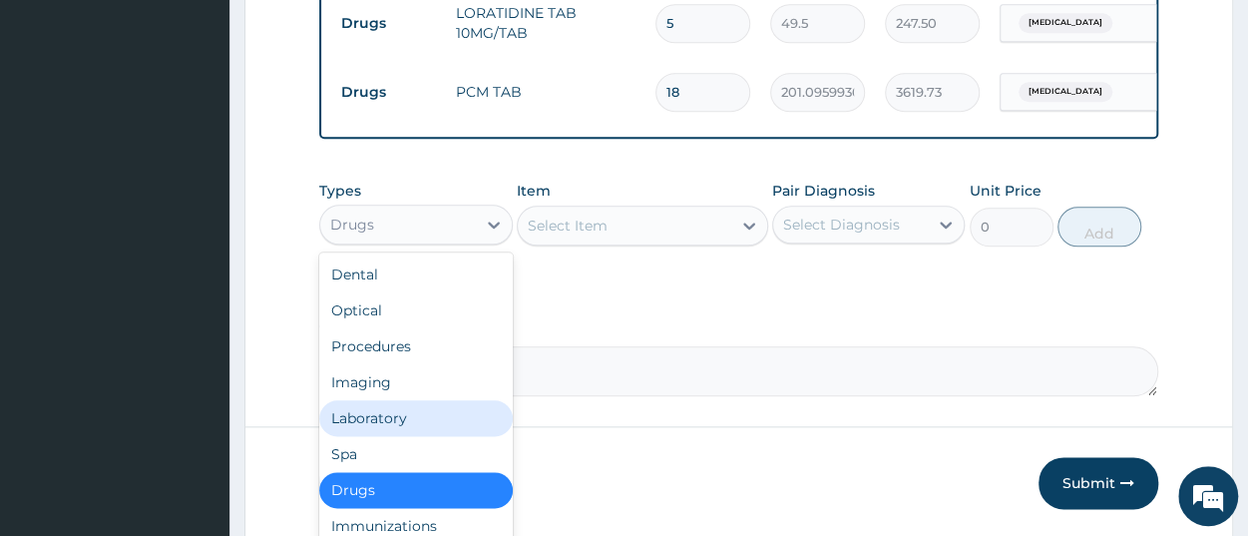
click at [371, 436] on div "Laboratory" at bounding box center [415, 418] width 193 height 36
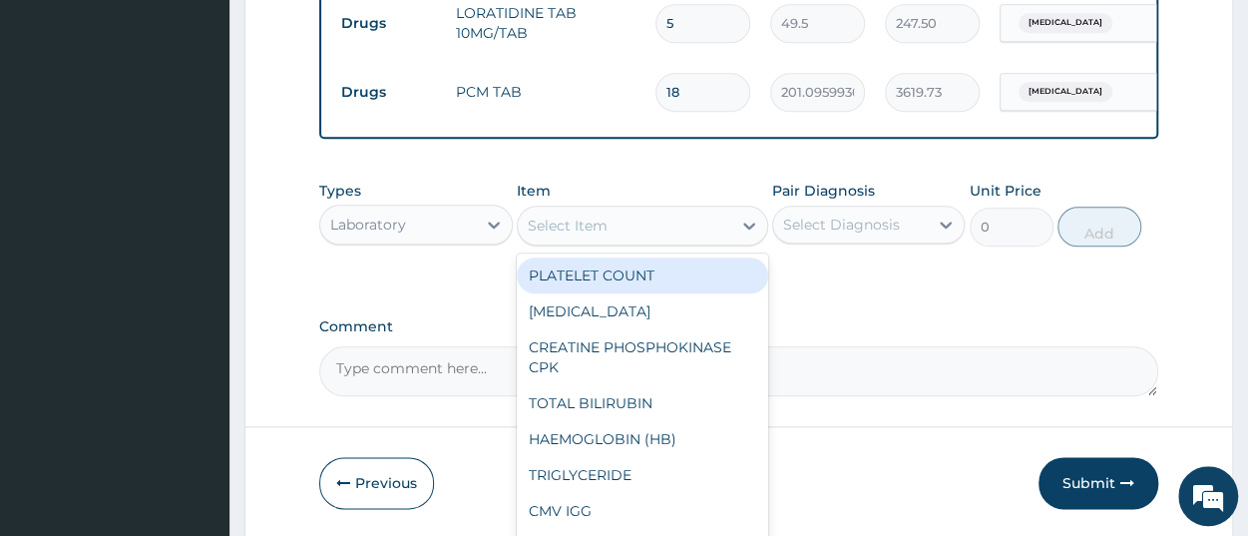
click at [661, 241] on div "Select Item" at bounding box center [625, 226] width 214 height 32
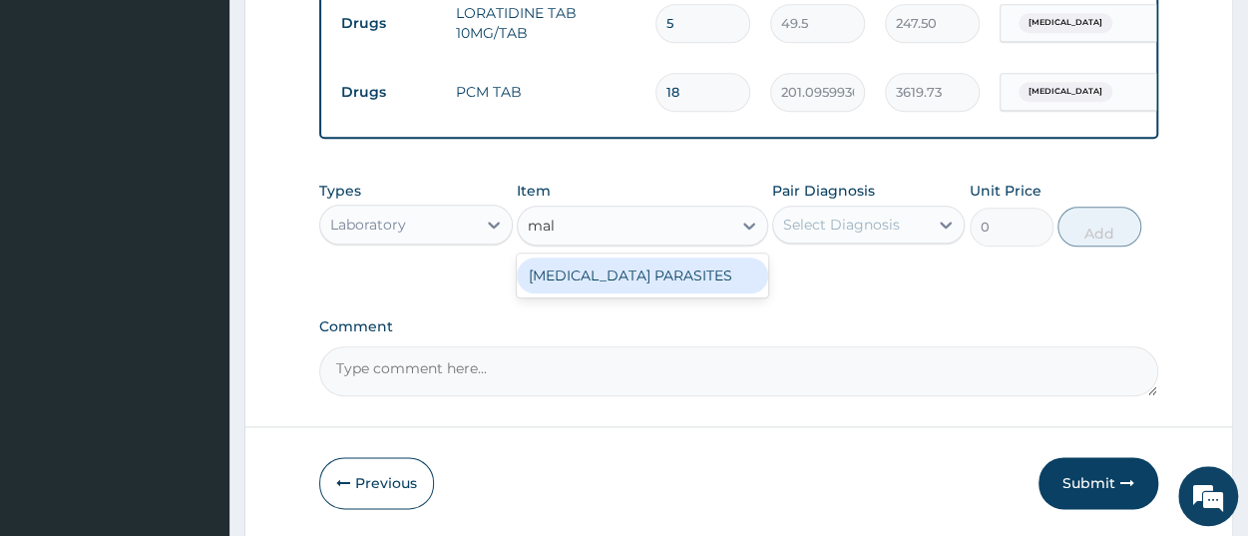
type input "mala"
click at [692, 284] on div "MALARIA PARASITES" at bounding box center [642, 275] width 251 height 36
type input "2500"
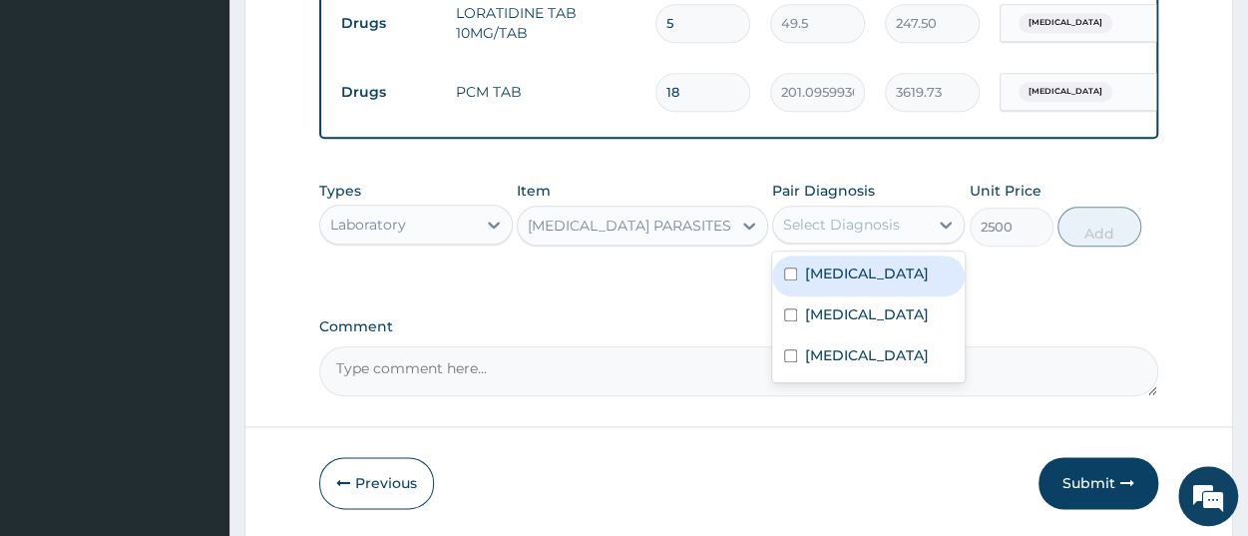
click at [901, 240] on div "Select Diagnosis" at bounding box center [850, 225] width 155 height 32
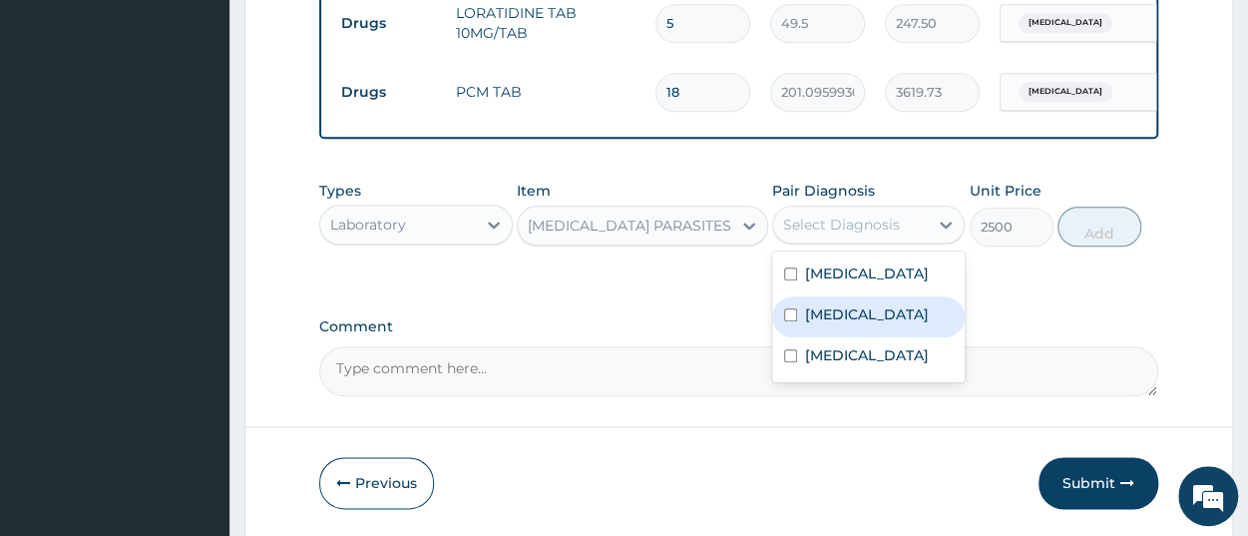
click at [870, 337] on div "Malaria" at bounding box center [868, 316] width 193 height 41
checkbox input "true"
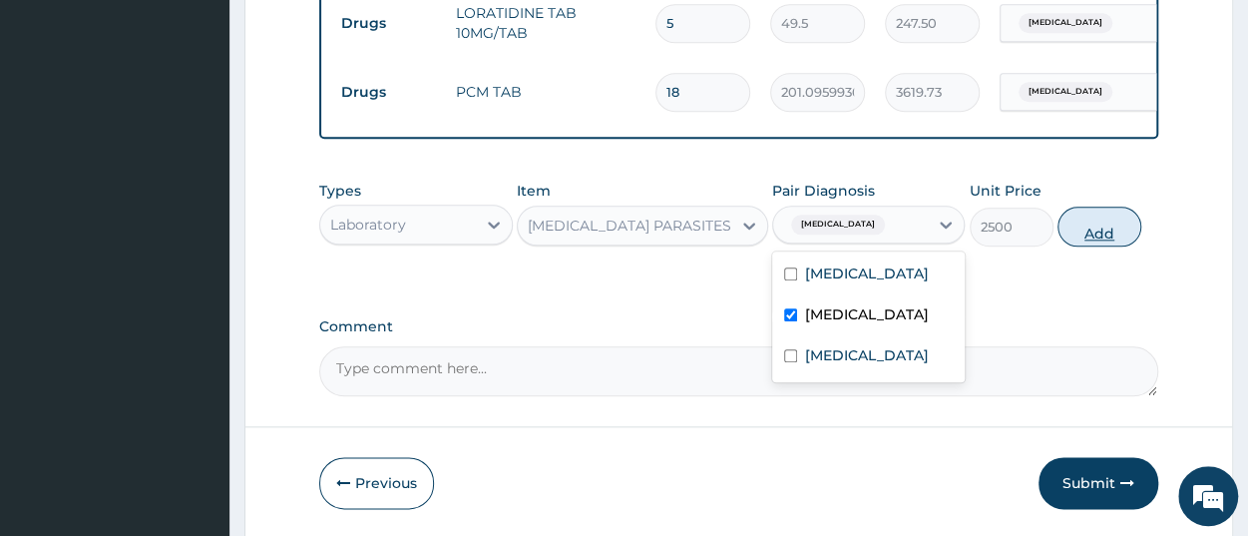
click at [1117, 246] on button "Add" at bounding box center [1100, 227] width 84 height 40
type input "0"
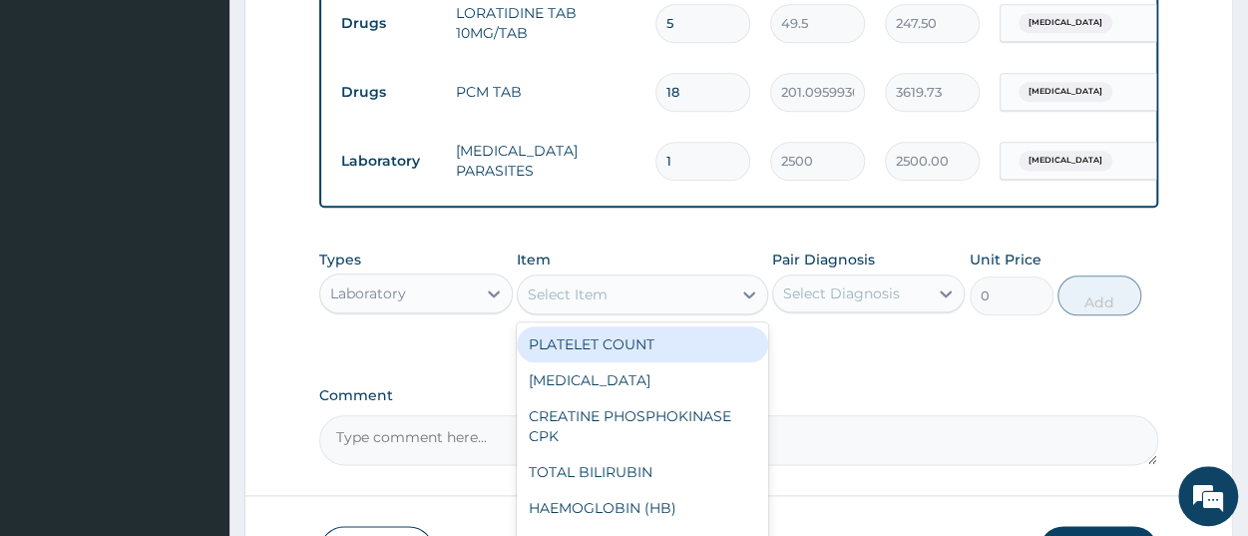
click at [660, 308] on div "Select Item" at bounding box center [625, 294] width 214 height 32
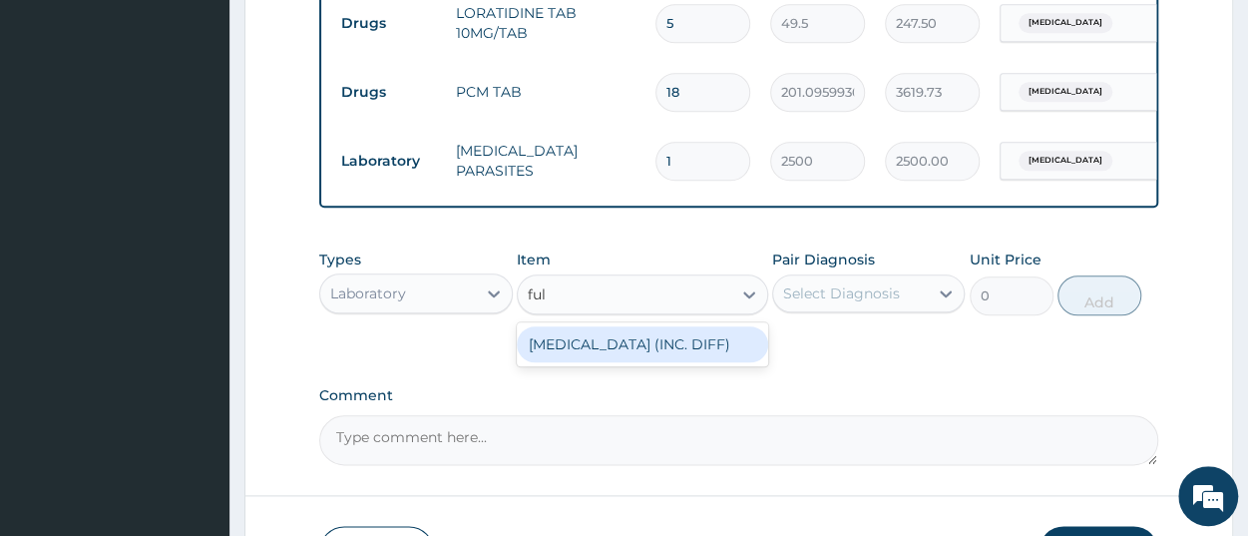
type input "full"
click at [638, 358] on div "FULL BLOOD COUNT (INC. DIFF)" at bounding box center [642, 344] width 251 height 36
type input "4341.60009765625"
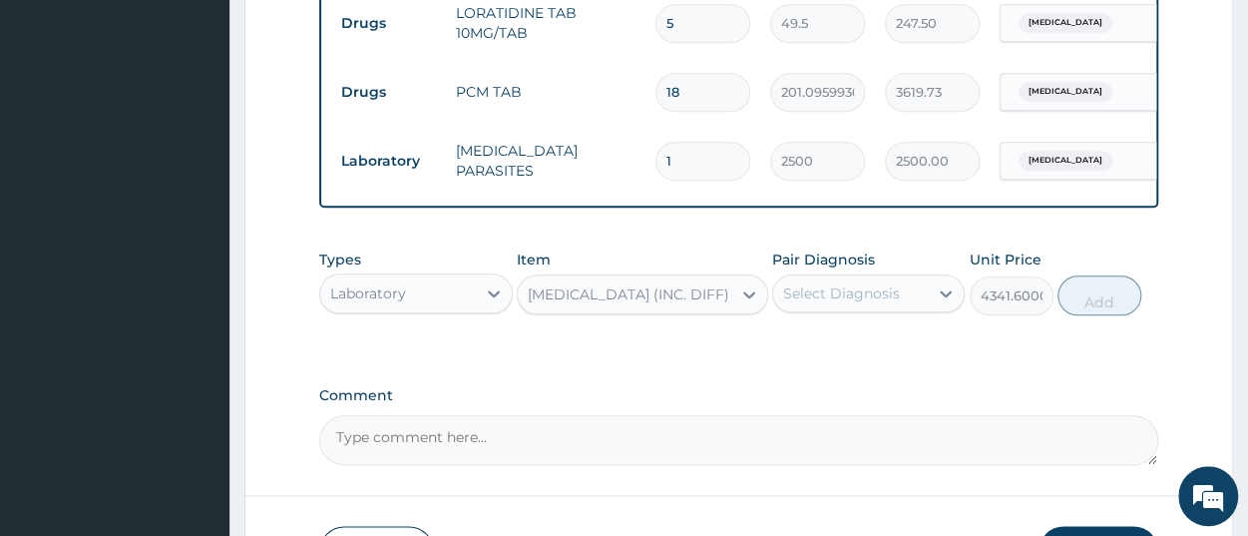
click at [841, 303] on div "Select Diagnosis" at bounding box center [841, 293] width 117 height 20
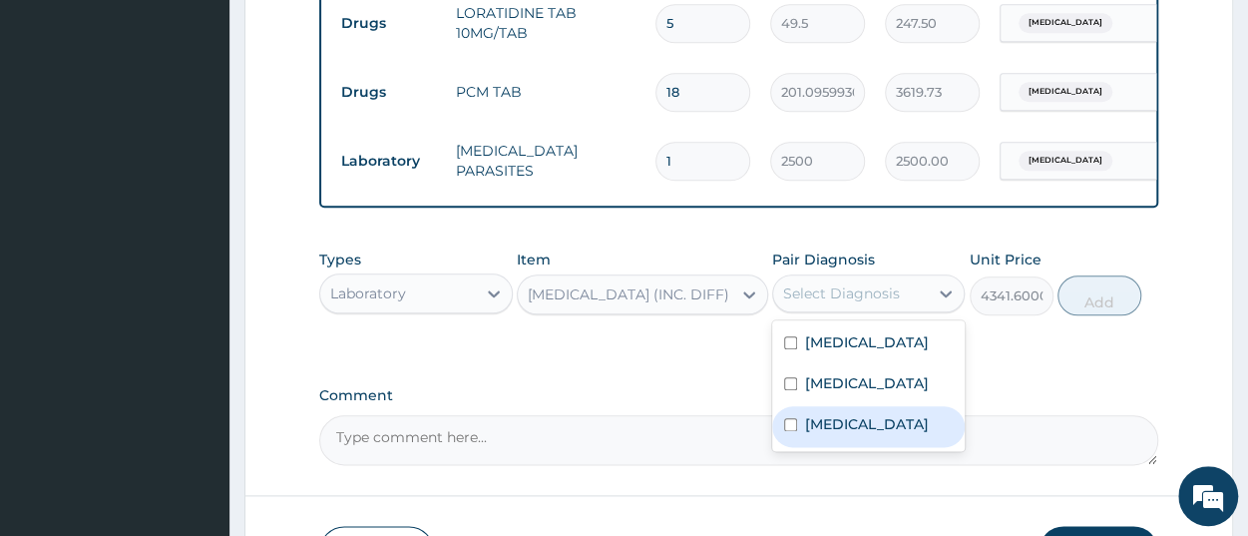
click at [855, 447] on div "Sepsis" at bounding box center [868, 426] width 193 height 41
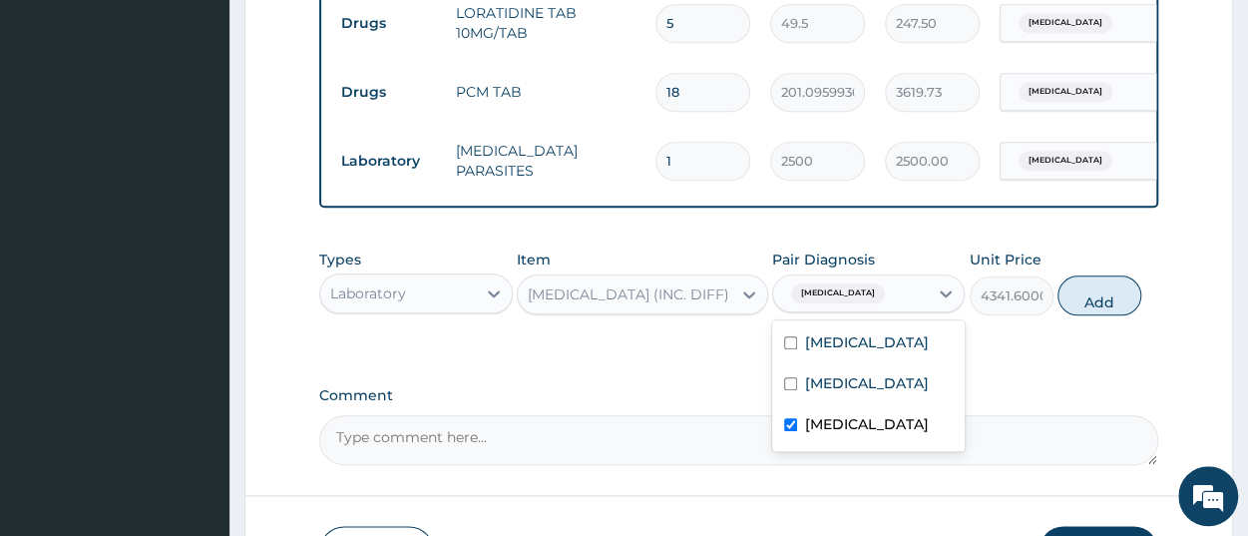
checkbox input "true"
click at [1083, 315] on button "Add" at bounding box center [1100, 295] width 84 height 40
type input "0"
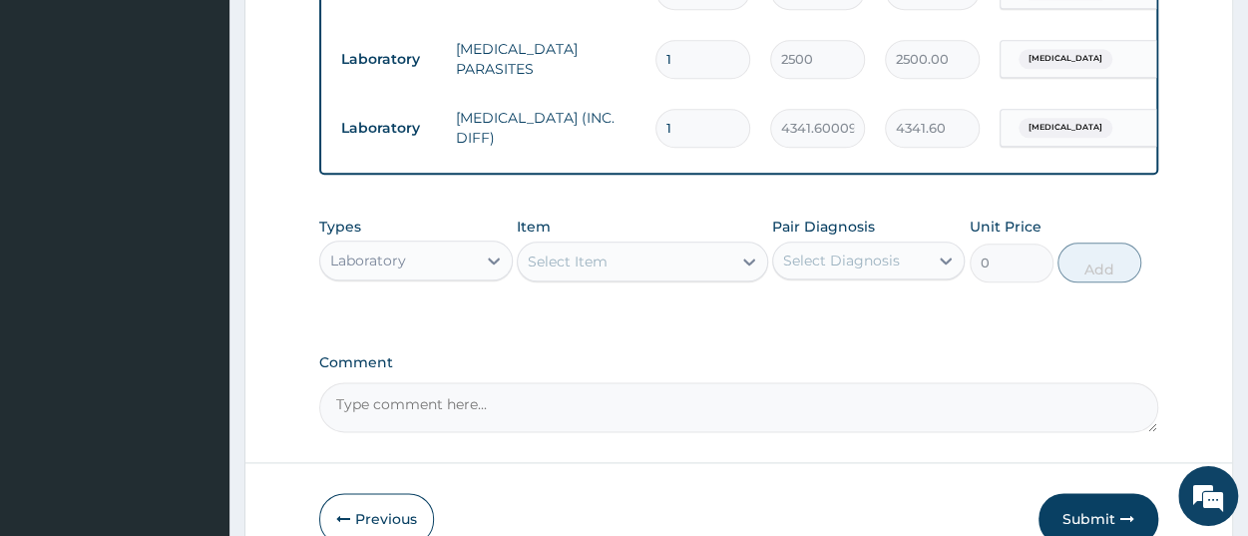
scroll to position [1080, 0]
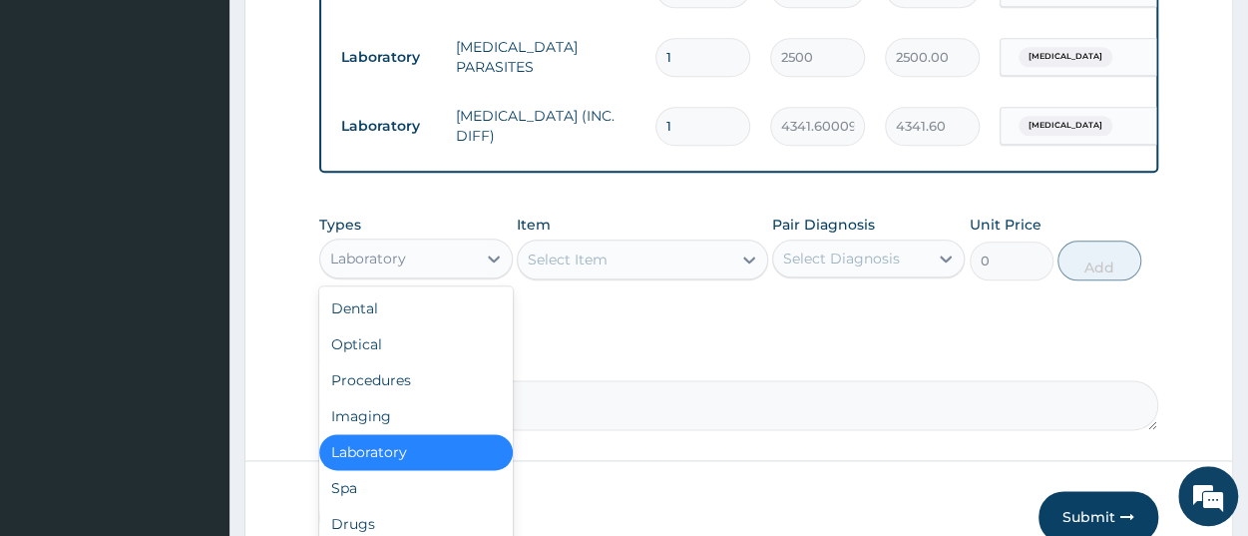
click at [445, 274] on div "Laboratory" at bounding box center [397, 258] width 155 height 32
click at [438, 392] on div "Procedures" at bounding box center [415, 380] width 193 height 36
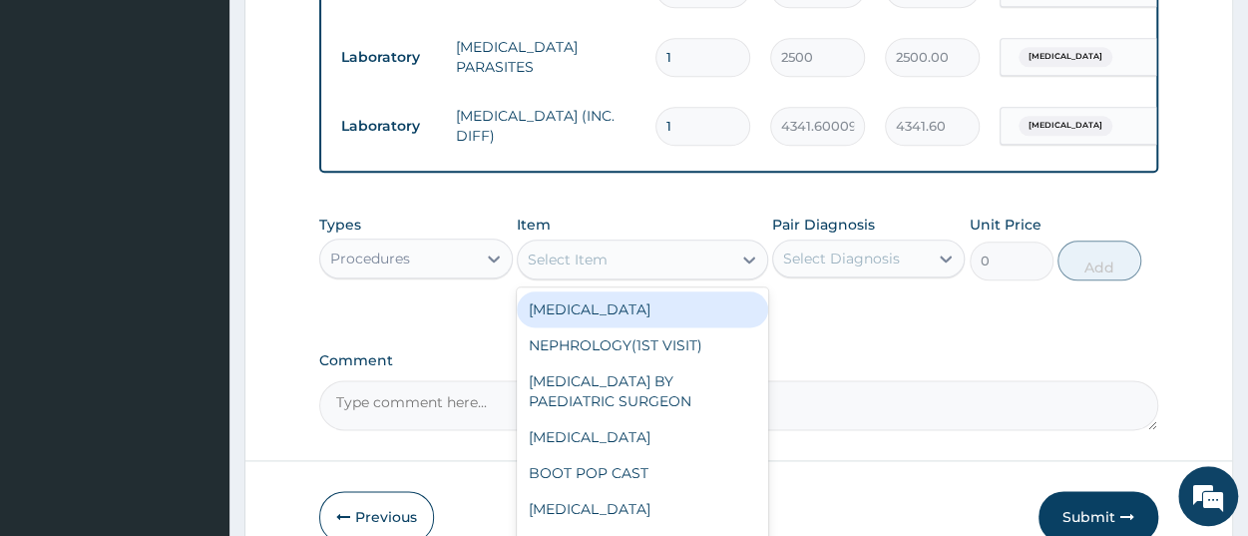
click at [628, 275] on div "Select Item" at bounding box center [625, 259] width 214 height 32
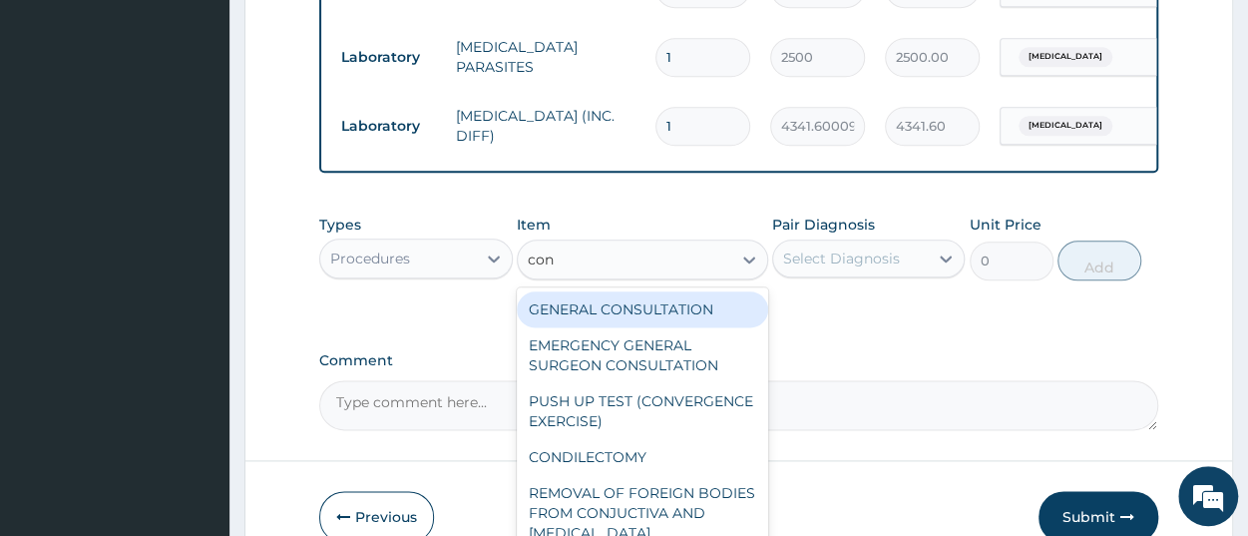
type input "cons"
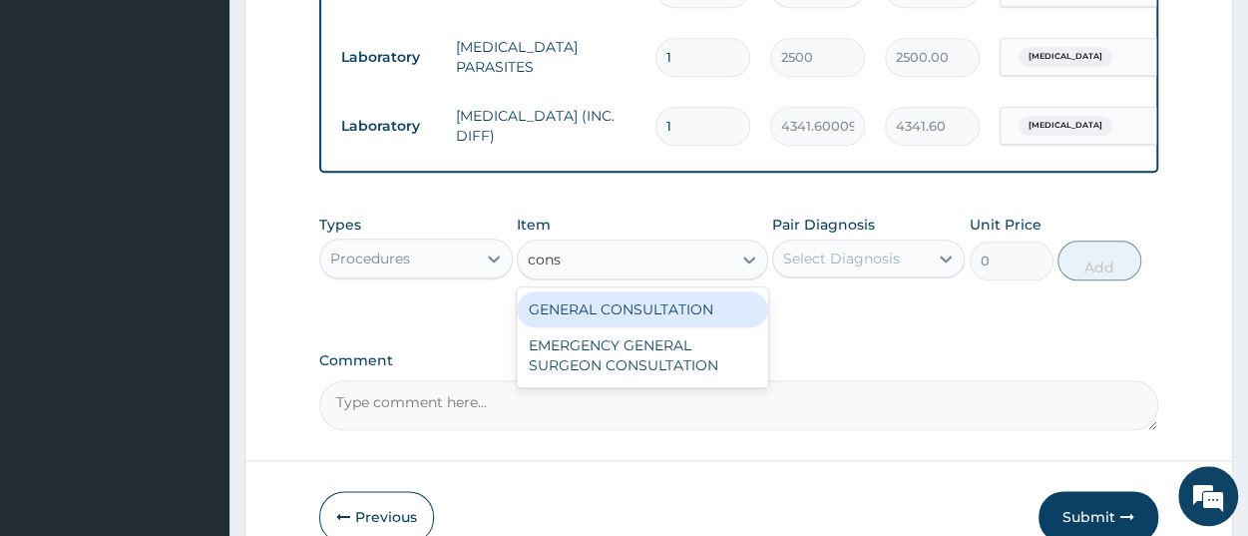
click at [626, 316] on div "GENERAL CONSULTATION" at bounding box center [642, 309] width 251 height 36
type input "3150"
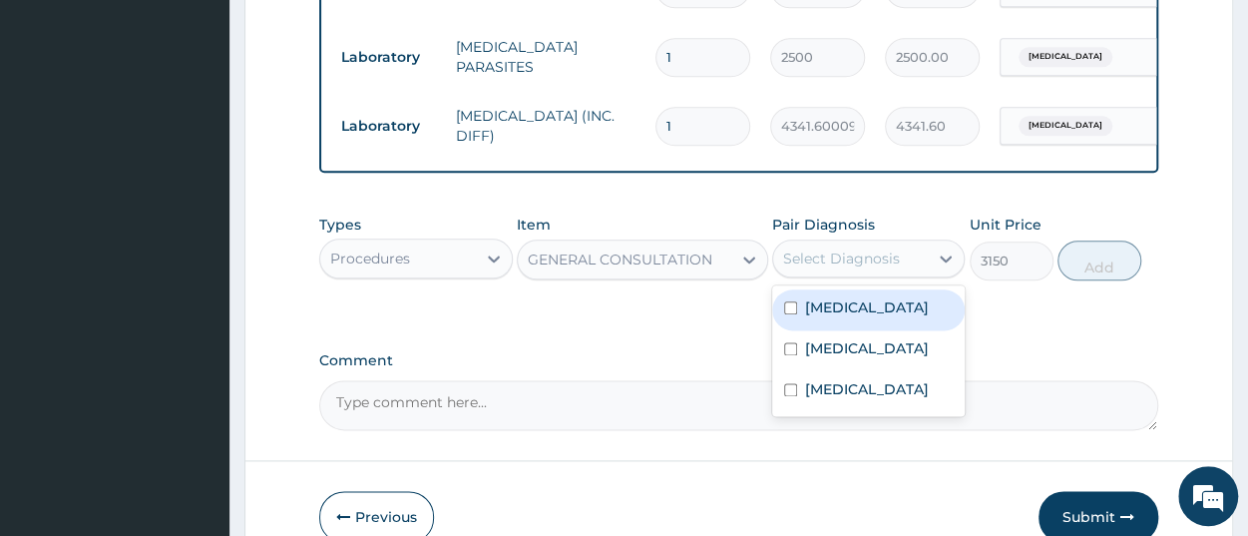
click at [773, 274] on div "Select Diagnosis" at bounding box center [850, 258] width 155 height 32
click at [849, 317] on label "Upper respiratory infection" at bounding box center [867, 307] width 124 height 20
checkbox input "true"
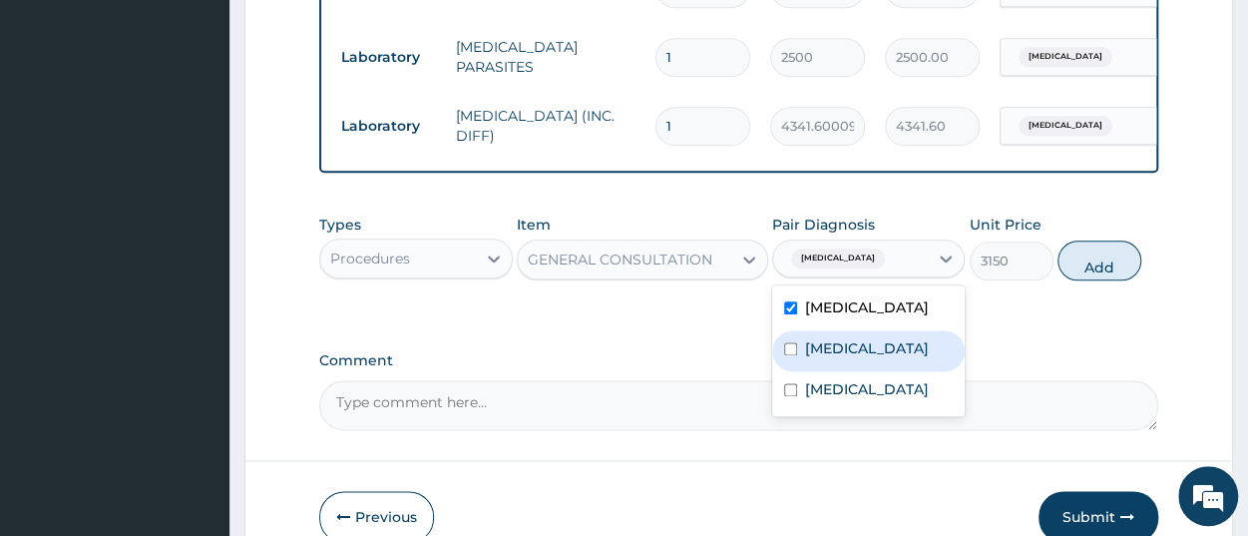
click at [849, 358] on label "Malaria" at bounding box center [867, 348] width 124 height 20
checkbox input "true"
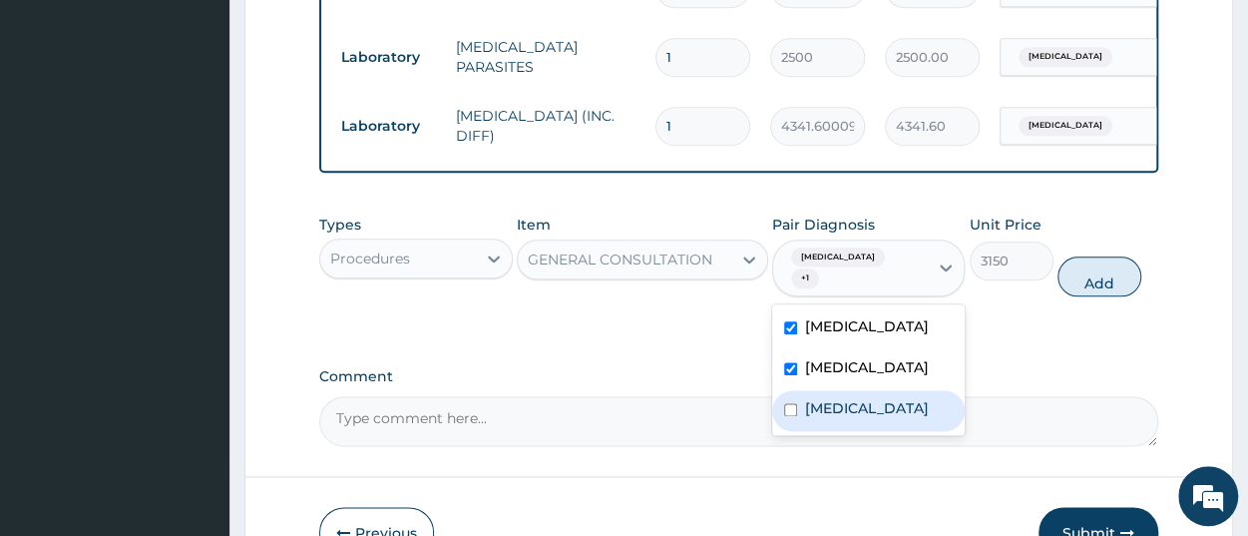
click at [839, 418] on label "Sepsis" at bounding box center [867, 408] width 124 height 20
checkbox input "true"
click at [1113, 296] on button "Add" at bounding box center [1100, 276] width 84 height 40
type input "0"
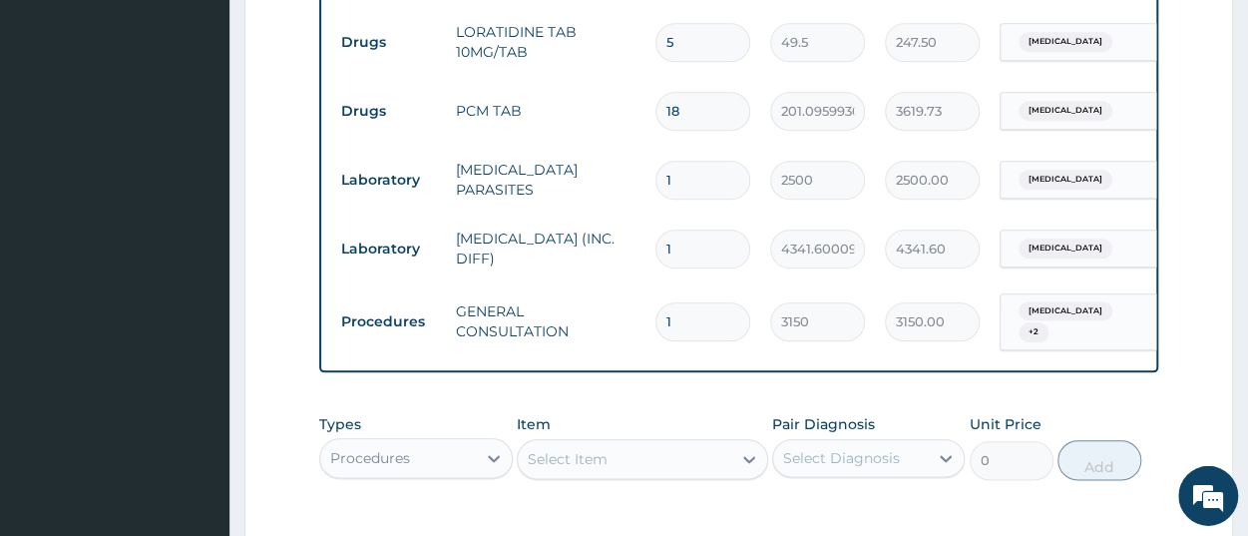
scroll to position [1066, 0]
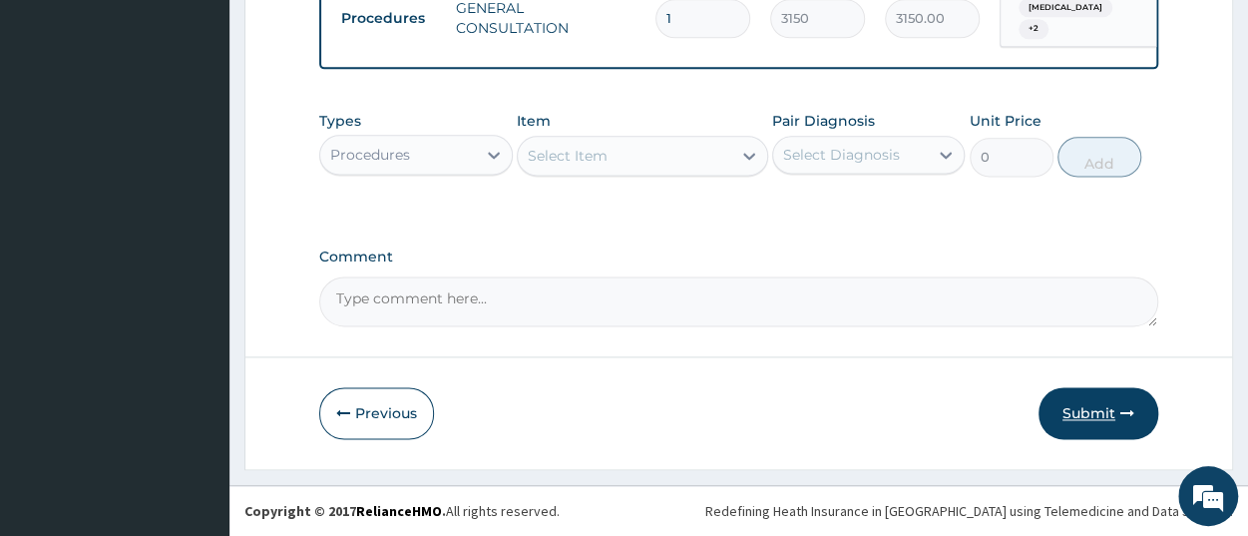
click at [1092, 422] on button "Submit" at bounding box center [1099, 413] width 120 height 52
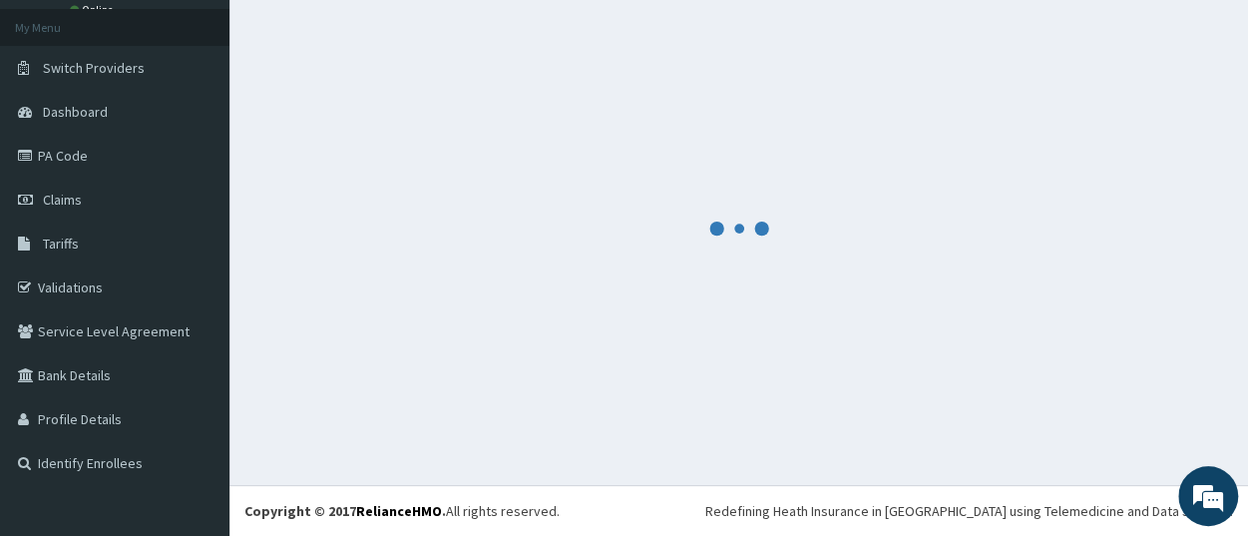
scroll to position [105, 0]
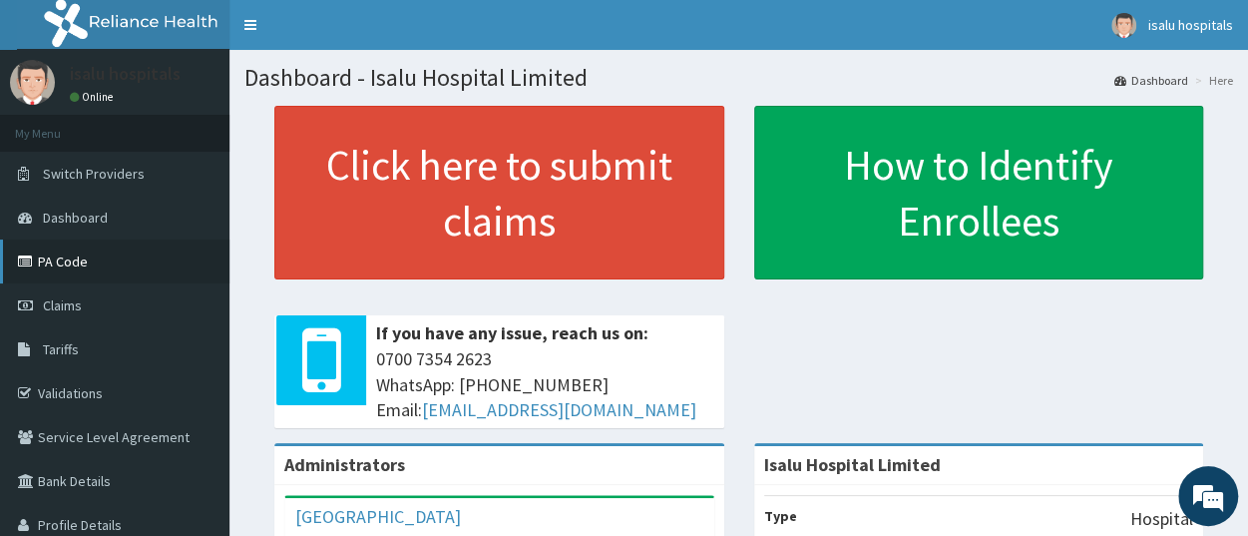
click at [86, 265] on link "PA Code" at bounding box center [115, 261] width 230 height 44
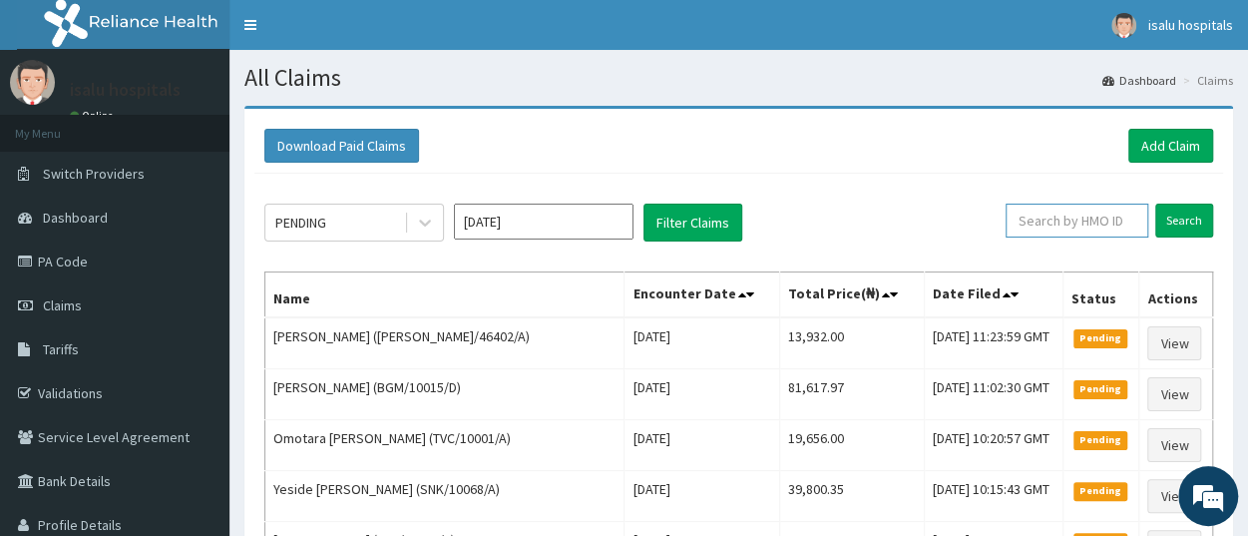
paste input "SLB/10954/A"
type input "SLB/10954/A"
click at [1191, 219] on input "Search" at bounding box center [1185, 221] width 58 height 34
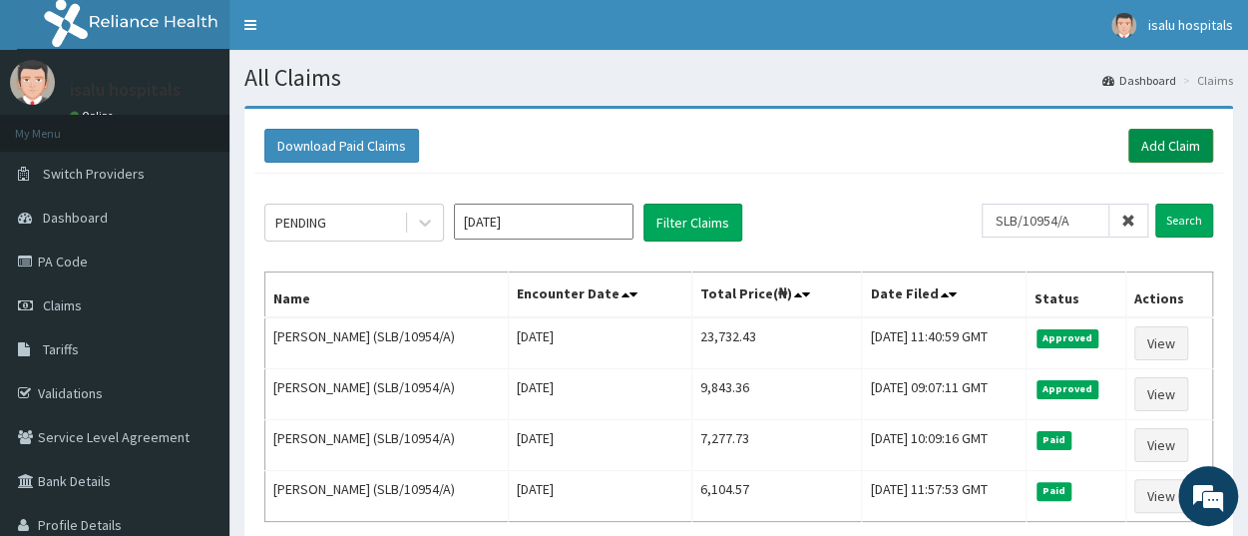
click at [1190, 153] on link "Add Claim" at bounding box center [1171, 146] width 85 height 34
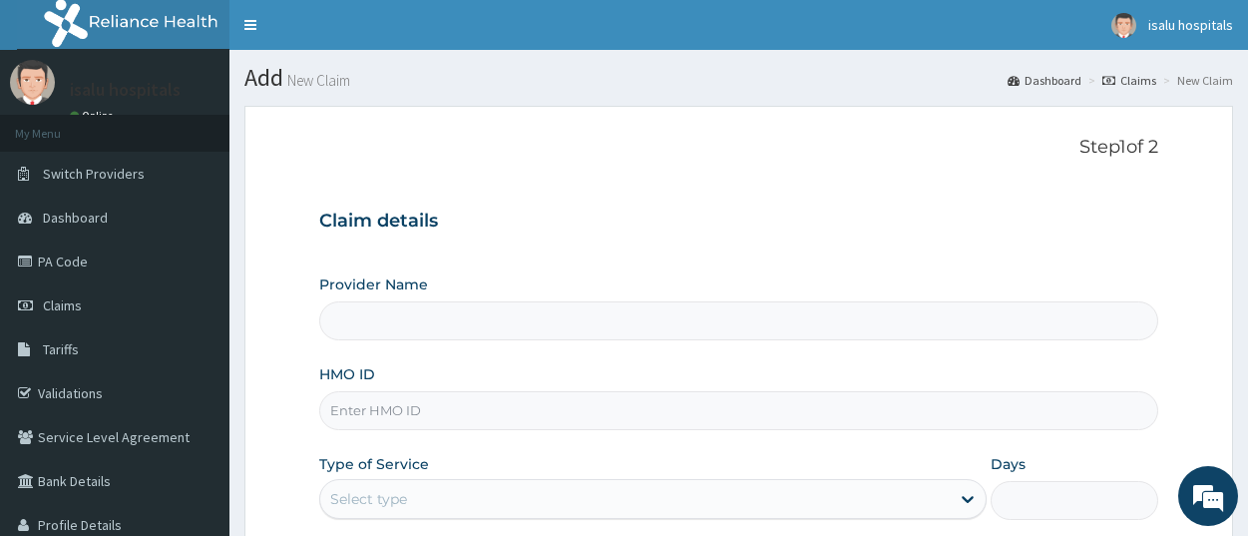
scroll to position [208, 0]
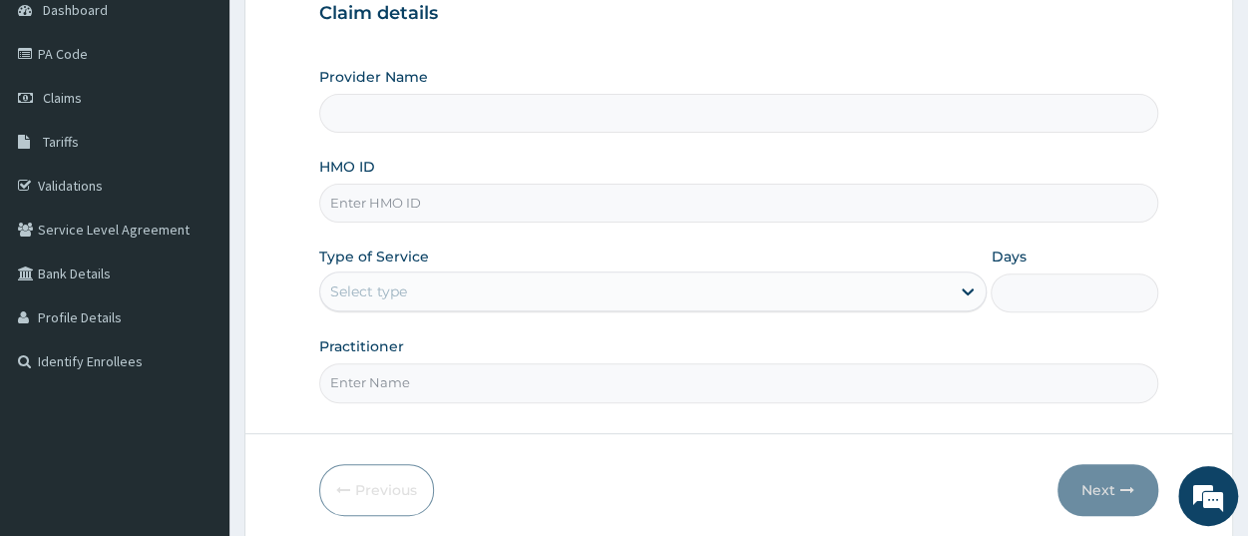
type input "Isalu Hospital Limited"
paste input "TMA/10023/A"
type input "TMA/10023/A"
click at [532, 302] on div "Select type" at bounding box center [635, 291] width 630 height 32
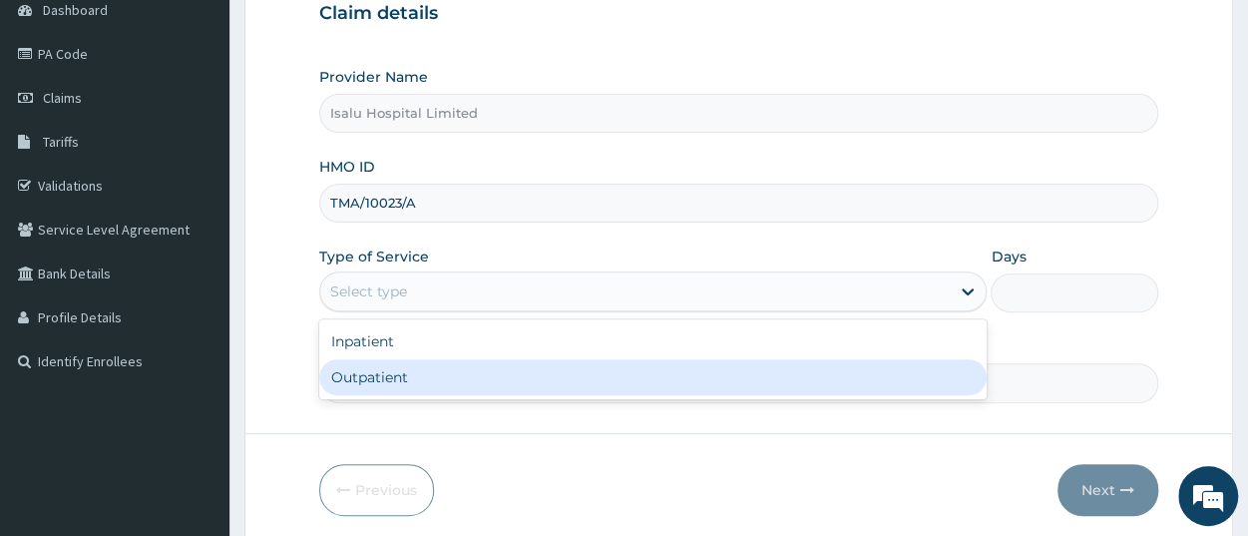
click at [475, 367] on div "Outpatient" at bounding box center [653, 377] width 668 height 36
type input "1"
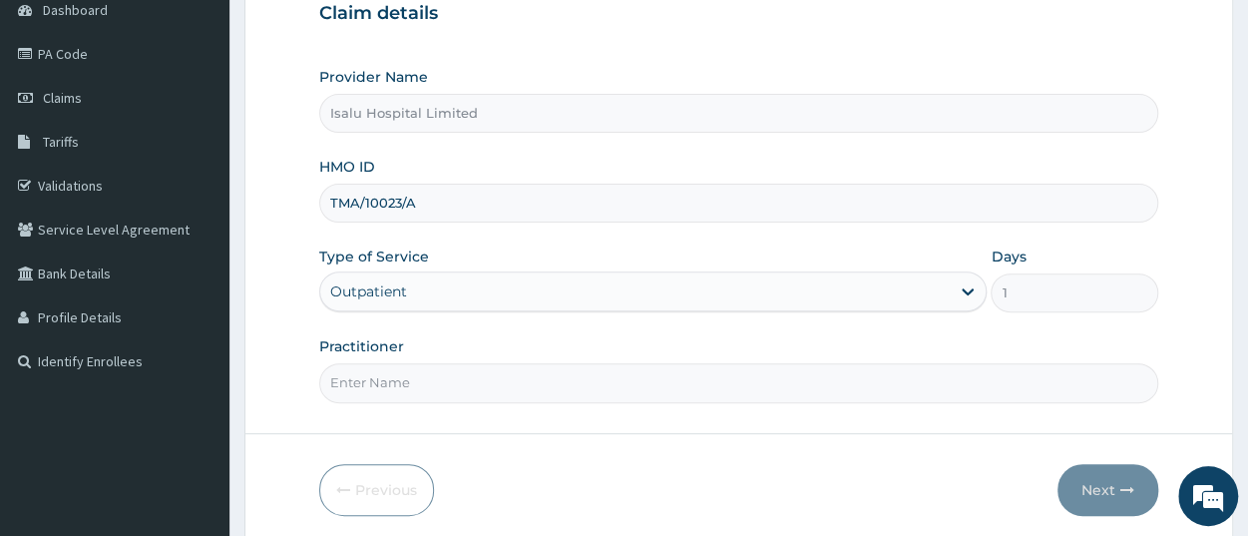
scroll to position [0, 0]
paste input "[PERSON_NAME]"
type input "[PERSON_NAME]"
click at [1110, 496] on button "Next" at bounding box center [1108, 490] width 101 height 52
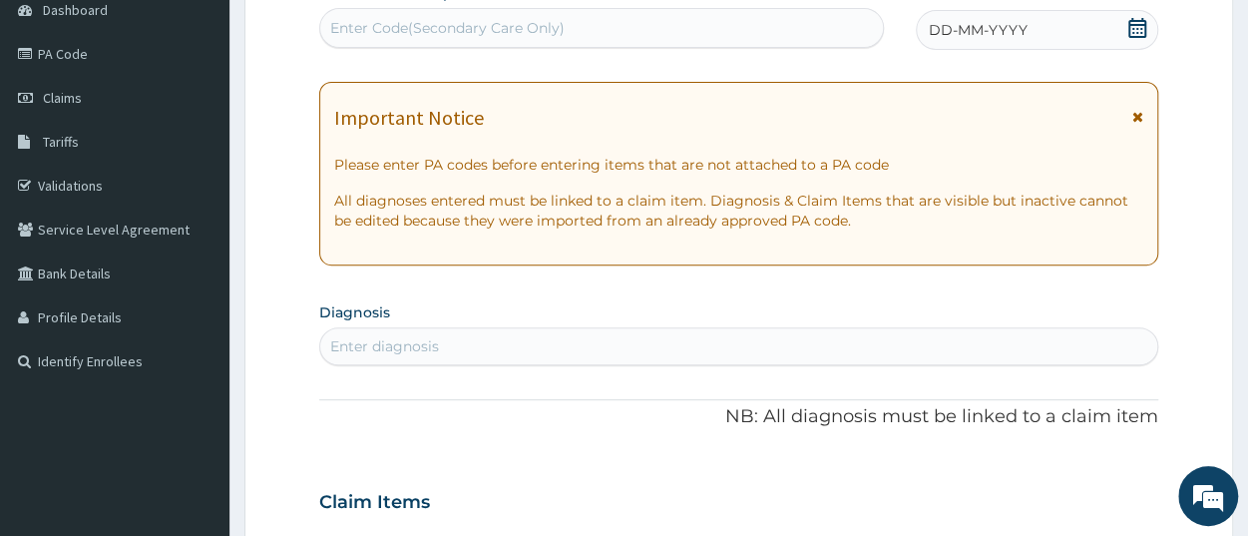
click at [598, 35] on div "Enter Code(Secondary Care Only)" at bounding box center [601, 28] width 563 height 32
paste input "PA/115E8F"
type input "PA/115E8F"
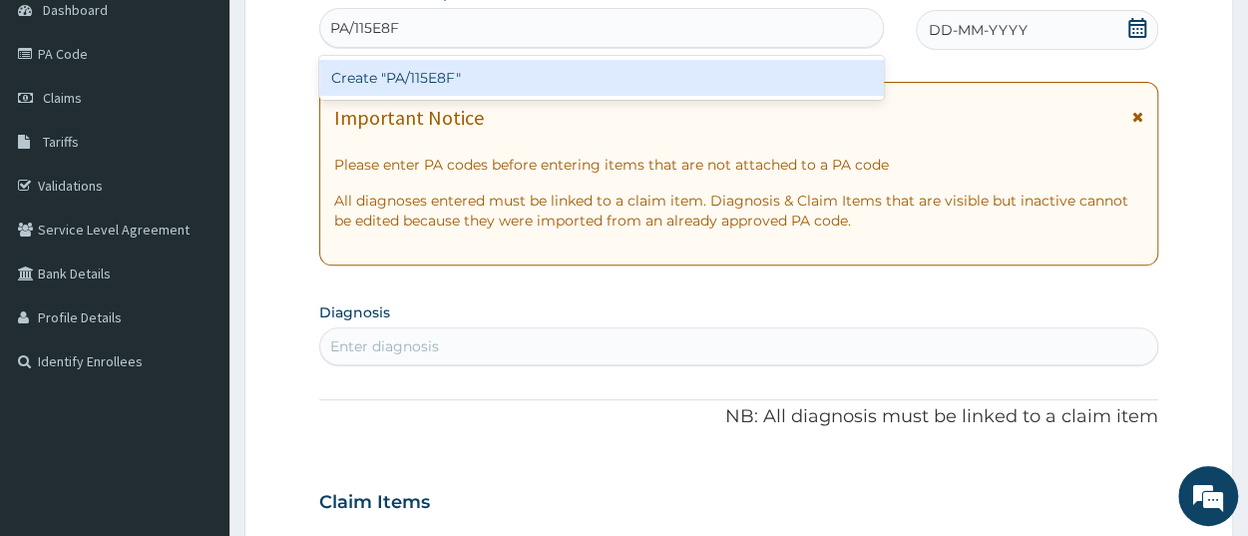
click at [622, 74] on div "Create "PA/115E8F"" at bounding box center [601, 78] width 565 height 36
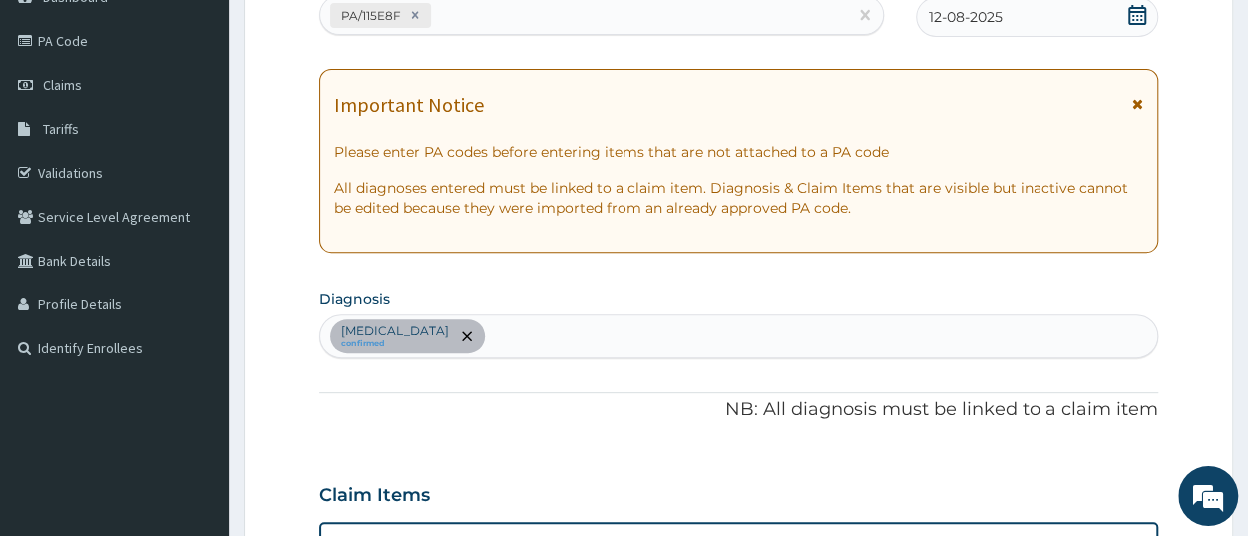
scroll to position [214, 0]
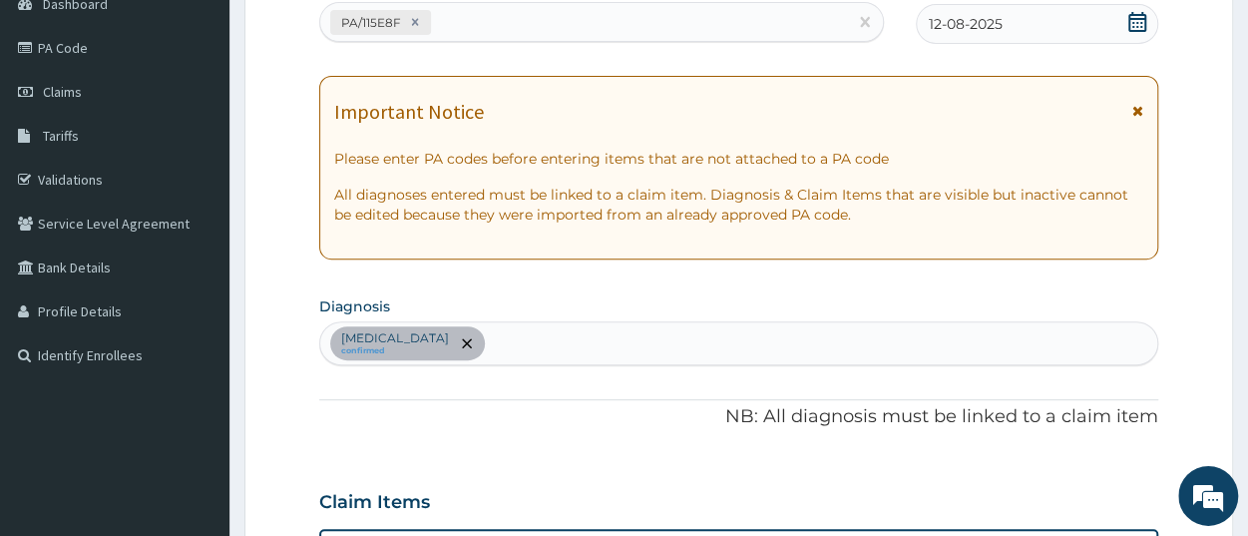
click at [536, 26] on div "PA/115E8F" at bounding box center [583, 22] width 527 height 33
paste input "PA/FE61FC"
type input "PA/FE61FC"
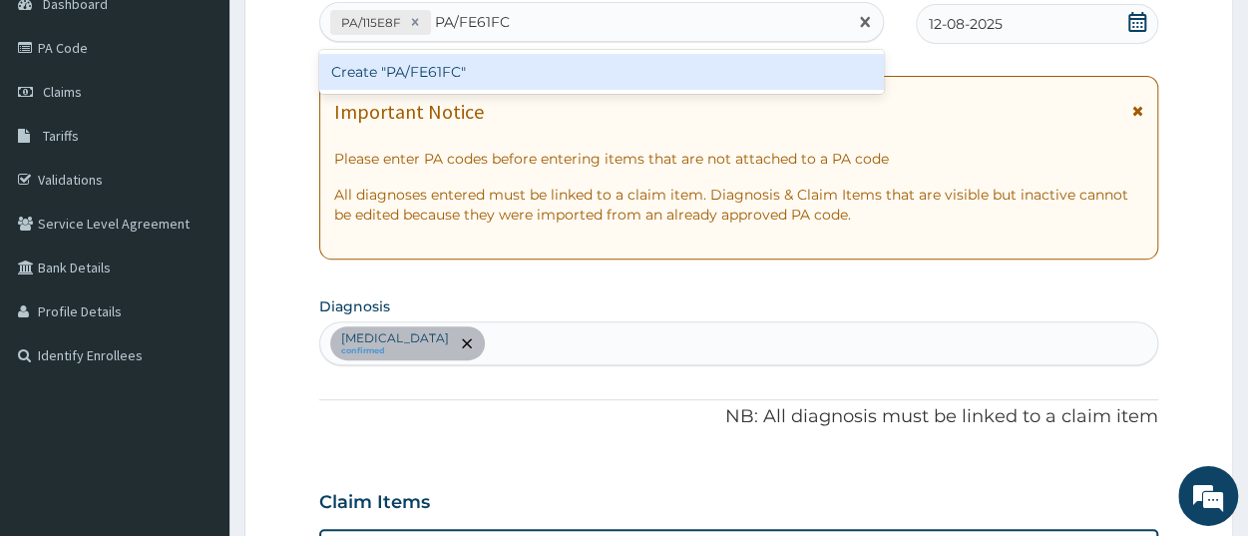
click at [500, 69] on div "Create "PA/FE61FC"" at bounding box center [601, 72] width 565 height 36
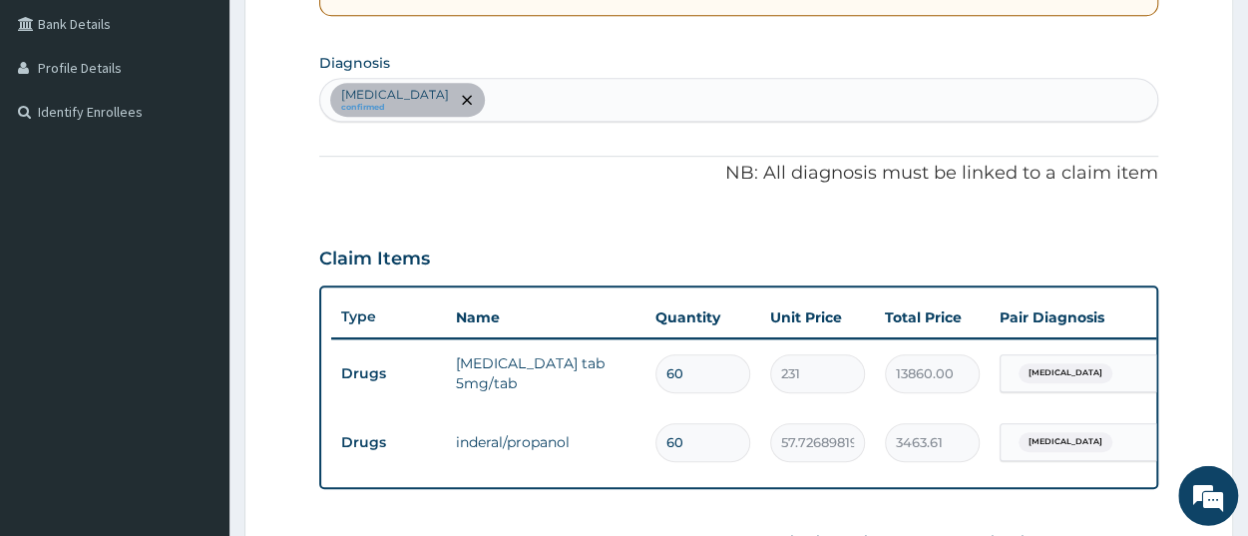
scroll to position [421, 0]
